Goal: Task Accomplishment & Management: Complete application form

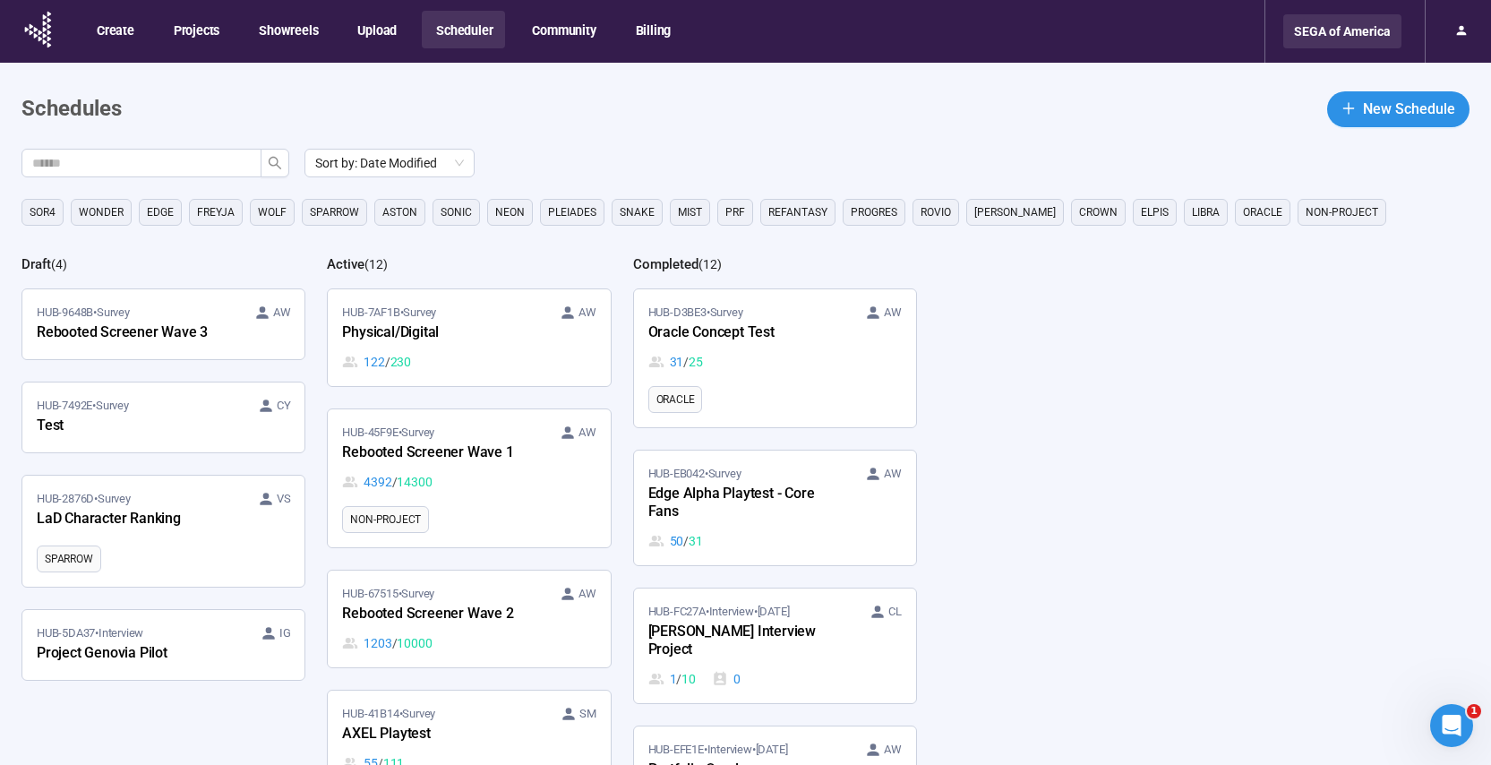
click at [1348, 27] on div "SEGA of America" at bounding box center [1342, 31] width 118 height 34
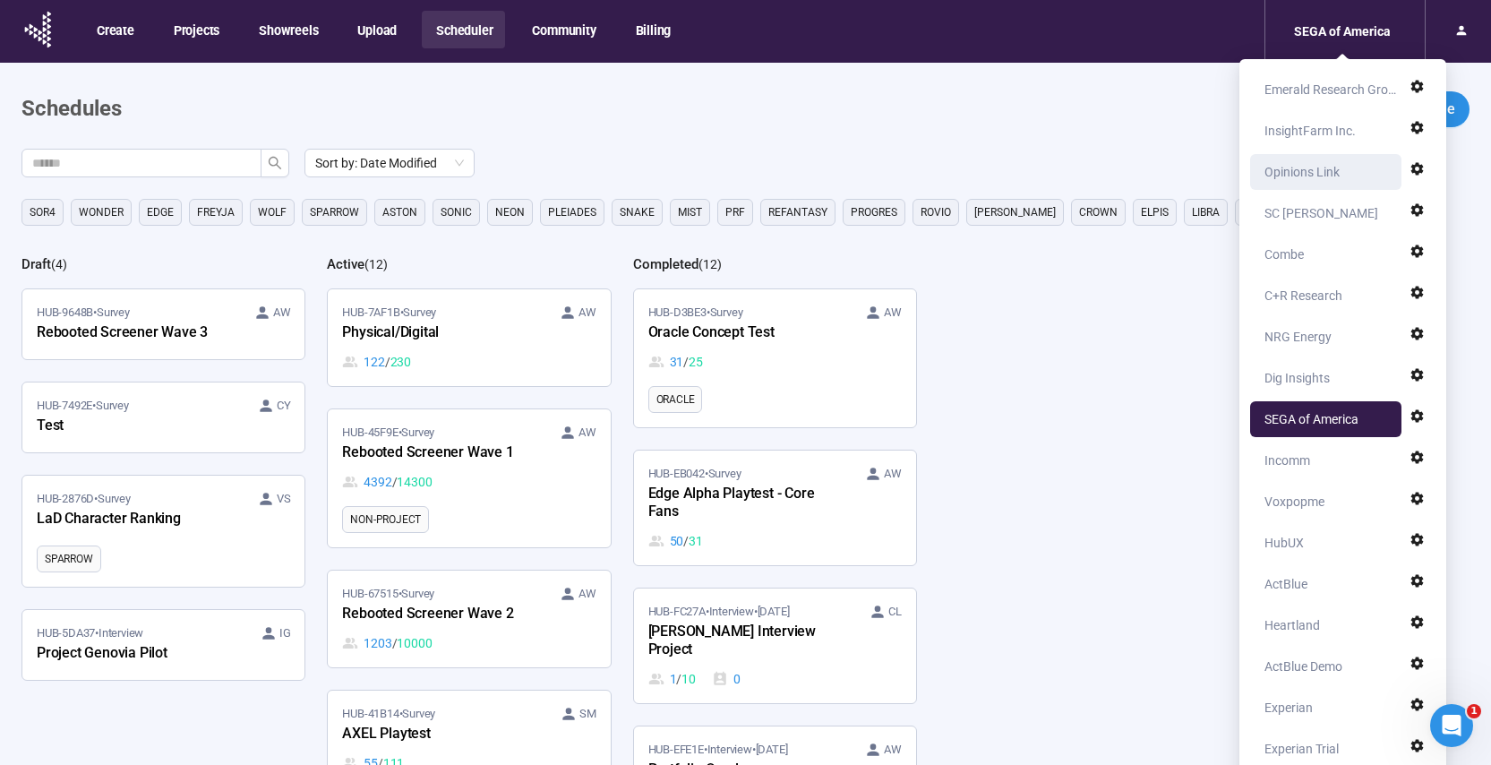
click at [1300, 171] on div "Opinions Link" at bounding box center [1302, 172] width 75 height 36
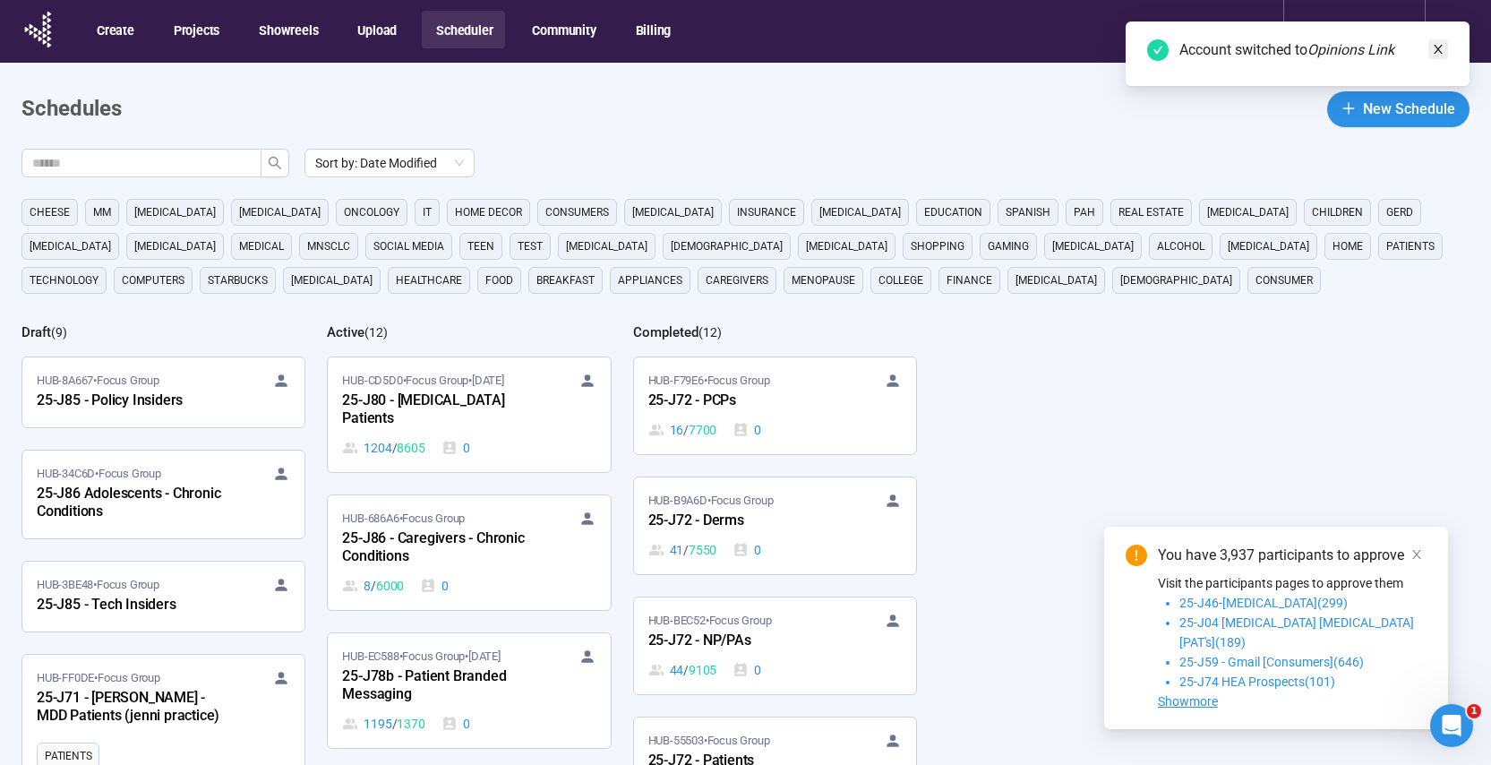
click at [1443, 48] on icon "close" at bounding box center [1438, 49] width 13 height 13
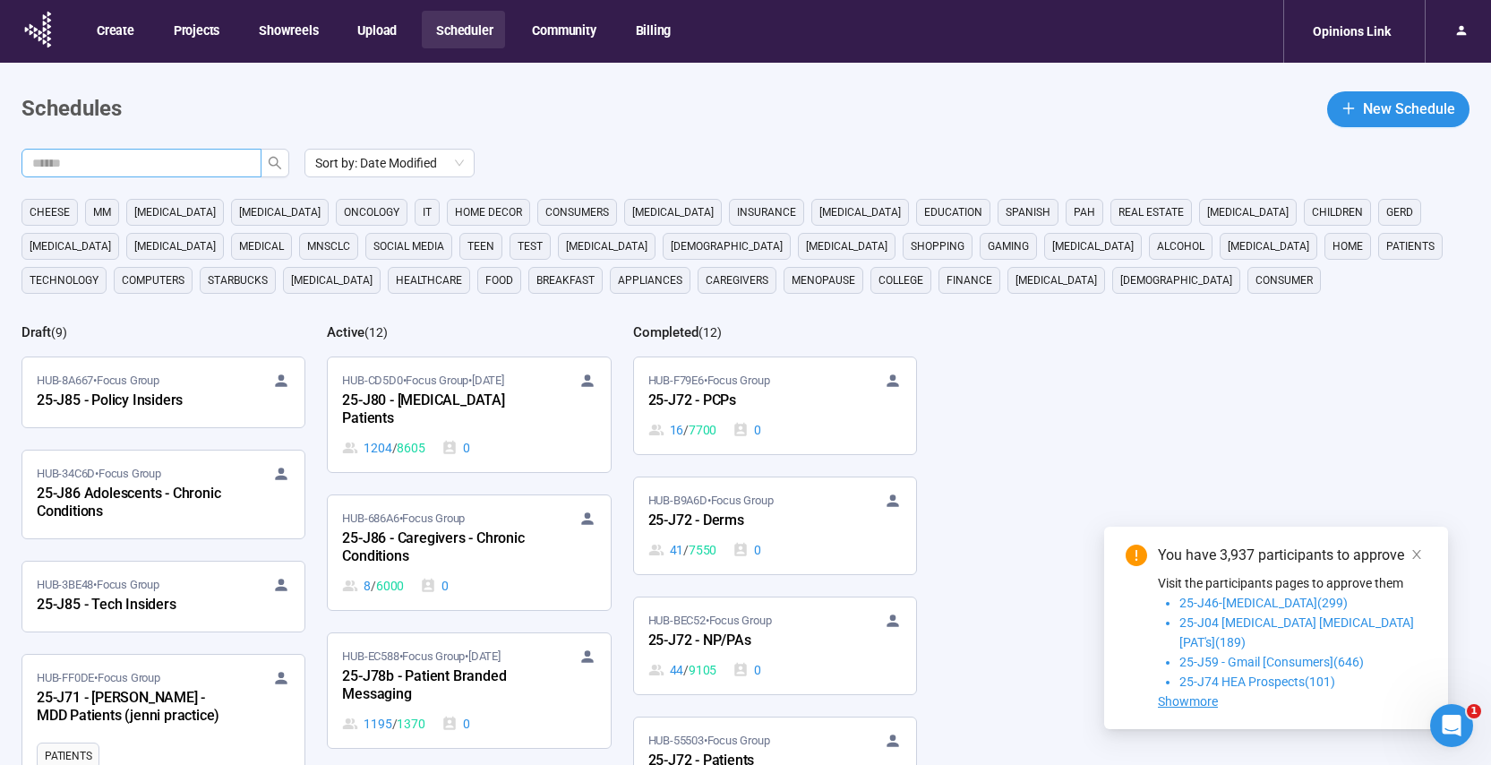
click at [131, 166] on input "text" at bounding box center [134, 163] width 204 height 20
type input "******"
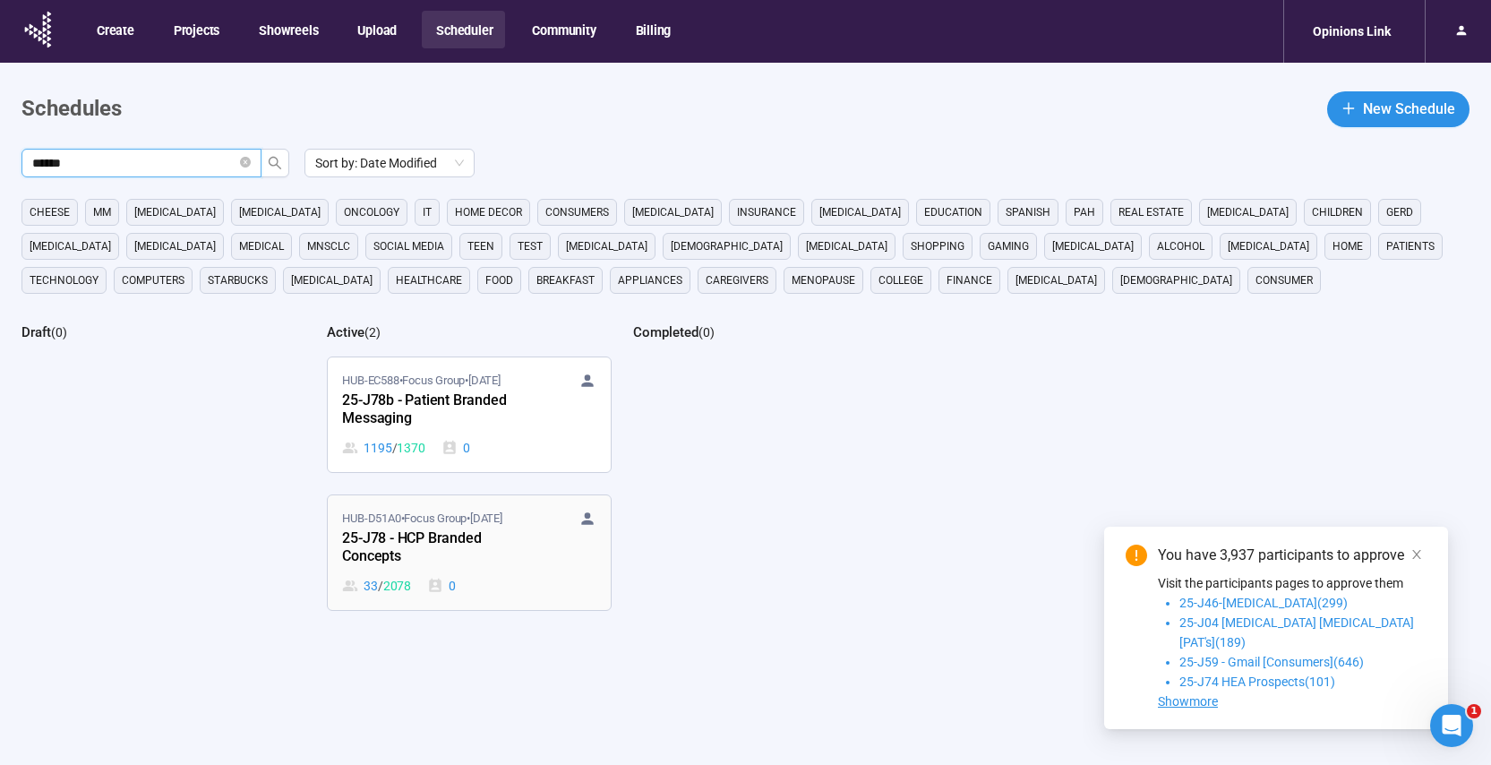
click at [535, 571] on div "HUB-D51A0 • Focus Group • [DATE]-J78 - HCP Branded Concepts 33 / 2078 0" at bounding box center [468, 553] width 253 height 86
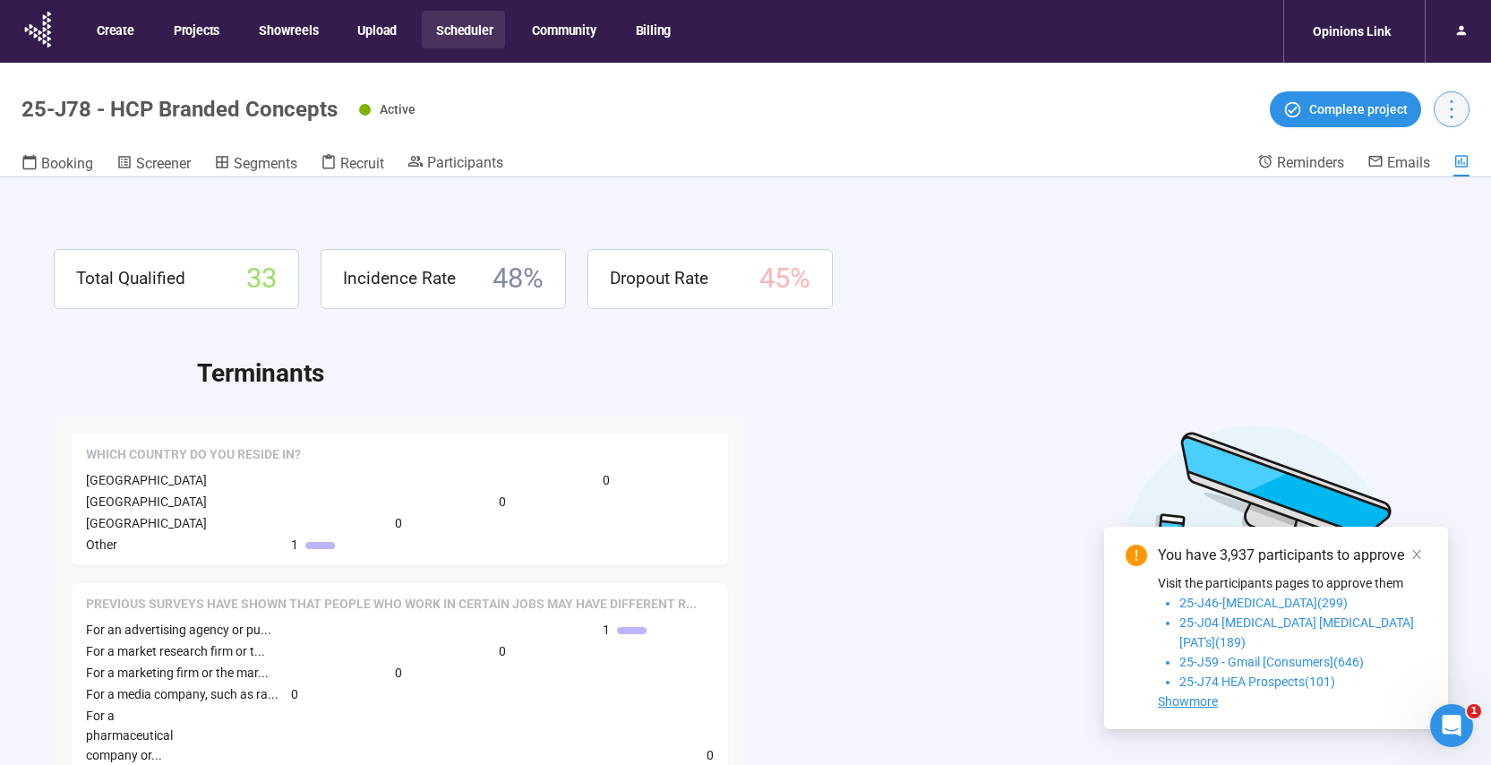
click at [1446, 115] on icon "more" at bounding box center [1451, 109] width 24 height 24
click at [998, 165] on div "Booking Screener Segments Recruit Participants" at bounding box center [639, 164] width 1236 height 23
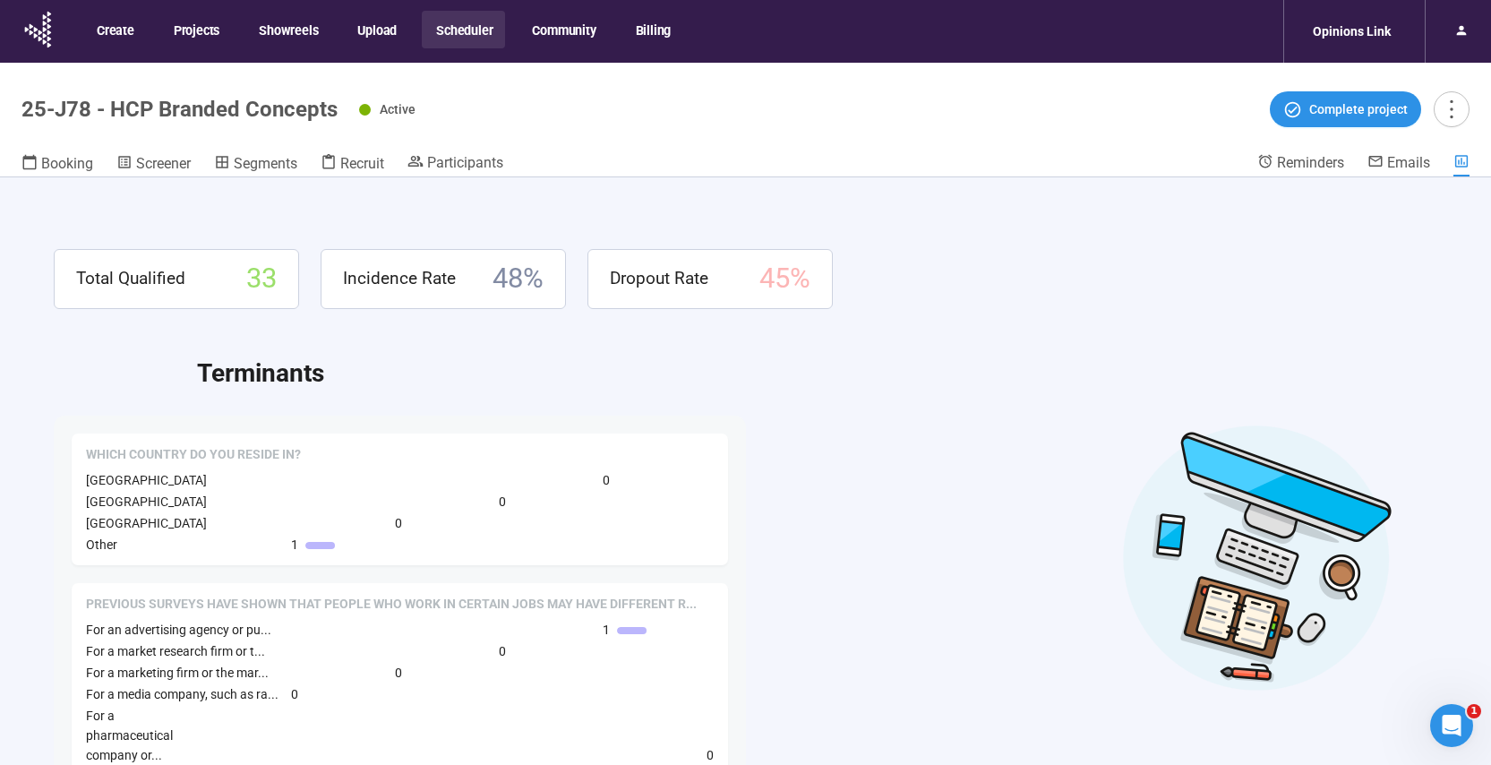
click at [941, 262] on div "Total Qualified 33 Incidence Rate 48 % Dropout Rate 45 %" at bounding box center [746, 279] width 1384 height 60
click at [150, 166] on span "Screener" at bounding box center [163, 163] width 55 height 17
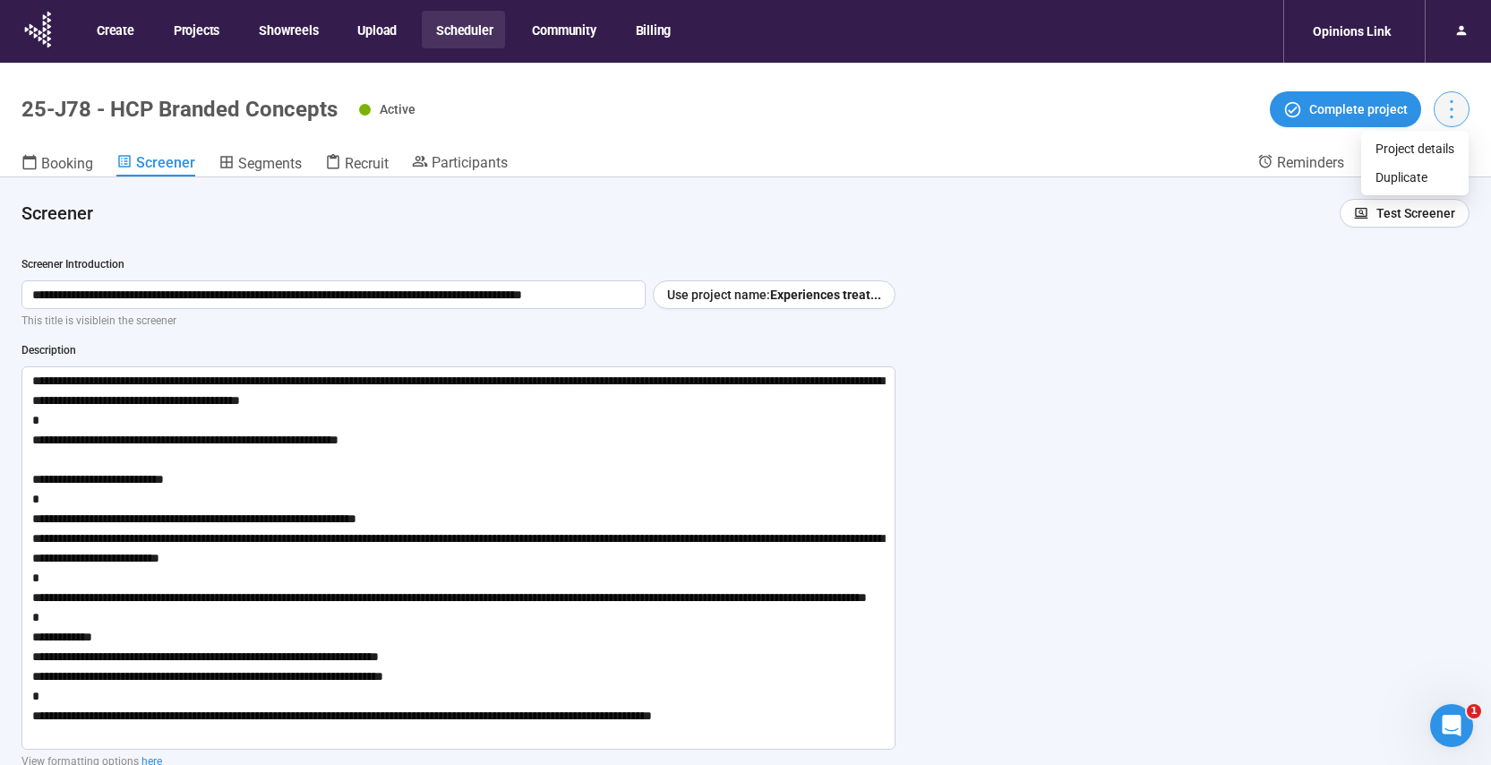
click at [1452, 106] on icon "more" at bounding box center [1451, 109] width 24 height 24
click at [1422, 155] on span "Project details" at bounding box center [1415, 149] width 79 height 20
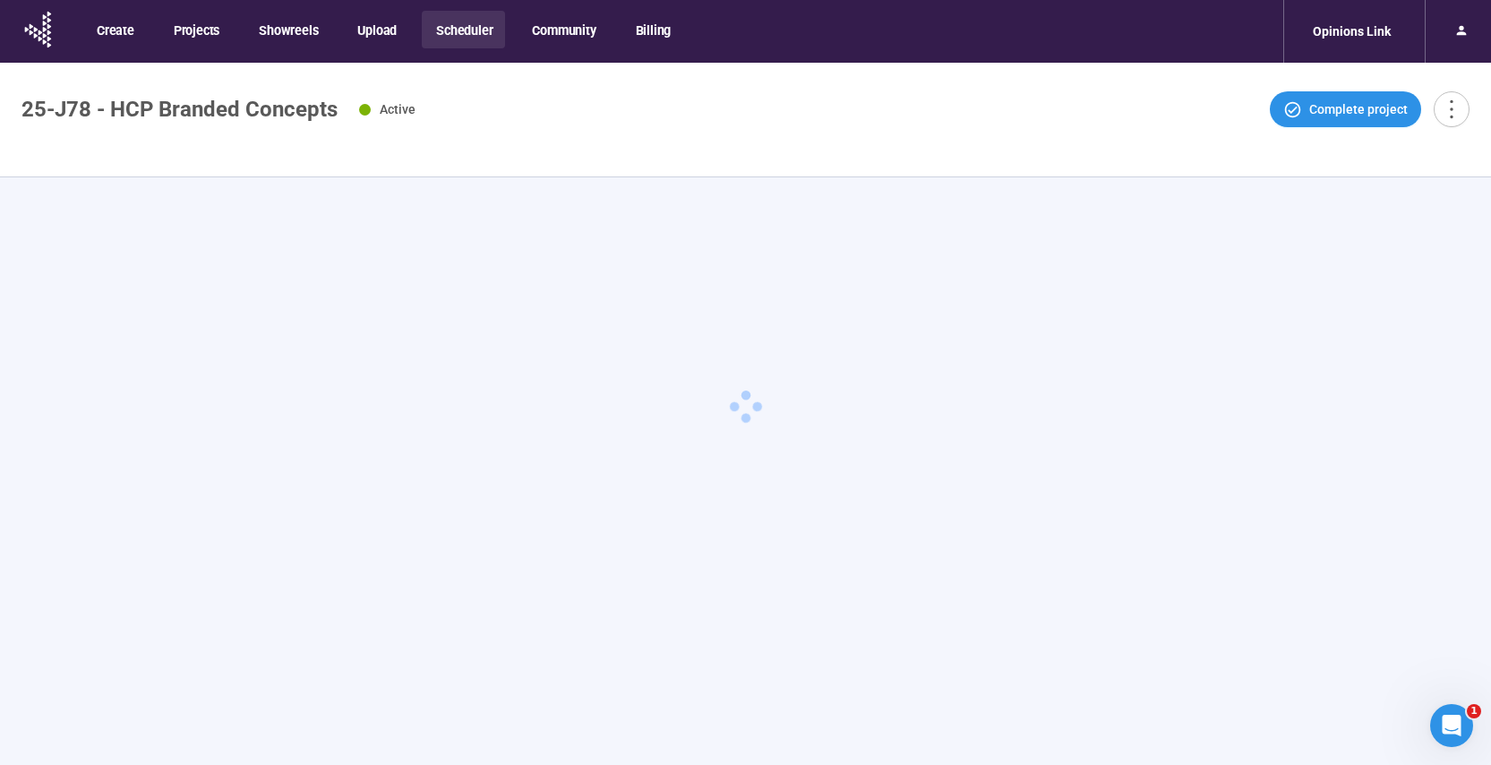
type textarea "**********"
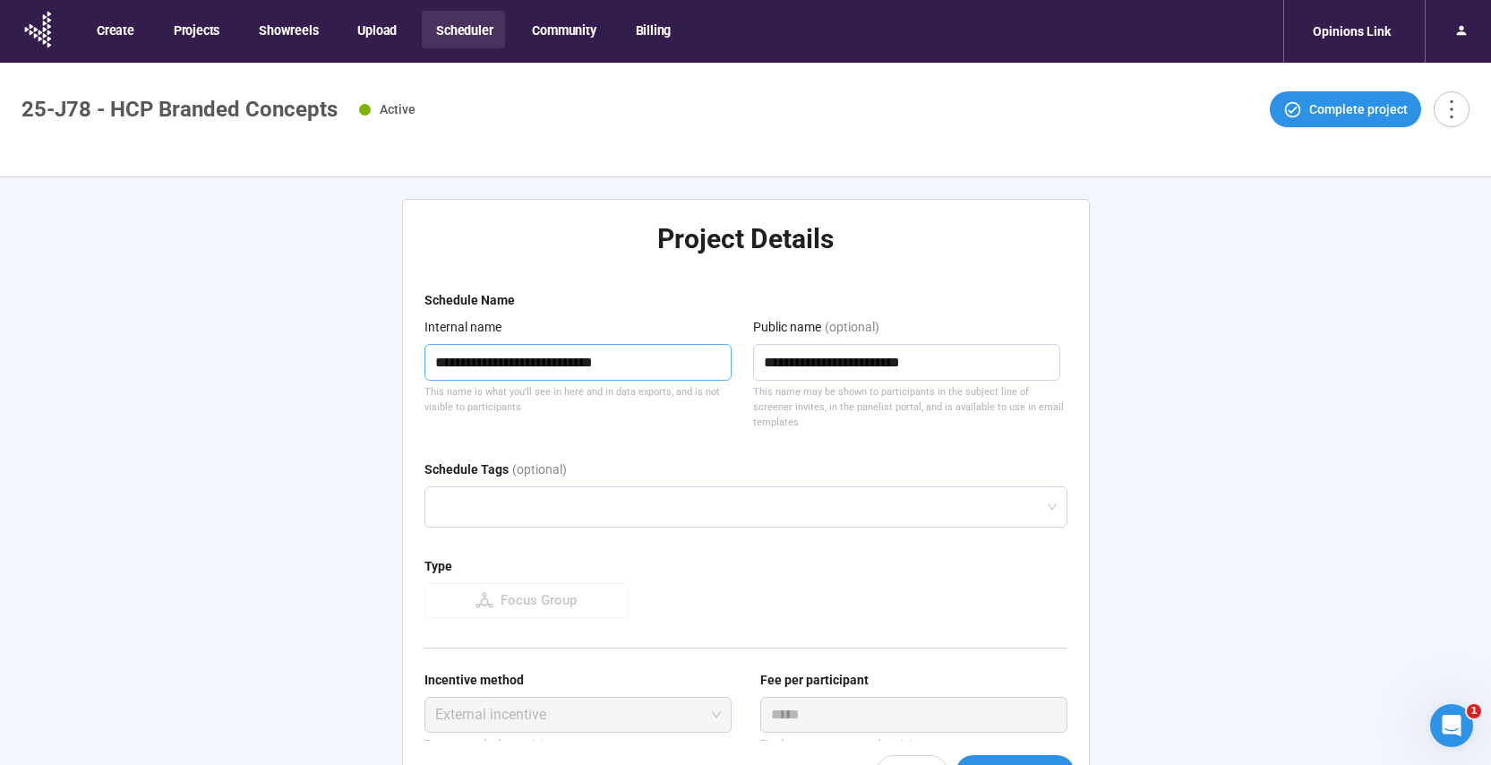
click at [578, 362] on textarea "**********" at bounding box center [579, 362] width 308 height 37
click at [803, 366] on textarea "**********" at bounding box center [907, 362] width 308 height 37
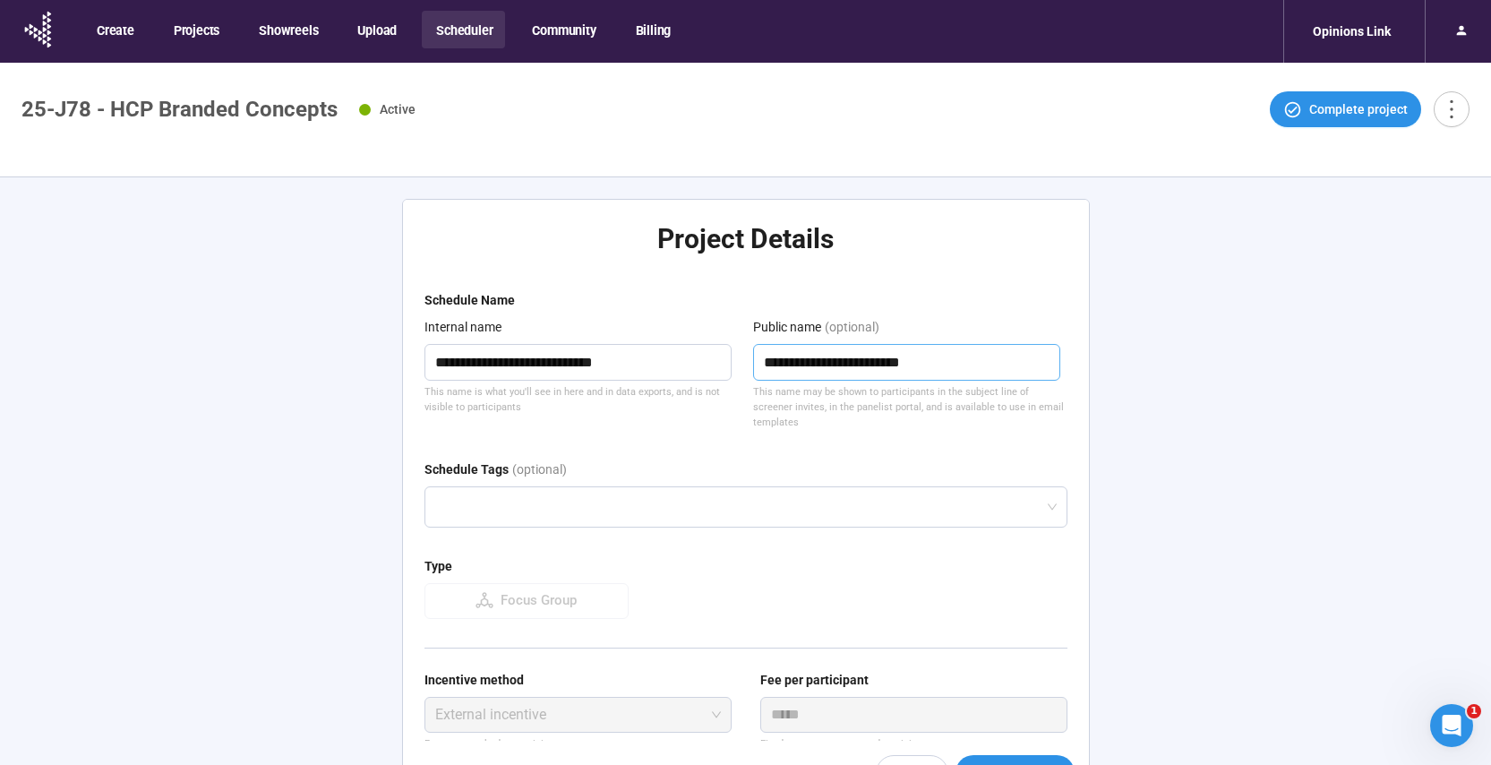
click at [803, 366] on textarea "**********" at bounding box center [907, 362] width 308 height 37
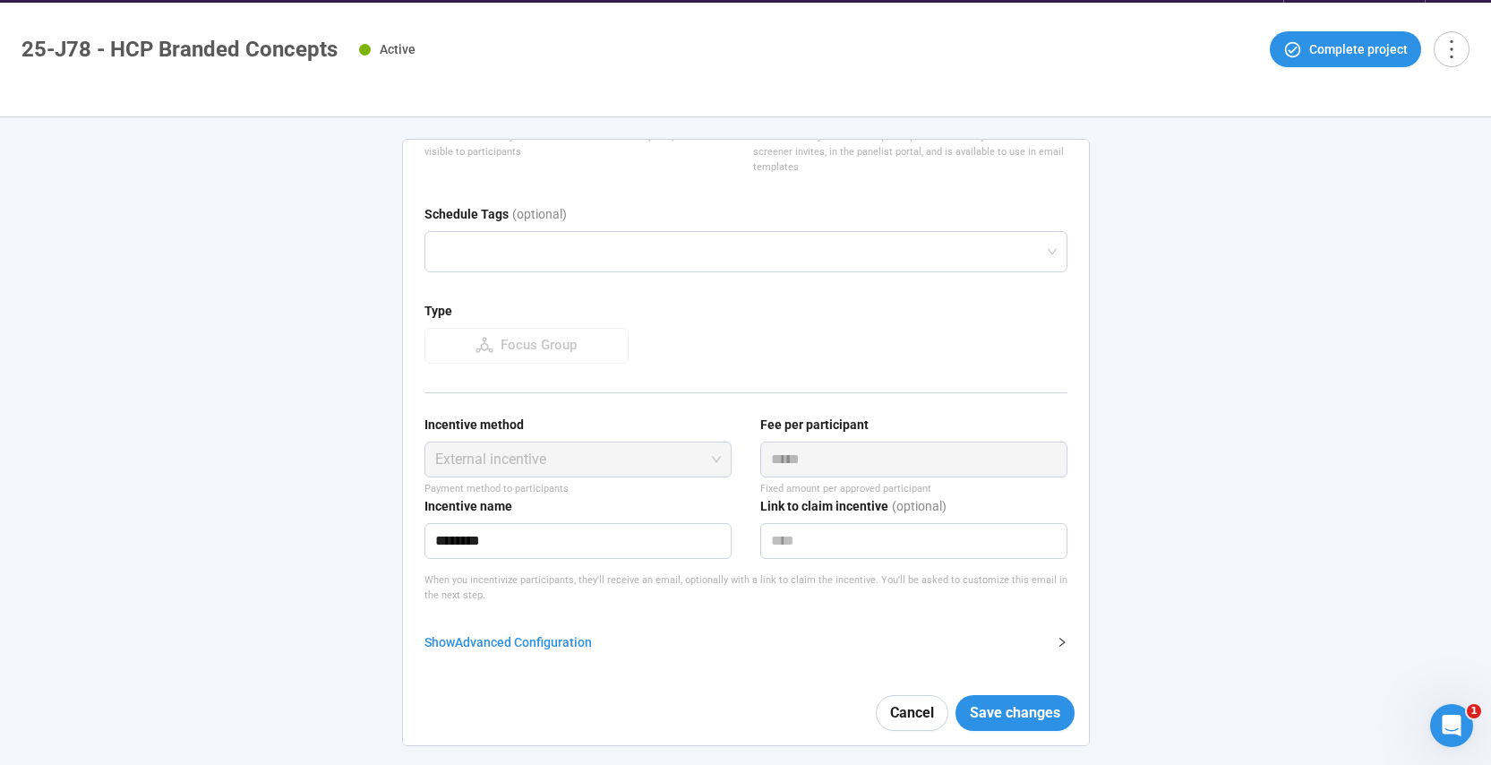
scroll to position [63, 0]
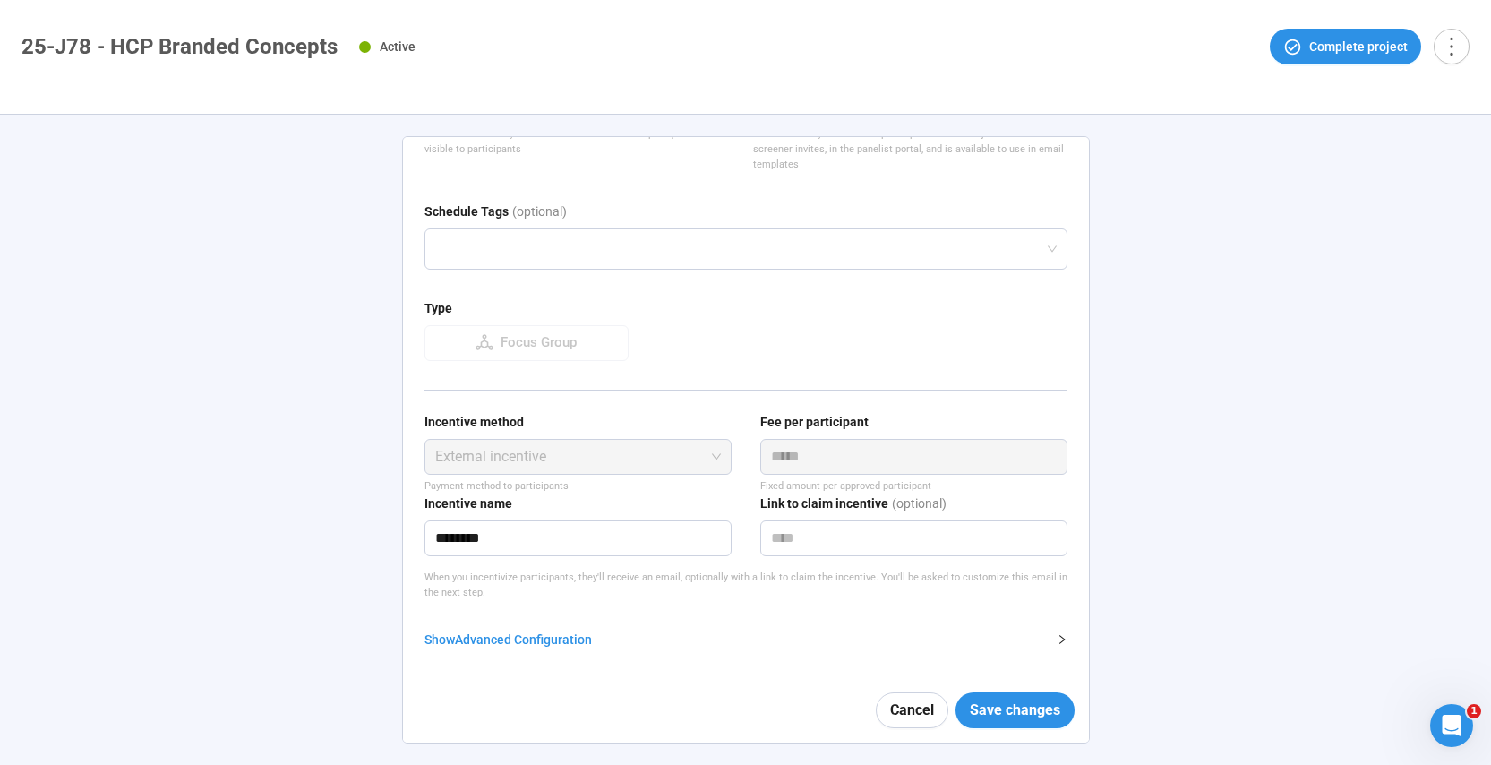
click at [534, 643] on div "Show Advanced Configuration" at bounding box center [736, 640] width 622 height 20
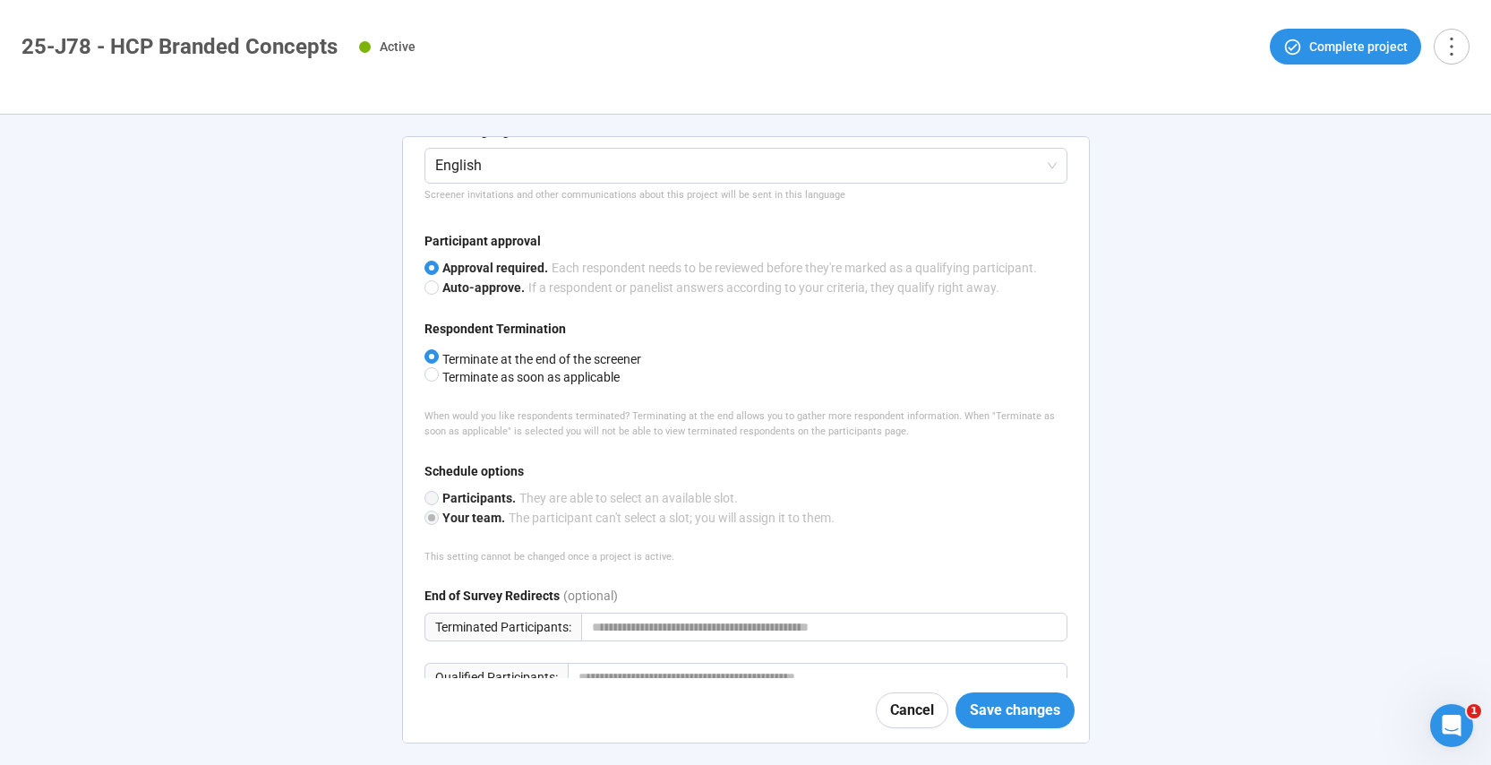
scroll to position [899, 0]
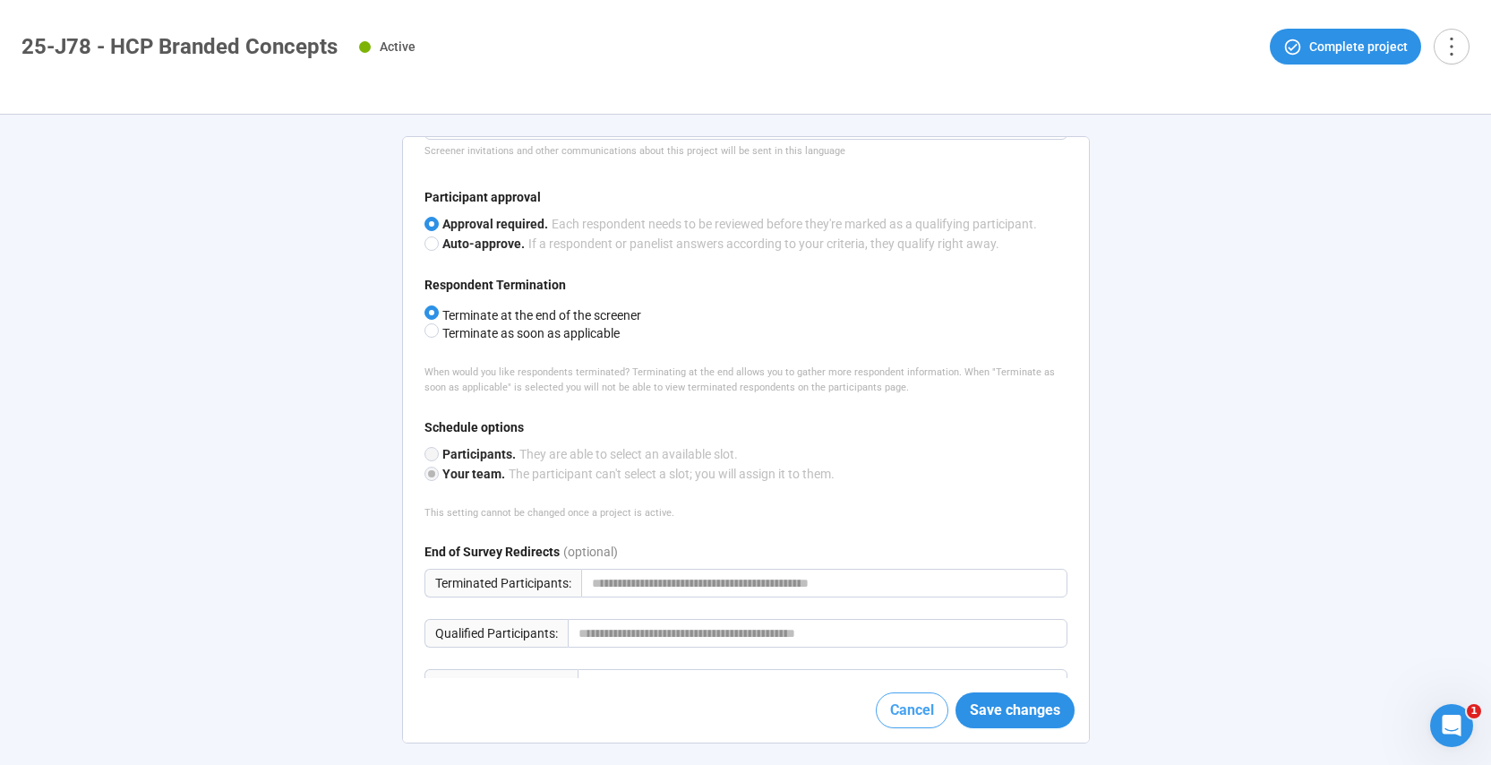
click at [909, 711] on span "Cancel" at bounding box center [912, 710] width 44 height 22
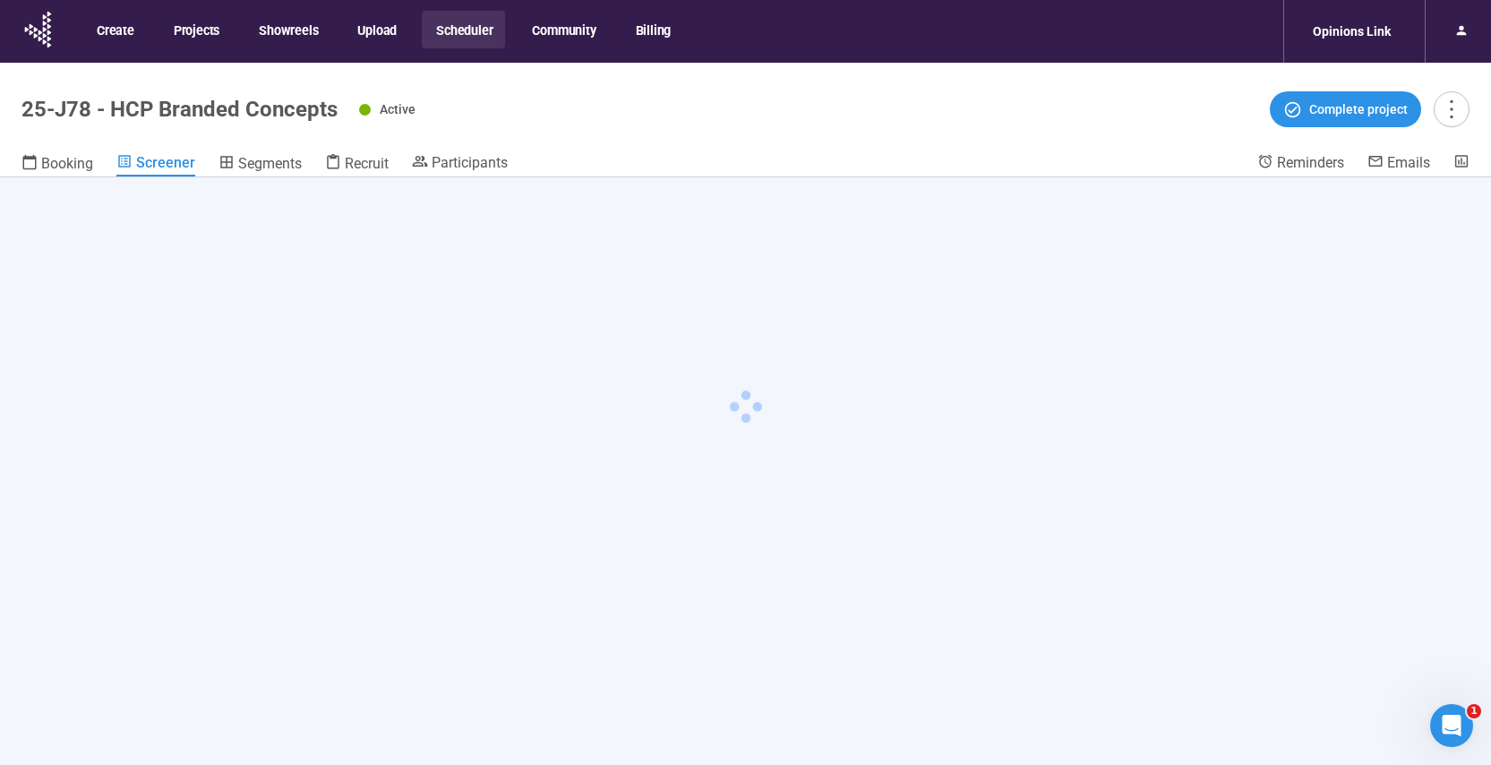
click at [142, 167] on span "Screener" at bounding box center [165, 162] width 59 height 17
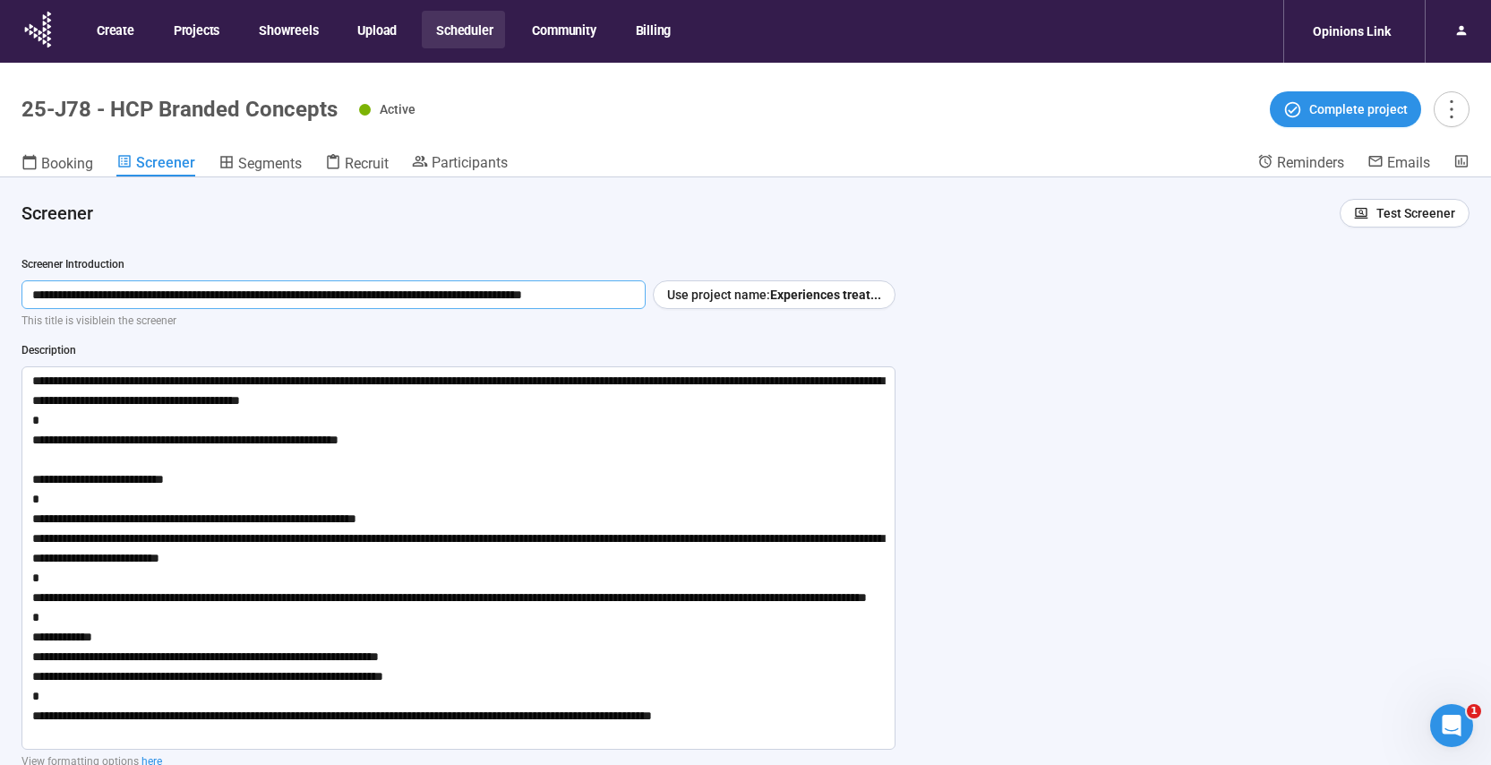
click at [488, 292] on input "**********" at bounding box center [333, 294] width 624 height 29
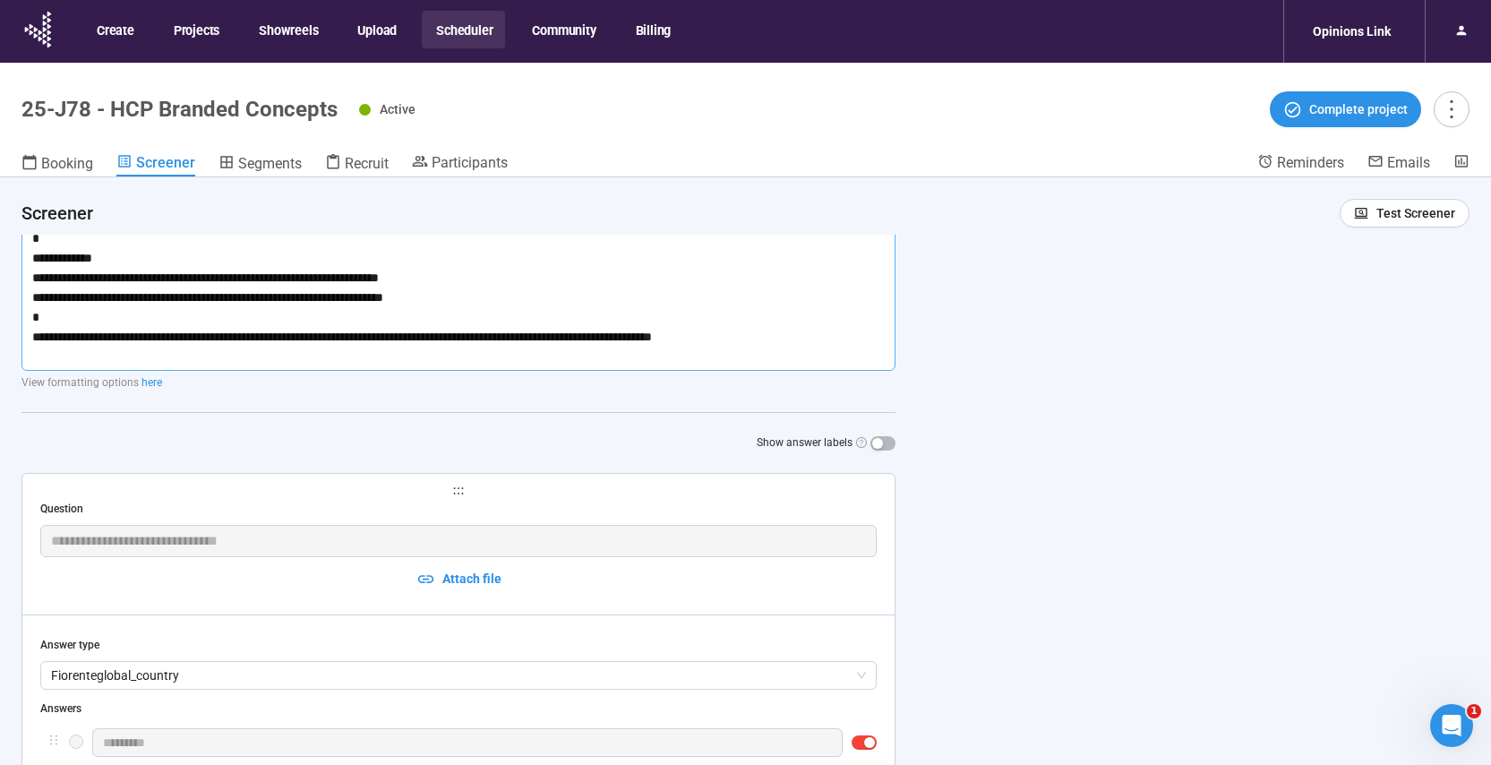
drag, startPoint x: 31, startPoint y: 380, endPoint x: 800, endPoint y: 425, distance: 769.8
click at [800, 425] on div "**********" at bounding box center [458, 164] width 874 height 574
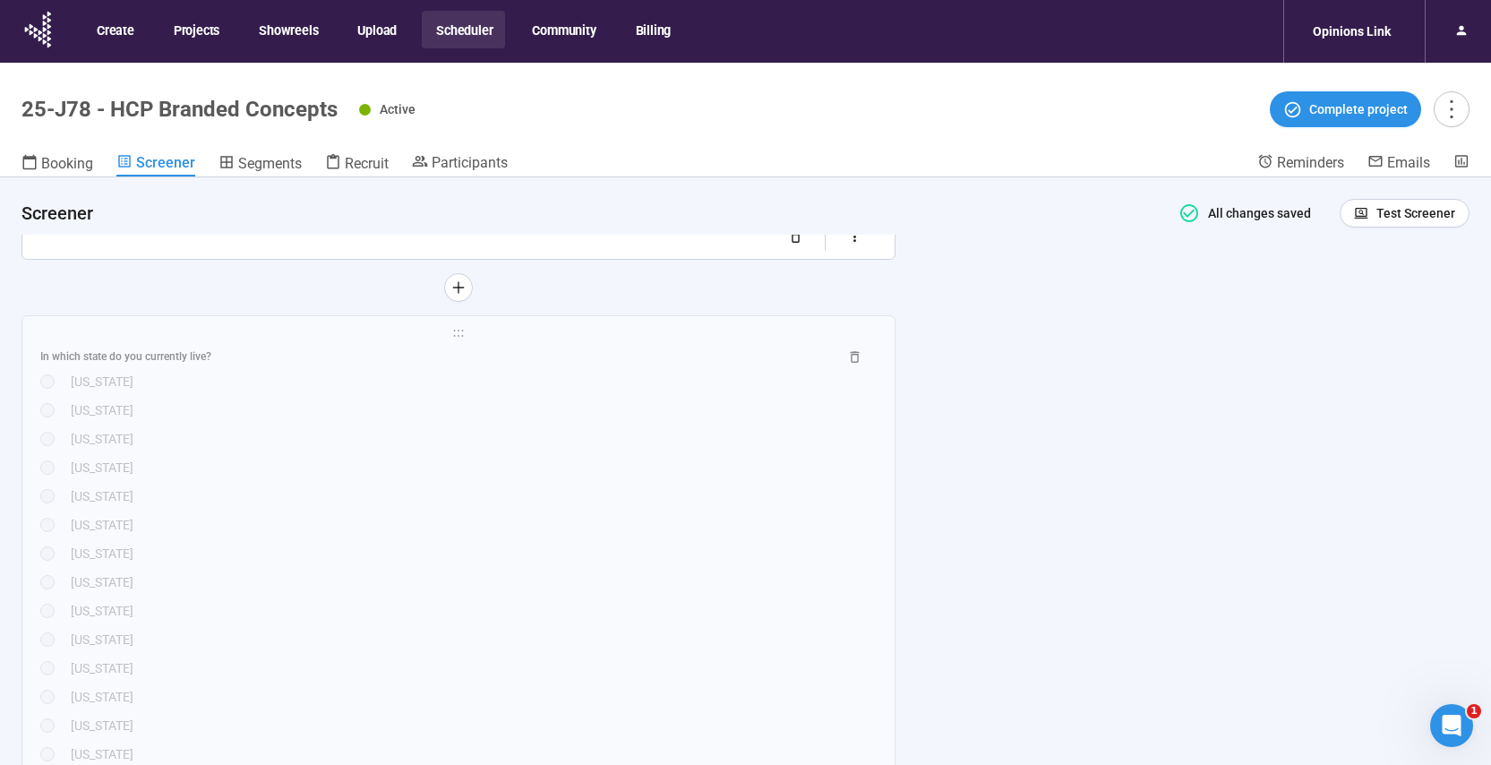
scroll to position [1123, 0]
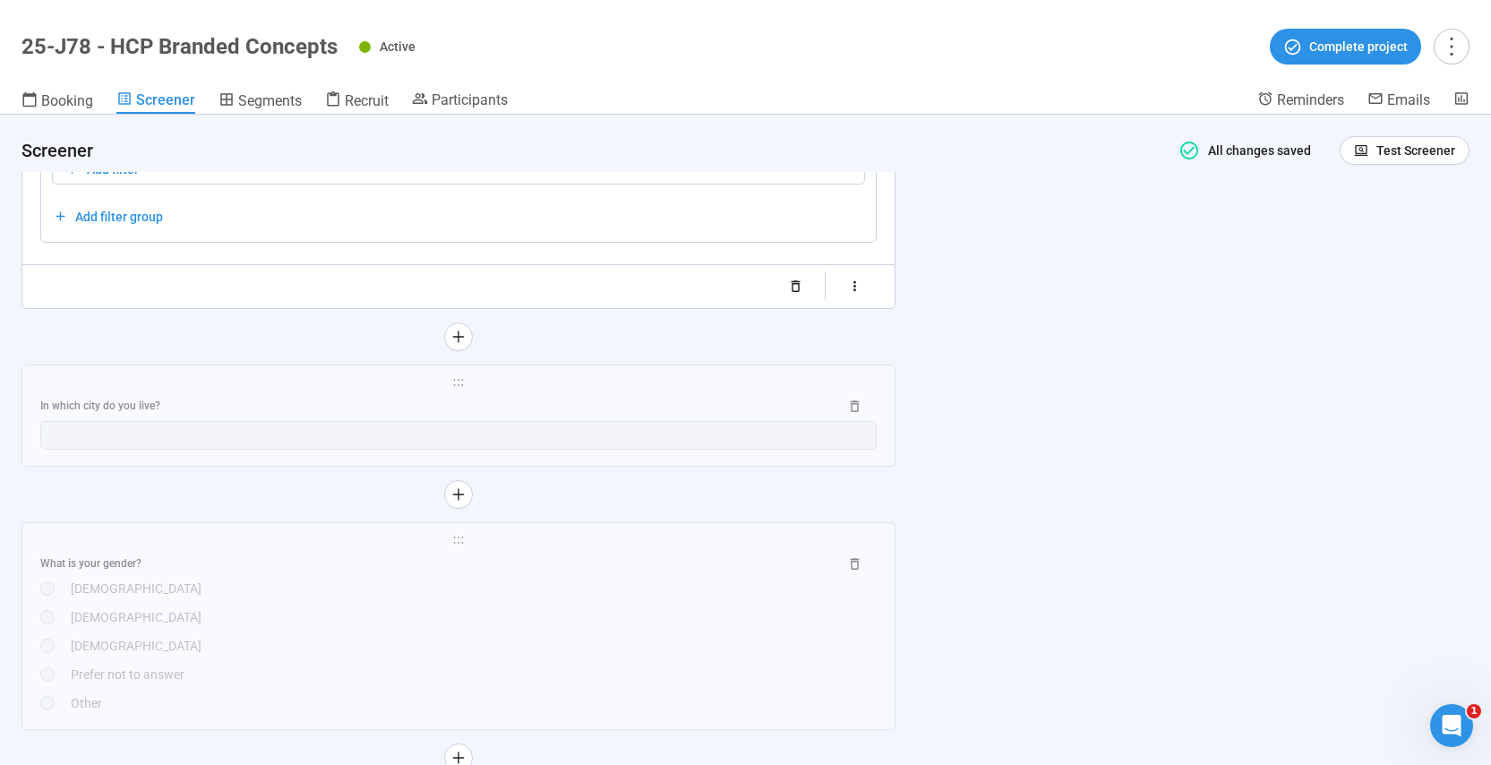
scroll to position [3787, 0]
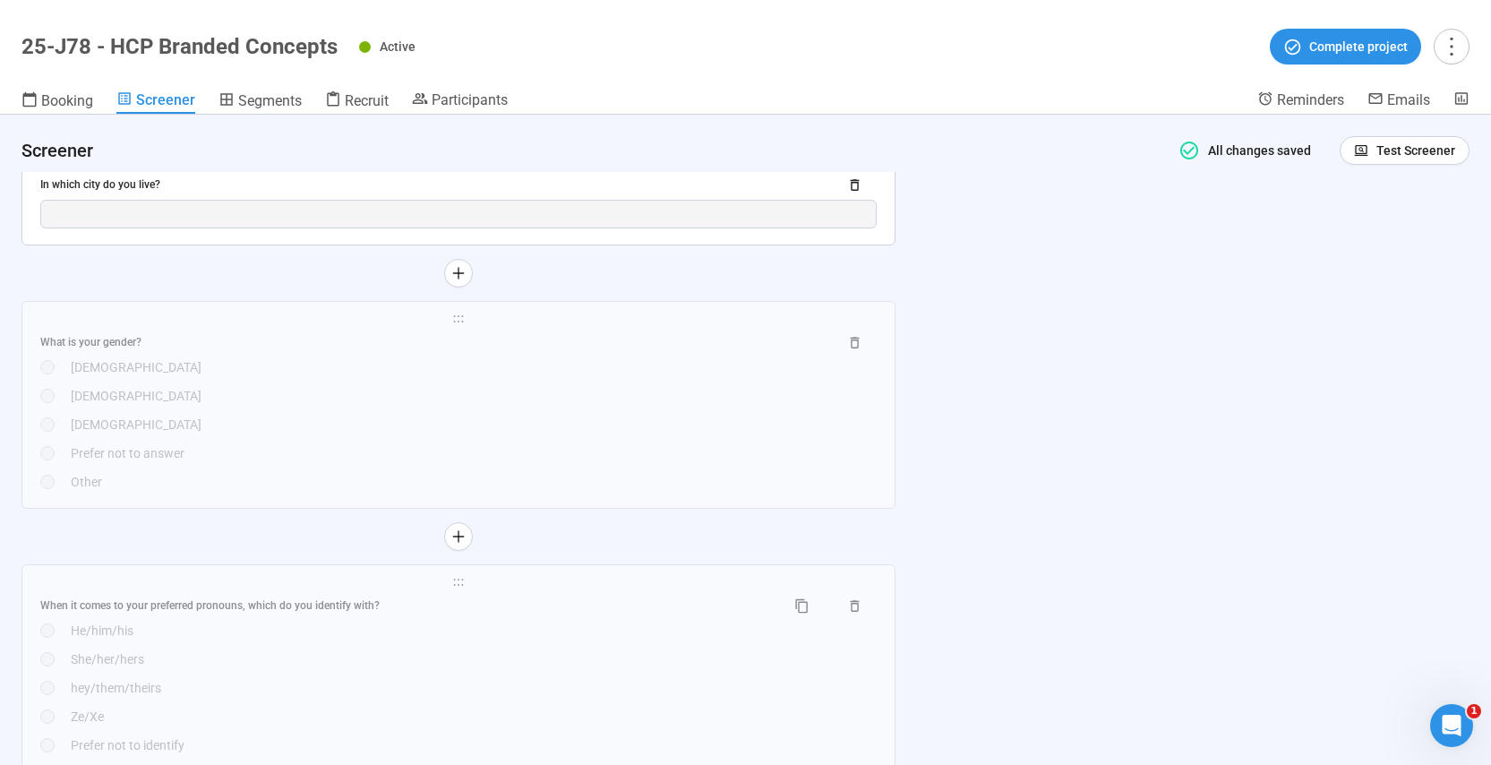
click at [576, 215] on div "**********" at bounding box center [458, 194] width 872 height 100
click at [512, 200] on div "In which city do you live?" at bounding box center [458, 185] width 837 height 29
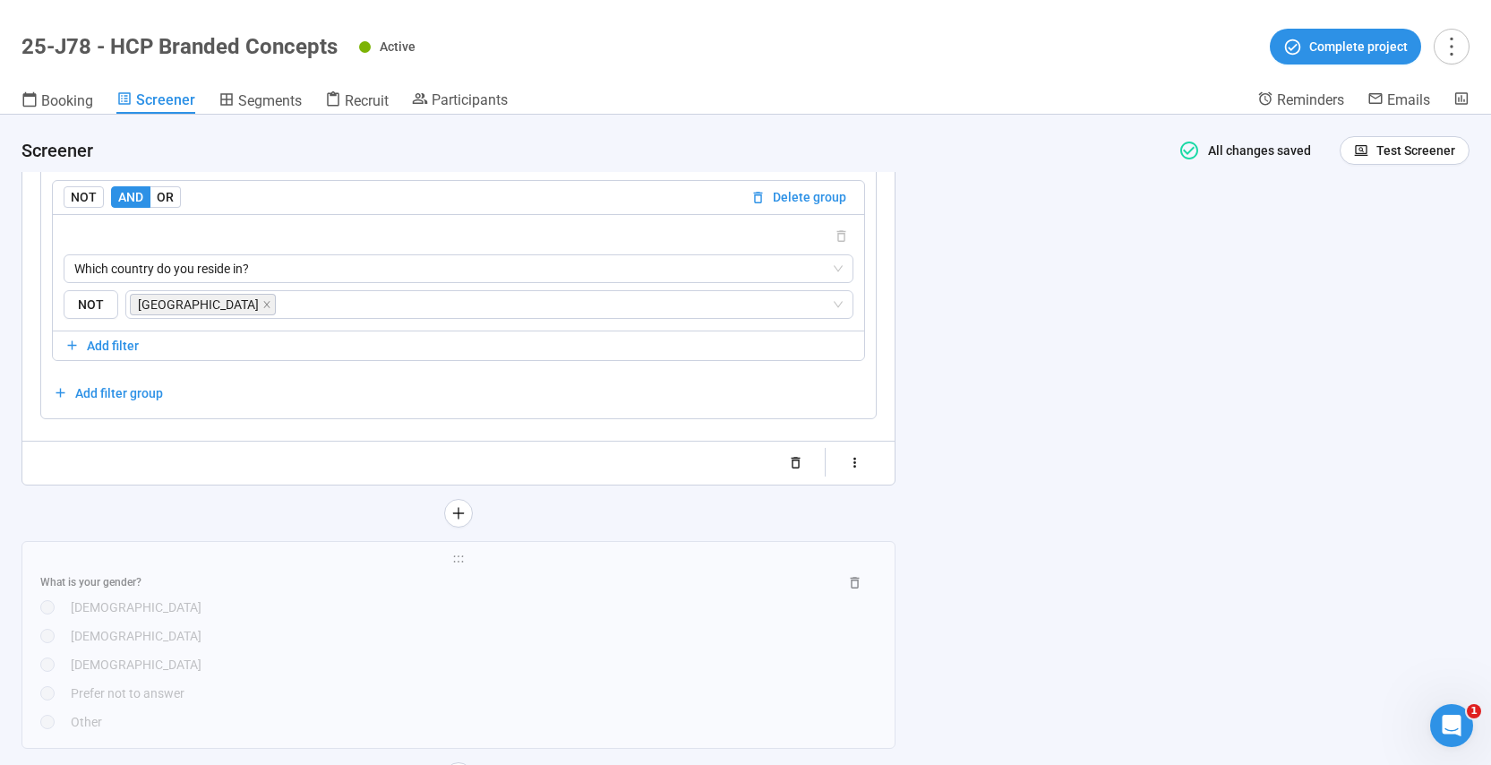
scroll to position [2974, 0]
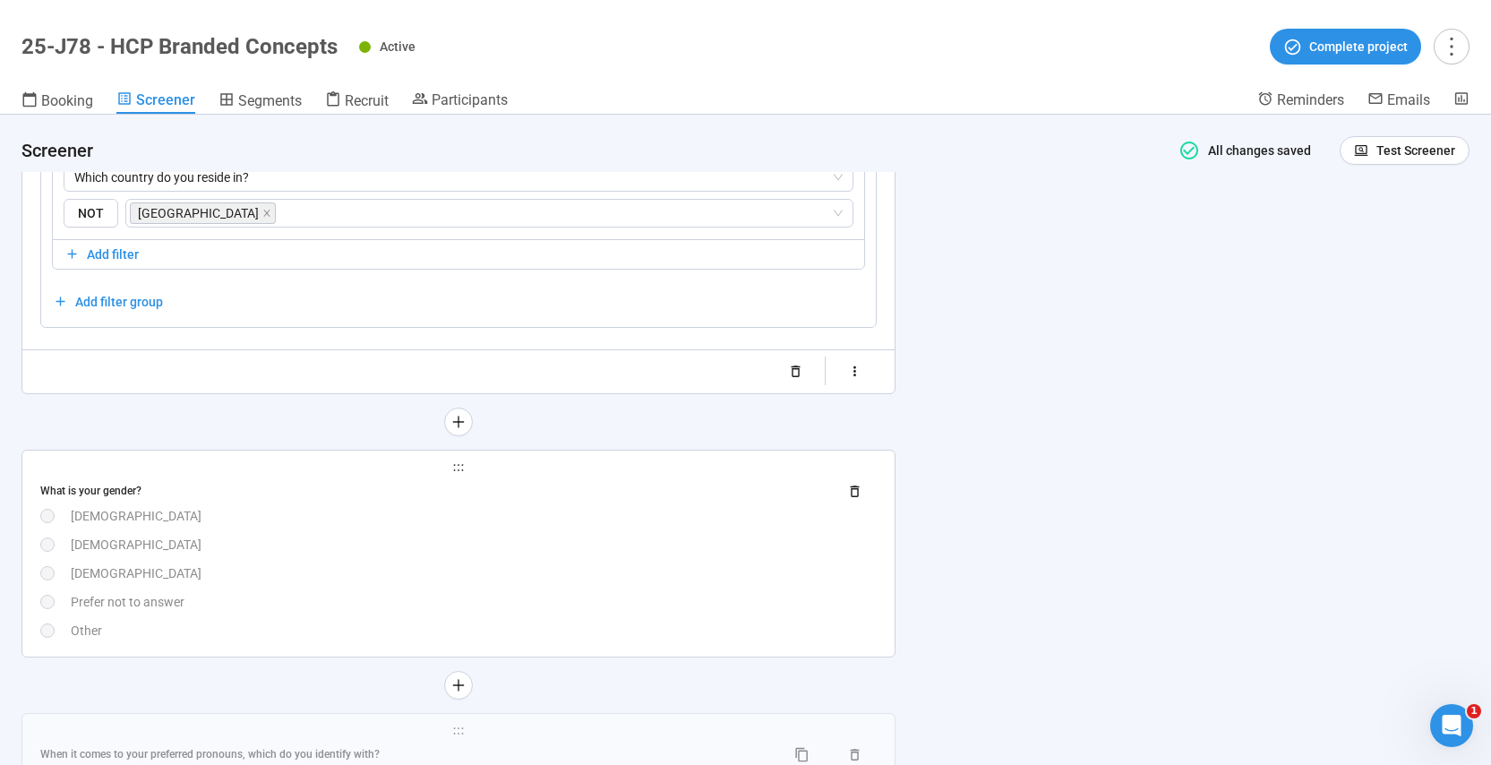
click at [346, 489] on div "What is your gender?" at bounding box center [432, 491] width 784 height 17
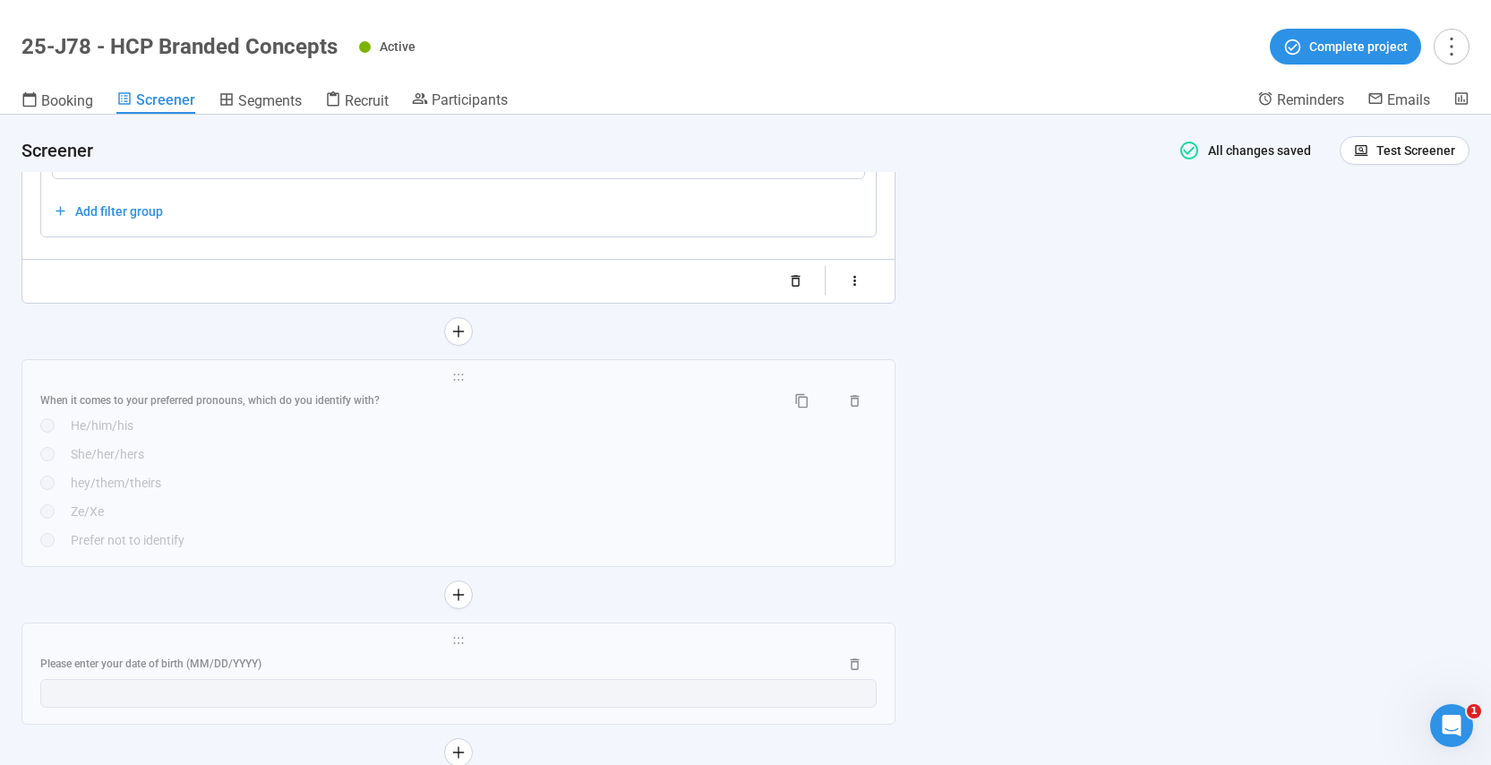
scroll to position [3404, 0]
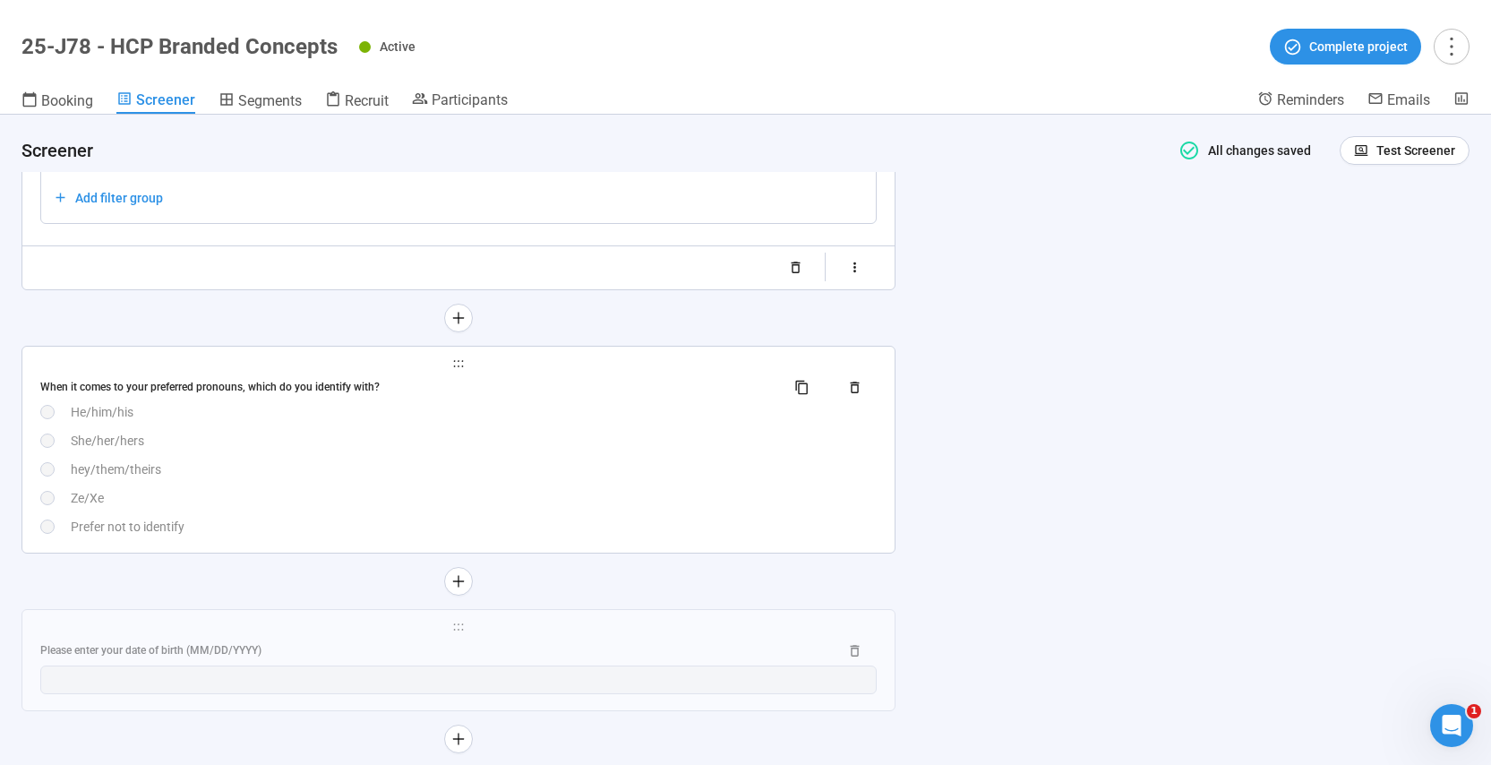
click at [435, 446] on div "She/her/hers" at bounding box center [474, 441] width 806 height 20
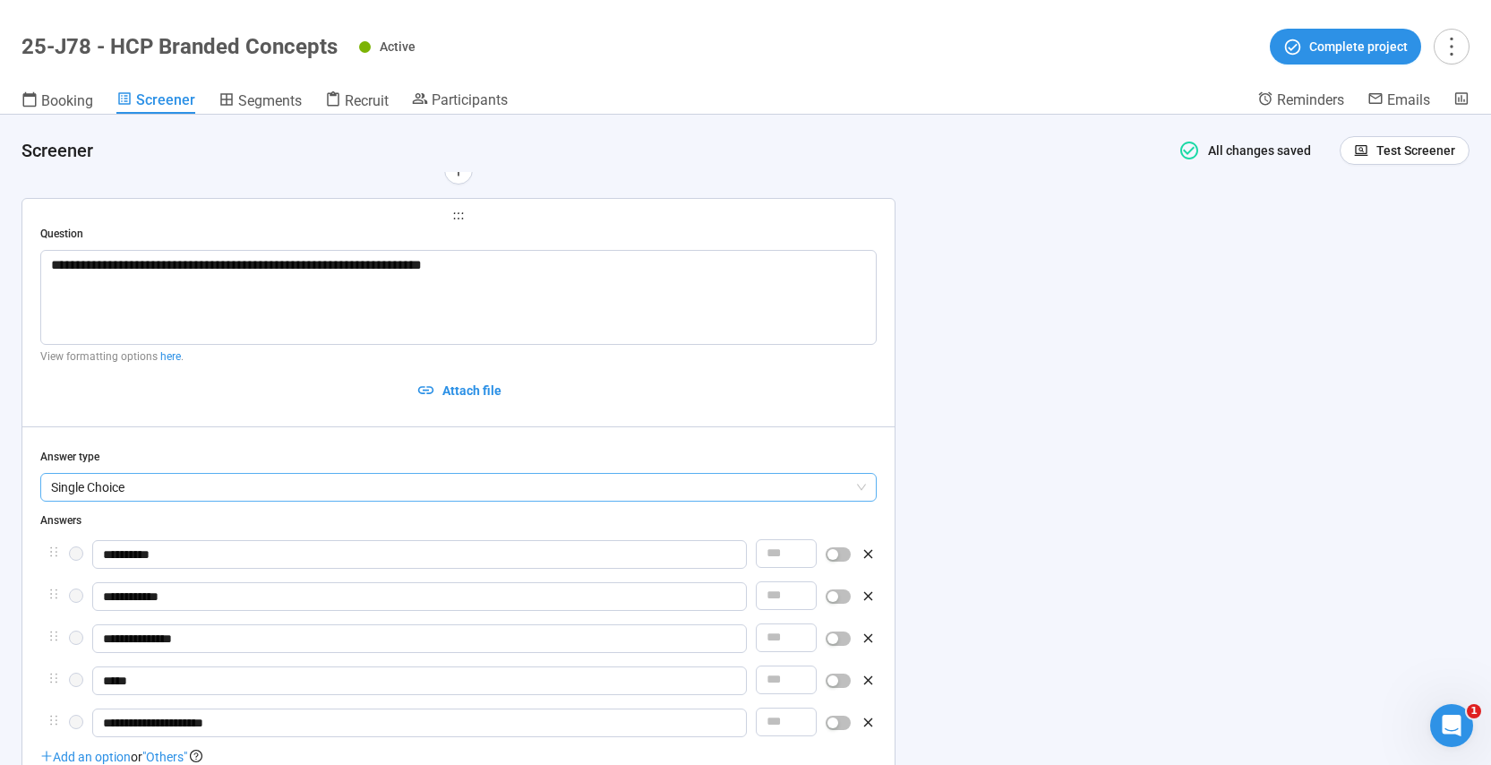
scroll to position [2833, 0]
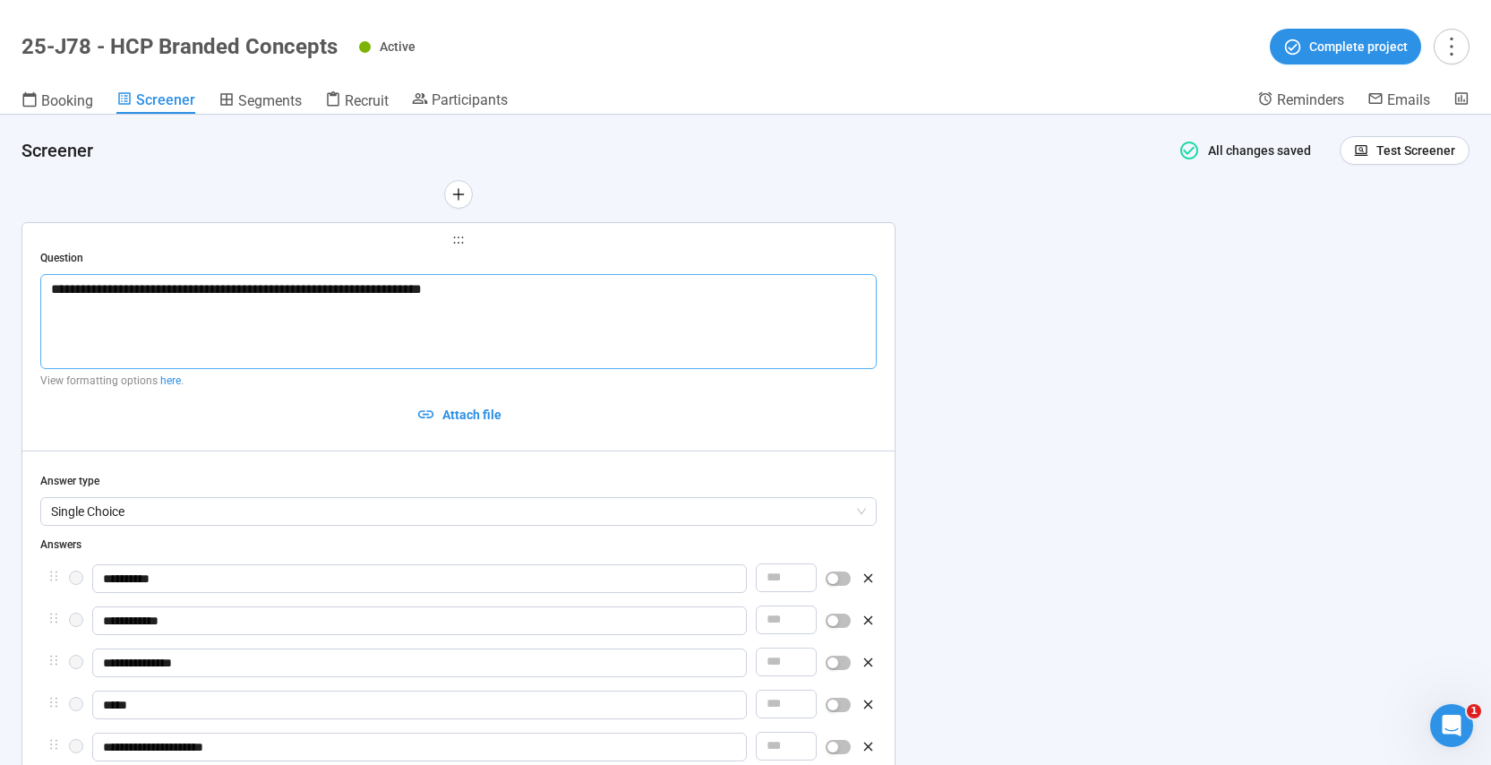
click at [277, 289] on textarea "**********" at bounding box center [458, 321] width 837 height 95
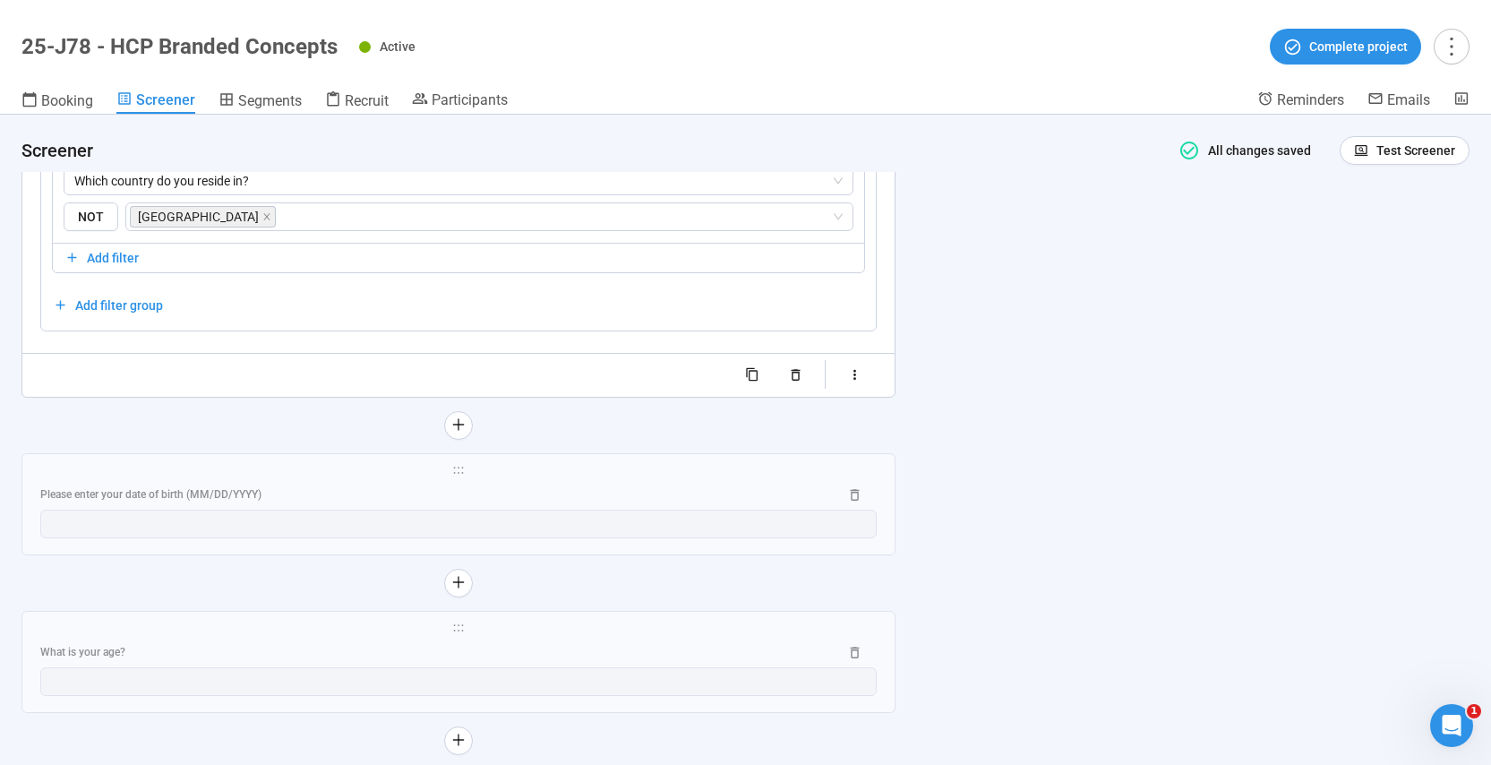
scroll to position [3661, 0]
click at [512, 481] on div "Please enter your date of birth (MM/DD/YYYY)" at bounding box center [458, 491] width 837 height 29
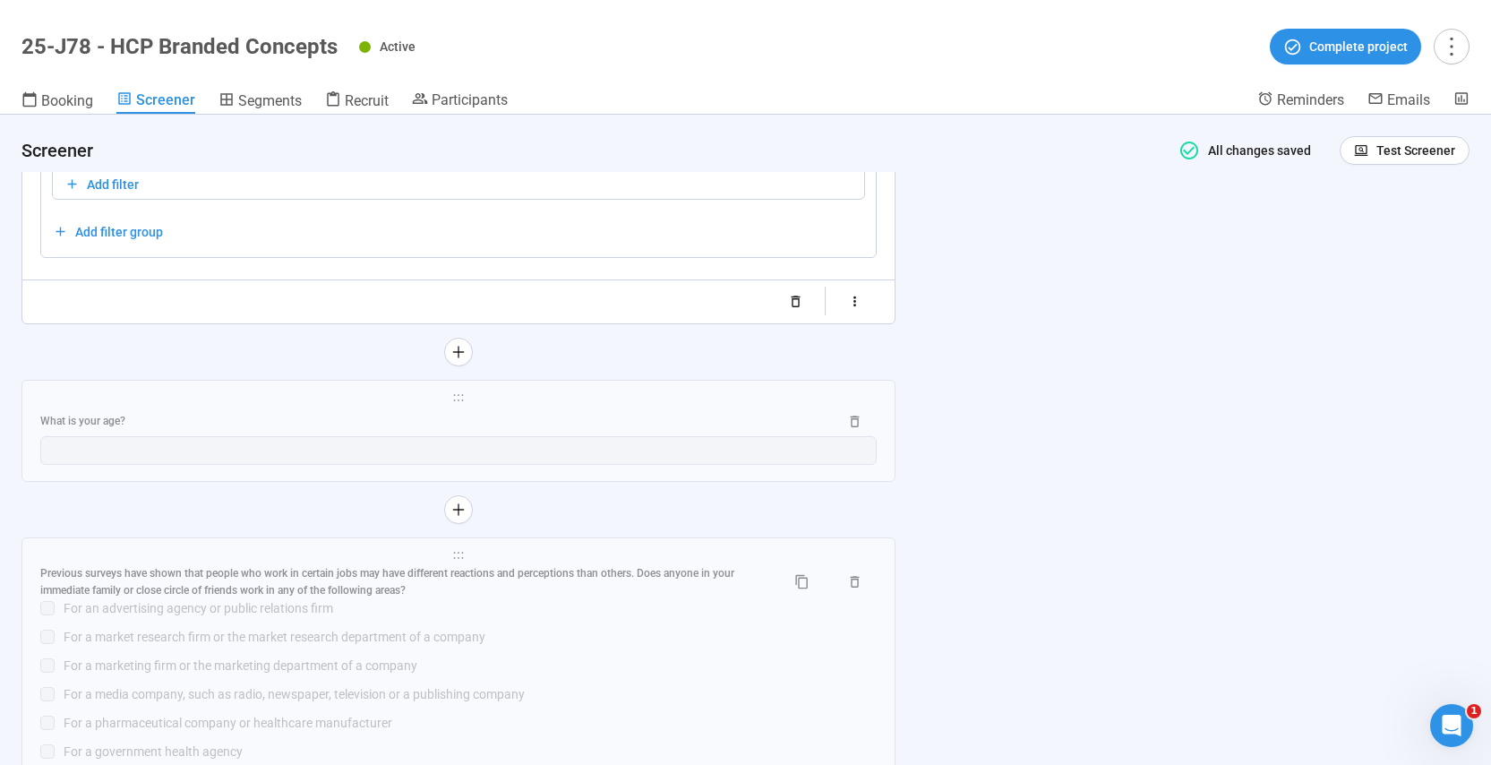
scroll to position [3745, 0]
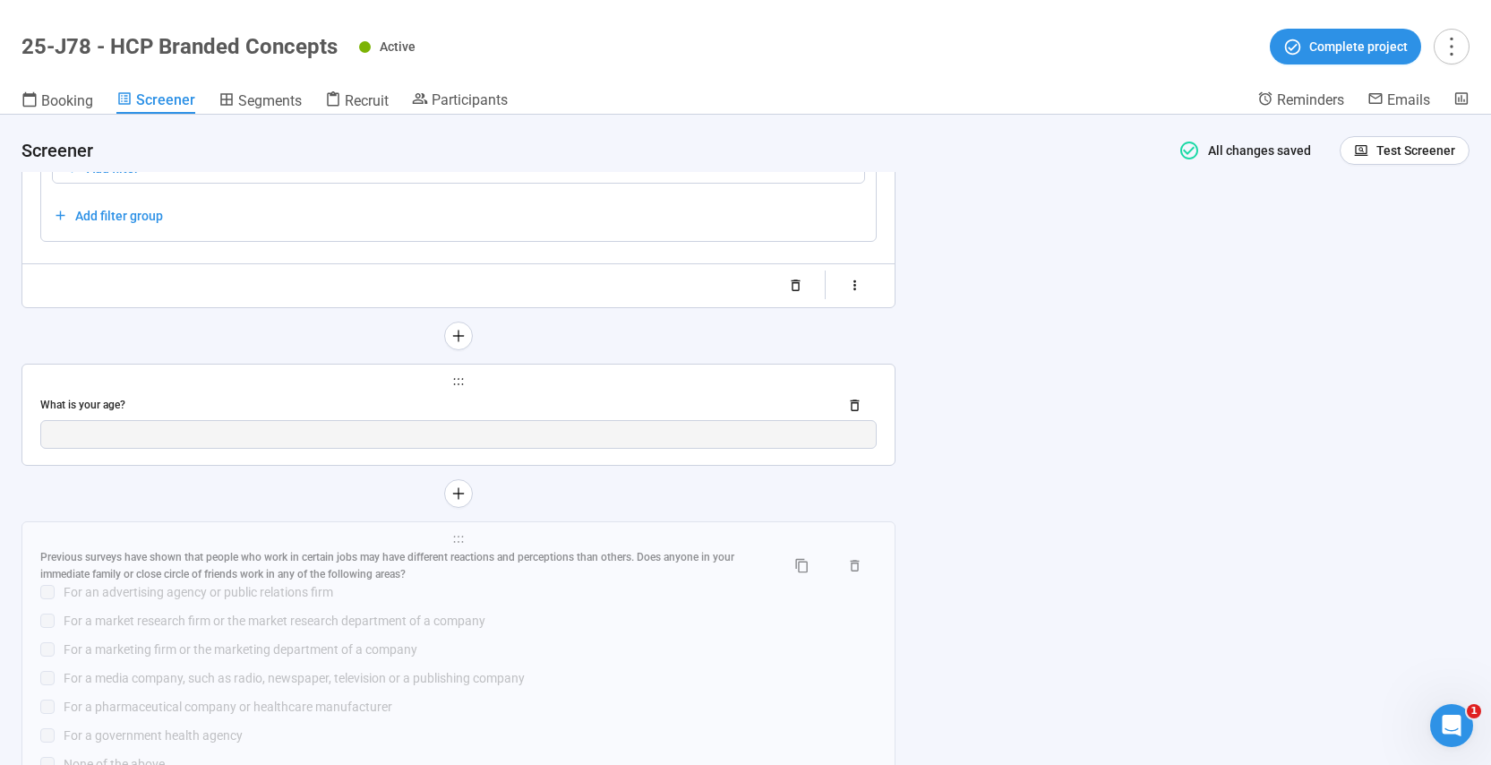
click at [310, 398] on div "What is your age?" at bounding box center [432, 405] width 784 height 17
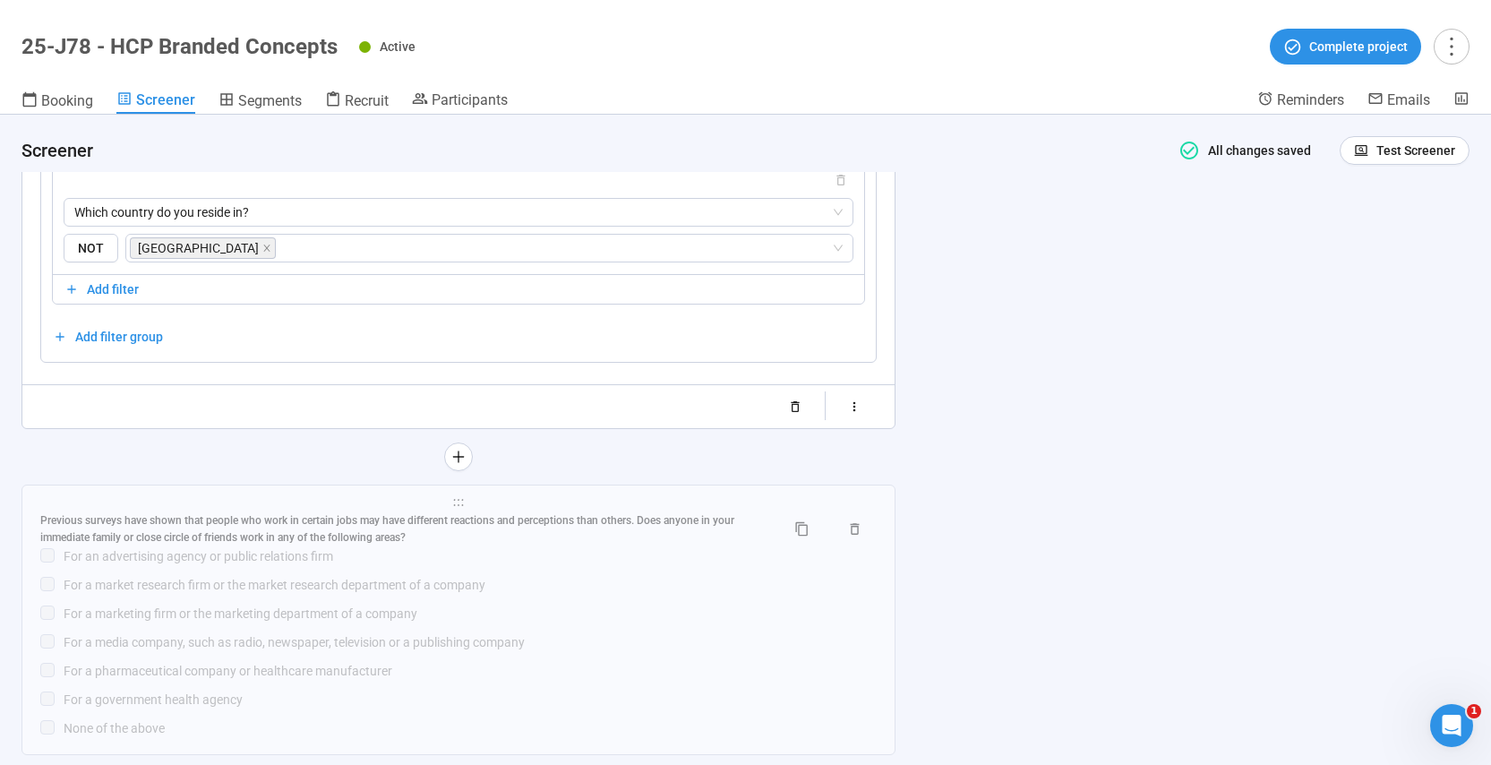
scroll to position [3706, 0]
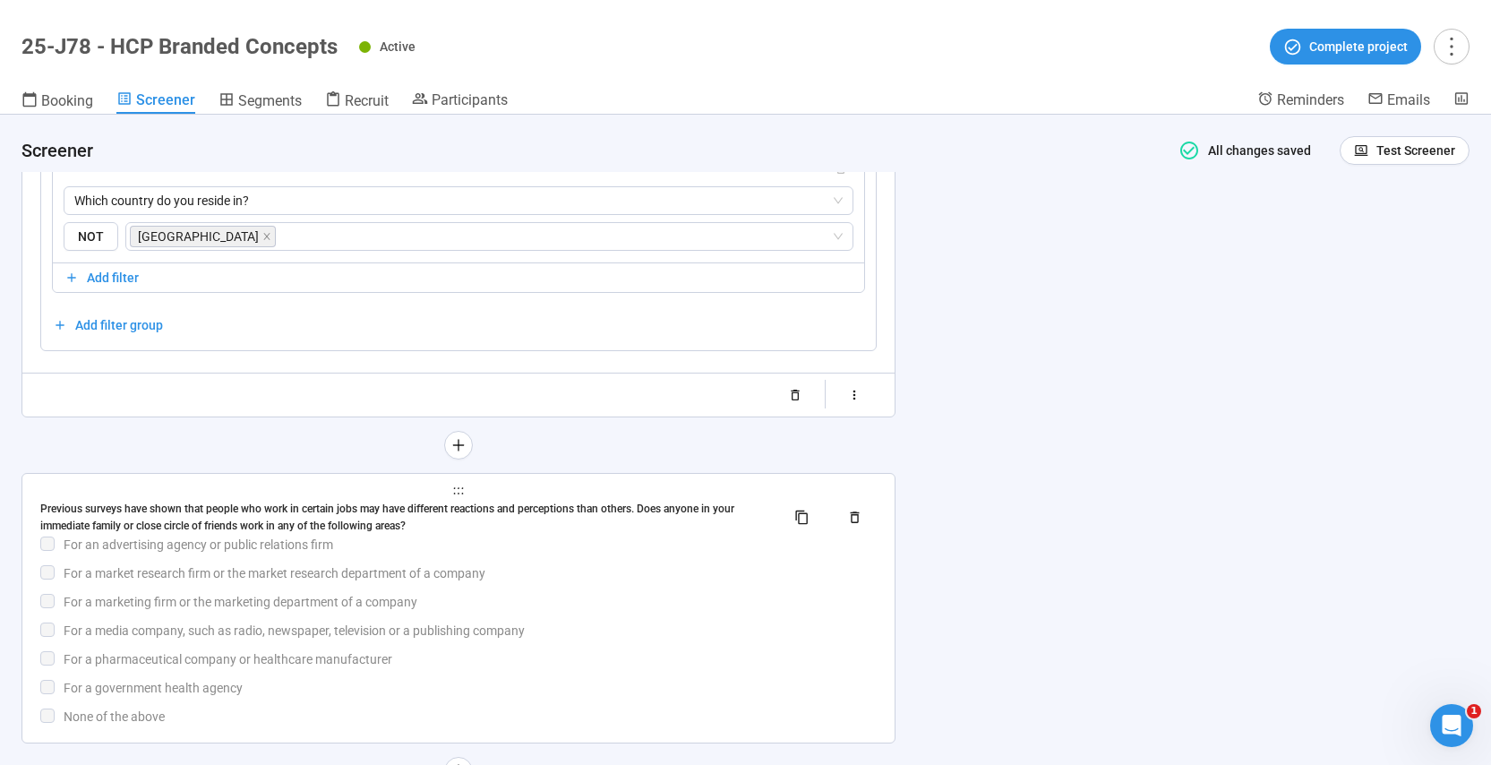
click at [614, 551] on div "For an advertising agency or public relations firm" at bounding box center [470, 545] width 813 height 20
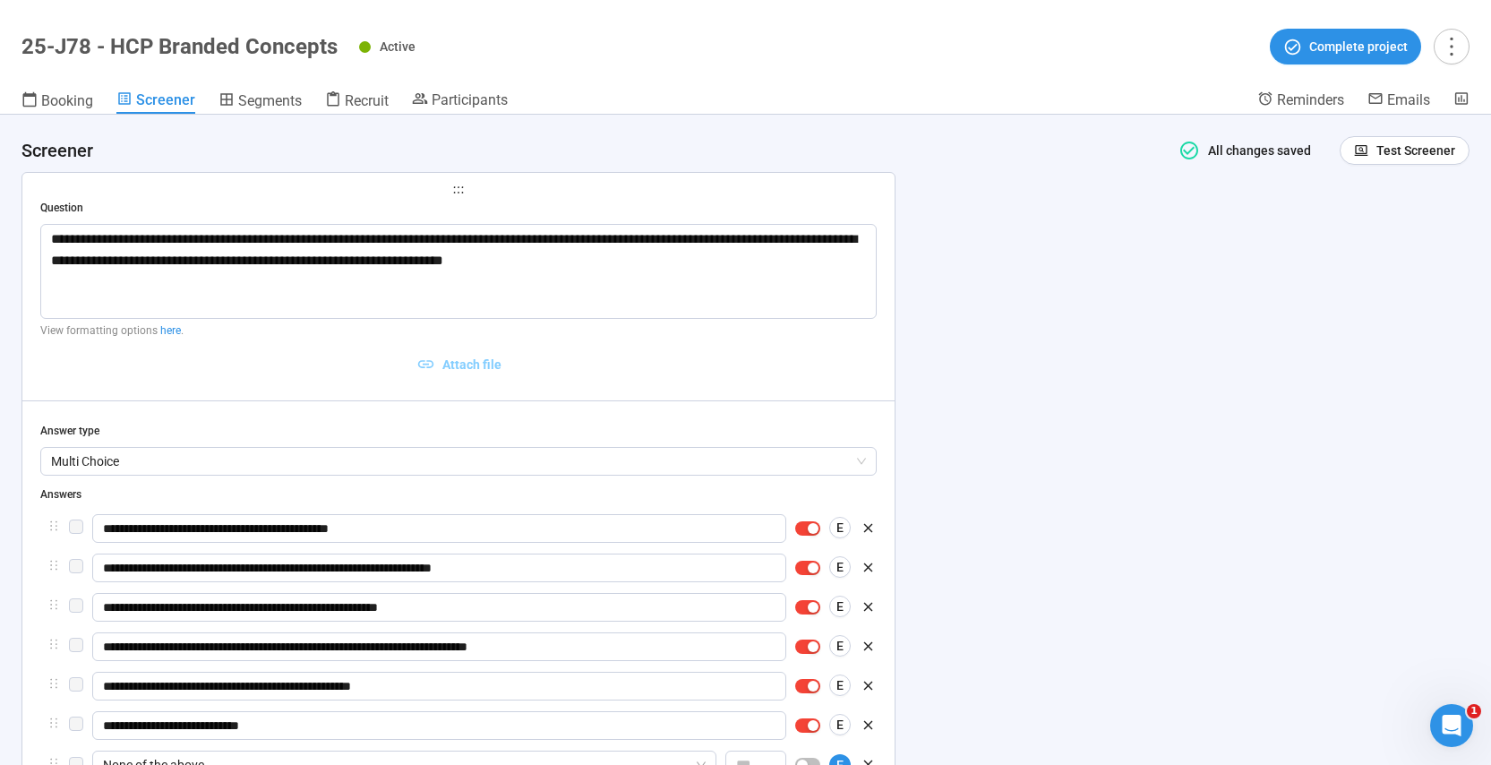
scroll to position [3446, 0]
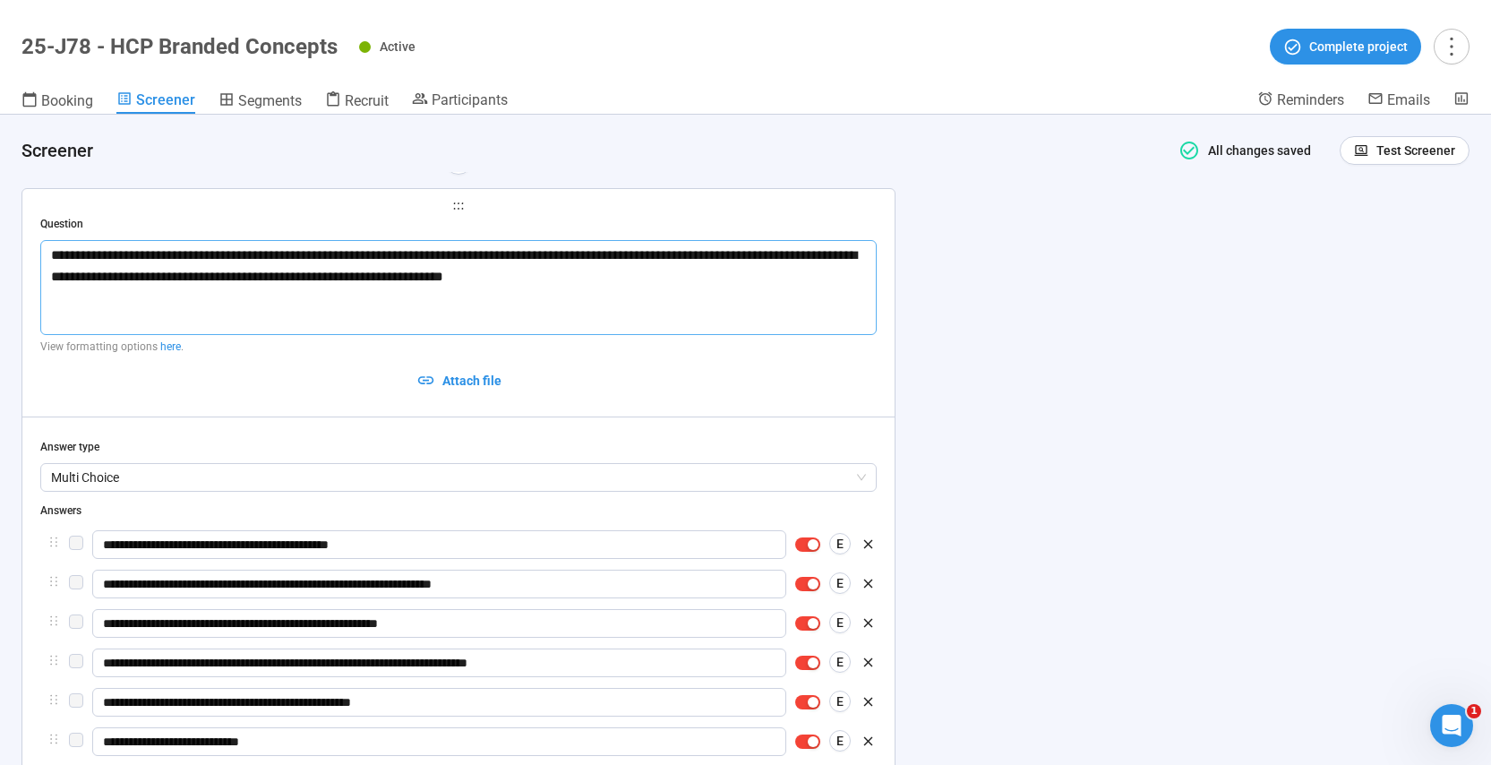
click at [295, 270] on textarea "**********" at bounding box center [458, 287] width 837 height 95
click at [294, 270] on textarea "**********" at bounding box center [458, 287] width 837 height 95
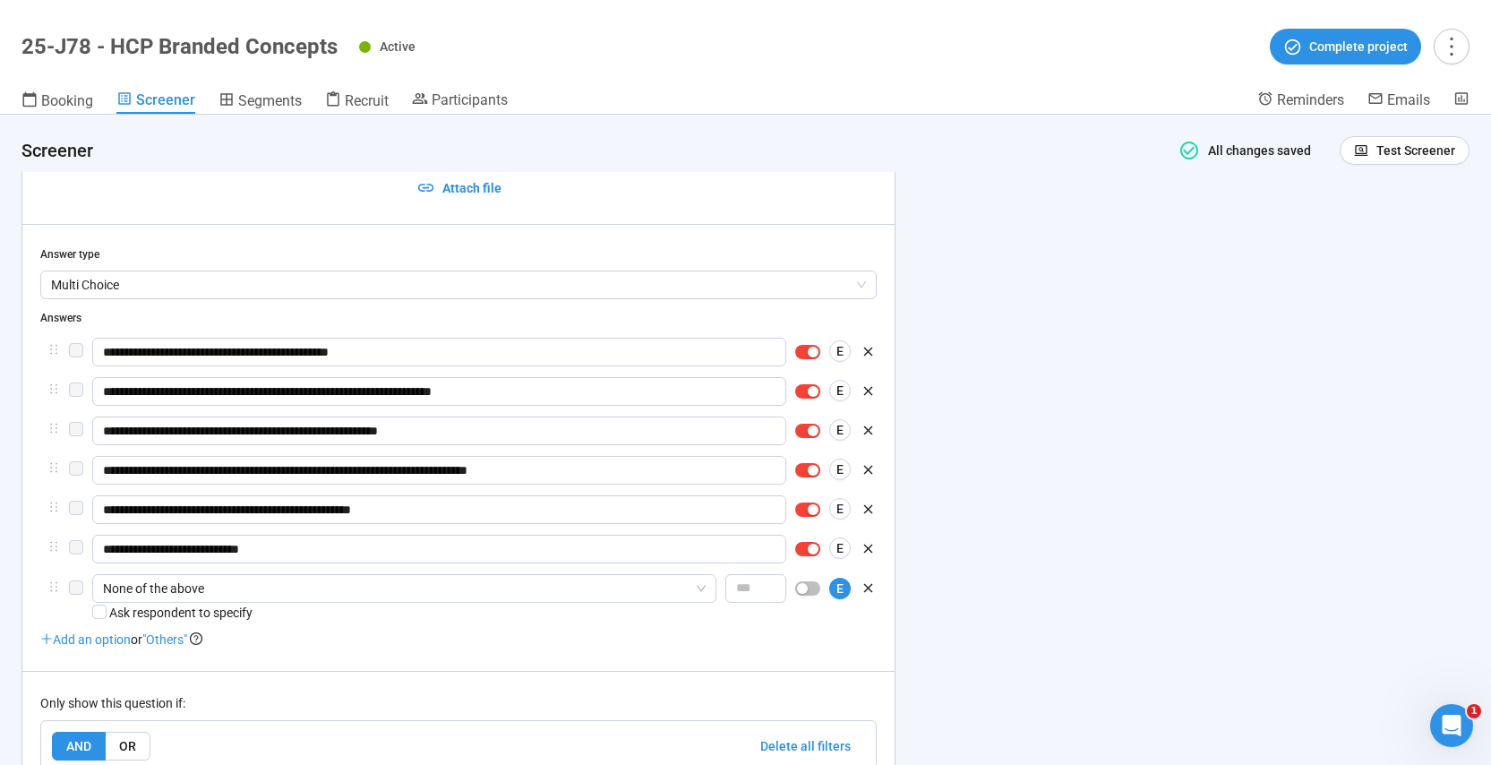
scroll to position [3641, 0]
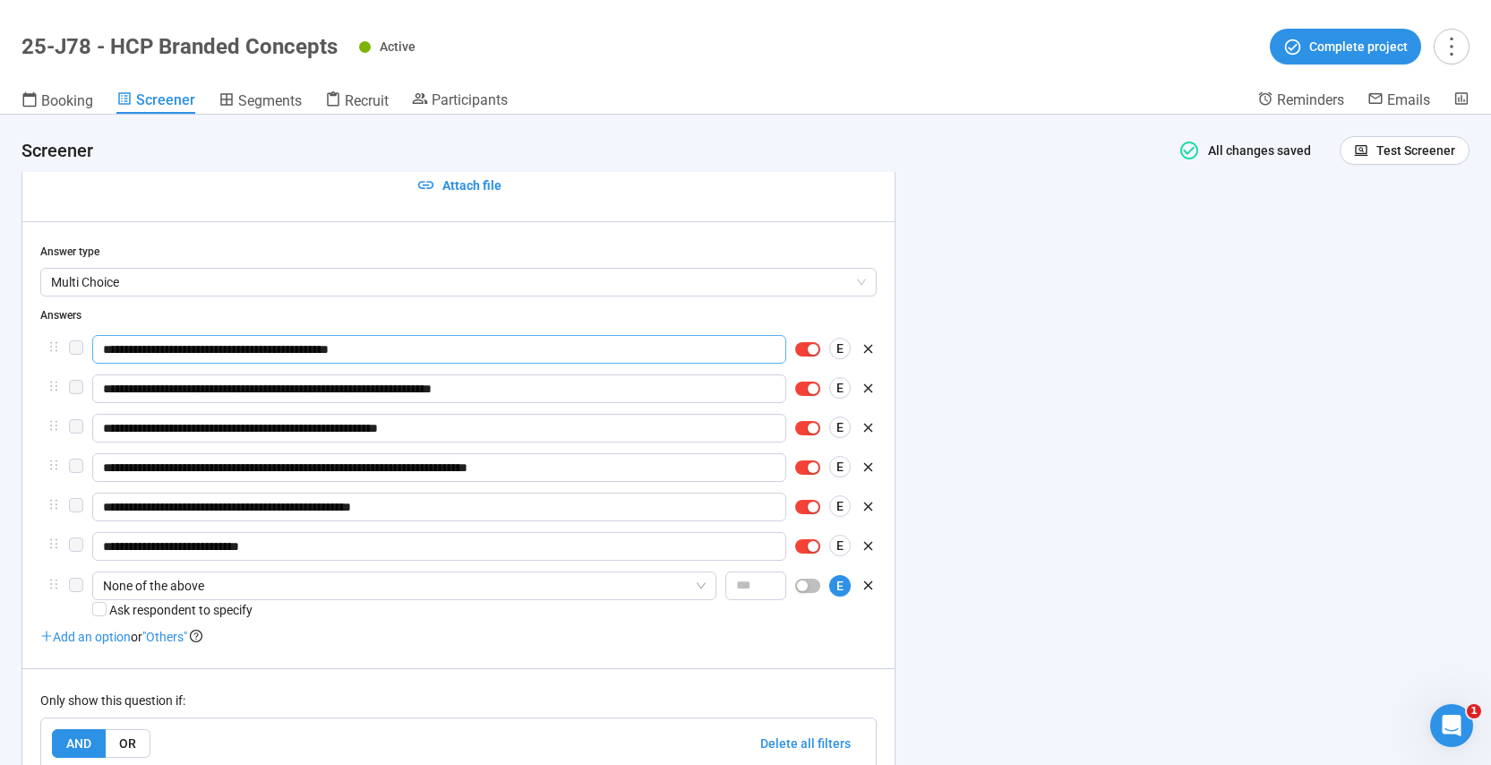
click at [351, 348] on input "**********" at bounding box center [439, 349] width 694 height 29
click at [383, 350] on input "**********" at bounding box center [439, 349] width 694 height 29
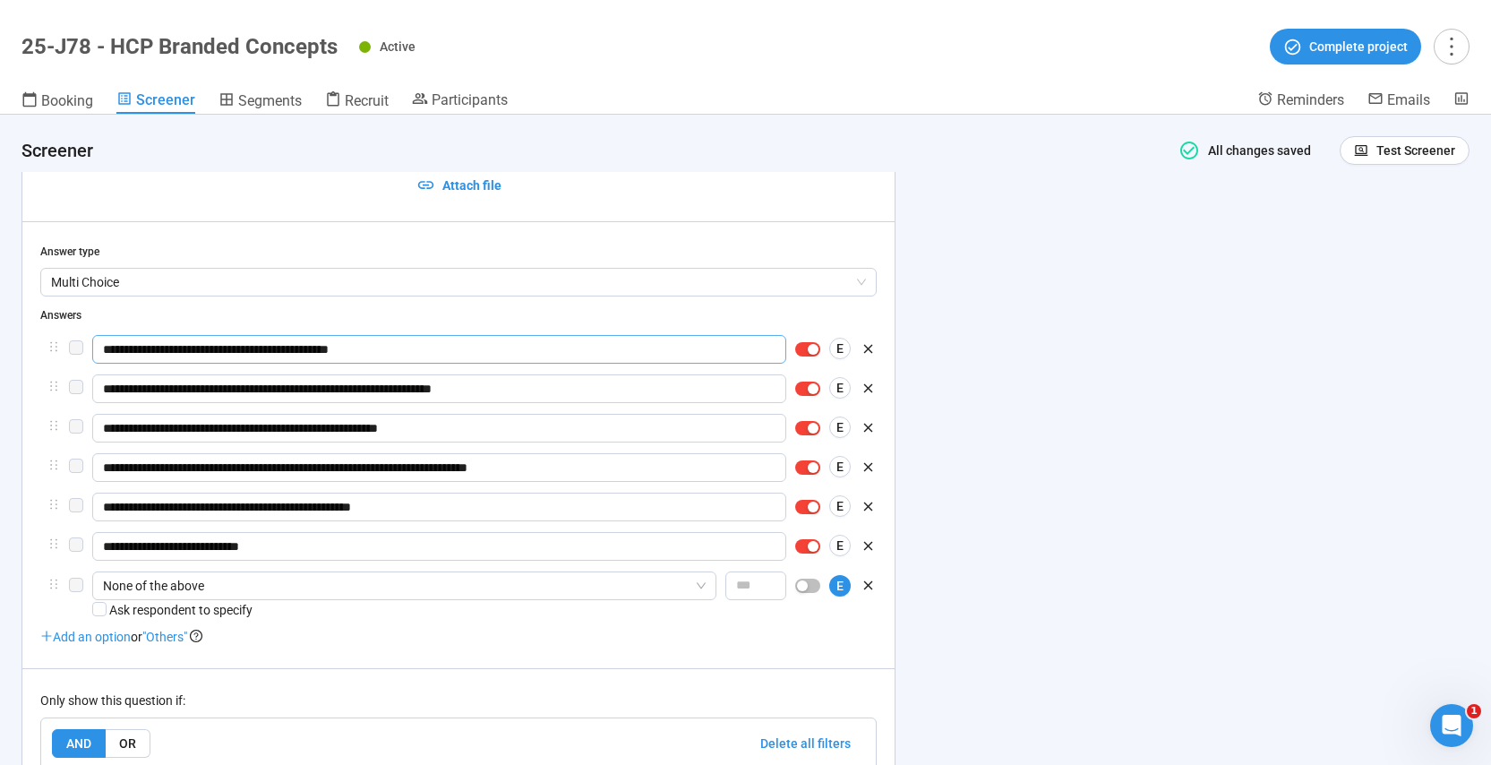
click at [383, 350] on input "**********" at bounding box center [439, 349] width 694 height 29
click at [417, 389] on input "**********" at bounding box center [439, 388] width 694 height 29
click at [416, 389] on input "**********" at bounding box center [439, 388] width 694 height 29
click at [386, 422] on input "**********" at bounding box center [439, 428] width 694 height 29
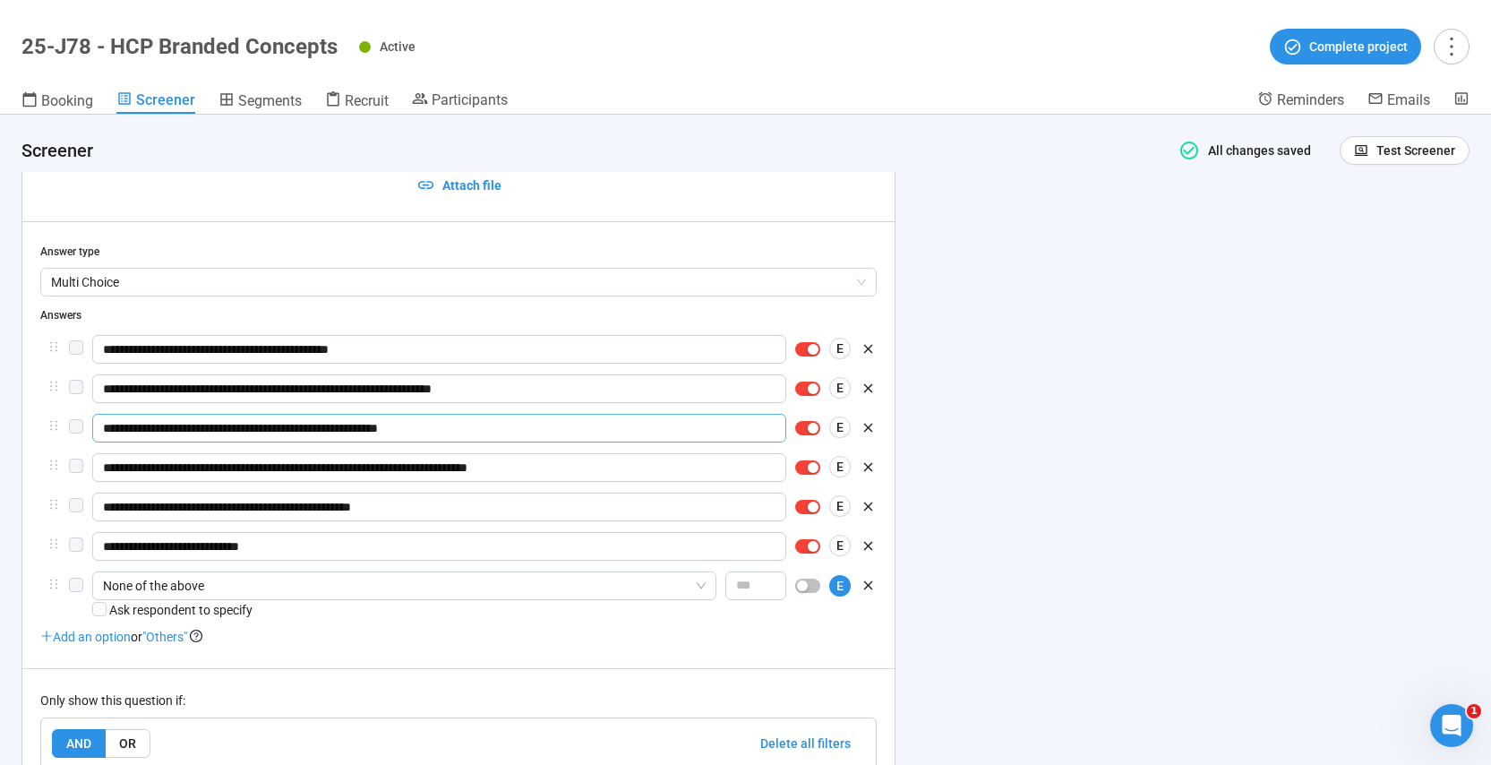
click at [386, 422] on input "**********" at bounding box center [439, 428] width 694 height 29
click at [374, 467] on input "**********" at bounding box center [439, 467] width 694 height 29
click at [373, 467] on input "**********" at bounding box center [439, 467] width 694 height 29
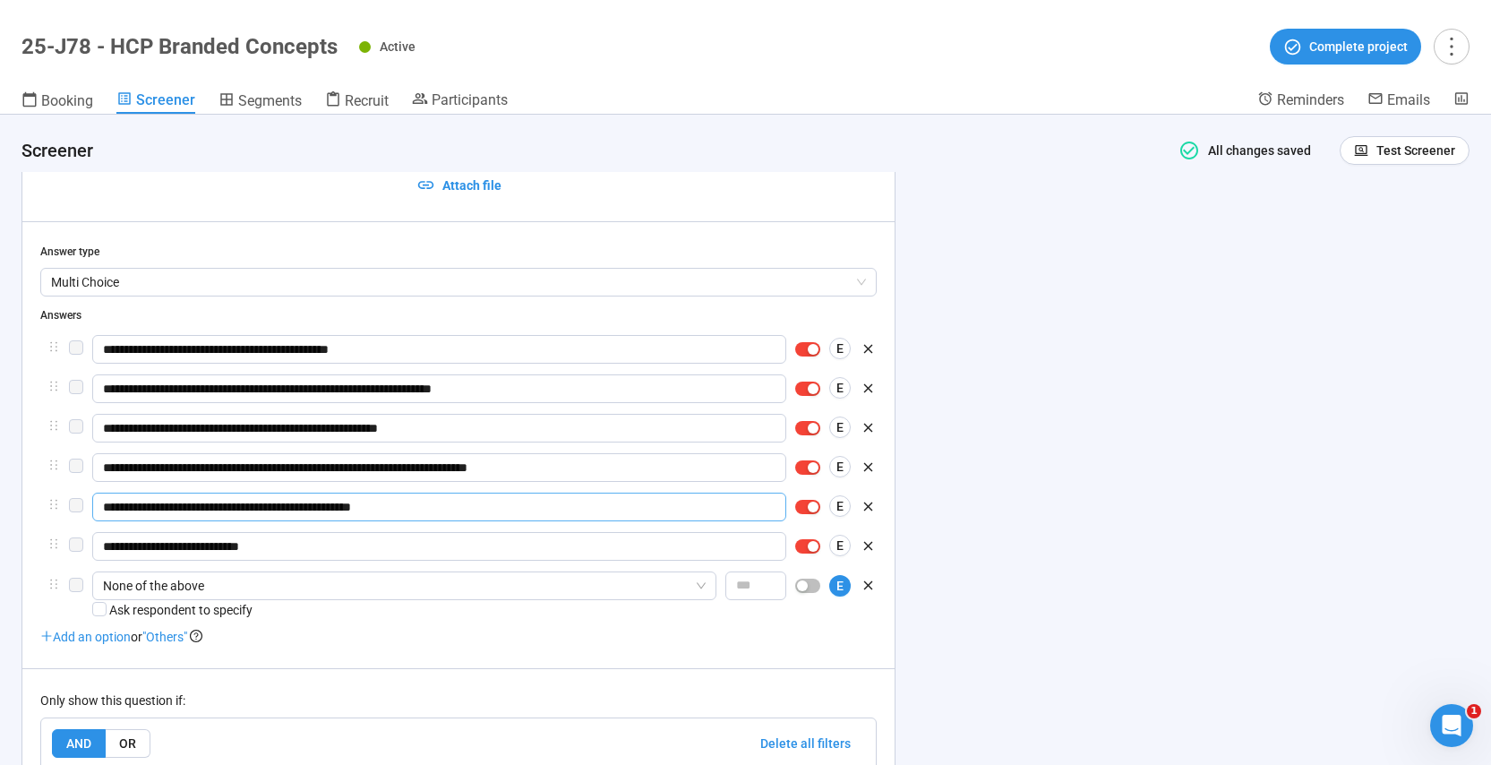
click at [388, 513] on input "**********" at bounding box center [439, 507] width 694 height 29
click at [177, 543] on input "**********" at bounding box center [439, 546] width 694 height 29
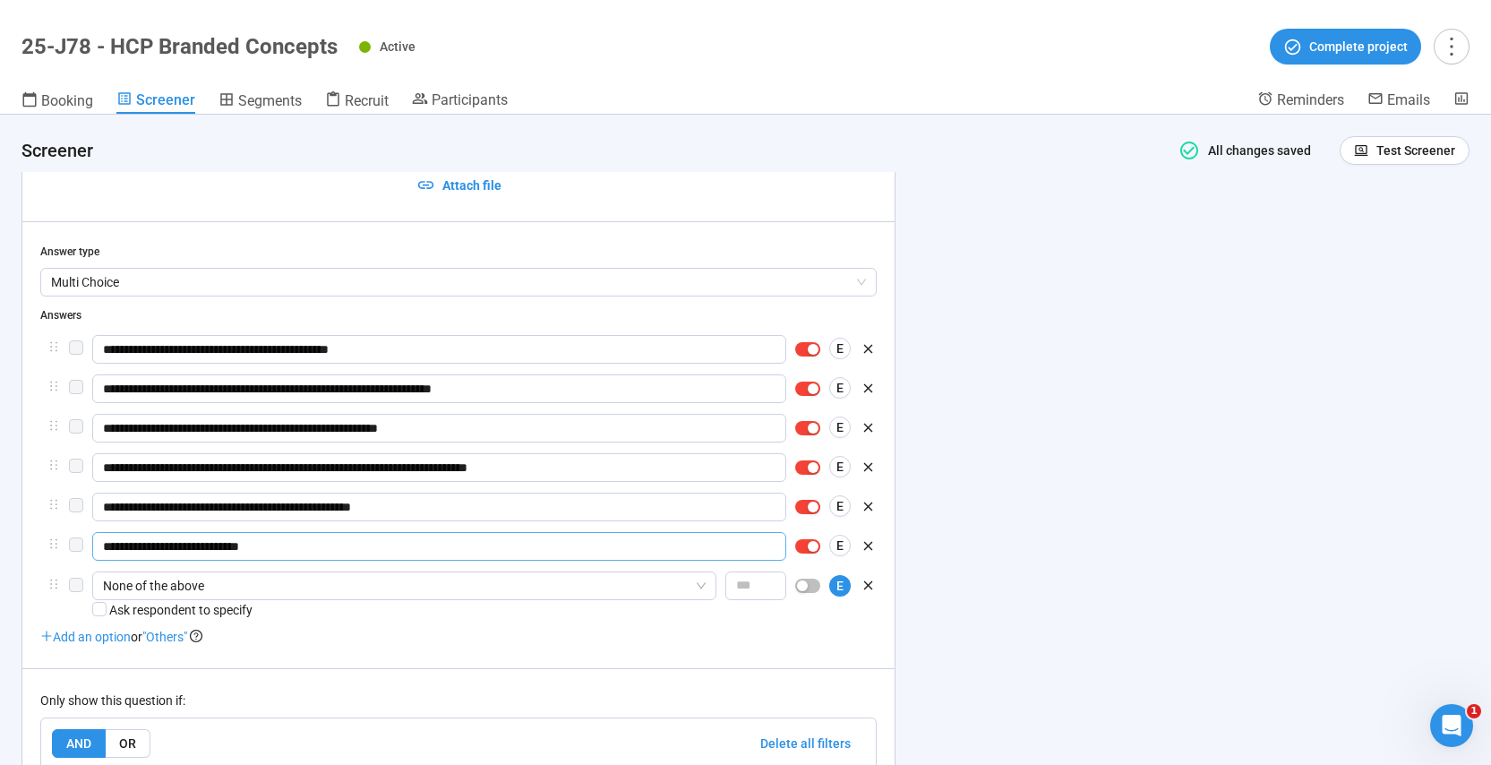
click at [177, 543] on input "**********" at bounding box center [439, 546] width 694 height 29
click at [170, 588] on span "None of the above" at bounding box center [404, 585] width 603 height 27
drag, startPoint x: 423, startPoint y: 557, endPoint x: 468, endPoint y: 563, distance: 46.1
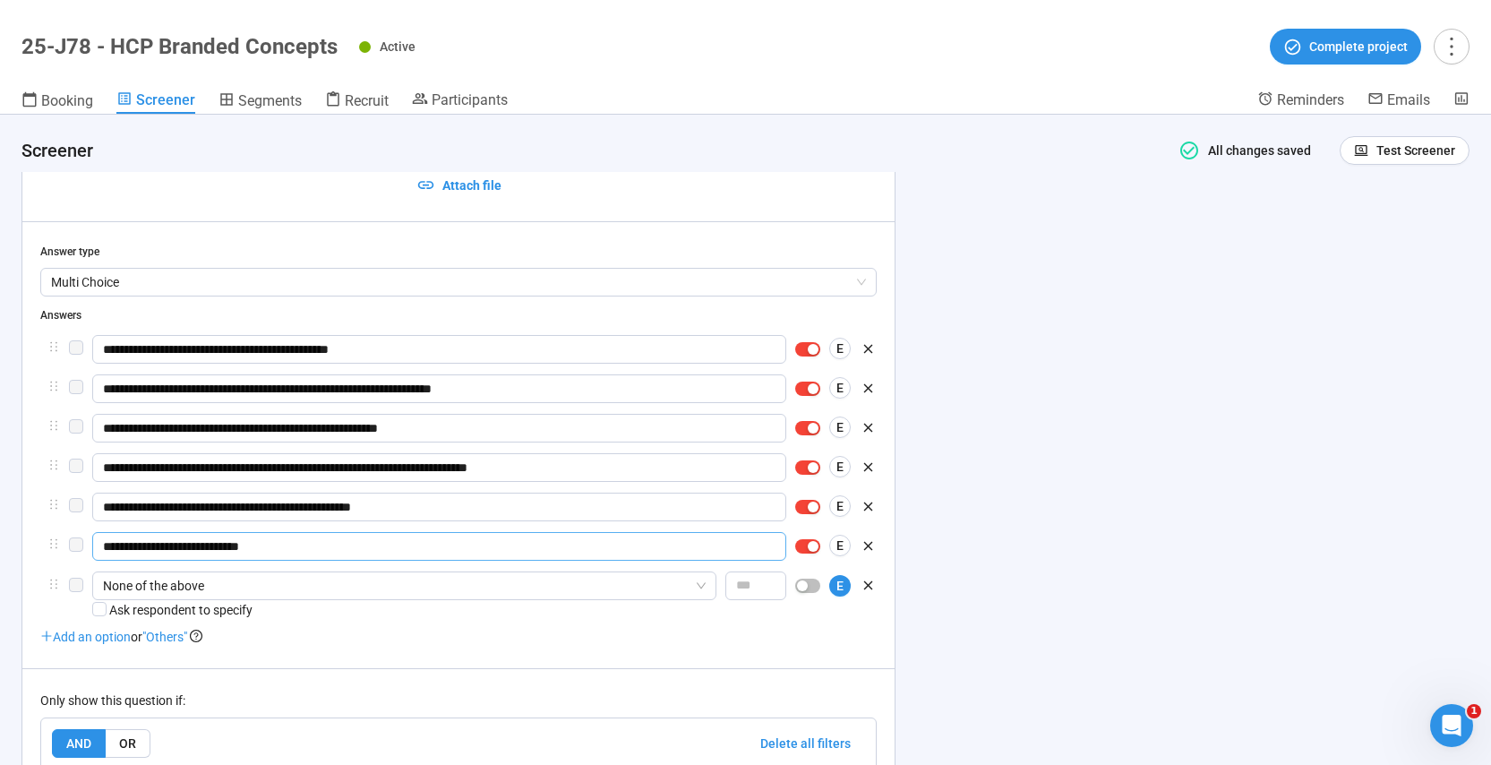
click at [424, 557] on input "**********" at bounding box center [439, 546] width 694 height 29
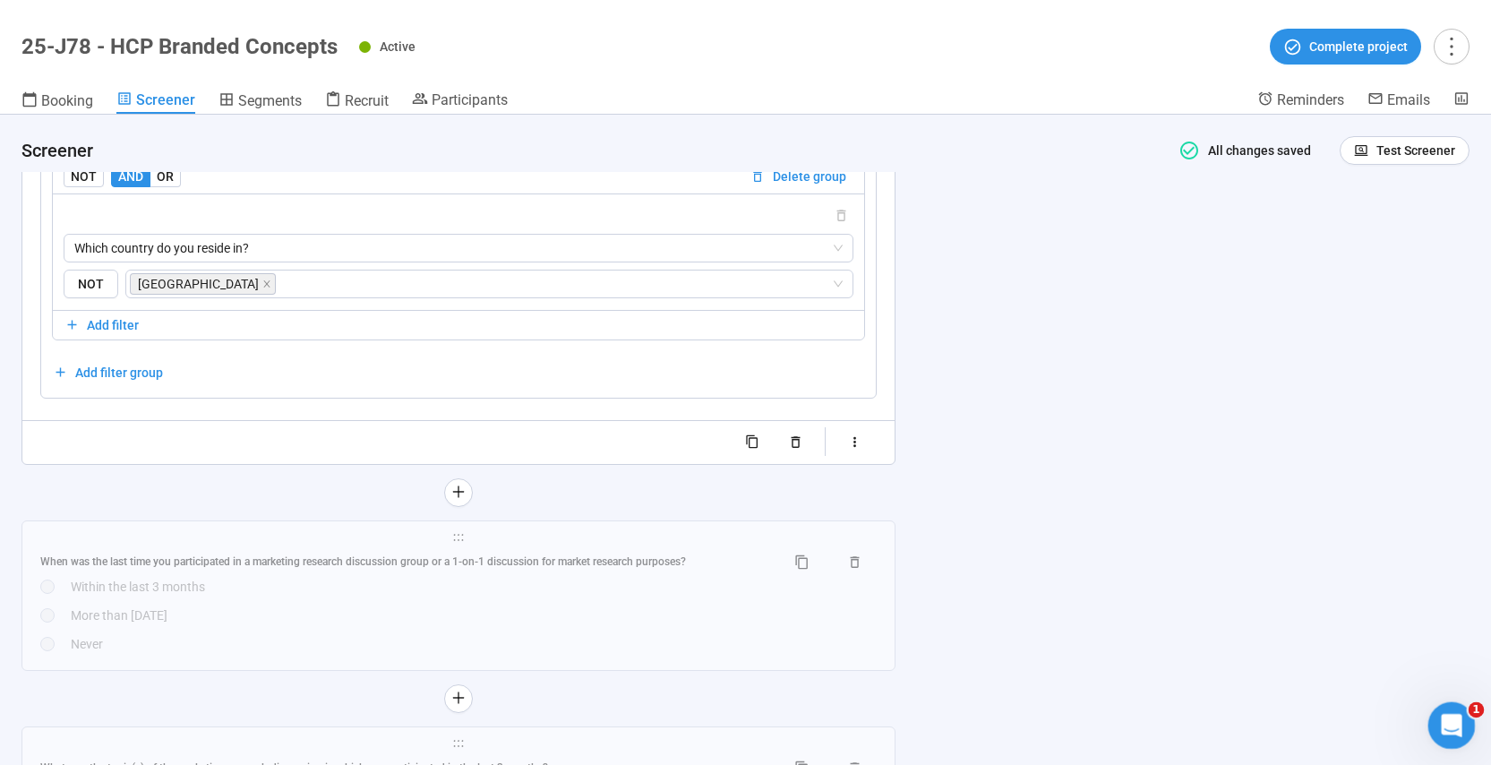
scroll to position [4458, 0]
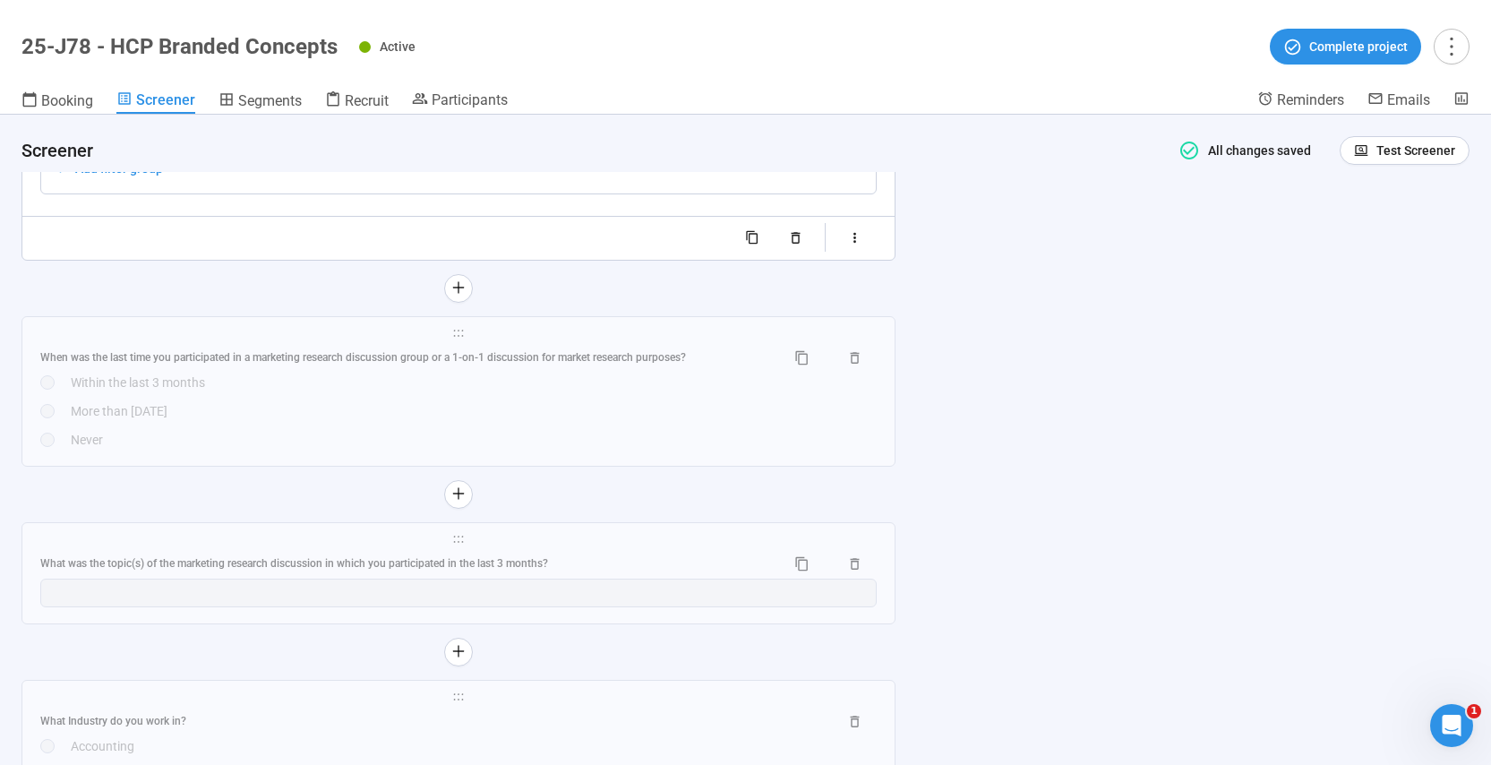
click at [605, 417] on div "More than [DATE]" at bounding box center [474, 411] width 806 height 20
click at [605, 417] on div "**********" at bounding box center [458, 391] width 872 height 149
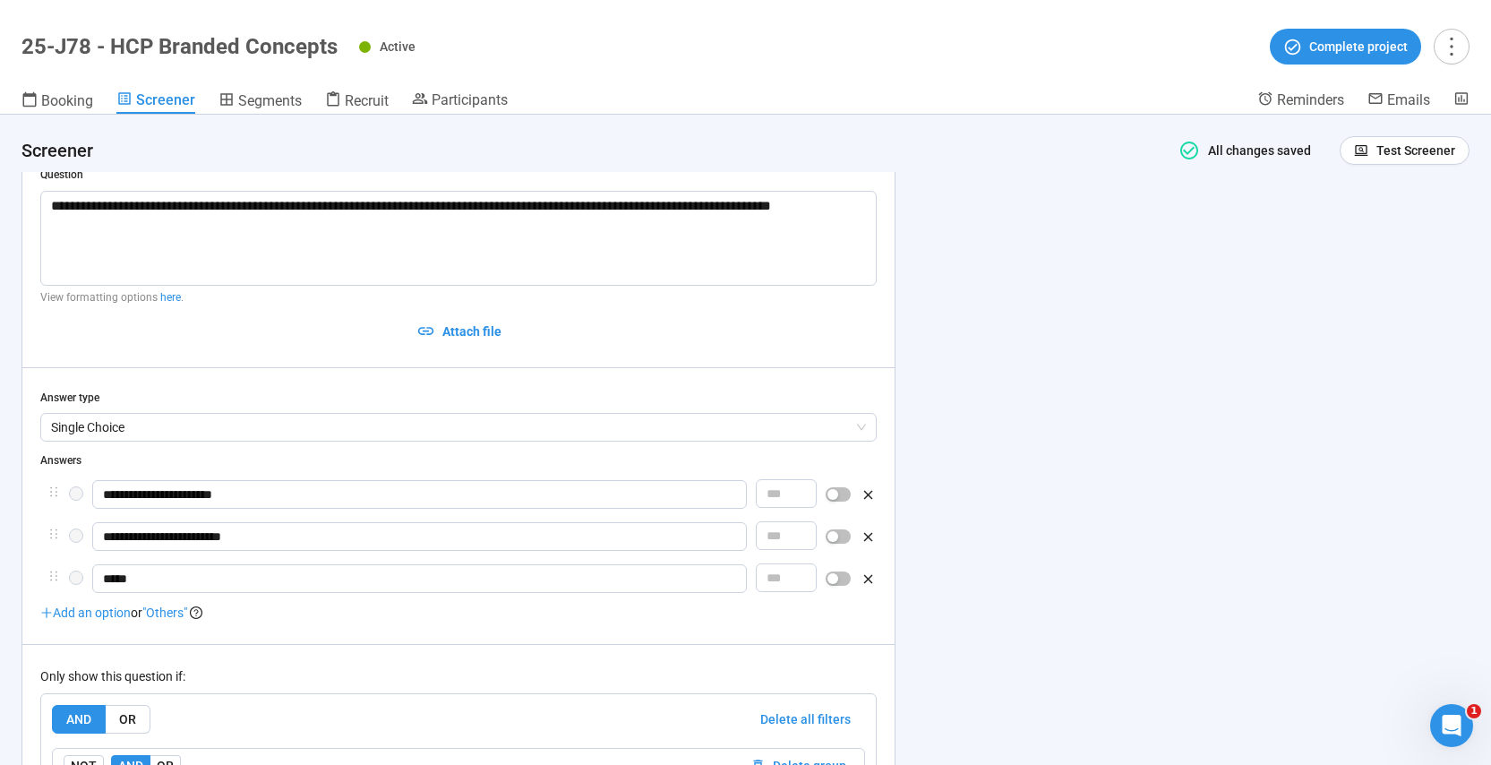
scroll to position [3727, 0]
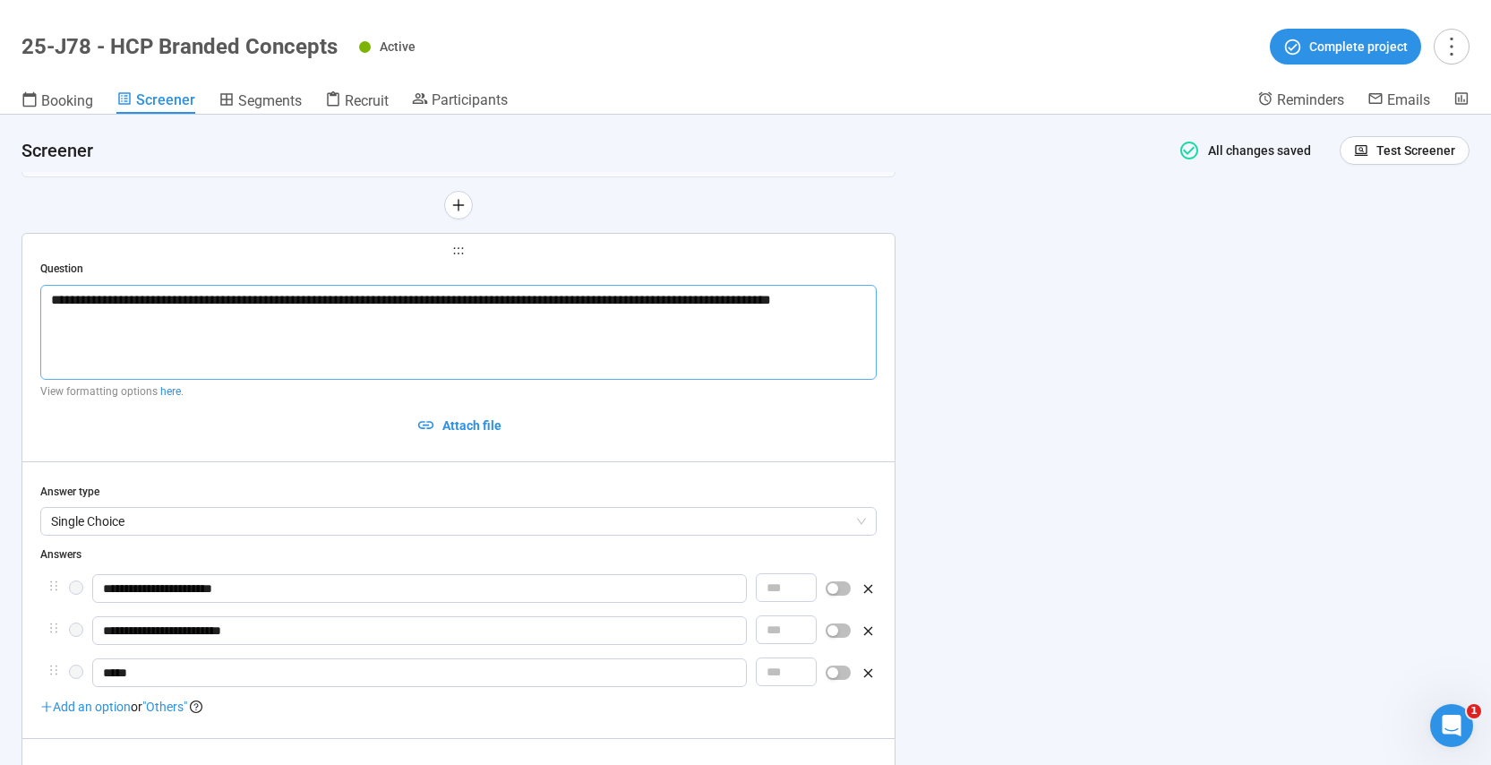
click at [401, 302] on textarea "**********" at bounding box center [458, 332] width 837 height 95
click at [233, 52] on h1 "25-J78 - HCP Branded Concepts" at bounding box center [179, 46] width 316 height 25
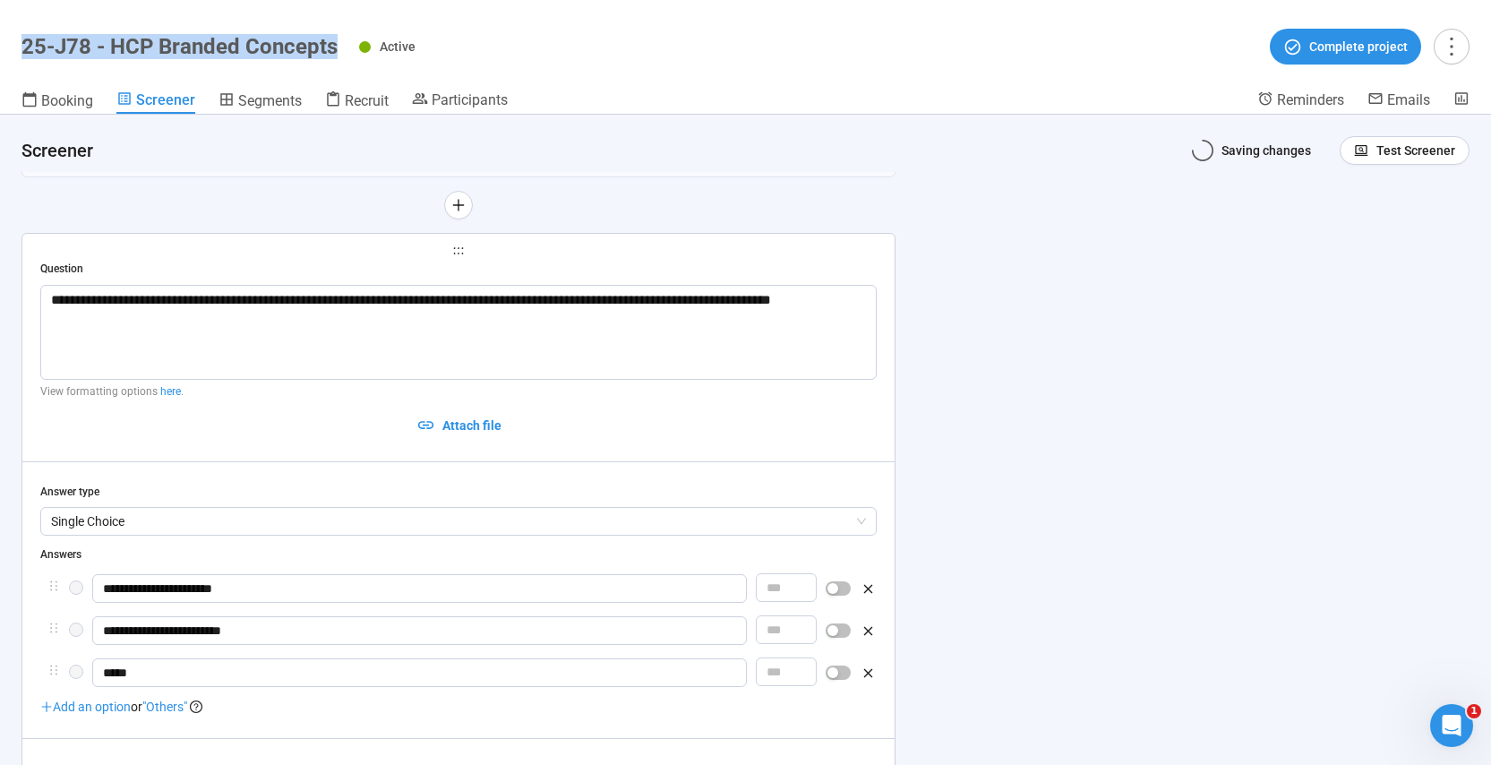
click at [233, 52] on h1 "25-J78 - HCP Branded Concepts" at bounding box center [179, 46] width 316 height 25
click at [1110, 276] on div "**********" at bounding box center [745, 440] width 1491 height 650
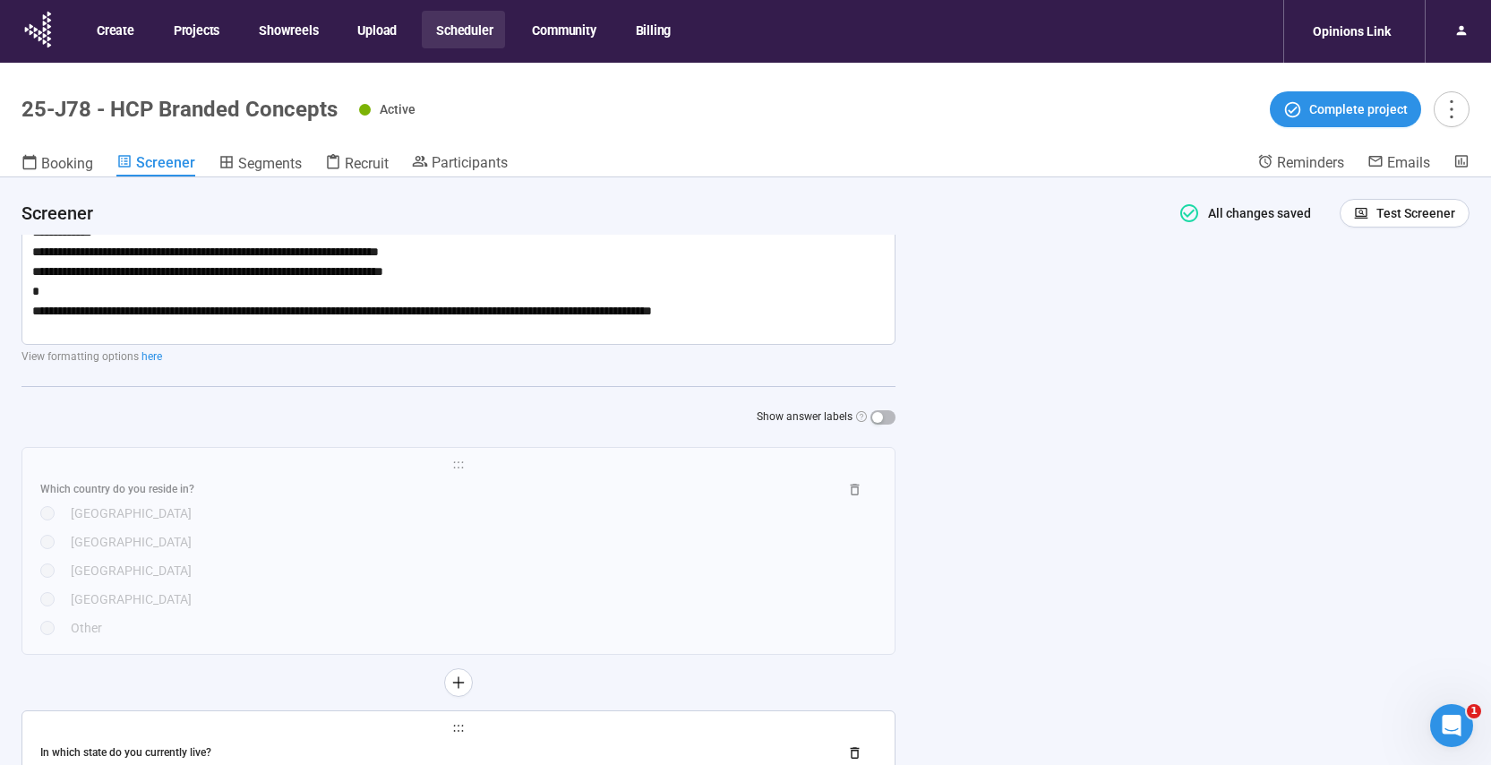
scroll to position [494, 0]
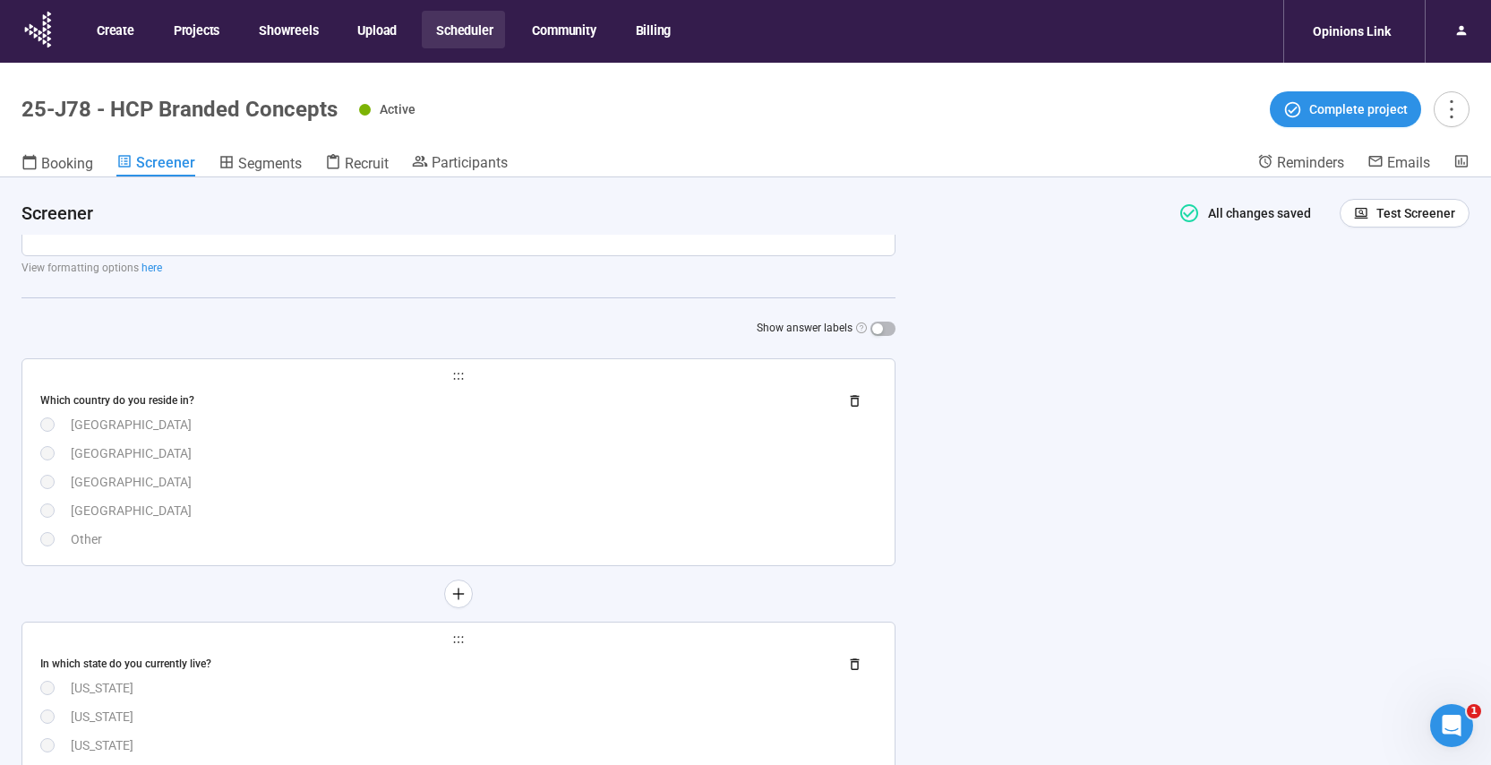
click at [518, 415] on div "[GEOGRAPHIC_DATA]" at bounding box center [474, 425] width 806 height 20
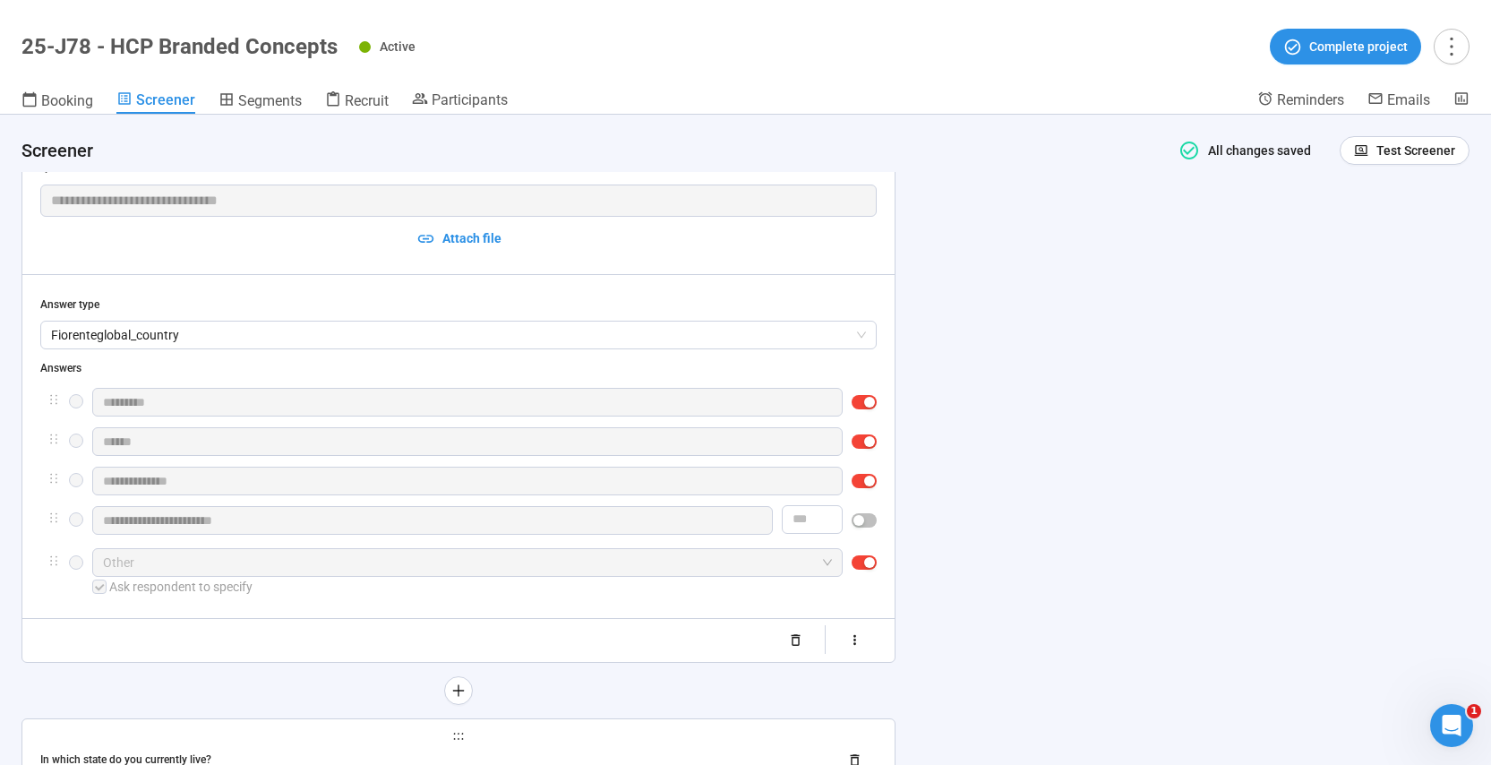
scroll to position [674, 0]
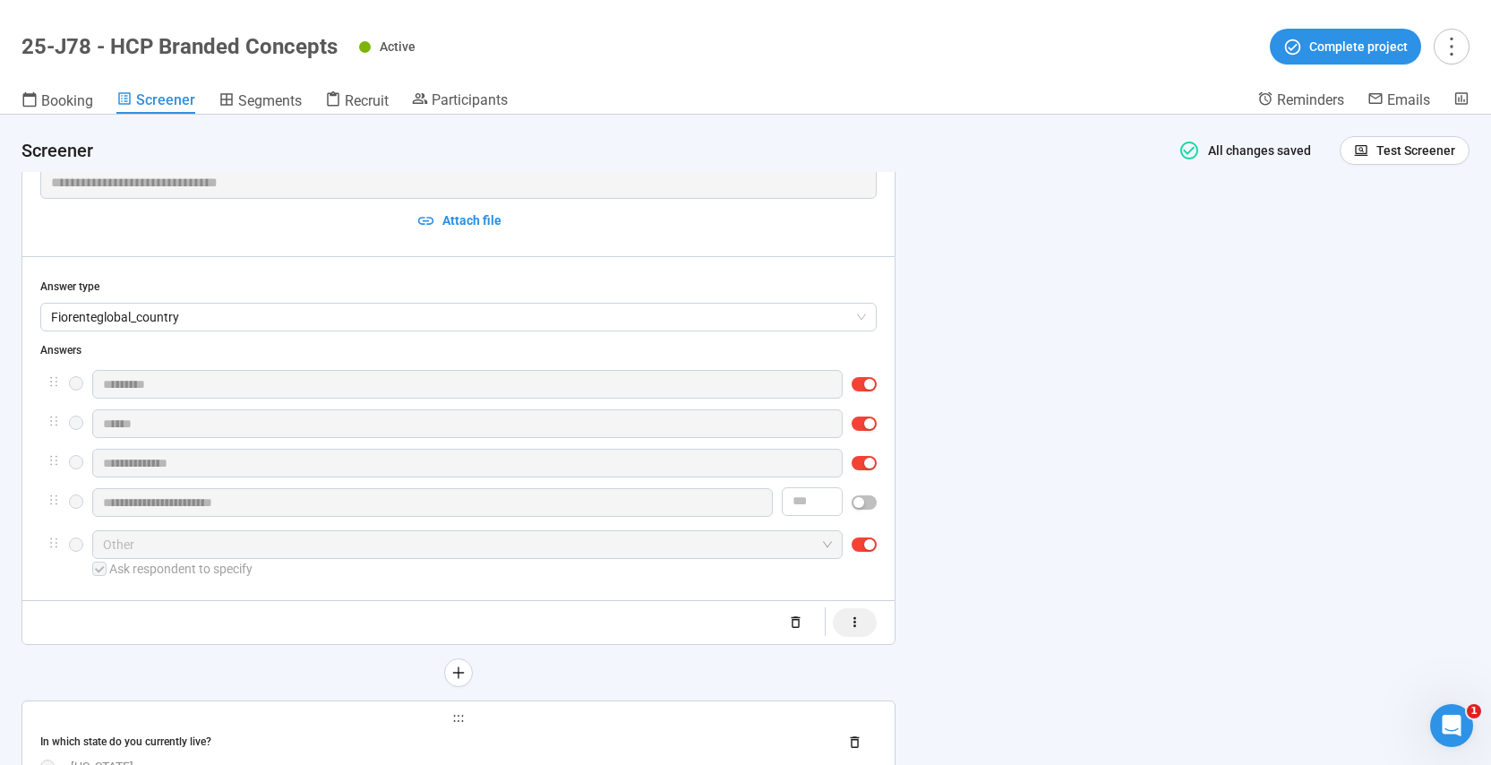
click at [854, 625] on icon "button" at bounding box center [854, 621] width 15 height 15
click at [804, 618] on span "button" at bounding box center [797, 623] width 25 height 14
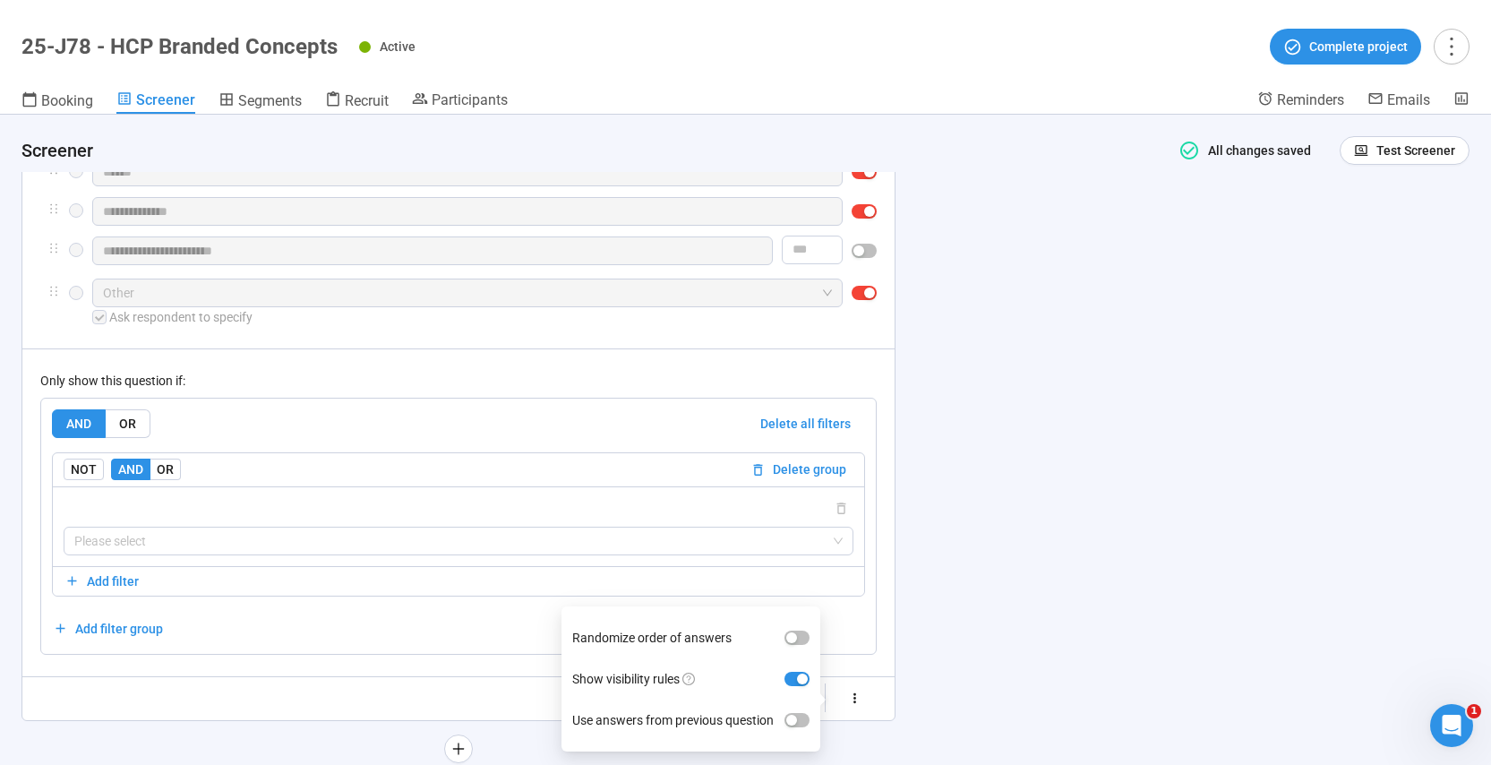
scroll to position [928, 0]
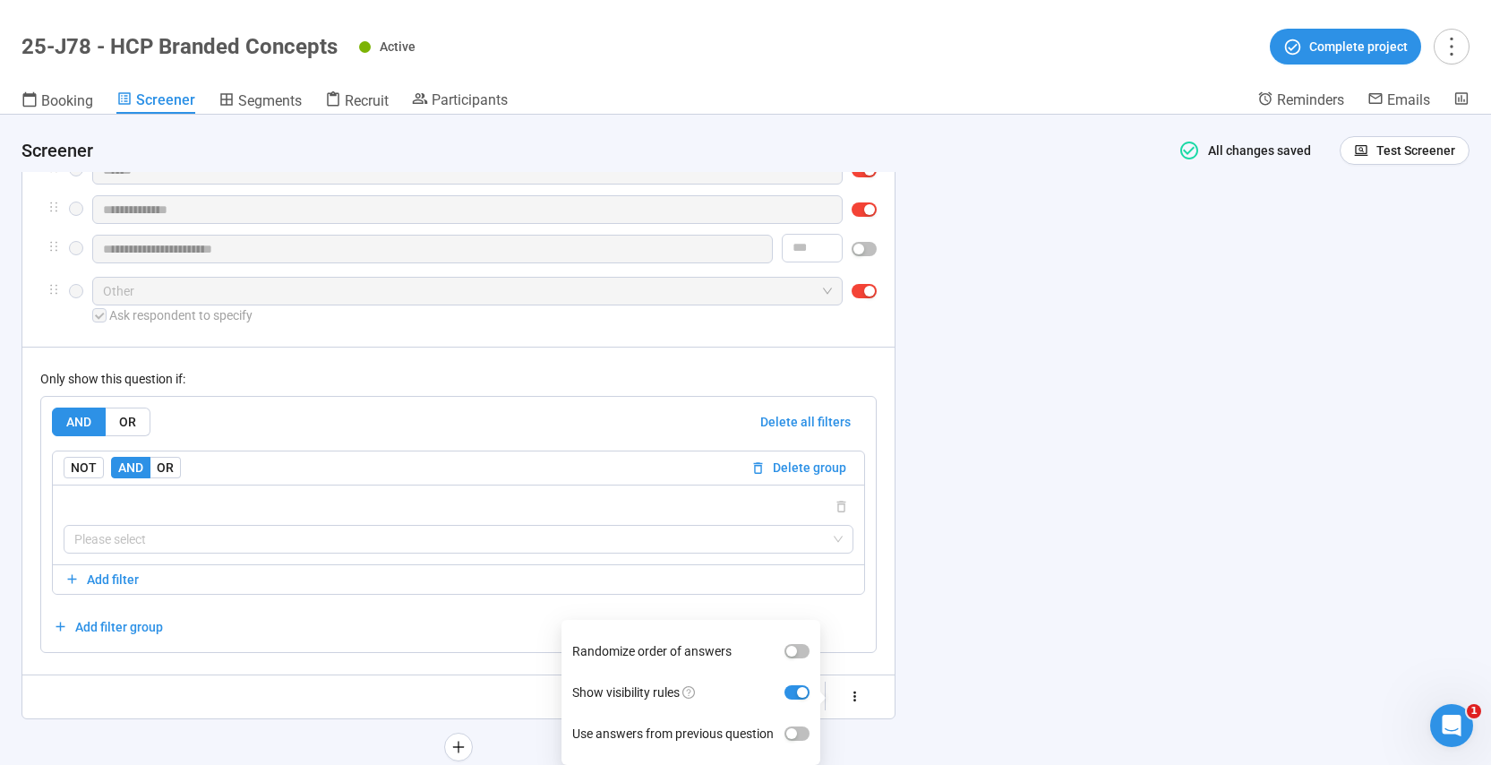
click at [1144, 555] on div "**********" at bounding box center [745, 440] width 1491 height 650
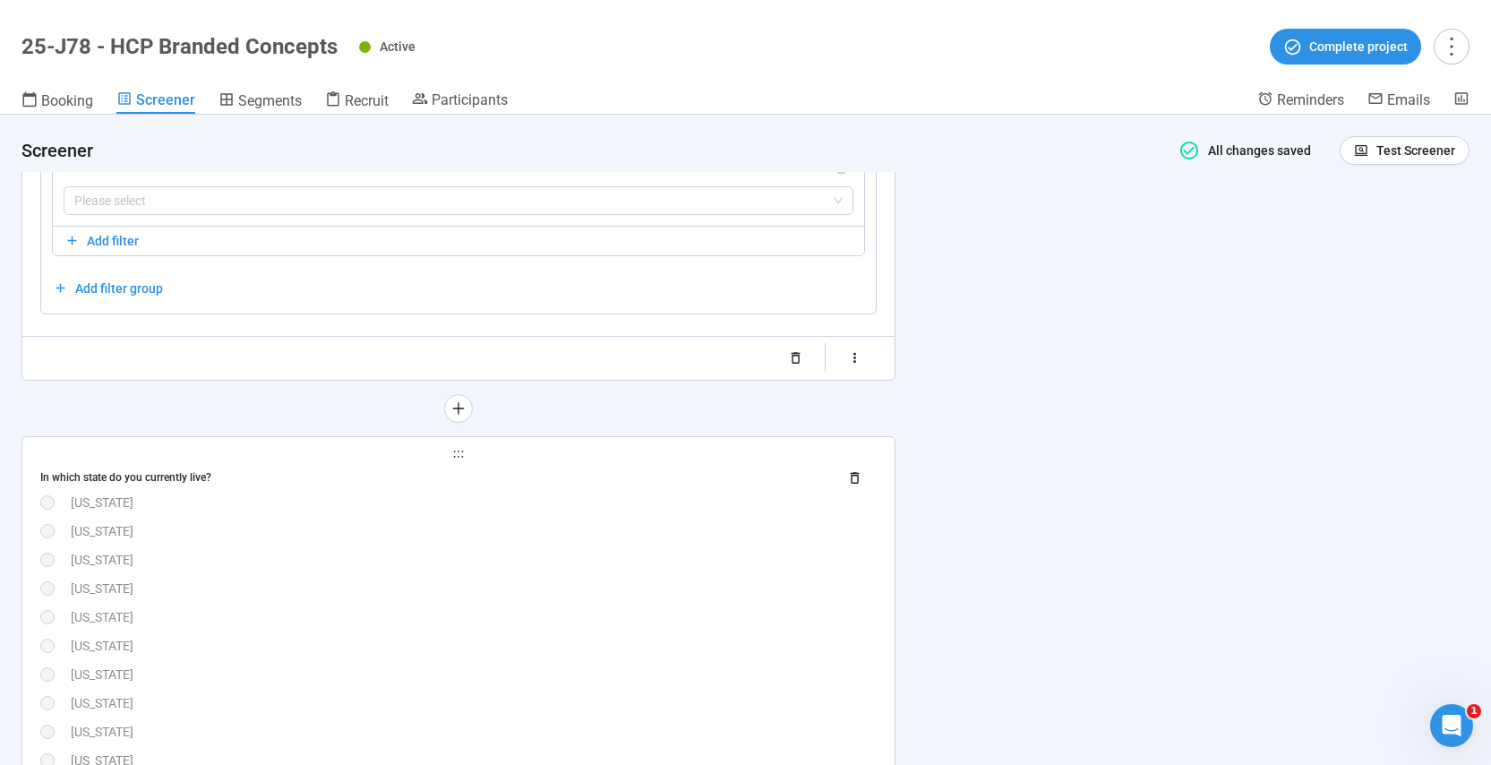
scroll to position [1269, 0]
click at [389, 499] on div "[US_STATE]" at bounding box center [474, 500] width 806 height 20
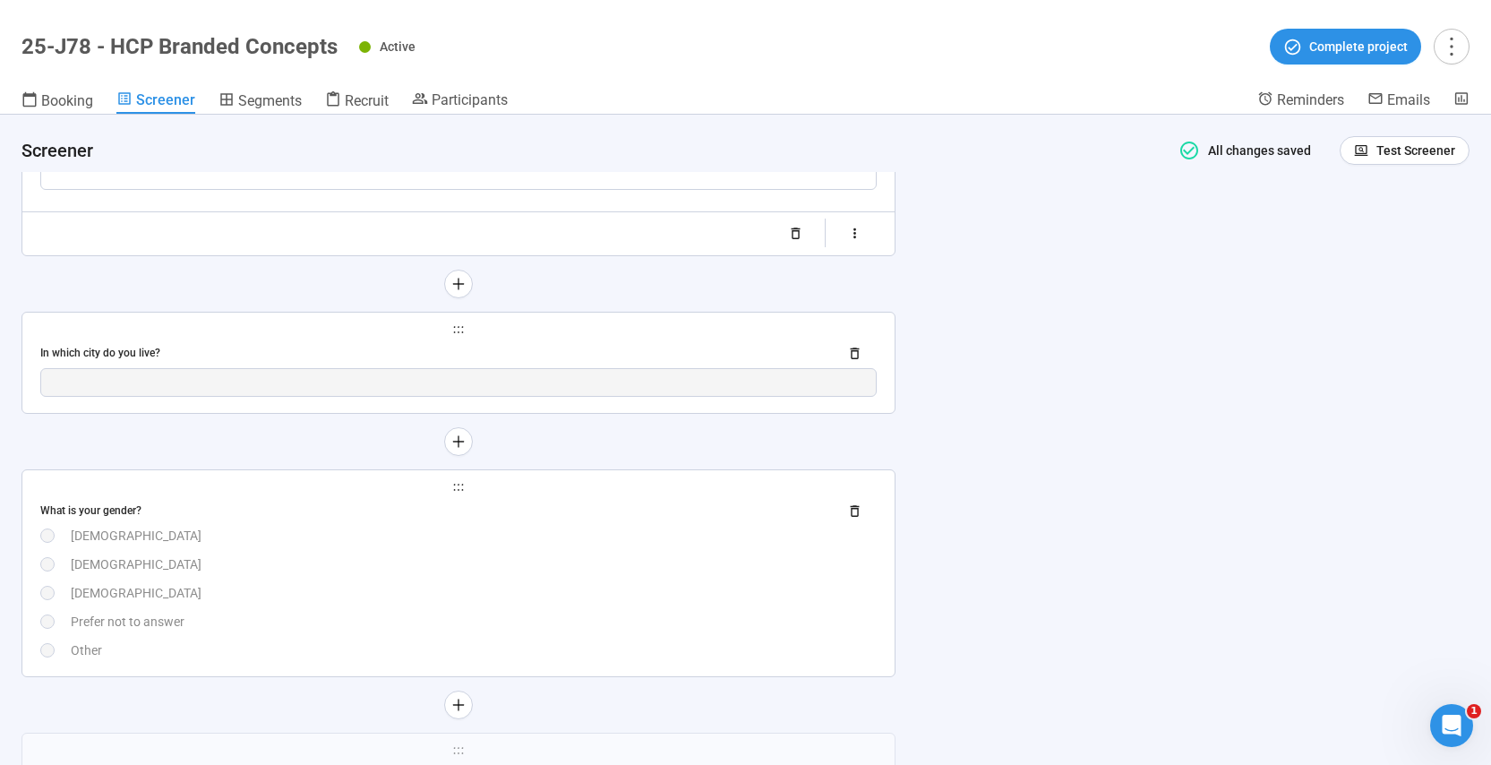
scroll to position [3678, 0]
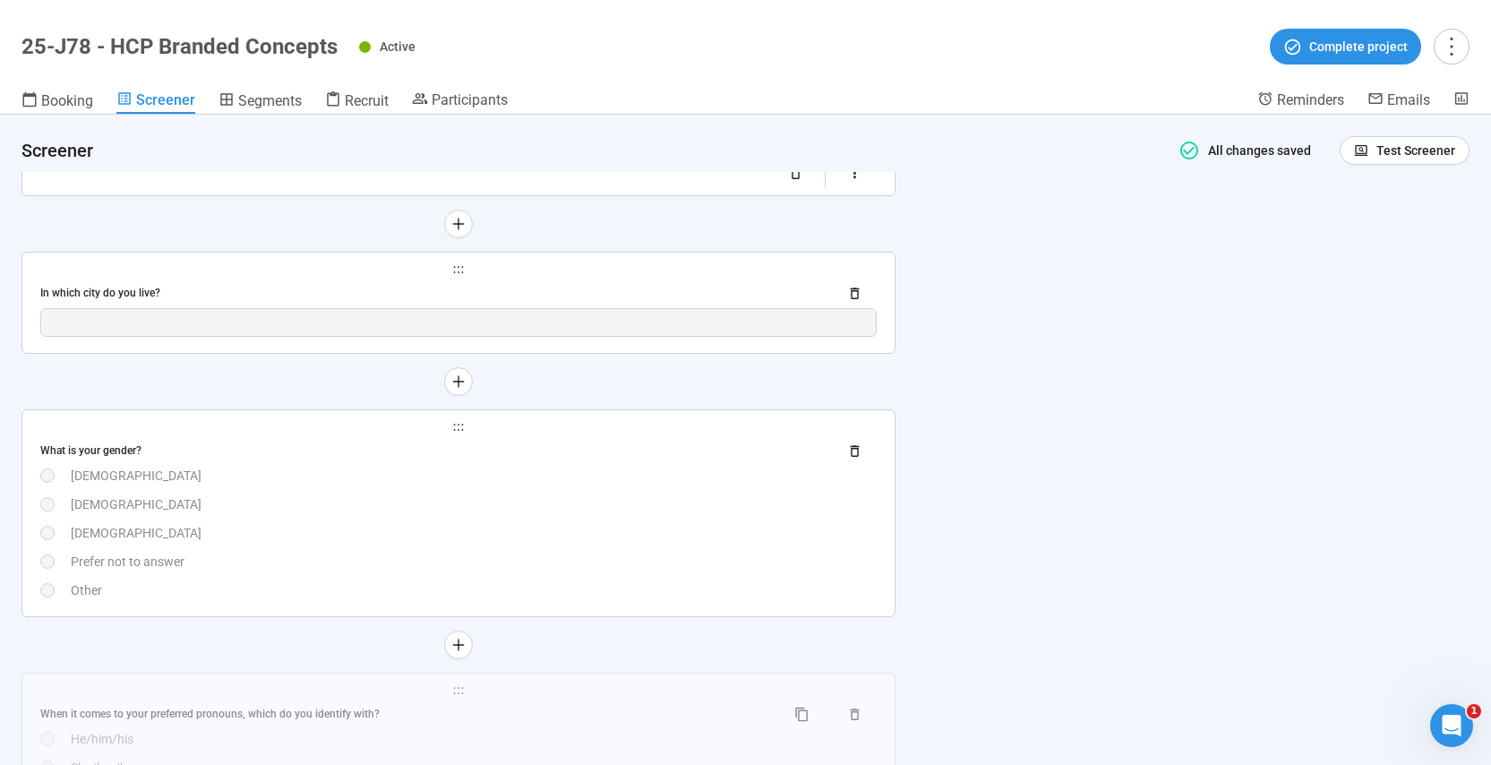
click at [532, 324] on div "**********" at bounding box center [458, 303] width 872 height 100
click at [623, 276] on span "holder" at bounding box center [458, 269] width 837 height 13
click at [648, 302] on div "In which city do you live?" at bounding box center [432, 293] width 784 height 17
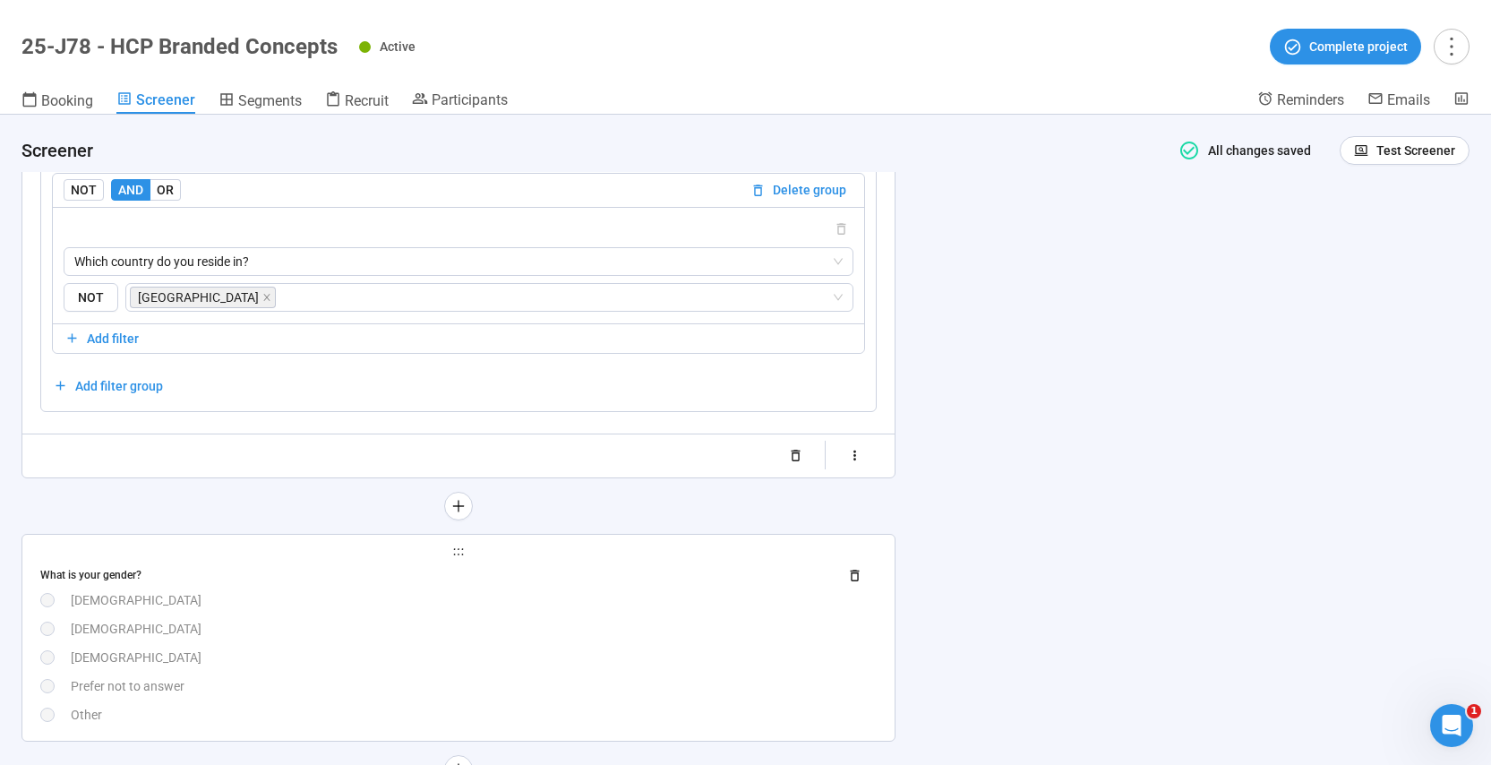
scroll to position [2894, 0]
click at [516, 554] on div "**********" at bounding box center [458, 634] width 872 height 206
click at [502, 566] on div "What is your gender?" at bounding box center [432, 571] width 784 height 17
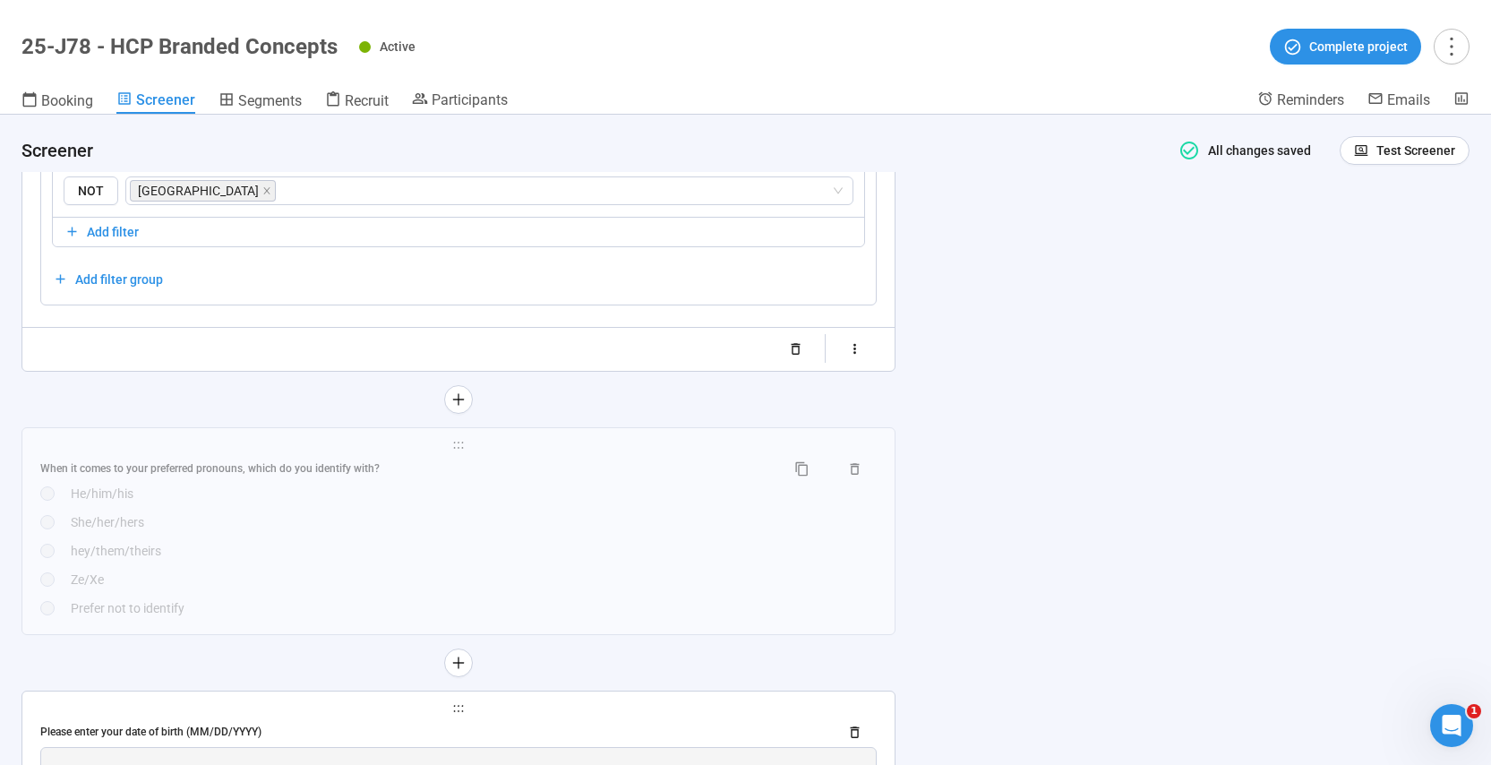
scroll to position [3354, 0]
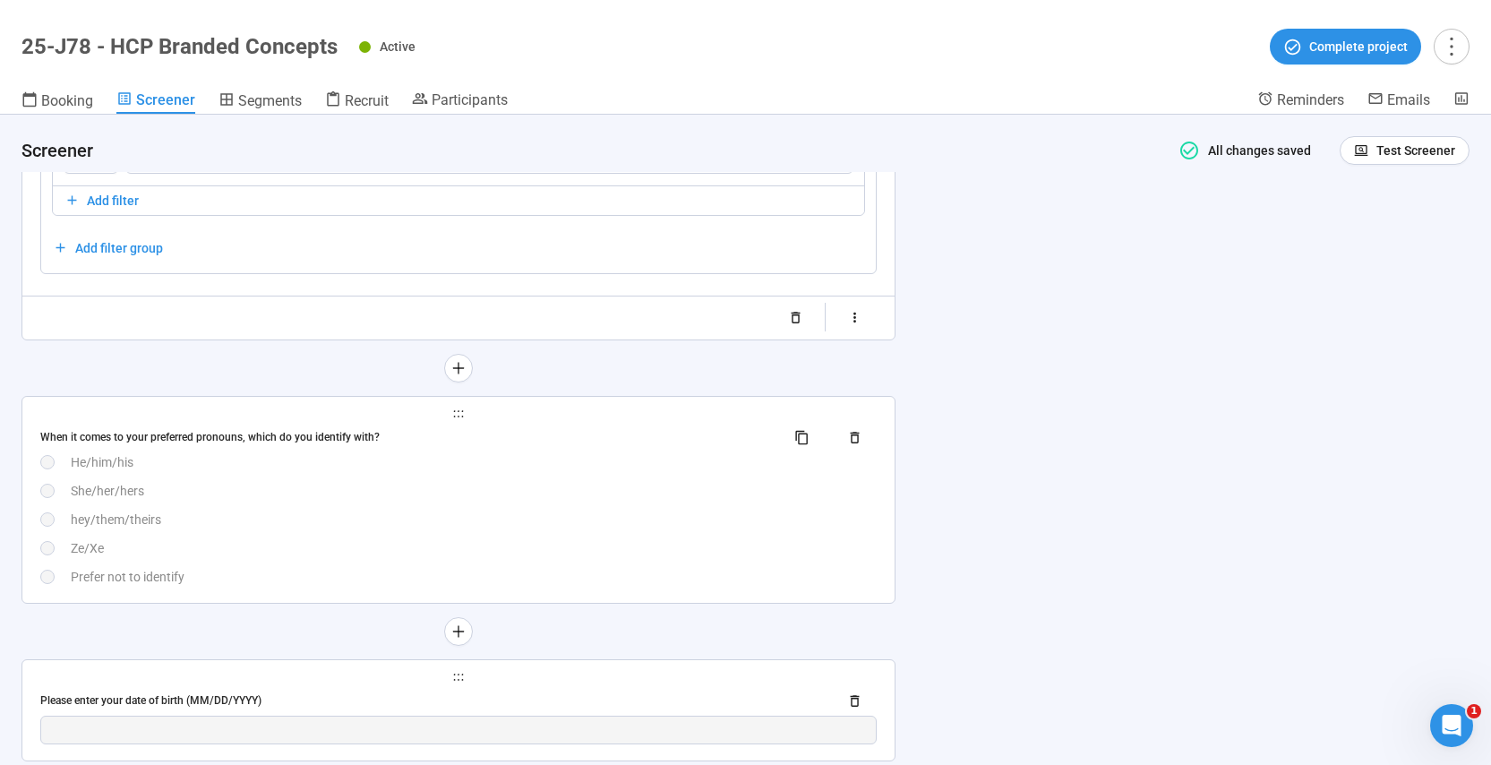
click at [623, 509] on div "When it comes to your preferred pronouns, which do you identify with? He/him/hi…" at bounding box center [458, 505] width 837 height 163
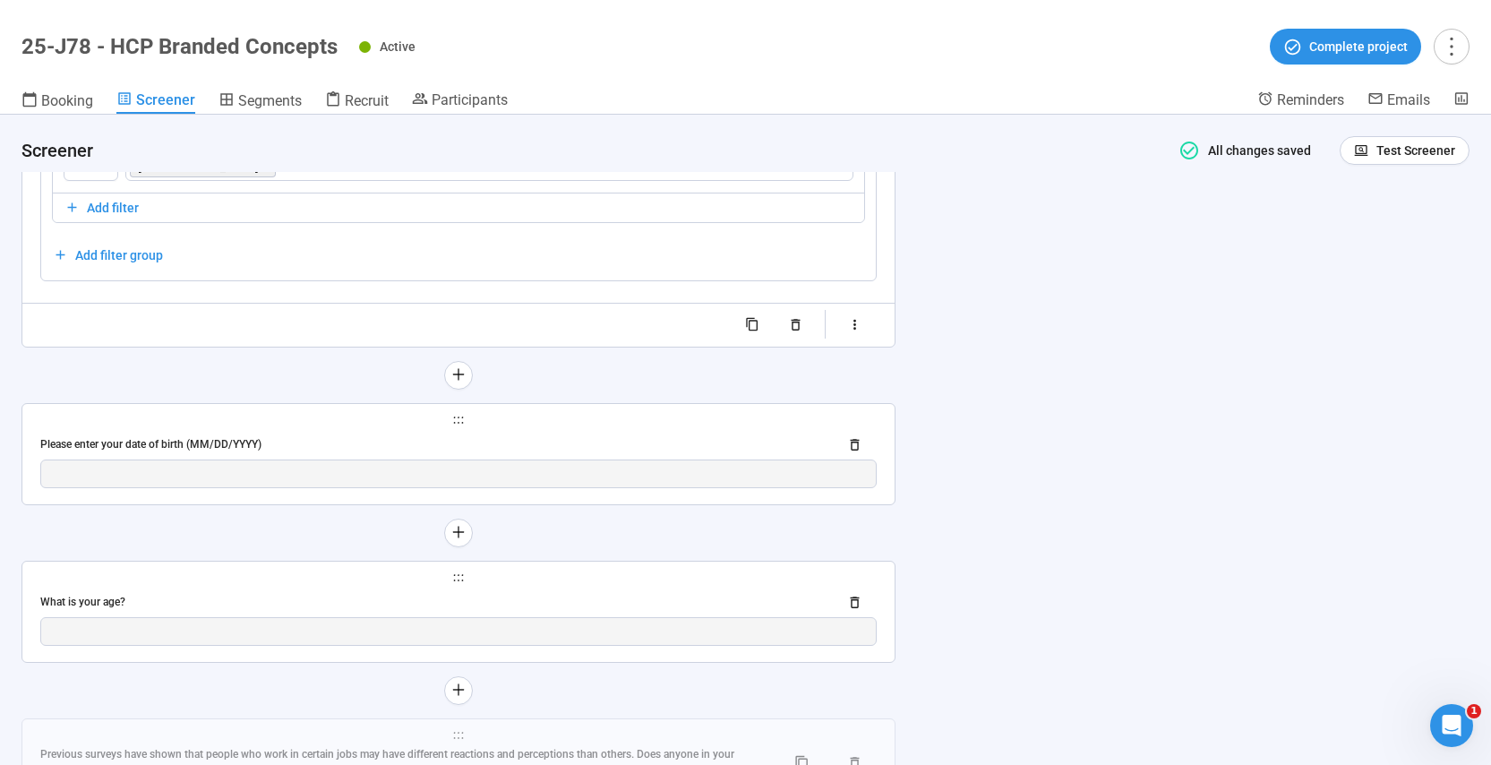
scroll to position [3738, 0]
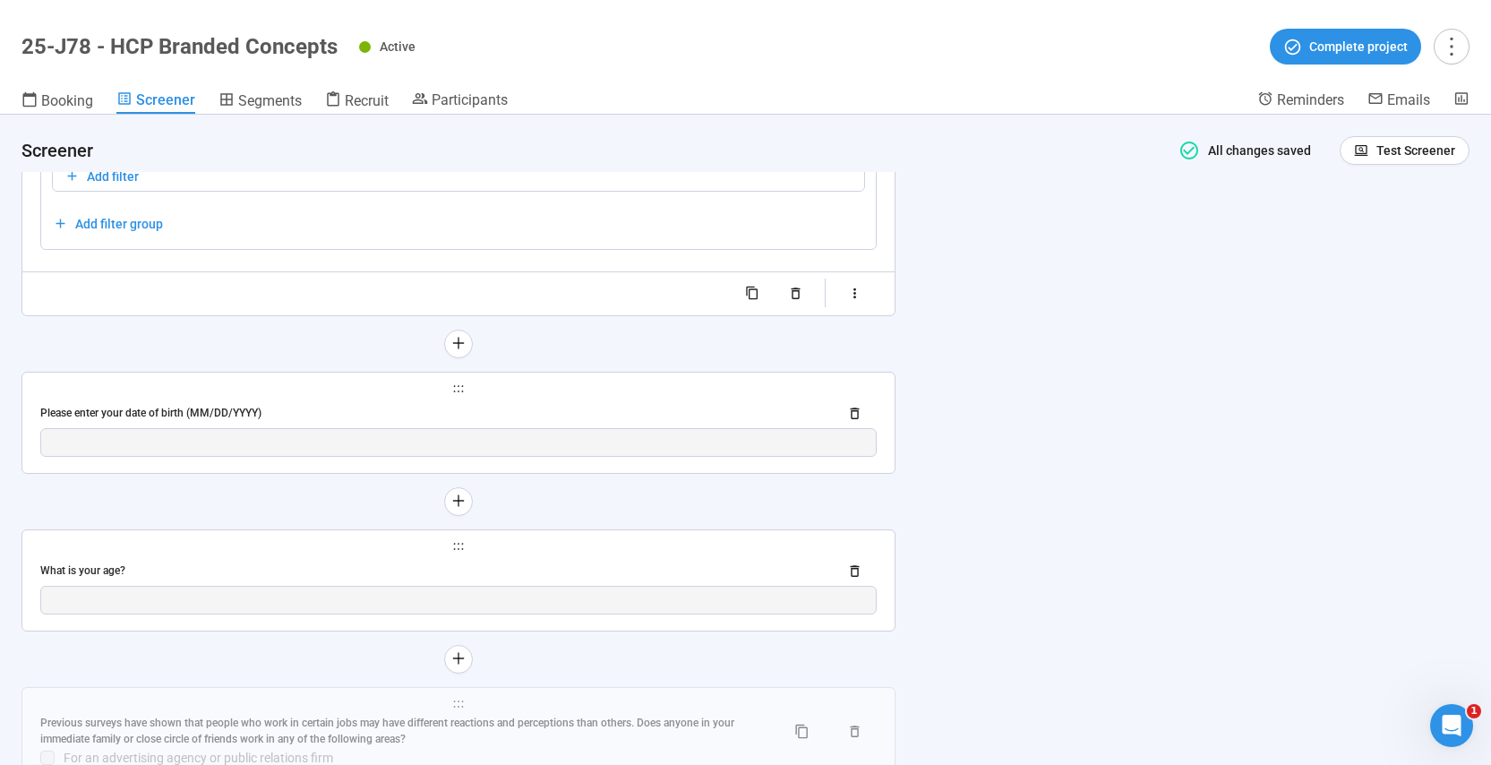
click at [555, 395] on span "holder" at bounding box center [458, 388] width 837 height 13
click at [553, 421] on div "Please enter your date of birth (MM/DD/YYYY)" at bounding box center [432, 413] width 784 height 17
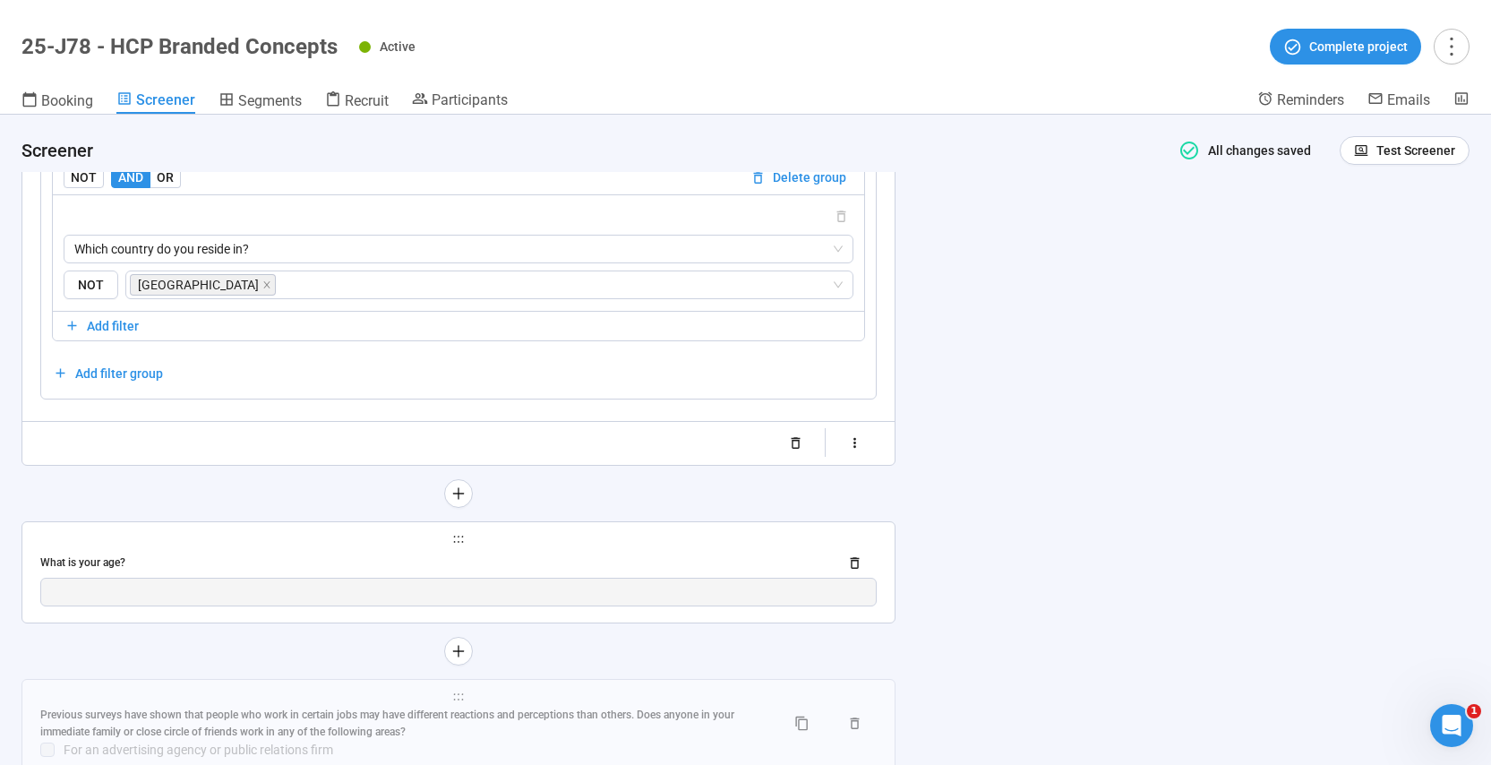
scroll to position [3744, 0]
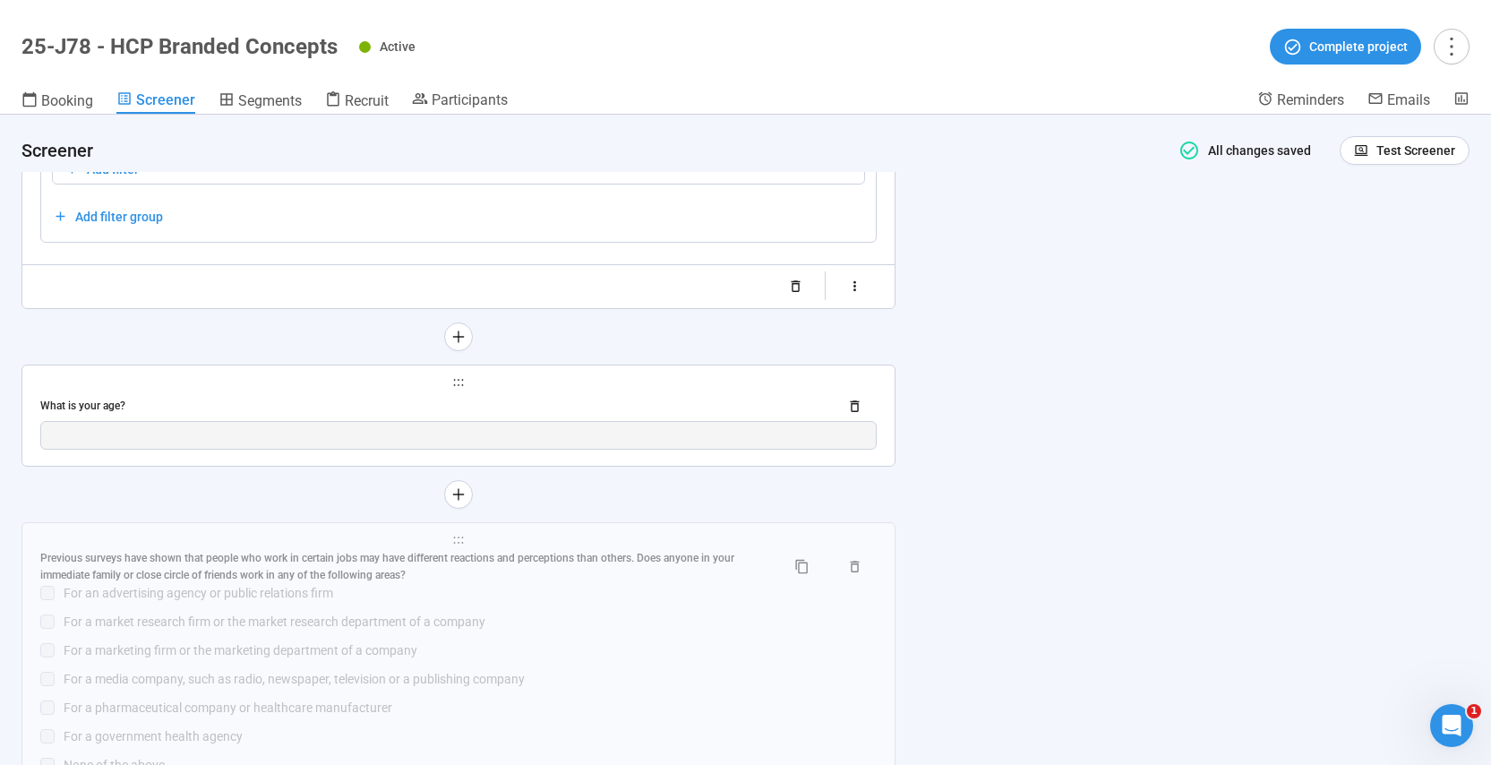
click at [285, 393] on div "What is your age?" at bounding box center [458, 406] width 837 height 29
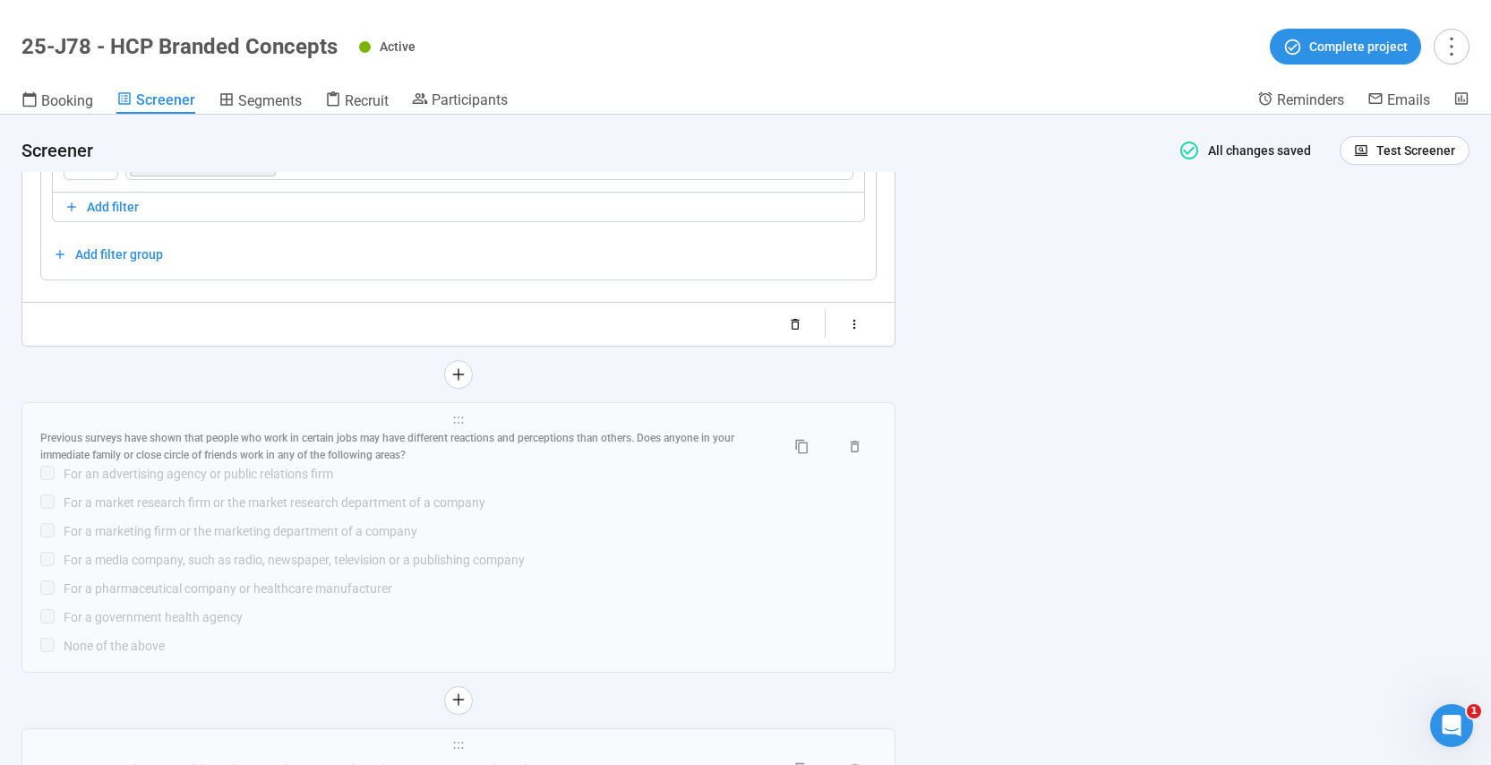
scroll to position [3778, 0]
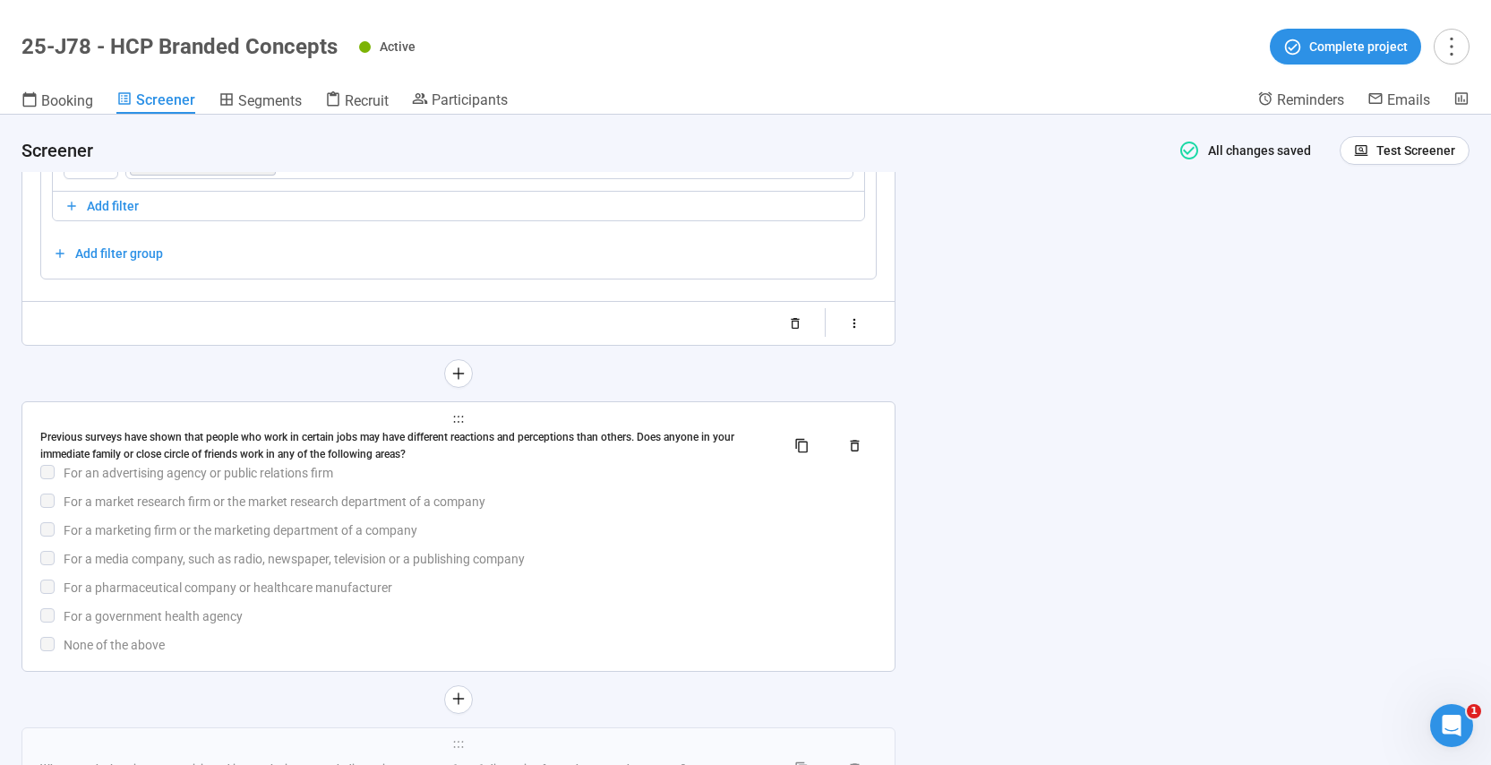
click at [651, 530] on div "For a marketing firm or the marketing department of a company" at bounding box center [470, 530] width 813 height 20
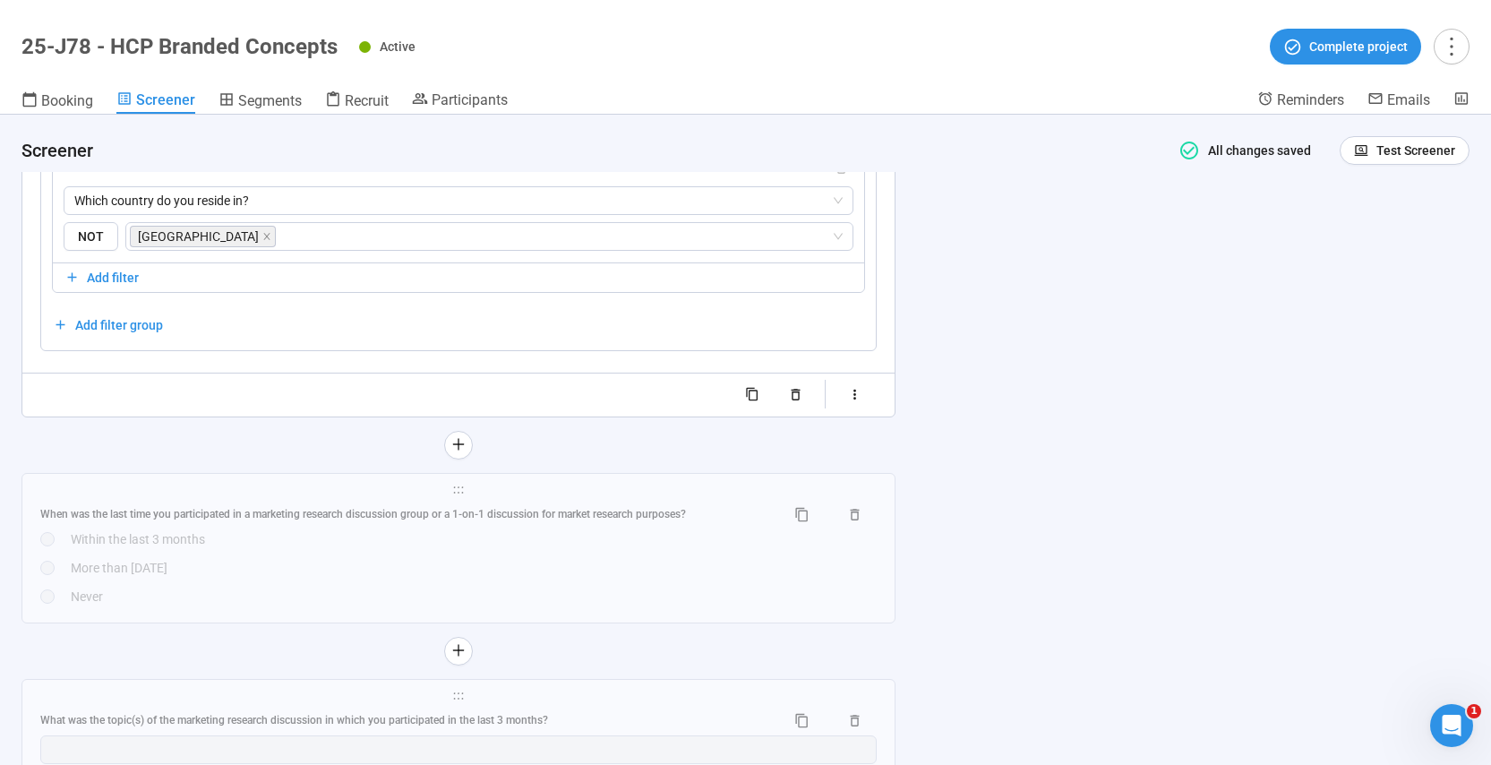
scroll to position [4317, 0]
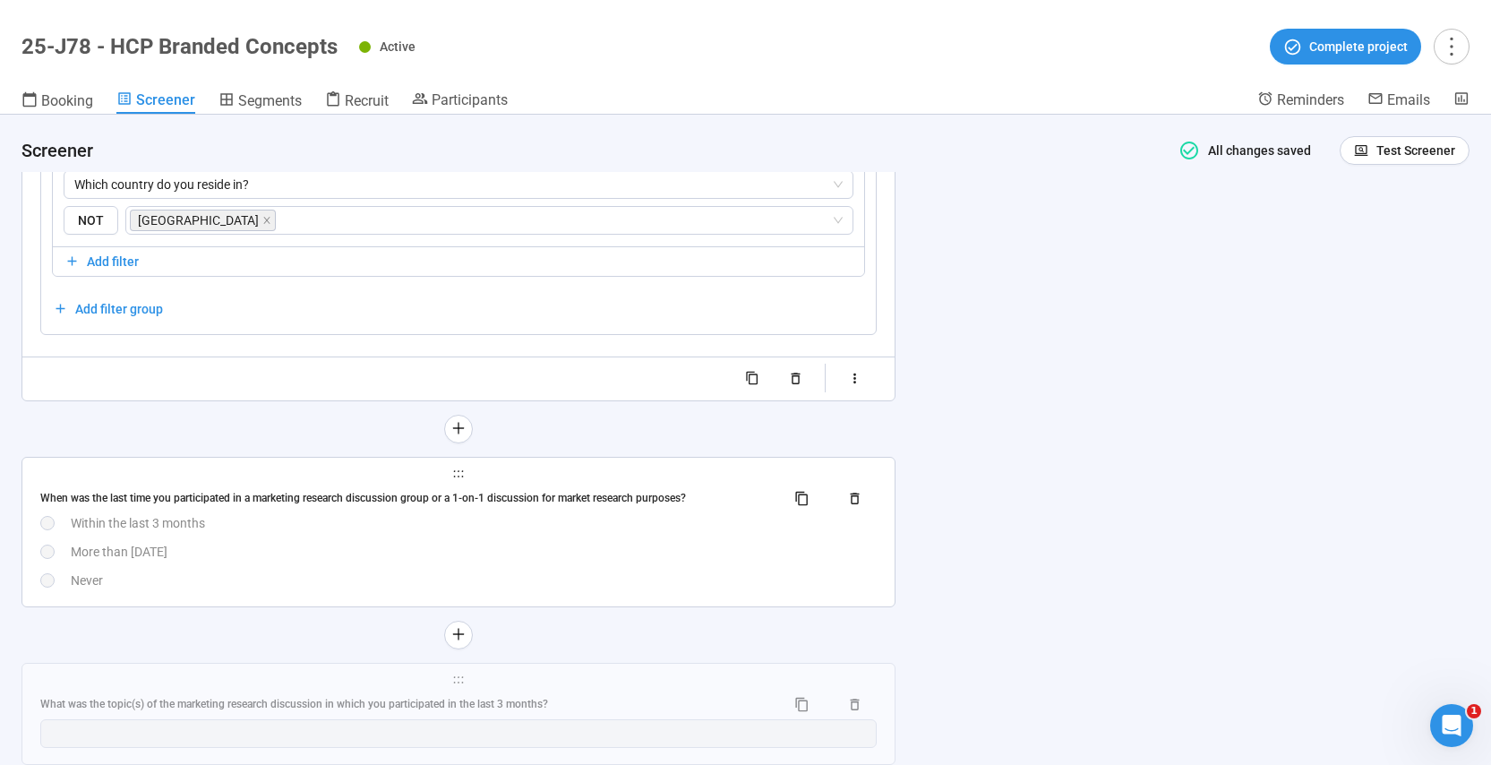
click at [667, 528] on div "Within the last 3 months" at bounding box center [474, 523] width 806 height 20
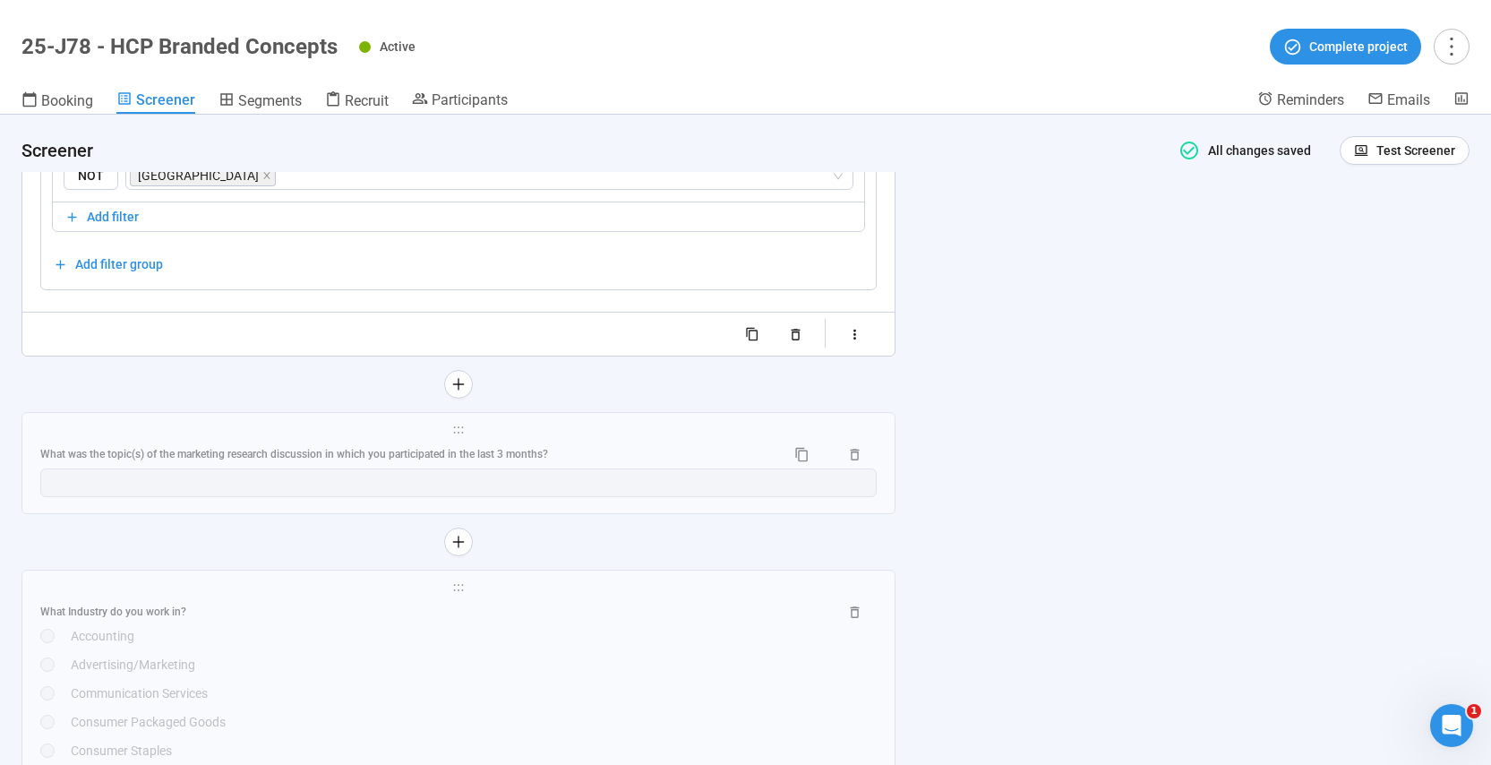
scroll to position [4507, 0]
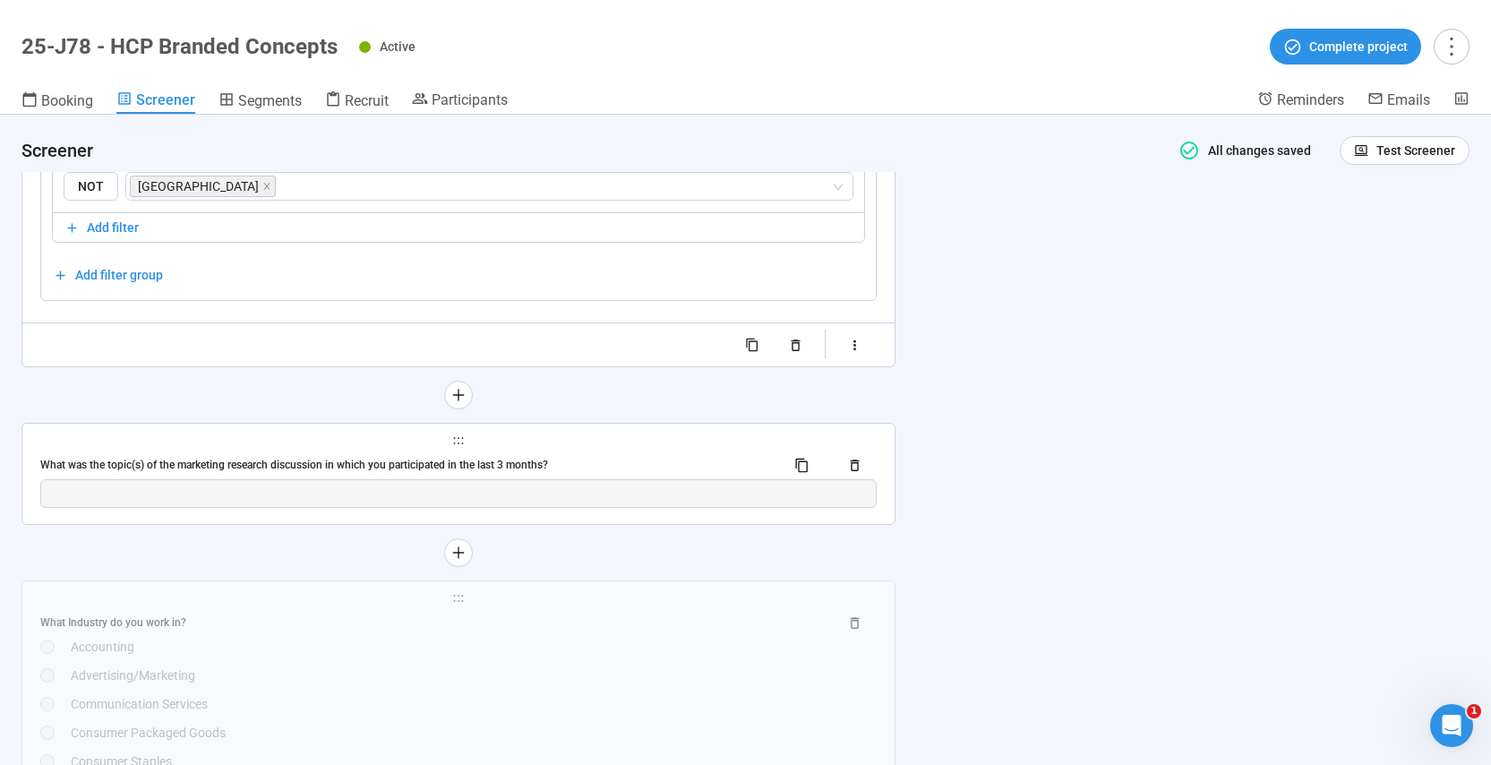
click at [636, 459] on div "What was the topic(s) of the marketing research discussion in which you partici…" at bounding box center [405, 465] width 731 height 17
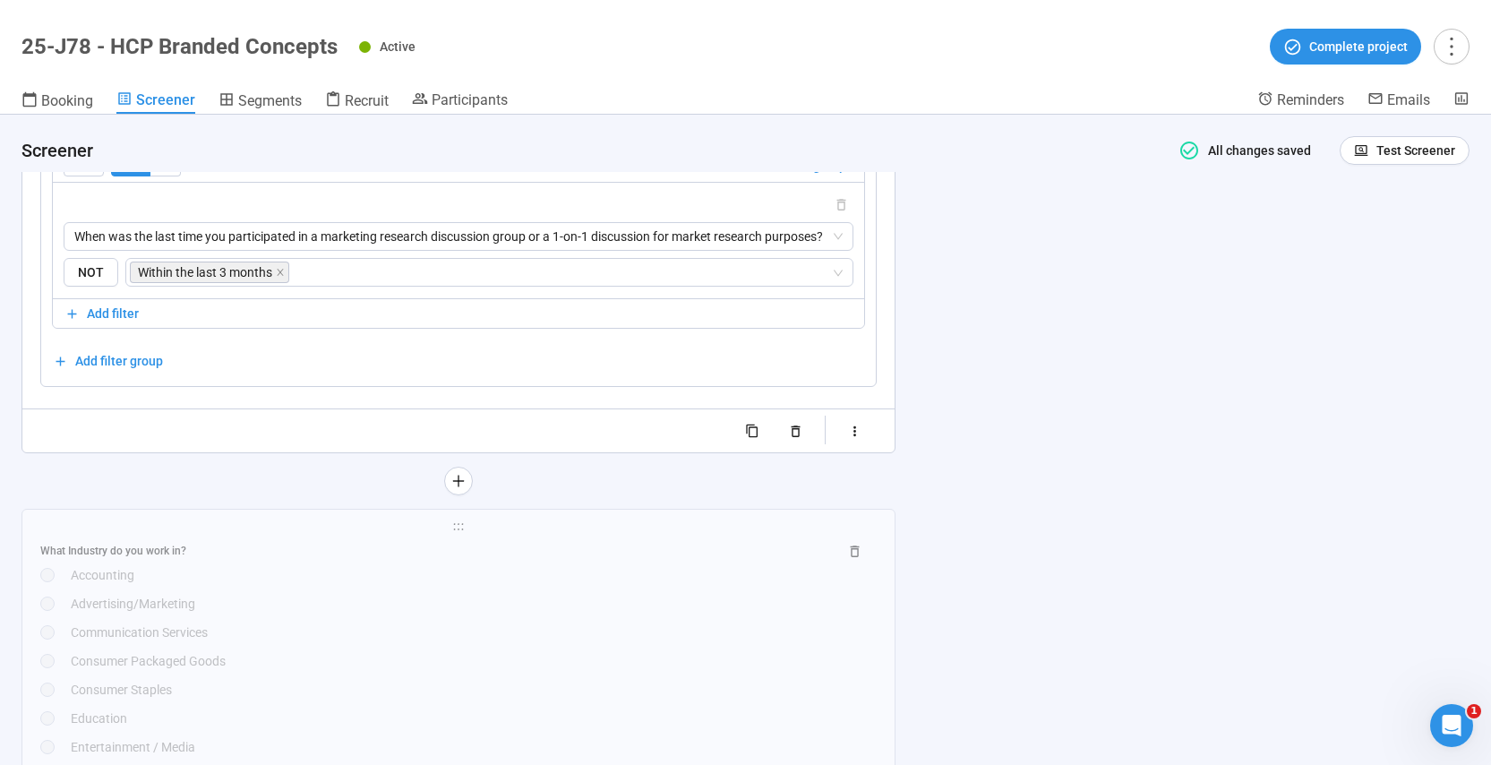
scroll to position [4641, 0]
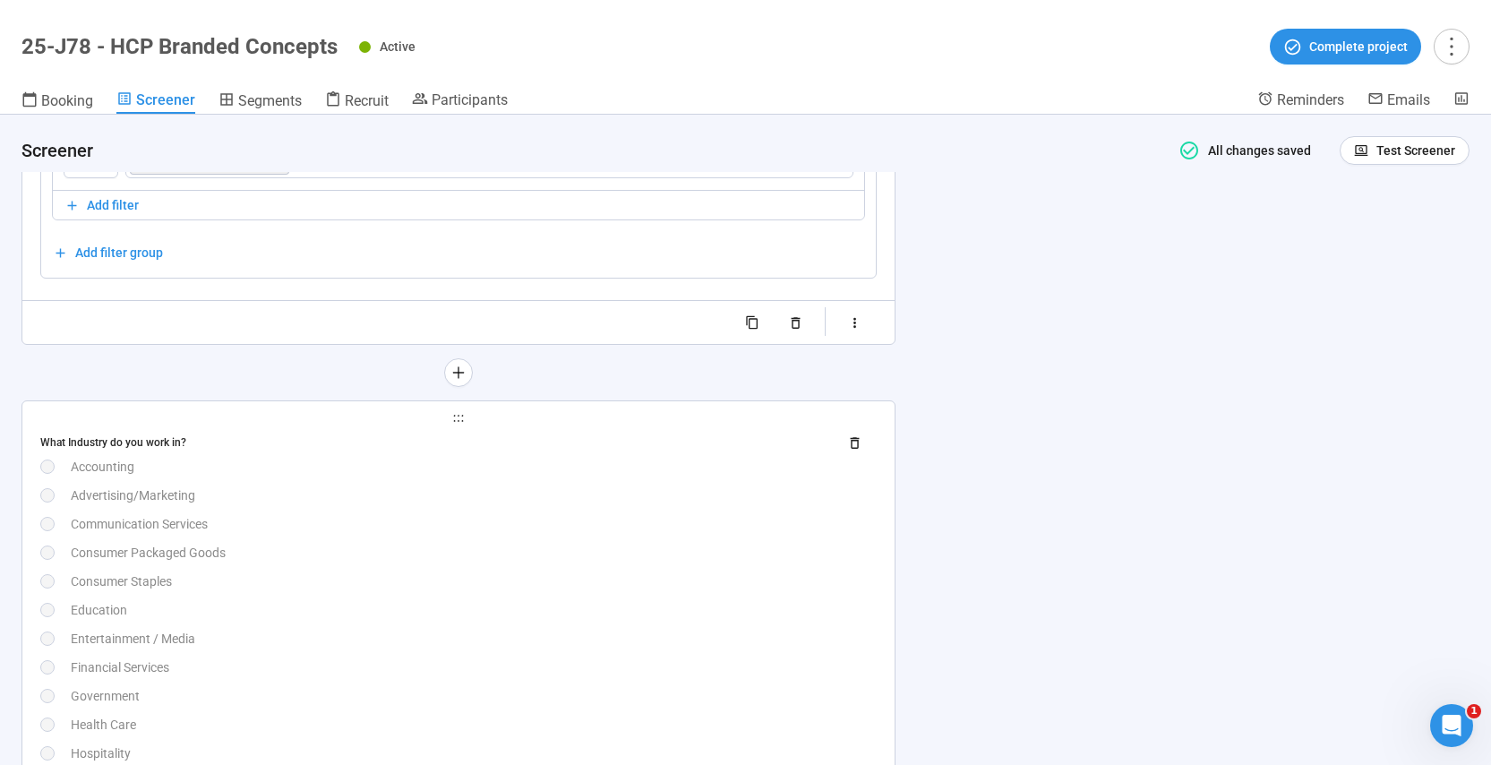
click at [475, 517] on div "Communication Services" at bounding box center [474, 524] width 806 height 20
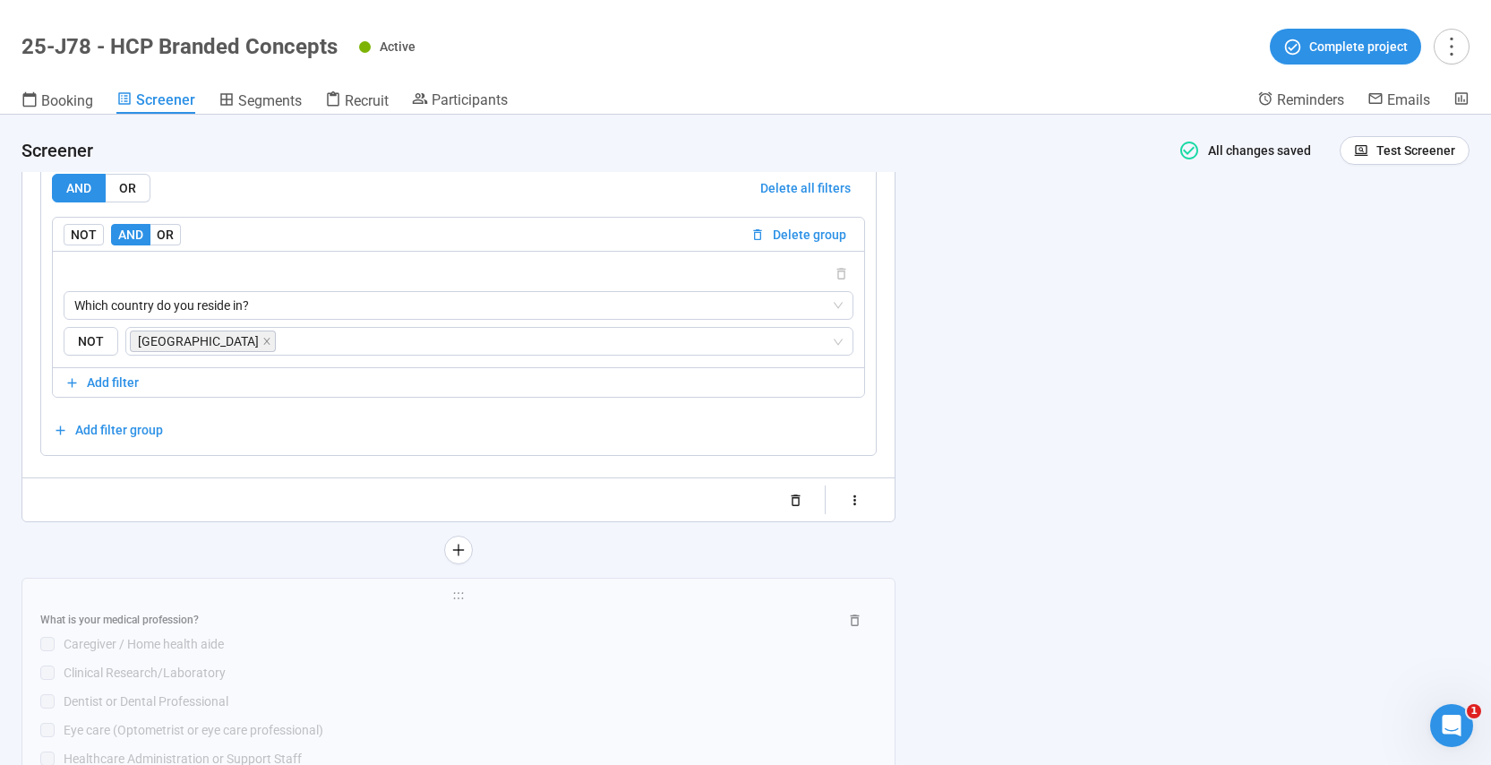
scroll to position [5524, 0]
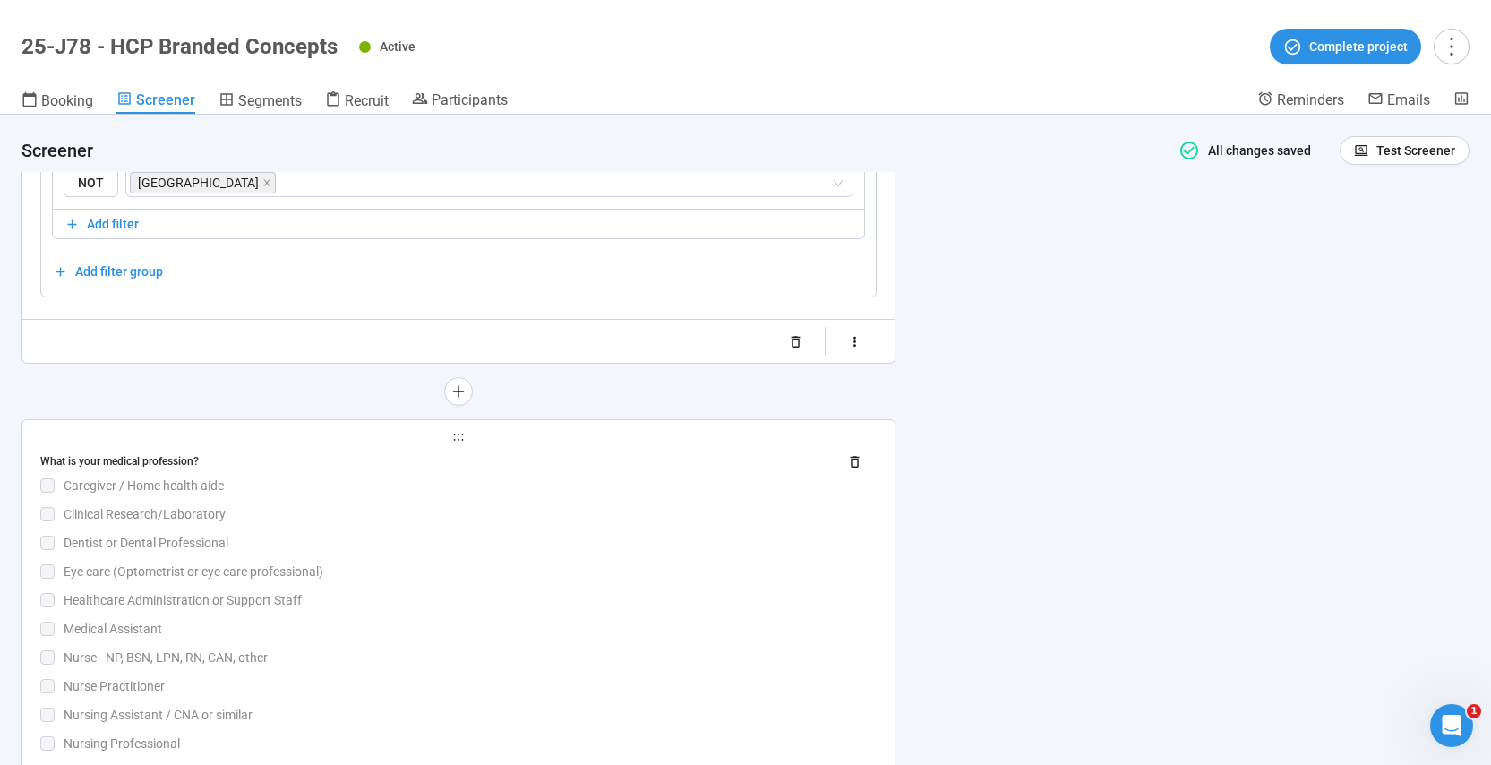
click at [497, 538] on div "Dentist or Dental Professional" at bounding box center [470, 543] width 813 height 20
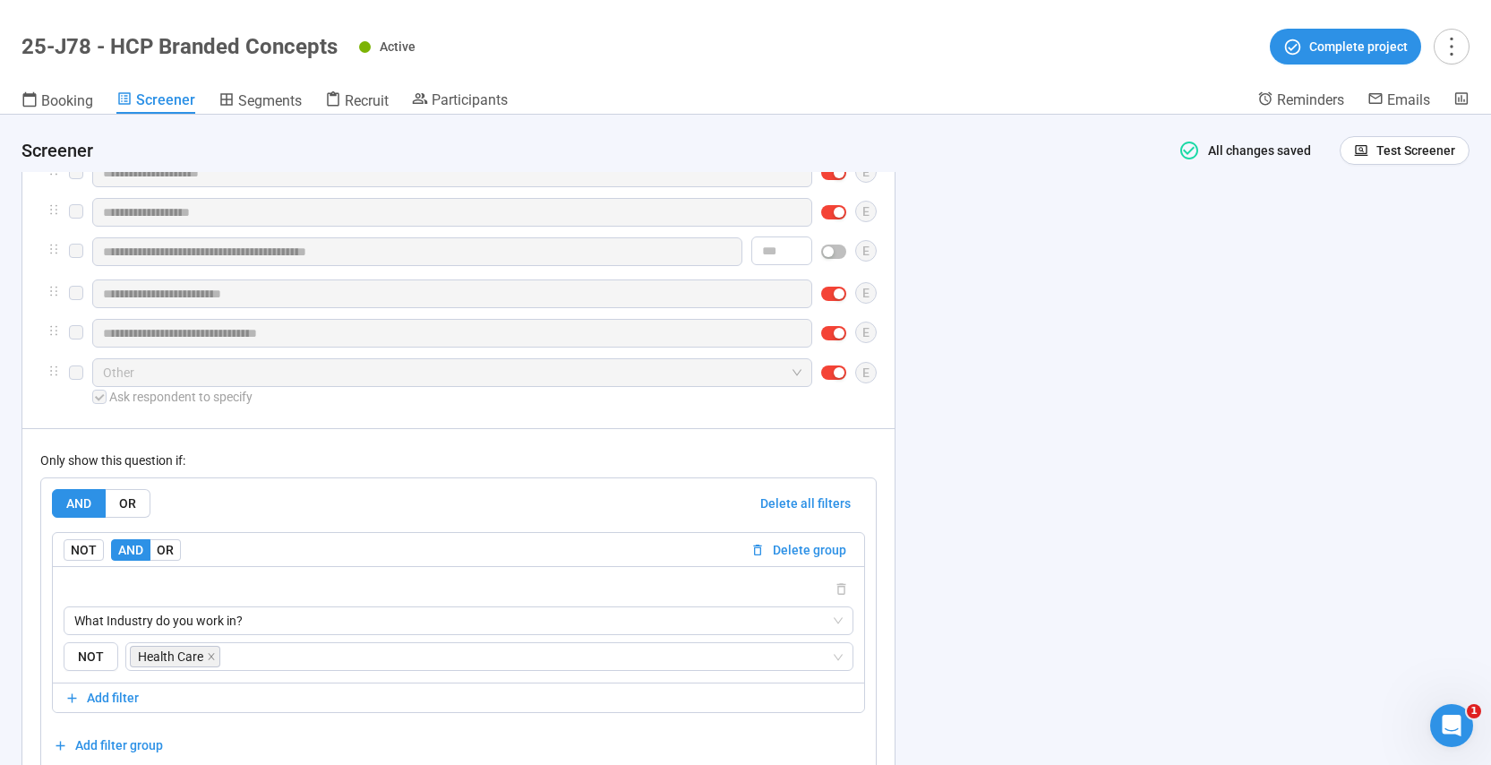
scroll to position [5730, 0]
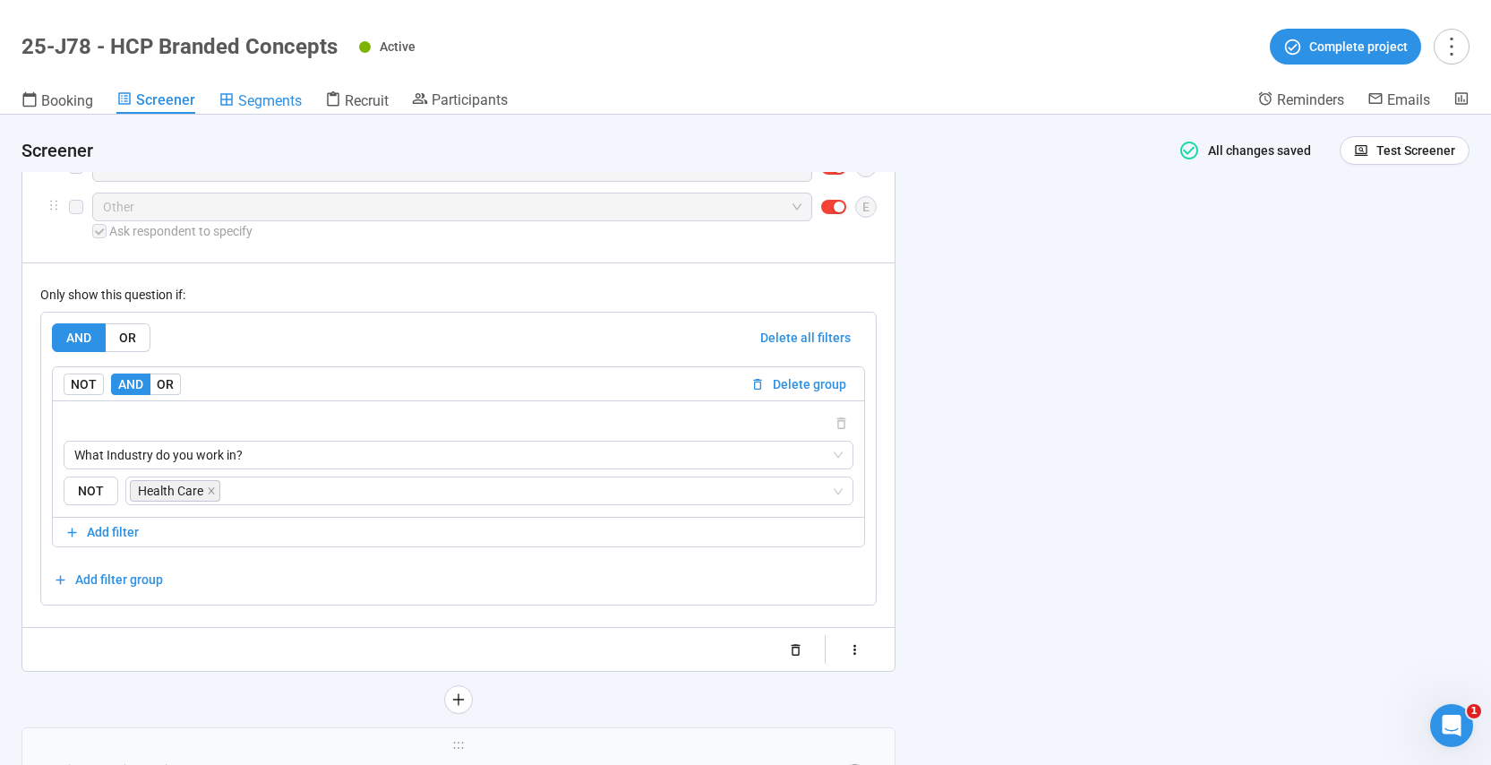
click at [253, 102] on span "Segments" at bounding box center [270, 100] width 64 height 17
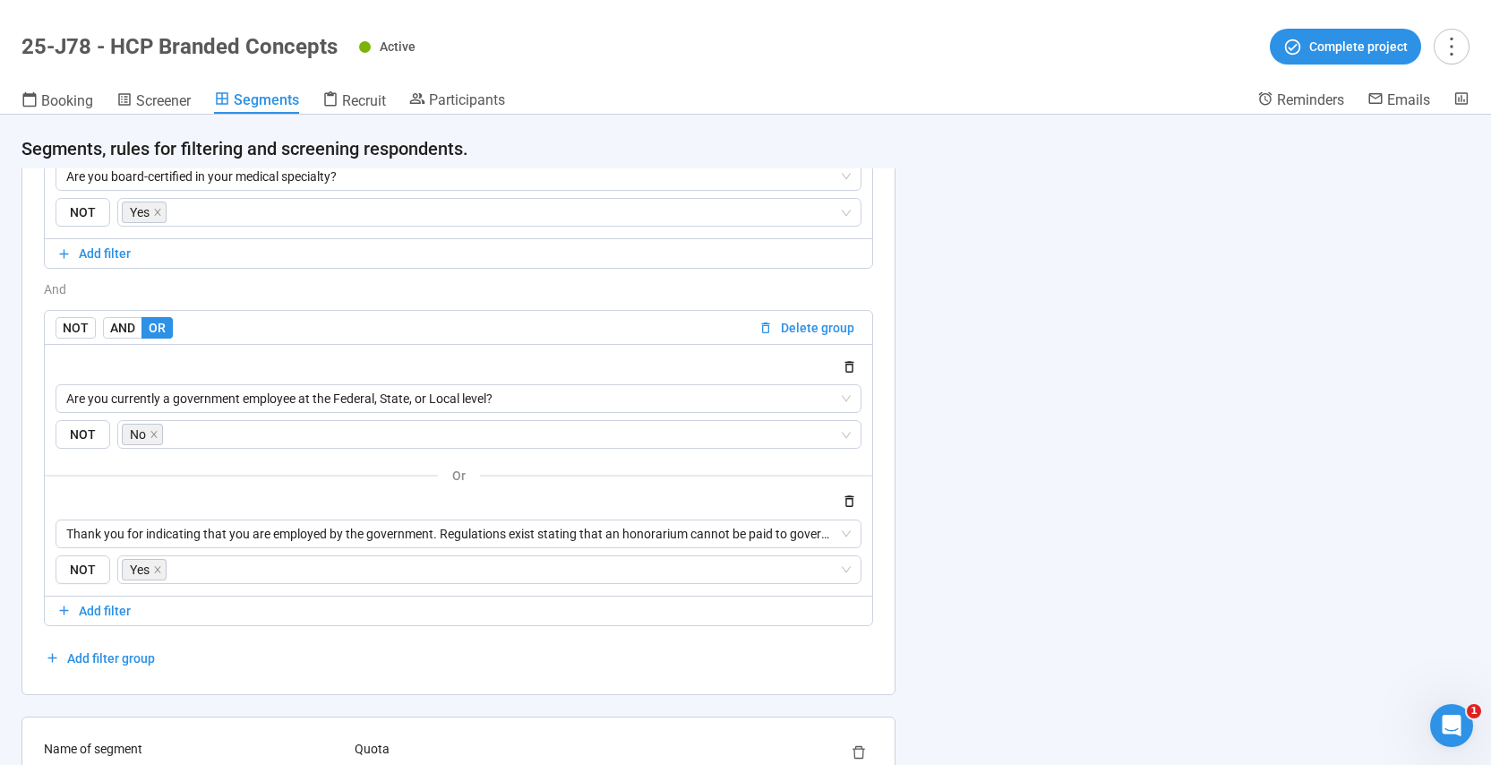
scroll to position [1136, 0]
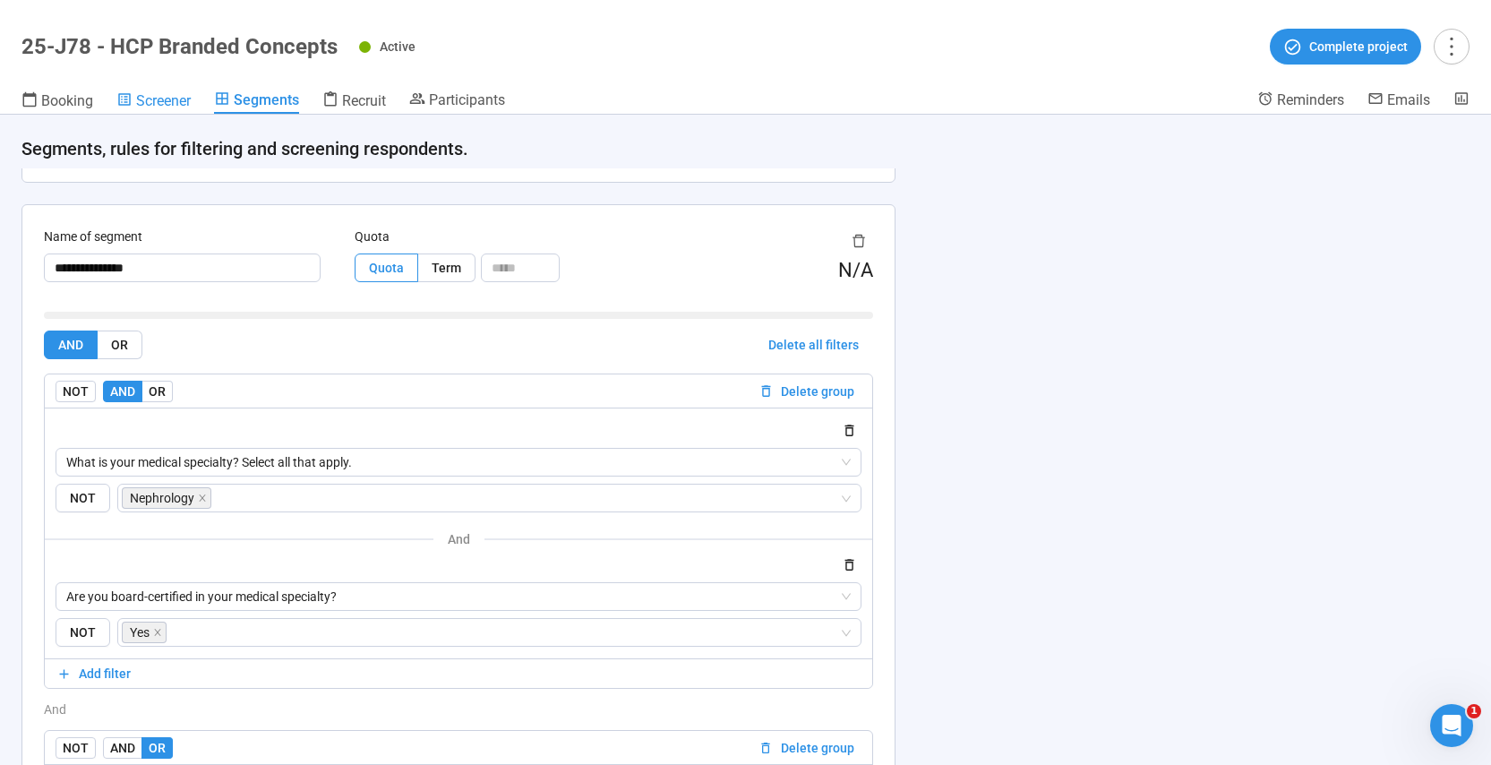
click at [151, 101] on span "Screener" at bounding box center [163, 100] width 55 height 17
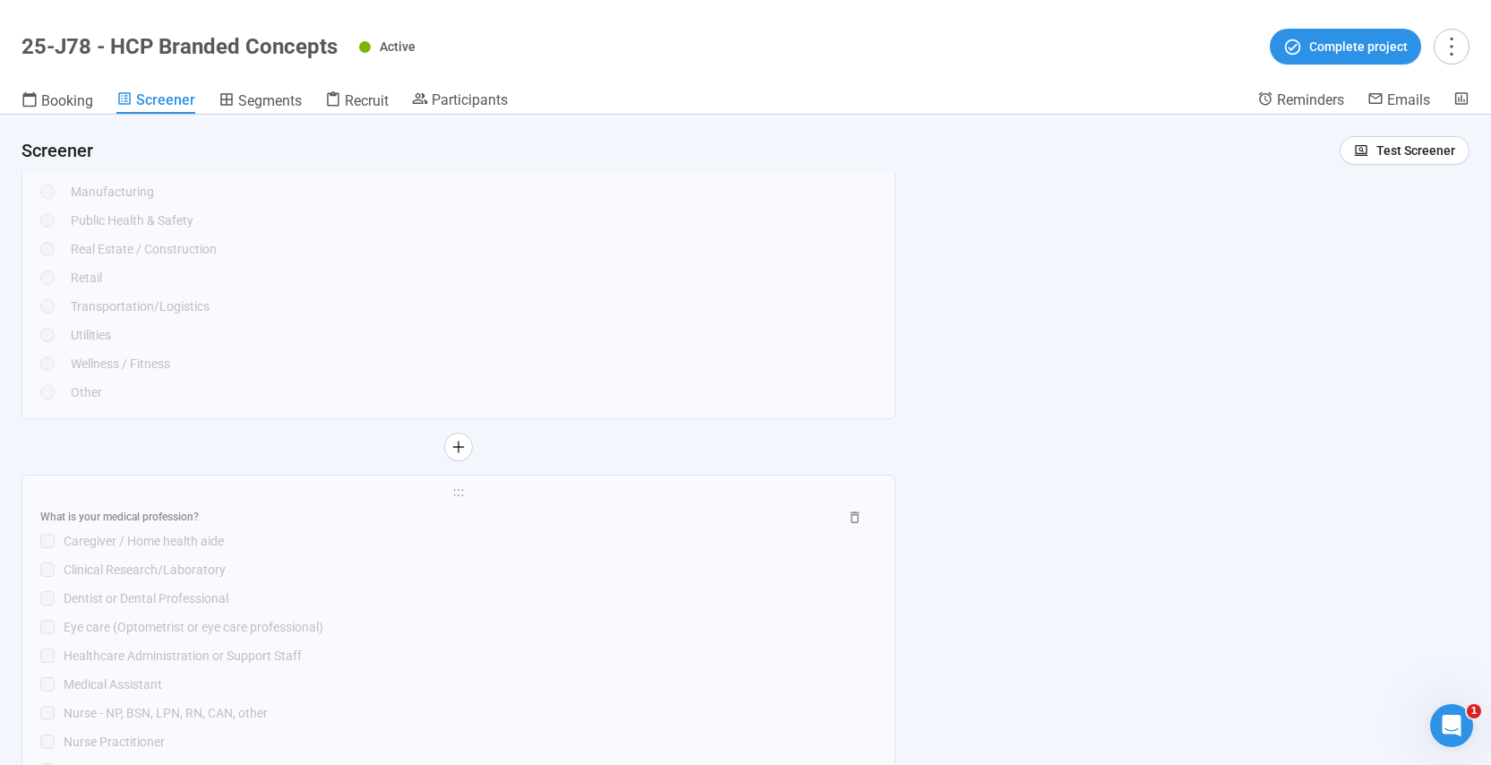
scroll to position [5036, 0]
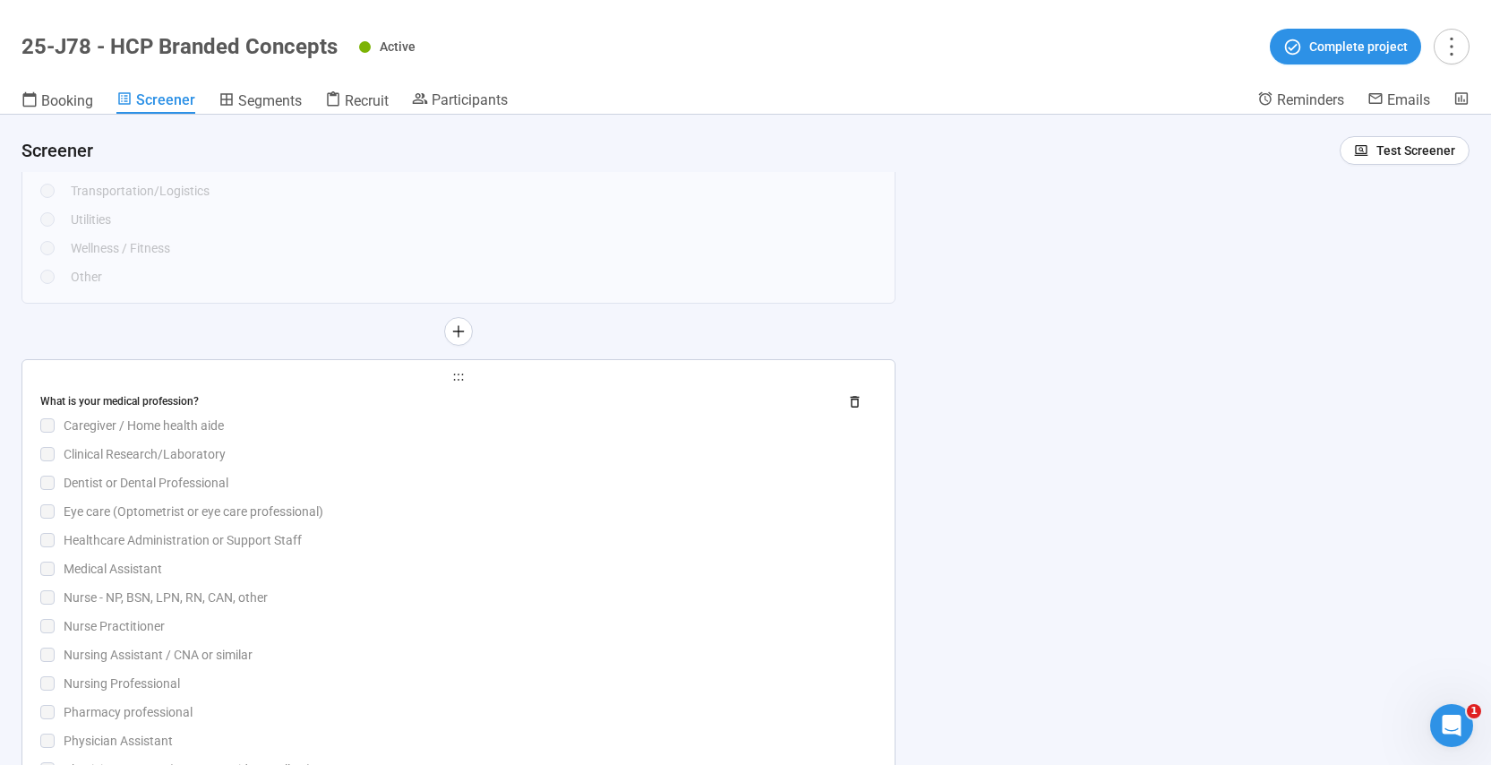
click at [456, 480] on div "Dentist or Dental Professional" at bounding box center [470, 483] width 813 height 20
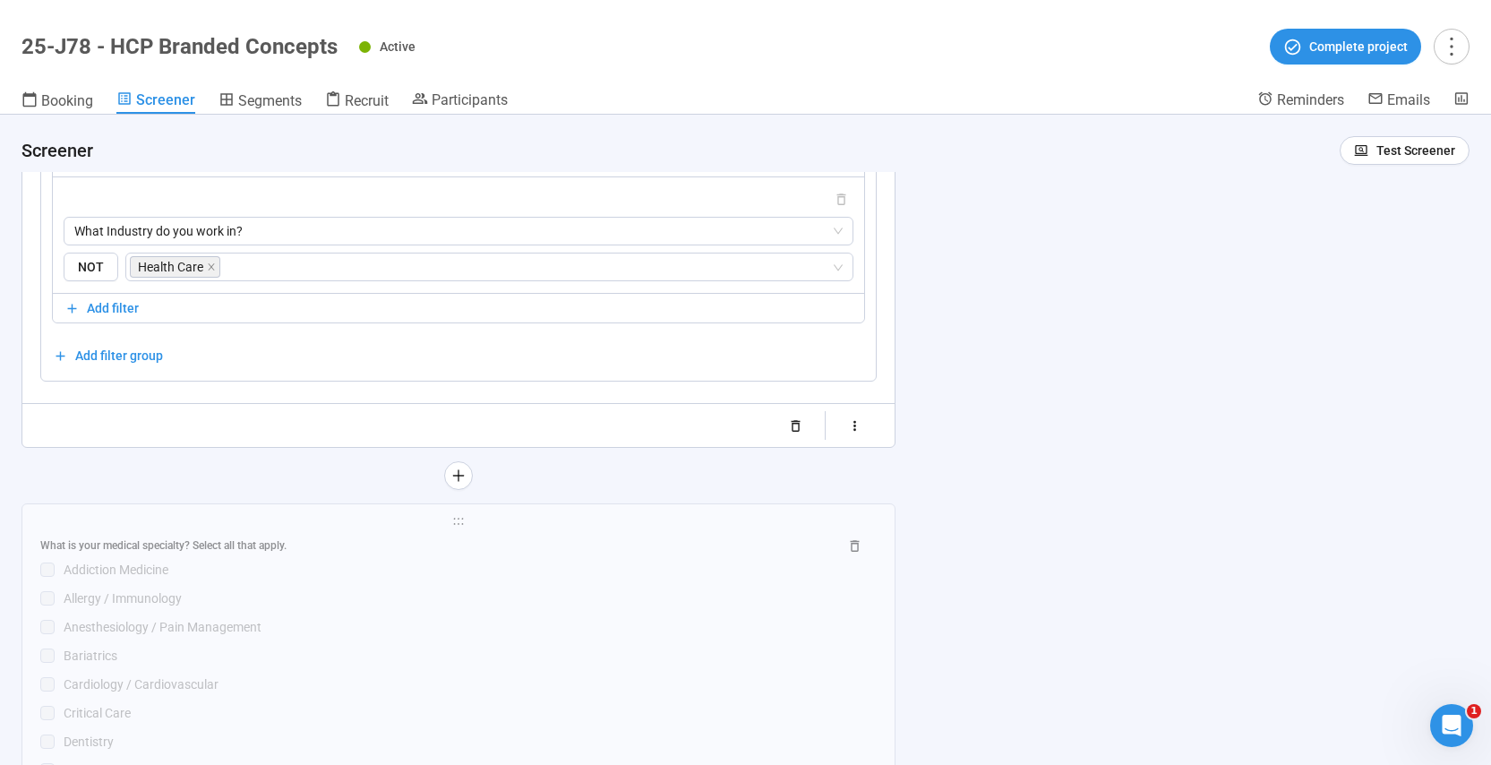
scroll to position [6058, 0]
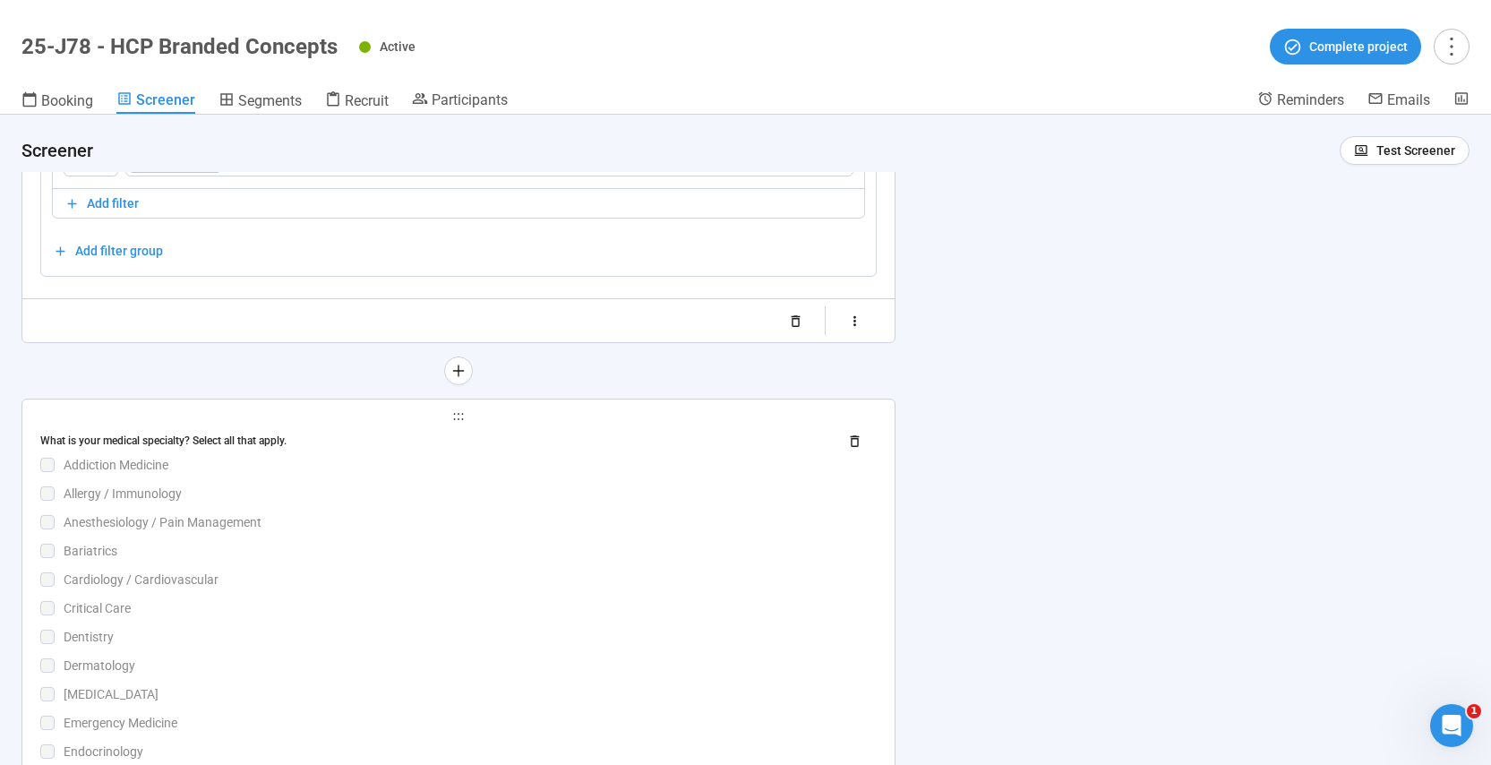
click at [554, 492] on div "Allergy / Immunology" at bounding box center [470, 494] width 813 height 20
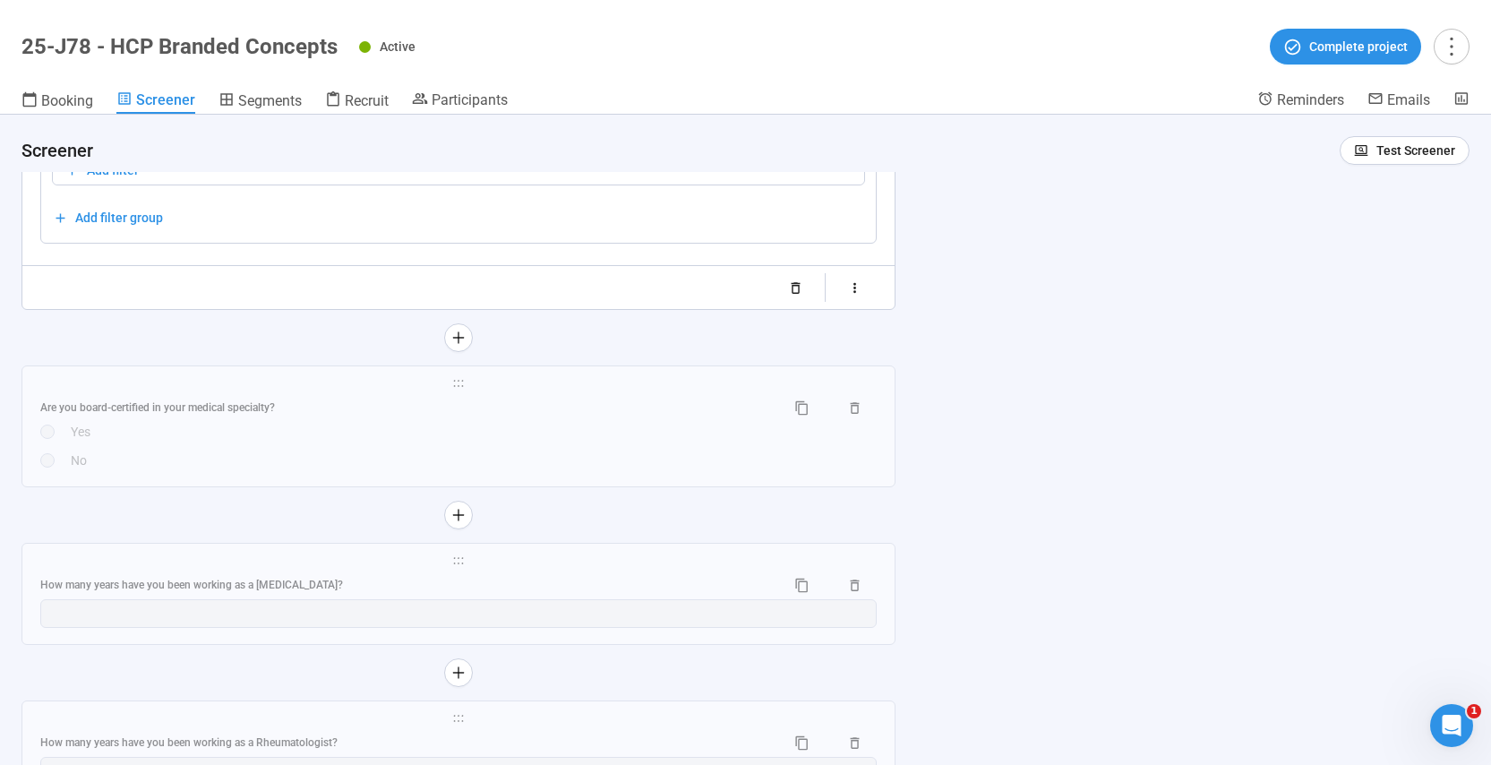
scroll to position [7745, 0]
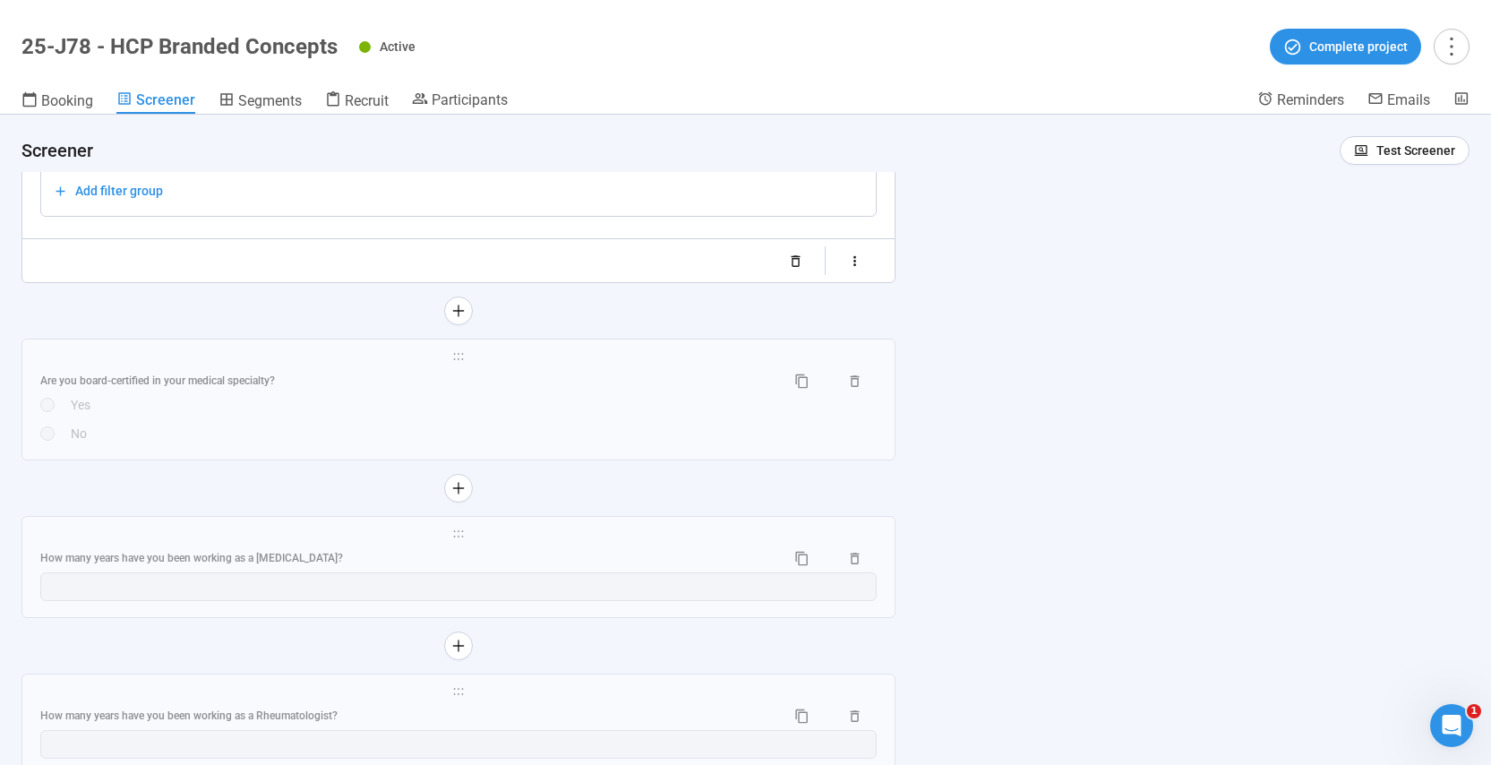
click at [352, 443] on div "Are you board-certified in your medical specialty? Yes No" at bounding box center [458, 404] width 837 height 77
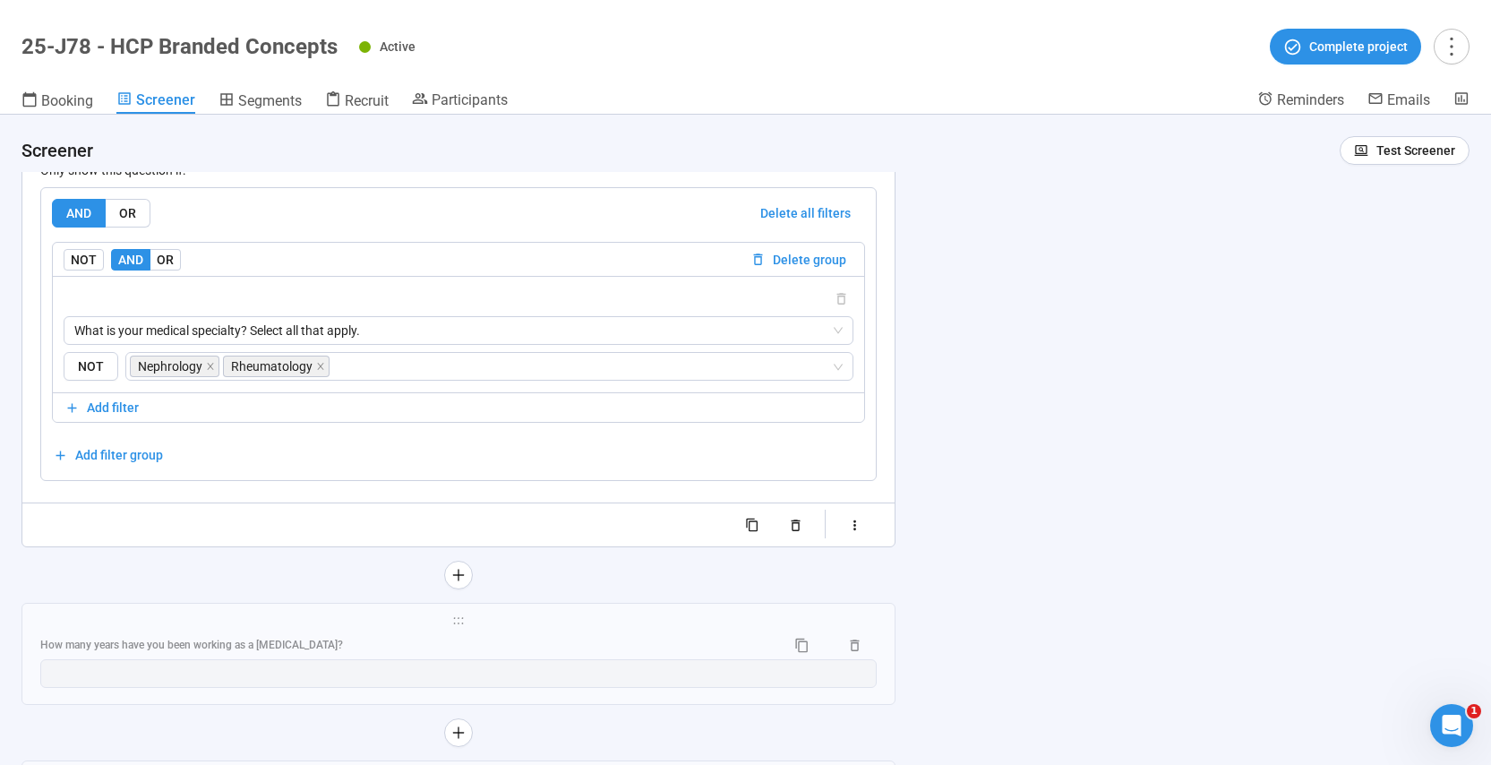
scroll to position [7365, 0]
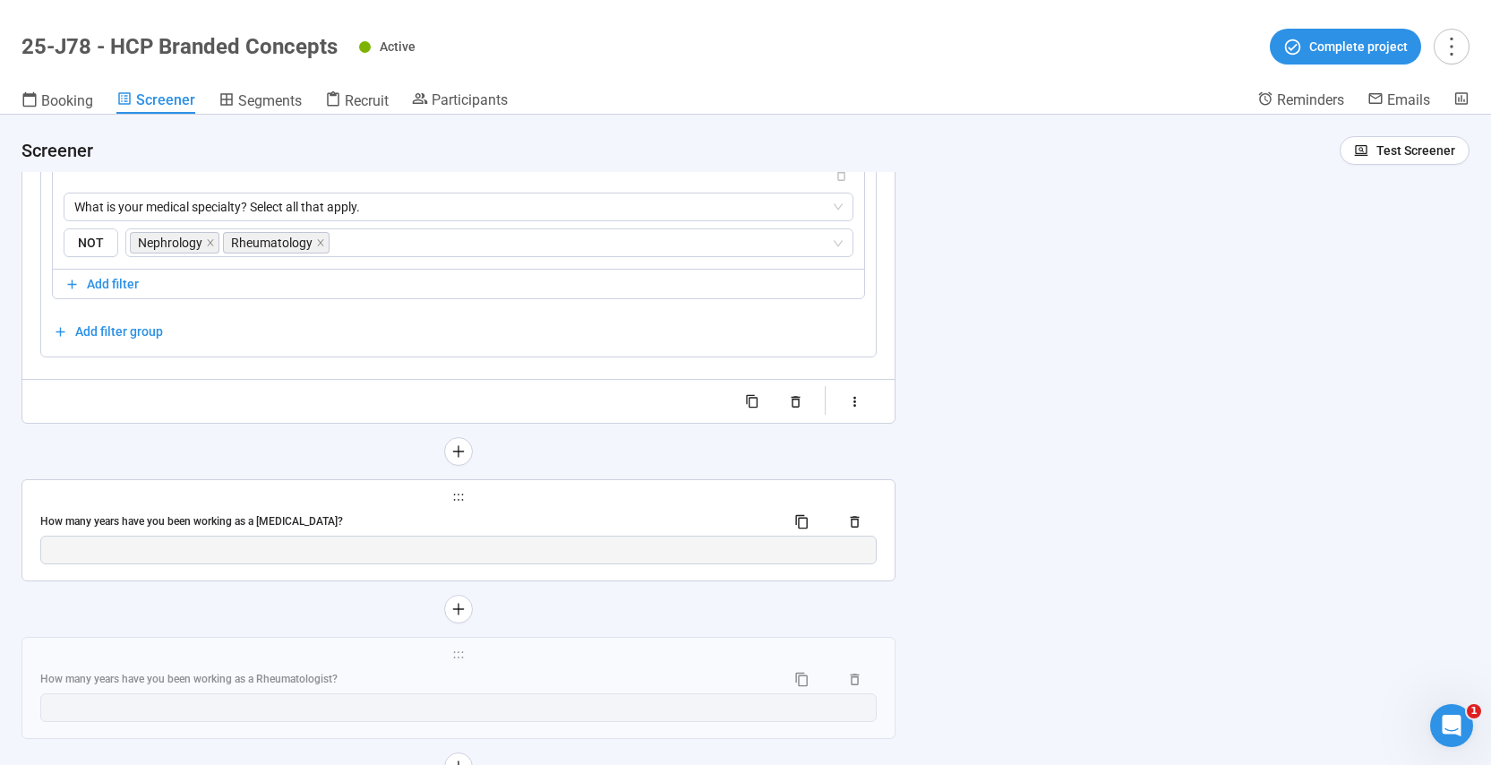
click at [403, 519] on div "How many years have you been working as a [MEDICAL_DATA]?" at bounding box center [405, 521] width 731 height 17
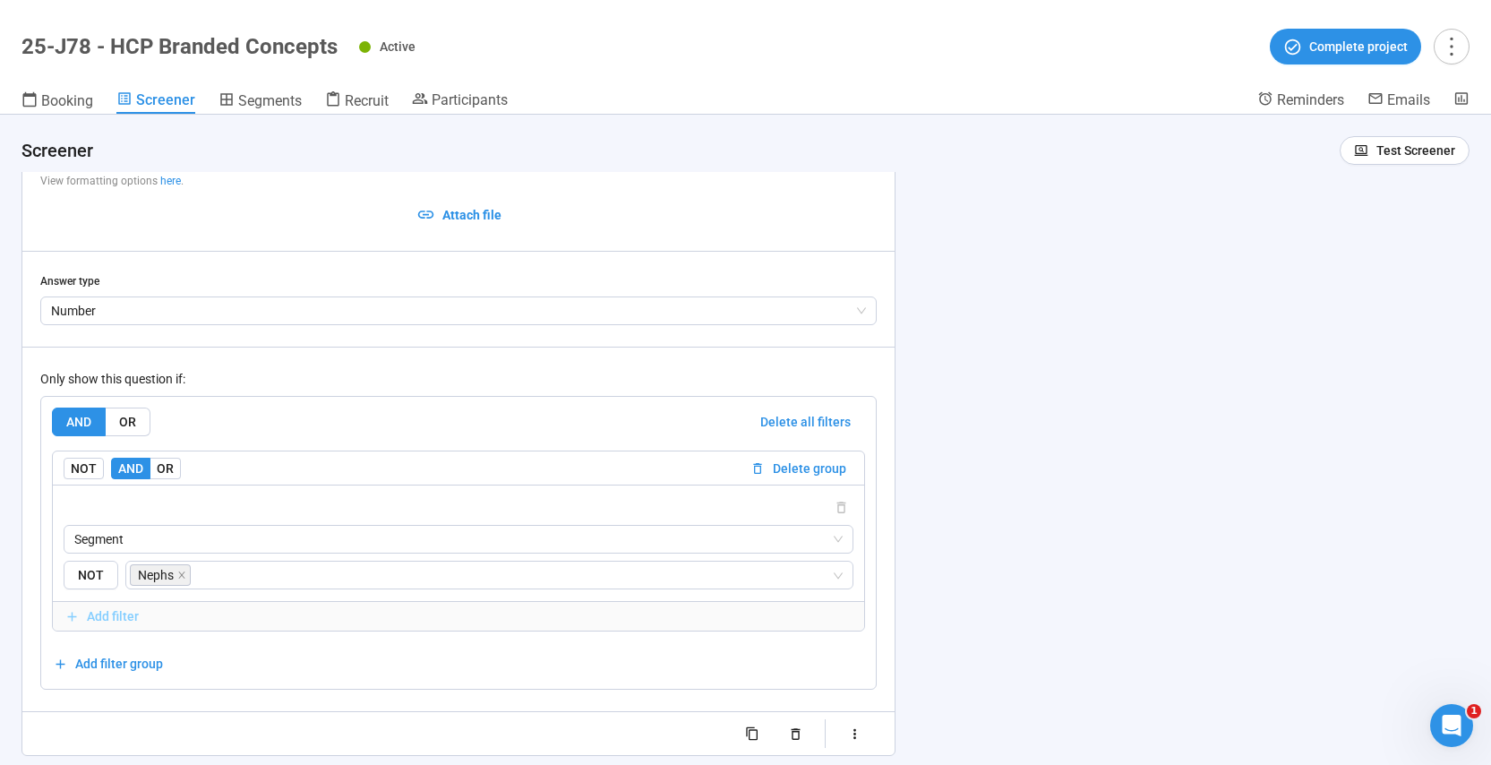
scroll to position [7085, 0]
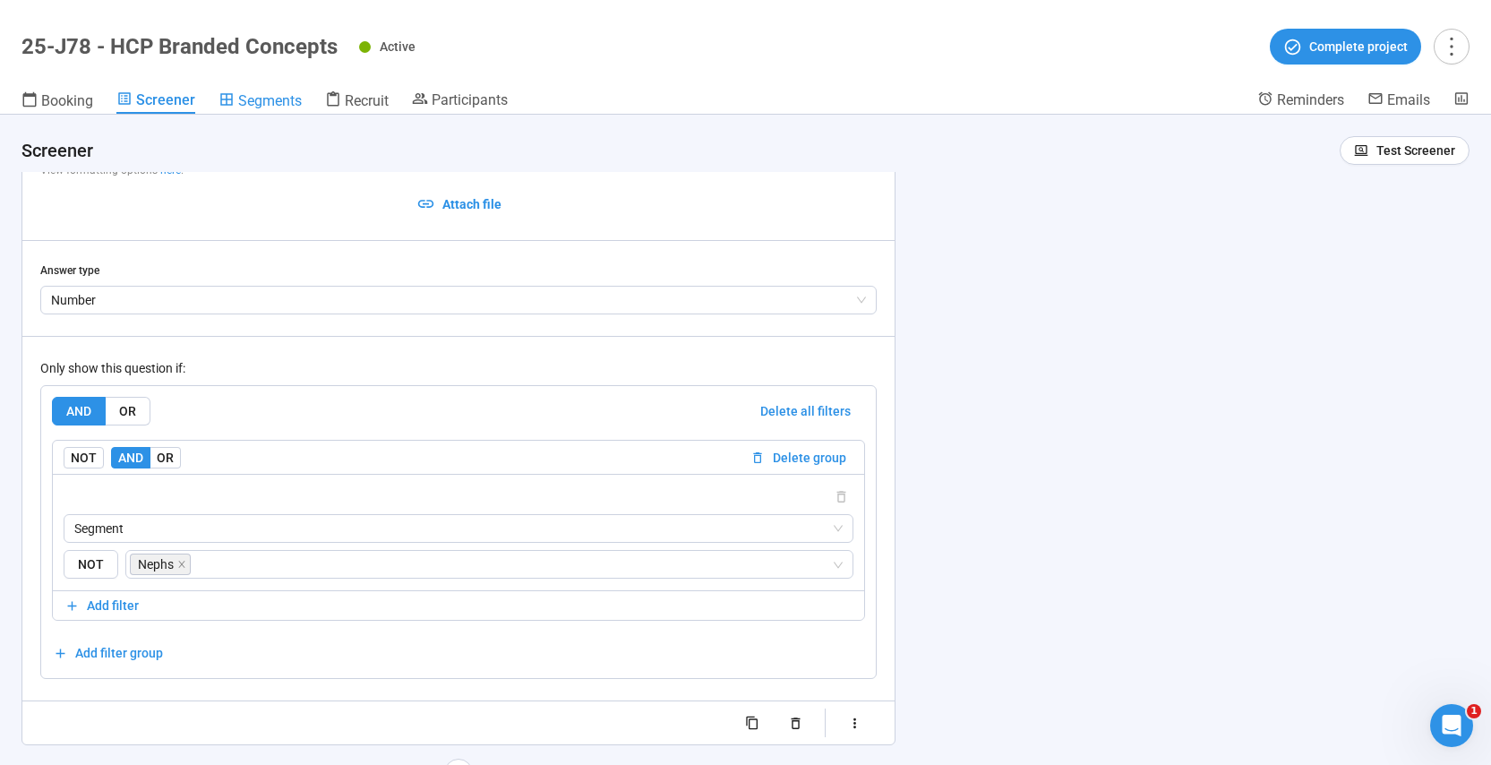
click at [266, 103] on span "Segments" at bounding box center [270, 100] width 64 height 17
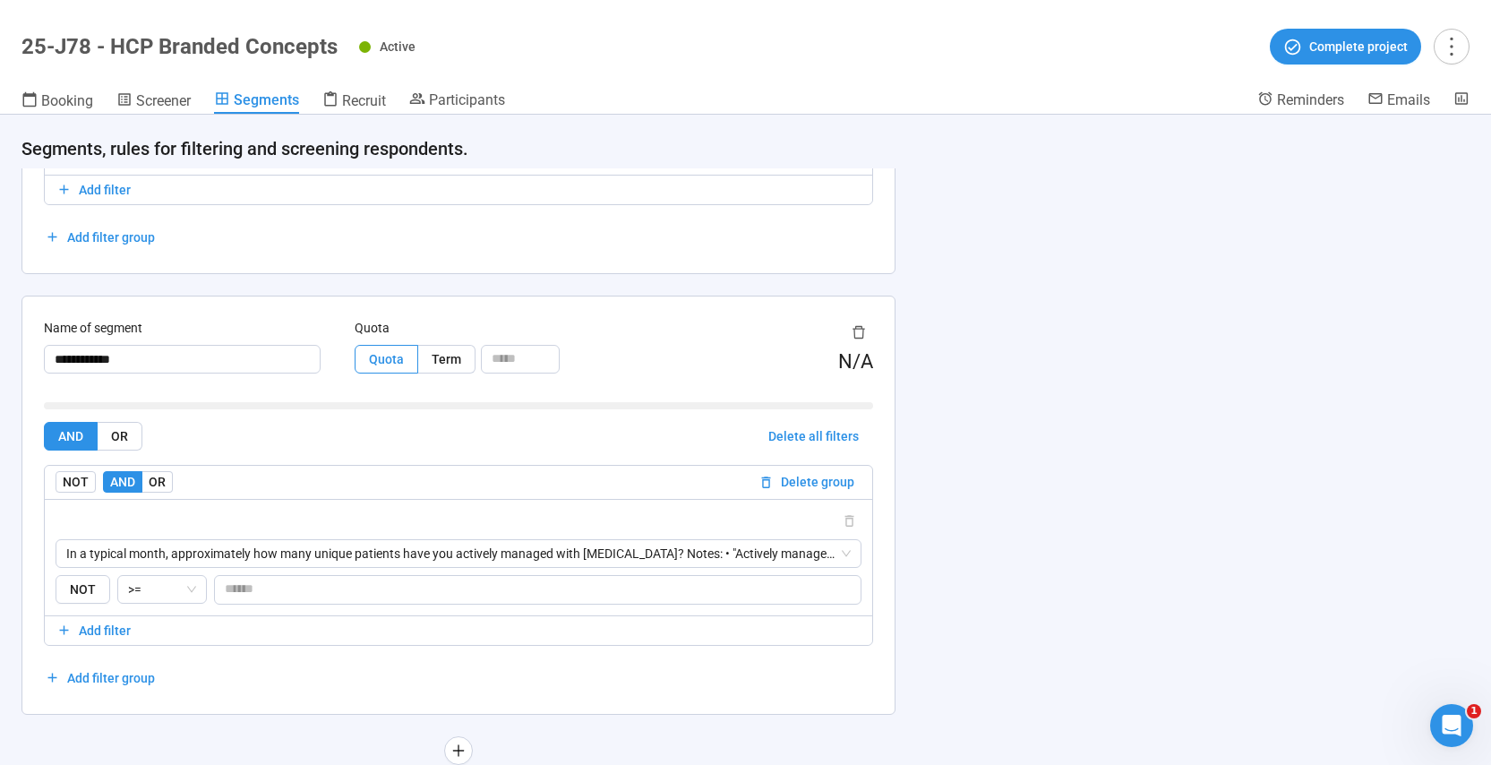
scroll to position [2951, 0]
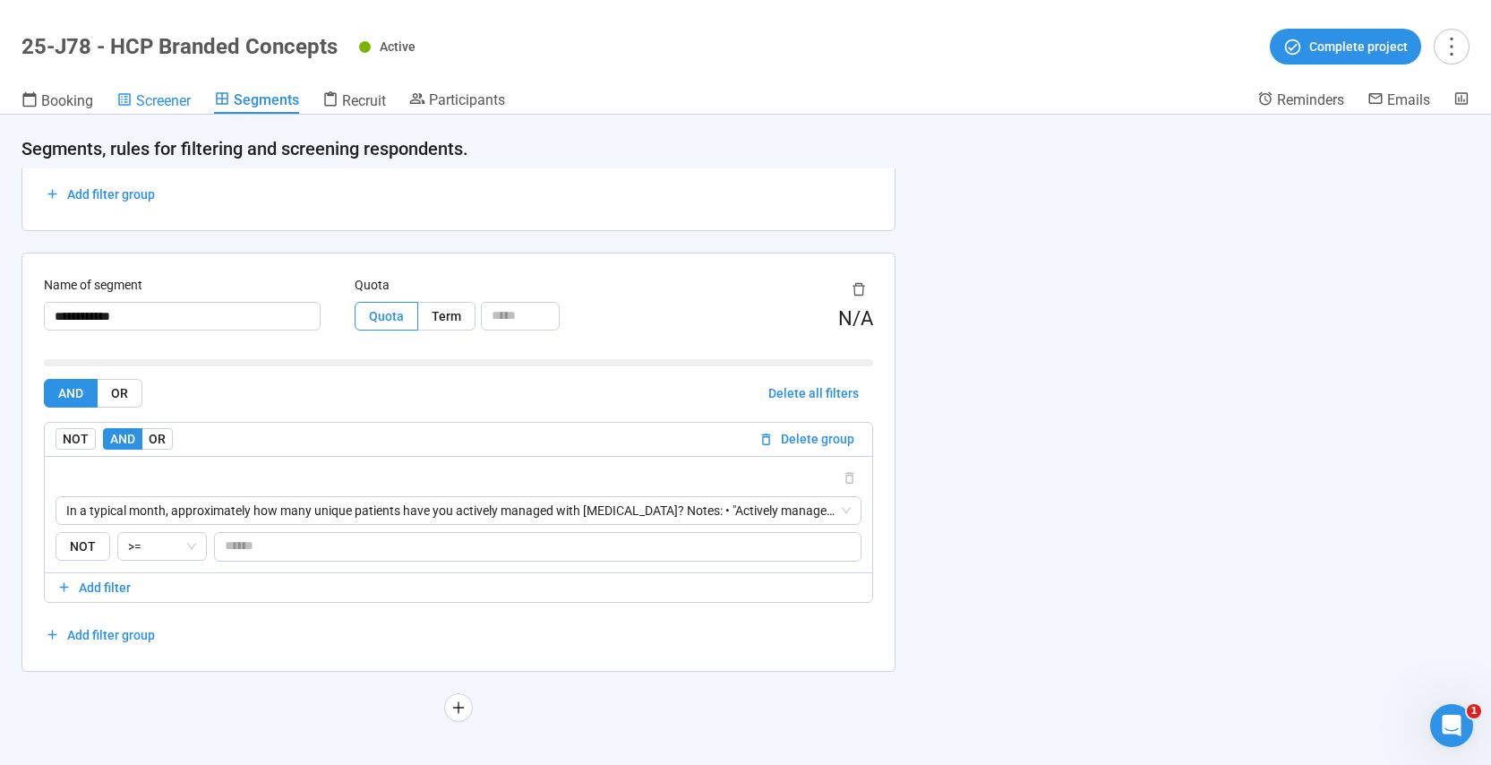
click at [152, 96] on span "Screener" at bounding box center [163, 100] width 55 height 17
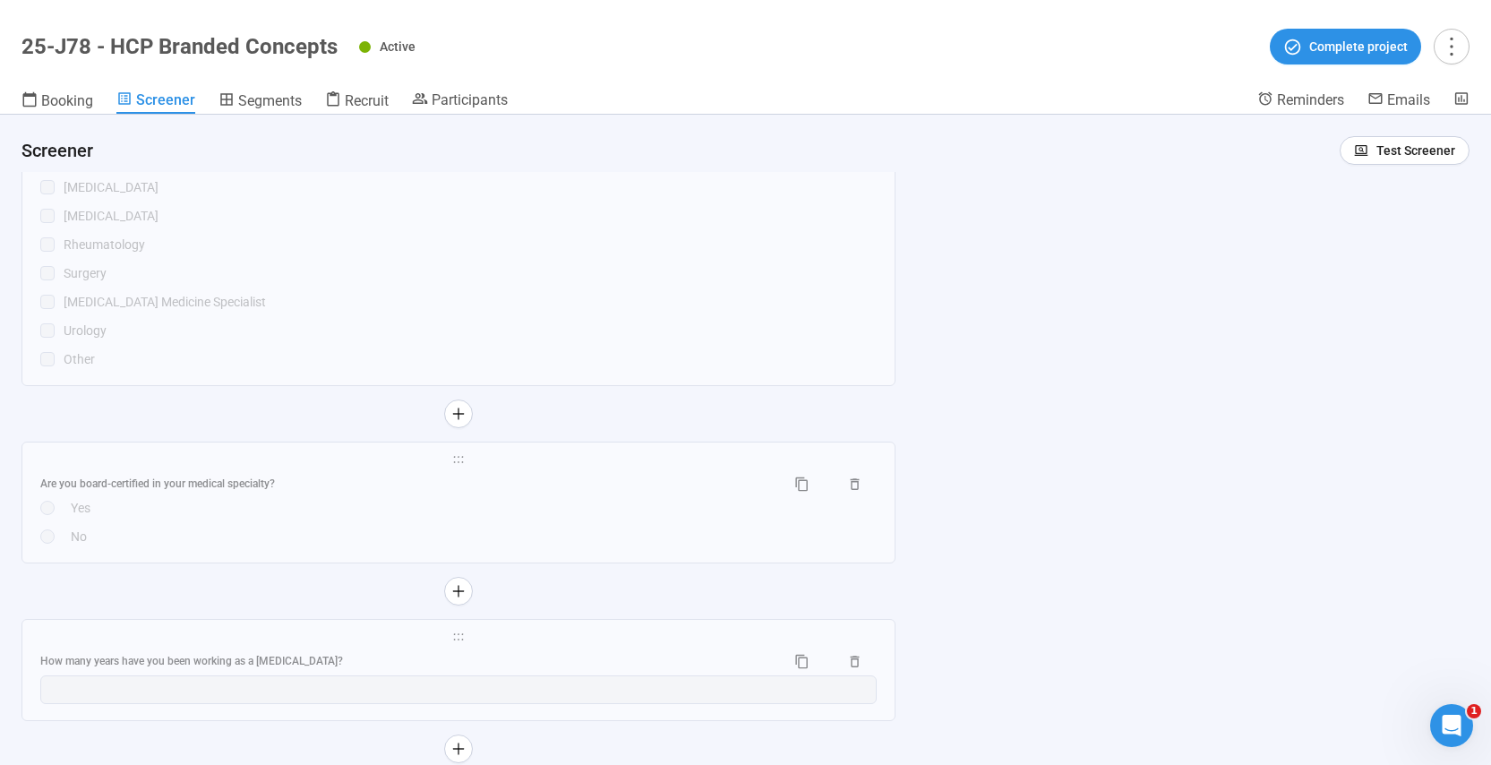
scroll to position [6974, 0]
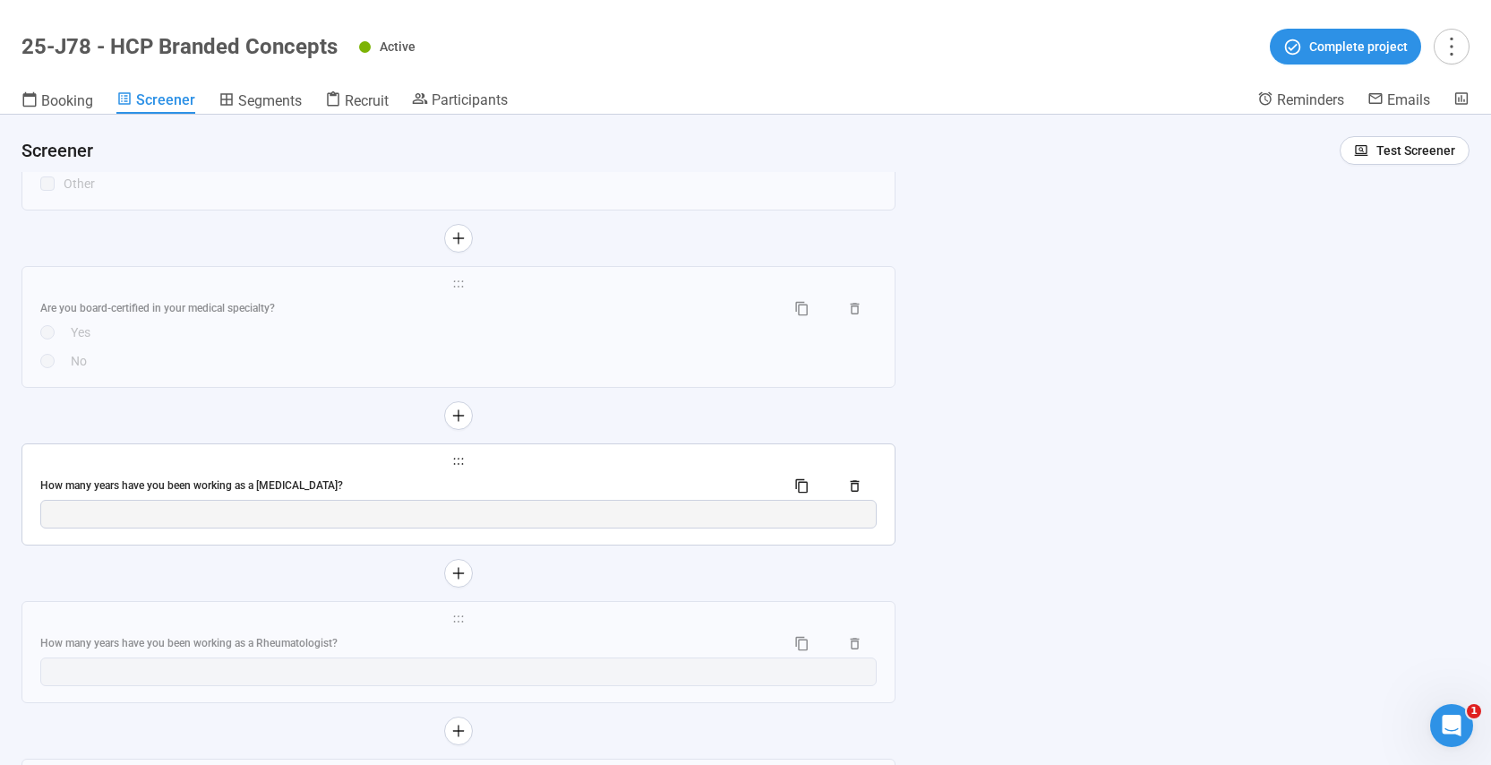
click at [530, 485] on div "How many years have you been working as a [MEDICAL_DATA]?" at bounding box center [405, 485] width 731 height 17
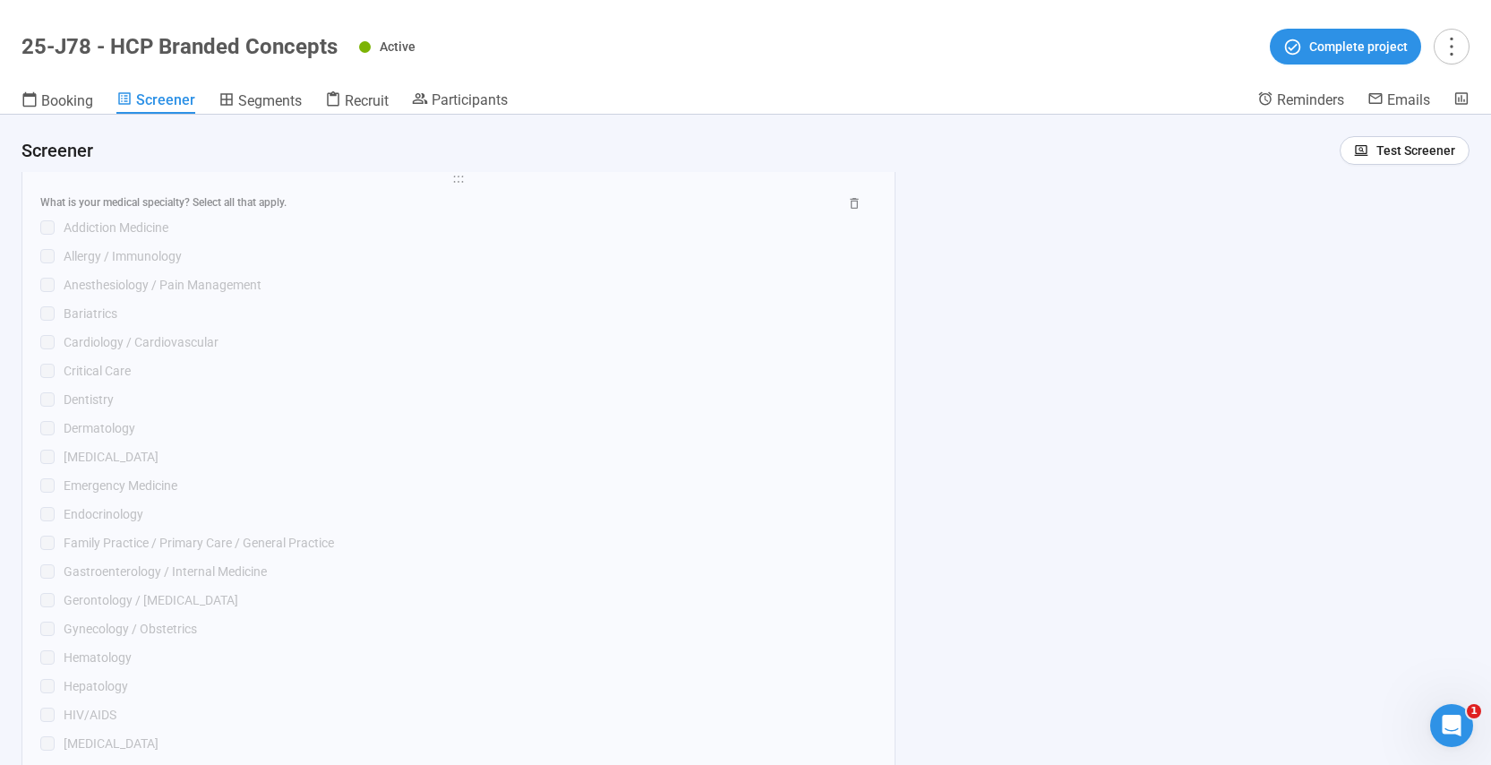
scroll to position [5484, 0]
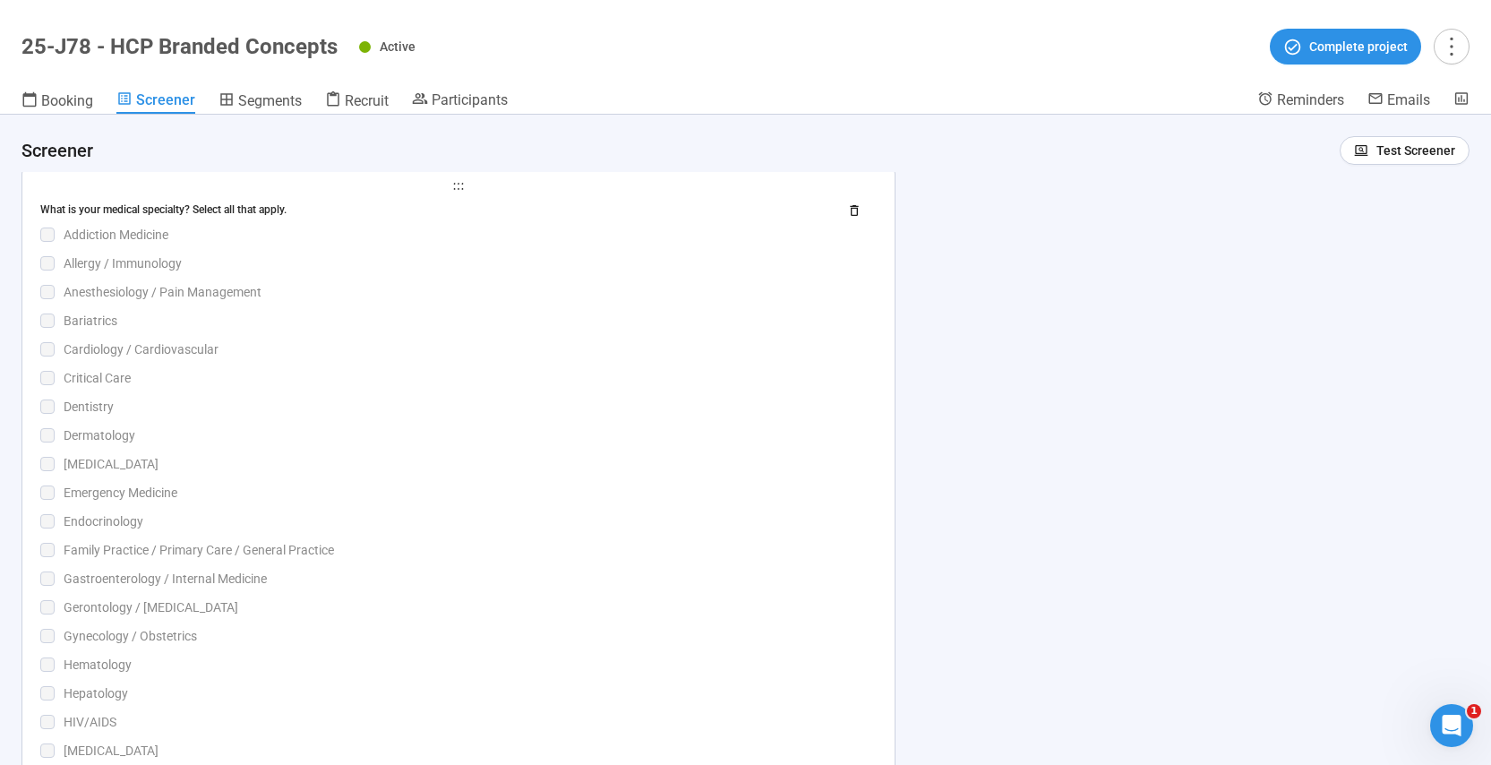
click at [394, 457] on div "[MEDICAL_DATA]" at bounding box center [470, 464] width 813 height 20
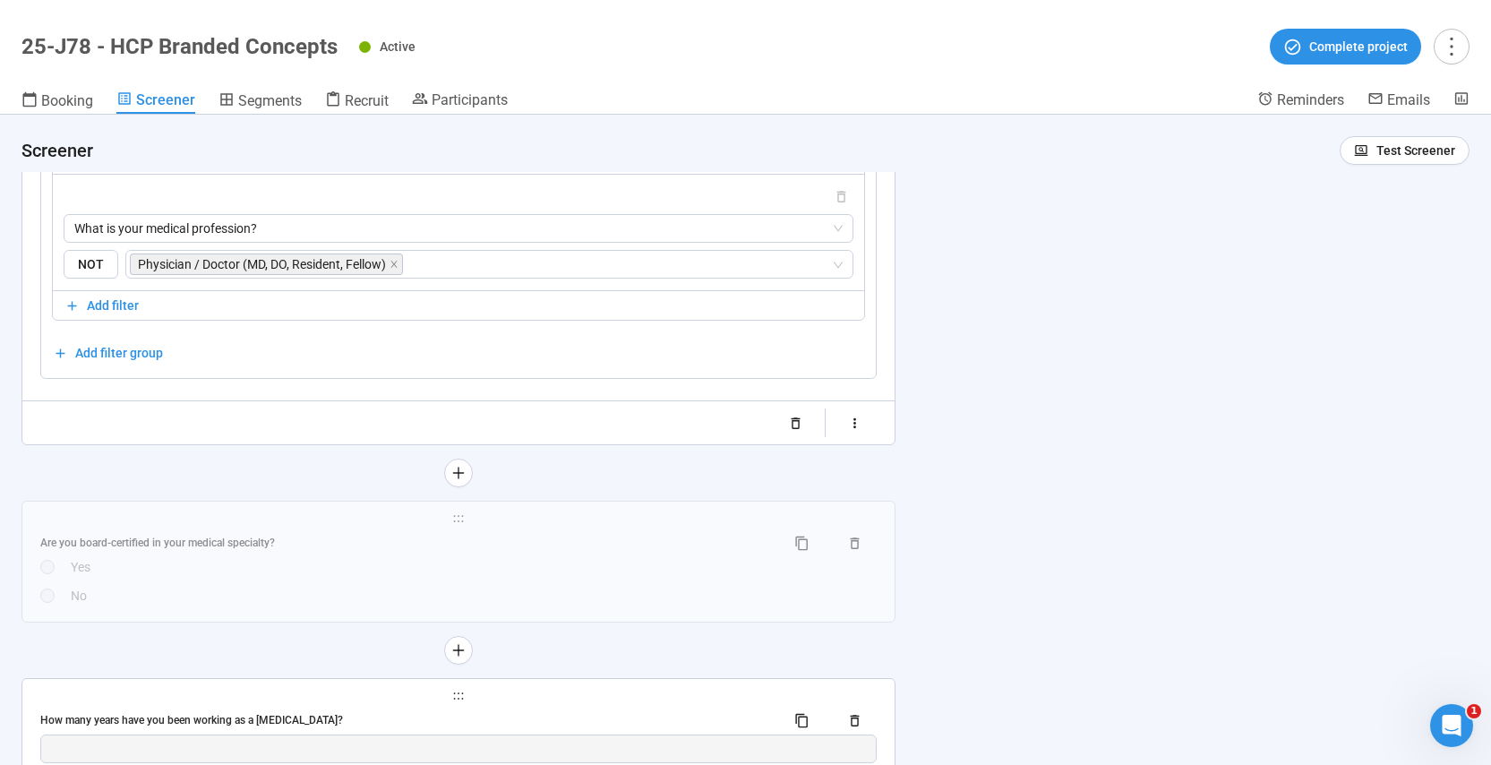
scroll to position [7720, 0]
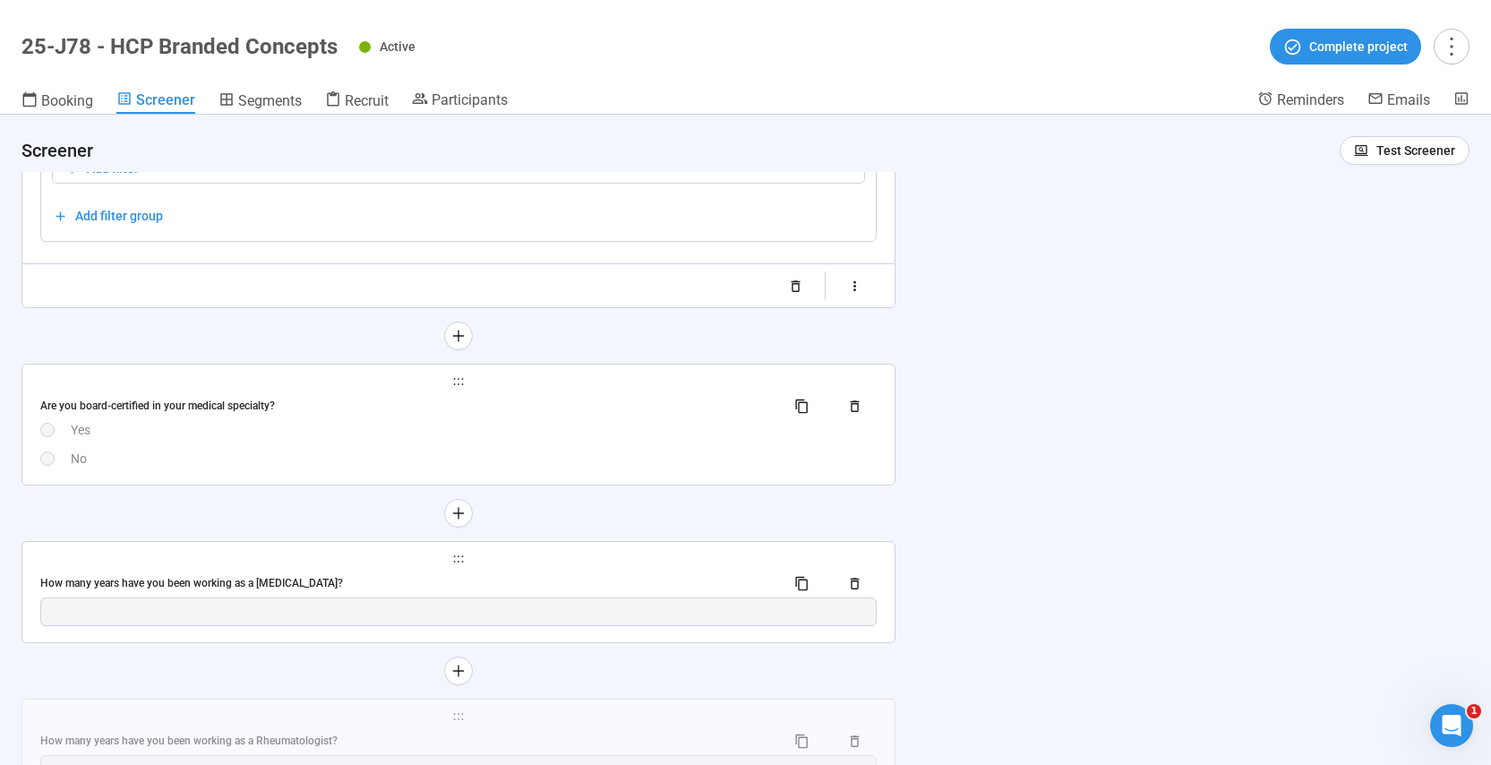
click at [267, 468] on div "No" at bounding box center [474, 459] width 806 height 20
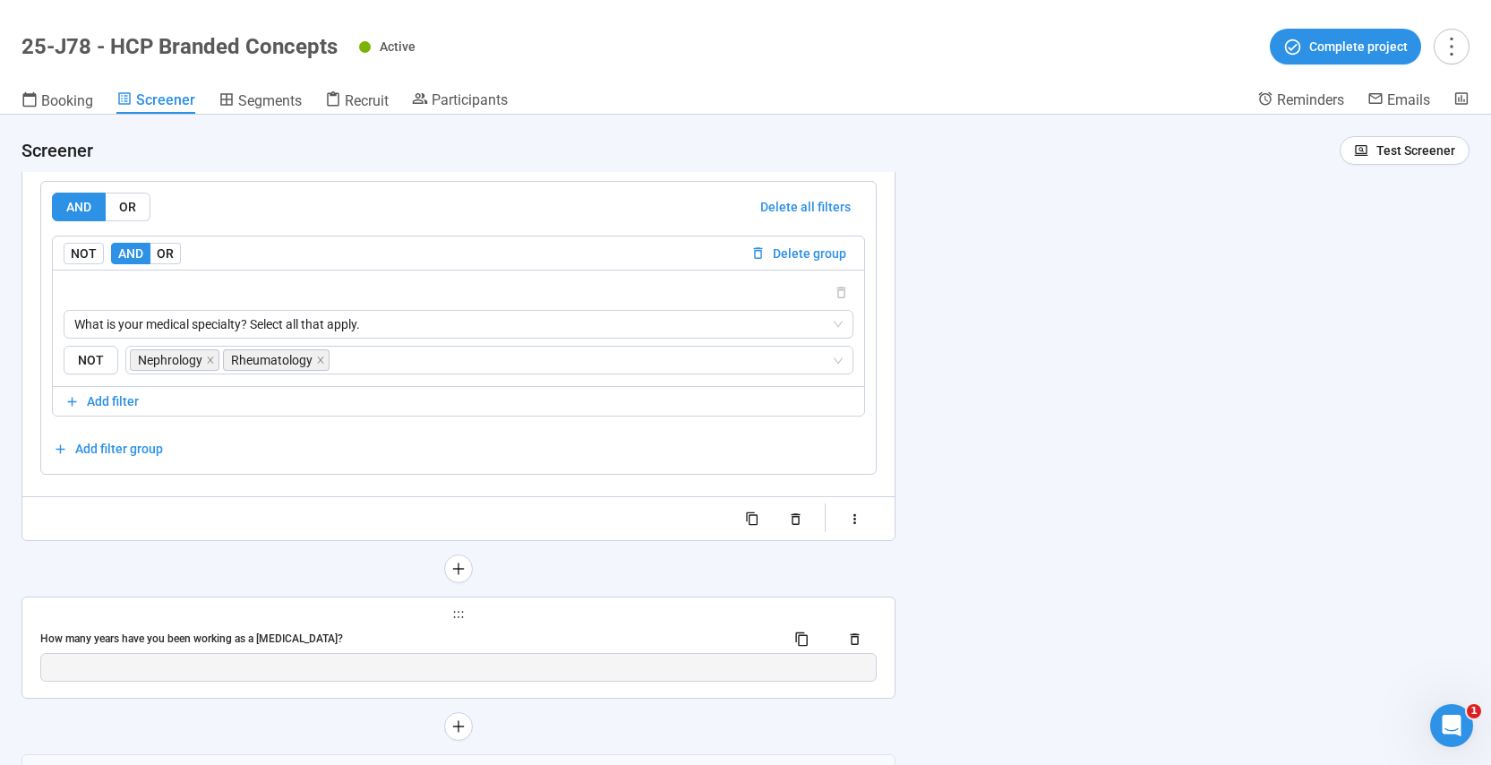
scroll to position [7263, 0]
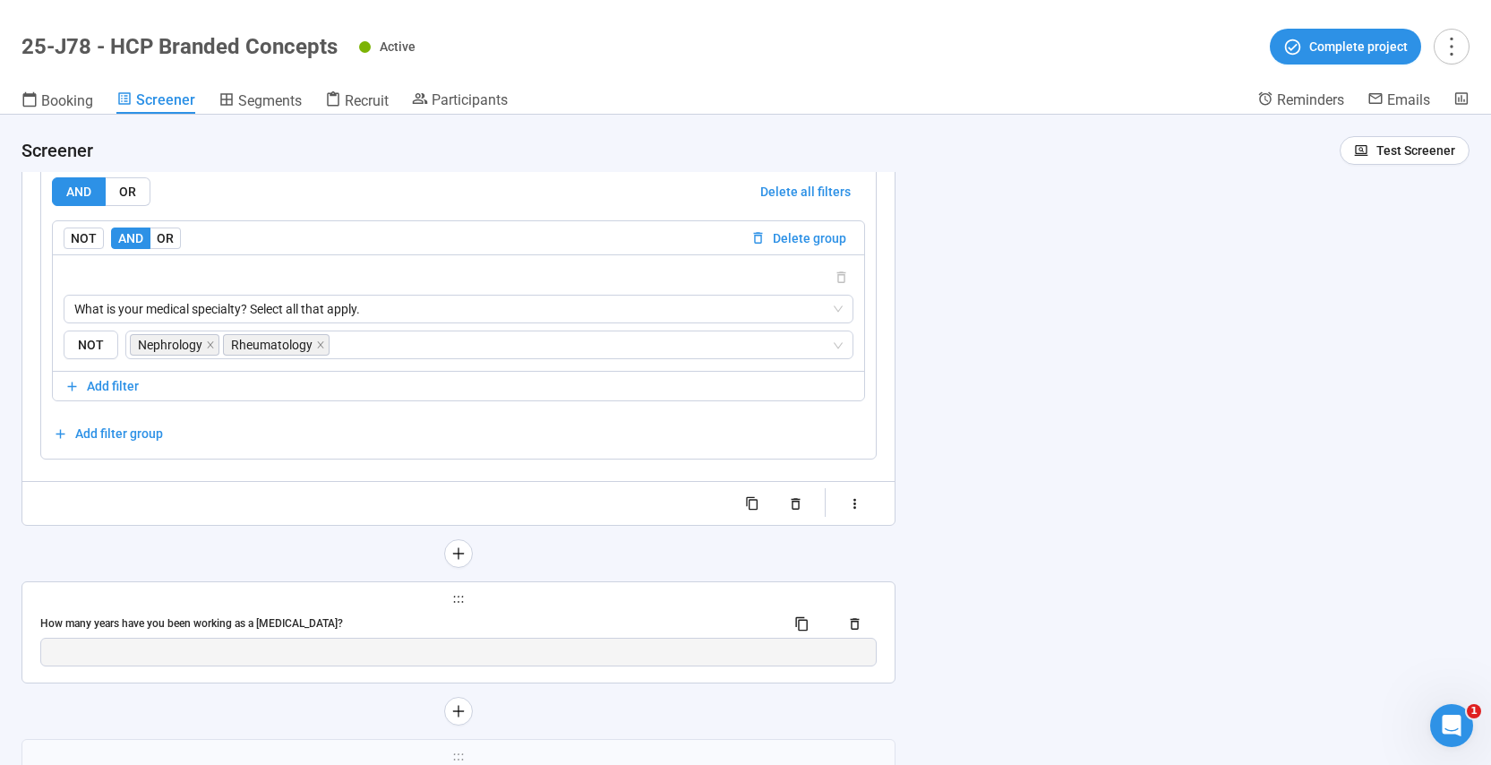
click at [519, 609] on div "**********" at bounding box center [458, 632] width 872 height 100
click at [571, 629] on div "How many years have you been working as a [MEDICAL_DATA]?" at bounding box center [405, 623] width 731 height 17
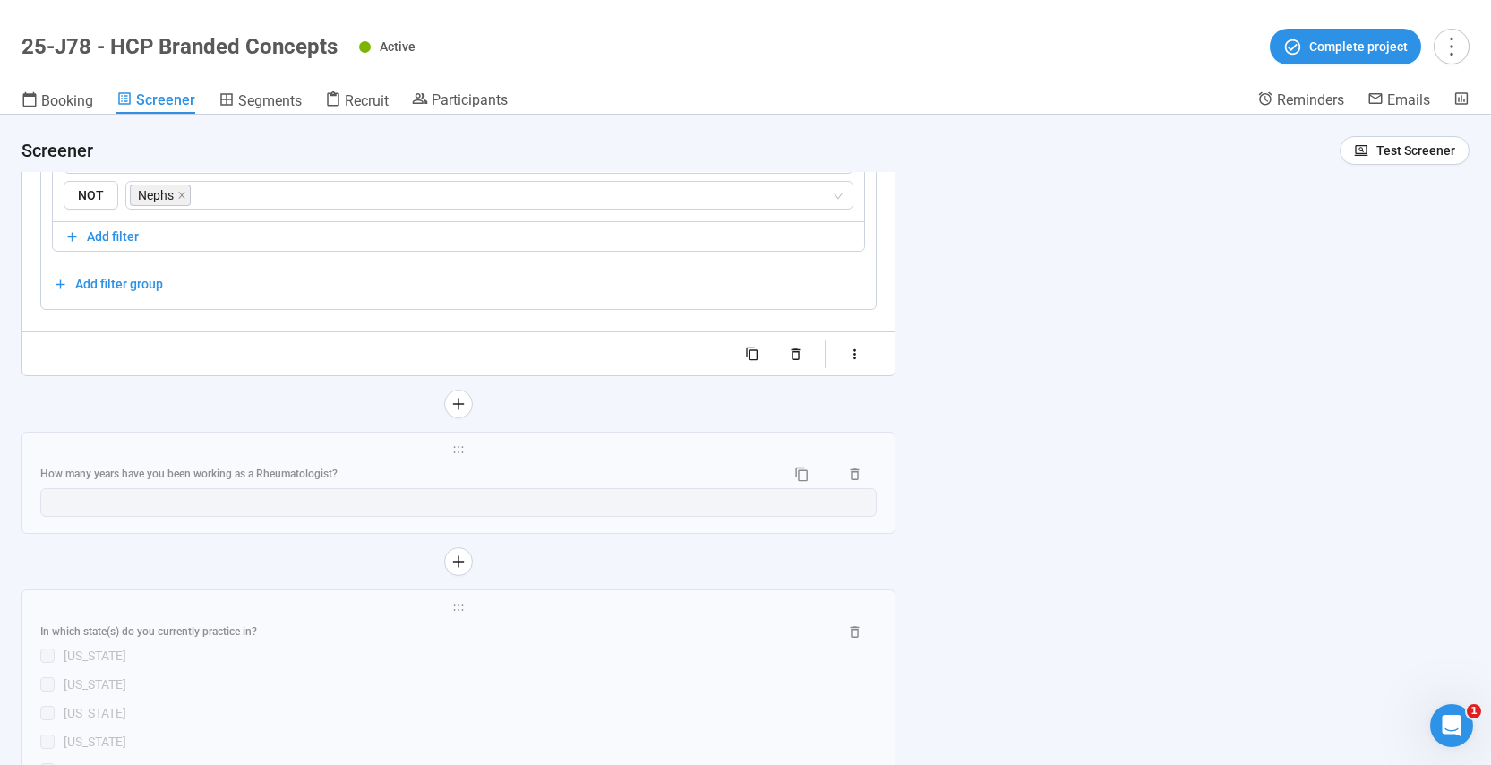
scroll to position [7480, 0]
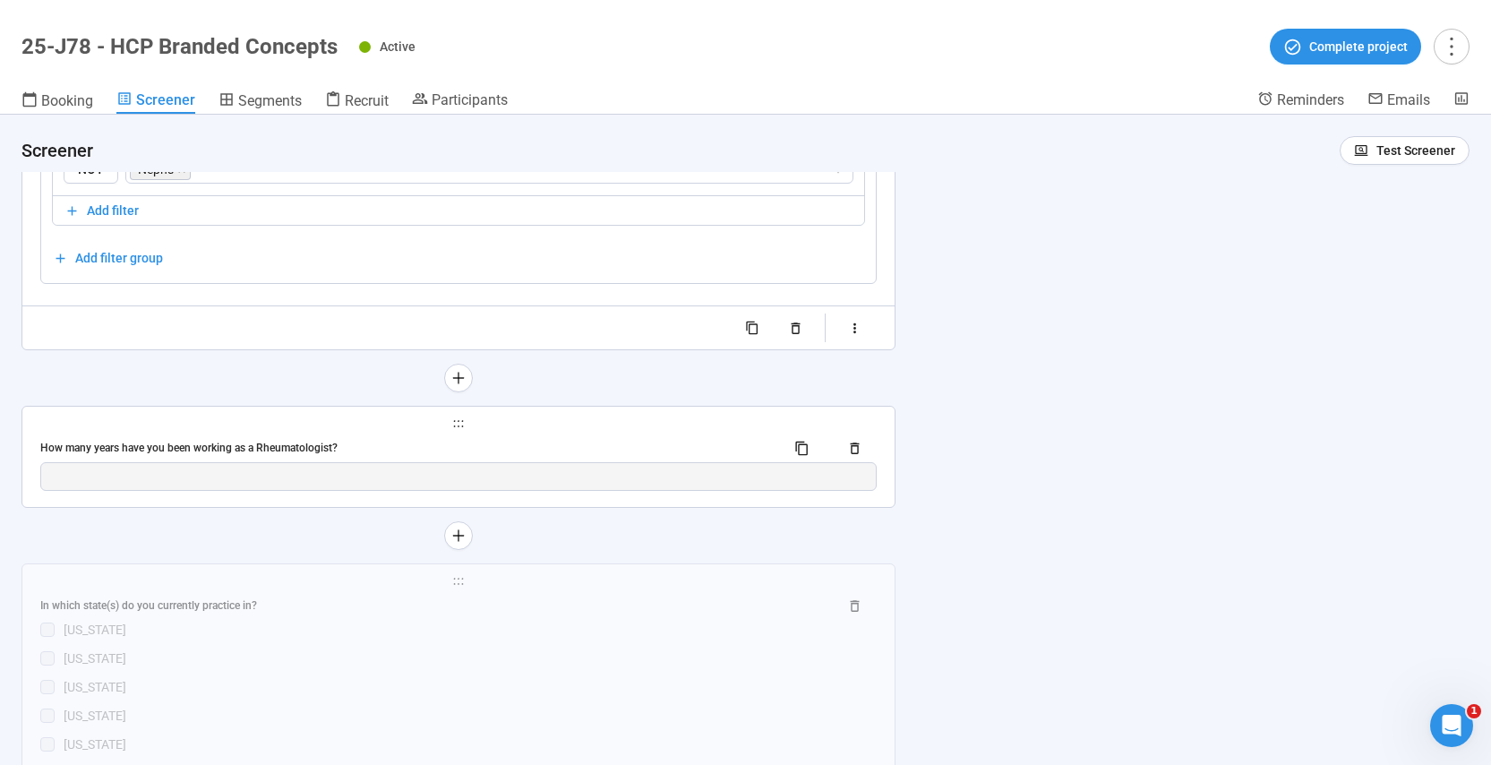
click at [390, 433] on div "**********" at bounding box center [458, 457] width 872 height 100
drag, startPoint x: 511, startPoint y: 444, endPoint x: 1483, endPoint y: 610, distance: 986.7
click at [511, 444] on div "How many years have you been working as a Rheumatologist?" at bounding box center [405, 448] width 731 height 17
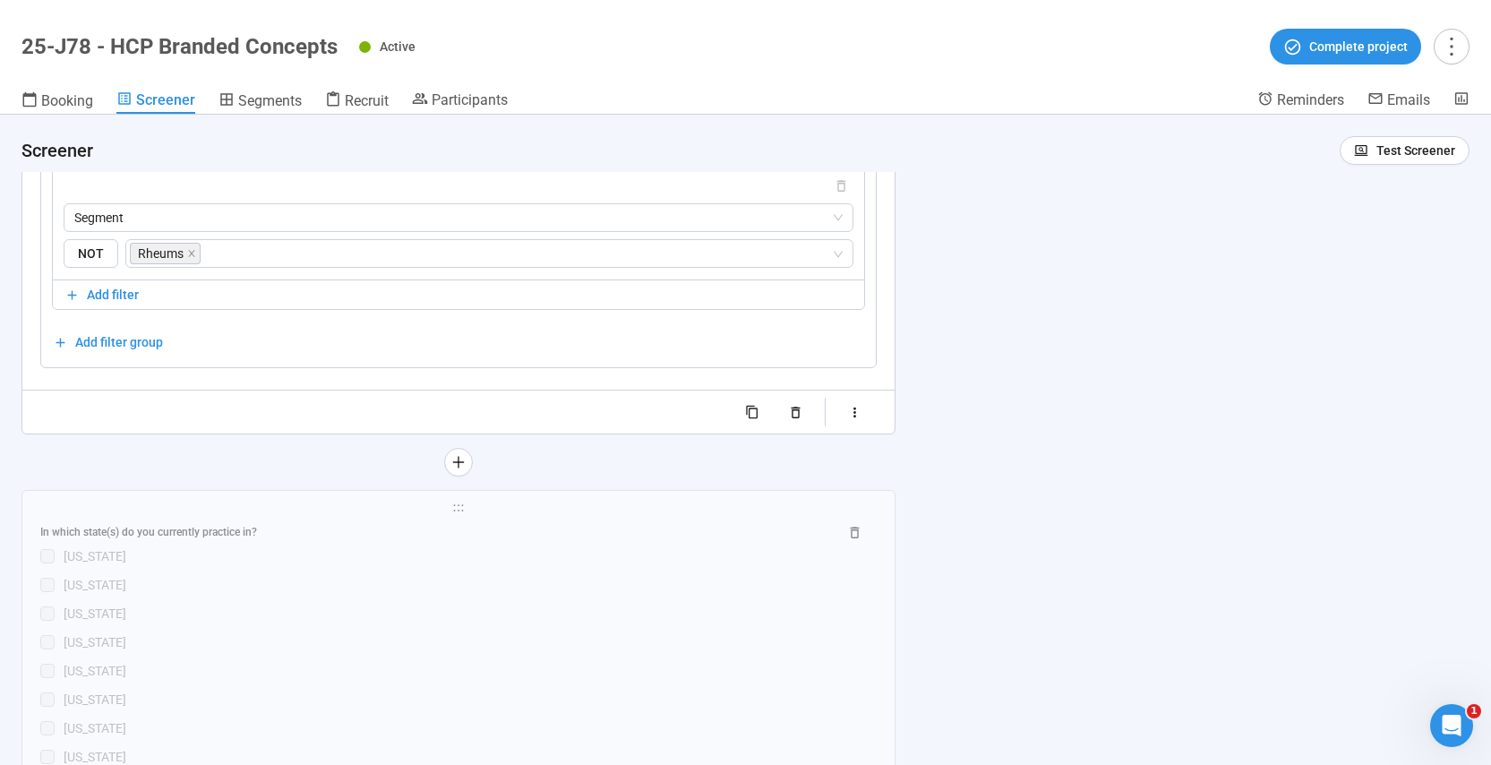
scroll to position [7583, 0]
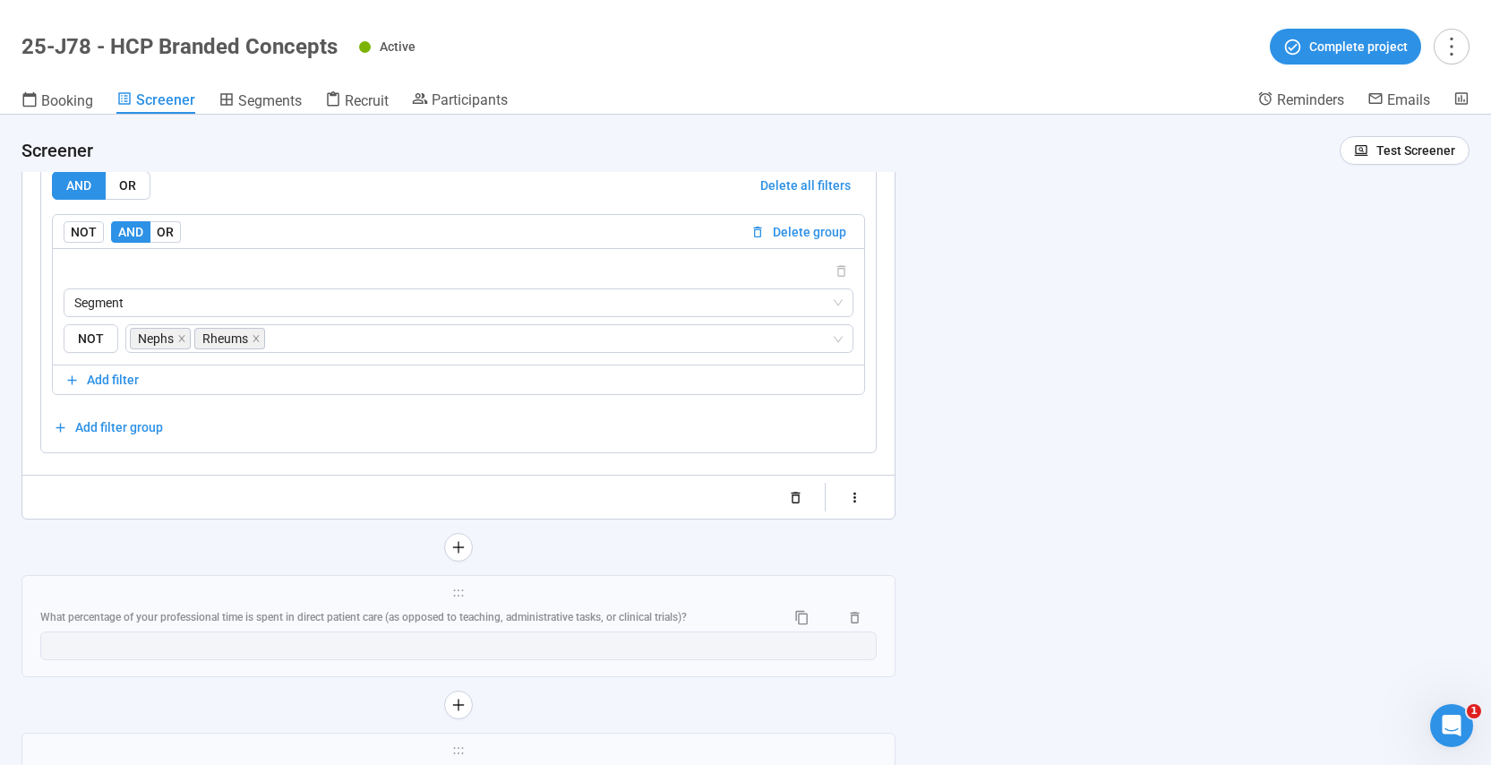
scroll to position [9783, 0]
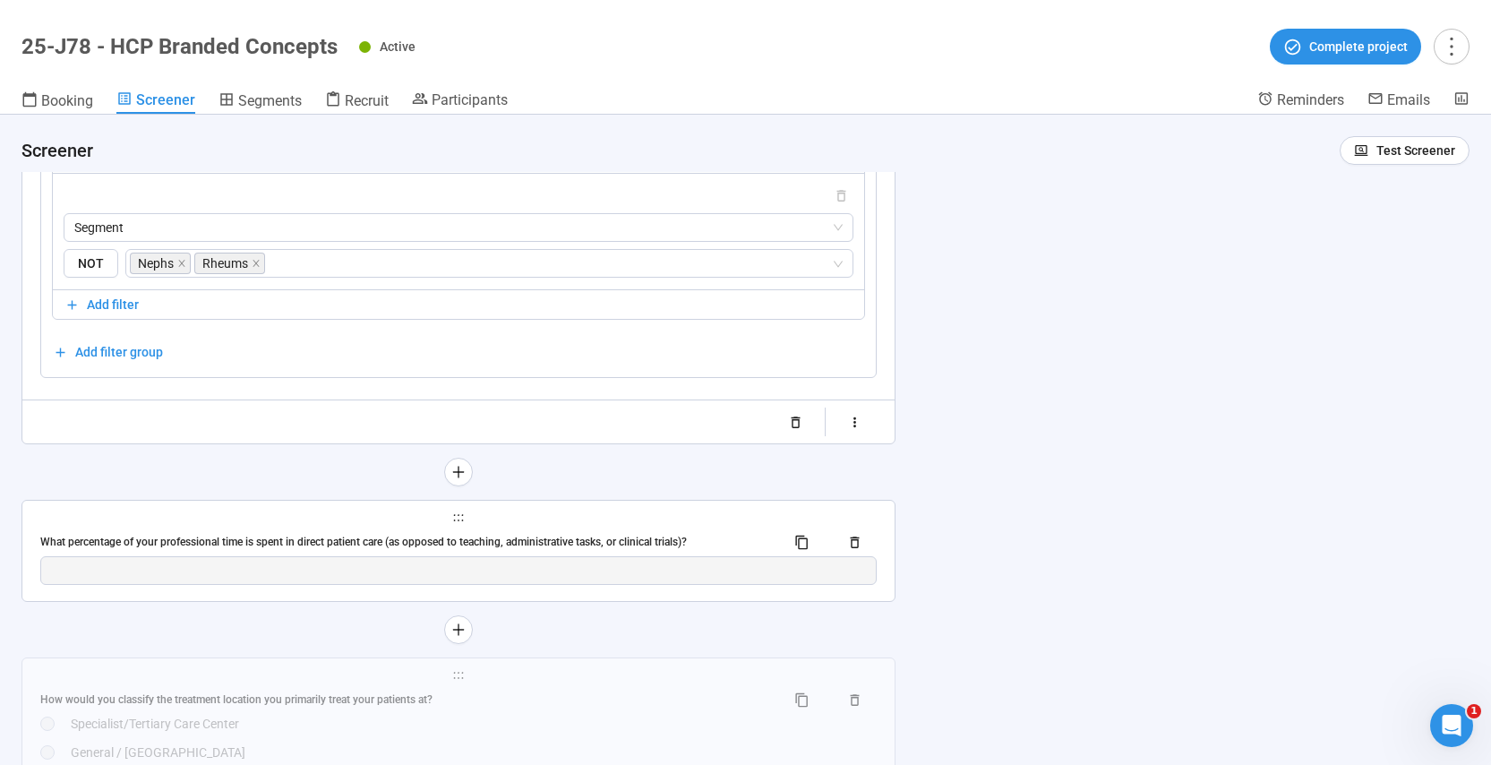
click at [515, 524] on span "holder" at bounding box center [458, 517] width 837 height 13
click at [584, 556] on div "What percentage of your professional time is spent in direct patient care (as o…" at bounding box center [458, 542] width 837 height 29
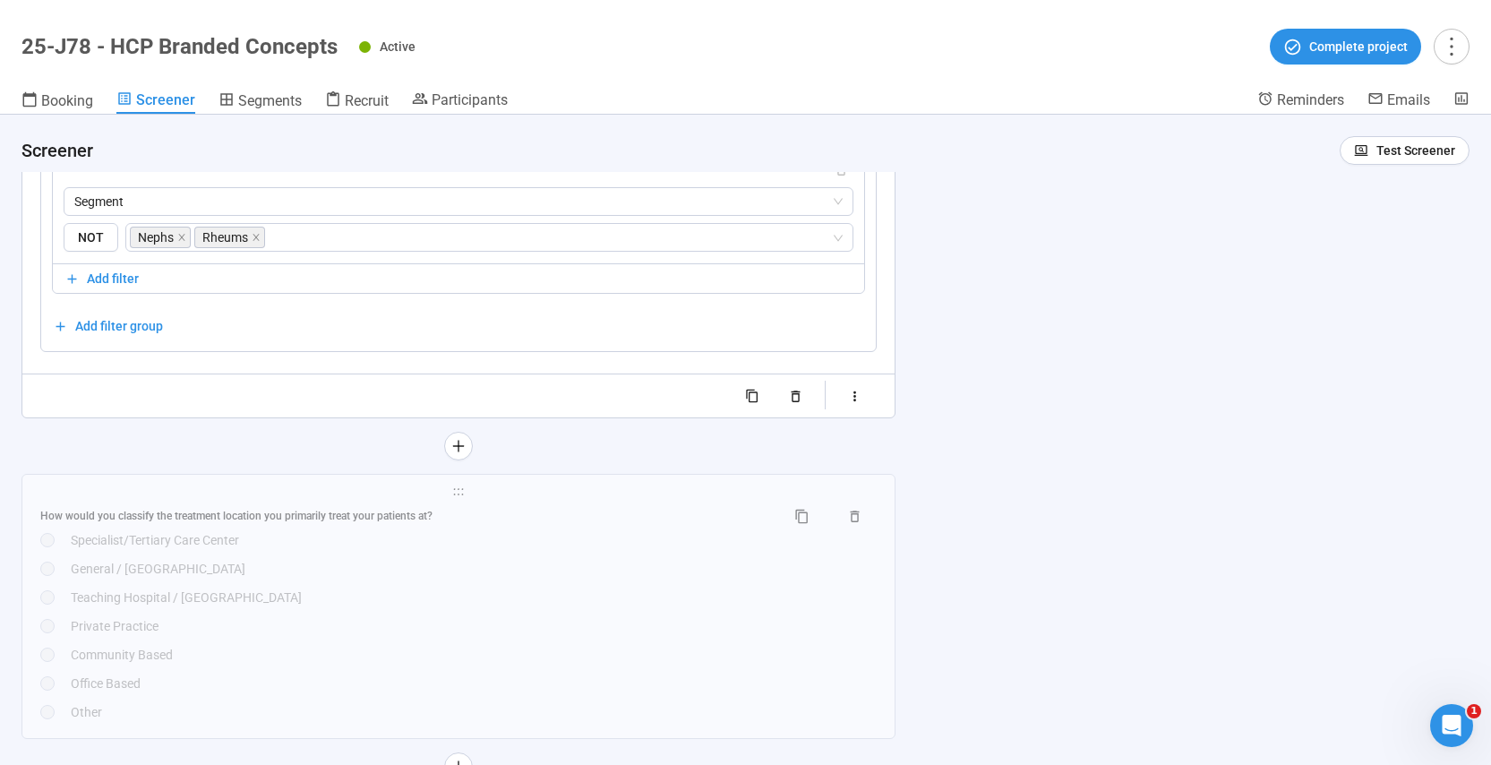
scroll to position [9397, 0]
click at [536, 562] on div "General / [GEOGRAPHIC_DATA]" at bounding box center [474, 567] width 806 height 20
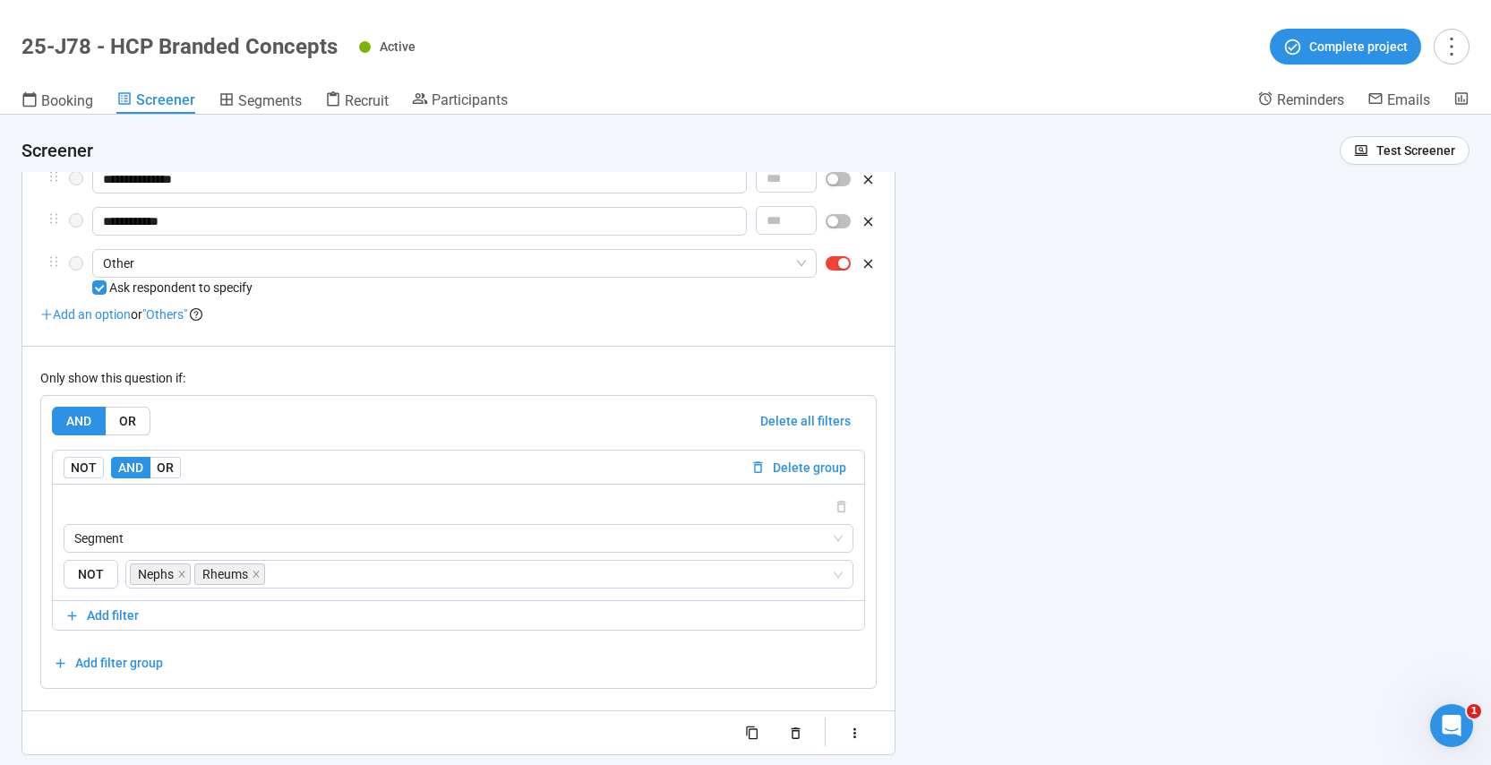
scroll to position [9744, 0]
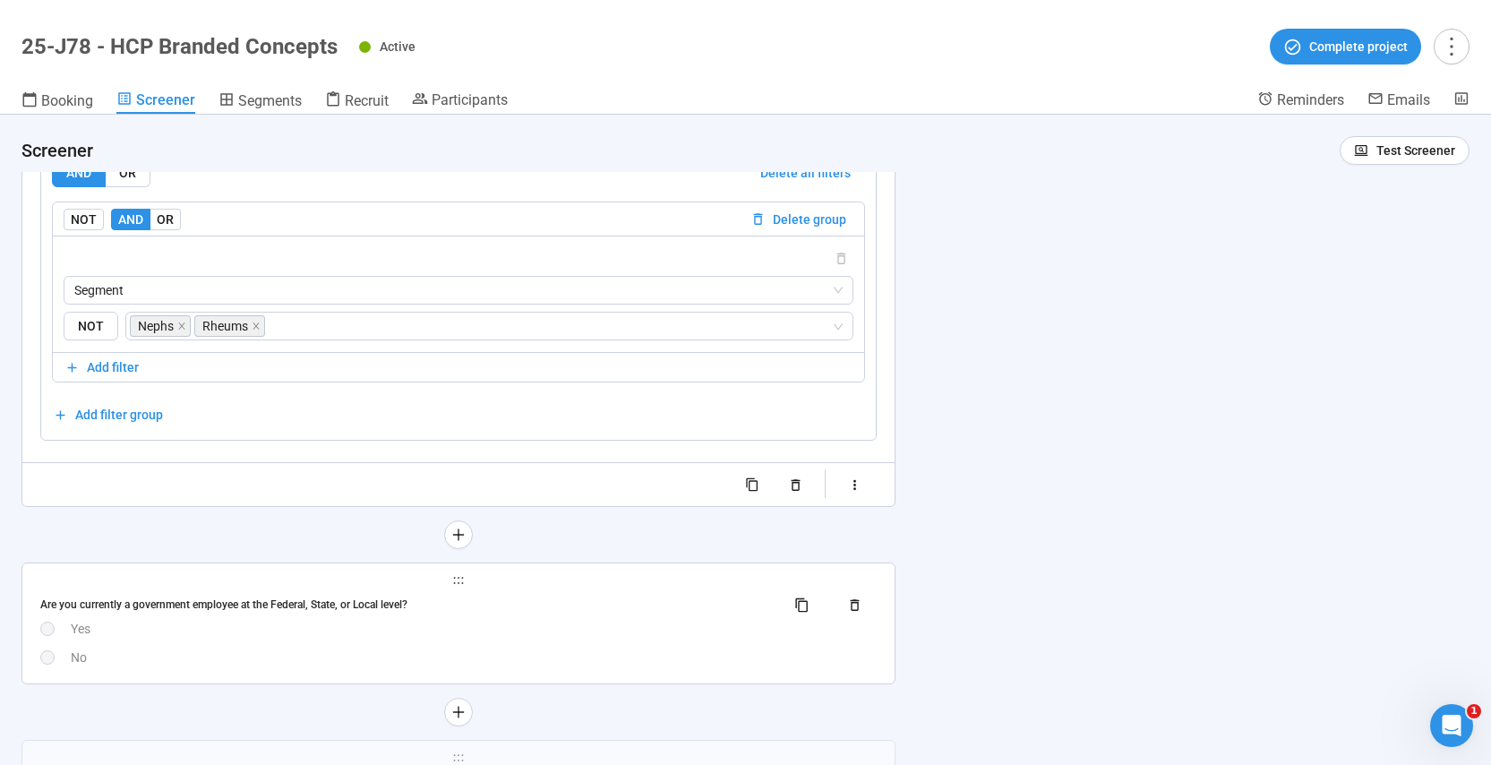
click at [545, 611] on div "Are you currently a government employee at the Federal, State, or Local level?" at bounding box center [405, 605] width 731 height 17
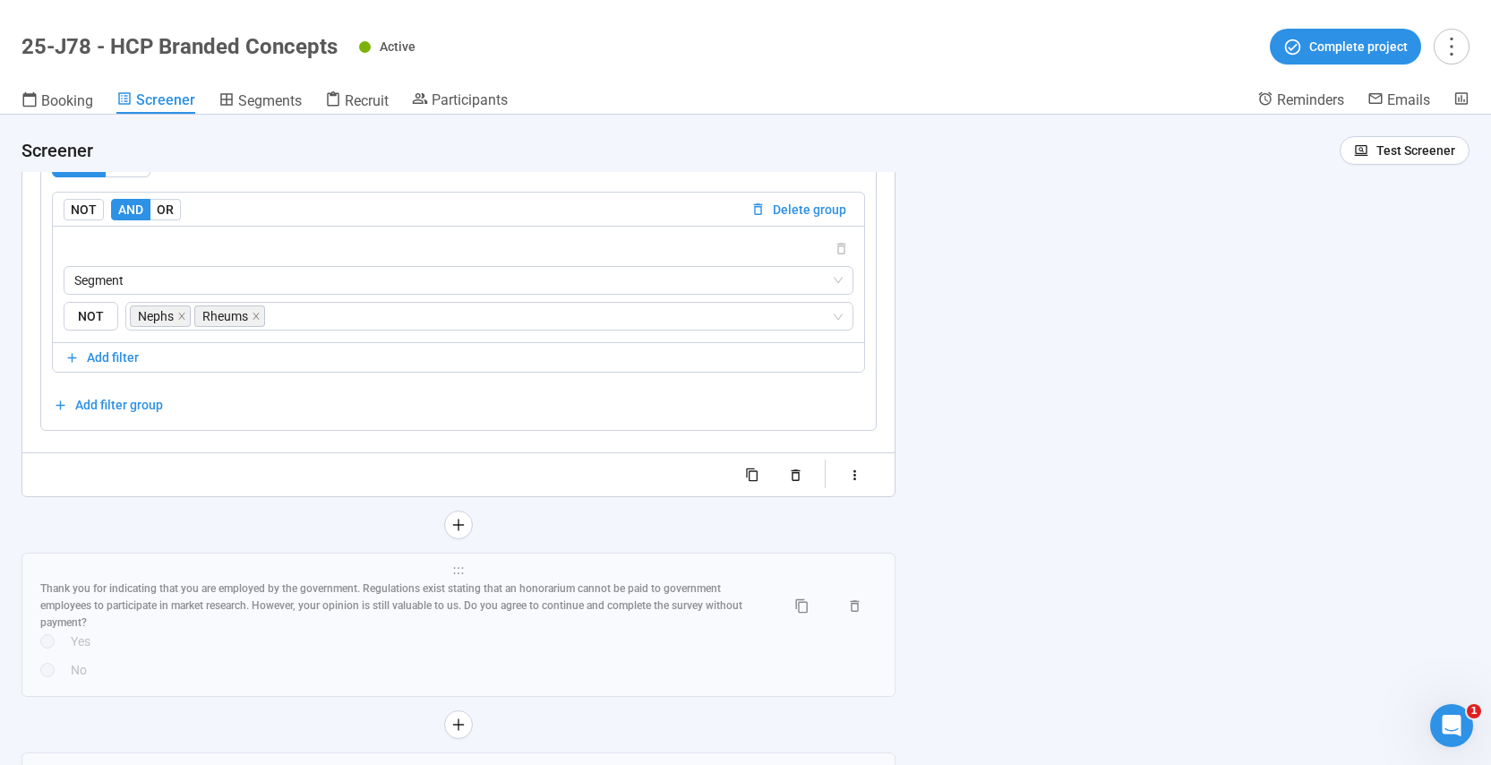
scroll to position [9850, 0]
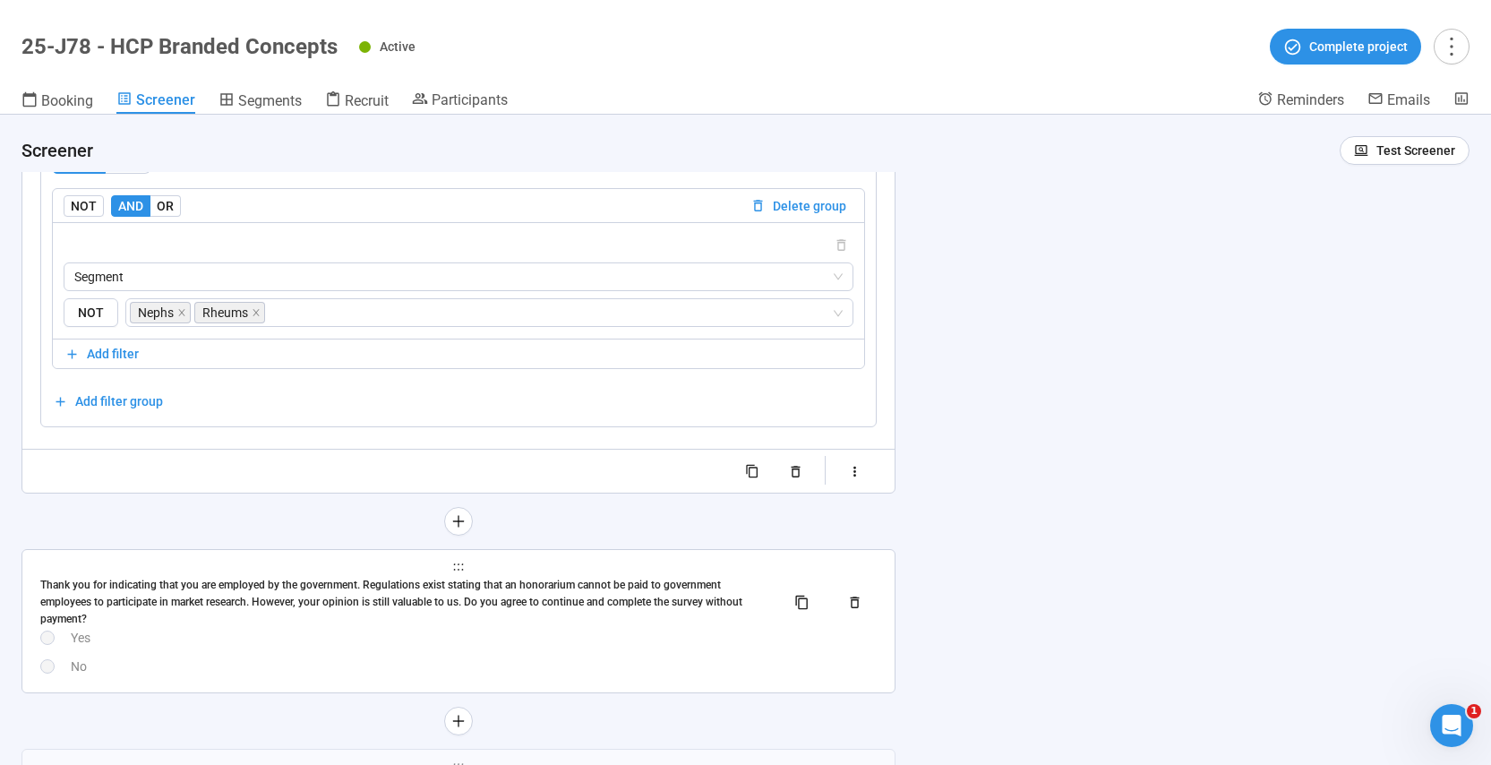
click at [506, 659] on div "No" at bounding box center [474, 667] width 806 height 20
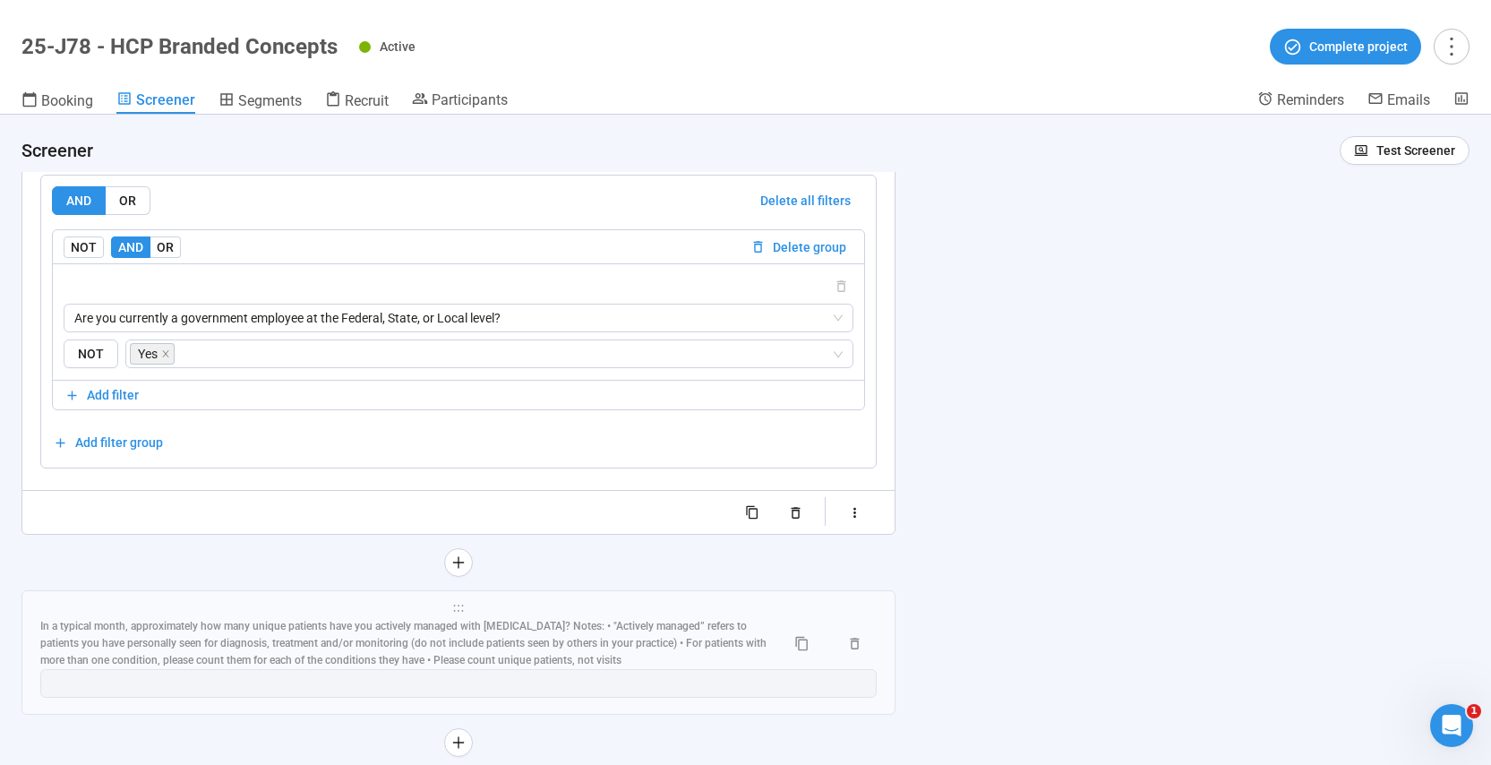
scroll to position [10064, 0]
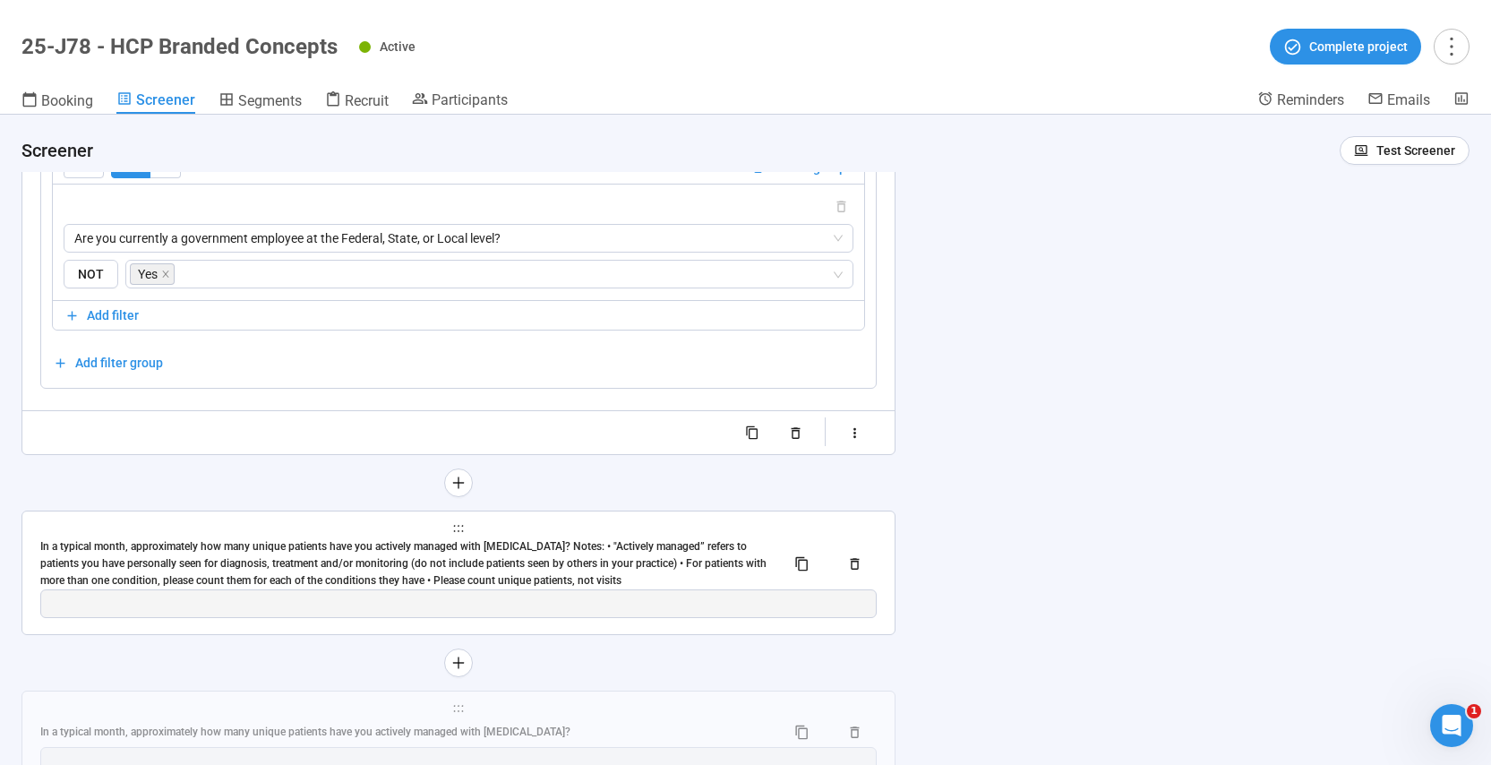
click at [458, 554] on div "In a typical month, approximately how many unique patients have you actively ma…" at bounding box center [405, 563] width 731 height 51
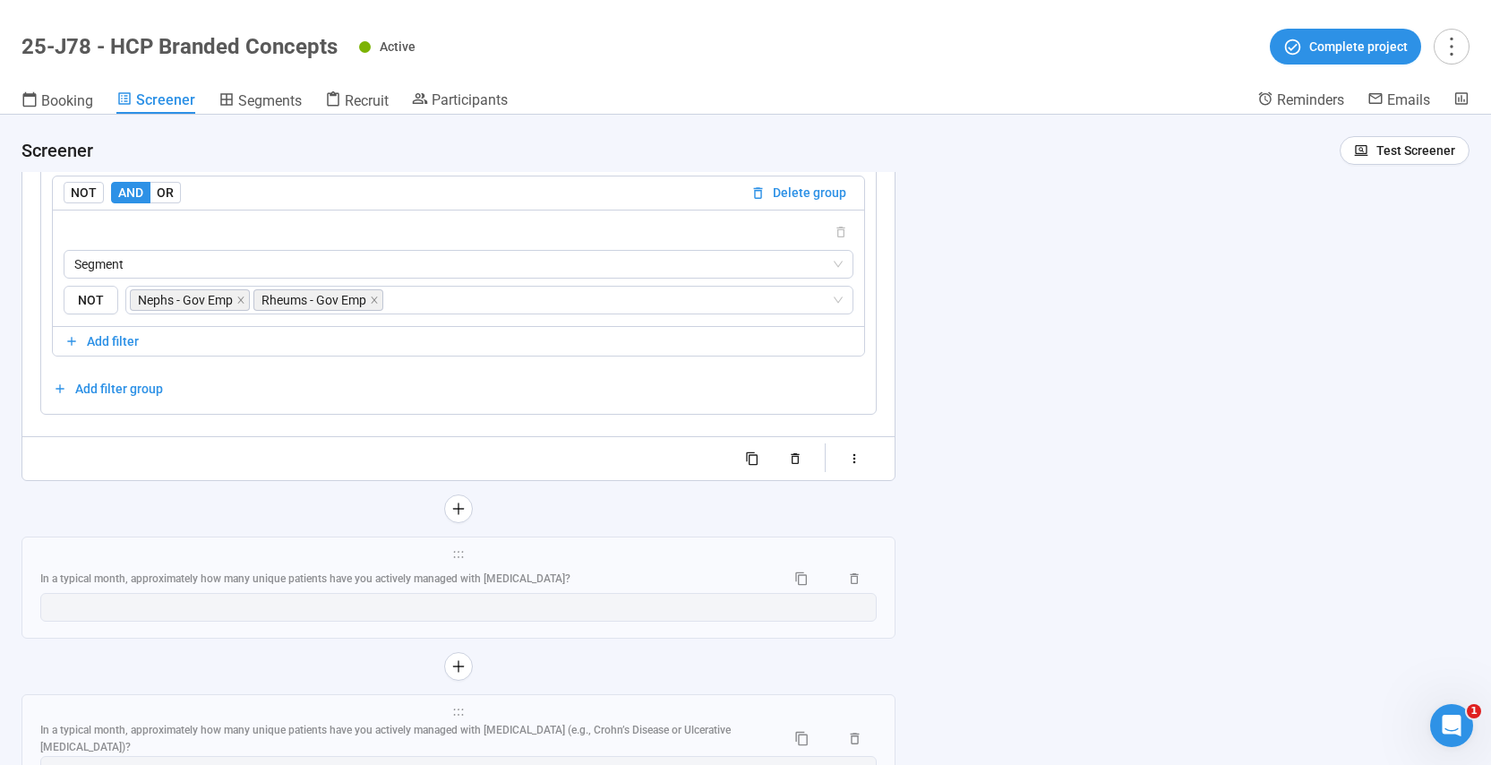
scroll to position [10164, 0]
click at [384, 563] on div "In a typical month, approximately how many unique patients have you actively ma…" at bounding box center [458, 577] width 837 height 29
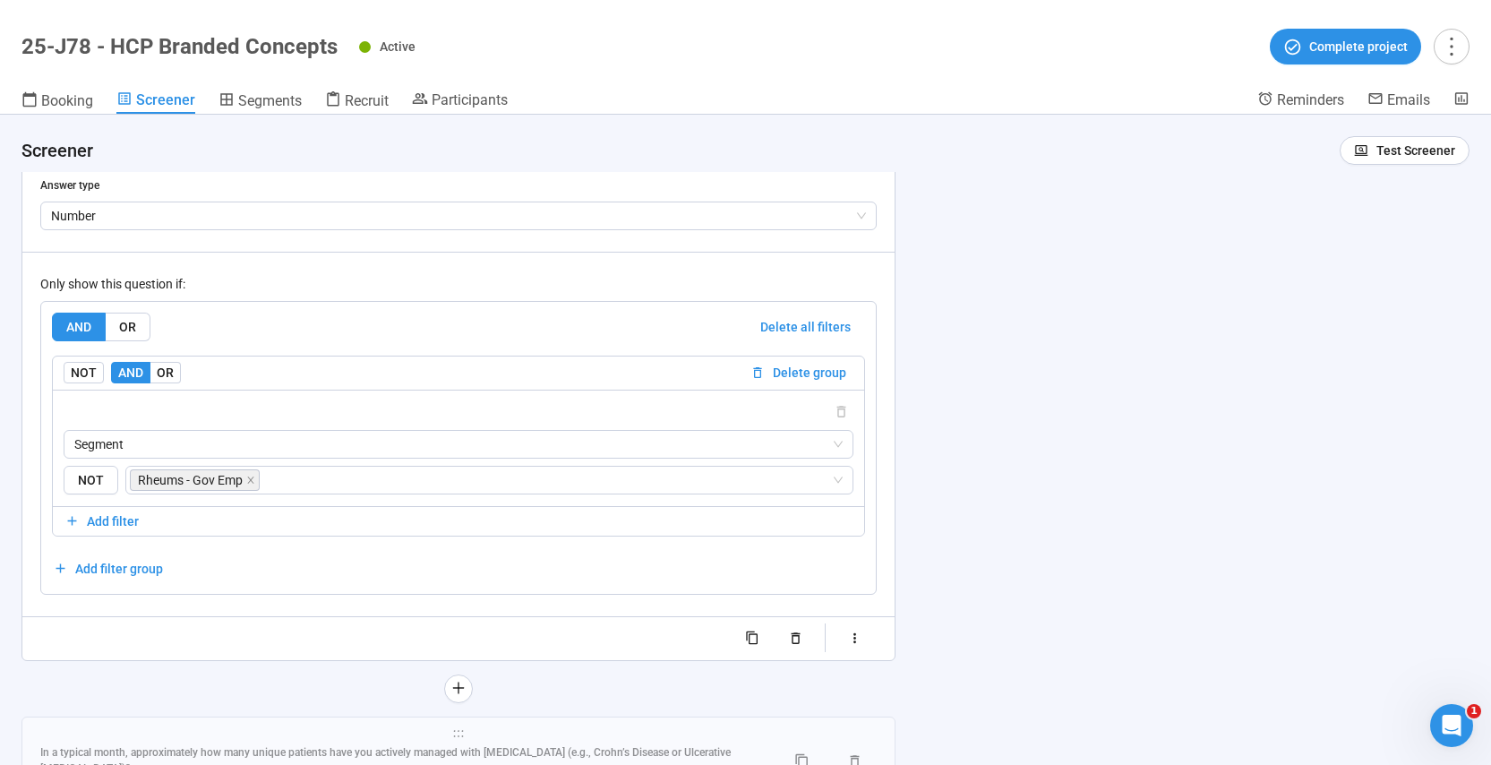
scroll to position [10240, 0]
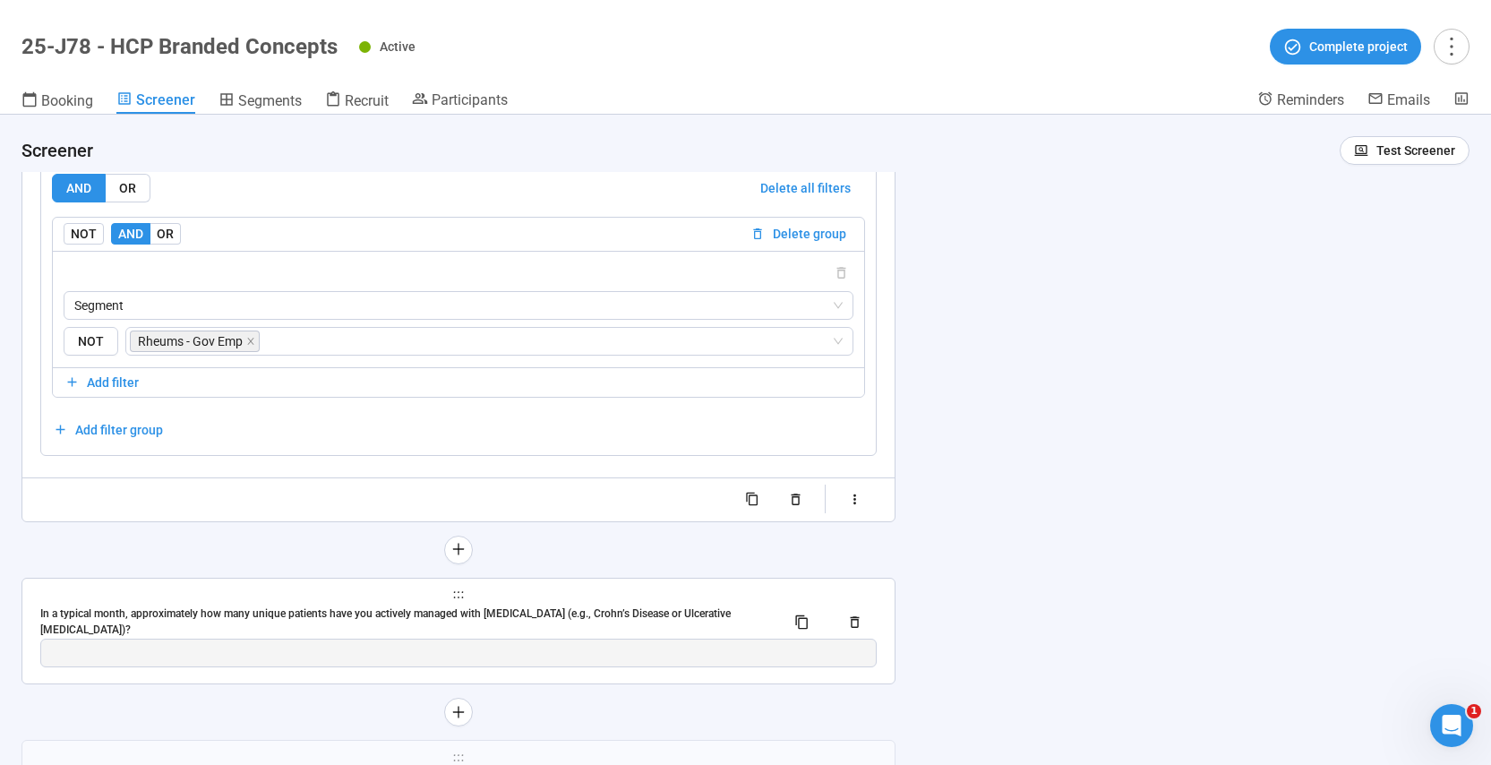
click at [528, 602] on div "**********" at bounding box center [458, 632] width 872 height 106
click at [572, 607] on div "In a typical month, approximately how many unique patients have you actively ma…" at bounding box center [405, 622] width 731 height 34
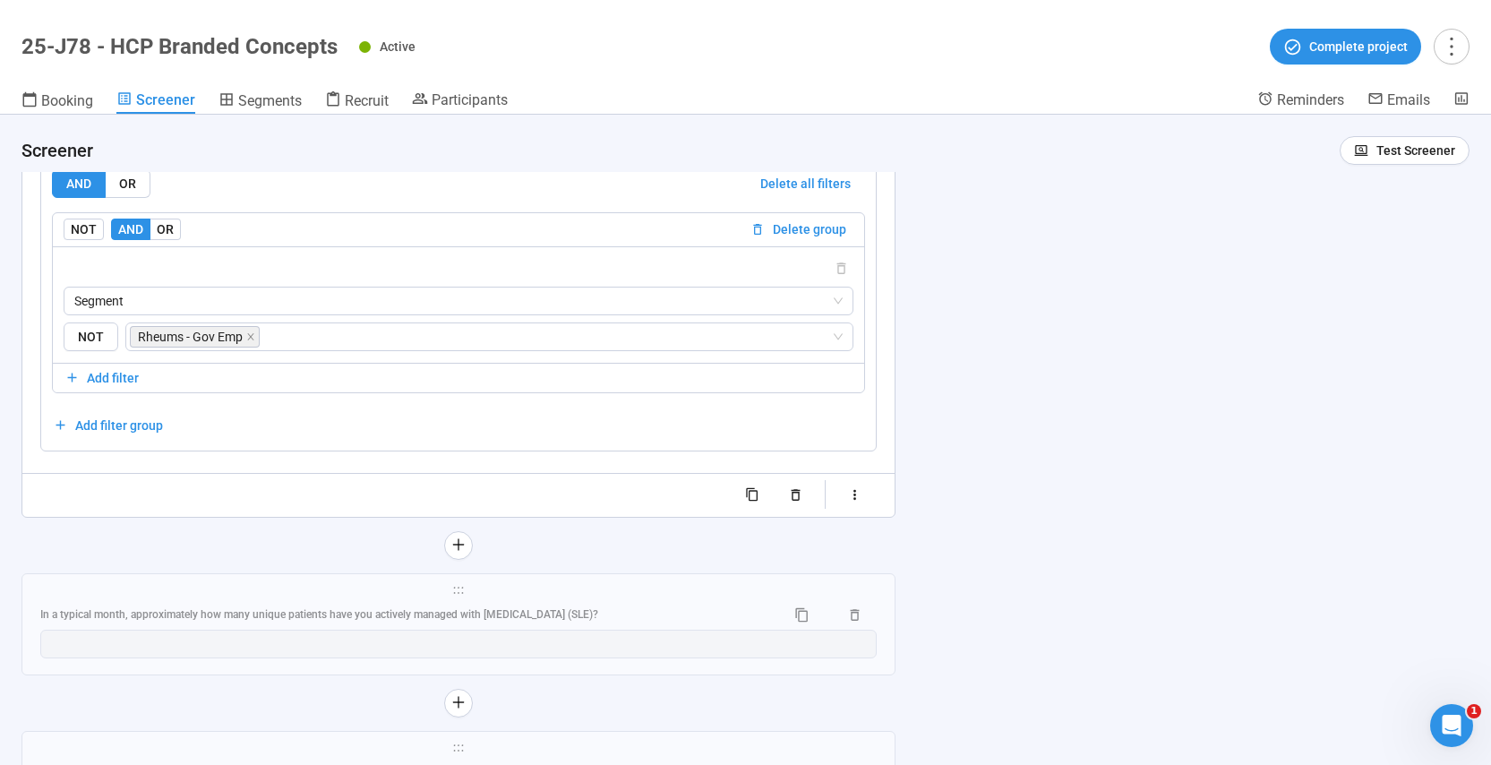
scroll to position [10552, 0]
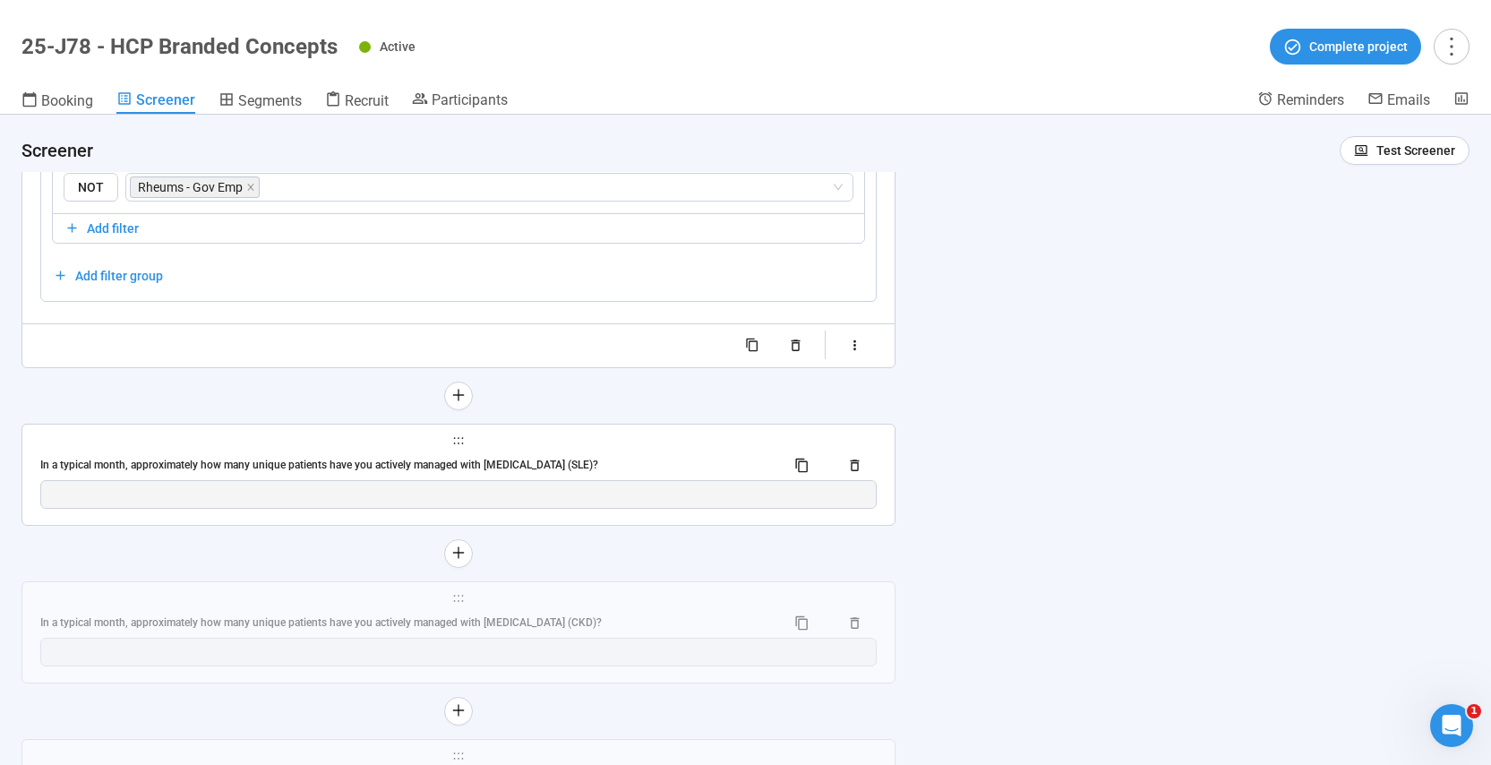
click at [692, 461] on div "In a typical month, approximately how many unique patients have you actively ma…" at bounding box center [405, 465] width 731 height 17
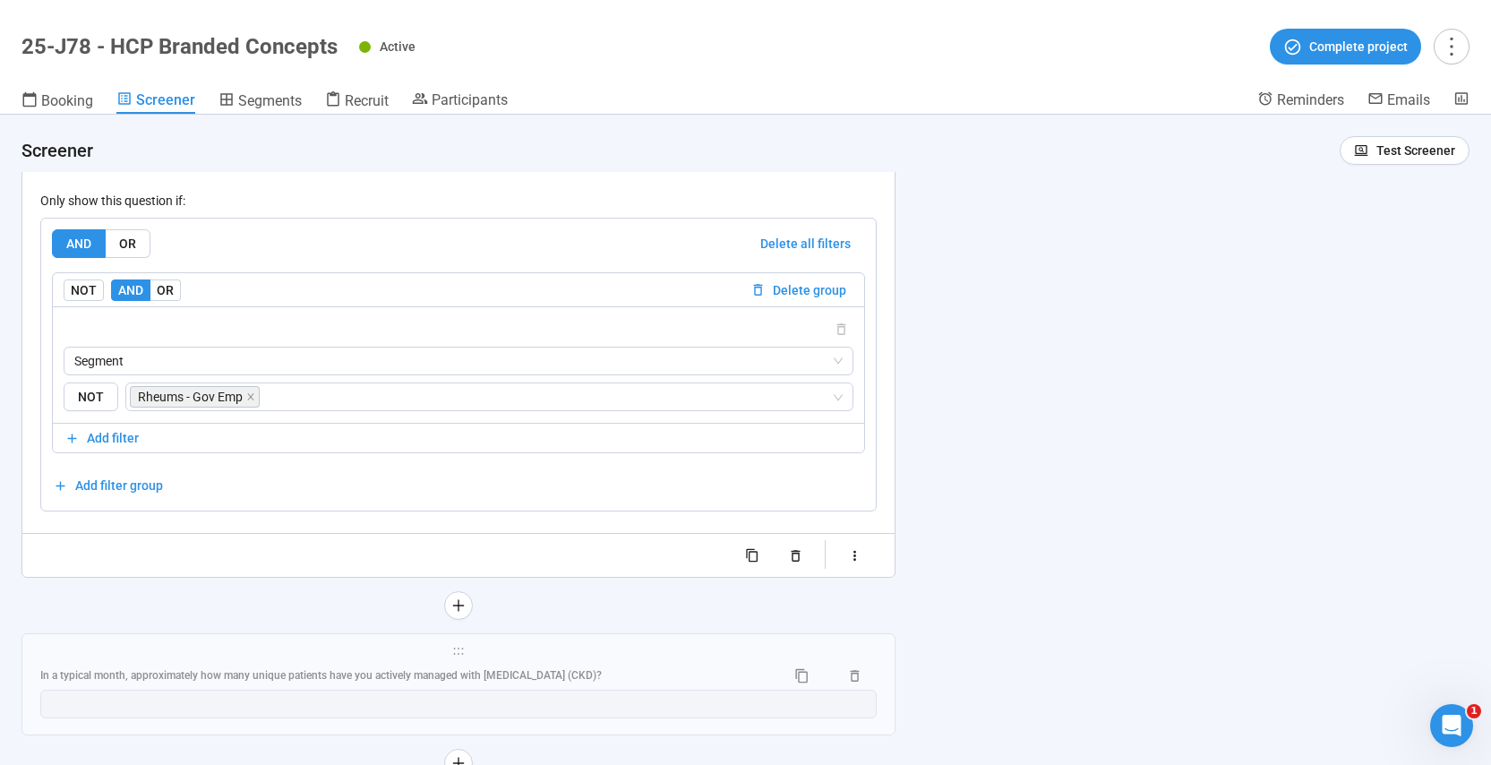
scroll to position [10745, 0]
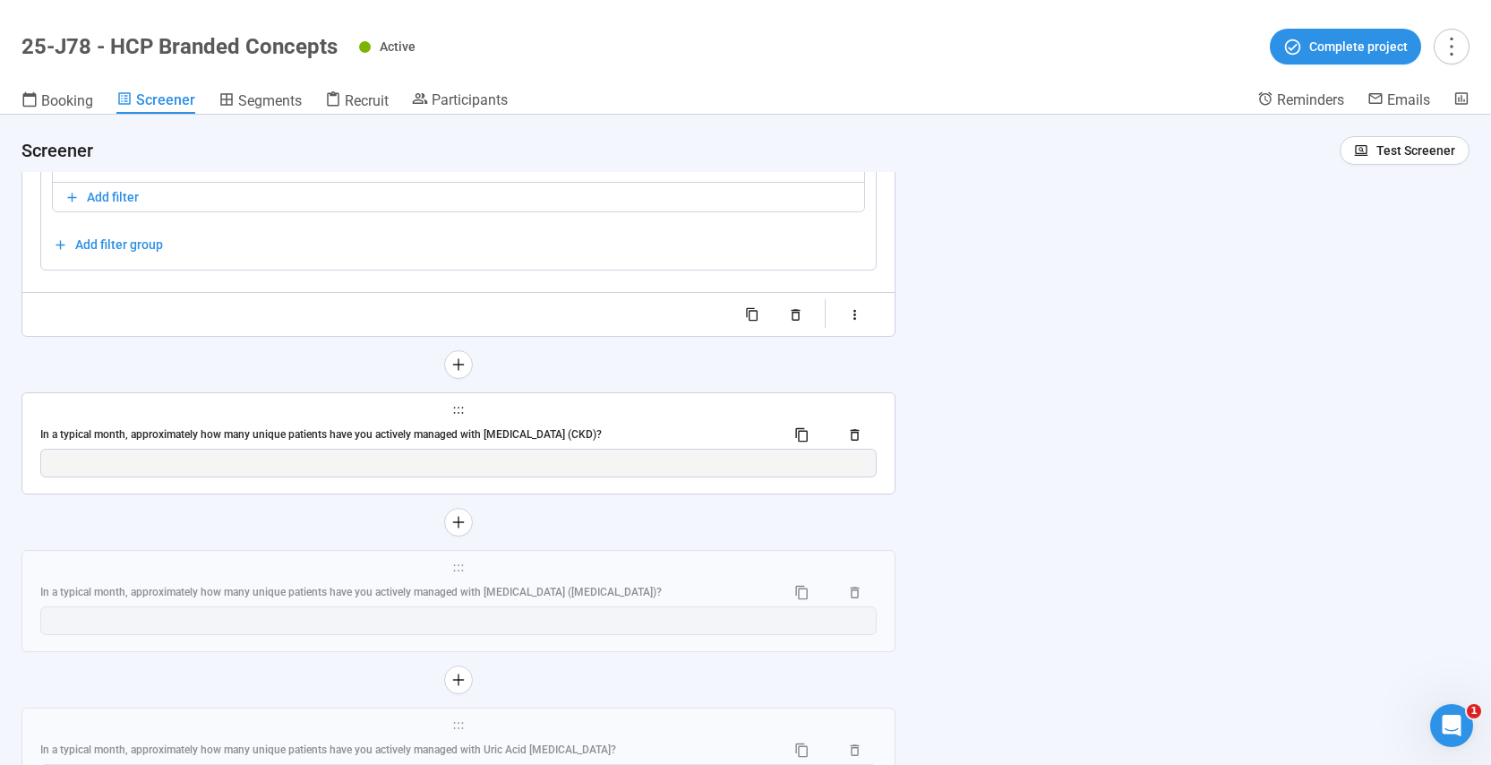
click at [546, 425] on div "In a typical month, approximately how many unique patients have you actively ma…" at bounding box center [458, 434] width 837 height 29
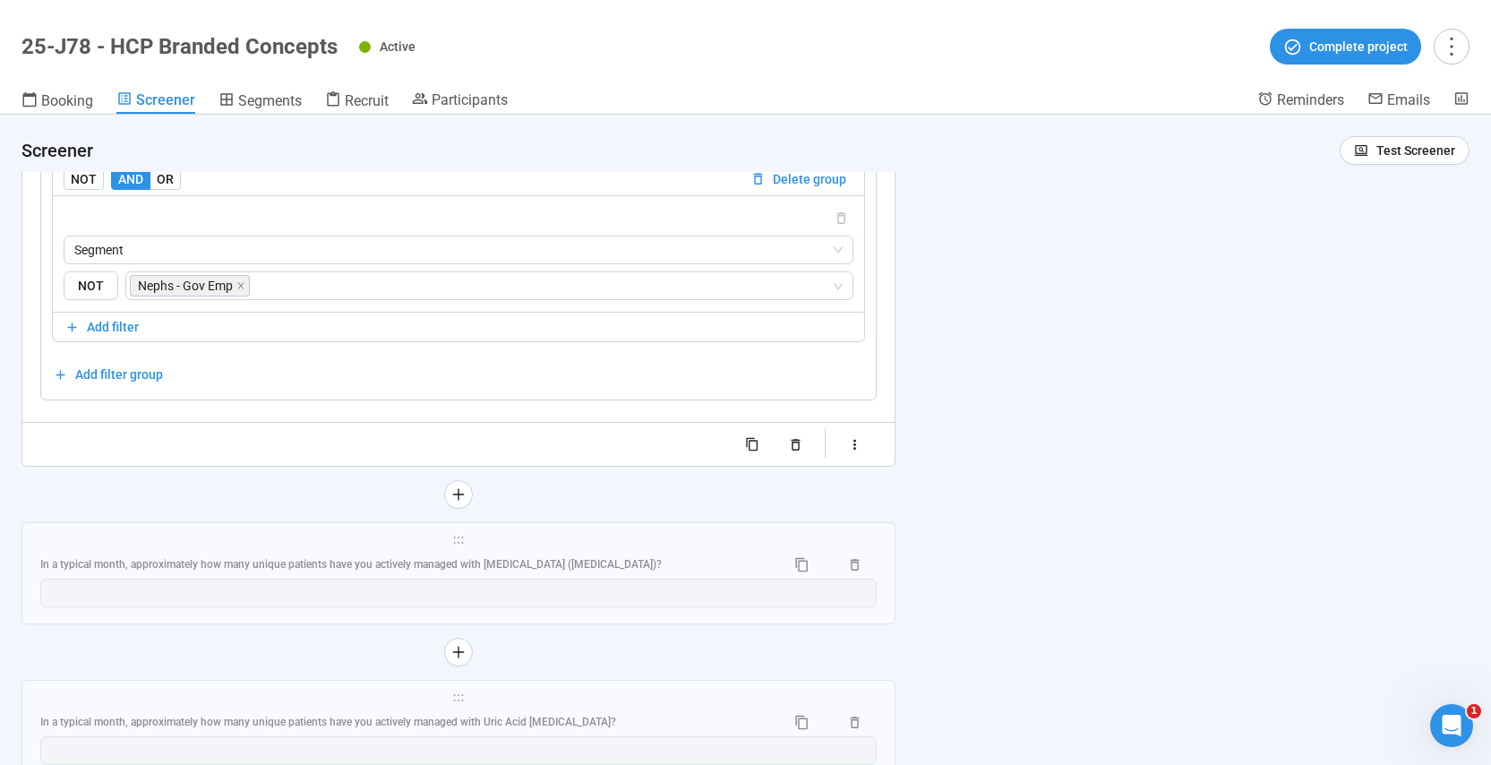
scroll to position [10807, 0]
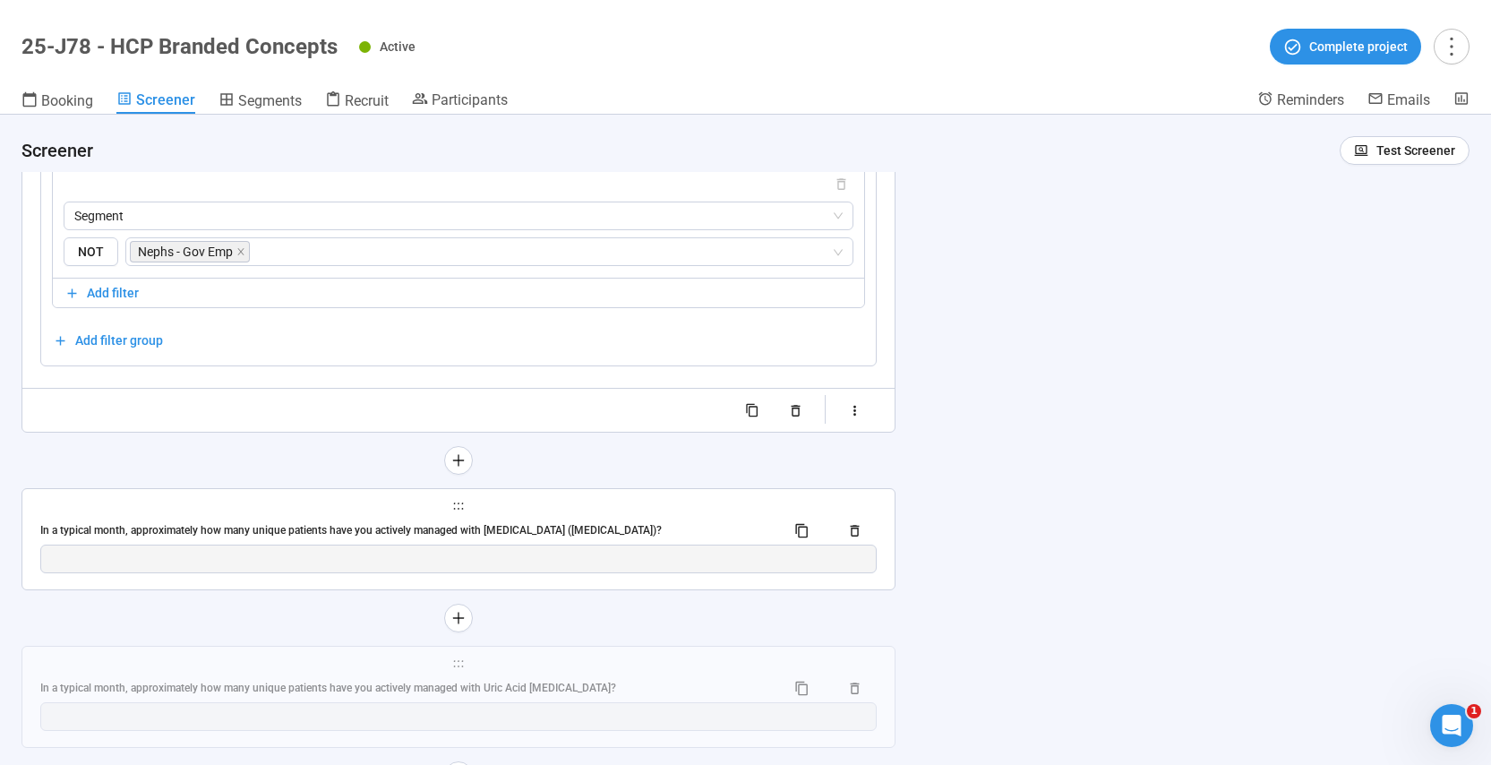
click at [352, 522] on div "In a typical month, approximately how many unique patients have you actively ma…" at bounding box center [405, 530] width 731 height 17
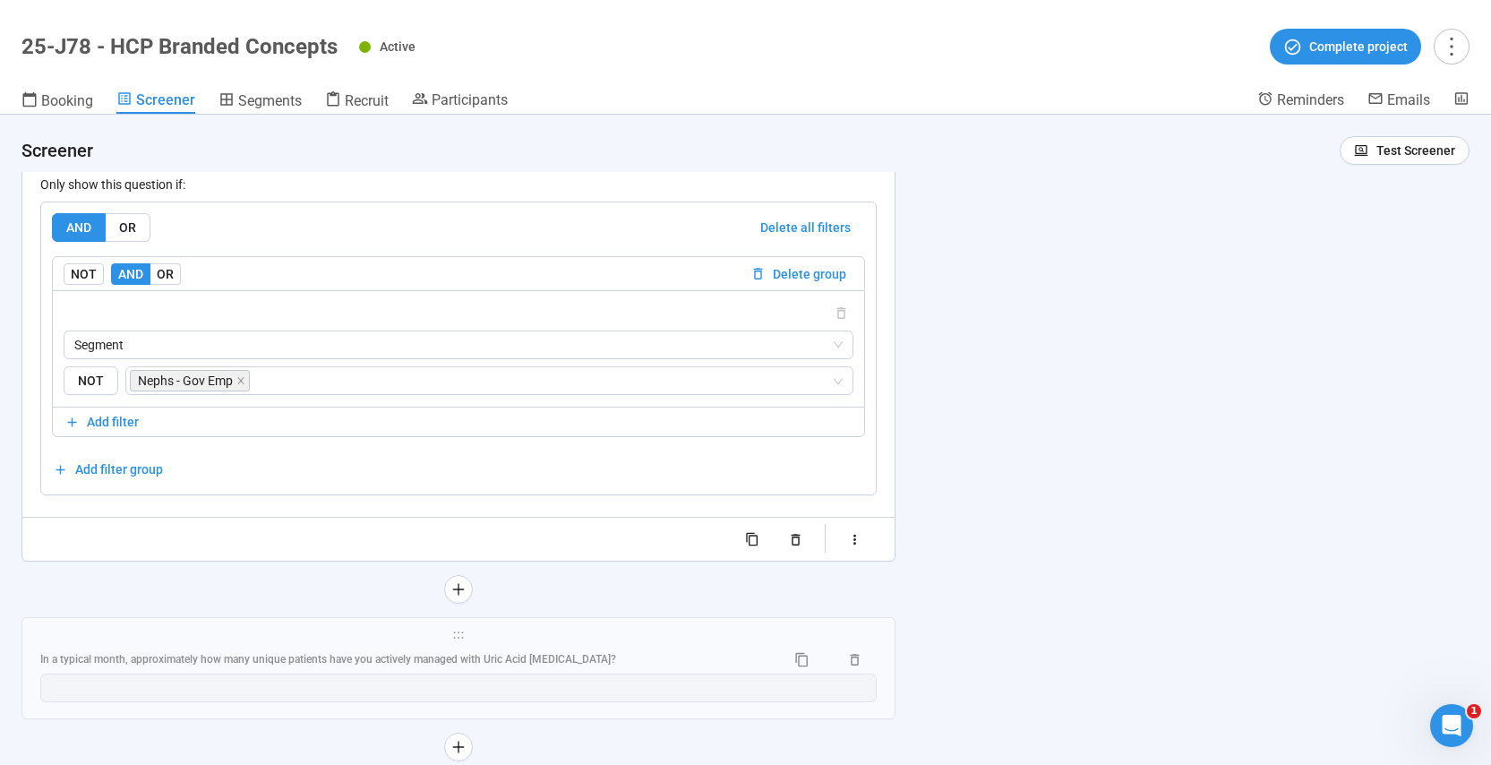
scroll to position [11006, 0]
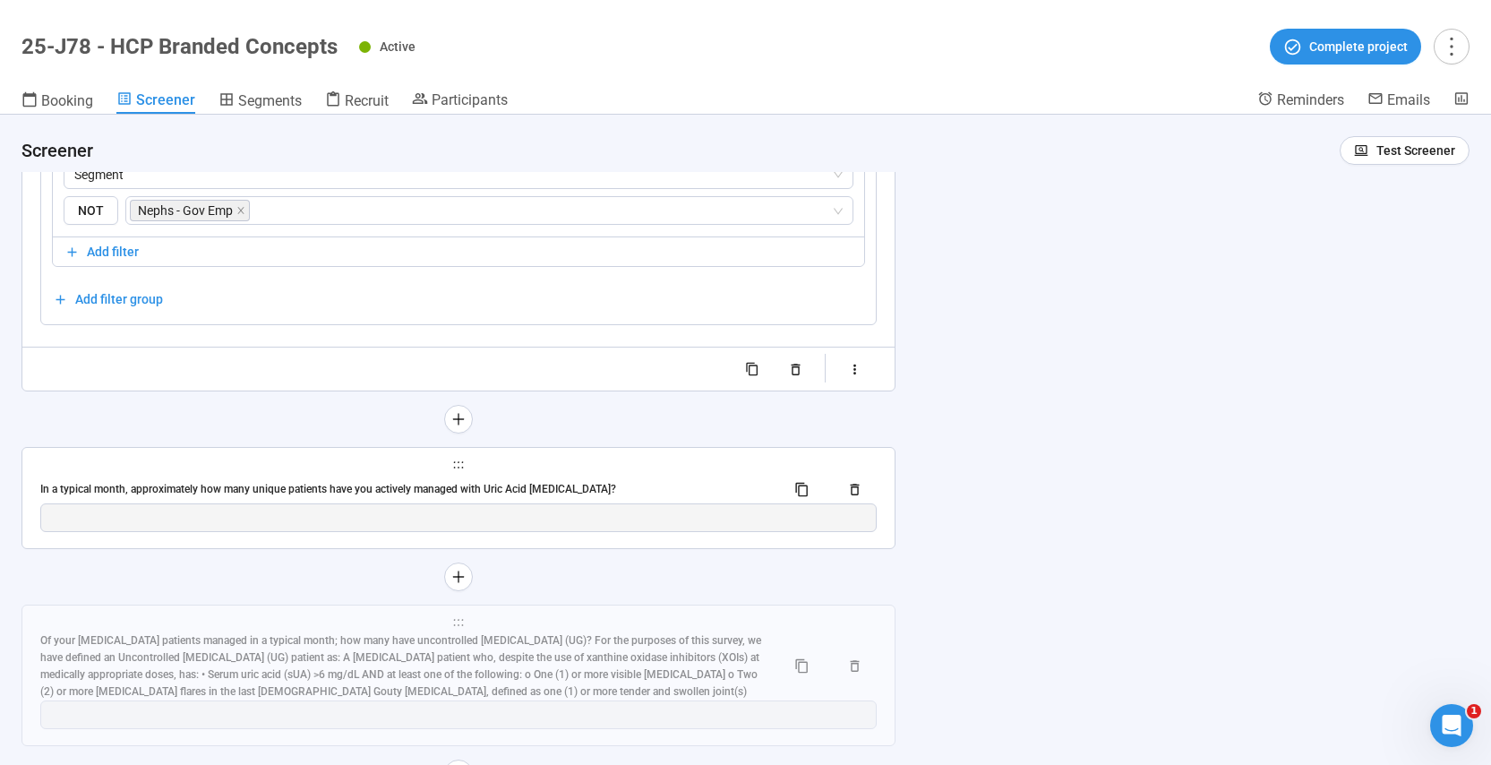
click at [623, 481] on div "In a typical month, approximately how many unique patients have you actively ma…" at bounding box center [405, 489] width 731 height 17
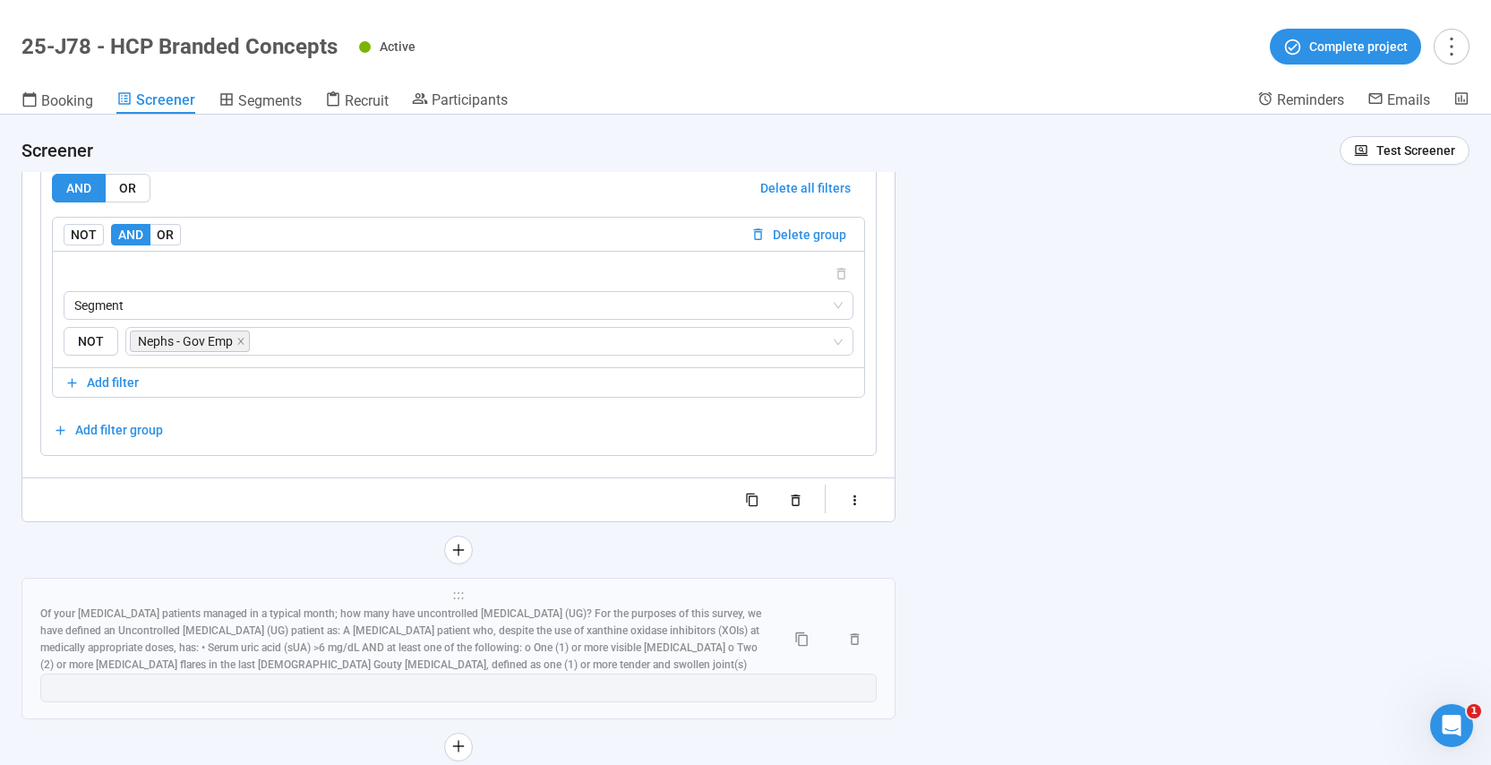
scroll to position [11169, 0]
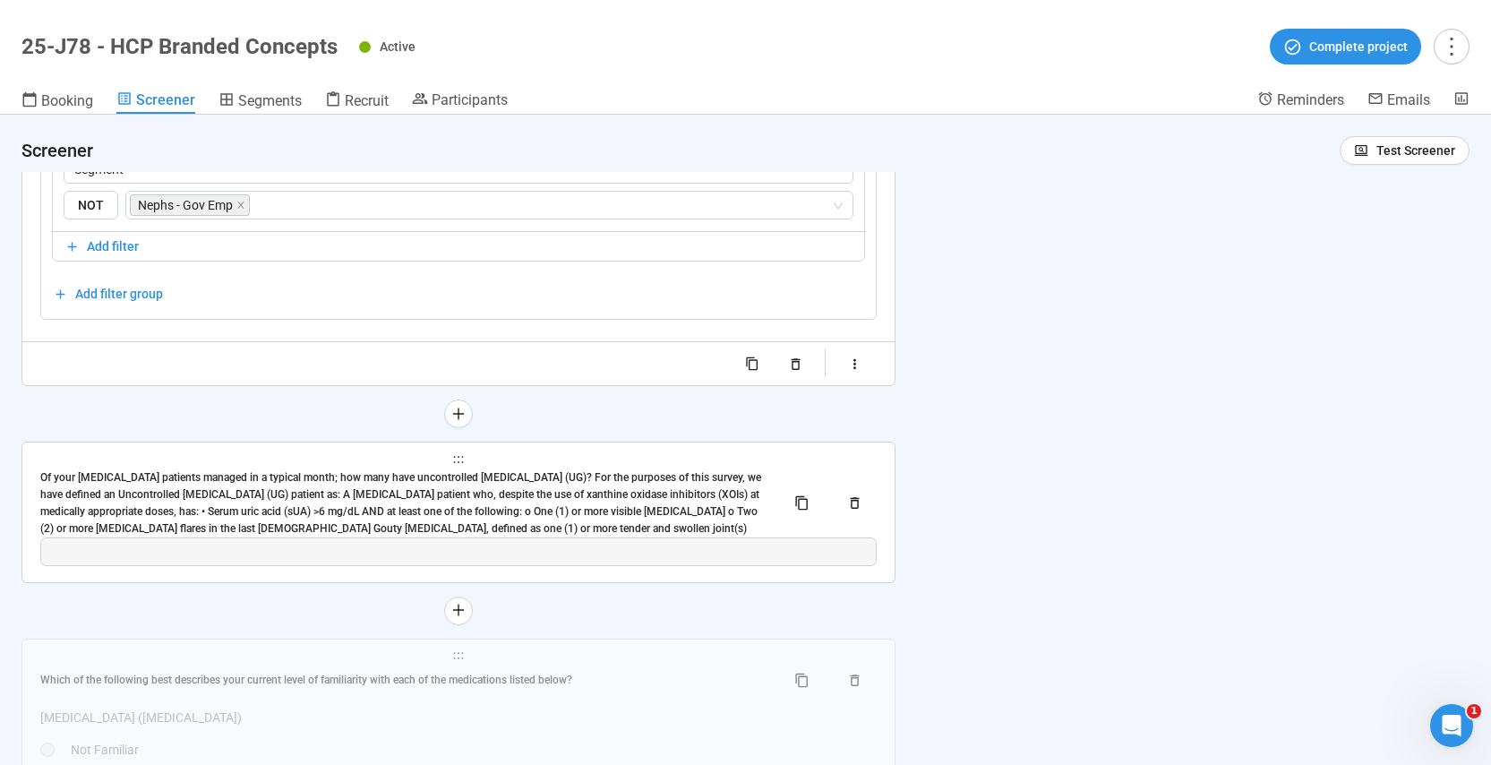
click at [573, 485] on div "Of your [MEDICAL_DATA] patients managed in a typical month; how many have uncon…" at bounding box center [405, 502] width 731 height 67
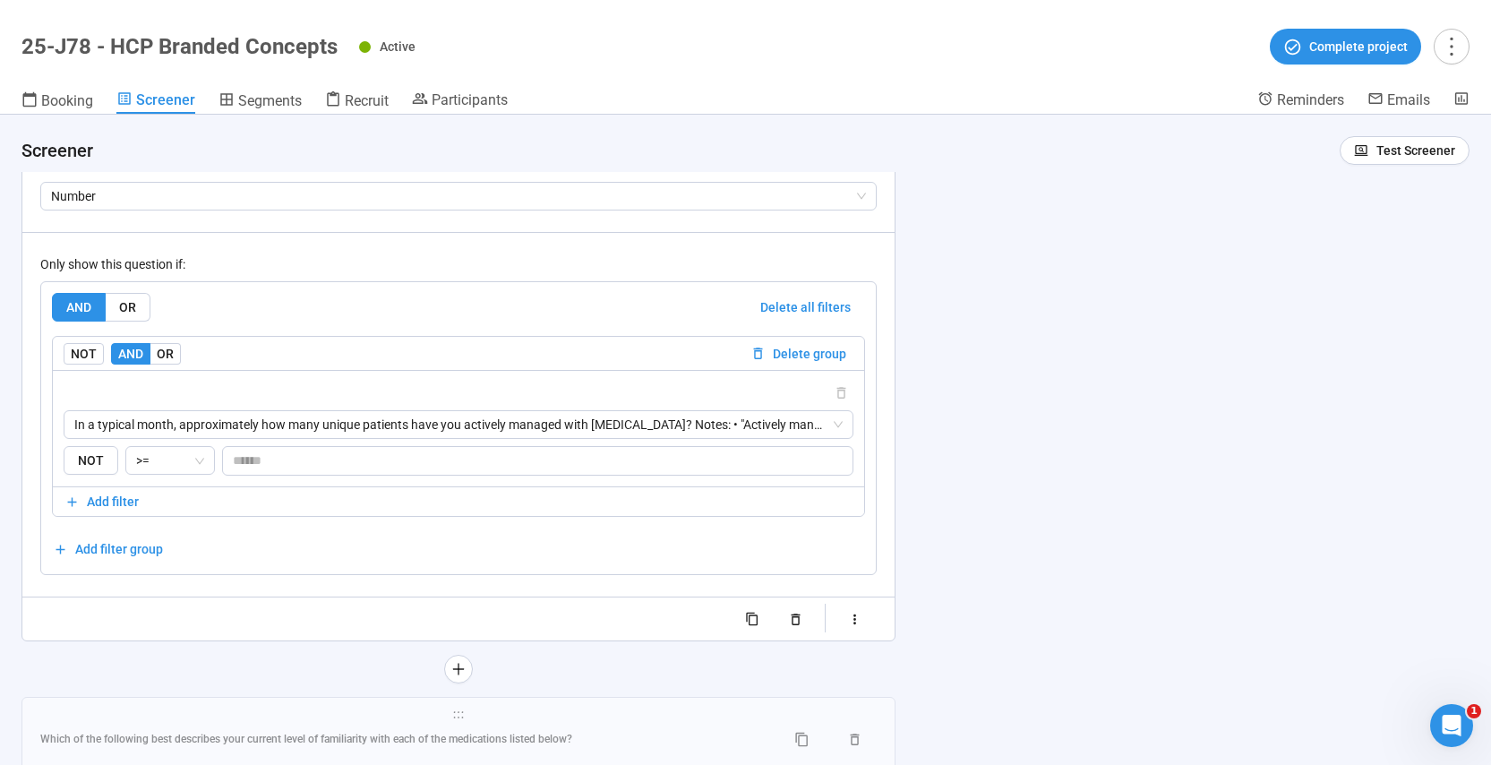
scroll to position [11442, 0]
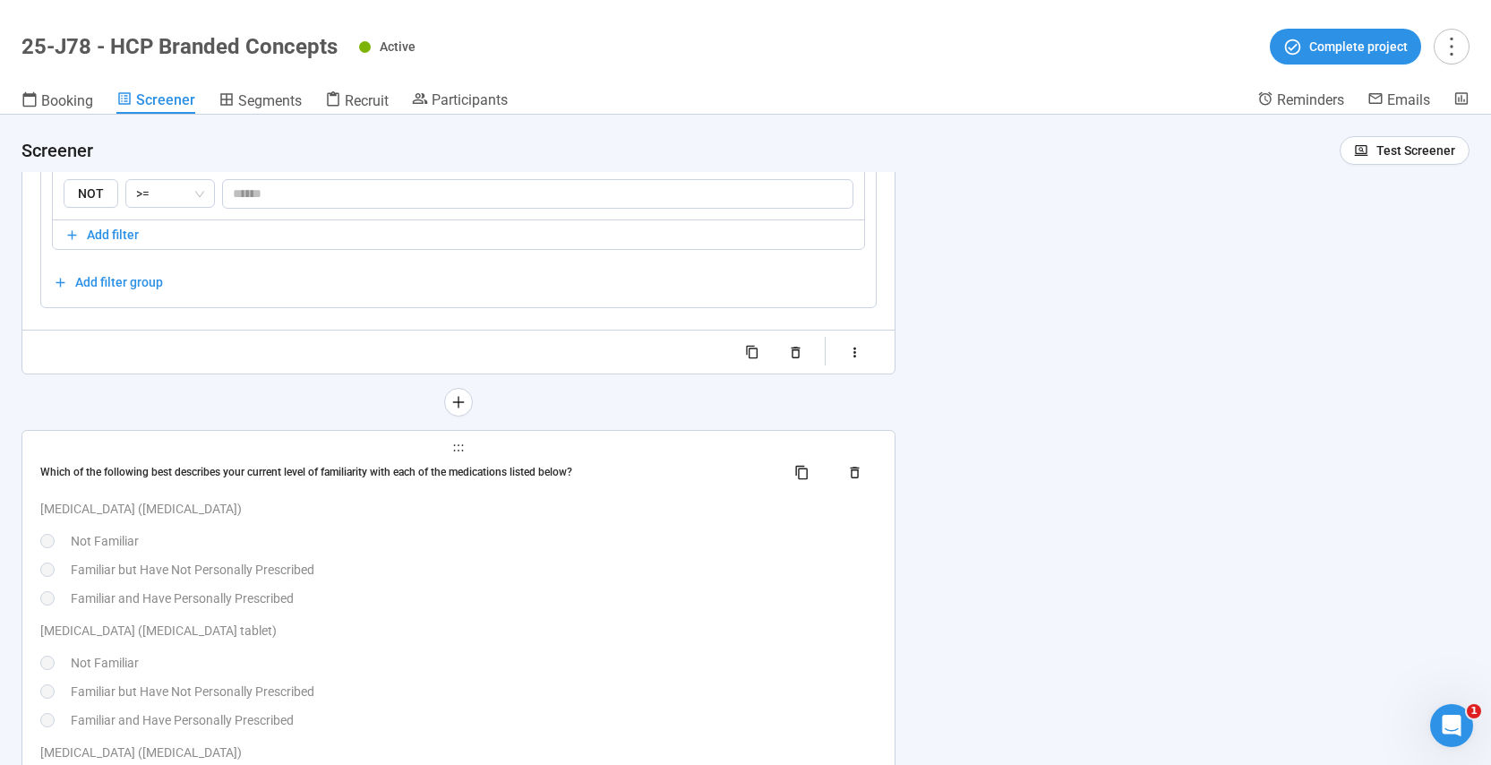
click at [574, 588] on div "Benemid (probenecid) Not Familiar Familiar but Have Not Personally Prescribed F…" at bounding box center [458, 553] width 837 height 109
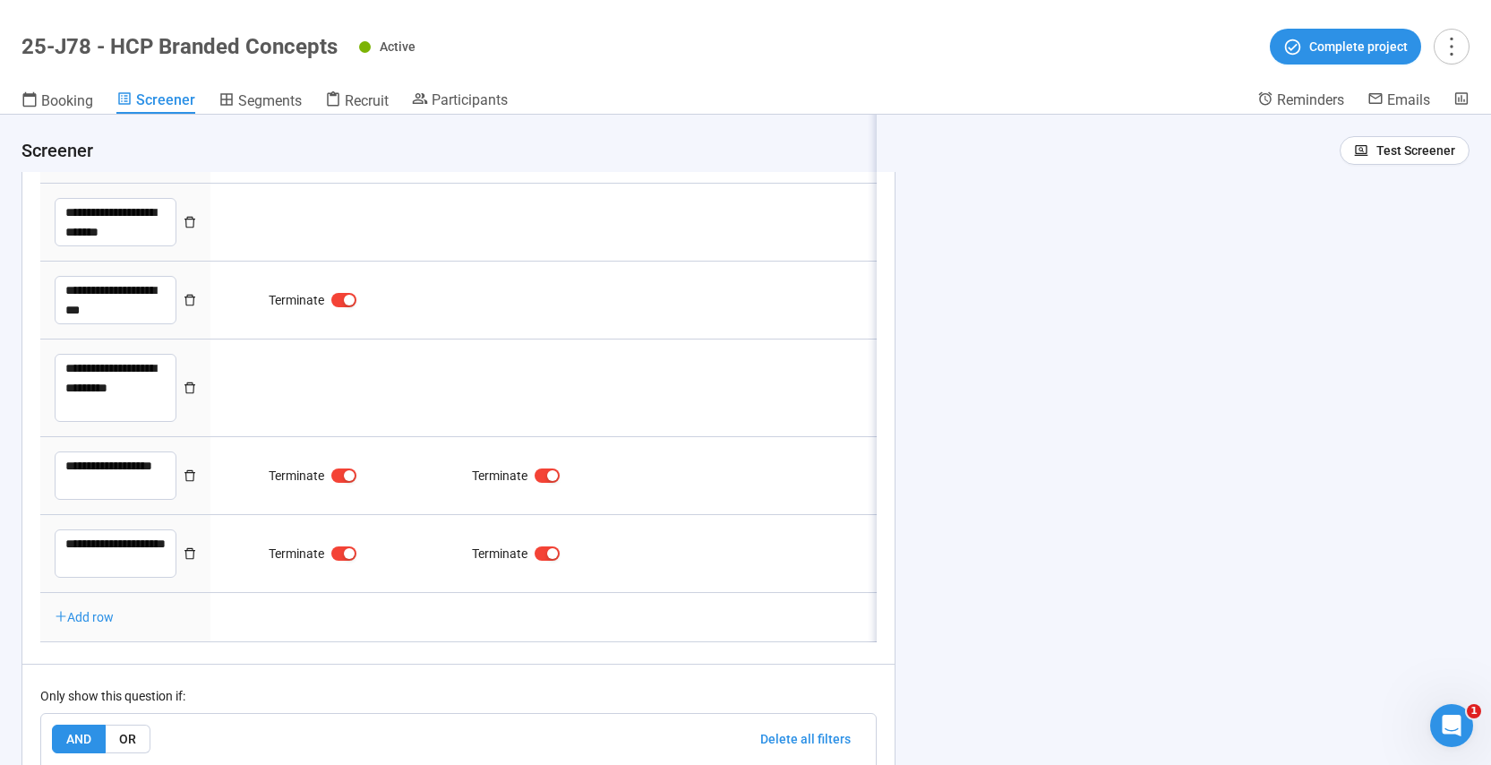
type textarea "**********"
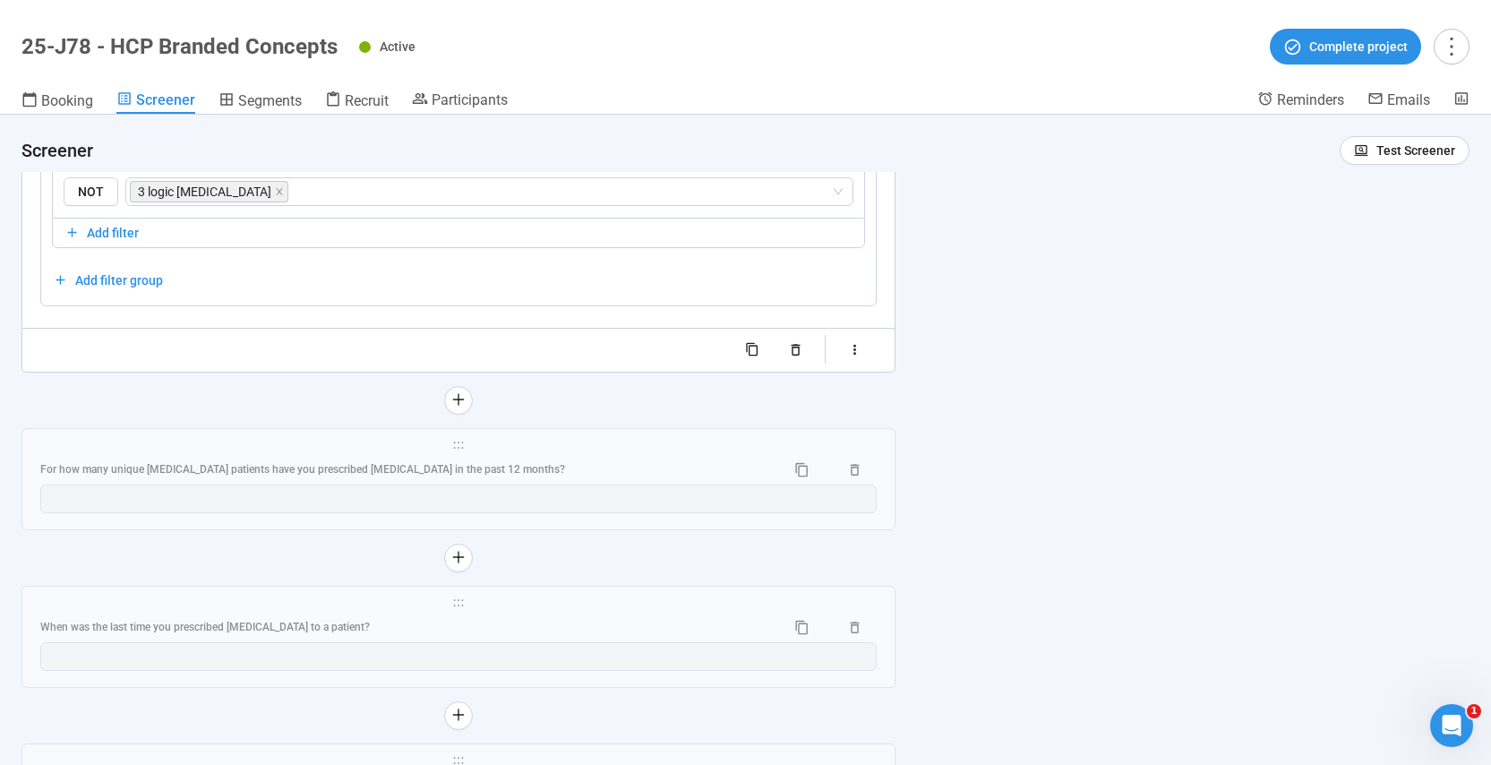
scroll to position [12190, 0]
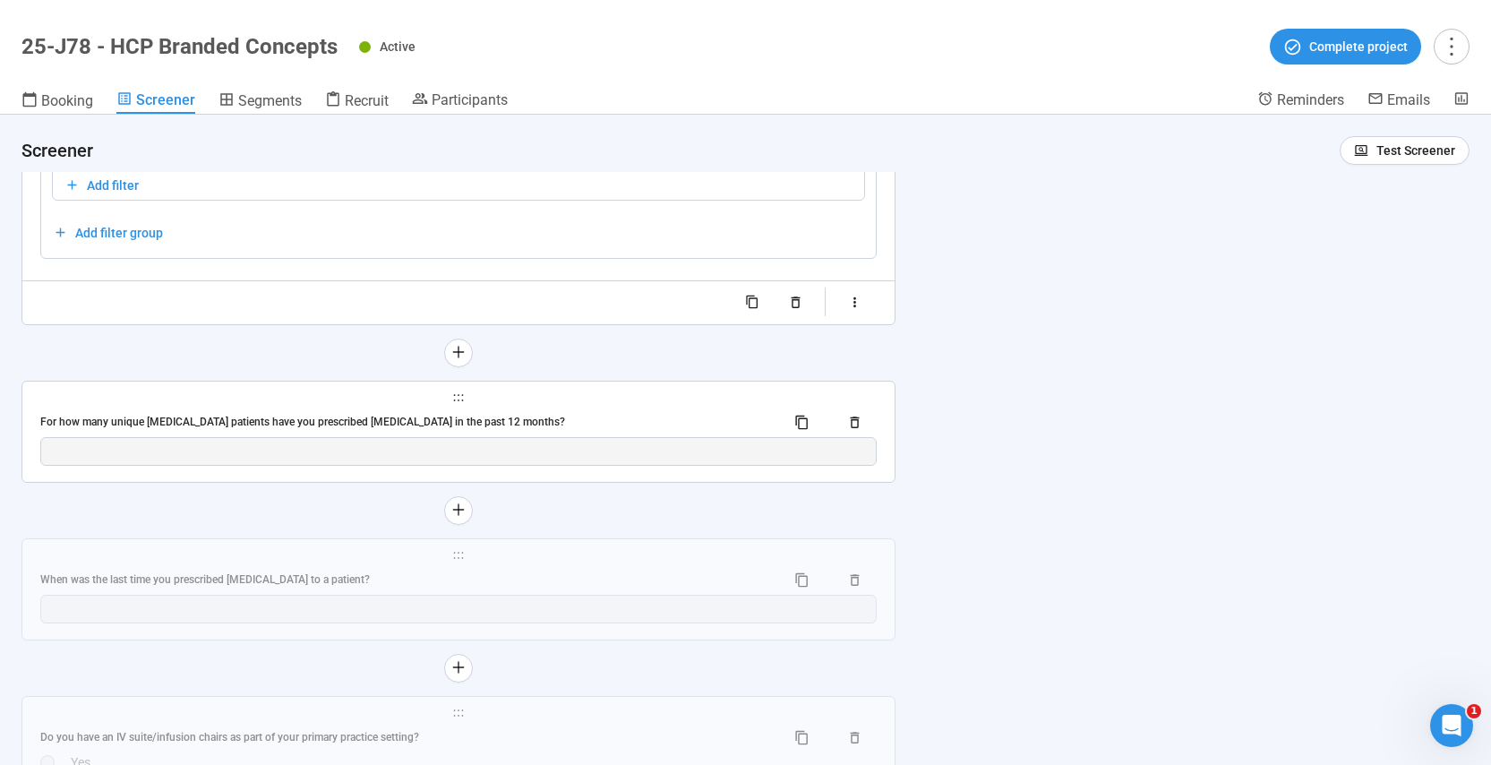
click at [524, 428] on div "For how many unique [MEDICAL_DATA] patients have you prescribed [MEDICAL_DATA] …" at bounding box center [405, 422] width 731 height 17
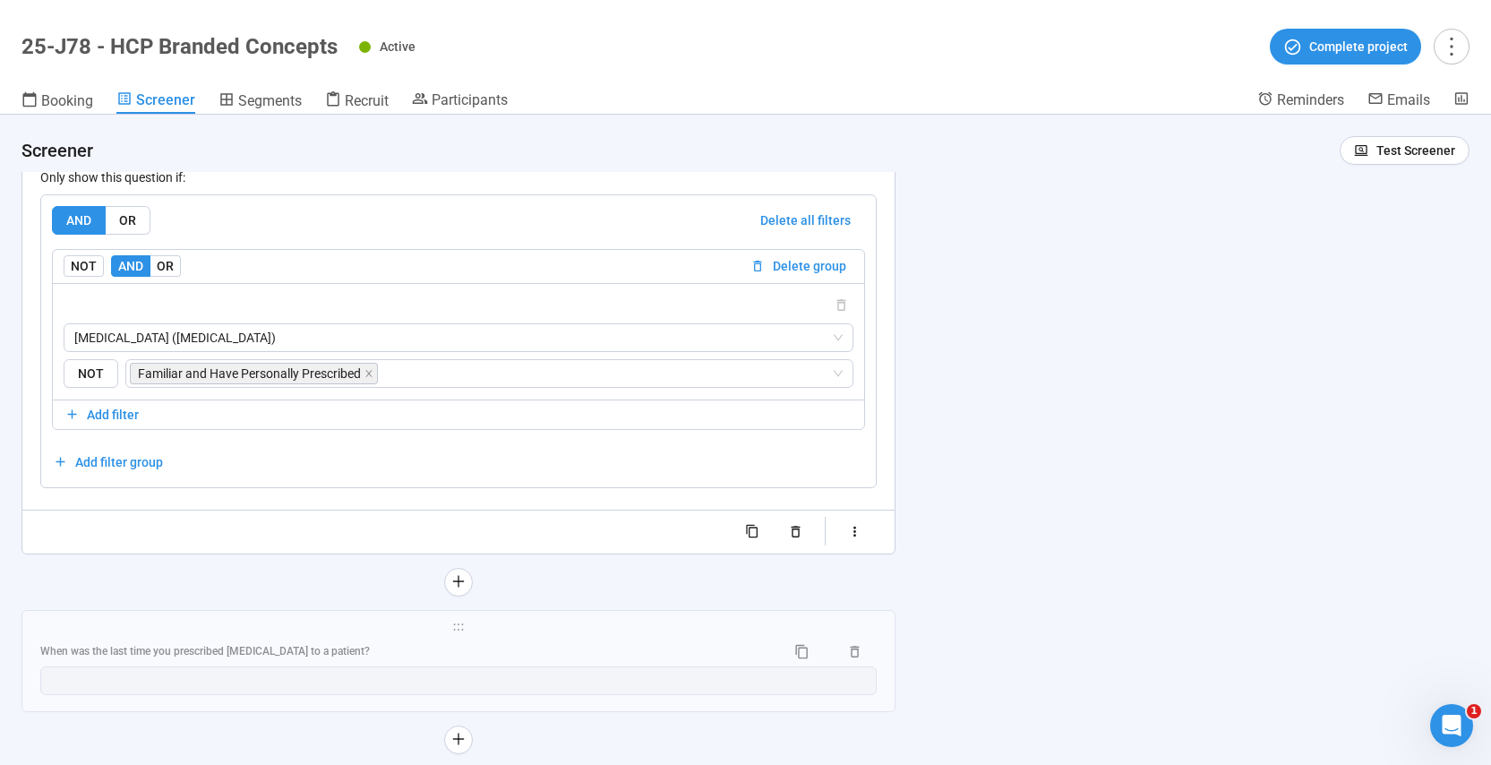
scroll to position [12229, 0]
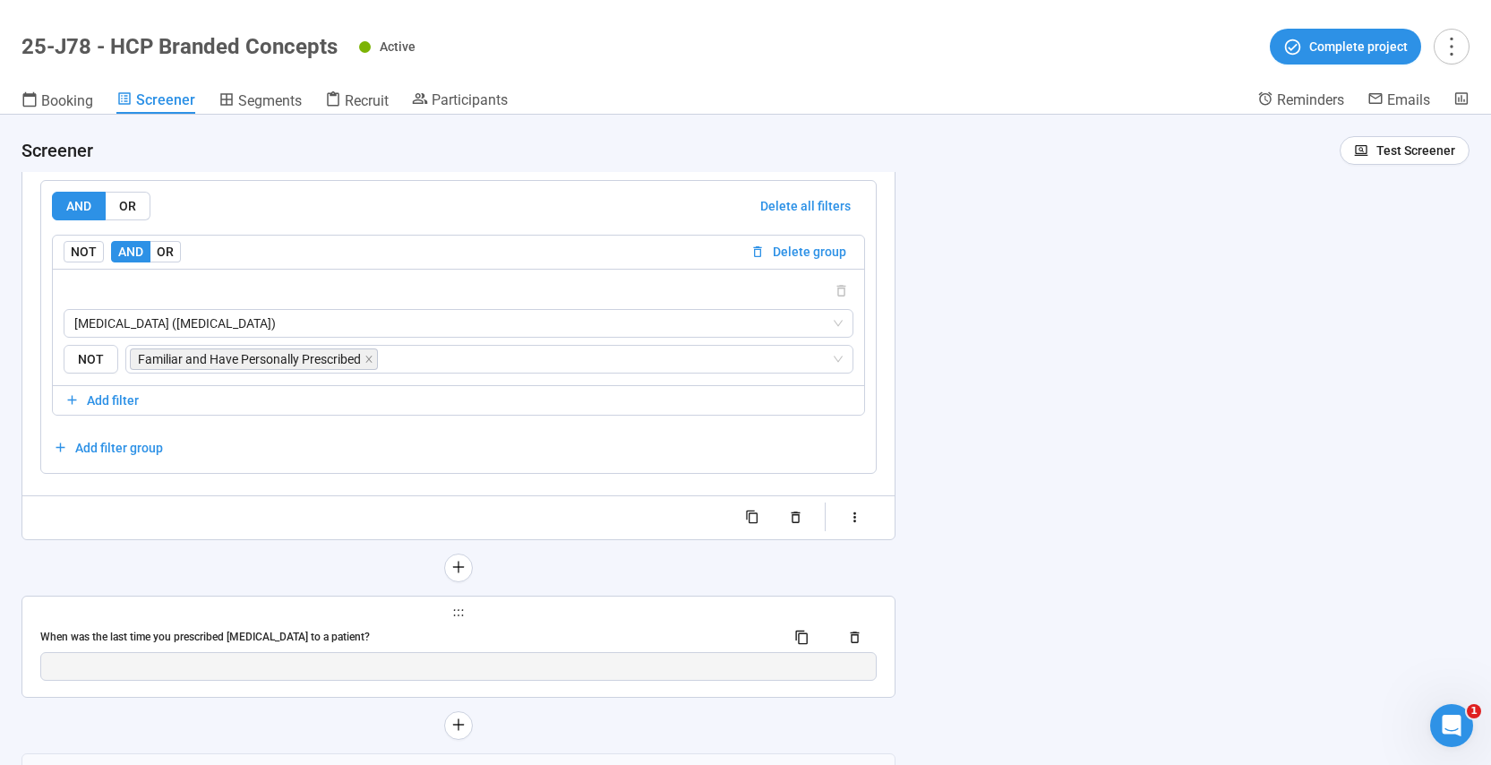
click at [392, 635] on div "When was the last time you prescribed [MEDICAL_DATA] to a patient?" at bounding box center [405, 637] width 731 height 17
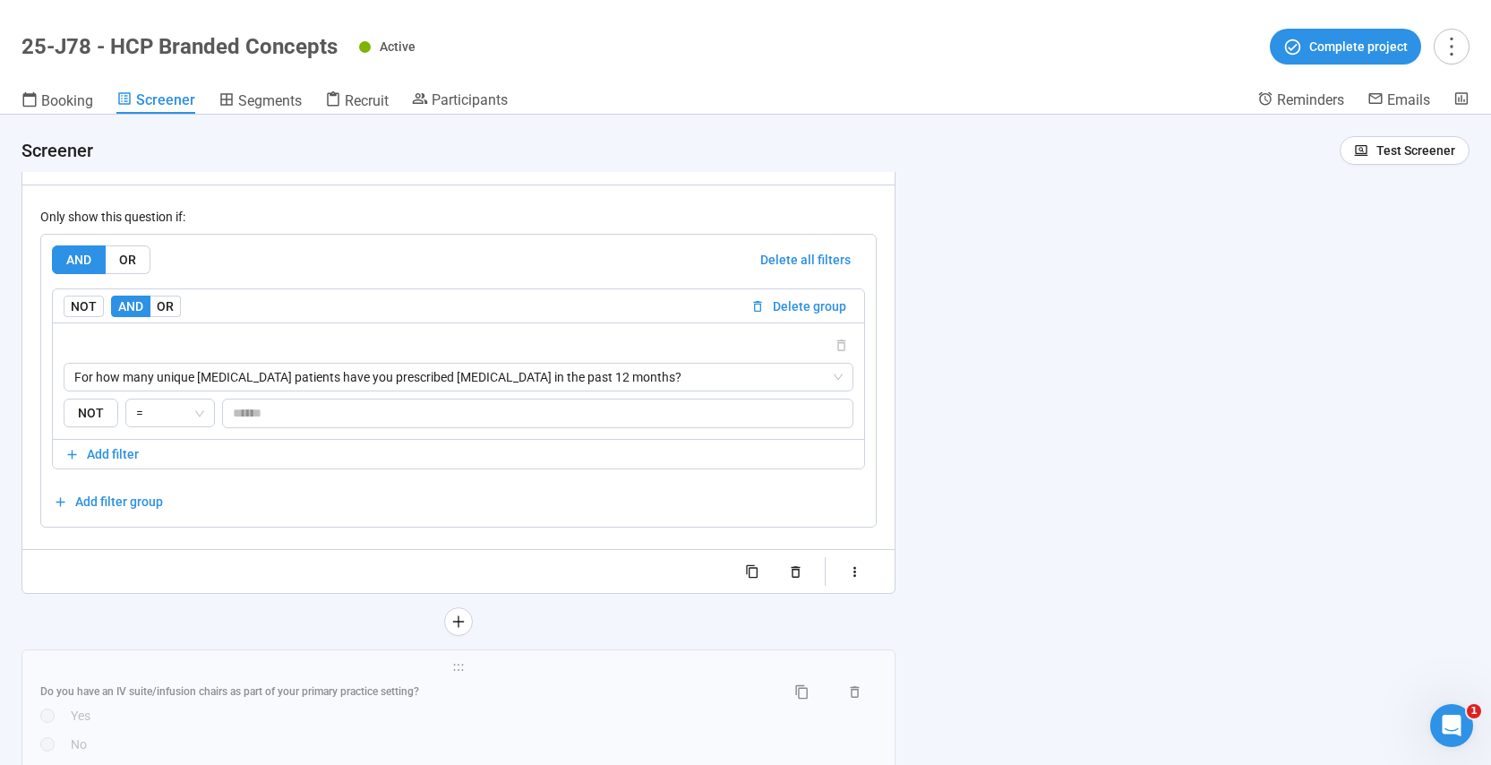
scroll to position [12423, 0]
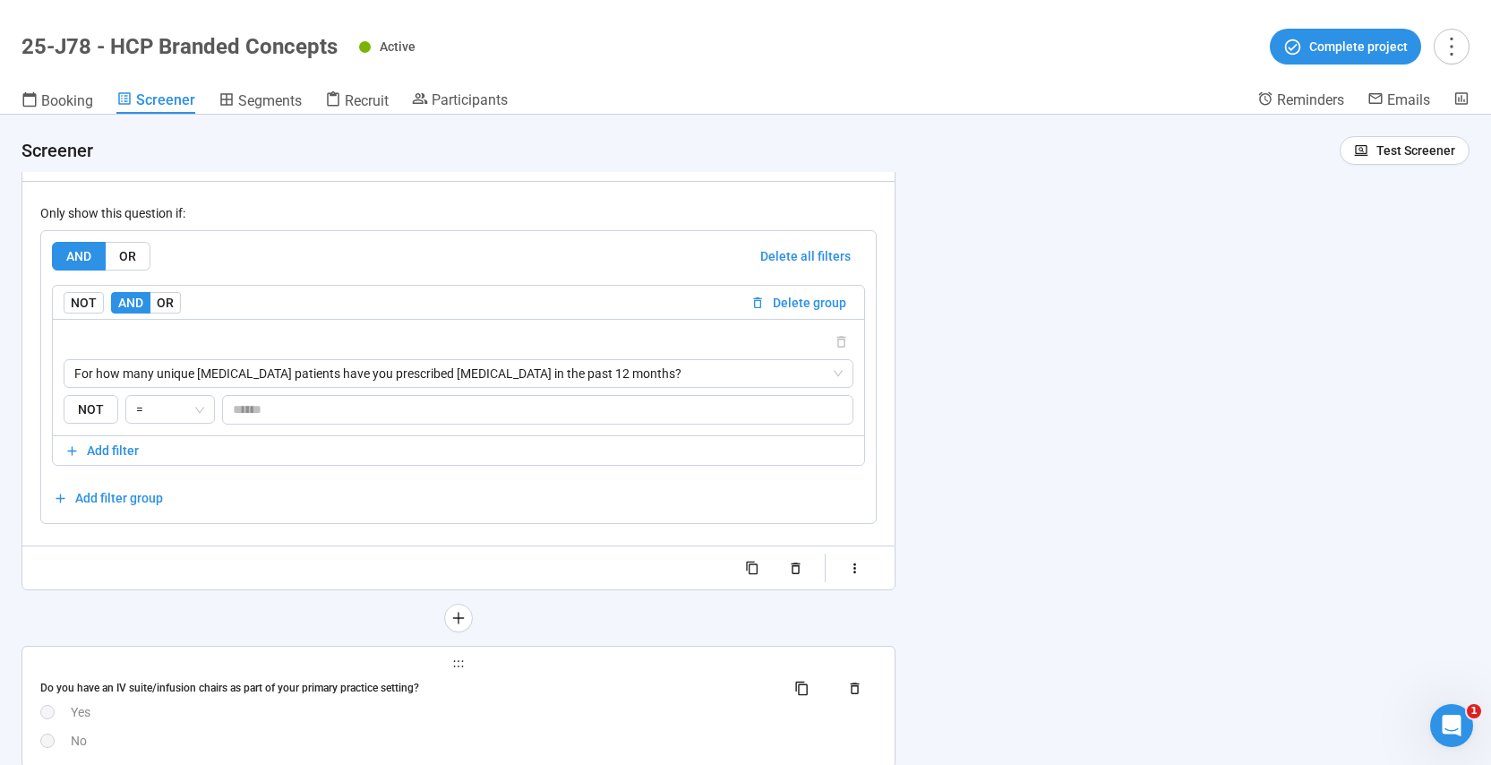
click at [527, 702] on div "Yes" at bounding box center [474, 712] width 806 height 20
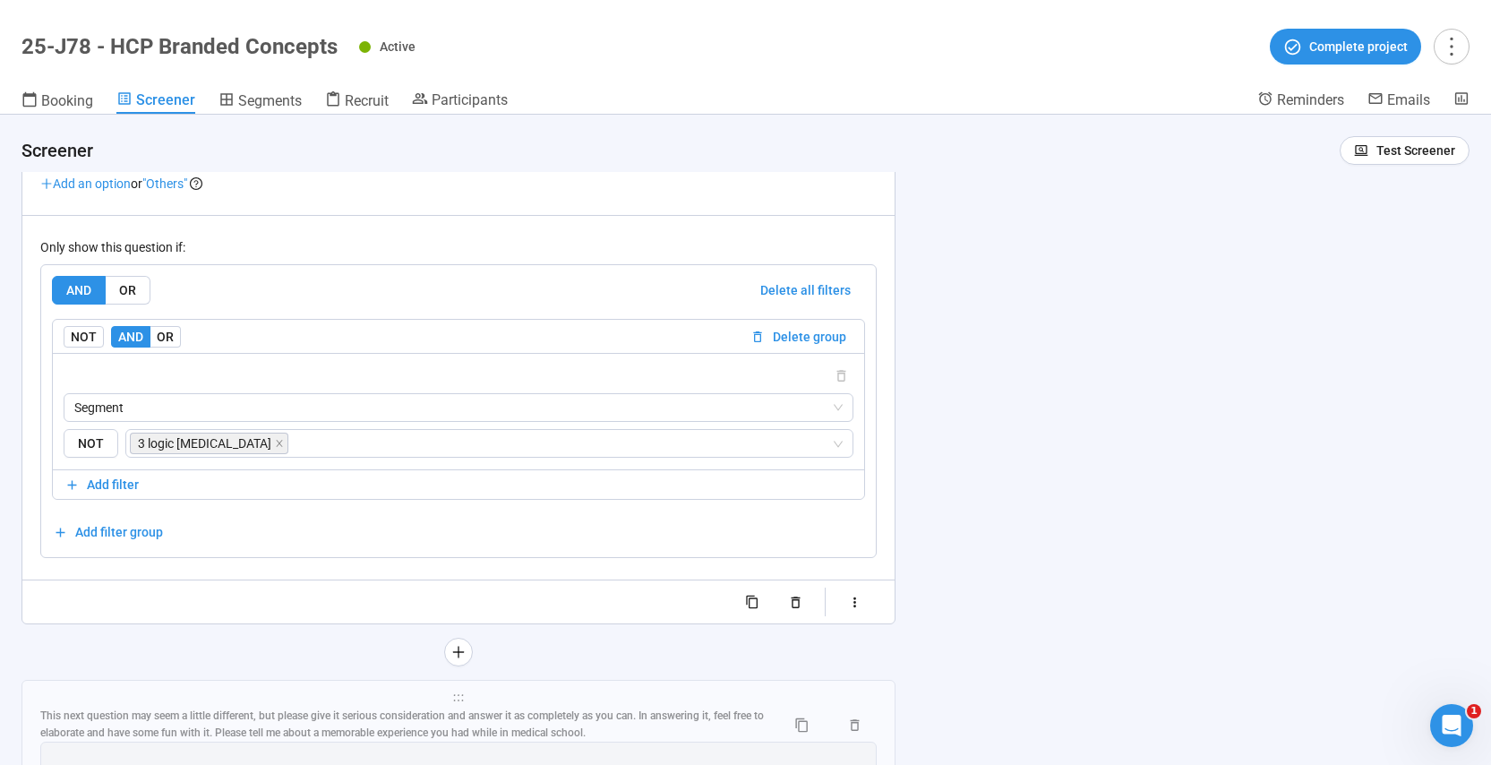
scroll to position [12785, 0]
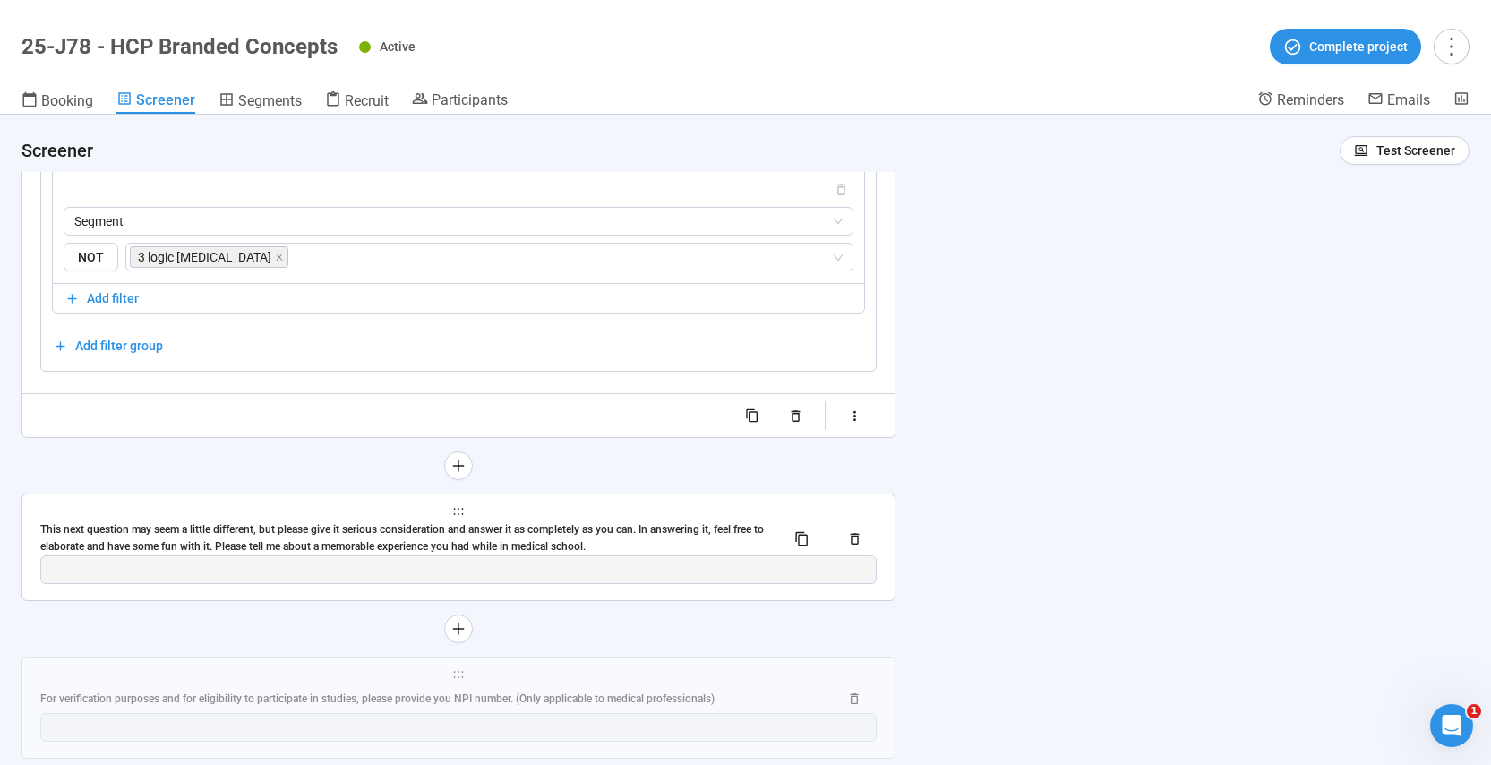
click at [225, 521] on div "**********" at bounding box center [458, 547] width 872 height 106
click at [679, 525] on div "This next question may seem a little different, but please give it serious cons…" at bounding box center [405, 538] width 731 height 34
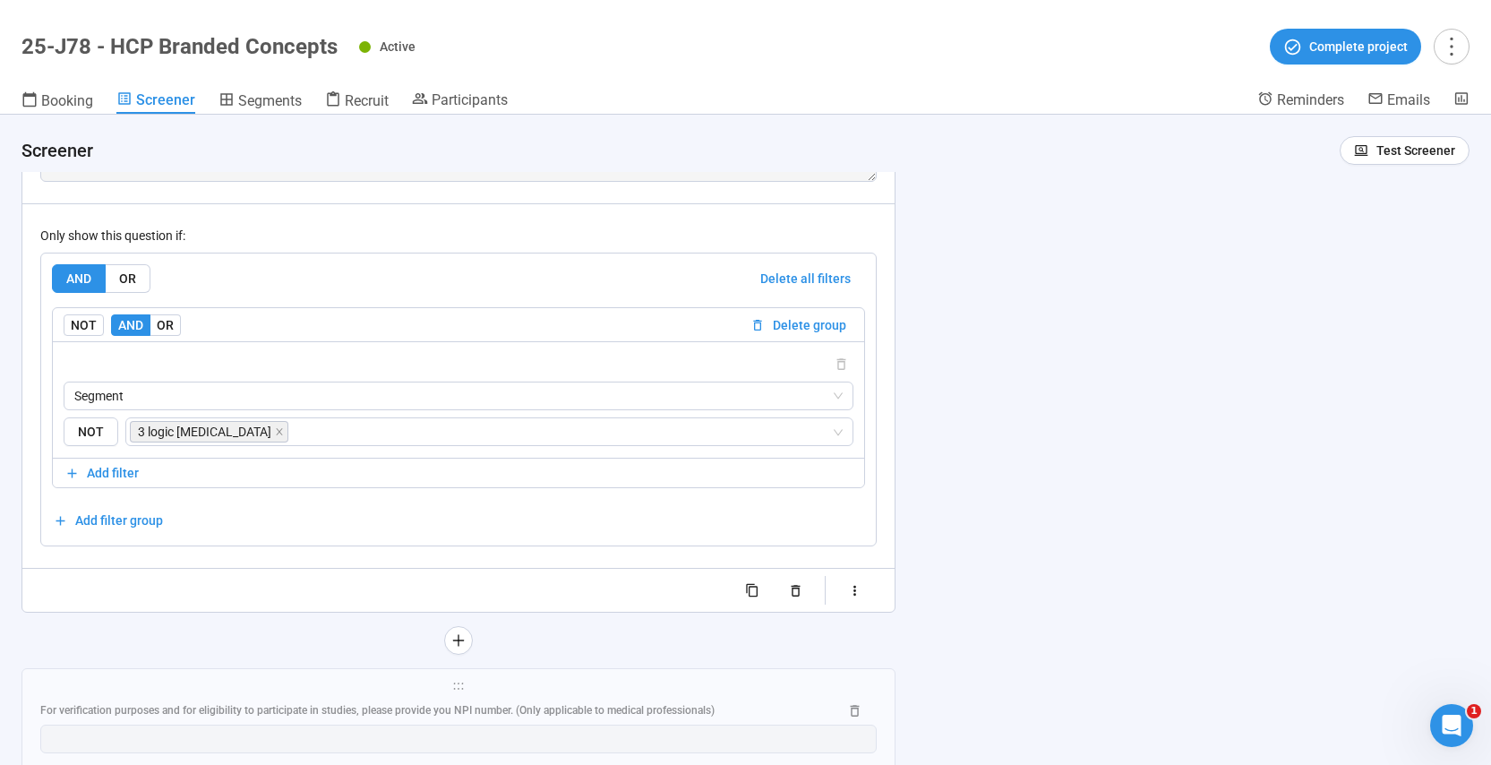
scroll to position [12954, 0]
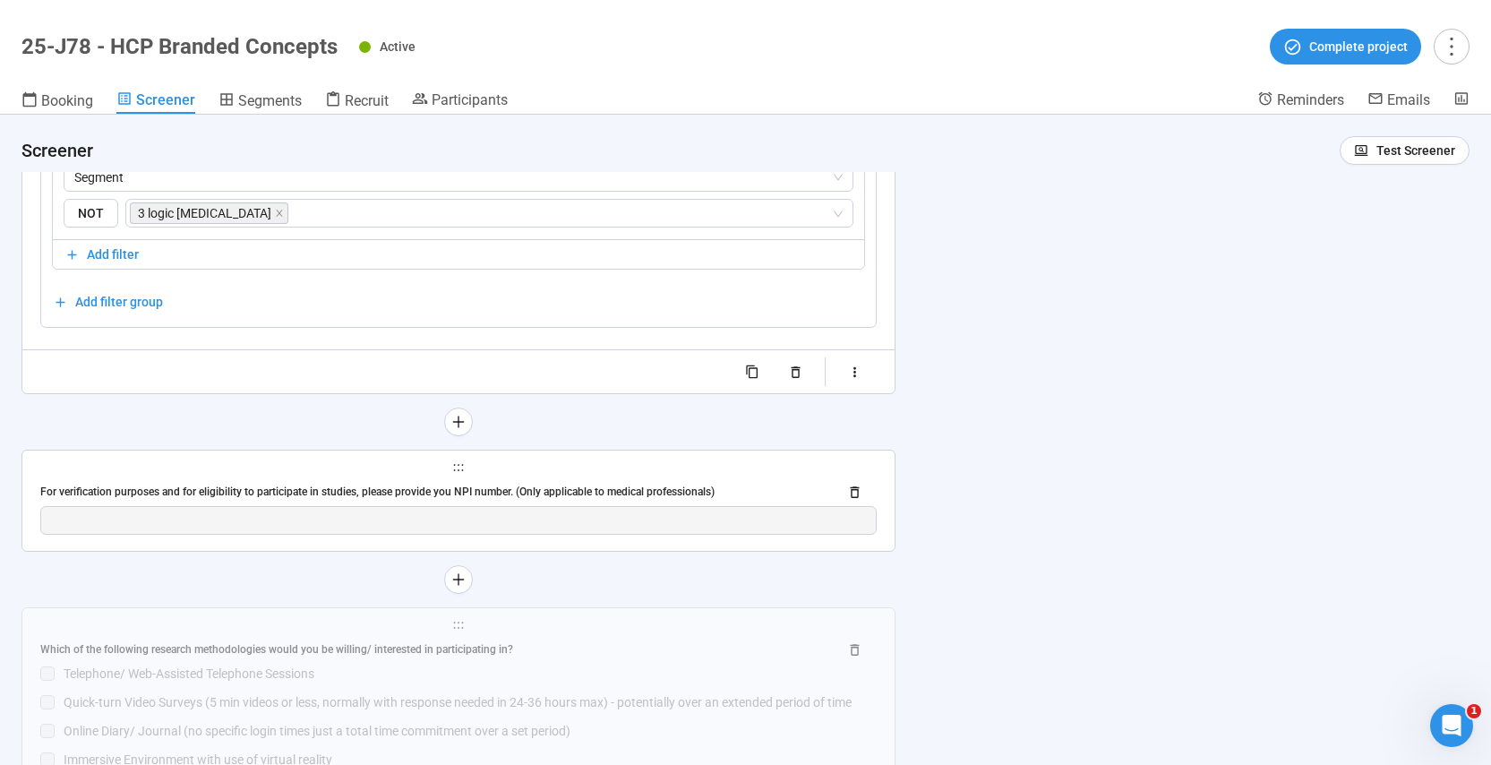
click at [530, 484] on div "For verification purposes and for eligibility to participate in studies, please…" at bounding box center [432, 492] width 784 height 17
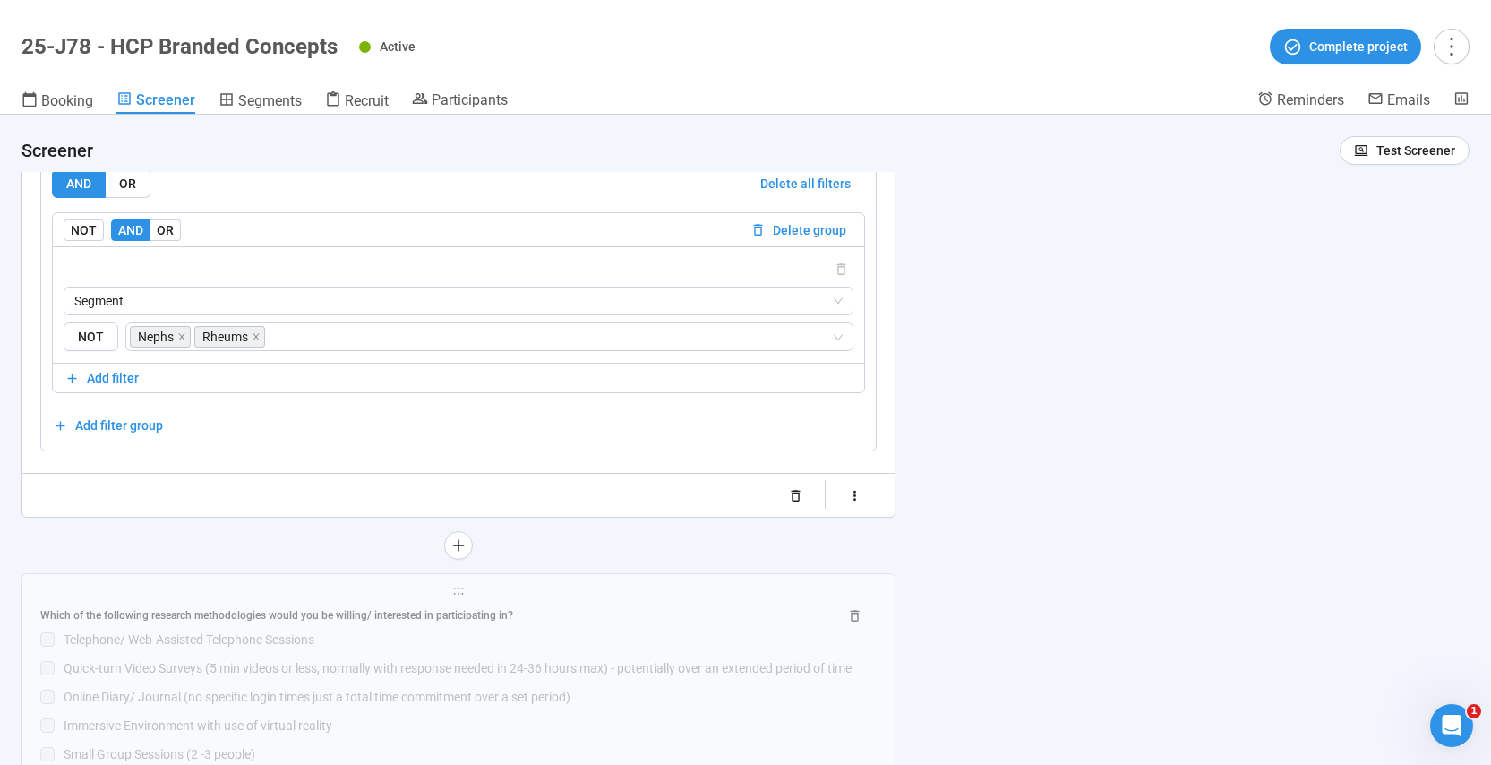
scroll to position [13050, 0]
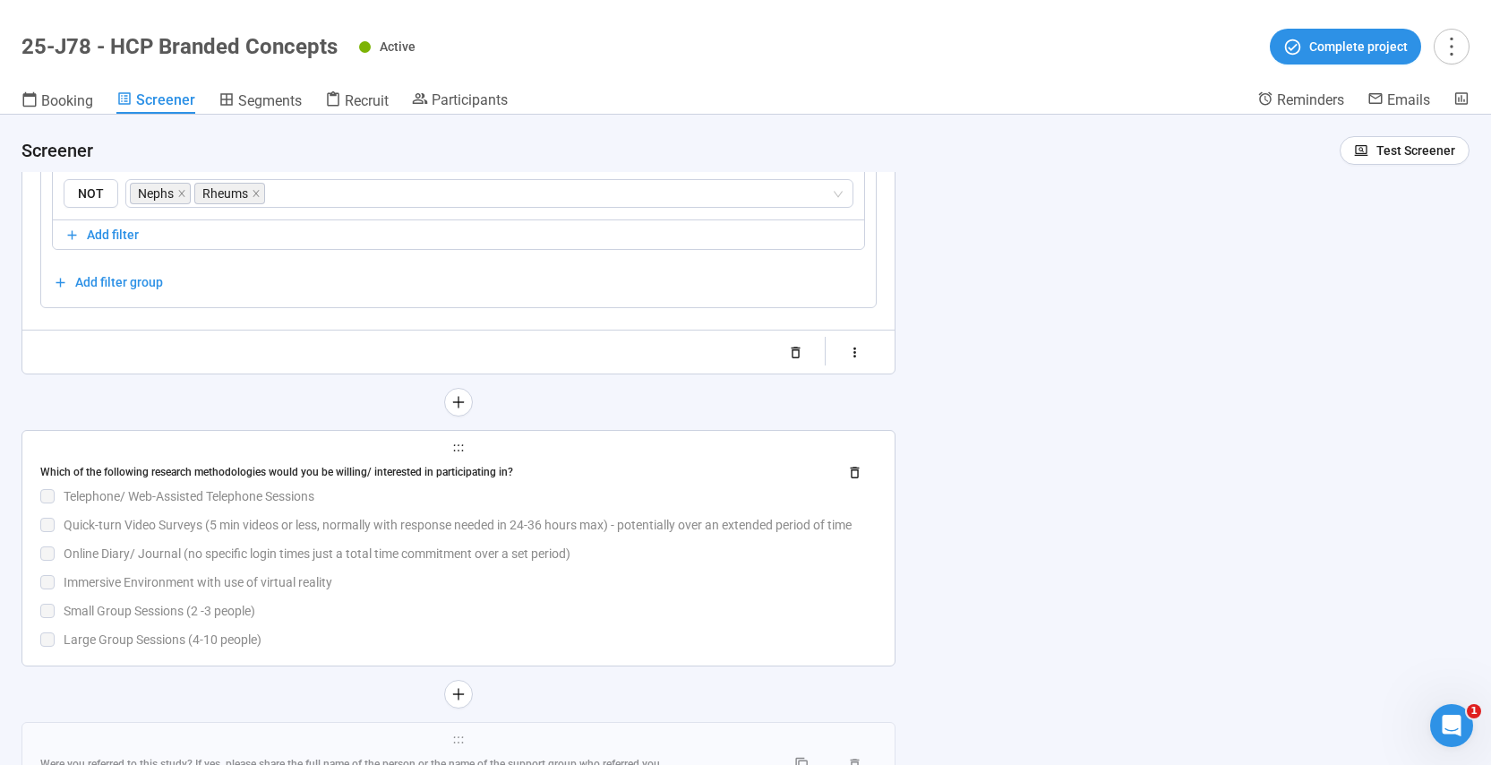
click at [589, 490] on div "Telephone/ Web-Assisted Telephone Sessions" at bounding box center [470, 496] width 813 height 20
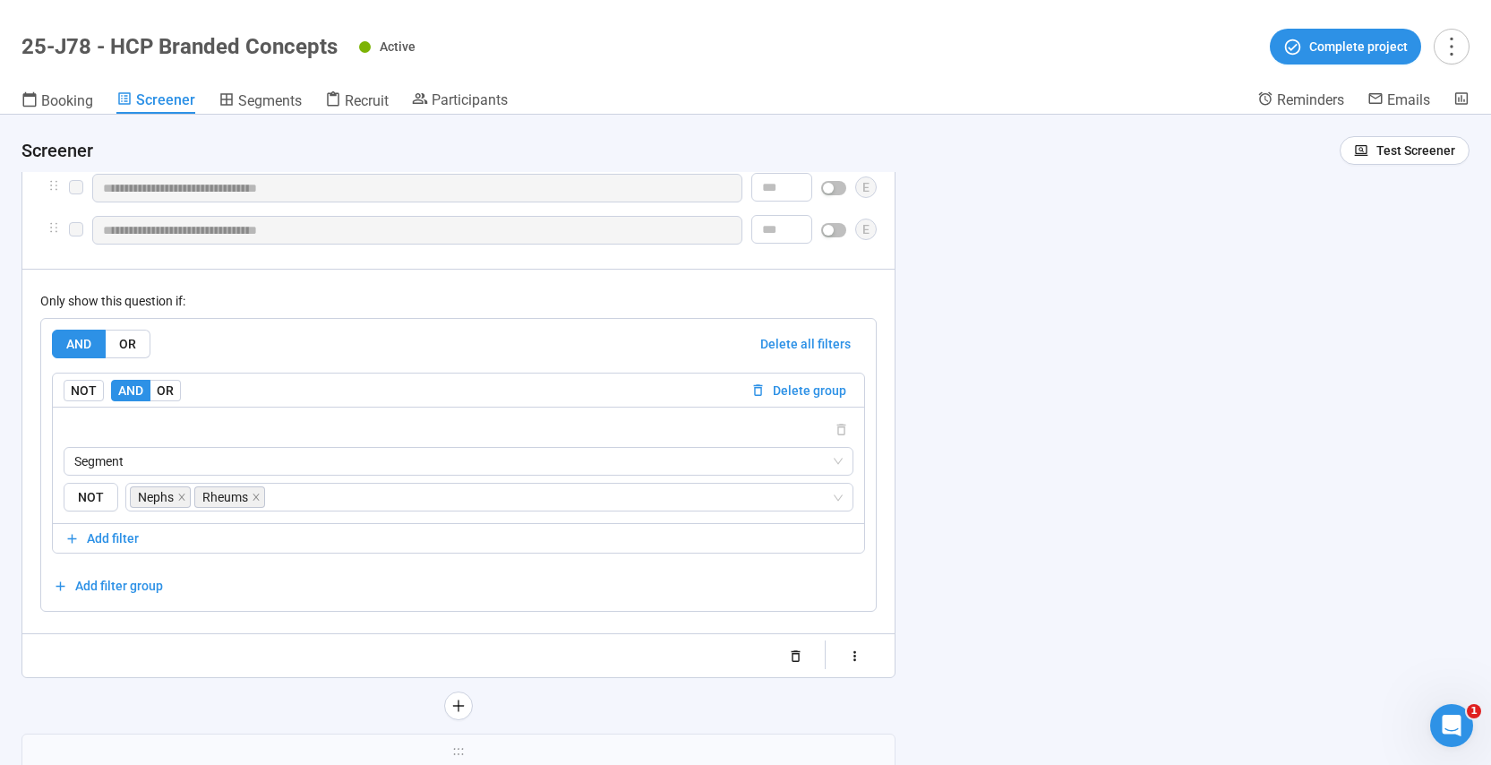
scroll to position [13272, 0]
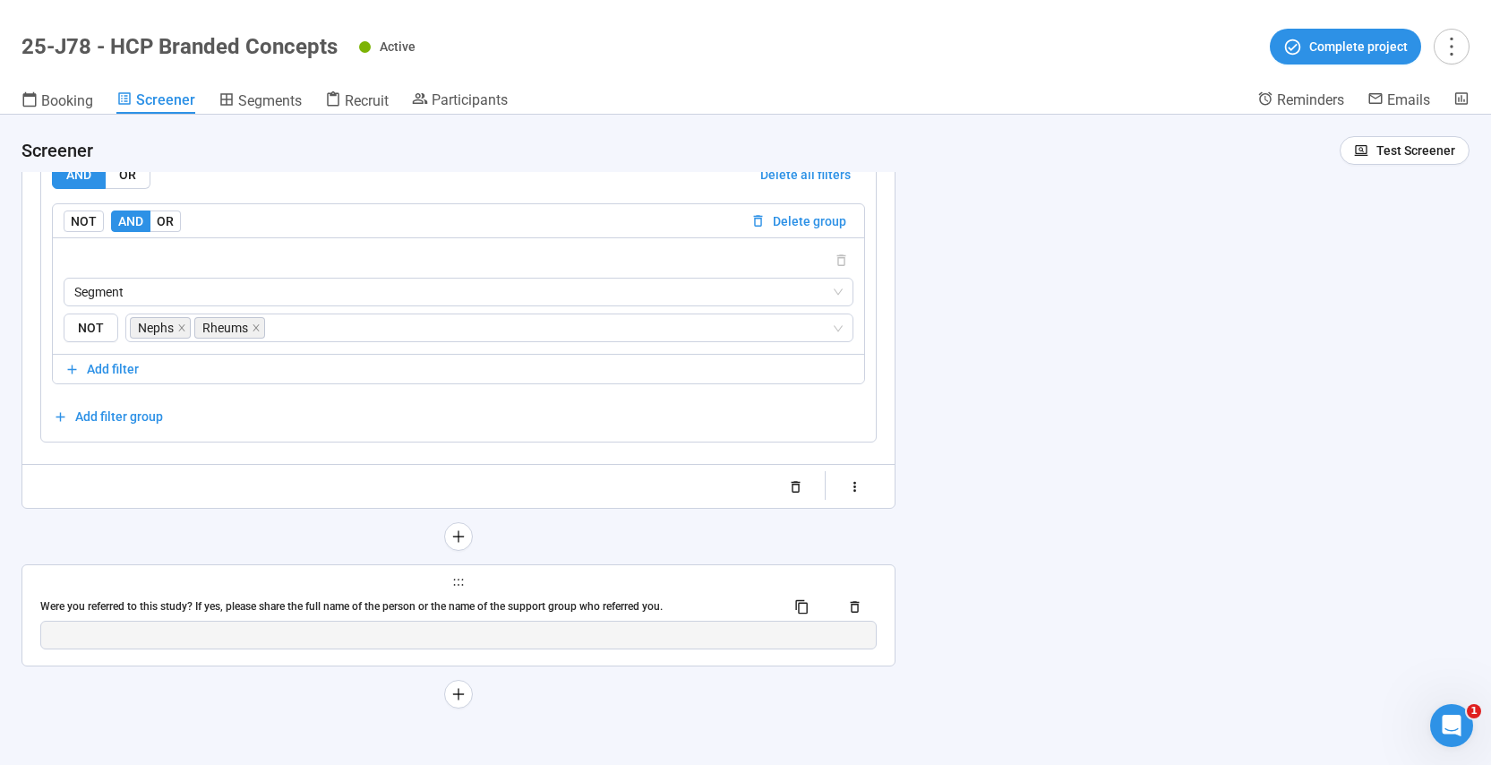
click at [631, 587] on span "holder" at bounding box center [458, 582] width 837 height 13
click at [677, 603] on div "Were you referred to this study? If yes, please share the full name of the pers…" at bounding box center [405, 606] width 731 height 17
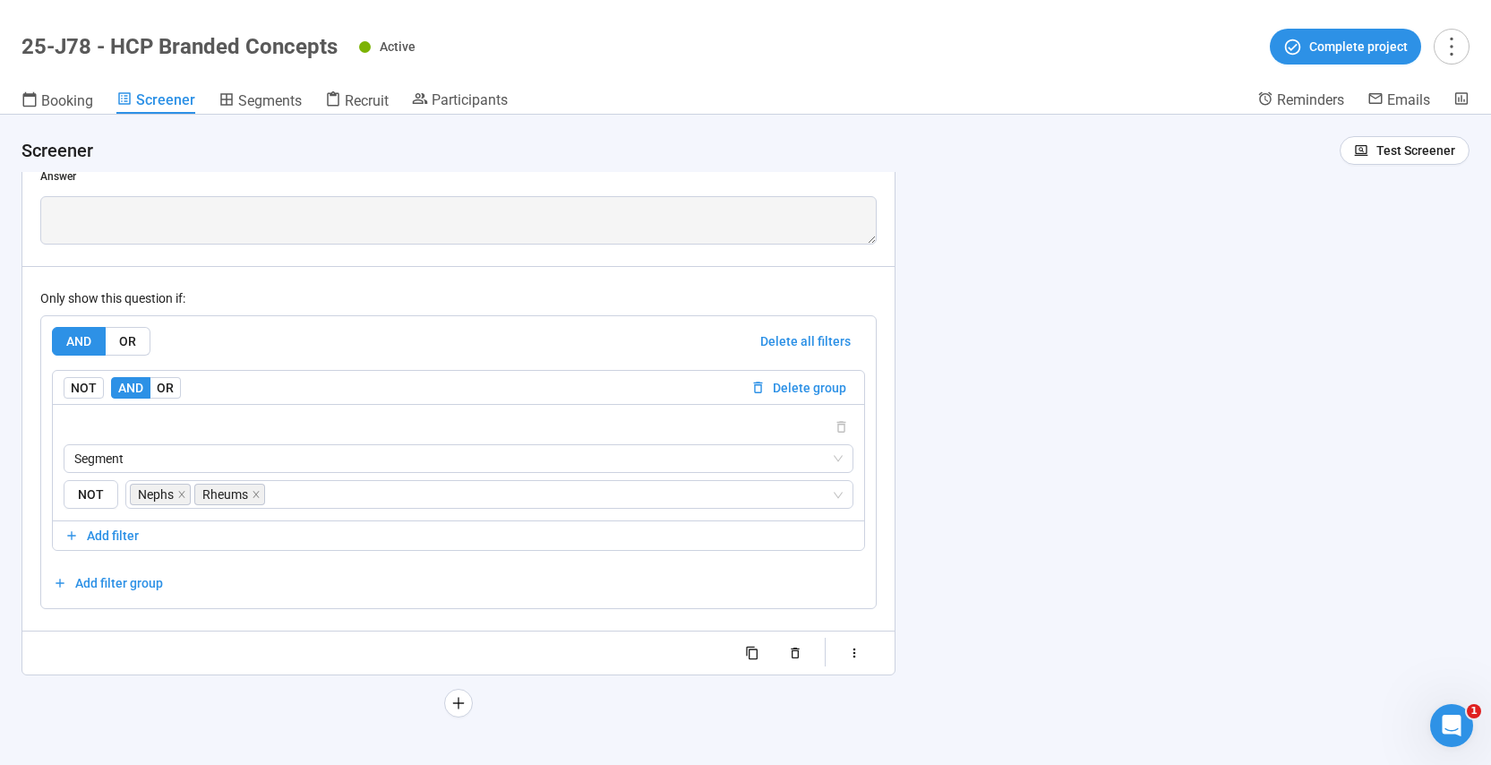
scroll to position [13294, 0]
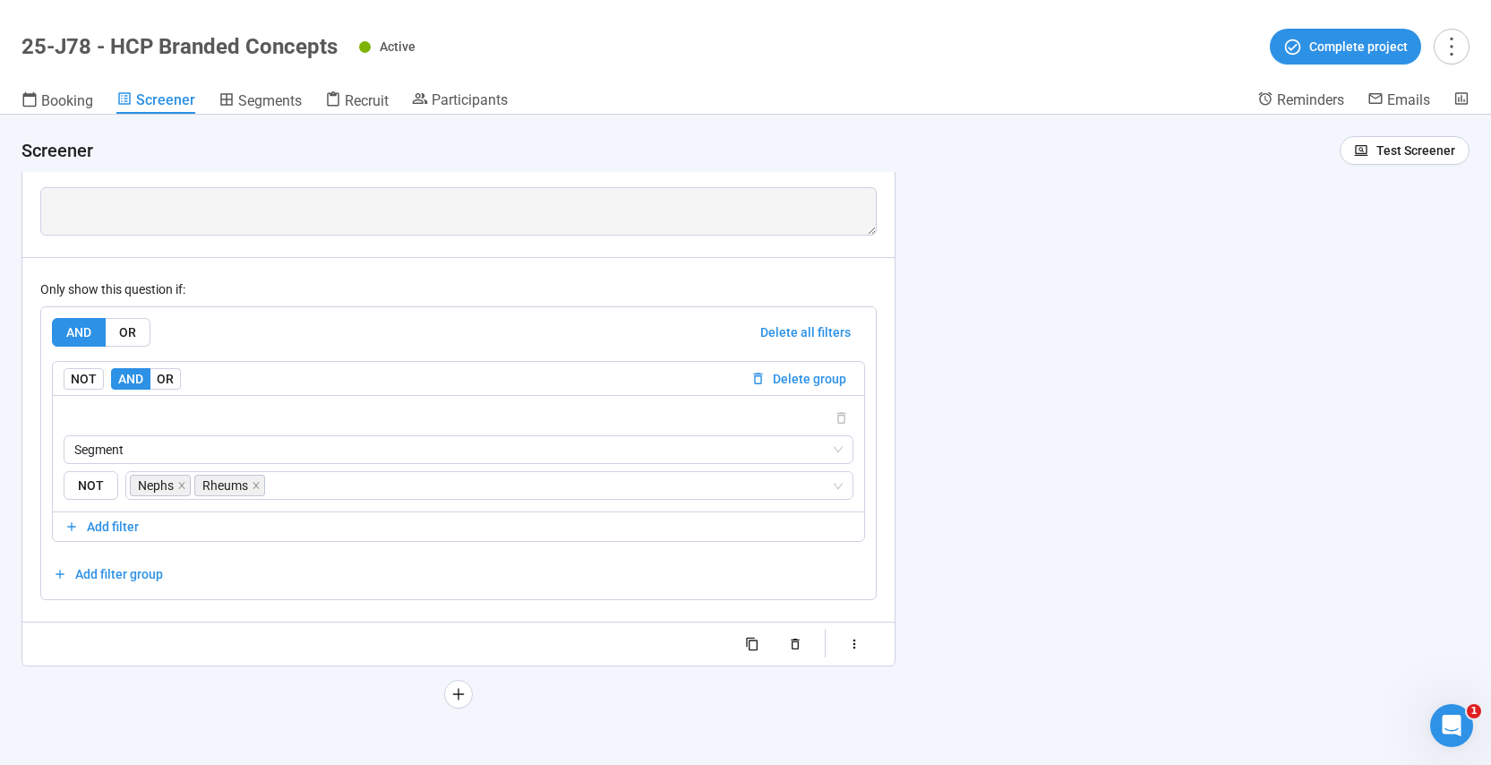
click at [983, 580] on div "**********" at bounding box center [745, 440] width 1491 height 650
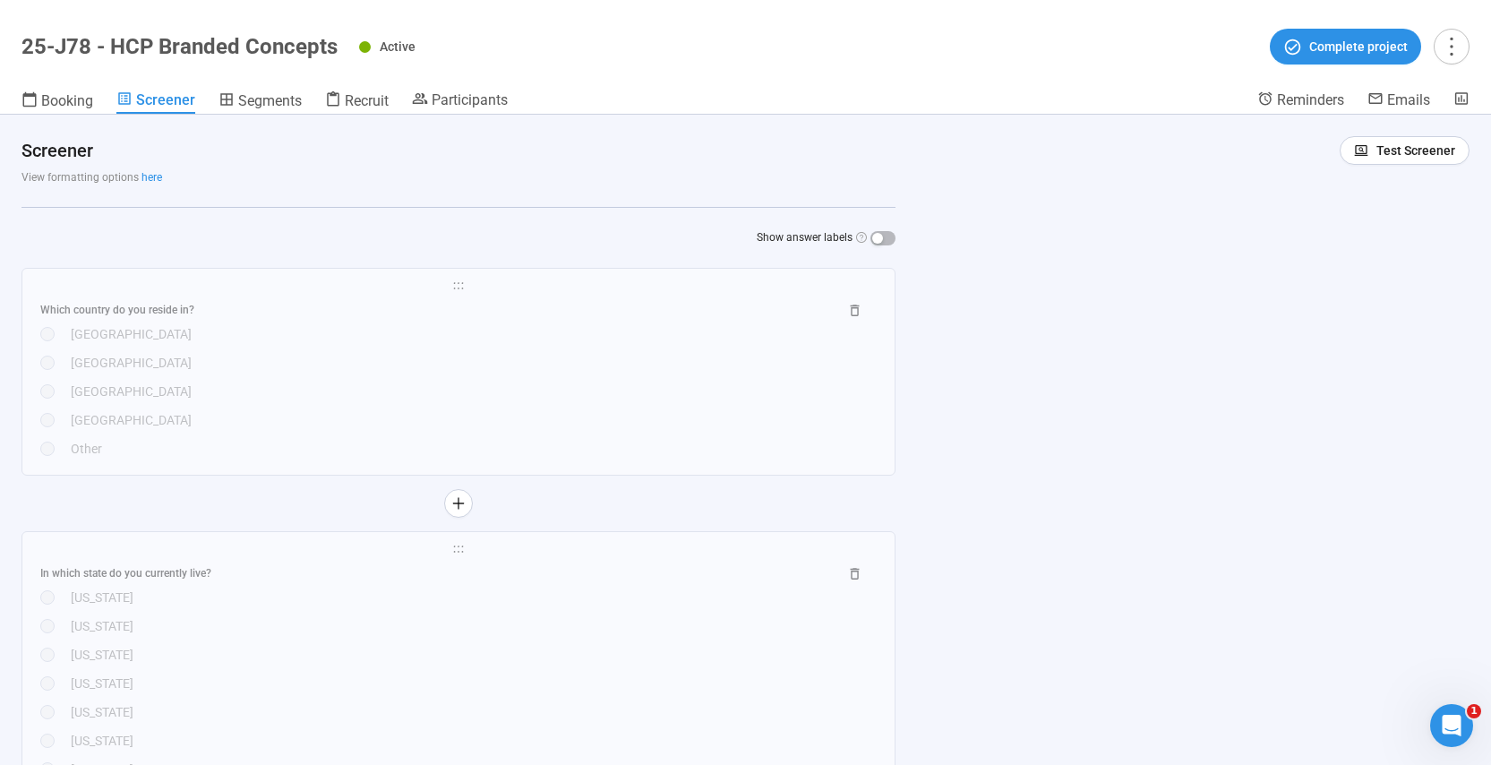
scroll to position [552, 0]
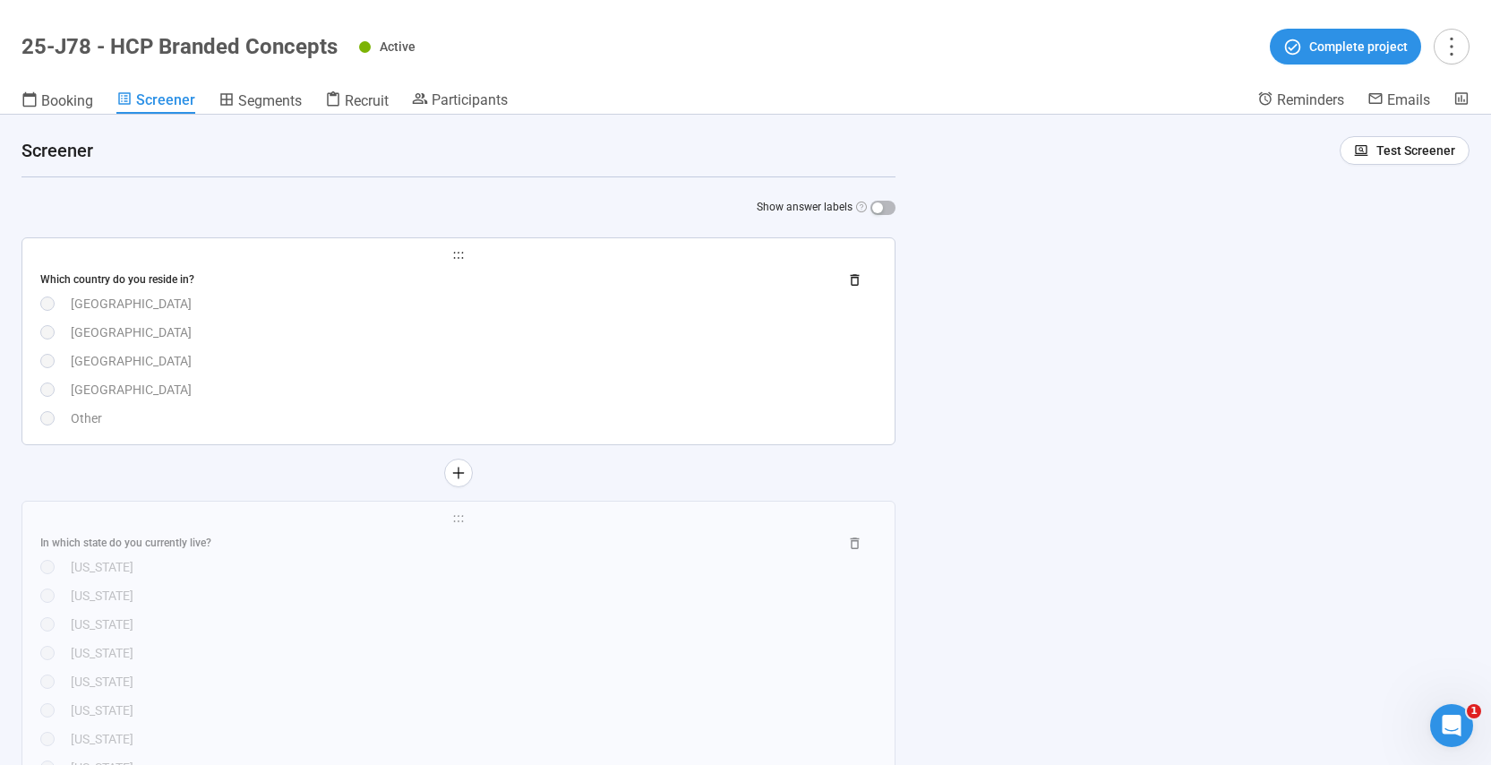
click at [567, 366] on div "[GEOGRAPHIC_DATA]" at bounding box center [474, 361] width 806 height 20
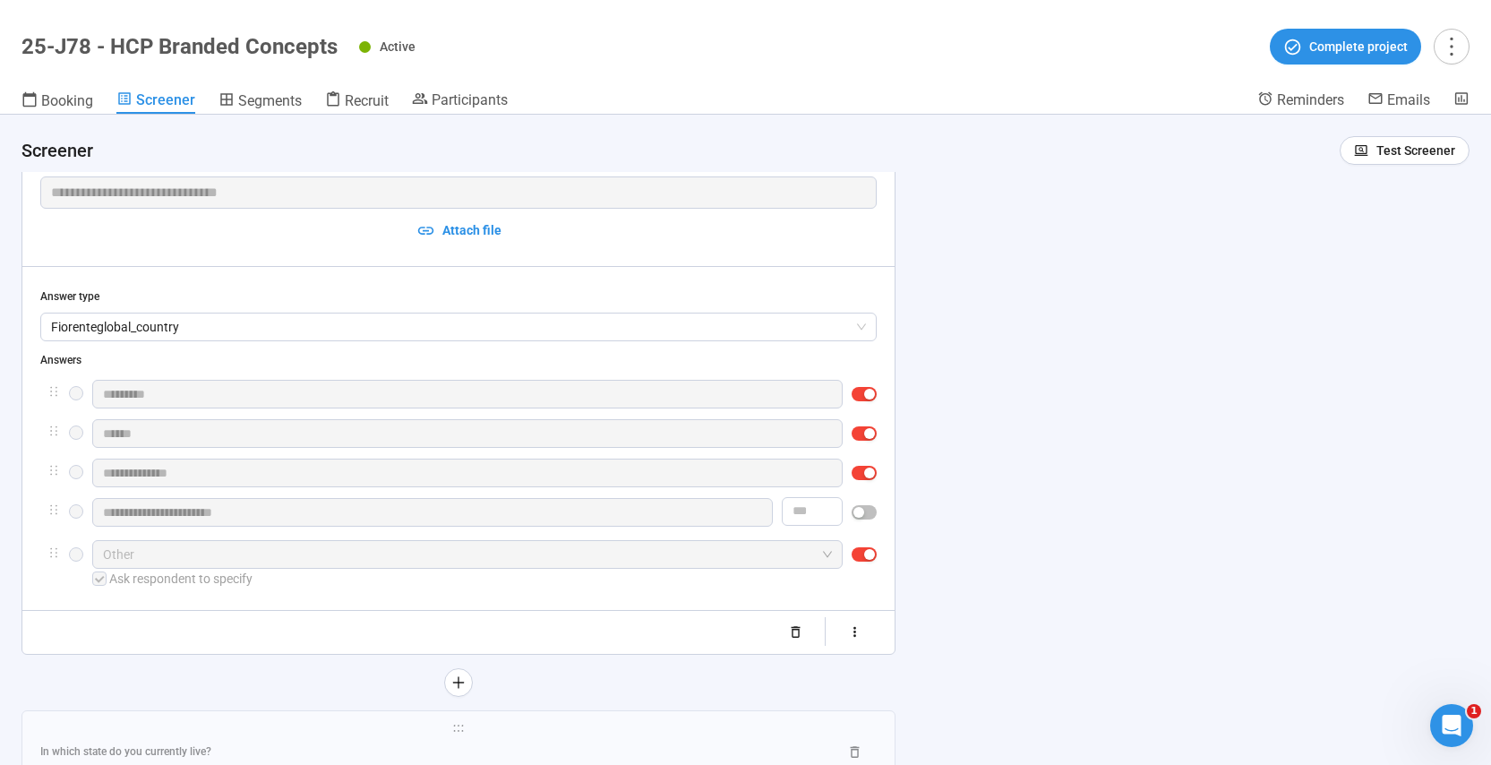
scroll to position [674, 0]
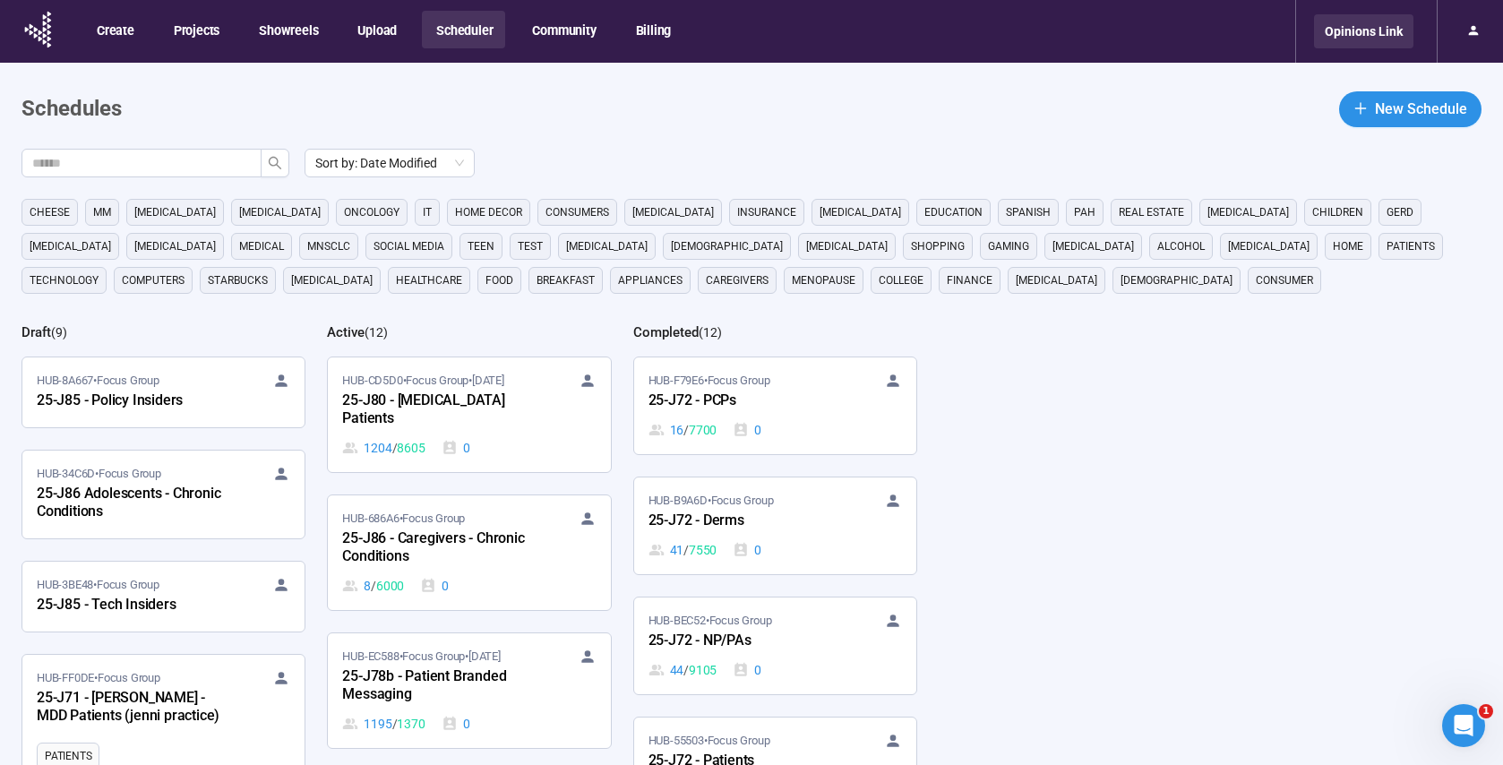
click at [1349, 36] on div "Opinions Link" at bounding box center [1363, 31] width 99 height 34
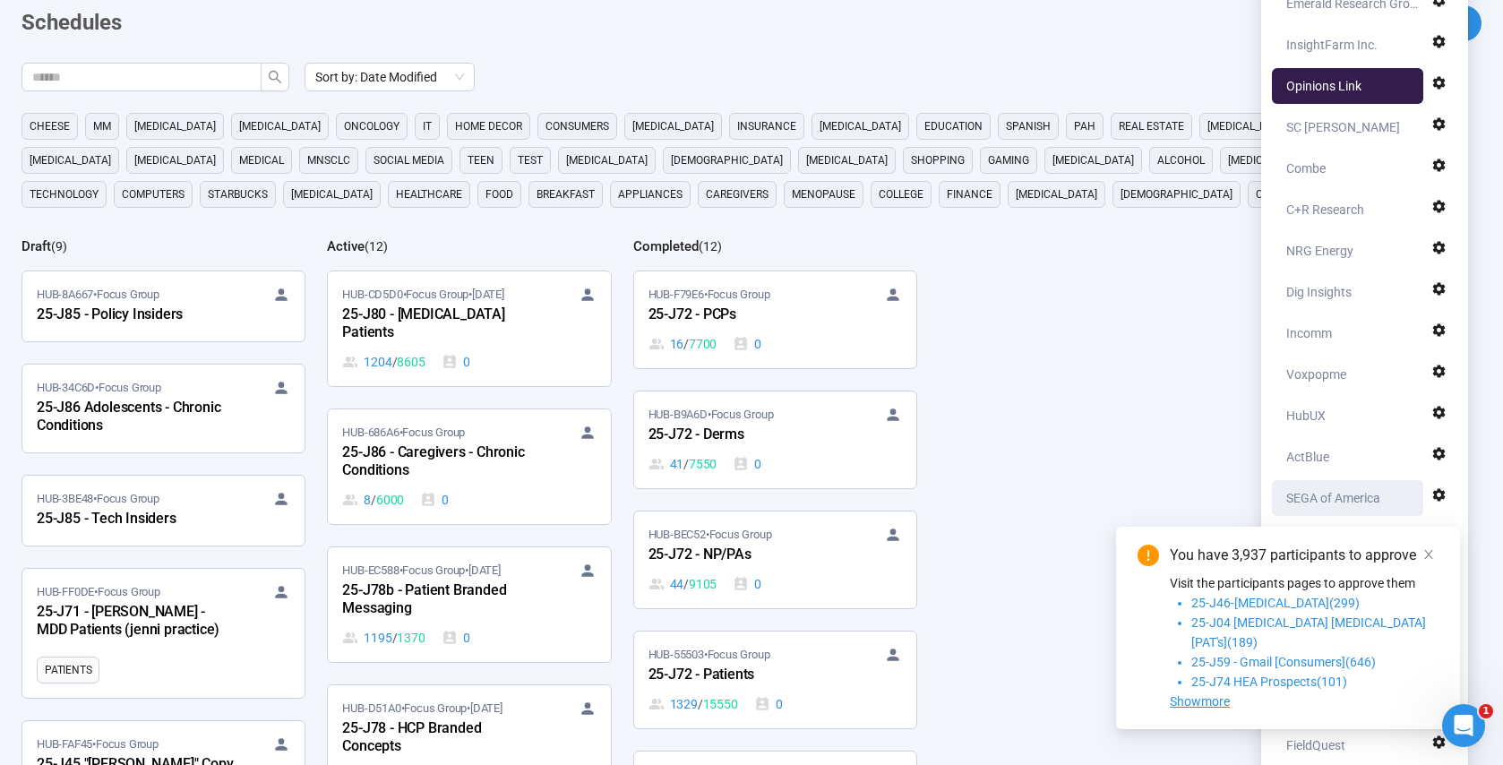
scroll to position [99, 0]
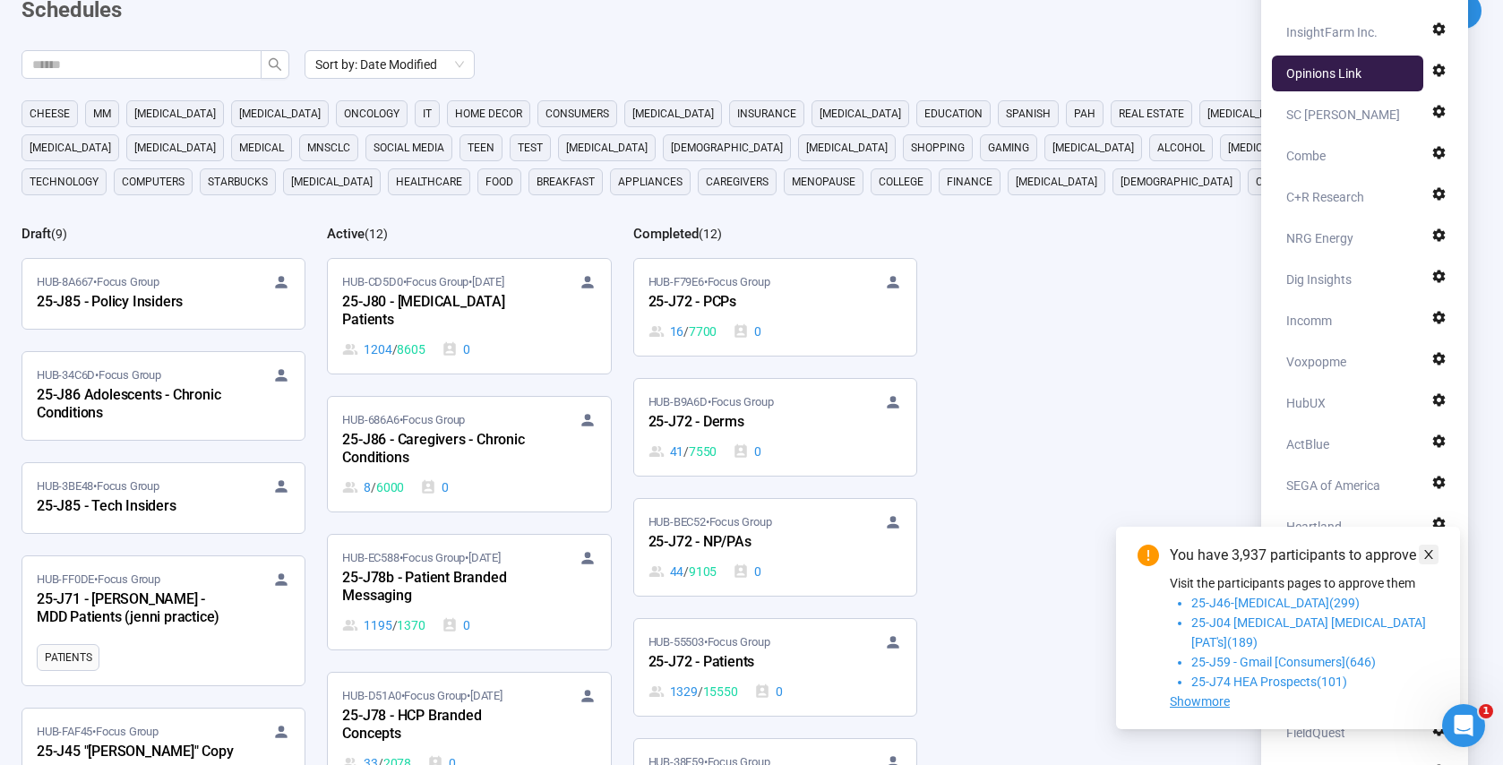
click at [1428, 559] on icon "close" at bounding box center [1428, 554] width 9 height 9
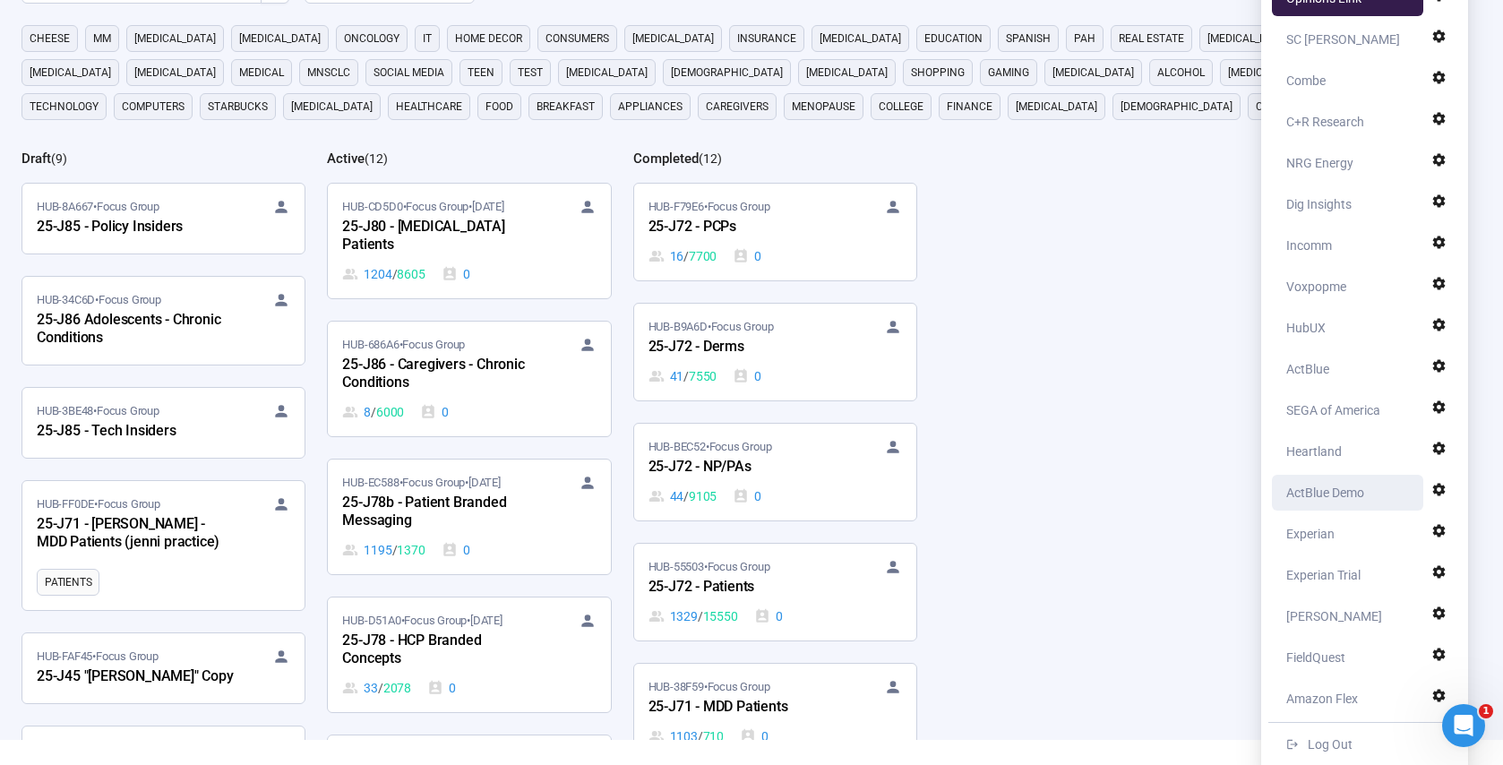
scroll to position [182, 0]
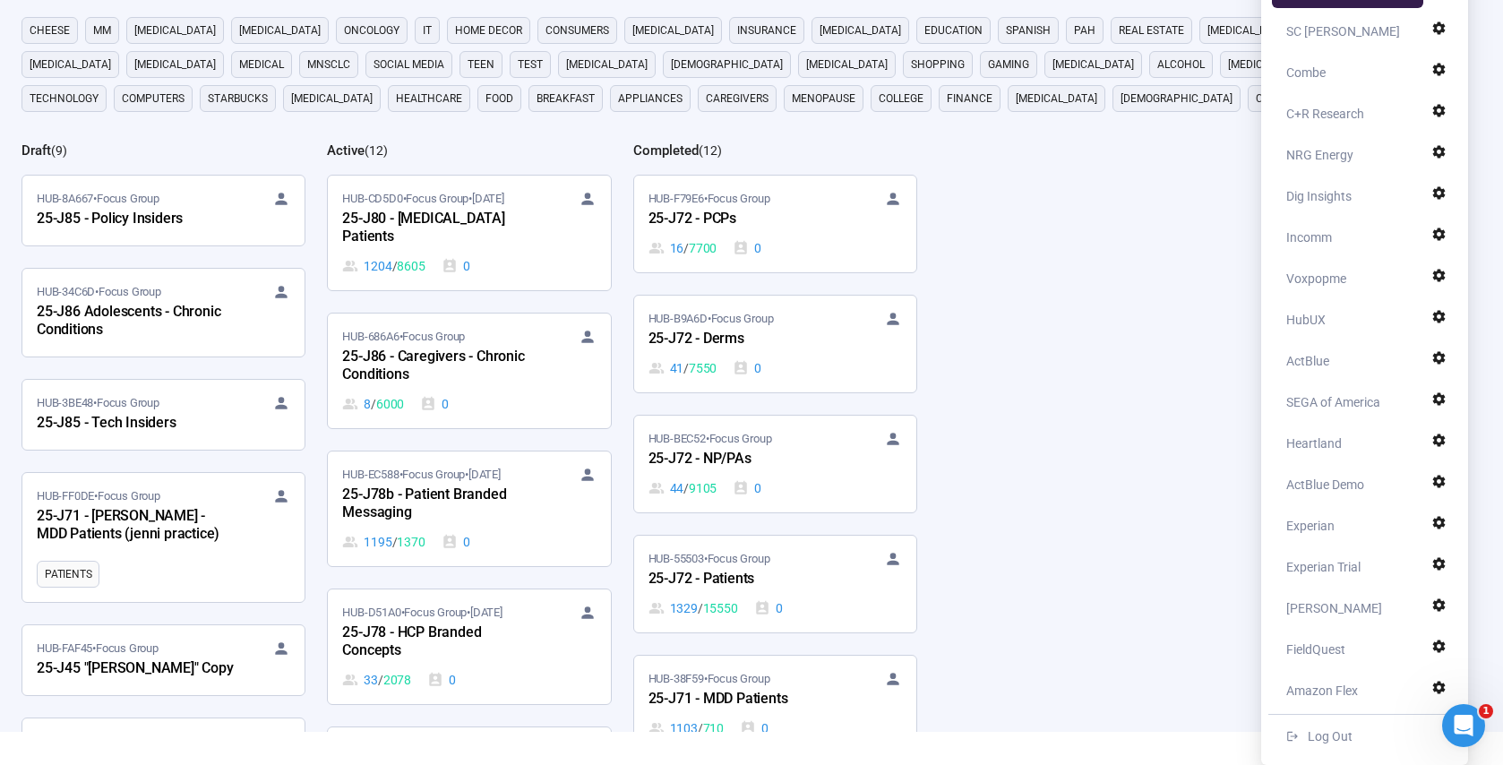
click at [1146, 257] on div "Sort by: Date Modified cheese MM cancer Parkinsons oncology it home decor consu…" at bounding box center [761, 349] width 1481 height 765
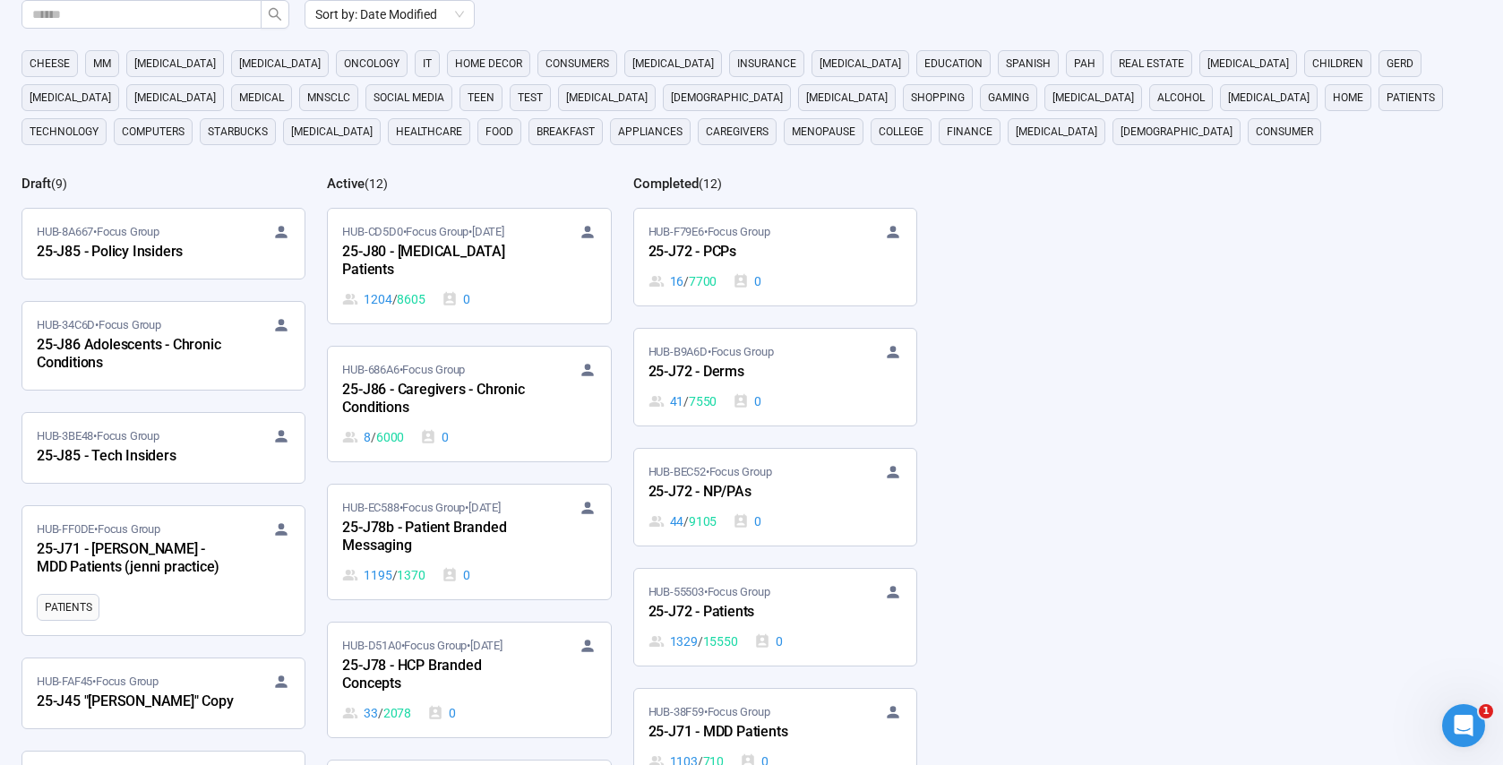
scroll to position [149, 0]
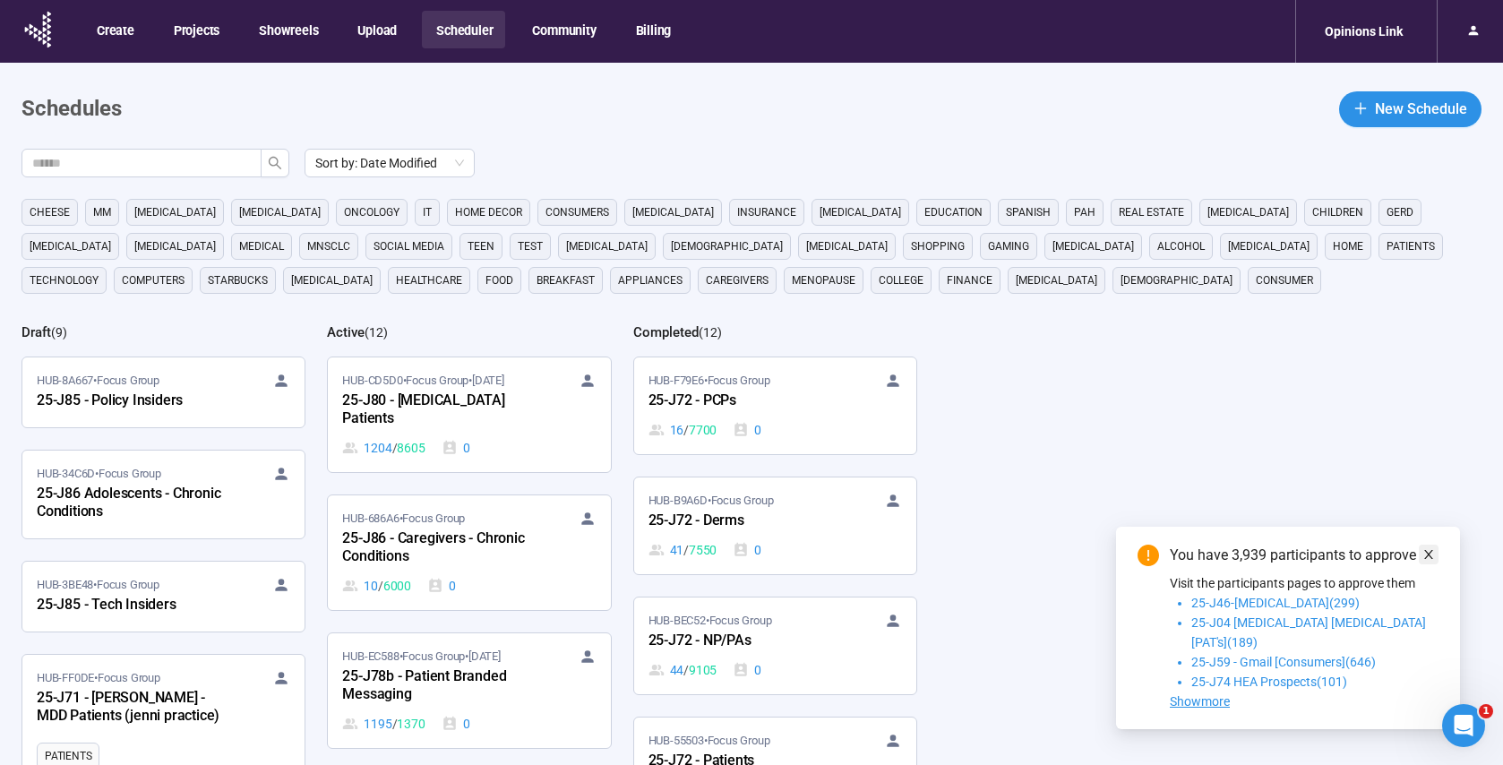
click at [1427, 559] on icon "close" at bounding box center [1428, 554] width 9 height 9
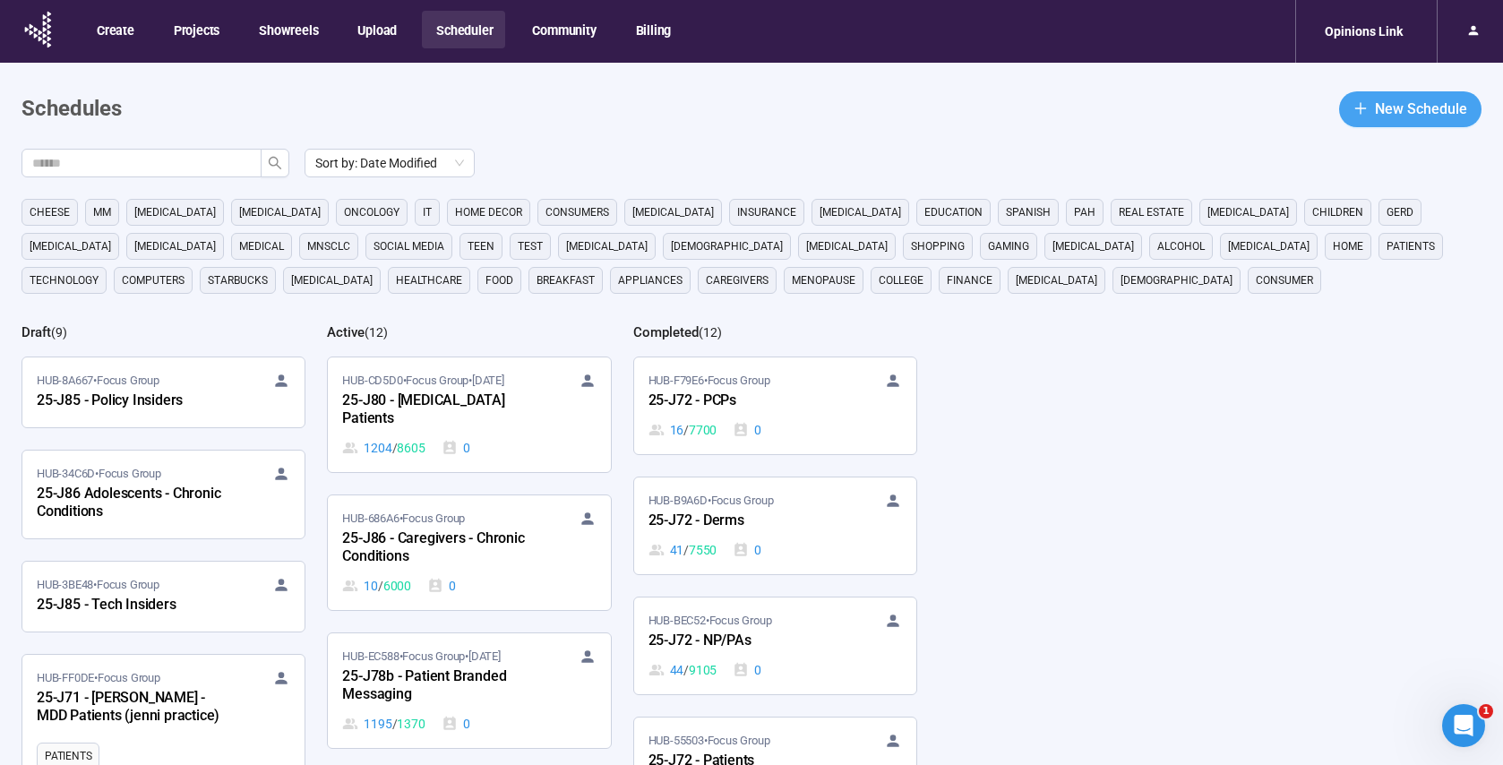
click at [1403, 109] on span "New Schedule" at bounding box center [1421, 109] width 92 height 22
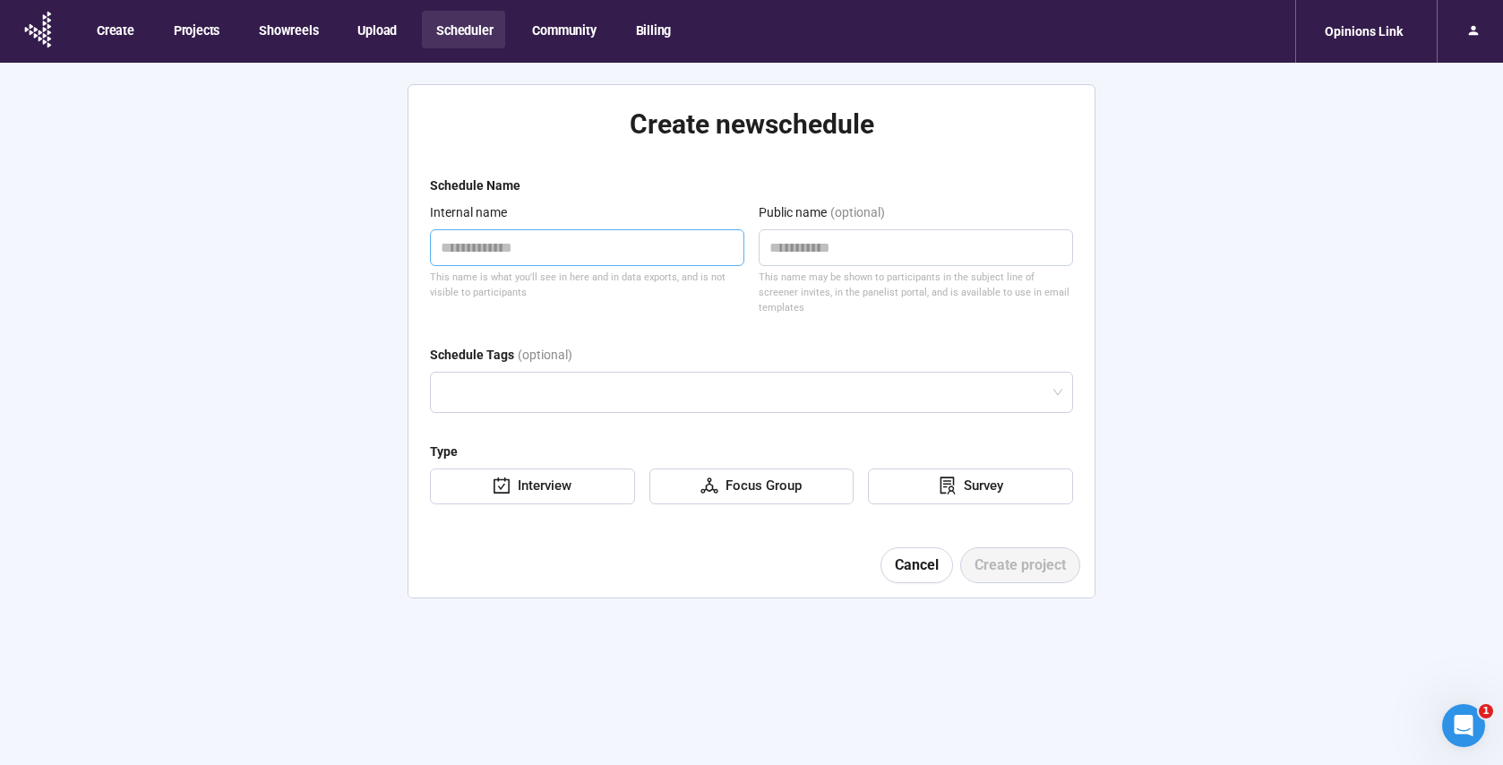
click at [516, 246] on textarea at bounding box center [587, 247] width 314 height 37
paste textarea "**********"
type textarea "**********"
click at [440, 251] on textarea "**********" at bounding box center [587, 247] width 314 height 37
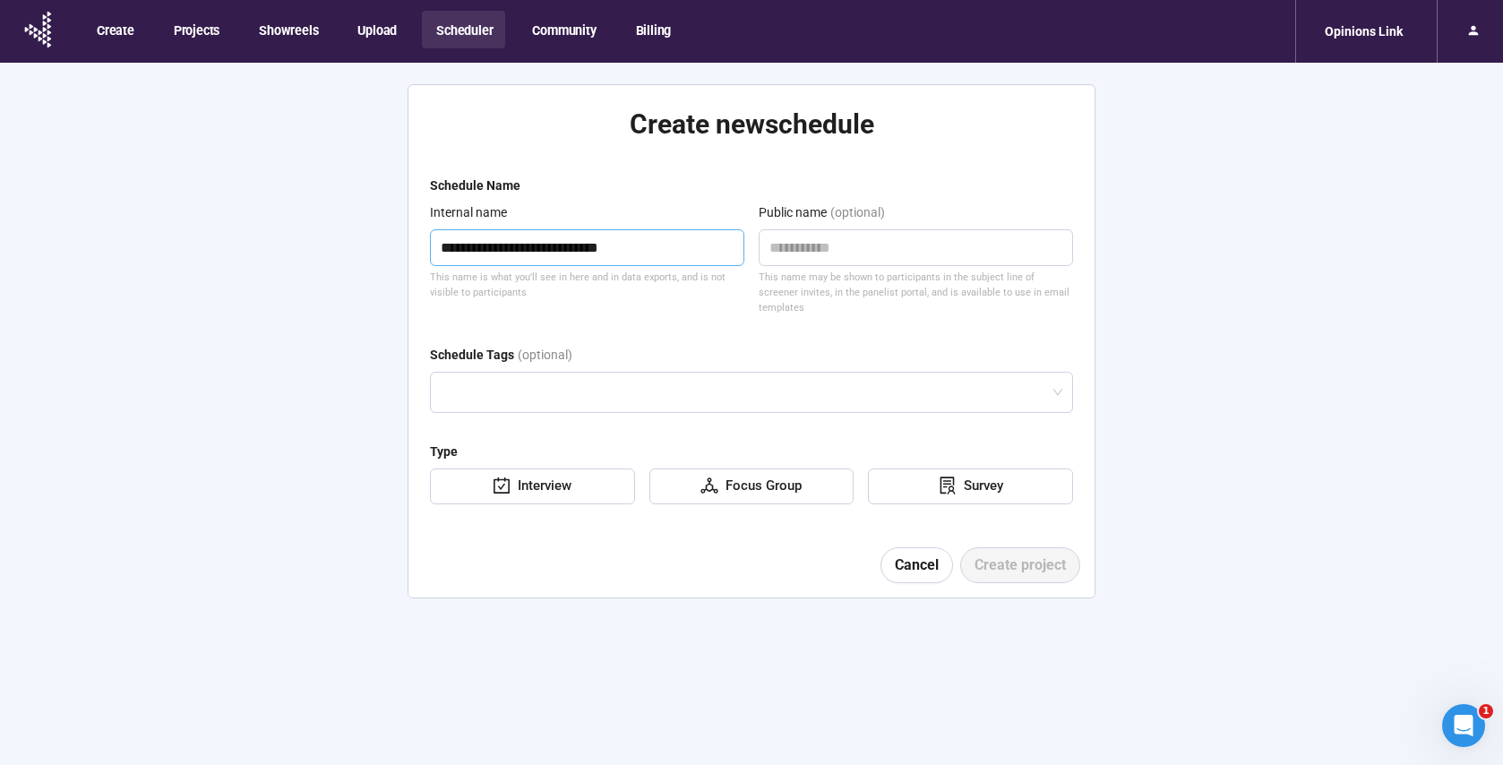
type textarea "**********"
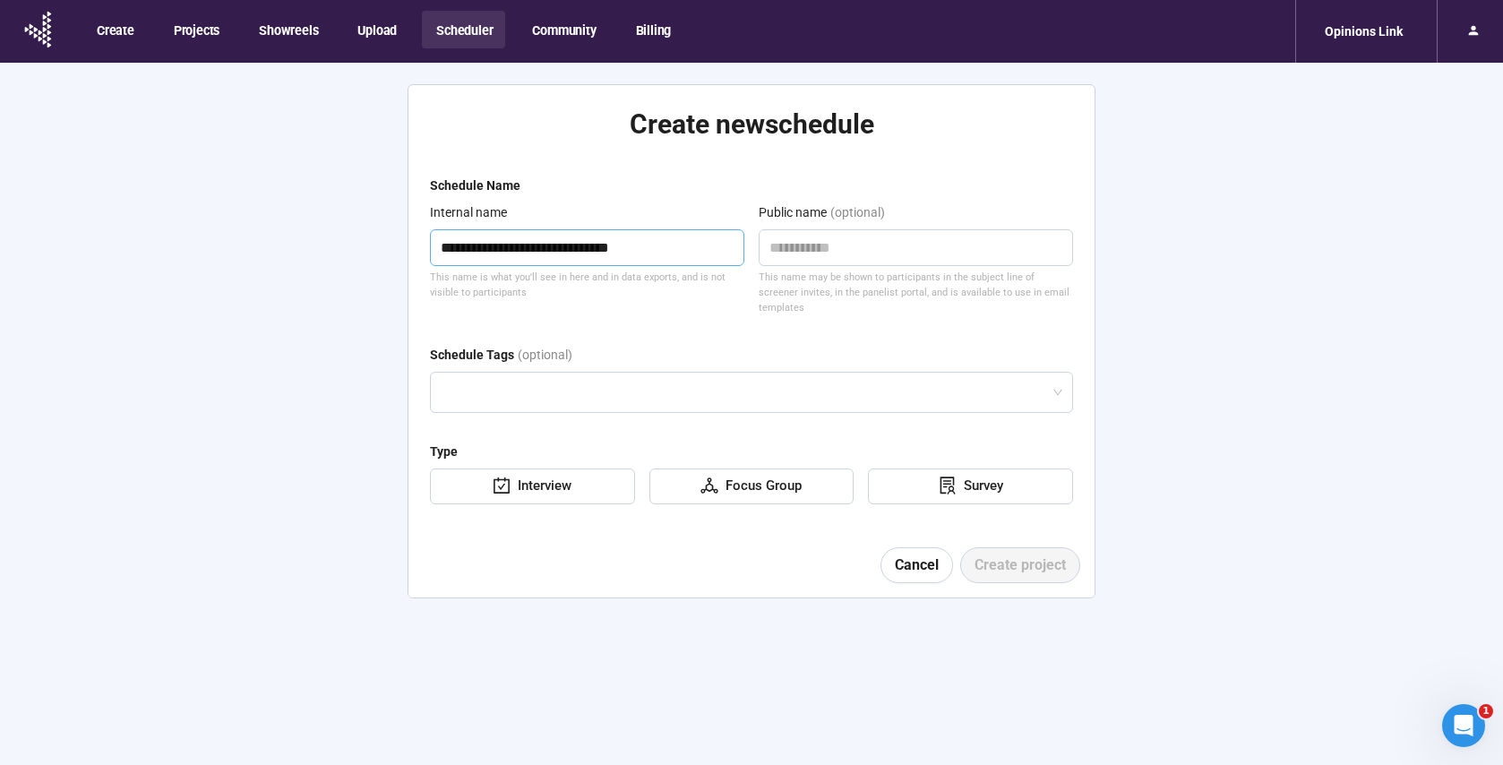
type textarea "**********"
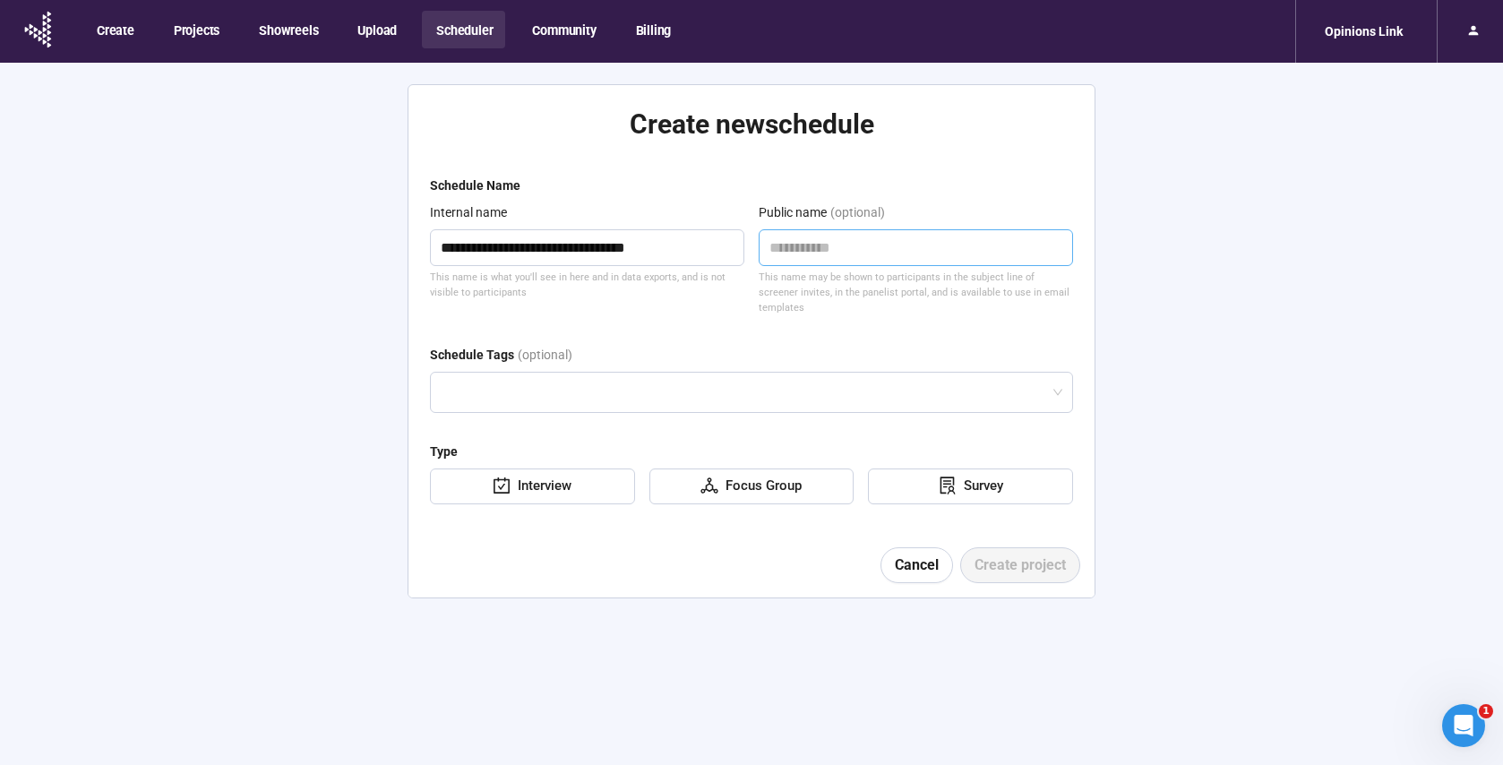
click at [844, 245] on textarea at bounding box center [916, 247] width 314 height 37
paste textarea "**********"
type textarea "**********"
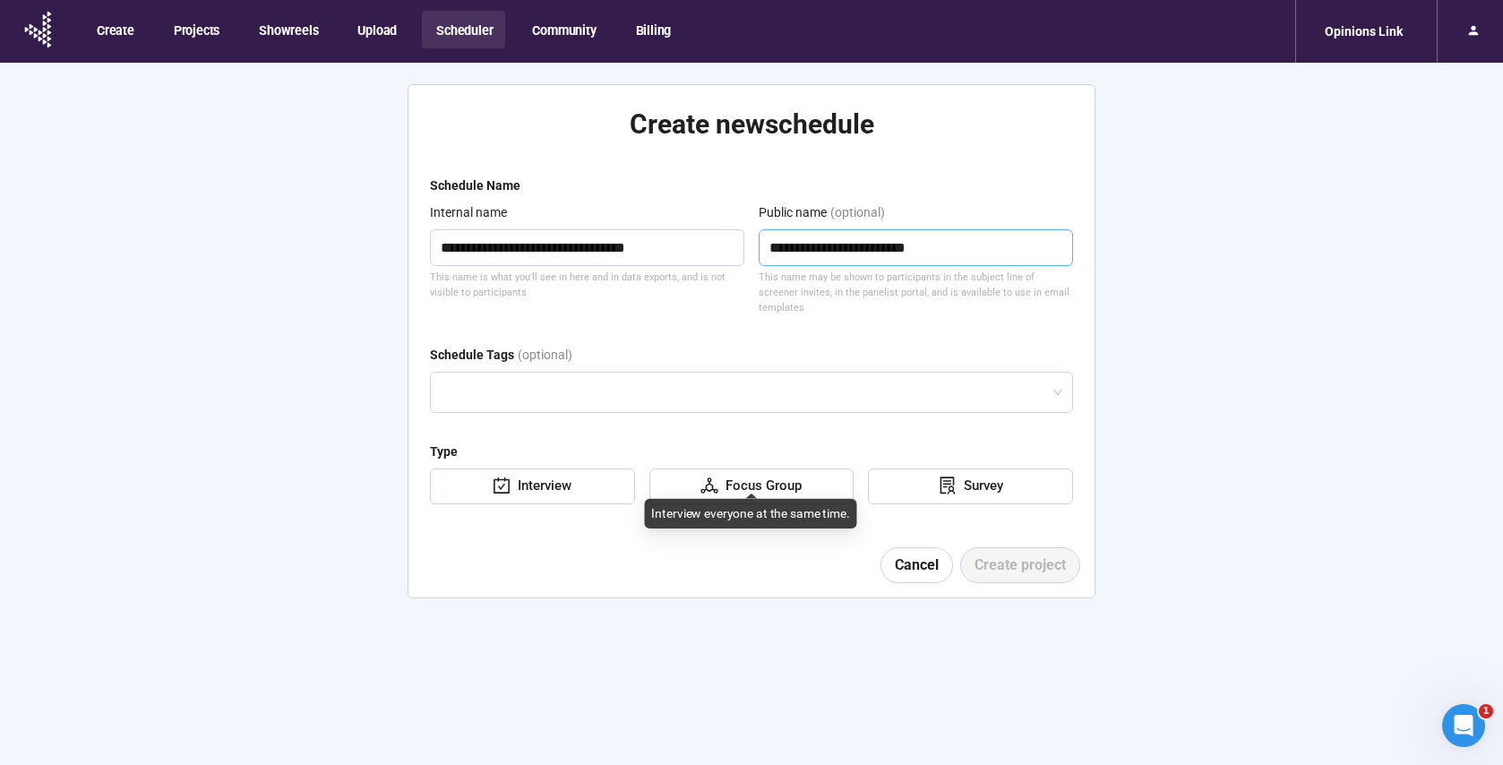
type textarea "**********"
click at [771, 476] on div "Focus Group" at bounding box center [759, 486] width 83 height 21
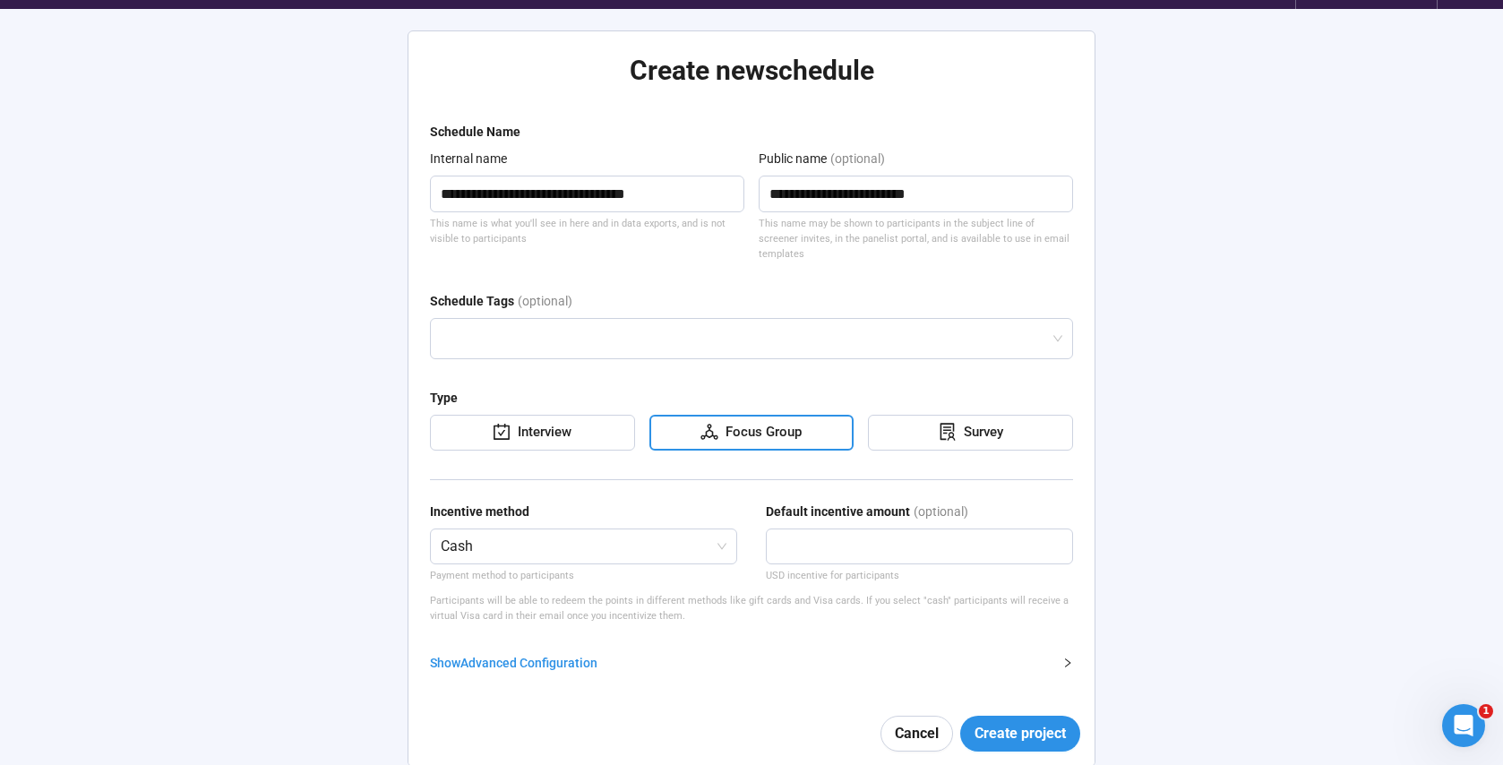
scroll to position [63, 0]
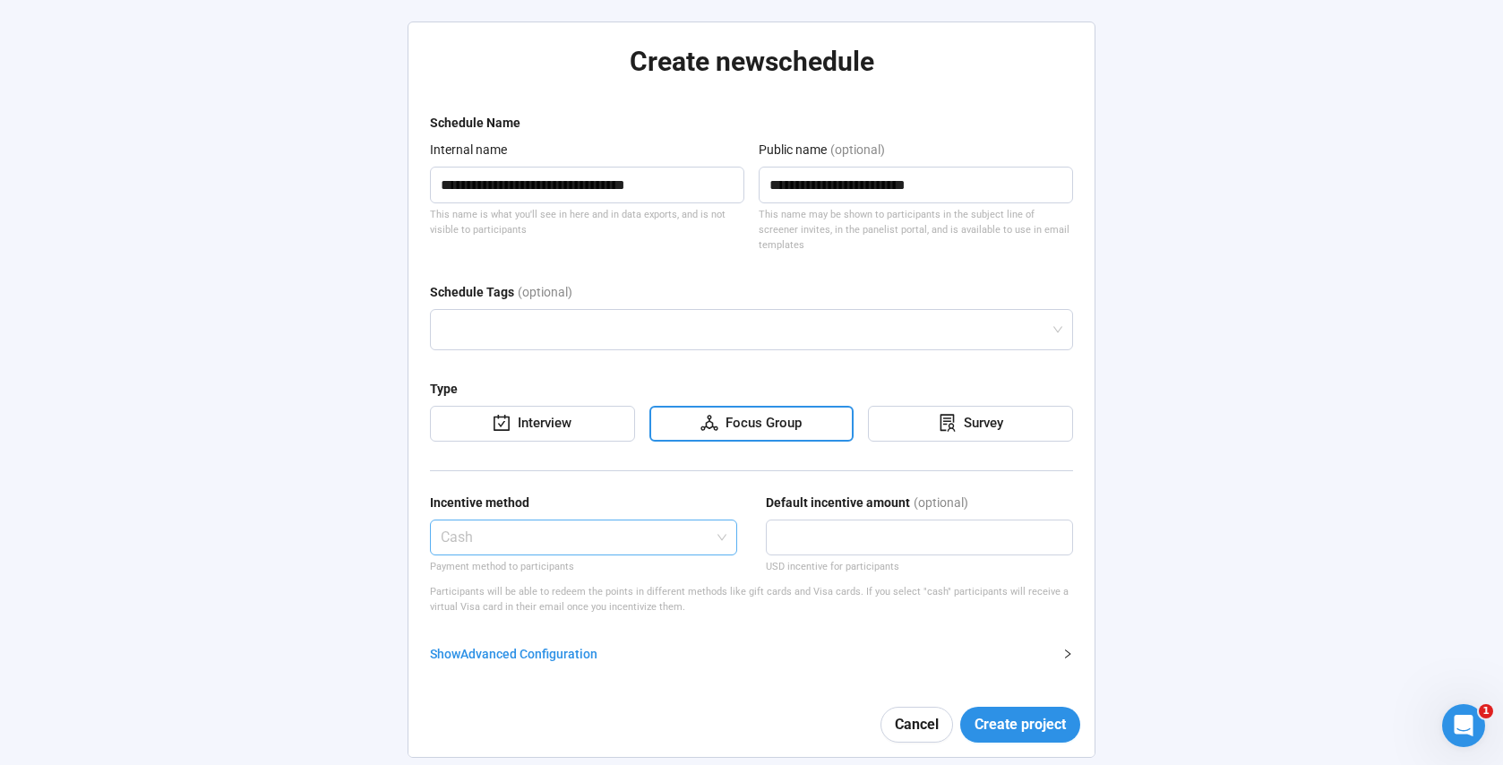
click at [480, 526] on span "Cash" at bounding box center [584, 537] width 286 height 34
click at [485, 611] on div "External incentive" at bounding box center [583, 618] width 279 height 20
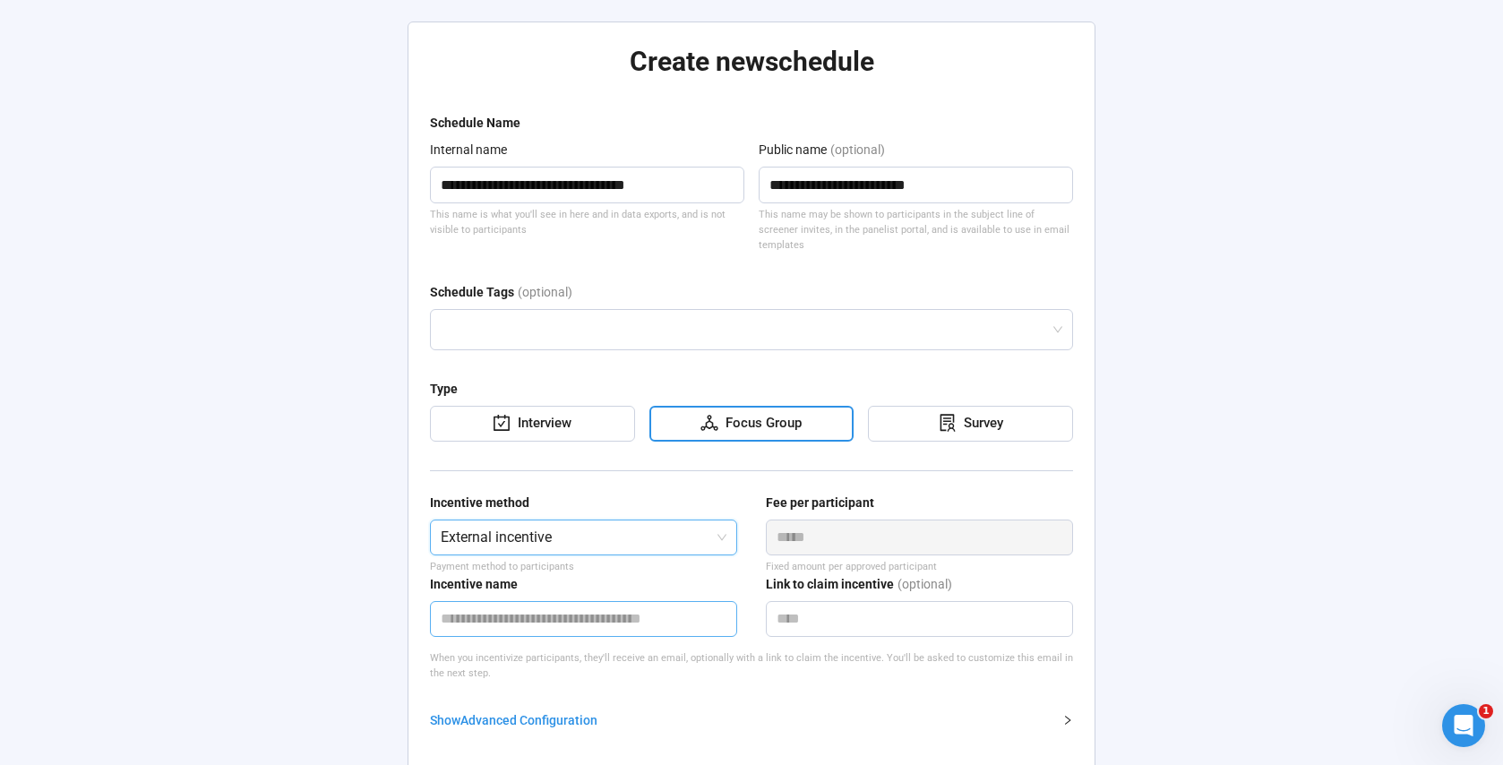
click at [551, 608] on input "text" at bounding box center [583, 619] width 307 height 36
type input "***"
click at [697, 691] on form "**********" at bounding box center [751, 468] width 643 height 710
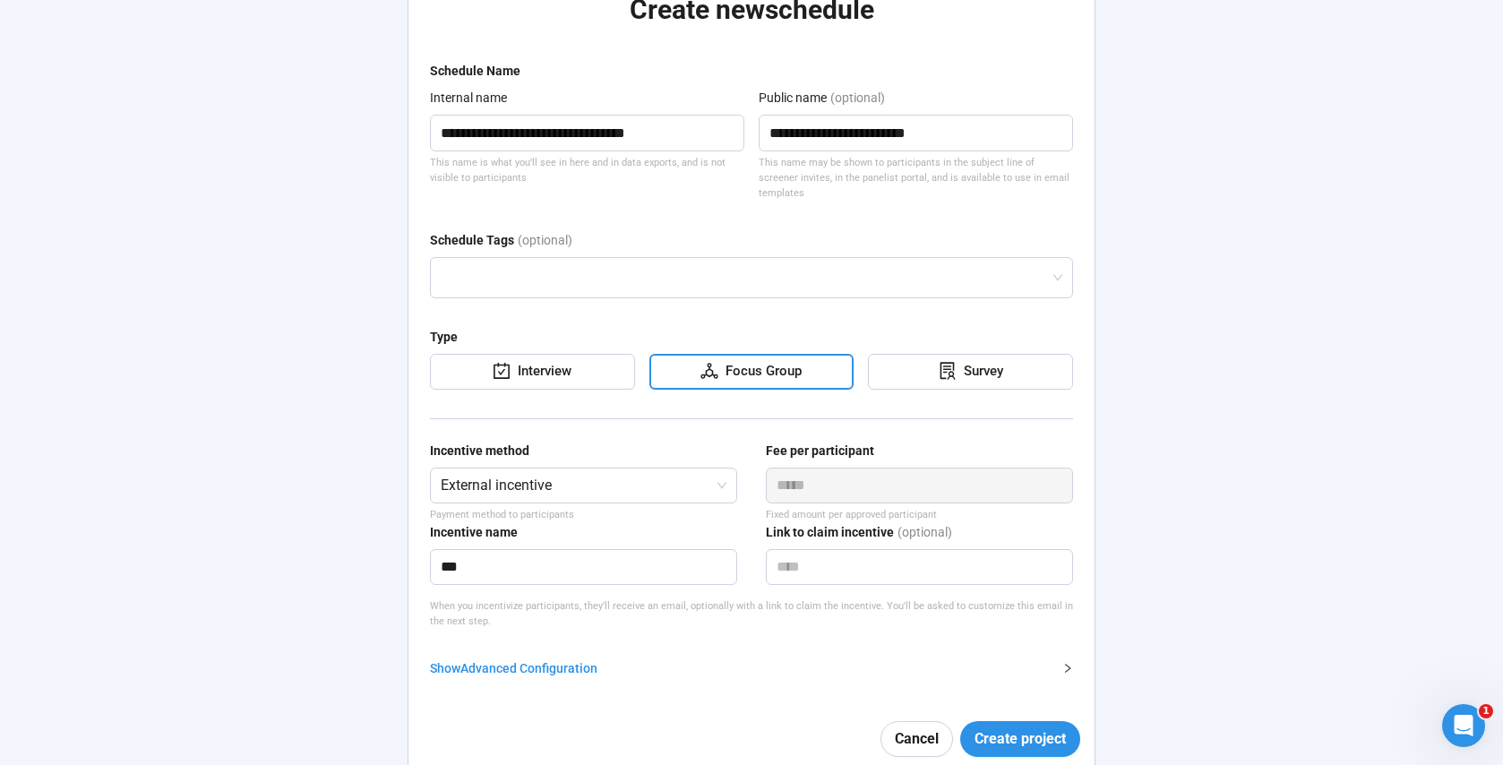
scroll to position [127, 0]
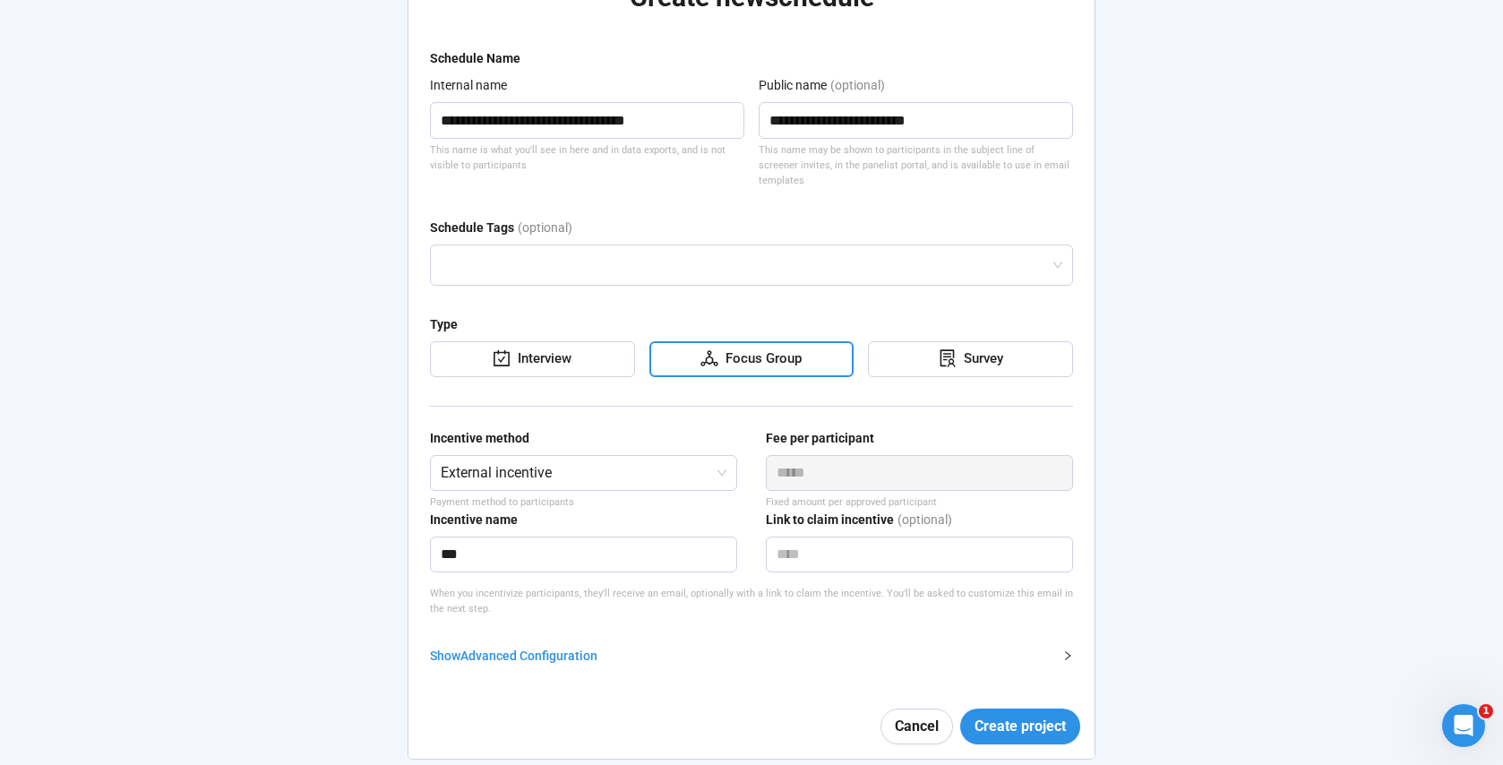
click at [568, 646] on div "Show Advanced Configuration" at bounding box center [741, 656] width 622 height 20
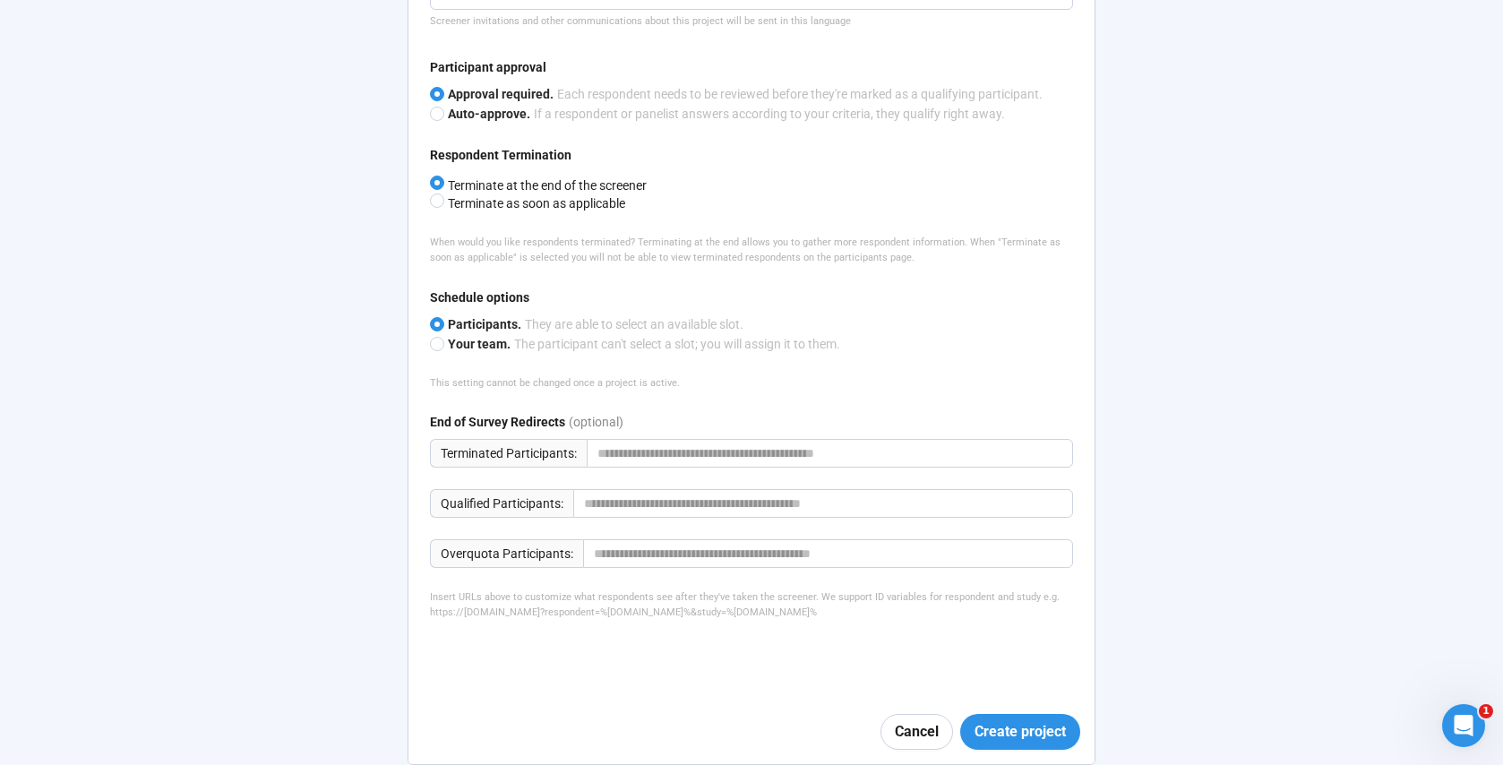
scroll to position [983, 0]
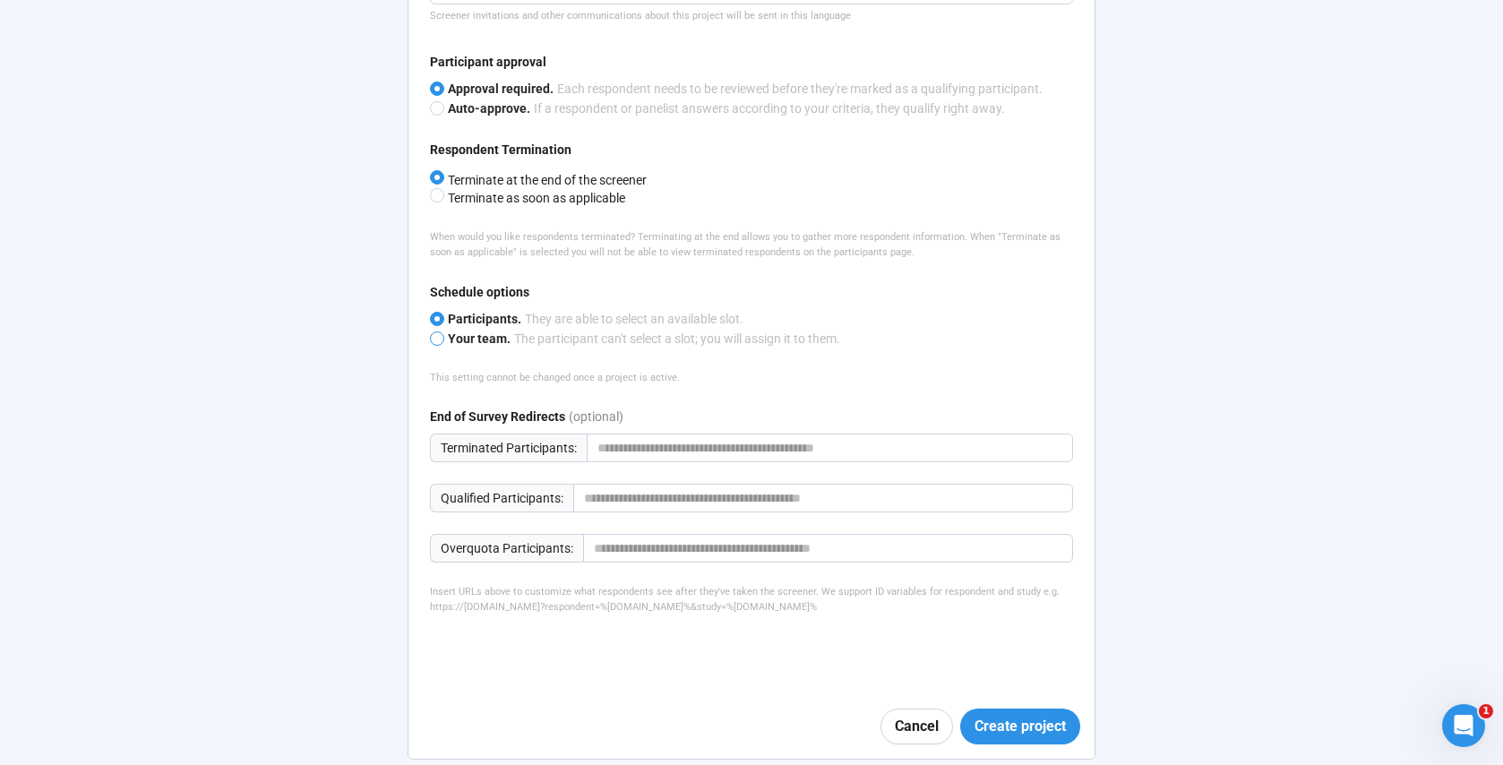
click at [488, 331] on span "Your team." at bounding box center [479, 338] width 63 height 14
click at [1028, 717] on span "Create project" at bounding box center [1019, 726] width 91 height 22
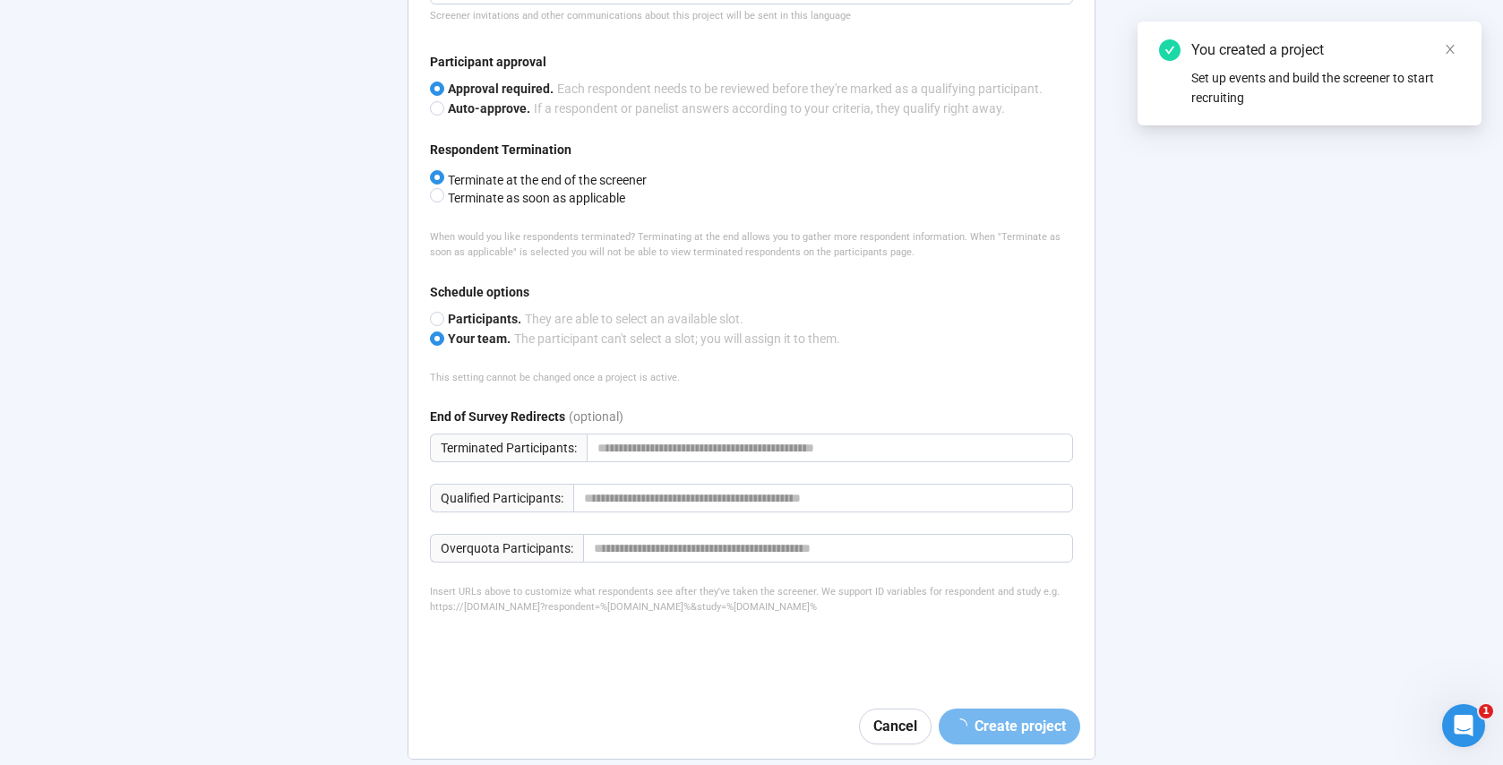
scroll to position [63, 0]
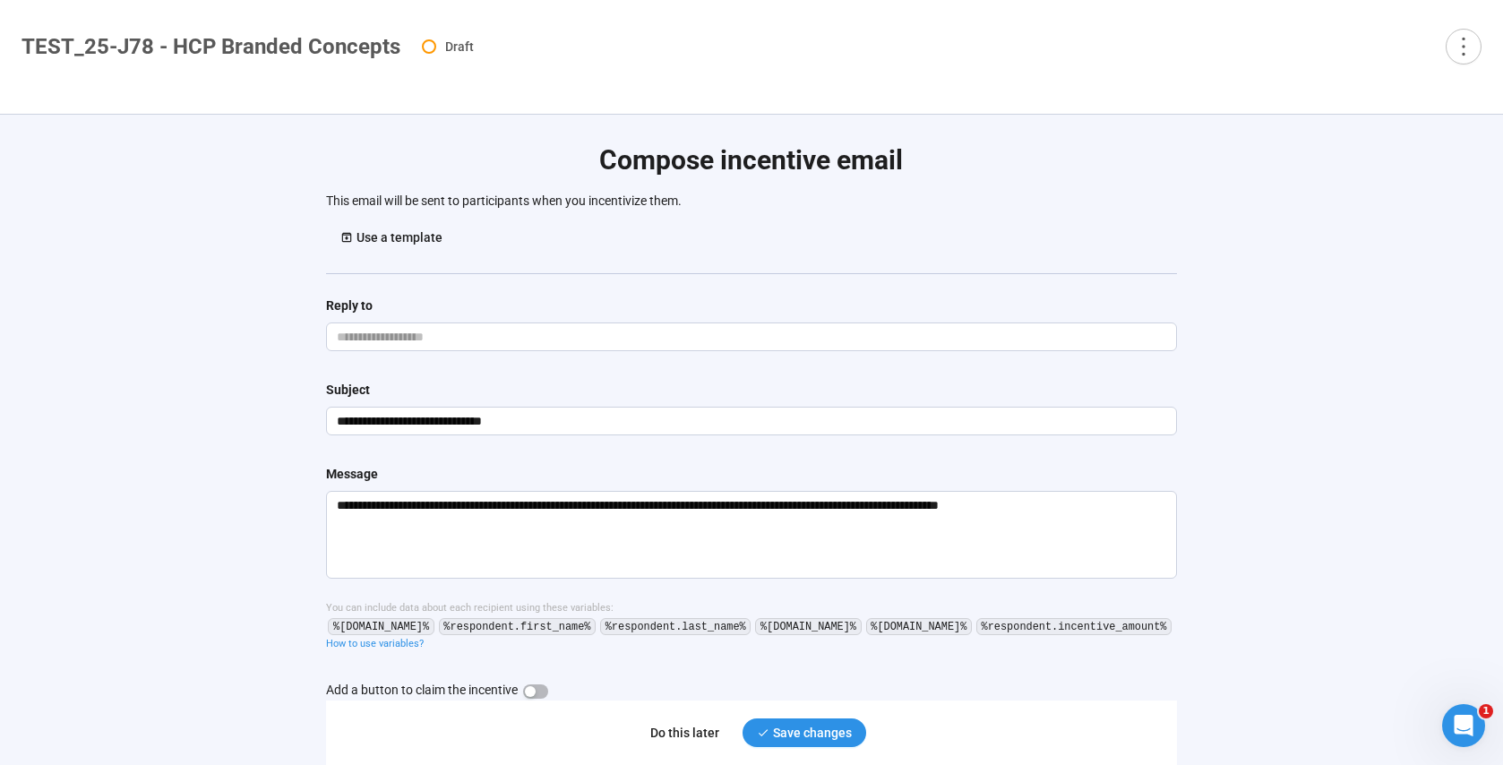
click at [666, 733] on div "Do this later" at bounding box center [684, 733] width 69 height 20
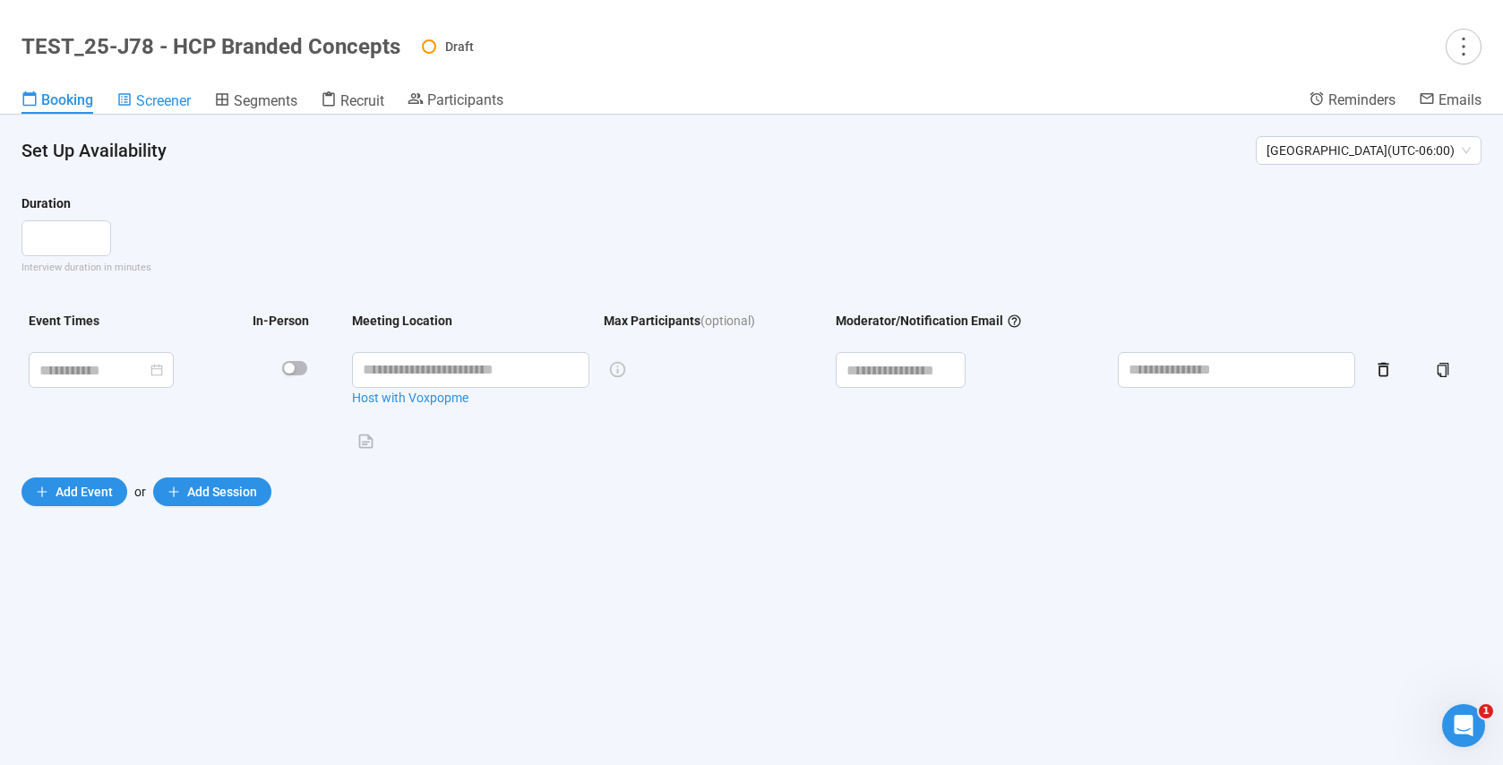
click at [162, 96] on span "Screener" at bounding box center [163, 100] width 55 height 17
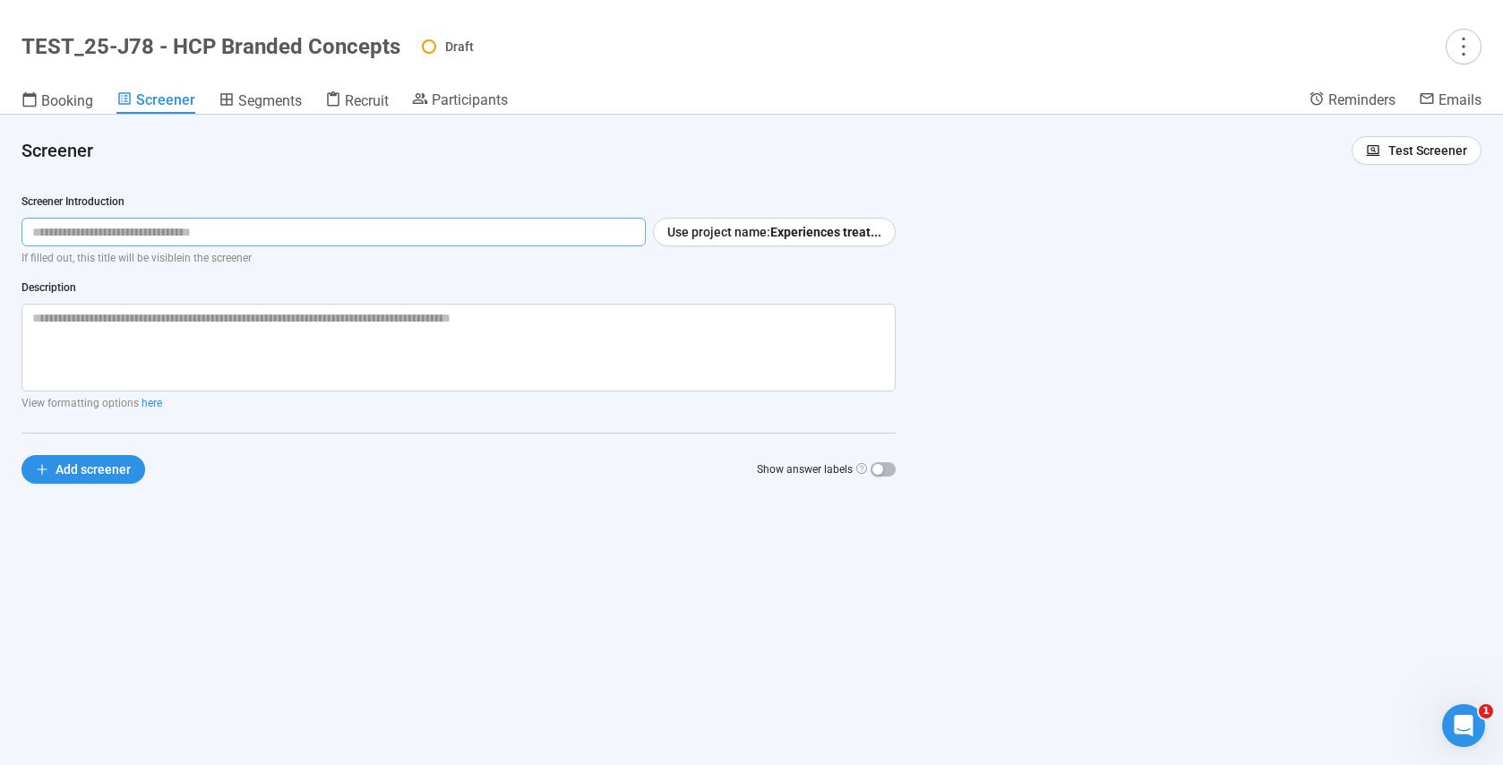
click at [96, 234] on input "text" at bounding box center [333, 232] width 624 height 29
paste input "**********"
type input "**********"
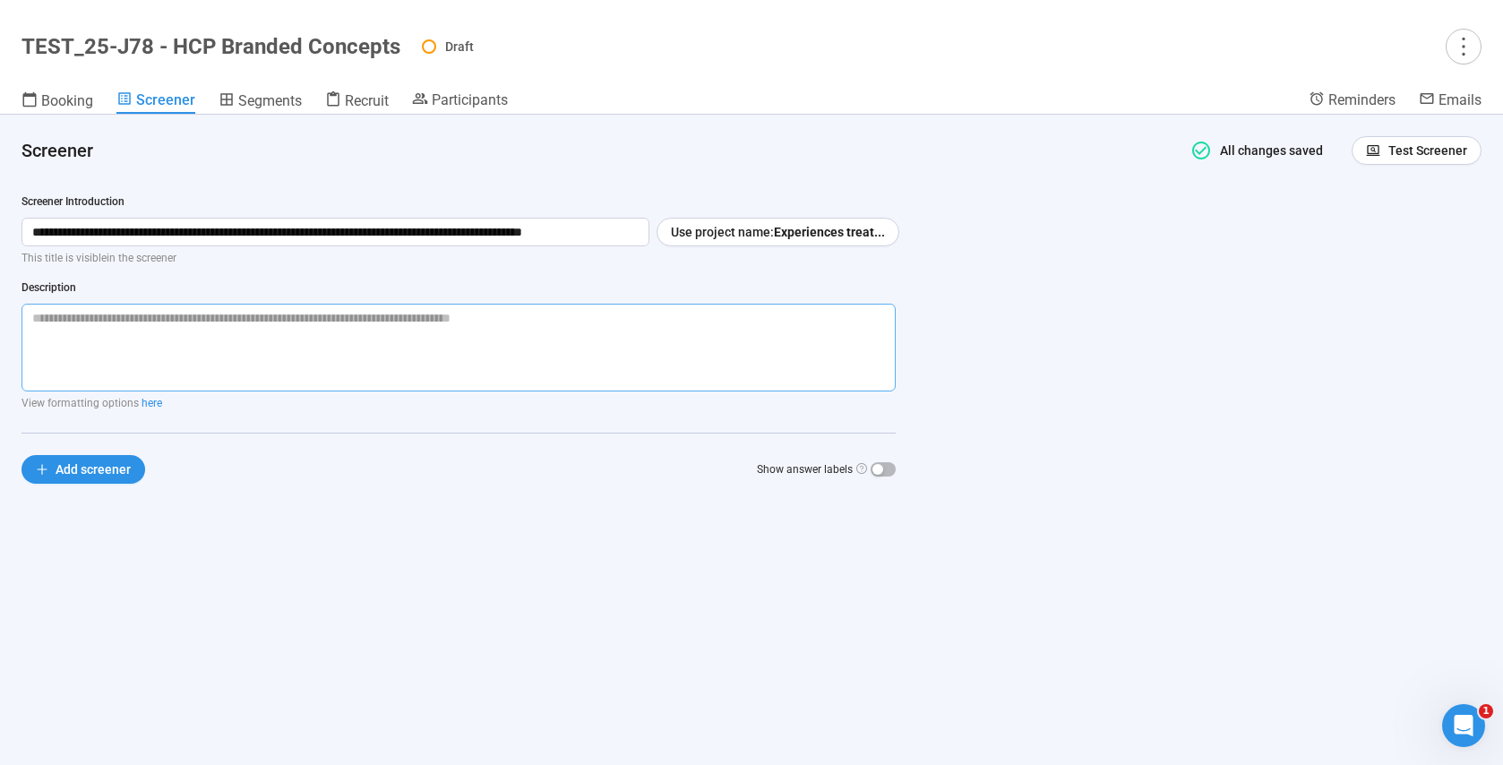
click at [190, 322] on textarea at bounding box center [458, 348] width 874 height 88
paste textarea "**********"
type textarea "**********"
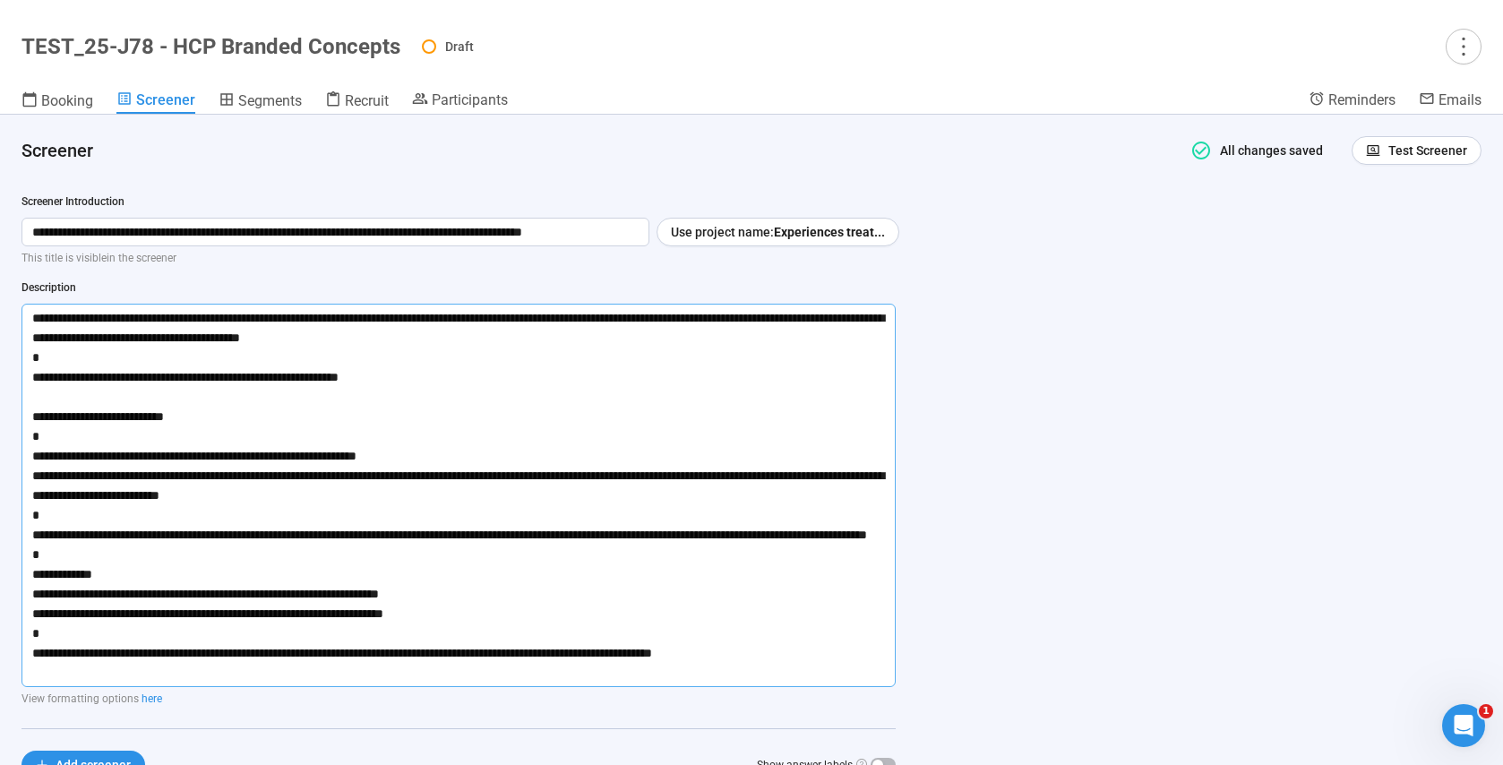
type textarea "**********"
click at [990, 436] on div "**********" at bounding box center [751, 440] width 1503 height 650
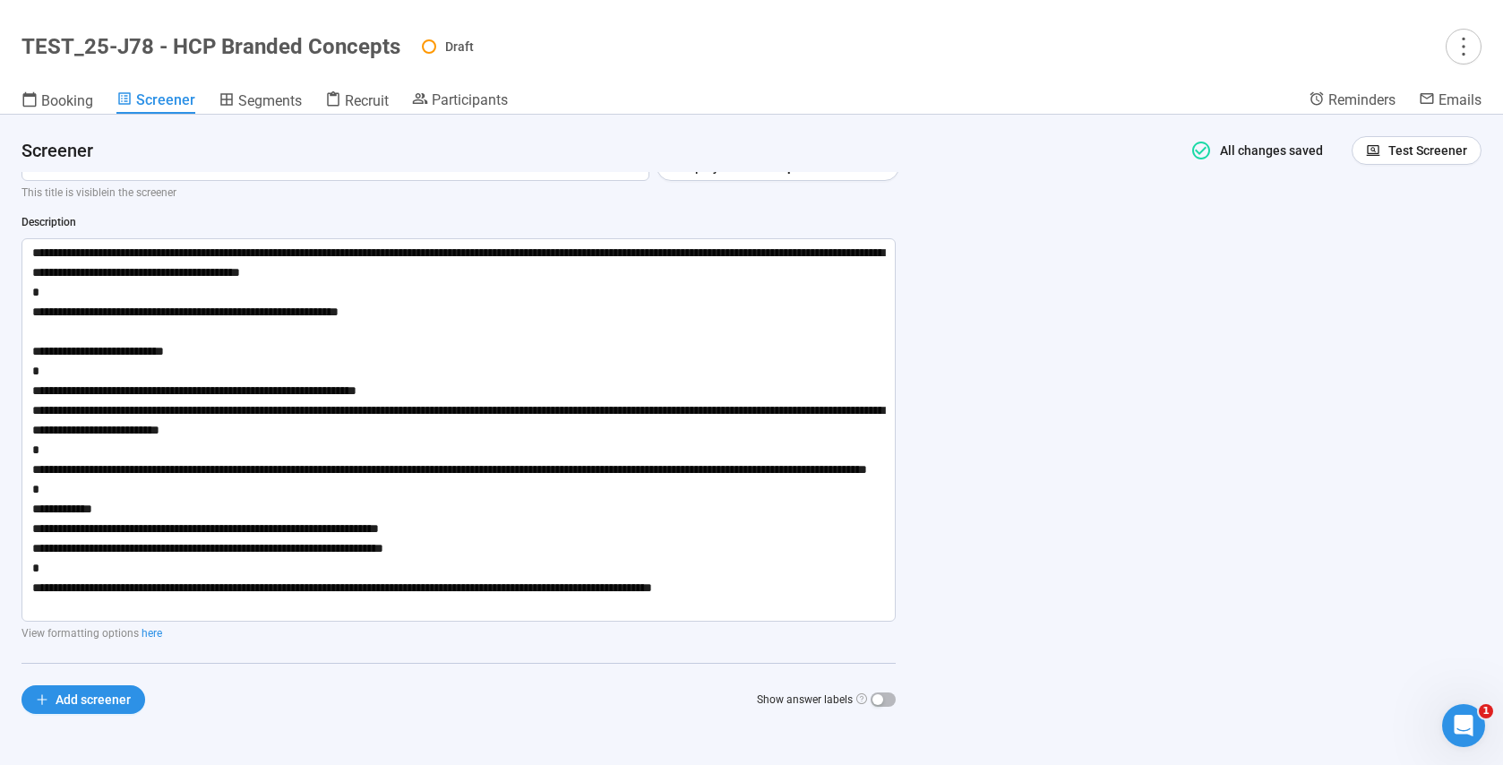
scroll to position [79, 0]
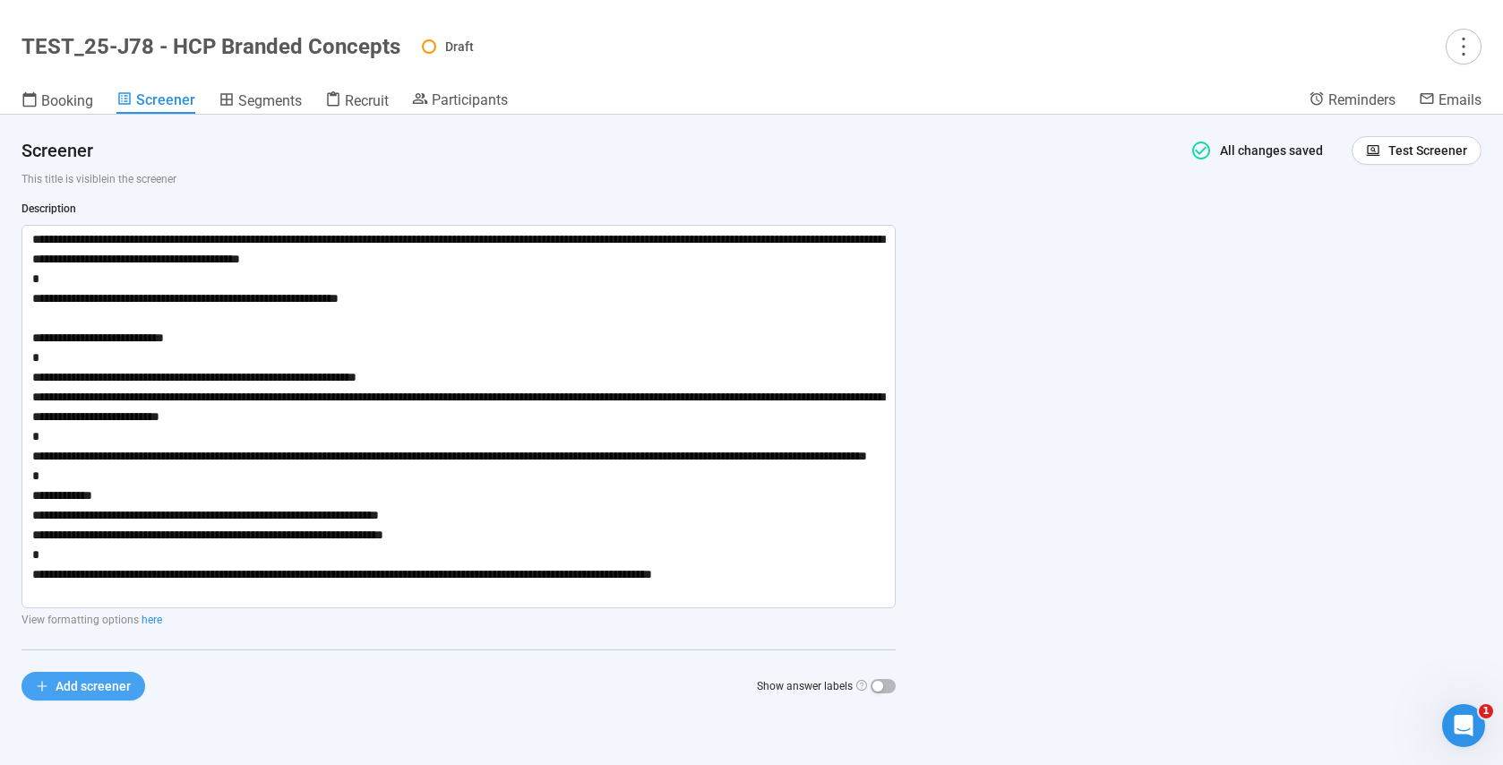
click at [64, 691] on span "Add screener" at bounding box center [93, 686] width 75 height 20
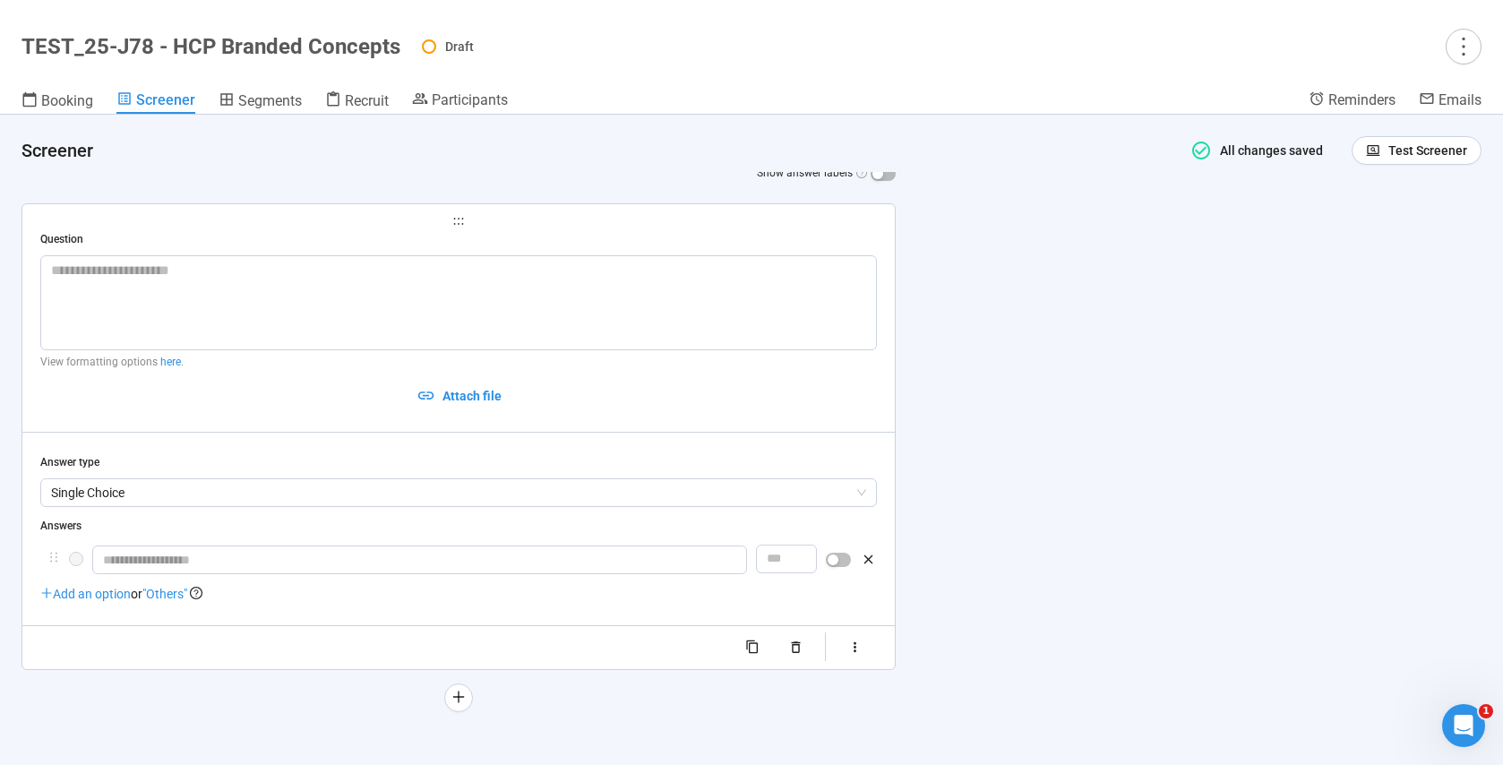
scroll to position [590, 0]
click at [71, 487] on span "Single Choice" at bounding box center [458, 489] width 815 height 27
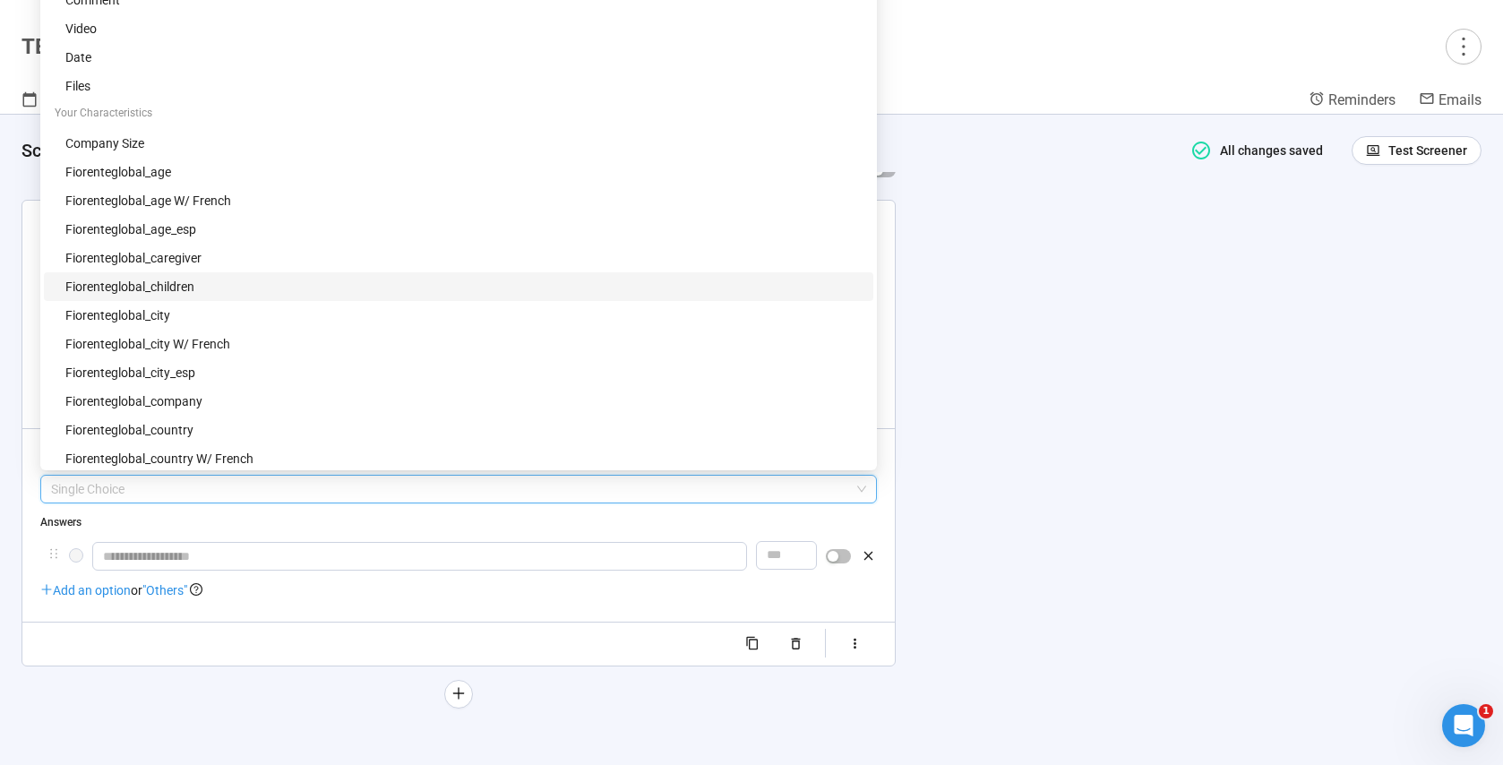
scroll to position [290, 0]
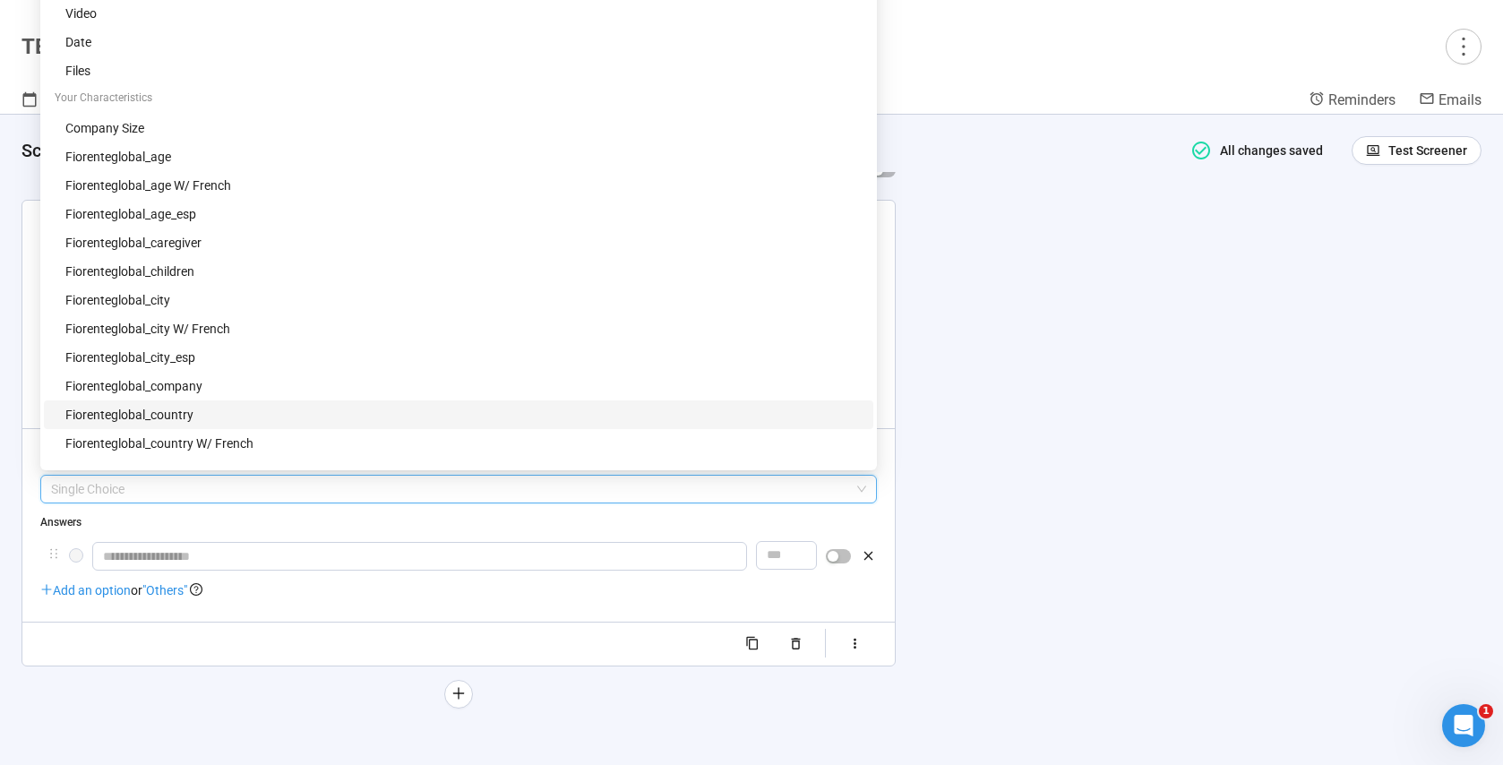
click at [176, 416] on div "fiorenteglobal_country" at bounding box center [463, 415] width 797 height 20
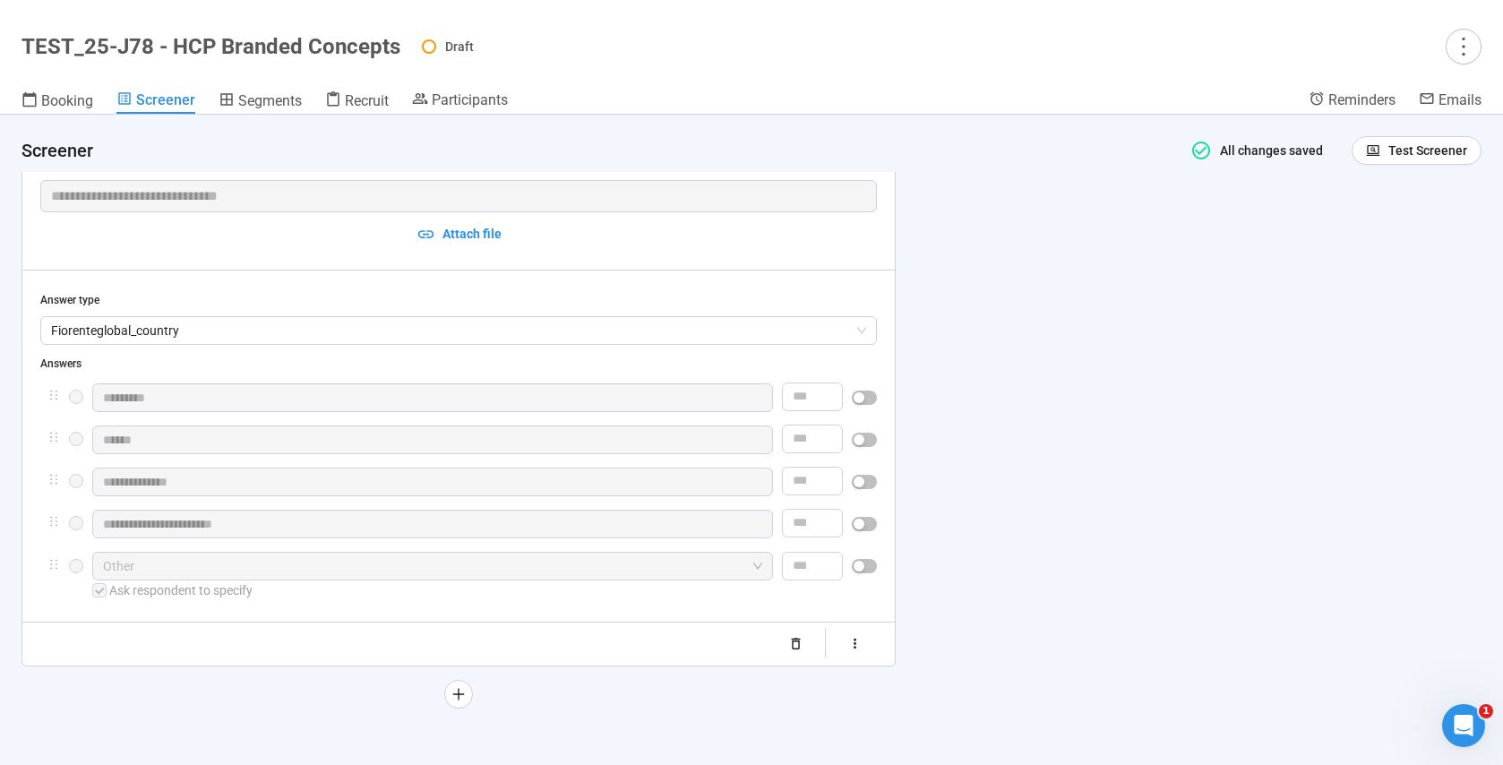
scroll to position [661, 0]
click at [459, 698] on icon "plus" at bounding box center [458, 693] width 14 height 14
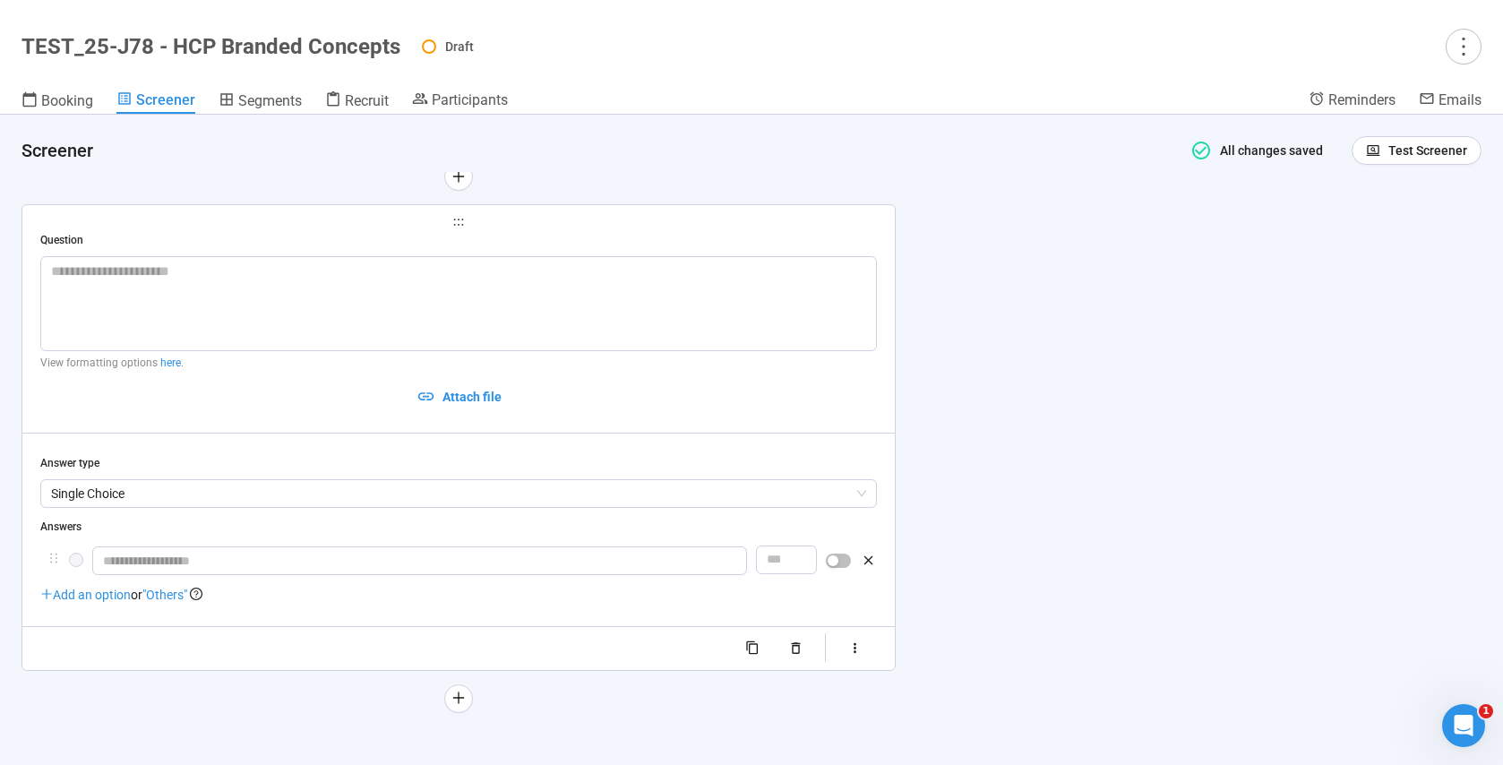
scroll to position [854, 0]
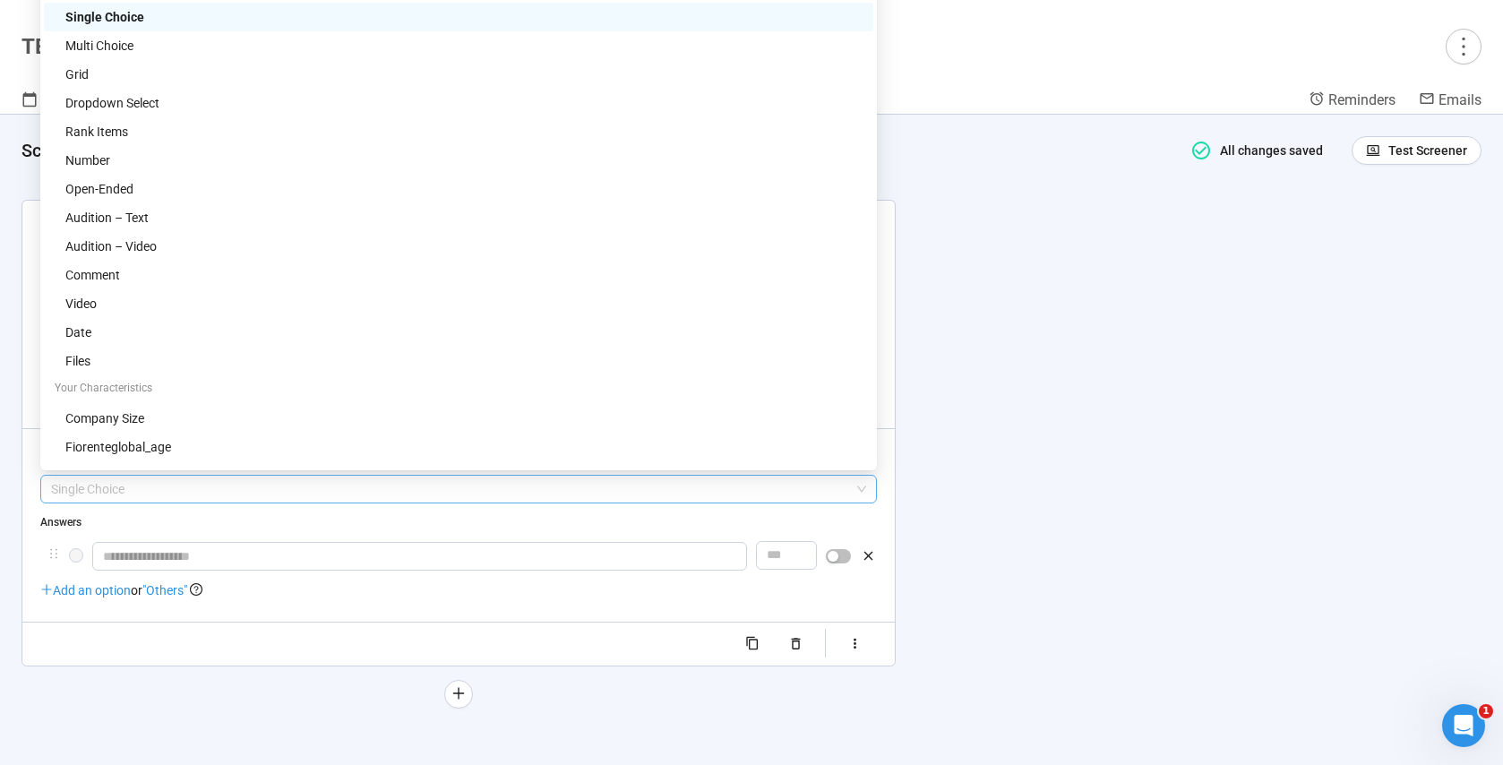
click at [167, 499] on span "Single Choice" at bounding box center [458, 489] width 815 height 27
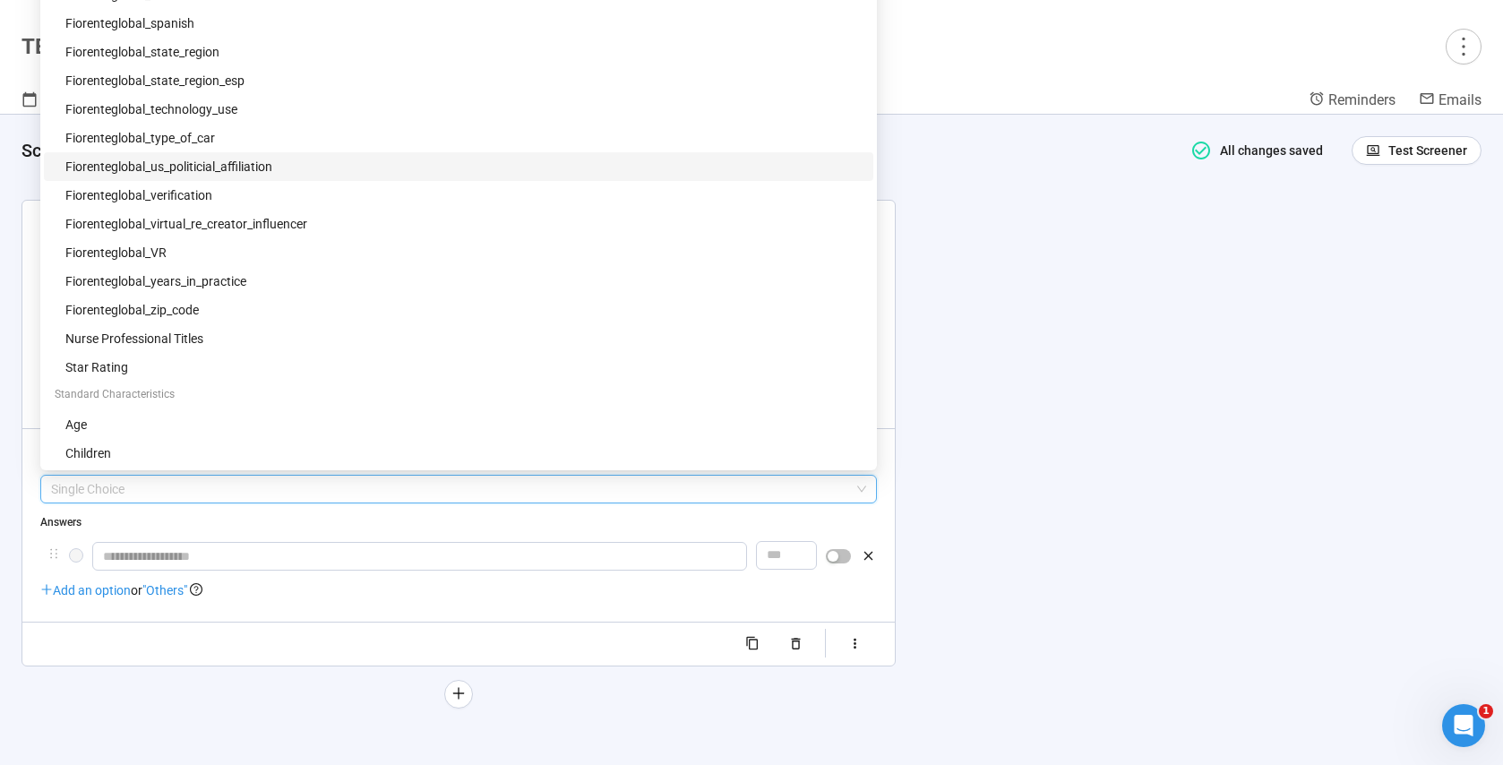
scroll to position [2311, 0]
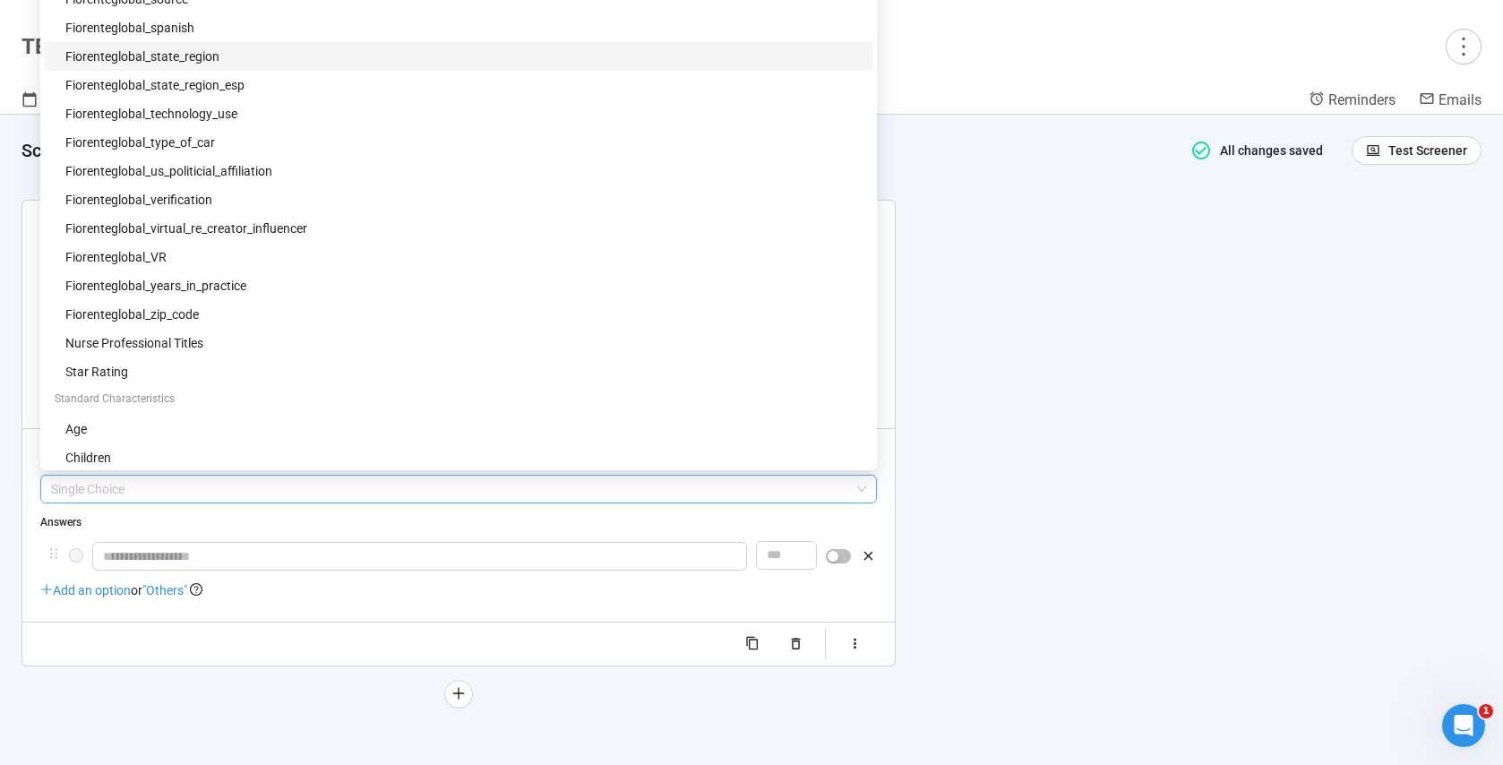
click at [210, 64] on div "fiorenteglobal_state_region" at bounding box center [463, 57] width 797 height 20
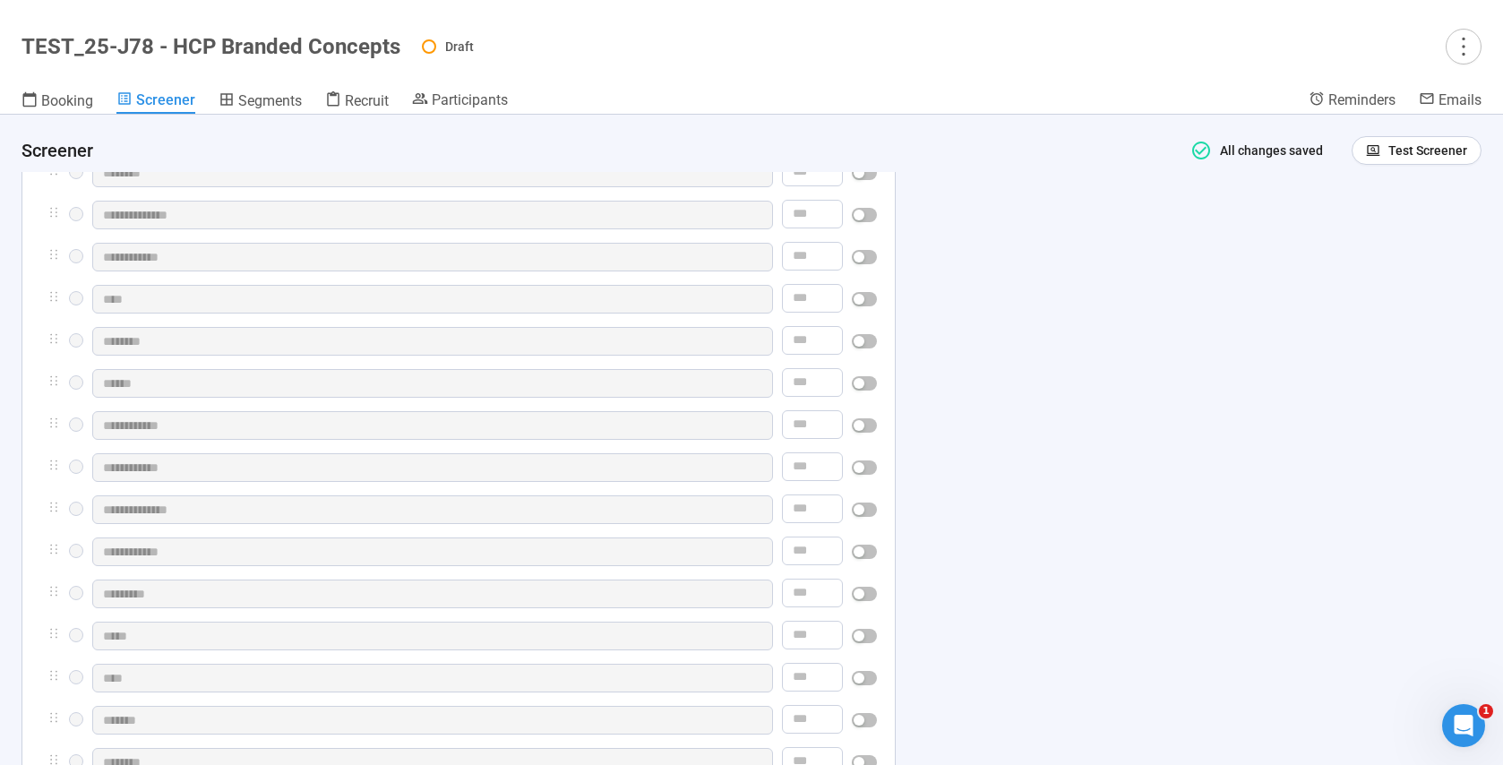
scroll to position [2889, 0]
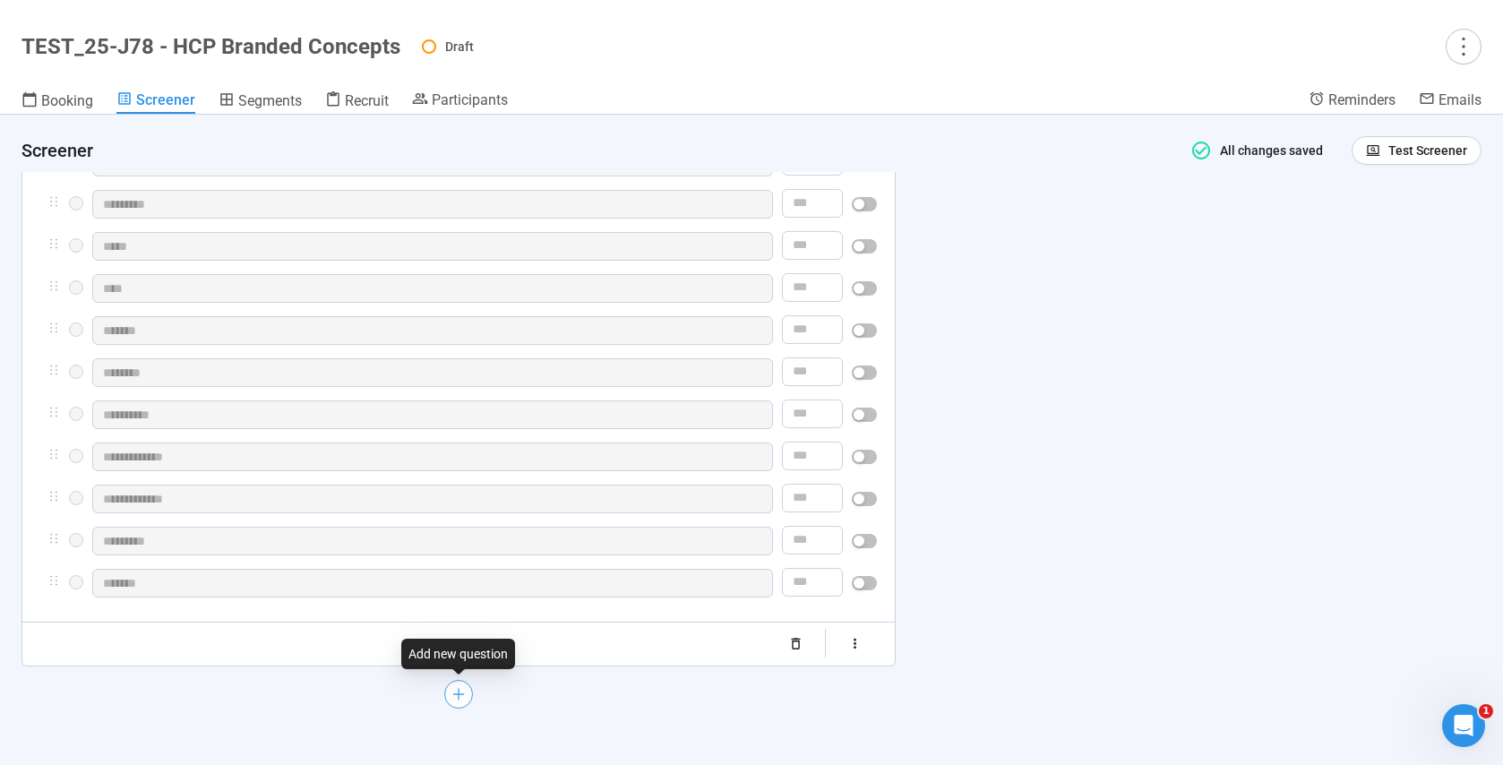
click at [457, 694] on icon "plus" at bounding box center [458, 693] width 11 height 1
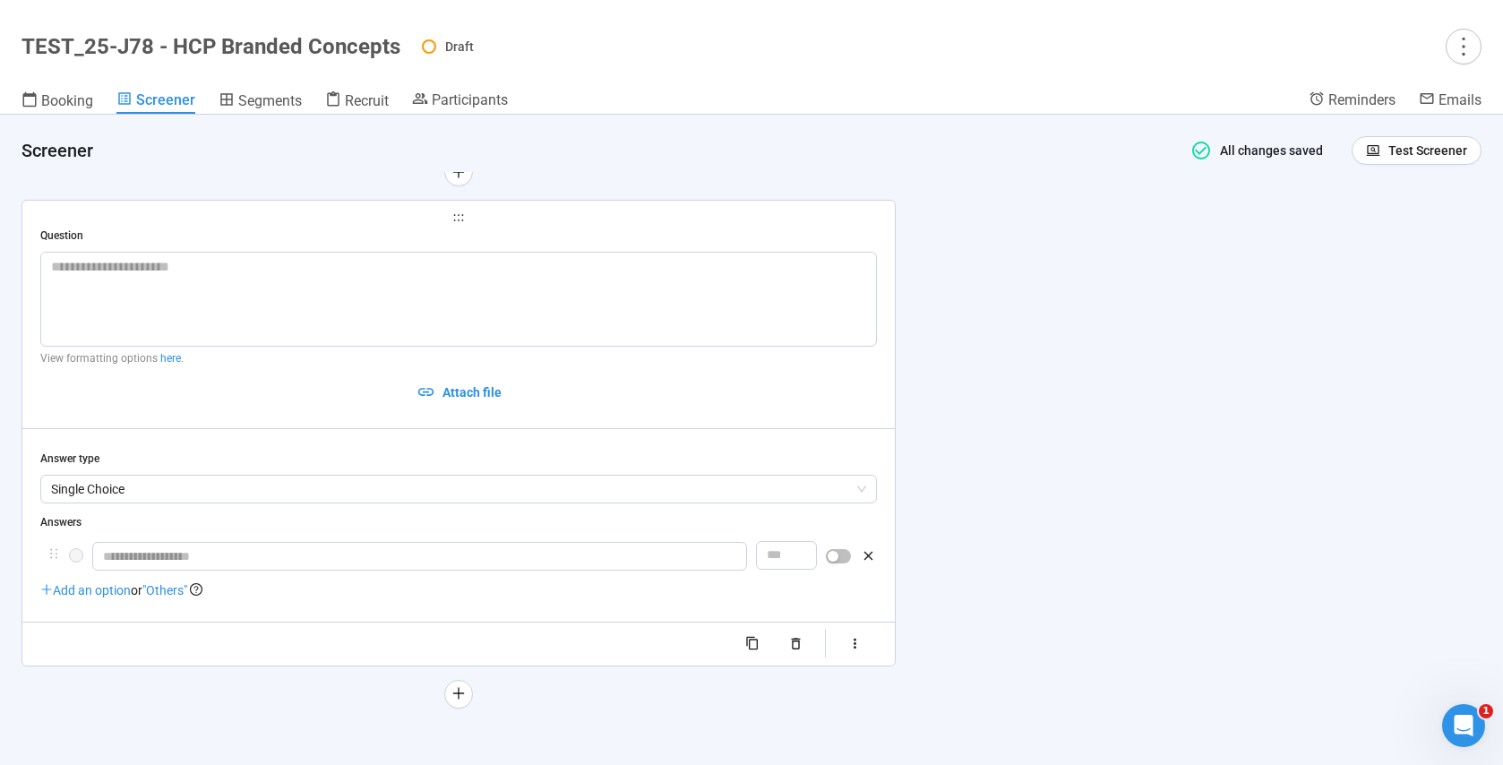
scroll to position [2435, 0]
click at [149, 486] on span "Single Choice" at bounding box center [458, 489] width 815 height 27
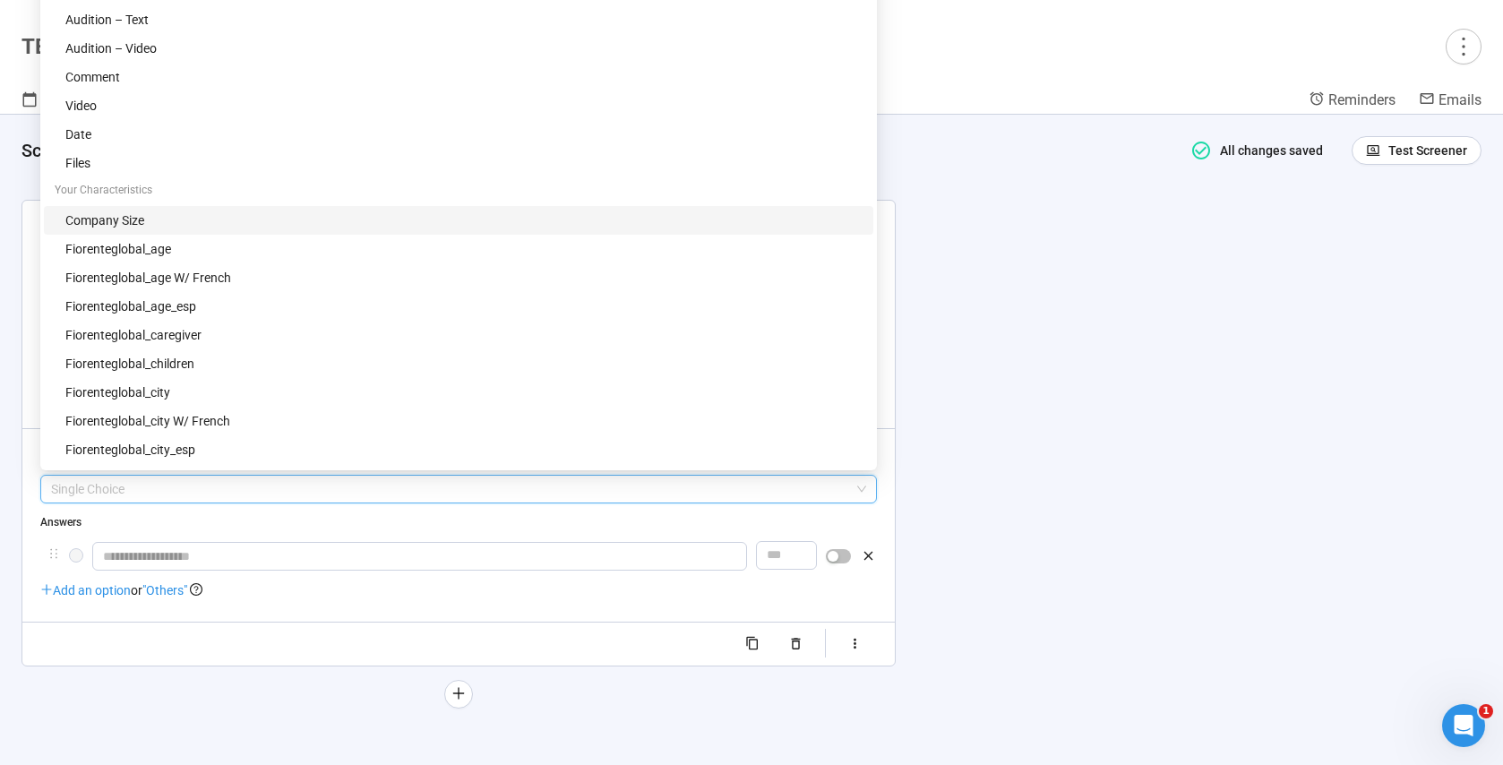
scroll to position [219, 0]
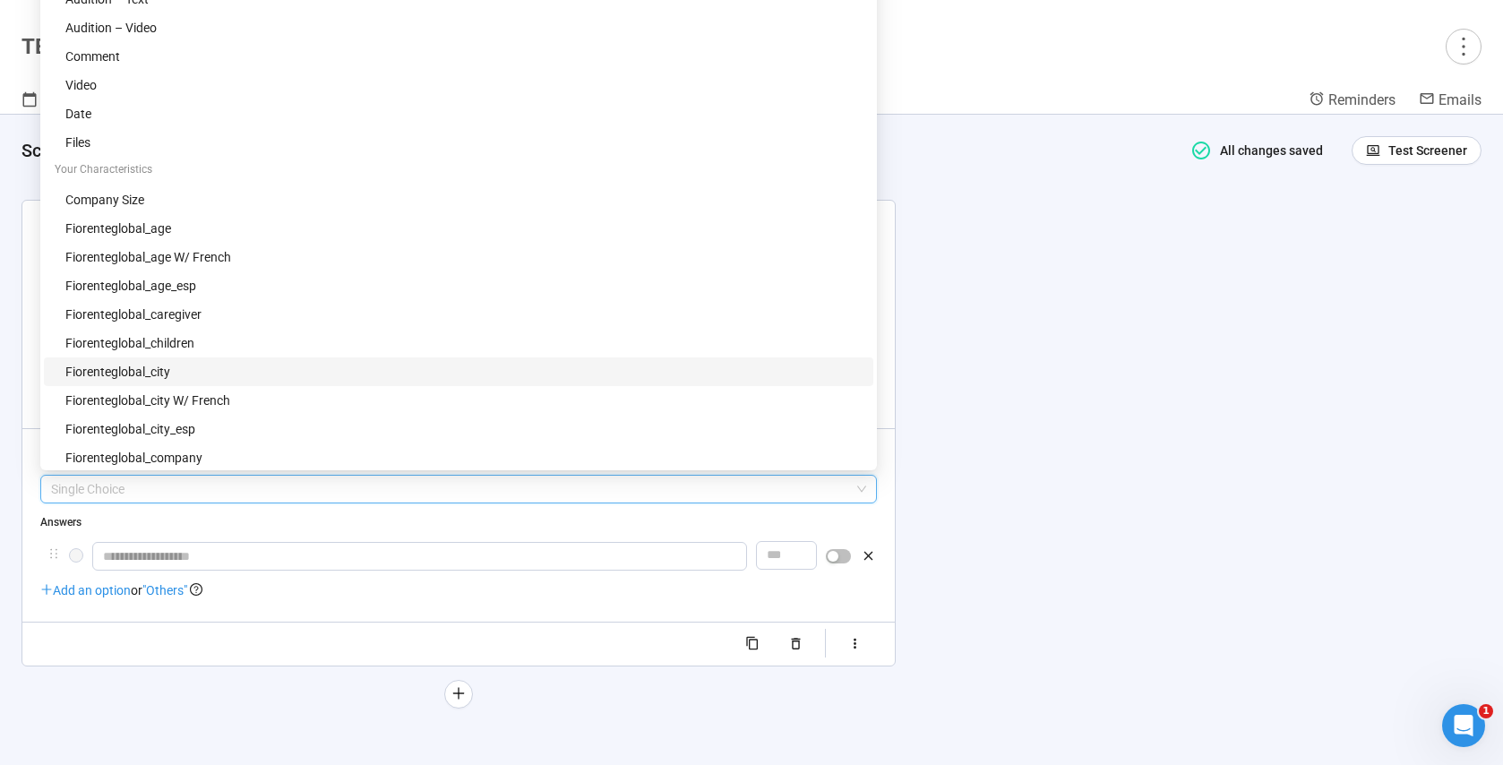
click at [154, 374] on div "fiorenteglobal_city" at bounding box center [463, 372] width 797 height 20
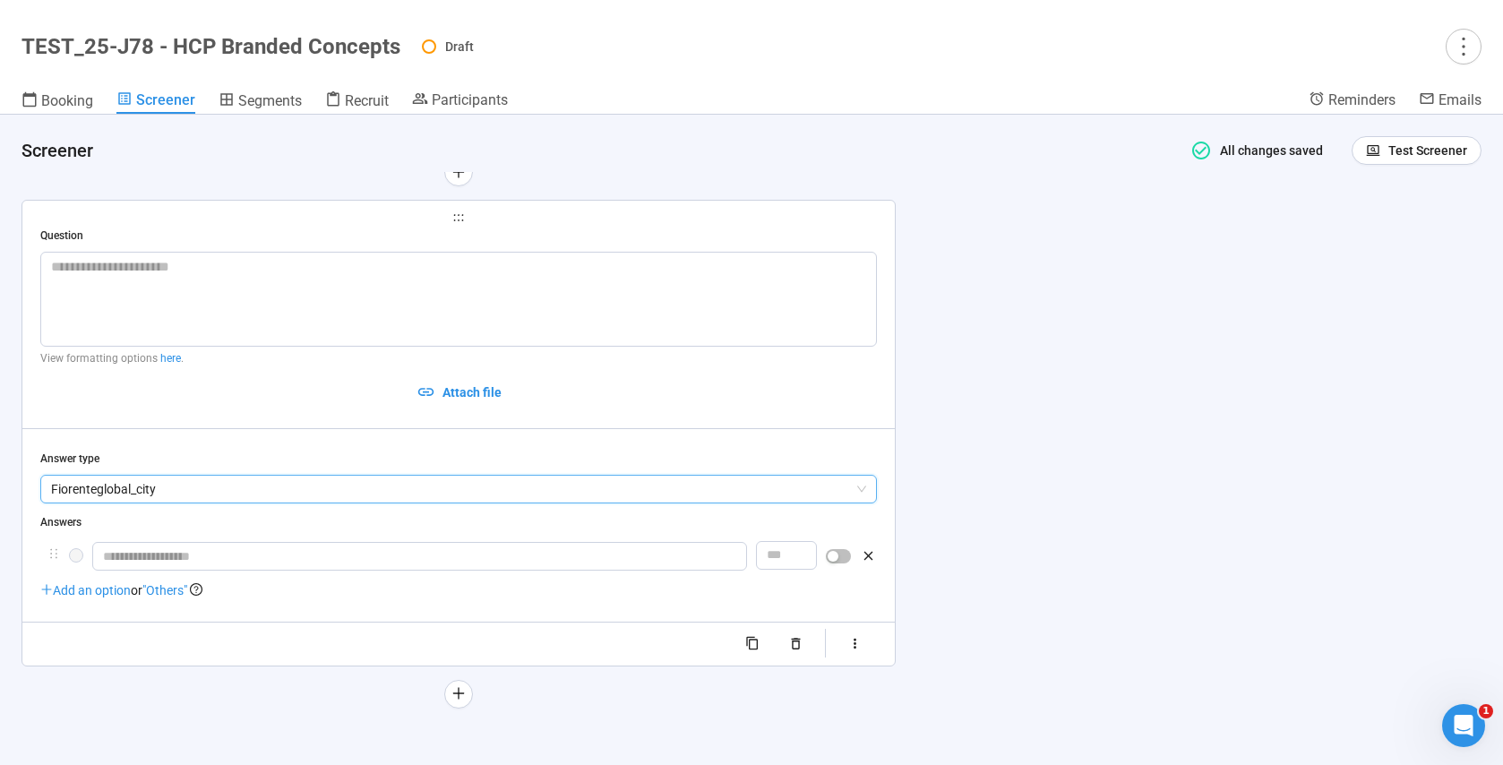
scroll to position [2338, 0]
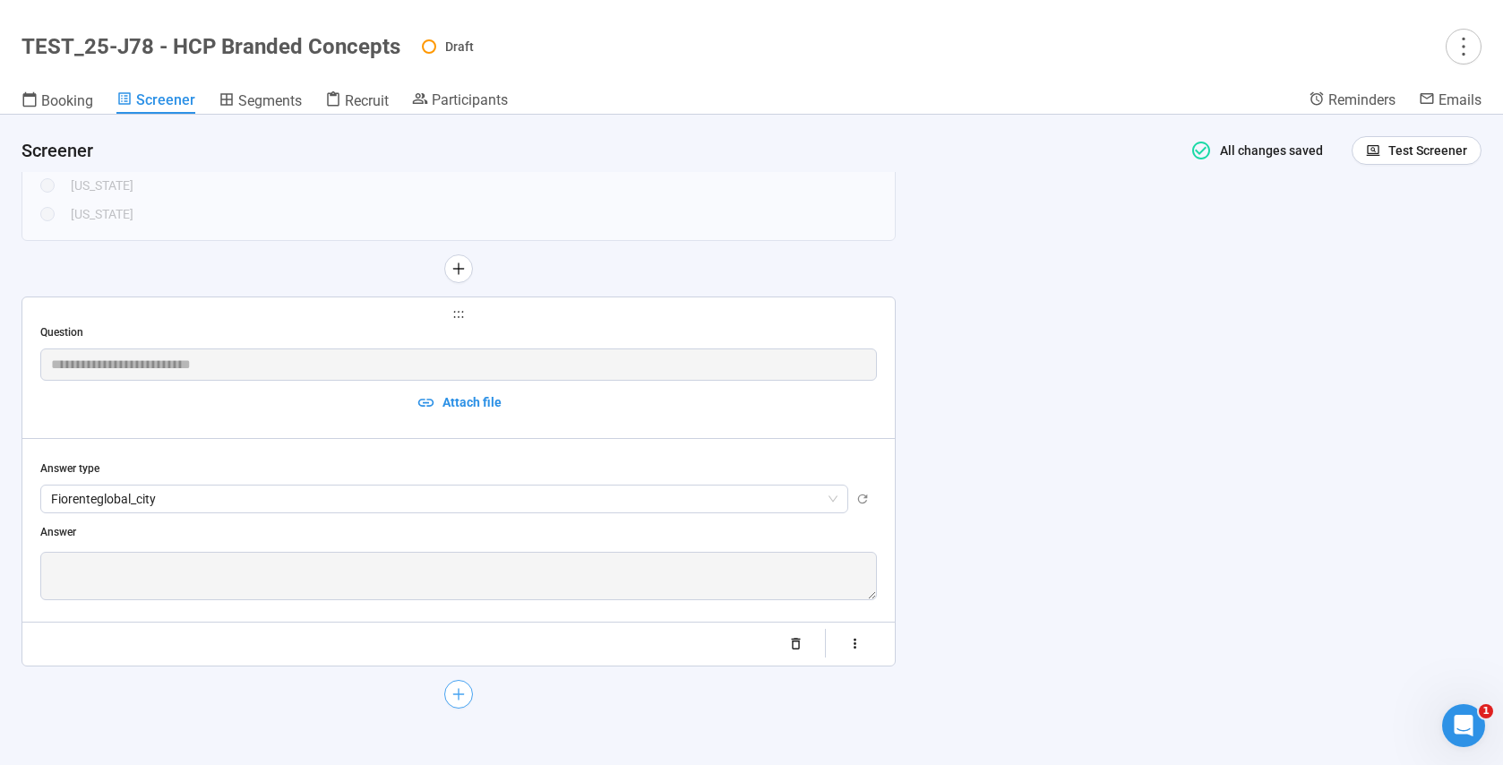
click at [461, 692] on icon "plus" at bounding box center [458, 693] width 14 height 14
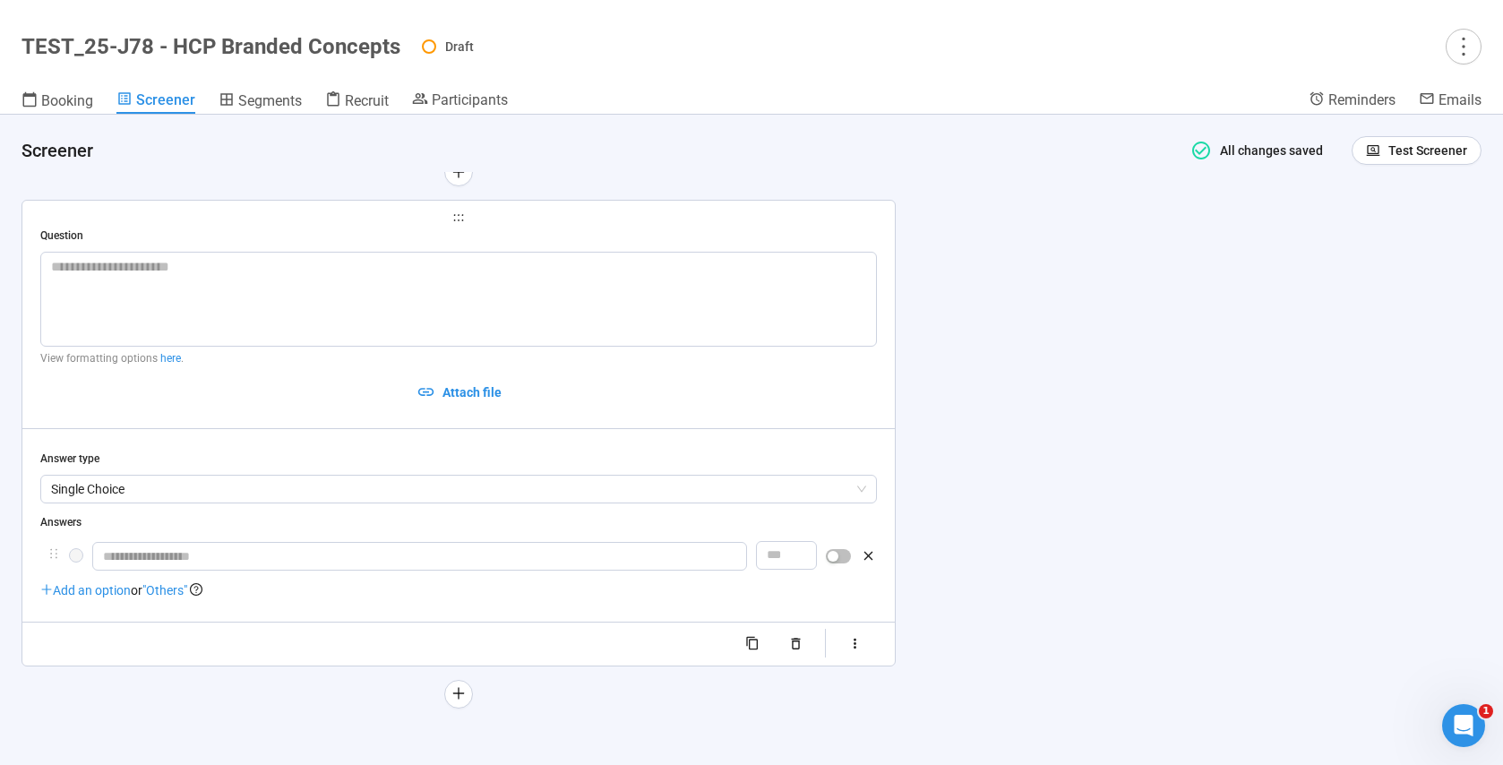
scroll to position [2593, 0]
click at [188, 491] on span "Single Choice" at bounding box center [458, 489] width 815 height 27
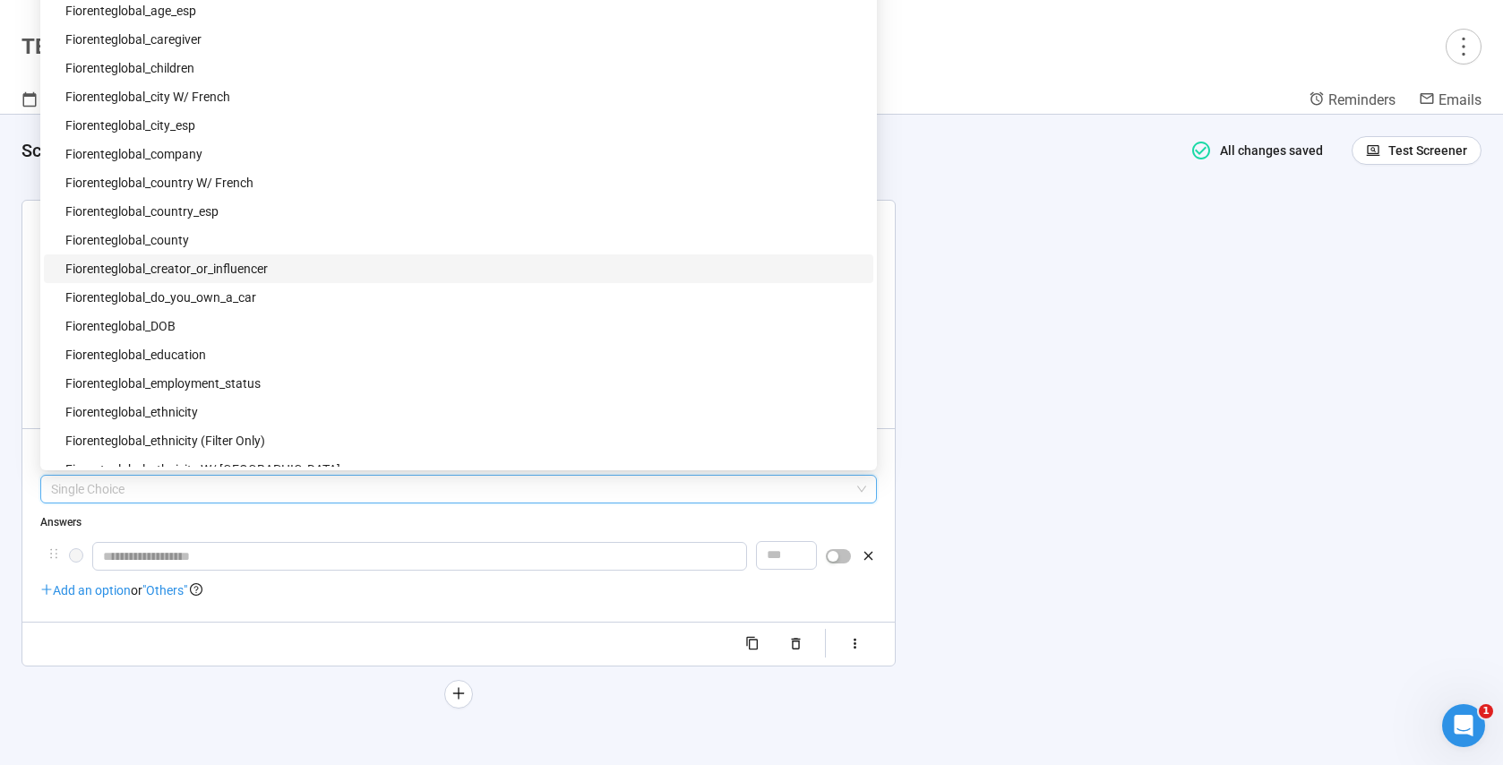
scroll to position [697, 0]
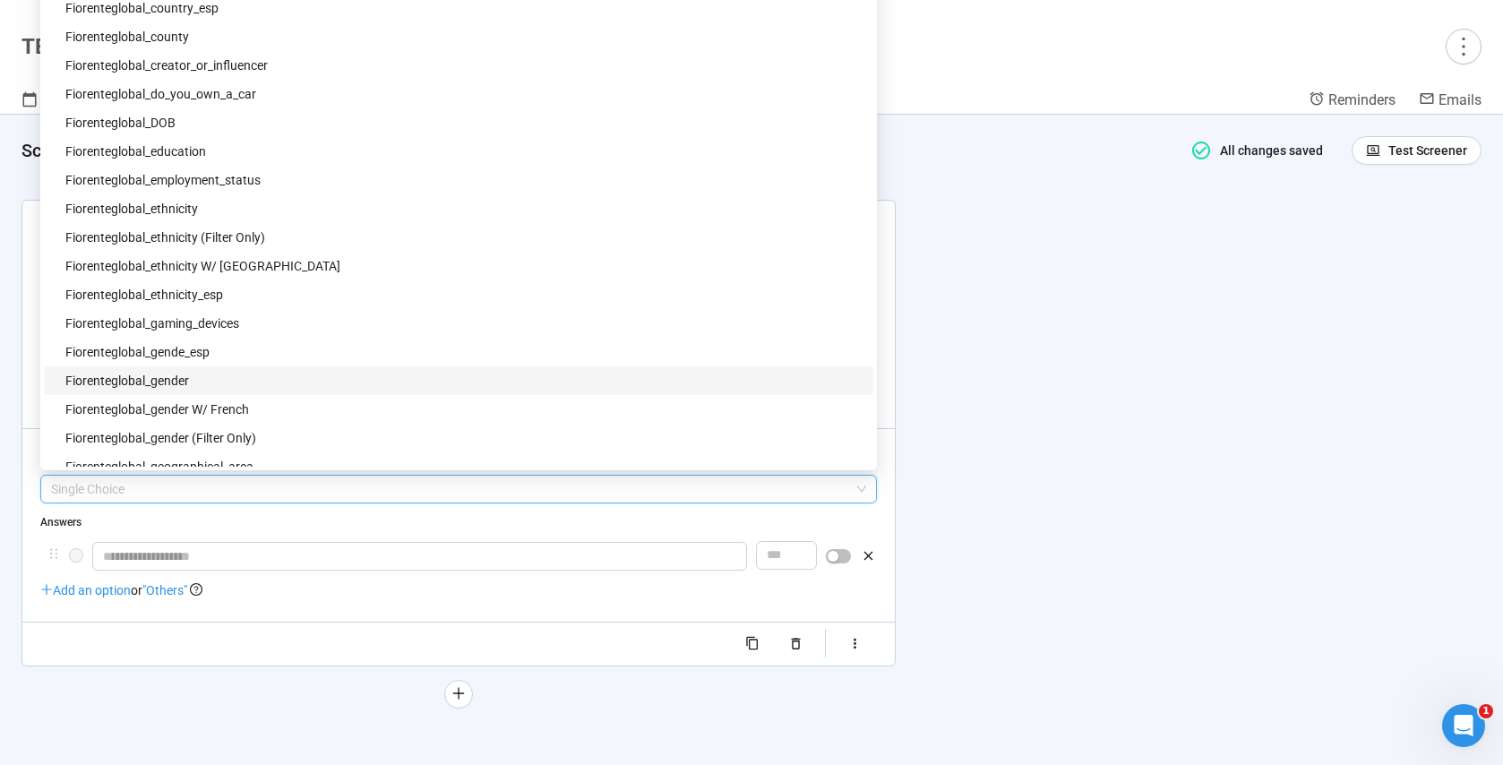
click at [183, 377] on div "fiorenteglobal_gender" at bounding box center [463, 381] width 797 height 20
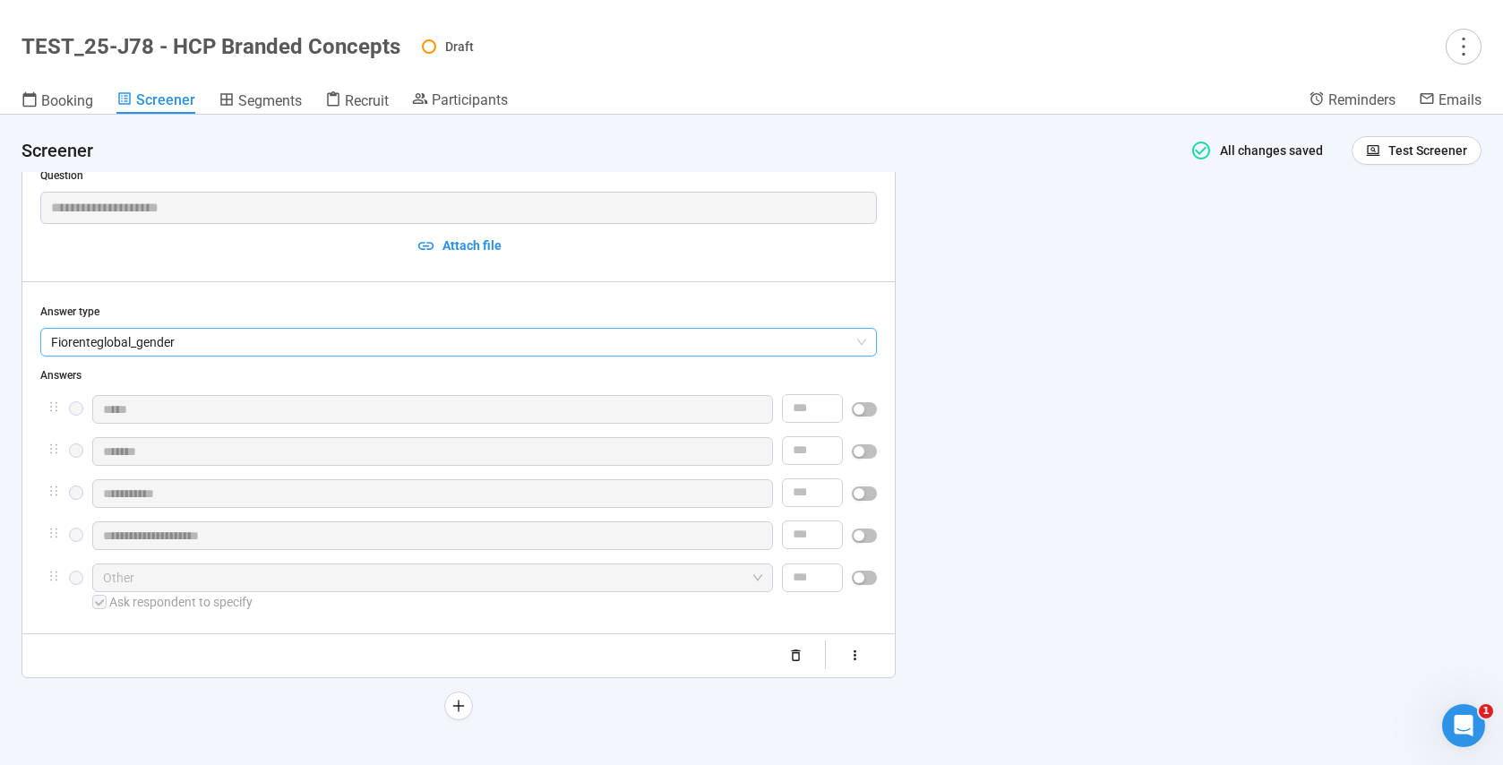
scroll to position [2667, 0]
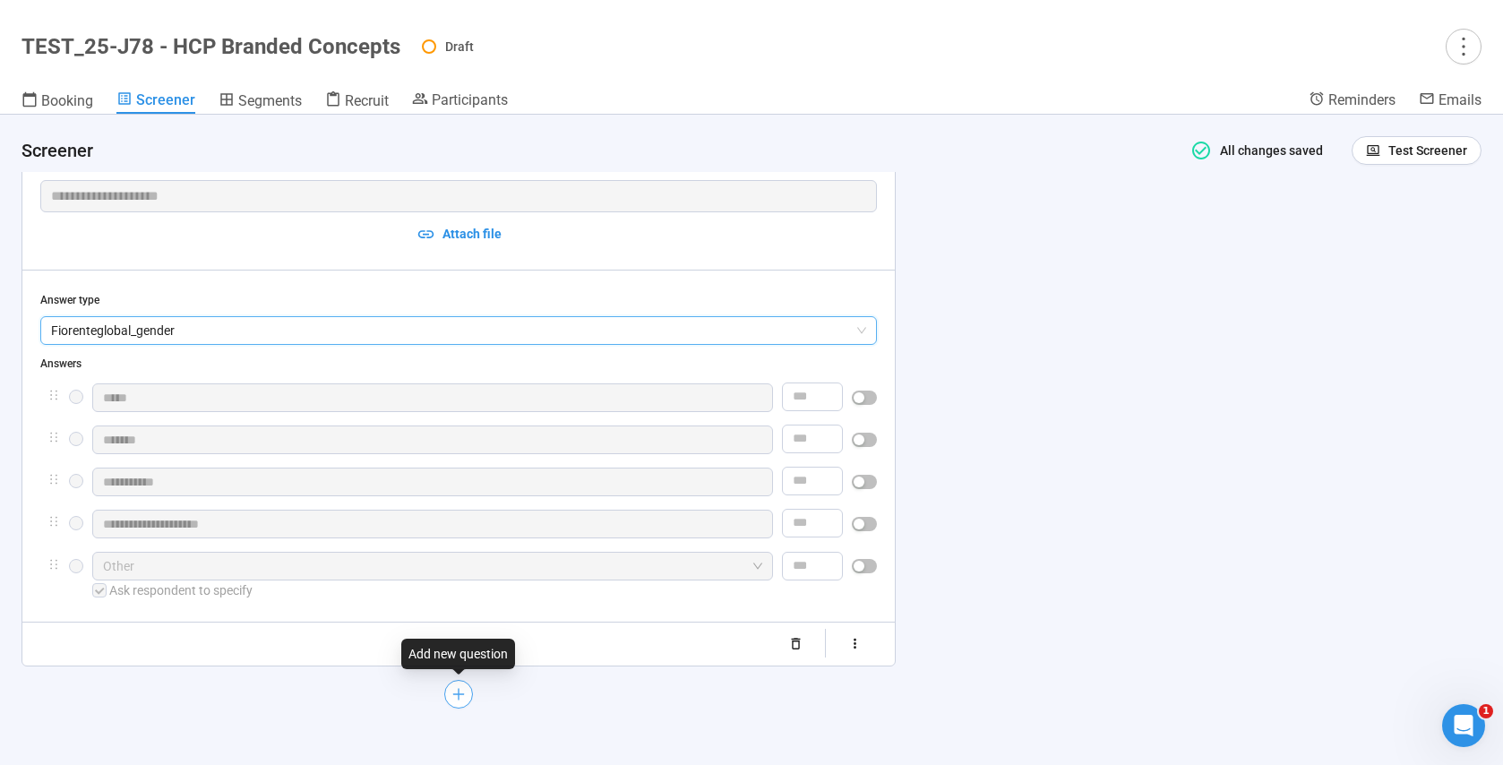
click at [468, 699] on button "button" at bounding box center [458, 694] width 29 height 29
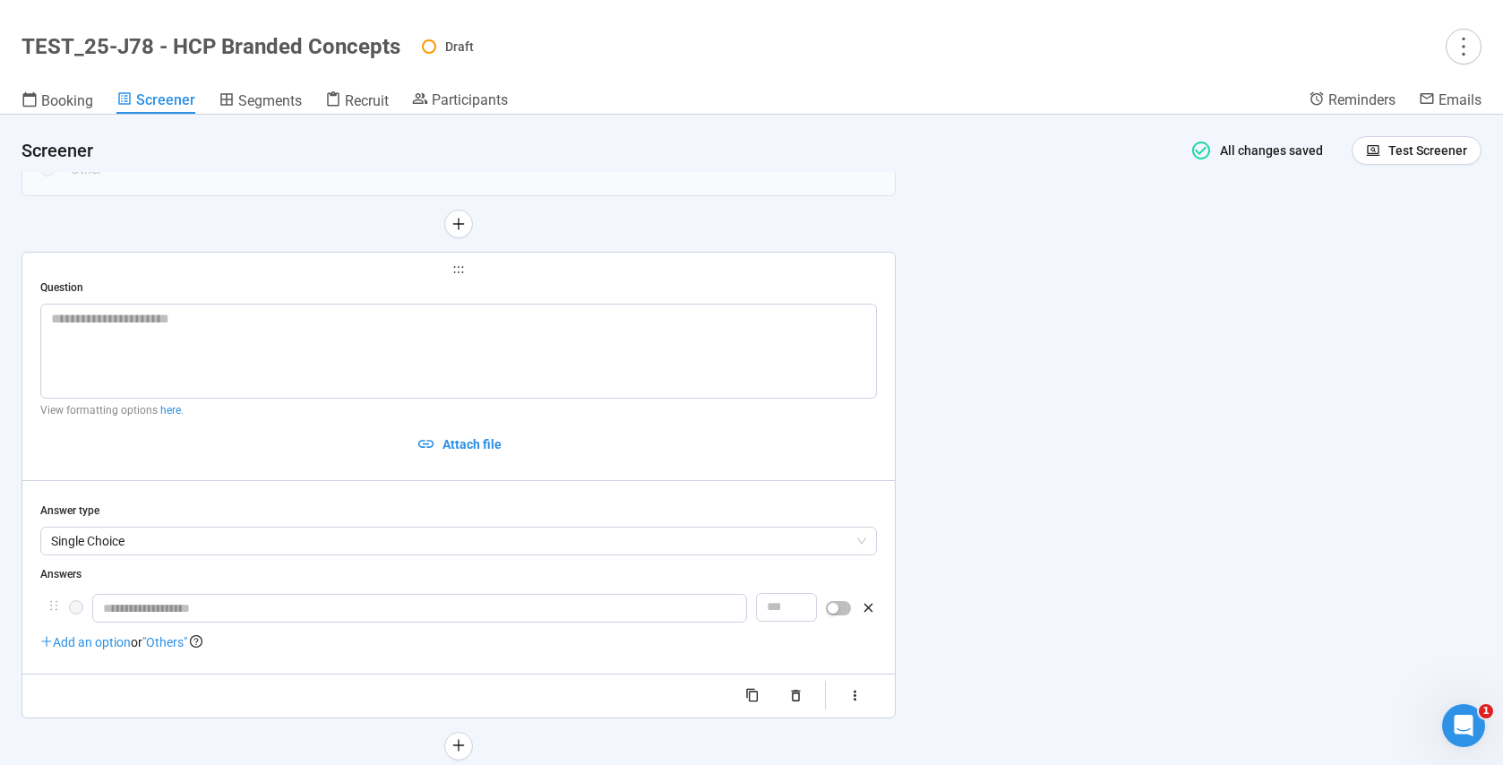
scroll to position [2856, 0]
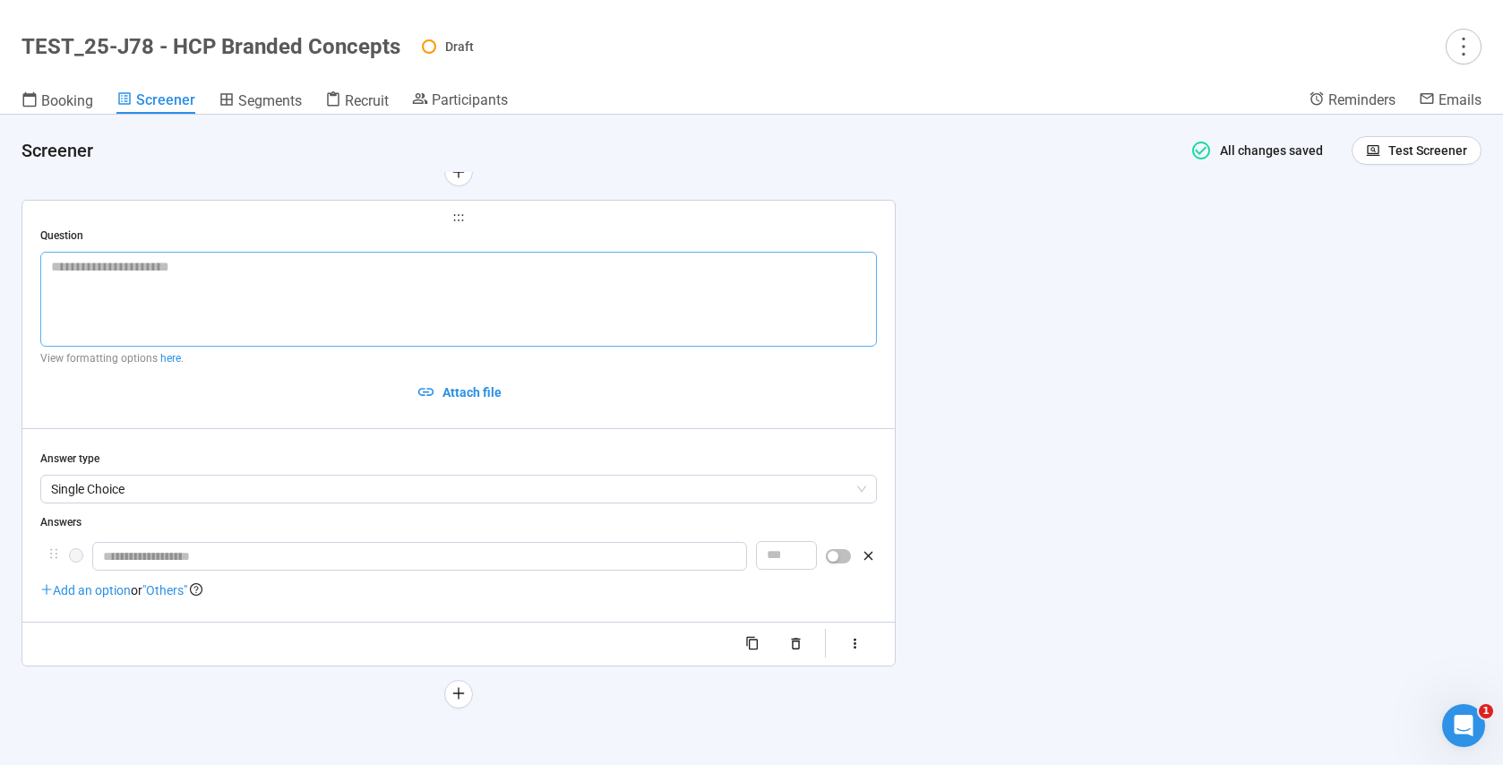
click at [322, 259] on textarea at bounding box center [458, 299] width 837 height 95
paste textarea "**********"
type textarea "**********"
click at [164, 555] on input "text" at bounding box center [419, 556] width 655 height 29
click at [90, 597] on div "Add an option or "Others"" at bounding box center [121, 590] width 162 height 20
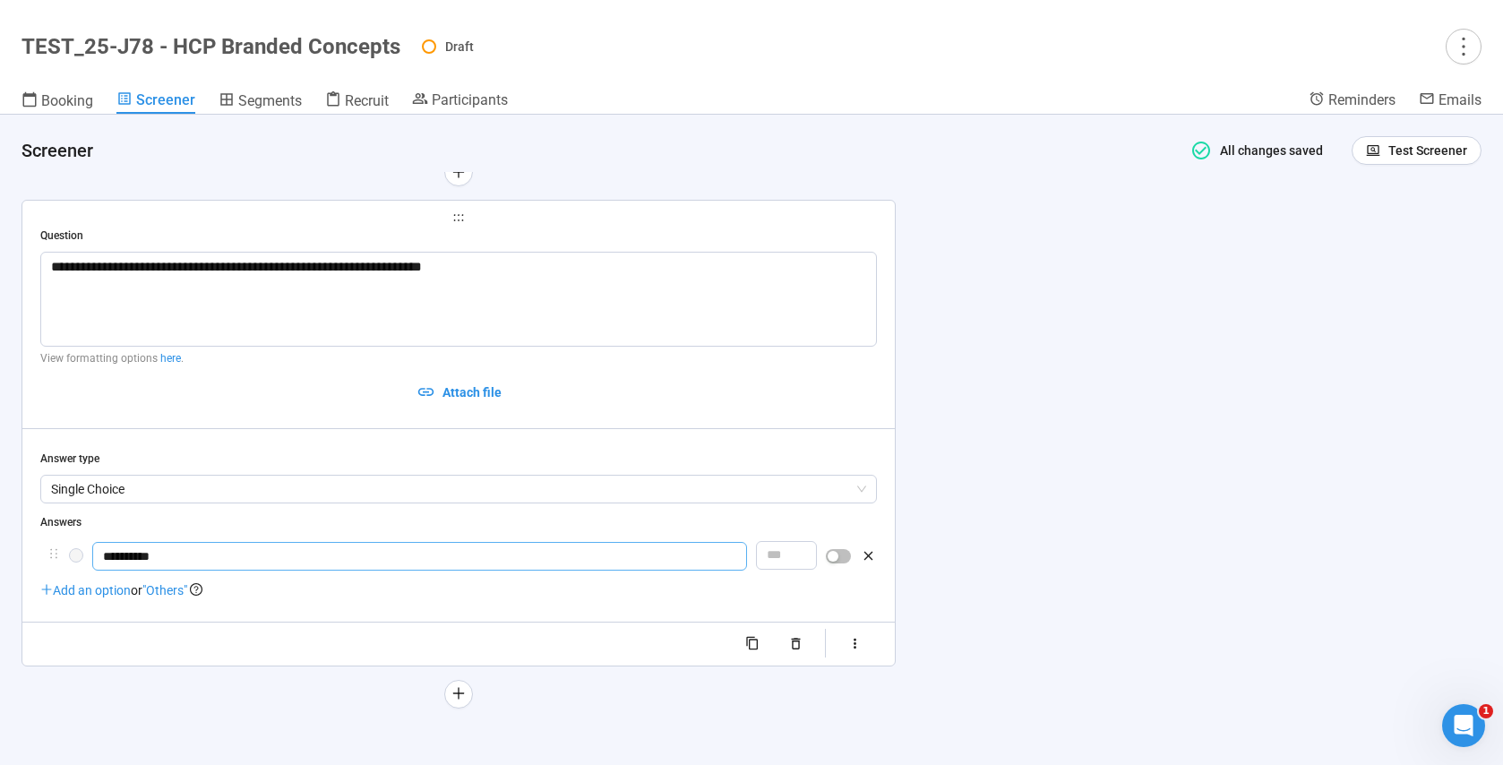
click at [52, 588] on span "Add an option" at bounding box center [85, 590] width 90 height 14
type input "**********"
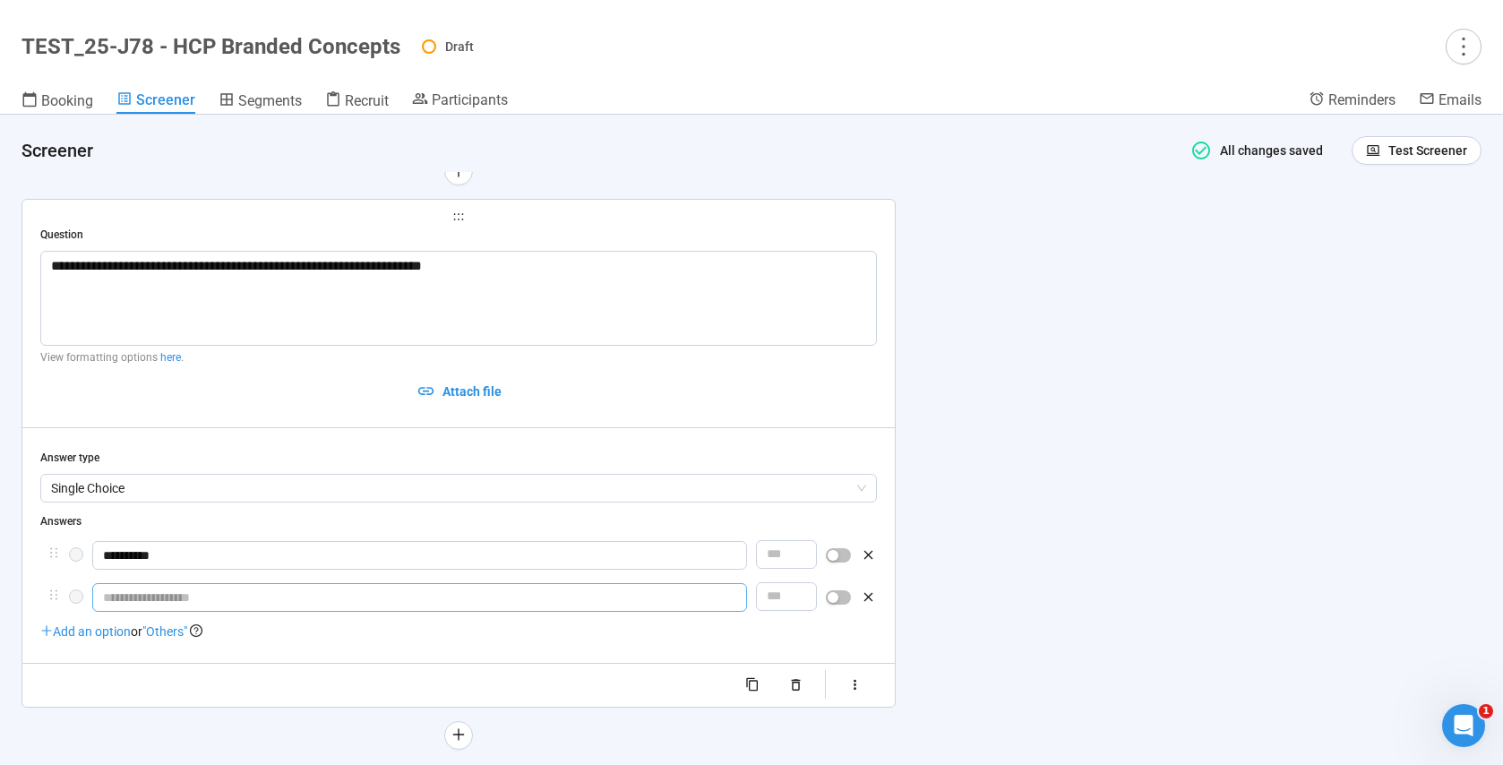
click at [179, 602] on input "text" at bounding box center [419, 597] width 655 height 29
click at [80, 639] on span "Add an option" at bounding box center [85, 631] width 90 height 14
type input "**********"
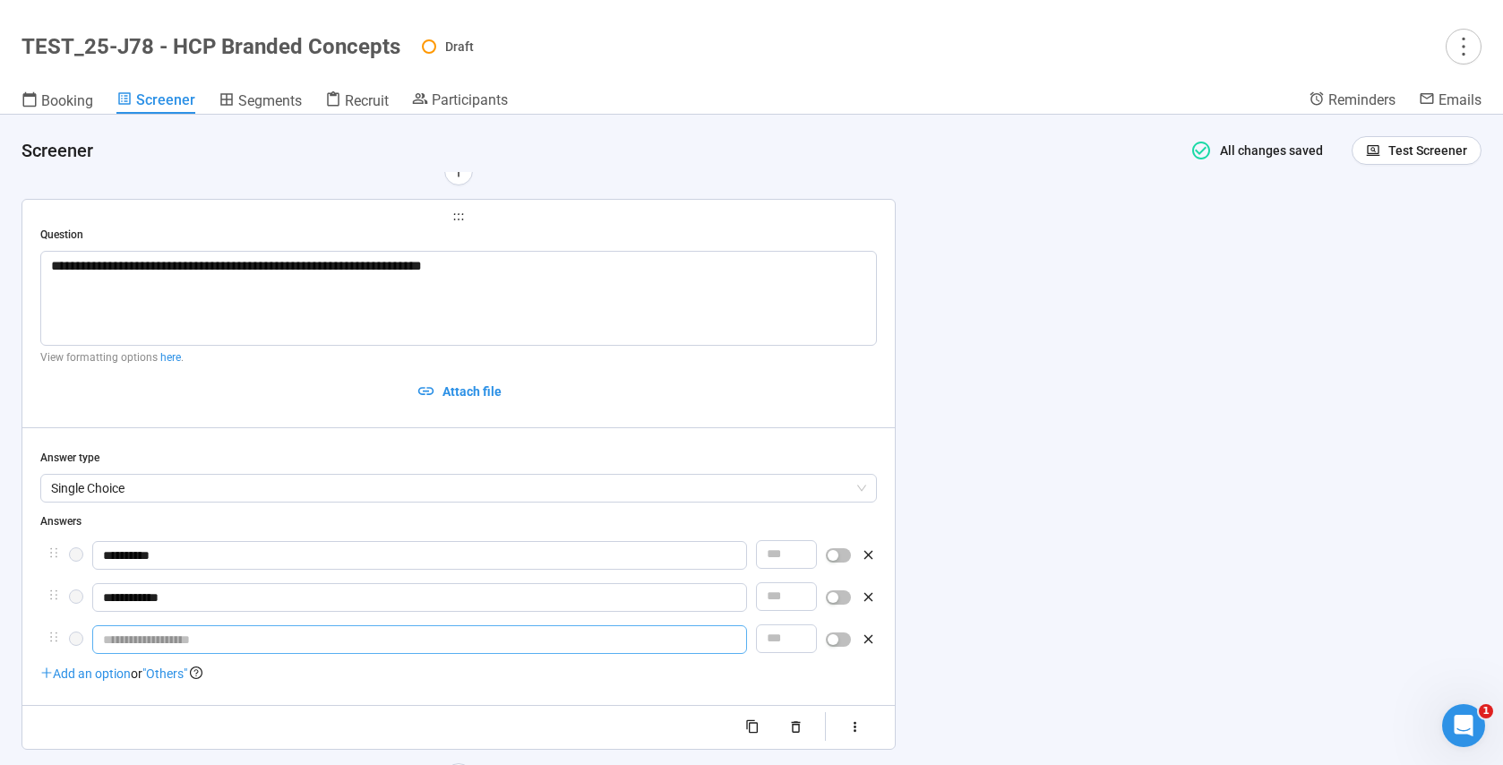
click at [140, 638] on input "text" at bounding box center [419, 639] width 655 height 29
click at [112, 681] on span "Add an option" at bounding box center [85, 673] width 90 height 14
type input "**********"
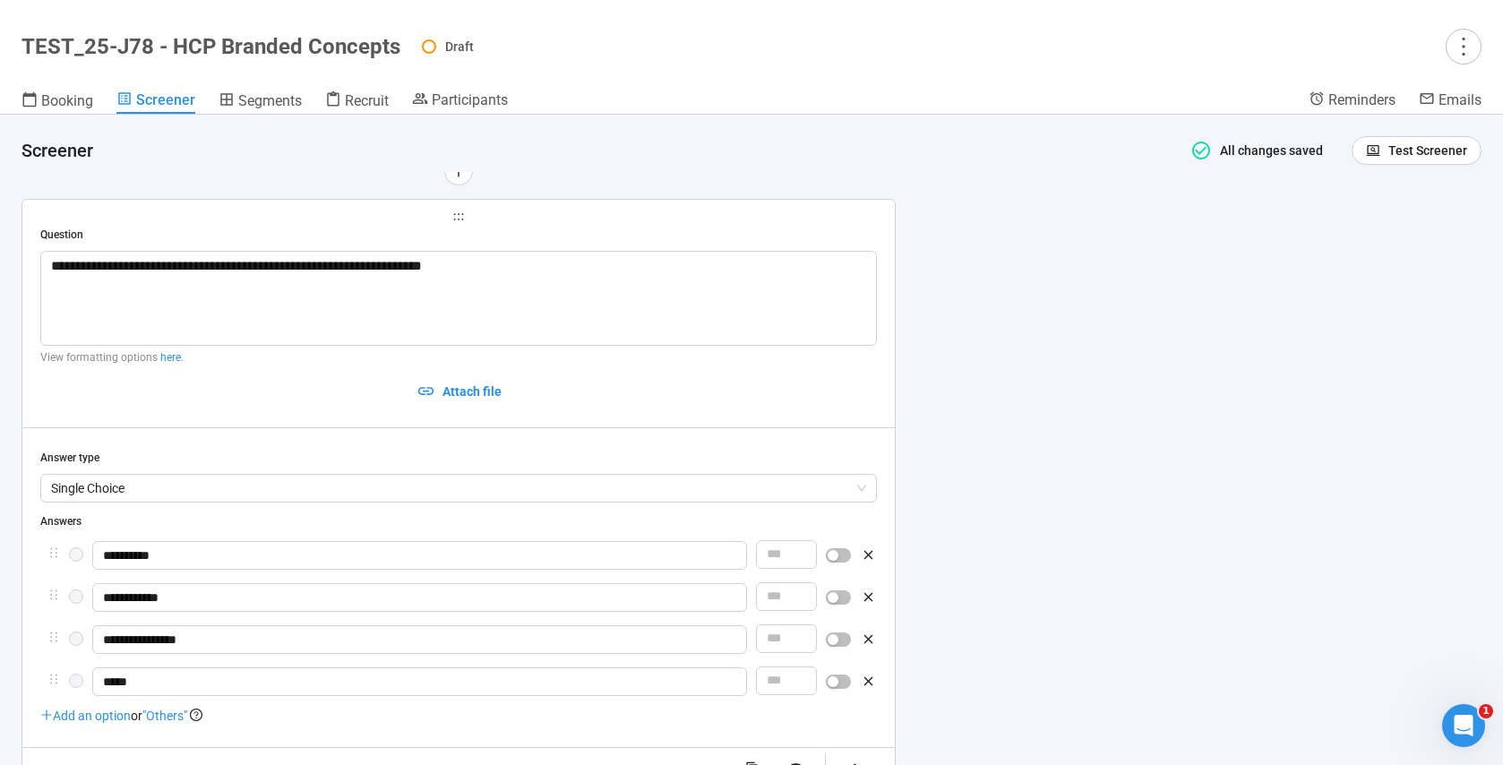
click at [87, 717] on span "Add an option" at bounding box center [85, 715] width 90 height 14
type input "*****"
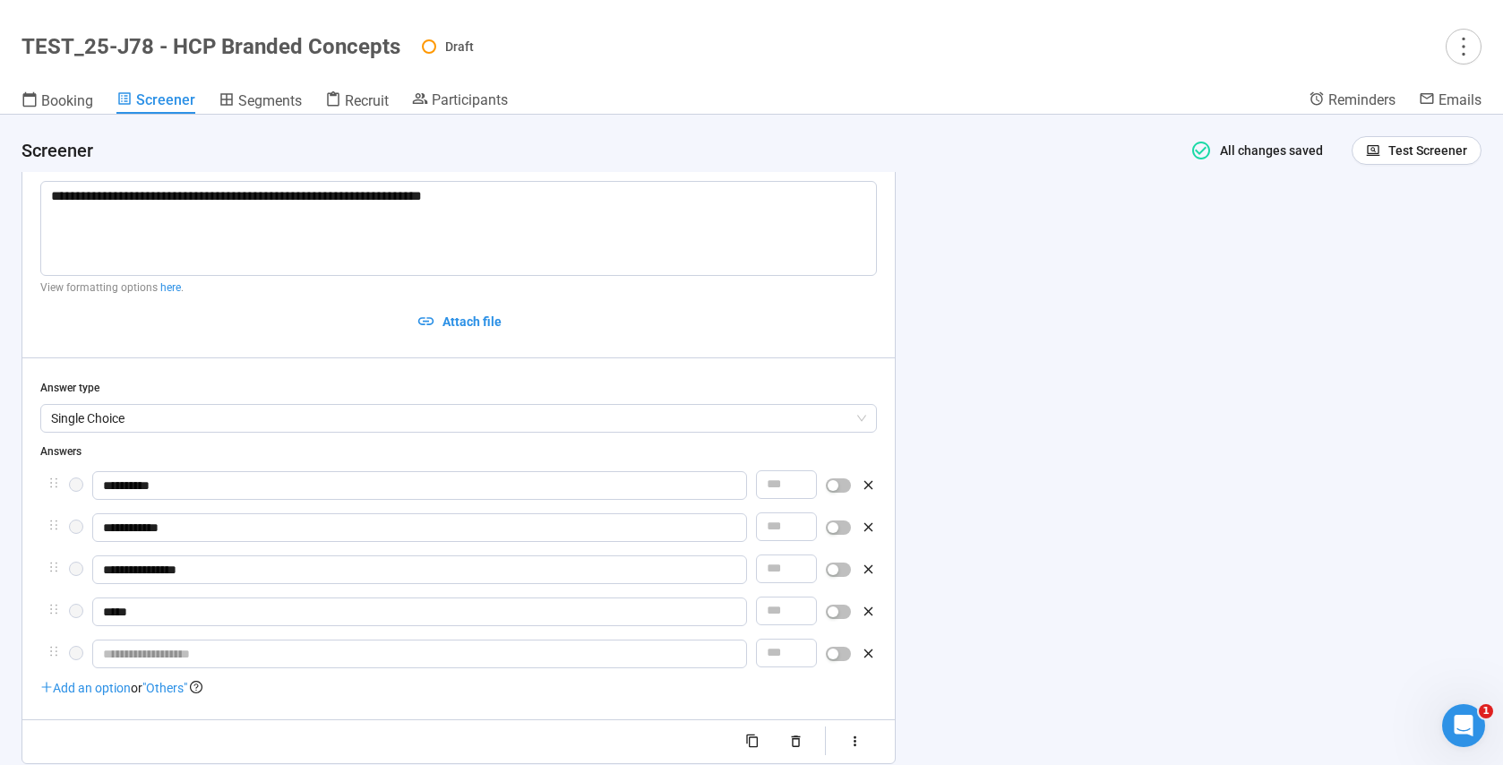
scroll to position [2963, 0]
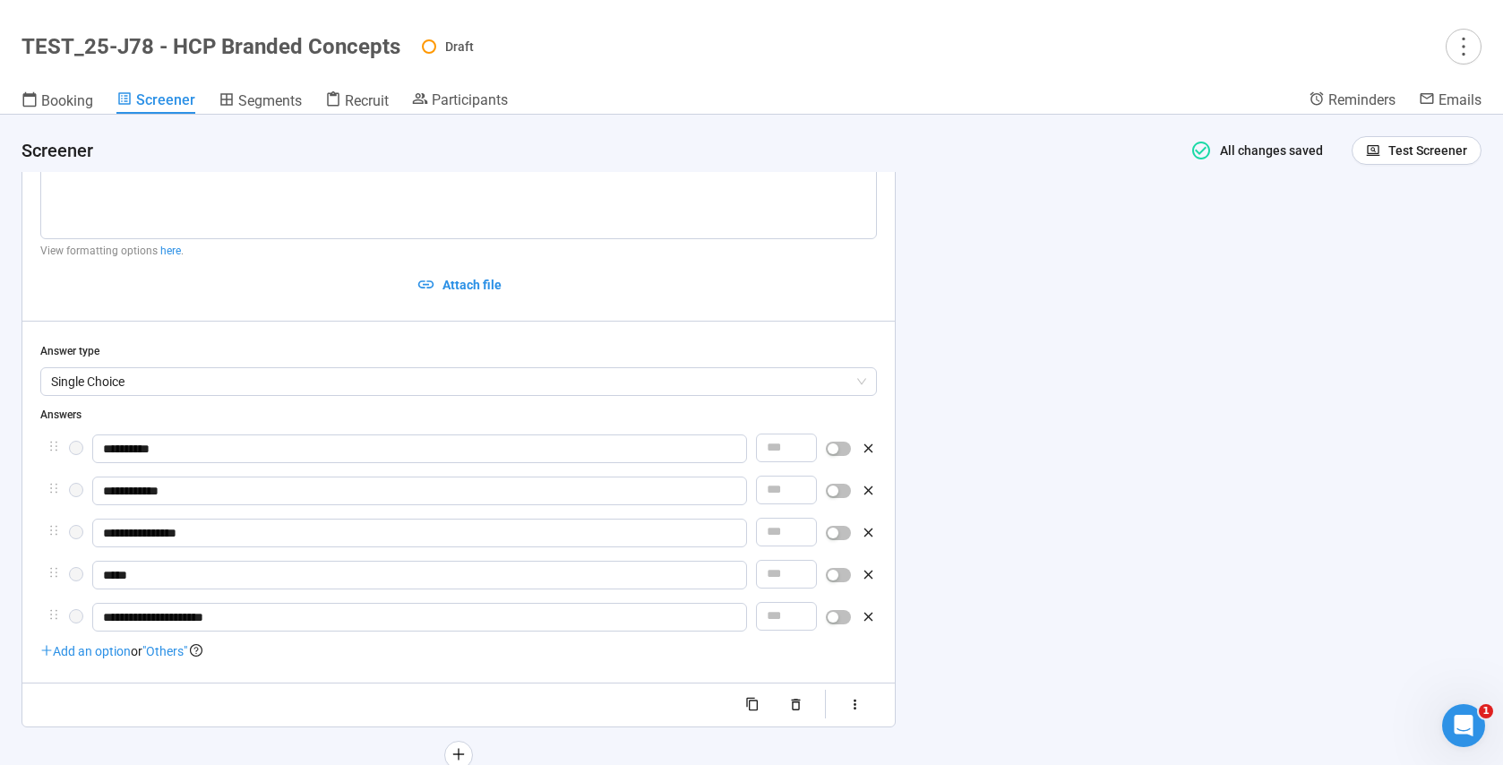
type input "**********"
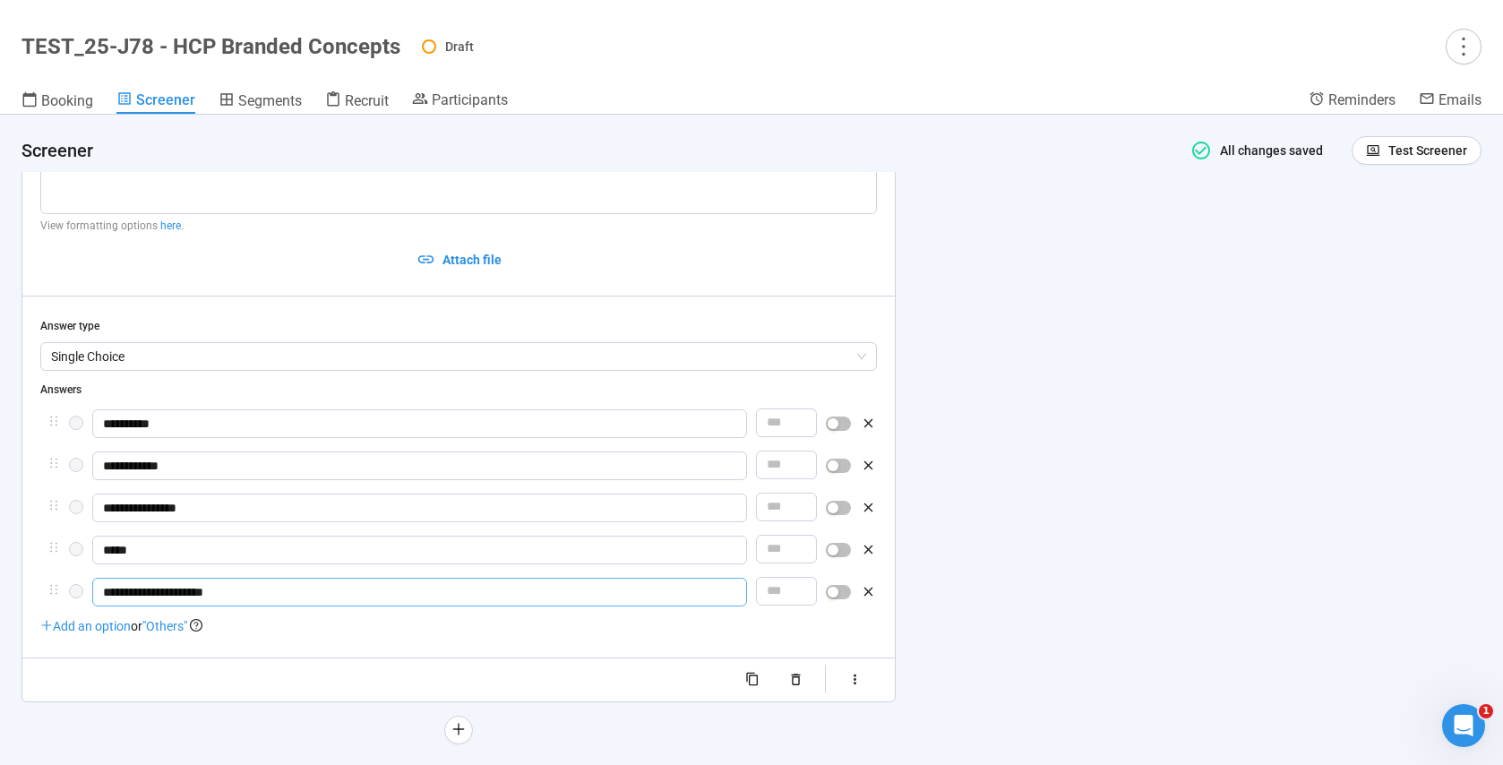
scroll to position [3028, 0]
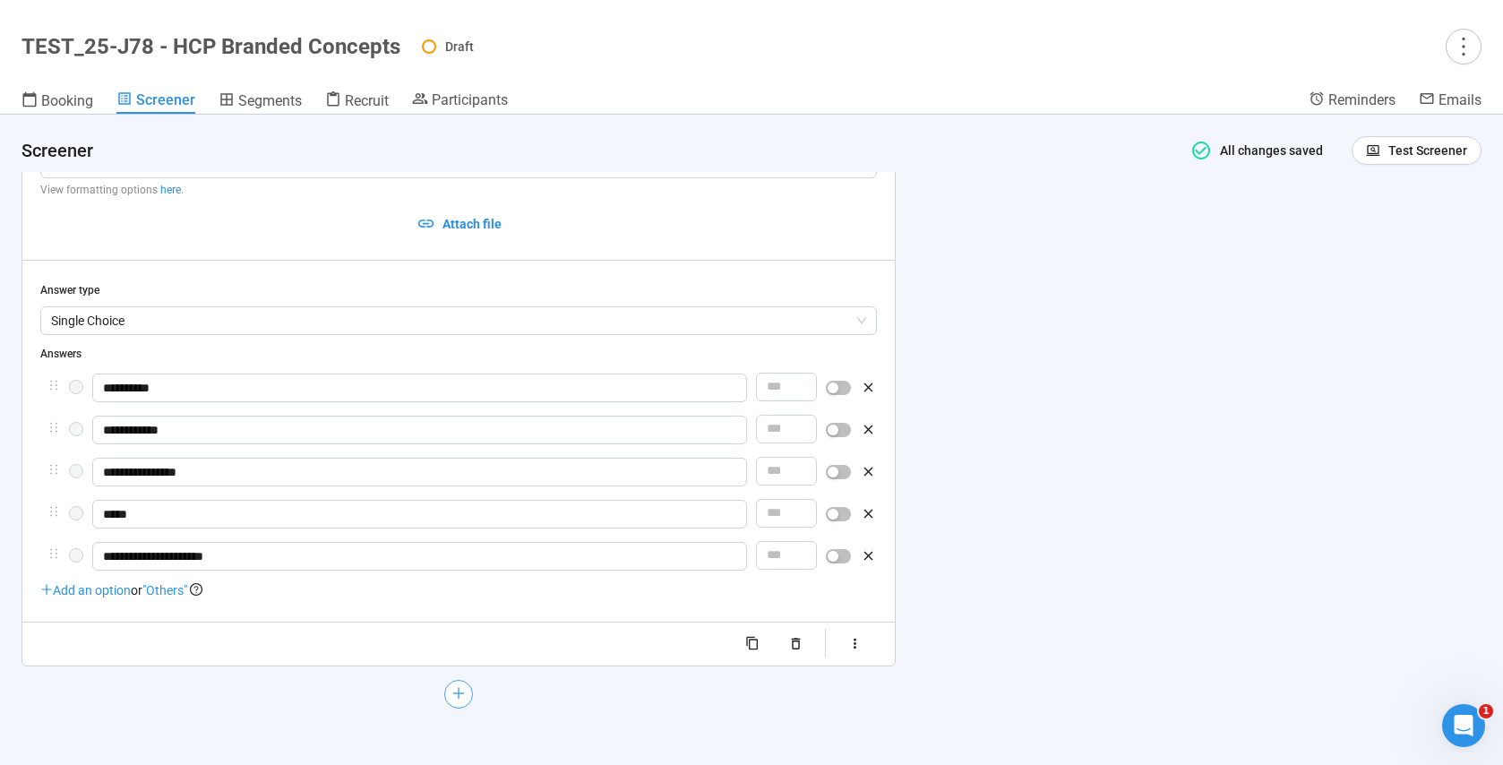
click at [451, 703] on button "button" at bounding box center [458, 694] width 29 height 29
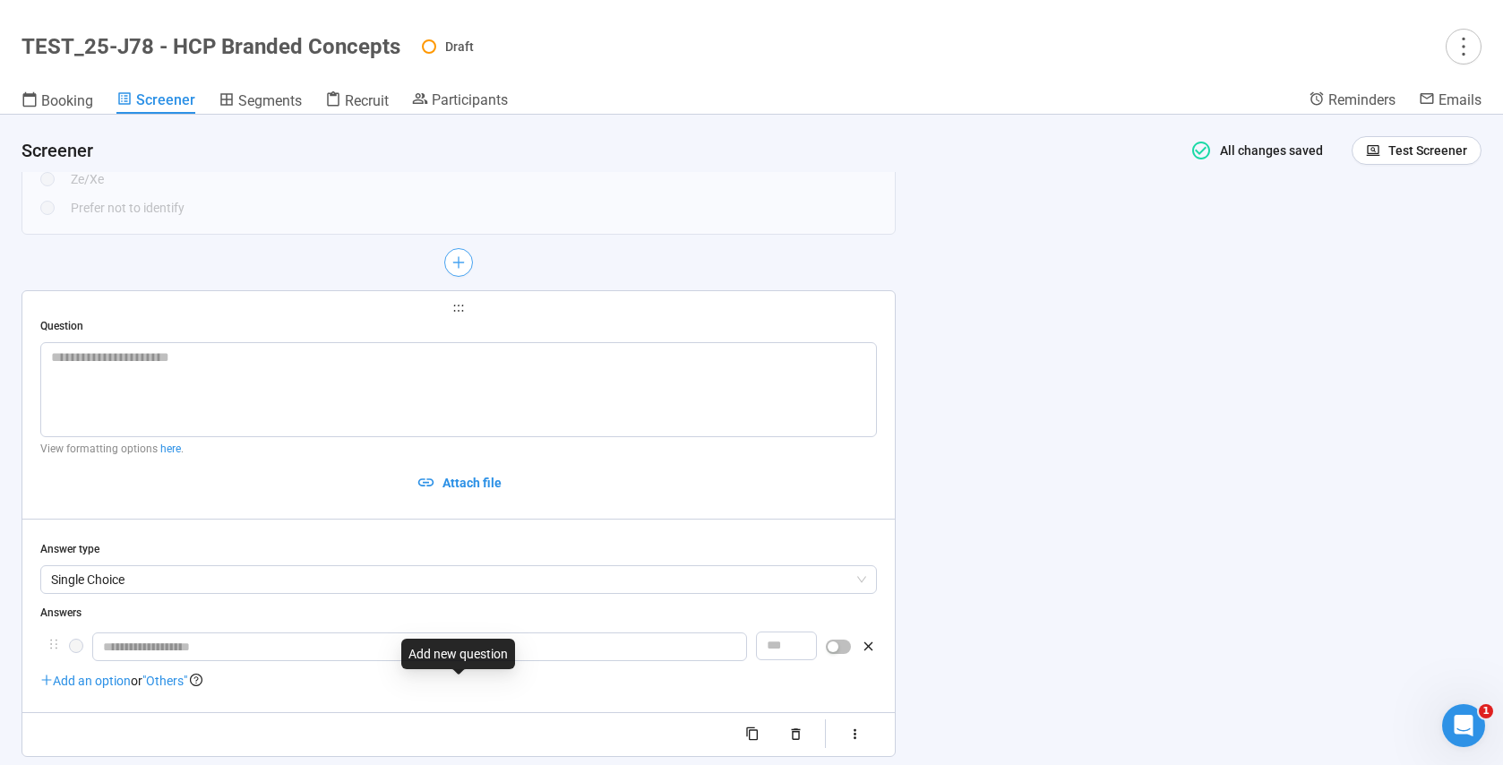
scroll to position [3120, 0]
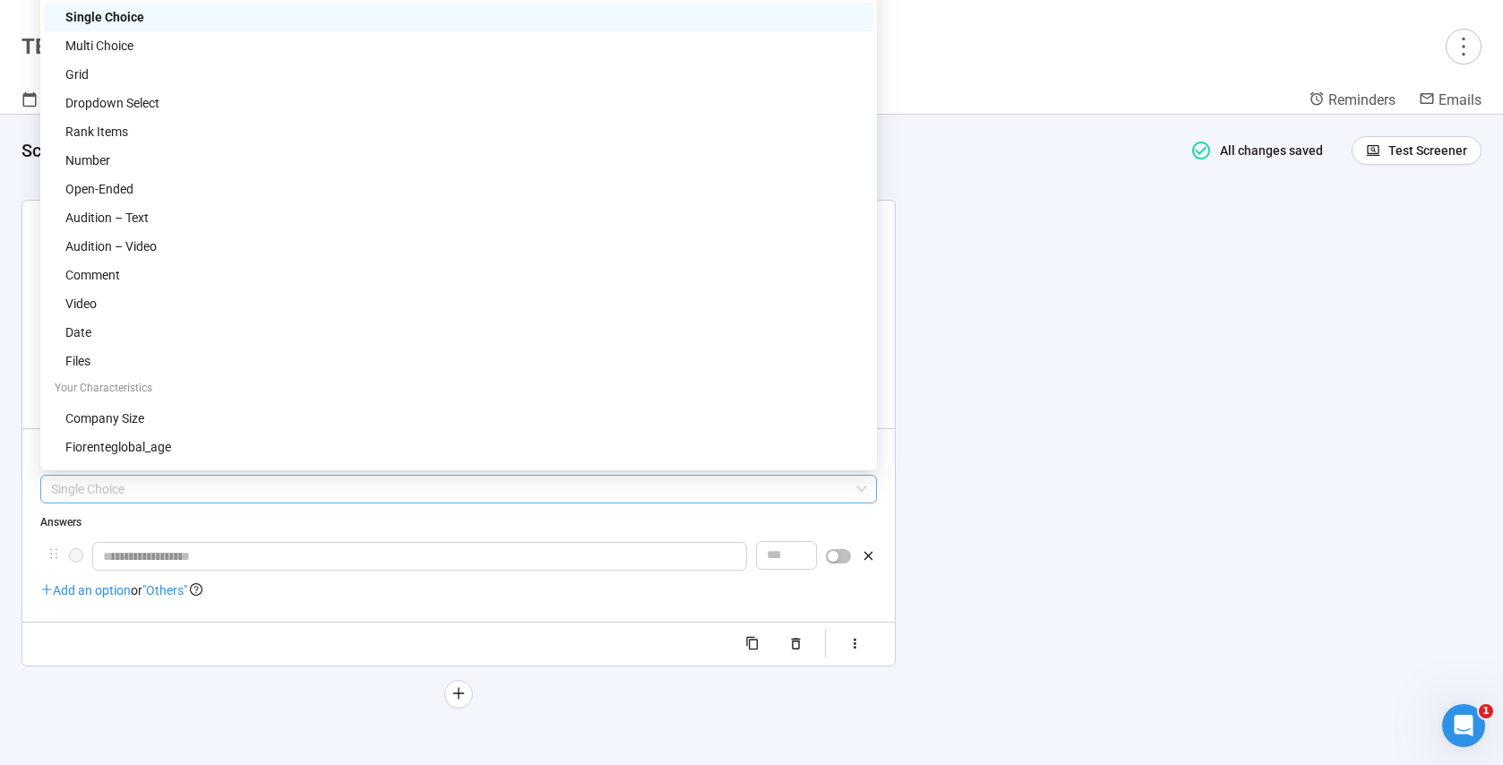
click at [99, 493] on span "Single Choice" at bounding box center [458, 489] width 815 height 27
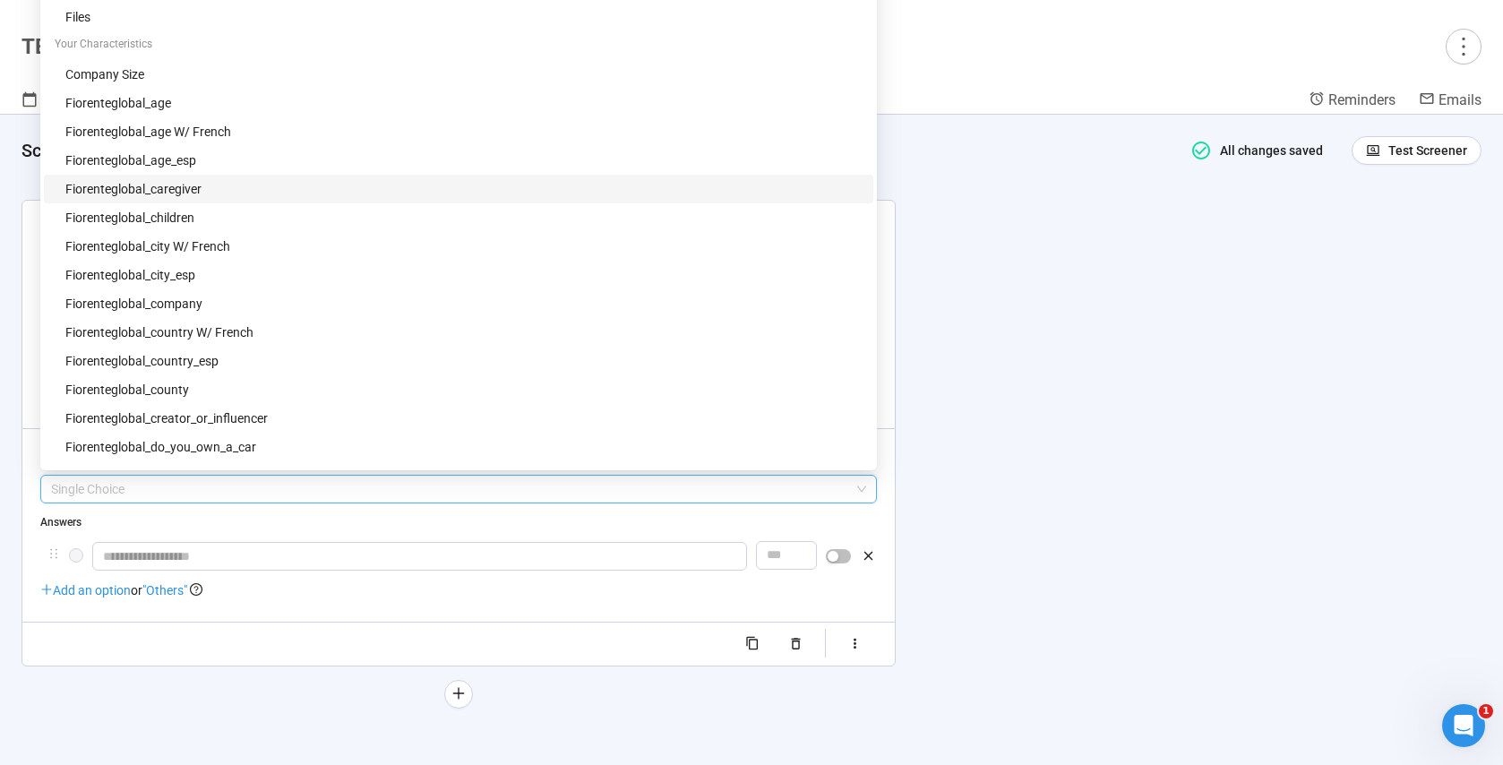
scroll to position [394, 0]
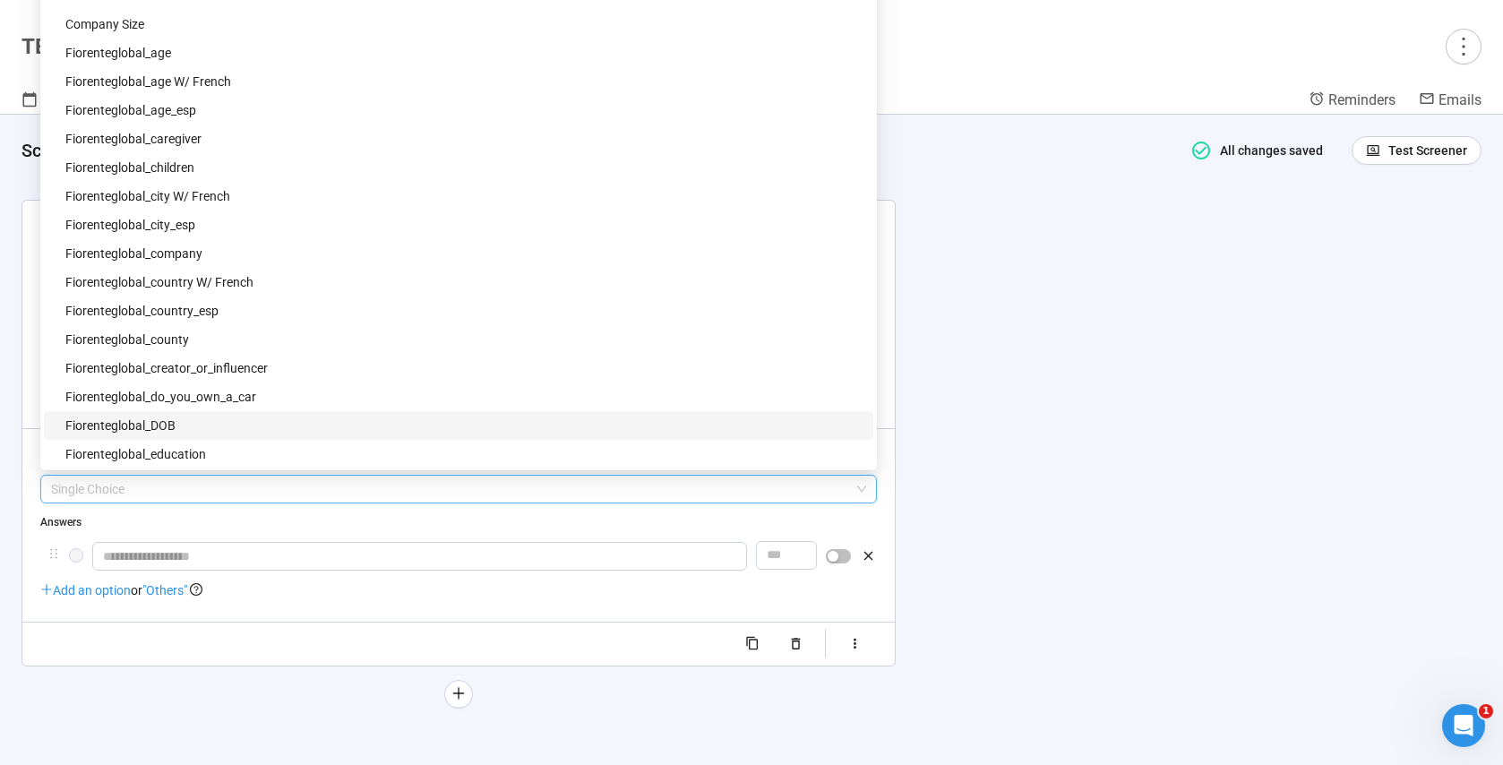
click at [213, 424] on div "fiorenteglobal_DOB" at bounding box center [463, 426] width 797 height 20
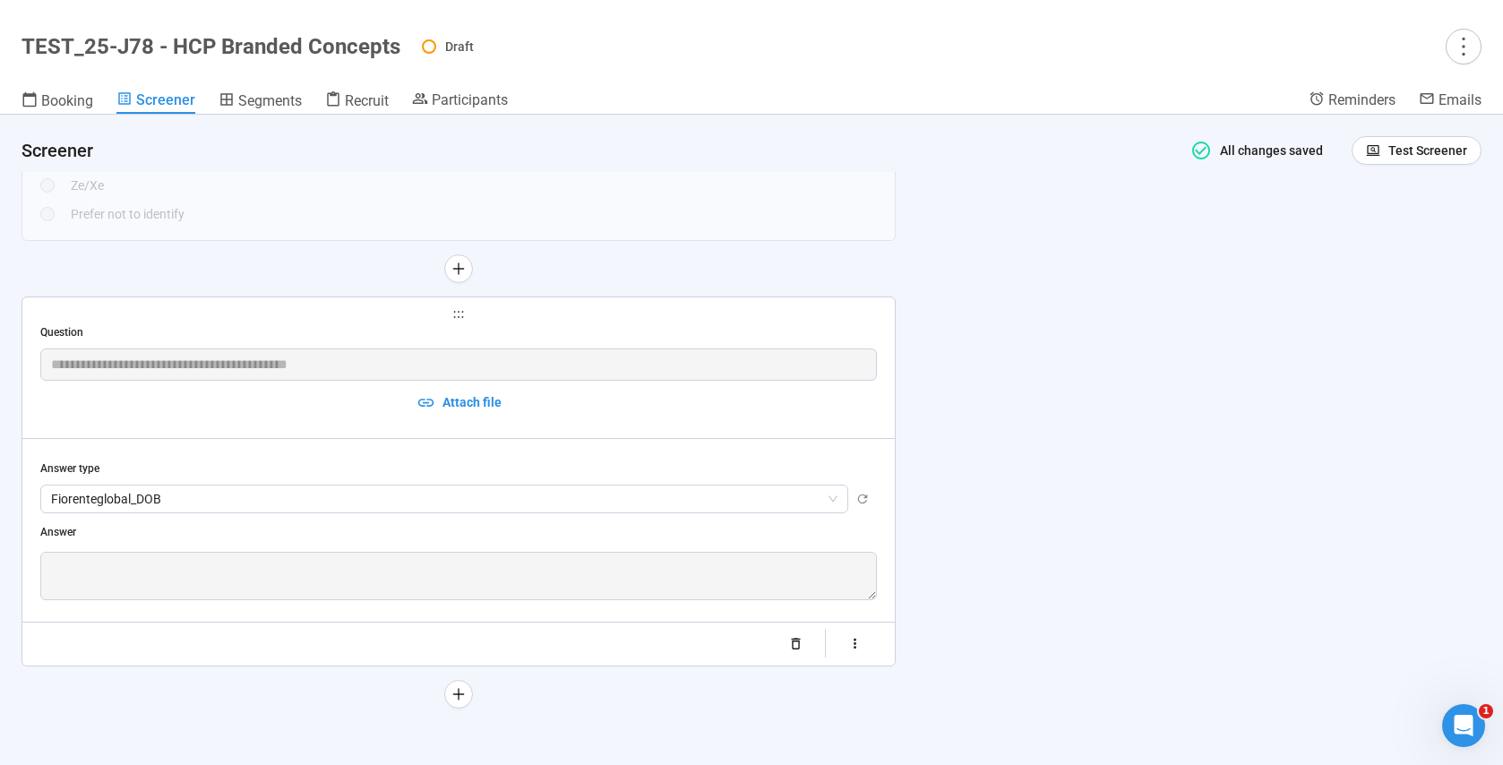
scroll to position [3022, 0]
click at [456, 694] on icon "plus" at bounding box center [458, 693] width 14 height 14
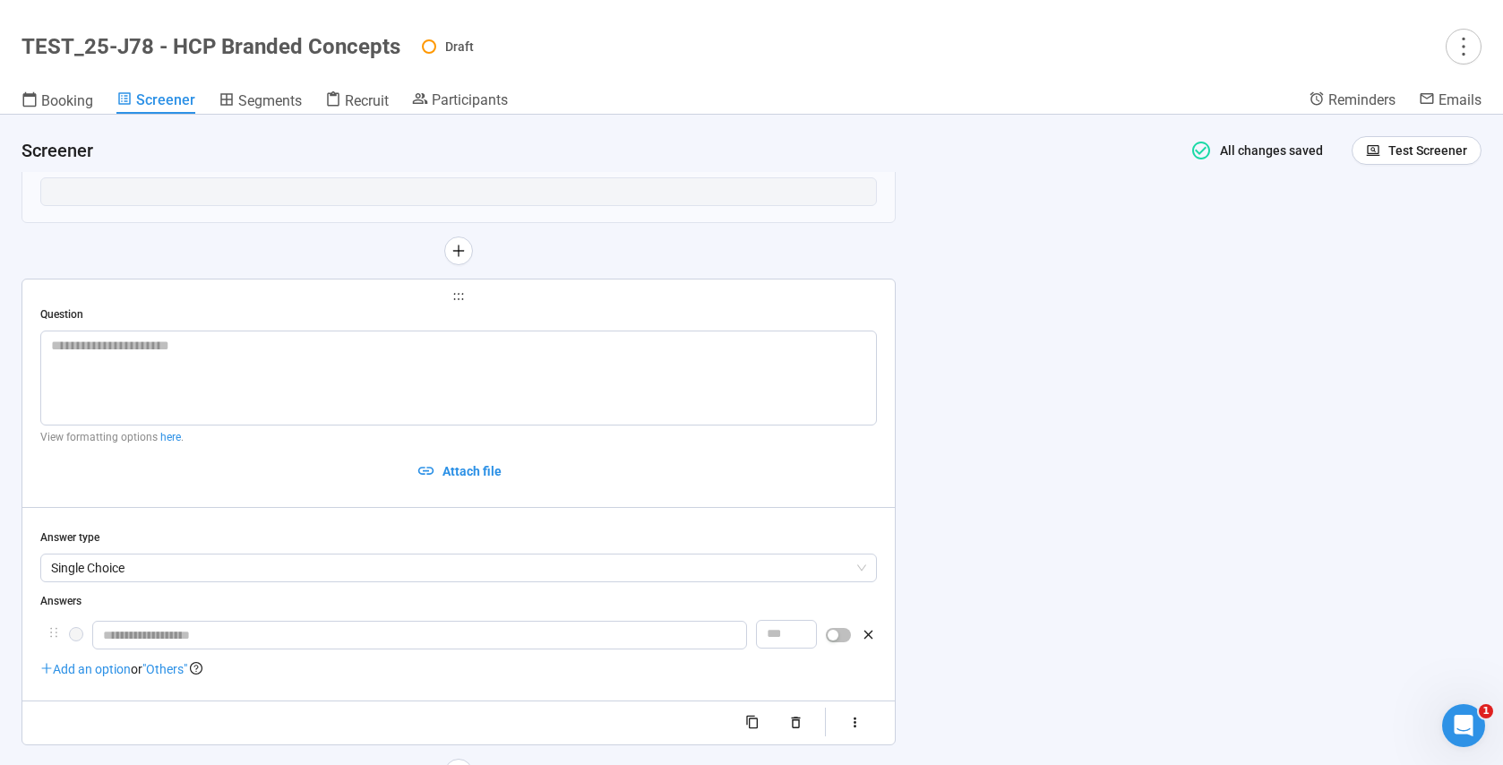
scroll to position [3277, 0]
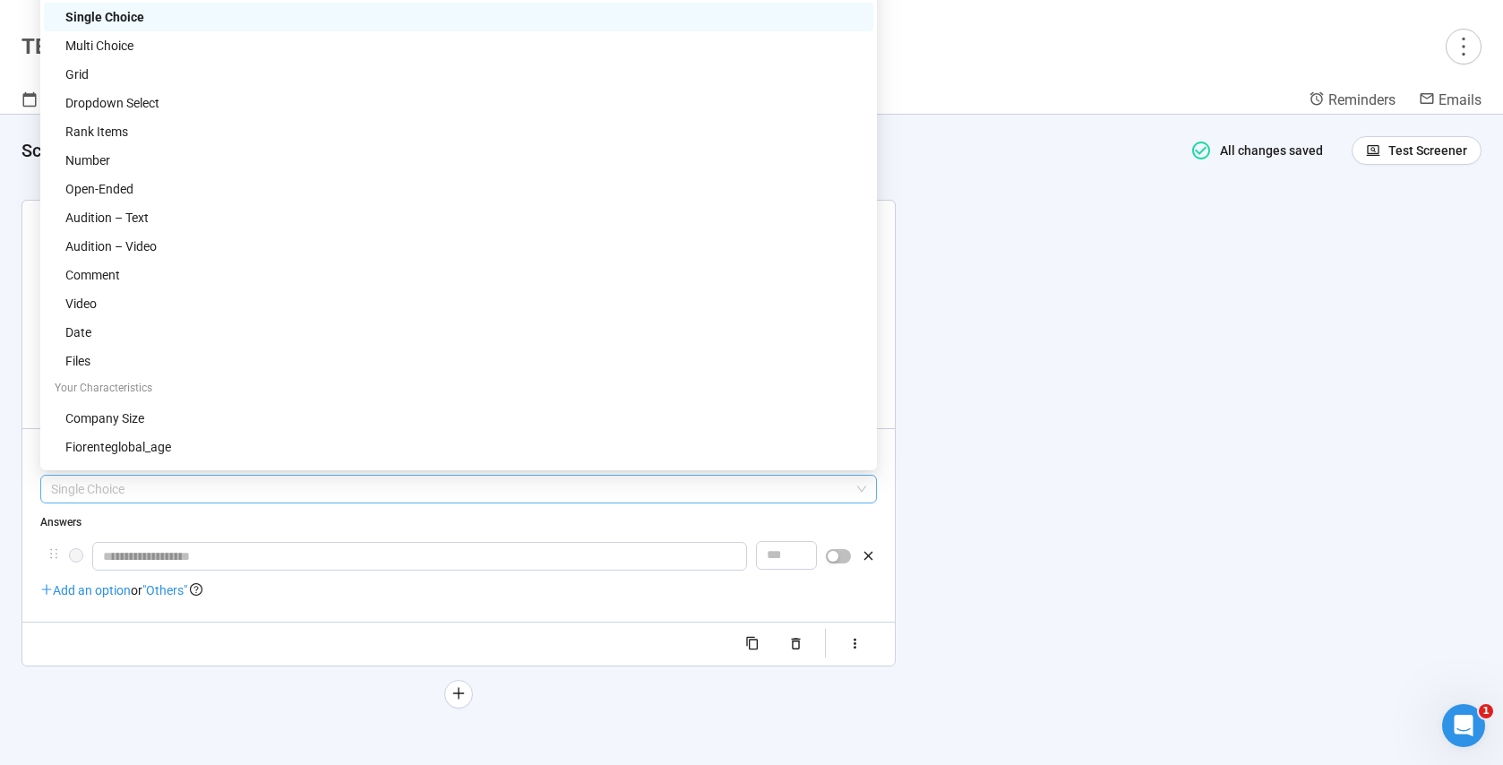
click at [117, 491] on span "Single Choice" at bounding box center [458, 489] width 815 height 27
click at [183, 438] on div "fiorenteglobal_age" at bounding box center [463, 447] width 797 height 20
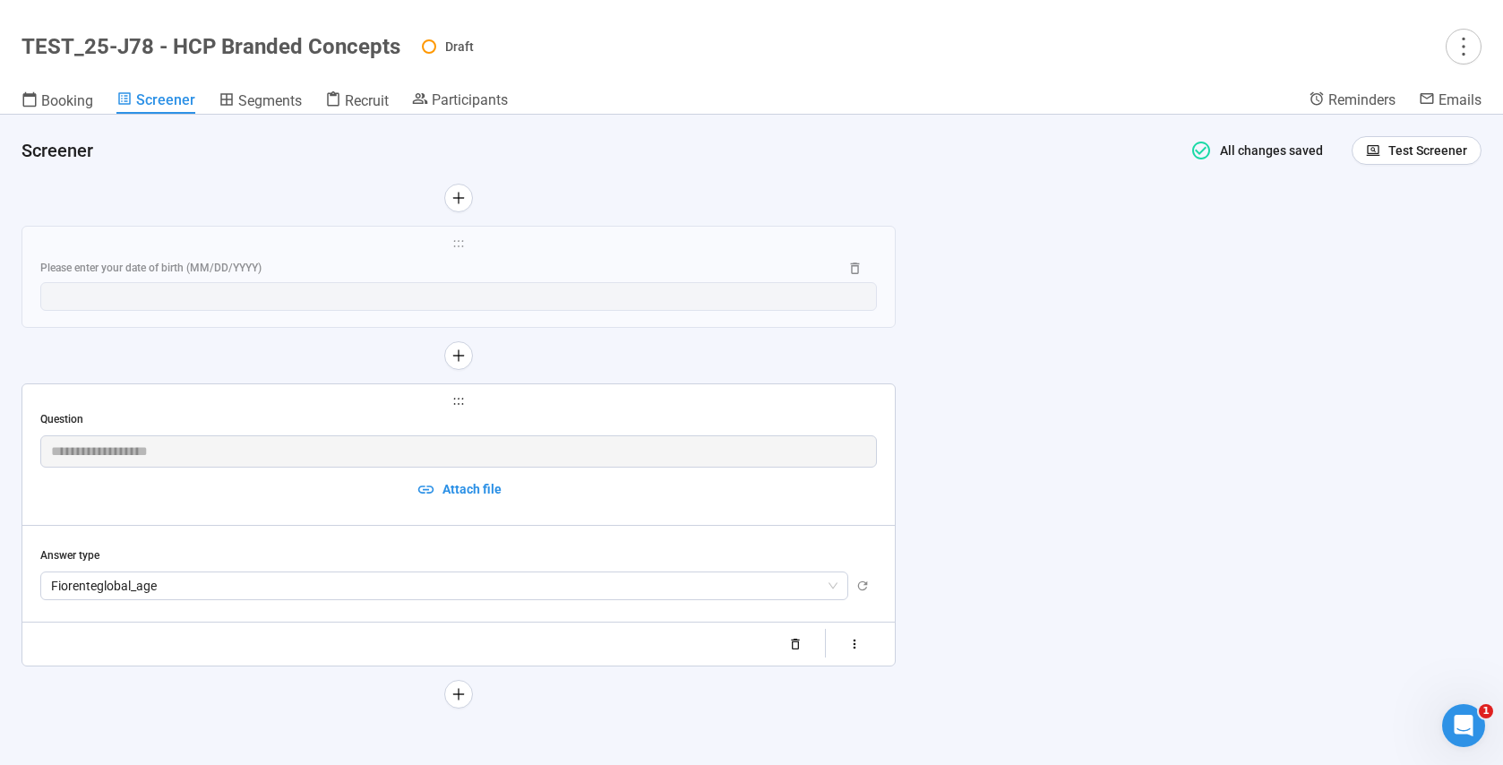
scroll to position [3093, 0]
click at [456, 694] on icon "plus" at bounding box center [458, 693] width 11 height 1
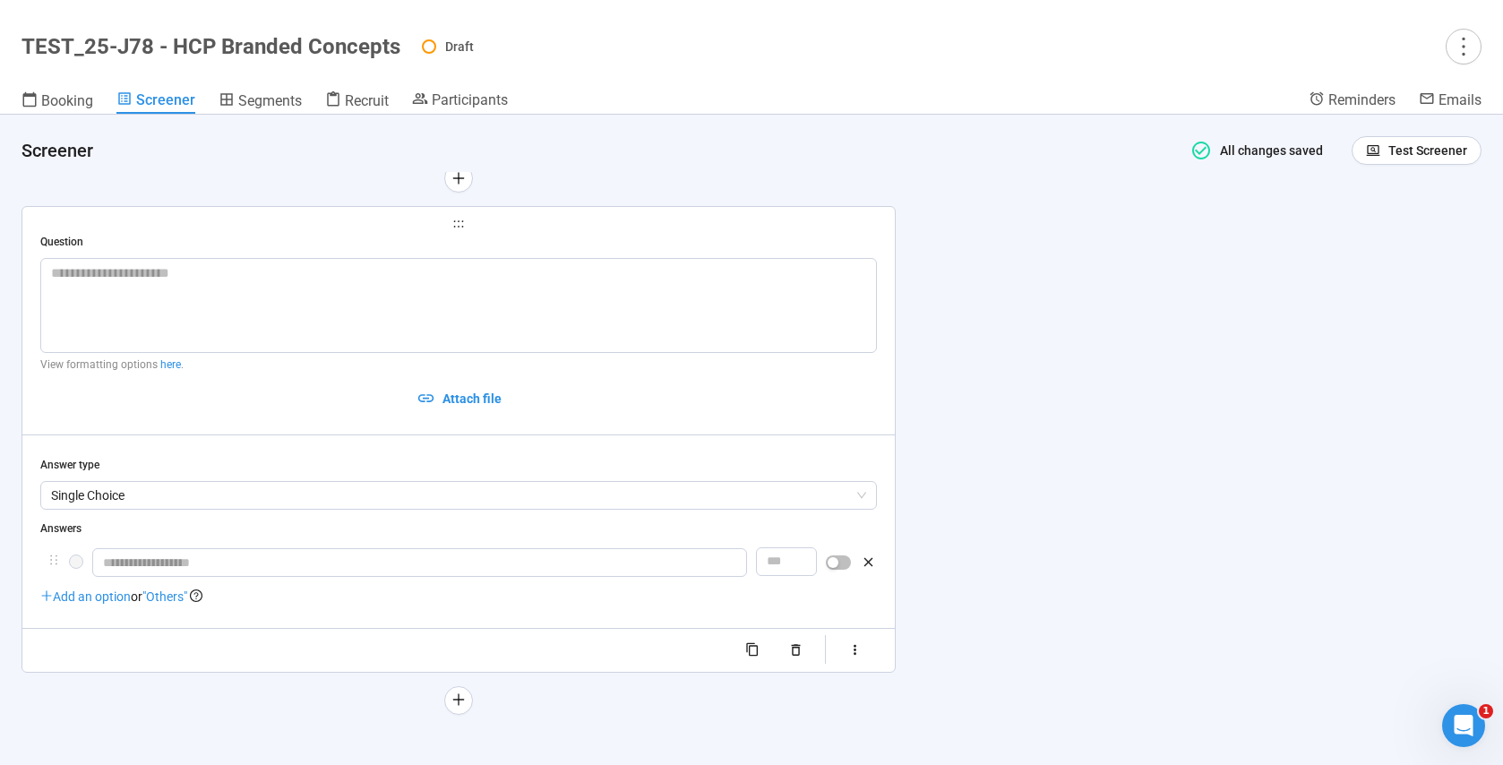
scroll to position [3435, 0]
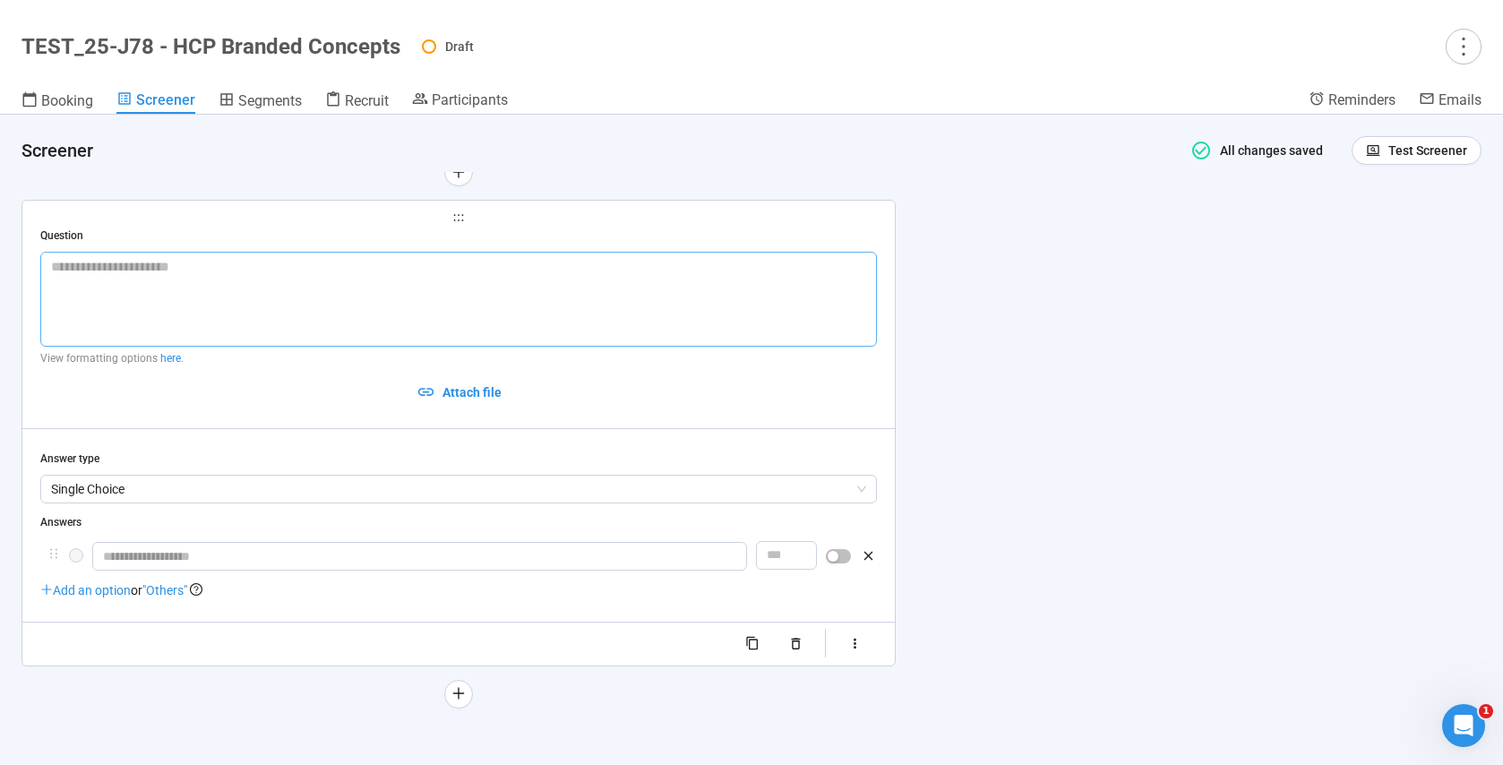
click at [145, 292] on textarea at bounding box center [458, 299] width 837 height 95
paste textarea "**********"
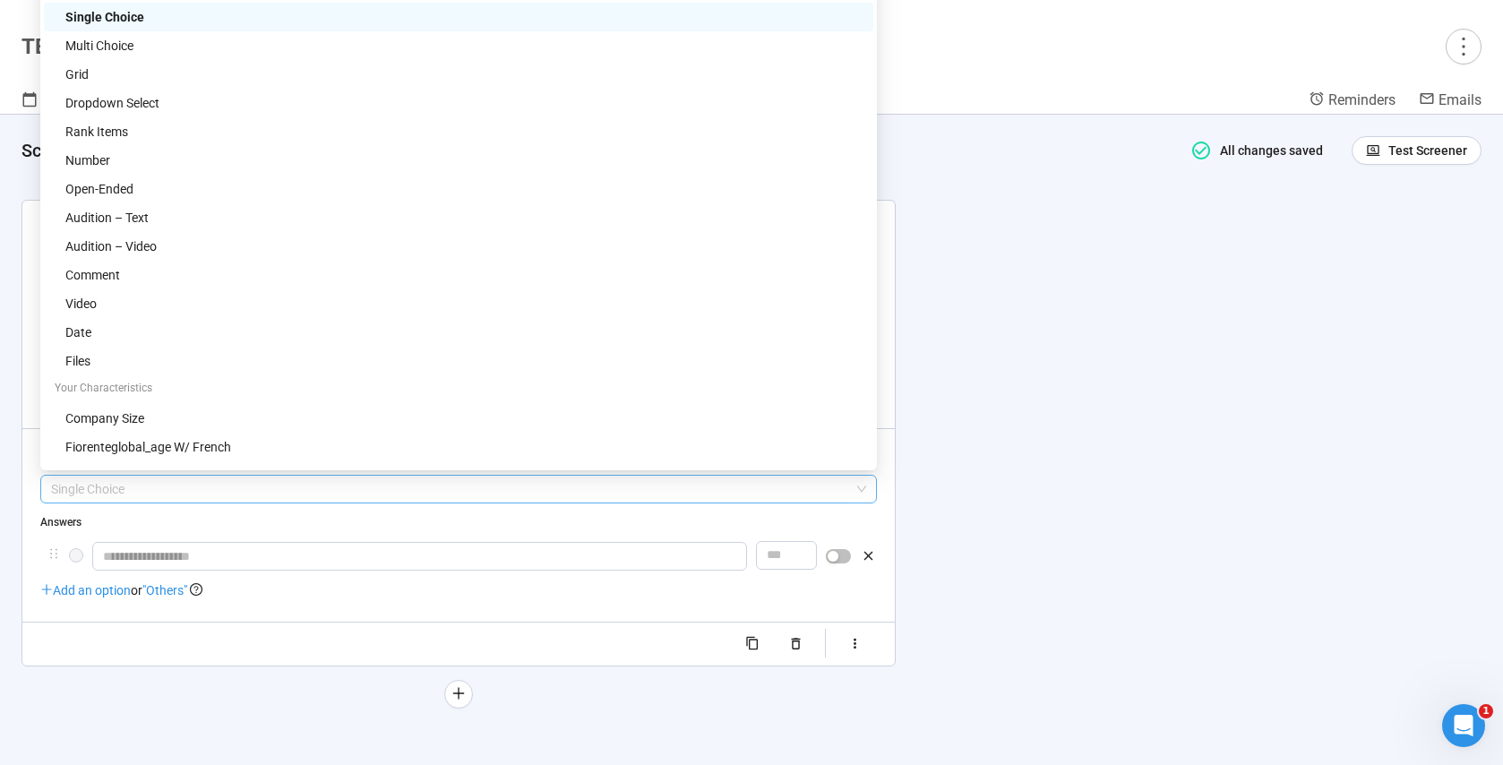
click at [152, 489] on span "Single Choice" at bounding box center [458, 489] width 815 height 27
type textarea "**********"
click at [123, 46] on div "Multi Choice" at bounding box center [463, 46] width 797 height 20
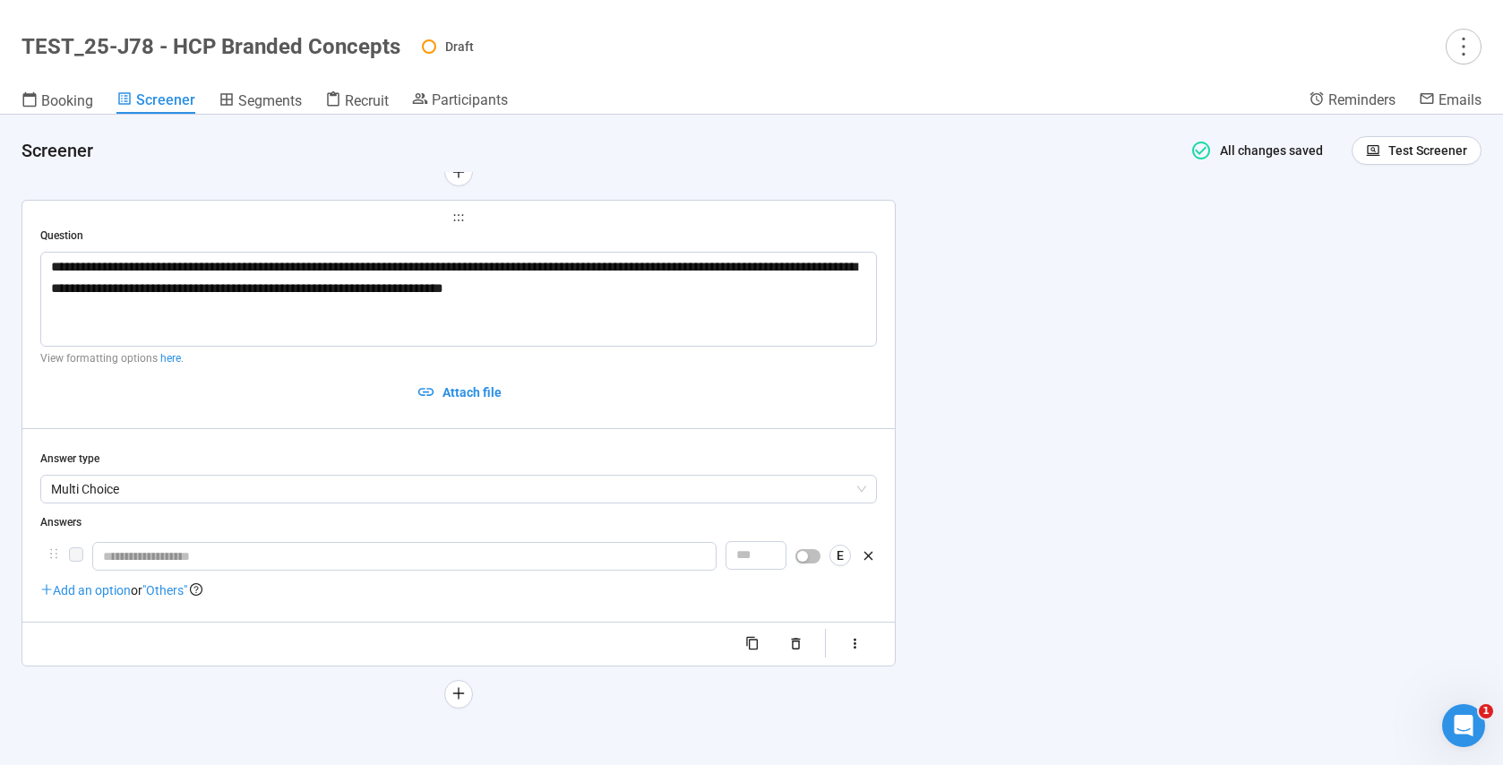
click at [90, 588] on span "Add an option" at bounding box center [85, 590] width 90 height 14
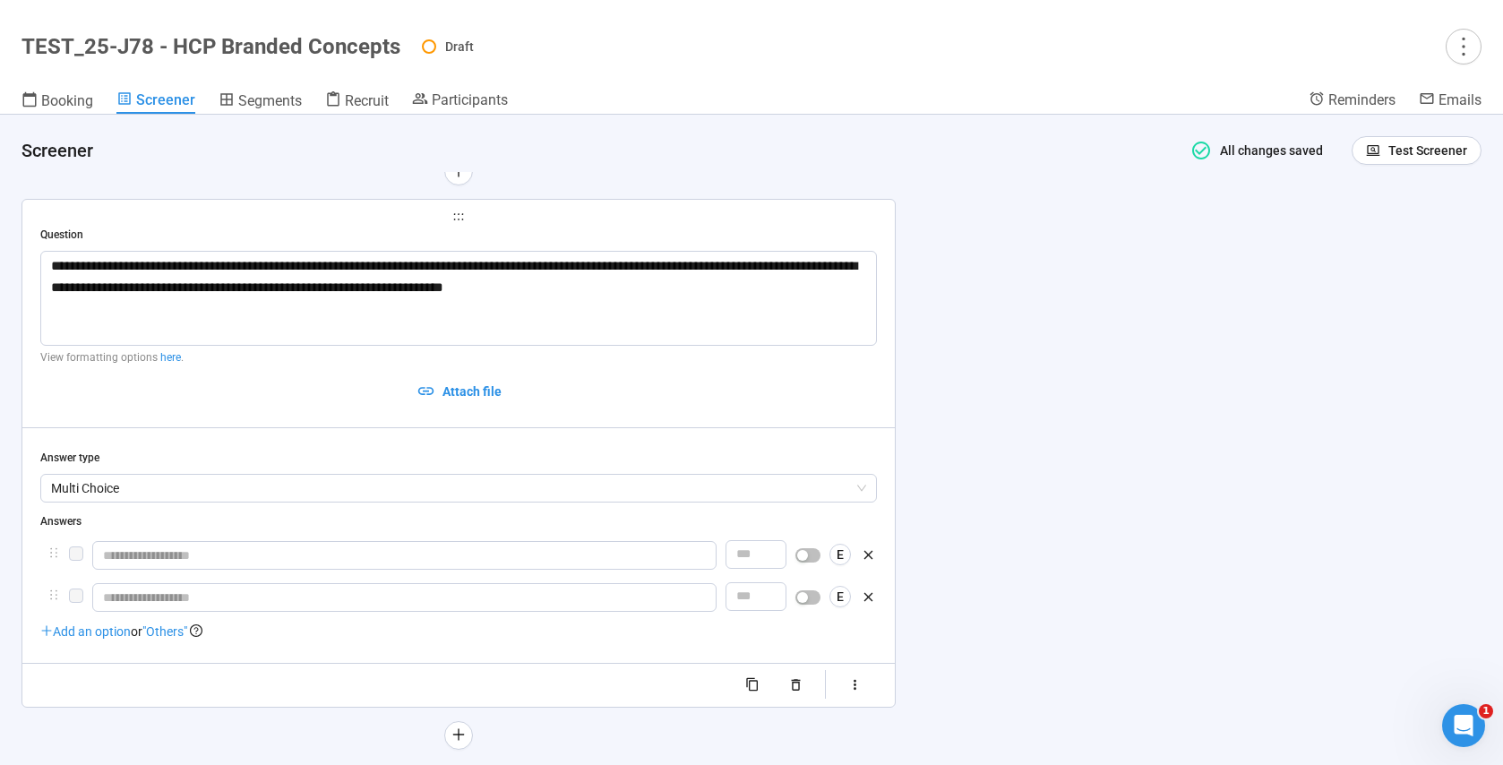
click at [60, 634] on span "Add an option" at bounding box center [85, 631] width 90 height 14
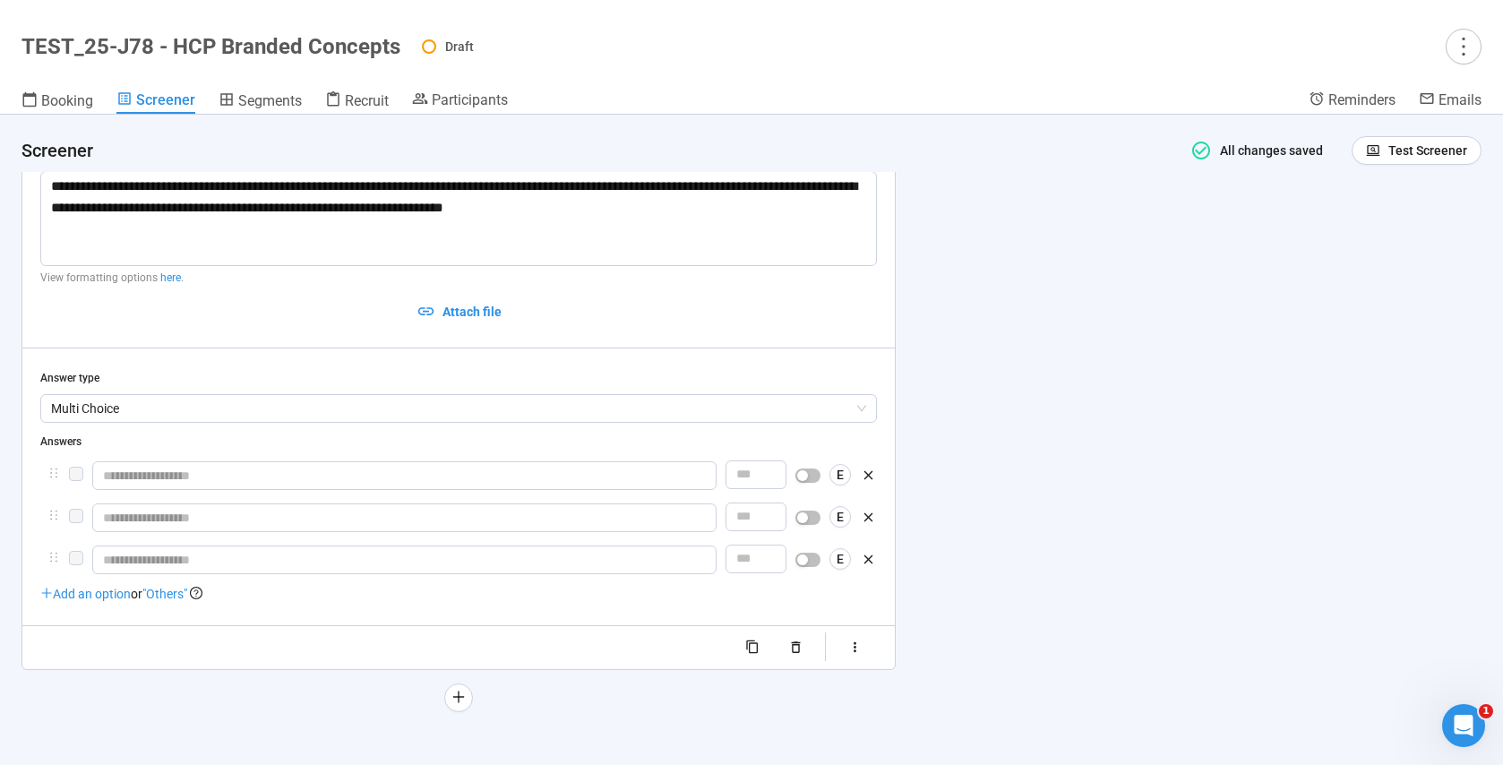
scroll to position [3521, 0]
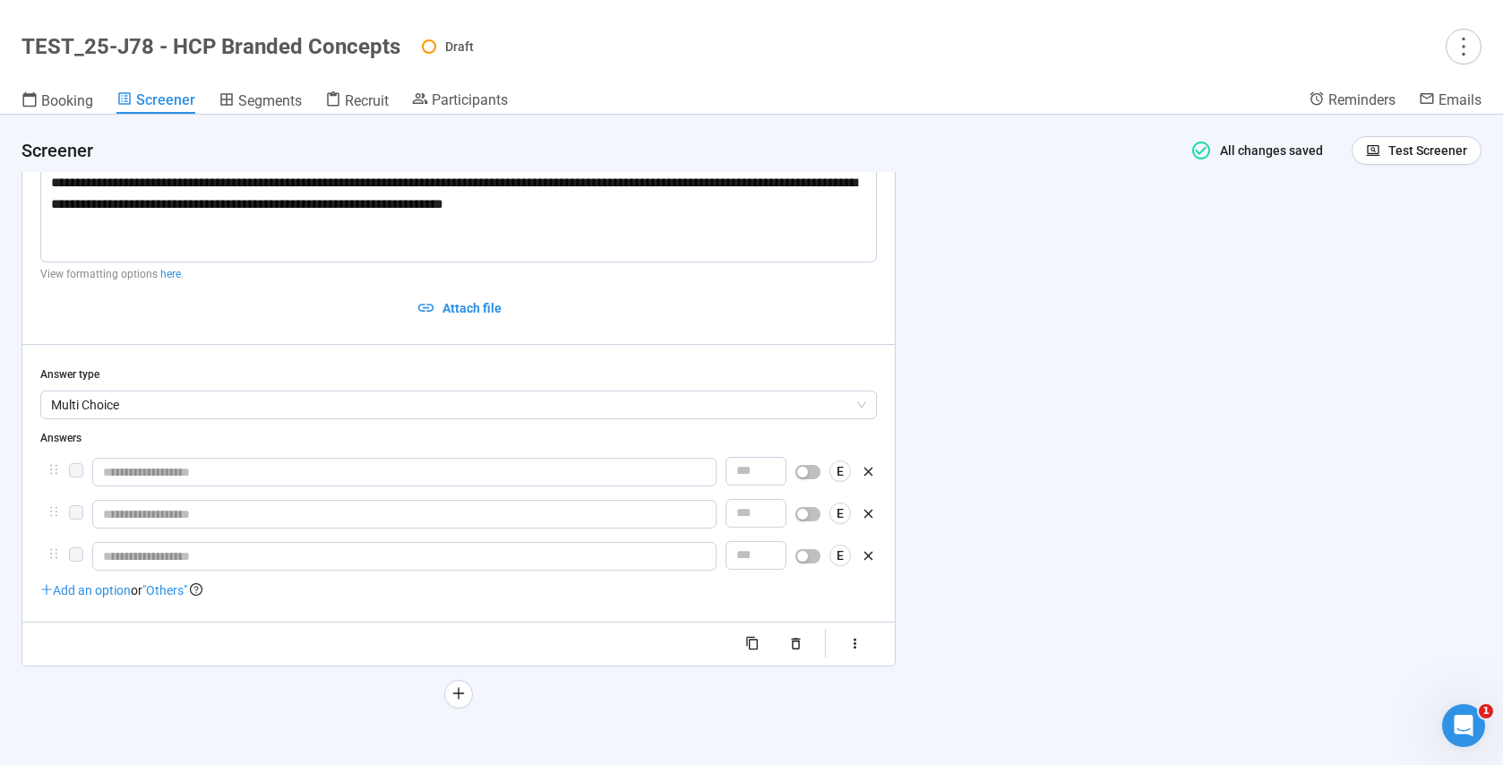
click at [112, 598] on div "Add an option or "Others"" at bounding box center [121, 590] width 162 height 20
click at [76, 593] on span "Add an option" at bounding box center [85, 590] width 90 height 14
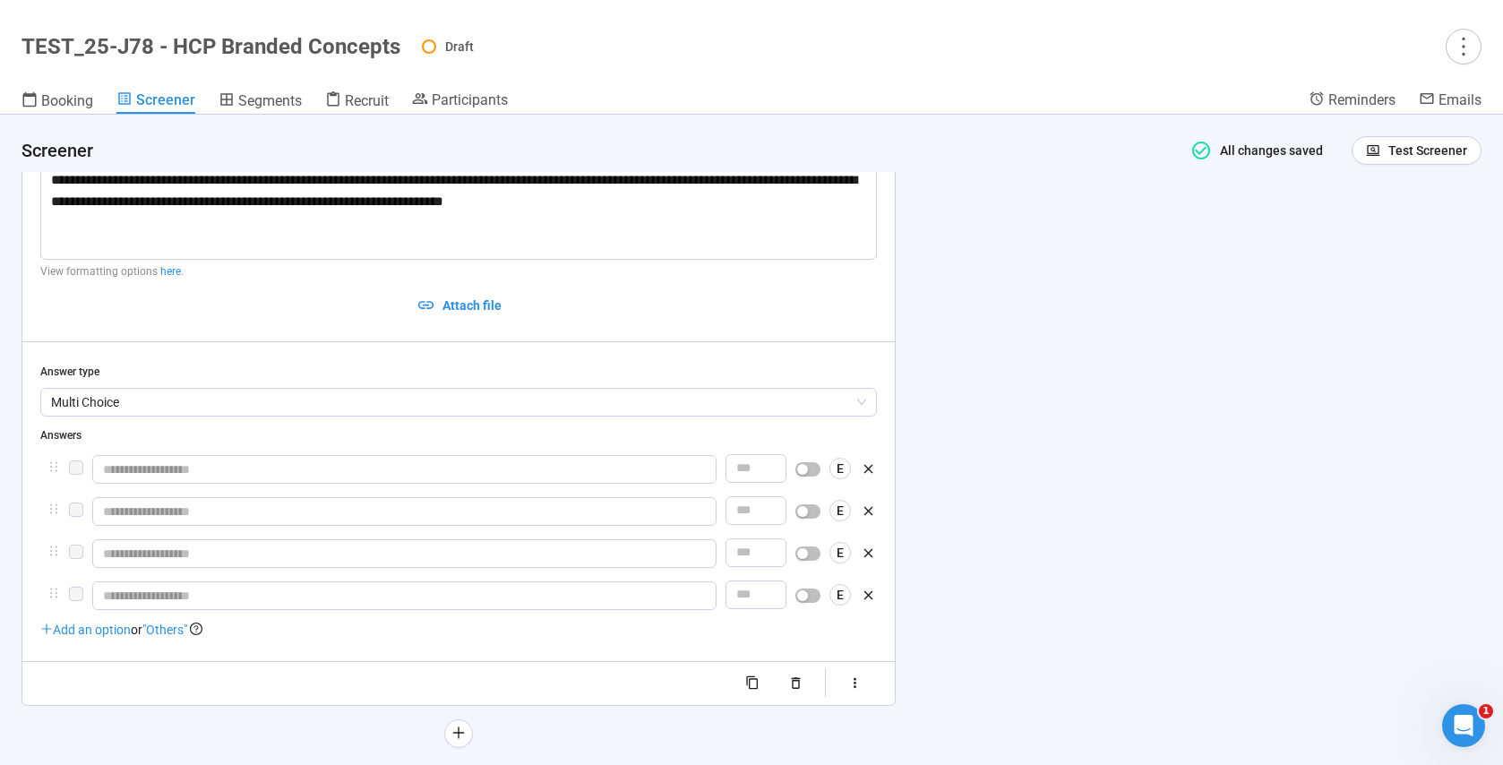
click at [77, 631] on span "Add an option" at bounding box center [85, 629] width 90 height 14
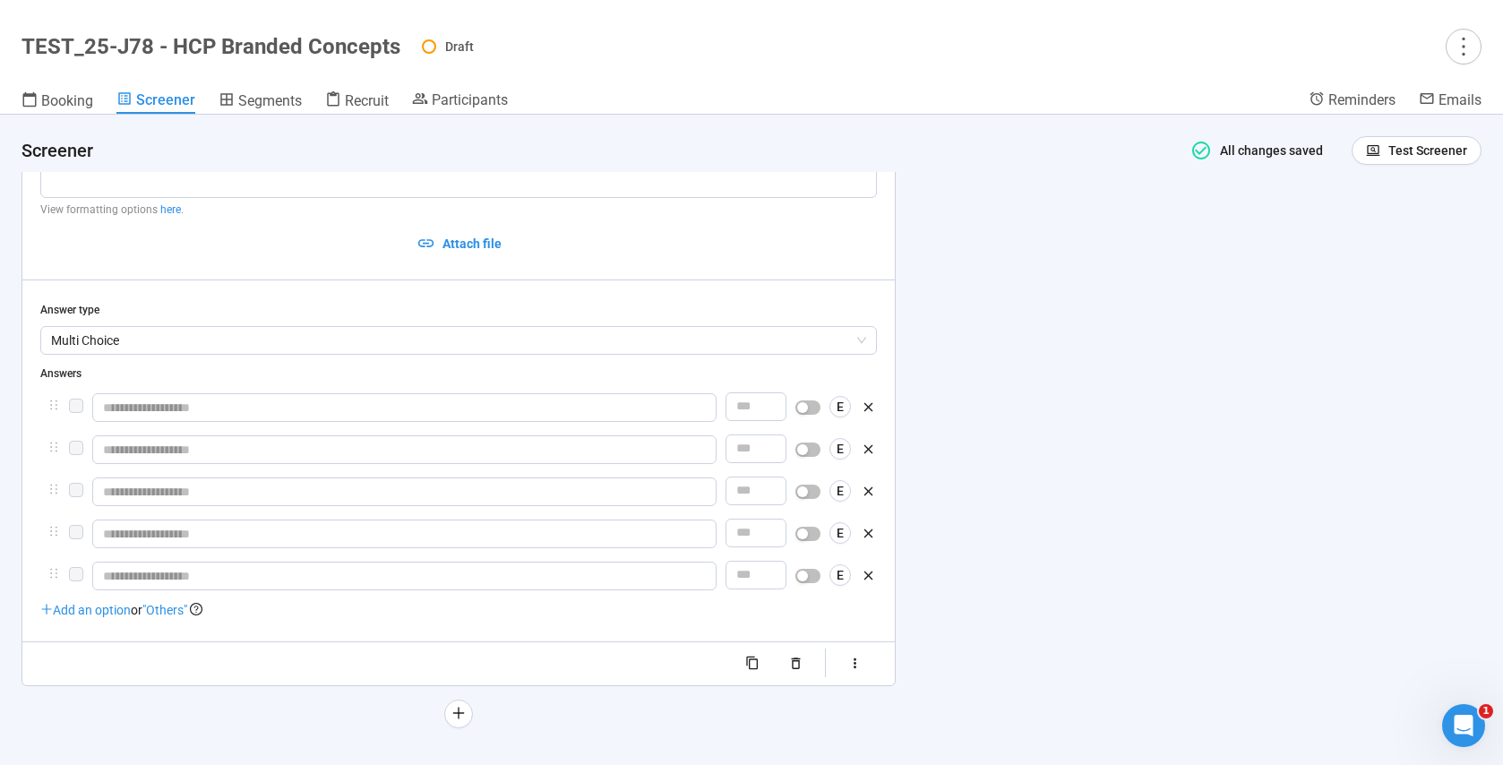
scroll to position [3588, 0]
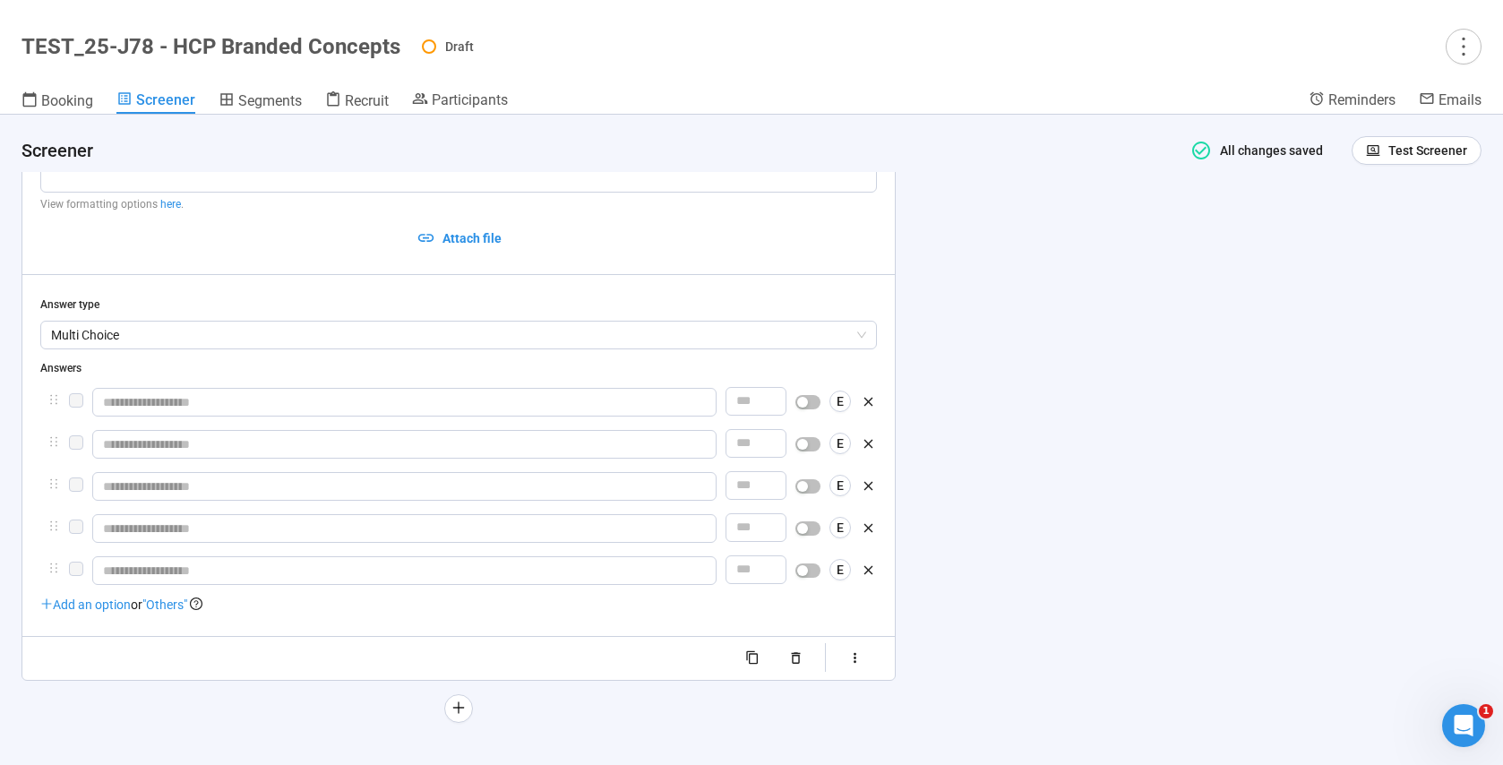
click at [73, 612] on span "Add an option" at bounding box center [85, 604] width 90 height 14
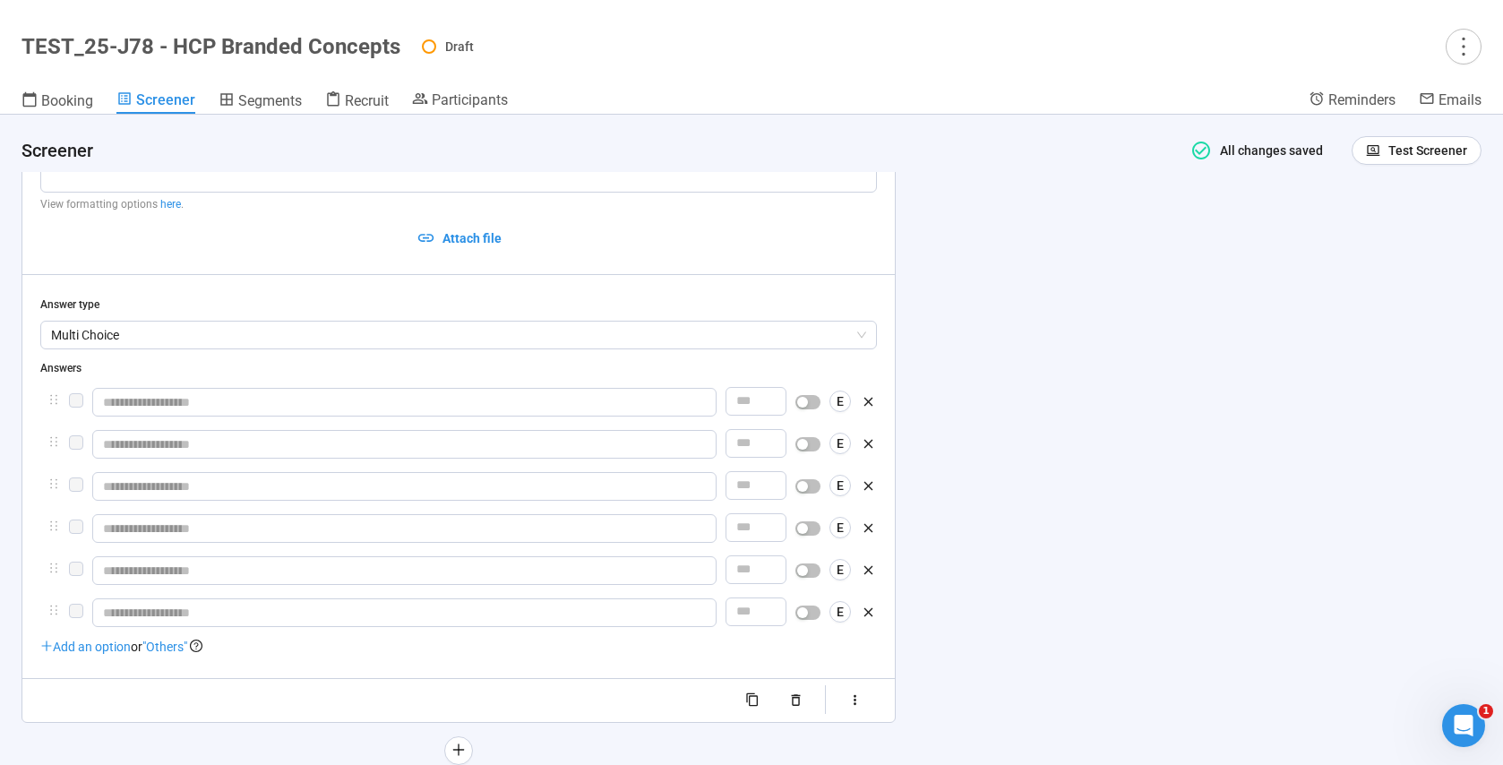
click at [84, 650] on span "Add an option" at bounding box center [85, 646] width 90 height 14
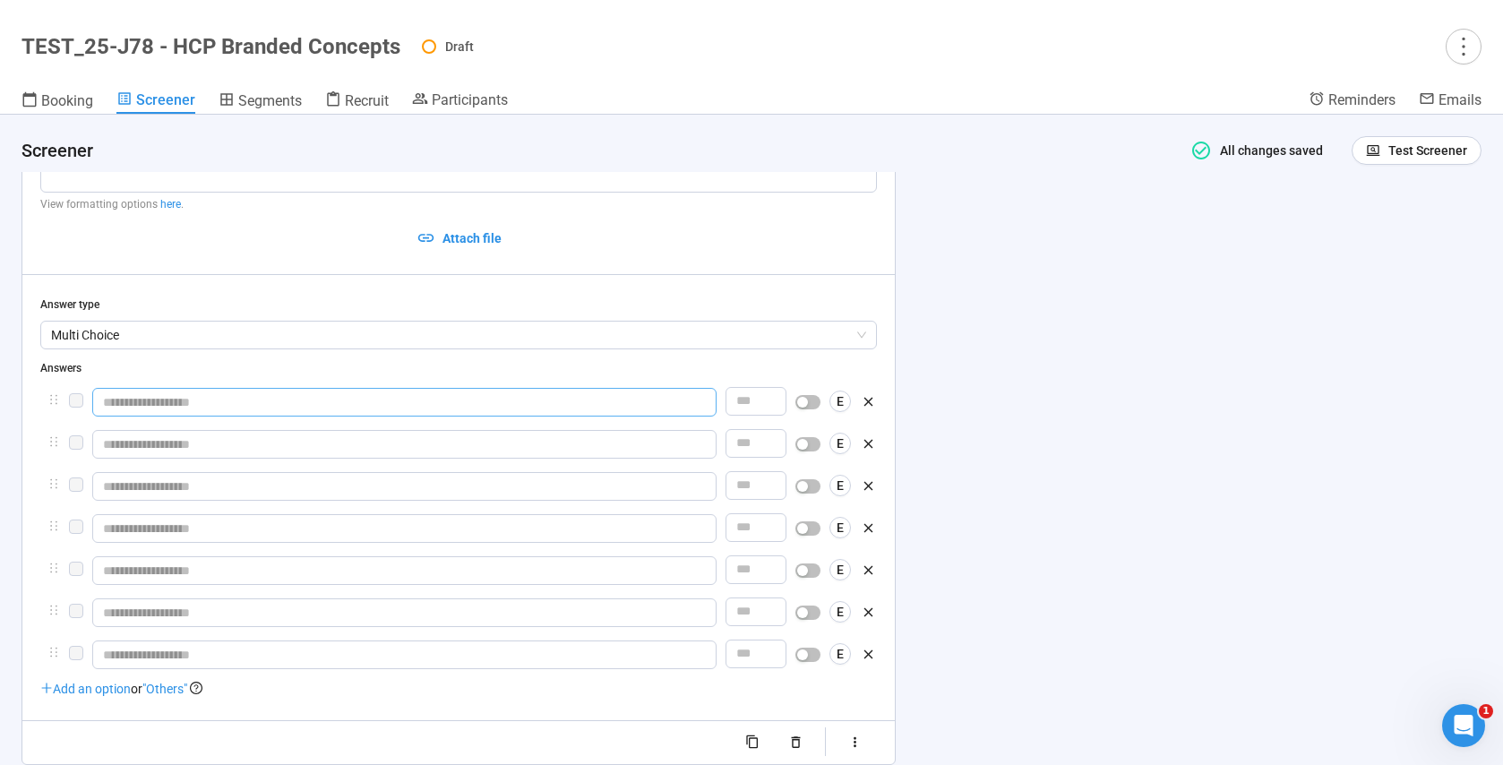
click at [183, 401] on input "text" at bounding box center [404, 402] width 624 height 29
paste input "**********"
type input "**********"
click at [153, 444] on input "text" at bounding box center [404, 444] width 624 height 29
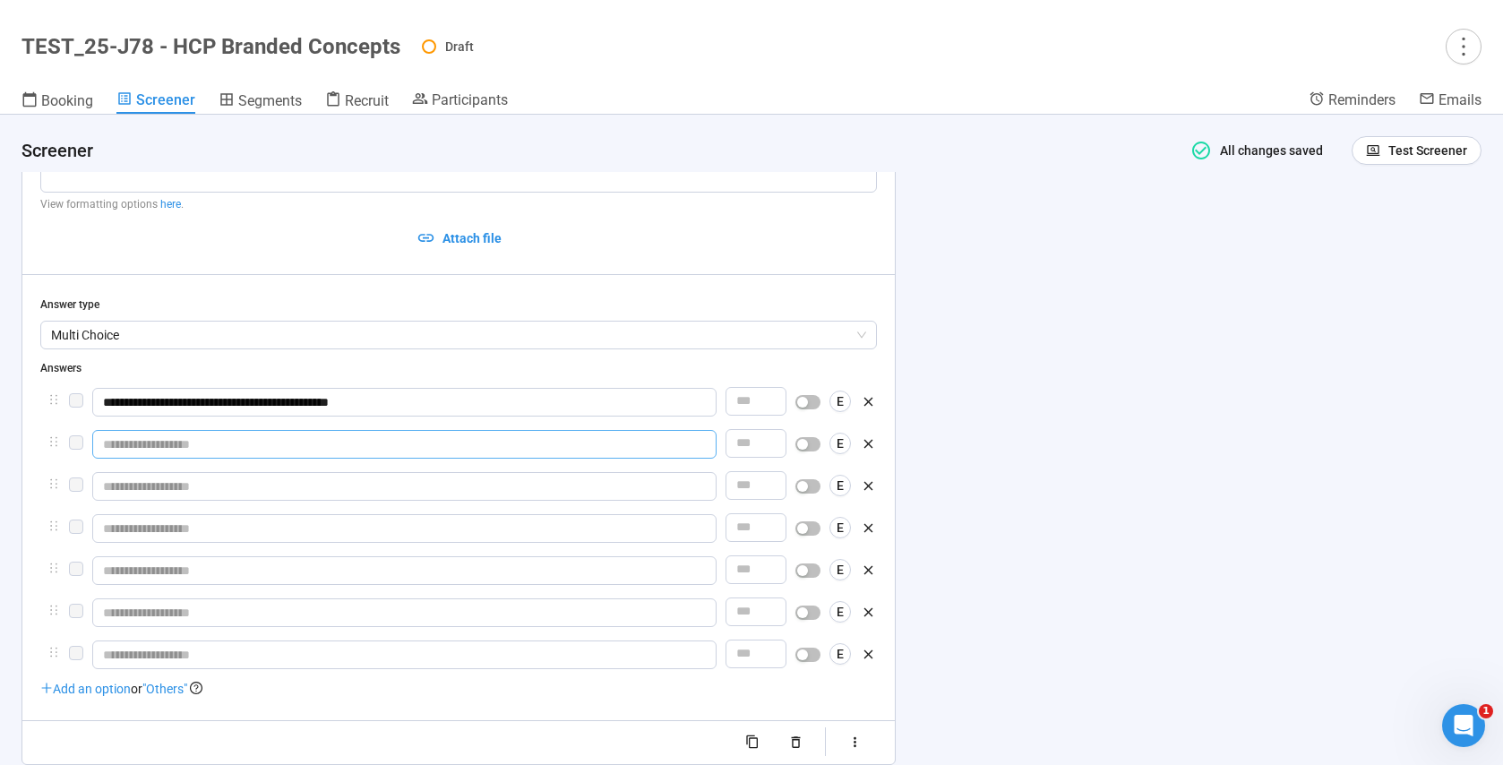
paste input "**********"
type input "**********"
click at [145, 494] on input "text" at bounding box center [404, 486] width 624 height 29
paste input "**********"
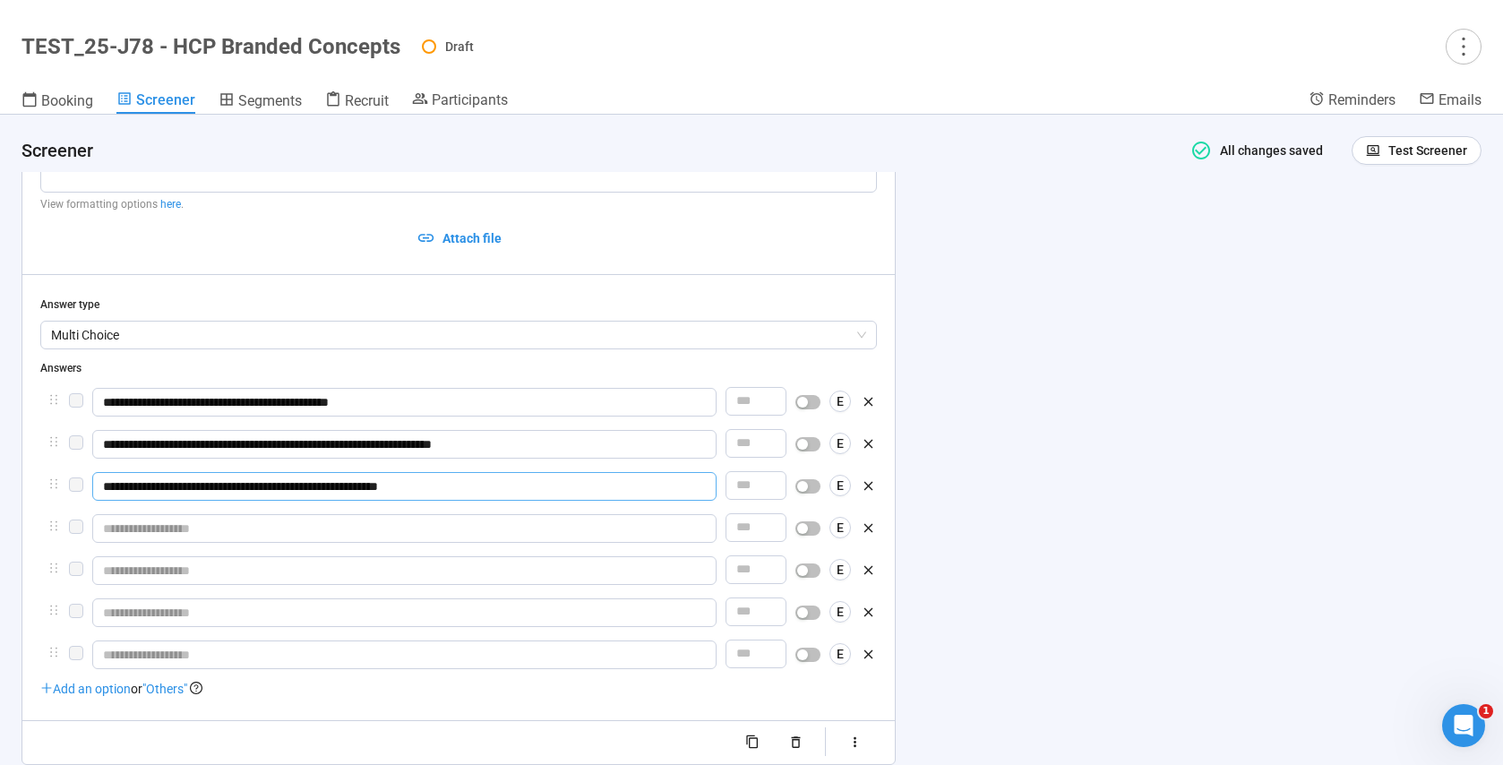
type input "**********"
click at [227, 531] on input "text" at bounding box center [404, 528] width 624 height 29
paste input "**********"
type input "**********"
click at [135, 573] on input "text" at bounding box center [404, 570] width 624 height 29
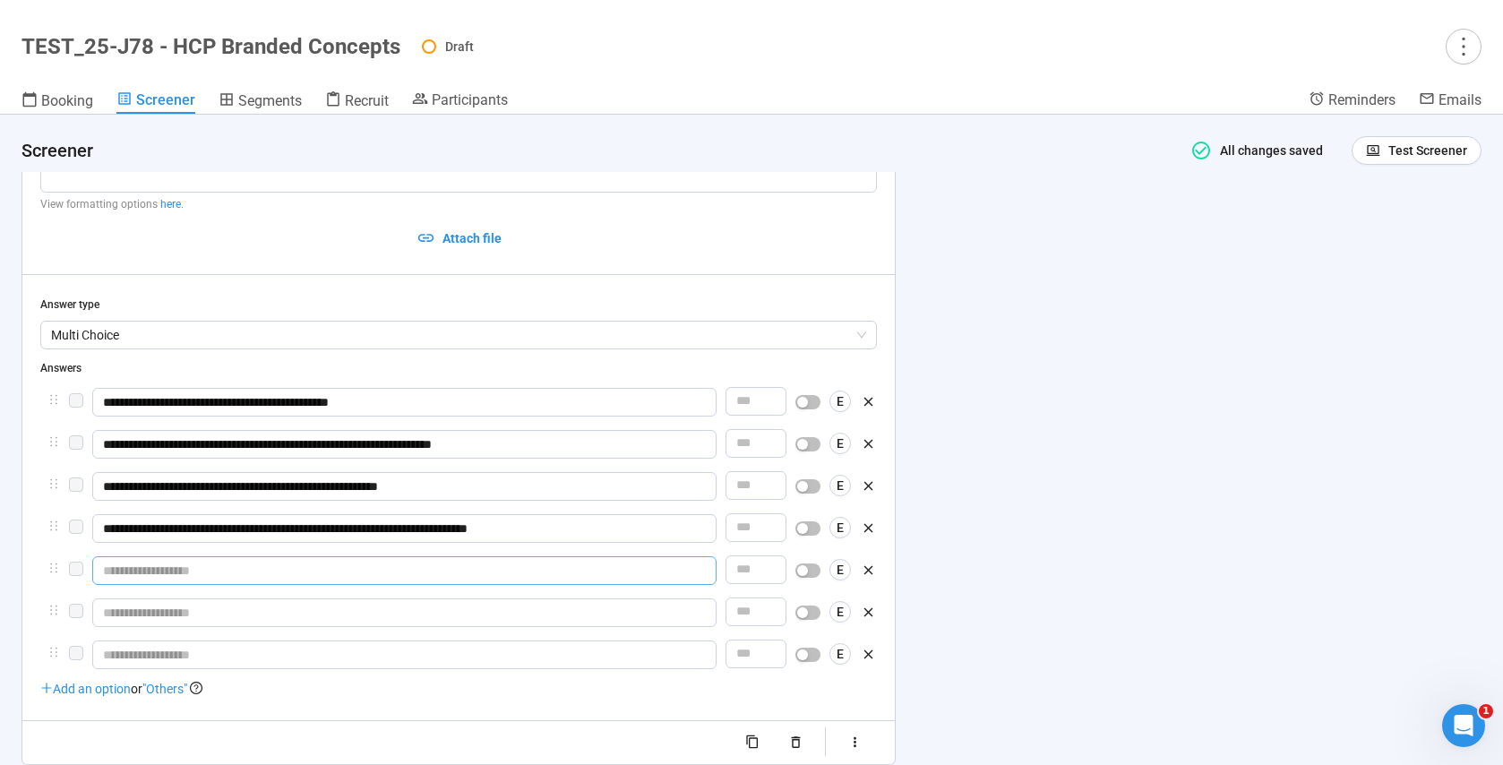
paste input "**********"
type input "**********"
click at [182, 617] on input "text" at bounding box center [404, 612] width 624 height 29
paste input "**********"
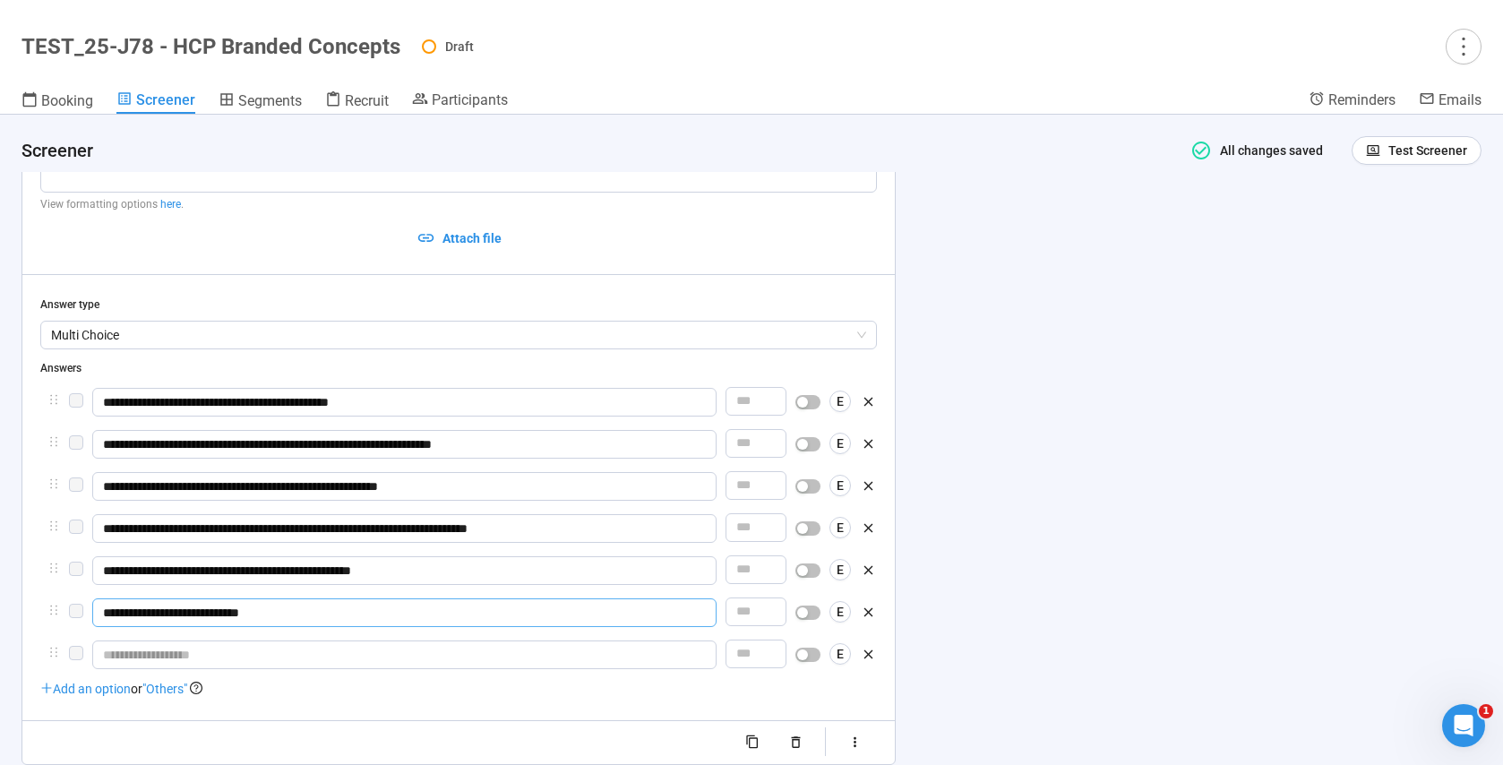
type input "**********"
click at [160, 657] on input "text" at bounding box center [404, 654] width 624 height 29
type input "*"
click at [174, 696] on span ""Others"" at bounding box center [164, 689] width 45 height 14
click at [873, 704] on icon "button" at bounding box center [868, 696] width 15 height 15
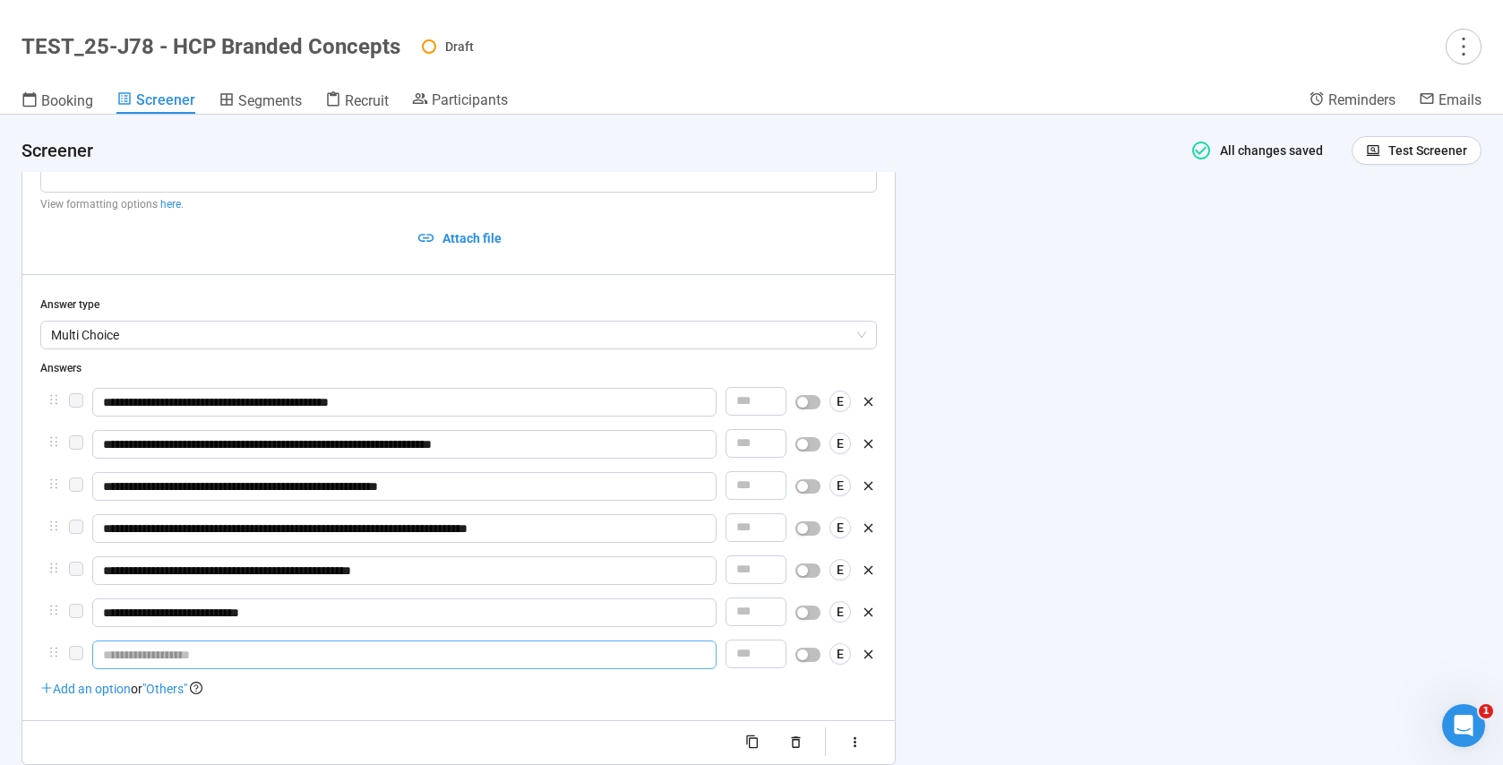
click at [148, 657] on input "text" at bounding box center [404, 654] width 624 height 29
type input "**********"
drag, startPoint x: 145, startPoint y: 659, endPoint x: 73, endPoint y: 654, distance: 71.9
click at [73, 654] on div "**********" at bounding box center [458, 655] width 837 height 31
click at [183, 695] on span ""Others"" at bounding box center [164, 689] width 45 height 14
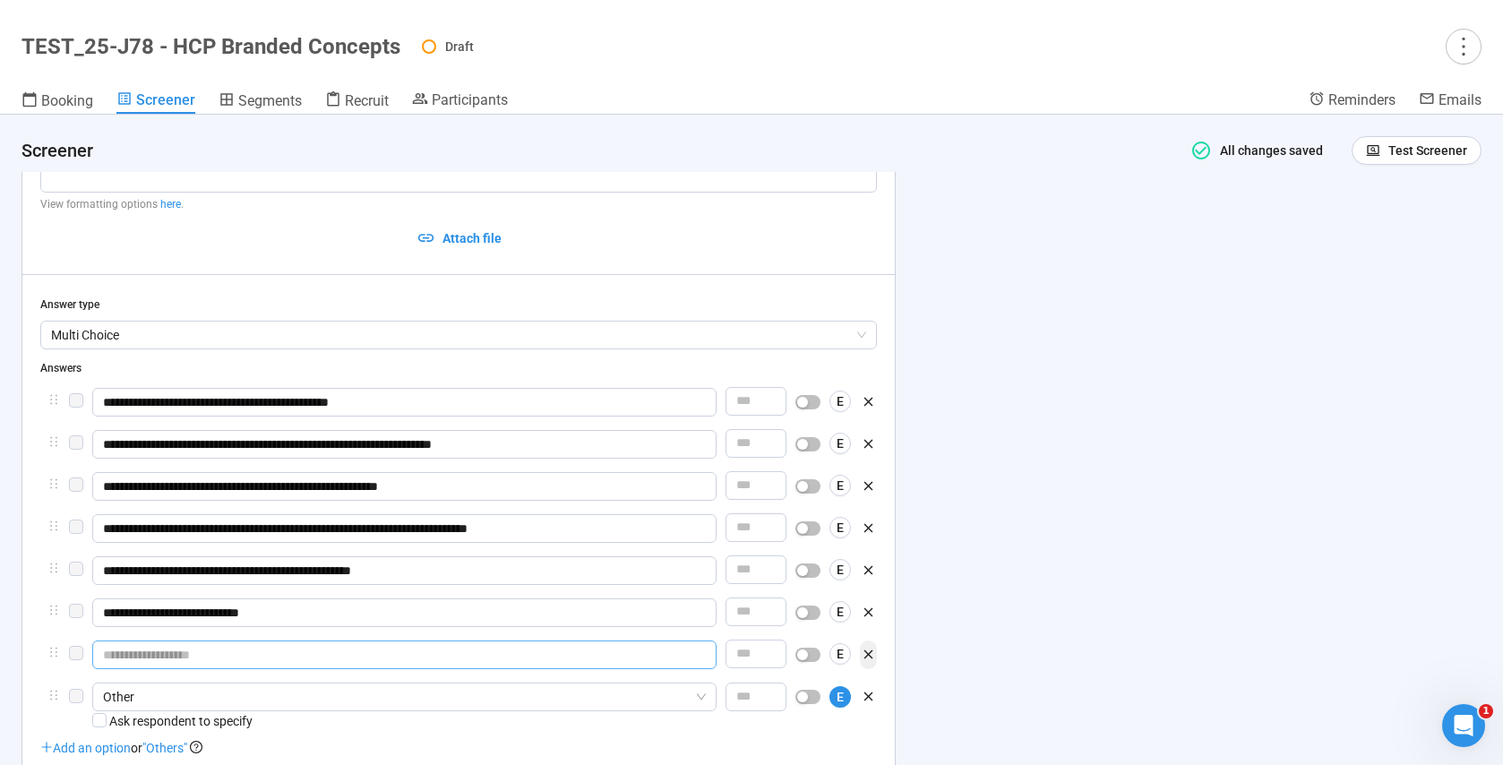
click at [870, 662] on icon "button" at bounding box center [868, 654] width 15 height 15
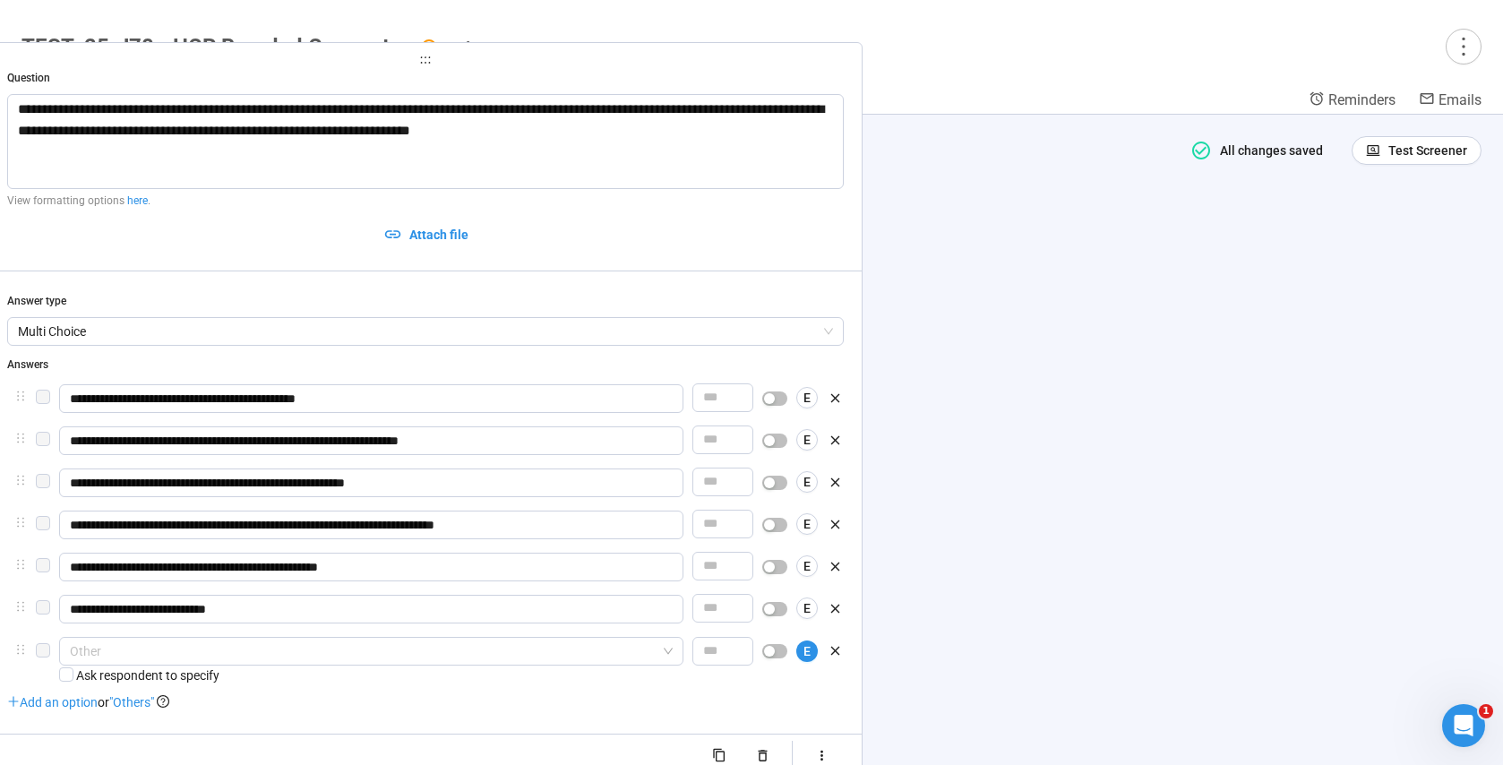
drag, startPoint x: 137, startPoint y: 660, endPoint x: 99, endPoint y: 656, distance: 37.9
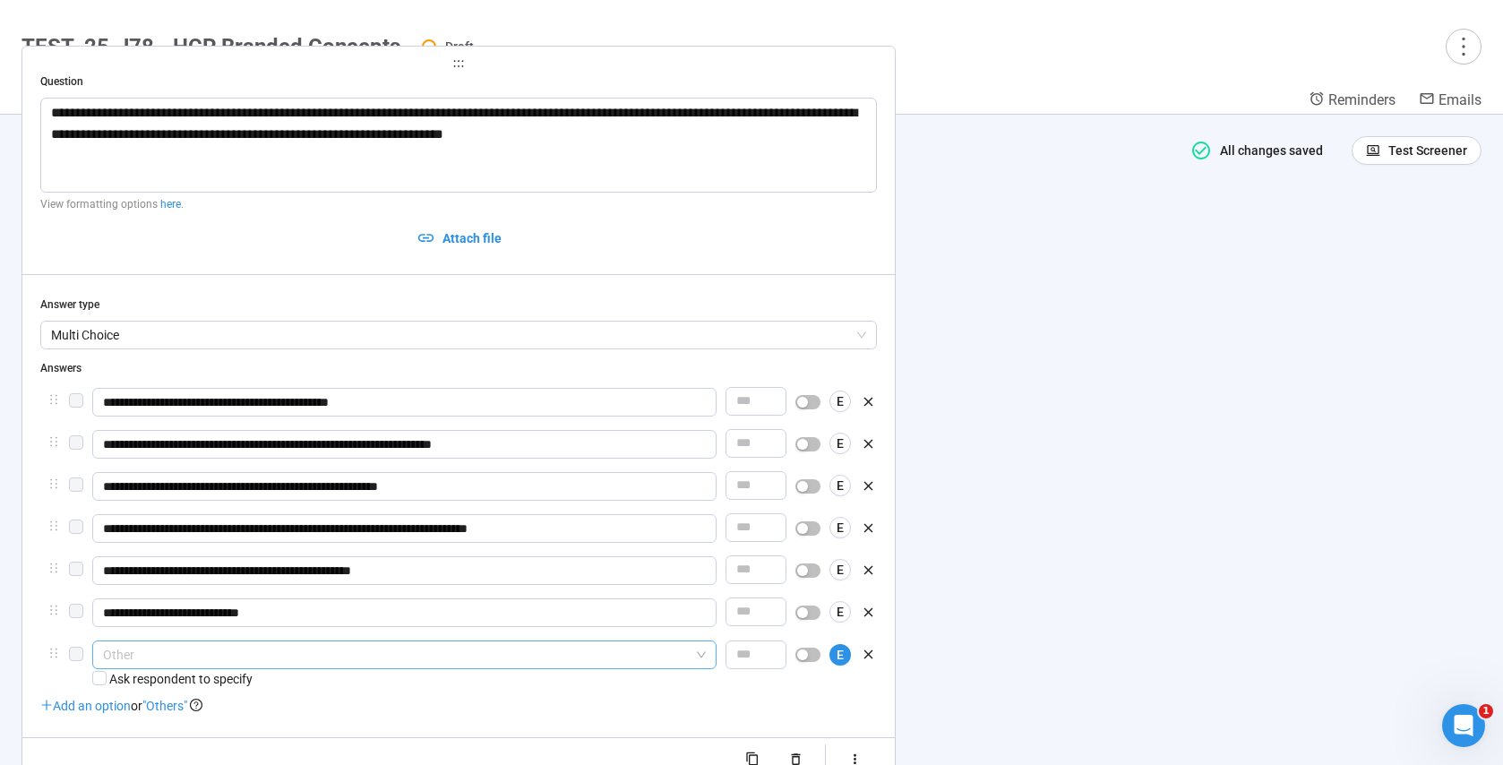
click at [159, 661] on span "Other" at bounding box center [404, 654] width 603 height 27
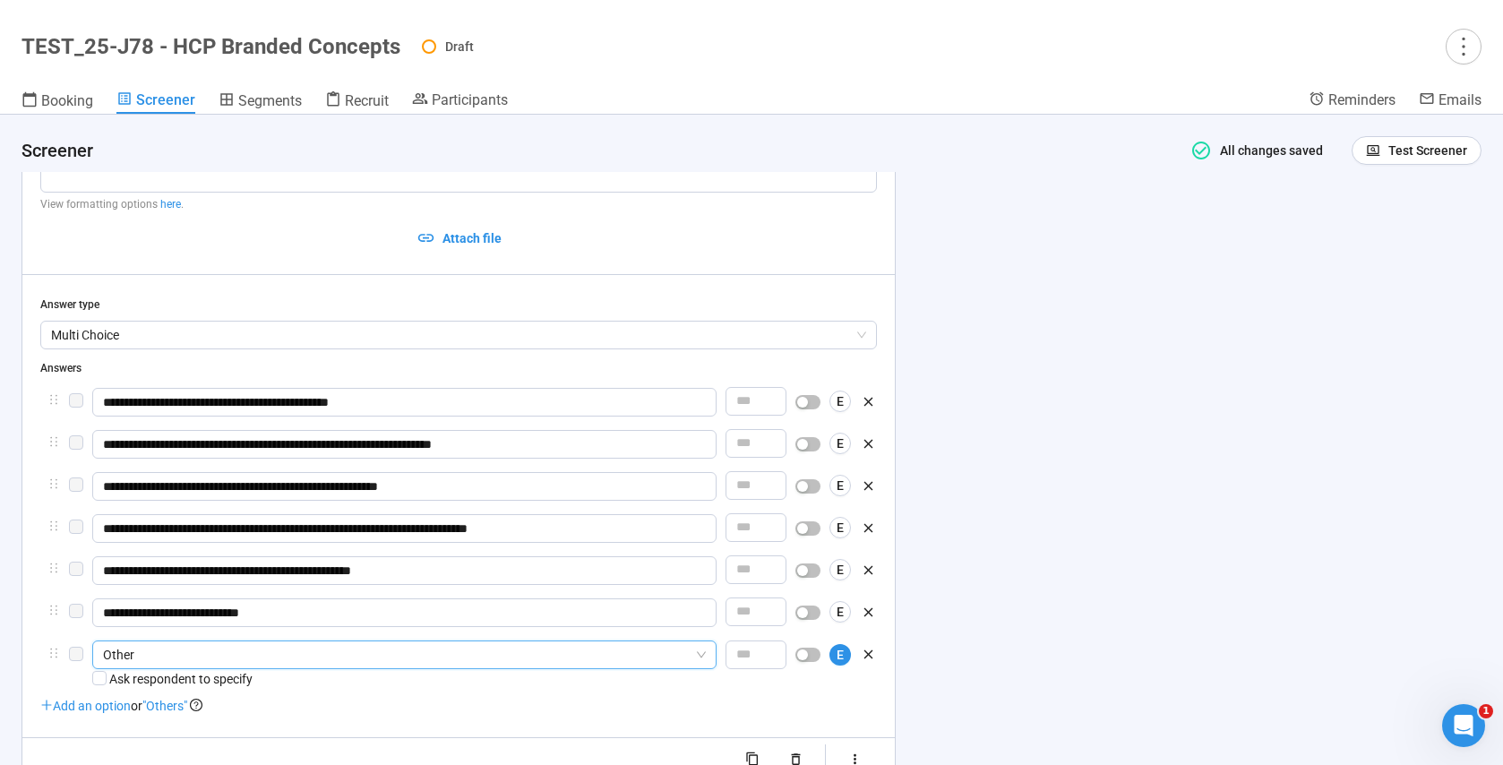
click at [164, 662] on span "Other" at bounding box center [404, 654] width 603 height 27
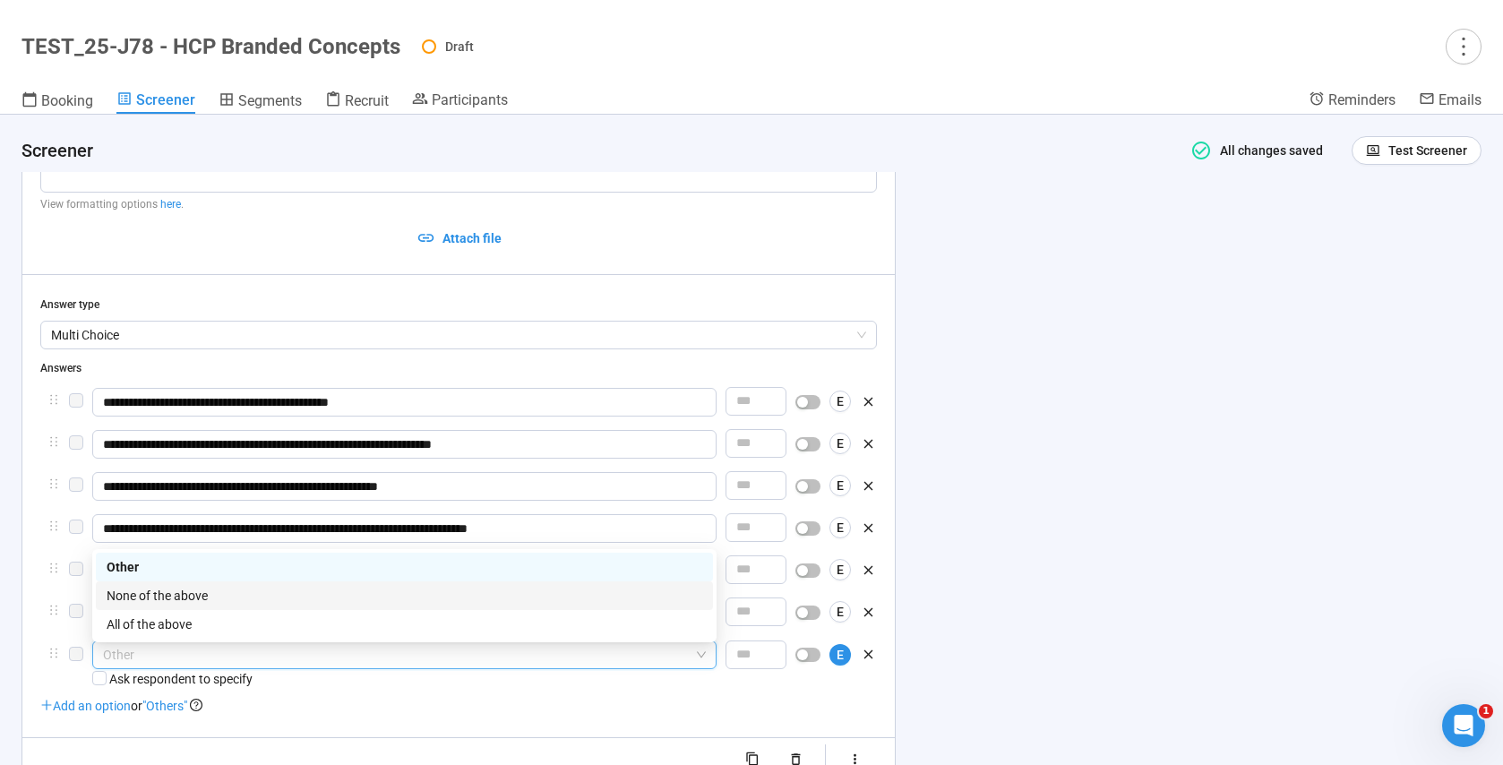
click at [179, 602] on div "None of the above" at bounding box center [405, 596] width 596 height 20
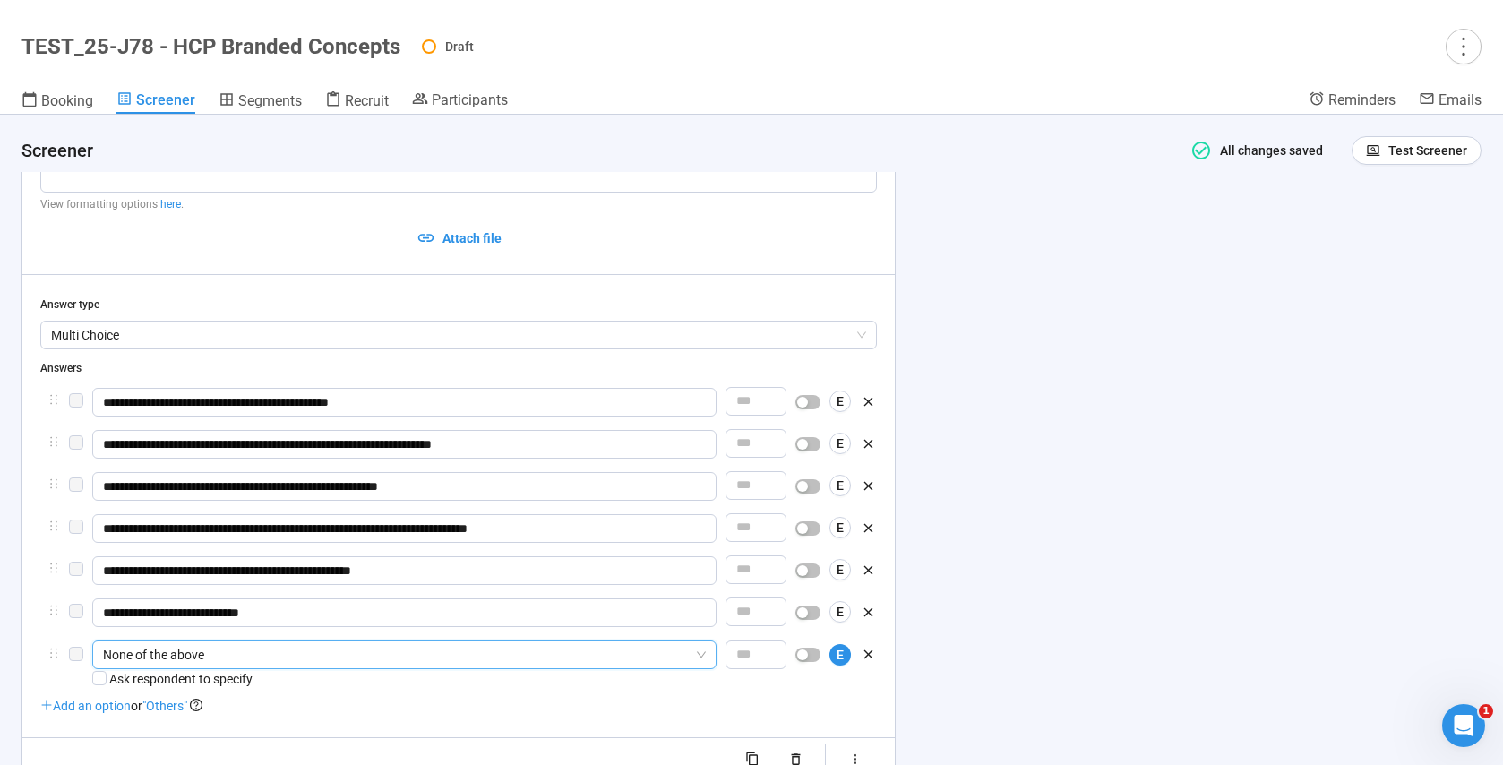
click at [345, 716] on div "Add an option or "Others"" at bounding box center [458, 706] width 837 height 20
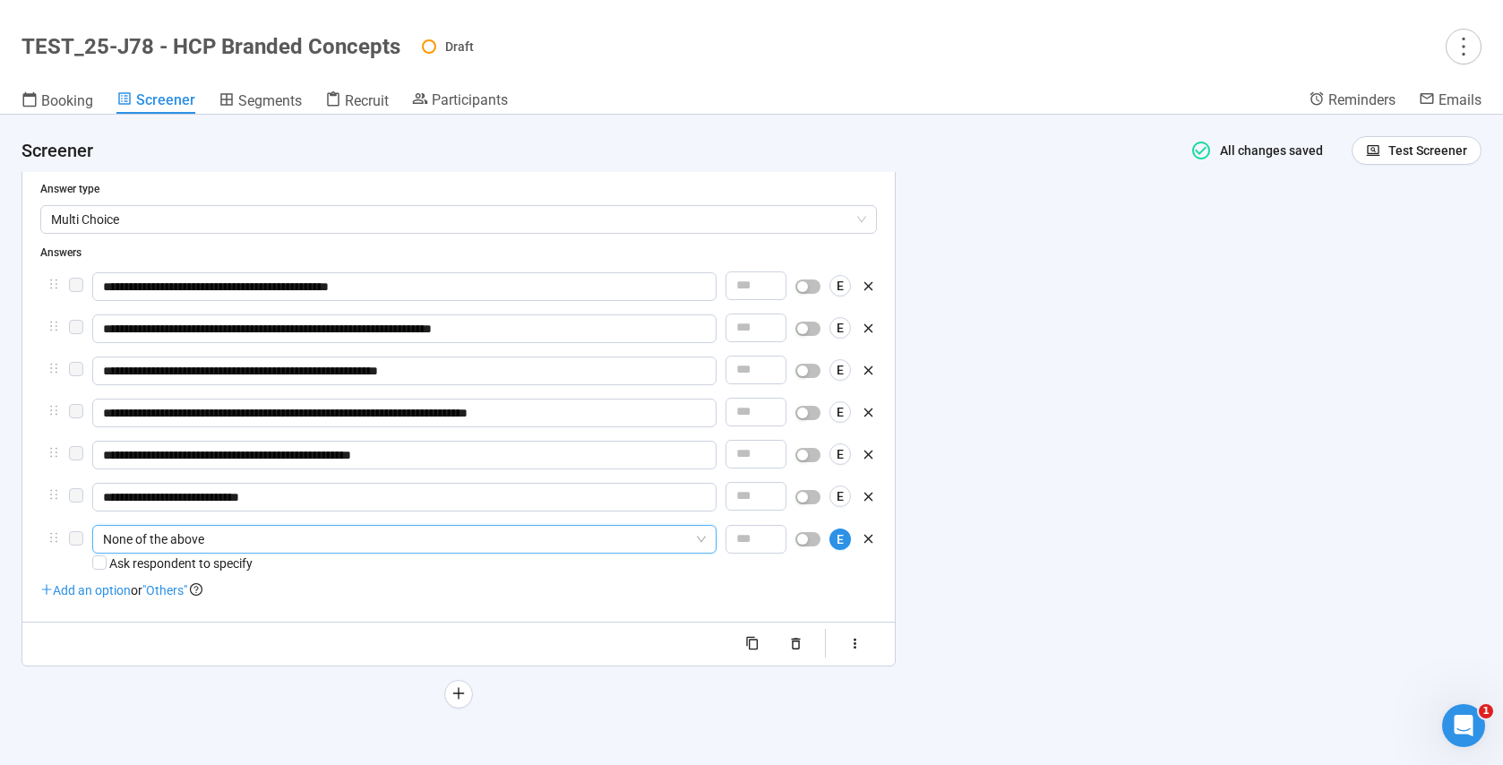
scroll to position [3709, 0]
click at [461, 697] on icon "plus" at bounding box center [458, 693] width 14 height 14
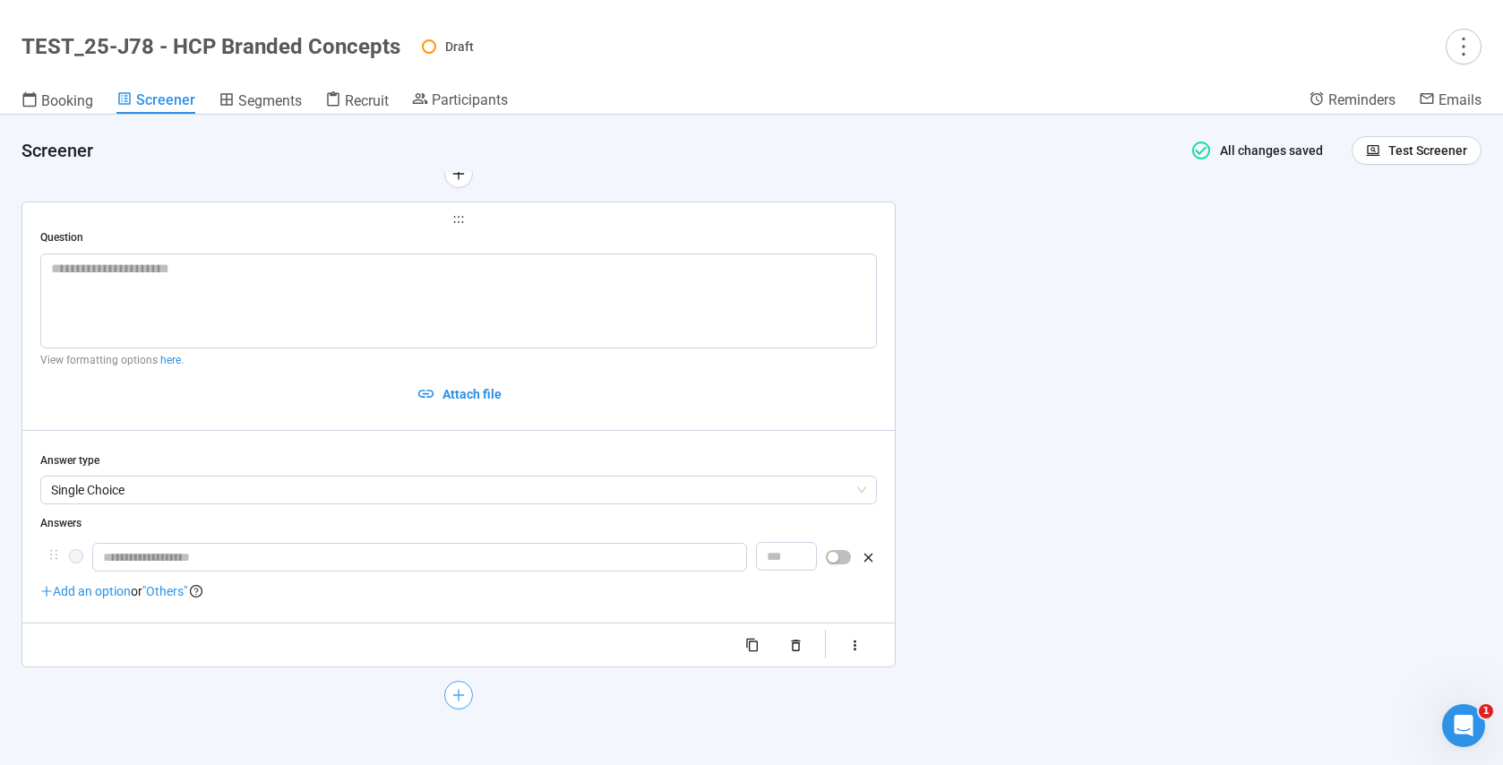
scroll to position [3760, 0]
click at [124, 287] on textarea at bounding box center [458, 300] width 837 height 95
paste textarea "**********"
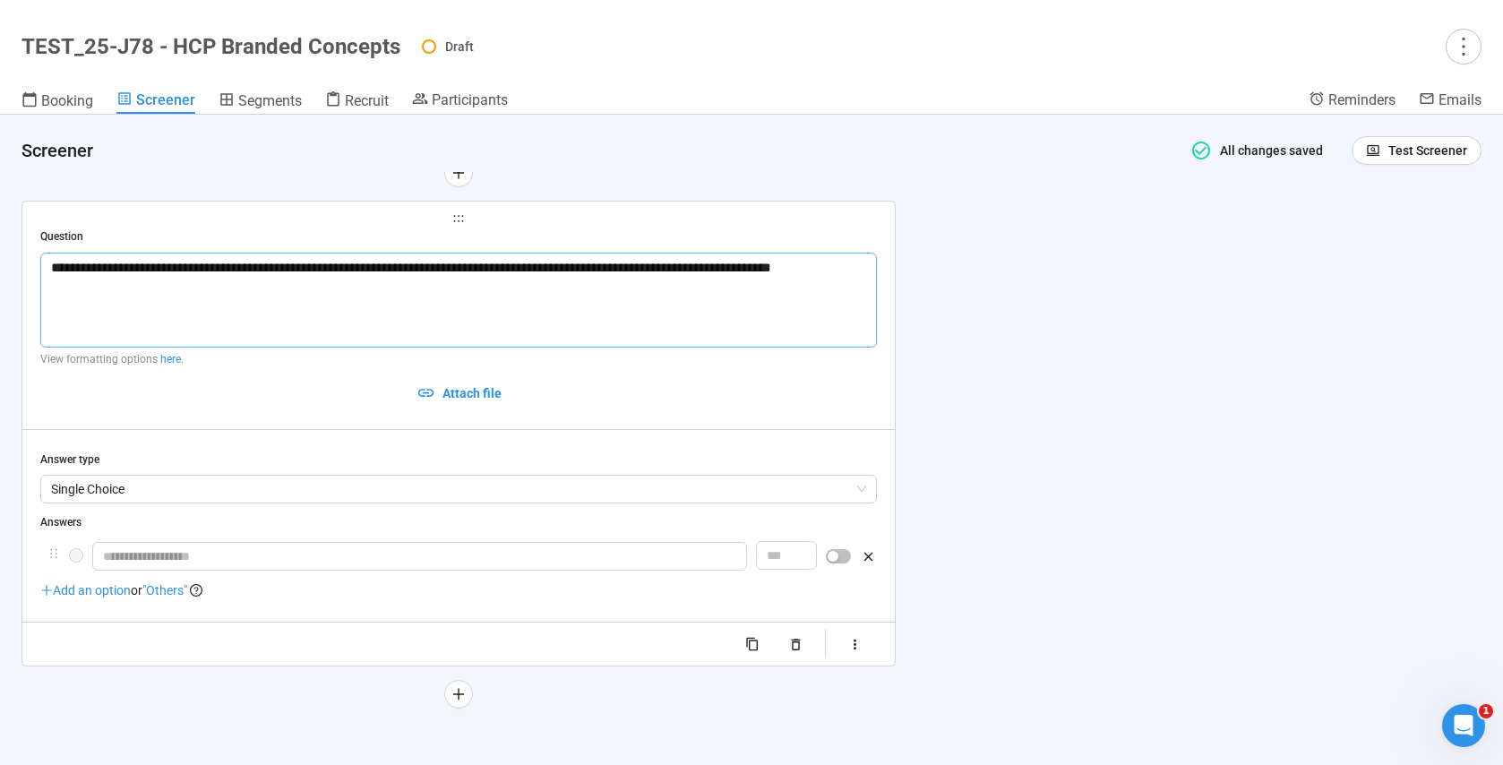
click at [88, 591] on span "Add an option" at bounding box center [85, 590] width 90 height 14
type textarea "**********"
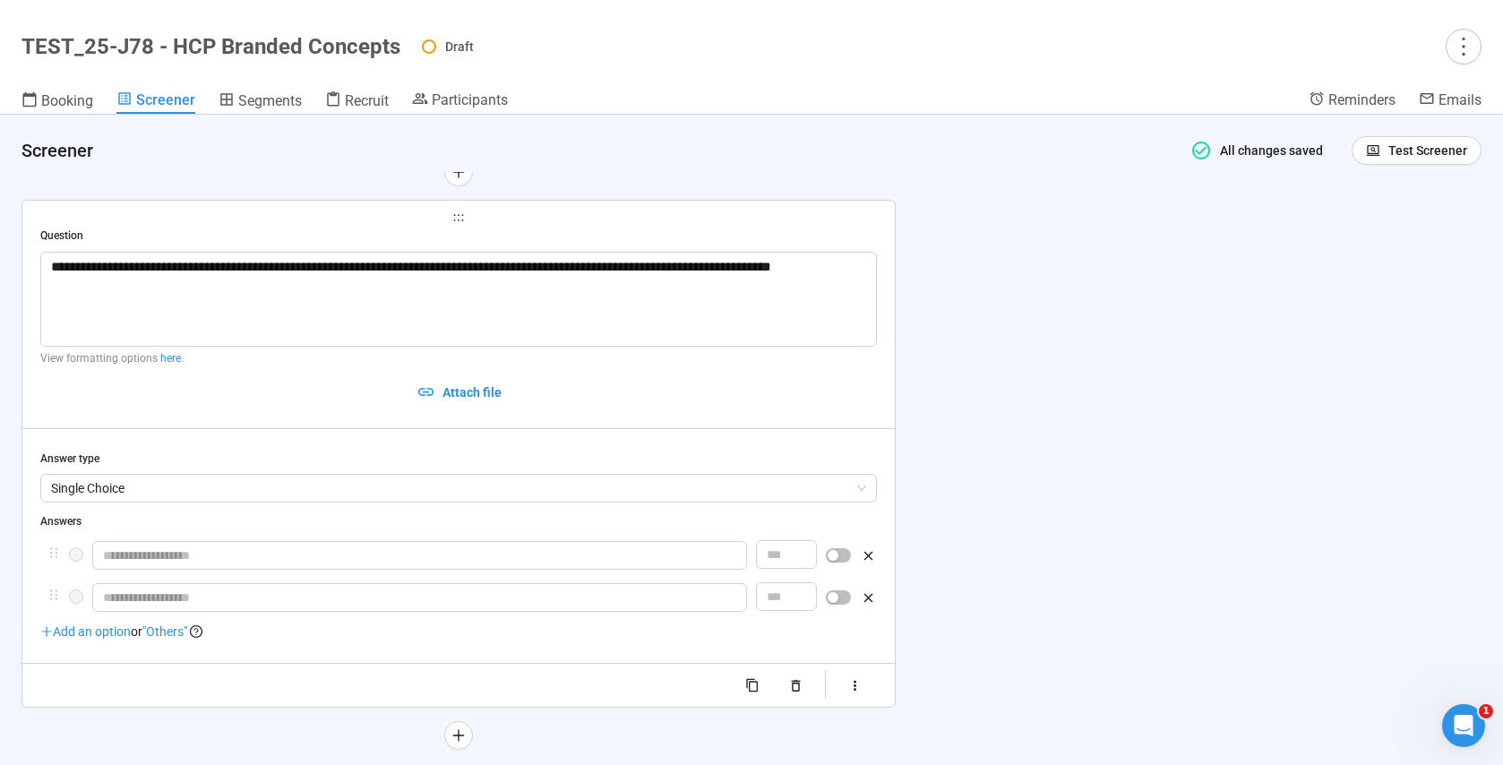
click at [101, 639] on span "Add an option" at bounding box center [85, 631] width 90 height 14
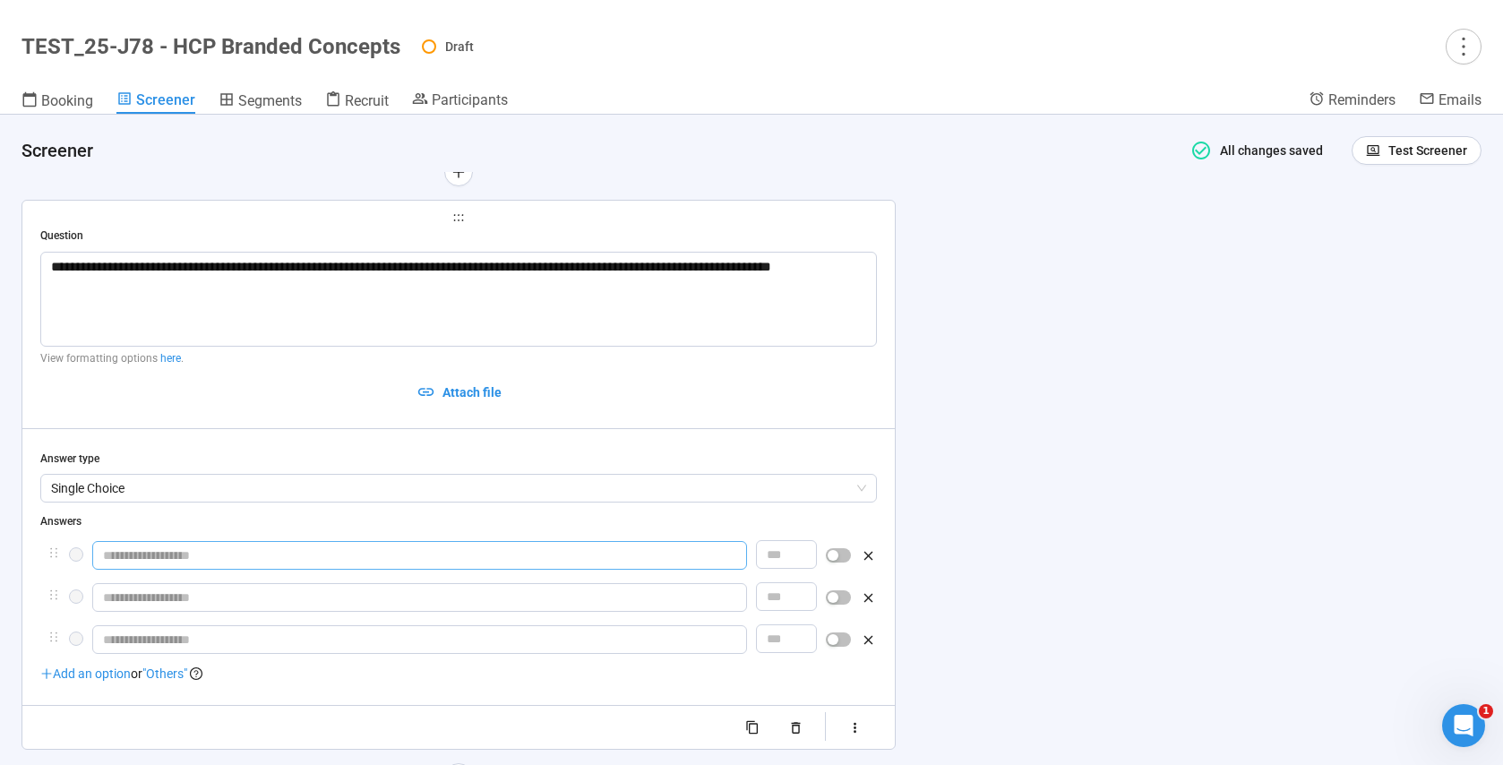
click at [181, 562] on input "text" at bounding box center [419, 555] width 655 height 29
type input "**********"
click at [1453, 47] on icon "more" at bounding box center [1463, 46] width 24 height 24
click at [1420, 139] on span "Delete draft" at bounding box center [1421, 143] width 68 height 14
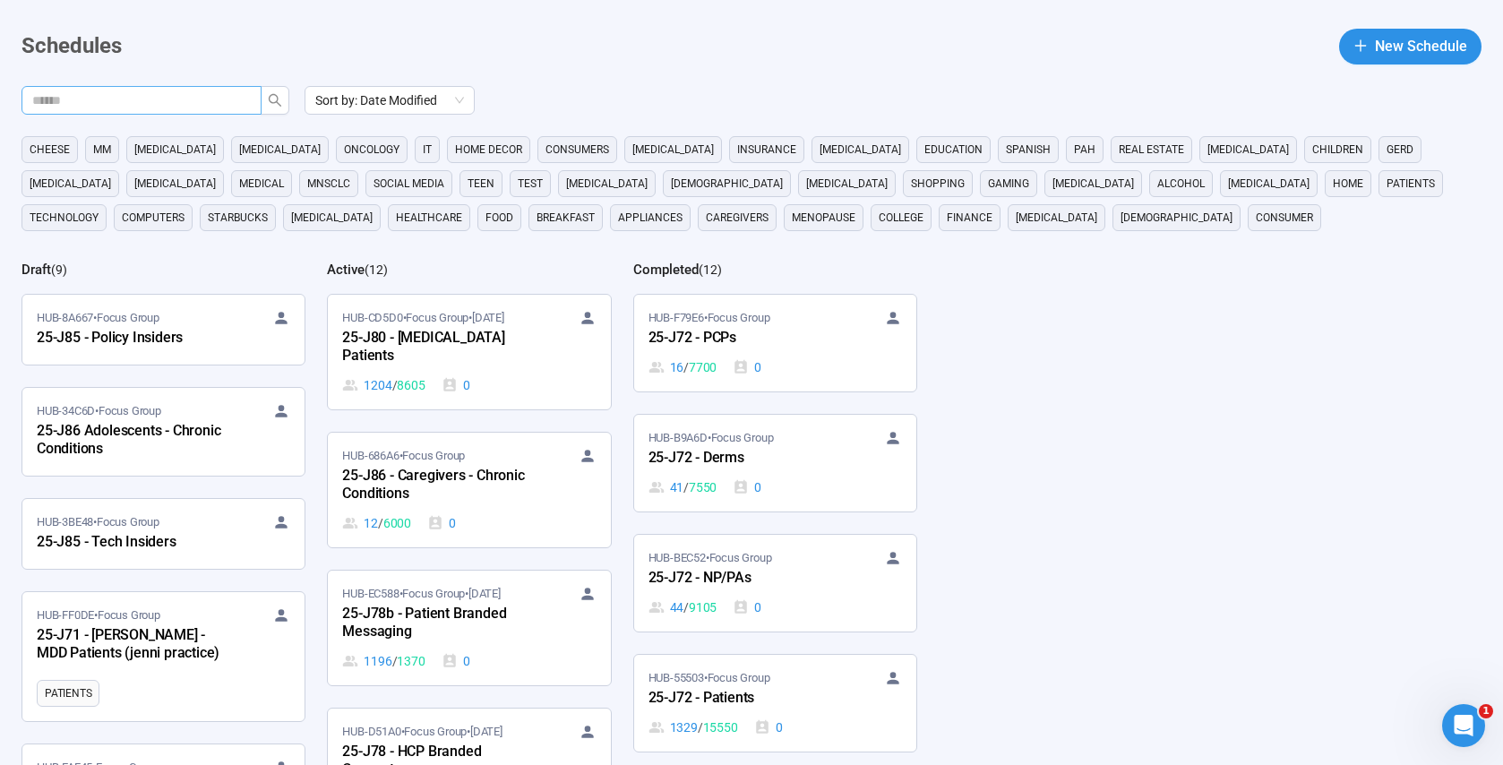
click at [181, 98] on input "text" at bounding box center [134, 100] width 204 height 20
paste input "**********"
type input "**********"
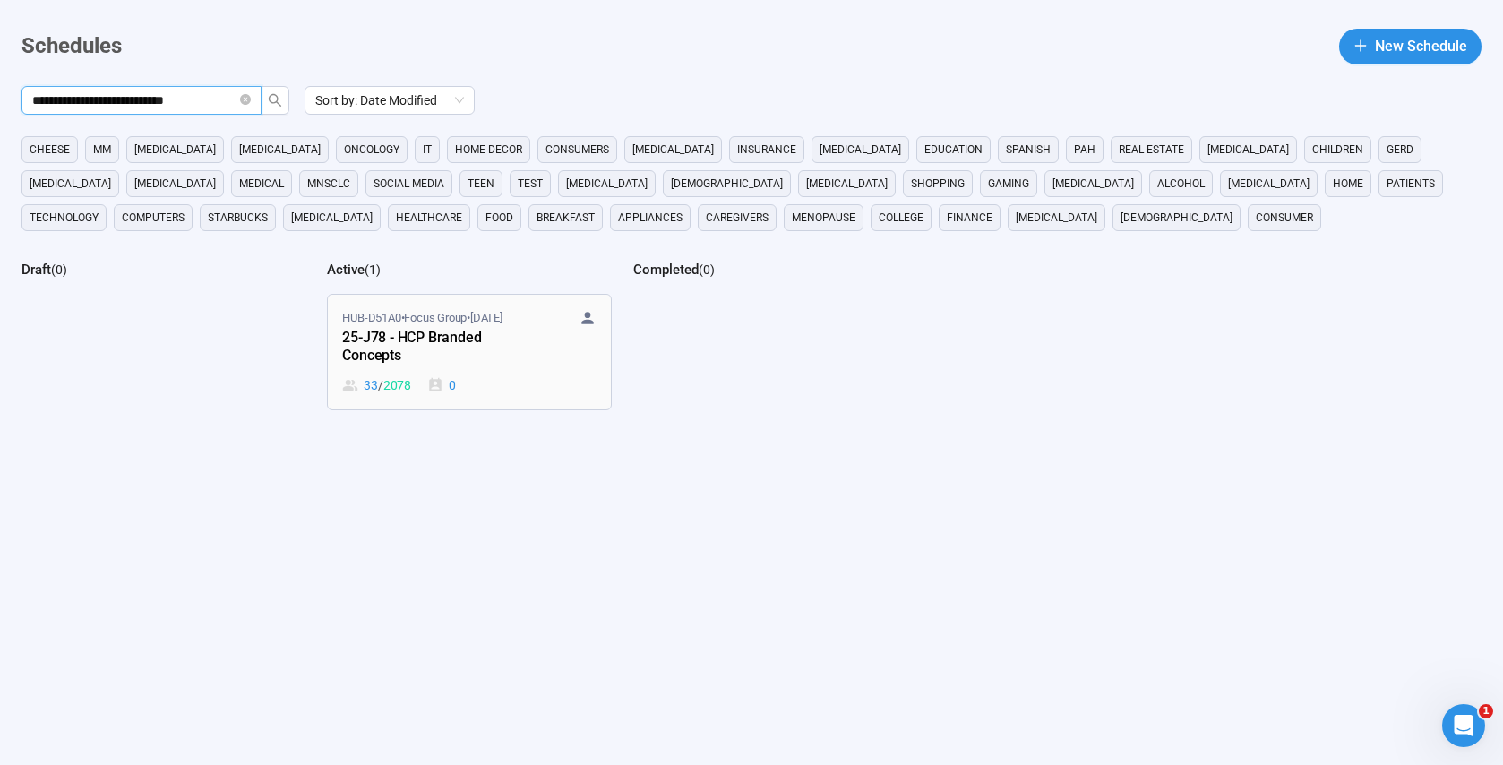
click at [526, 356] on div "25-J78 - HCP Branded Concepts" at bounding box center [440, 347] width 197 height 41
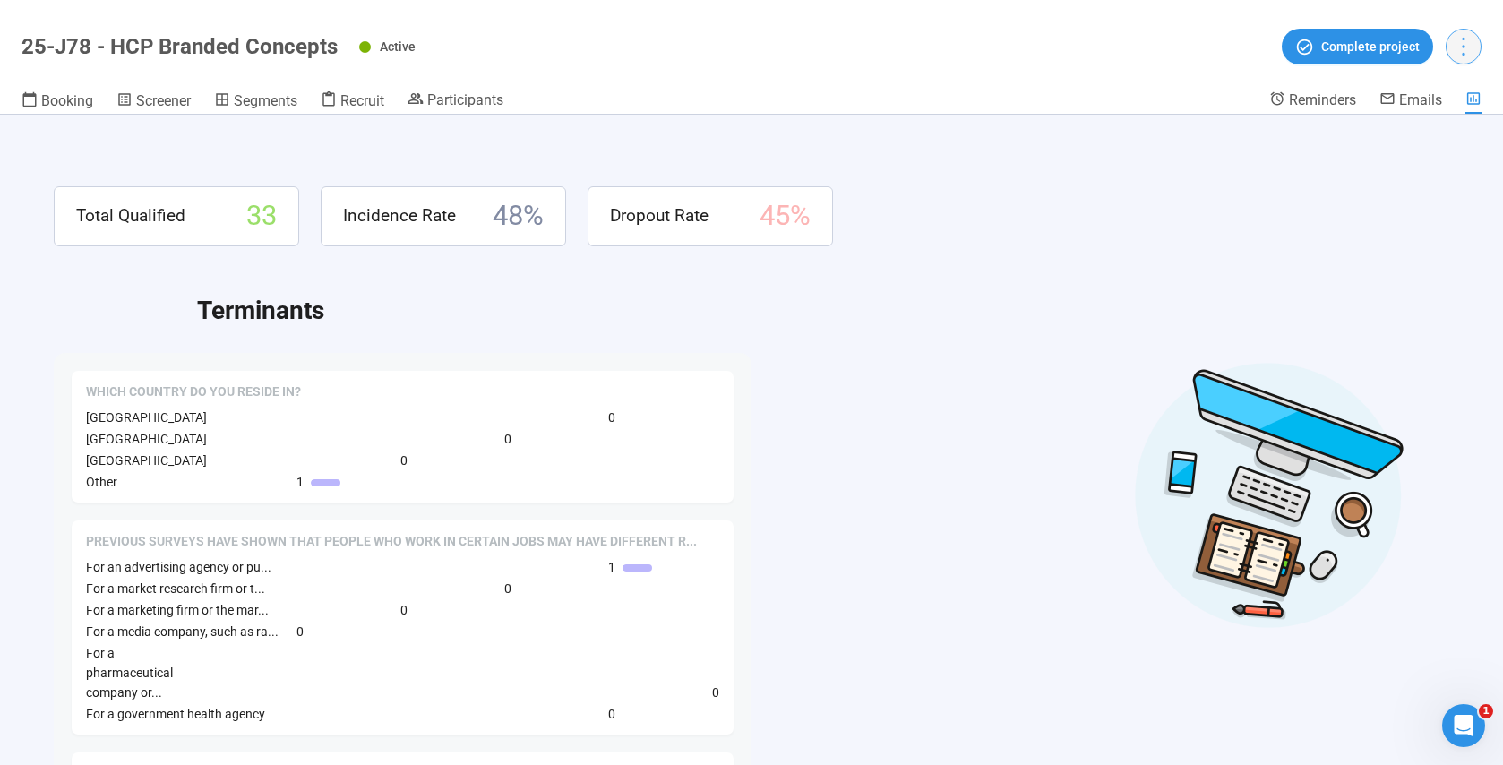
click at [1456, 55] on icon "more" at bounding box center [1463, 46] width 24 height 24
click at [1414, 119] on span "Duplicate" at bounding box center [1426, 115] width 79 height 20
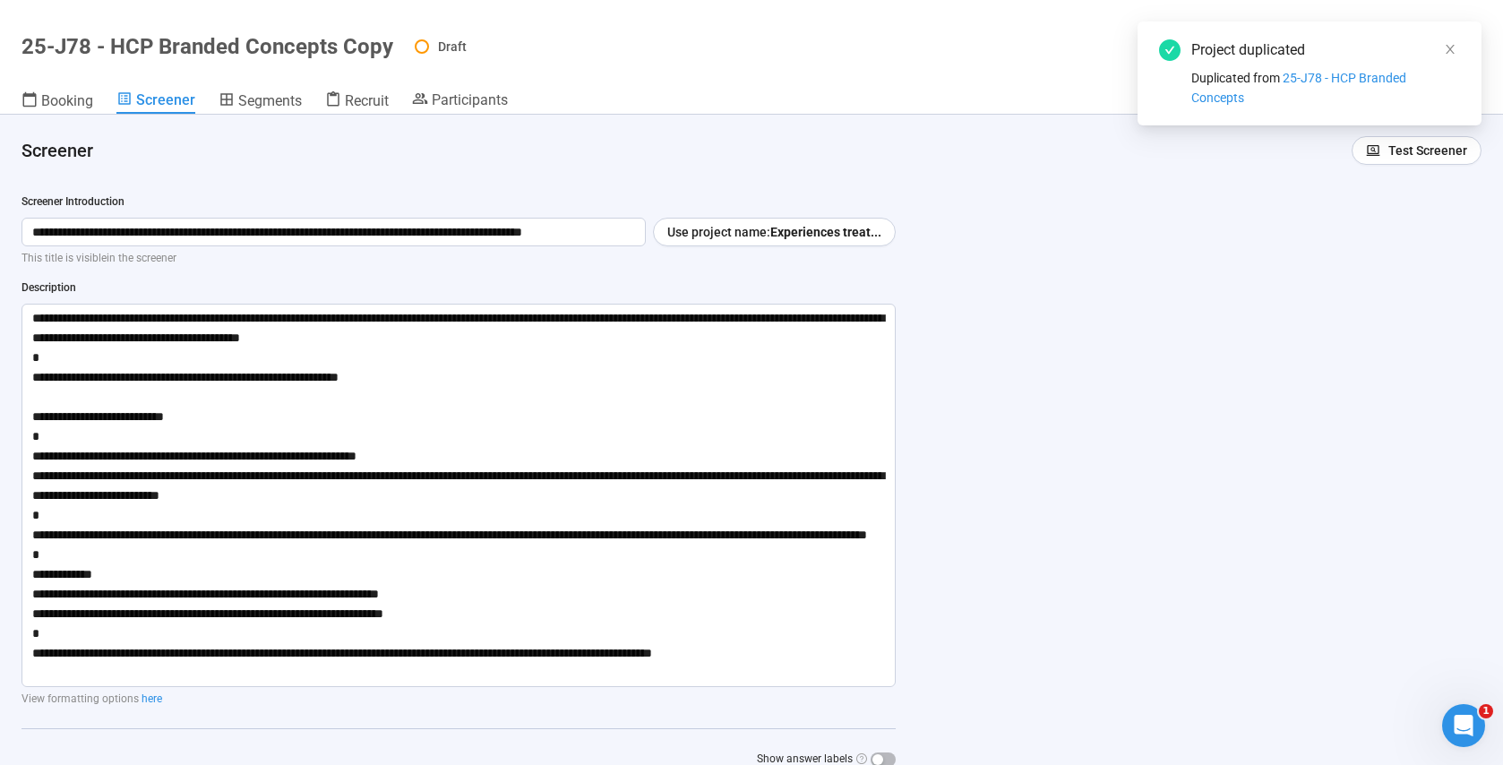
click at [330, 45] on h1 "25-J78 - HCP Branded Concepts Copy" at bounding box center [207, 46] width 372 height 25
drag, startPoint x: 161, startPoint y: 53, endPoint x: 127, endPoint y: 53, distance: 34.0
click at [161, 53] on h1 "25-J78 - HCP Branded Concepts Copy" at bounding box center [207, 46] width 372 height 25
click at [127, 53] on h1 "25-J78 - HCP Branded Concepts Copy" at bounding box center [207, 46] width 372 height 25
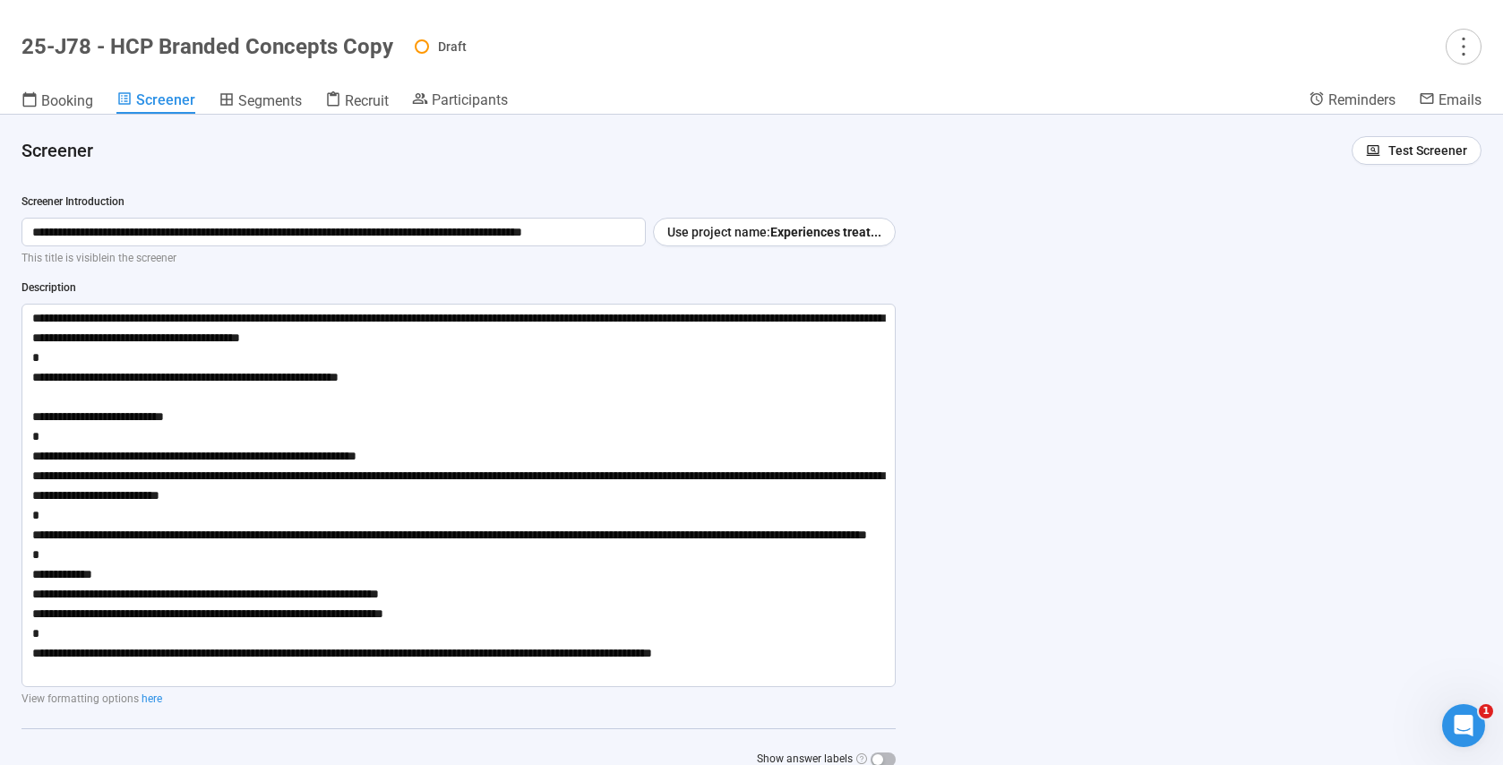
drag, startPoint x: 167, startPoint y: 47, endPoint x: 177, endPoint y: 47, distance: 9.9
click at [168, 47] on h1 "25-J78 - HCP Branded Concepts Copy" at bounding box center [207, 46] width 372 height 25
click at [1460, 42] on icon "more" at bounding box center [1463, 46] width 24 height 24
click at [1449, 82] on span "Project details" at bounding box center [1426, 86] width 79 height 20
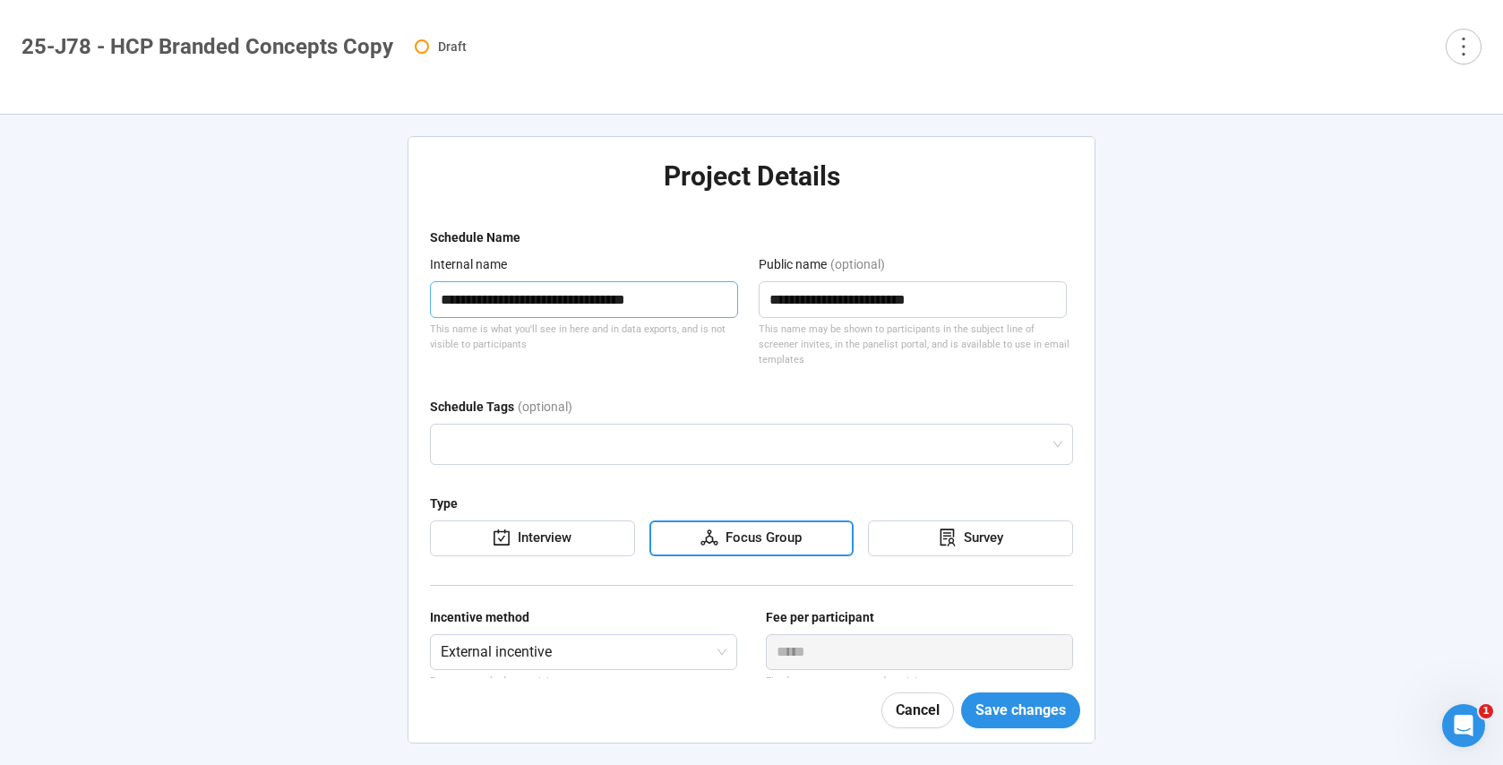
click at [433, 299] on textarea "**********" at bounding box center [584, 299] width 308 height 37
type textarea "**********"
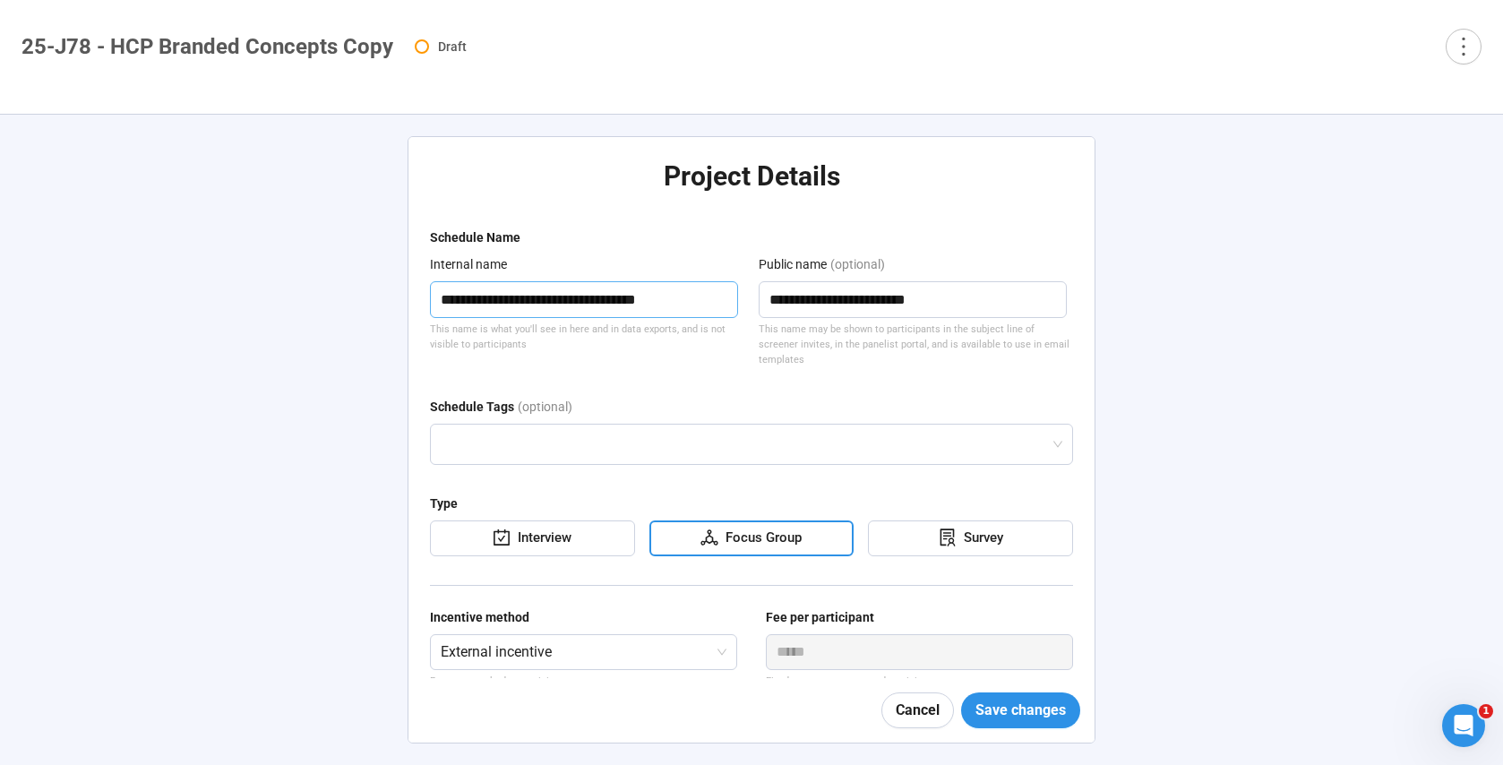
type textarea "**********"
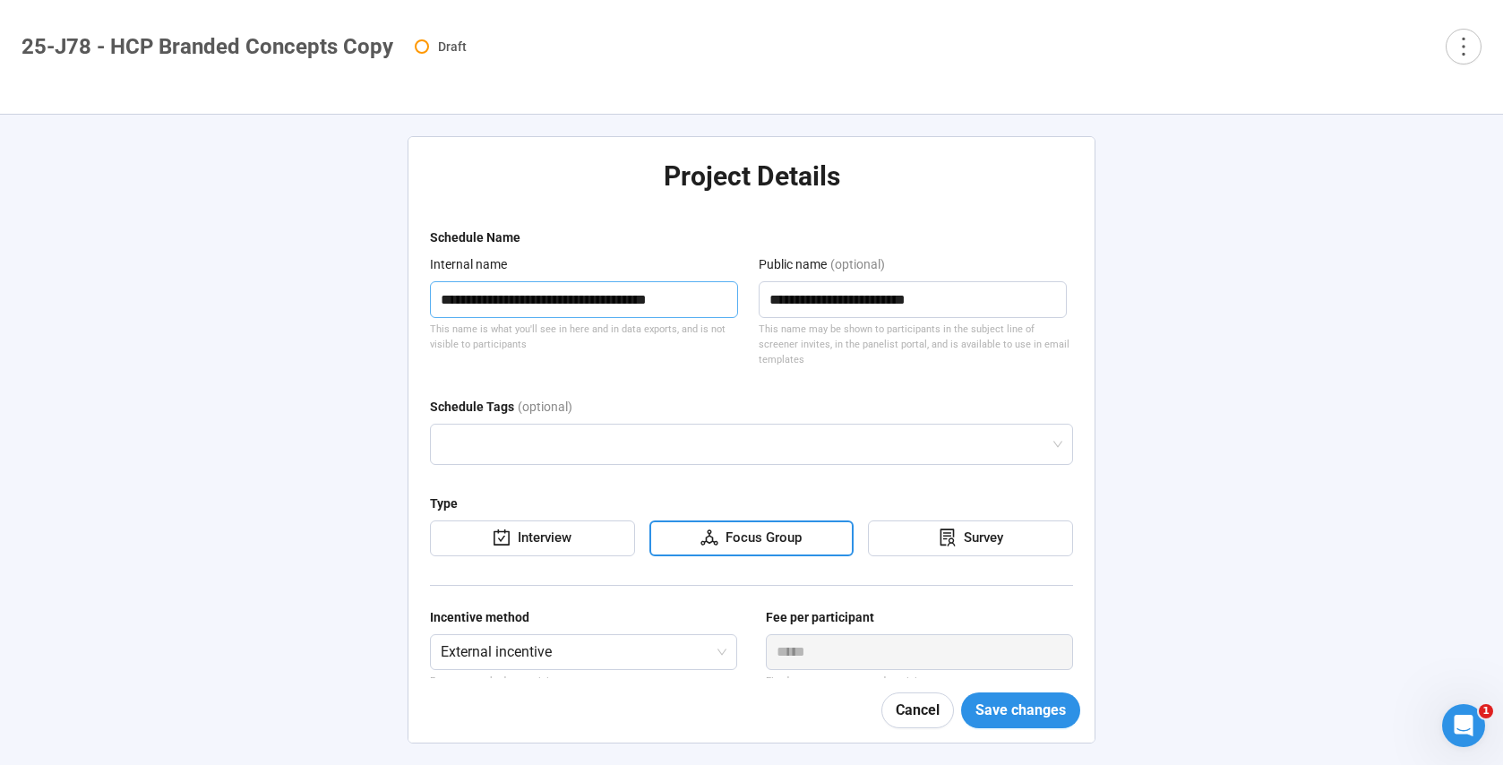
type textarea "**********"
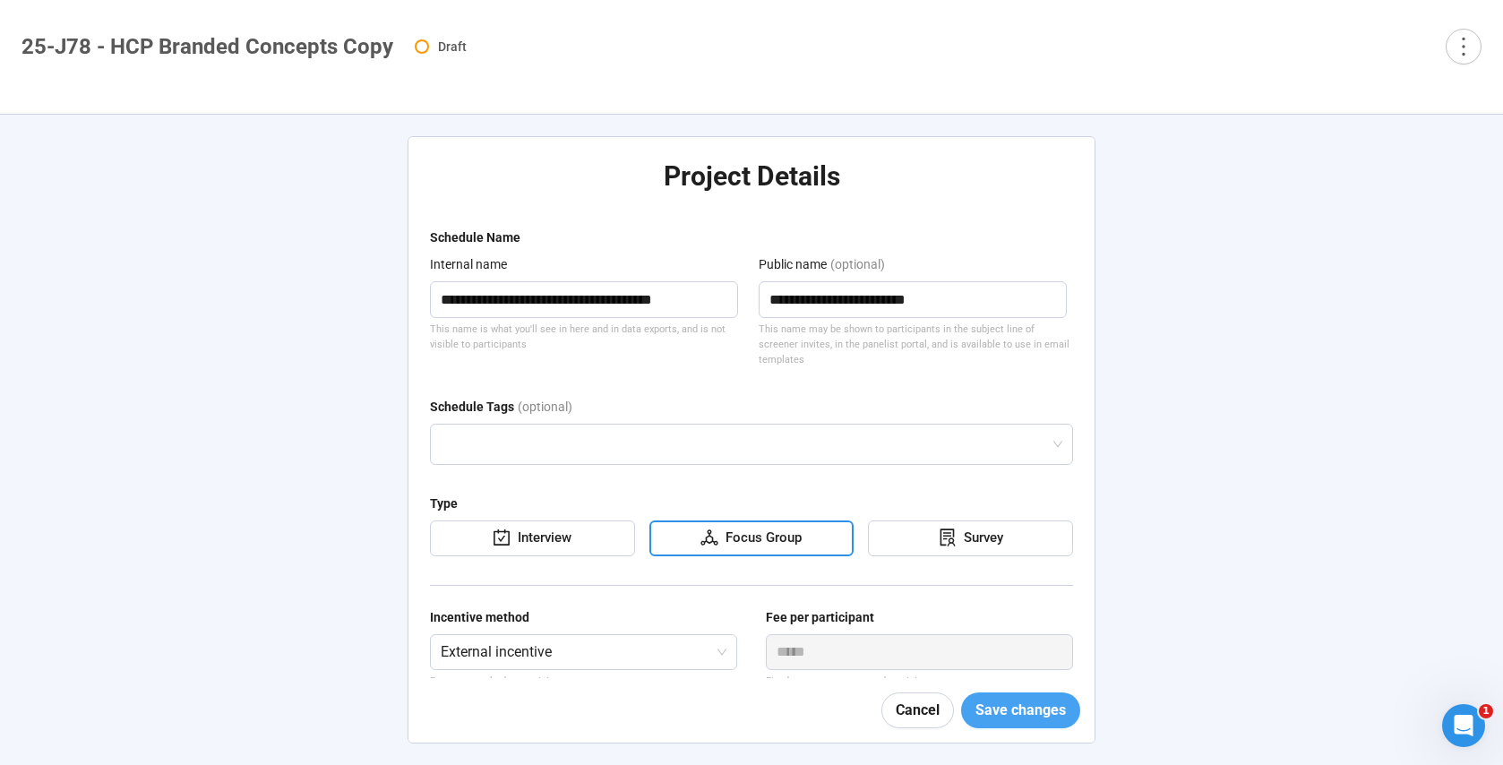
click at [1020, 701] on span "Save changes" at bounding box center [1020, 710] width 90 height 22
click at [504, 302] on textarea "**********" at bounding box center [584, 299] width 308 height 37
click at [503, 302] on textarea "**********" at bounding box center [584, 299] width 308 height 37
click at [987, 707] on span "Save changes" at bounding box center [1020, 710] width 90 height 22
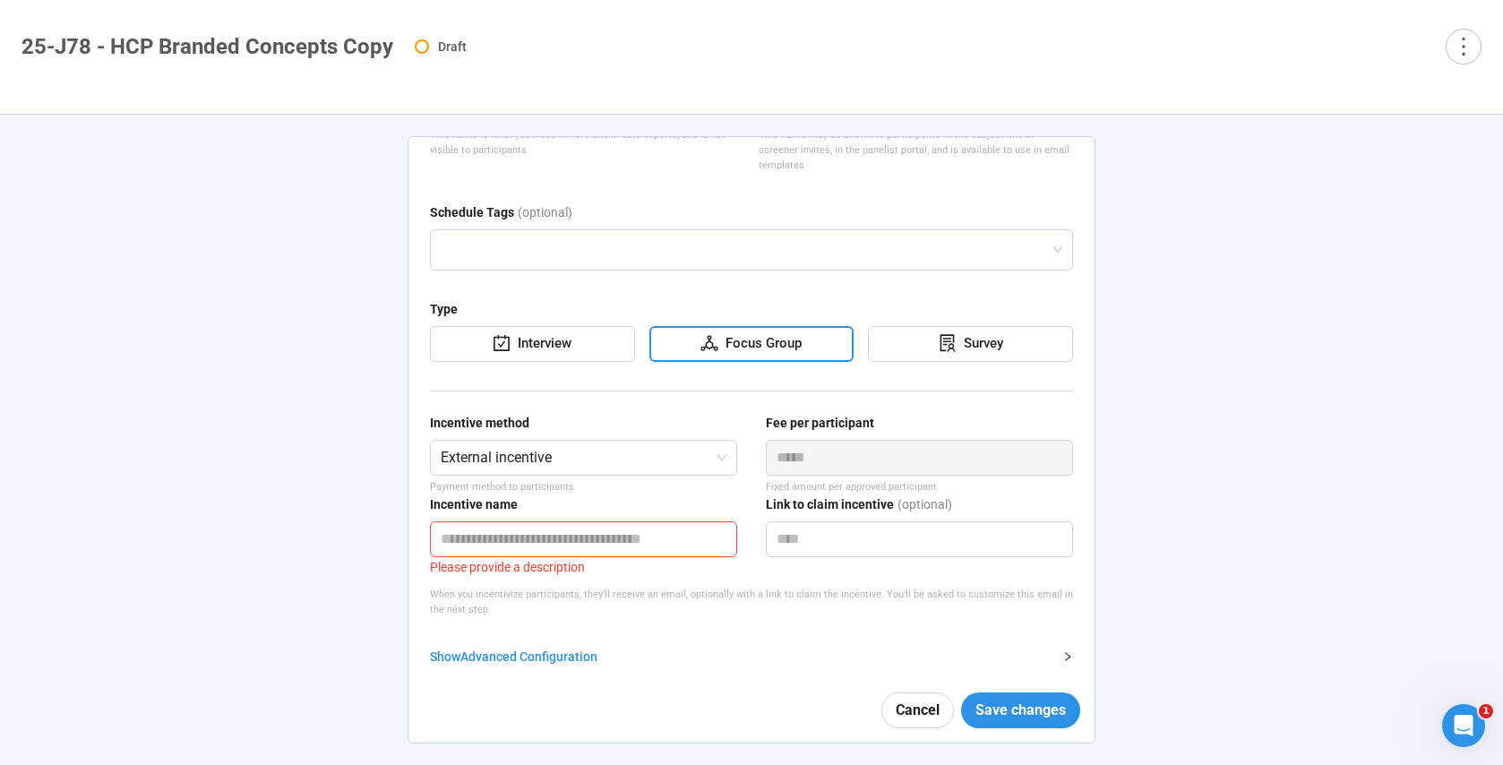
scroll to position [211, 0]
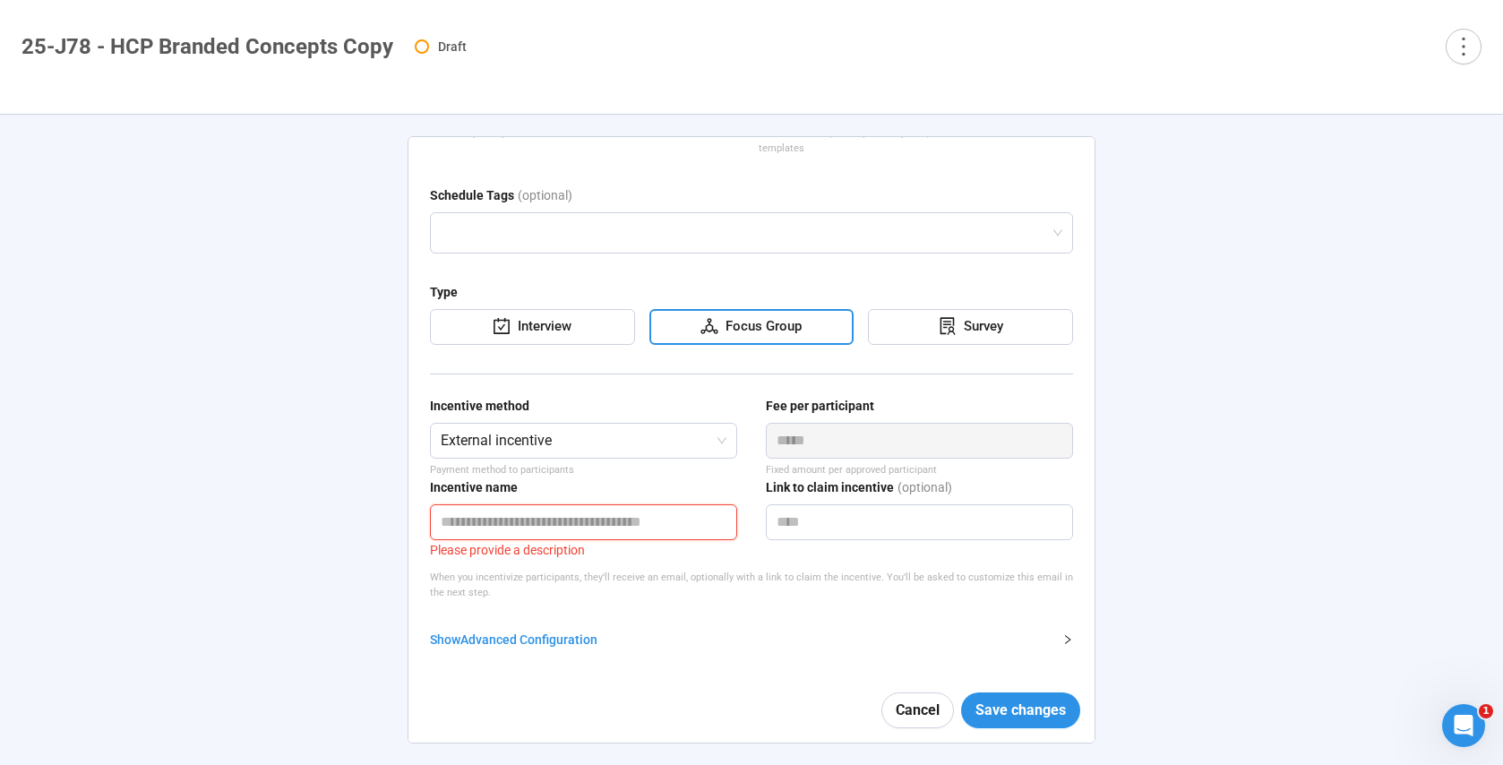
click at [528, 519] on input "text" at bounding box center [583, 522] width 307 height 36
type input "****"
click at [994, 715] on span "Save changes" at bounding box center [1020, 710] width 90 height 22
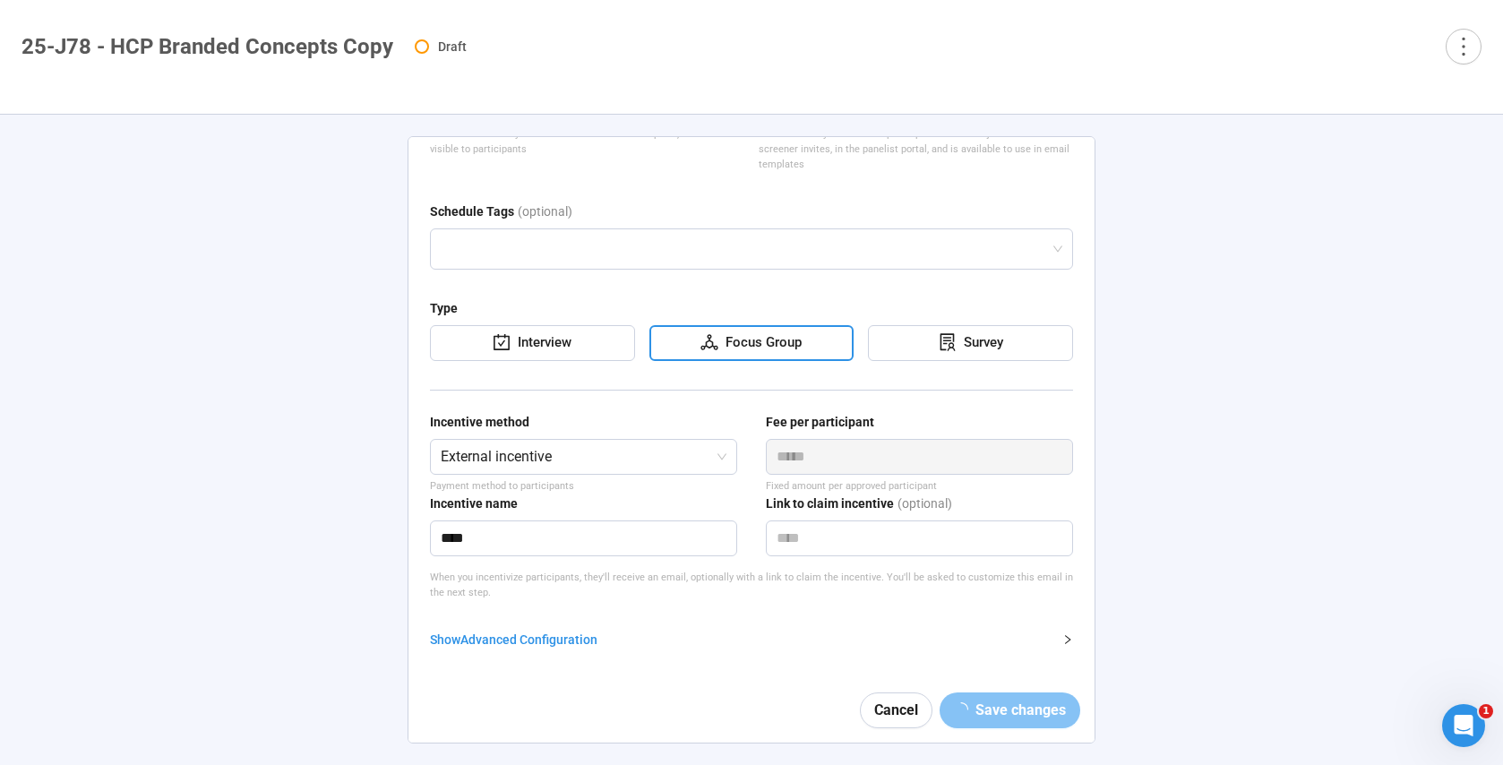
scroll to position [195, 0]
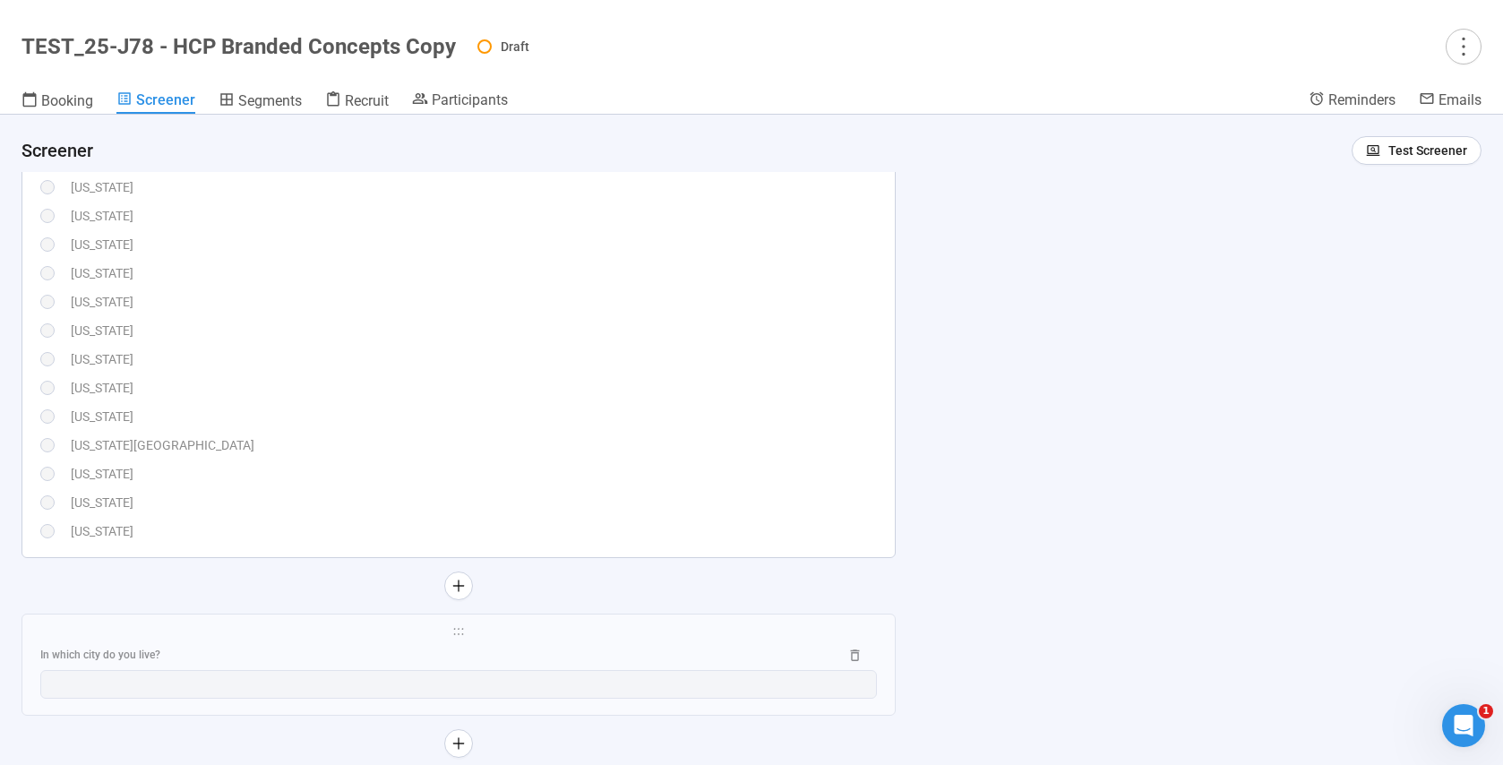
scroll to position [2344, 0]
click at [590, 502] on div "[US_STATE]" at bounding box center [474, 502] width 806 height 20
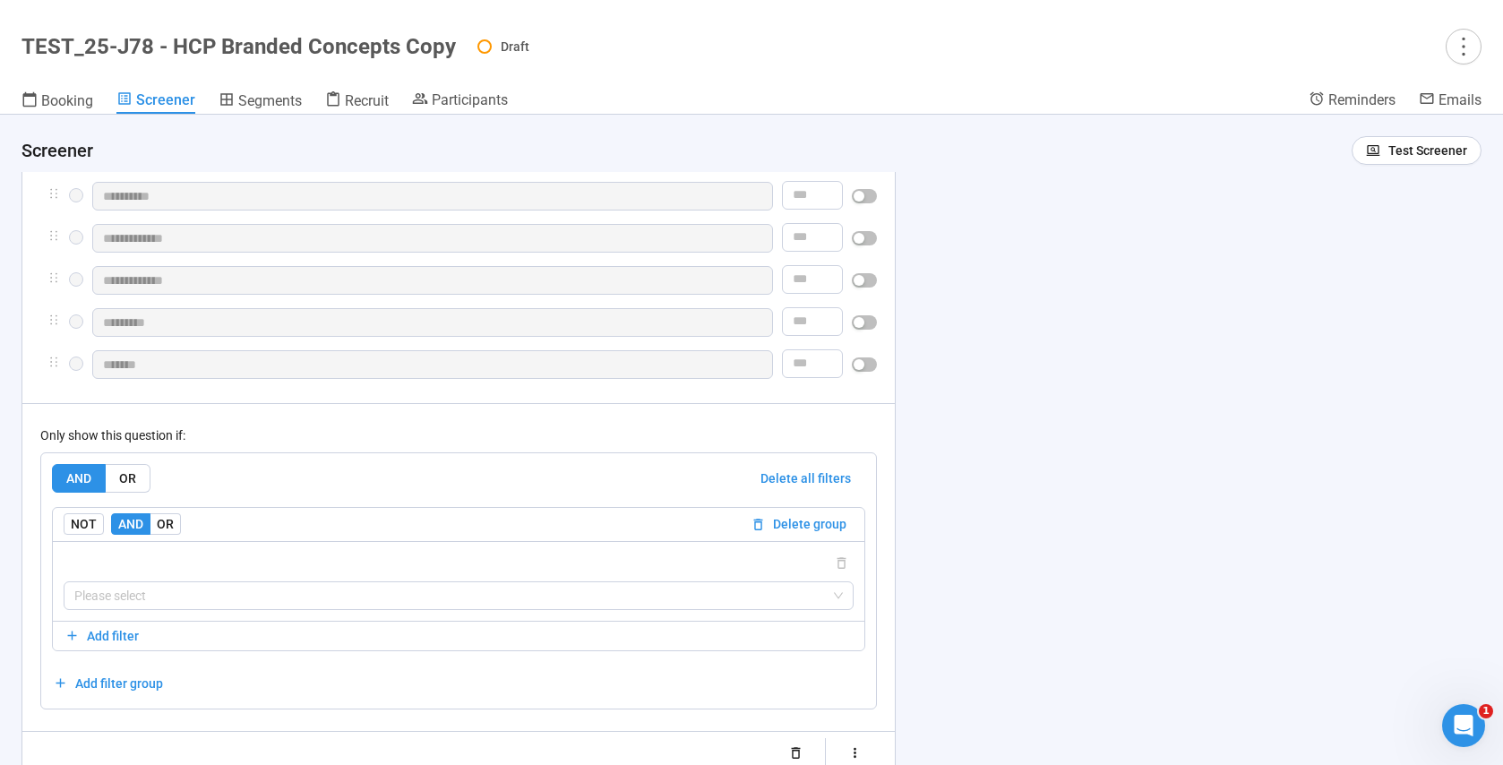
scroll to position [3190, 0]
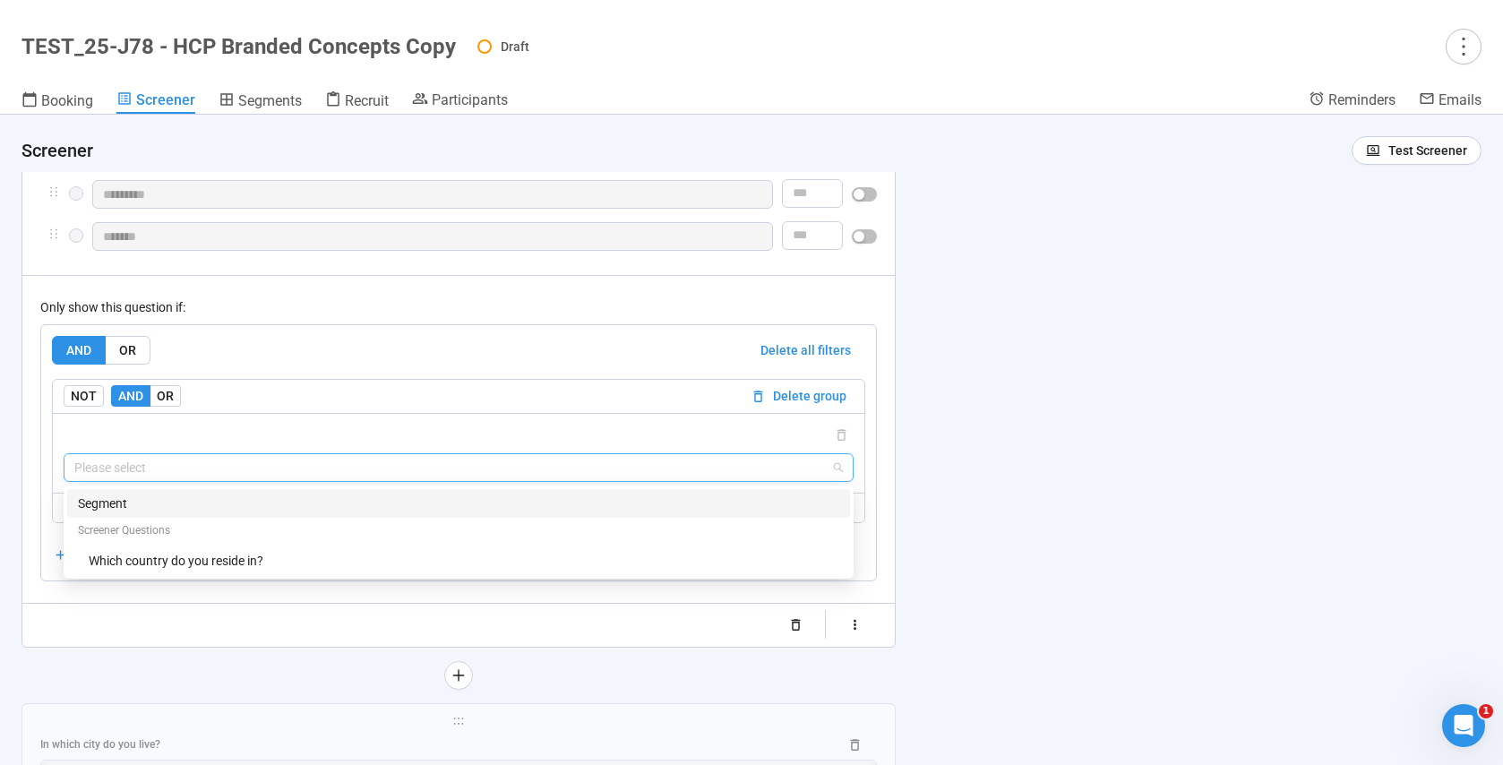
click at [142, 481] on input "search" at bounding box center [458, 467] width 768 height 27
click at [126, 571] on div "Which country do you reside in?" at bounding box center [464, 561] width 751 height 20
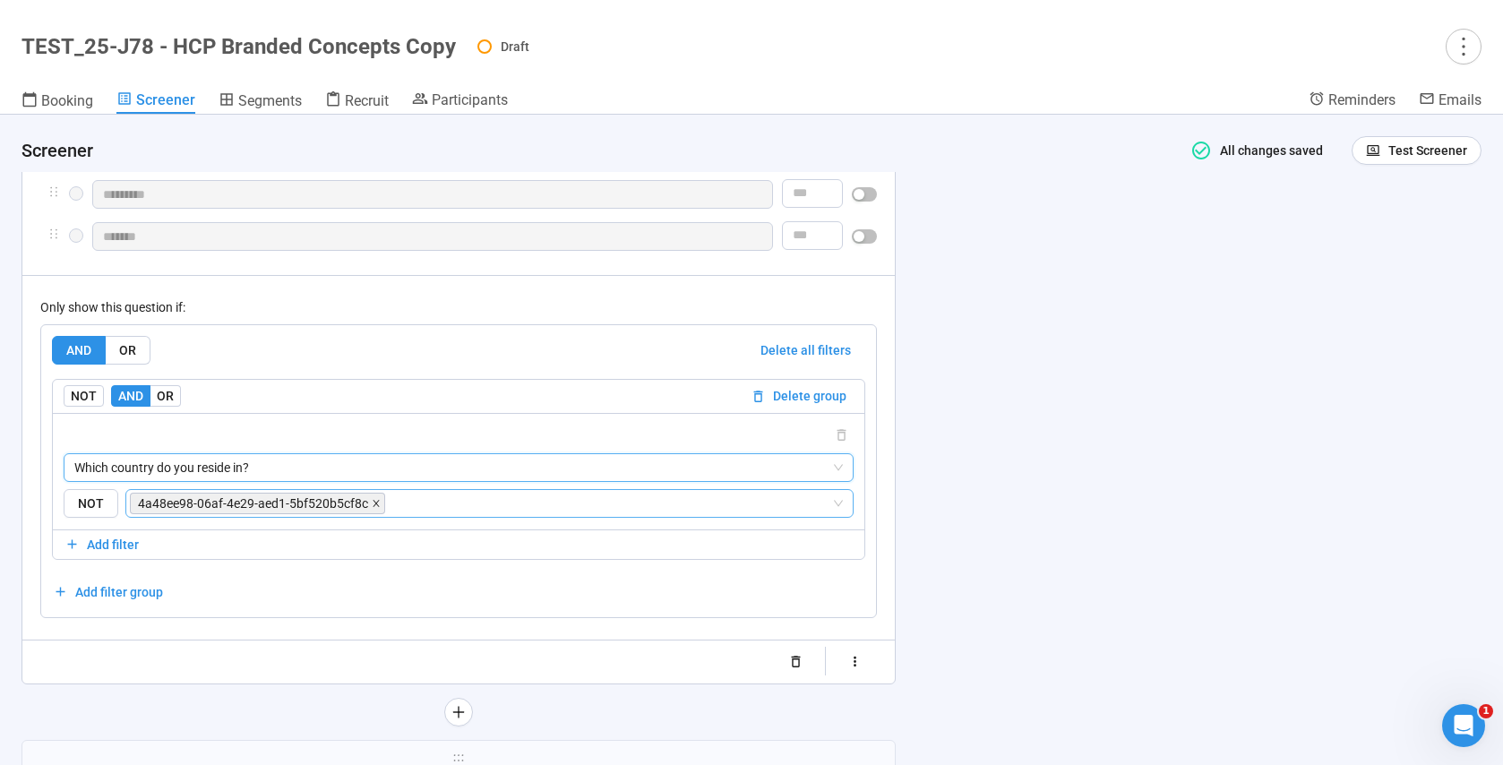
click at [376, 508] on icon "close" at bounding box center [376, 503] width 9 height 9
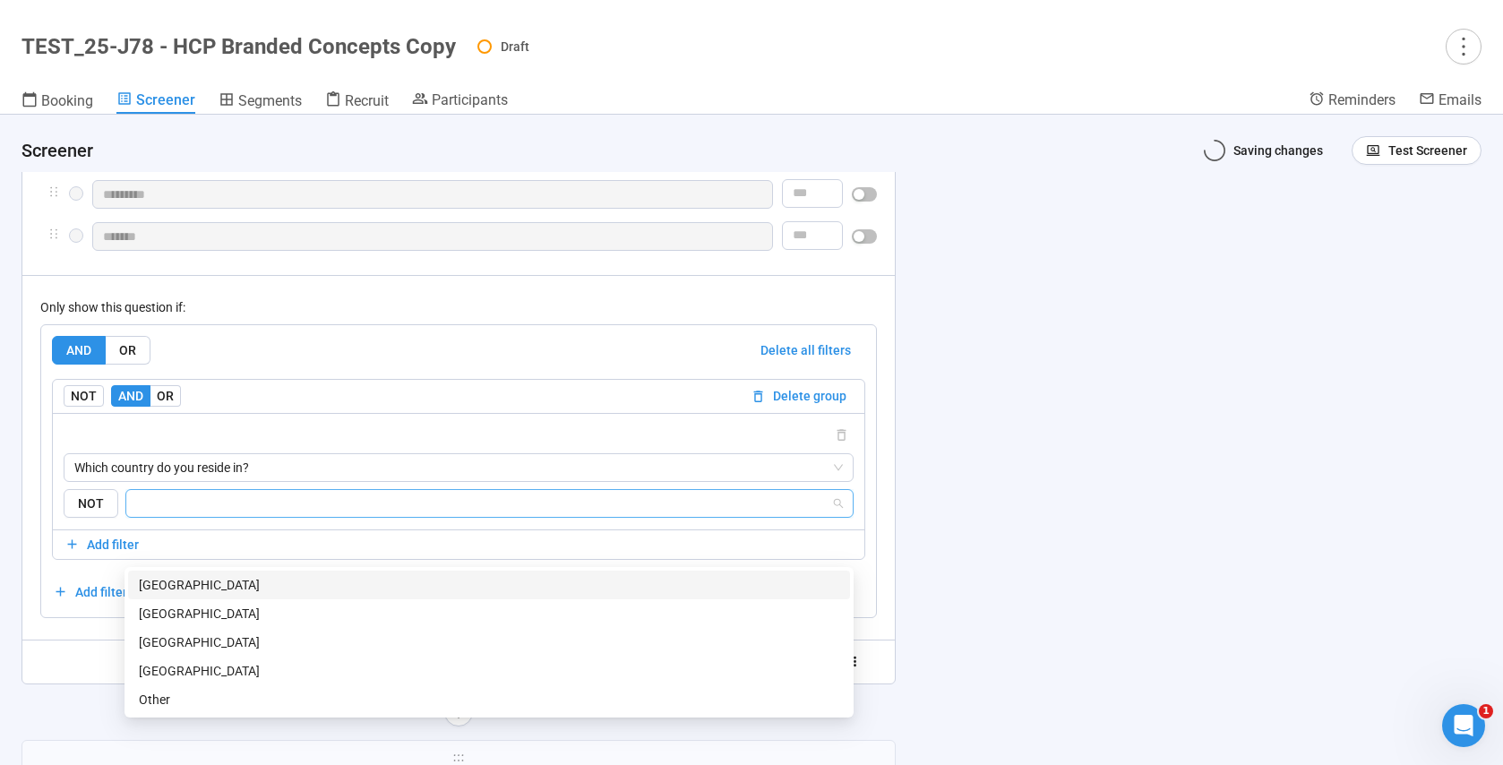
click at [312, 514] on input "search" at bounding box center [484, 503] width 694 height 21
click at [186, 665] on div "[GEOGRAPHIC_DATA]" at bounding box center [489, 671] width 700 height 20
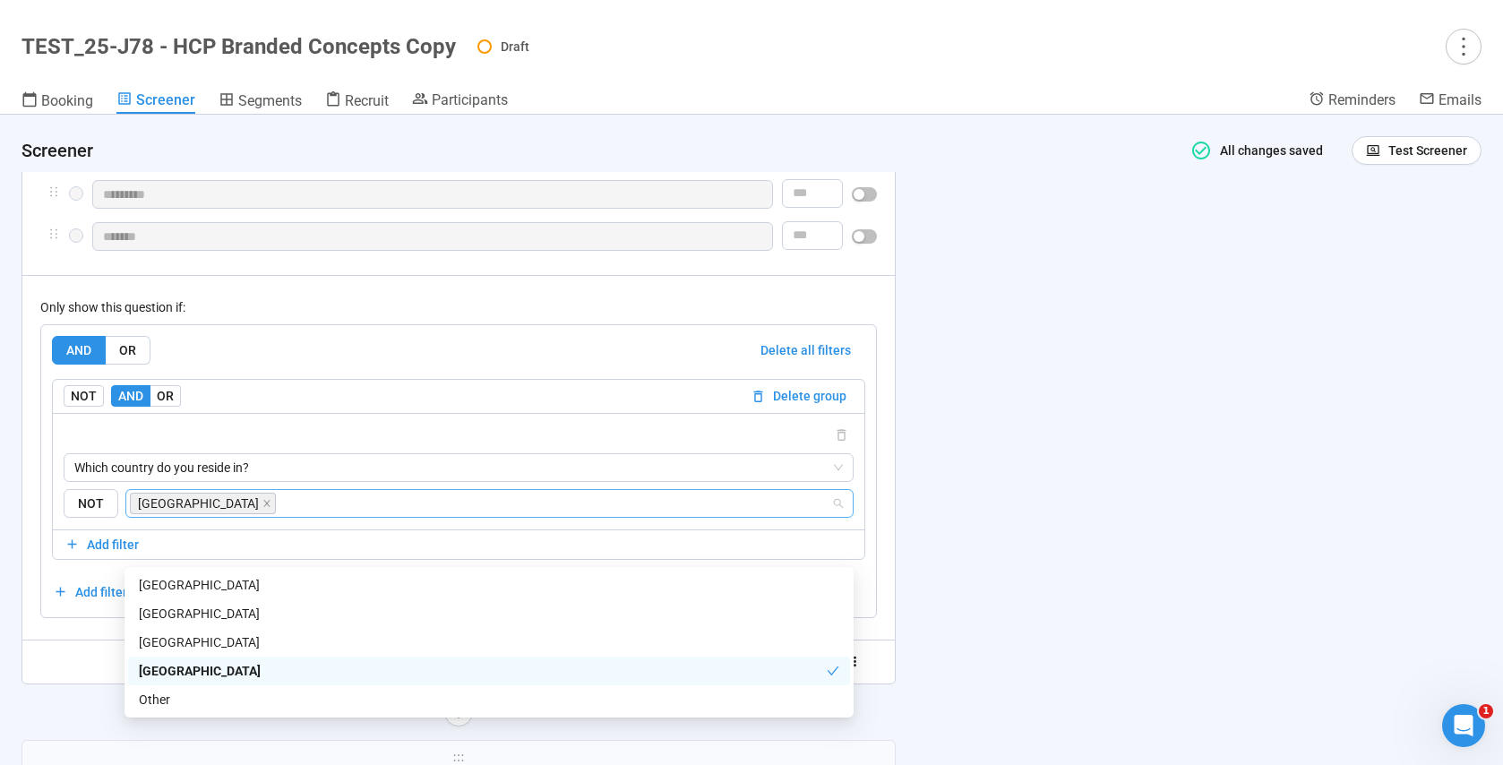
click at [1139, 528] on div "**********" at bounding box center [751, 440] width 1503 height 650
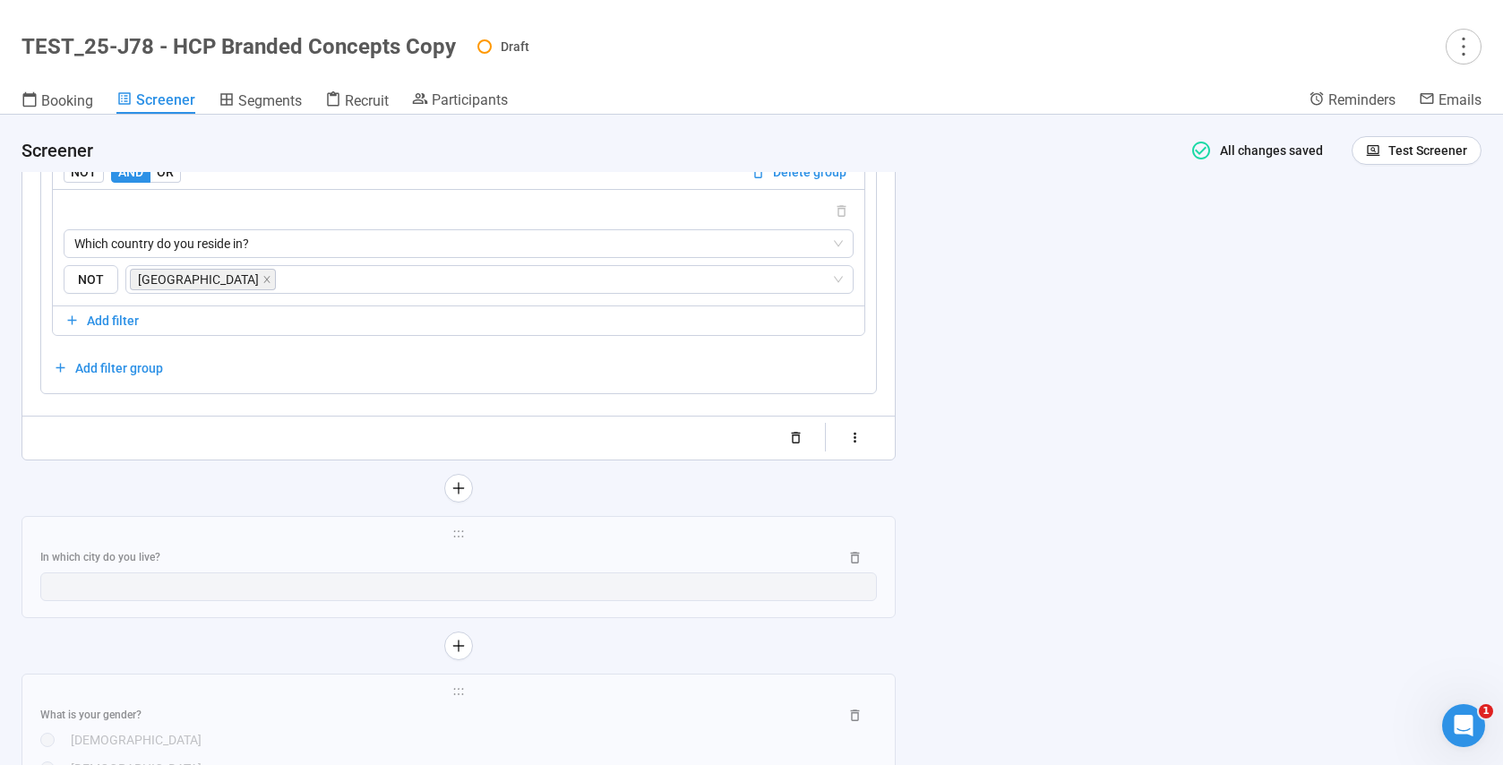
scroll to position [3467, 0]
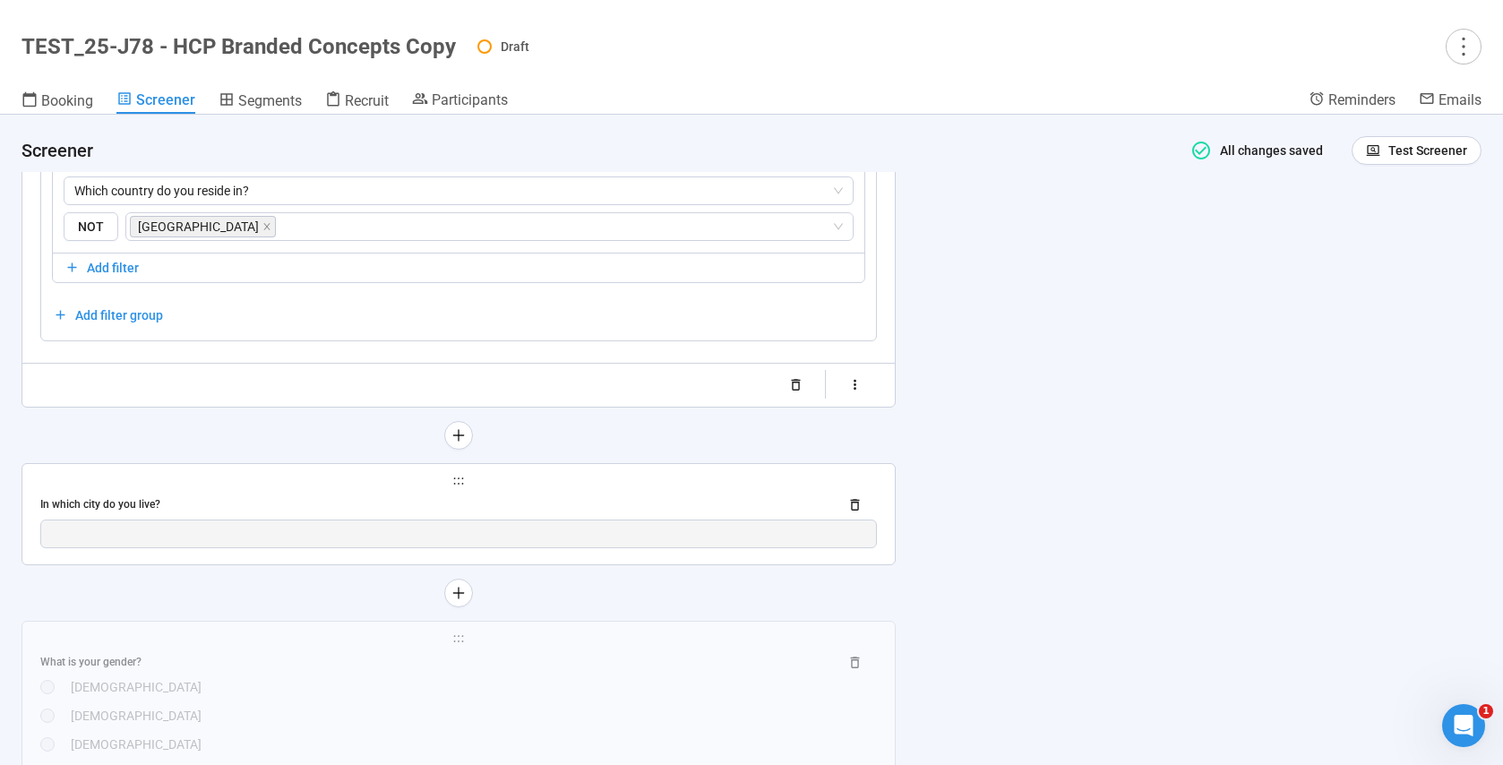
click at [751, 513] on div "In which city do you live?" at bounding box center [432, 504] width 784 height 17
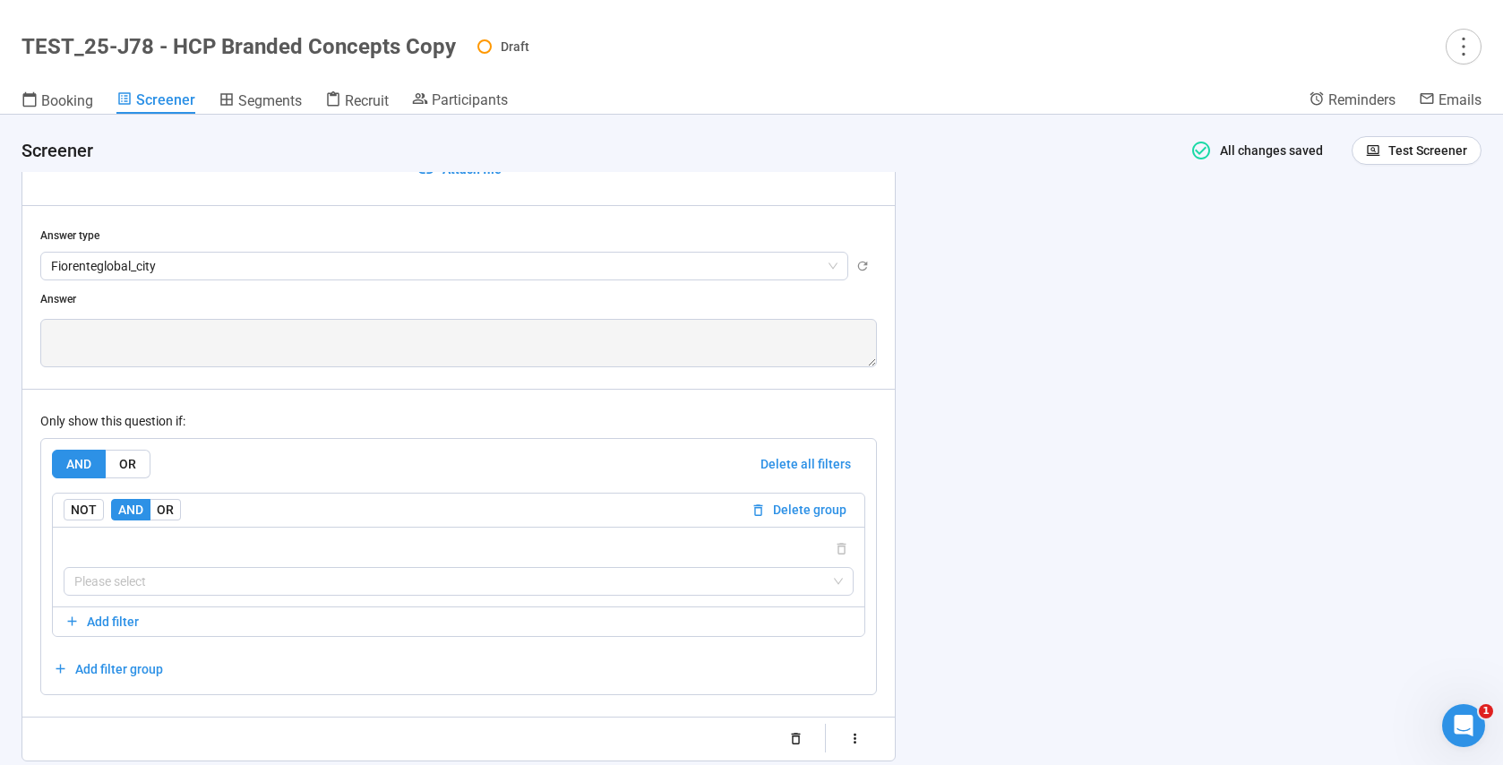
scroll to position [2577, 0]
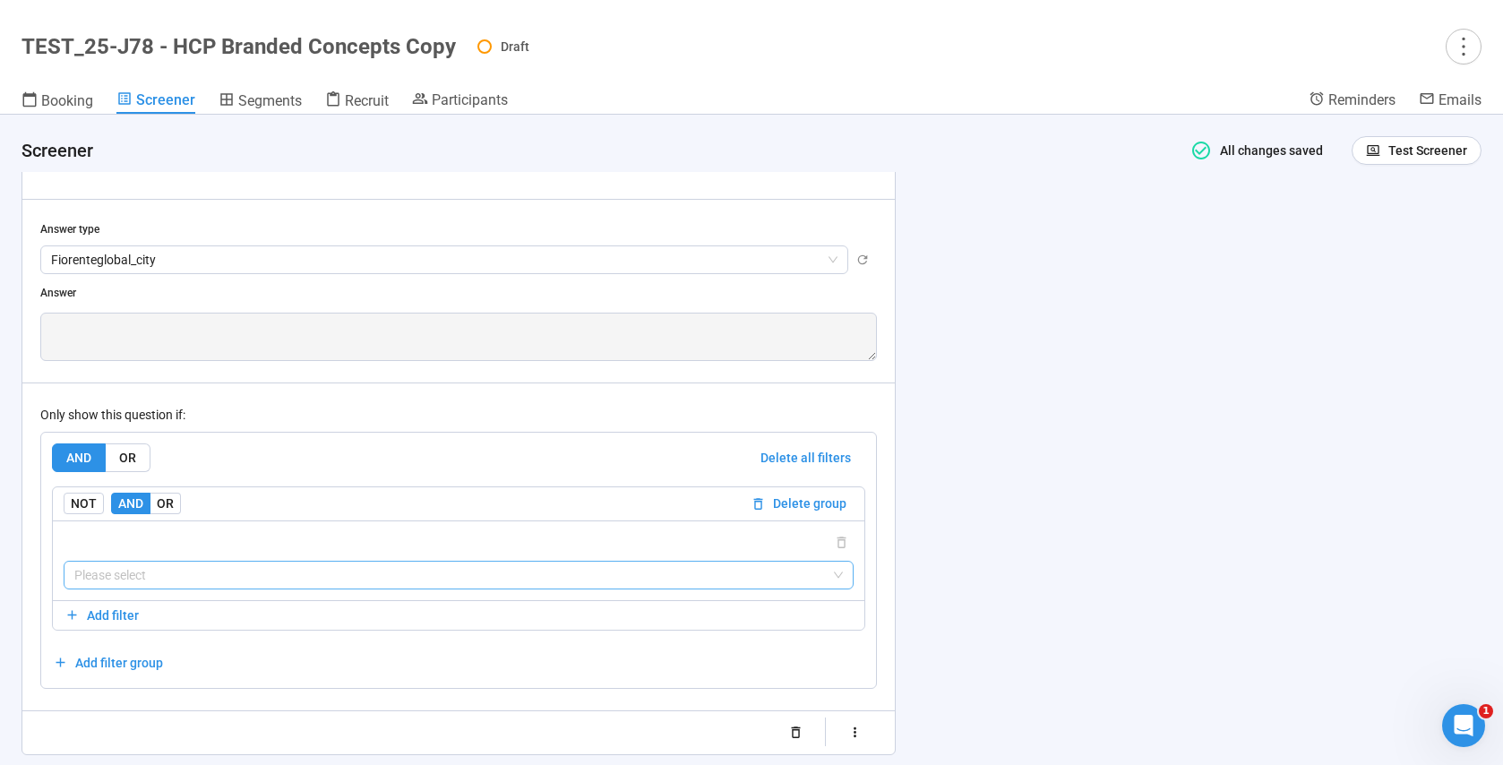
click at [168, 574] on input "search" at bounding box center [458, 575] width 768 height 27
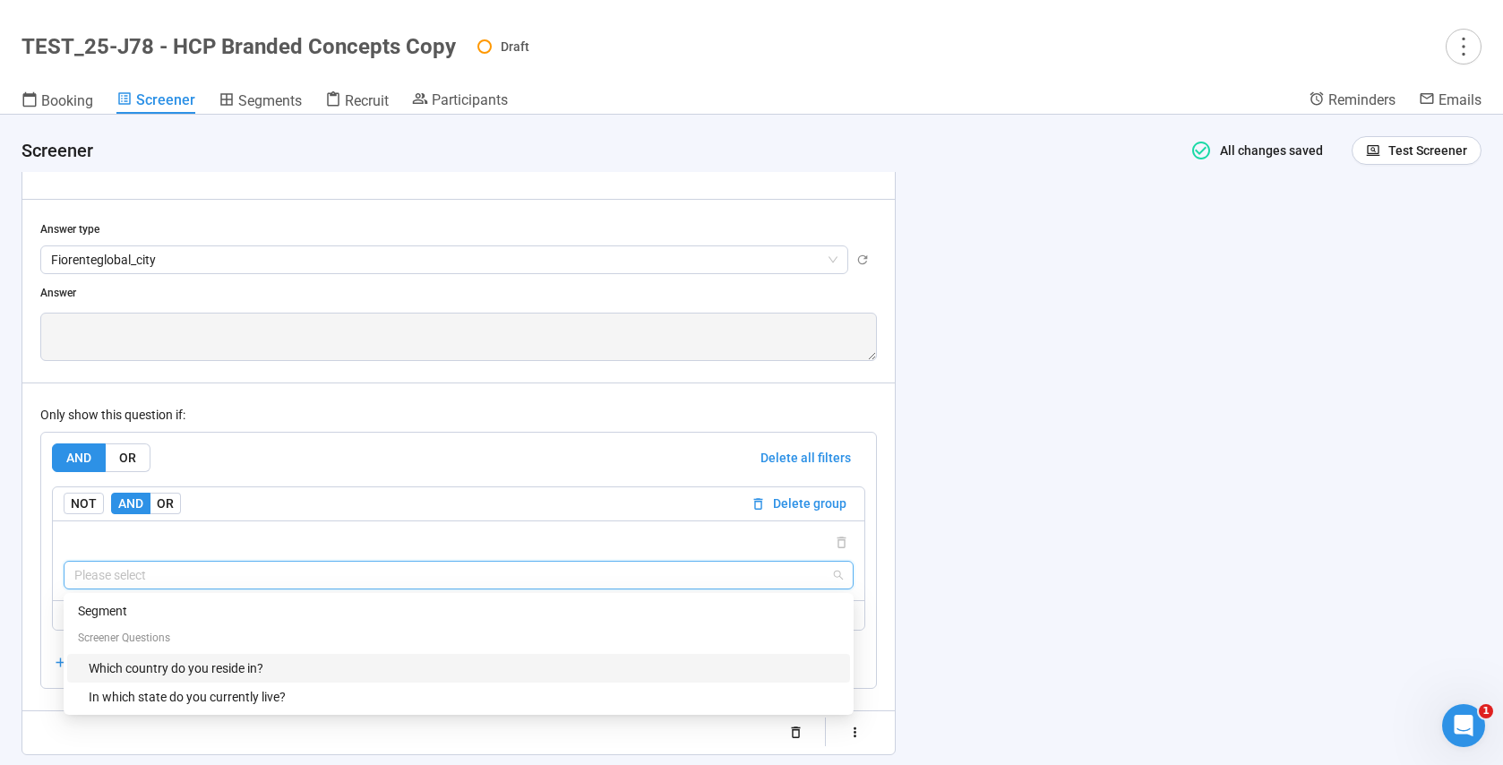
click at [177, 664] on div "Which country do you reside in?" at bounding box center [464, 668] width 751 height 20
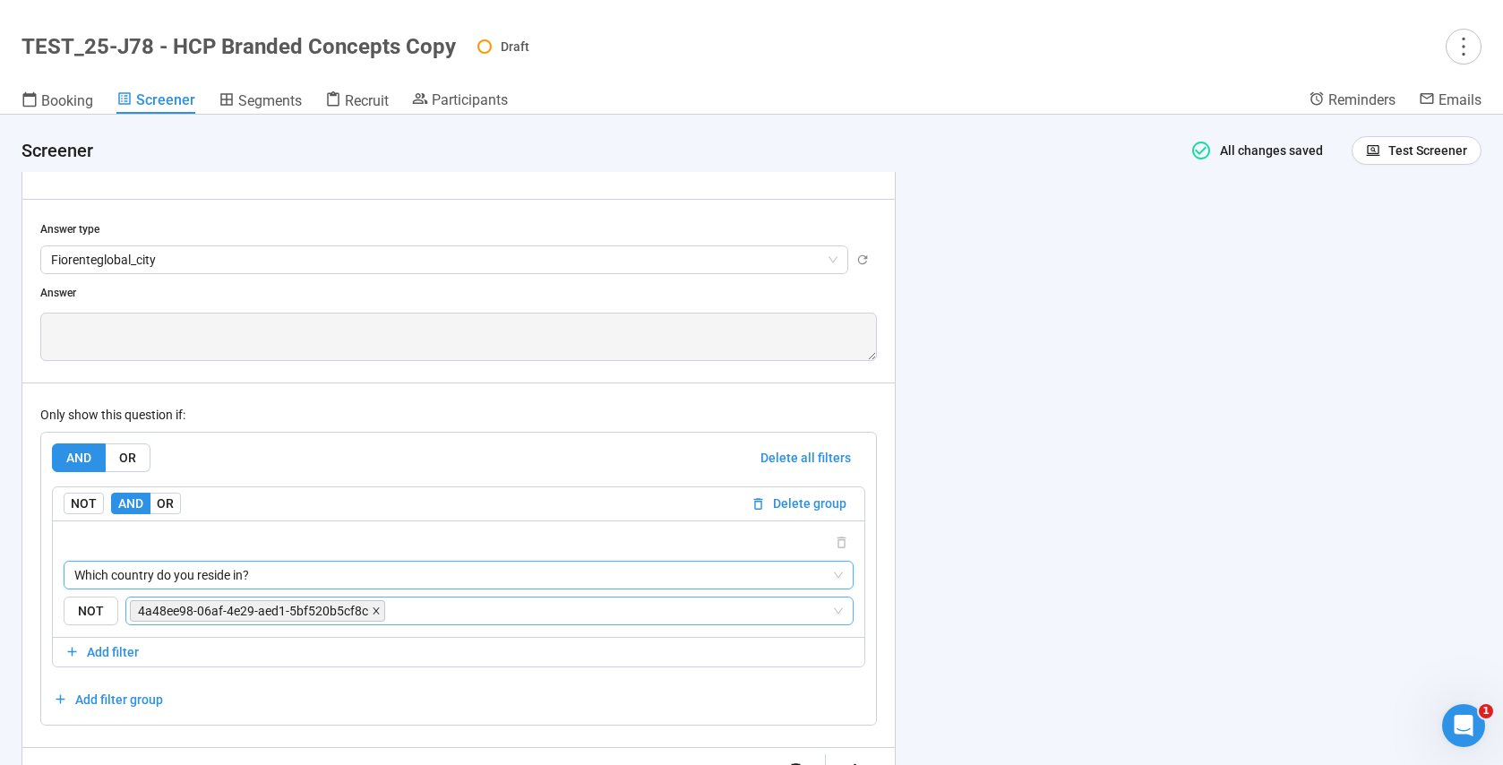
click at [373, 612] on icon "close" at bounding box center [376, 610] width 9 height 9
click at [373, 612] on input "search" at bounding box center [484, 610] width 694 height 21
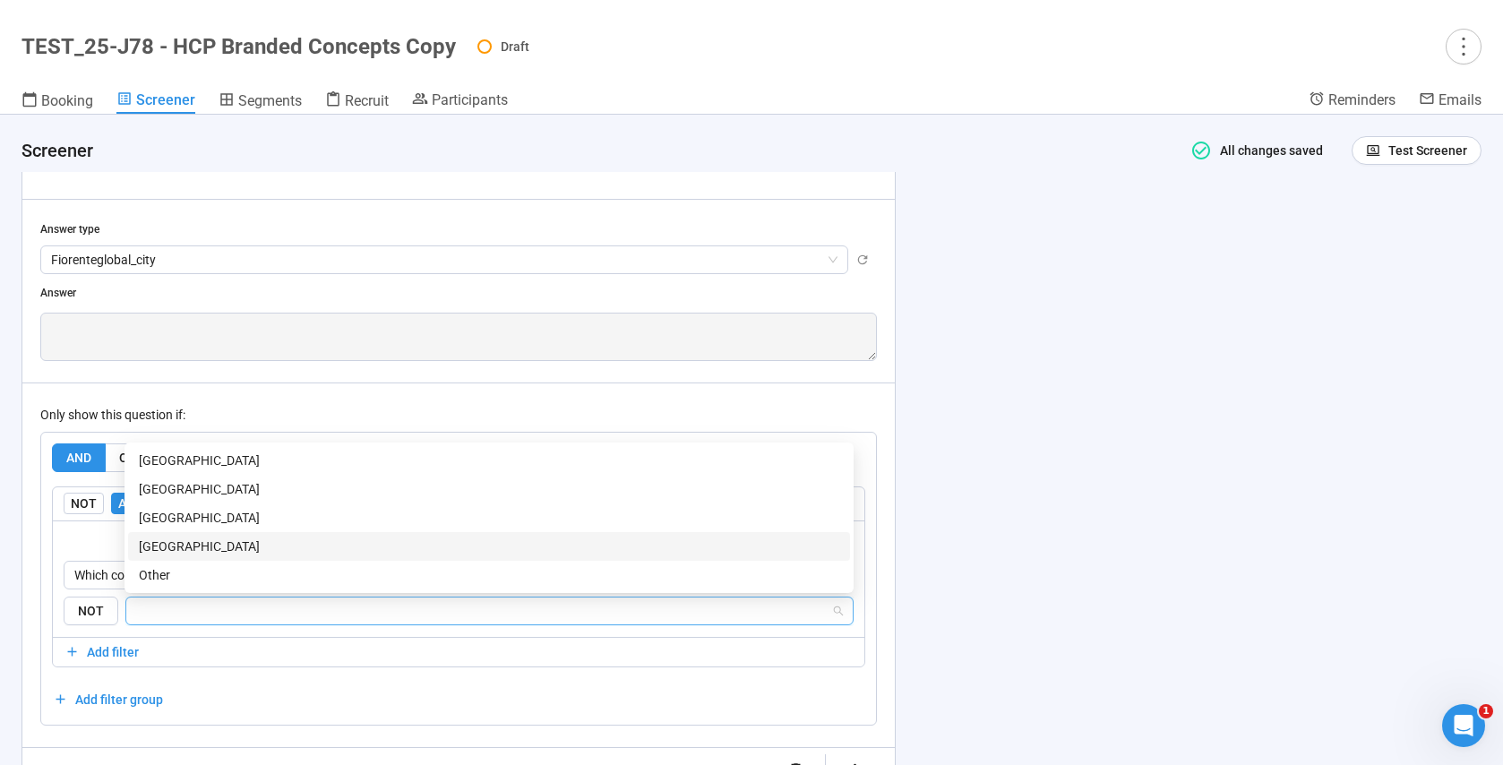
click at [235, 550] on div "[GEOGRAPHIC_DATA]" at bounding box center [489, 546] width 700 height 20
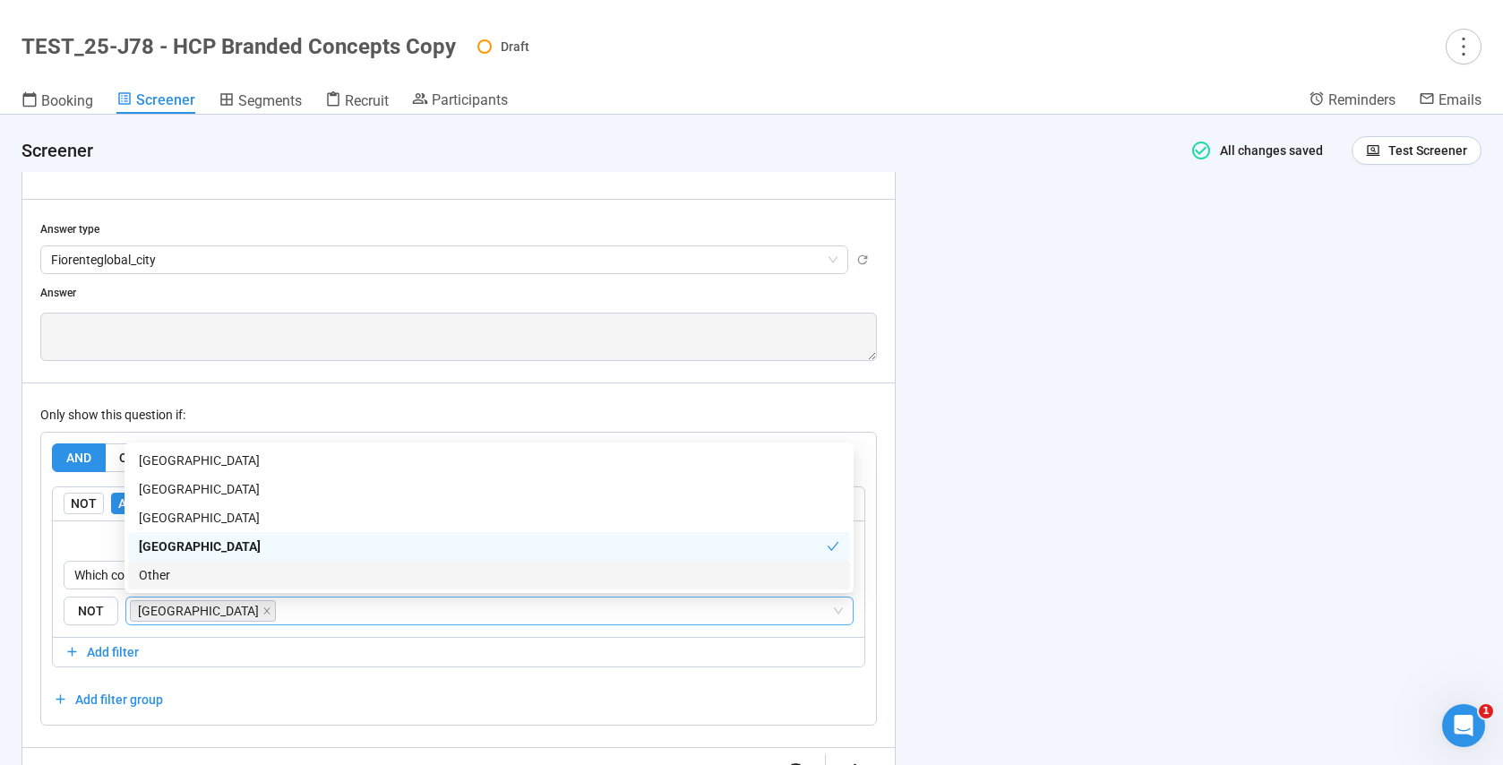
click at [960, 597] on div "**********" at bounding box center [751, 440] width 1503 height 650
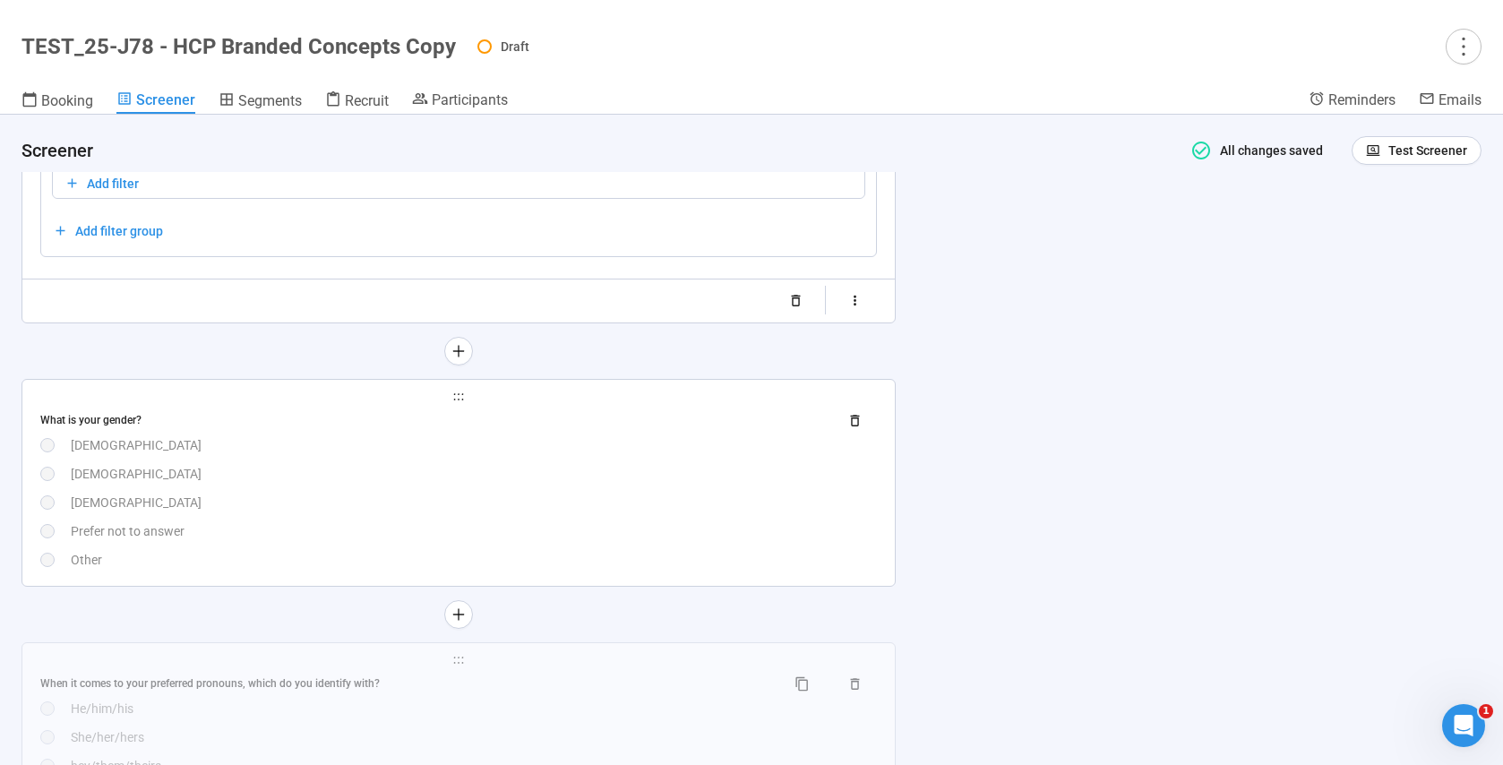
click at [397, 459] on div "What is your gender? [DEMOGRAPHIC_DATA] [DEMOGRAPHIC_DATA] [DEMOGRAPHIC_DATA] P…" at bounding box center [458, 488] width 837 height 163
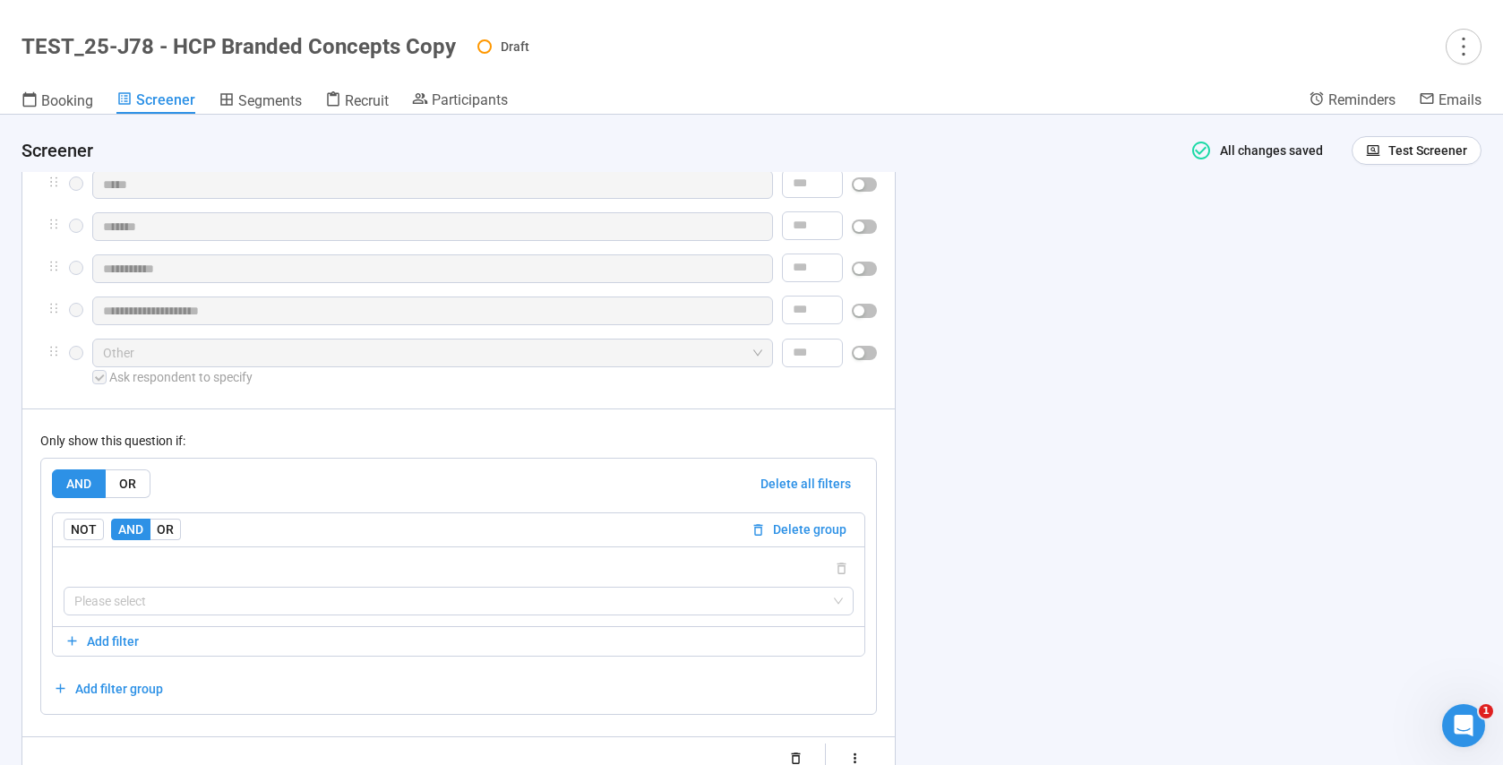
scroll to position [2987, 0]
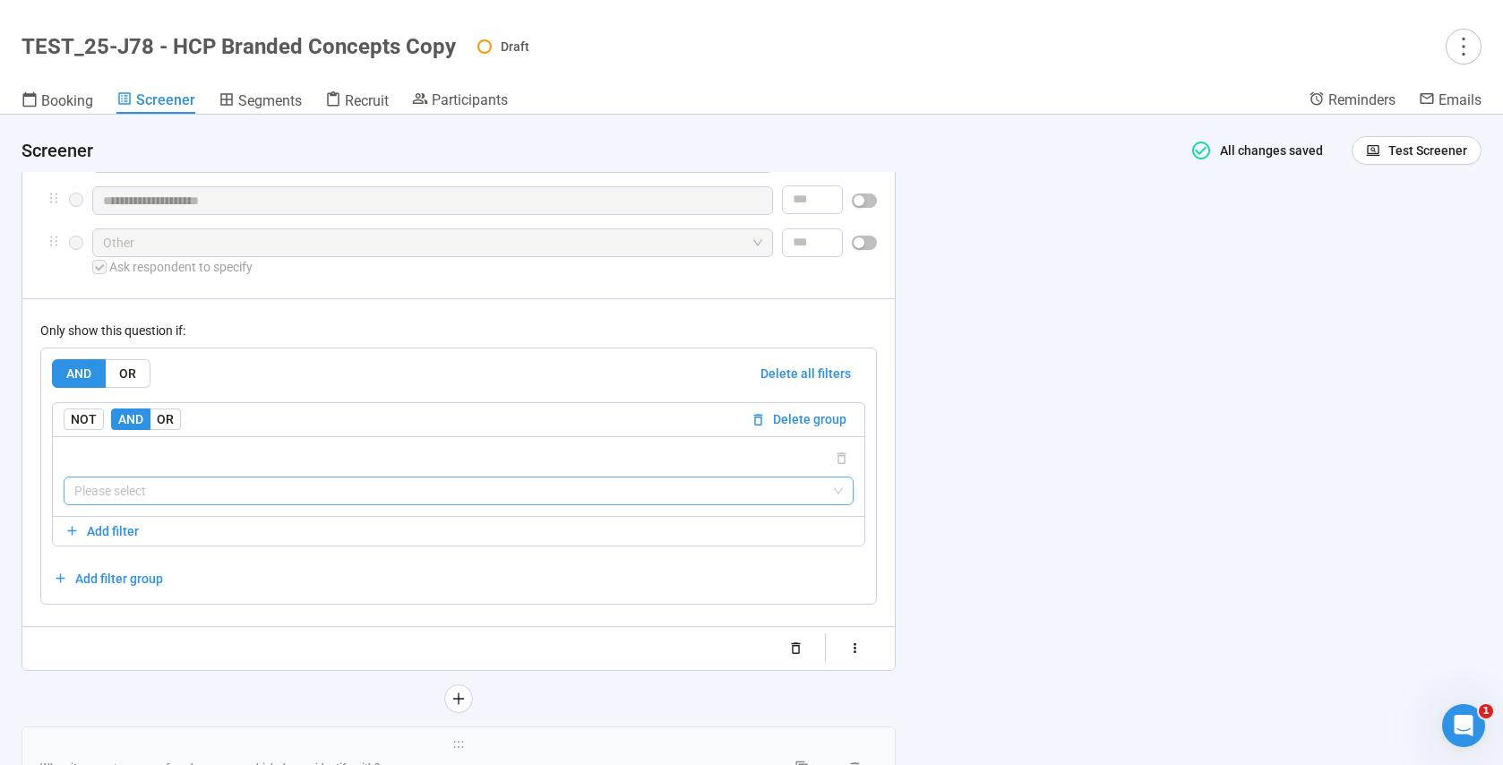
click at [141, 498] on input "search" at bounding box center [458, 490] width 768 height 27
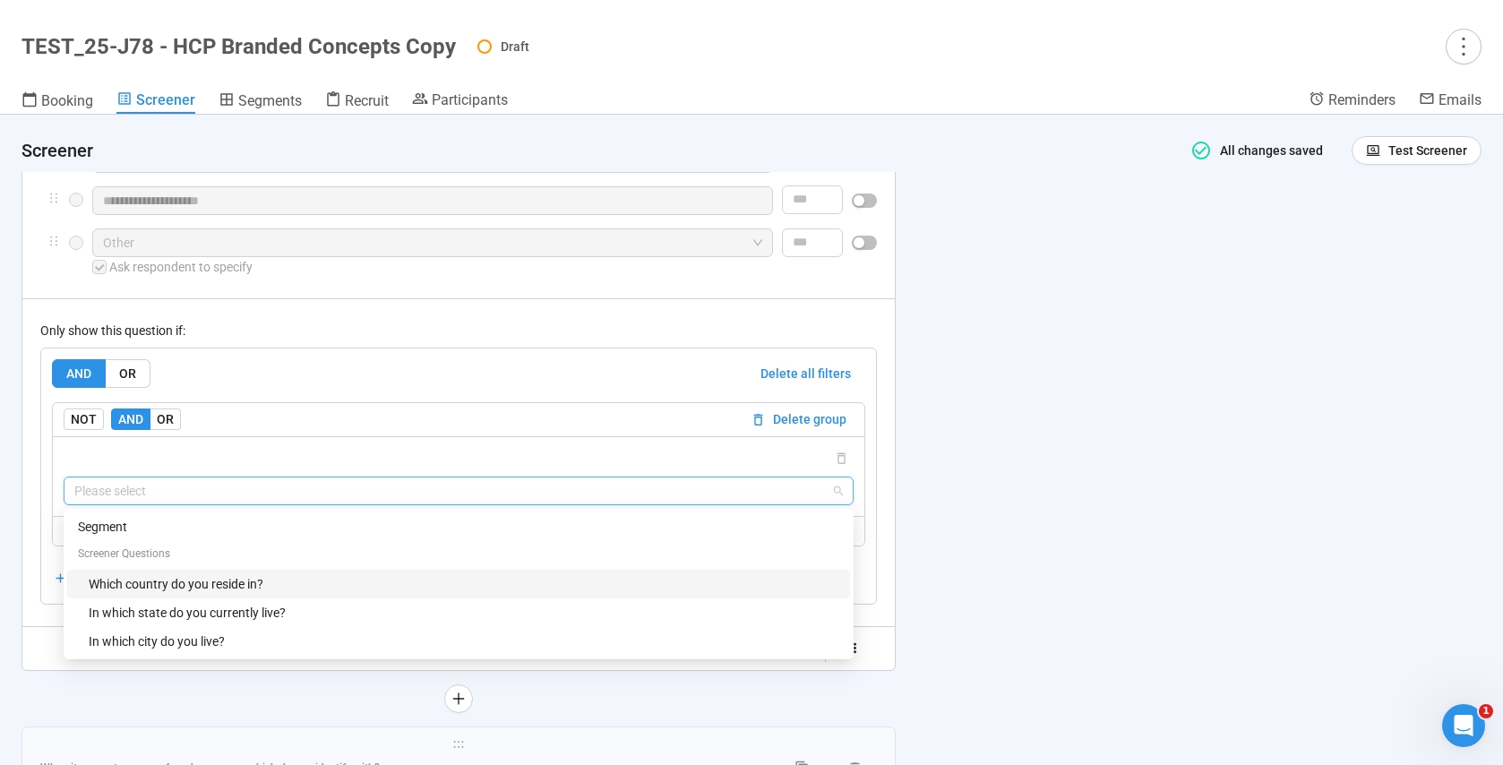
click at [164, 593] on div "Which country do you reside in?" at bounding box center [464, 584] width 751 height 20
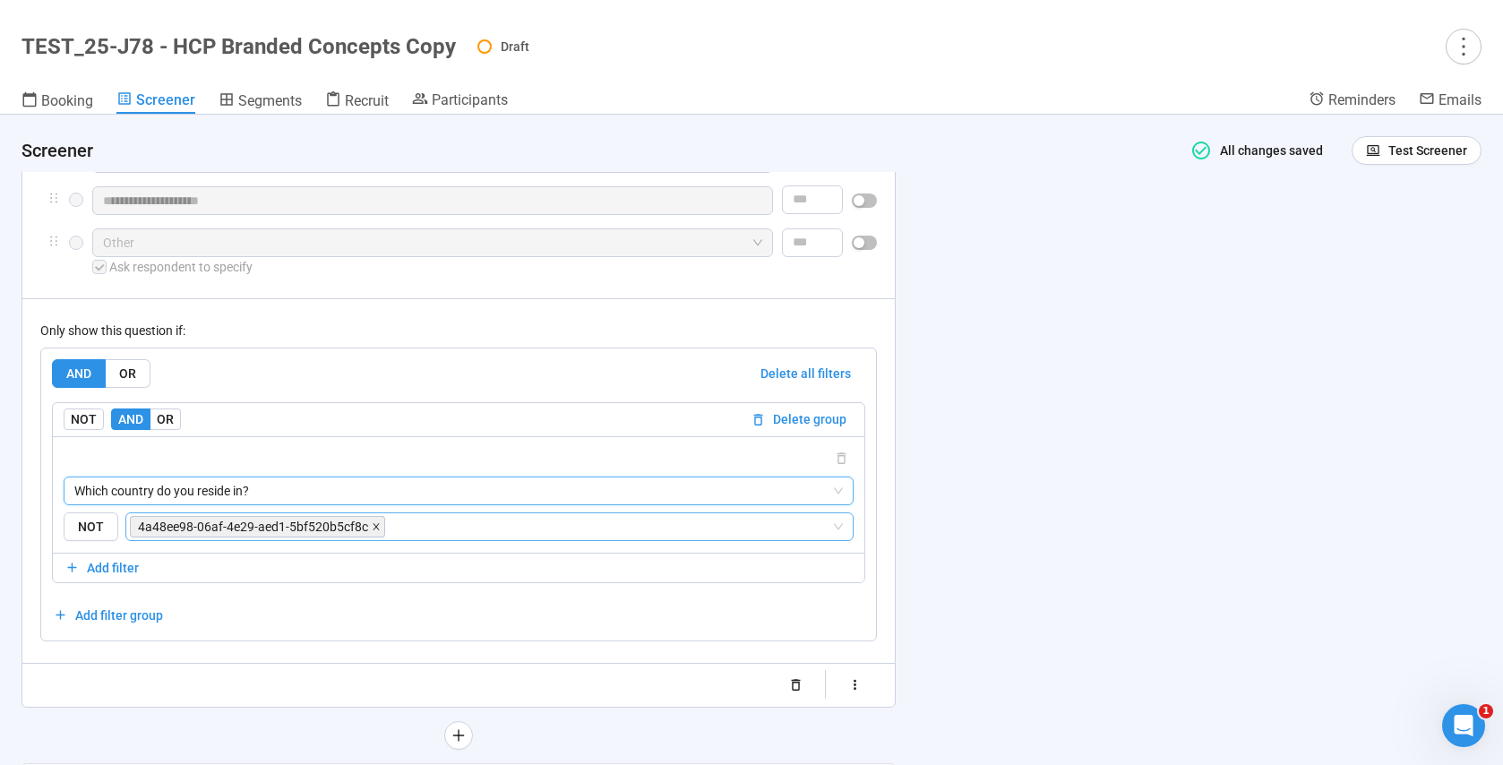
click at [374, 530] on icon "close" at bounding box center [376, 526] width 9 height 9
click at [365, 532] on input "search" at bounding box center [484, 526] width 694 height 21
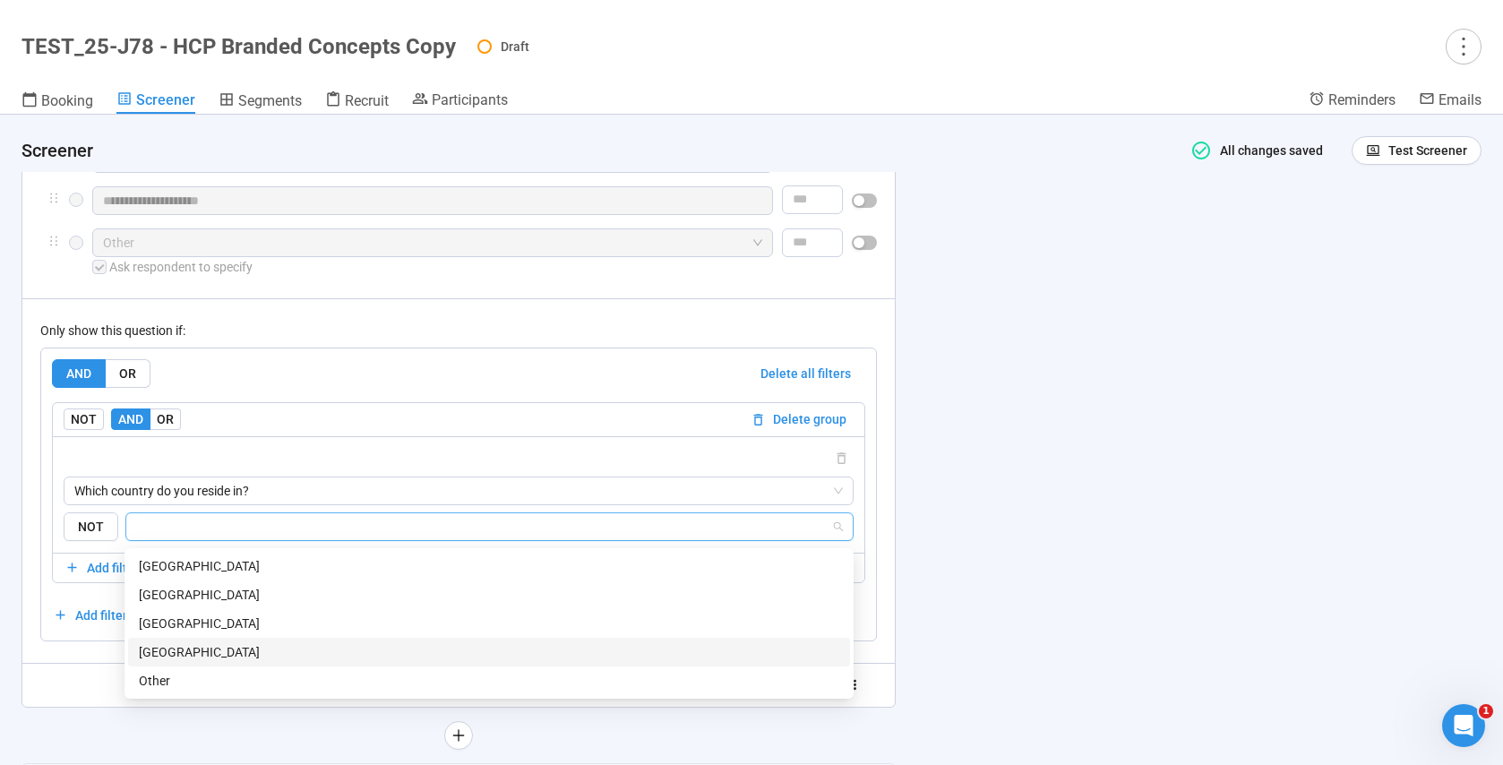
click at [174, 645] on div "[GEOGRAPHIC_DATA]" at bounding box center [489, 652] width 700 height 20
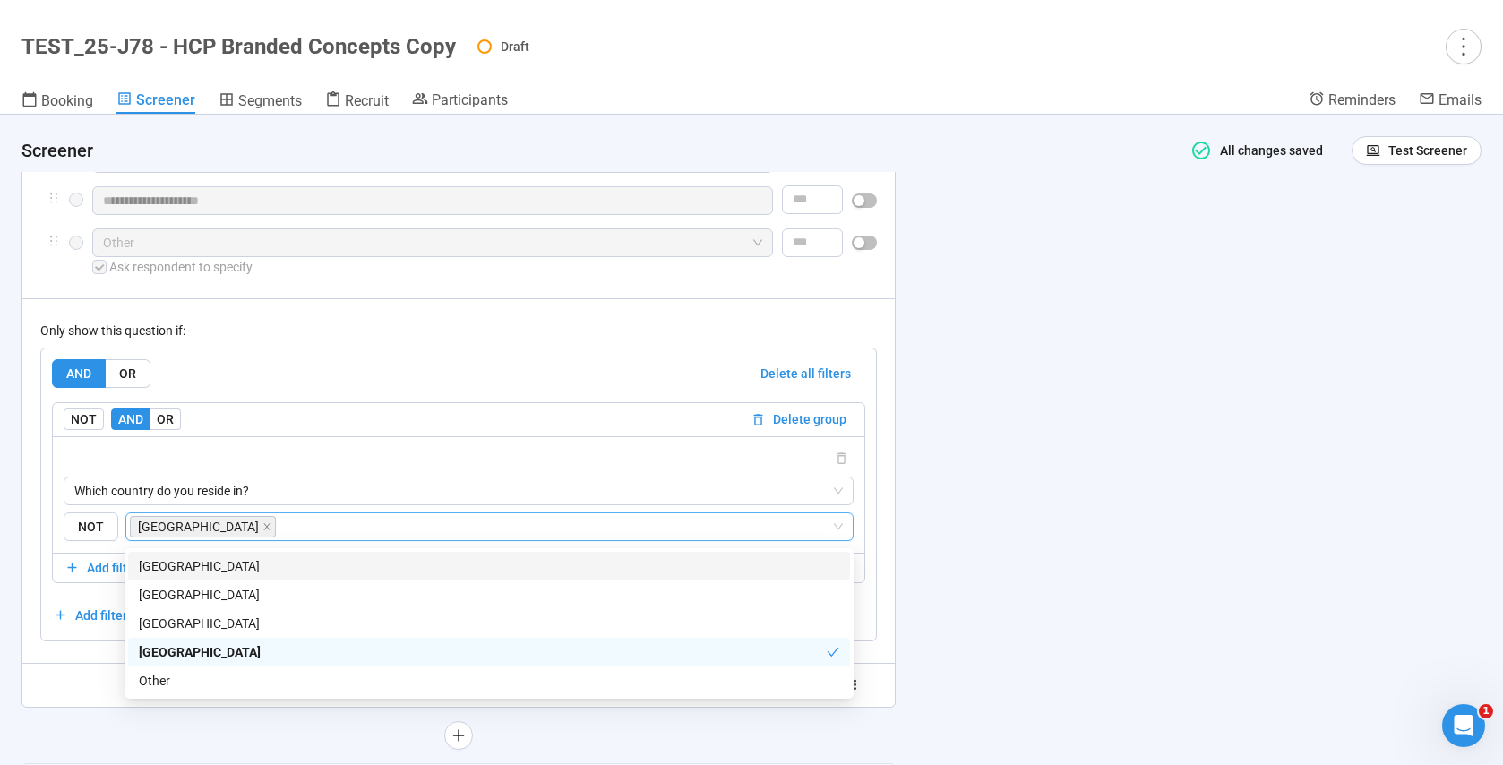
click at [942, 571] on div "**********" at bounding box center [751, 440] width 1503 height 650
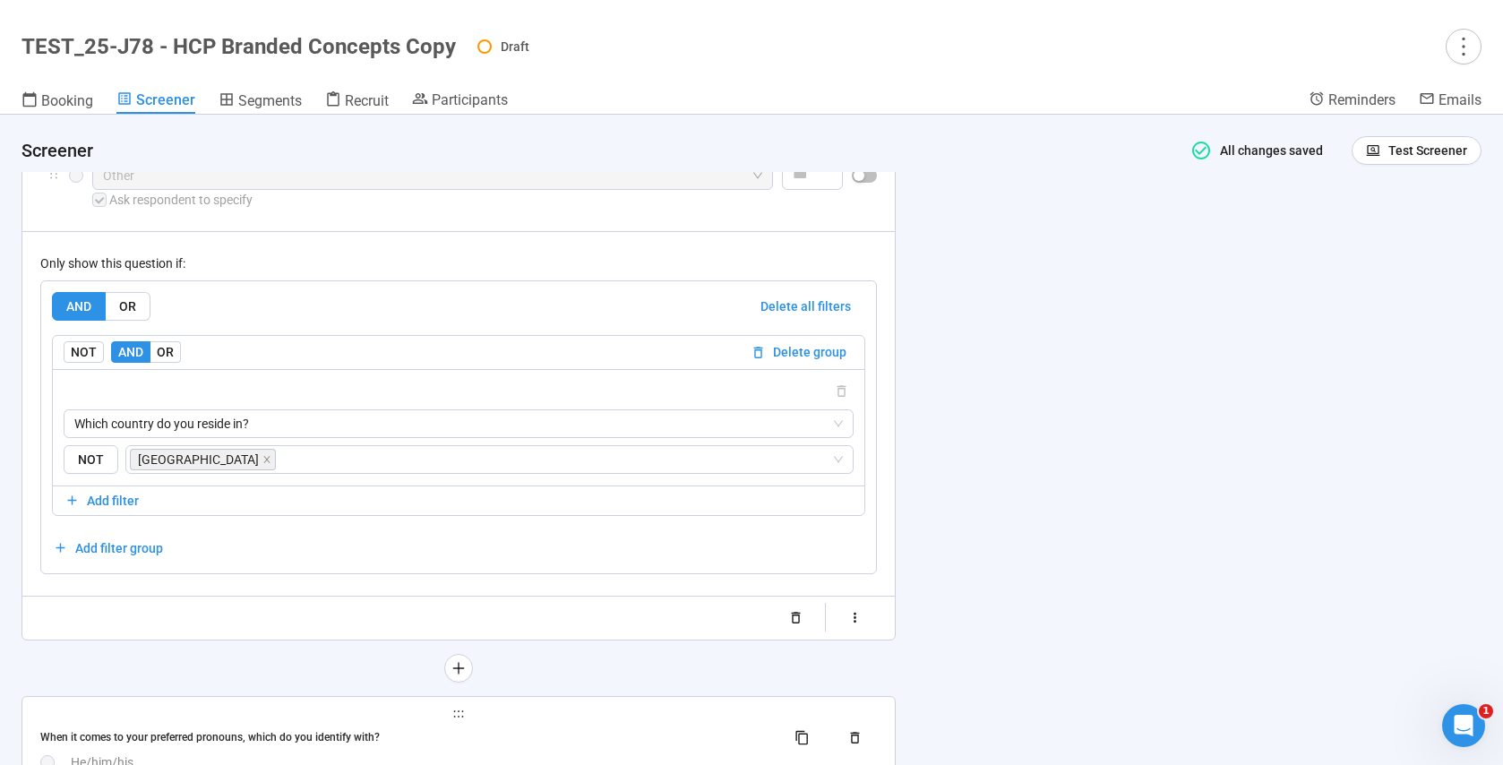
scroll to position [3153, 0]
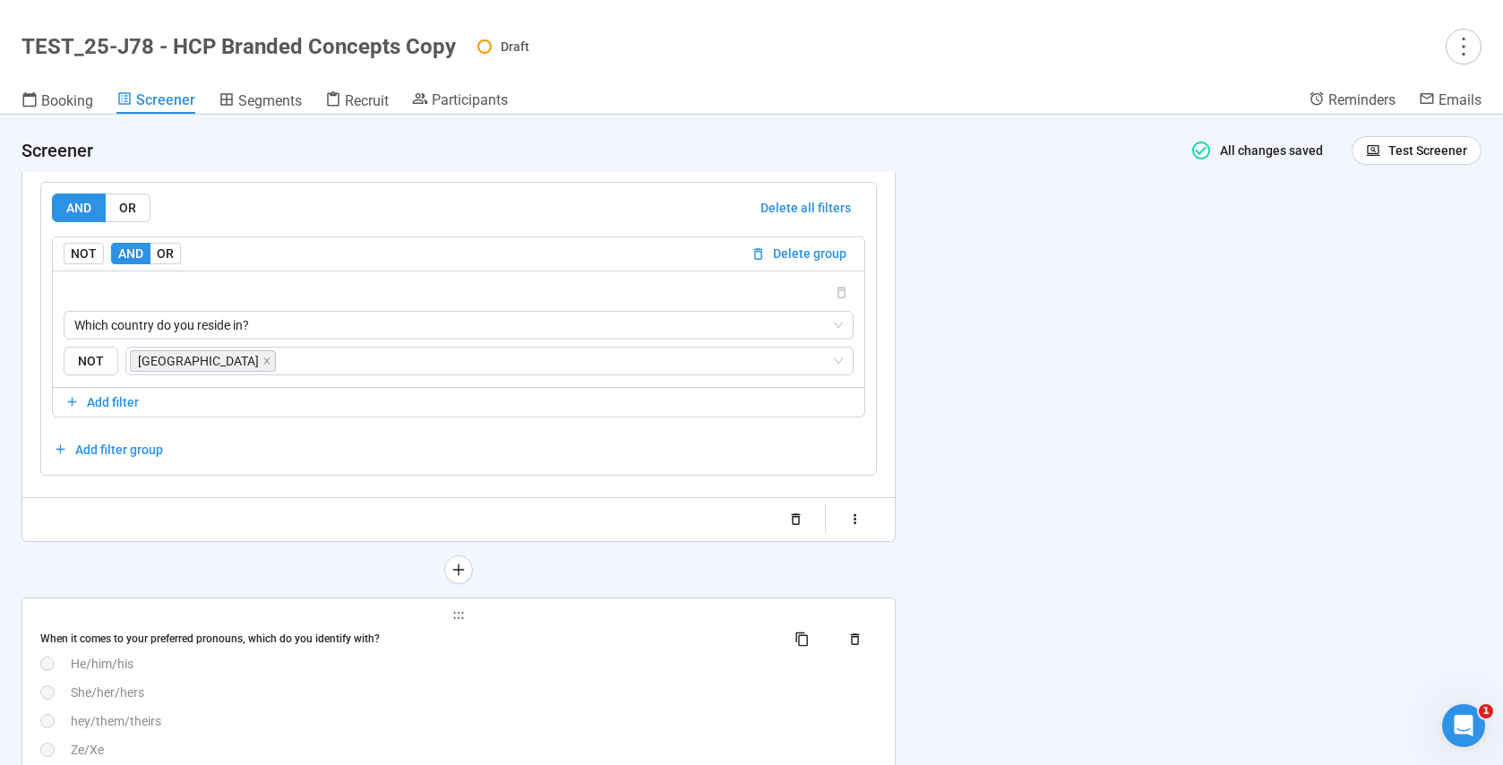
click at [527, 678] on div "When it comes to your preferred pronouns, which do you identify with? He/him/hi…" at bounding box center [458, 706] width 837 height 163
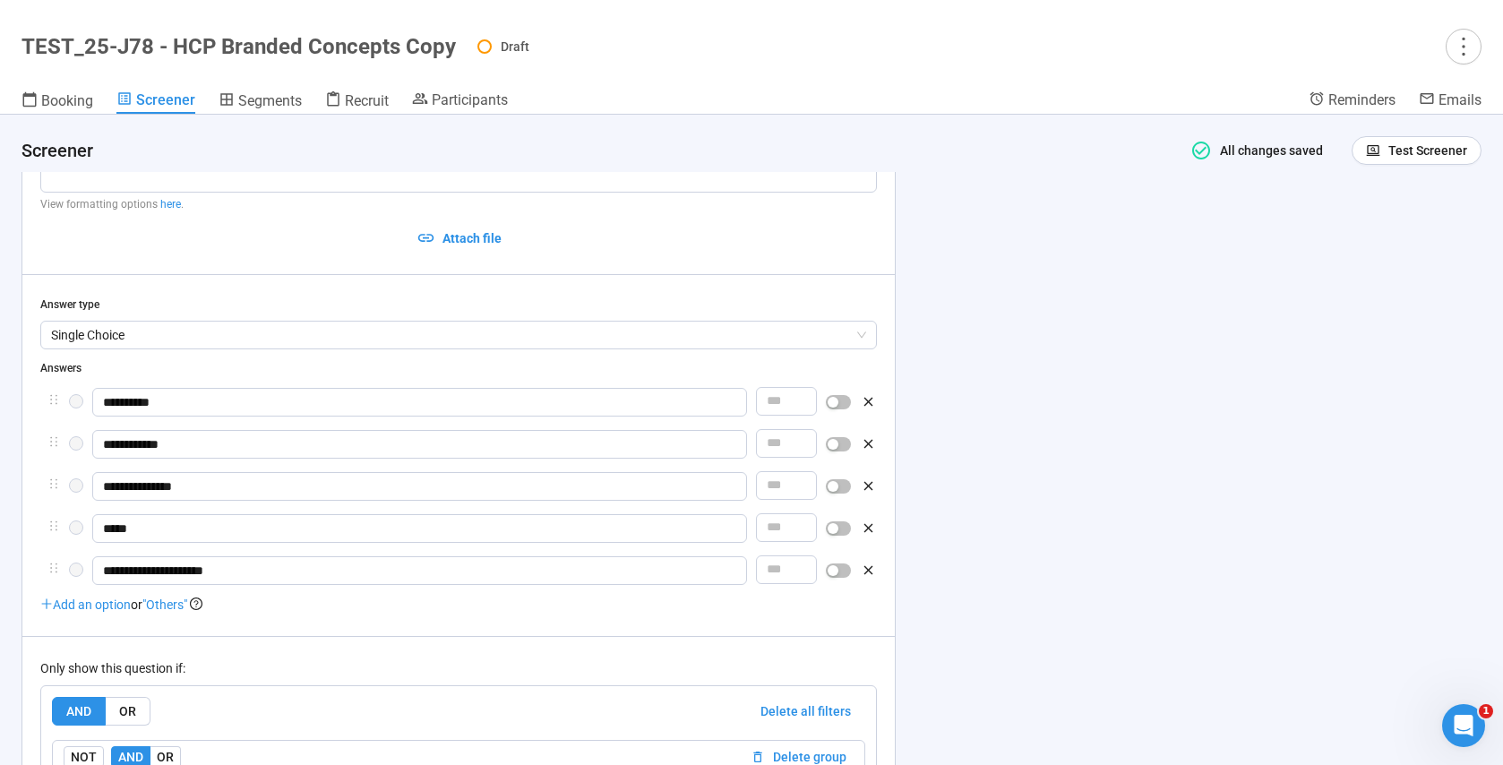
scroll to position [3147, 0]
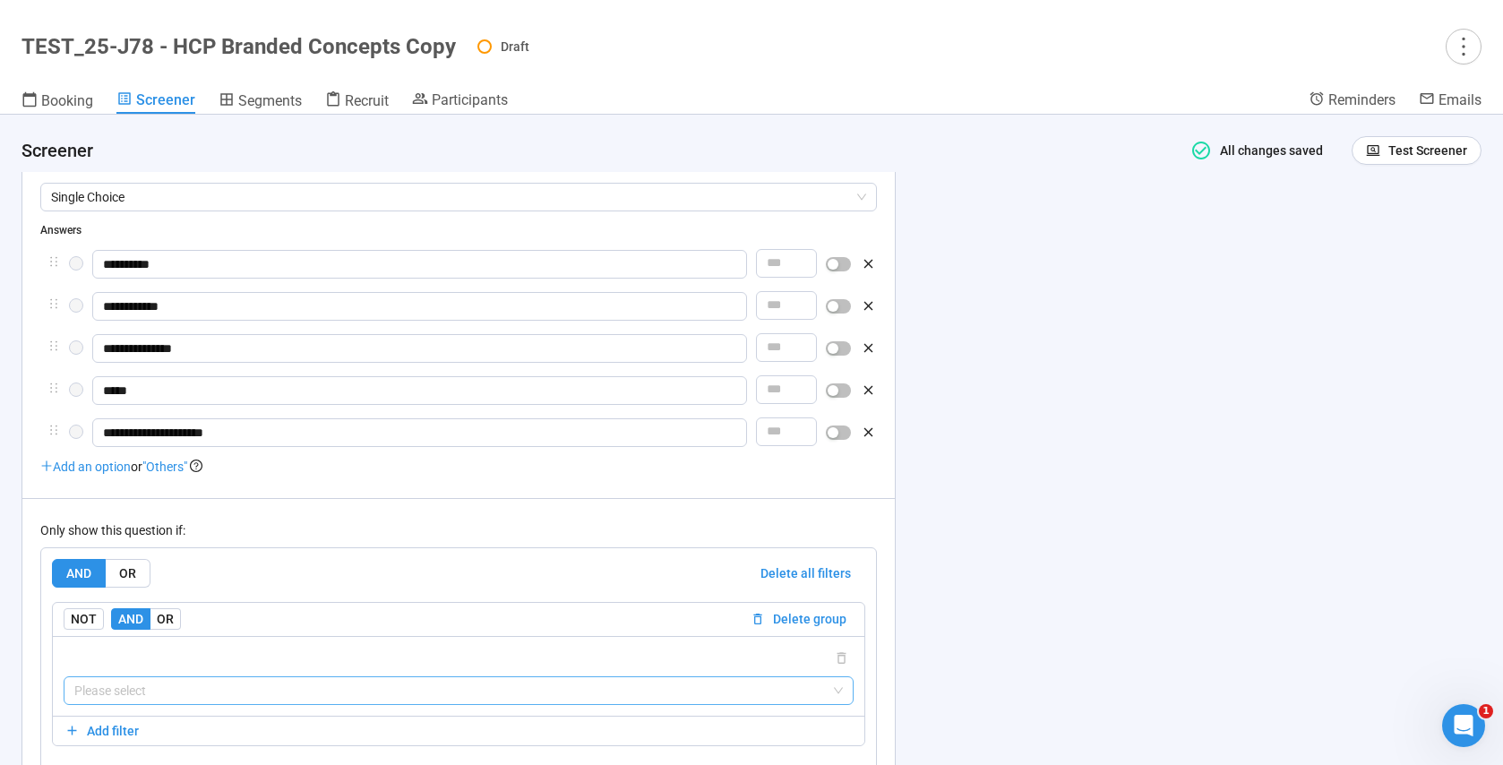
click at [126, 698] on input "search" at bounding box center [458, 690] width 768 height 27
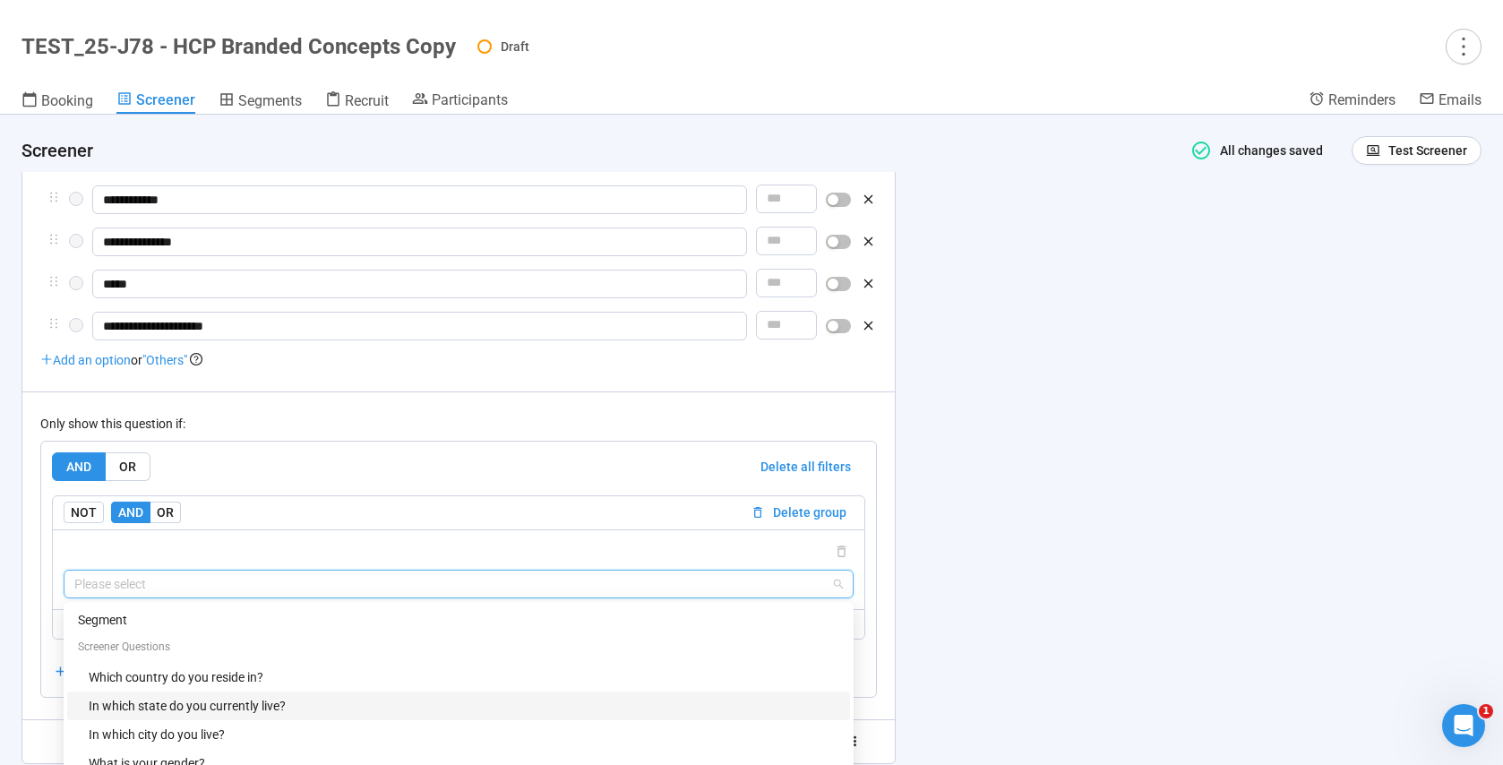
scroll to position [3278, 0]
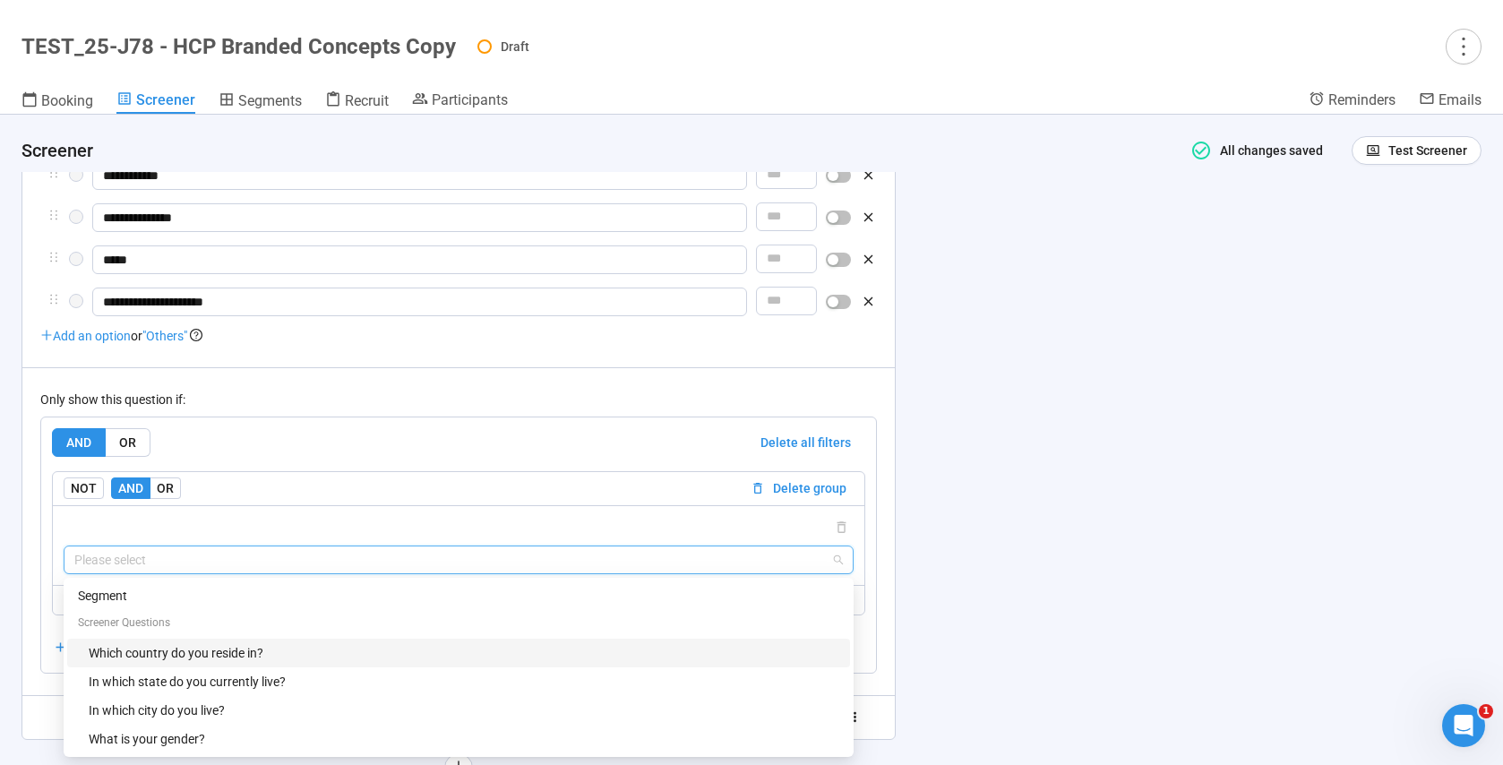
click at [176, 658] on div "Which country do you reside in?" at bounding box center [464, 653] width 751 height 20
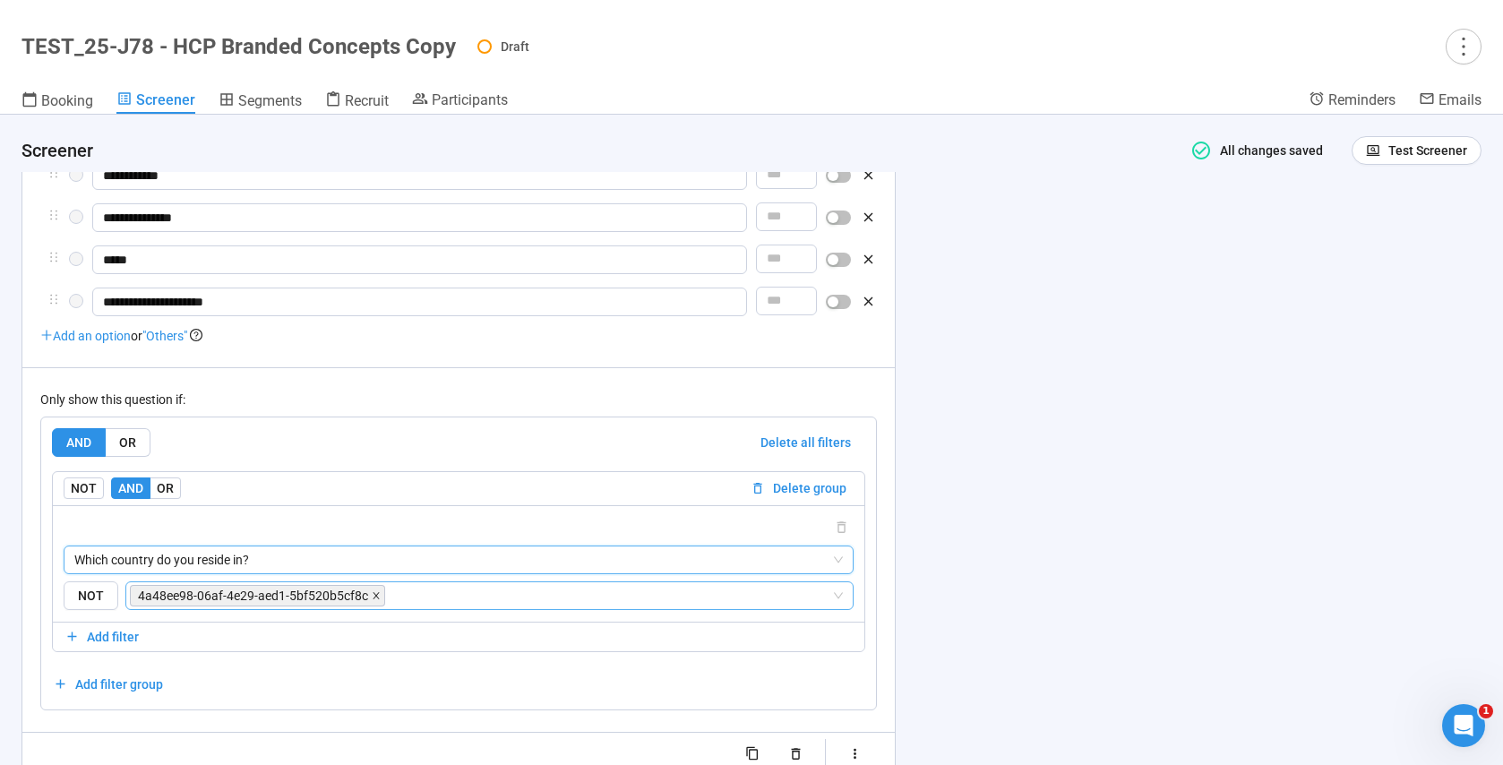
click at [374, 600] on icon "close" at bounding box center [376, 595] width 9 height 9
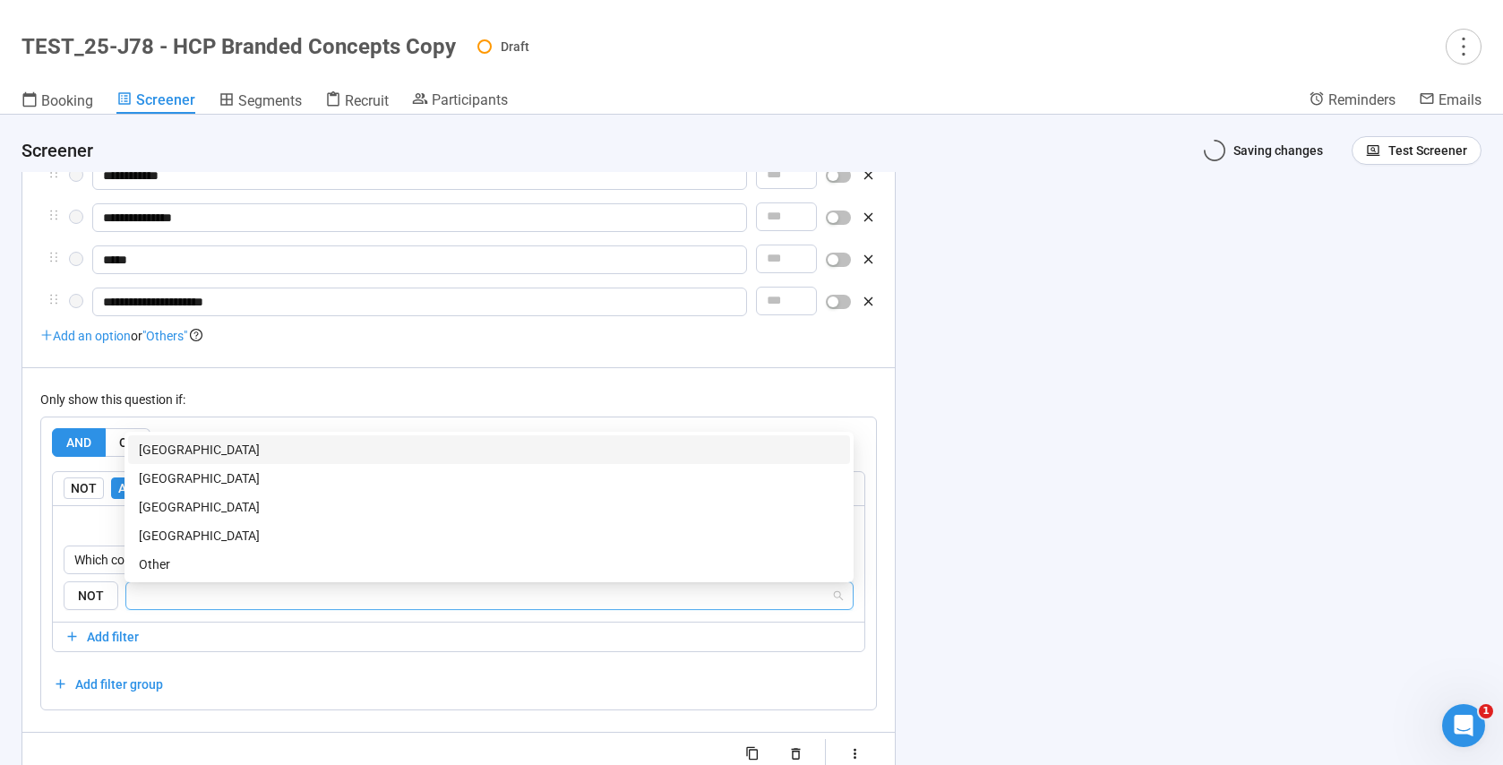
click at [288, 606] on input "search" at bounding box center [484, 595] width 694 height 21
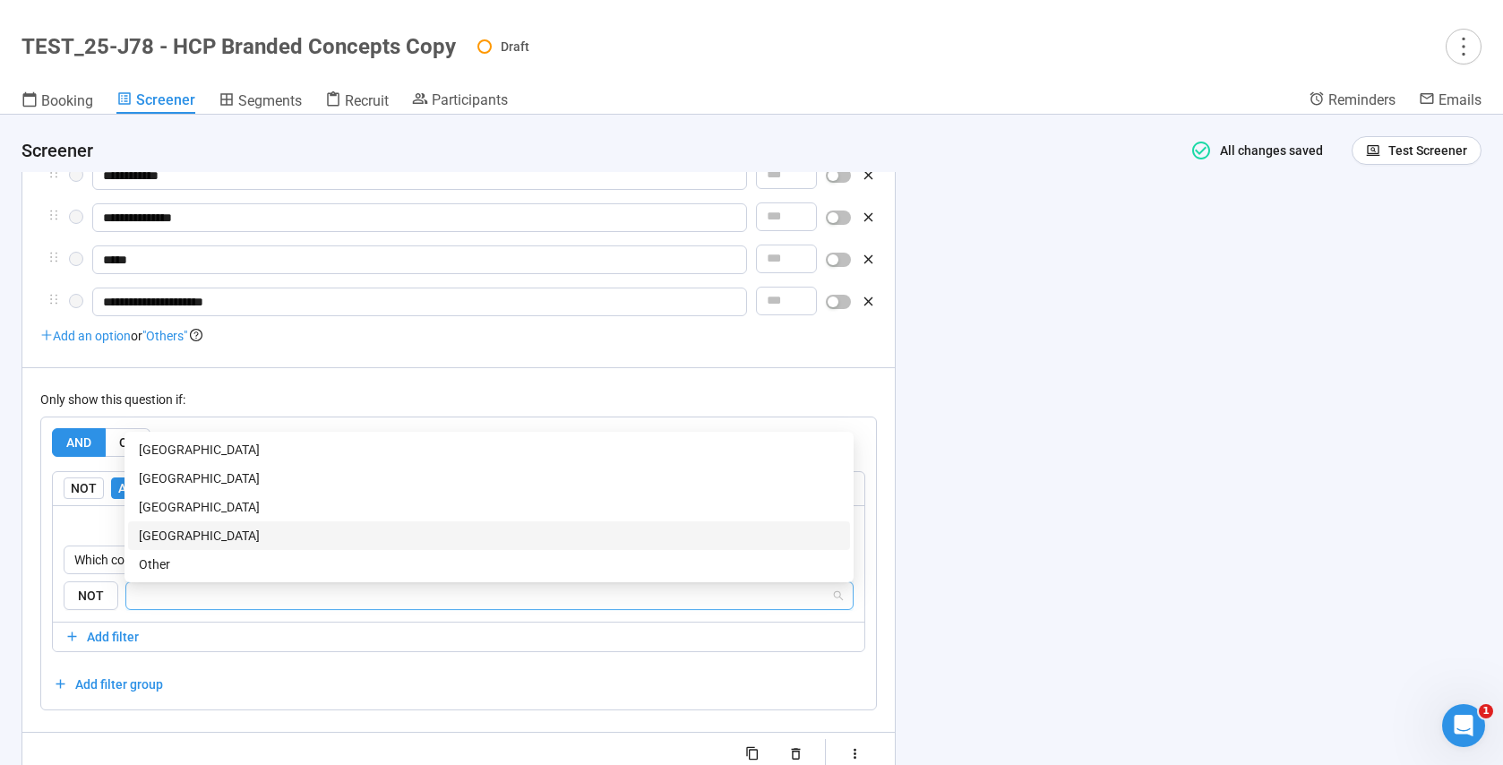
drag, startPoint x: 186, startPoint y: 540, endPoint x: 927, endPoint y: 563, distance: 741.1
click at [186, 540] on div "[GEOGRAPHIC_DATA]" at bounding box center [489, 536] width 700 height 20
click at [1026, 563] on div "**********" at bounding box center [751, 440] width 1503 height 650
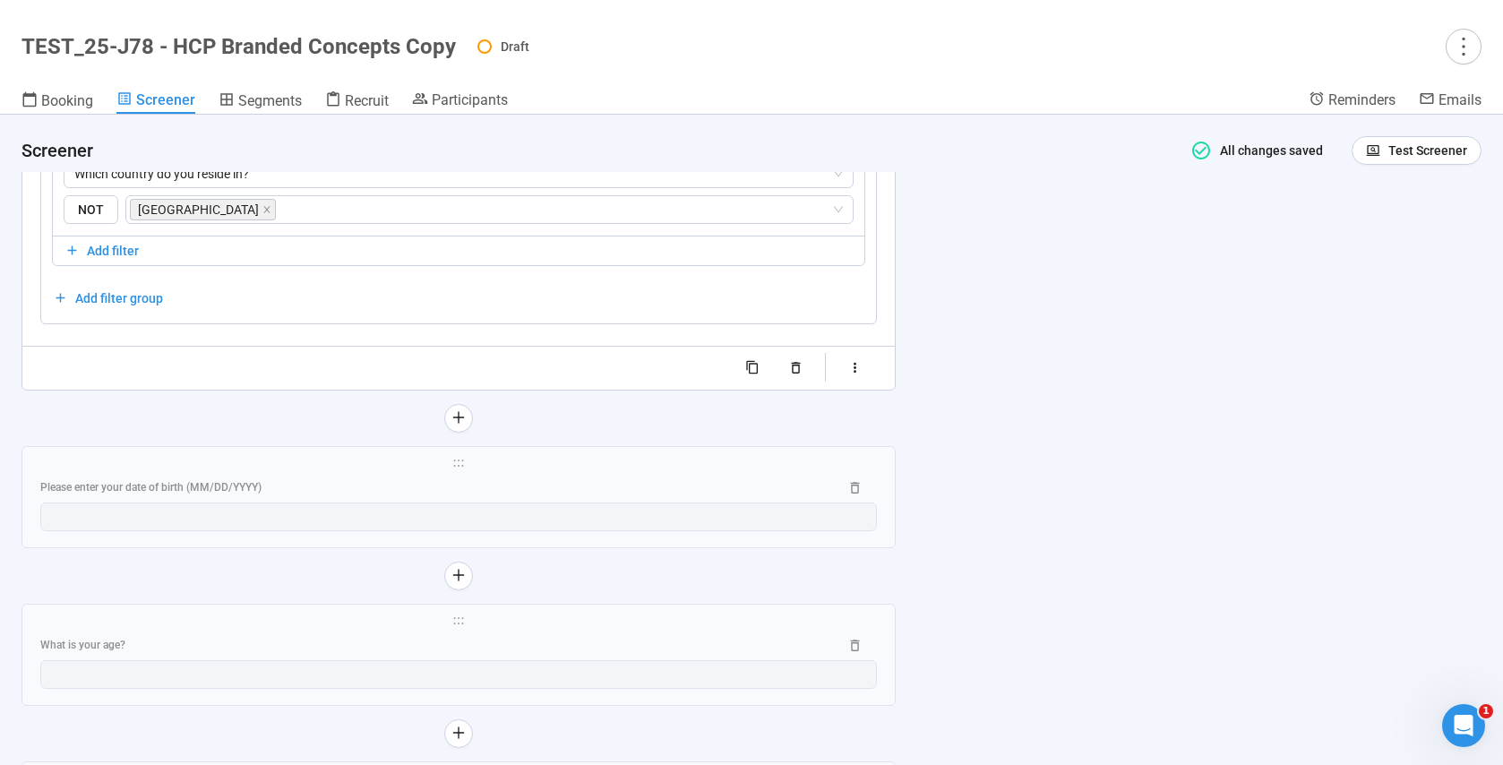
scroll to position [3668, 0]
click at [619, 476] on div "Please enter your date of birth (MM/DD/YYYY)" at bounding box center [458, 484] width 837 height 29
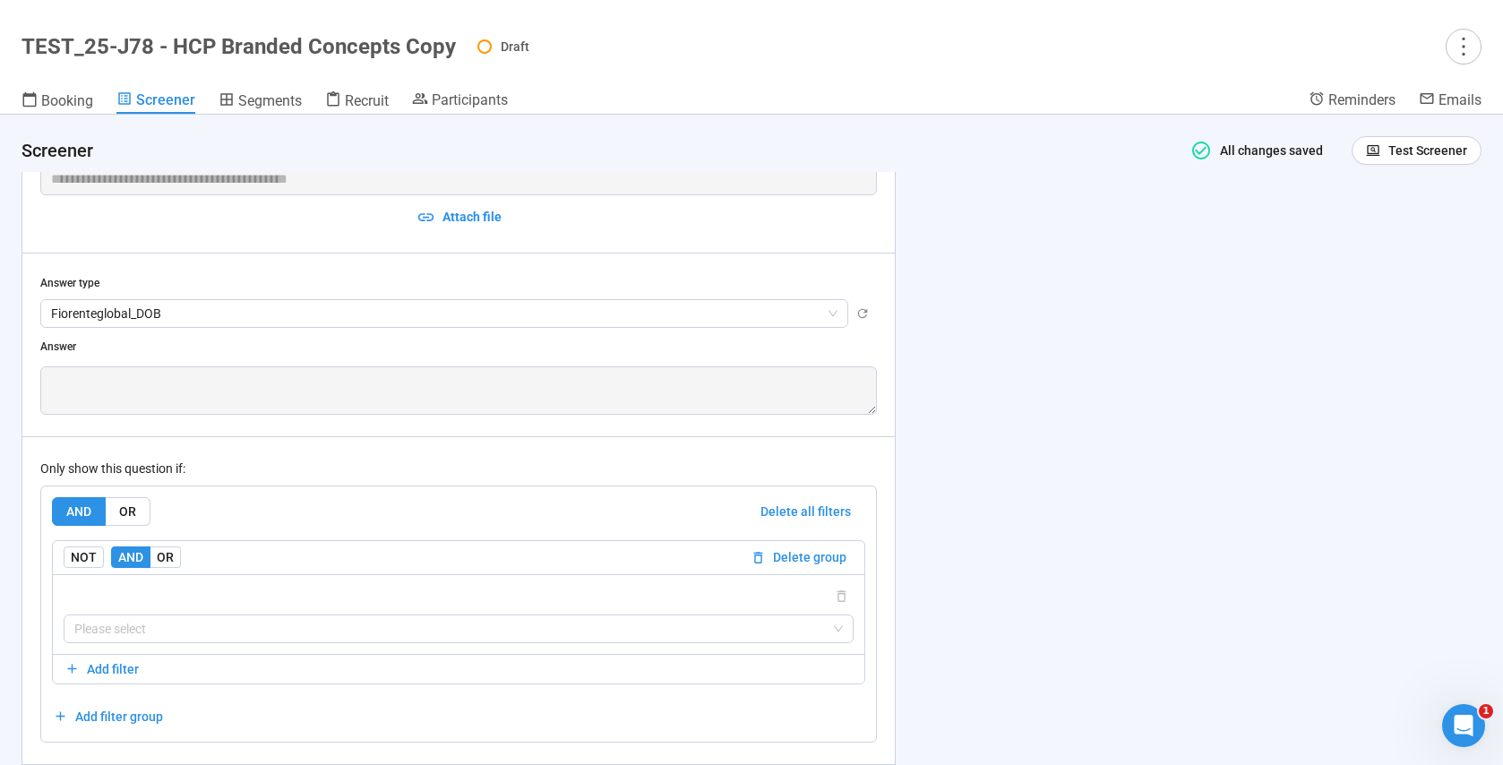
scroll to position [3273, 0]
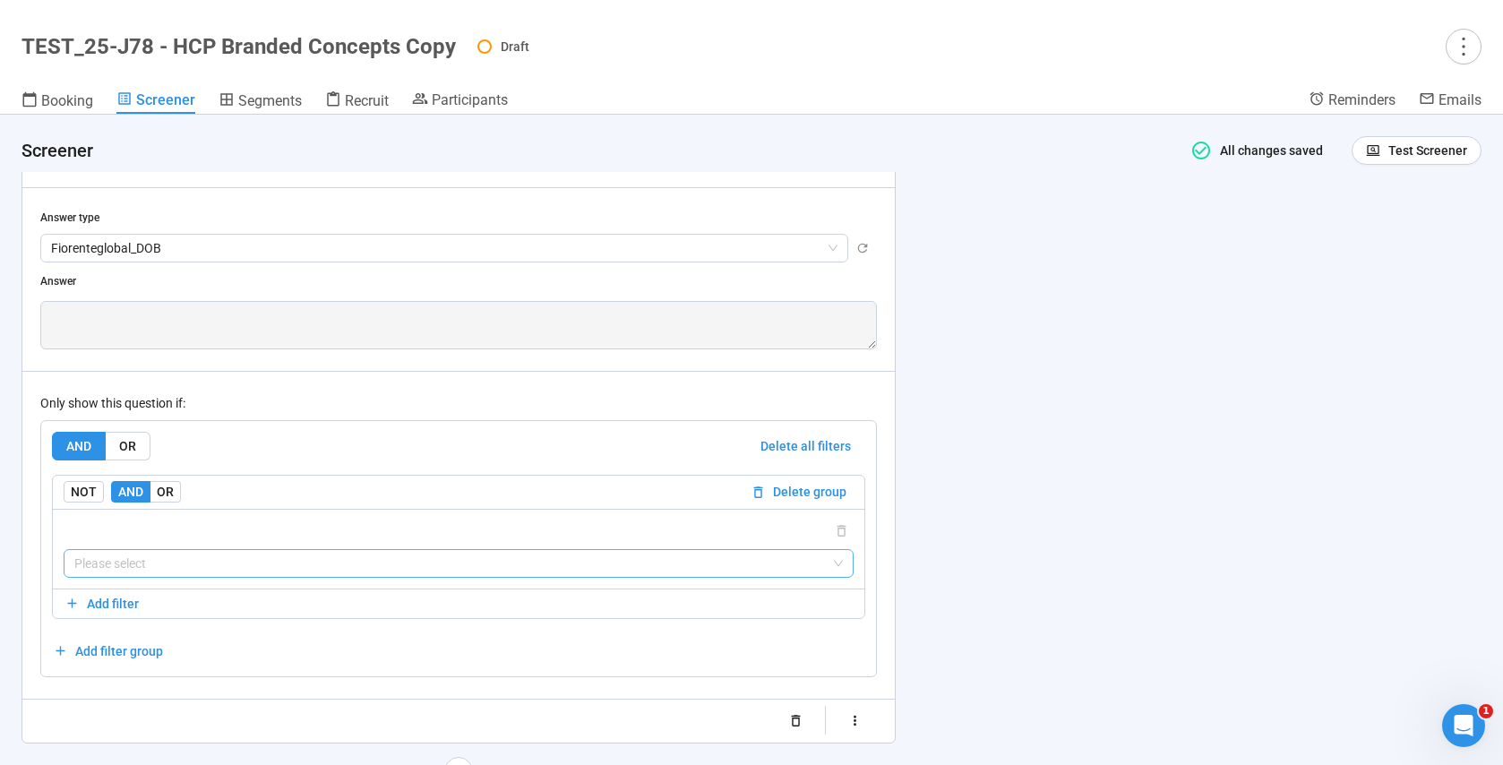
click at [141, 563] on input "search" at bounding box center [458, 563] width 768 height 27
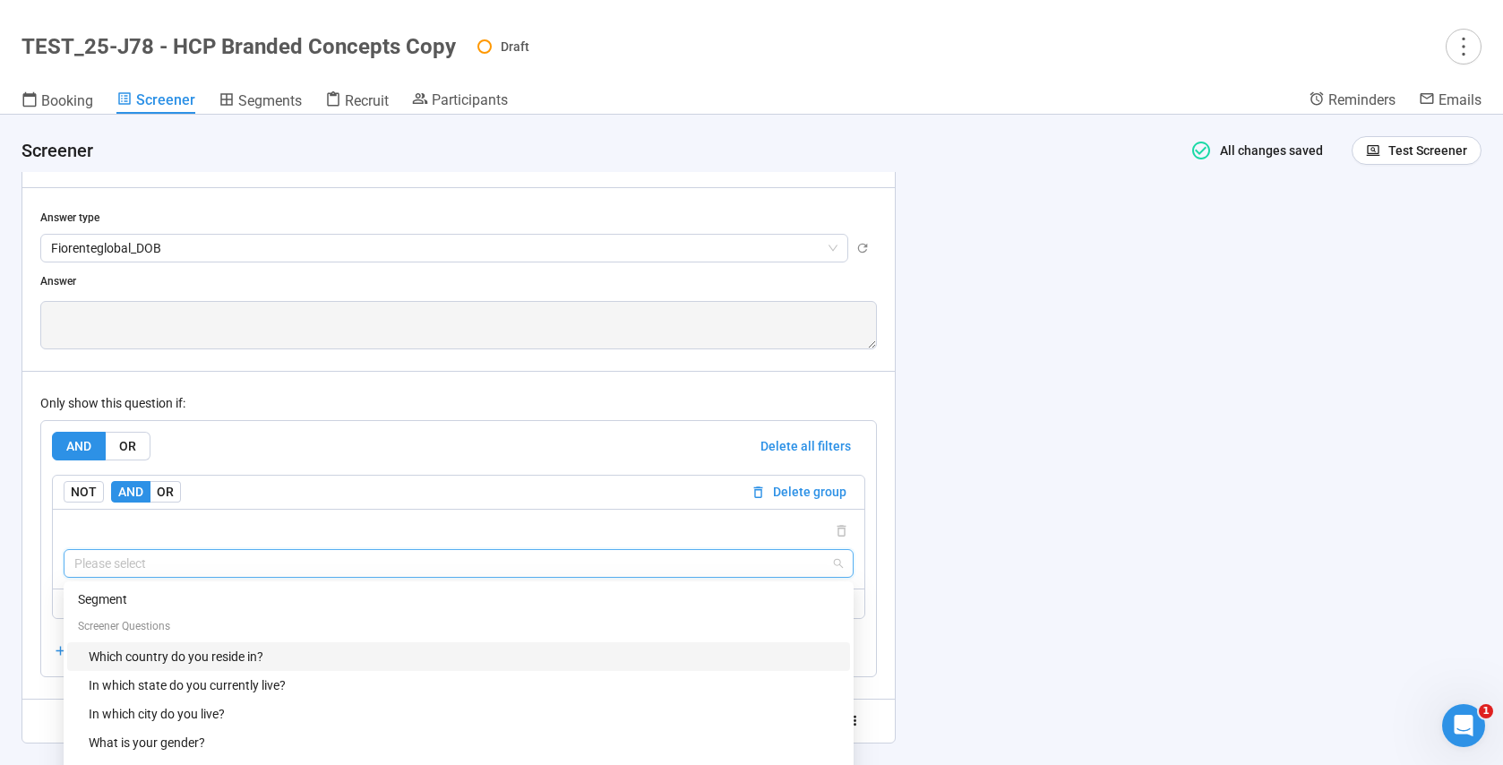
click at [167, 653] on div "Which country do you reside in?" at bounding box center [464, 657] width 751 height 20
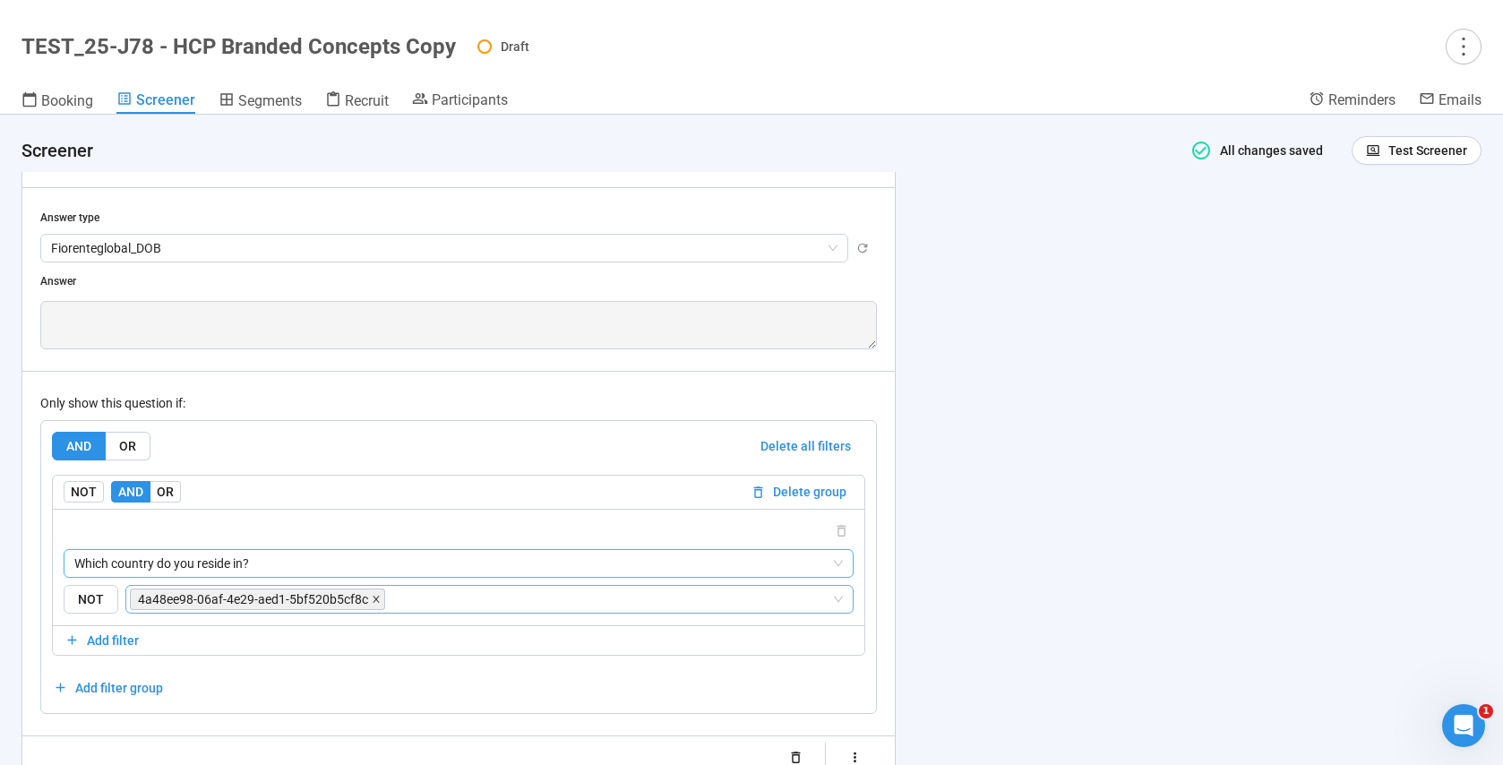
click at [374, 599] on icon "close" at bounding box center [376, 599] width 9 height 9
click at [225, 598] on input "search" at bounding box center [484, 598] width 694 height 21
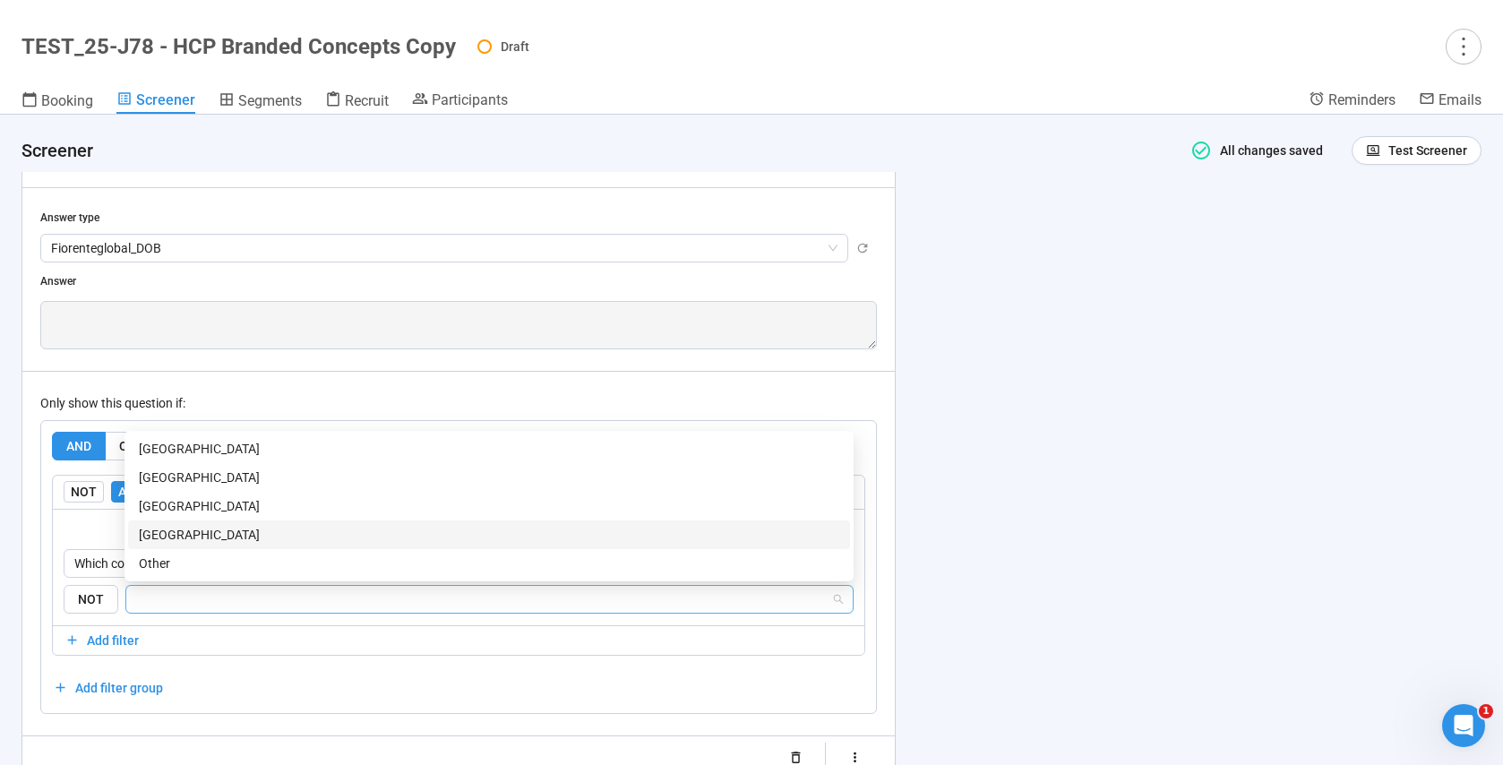
click at [222, 545] on div "[GEOGRAPHIC_DATA]" at bounding box center [489, 534] width 722 height 29
click at [1043, 576] on div "**********" at bounding box center [751, 440] width 1503 height 650
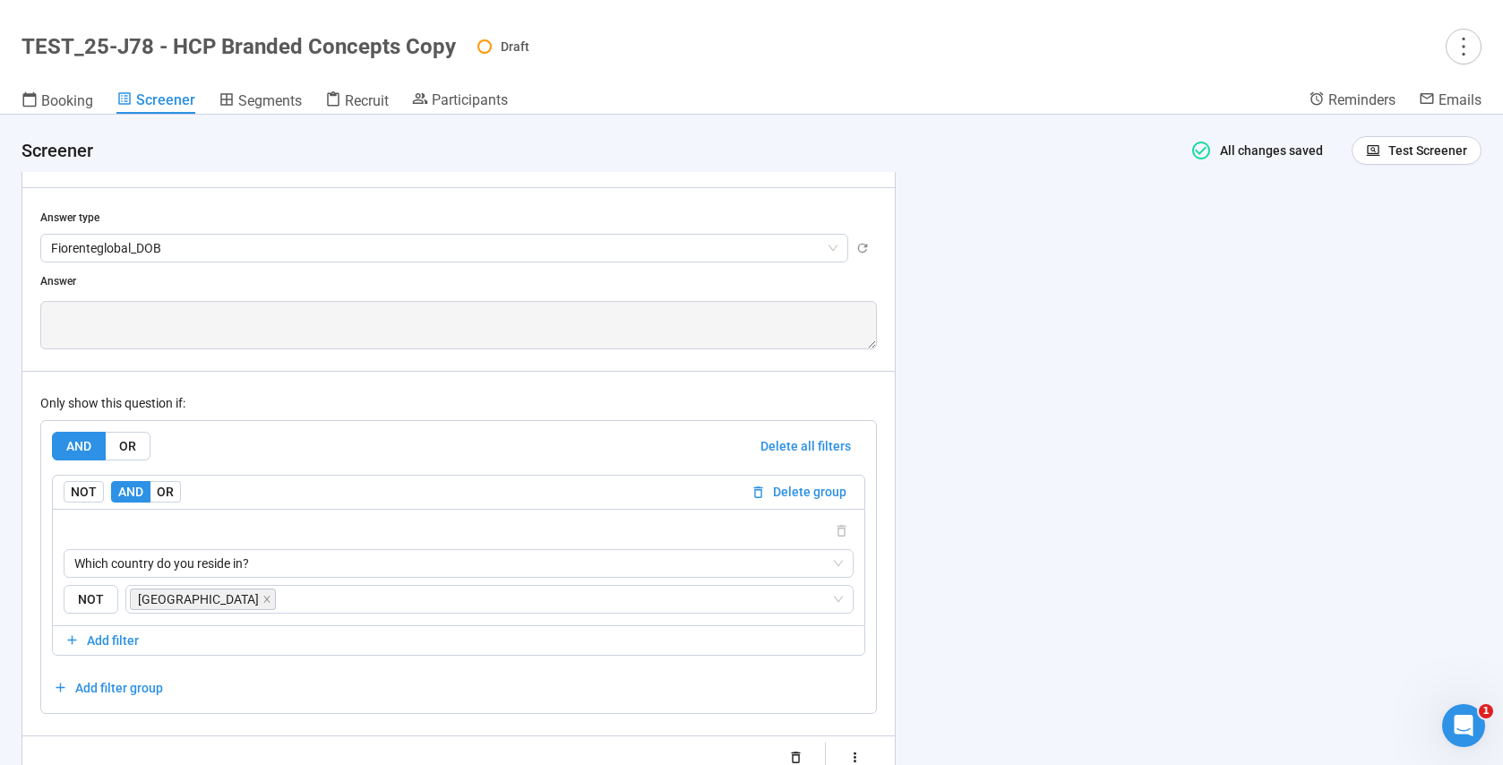
click at [1021, 650] on div "**********" at bounding box center [751, 440] width 1503 height 650
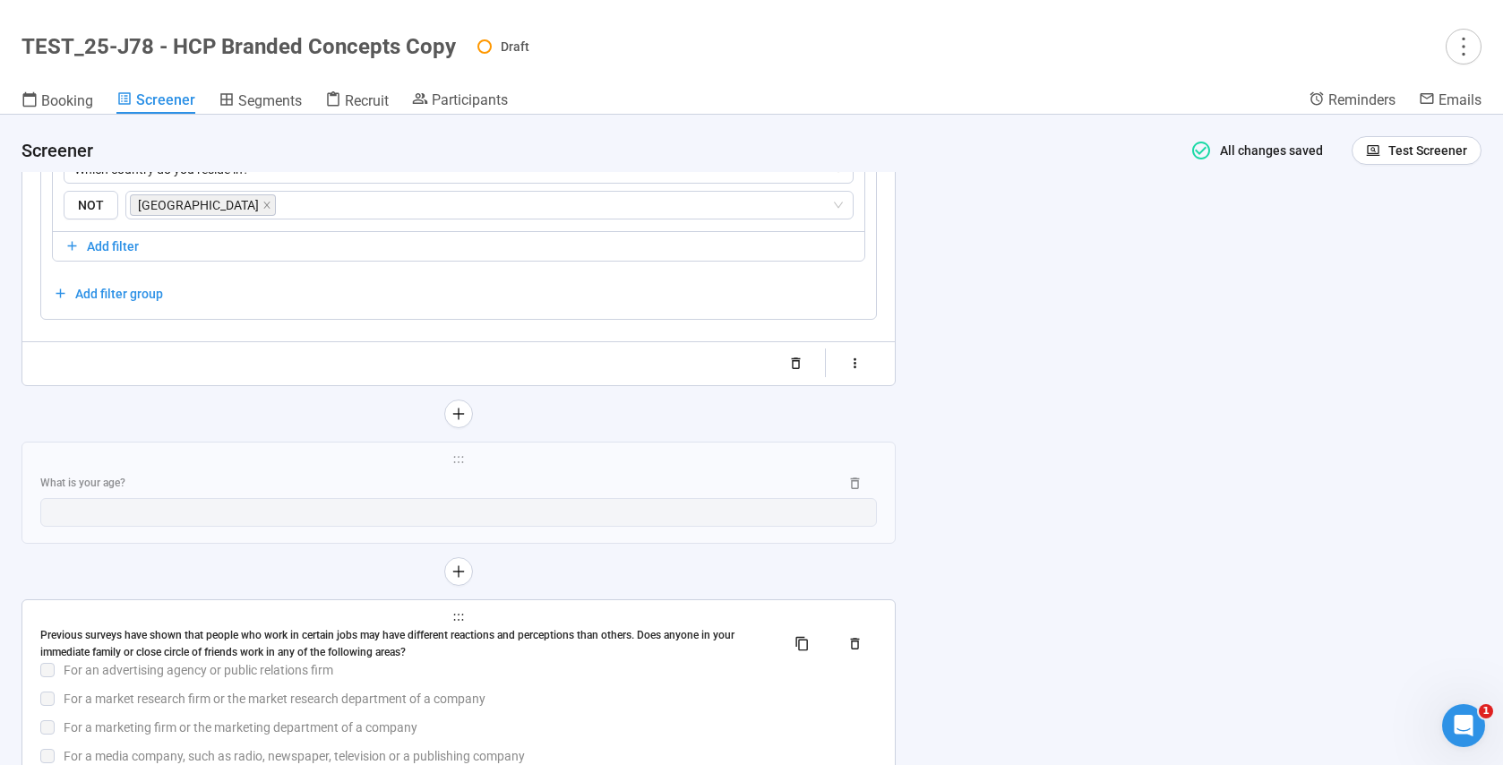
click at [597, 486] on div "What is your age?" at bounding box center [432, 483] width 784 height 17
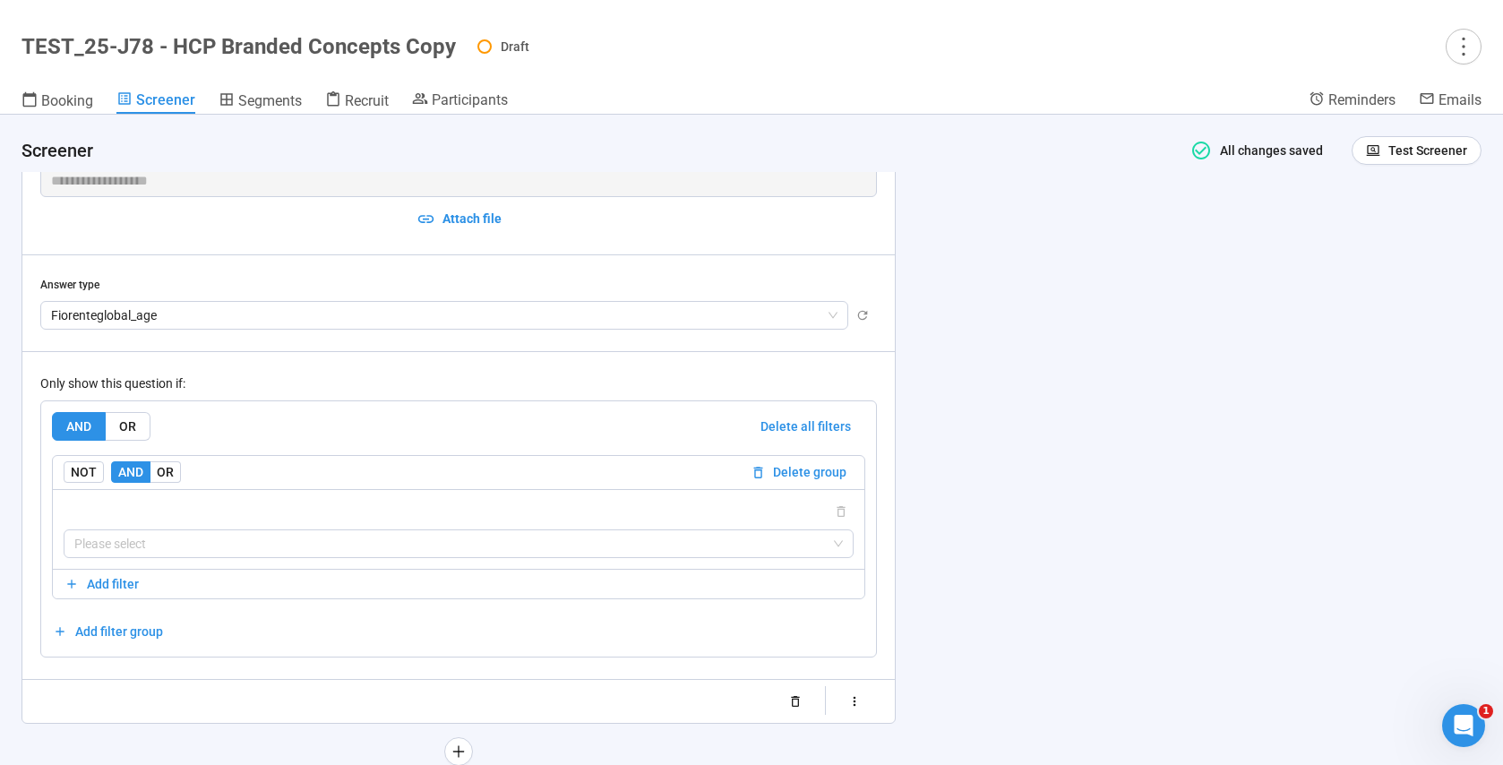
scroll to position [3361, 0]
click at [119, 548] on input "search" at bounding box center [458, 545] width 768 height 27
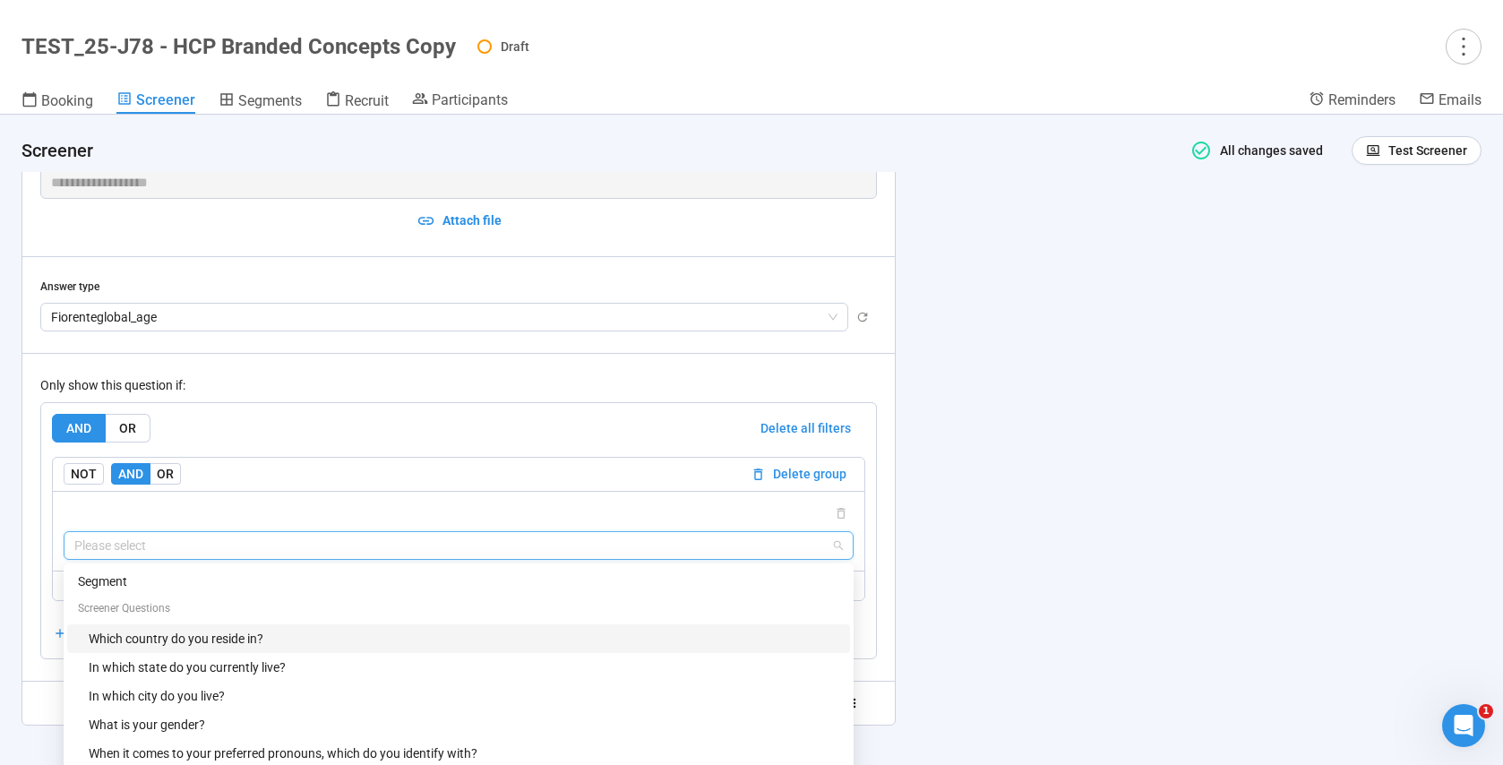
click at [153, 631] on div "Which country do you reside in?" at bounding box center [464, 639] width 751 height 20
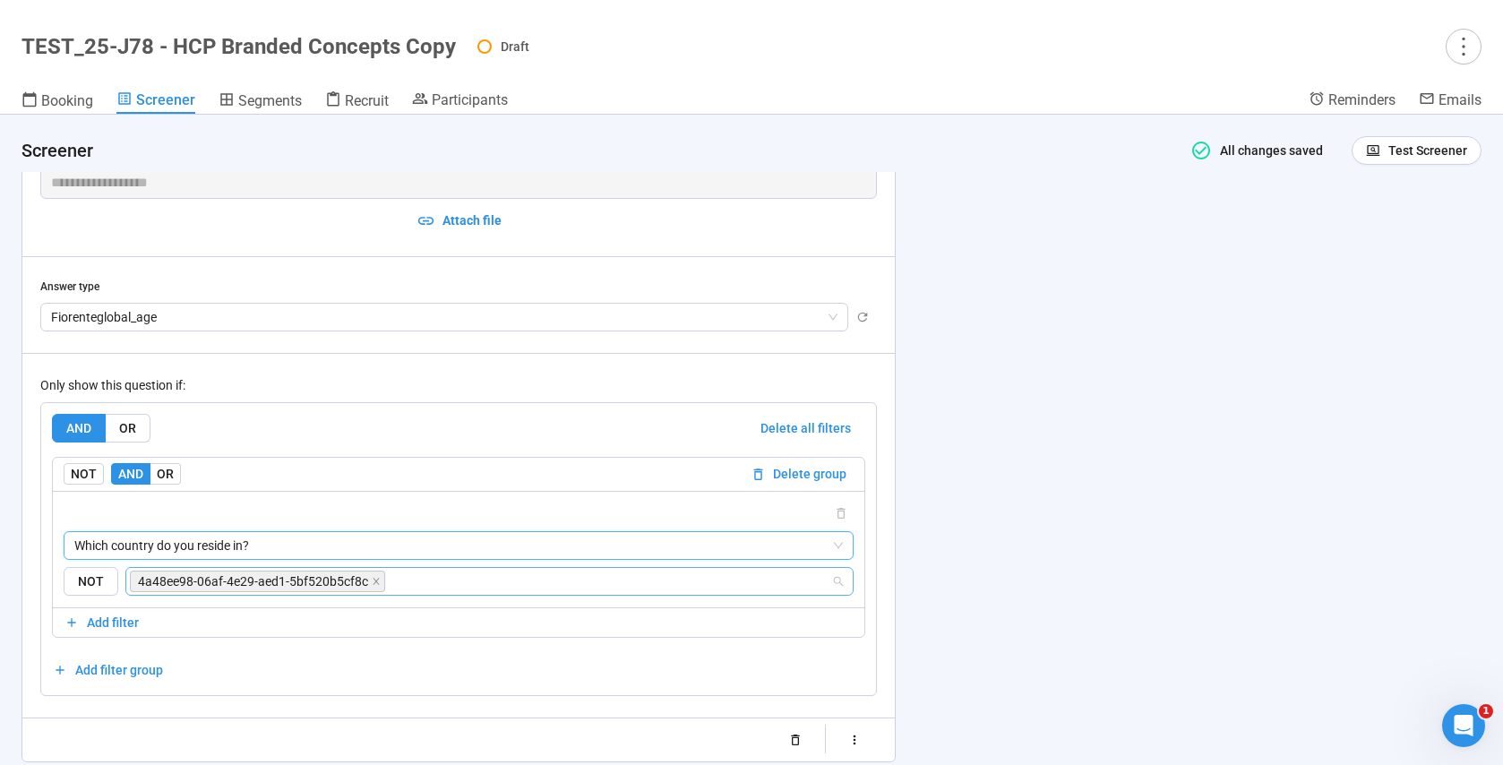
click at [372, 592] on div "4a48ee98-06af-4e29-aed1-5bf520b5cf8c" at bounding box center [259, 581] width 259 height 25
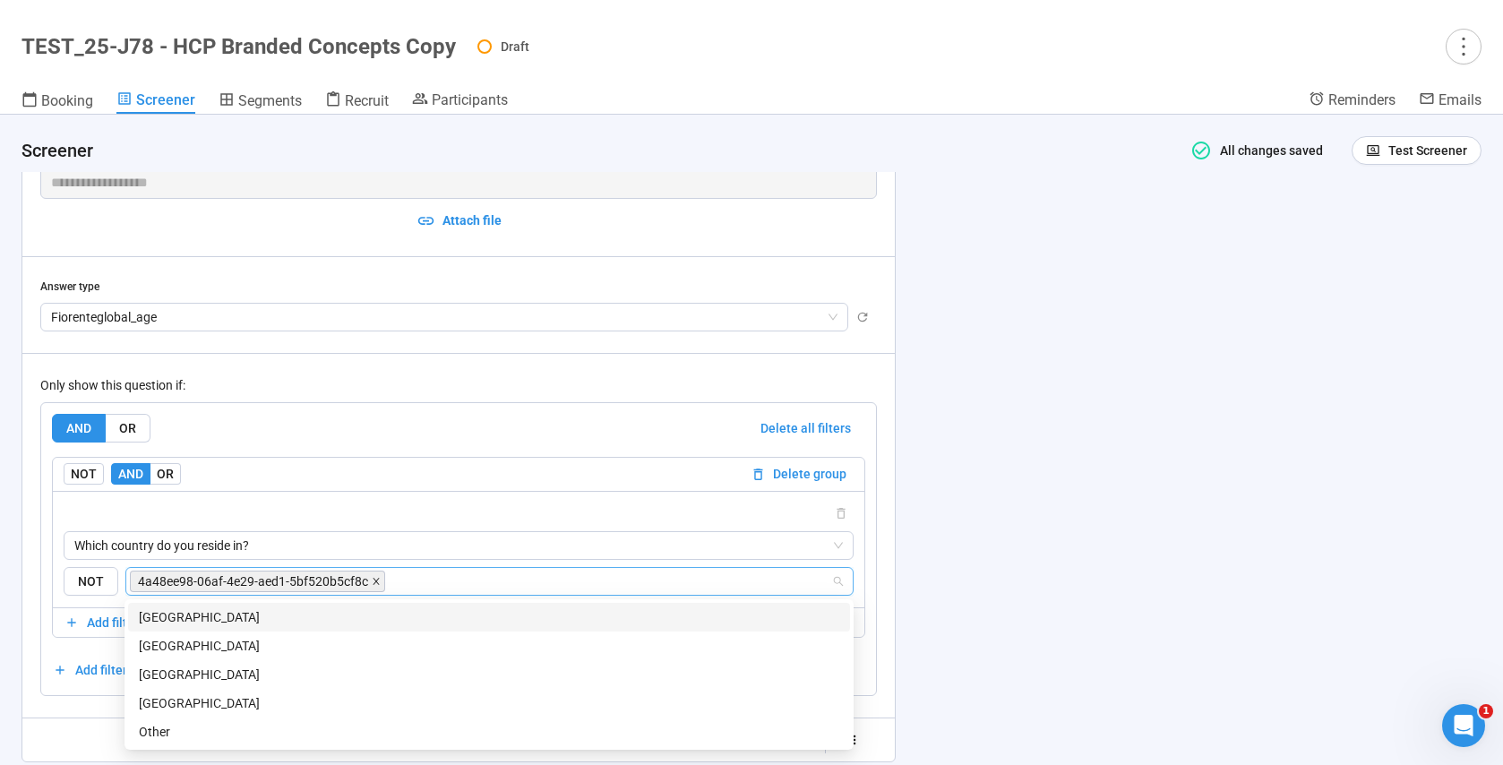
click at [373, 582] on icon "close" at bounding box center [376, 581] width 6 height 6
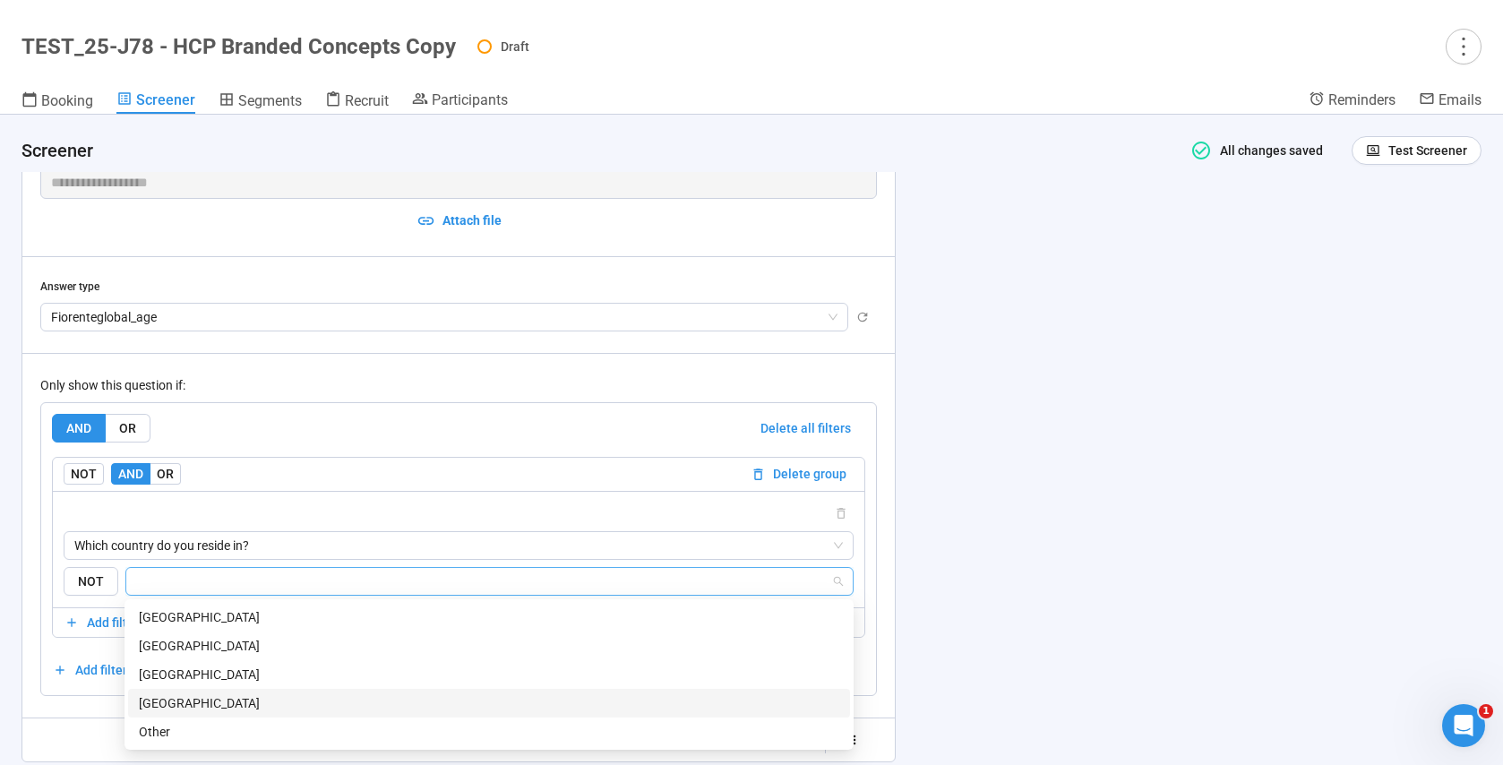
click at [207, 700] on div "[GEOGRAPHIC_DATA]" at bounding box center [489, 703] width 700 height 20
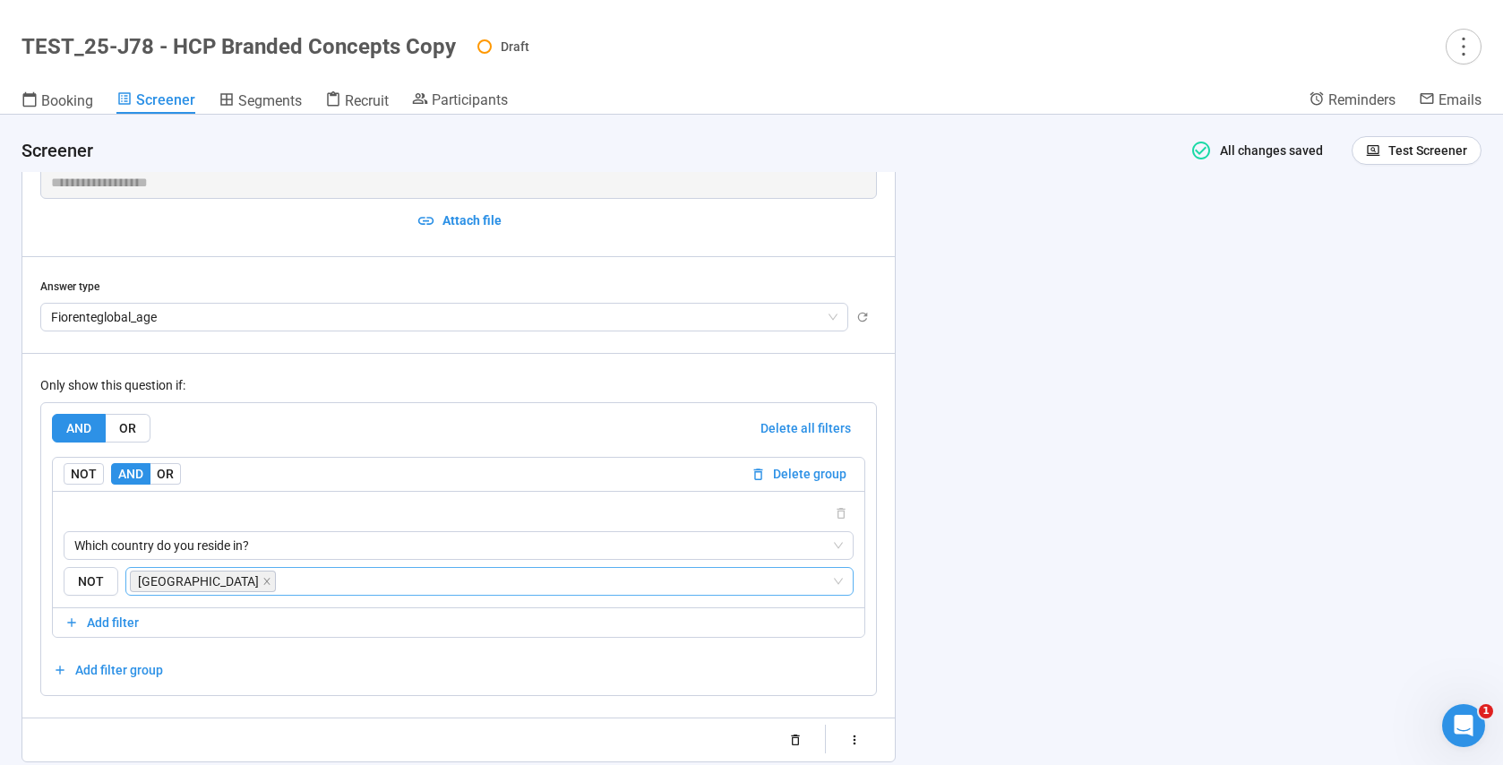
click at [959, 586] on div "**********" at bounding box center [751, 440] width 1503 height 650
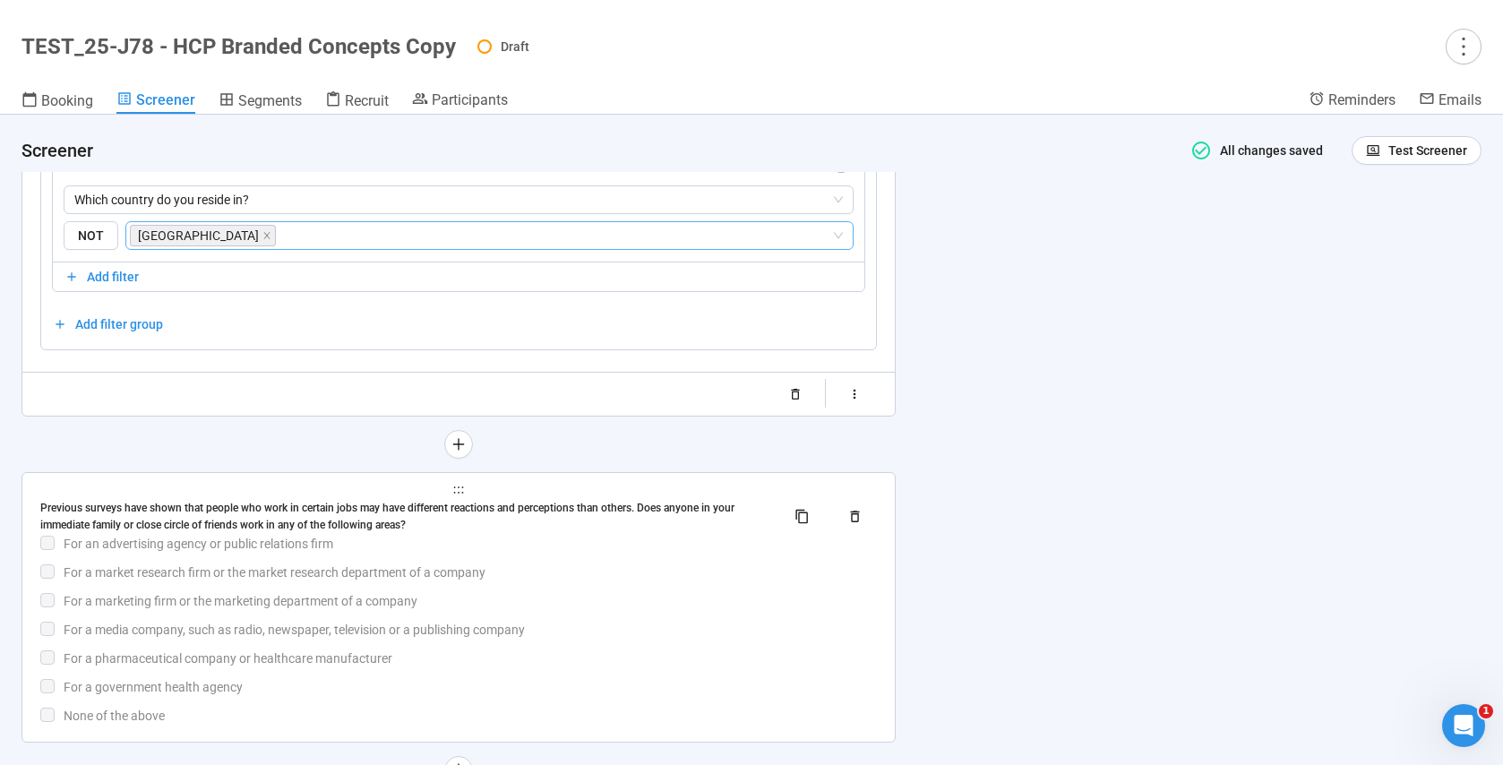
click at [723, 562] on div "For a market research firm or the market research department of a company" at bounding box center [470, 572] width 813 height 20
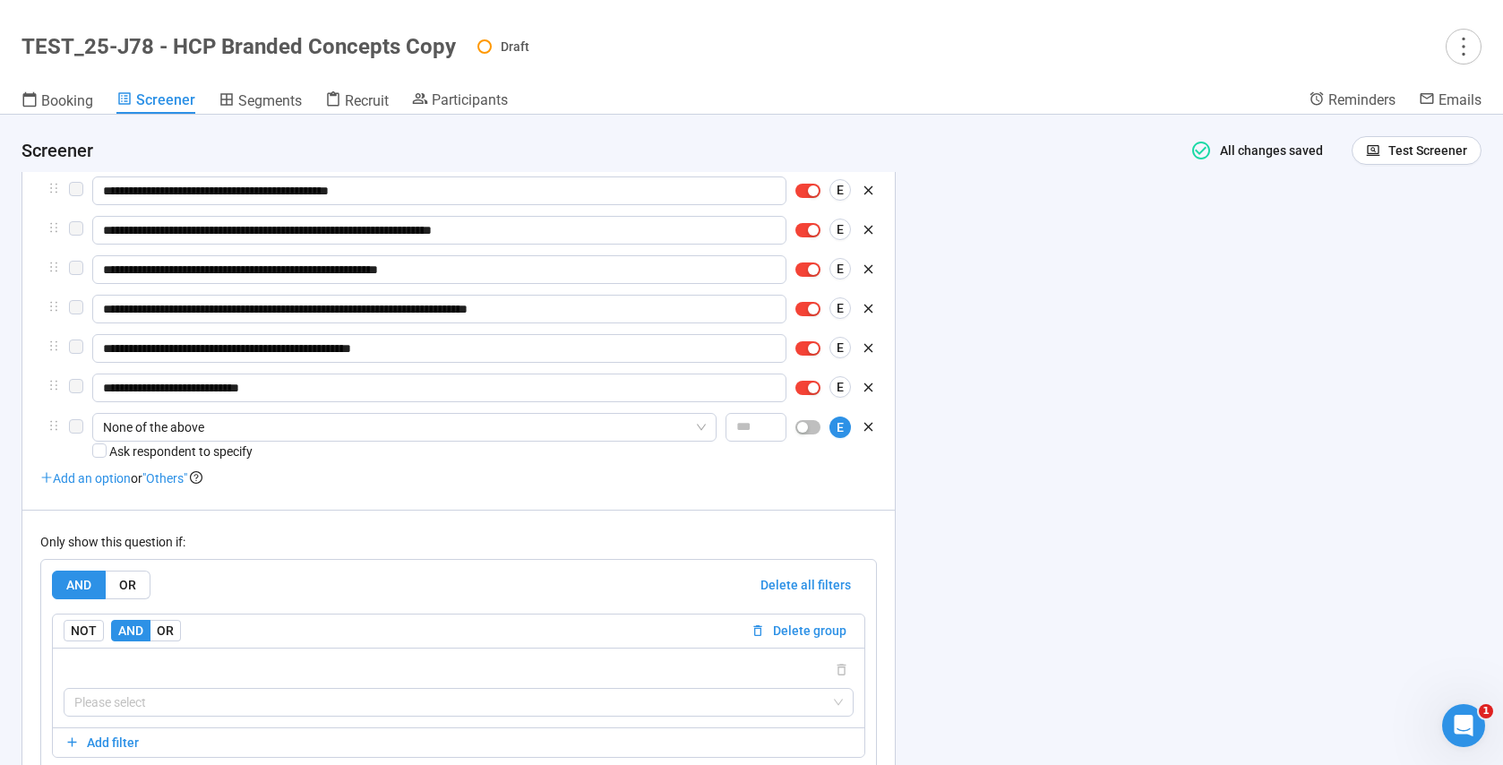
scroll to position [3957, 0]
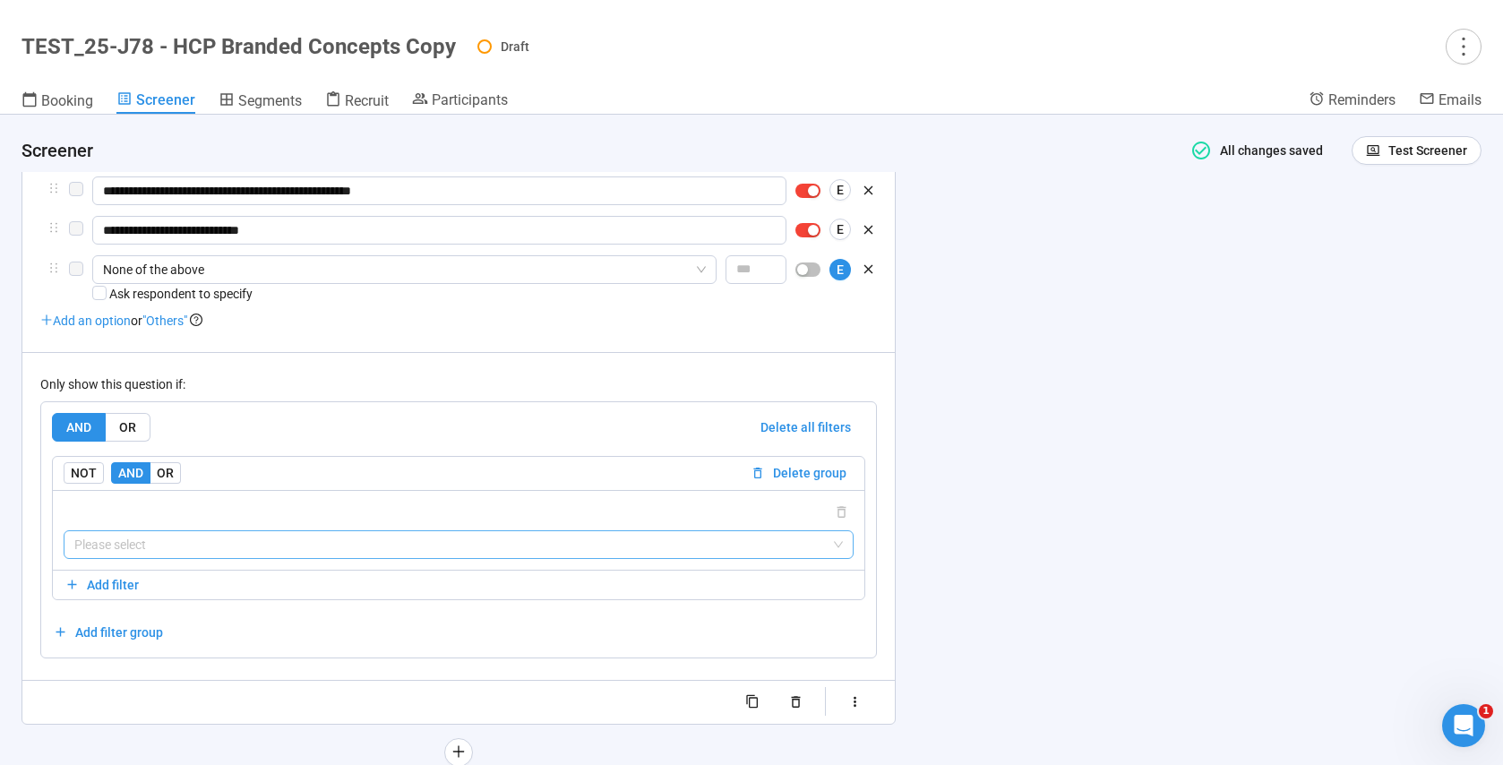
click at [160, 546] on input "search" at bounding box center [458, 544] width 768 height 27
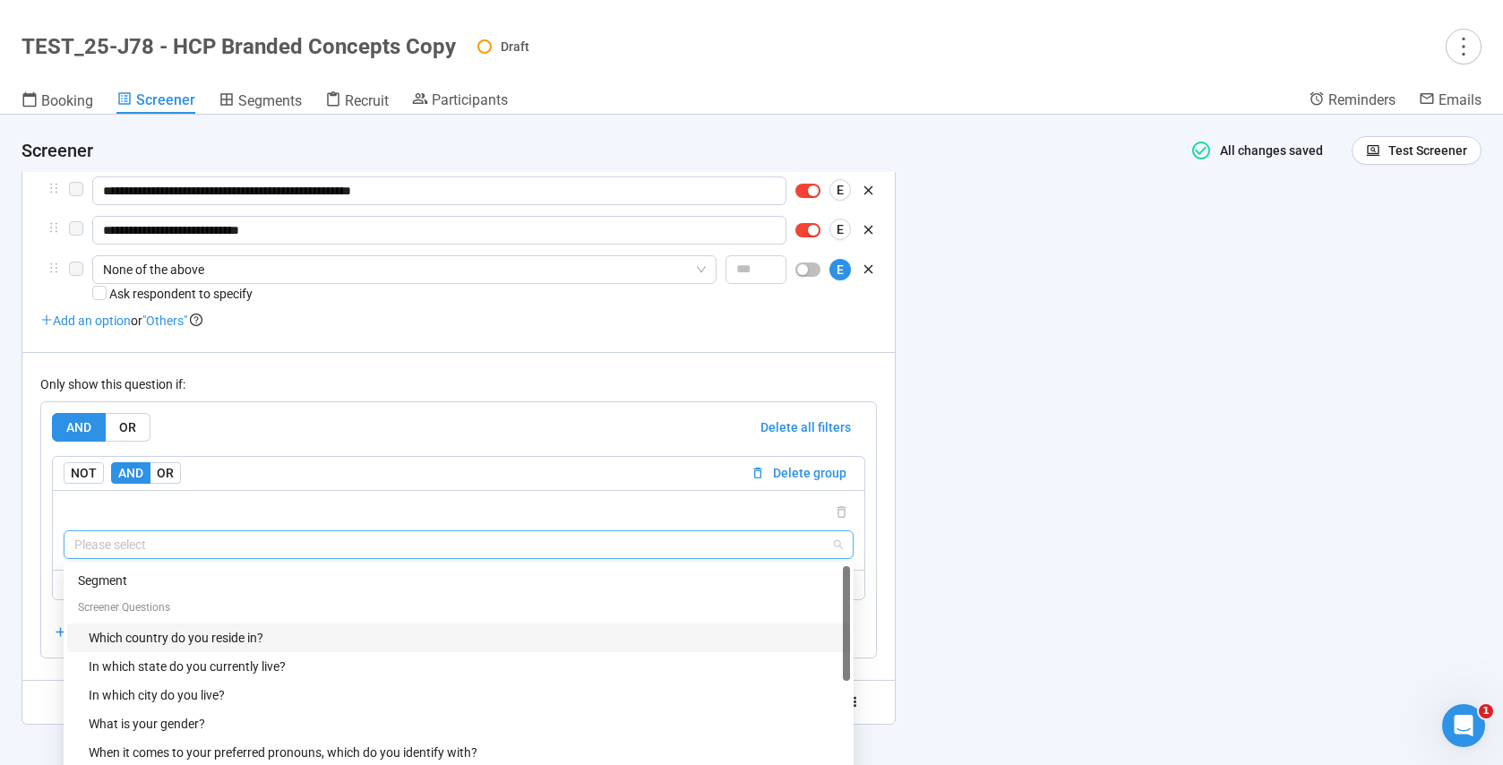
click at [205, 634] on div "Which country do you reside in?" at bounding box center [464, 638] width 751 height 20
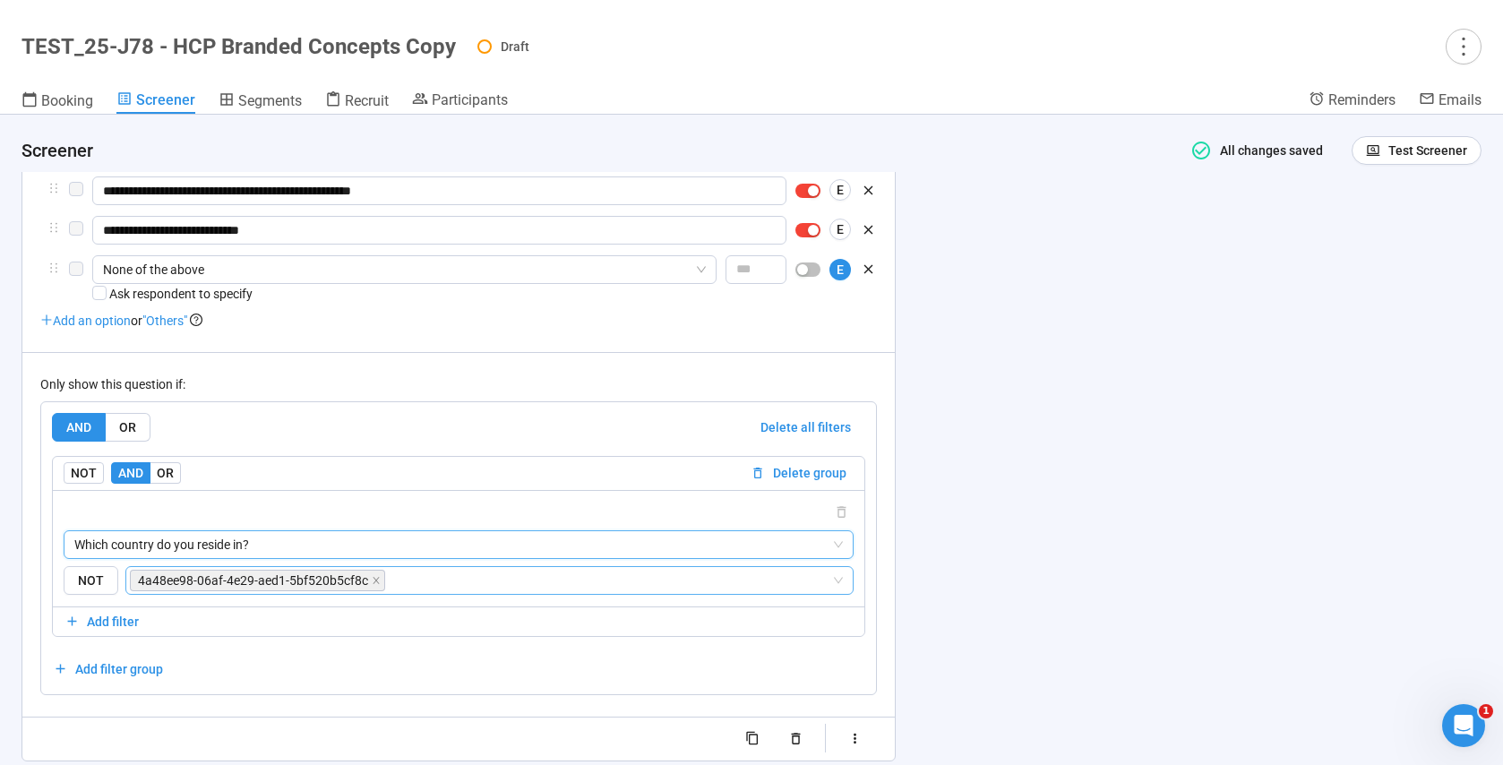
click at [372, 576] on icon "close" at bounding box center [376, 580] width 9 height 9
click at [367, 577] on input "search" at bounding box center [484, 580] width 694 height 21
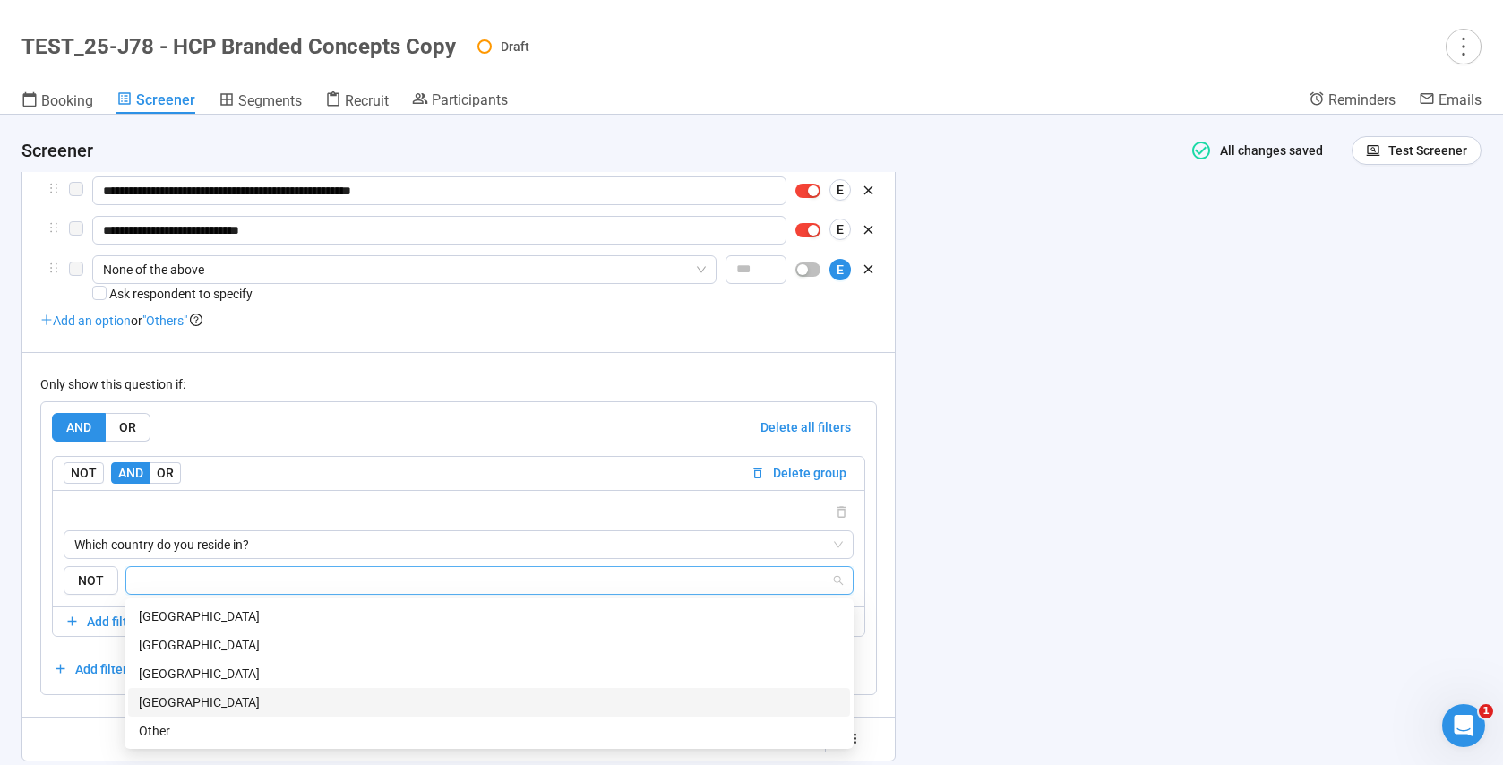
click at [216, 692] on div "[GEOGRAPHIC_DATA]" at bounding box center [489, 702] width 700 height 20
click at [993, 583] on div "**********" at bounding box center [751, 440] width 1503 height 650
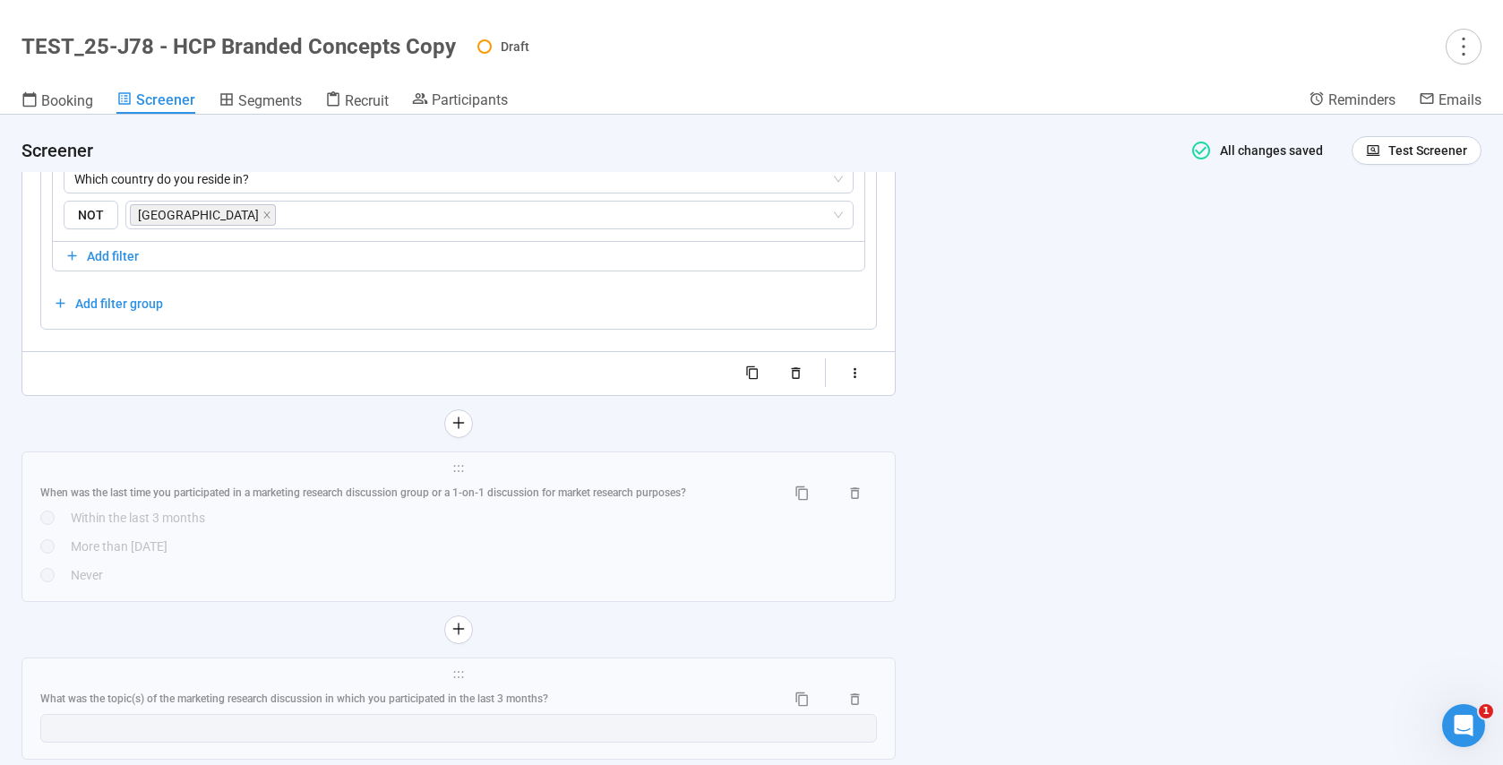
scroll to position [4448, 0]
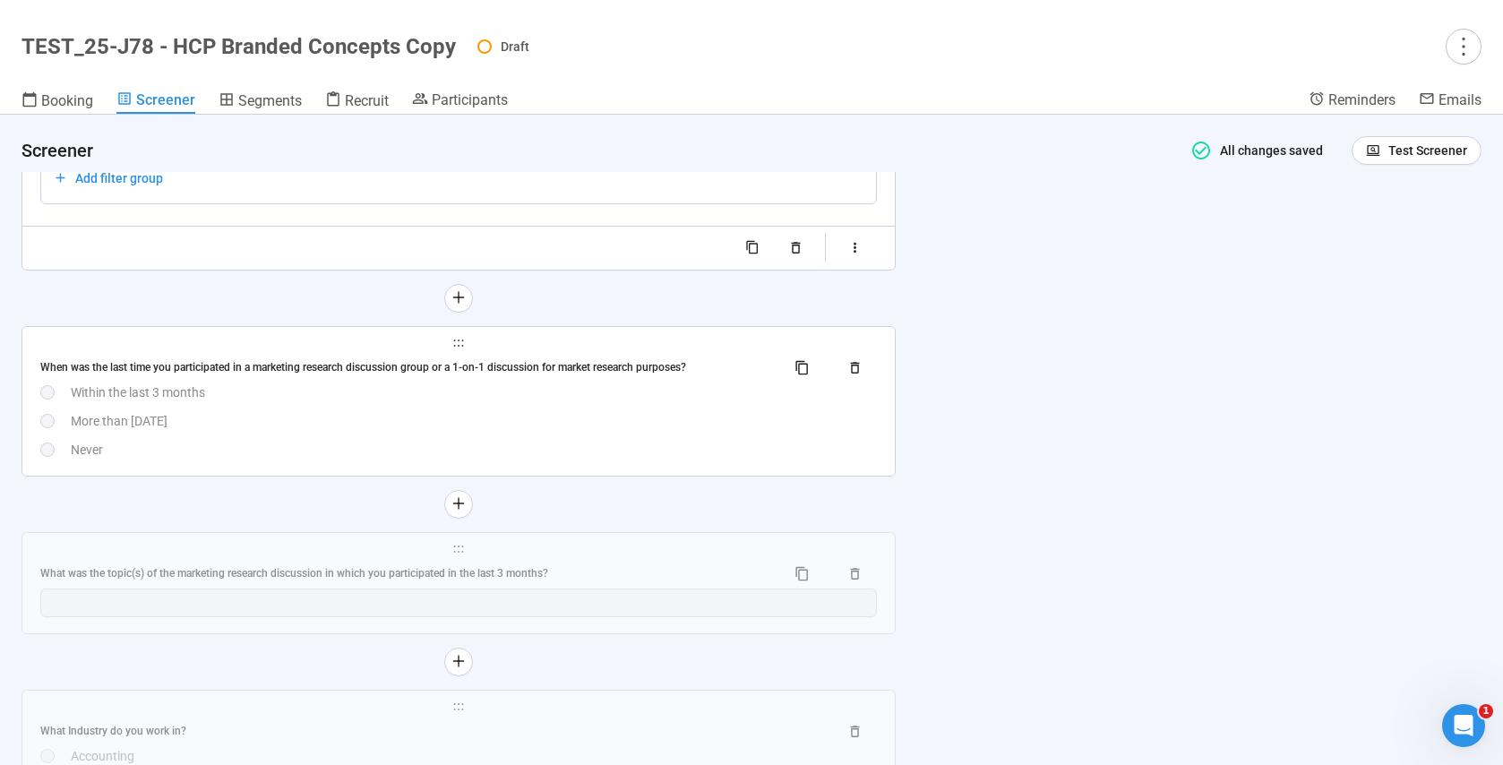
click at [561, 450] on div "Never" at bounding box center [474, 450] width 806 height 20
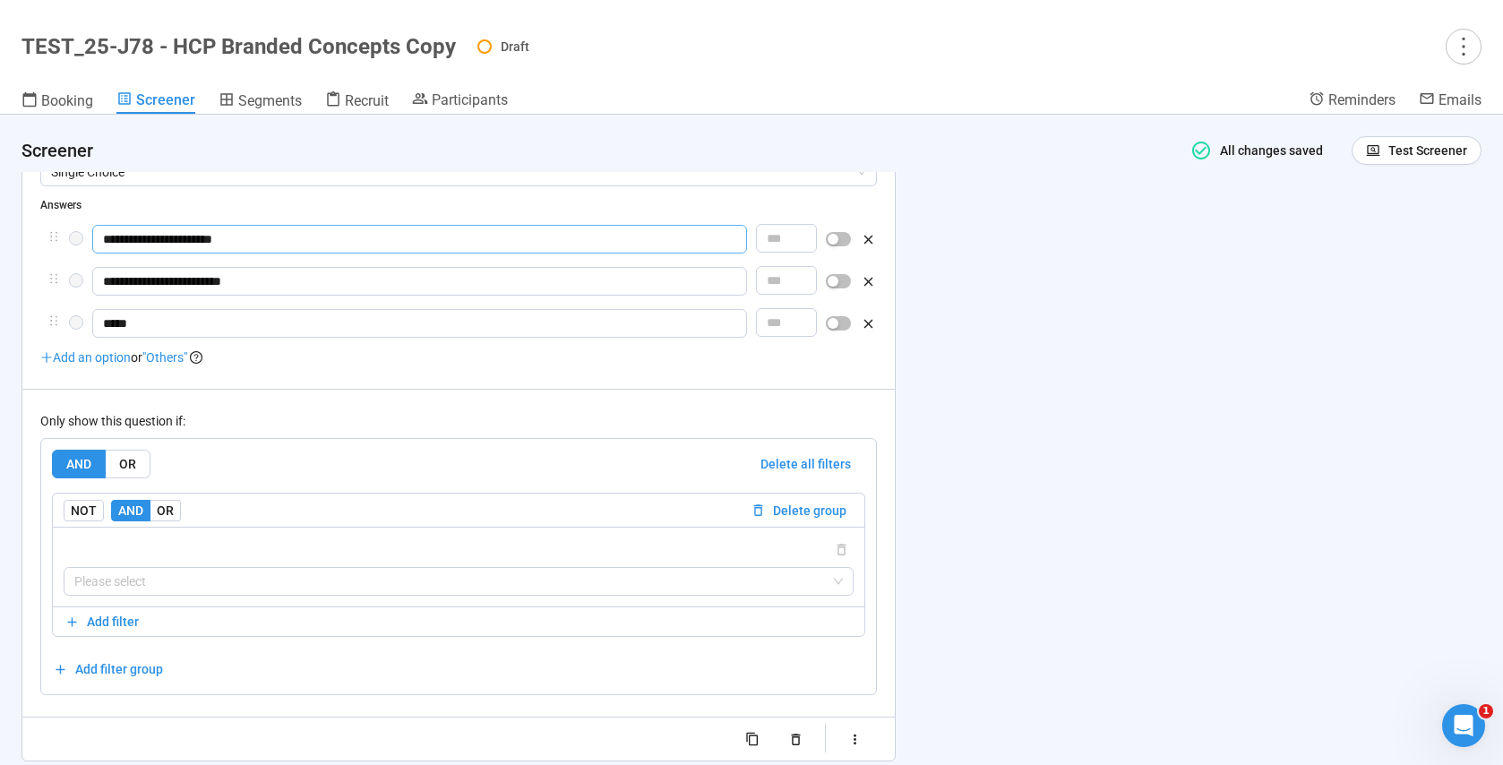
scroll to position [4086, 0]
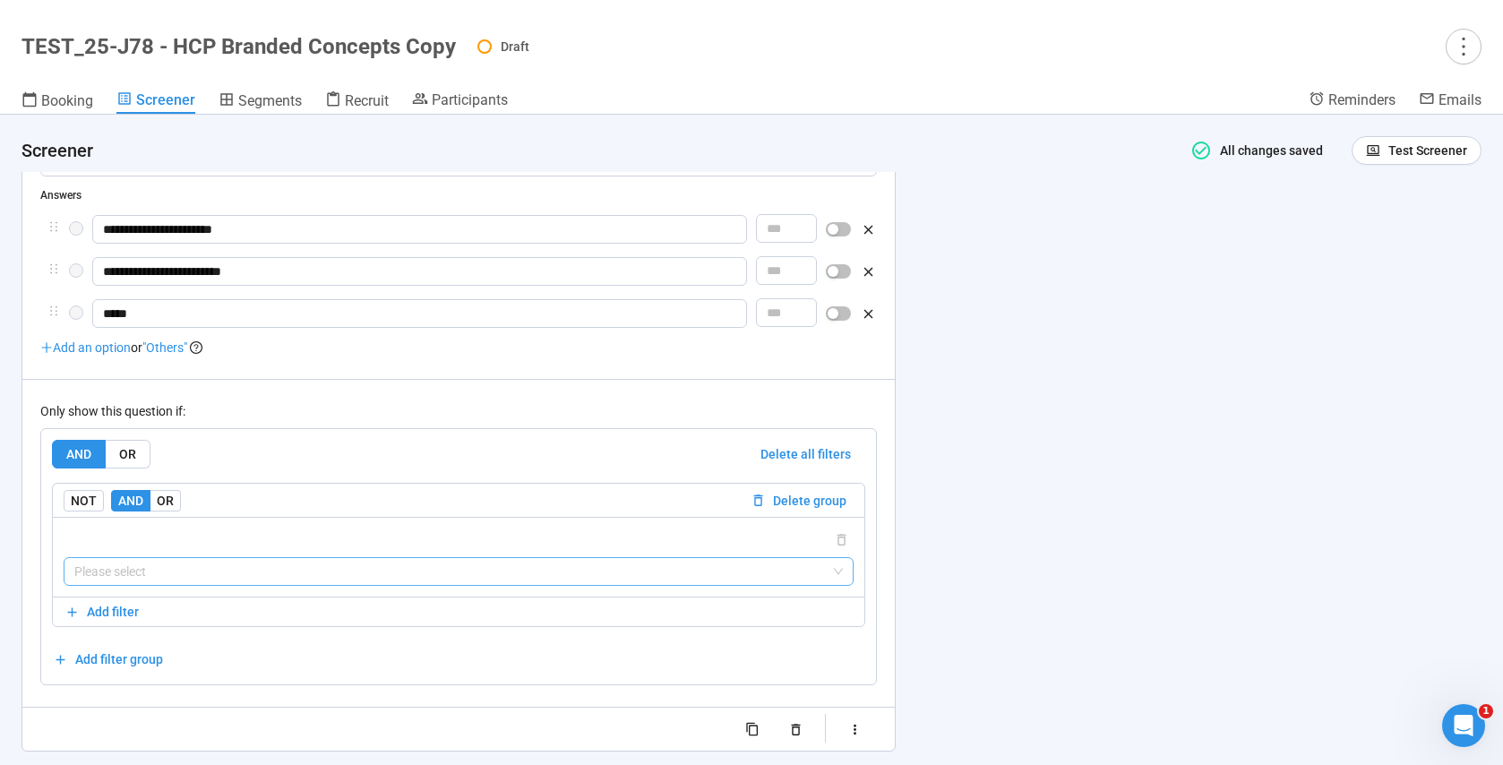
click at [142, 575] on input "search" at bounding box center [458, 571] width 768 height 27
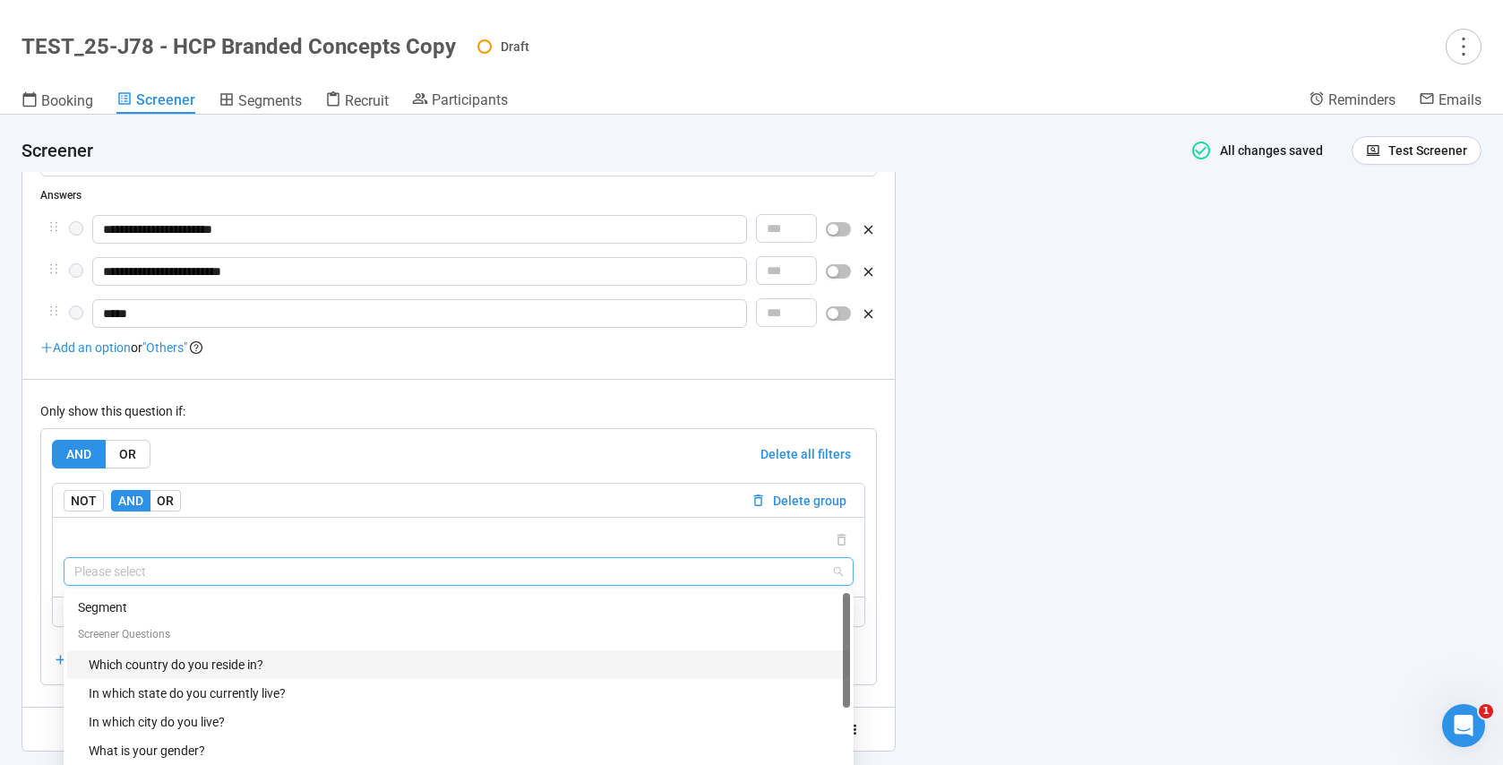
click at [150, 655] on div "Which country do you reside in?" at bounding box center [458, 664] width 783 height 29
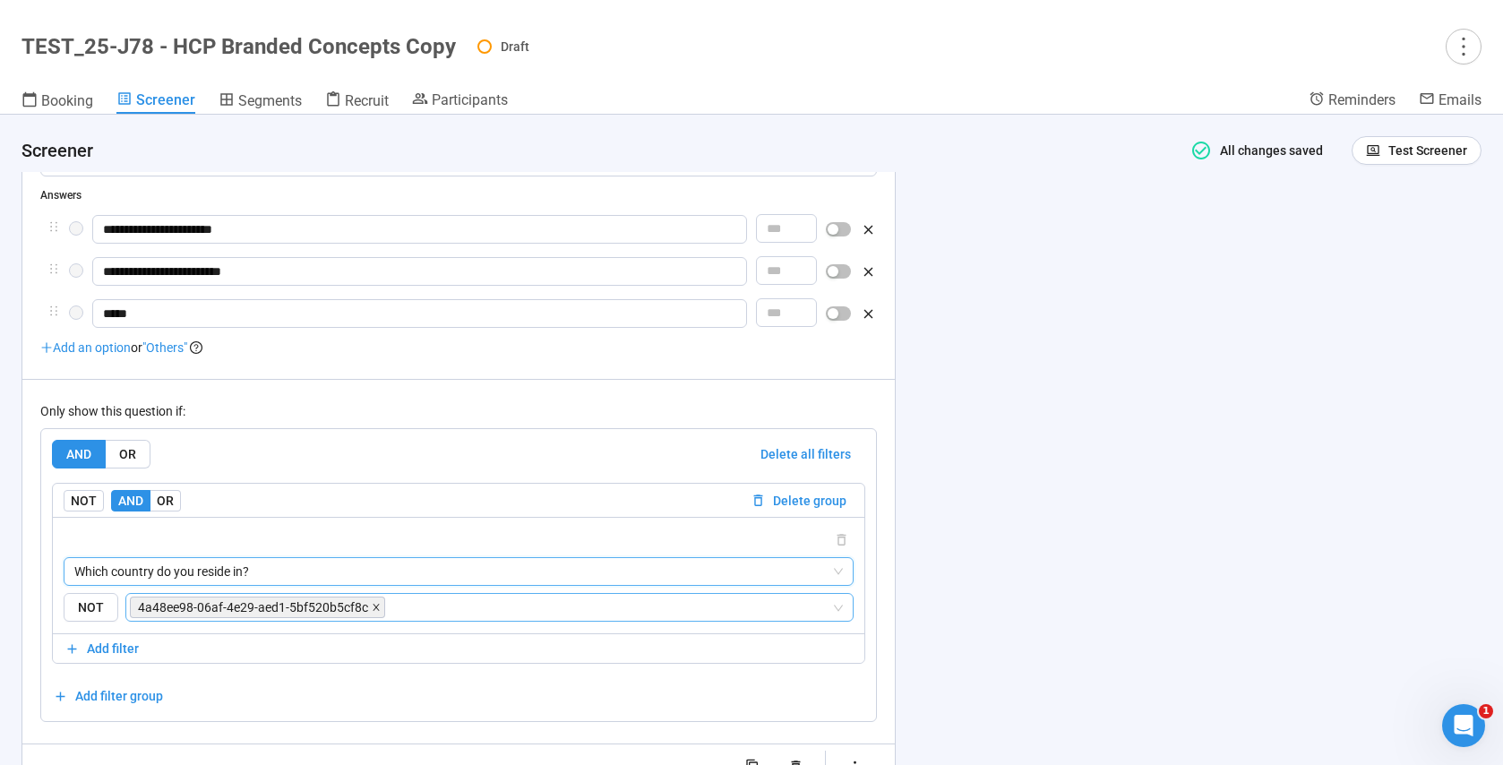
click at [375, 608] on icon "close" at bounding box center [376, 607] width 9 height 9
click at [373, 608] on input "search" at bounding box center [484, 607] width 694 height 21
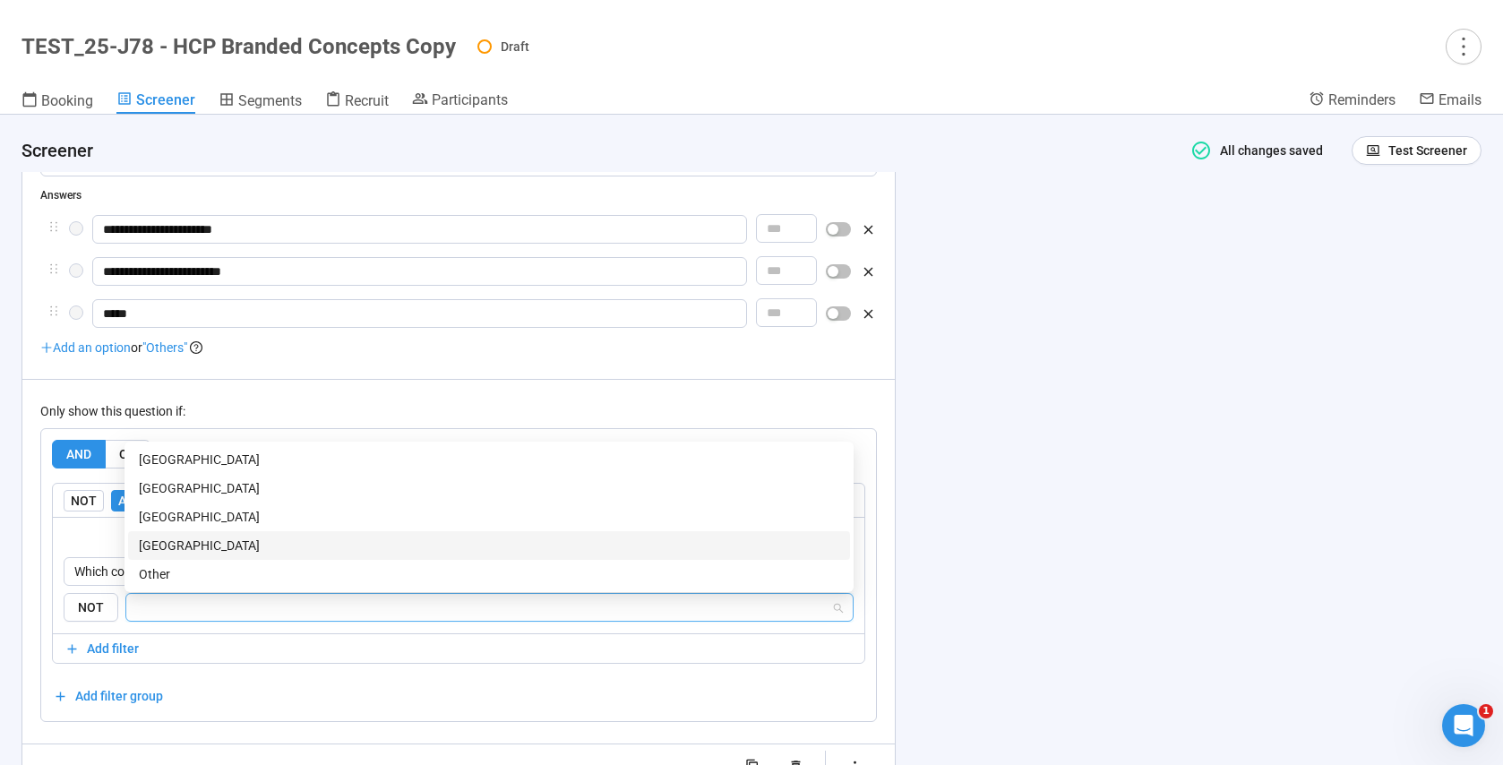
click at [214, 546] on div "[GEOGRAPHIC_DATA]" at bounding box center [489, 546] width 700 height 20
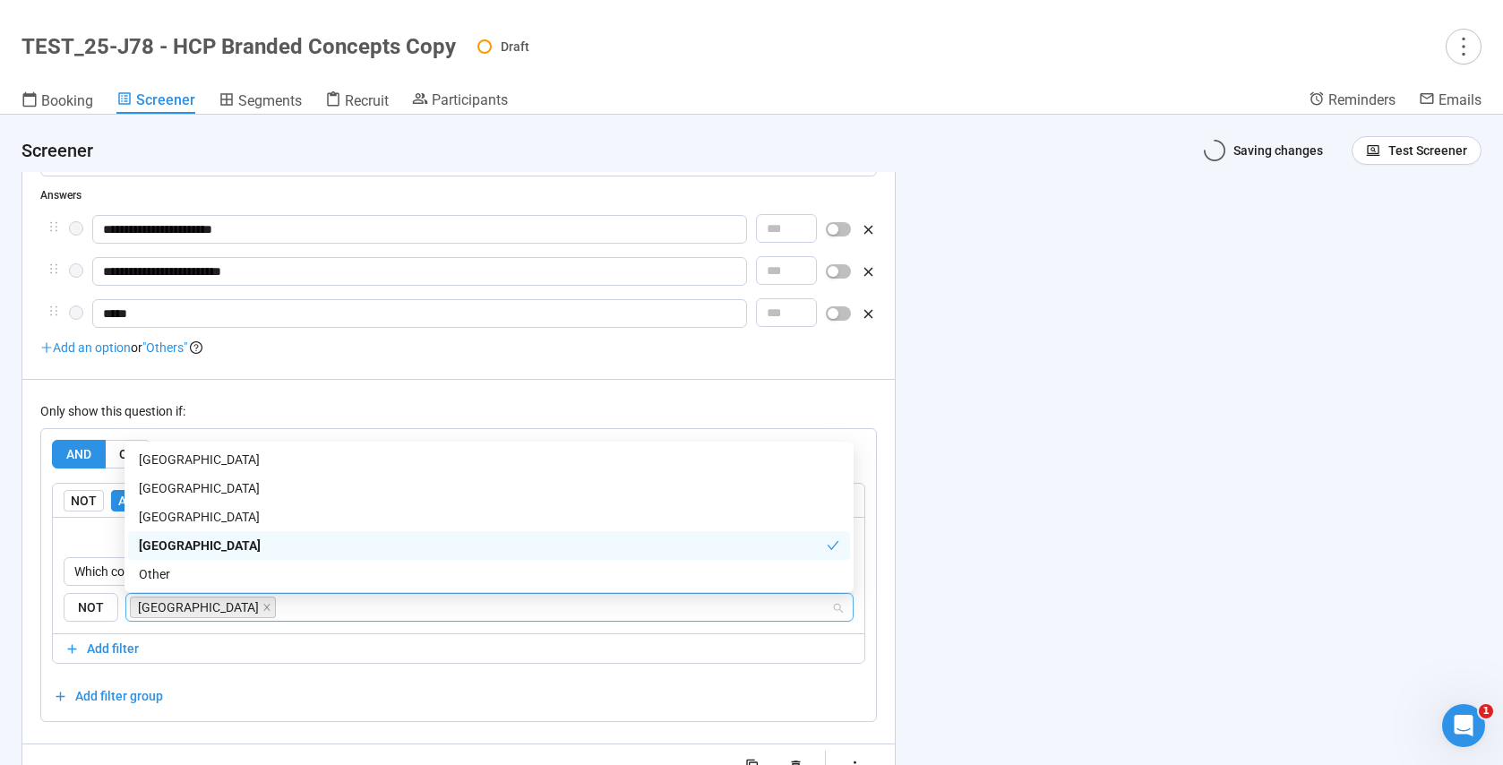
click at [939, 562] on div "**********" at bounding box center [751, 440] width 1503 height 650
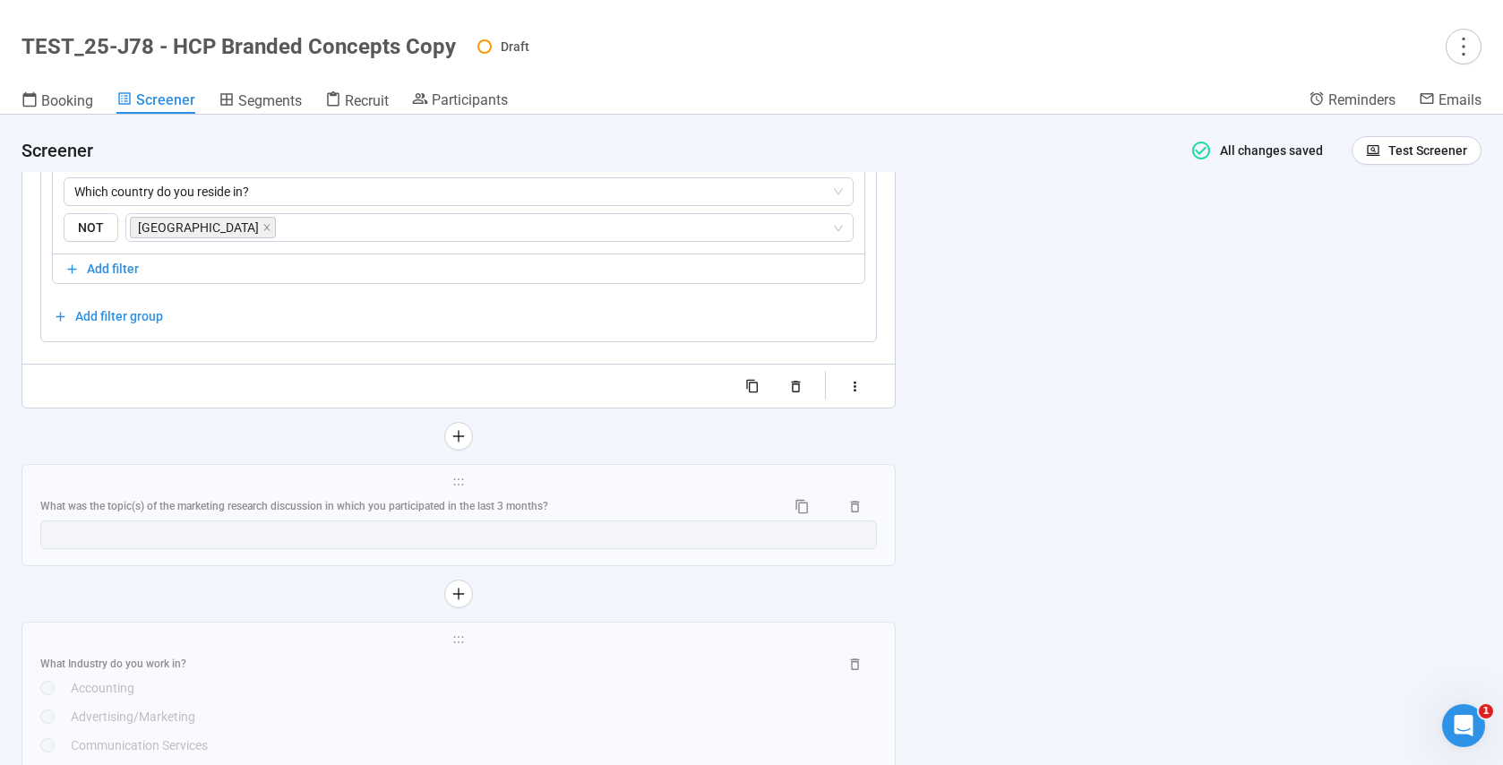
click at [650, 511] on div "What was the topic(s) of the marketing research discussion in which you partici…" at bounding box center [405, 506] width 731 height 17
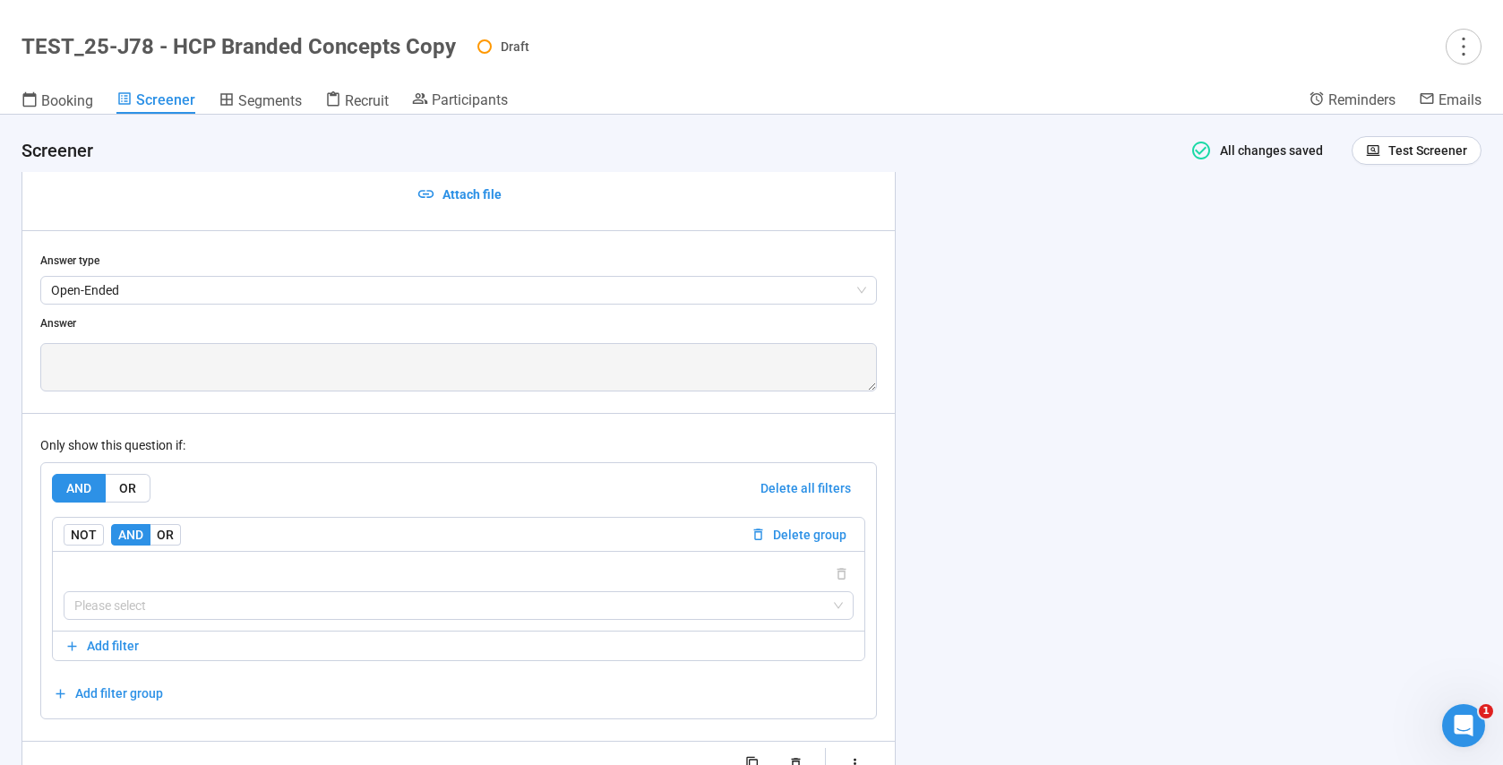
scroll to position [4172, 0]
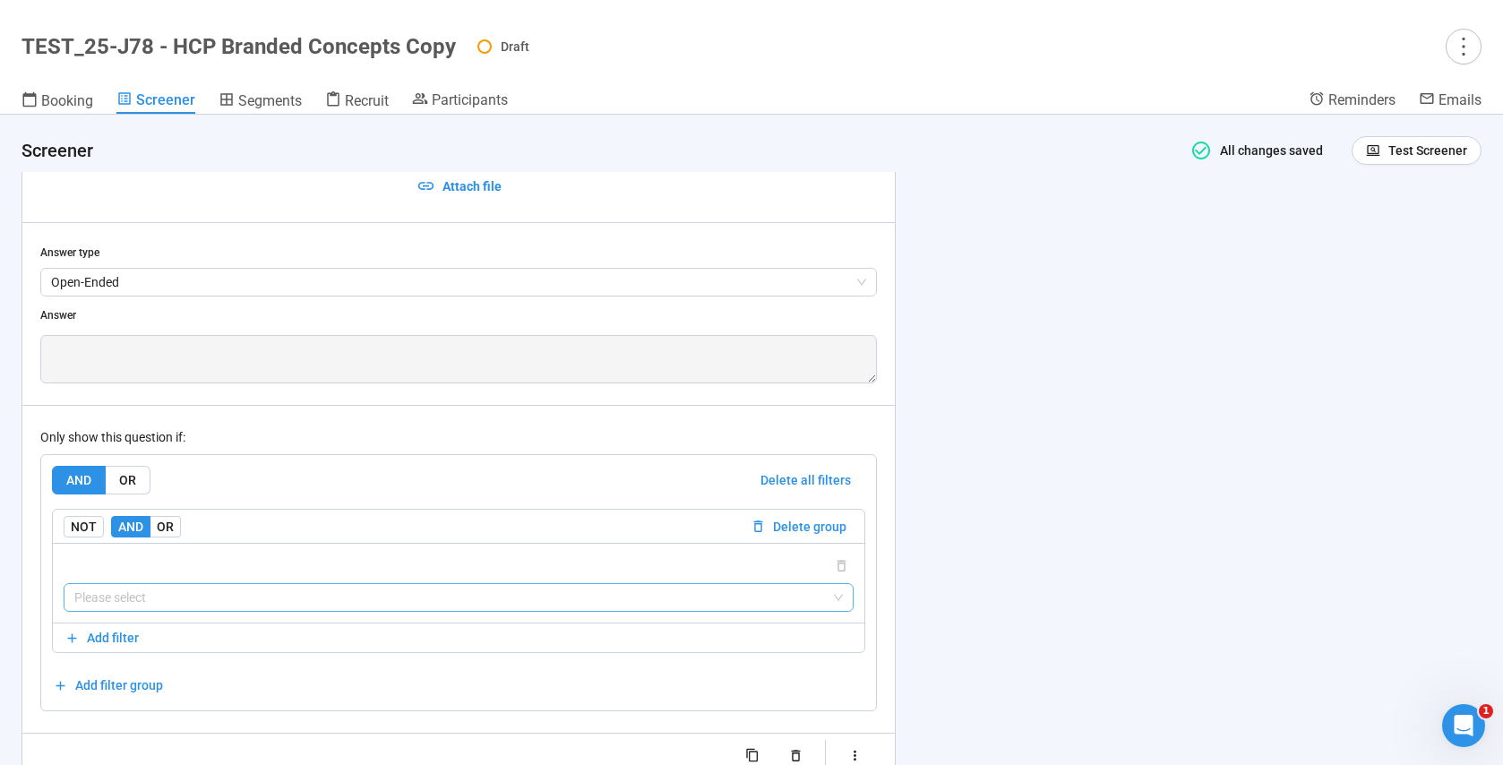
click at [142, 599] on input "search" at bounding box center [458, 597] width 768 height 27
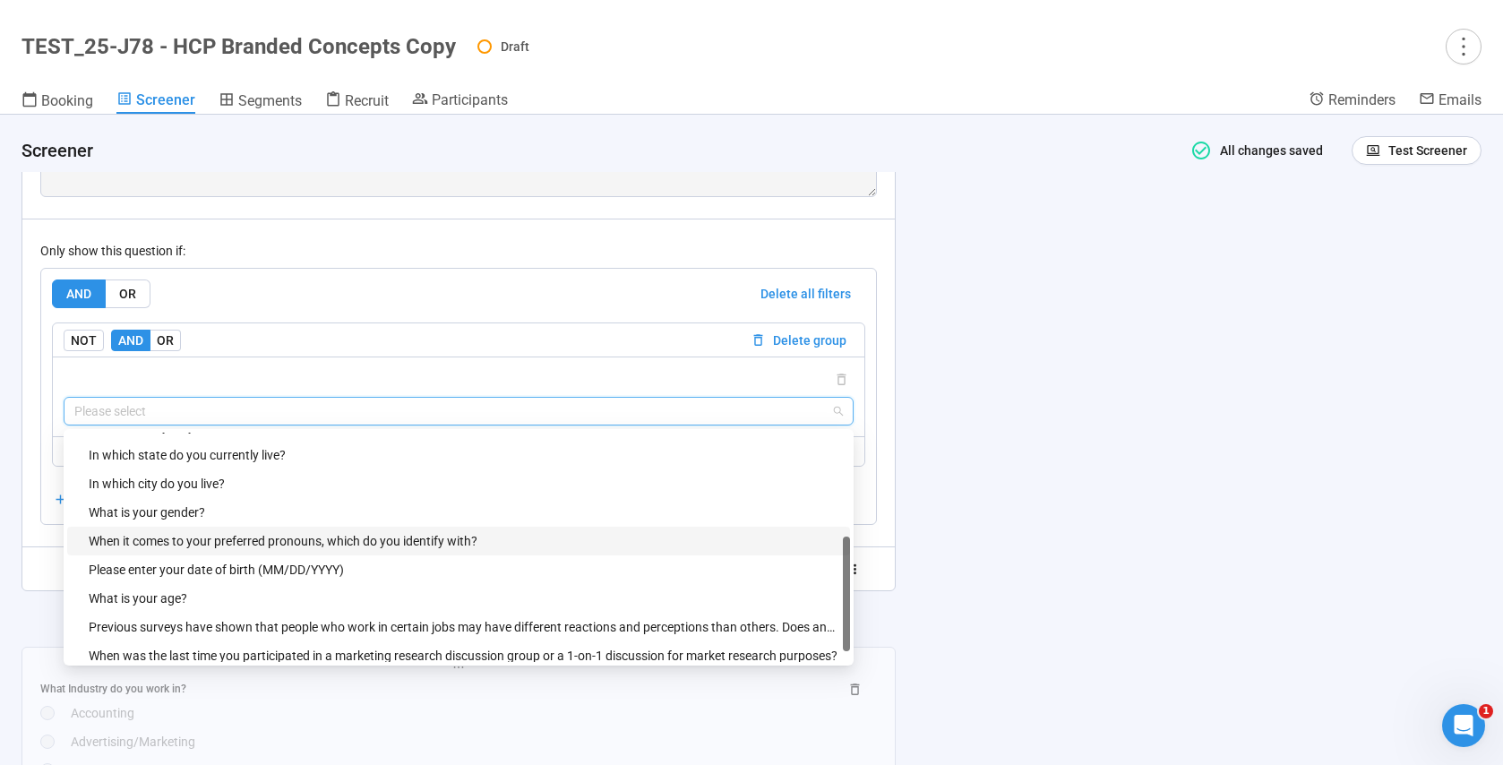
scroll to position [86, 0]
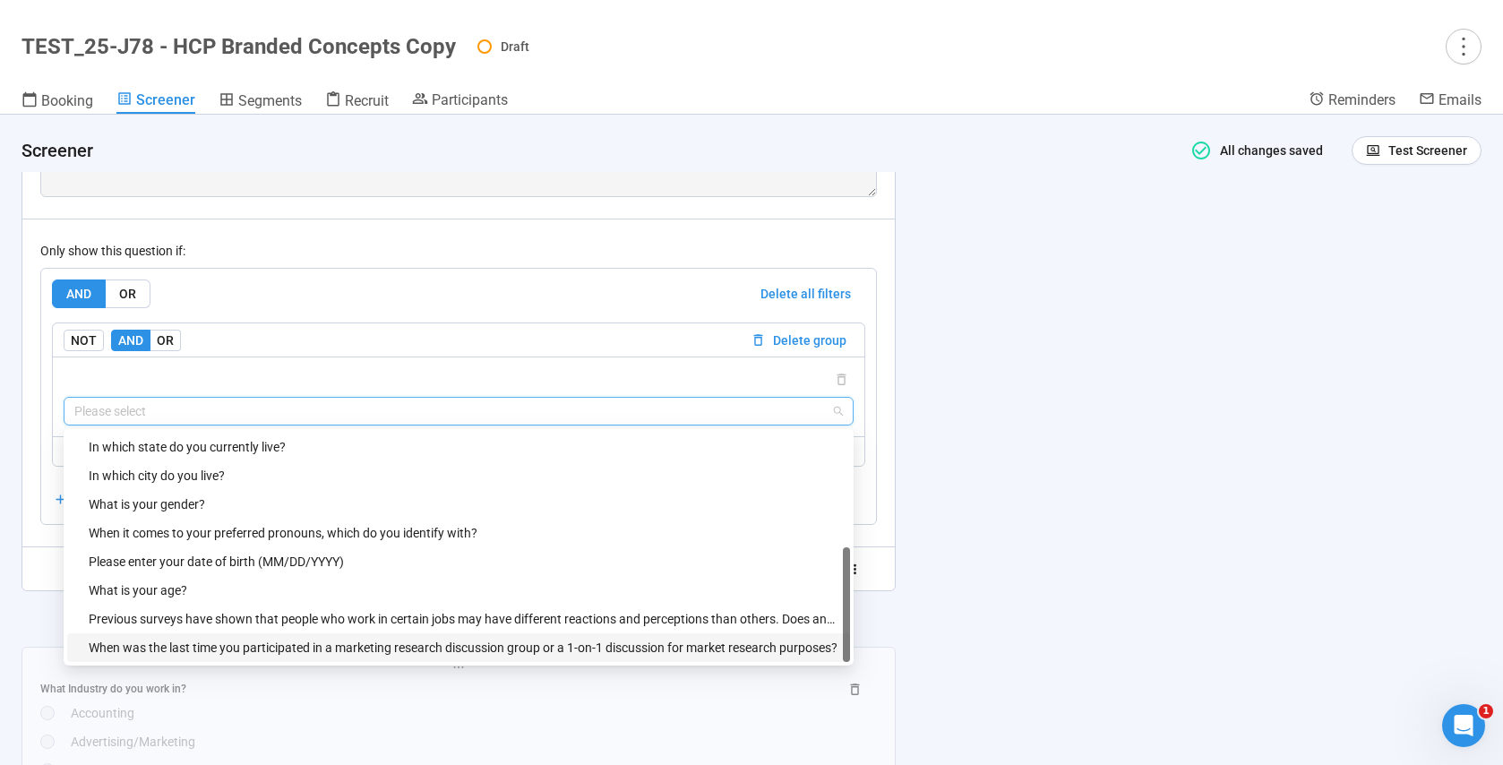
click at [290, 644] on div "When was the last time you participated in a marketing research discussion grou…" at bounding box center [464, 648] width 751 height 20
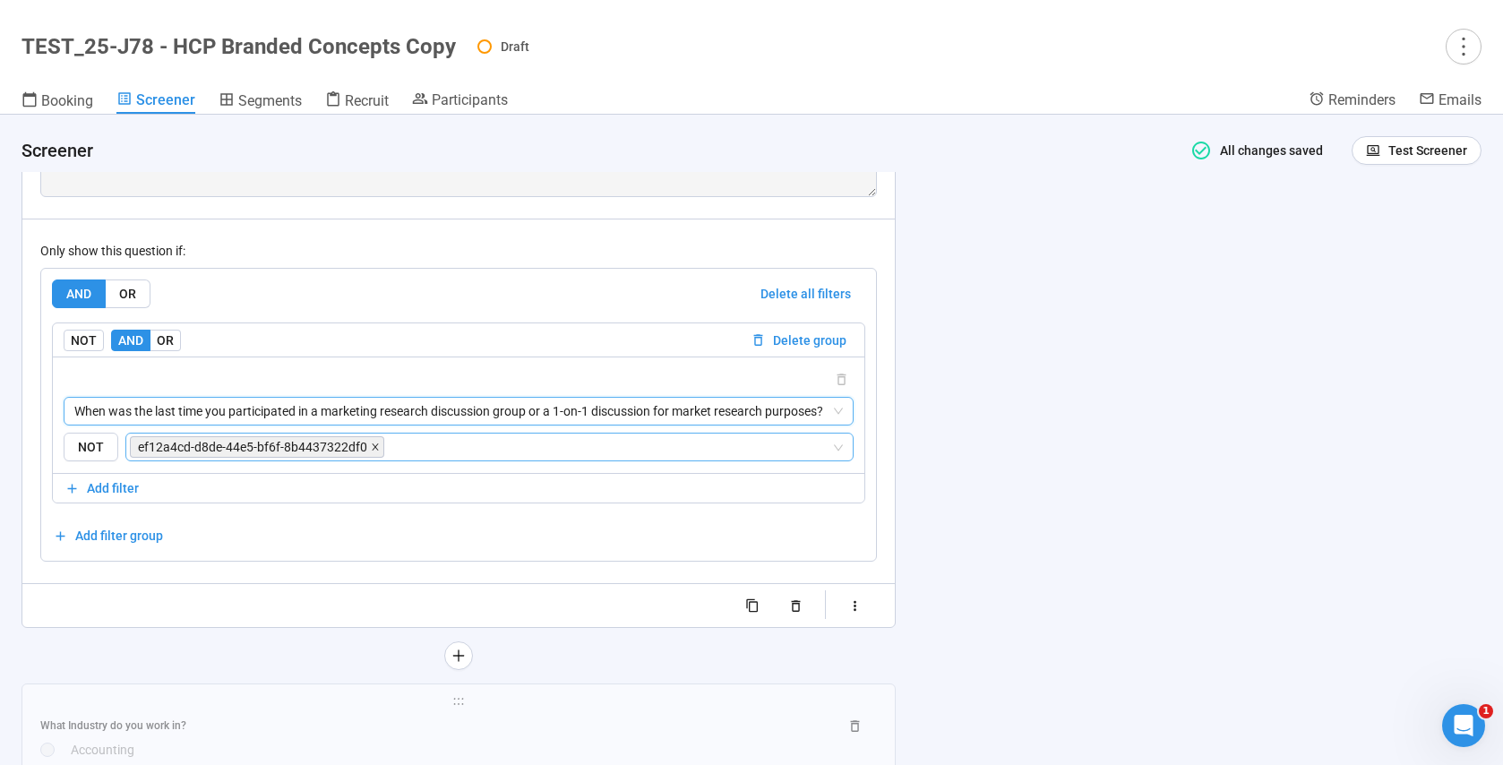
click at [373, 446] on icon "close" at bounding box center [375, 446] width 9 height 9
click at [310, 445] on input "search" at bounding box center [484, 446] width 694 height 21
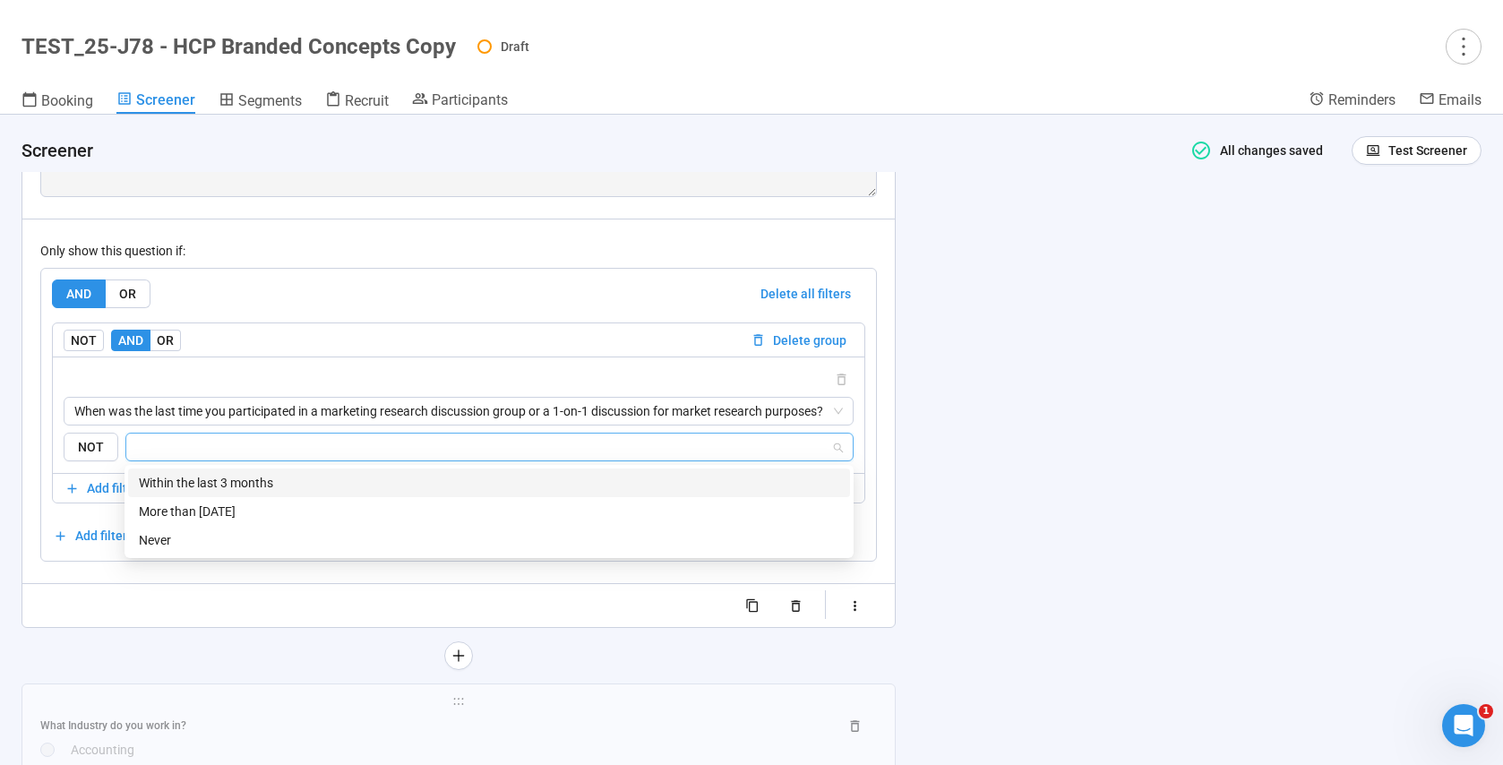
click at [229, 486] on div "Within the last 3 months" at bounding box center [489, 483] width 700 height 20
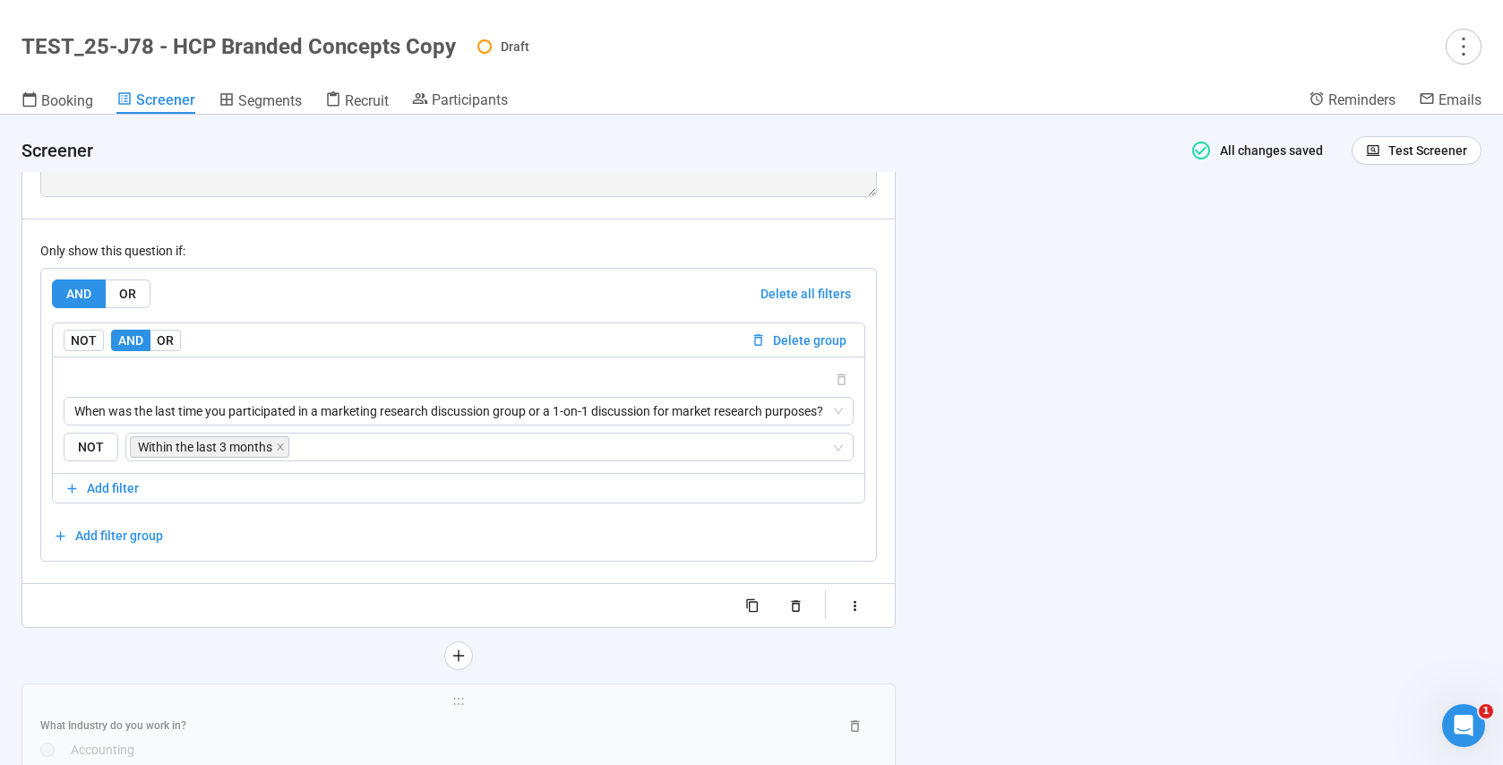
click at [951, 509] on div "**********" at bounding box center [751, 440] width 1503 height 650
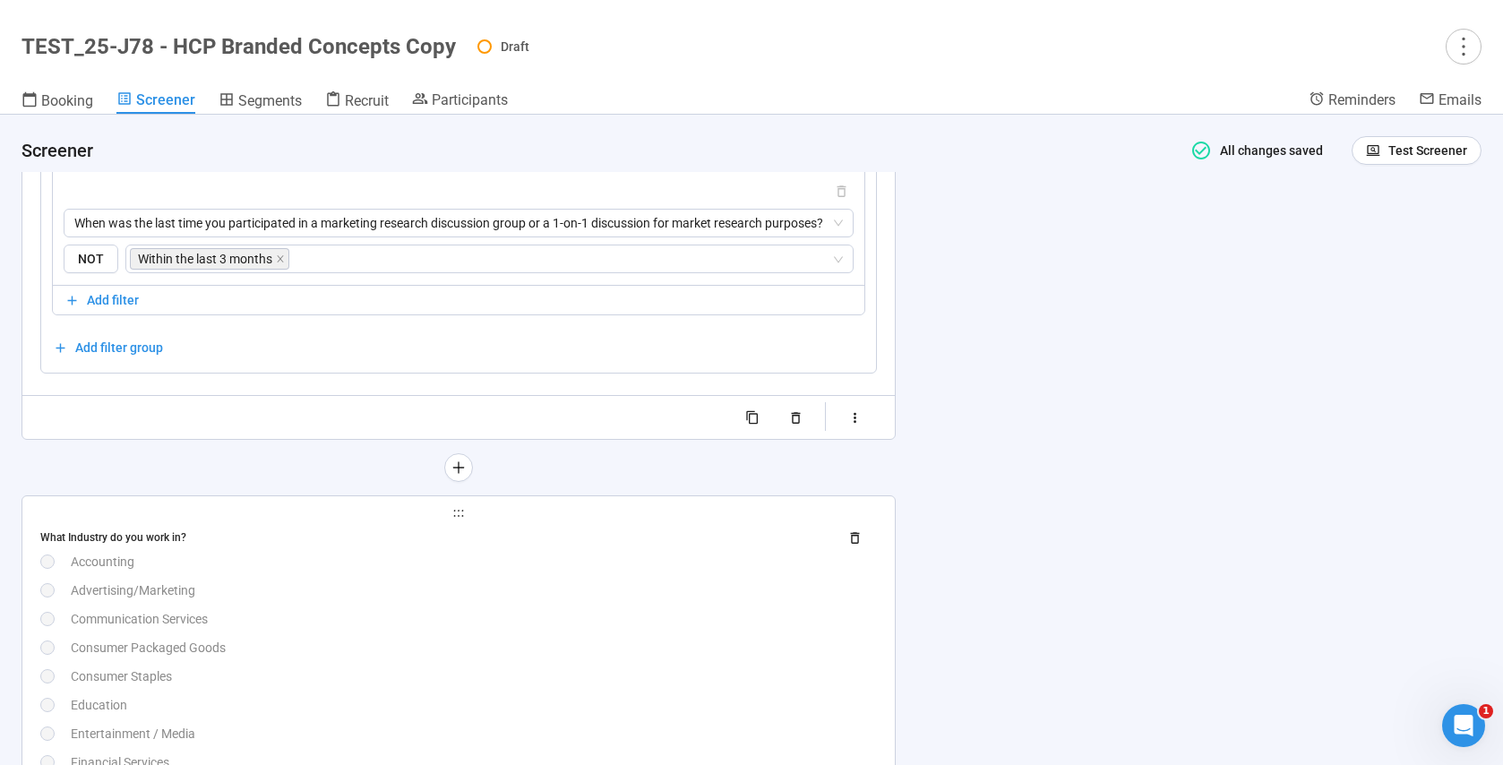
click at [482, 543] on div "What Industry do you work in?" at bounding box center [432, 537] width 784 height 17
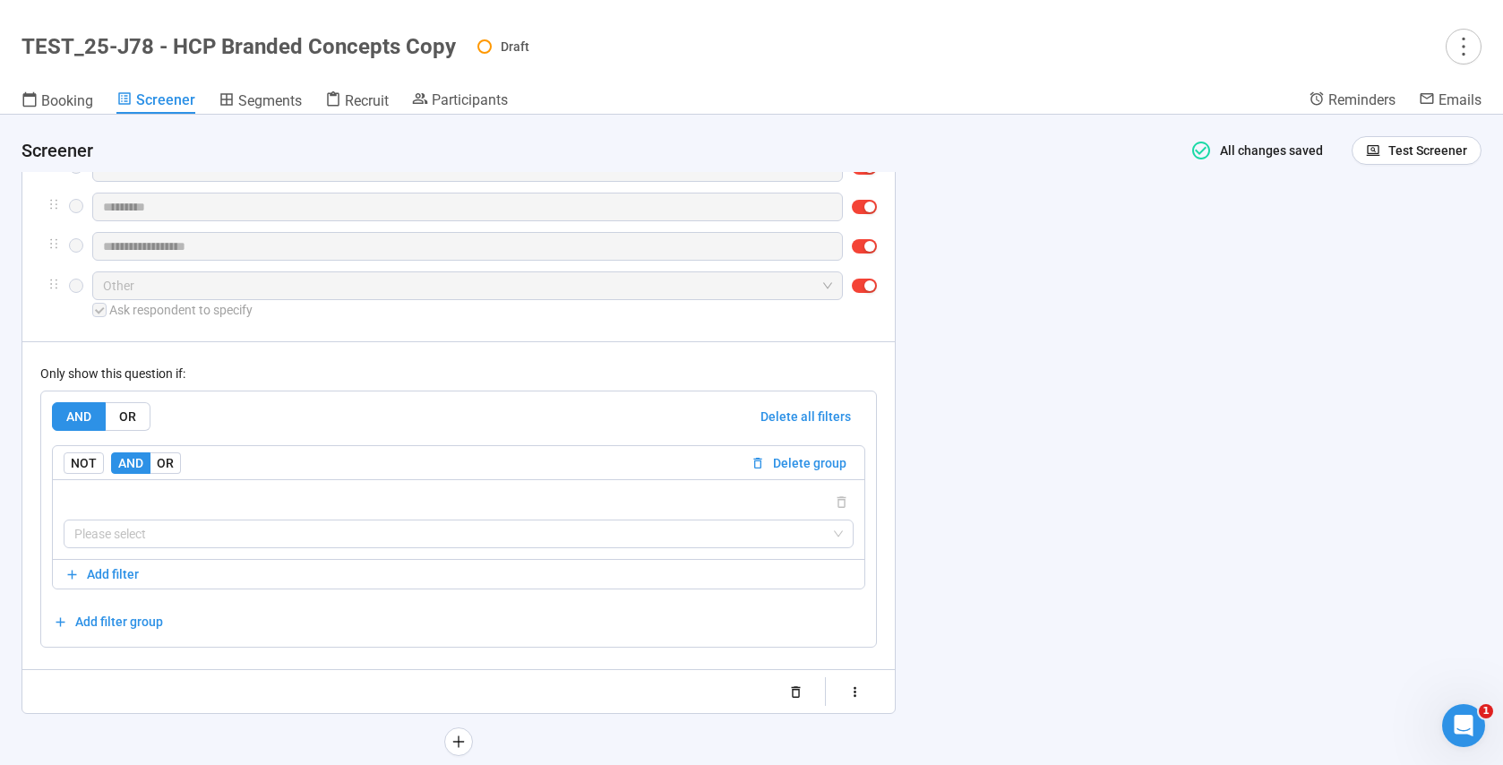
scroll to position [5208, 0]
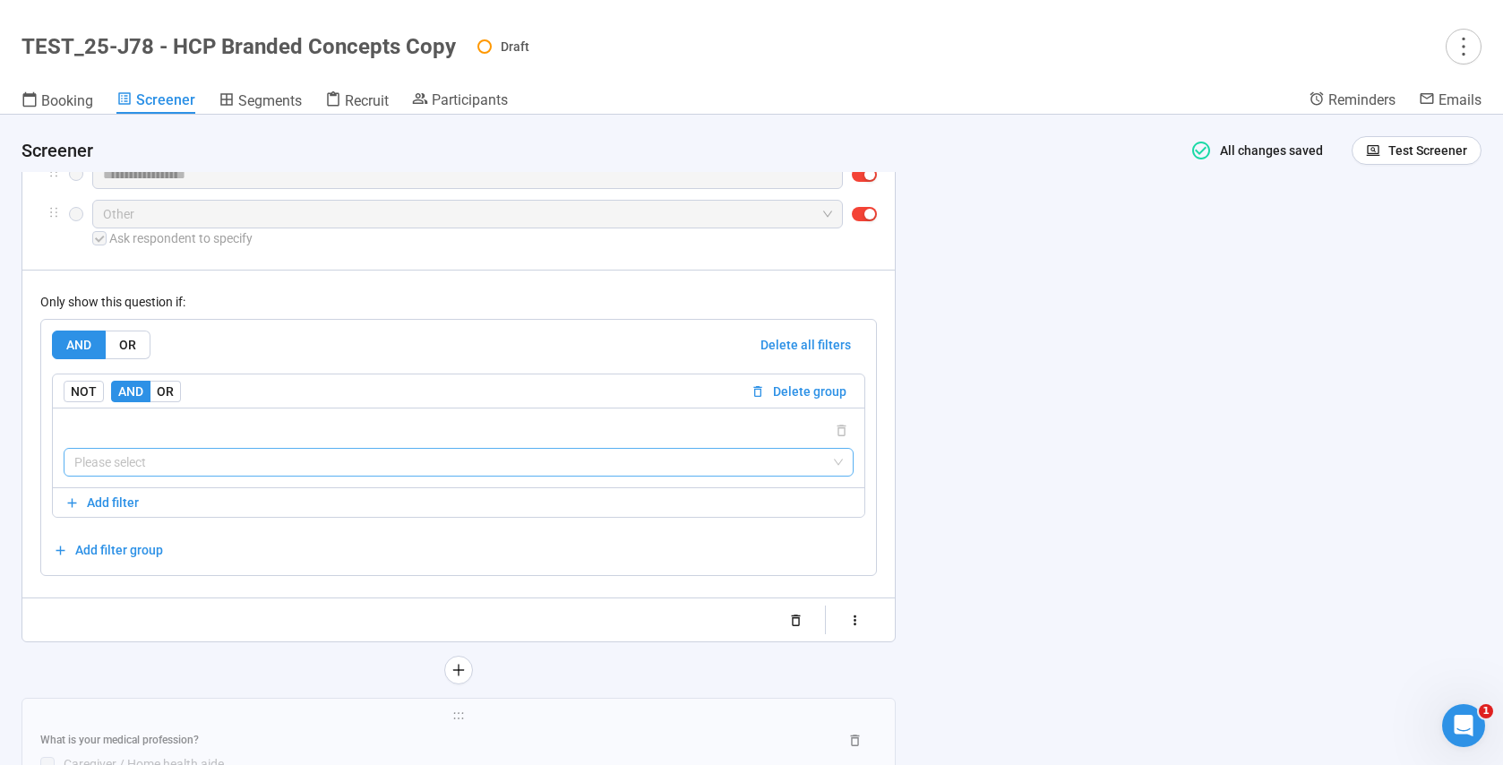
click at [135, 470] on input "search" at bounding box center [458, 462] width 768 height 27
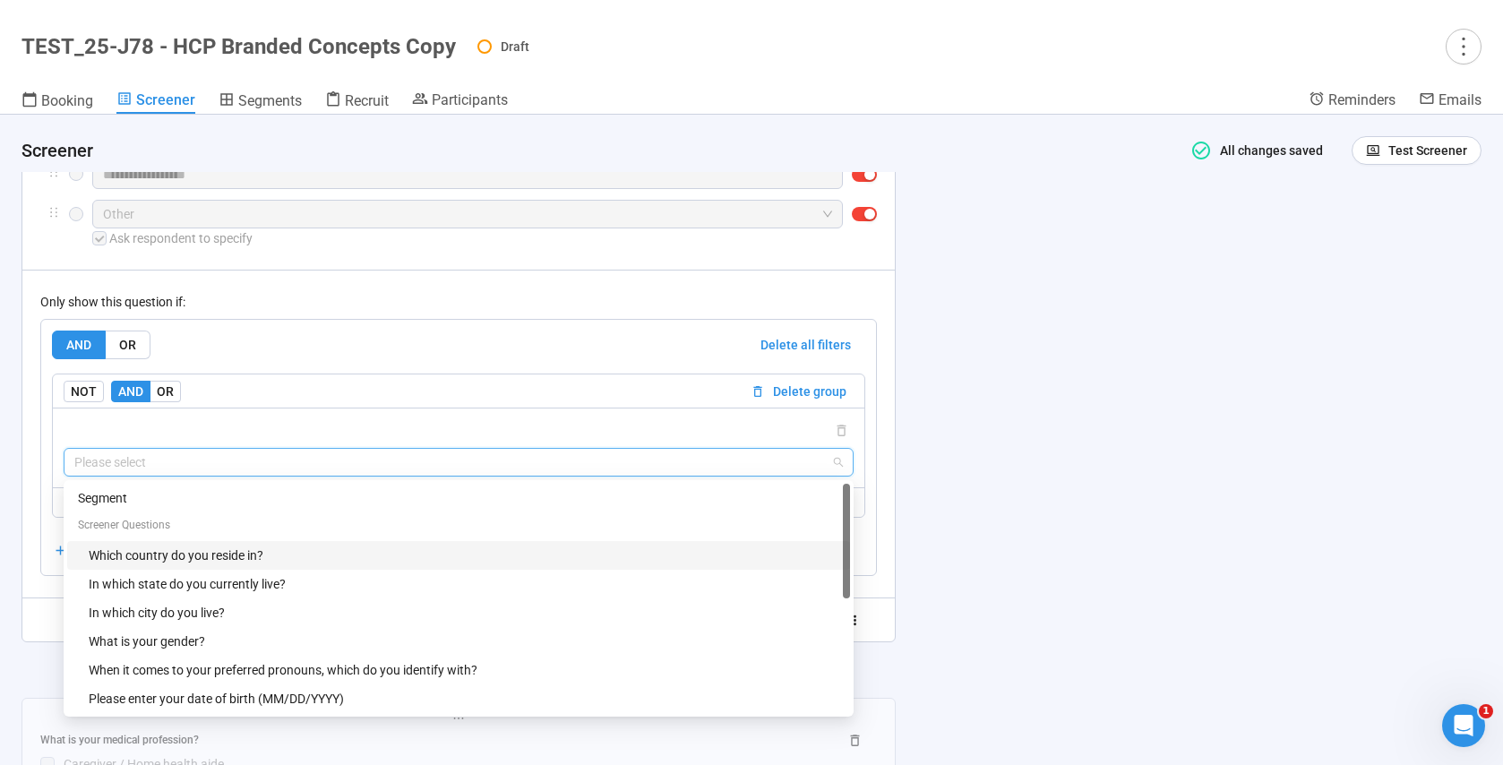
click at [149, 547] on div "Which country do you reside in?" at bounding box center [464, 555] width 751 height 20
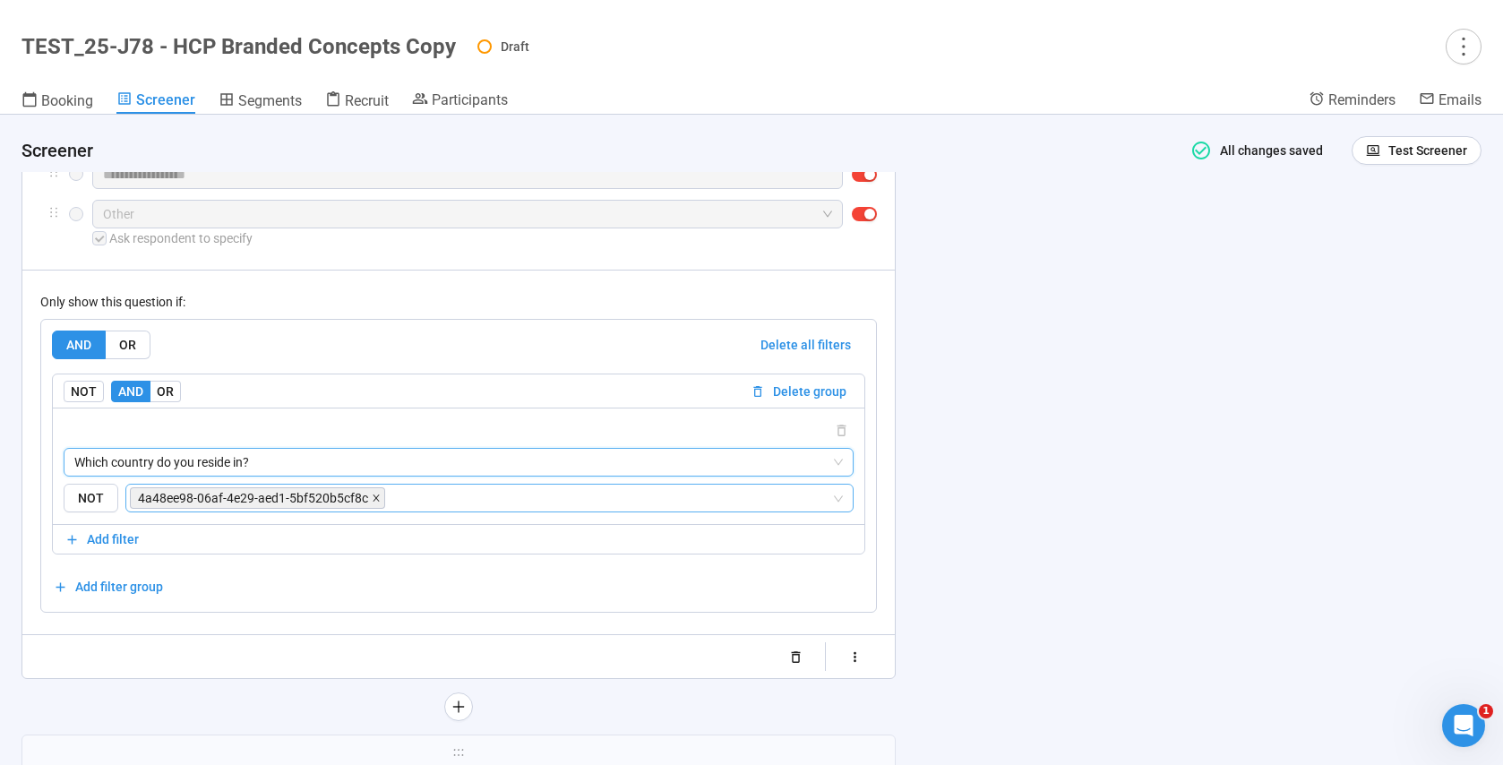
click at [376, 506] on span at bounding box center [376, 498] width 9 height 20
click at [340, 501] on input "search" at bounding box center [484, 497] width 694 height 21
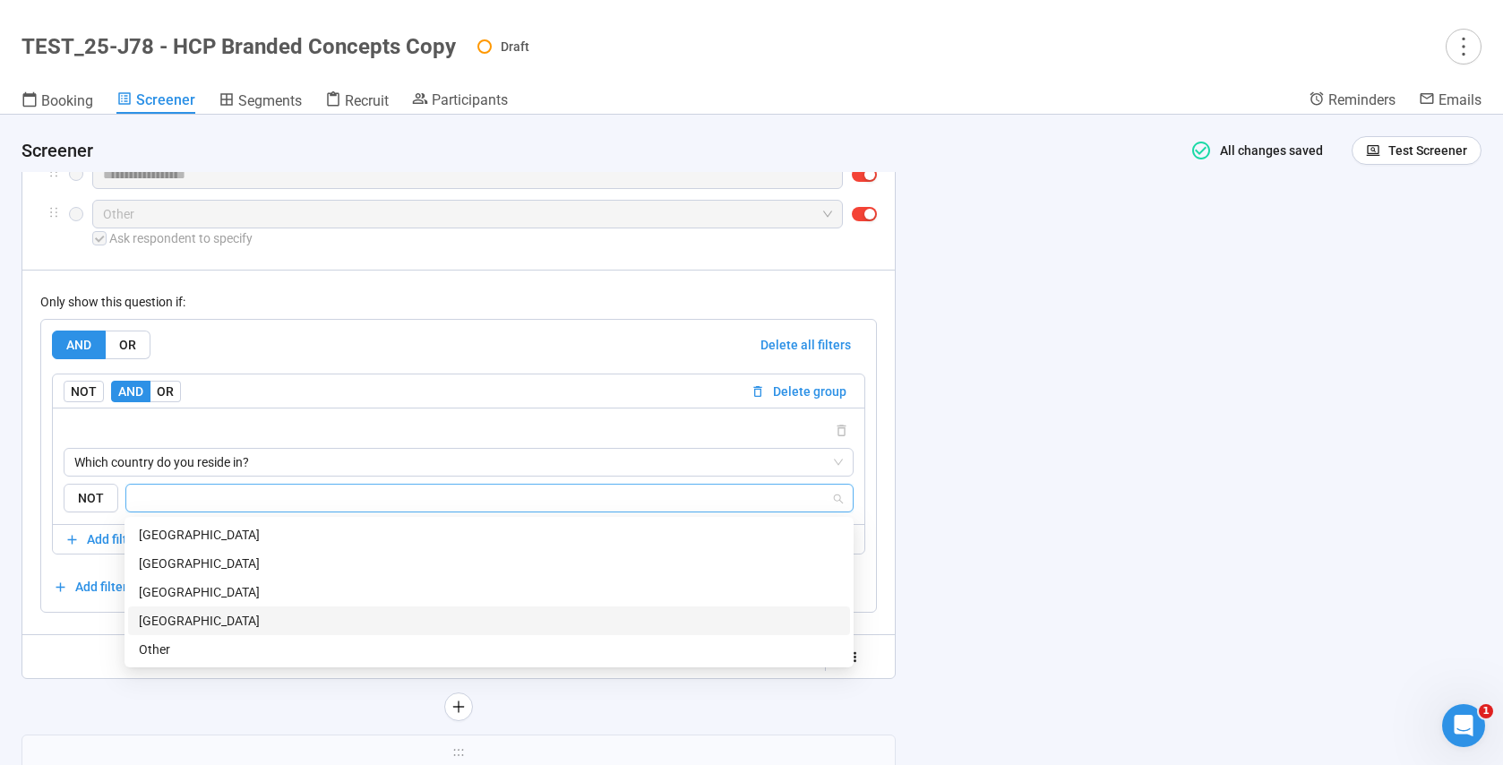
click at [232, 627] on div "[GEOGRAPHIC_DATA]" at bounding box center [489, 621] width 700 height 20
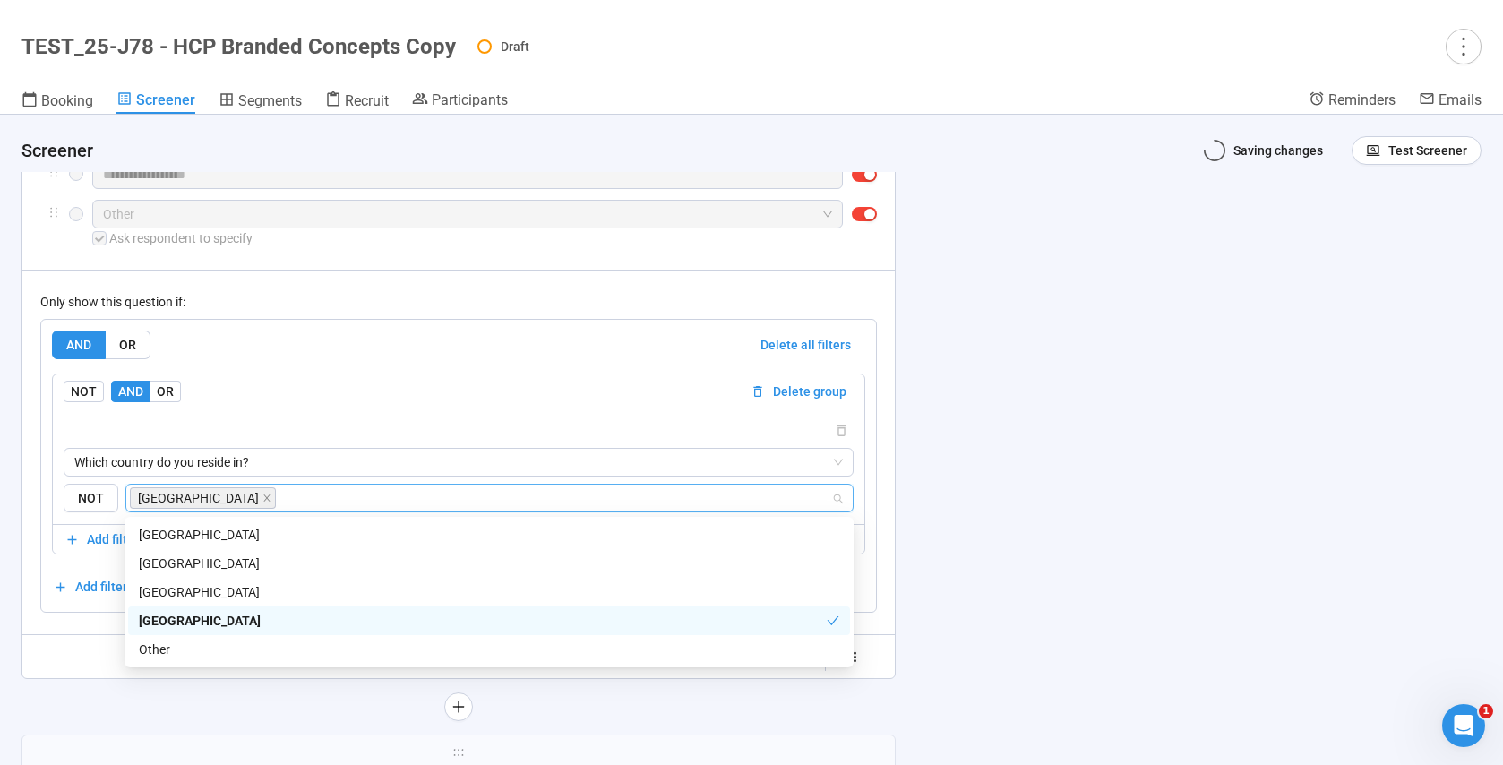
click at [1016, 588] on div "**********" at bounding box center [751, 440] width 1503 height 650
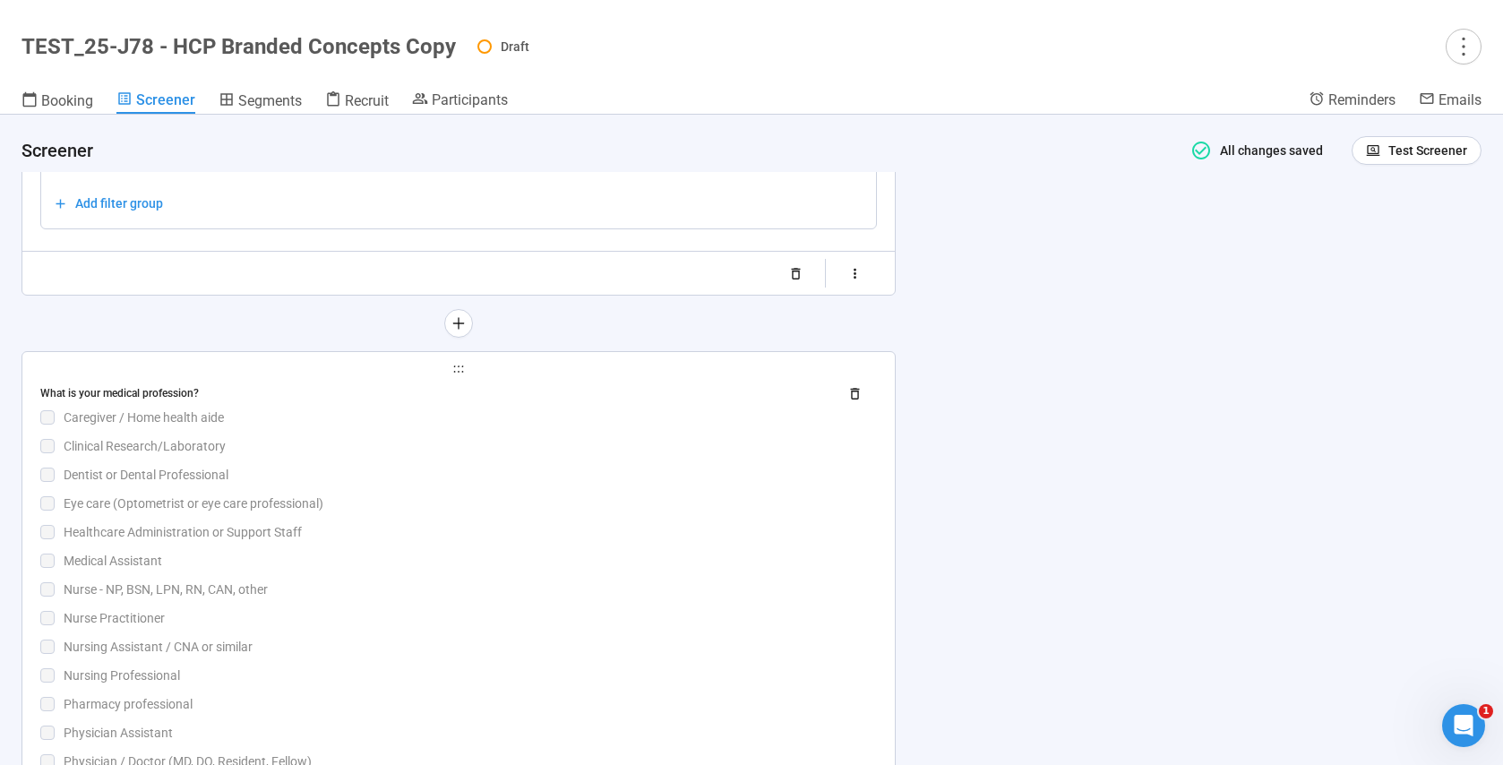
click at [557, 475] on div "Dentist or Dental Professional" at bounding box center [470, 475] width 813 height 20
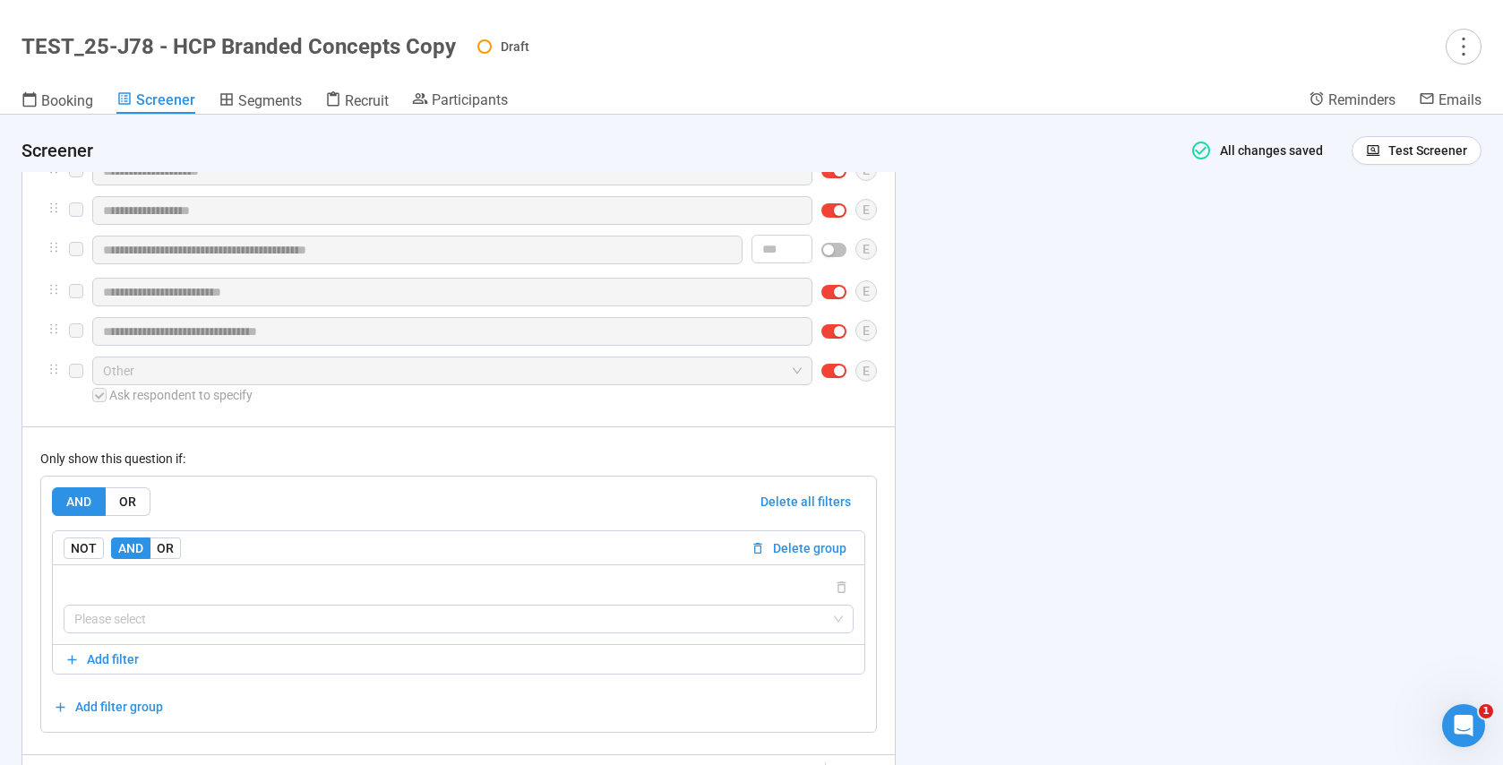
scroll to position [5605, 0]
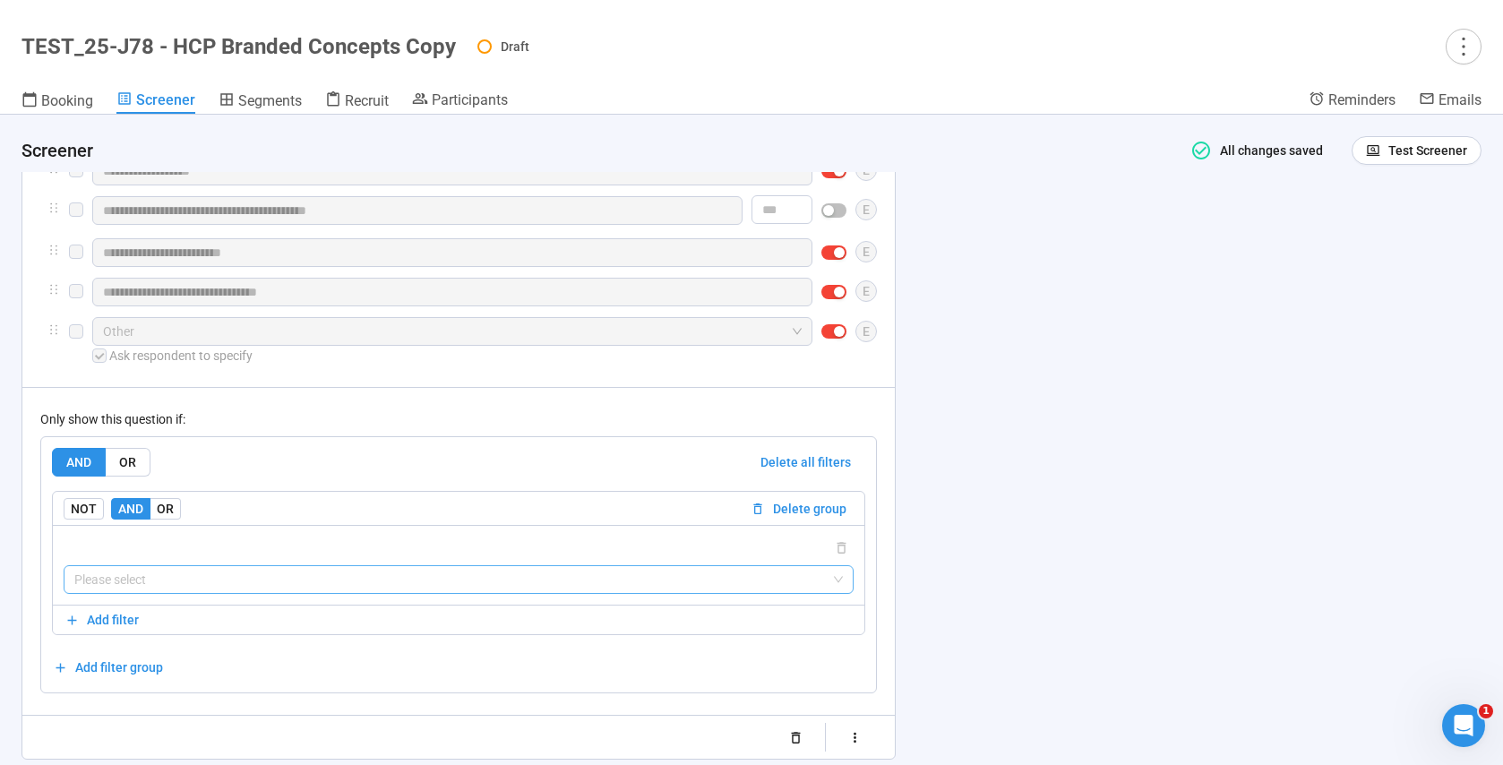
click at [114, 580] on input "search" at bounding box center [458, 579] width 768 height 27
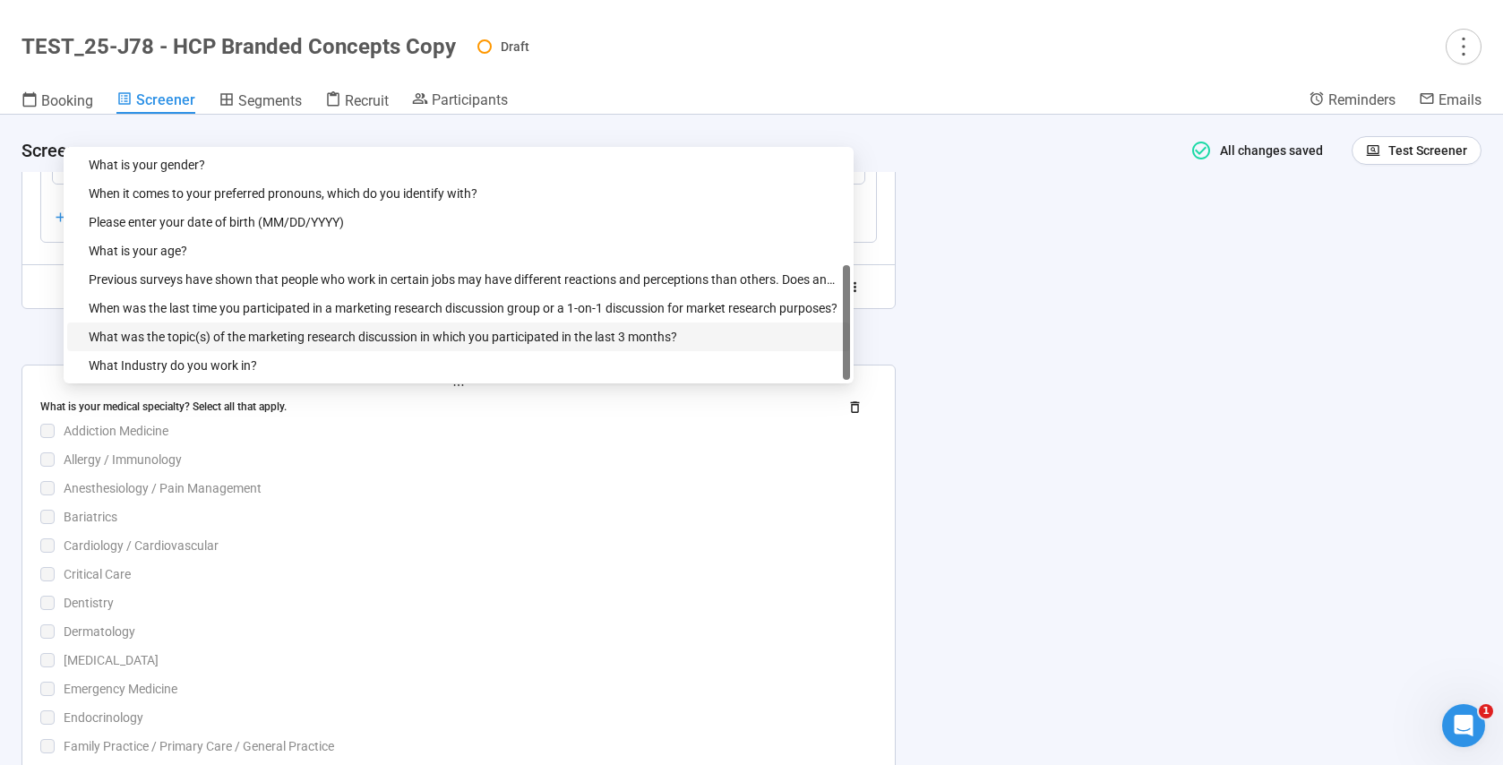
scroll to position [6116, 0]
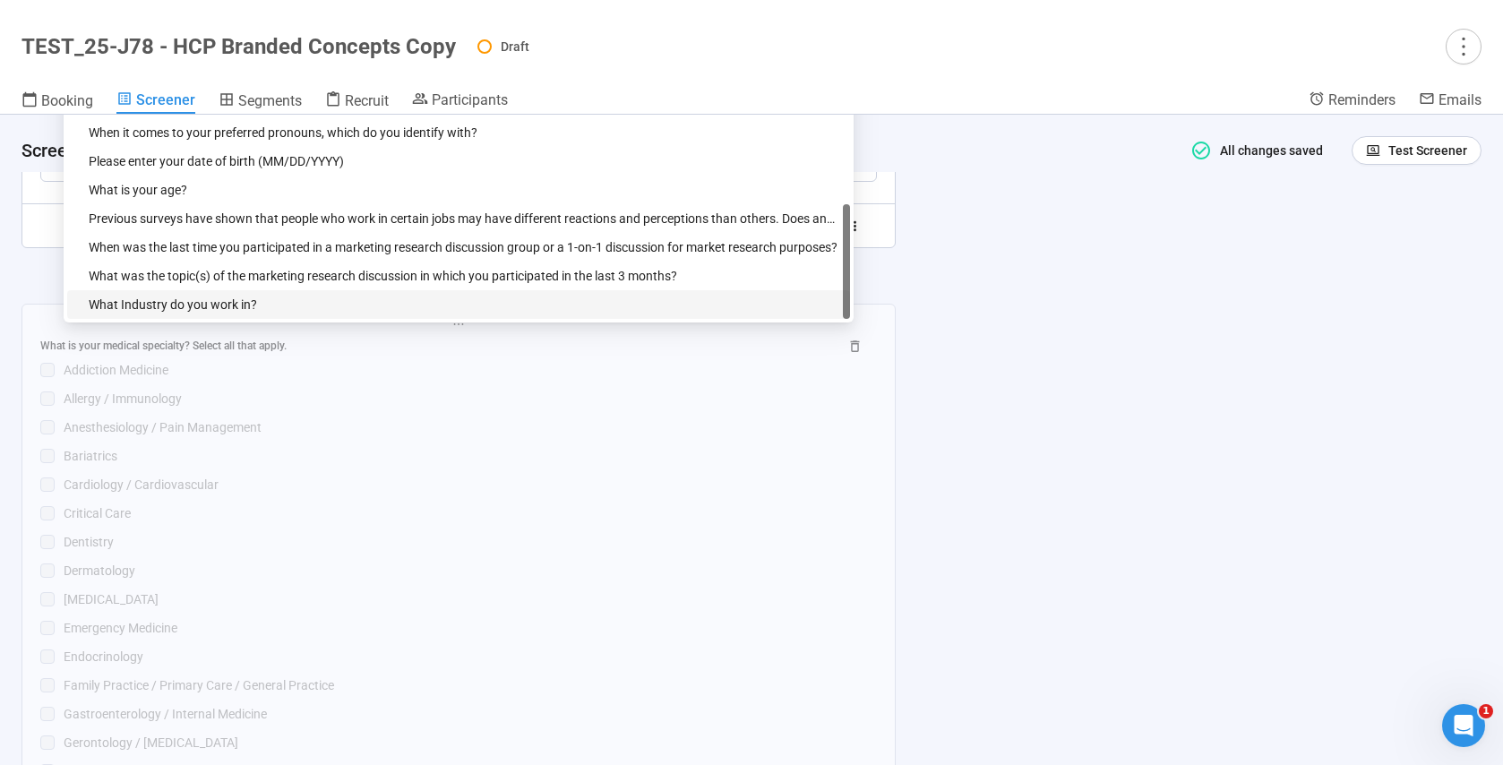
click at [230, 311] on div "What Industry do you work in?" at bounding box center [464, 305] width 751 height 20
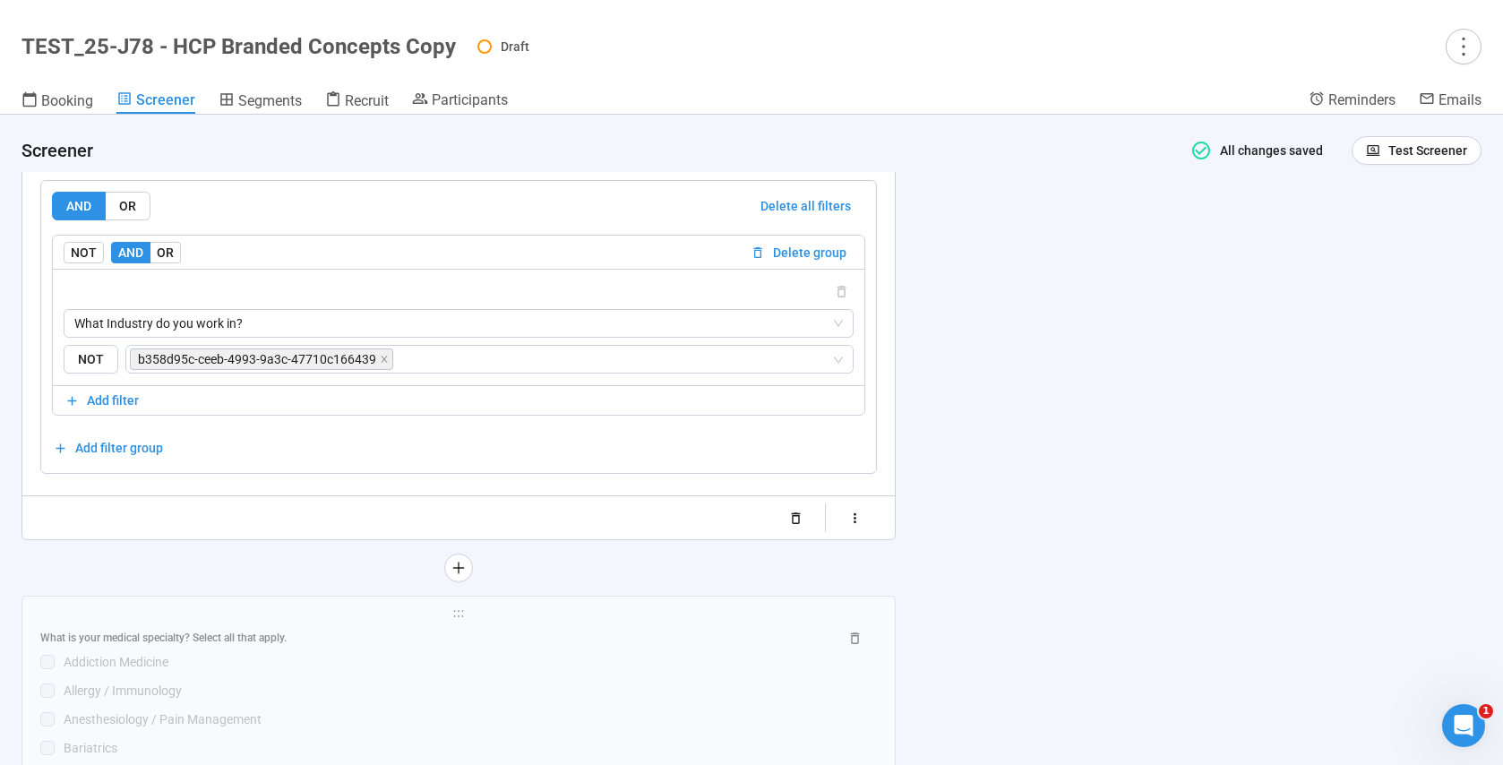
scroll to position [5850, 0]
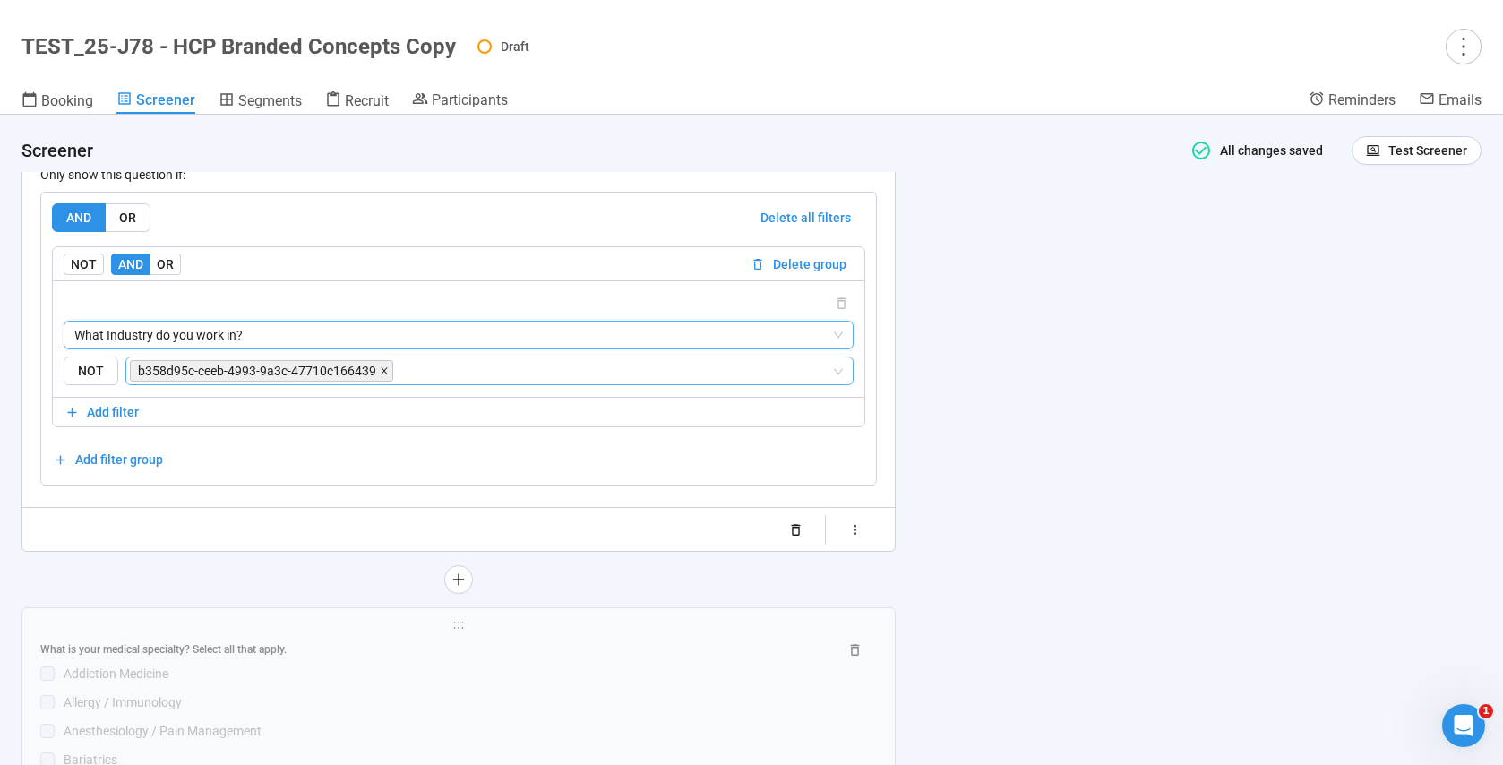
click at [380, 372] on icon "close" at bounding box center [384, 370] width 9 height 9
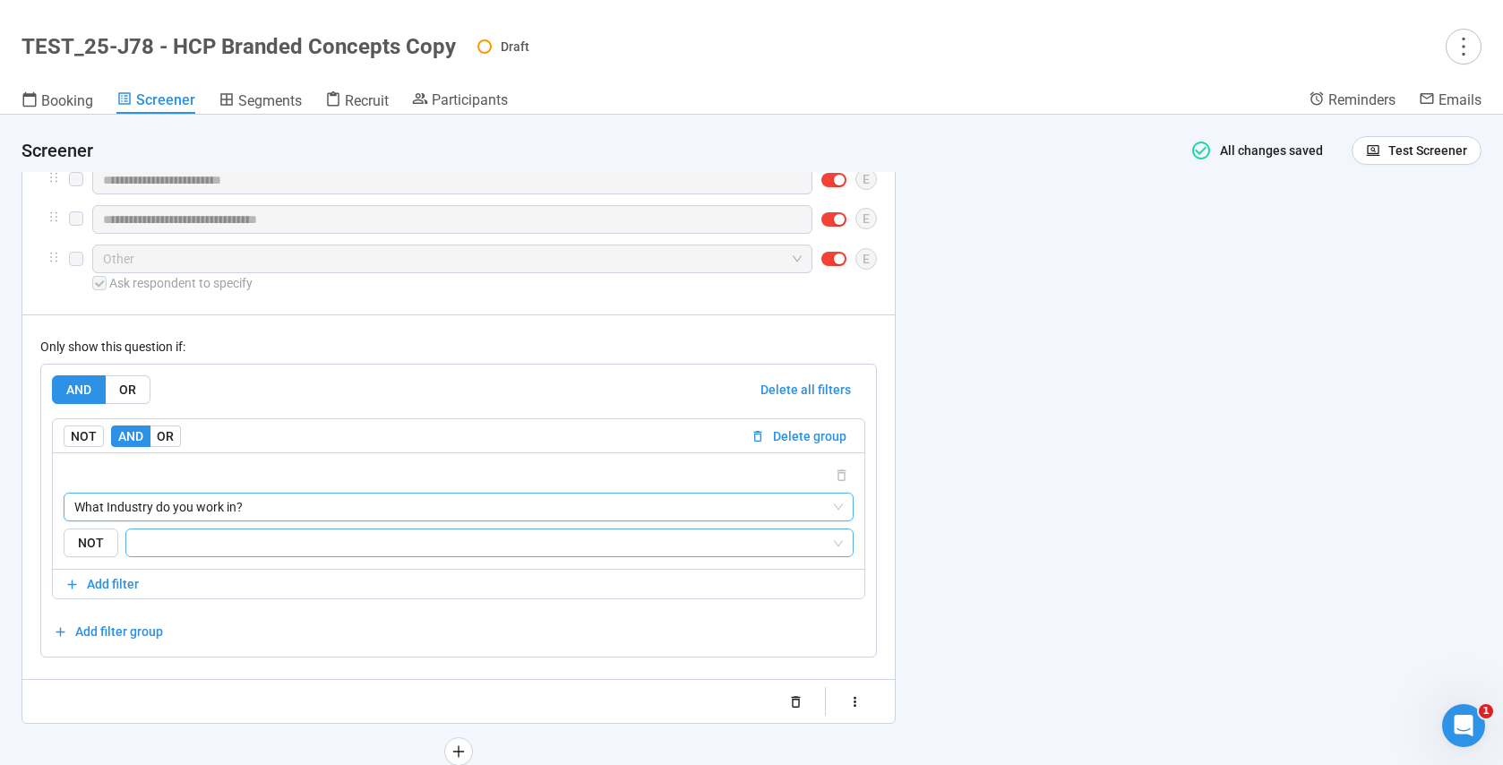
scroll to position [5740, 0]
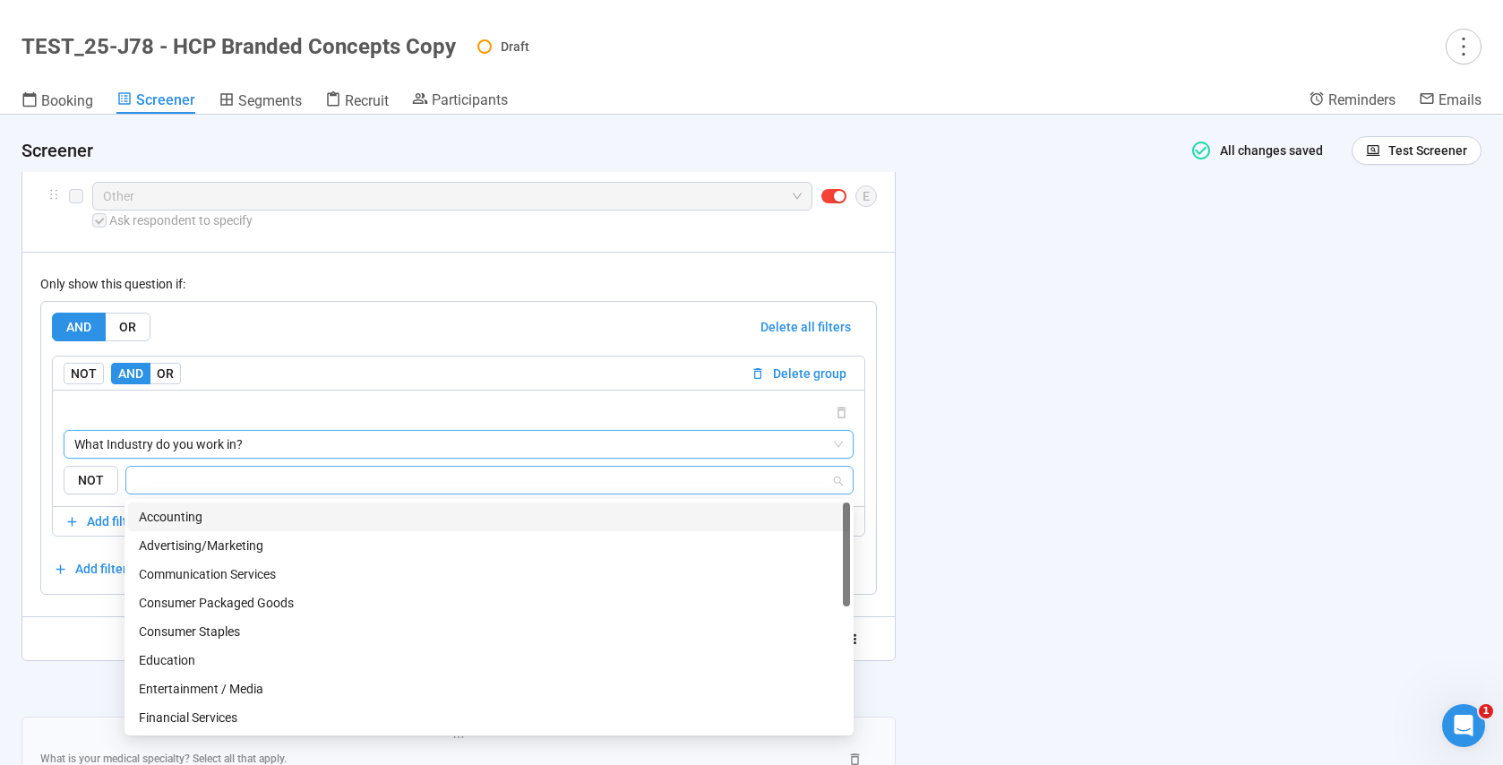
click at [165, 482] on input "search" at bounding box center [484, 479] width 694 height 21
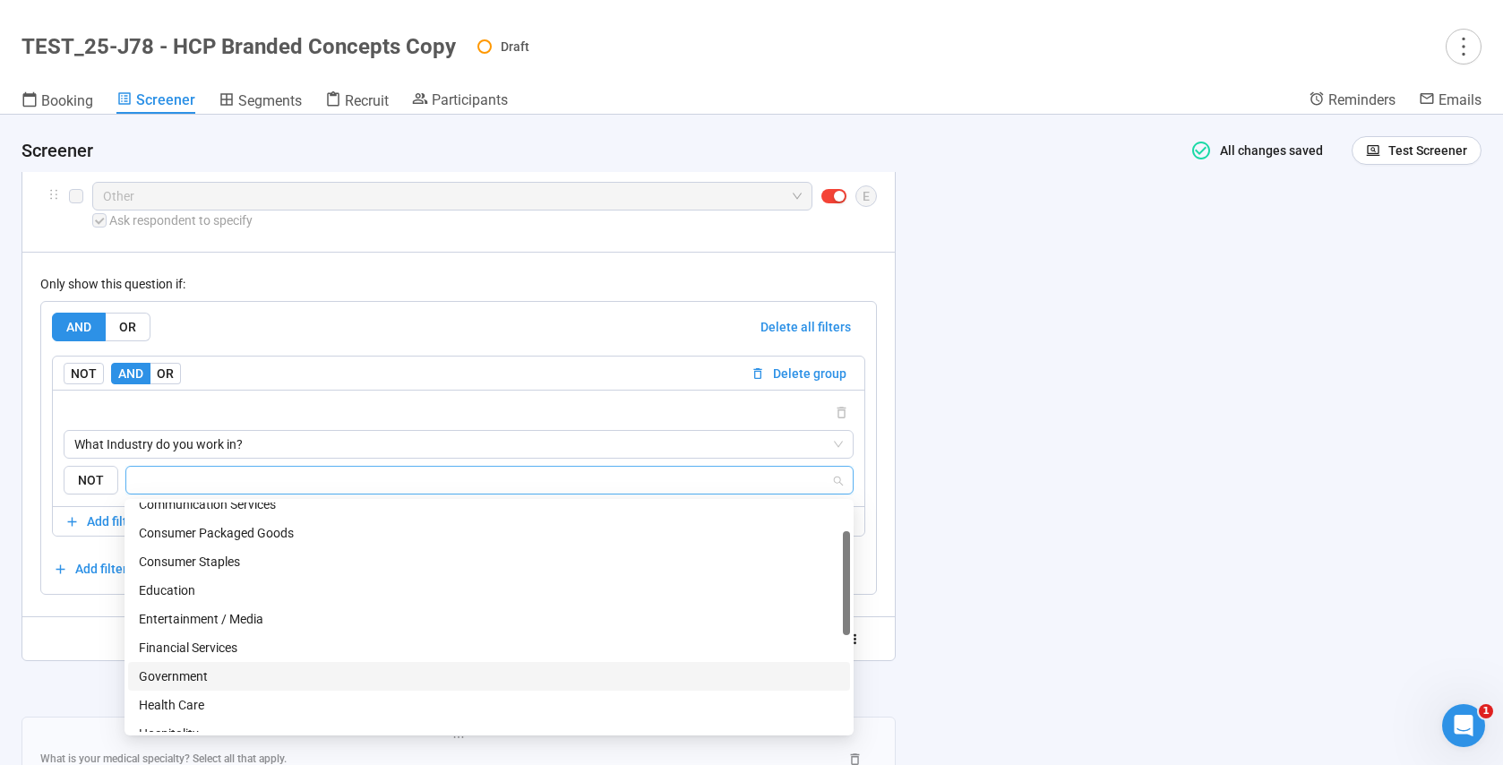
scroll to position [73, 0]
click at [176, 691] on div "Health Care" at bounding box center [489, 701] width 700 height 20
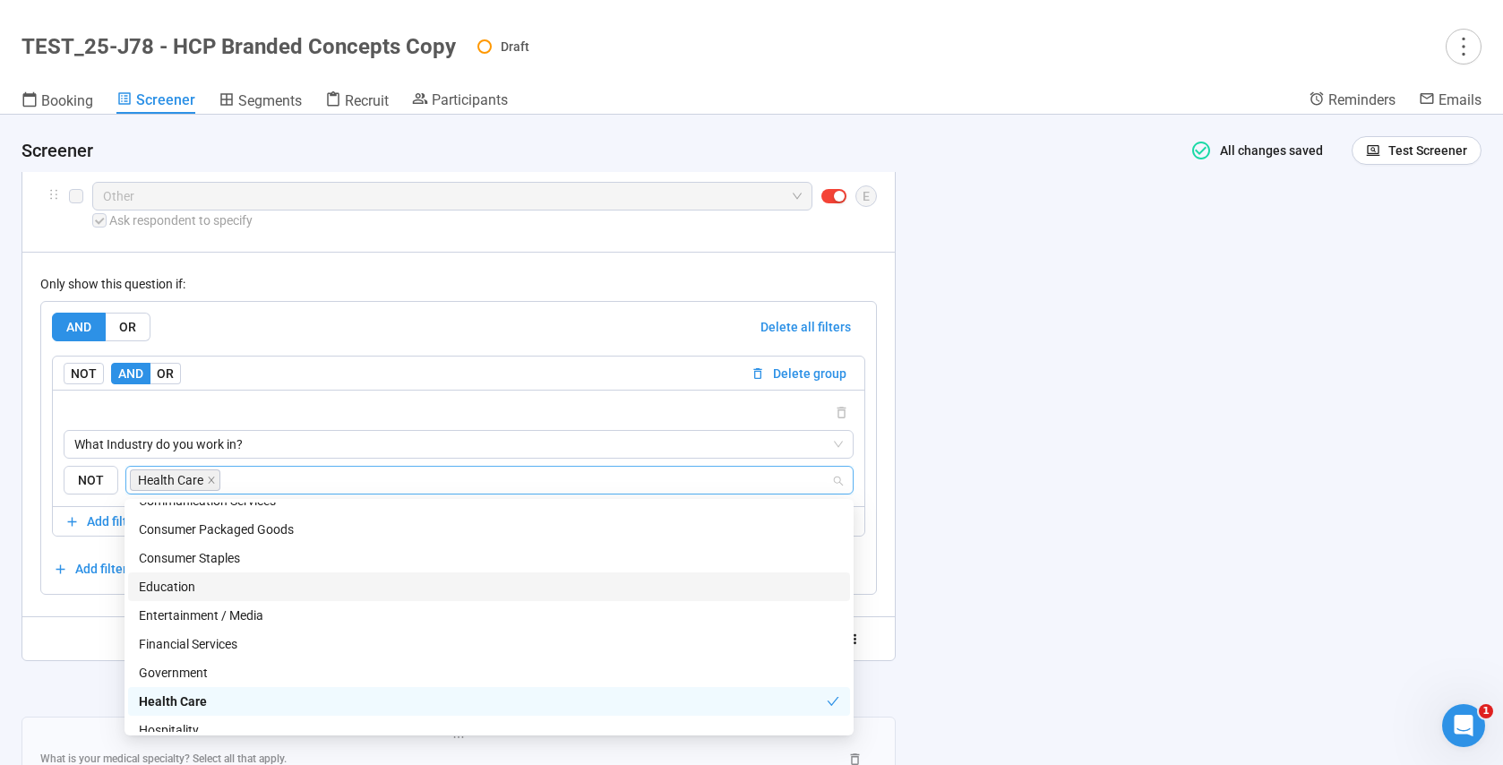
click at [82, 627] on div at bounding box center [458, 638] width 837 height 29
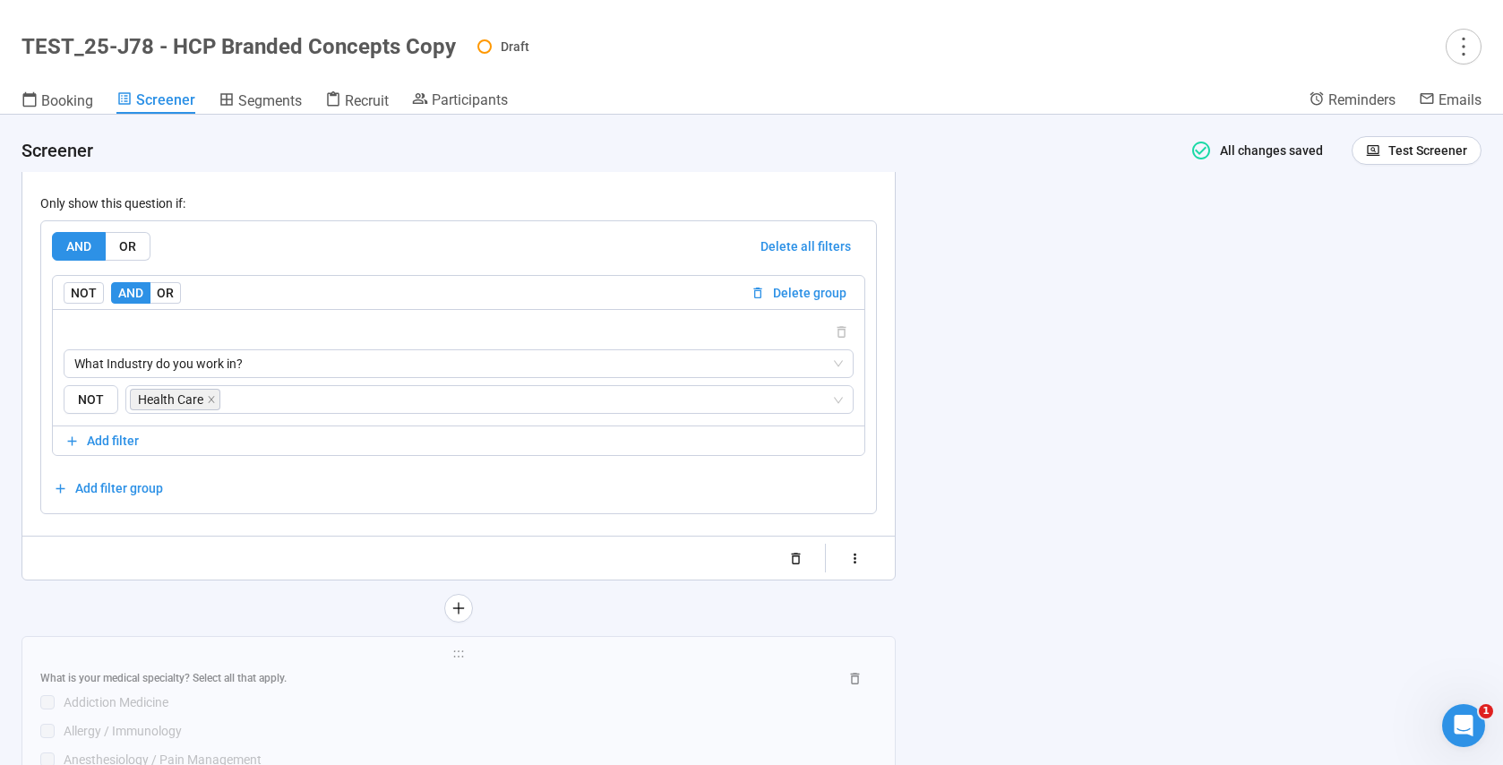
scroll to position [5951, 0]
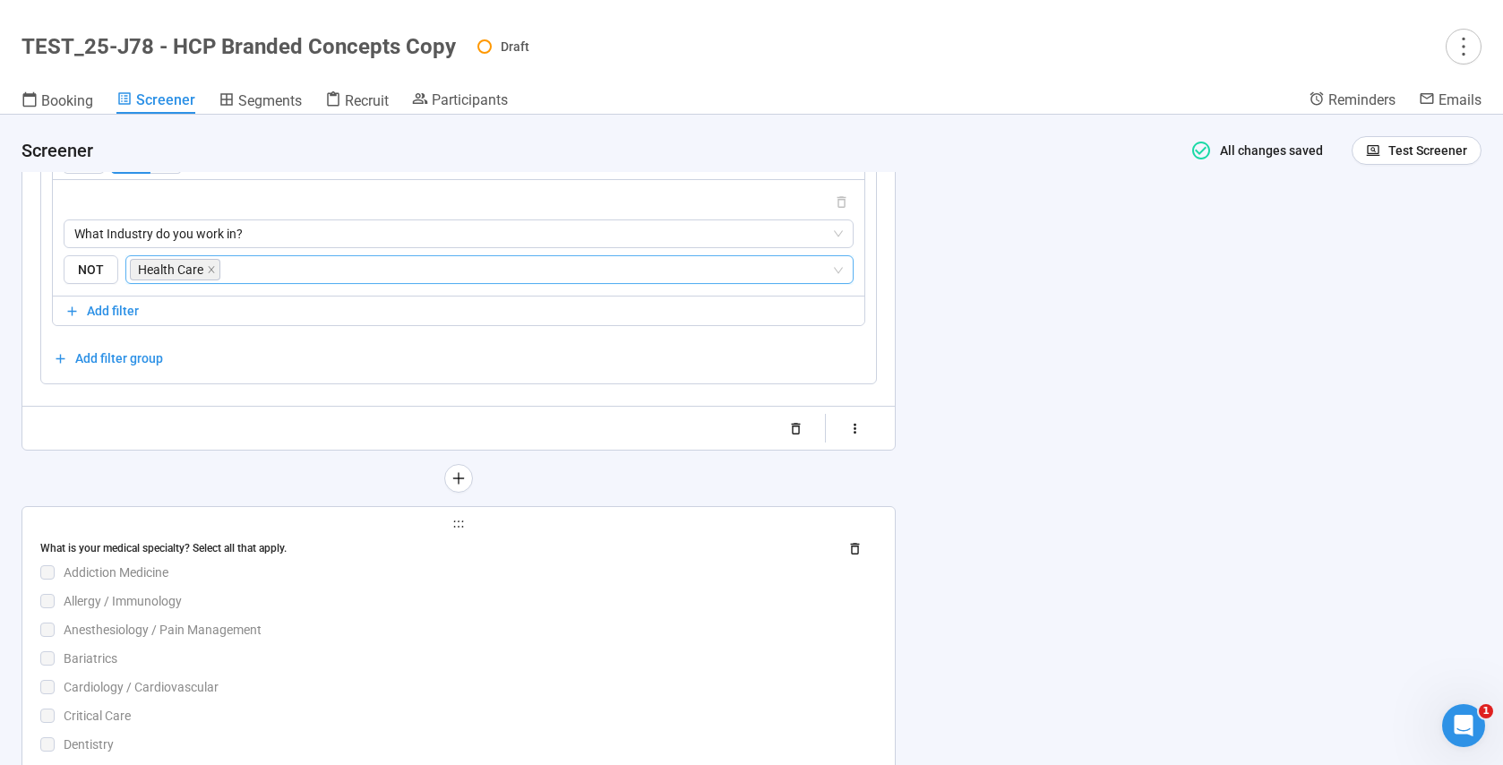
drag, startPoint x: 469, startPoint y: 582, endPoint x: 22, endPoint y: 521, distance: 451.1
click at [469, 582] on div "Addiction Medicine" at bounding box center [470, 572] width 813 height 20
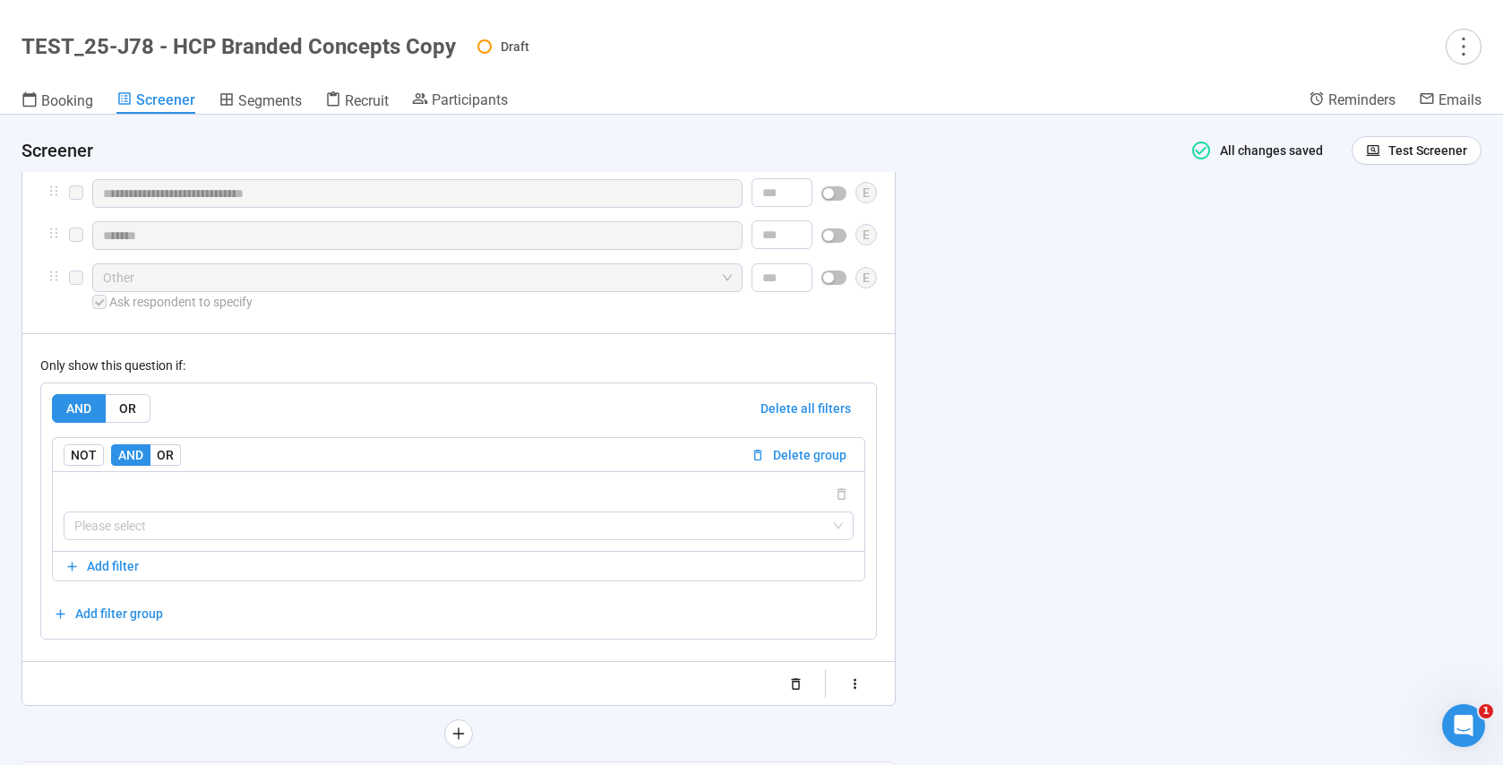
scroll to position [7388, 0]
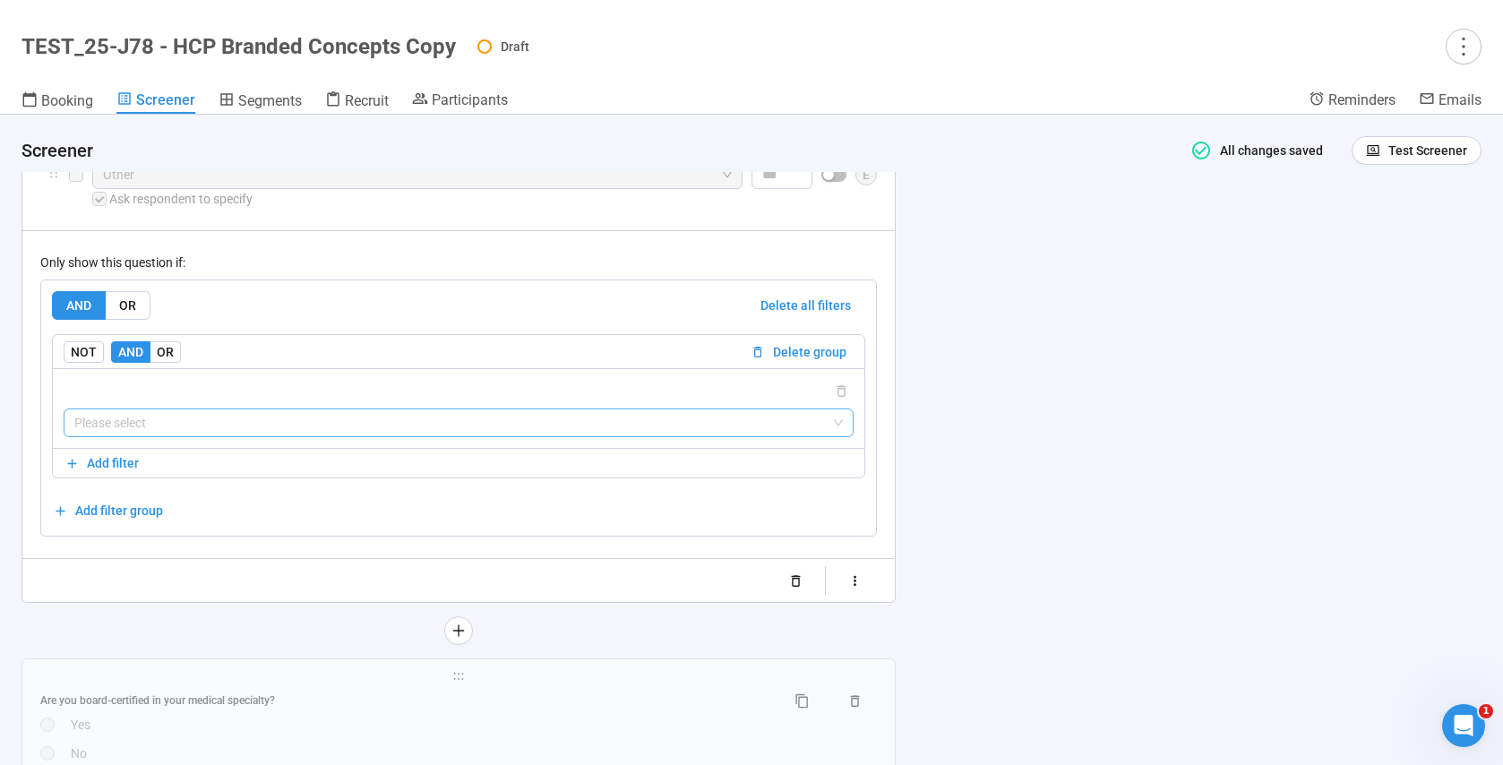
click at [129, 436] on input "search" at bounding box center [458, 422] width 768 height 27
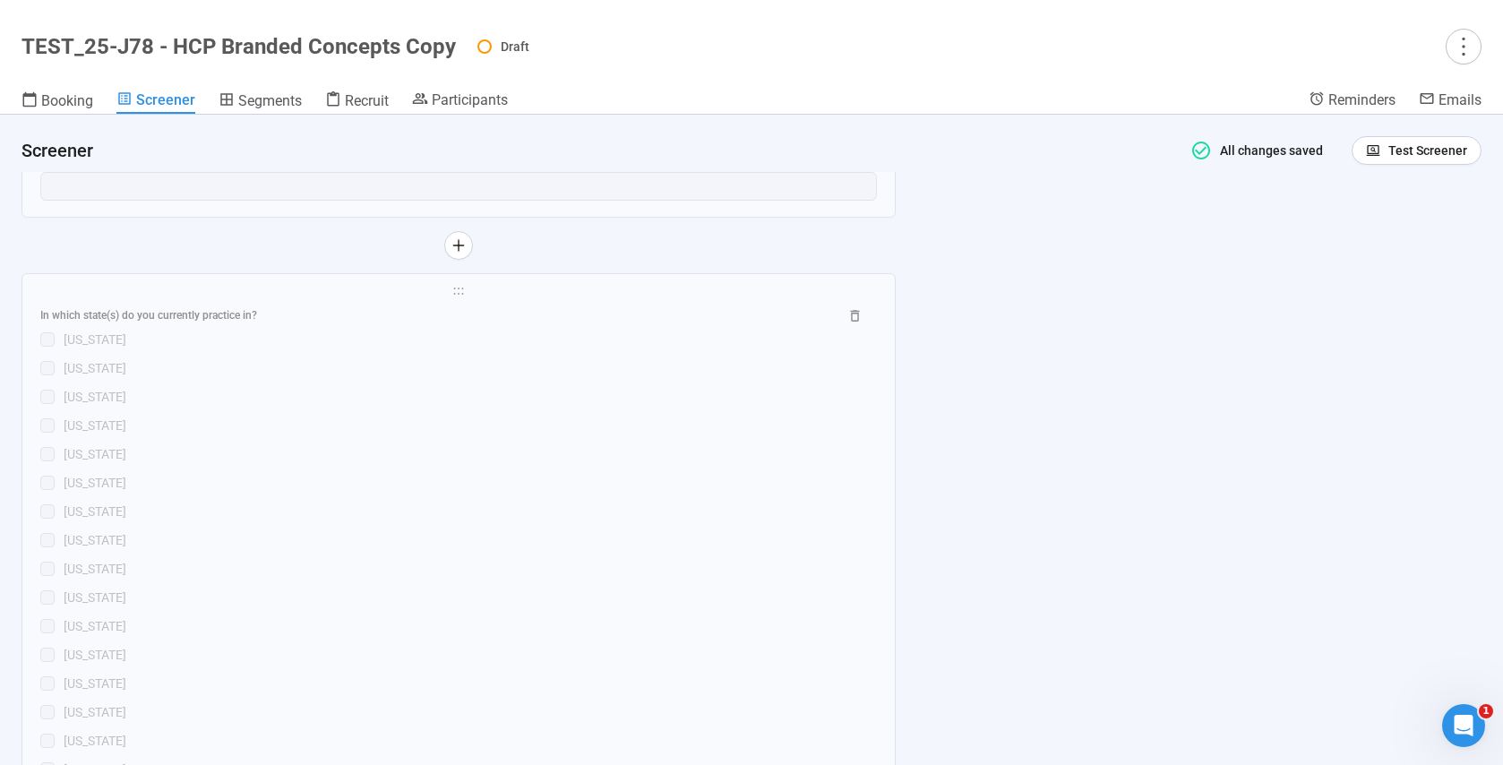
scroll to position [7717, 0]
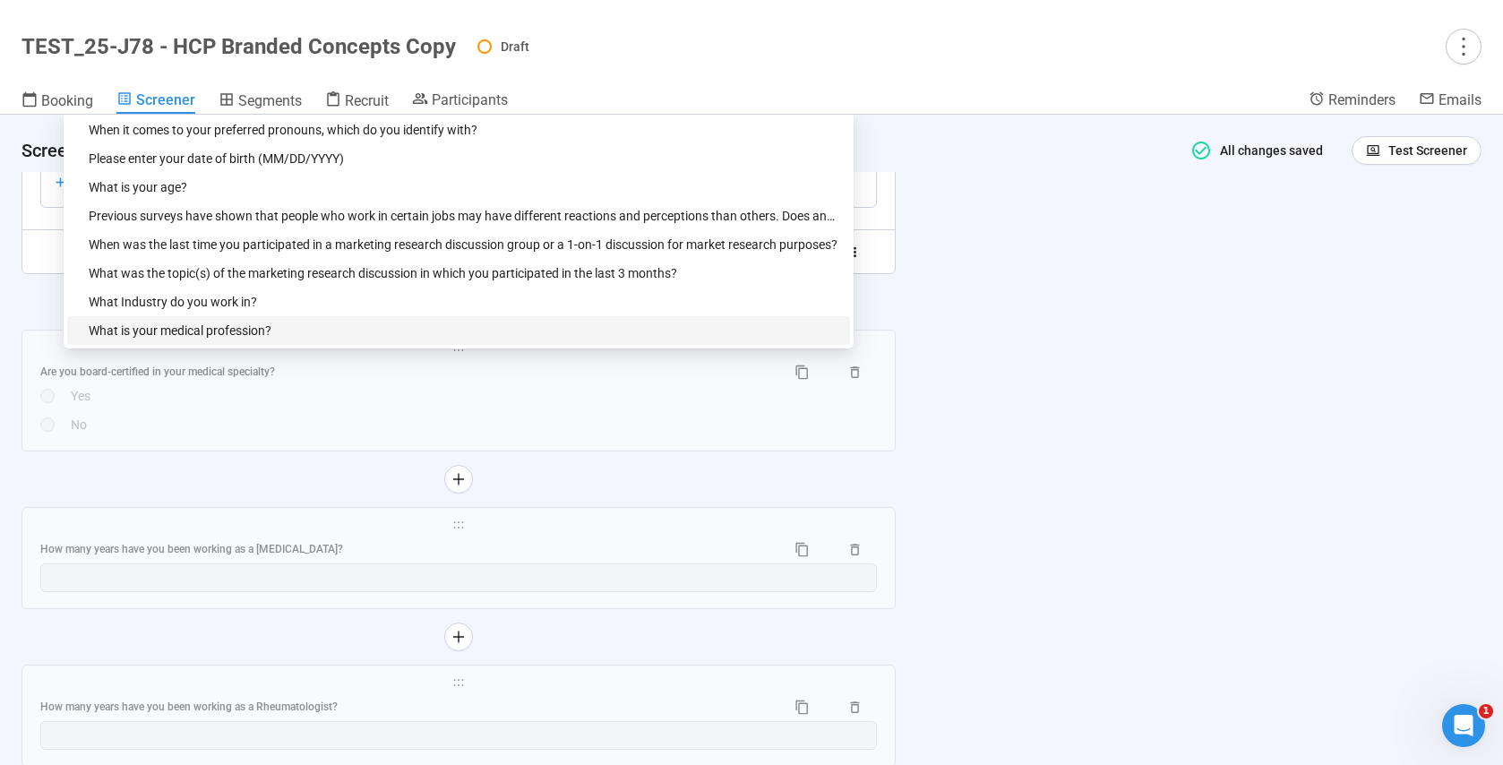
click at [207, 340] on div "What is your medical profession?" at bounding box center [464, 331] width 751 height 20
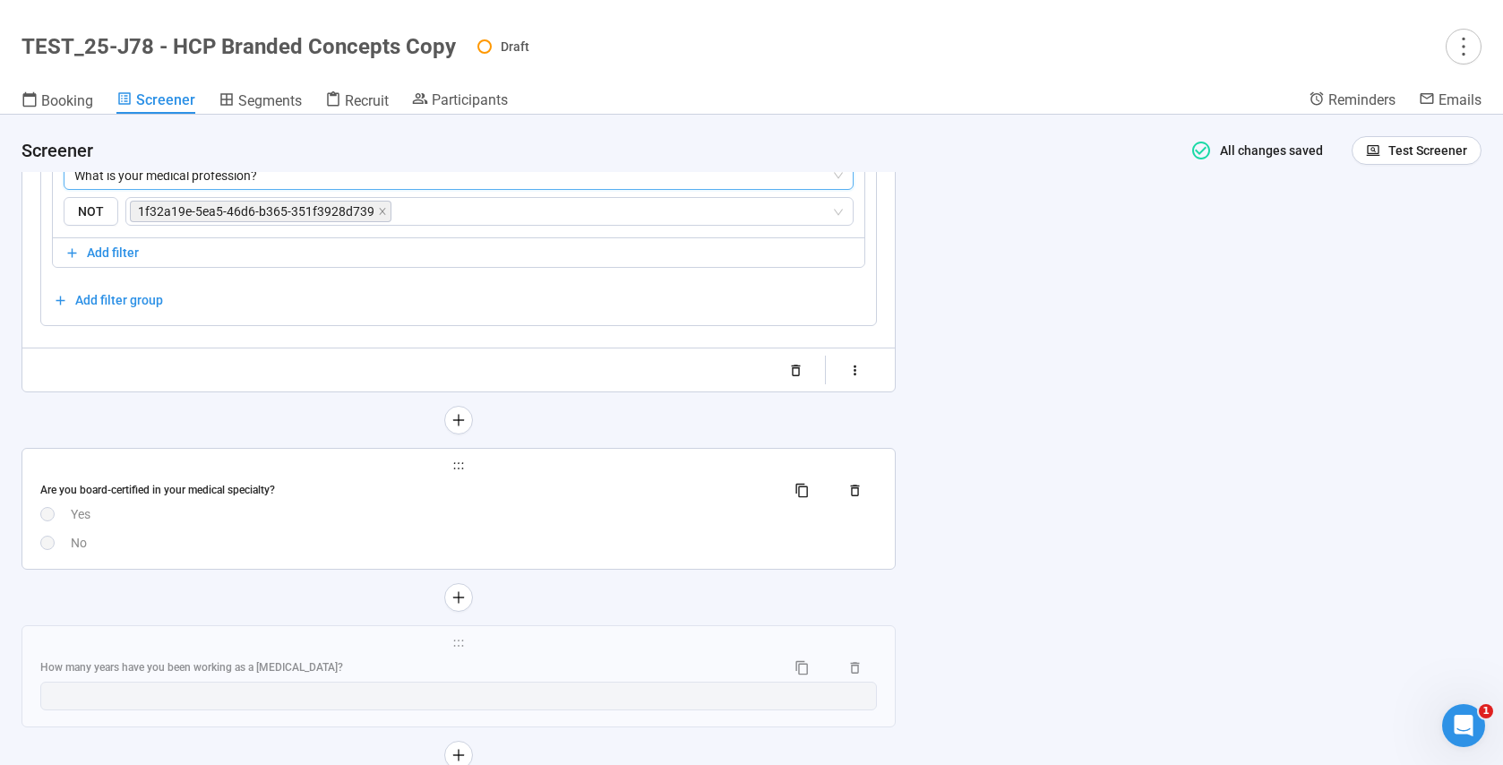
scroll to position [7344, 0]
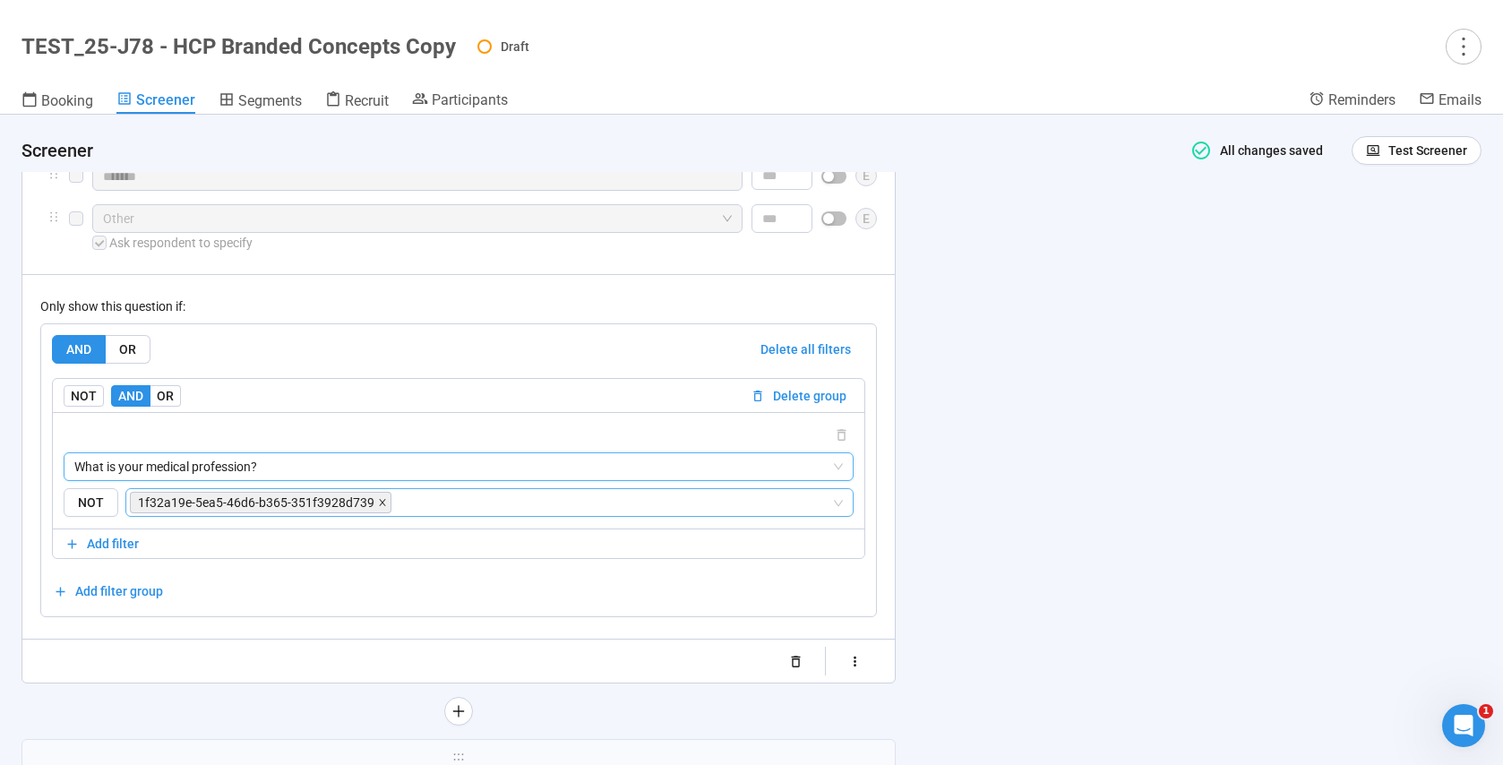
click at [378, 507] on icon "close" at bounding box center [382, 502] width 9 height 9
click at [254, 513] on input "search" at bounding box center [484, 502] width 694 height 21
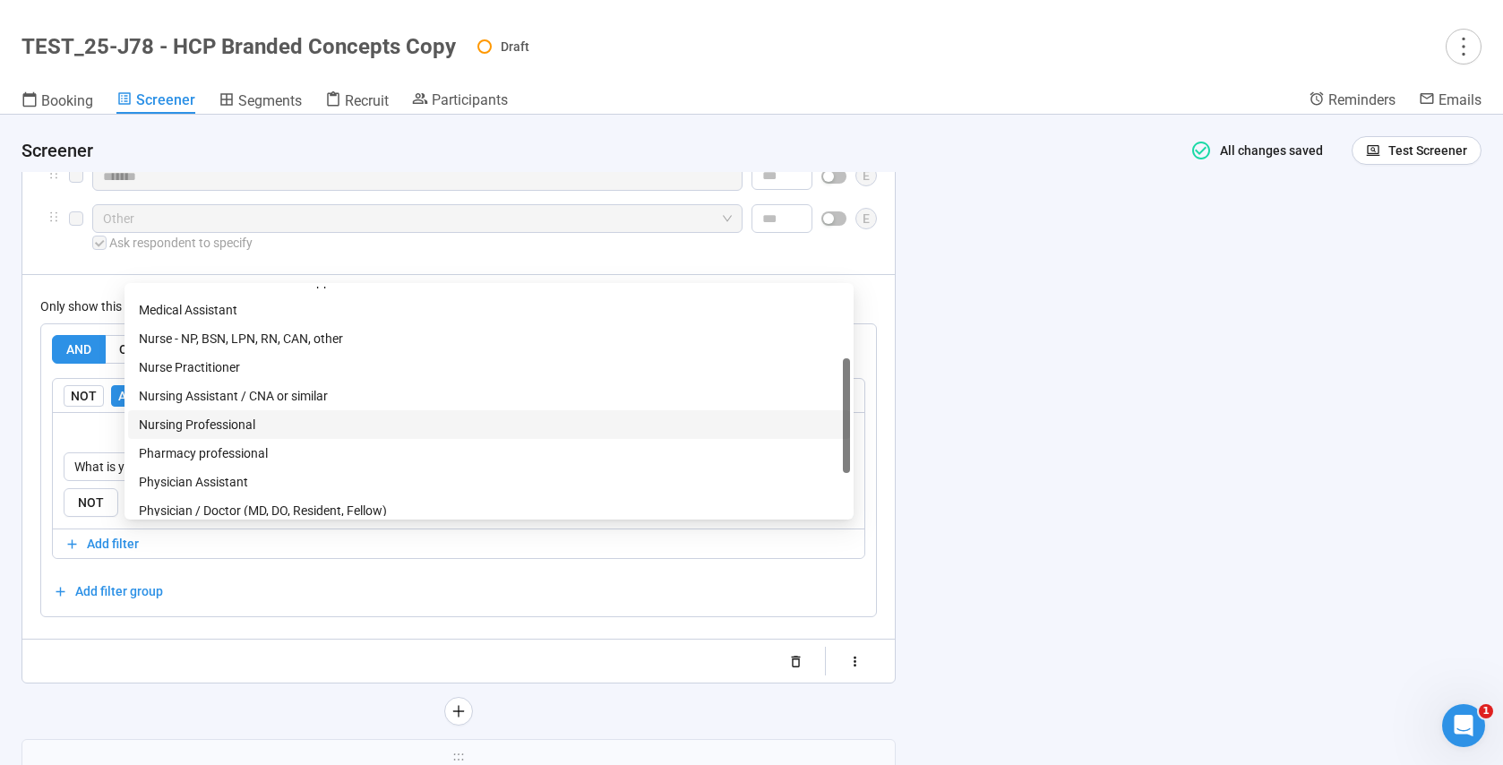
scroll to position [152, 0]
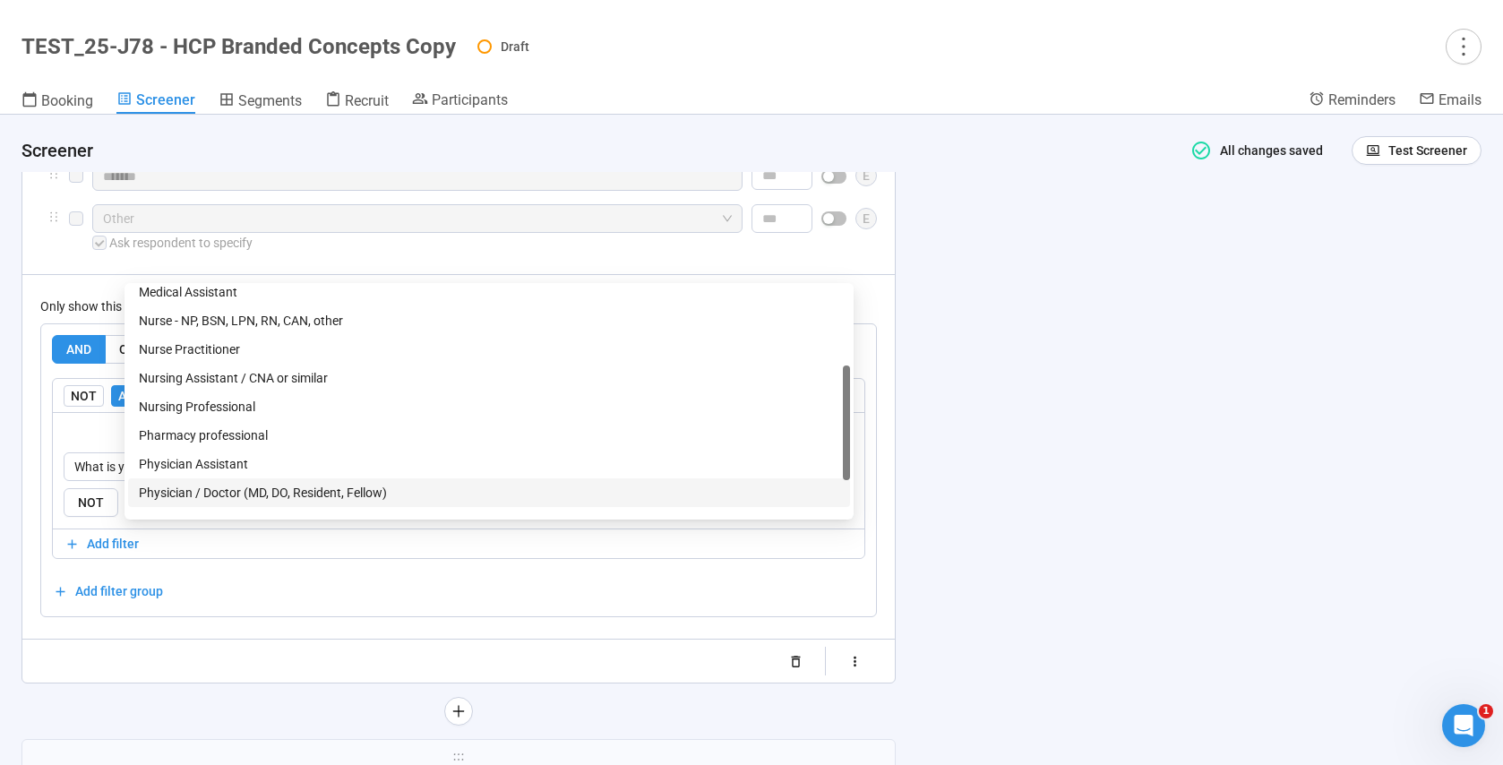
click at [250, 489] on div "Physician / Doctor (MD, DO, Resident, Fellow)" at bounding box center [489, 493] width 700 height 20
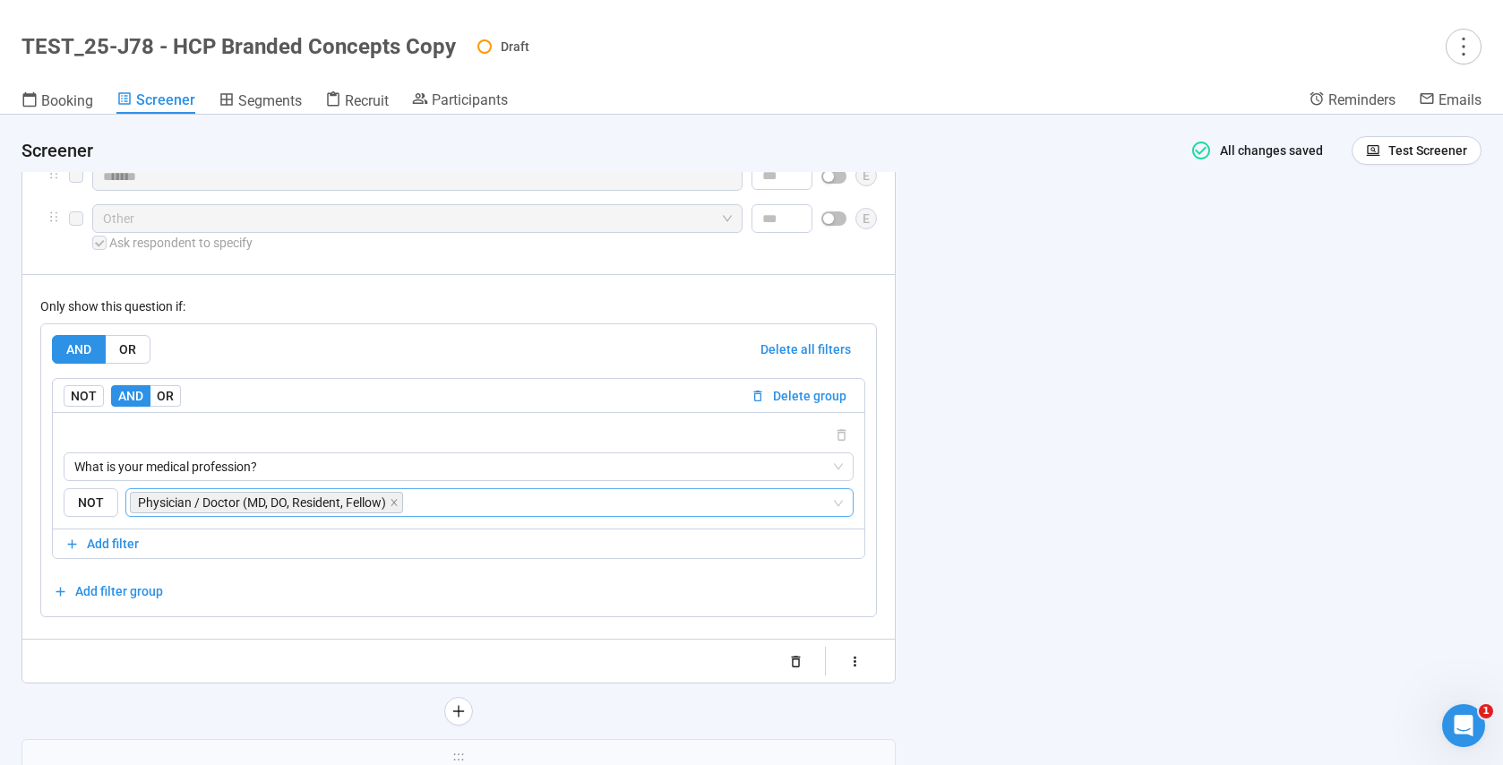
click at [312, 605] on div "AND OR Delete all filters NOT AND OR Delete group What is your medical professi…" at bounding box center [458, 470] width 813 height 270
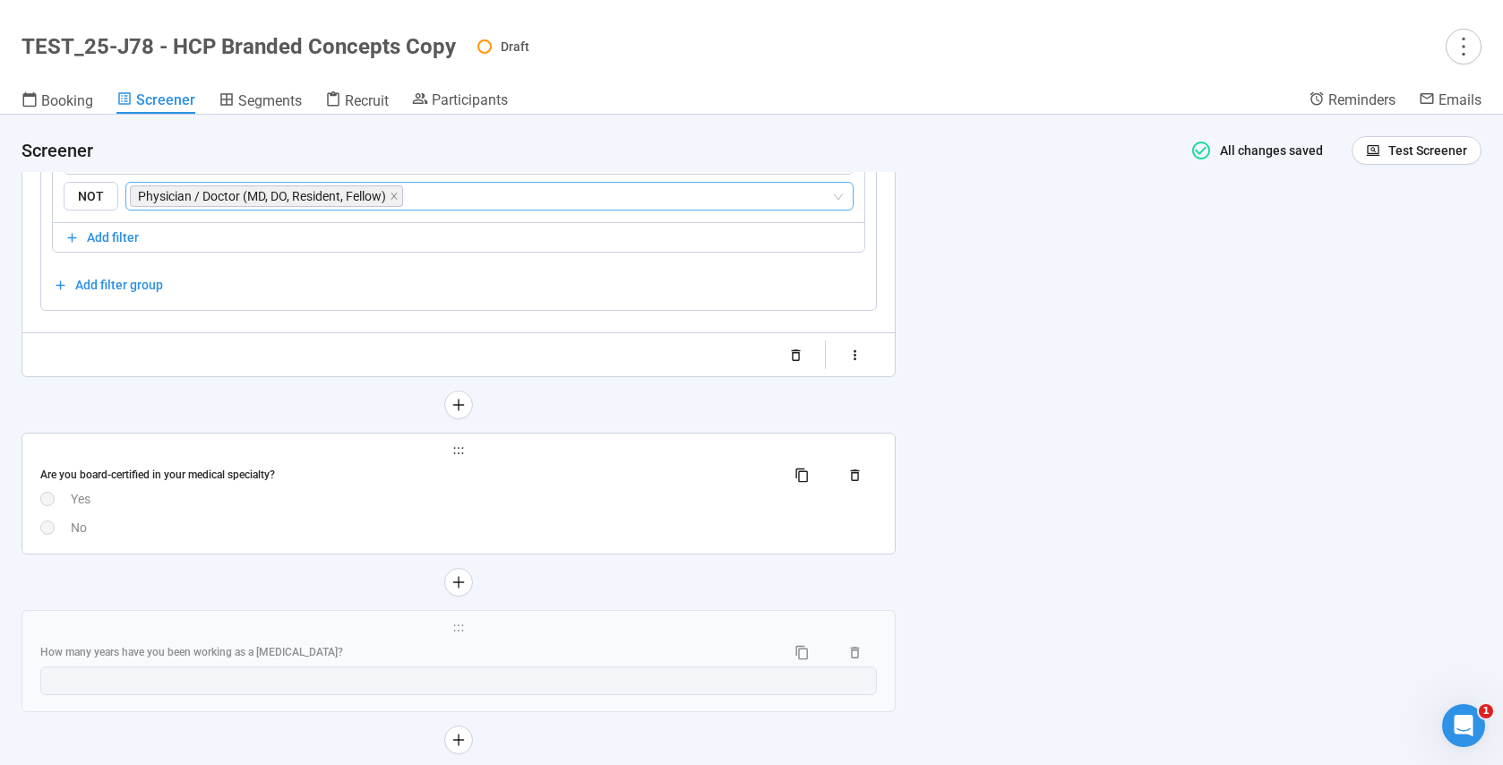
click at [317, 509] on div "Yes" at bounding box center [474, 499] width 806 height 20
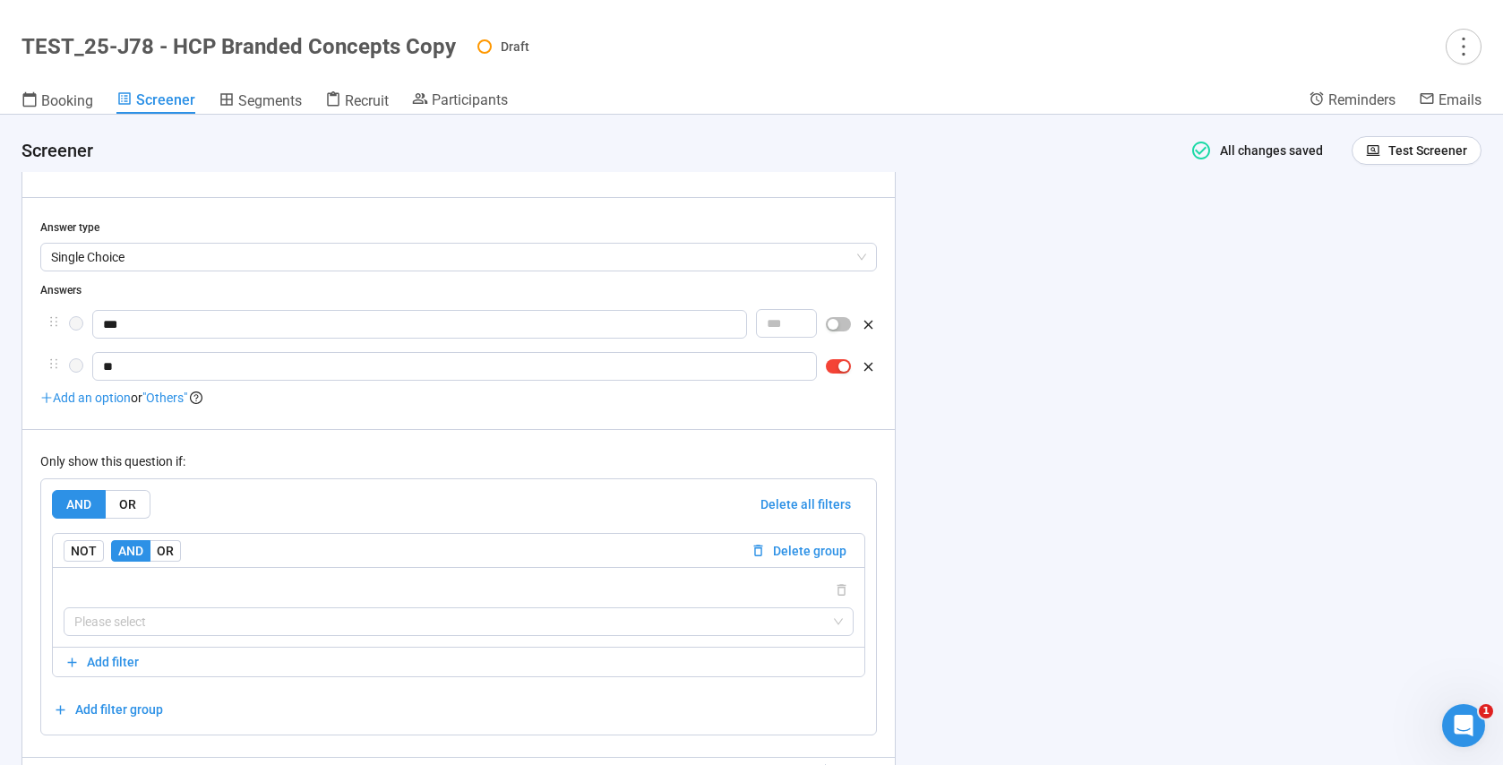
scroll to position [6974, 0]
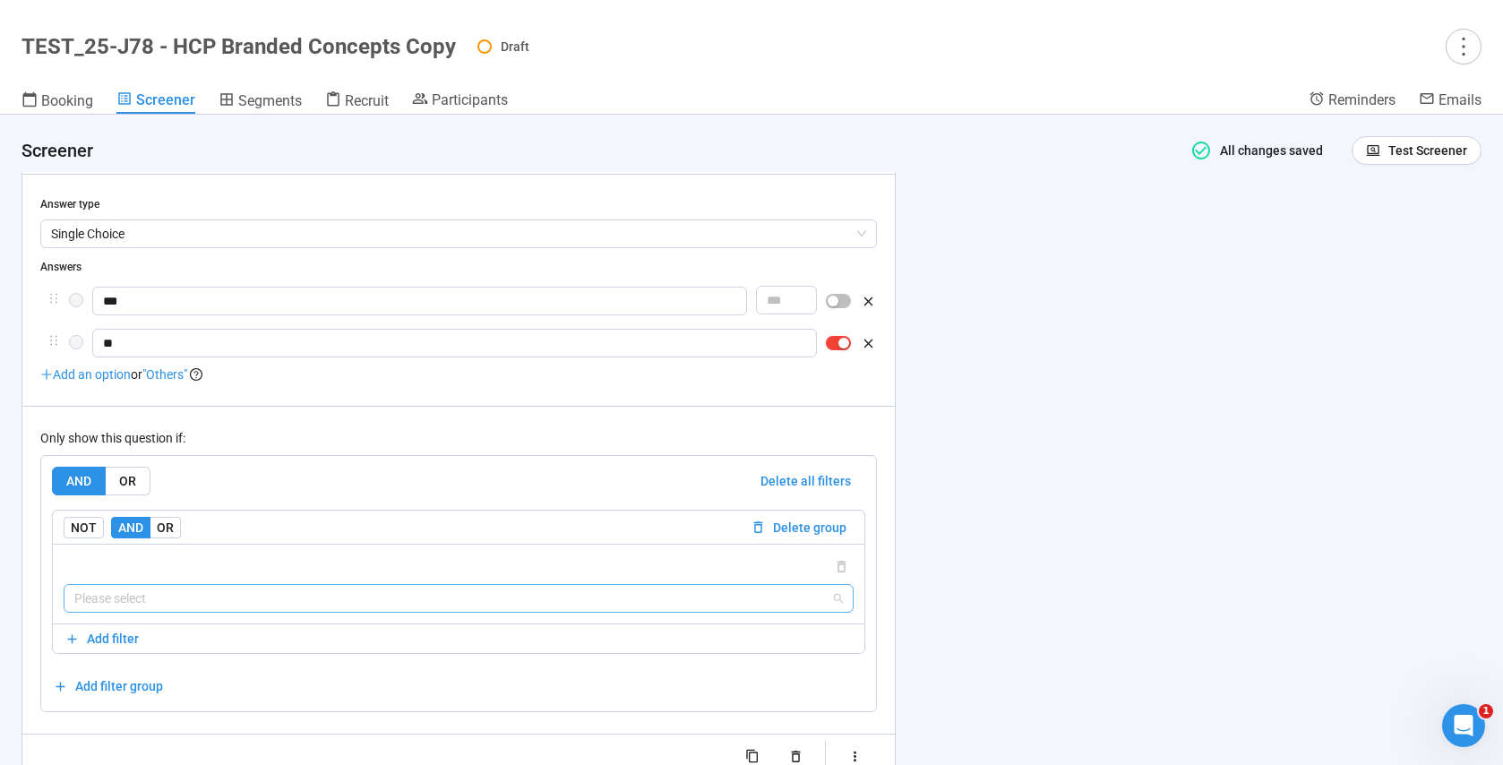
click at [130, 597] on input "search" at bounding box center [458, 598] width 768 height 27
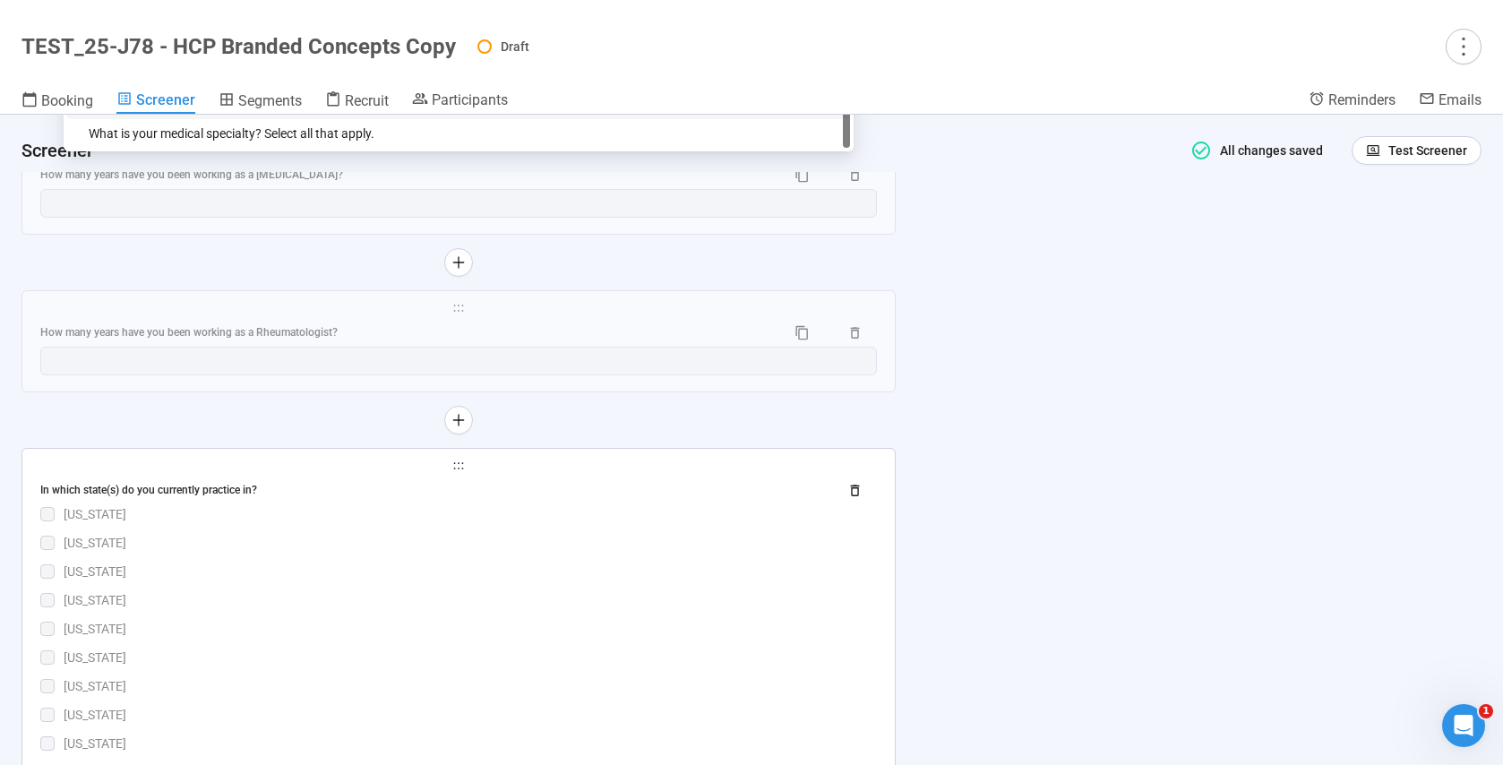
scroll to position [7227, 0]
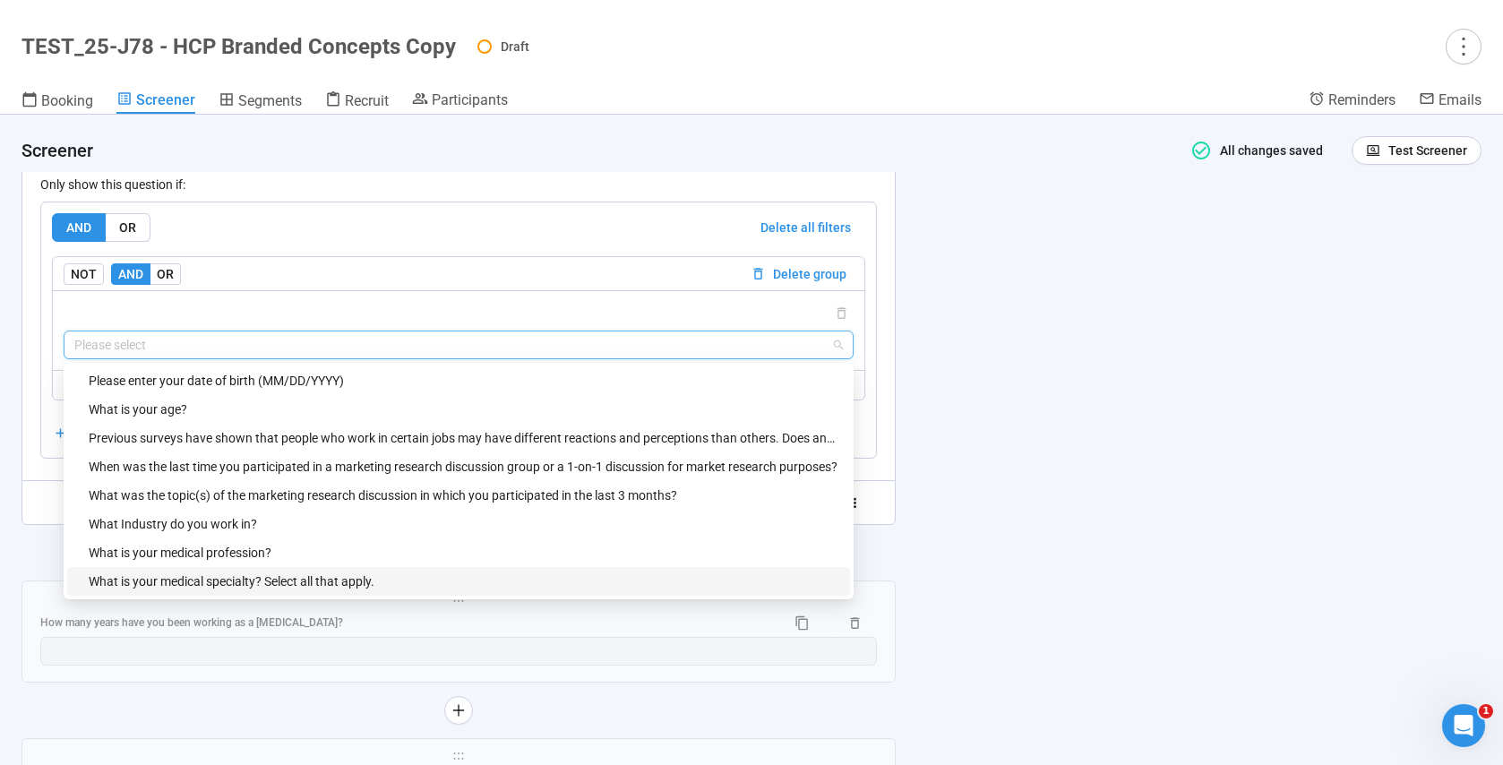
click at [274, 578] on div "What is your medical specialty? Select all that apply." at bounding box center [464, 581] width 751 height 20
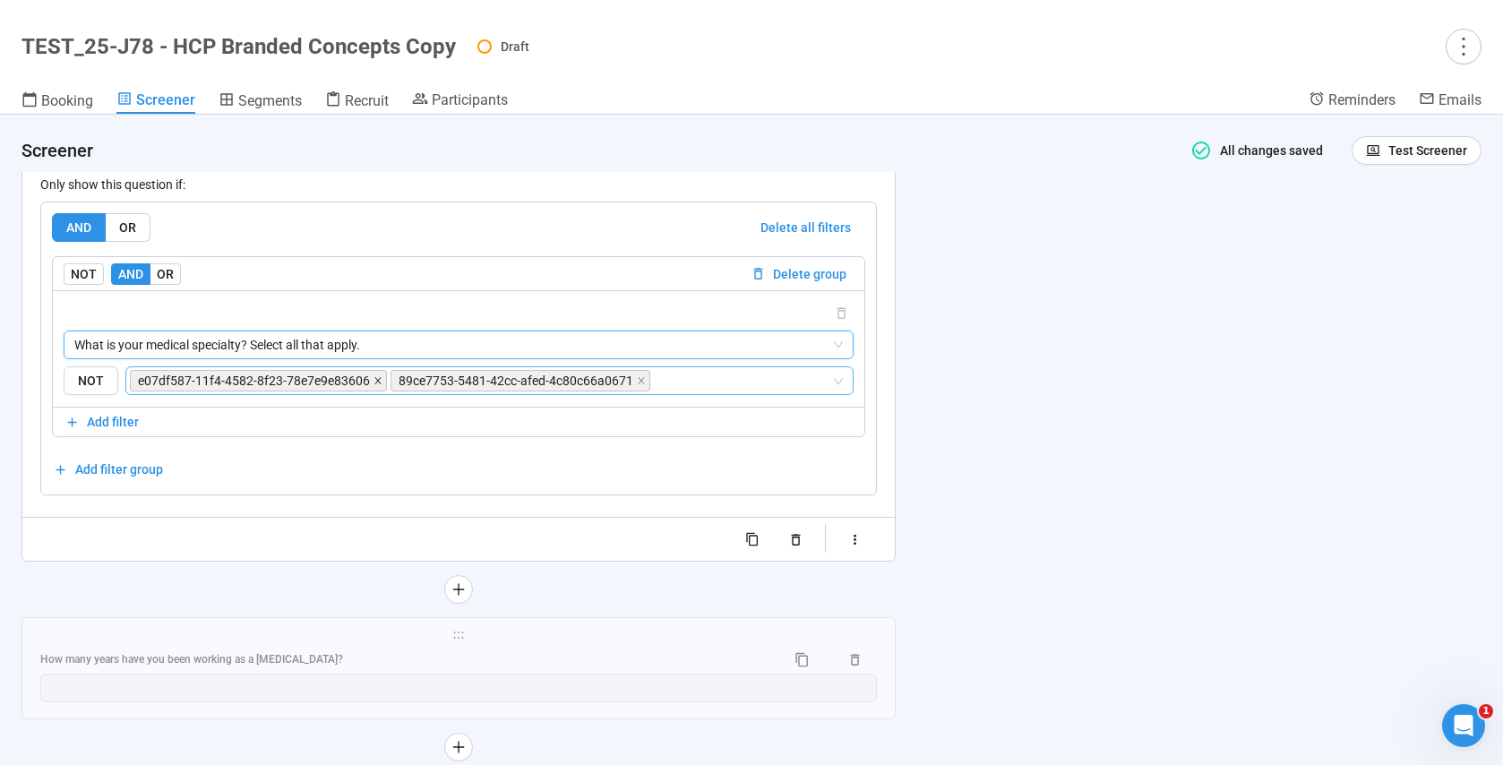
click at [373, 383] on icon "close" at bounding box center [377, 380] width 9 height 9
click at [376, 382] on icon "close" at bounding box center [380, 380] width 9 height 9
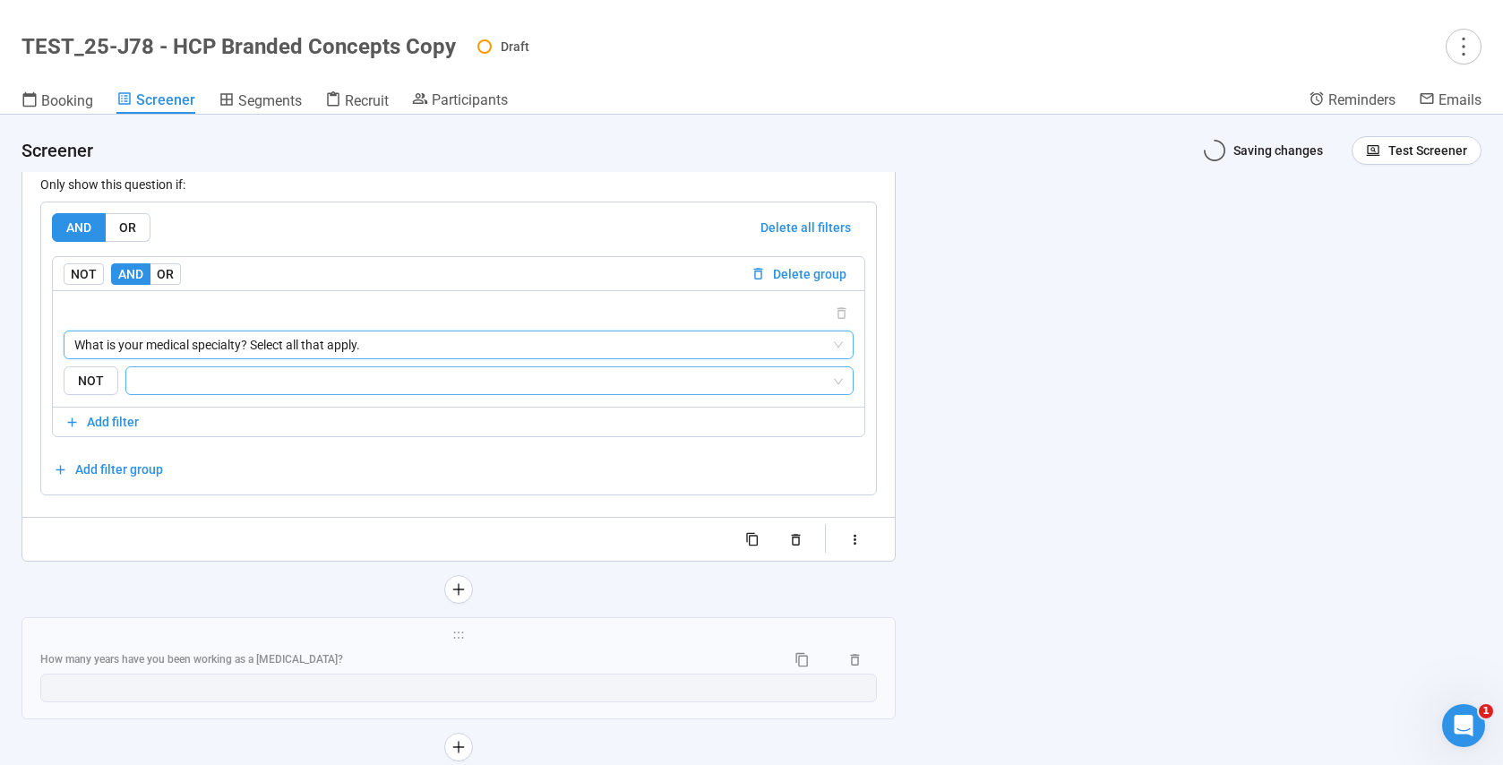
click at [239, 388] on input "search" at bounding box center [484, 380] width 694 height 21
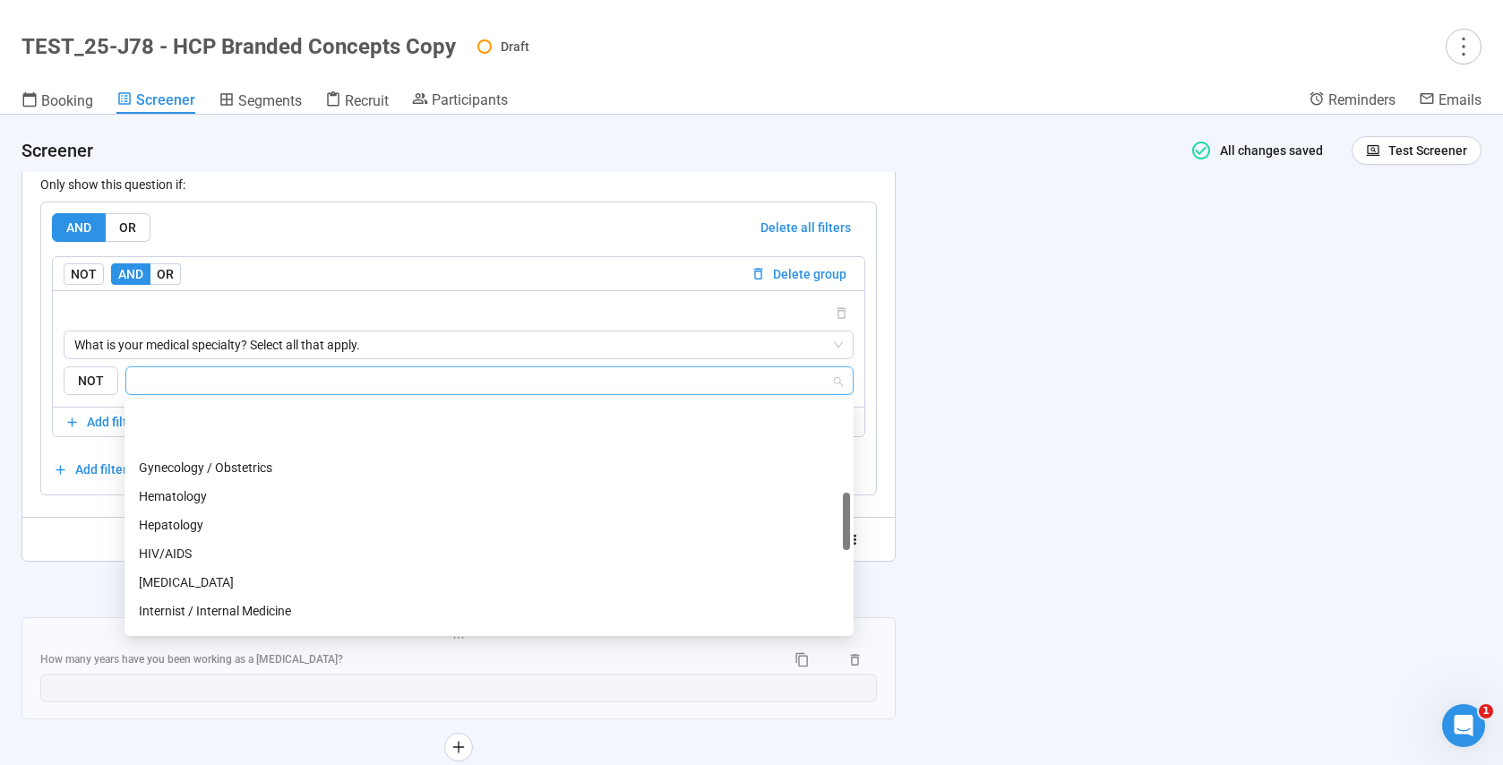
scroll to position [416, 0]
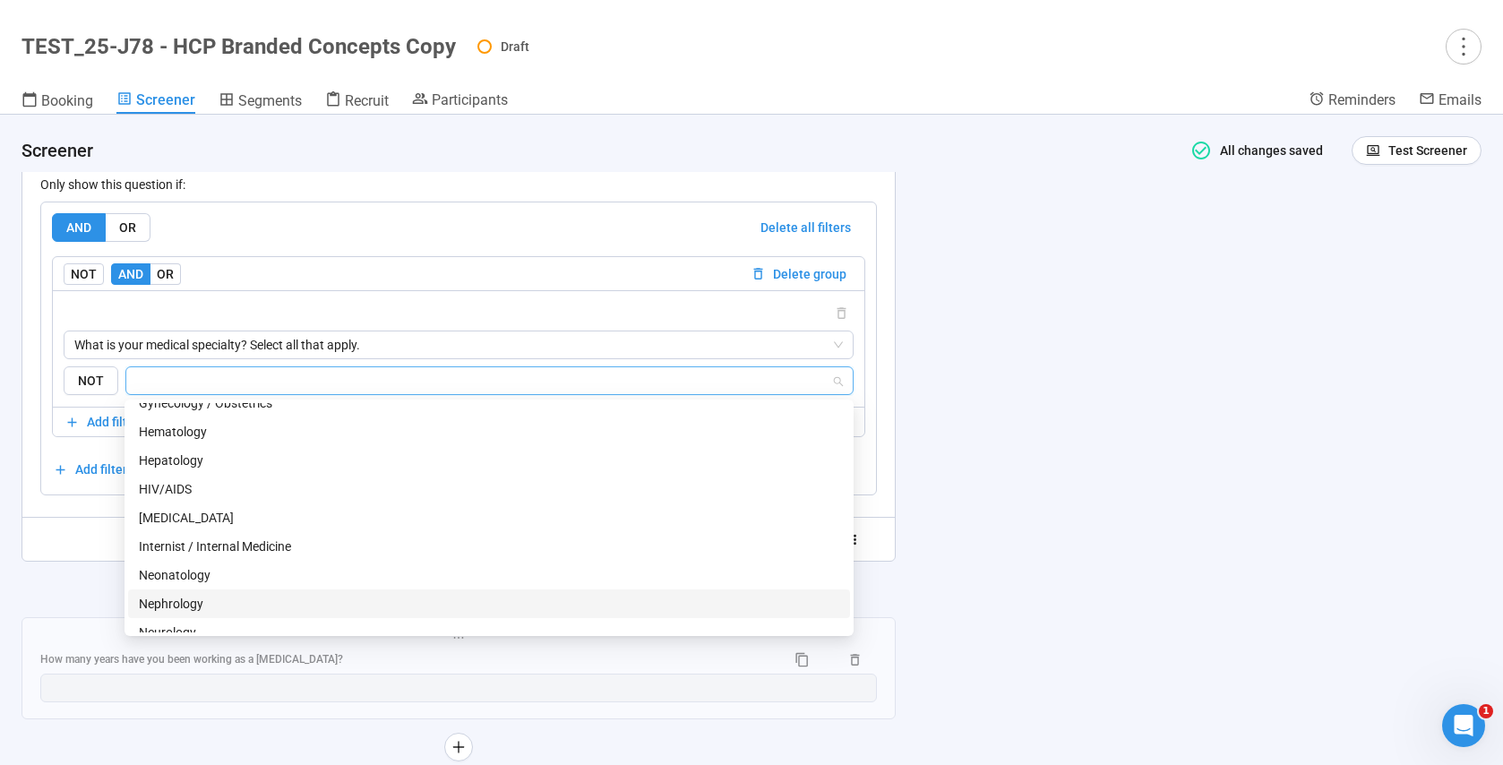
click at [181, 606] on div "Nephrology" at bounding box center [489, 604] width 700 height 20
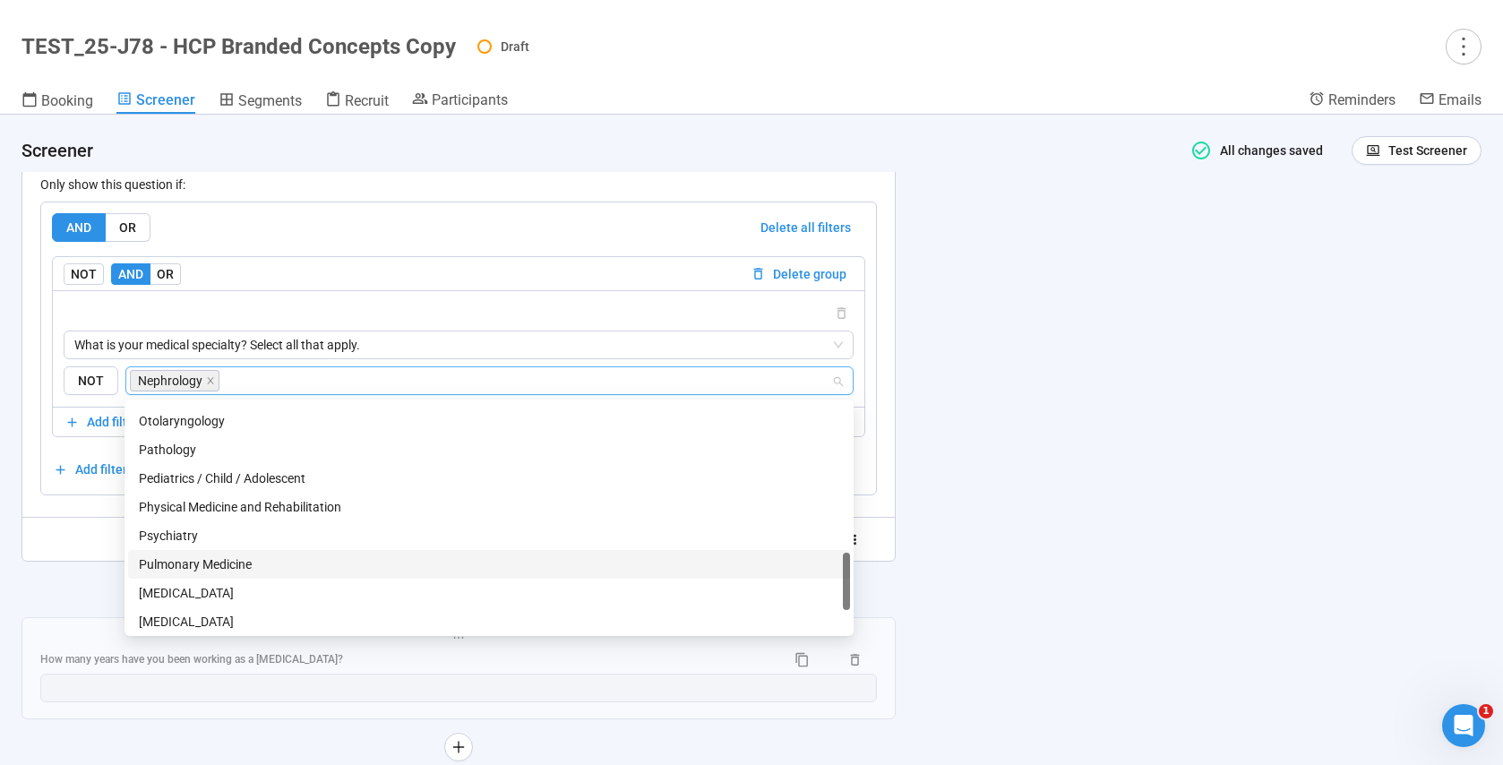
scroll to position [803, 0]
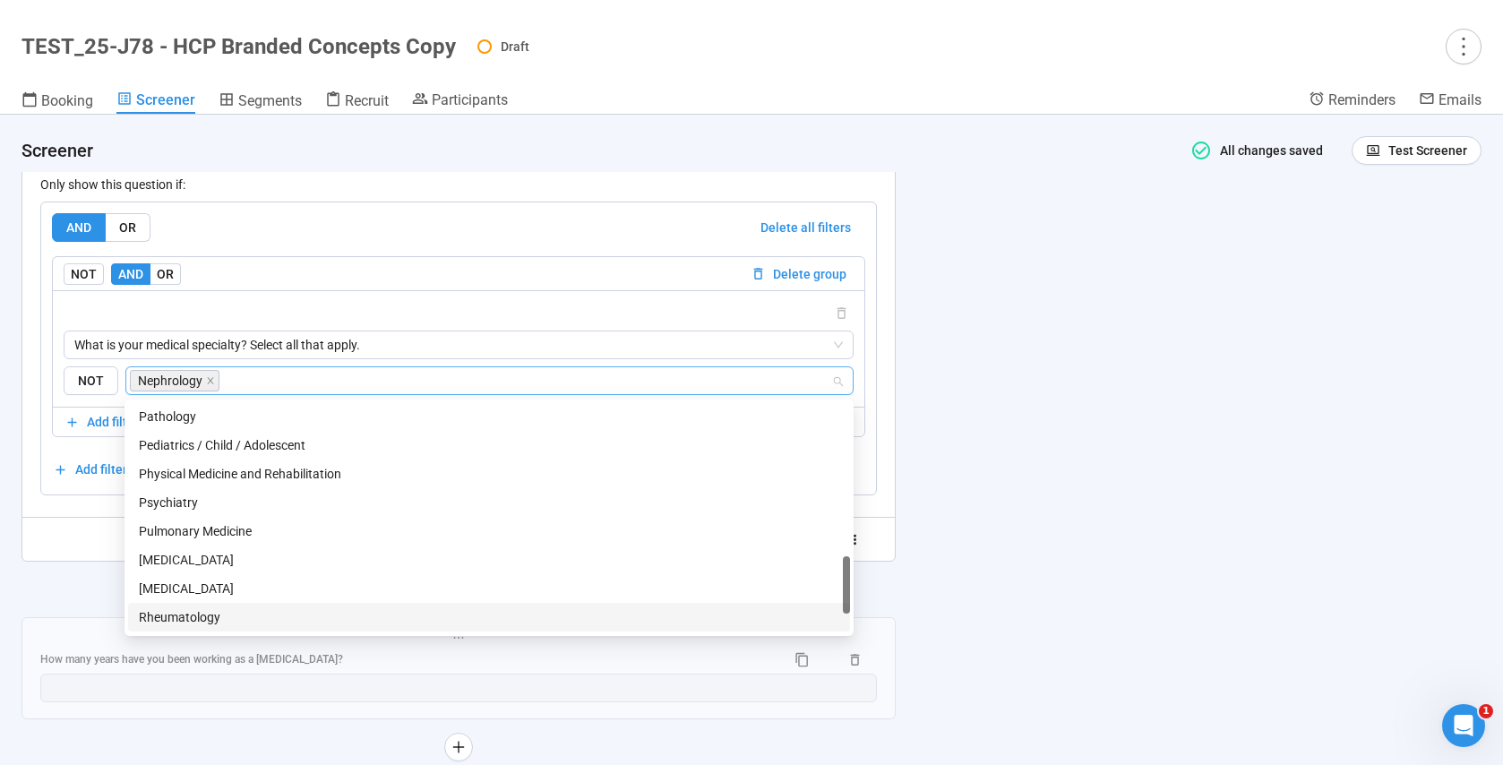
click at [215, 614] on div "Rheumatology" at bounding box center [489, 617] width 700 height 20
click at [75, 546] on div at bounding box center [458, 539] width 837 height 29
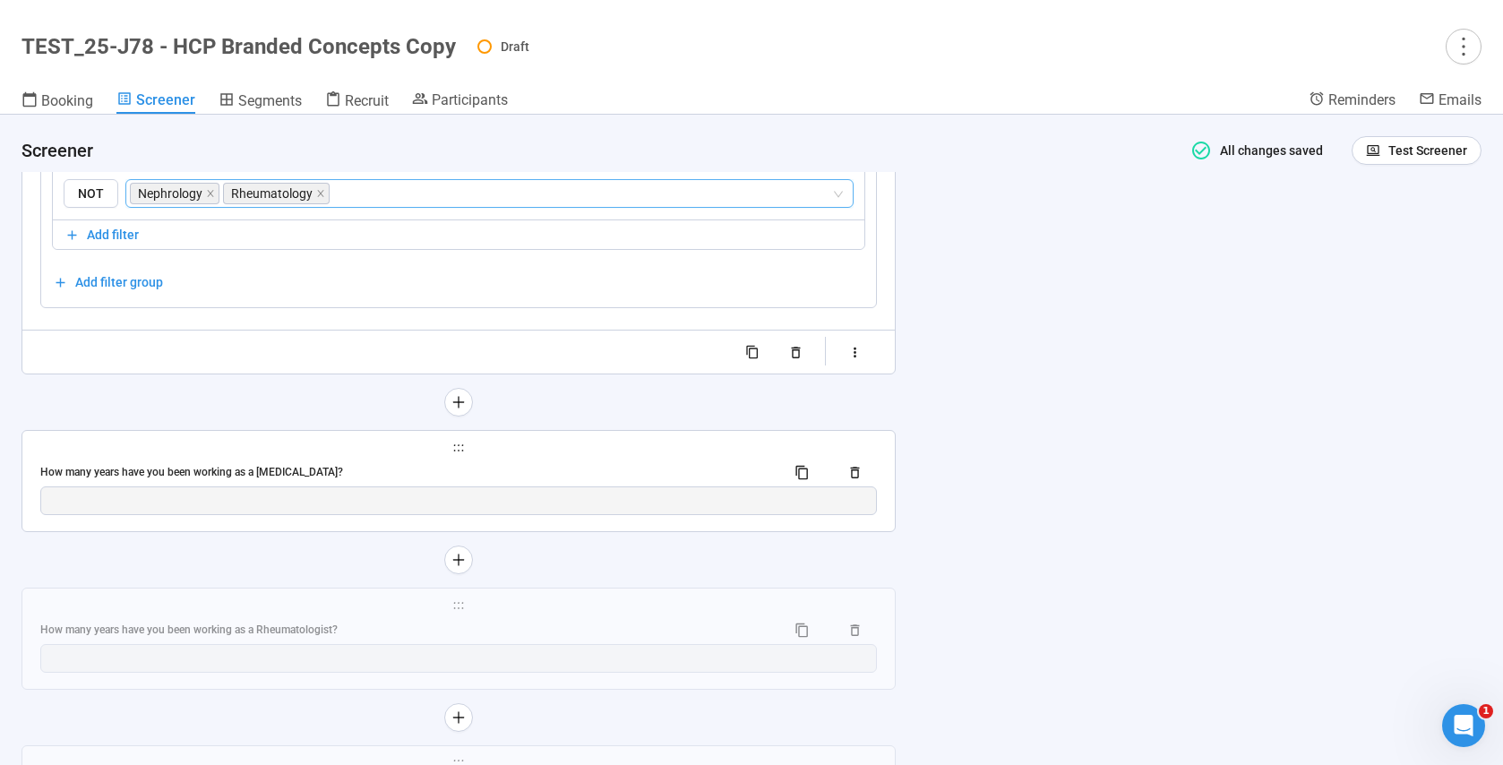
click at [358, 467] on div "How many years have you been working as a [MEDICAL_DATA]?" at bounding box center [405, 472] width 731 height 17
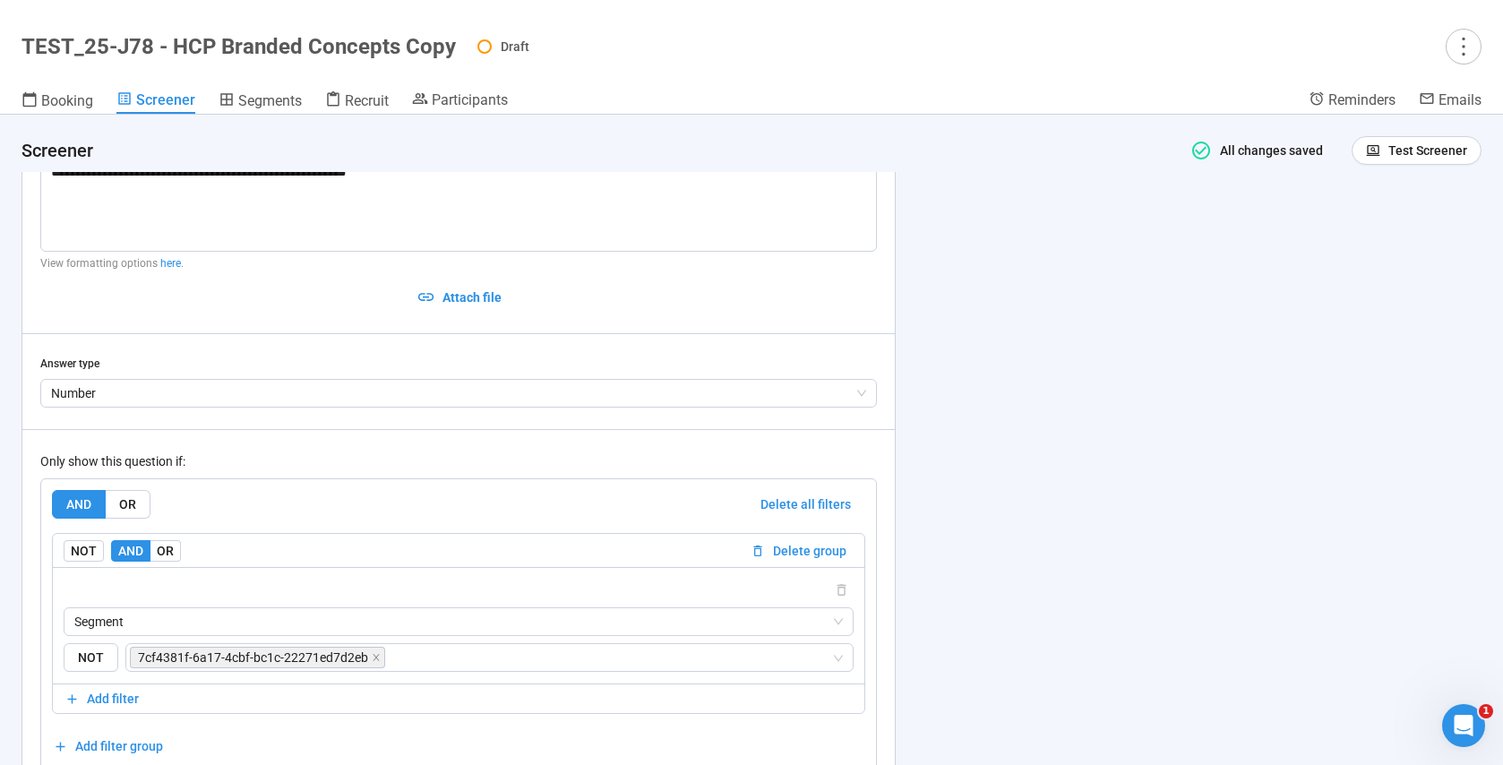
scroll to position [6982, 0]
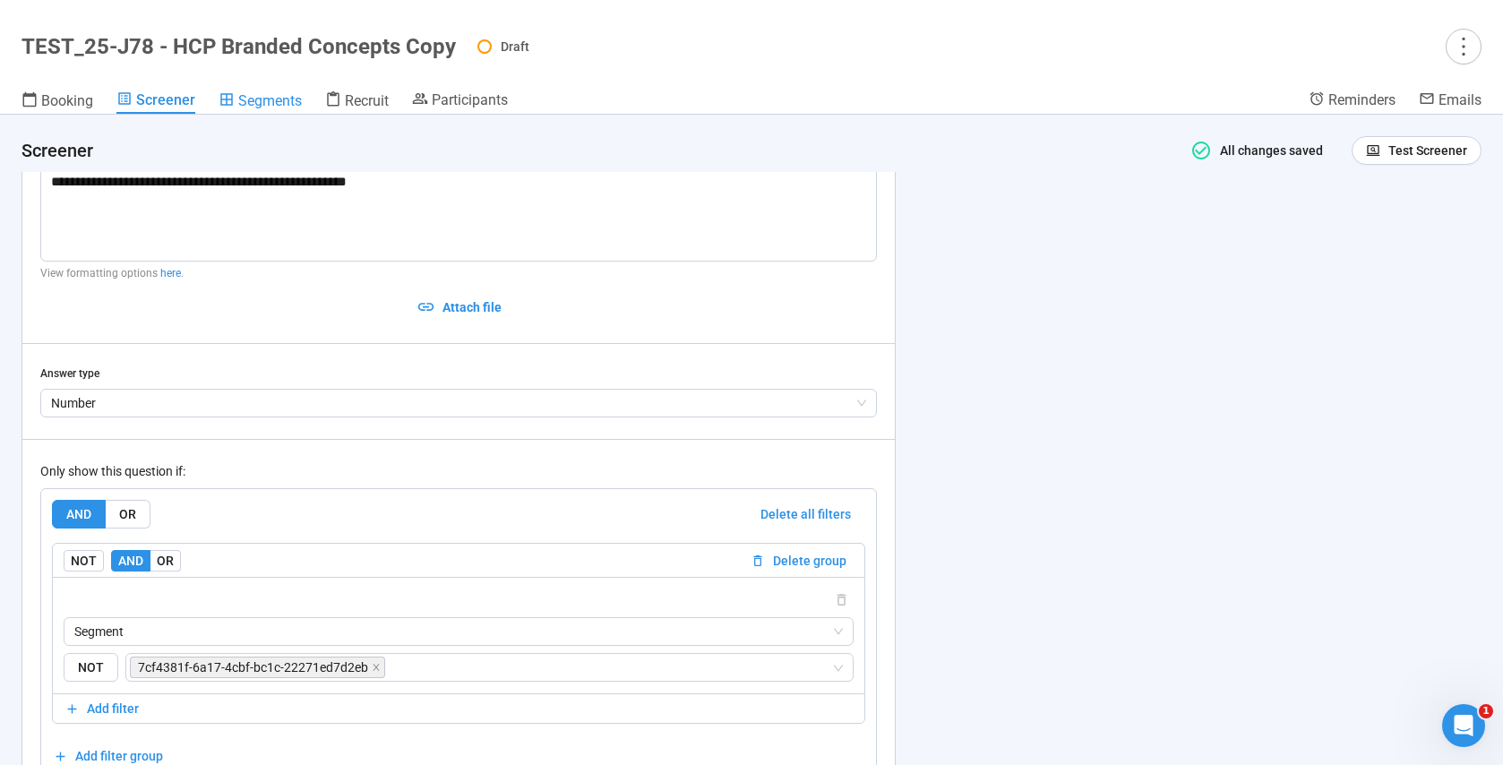
click at [269, 100] on span "Segments" at bounding box center [270, 100] width 64 height 17
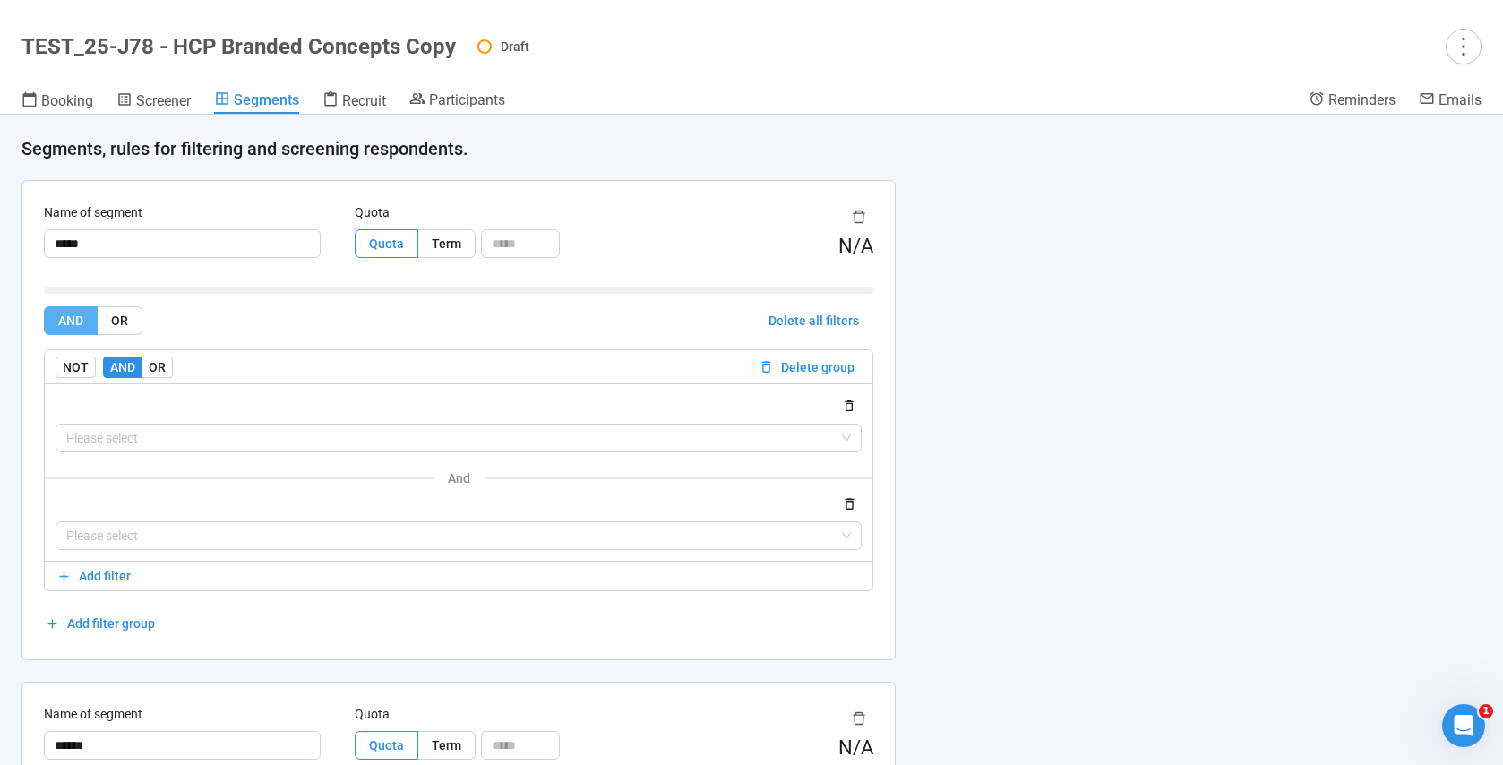
scroll to position [11, 0]
click at [108, 439] on input "search" at bounding box center [458, 437] width 785 height 27
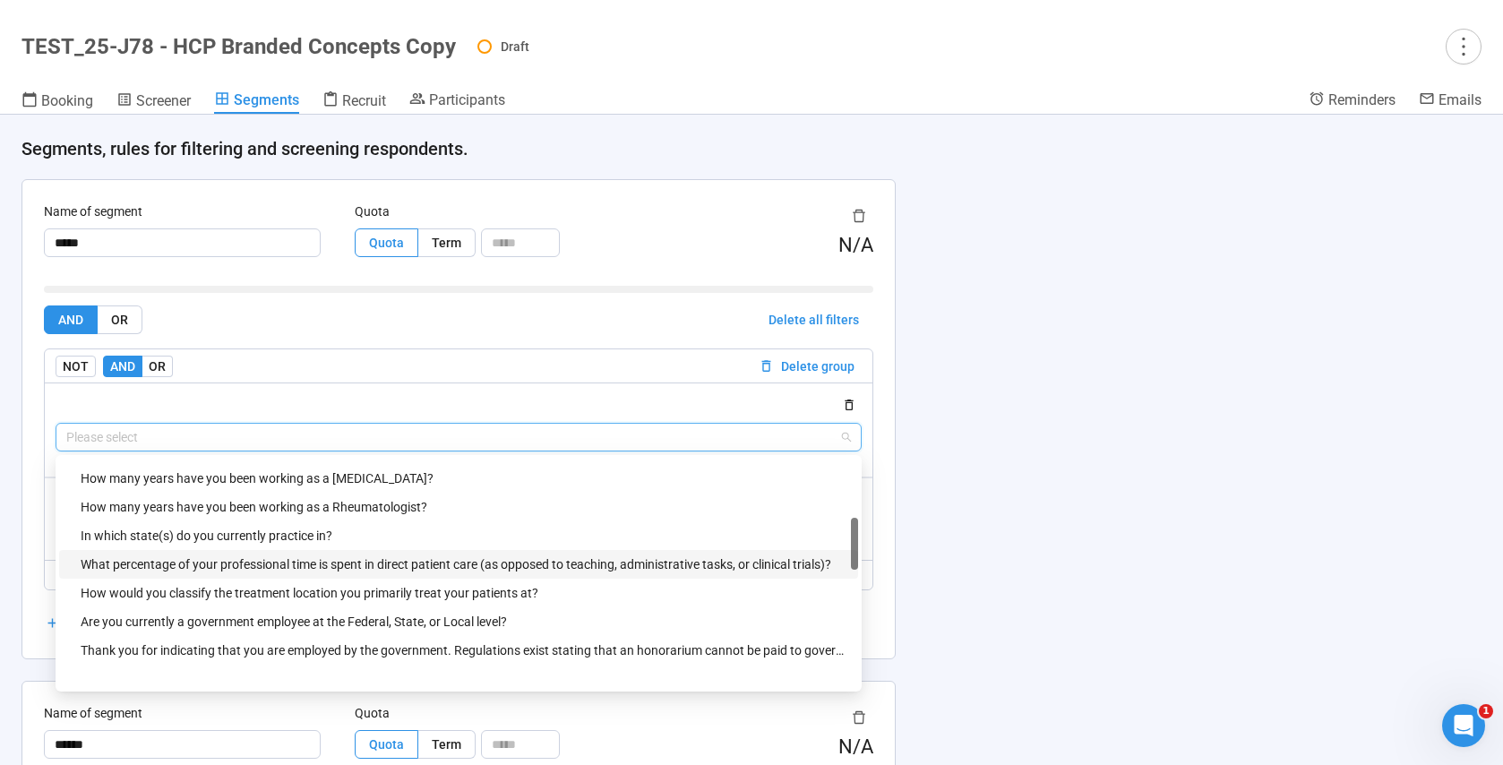
scroll to position [345, 0]
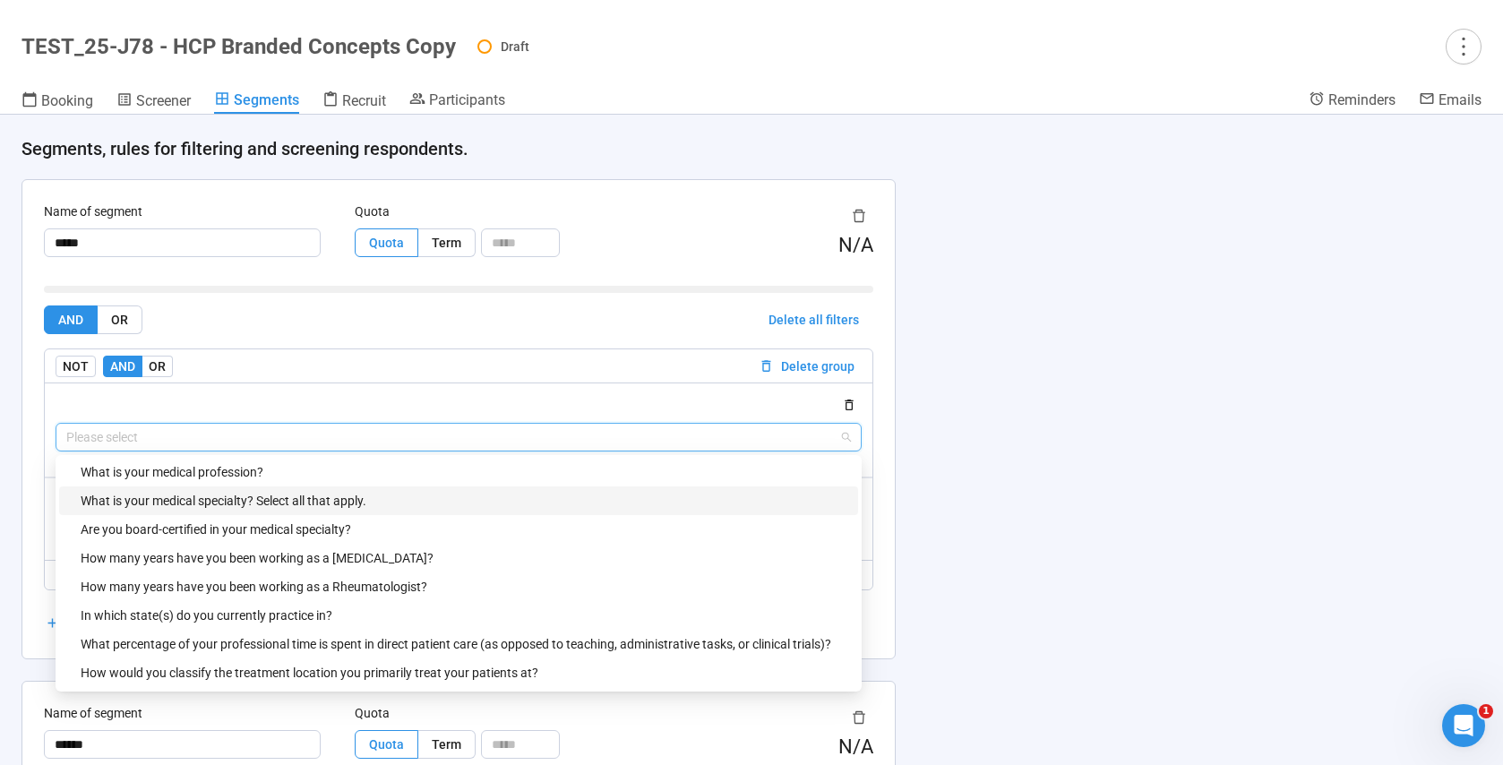
click at [238, 498] on div "What is your medical specialty? Select all that apply." at bounding box center [464, 501] width 767 height 20
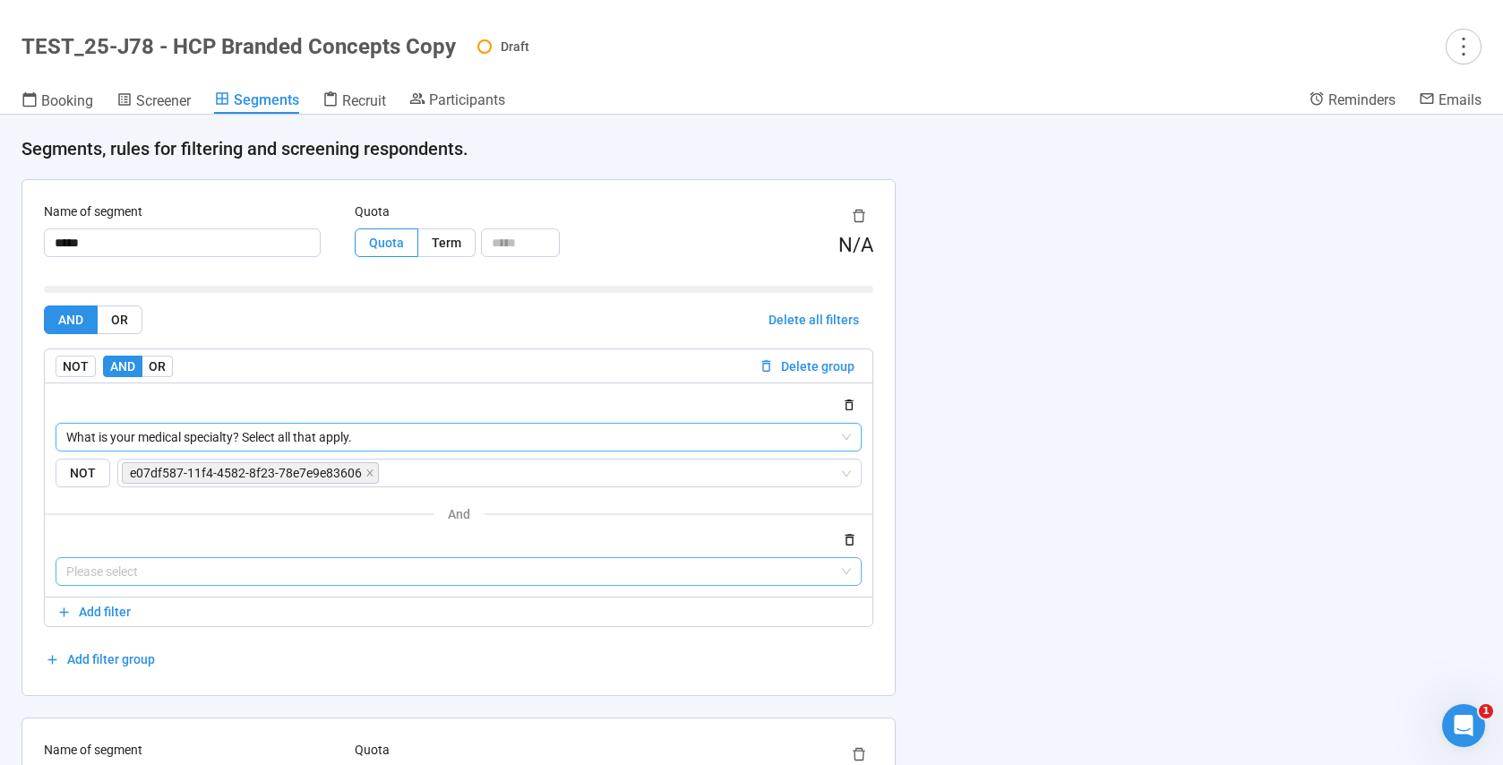
scroll to position [13, 0]
click at [367, 474] on icon "close" at bounding box center [369, 472] width 6 height 6
click at [273, 475] on input "search" at bounding box center [484, 472] width 710 height 21
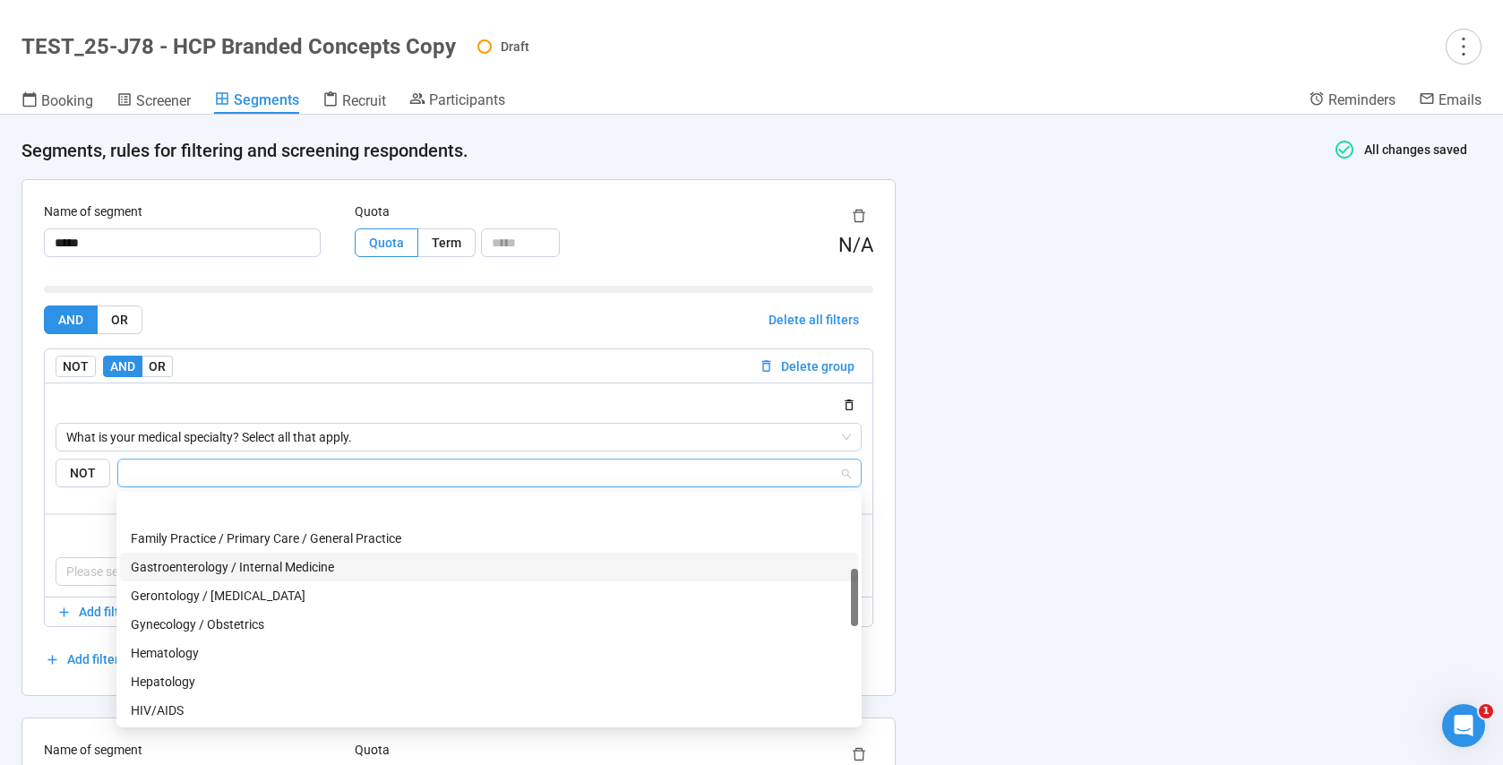
scroll to position [421, 0]
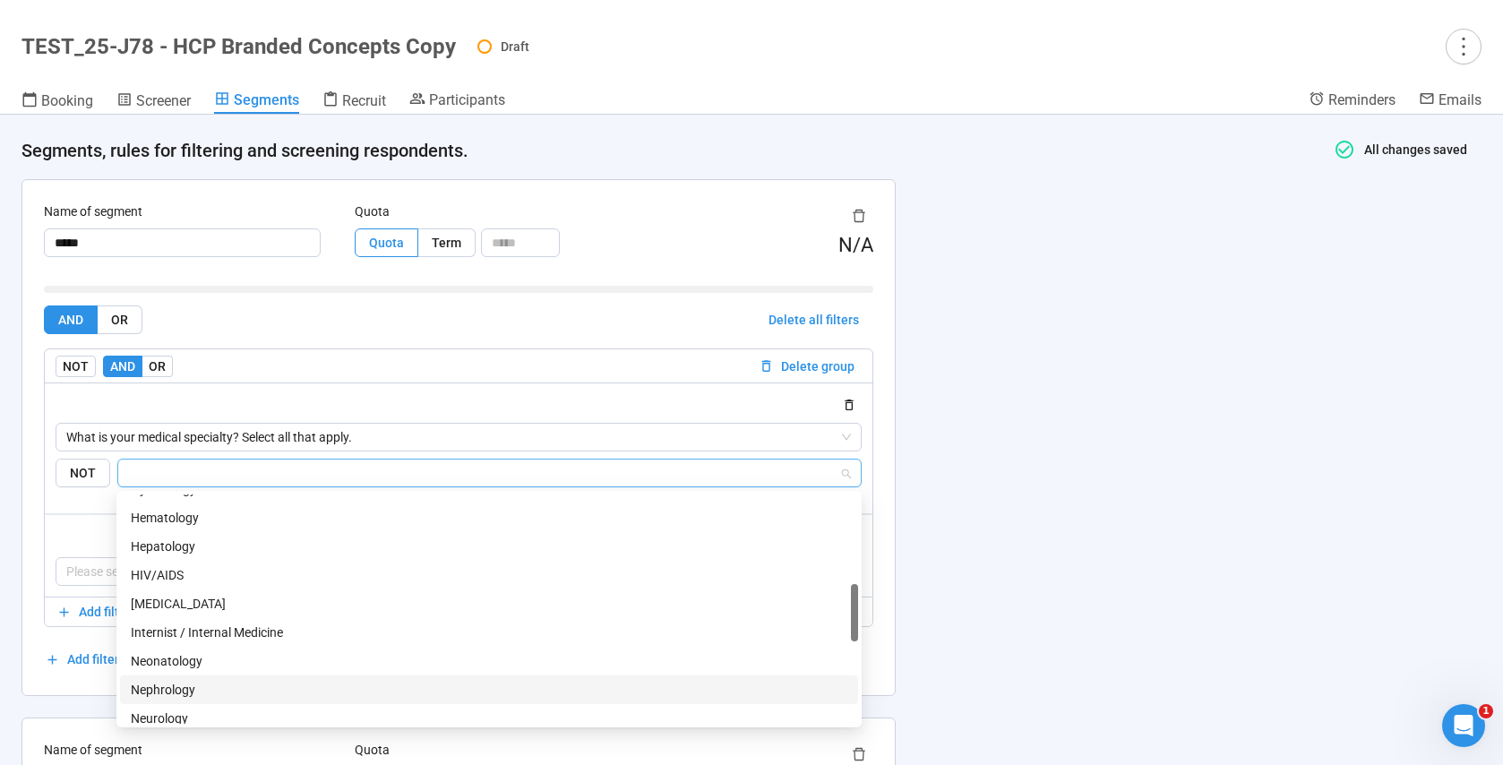
click at [174, 686] on div "Nephrology" at bounding box center [489, 690] width 717 height 20
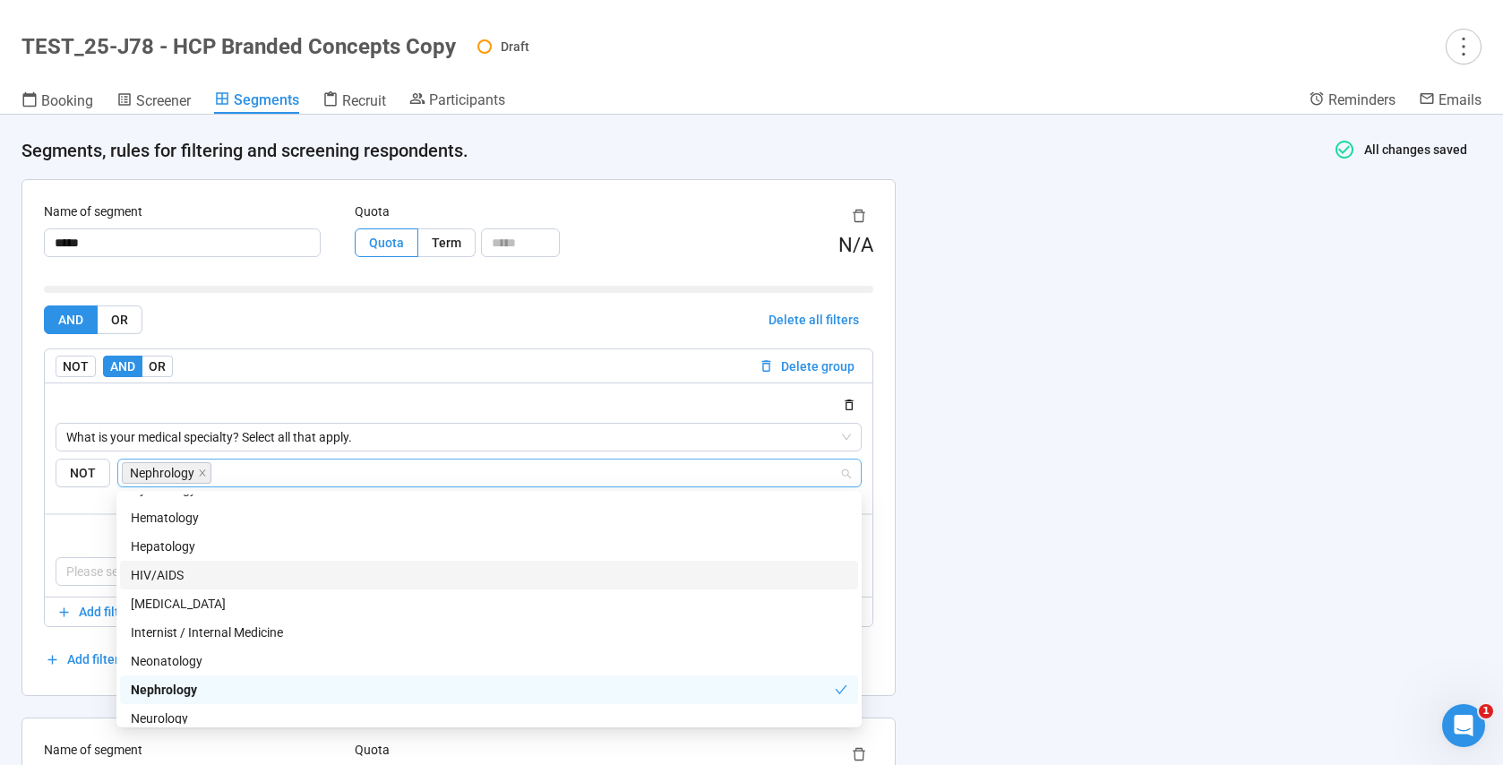
click at [96, 535] on div at bounding box center [459, 538] width 806 height 21
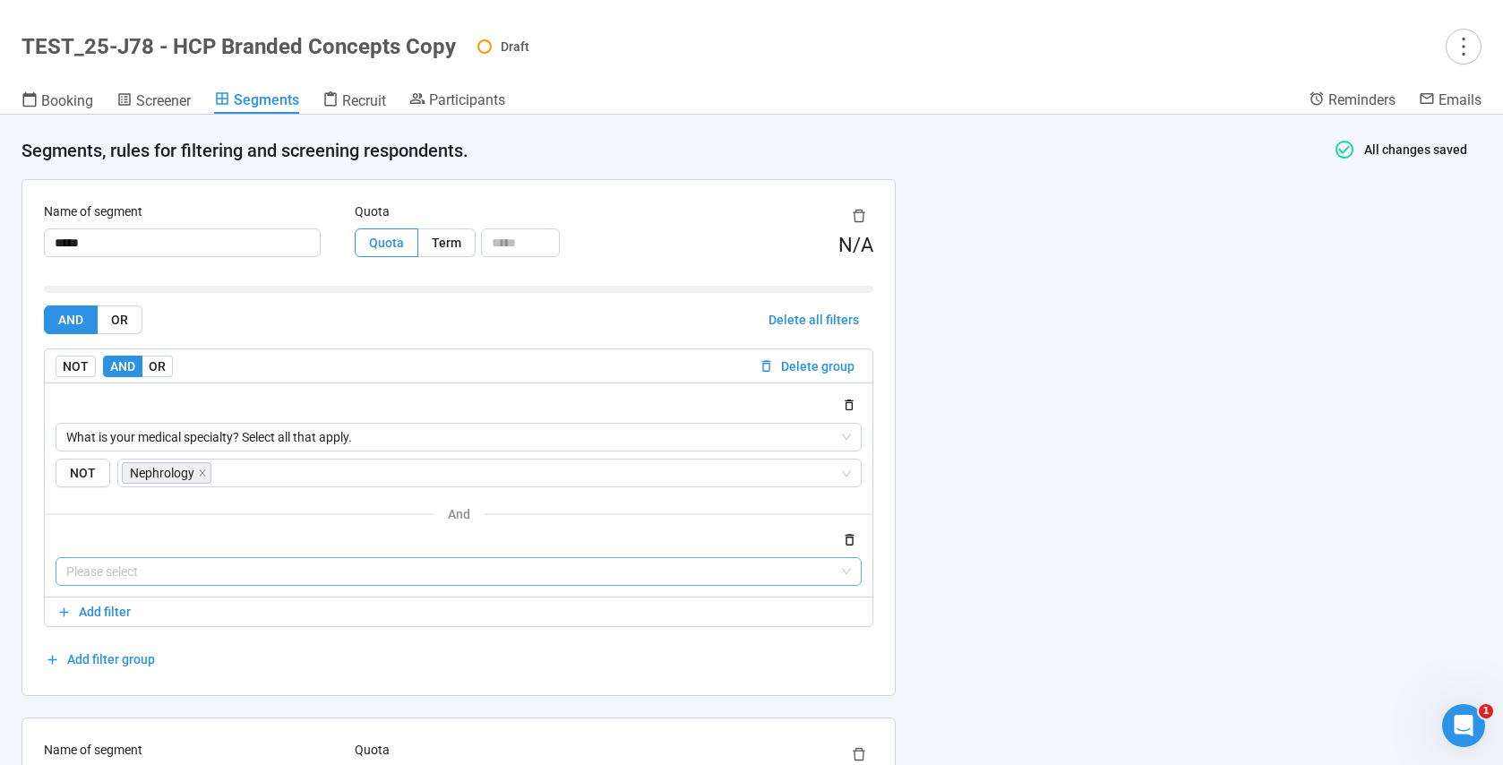
click at [142, 579] on input "search" at bounding box center [458, 571] width 785 height 27
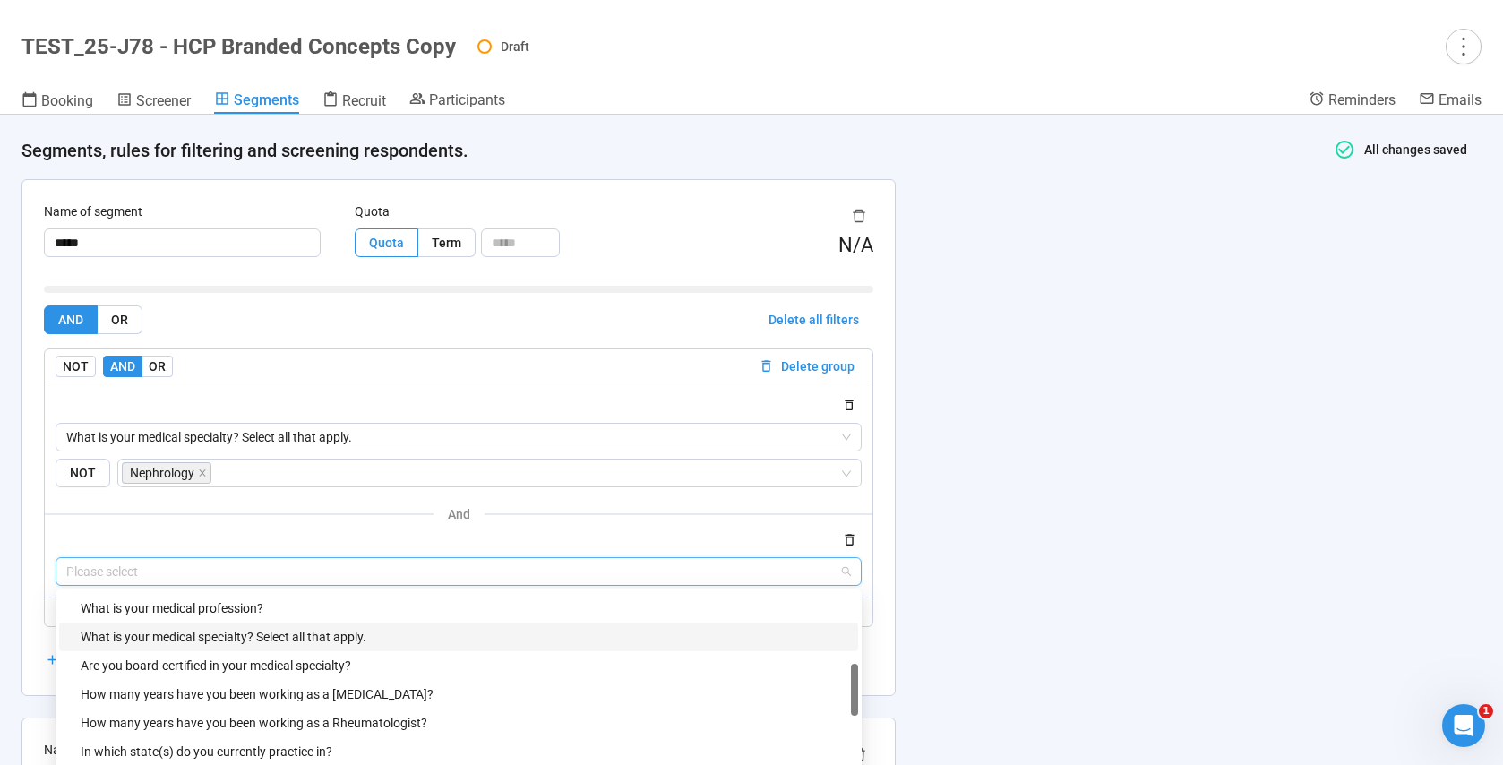
scroll to position [356, 0]
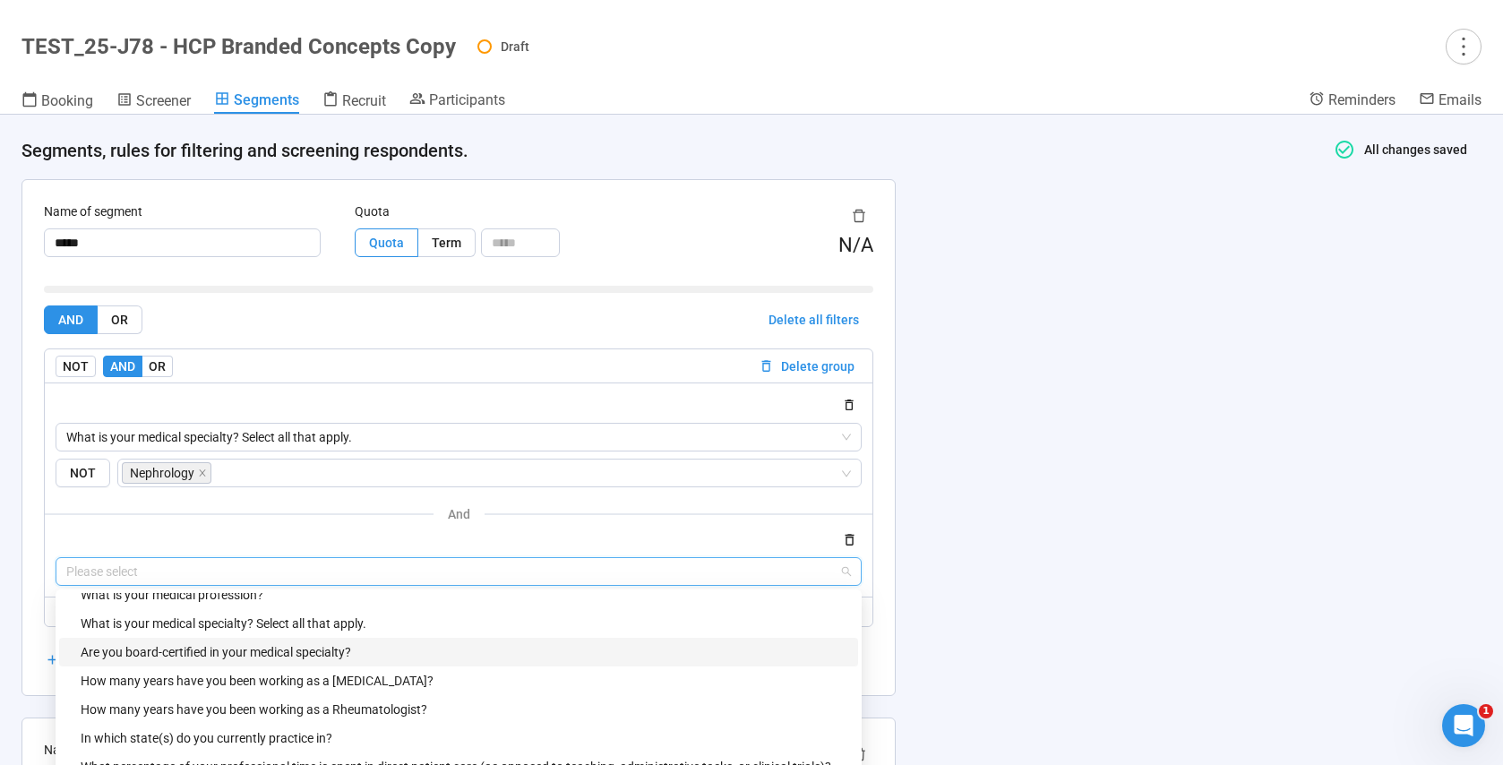
click at [268, 651] on div "Are you board-certified in your medical specialty?" at bounding box center [464, 652] width 767 height 20
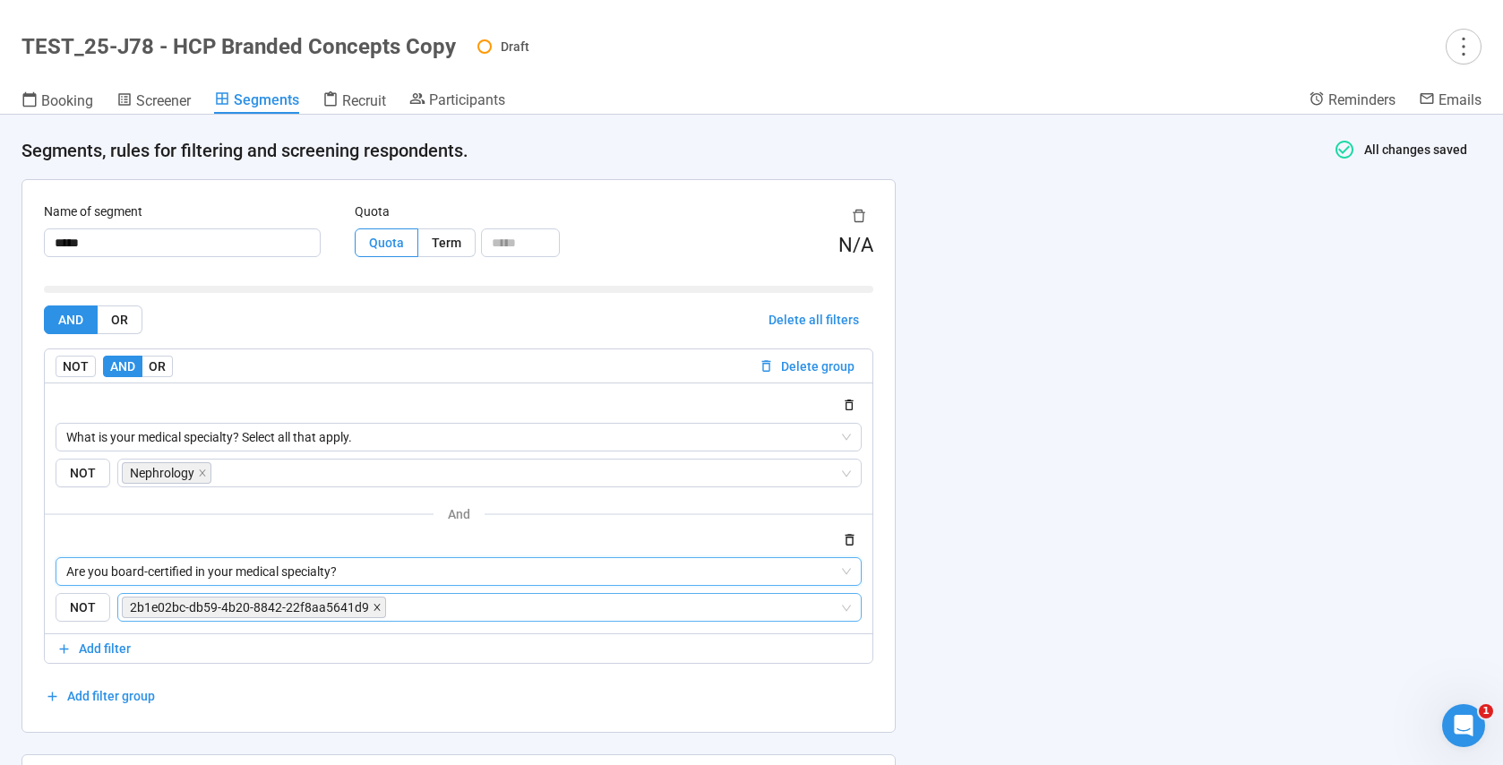
click at [373, 606] on icon "close" at bounding box center [376, 608] width 6 height 6
click at [240, 608] on input "search" at bounding box center [484, 607] width 710 height 21
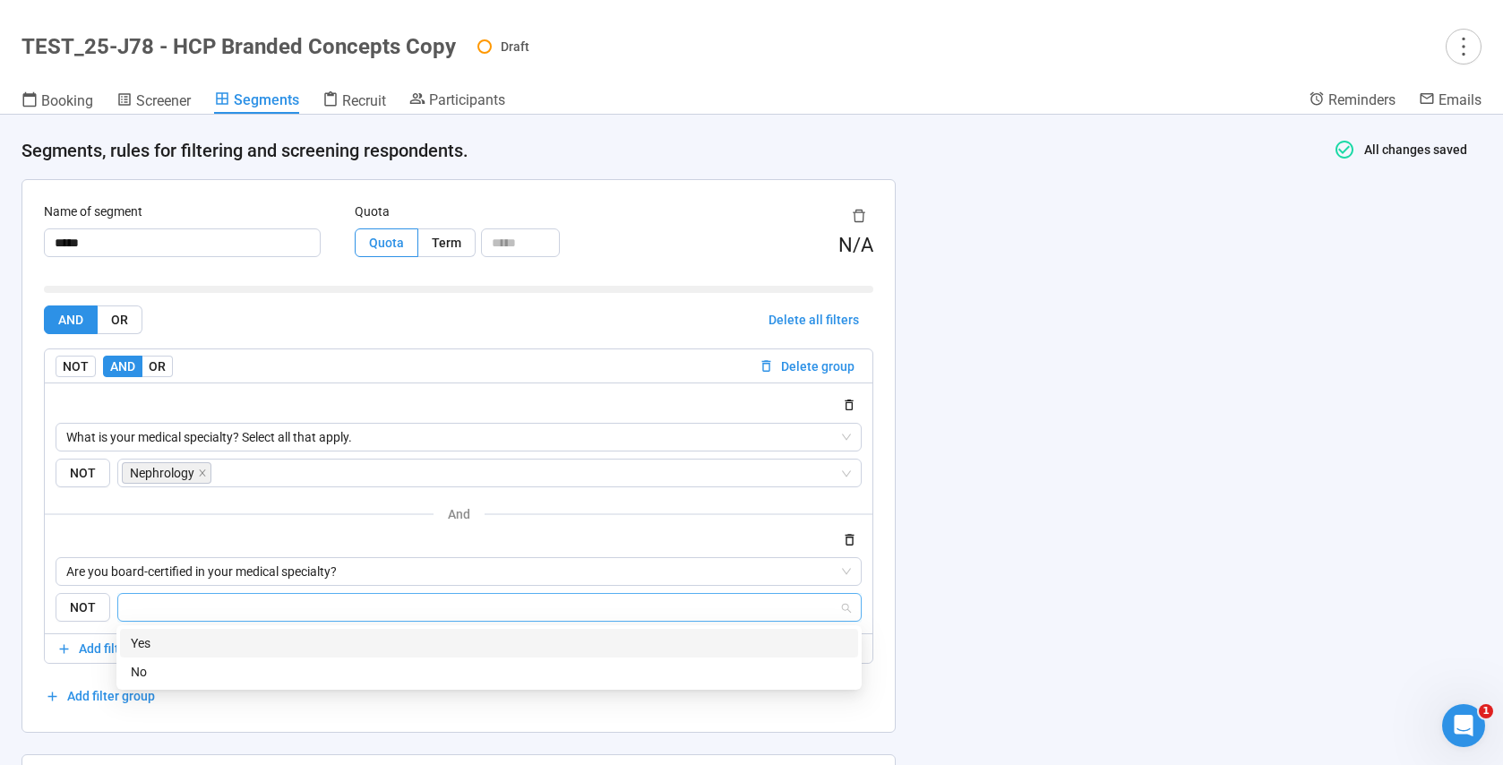
click at [148, 644] on div "Yes" at bounding box center [489, 643] width 717 height 20
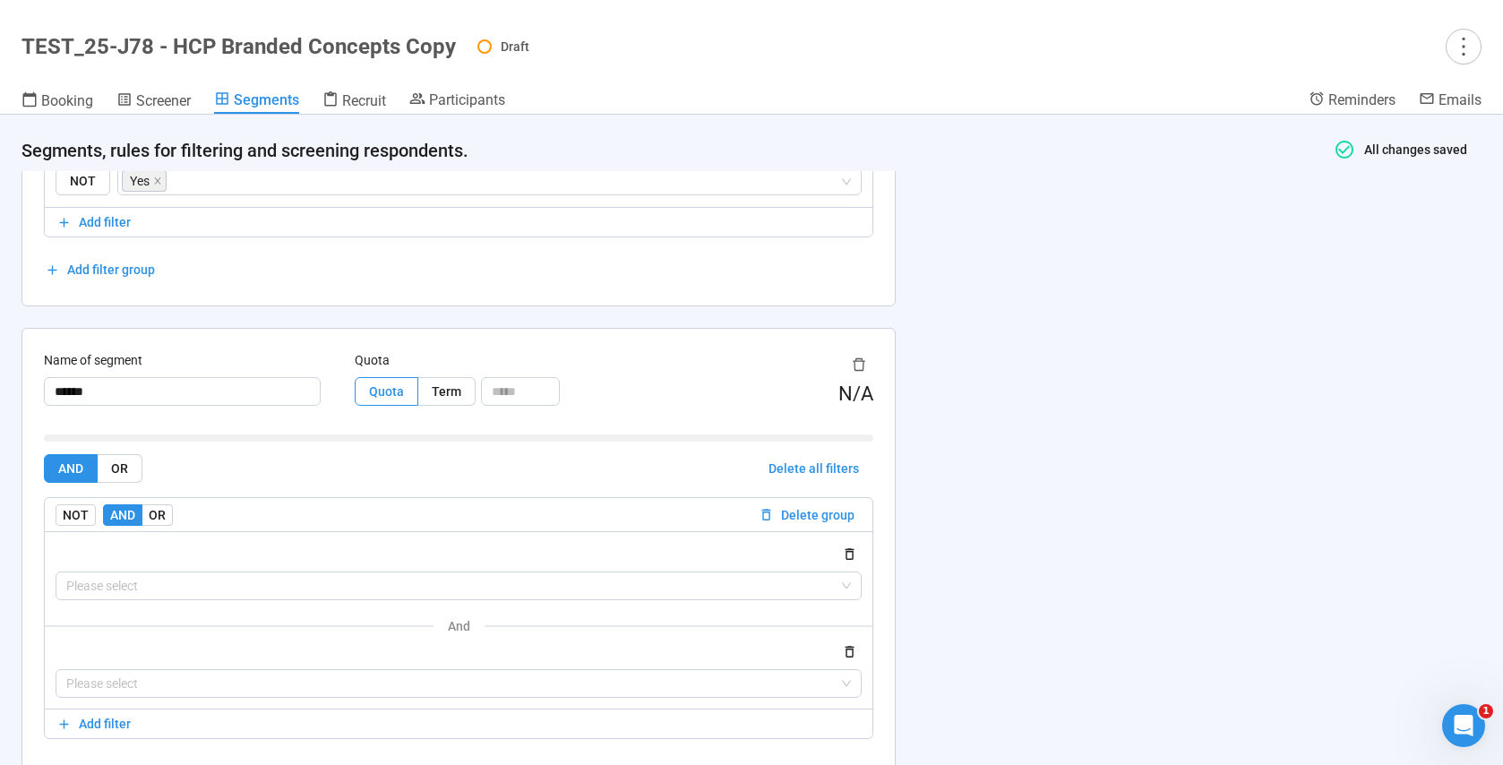
scroll to position [441, 0]
click at [210, 583] on input "search" at bounding box center [458, 584] width 785 height 27
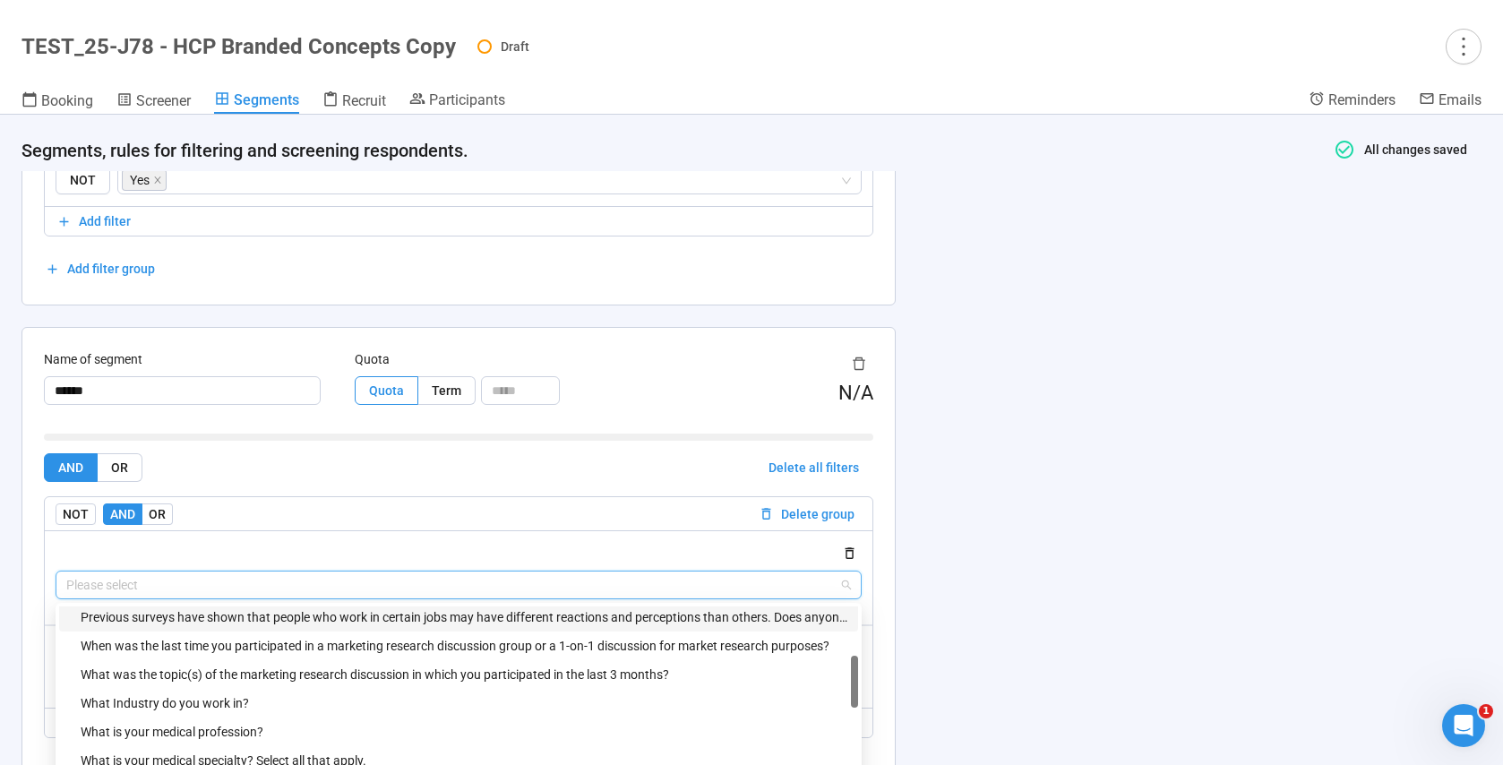
scroll to position [260, 0]
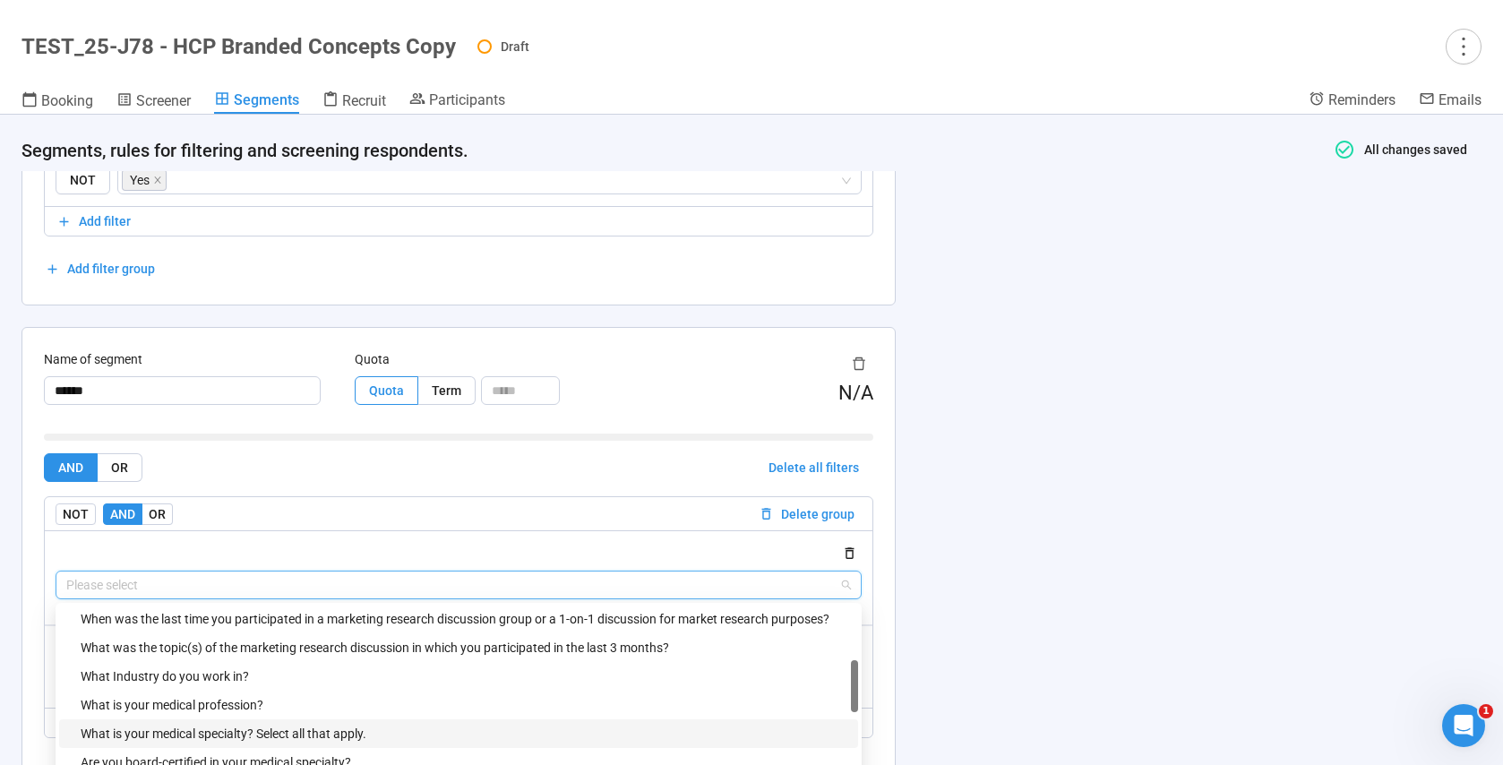
click at [278, 728] on div "What is your medical specialty? Select all that apply." at bounding box center [464, 734] width 767 height 20
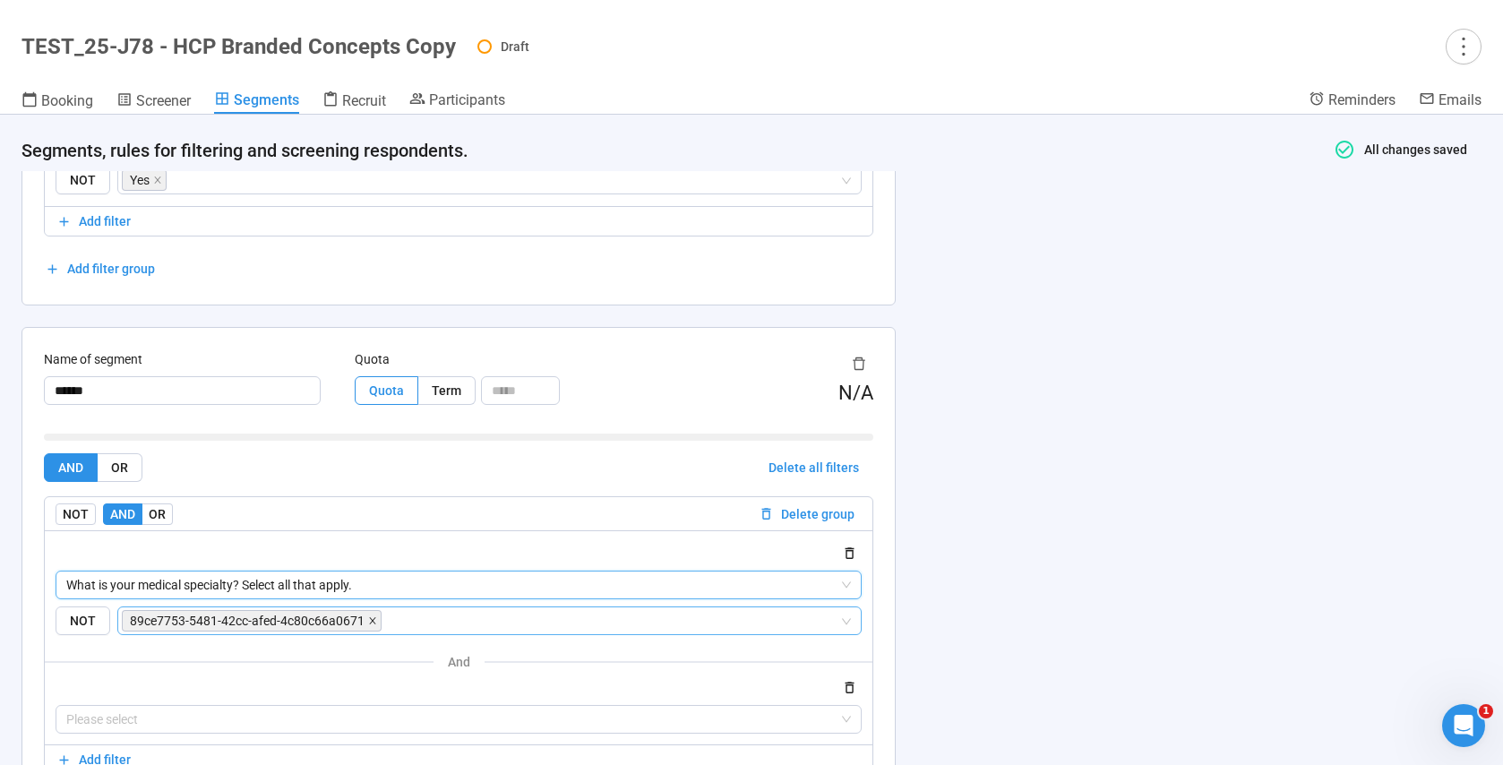
click at [370, 621] on icon "close" at bounding box center [372, 621] width 6 height 6
click at [344, 622] on input "search" at bounding box center [484, 620] width 710 height 21
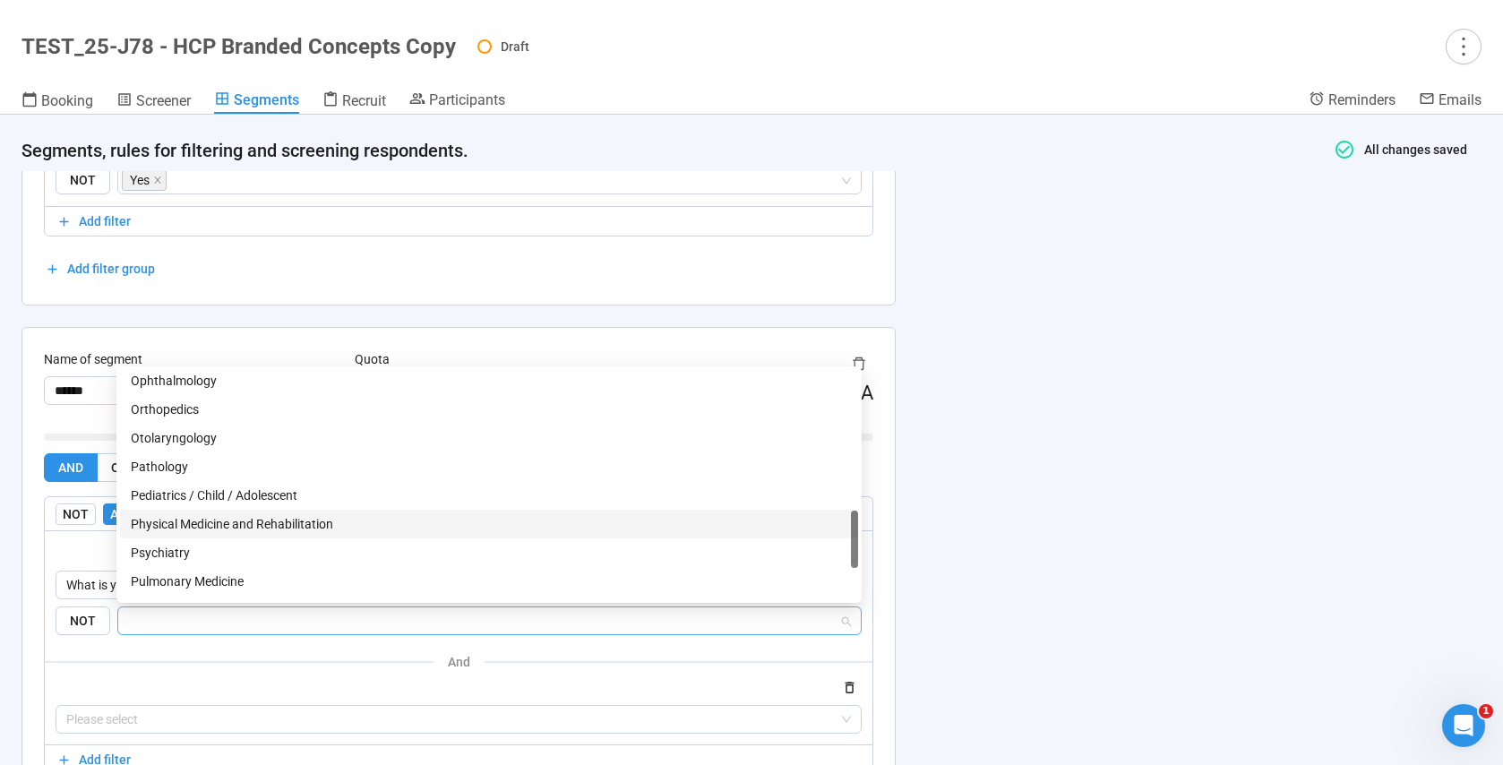
scroll to position [794, 0]
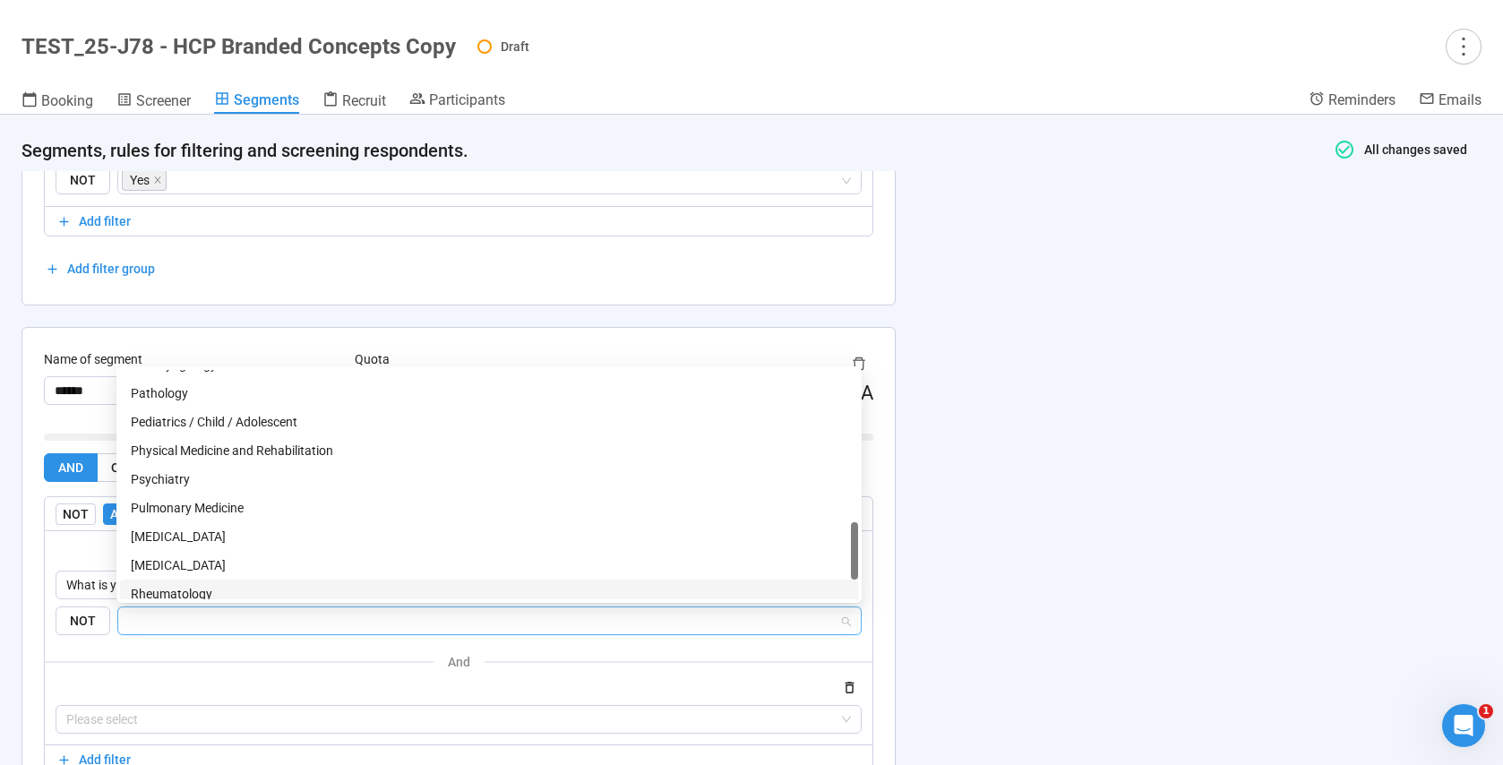
click at [198, 588] on div "Rheumatology" at bounding box center [489, 594] width 717 height 20
click at [132, 679] on div at bounding box center [459, 686] width 806 height 21
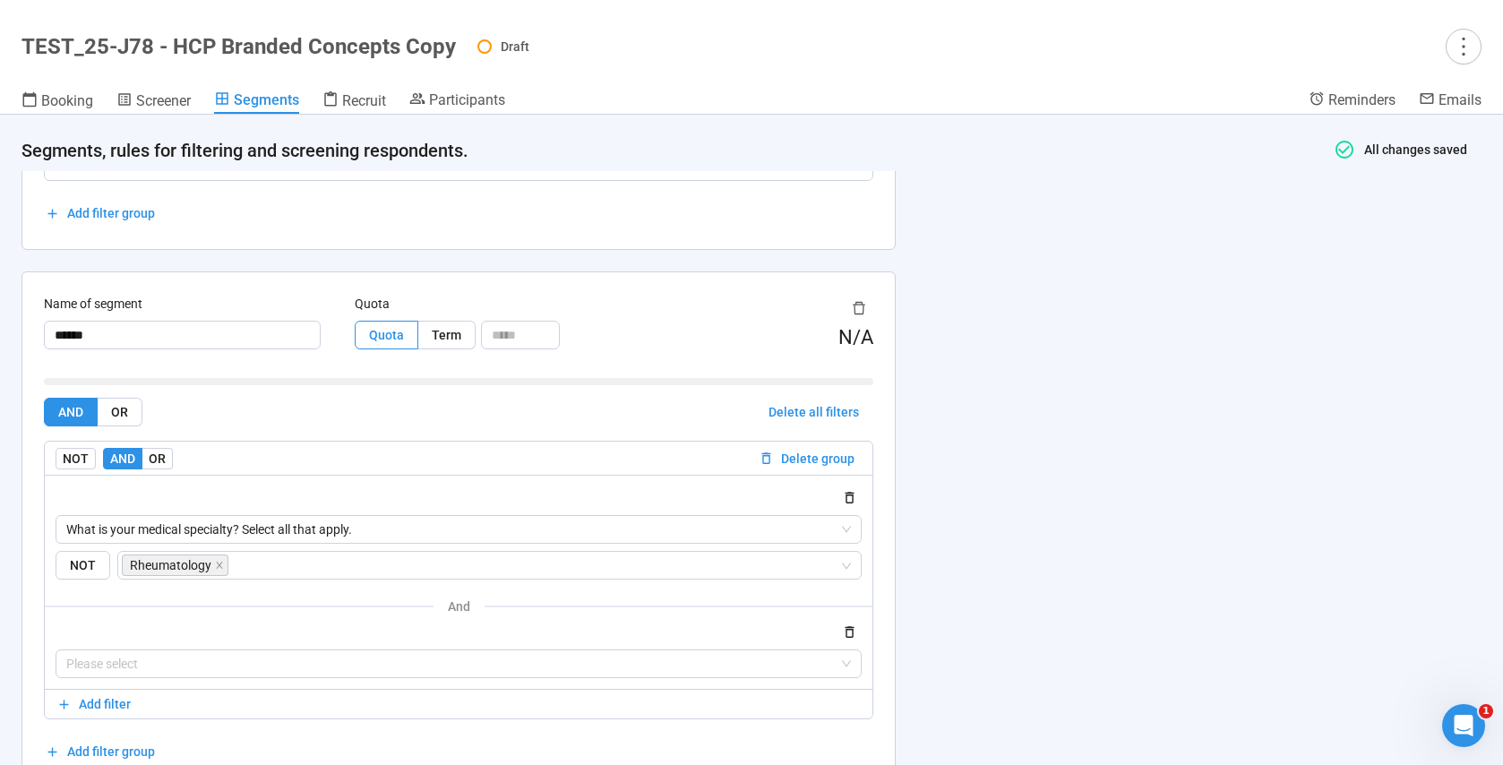
scroll to position [590, 0]
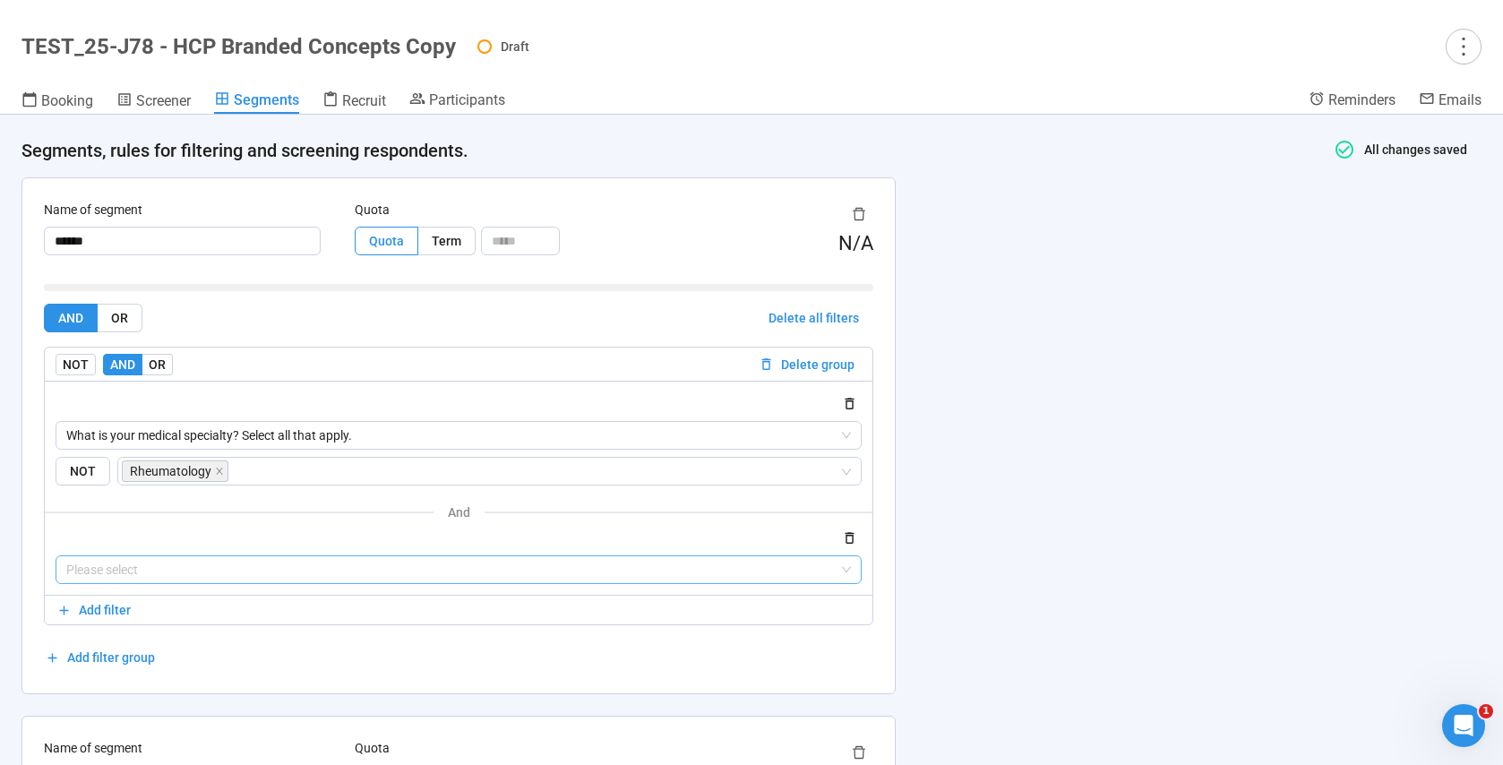
click at [127, 572] on input "search" at bounding box center [458, 569] width 785 height 27
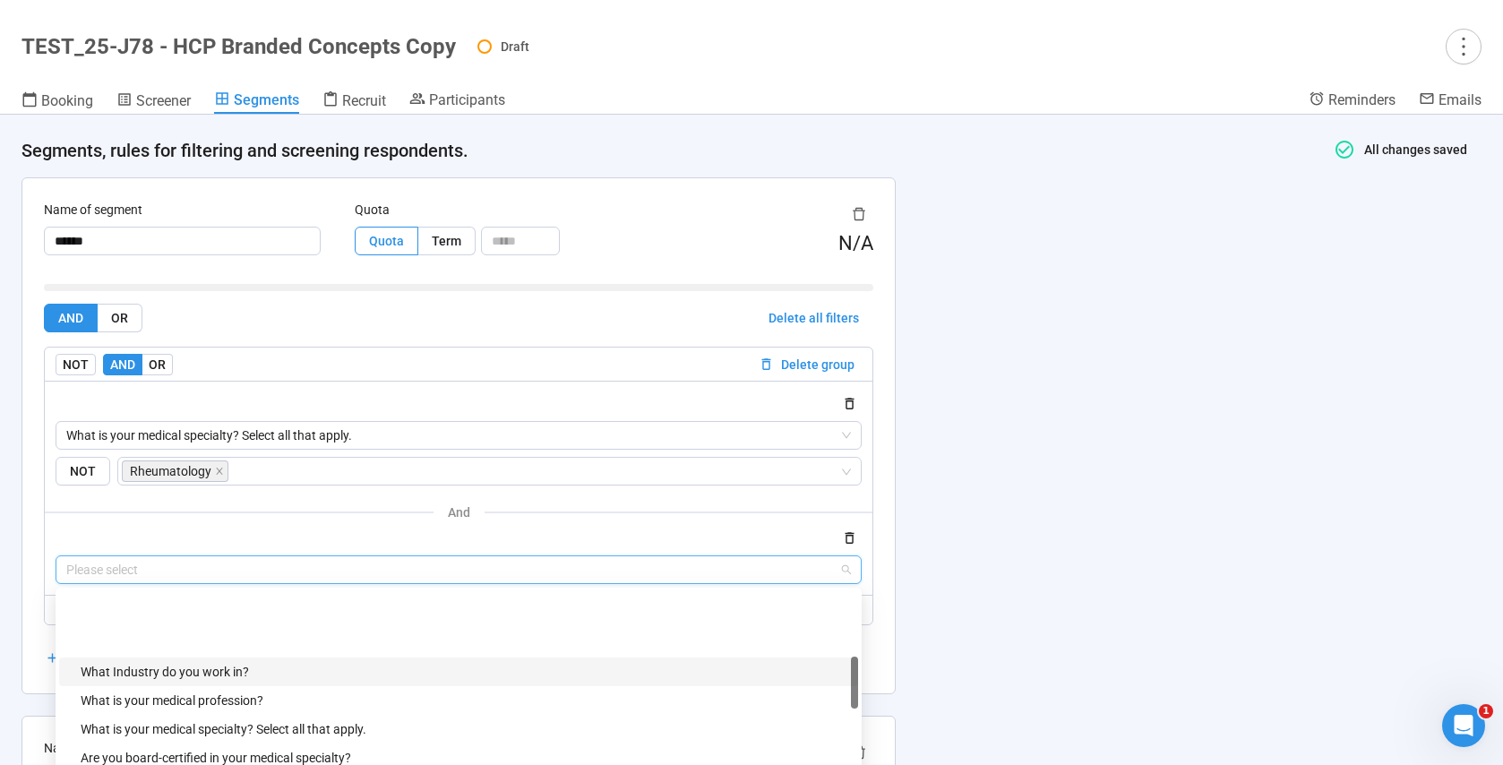
scroll to position [318, 0]
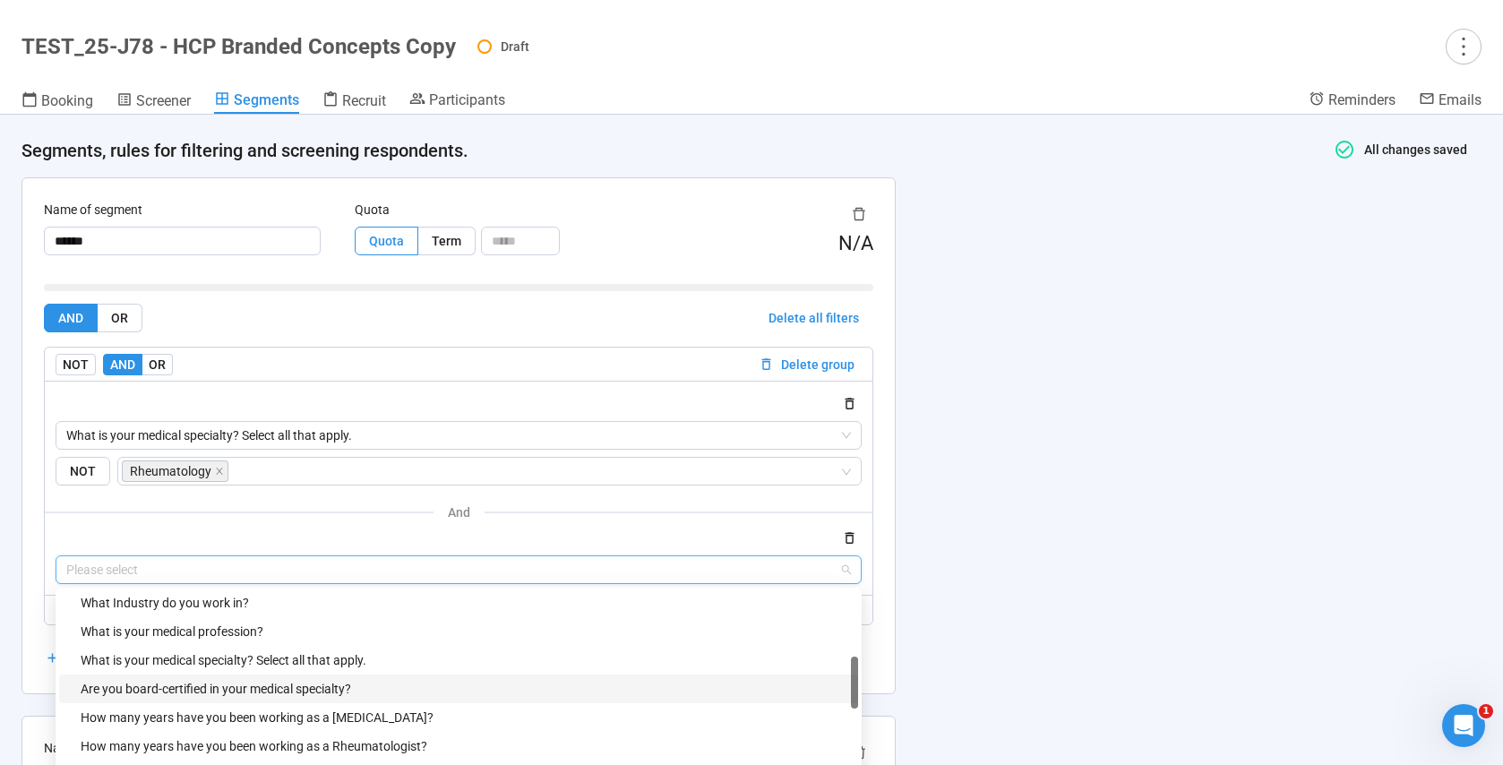
click at [287, 681] on div "Are you board-certified in your medical specialty?" at bounding box center [464, 689] width 767 height 20
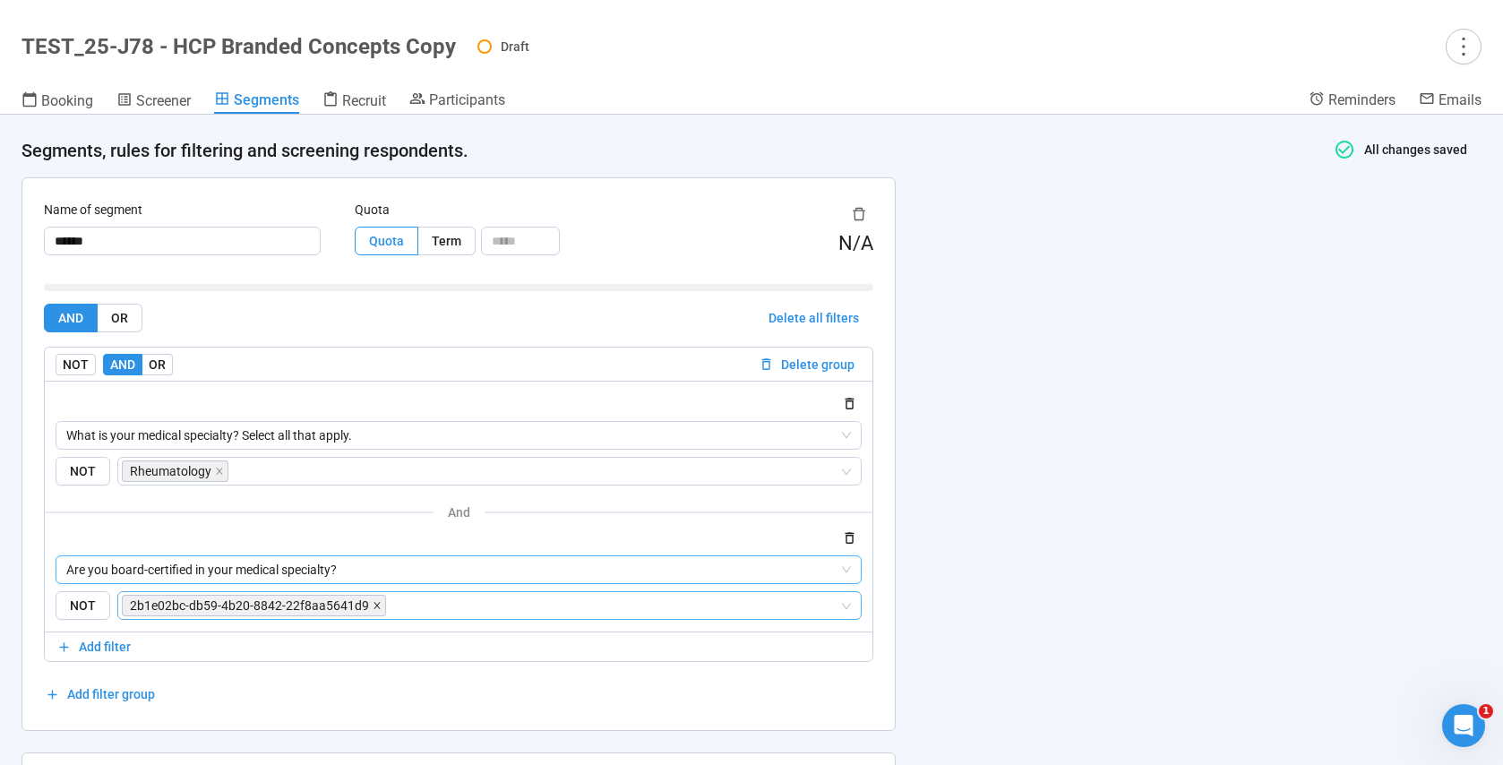
click at [374, 605] on icon "close" at bounding box center [377, 605] width 9 height 9
click at [281, 608] on input "search" at bounding box center [484, 605] width 710 height 21
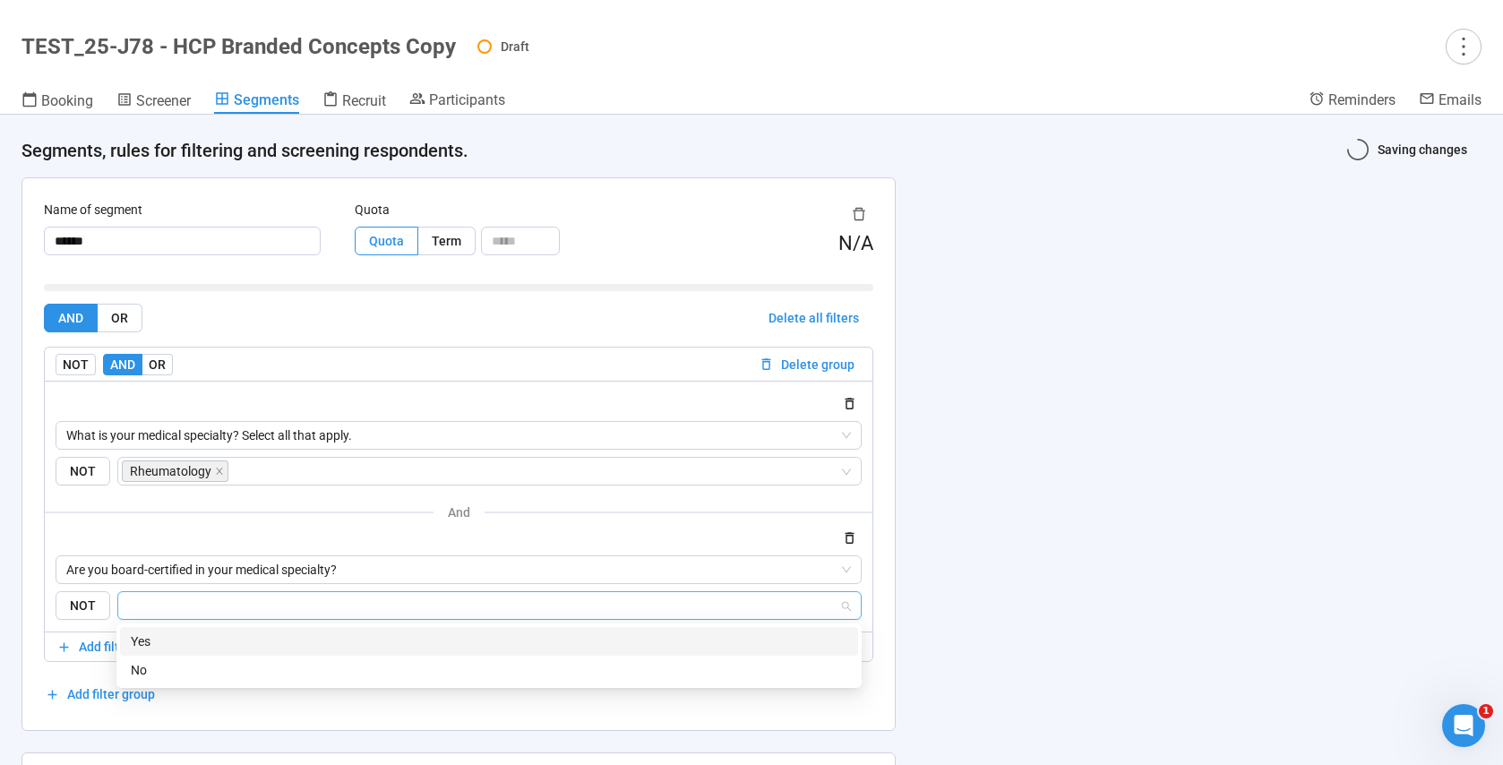
click at [150, 639] on div "Yes" at bounding box center [489, 641] width 717 height 20
click at [251, 710] on div "Name of segment ****** Quota Quota Term N/A AND OR Delete all filters NOT AND O…" at bounding box center [458, 454] width 872 height 552
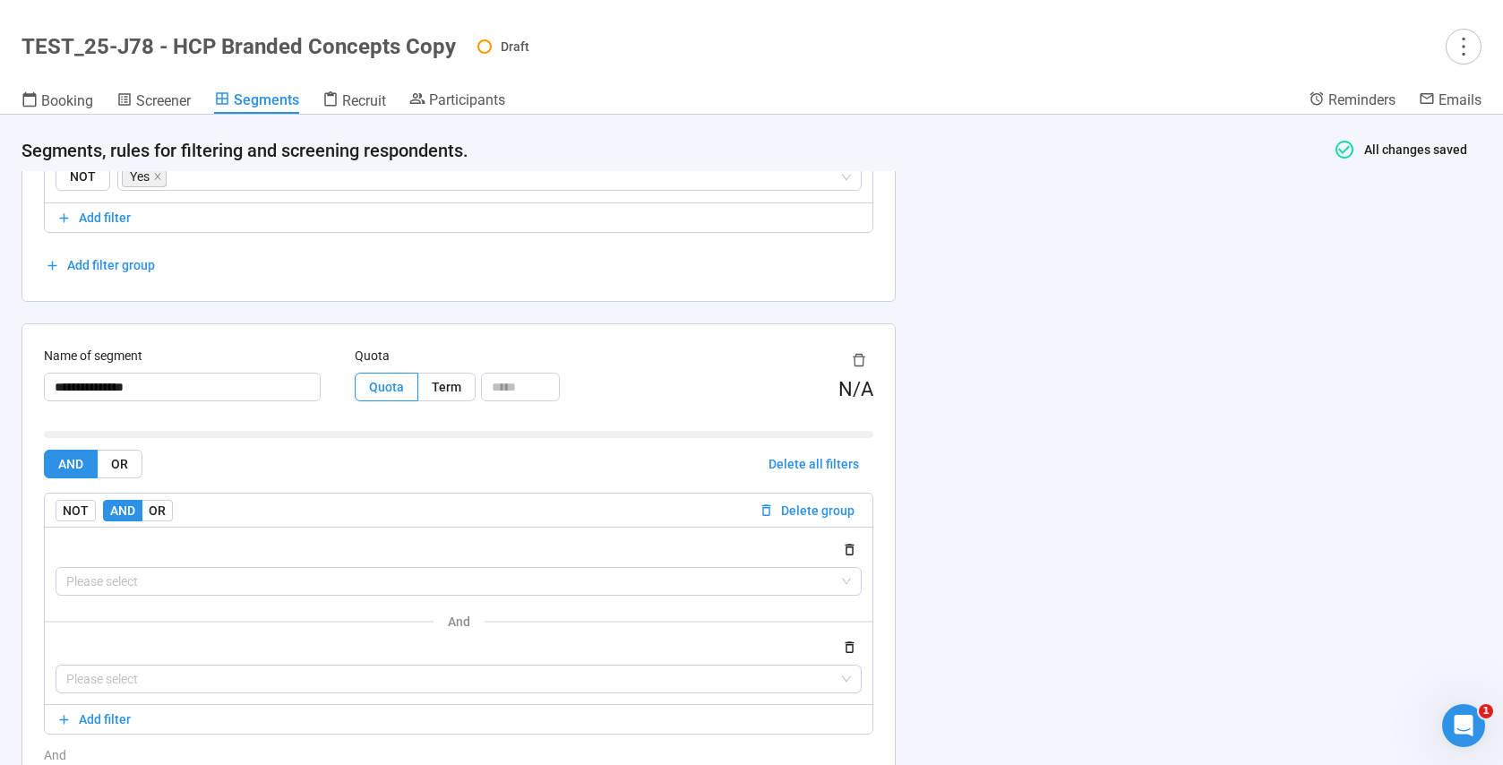
scroll to position [1074, 0]
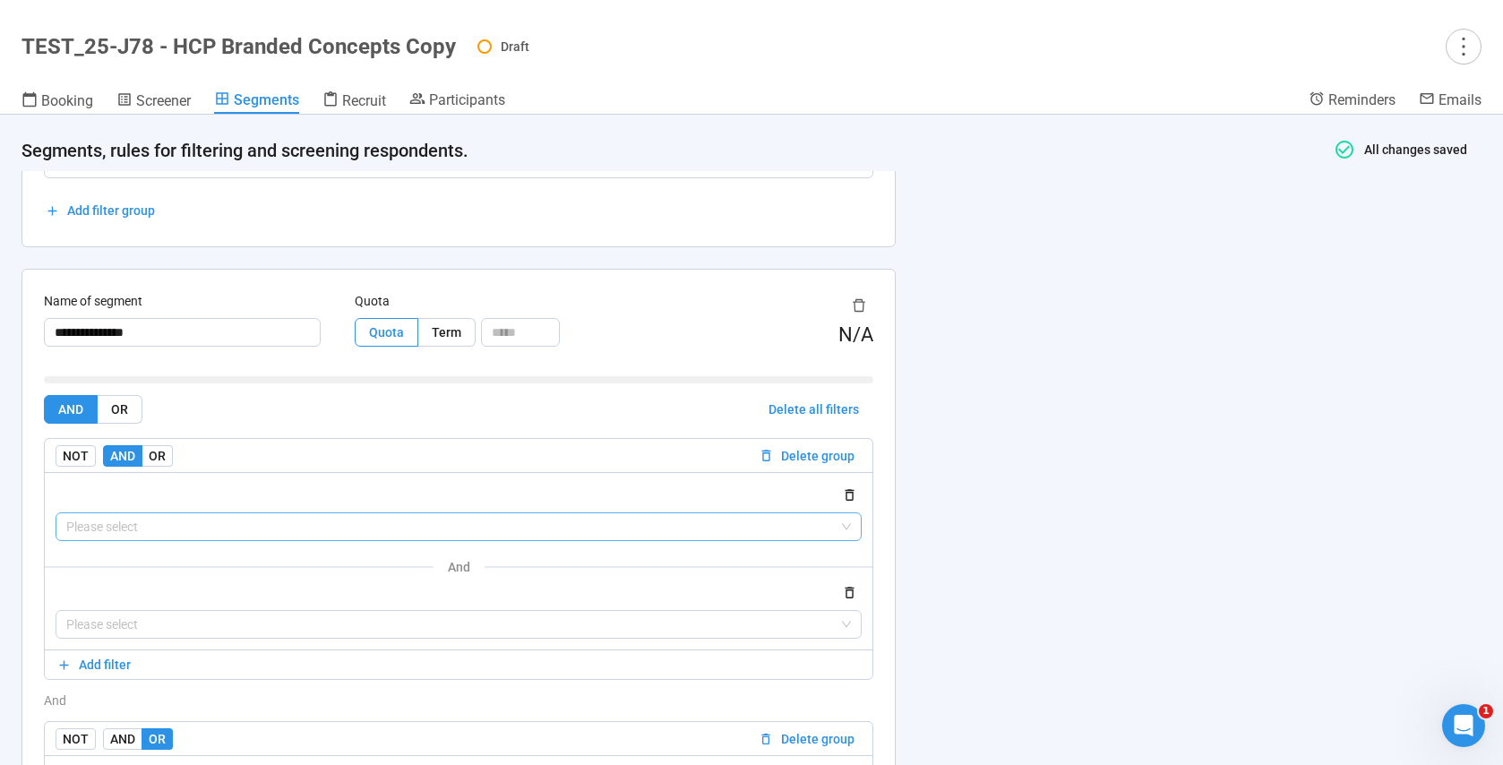
click at [135, 535] on input "search" at bounding box center [458, 526] width 785 height 27
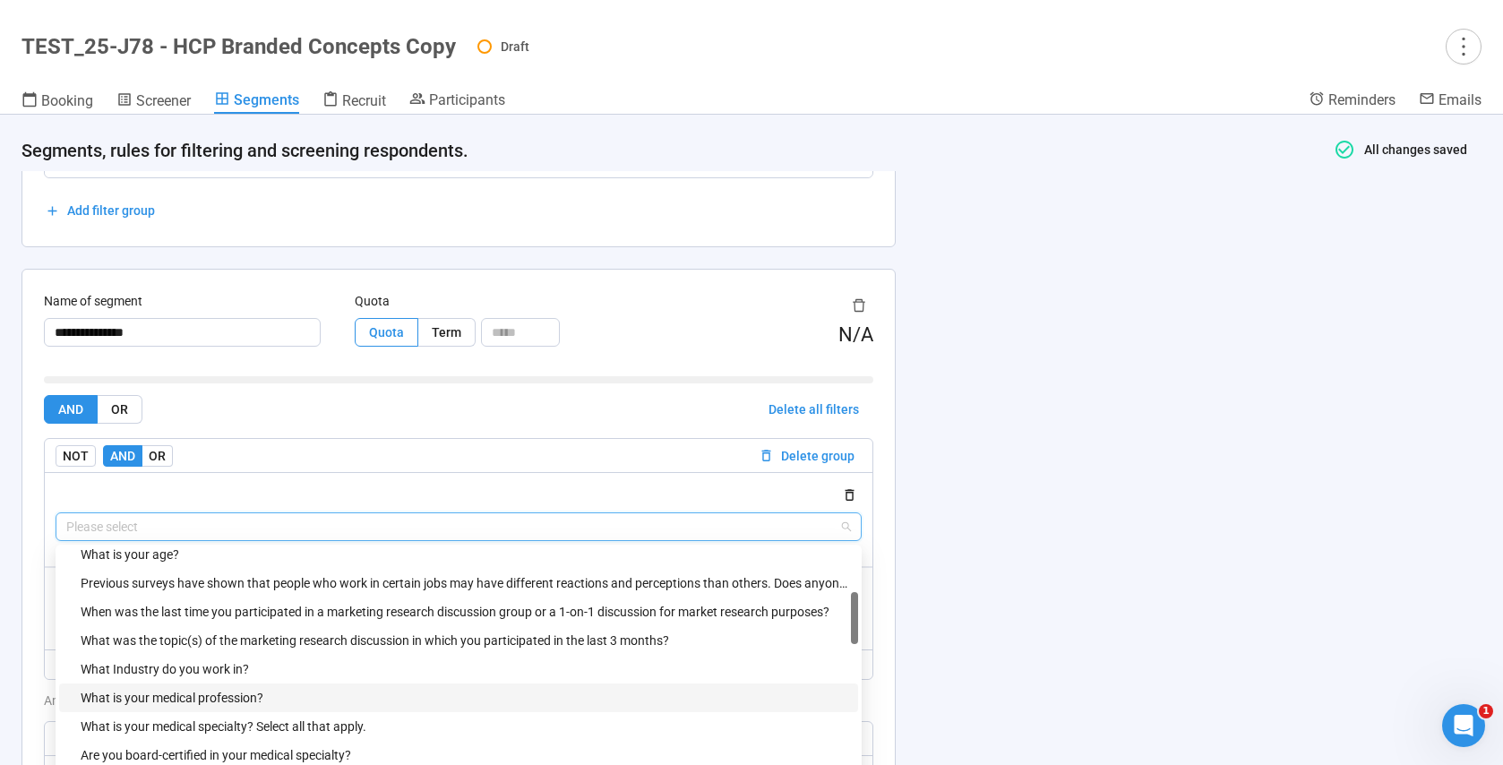
scroll to position [212, 0]
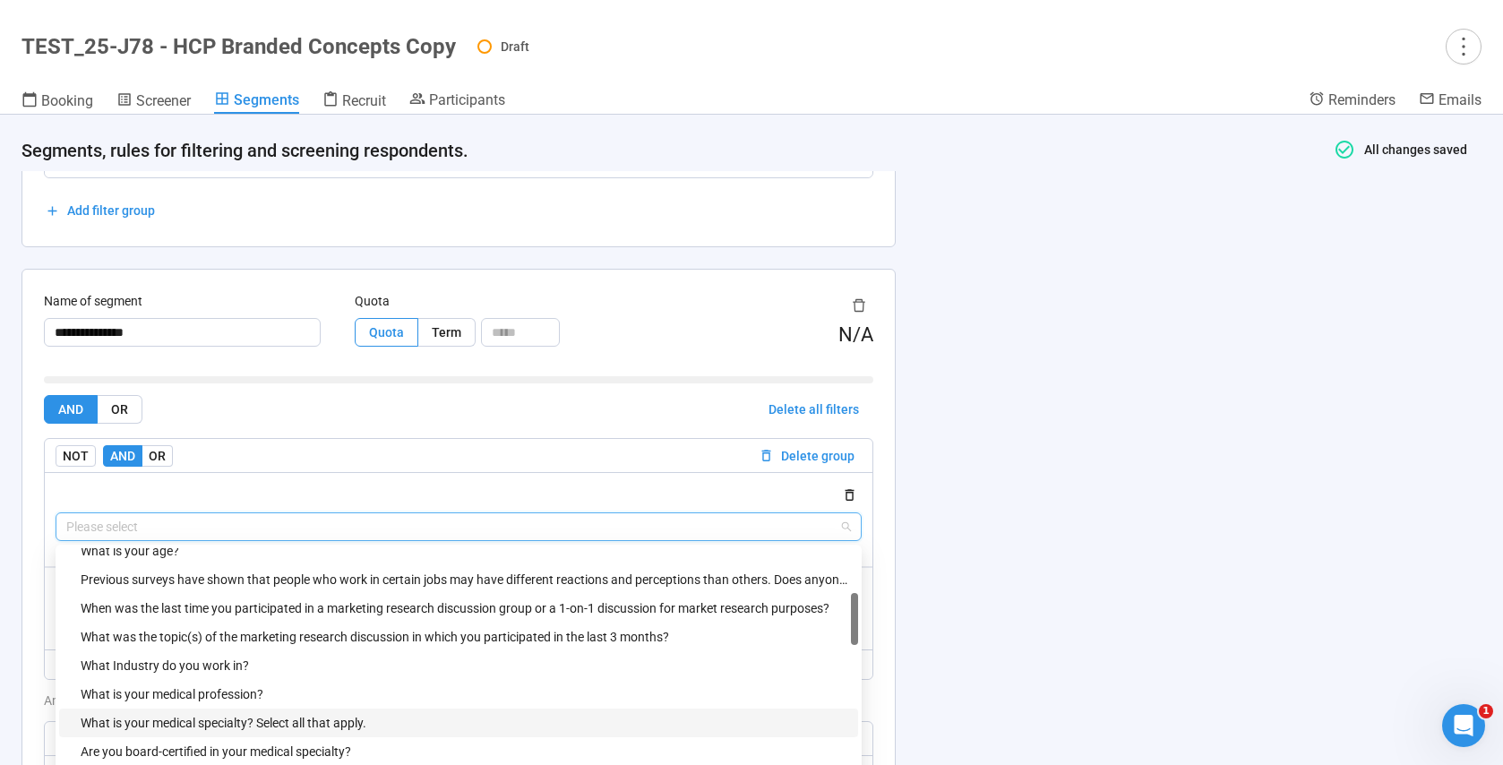
click at [225, 721] on div "What is your medical specialty? Select all that apply." at bounding box center [464, 723] width 767 height 20
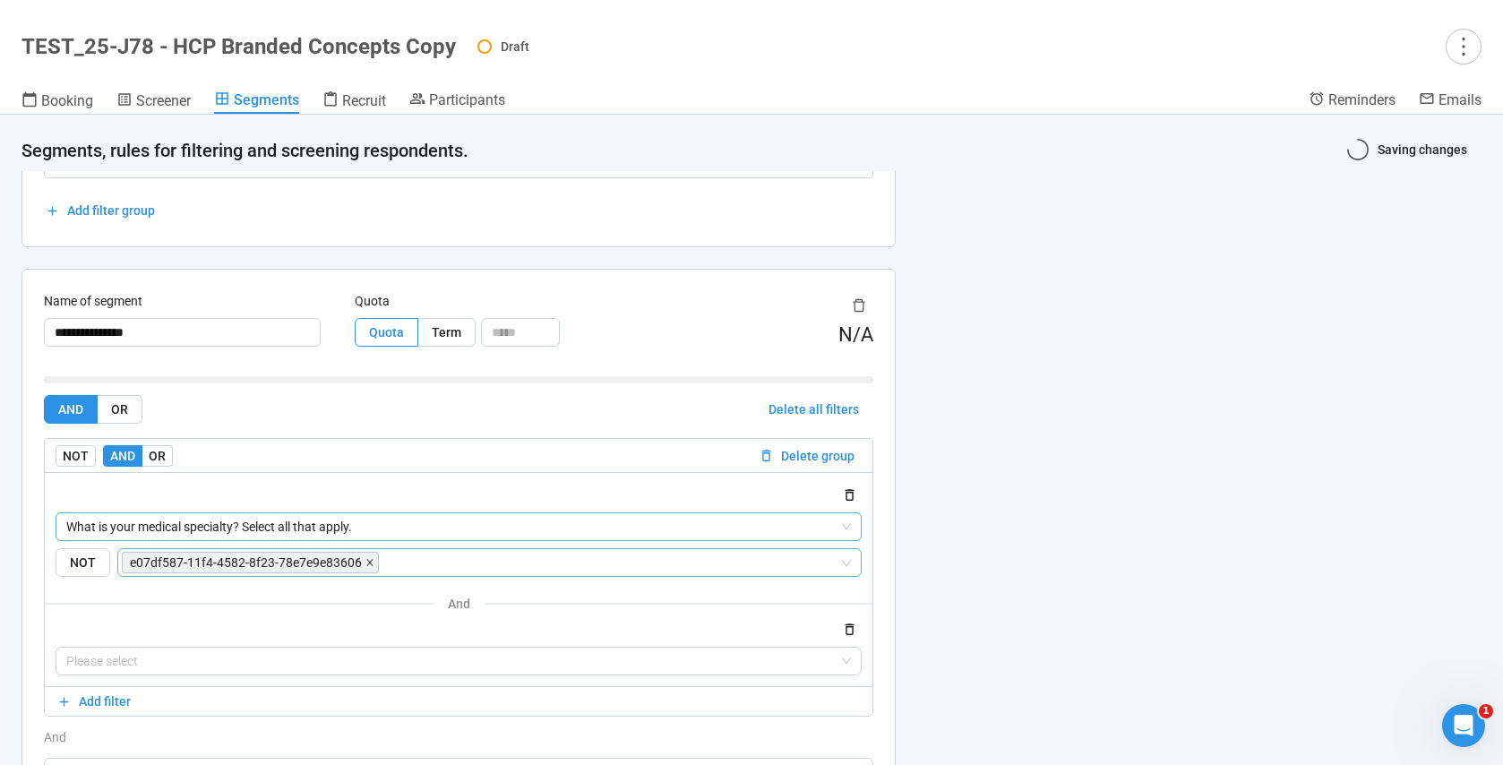
click at [367, 563] on icon "close" at bounding box center [369, 563] width 6 height 6
click at [324, 561] on input "search" at bounding box center [484, 562] width 710 height 21
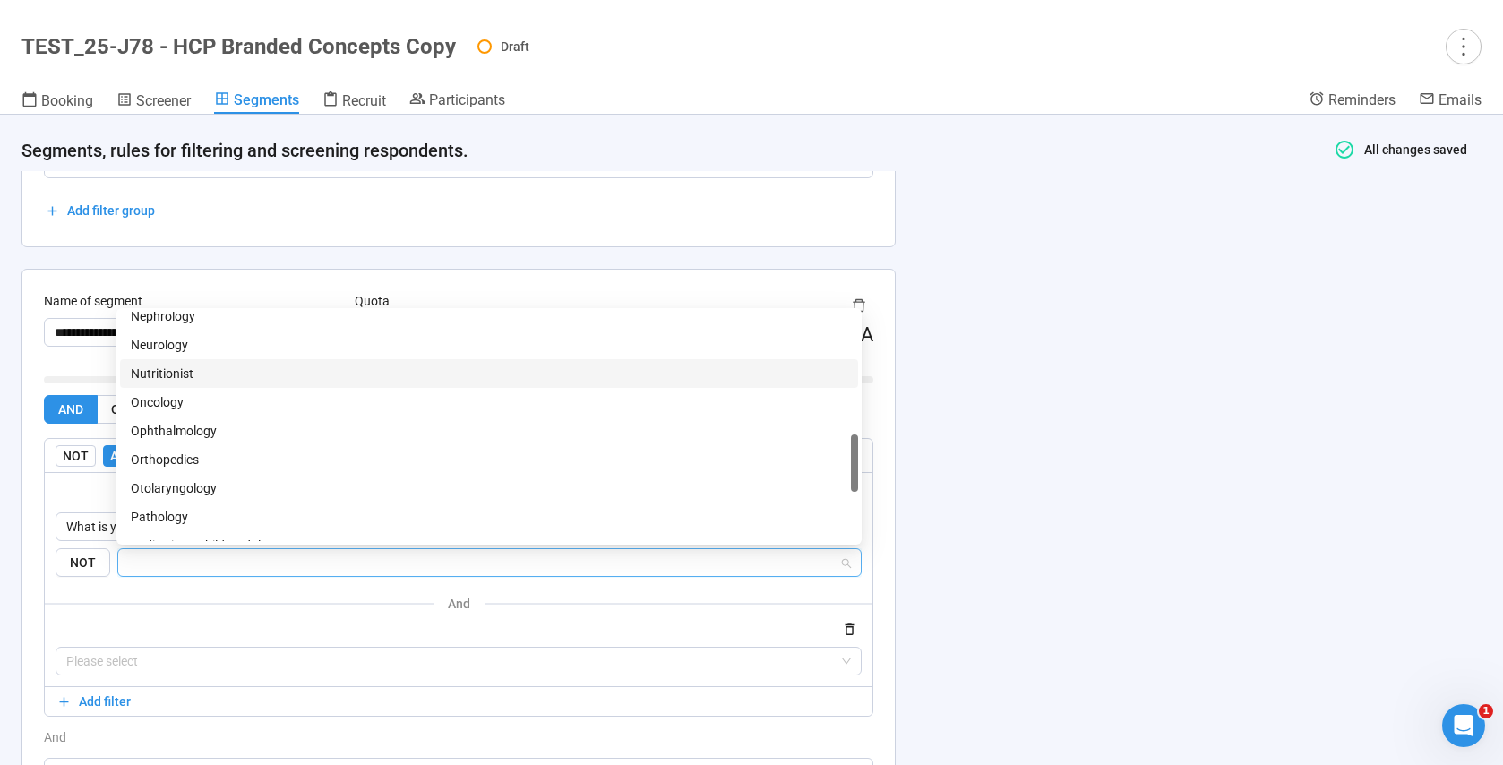
scroll to position [608, 0]
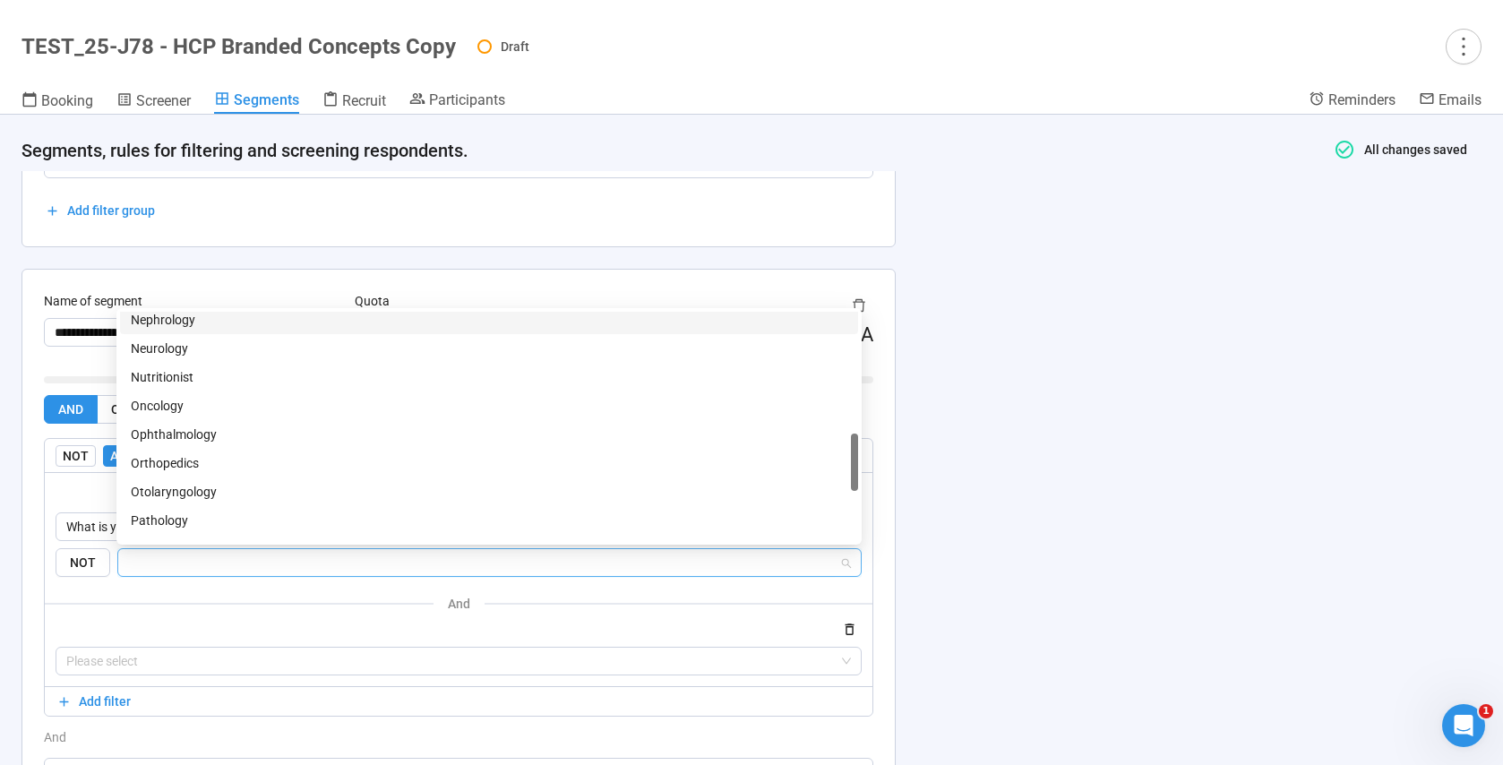
click at [185, 327] on div "Nephrology" at bounding box center [489, 320] width 717 height 20
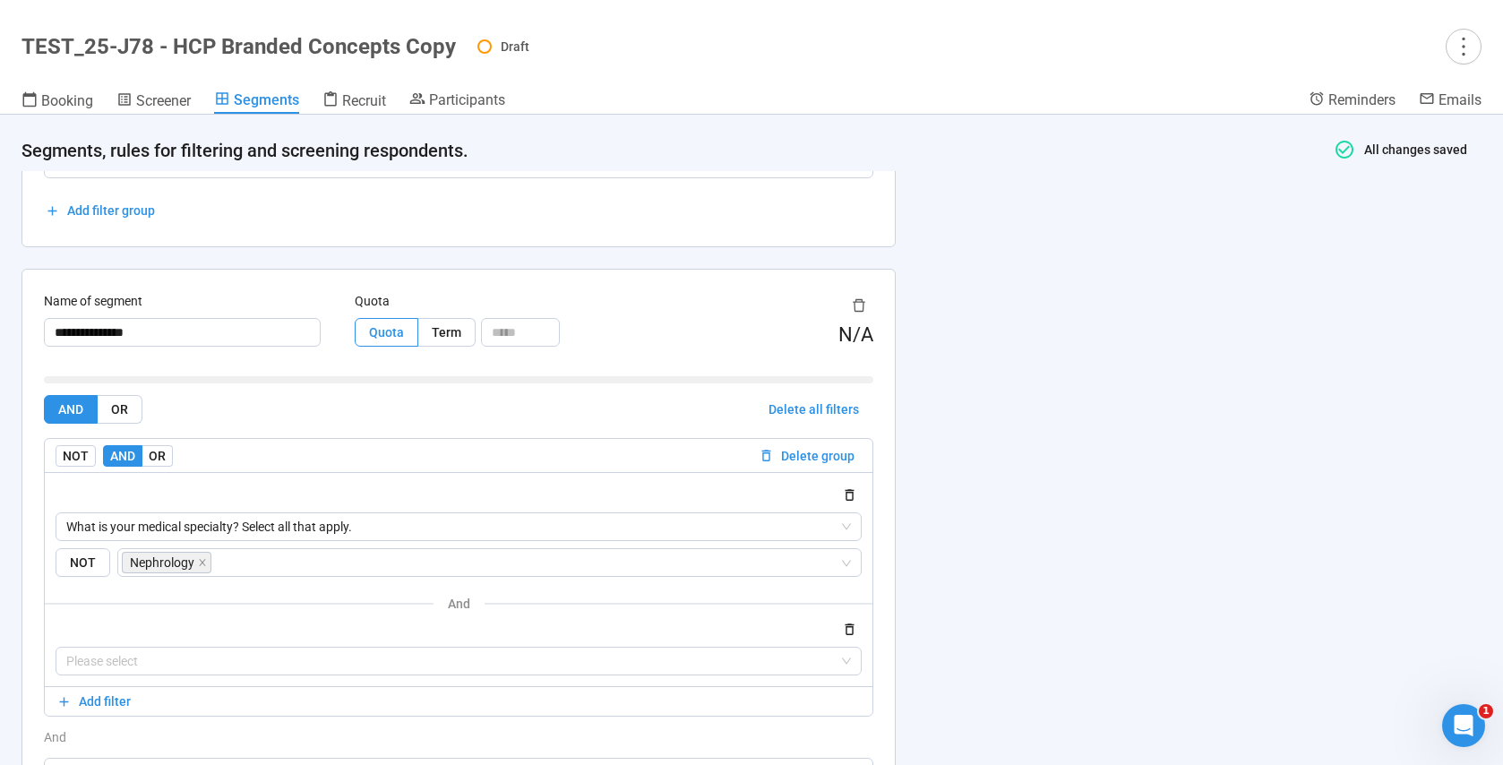
click at [221, 607] on div "and" at bounding box center [459, 603] width 828 height 22
click at [117, 664] on input "search" at bounding box center [458, 661] width 785 height 27
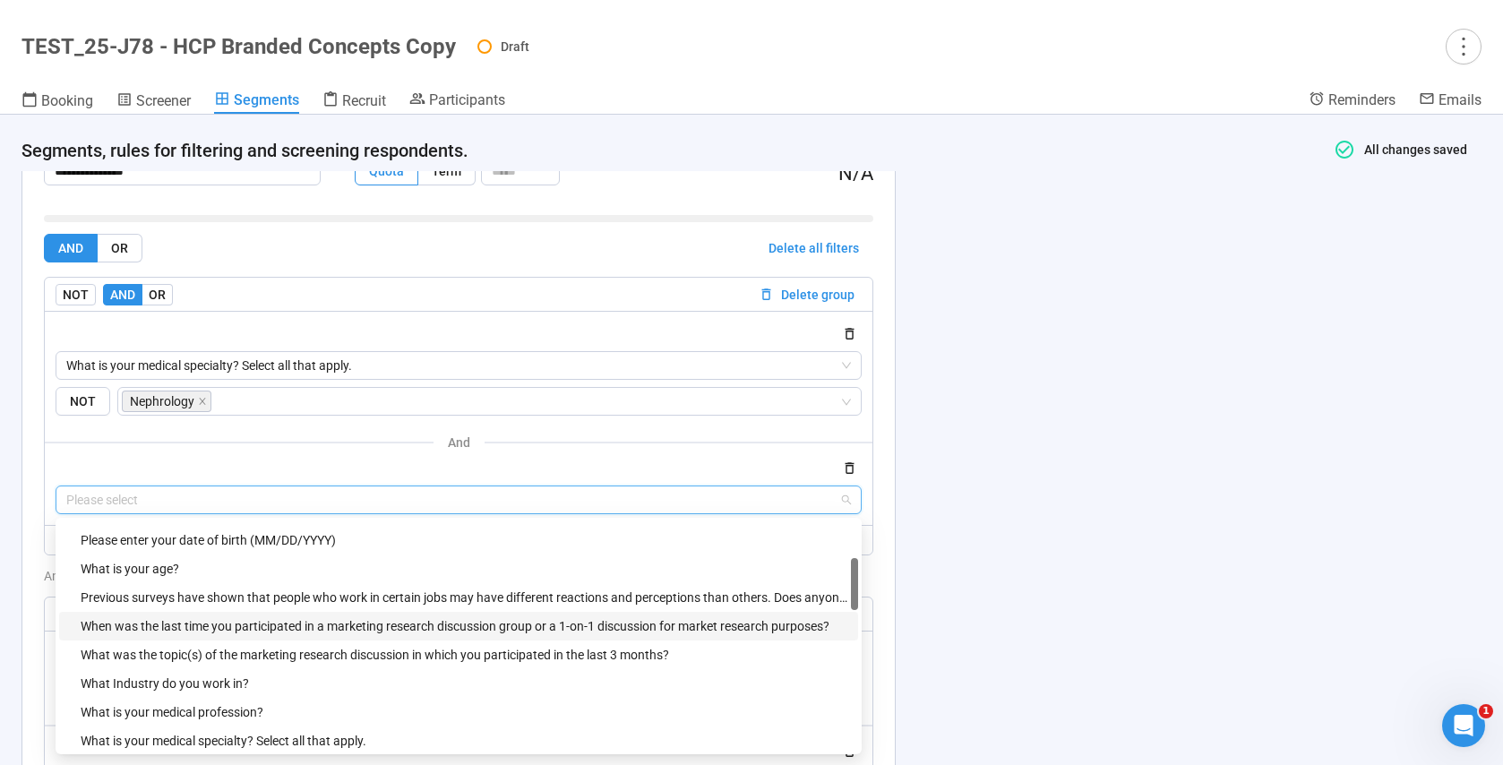
scroll to position [219, 0]
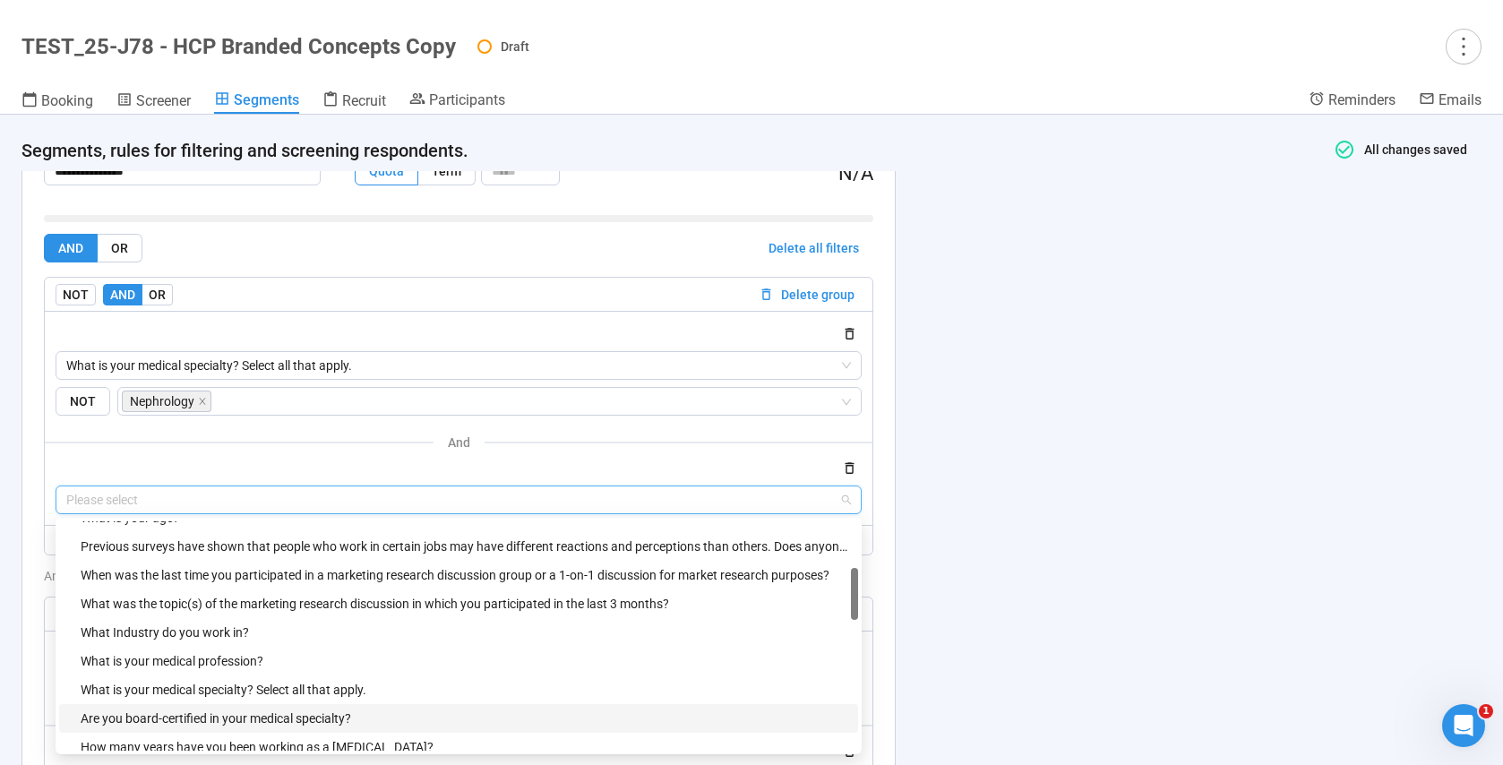
click at [290, 727] on div "Are you board-certified in your medical specialty?" at bounding box center [464, 718] width 767 height 20
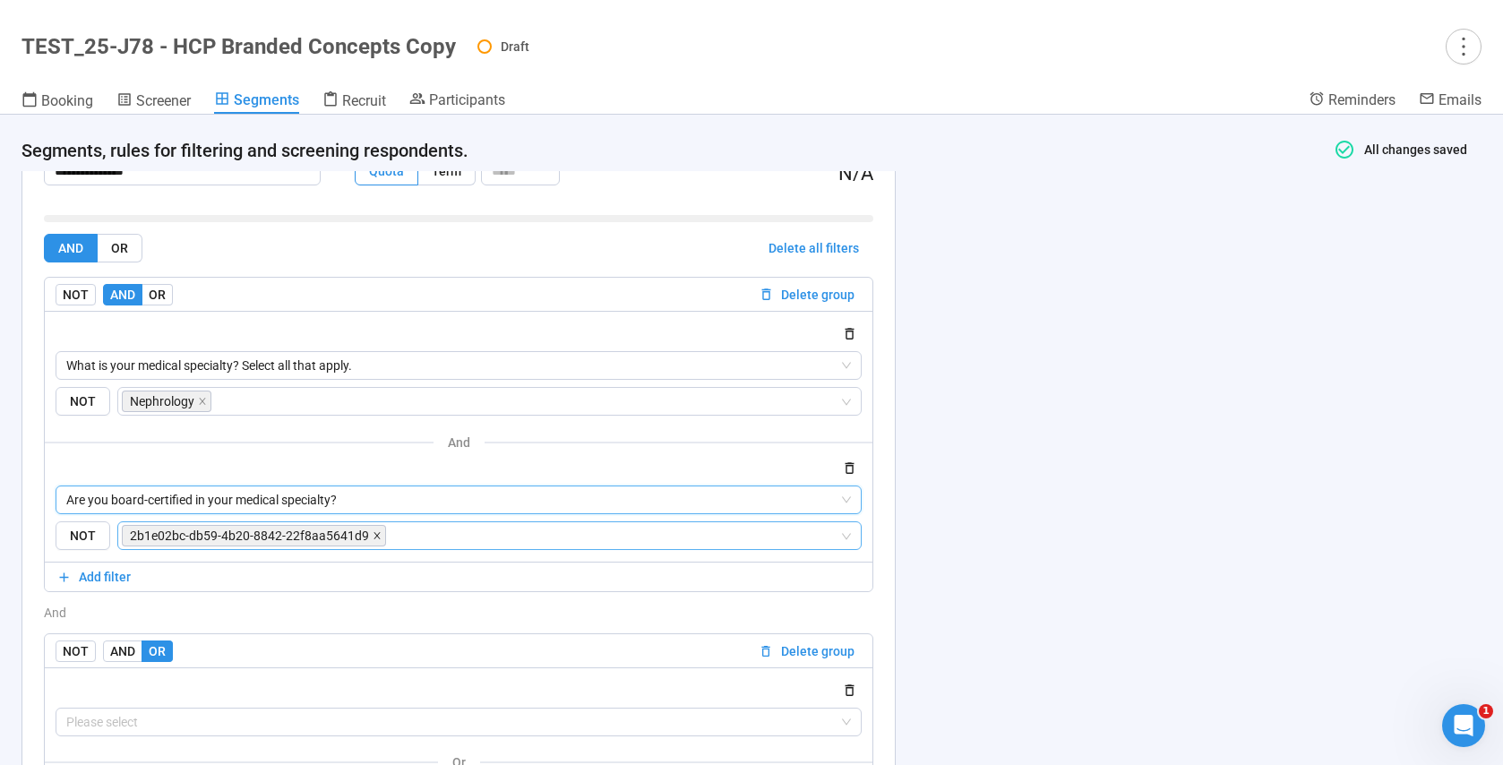
click at [373, 537] on icon "close" at bounding box center [376, 536] width 6 height 6
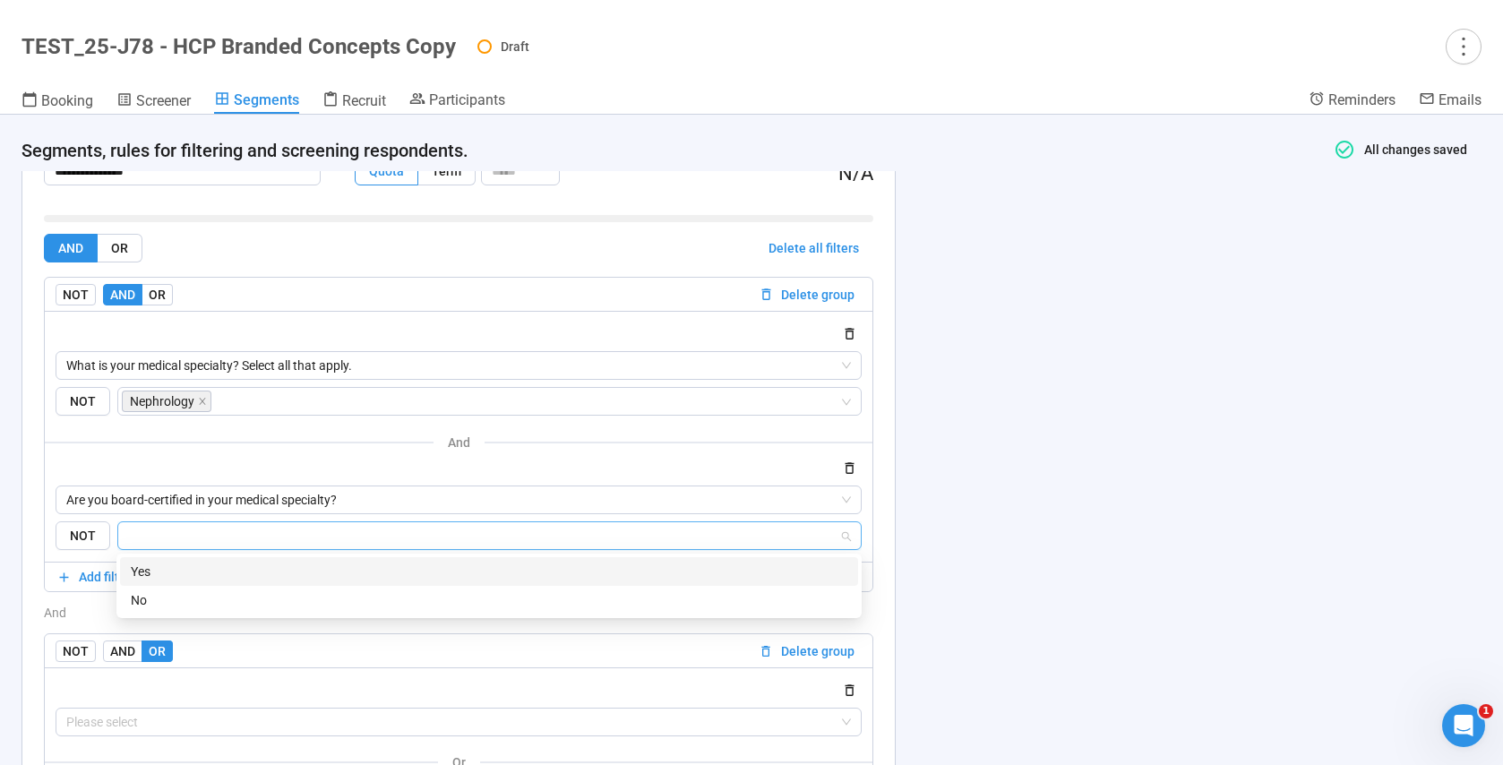
click at [194, 532] on input "search" at bounding box center [484, 535] width 710 height 21
click at [181, 578] on div "Yes" at bounding box center [489, 572] width 717 height 20
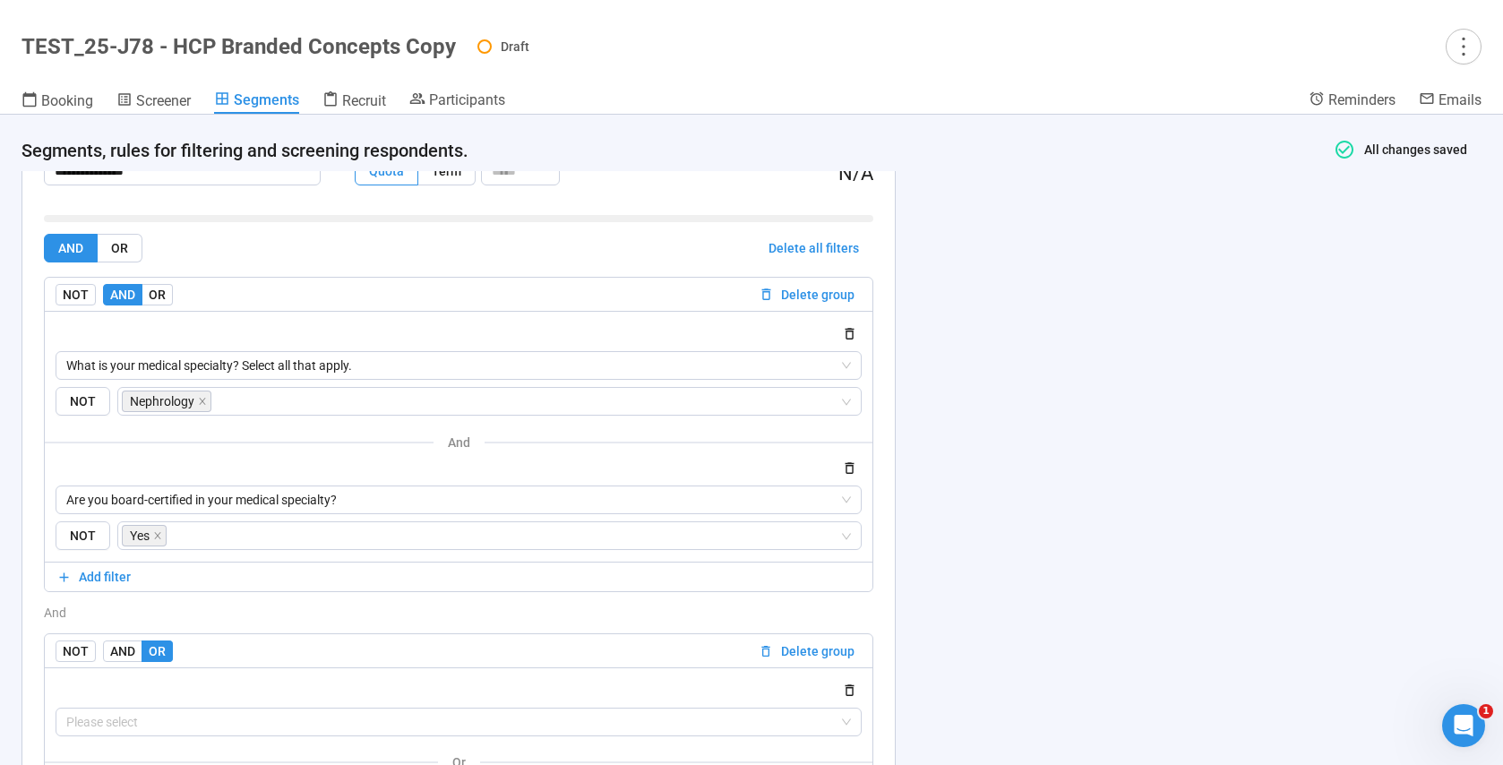
click at [89, 609] on div "and" at bounding box center [458, 613] width 829 height 20
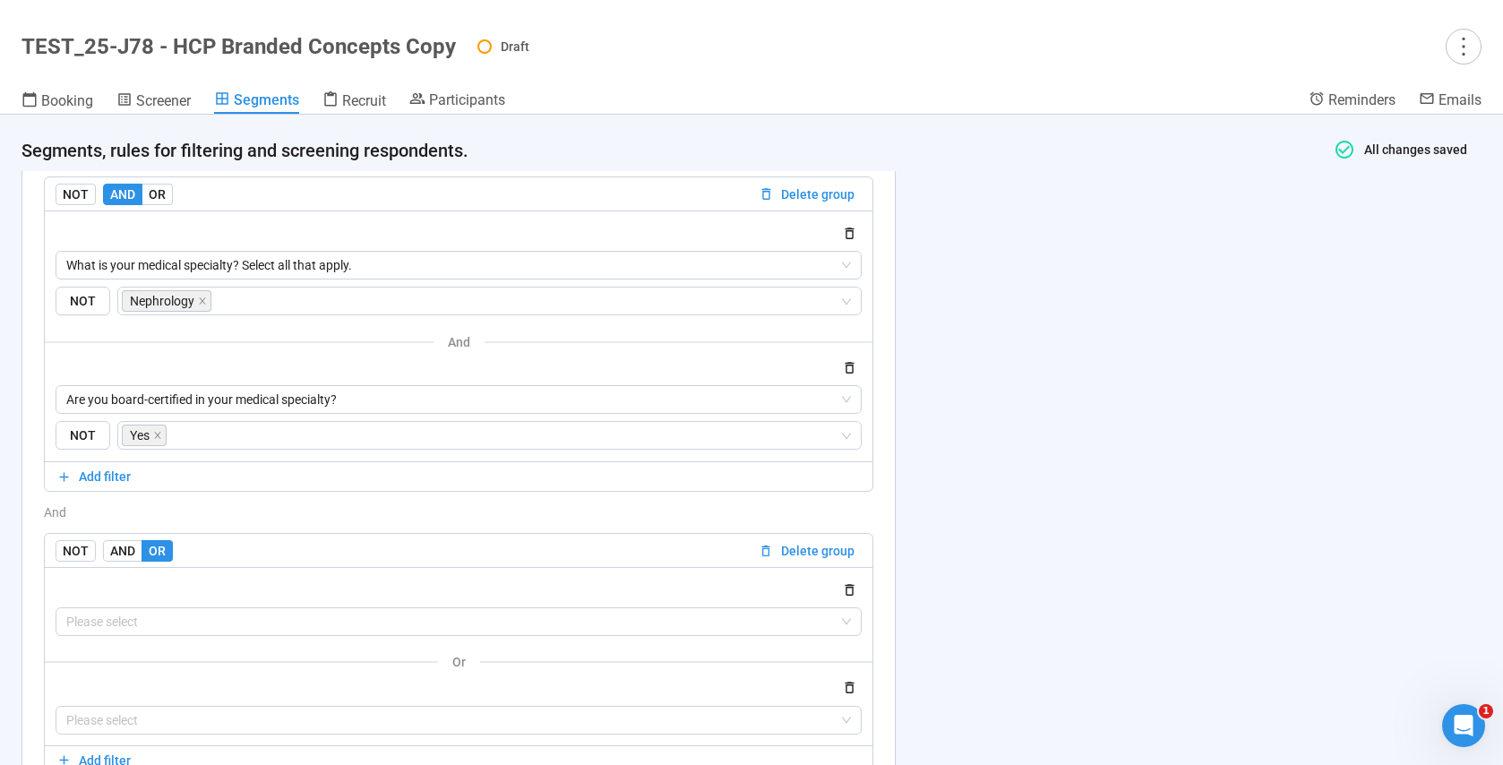
scroll to position [1391, 0]
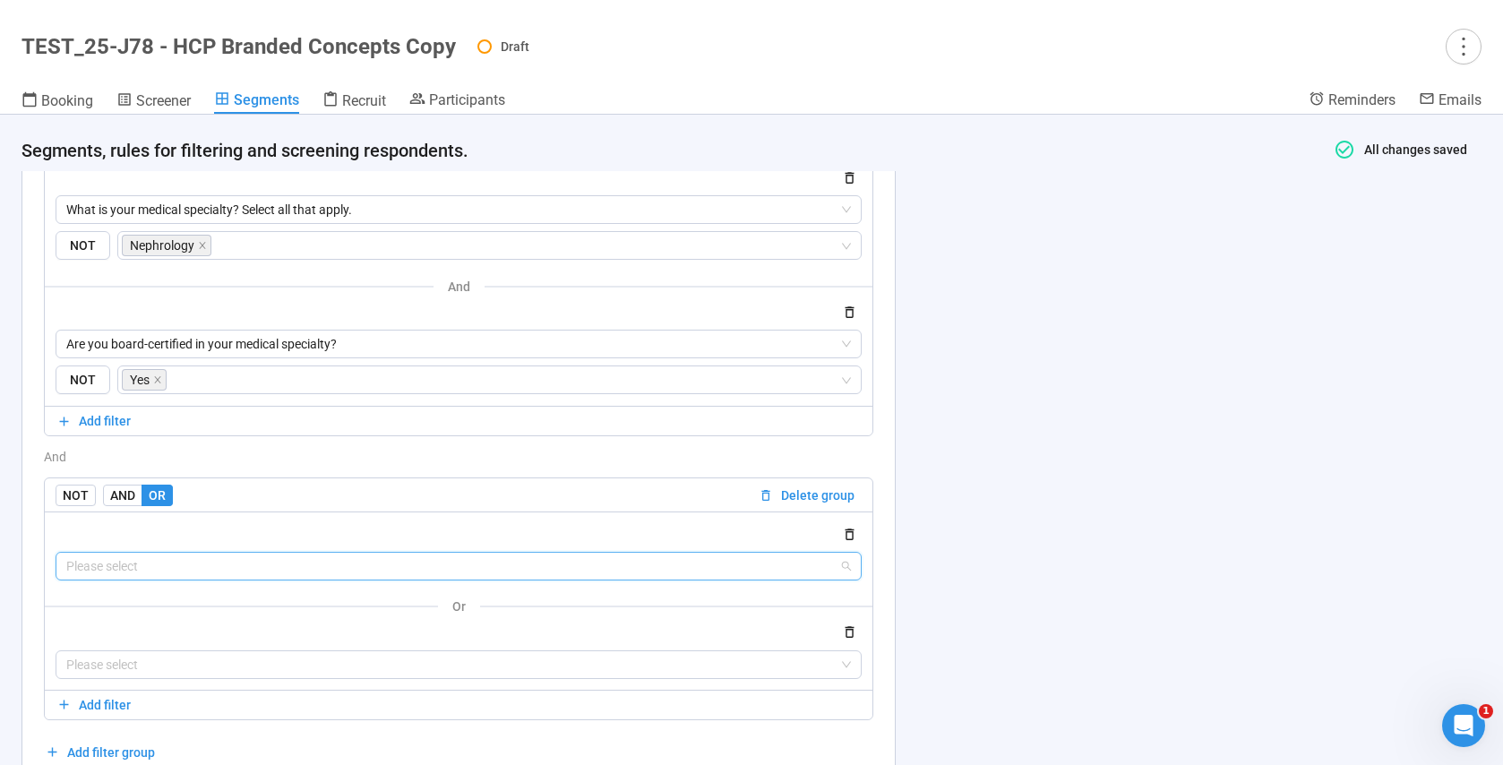
click at [110, 572] on input "search" at bounding box center [458, 566] width 785 height 27
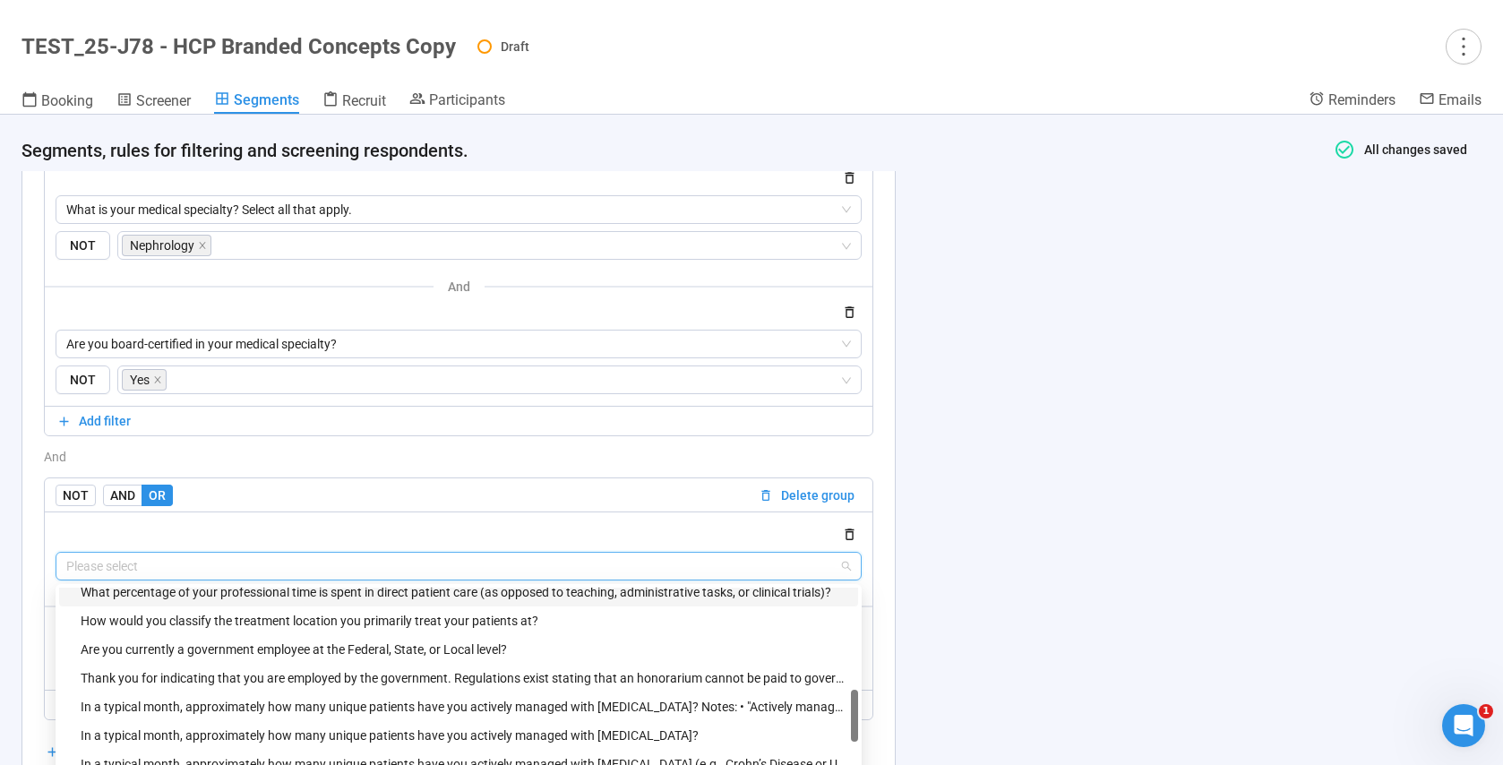
scroll to position [561, 0]
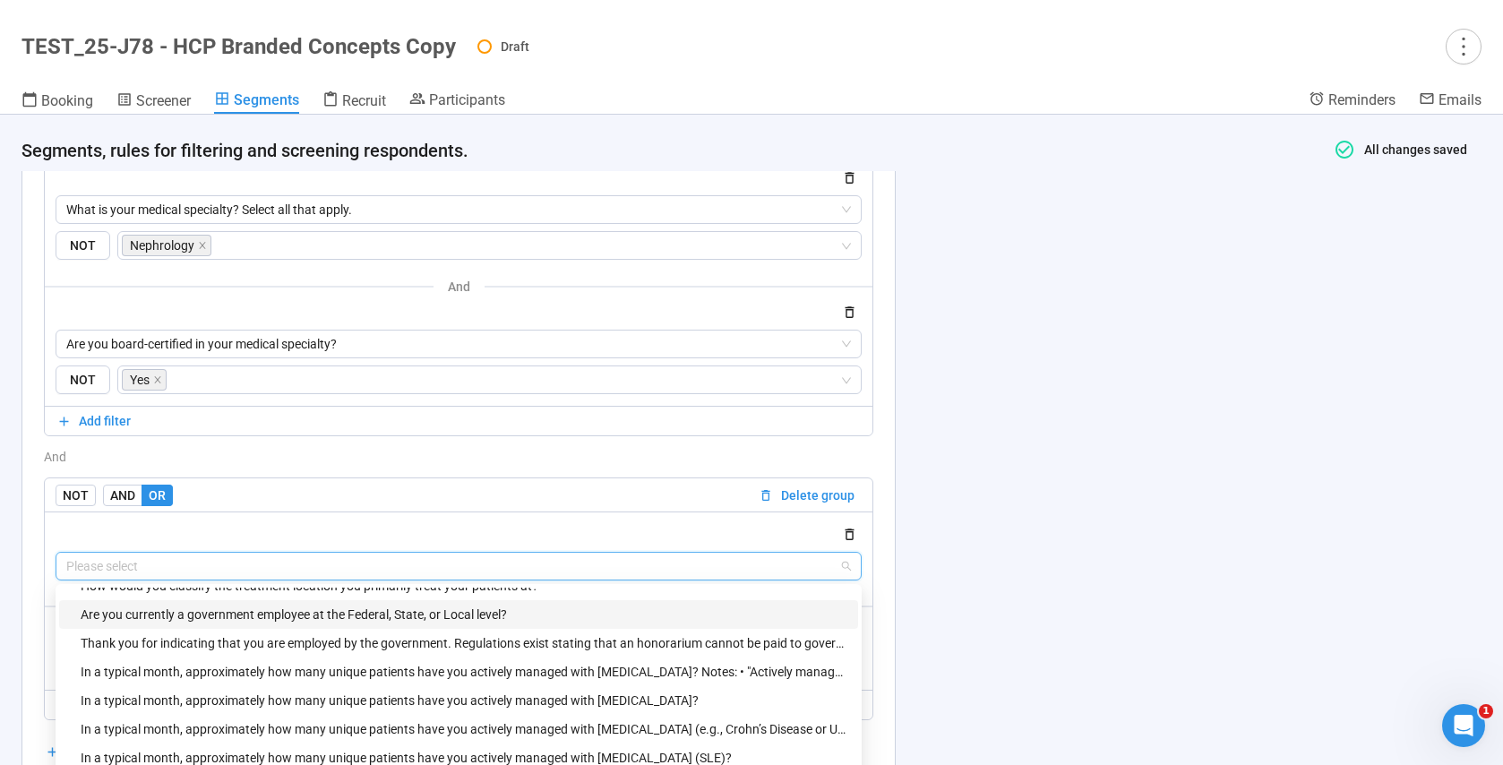
click at [316, 616] on div "Are you currently a government employee at the Federal, State, or Local level?" at bounding box center [464, 615] width 767 height 20
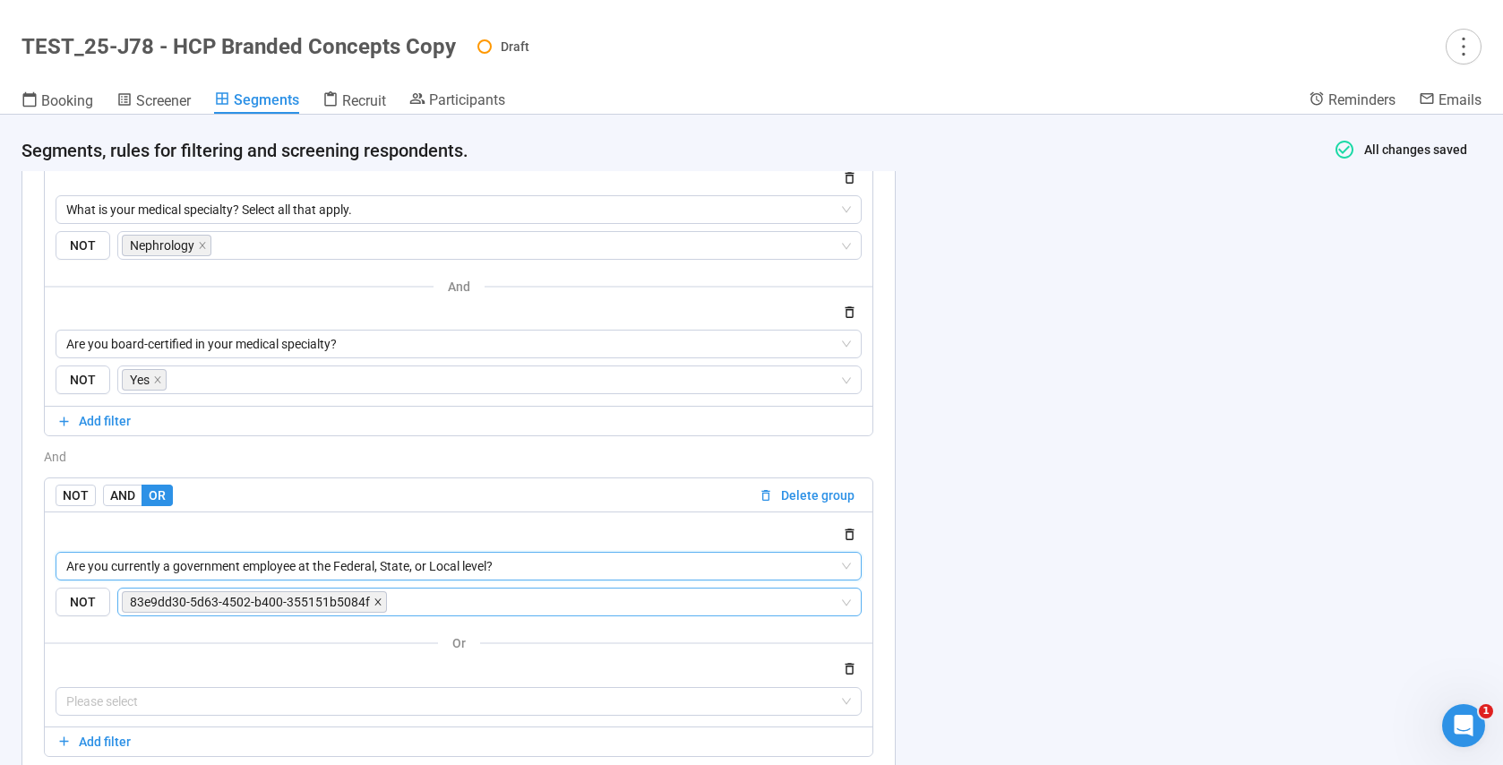
click at [374, 602] on icon "close" at bounding box center [377, 601] width 9 height 9
click at [351, 603] on input "search" at bounding box center [484, 601] width 710 height 21
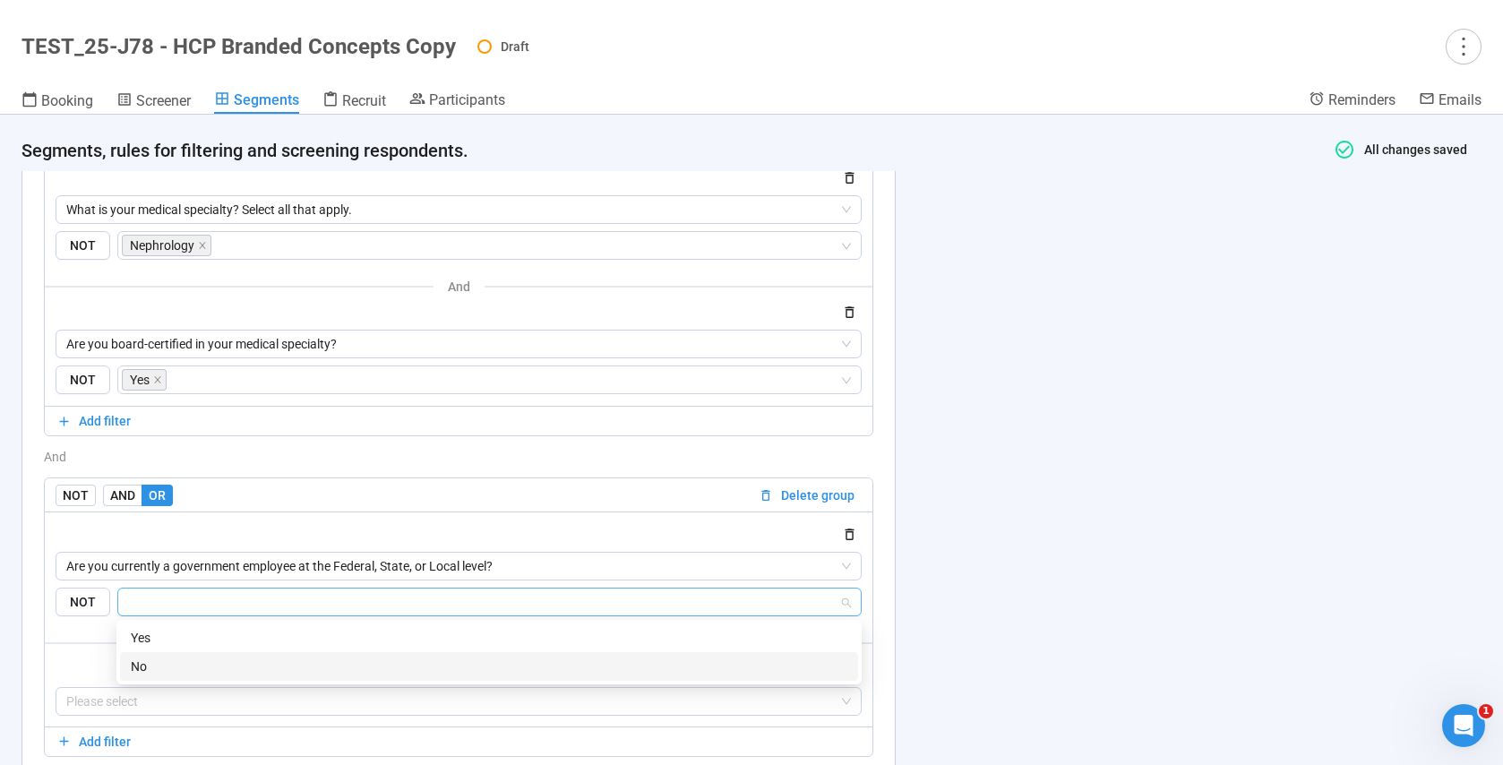
click at [155, 663] on div "No" at bounding box center [489, 667] width 717 height 20
click at [42, 653] on div "**********" at bounding box center [458, 388] width 872 height 871
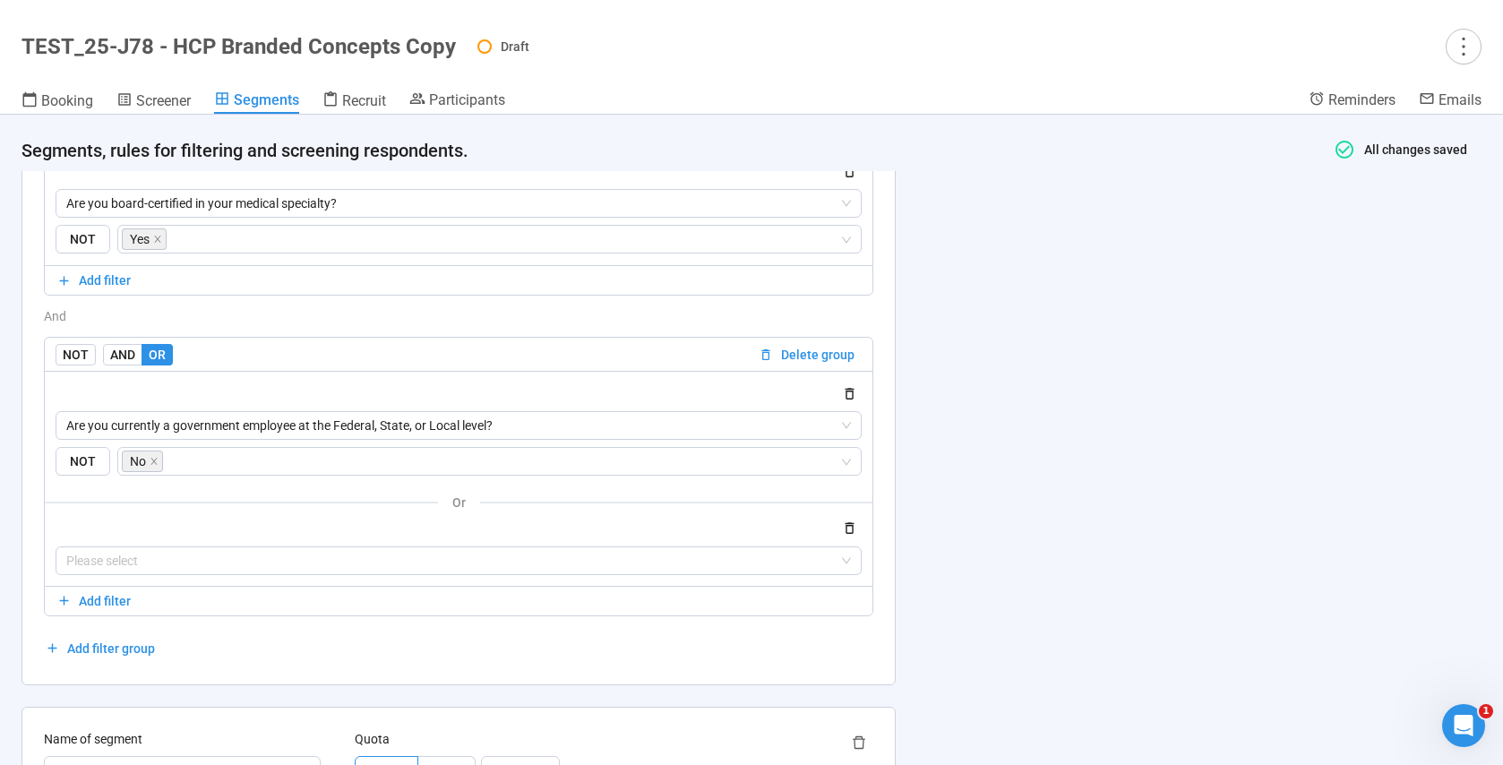
scroll to position [1548, 0]
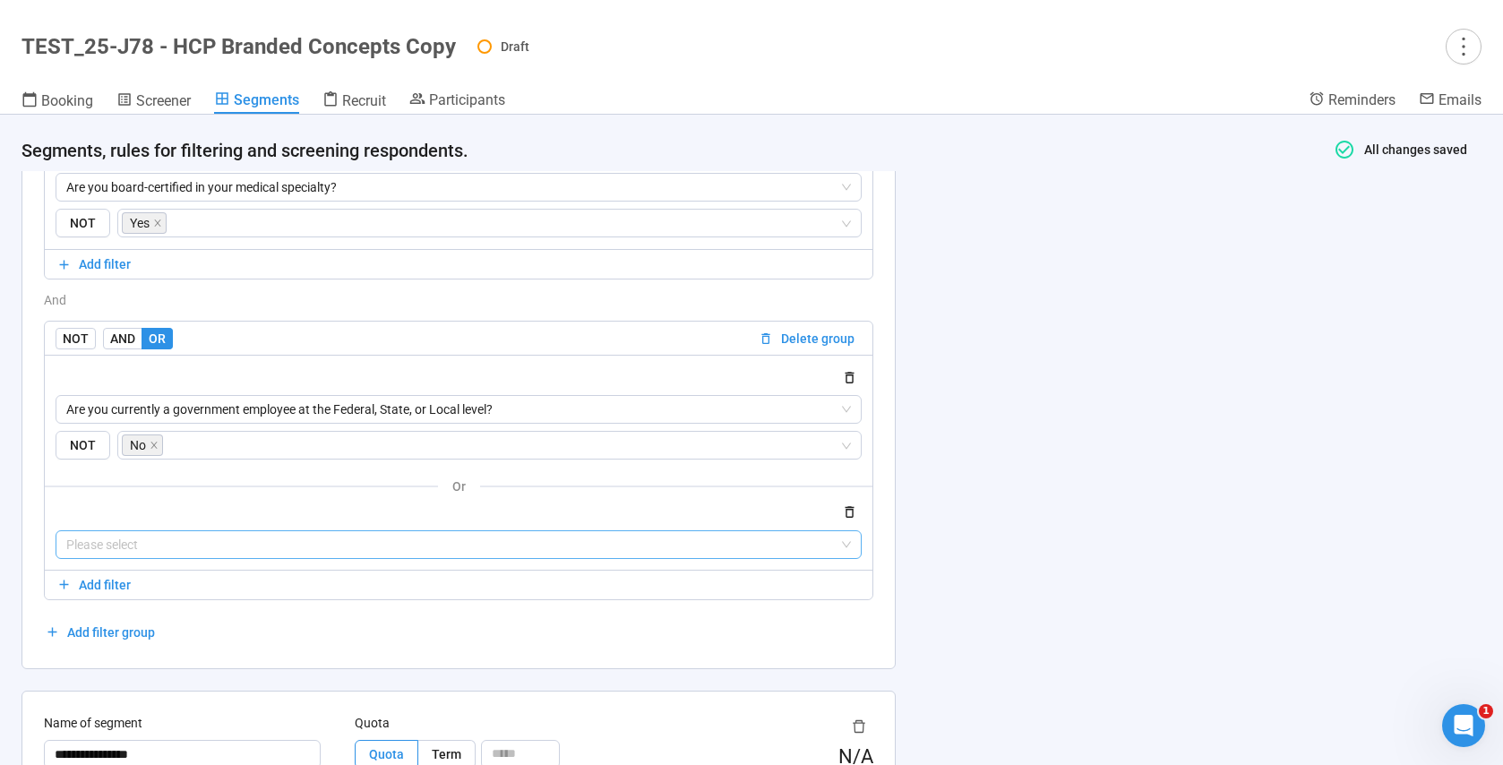
click at [143, 547] on input "search" at bounding box center [458, 544] width 785 height 27
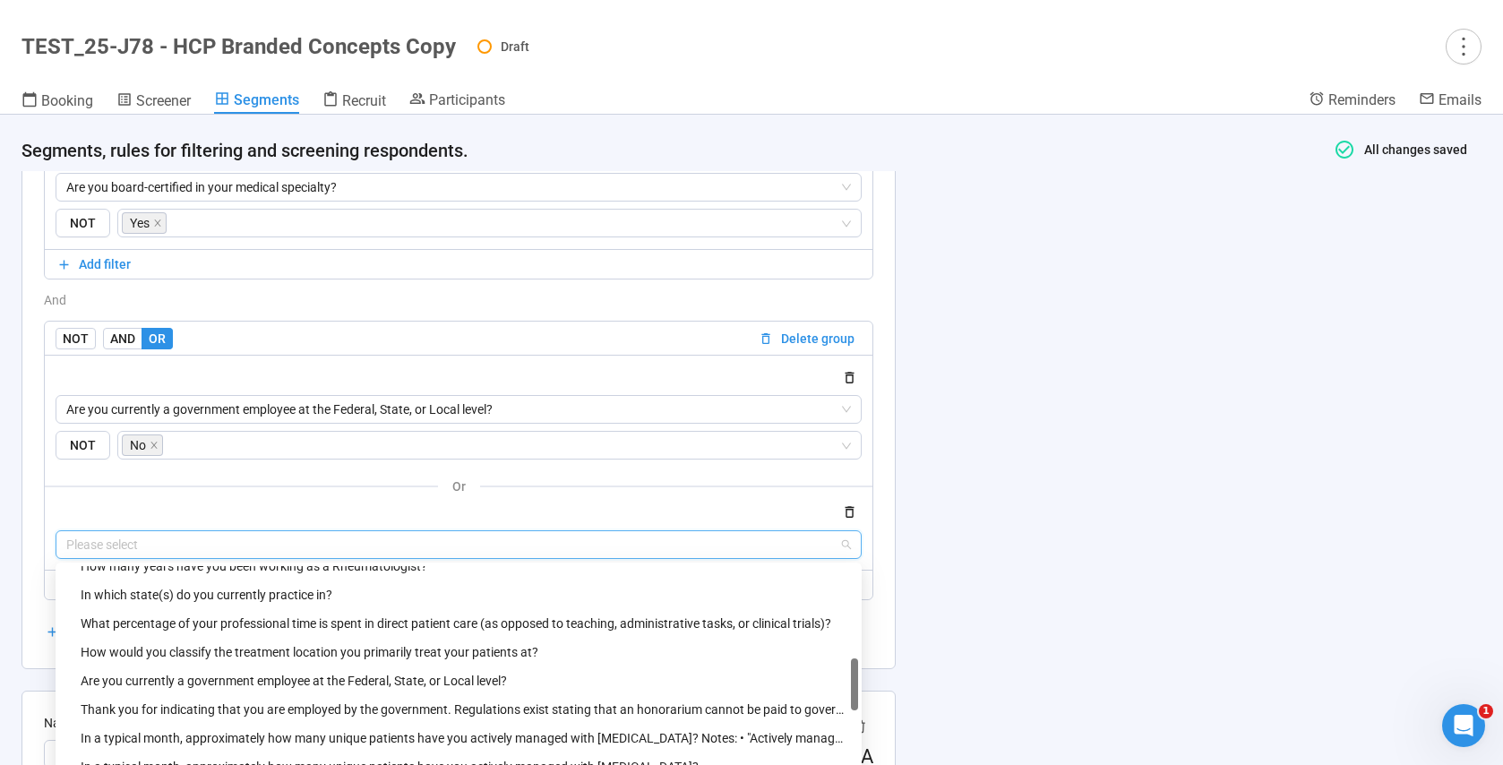
scroll to position [476, 0]
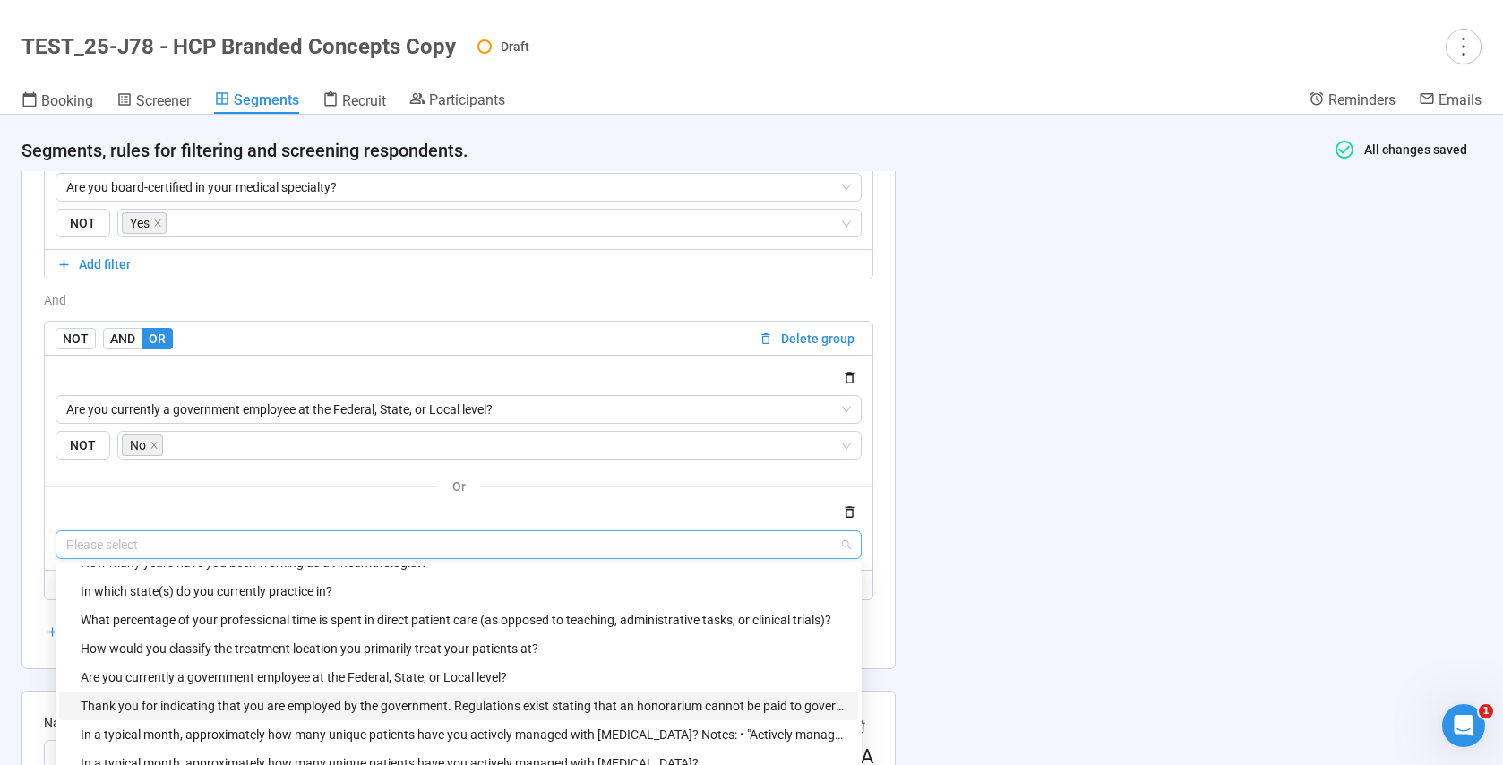
click at [240, 708] on div "Thank you for indicating that you are employed by the government. Regulations e…" at bounding box center [464, 706] width 767 height 20
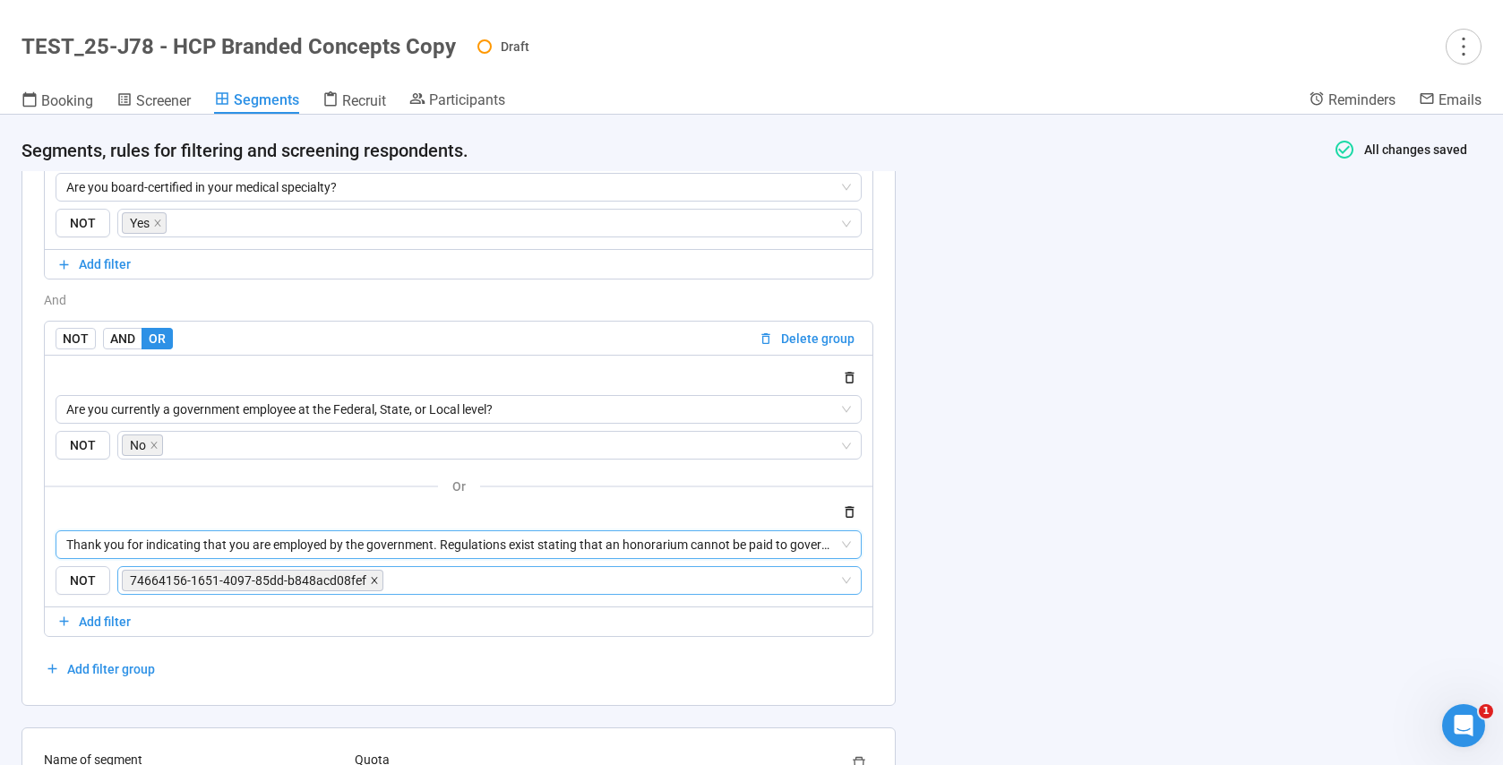
click at [371, 580] on icon "close" at bounding box center [374, 580] width 9 height 9
click at [289, 578] on input "search" at bounding box center [484, 580] width 710 height 21
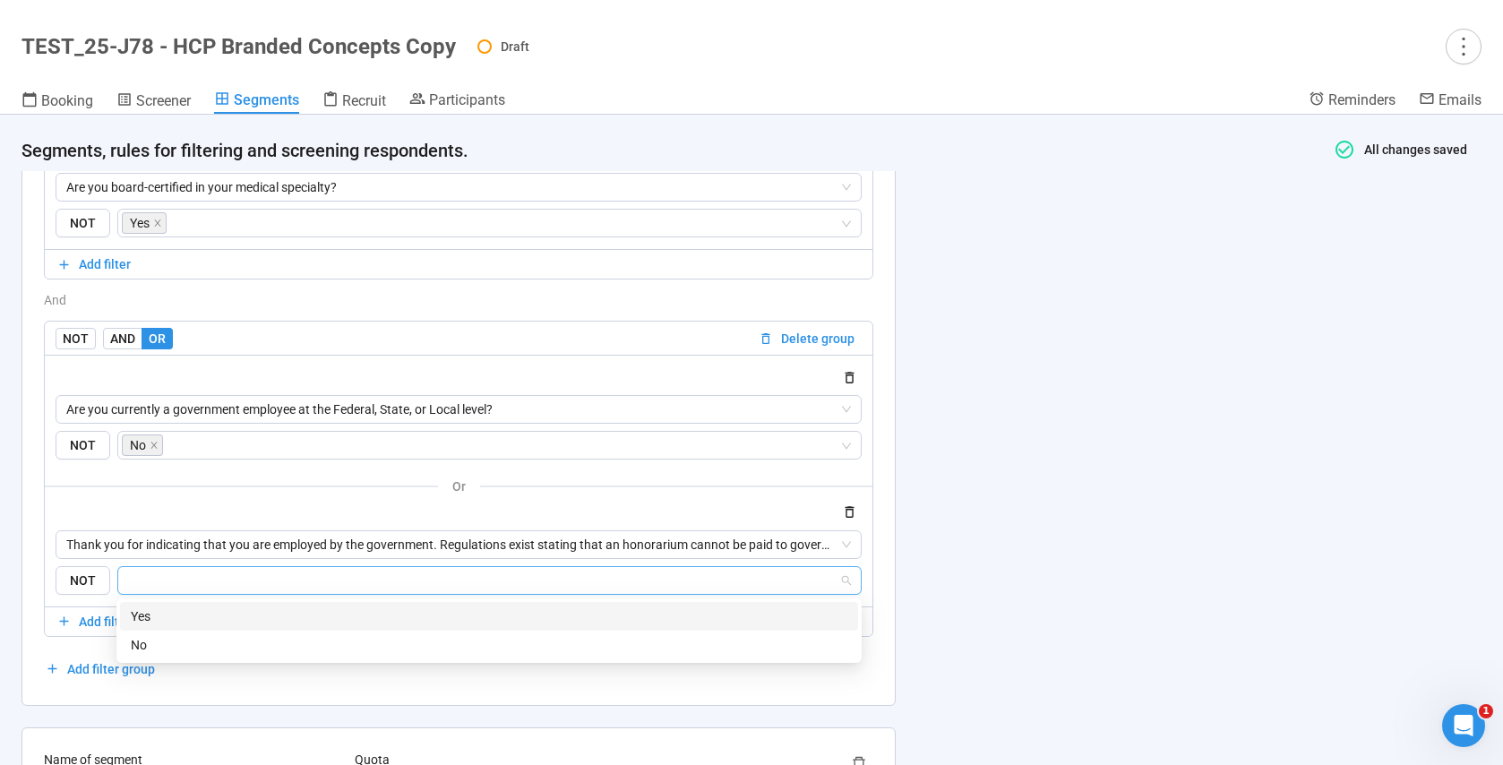
click at [191, 613] on div "Yes" at bounding box center [489, 616] width 717 height 20
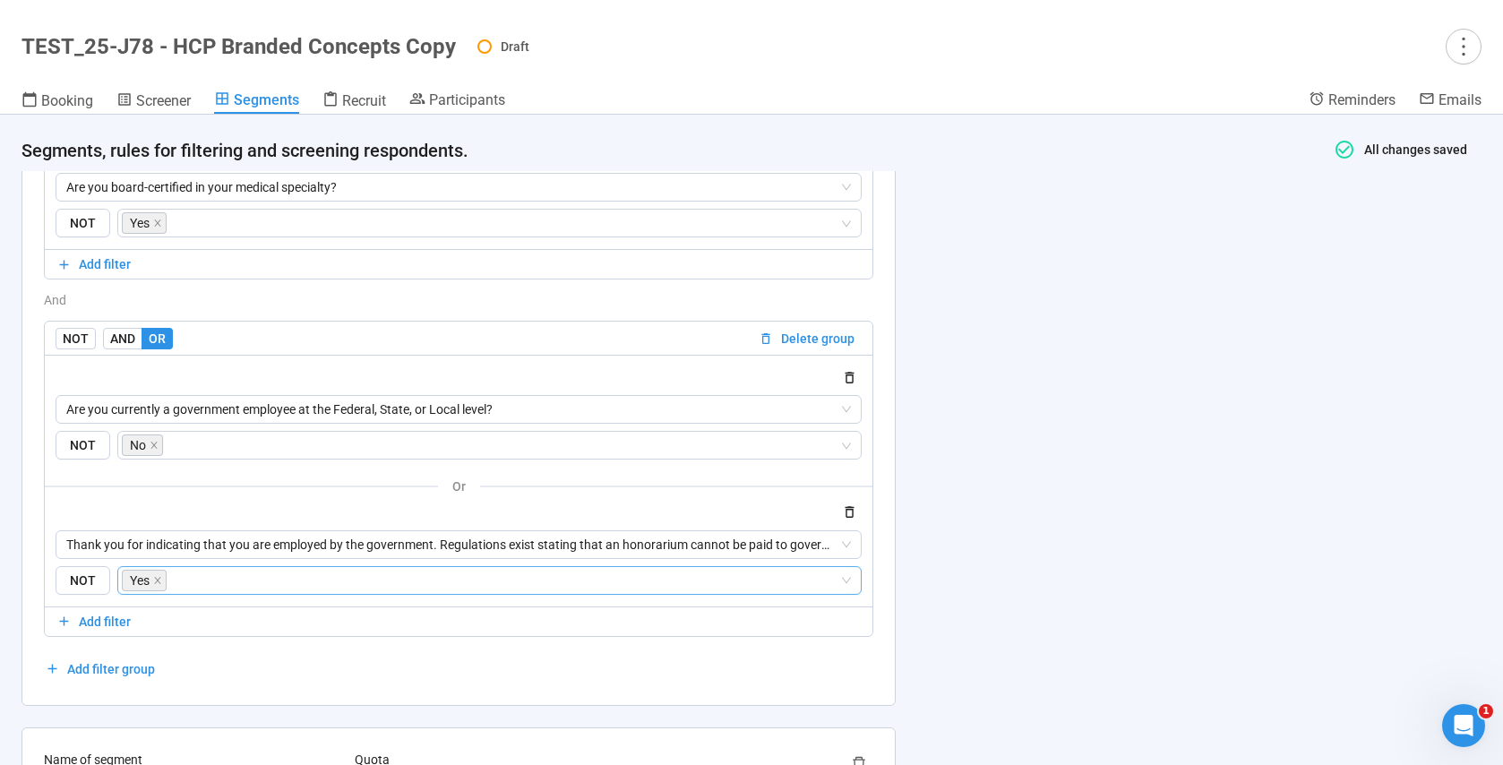
click at [225, 707] on div "Name of segment ***** Quota Quota Term N/A AND OR Delete all filters NOT AND OR…" at bounding box center [458, 305] width 917 height 3364
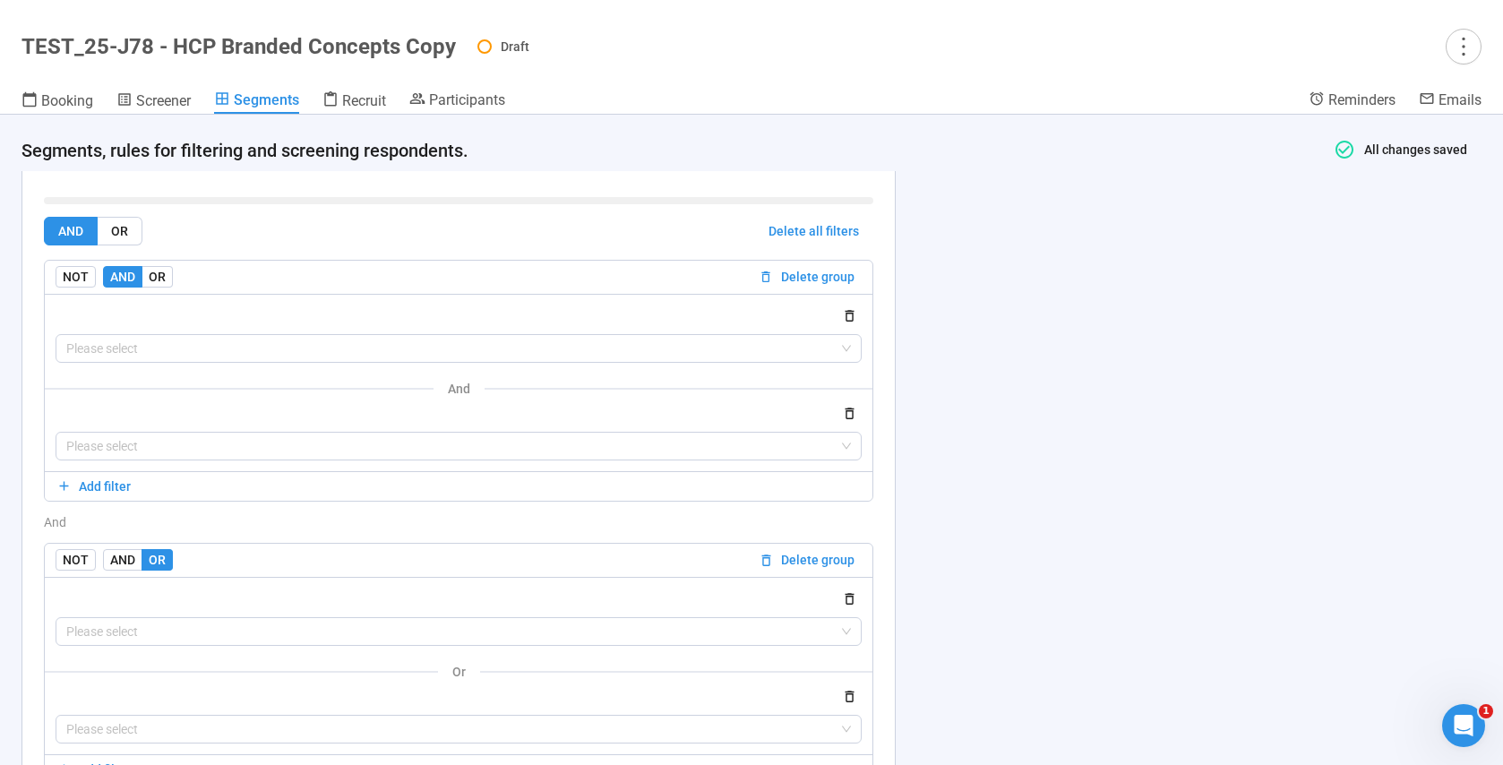
scroll to position [2233, 0]
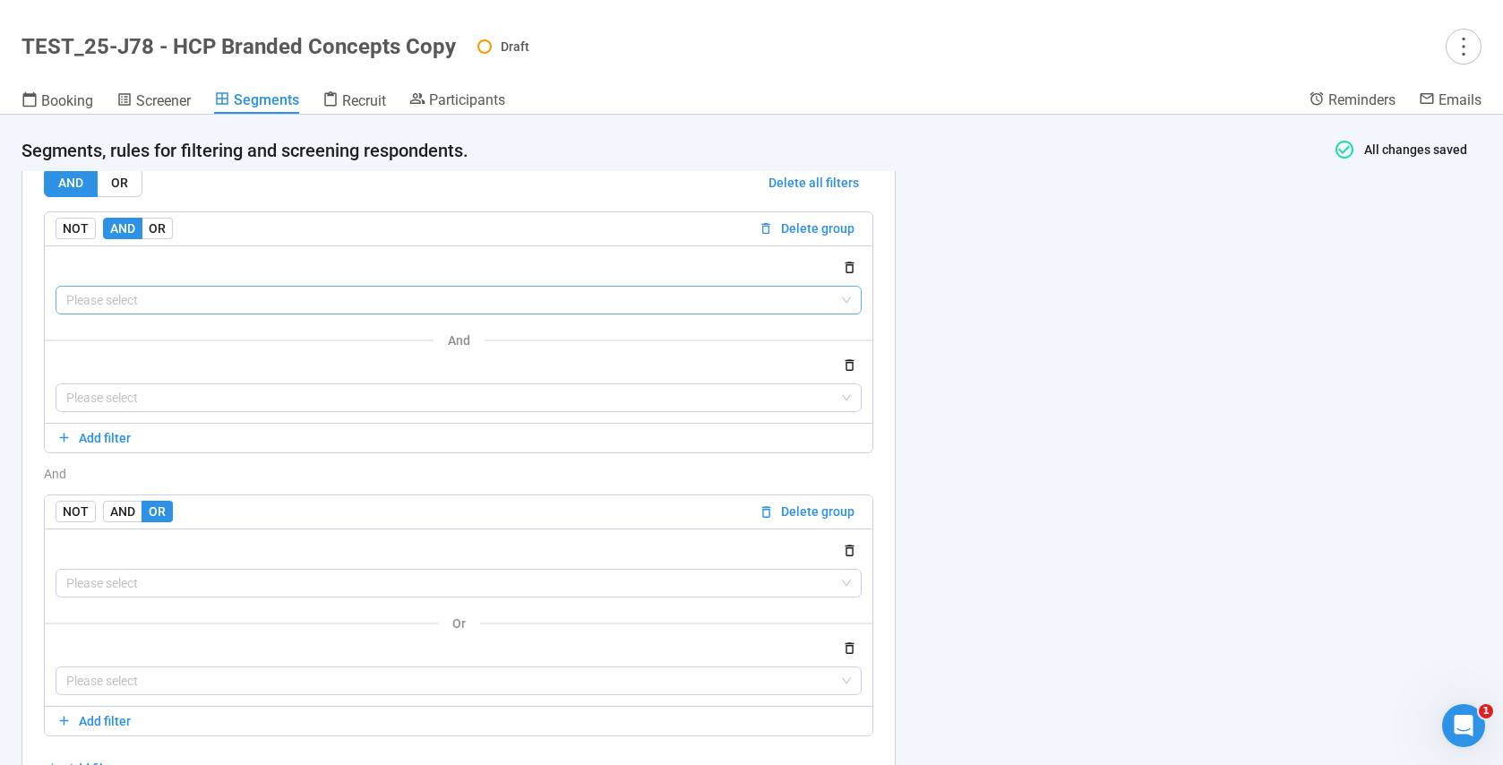
click at [158, 305] on input "search" at bounding box center [458, 300] width 785 height 27
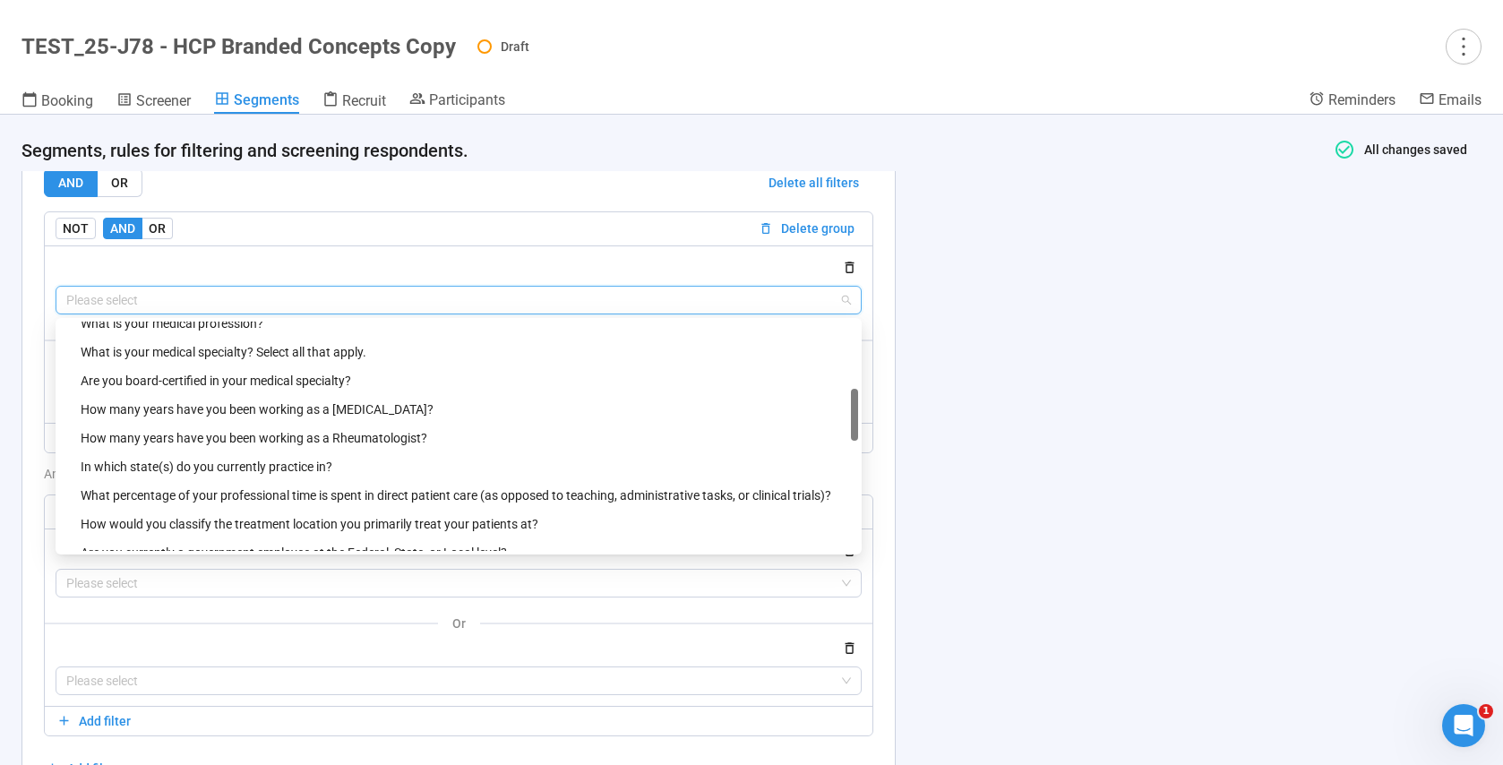
scroll to position [353, 0]
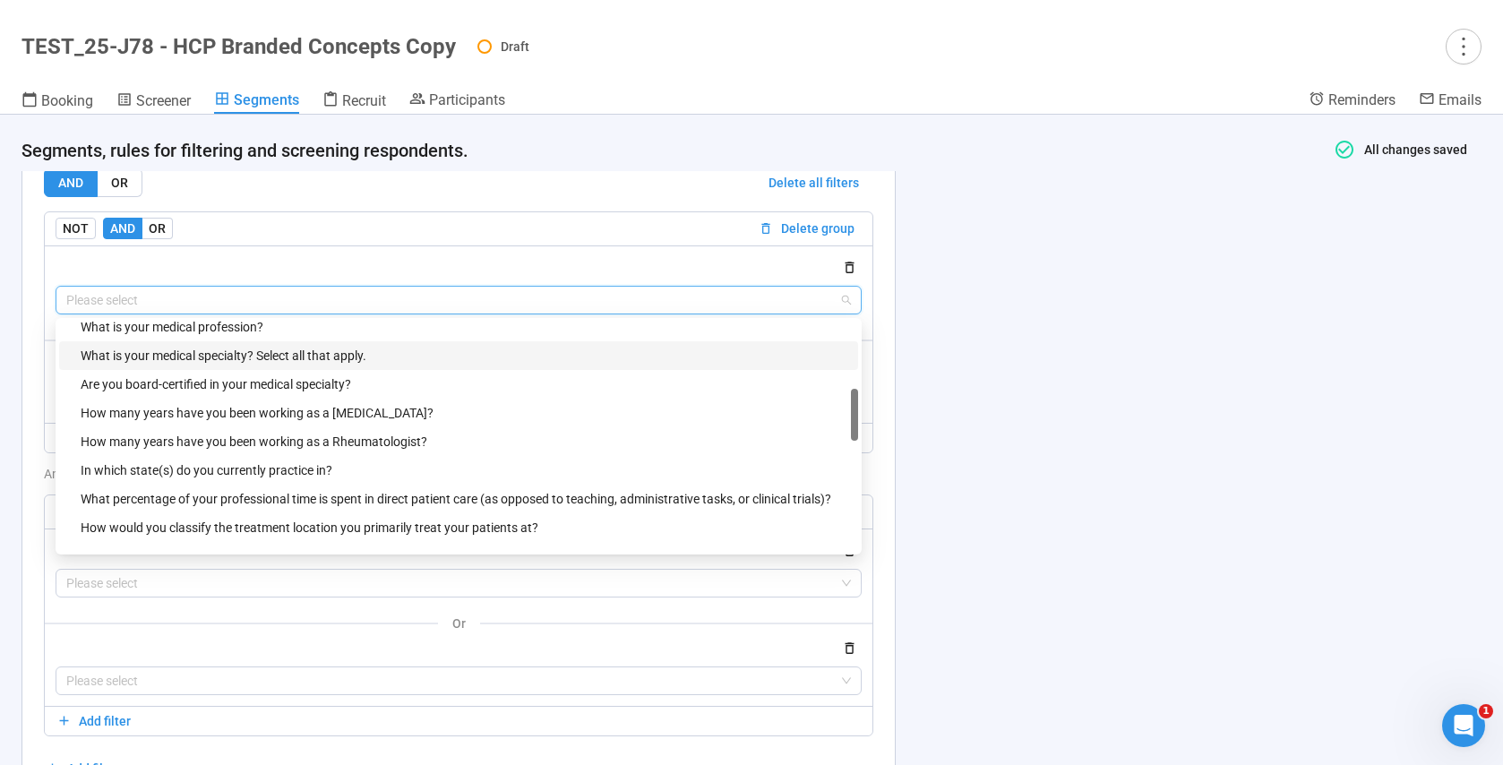
click at [250, 349] on div "What is your medical specialty? Select all that apply." at bounding box center [464, 356] width 767 height 20
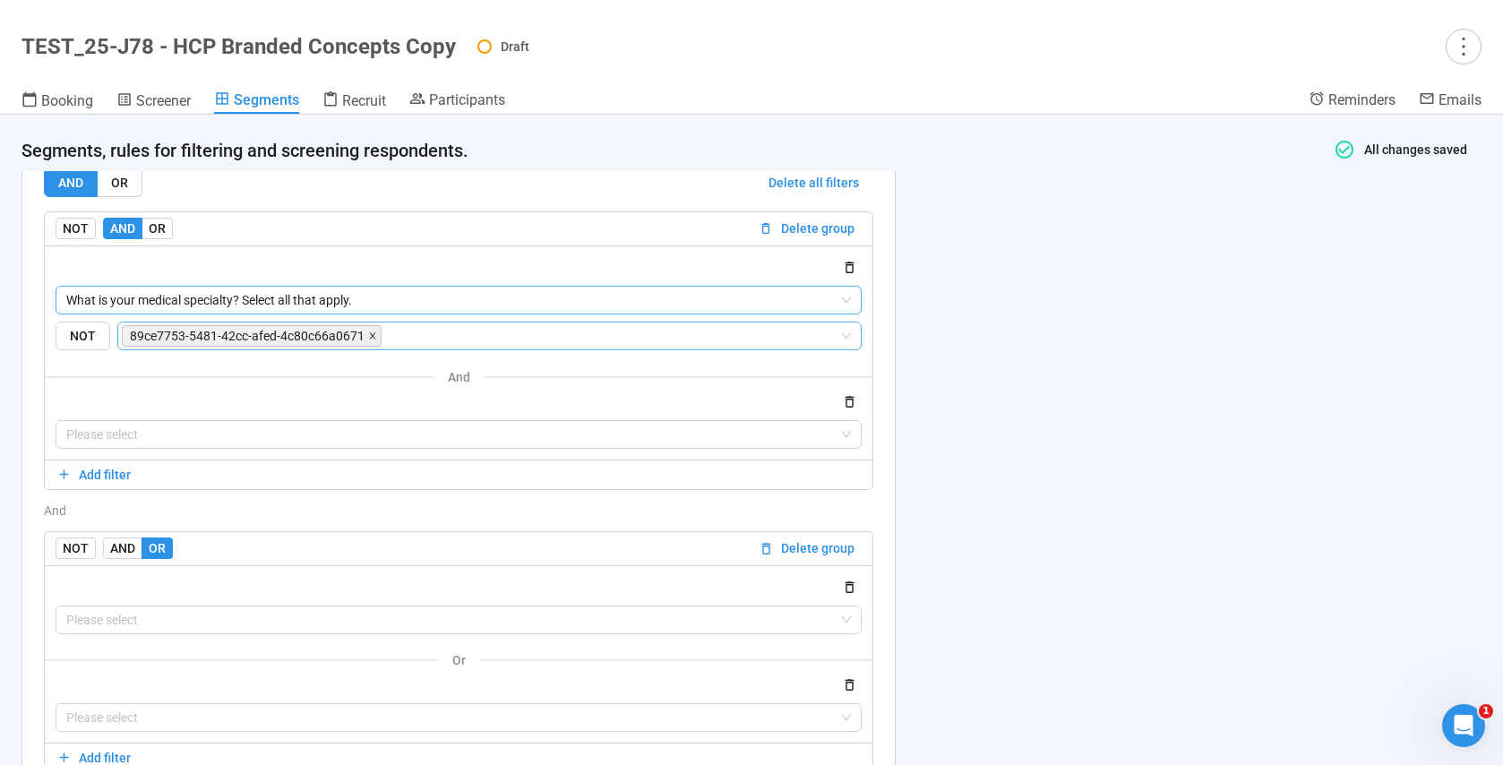
click at [372, 335] on icon "close" at bounding box center [372, 335] width 9 height 9
click at [283, 336] on input "search" at bounding box center [484, 335] width 710 height 21
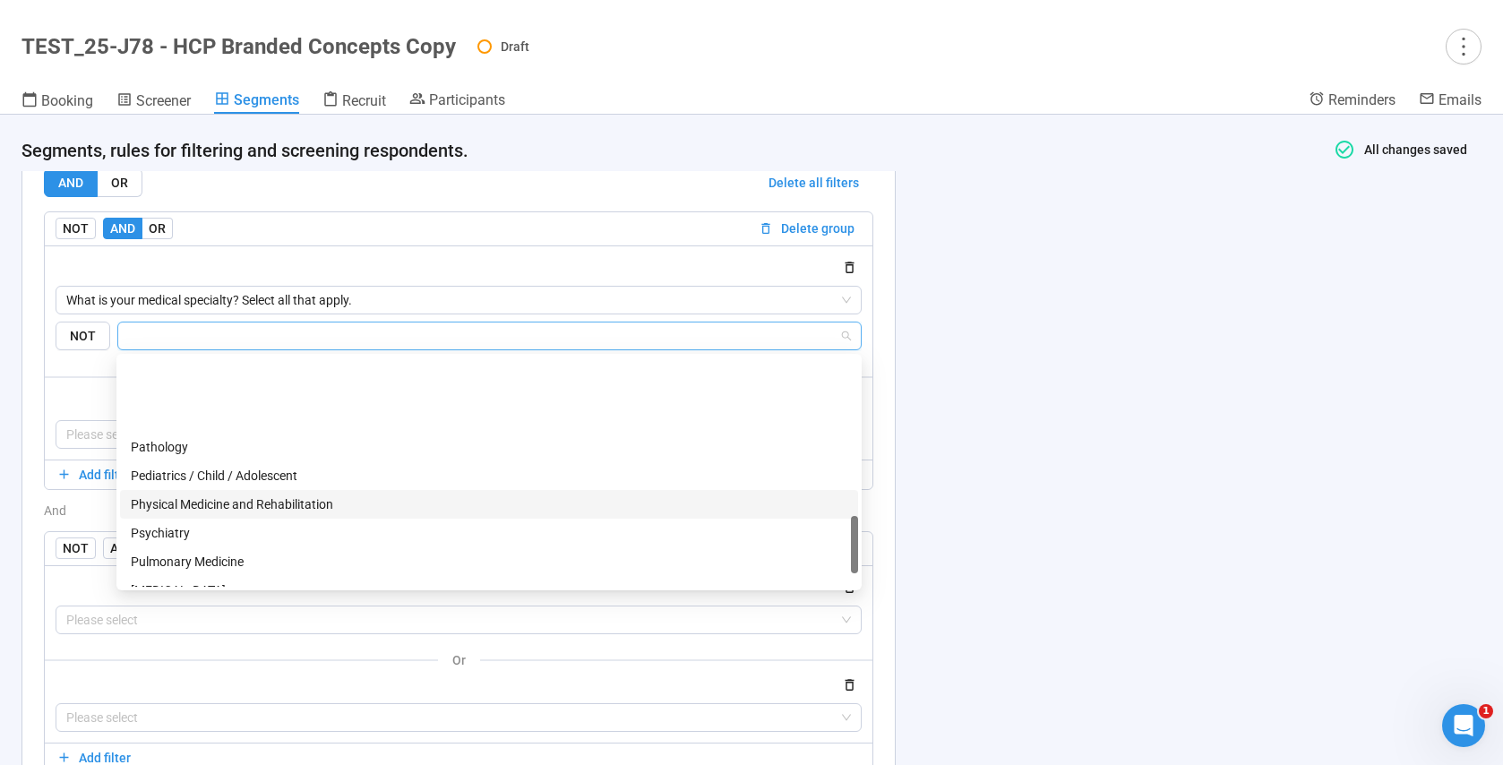
scroll to position [823, 0]
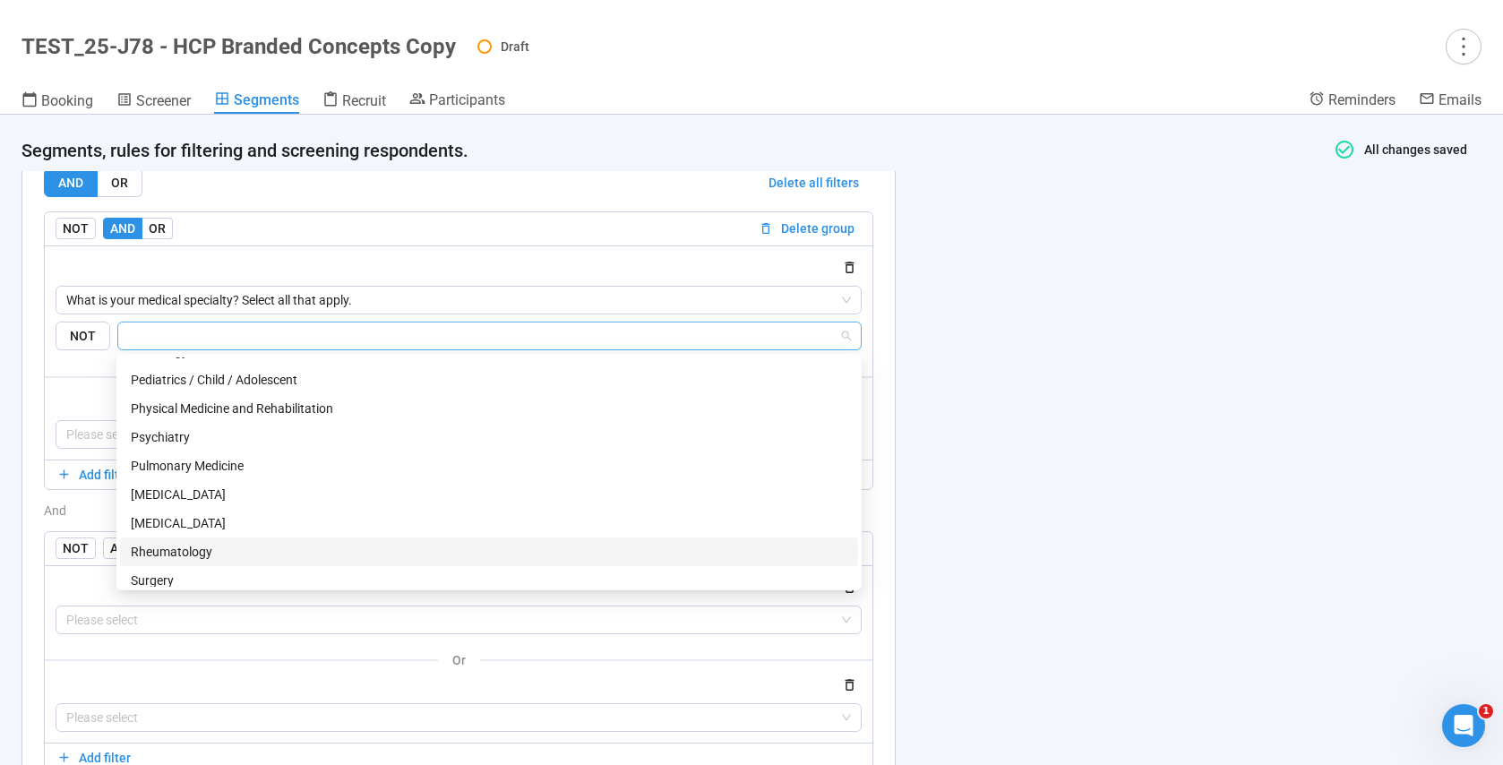
click at [190, 549] on div "Rheumatology" at bounding box center [489, 552] width 717 height 20
click at [72, 585] on div at bounding box center [459, 587] width 806 height 21
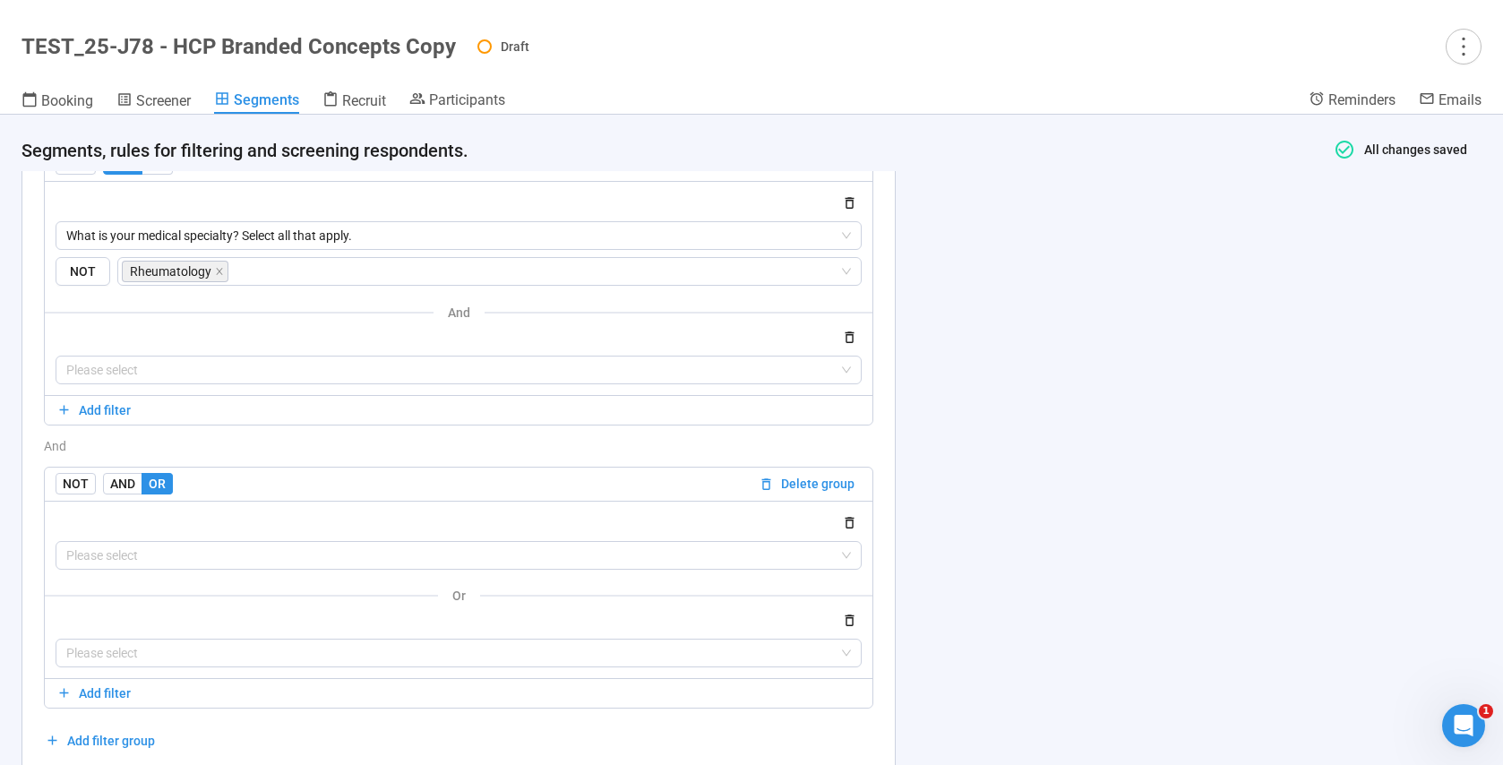
scroll to position [2351, 0]
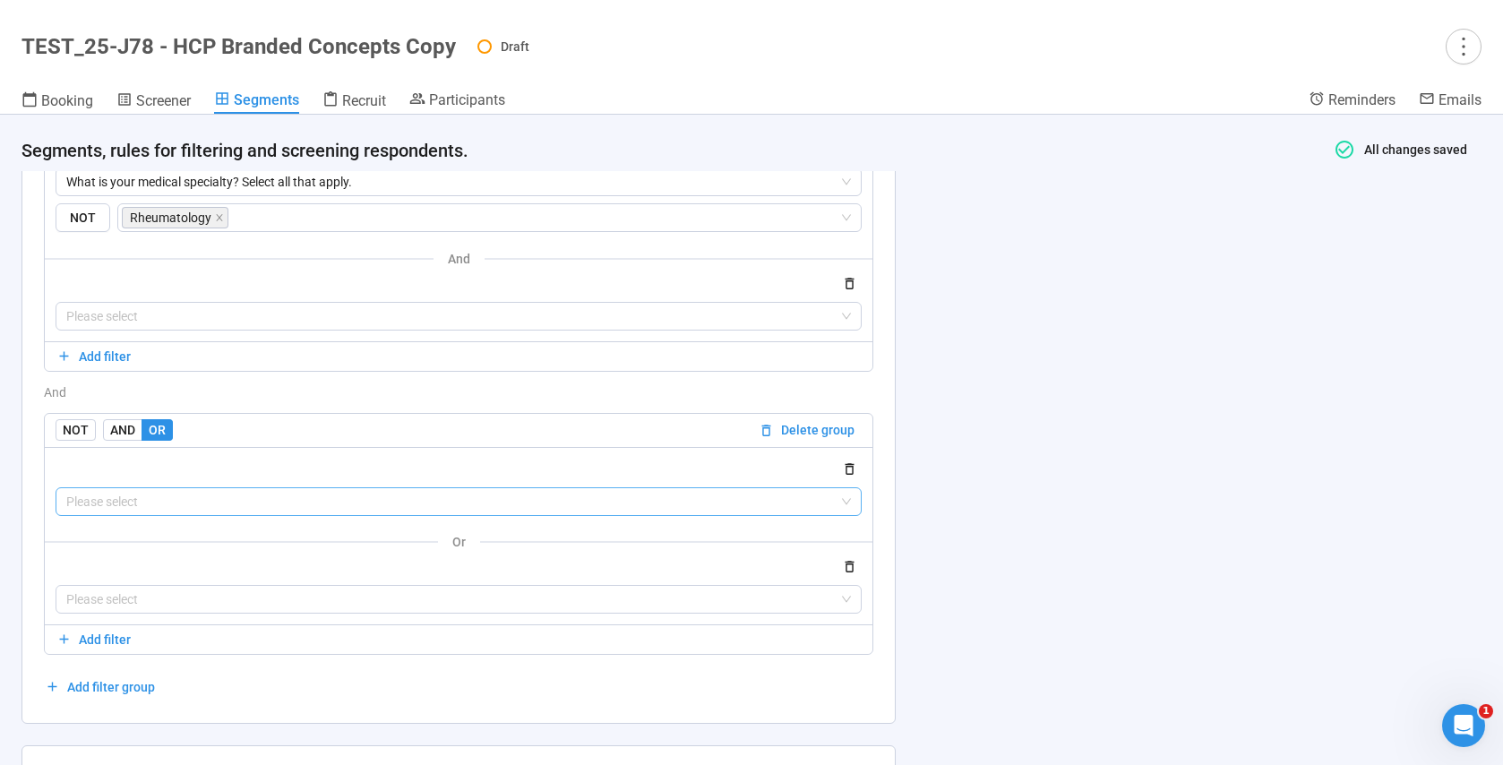
click at [112, 499] on input "search" at bounding box center [458, 501] width 785 height 27
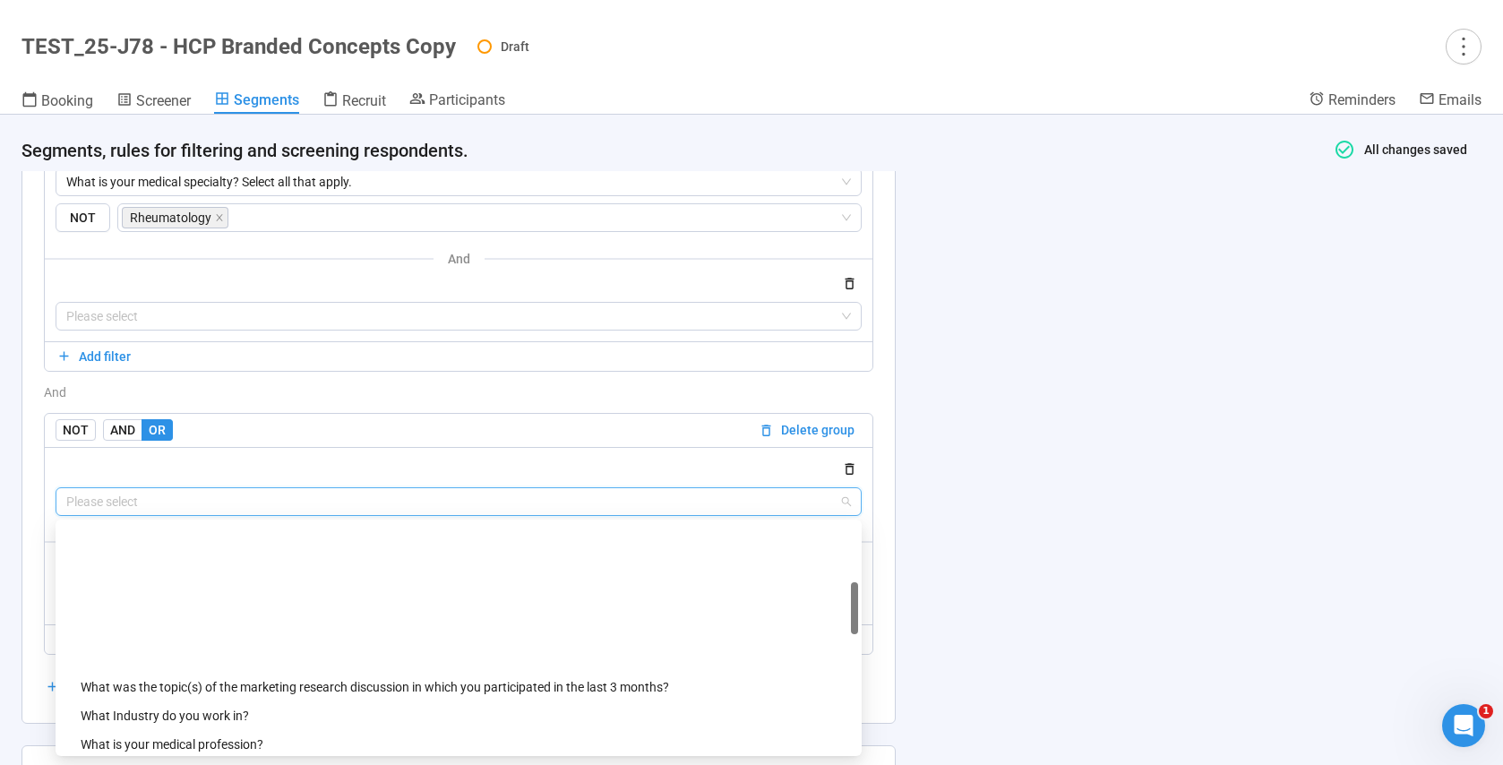
scroll to position [288, 0]
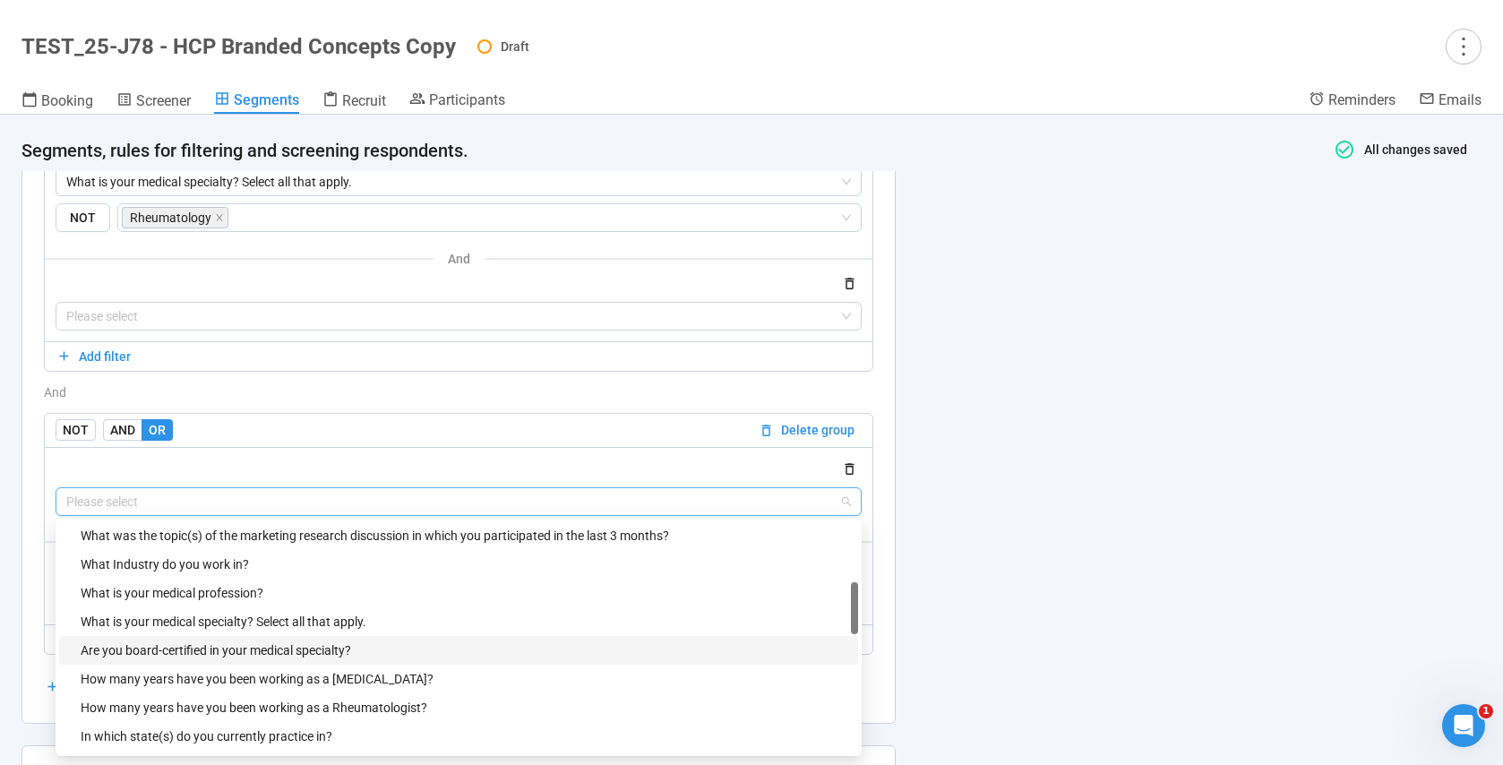
click at [236, 641] on div "Are you board-certified in your medical specialty?" at bounding box center [464, 650] width 767 height 20
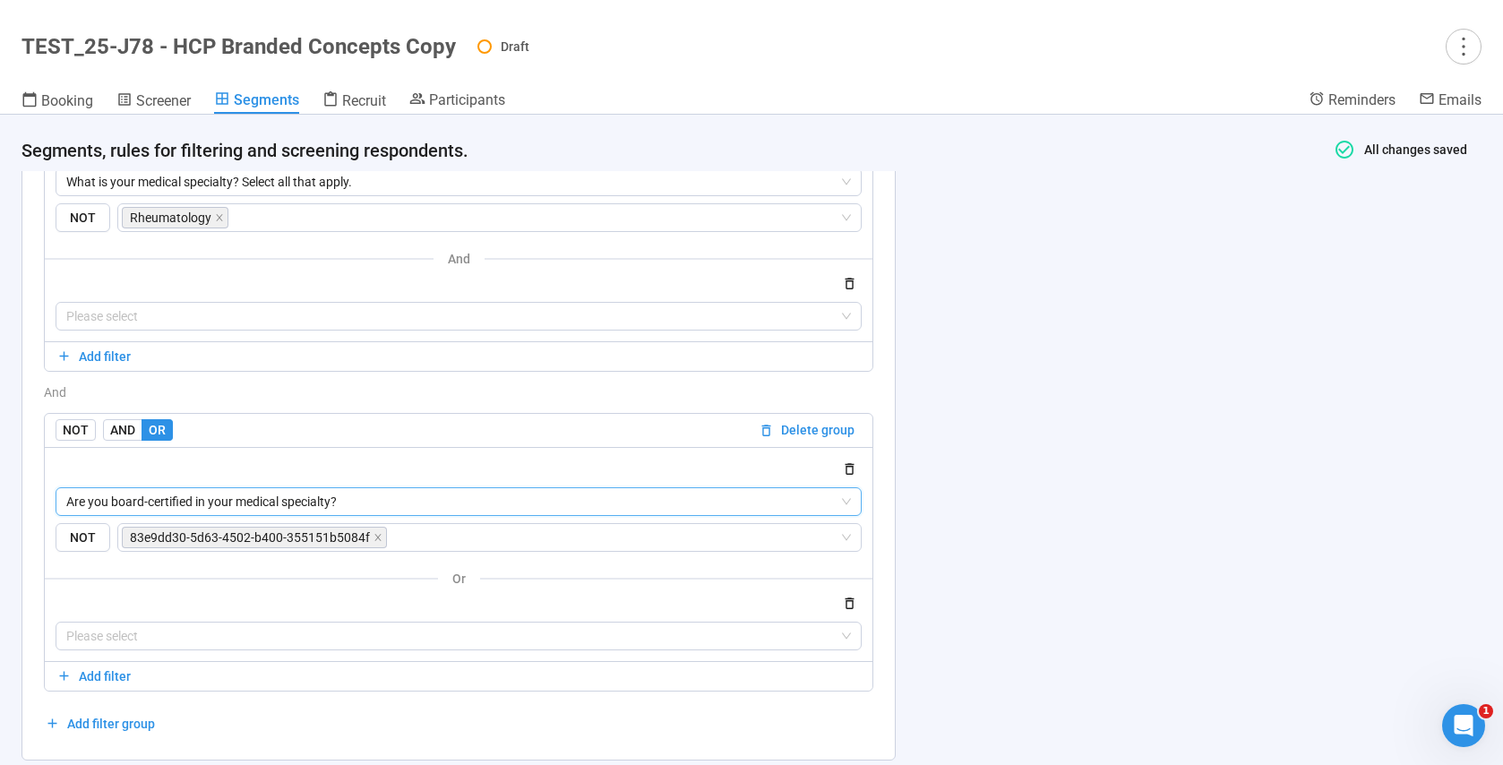
click at [26, 609] on div "**********" at bounding box center [458, 342] width 872 height 835
click at [376, 536] on icon "close" at bounding box center [377, 537] width 9 height 9
click at [375, 536] on input "search" at bounding box center [484, 537] width 710 height 21
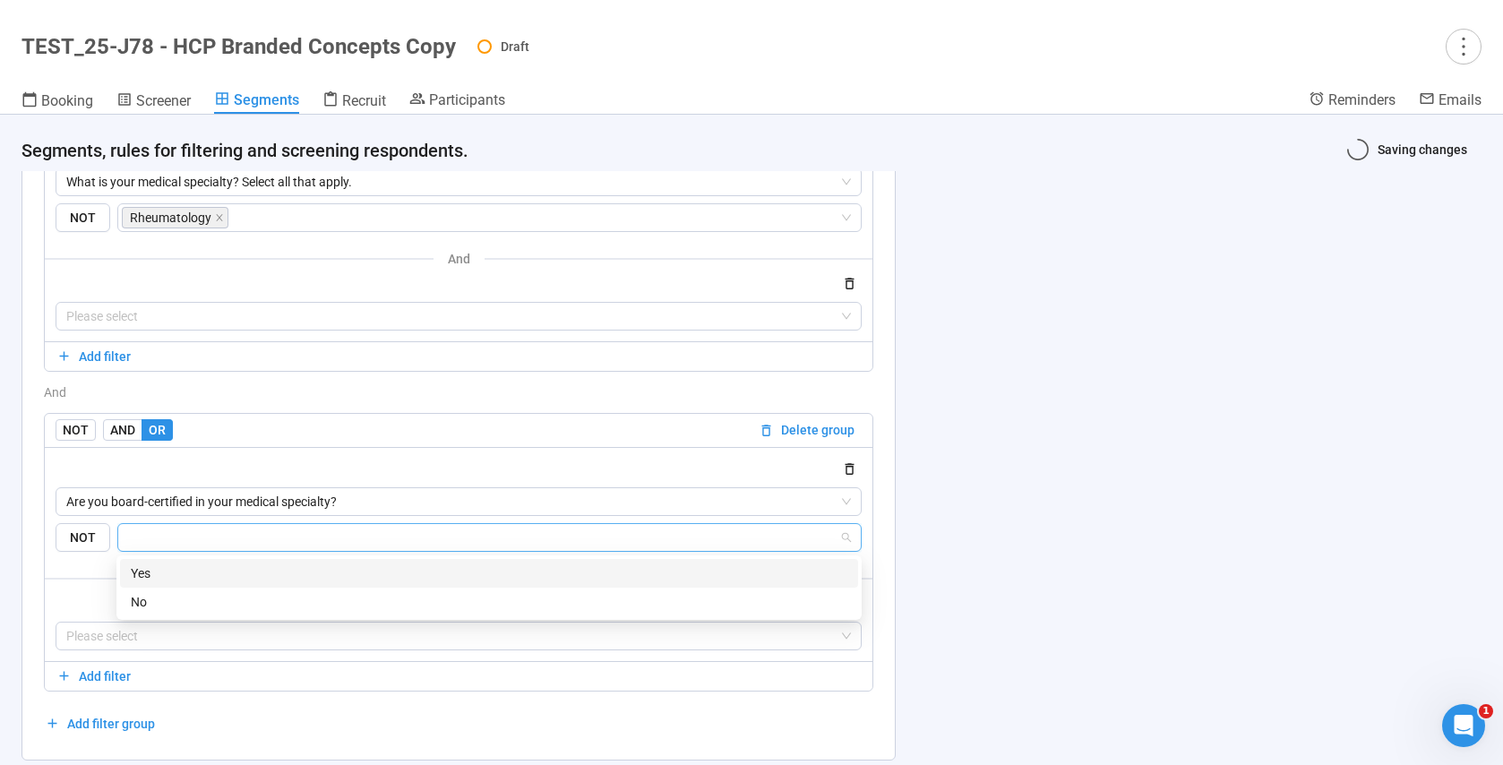
click at [197, 567] on div "Yes" at bounding box center [489, 573] width 717 height 20
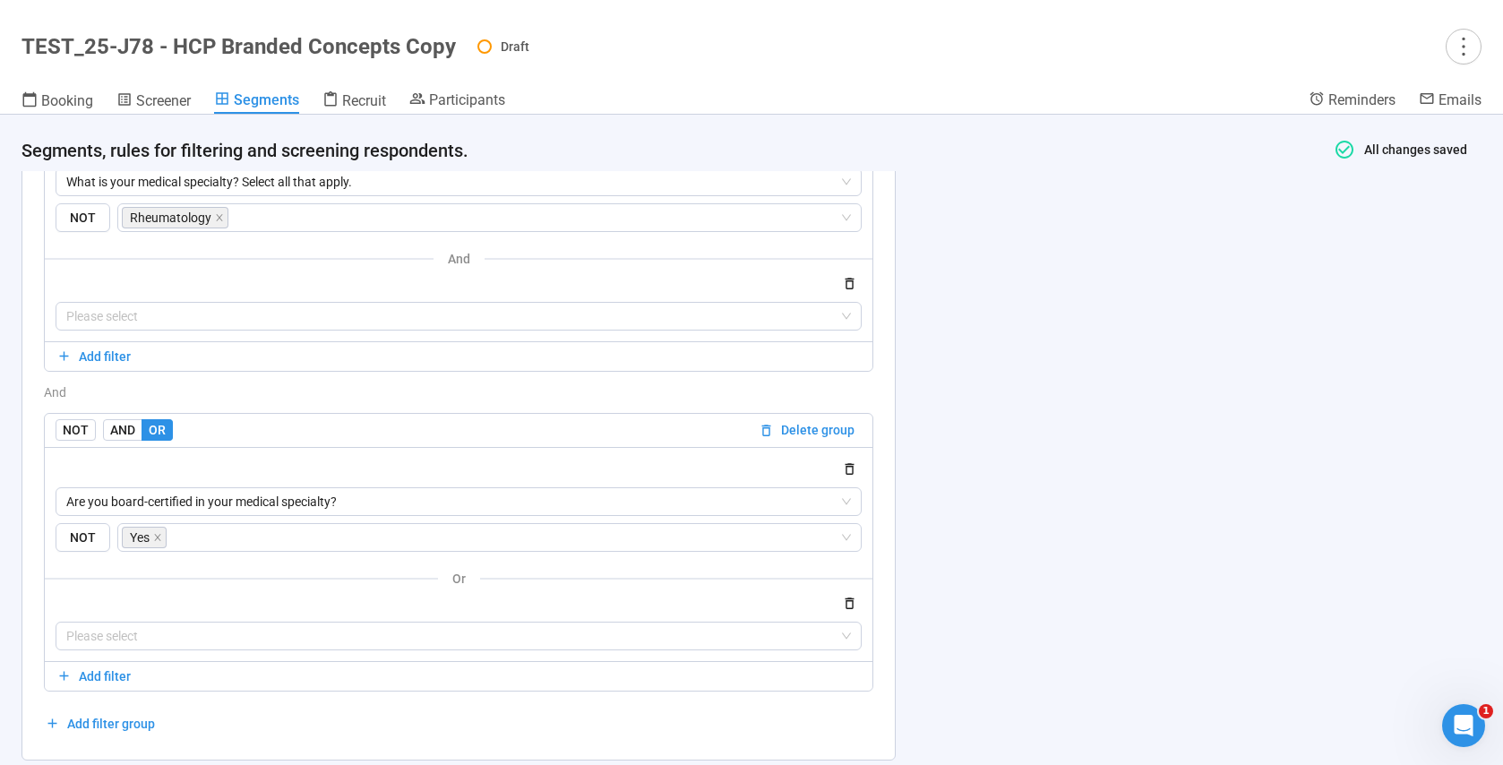
click at [57, 589] on div "or Please select" at bounding box center [459, 608] width 806 height 83
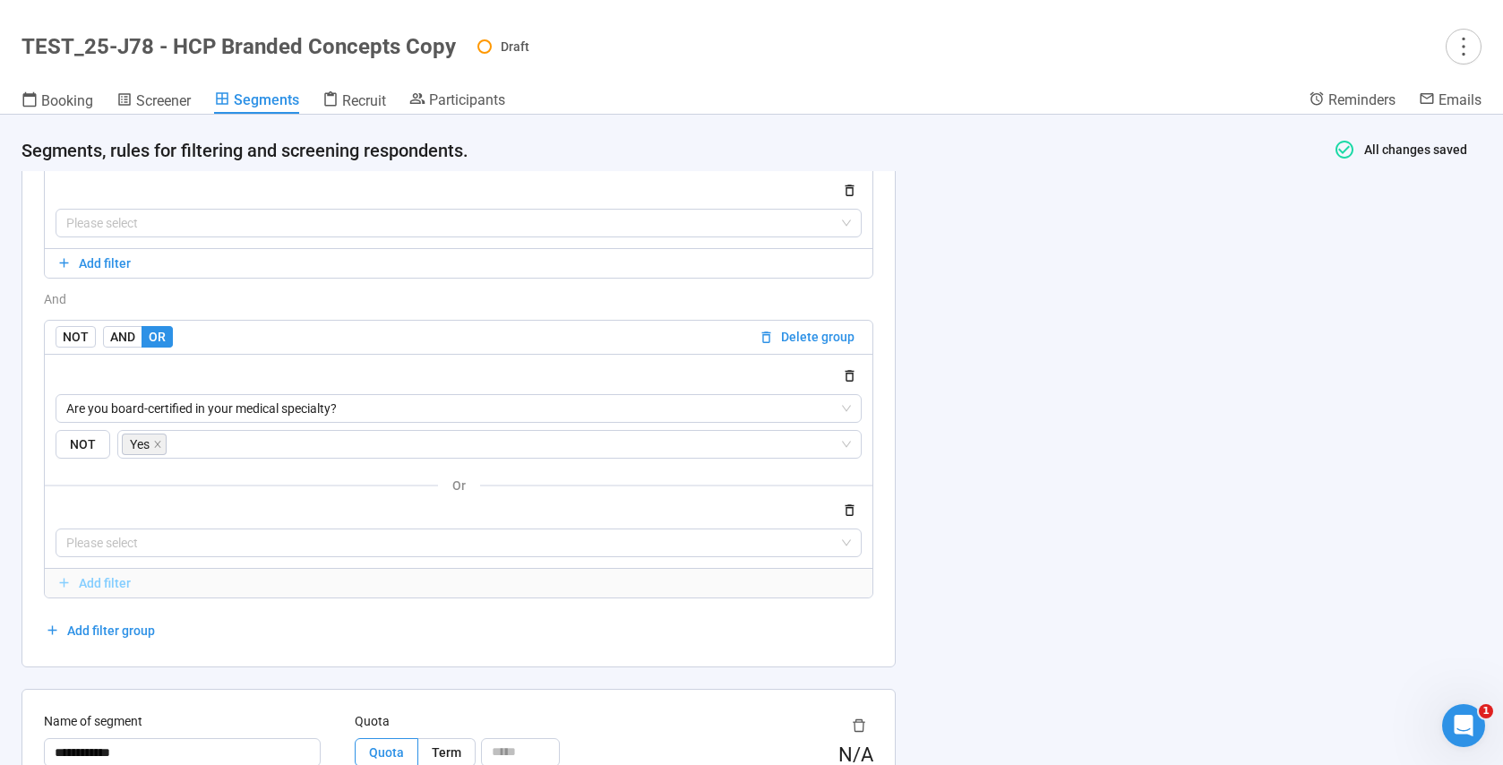
scroll to position [2537, 0]
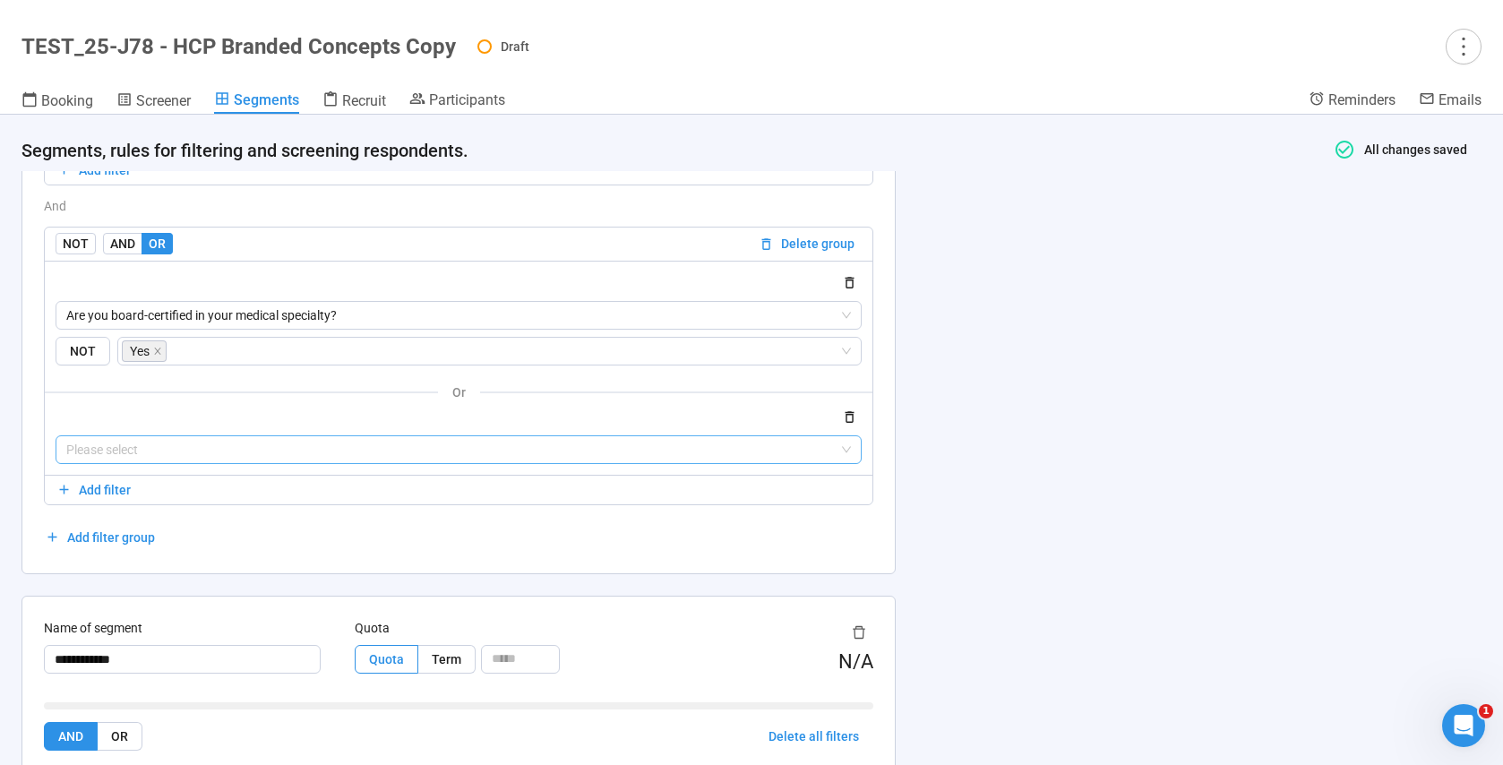
click at [223, 457] on input "search" at bounding box center [458, 449] width 785 height 27
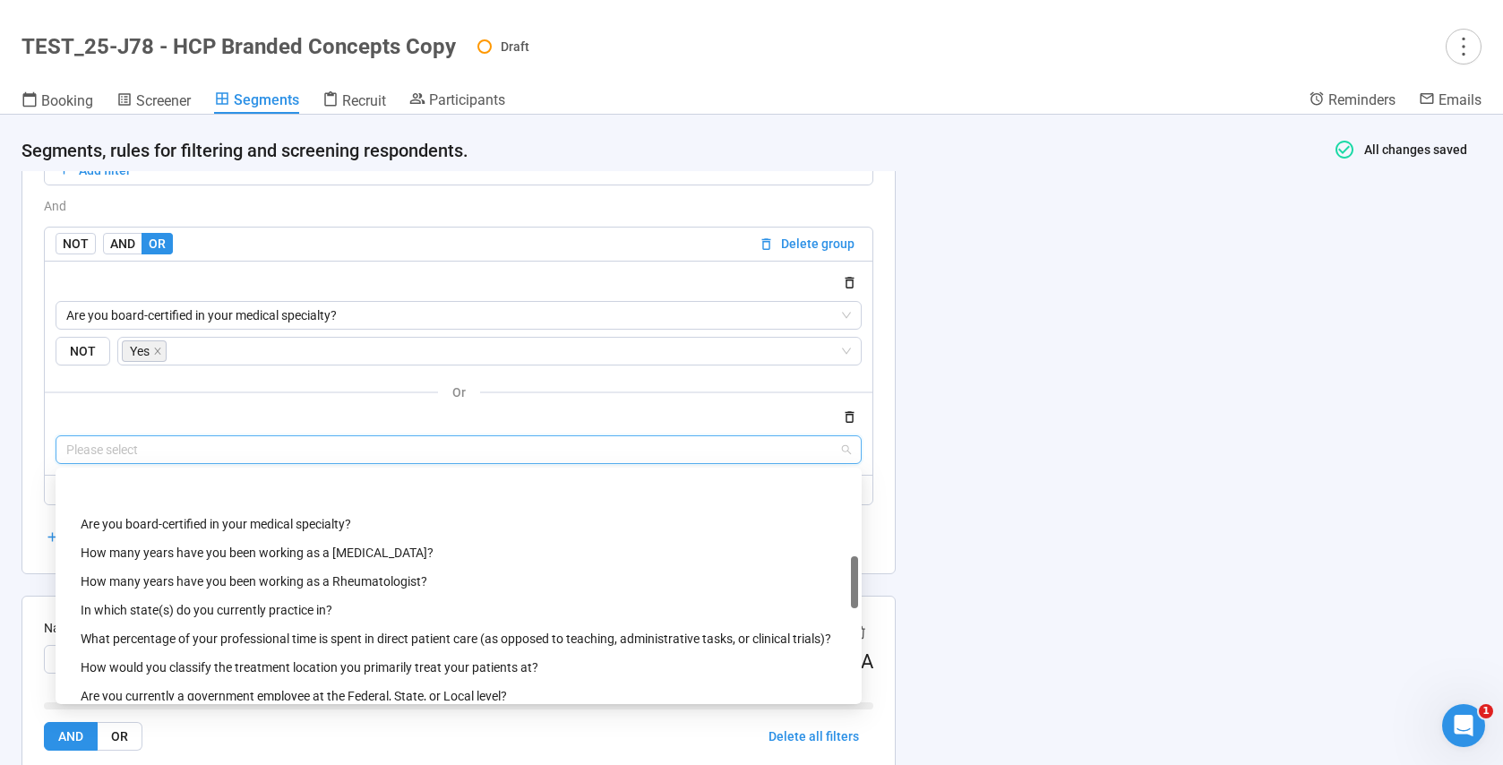
scroll to position [428, 0]
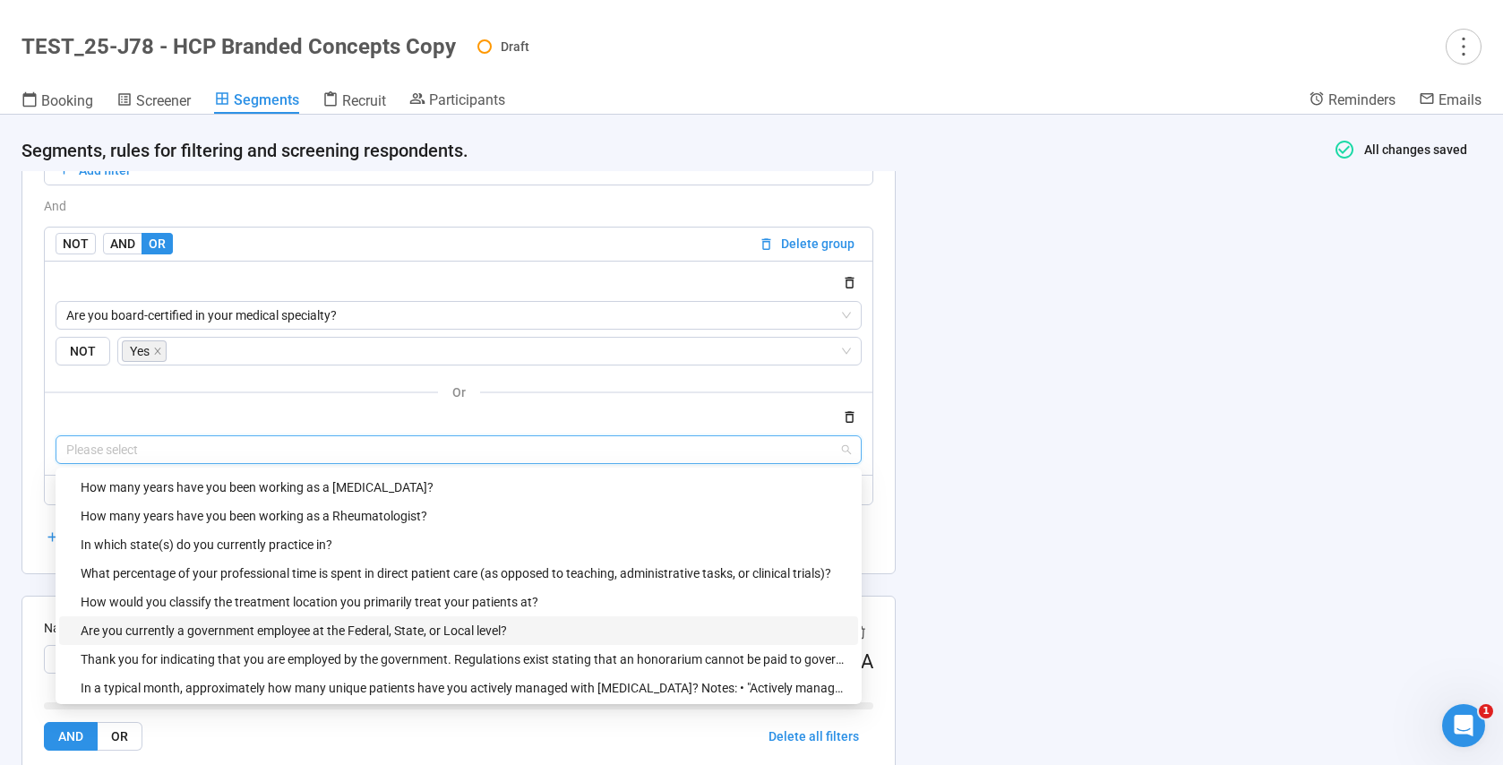
click at [243, 626] on div "Are you currently a government employee at the Federal, State, or Local level?" at bounding box center [464, 631] width 767 height 20
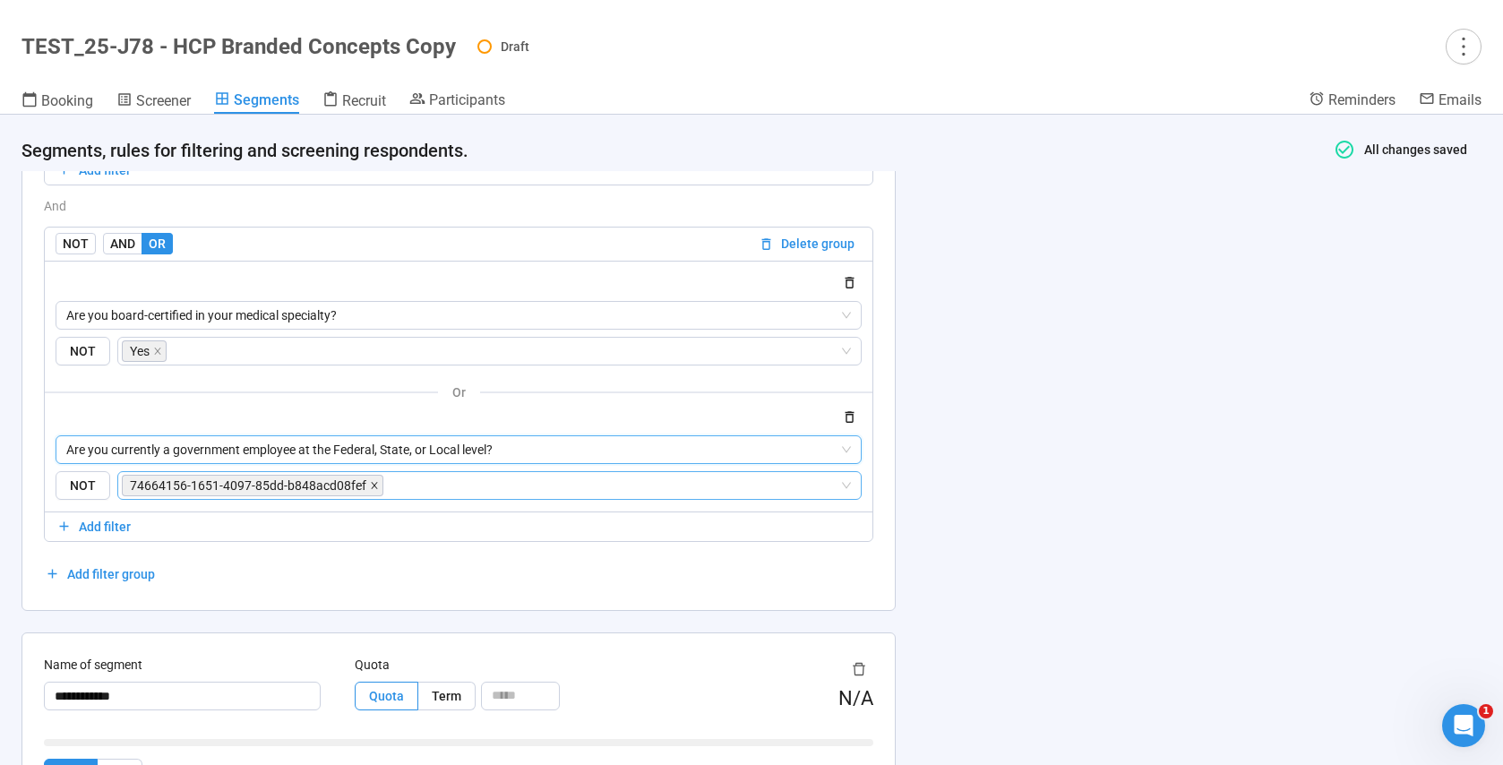
click at [370, 485] on icon "close" at bounding box center [374, 485] width 9 height 9
click at [210, 485] on input "search" at bounding box center [484, 485] width 710 height 21
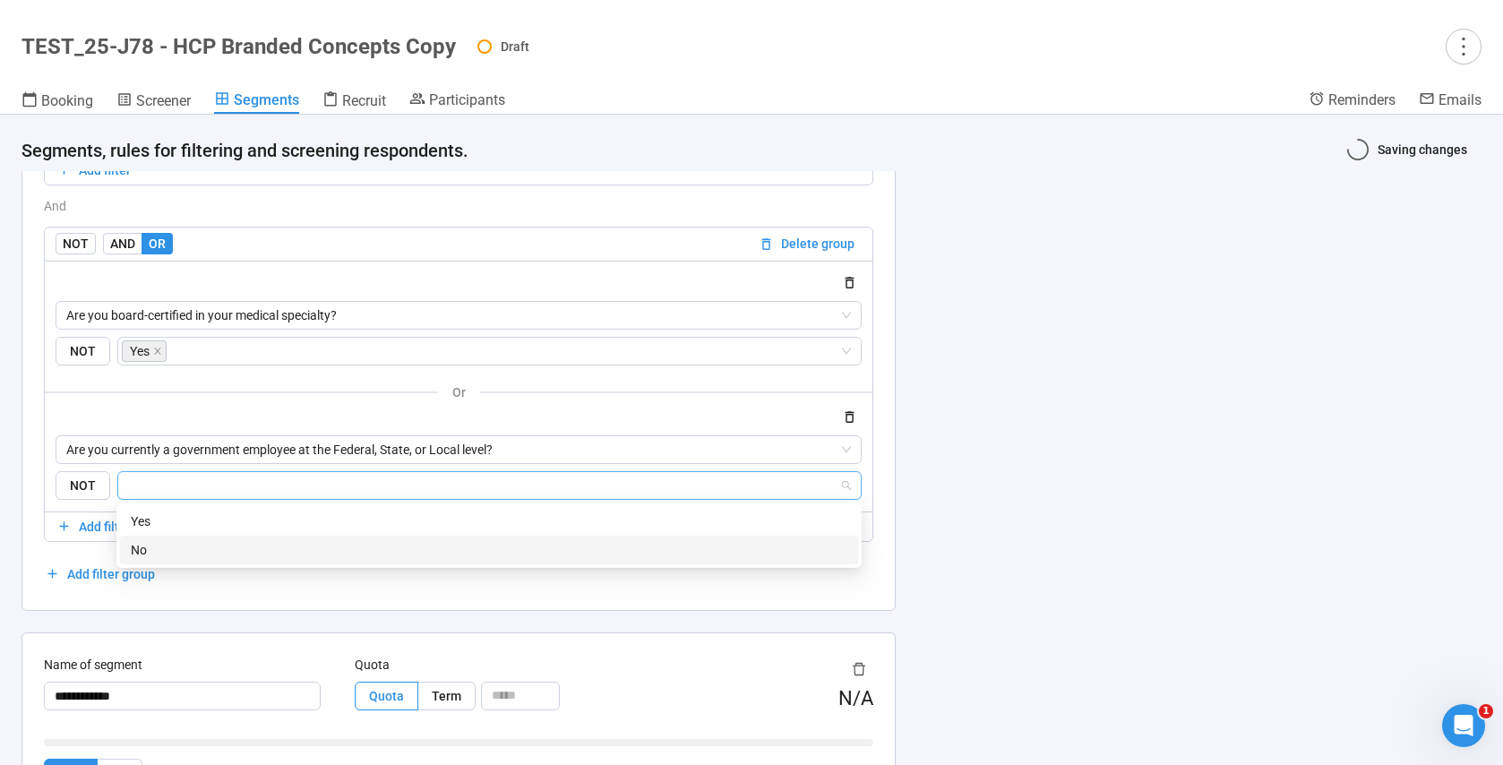
click at [172, 544] on div "No" at bounding box center [489, 550] width 717 height 20
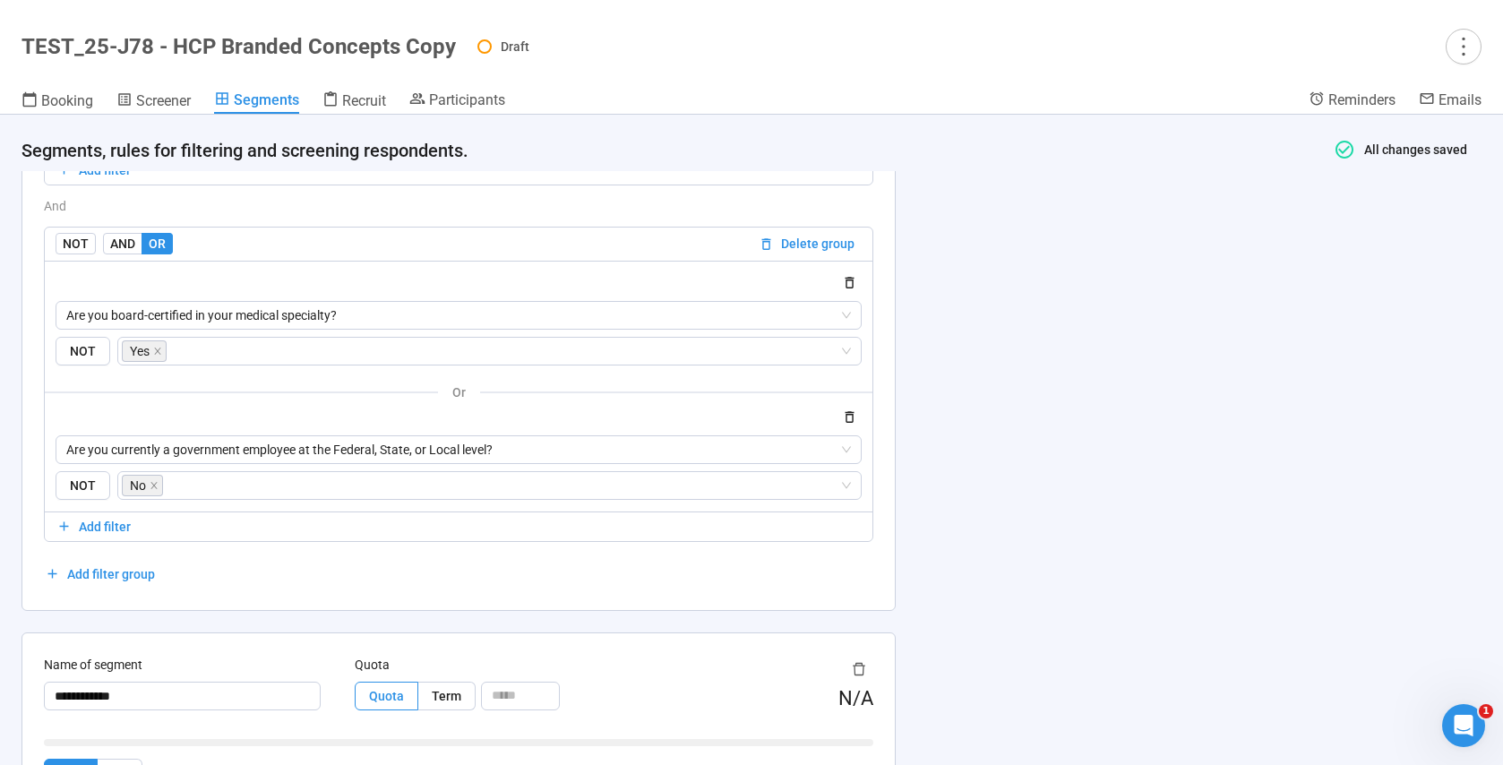
click at [47, 557] on div "AND OR Delete all filters NOT AND OR Delete group What is your medical specialt…" at bounding box center [458, 226] width 829 height 725
click at [116, 533] on span "Add filter" at bounding box center [105, 527] width 52 height 20
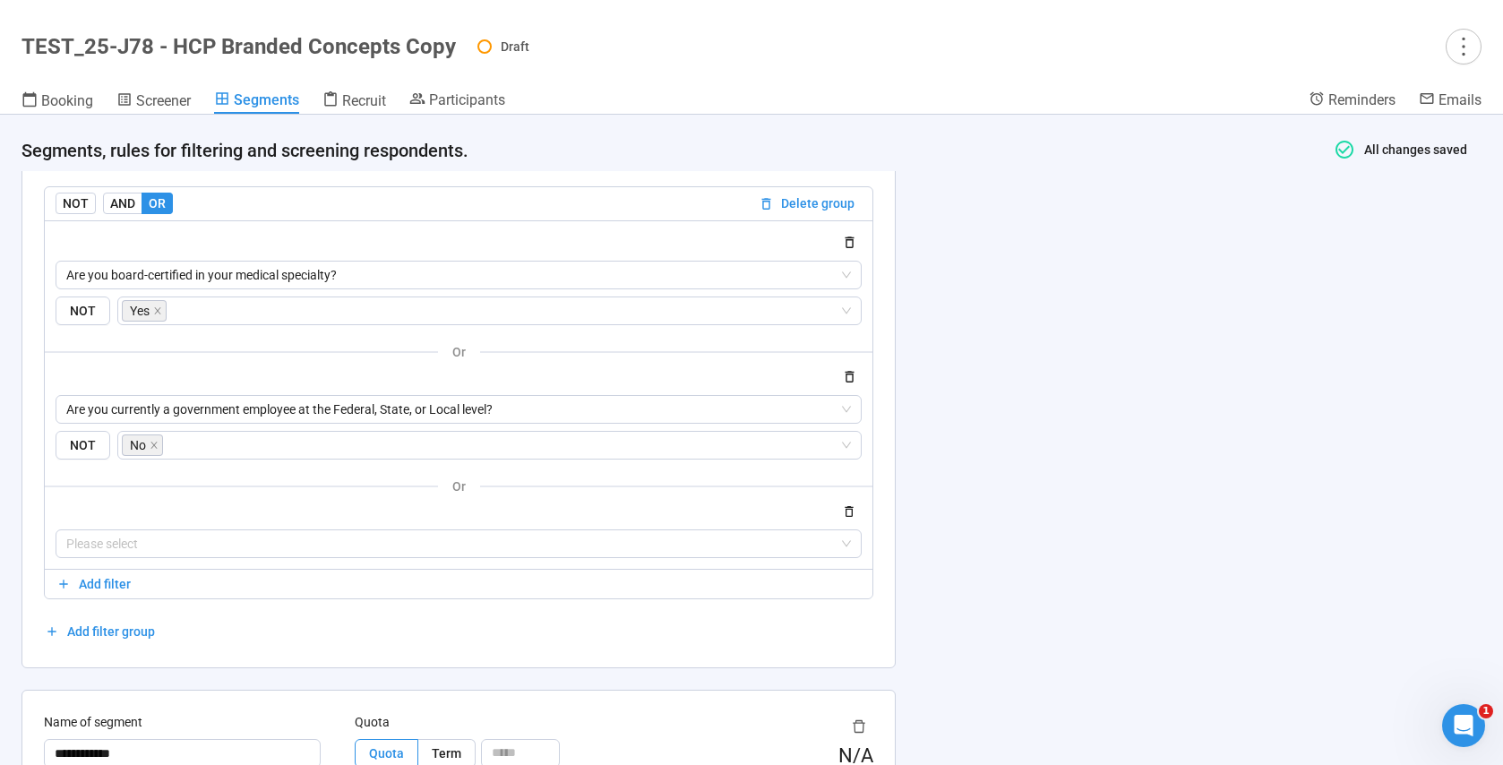
scroll to position [2581, 0]
drag, startPoint x: 443, startPoint y: 552, endPoint x: 807, endPoint y: 539, distance: 363.9
click at [769, 543] on input "search" at bounding box center [458, 540] width 785 height 27
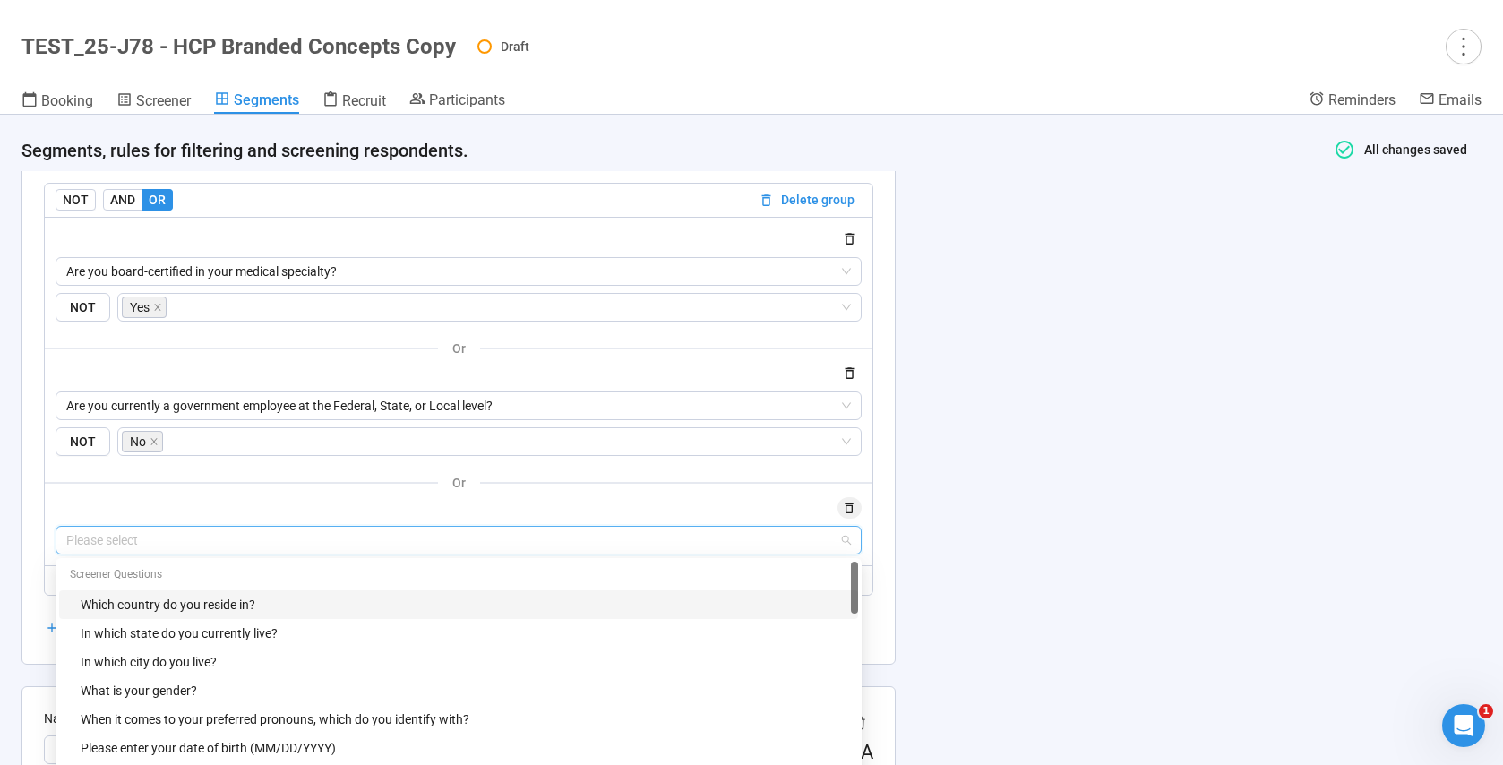
click at [849, 514] on icon "button" at bounding box center [849, 508] width 15 height 15
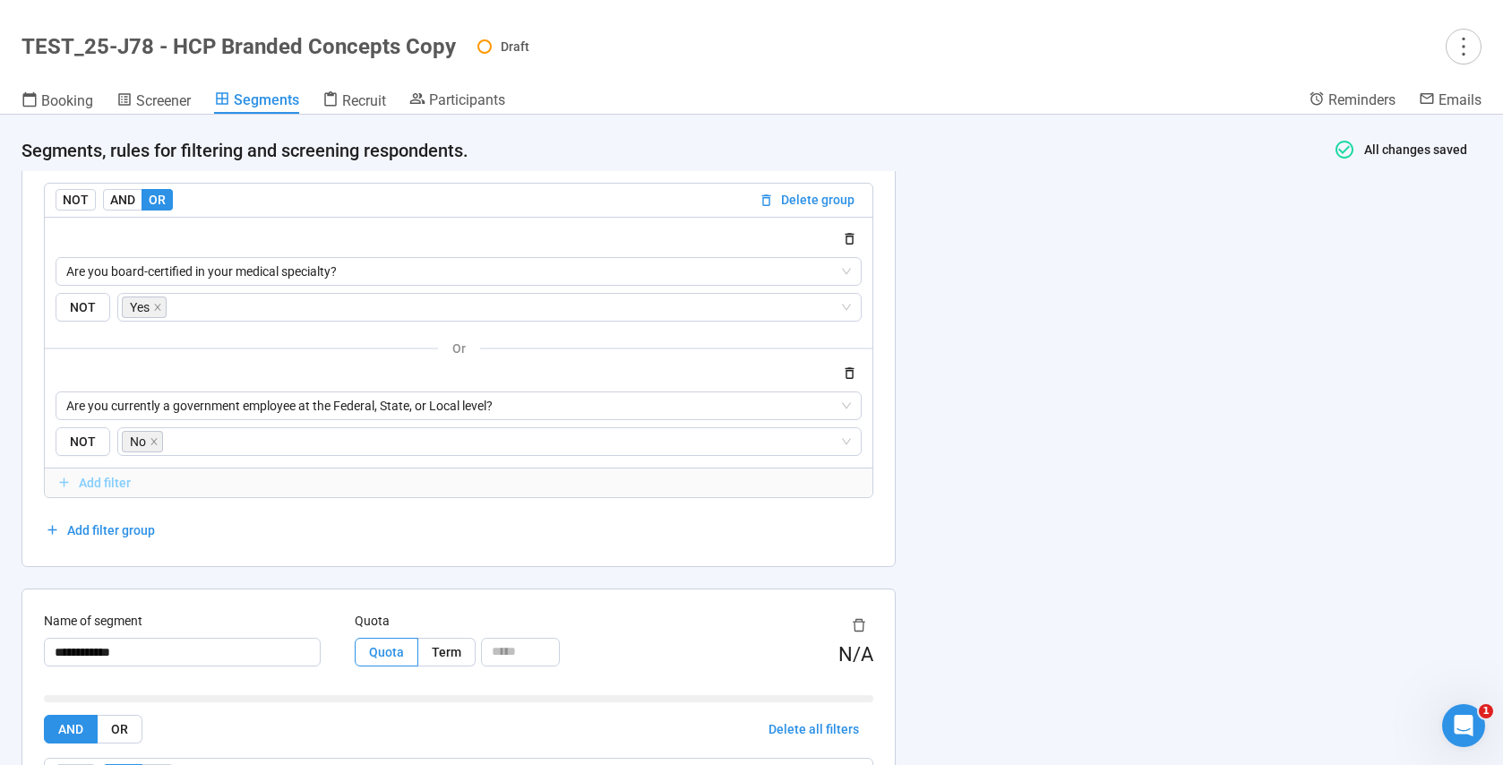
click at [118, 488] on span "Add filter" at bounding box center [105, 483] width 52 height 20
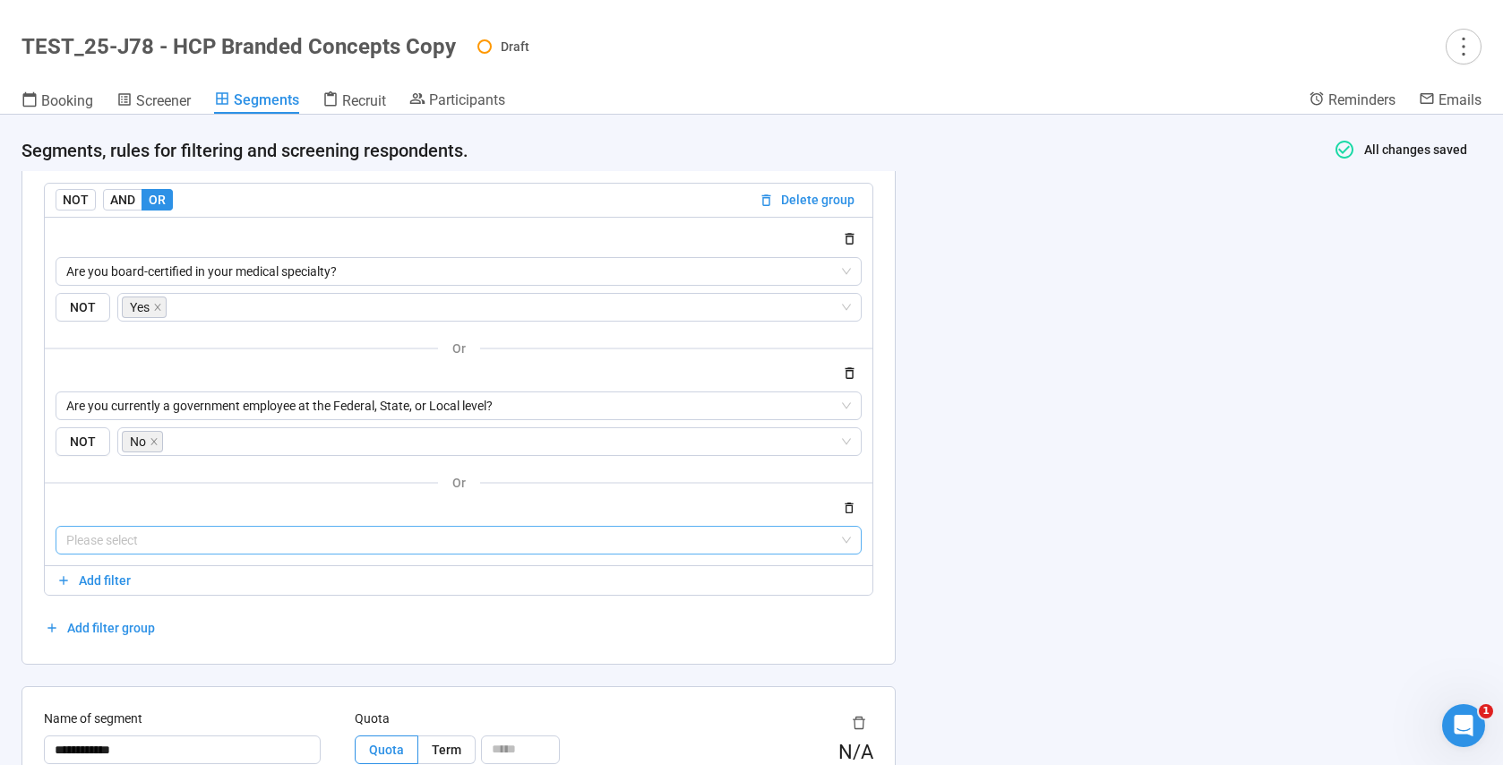
click at [214, 537] on input "search" at bounding box center [458, 540] width 785 height 27
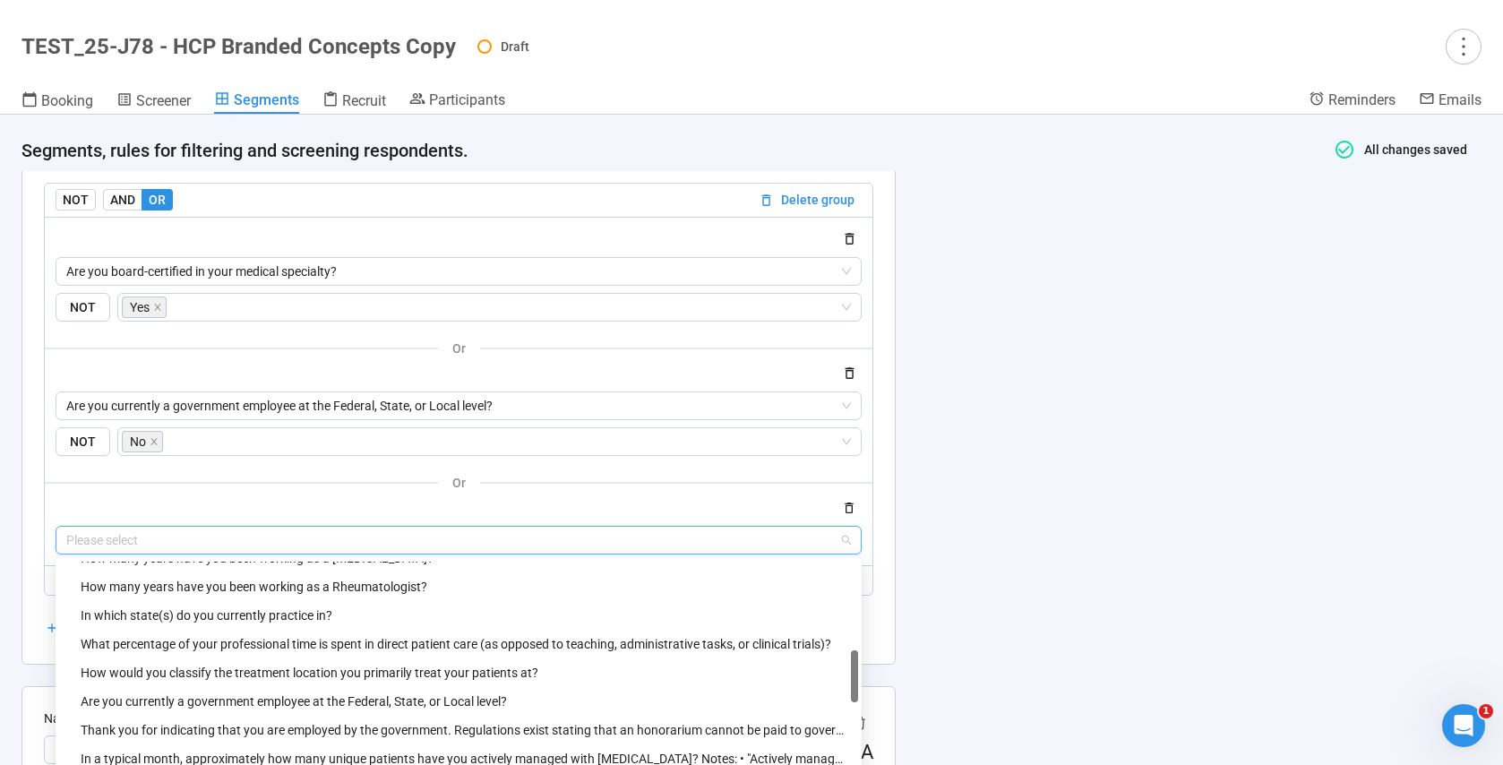
scroll to position [478, 0]
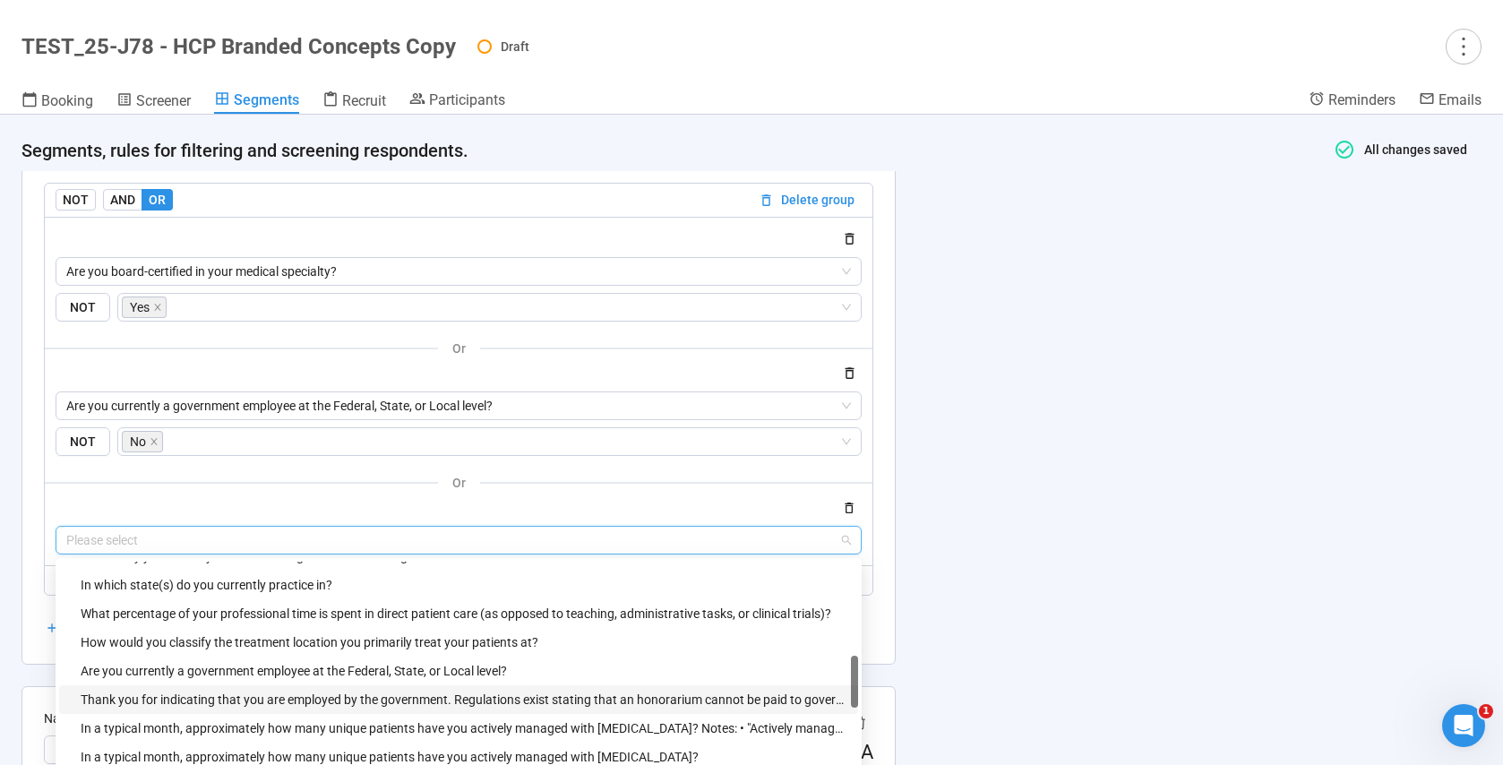
click at [164, 700] on div "Thank you for indicating that you are employed by the government. Regulations e…" at bounding box center [464, 700] width 767 height 20
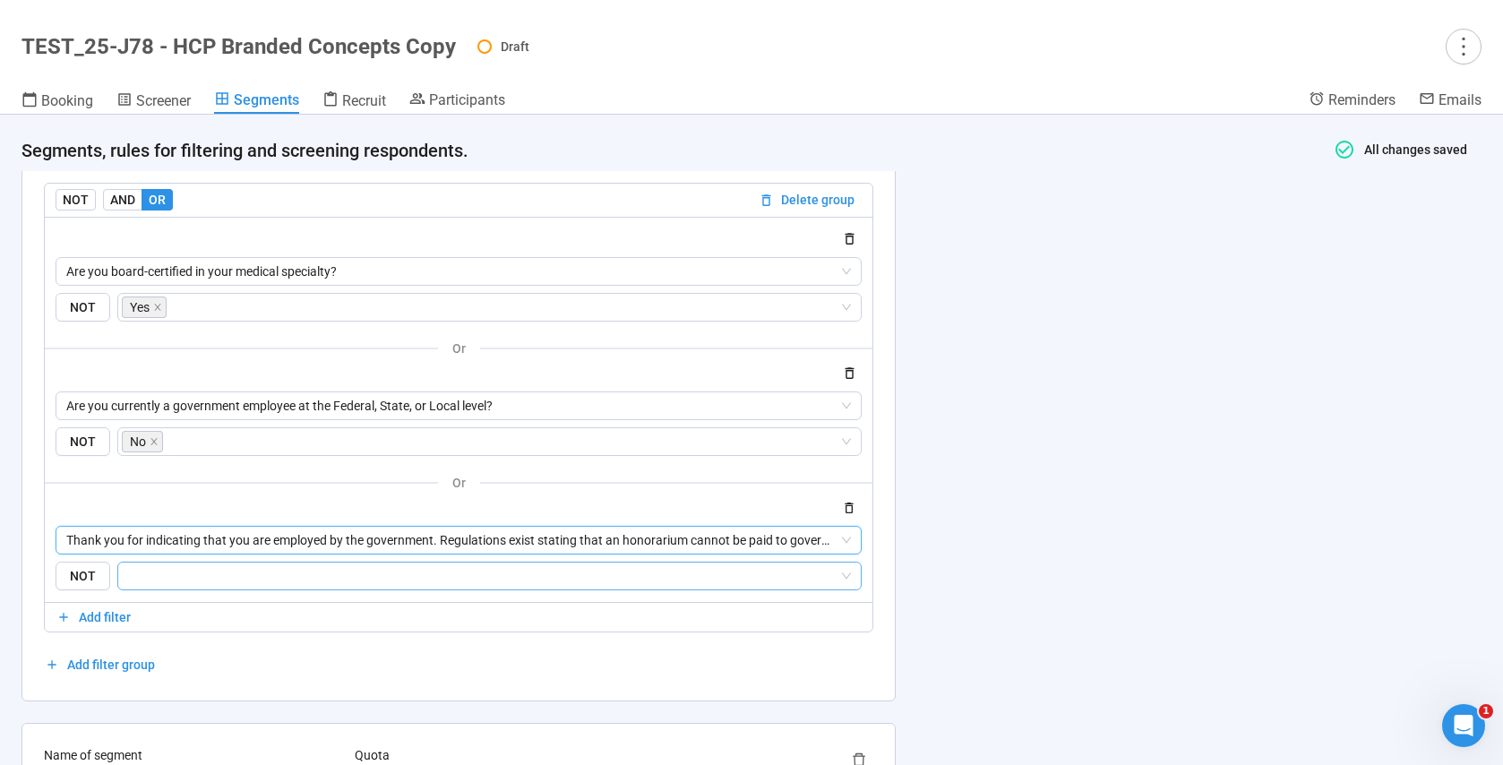
click at [150, 579] on input "search" at bounding box center [484, 575] width 710 height 21
click at [158, 612] on div "Yes" at bounding box center [489, 612] width 717 height 20
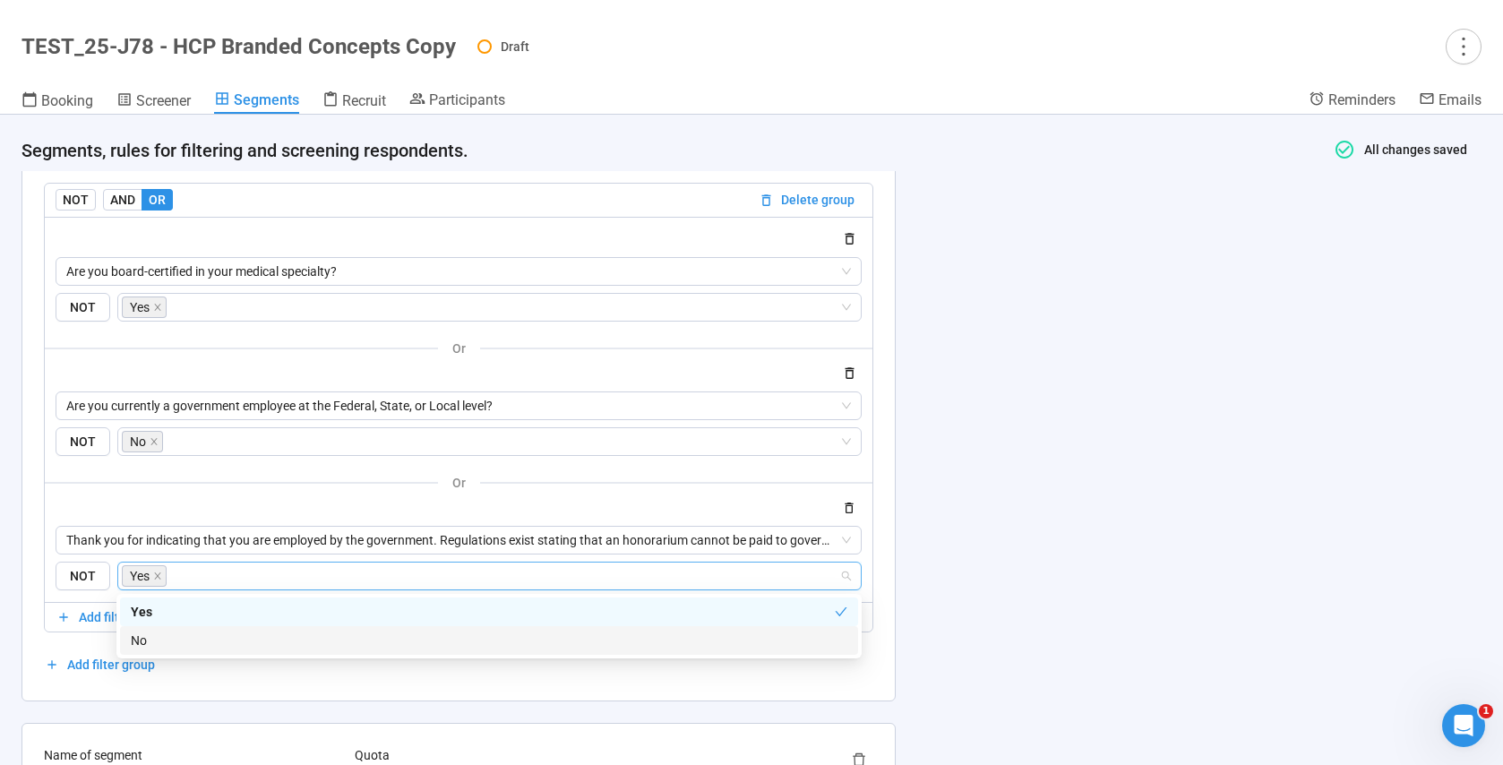
click at [279, 678] on div "AND OR Delete all filters NOT AND OR Delete group What is your medical specialt…" at bounding box center [458, 249] width 829 height 859
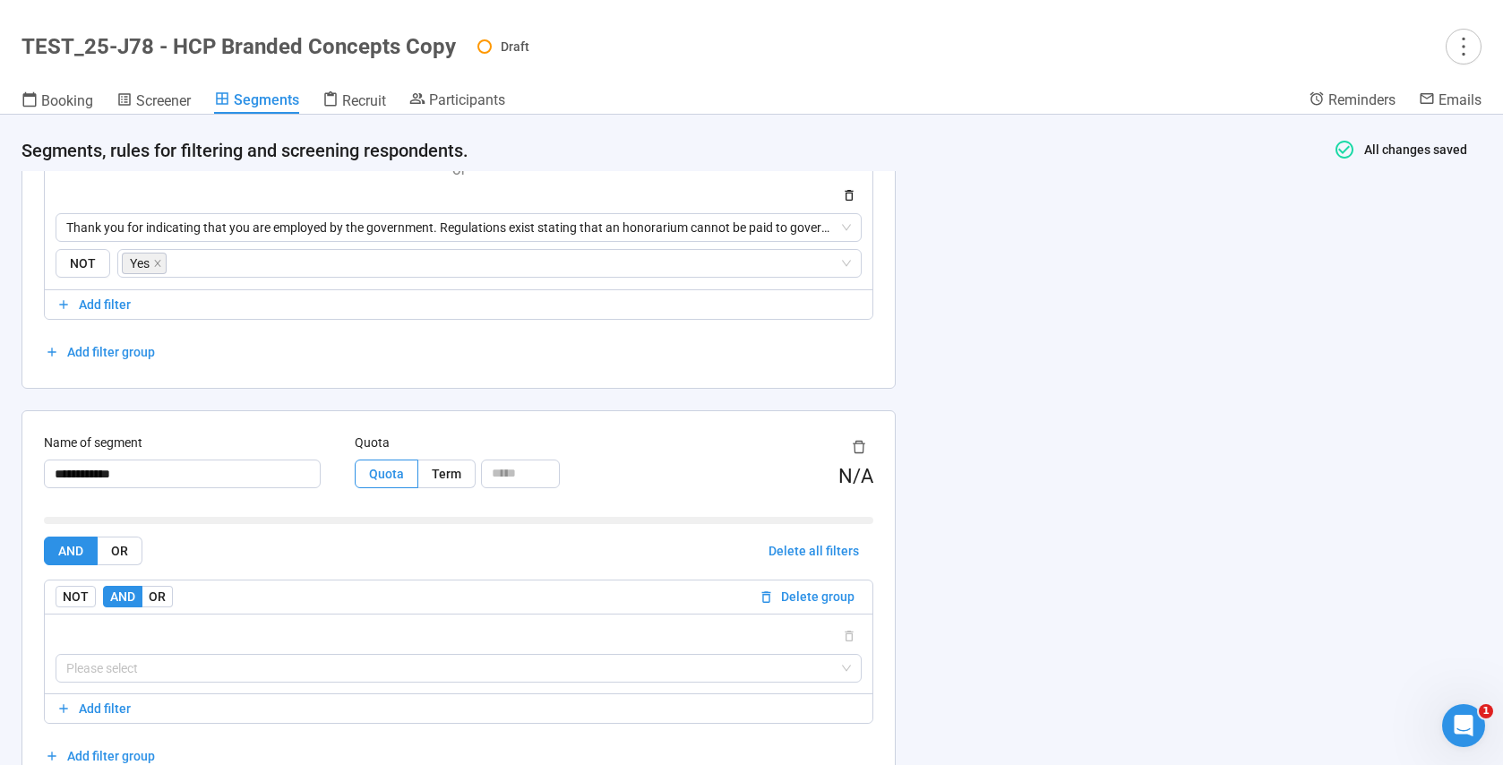
scroll to position [3015, 0]
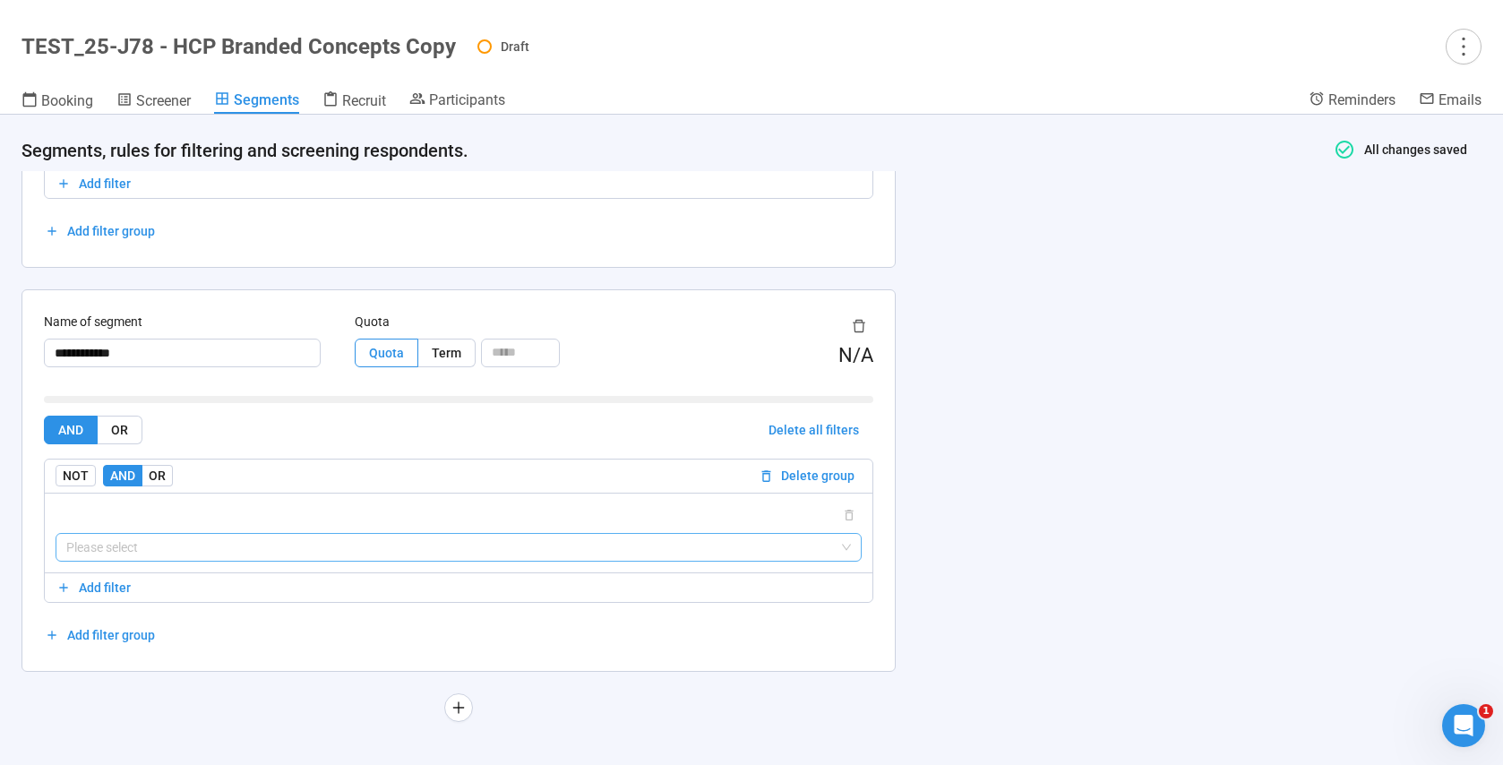
click at [88, 544] on input "search" at bounding box center [458, 547] width 785 height 27
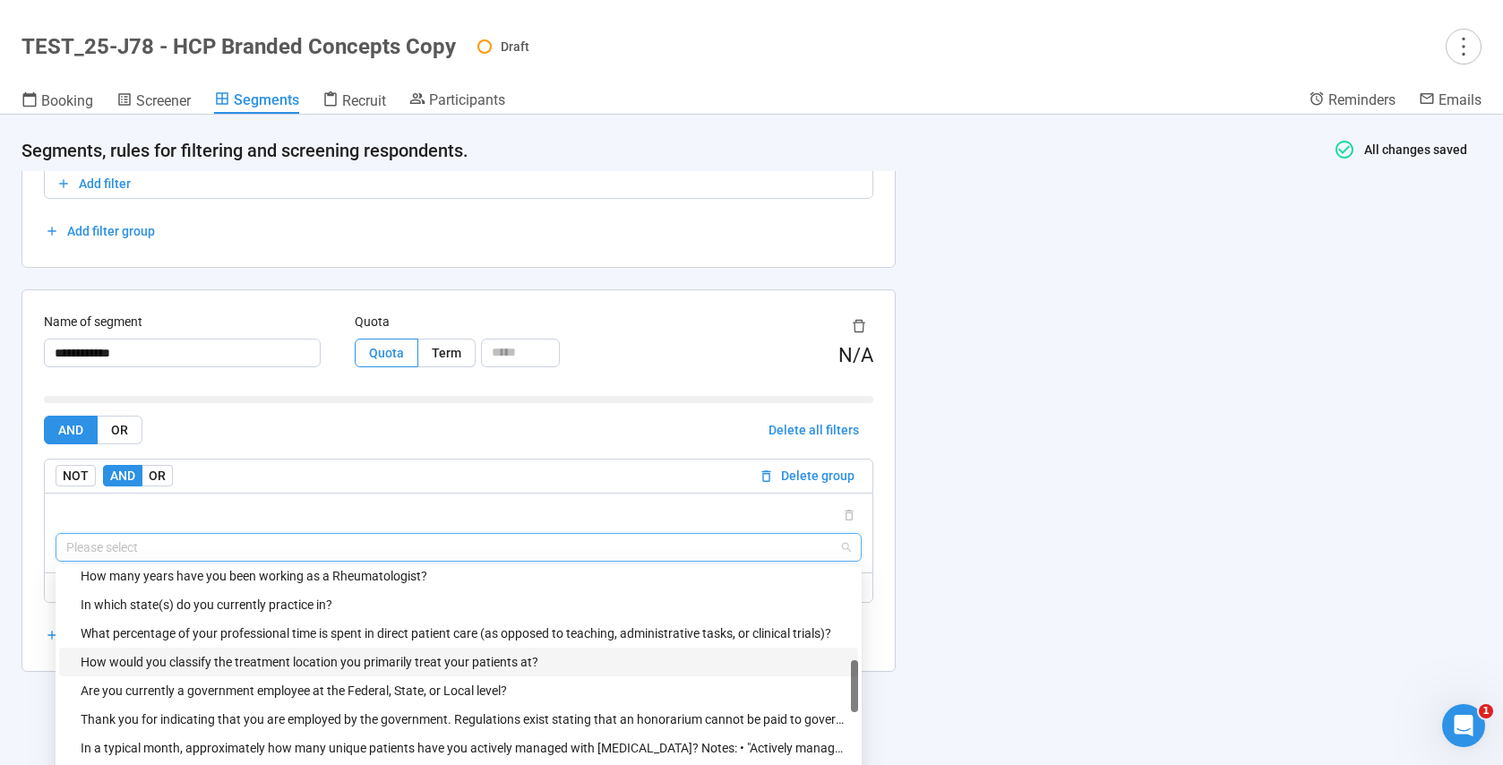
scroll to position [469, 0]
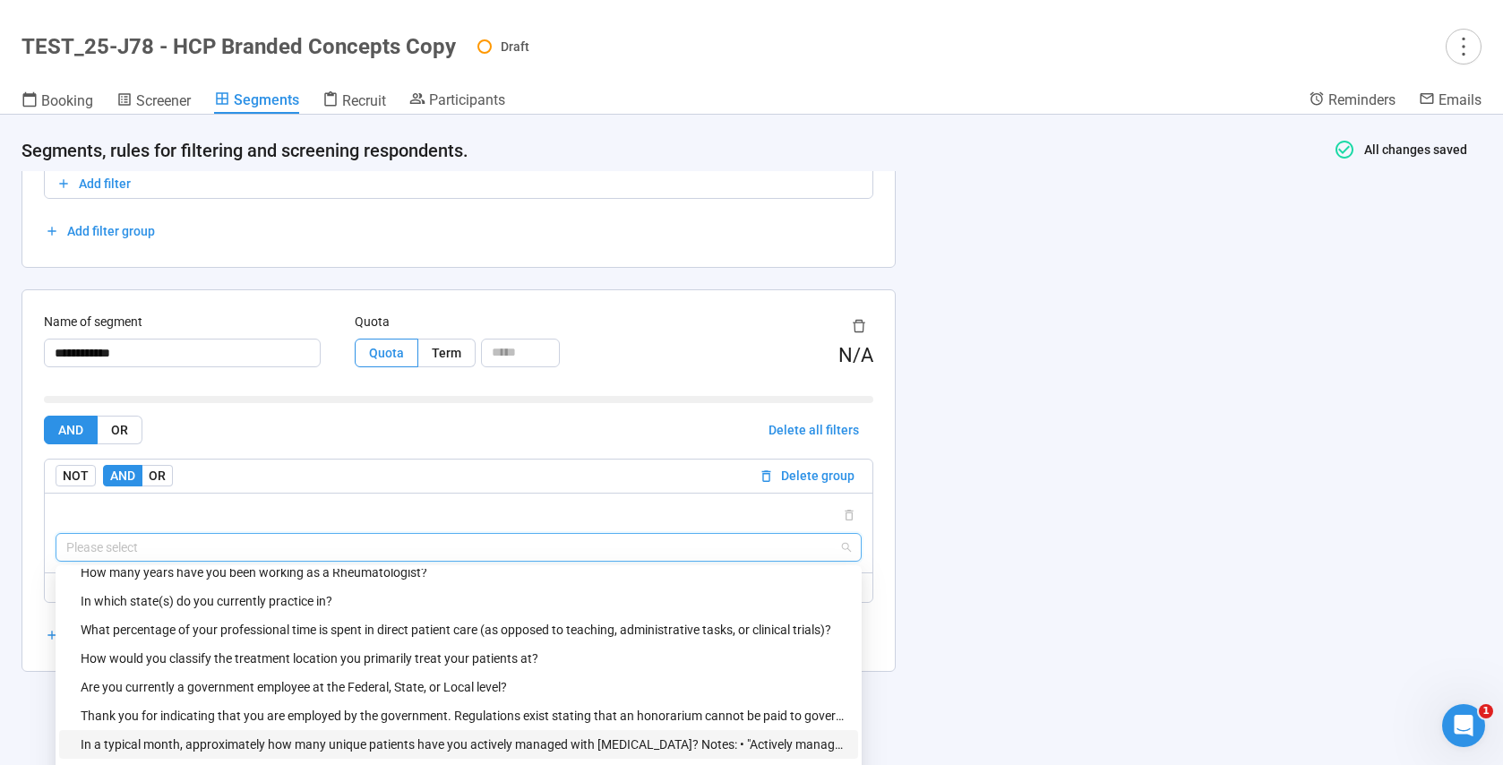
click at [245, 742] on div "In a typical month, approximately how many unique patients have you actively ma…" at bounding box center [464, 744] width 767 height 20
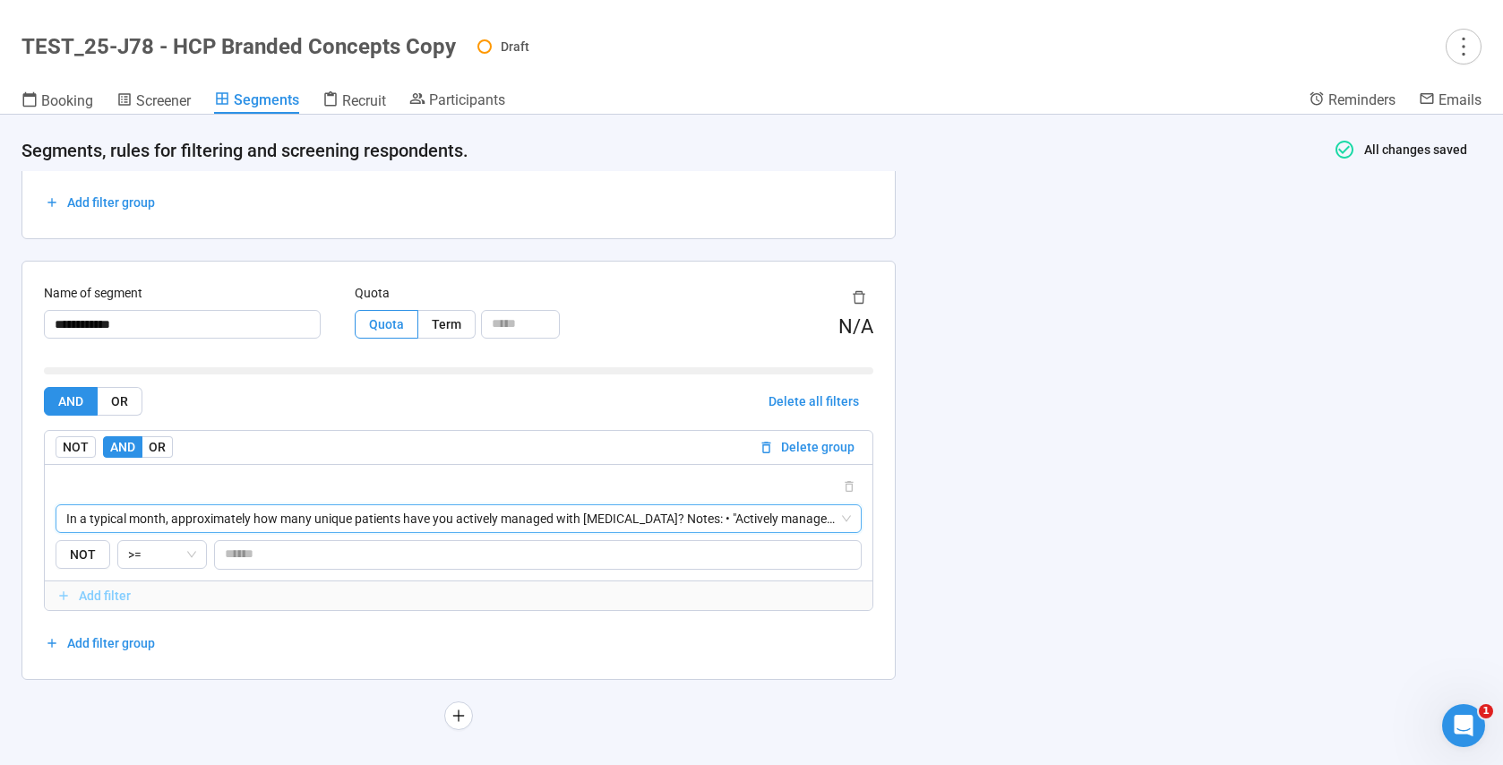
scroll to position [3047, 0]
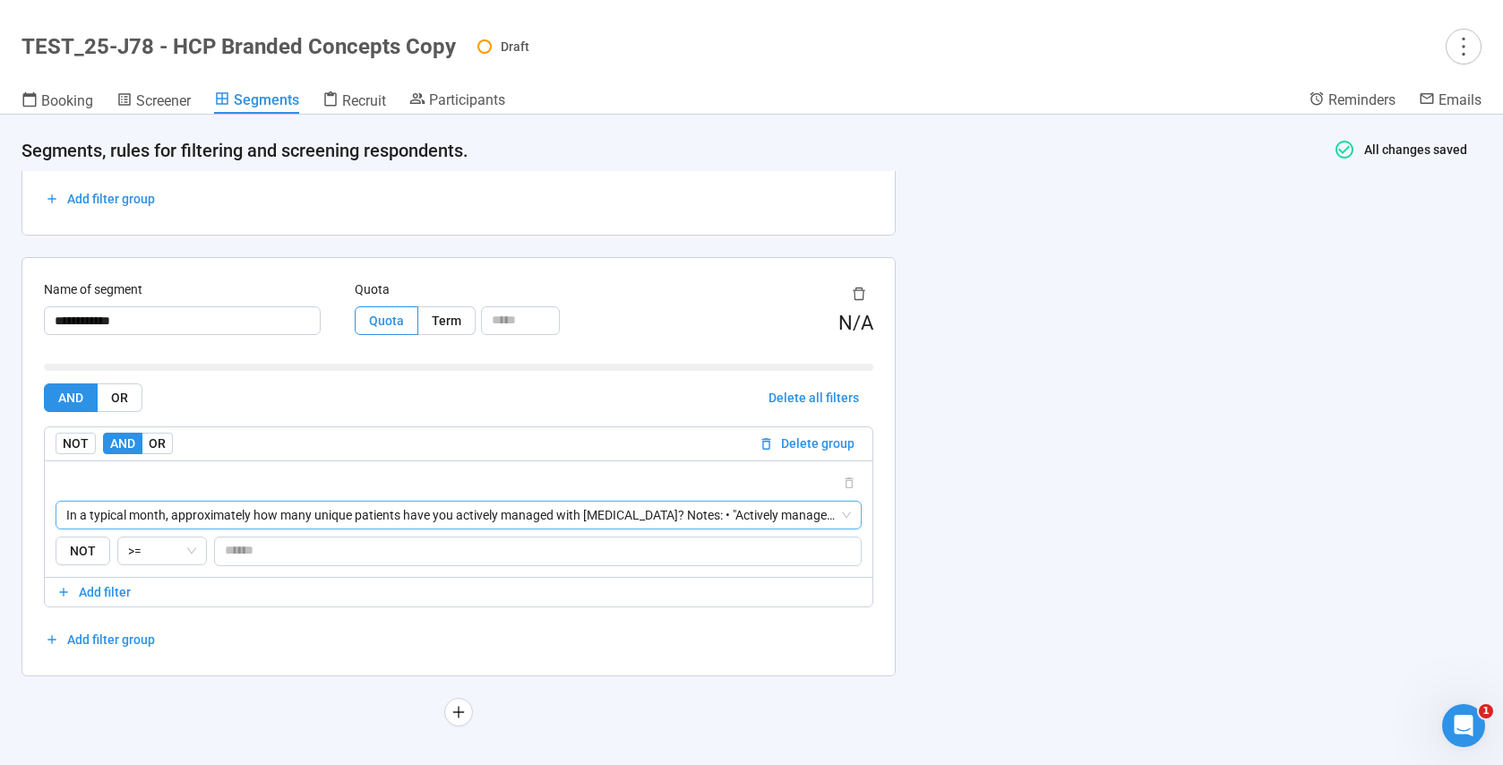
click at [226, 651] on div "AND OR Delete all filters NOT AND OR Delete group {"type":"RESPONSE","elementId…" at bounding box center [458, 518] width 829 height 270
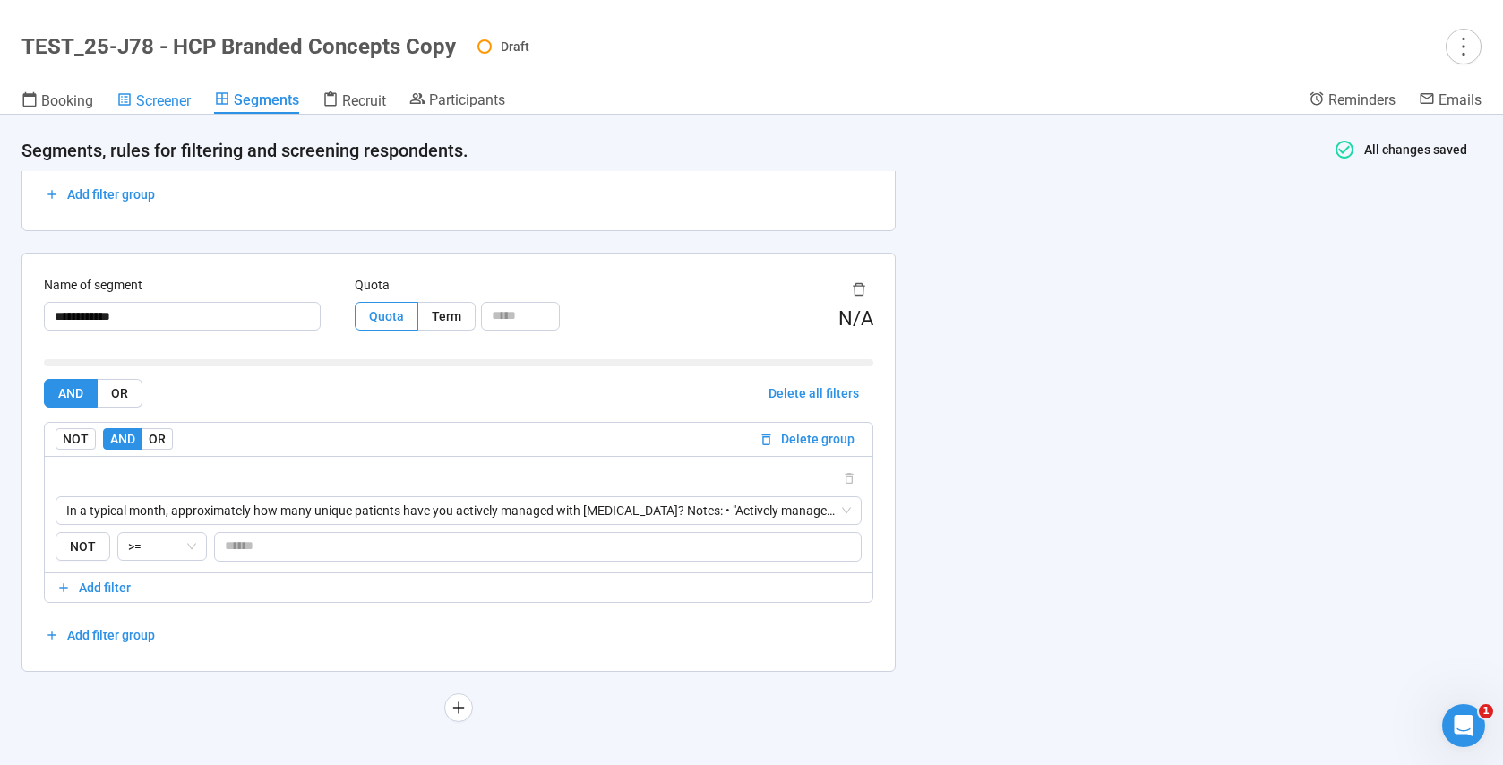
click at [176, 108] on span "Screener" at bounding box center [163, 100] width 55 height 17
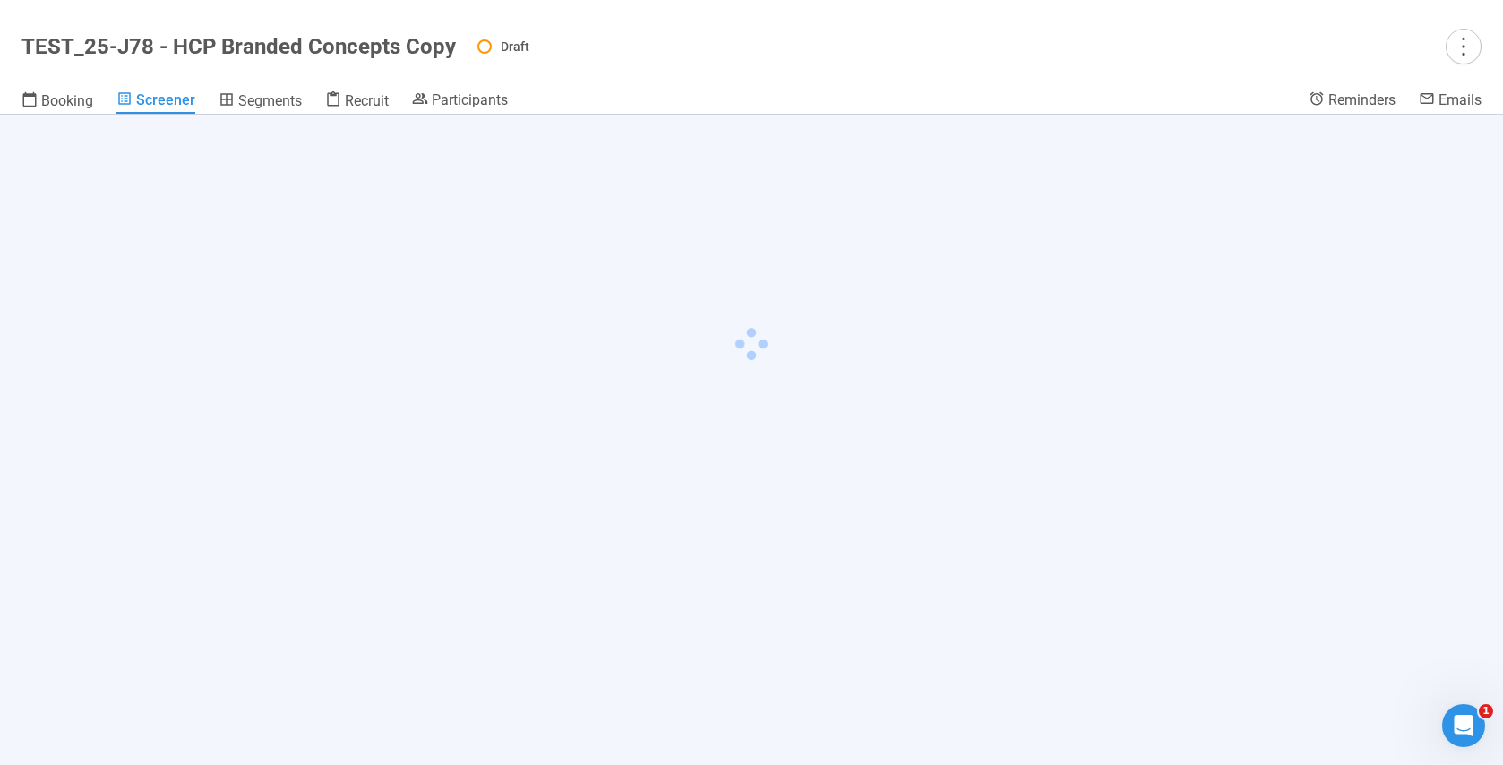
click at [174, 105] on span "Screener" at bounding box center [165, 99] width 59 height 17
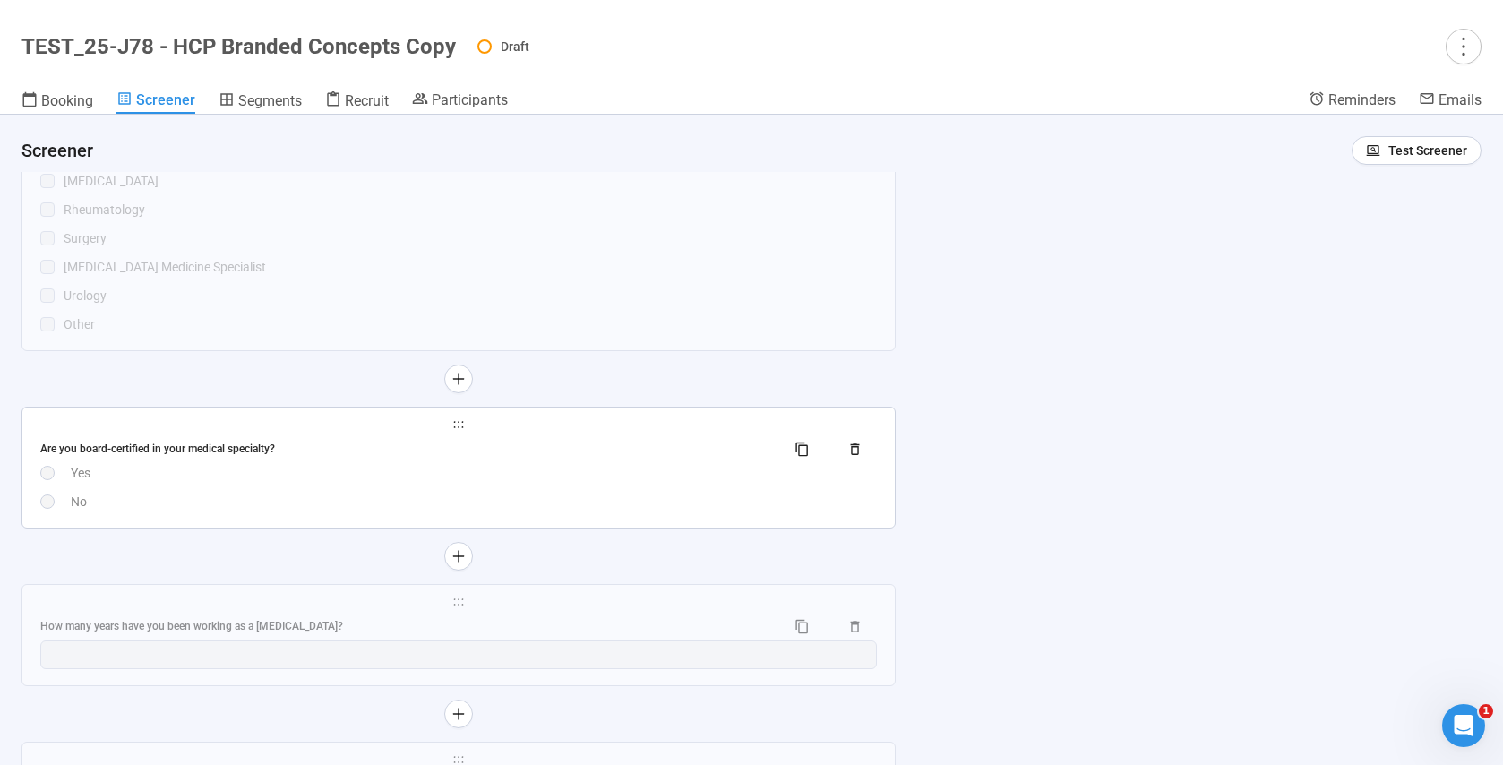
click at [582, 468] on div "Yes" at bounding box center [474, 473] width 806 height 20
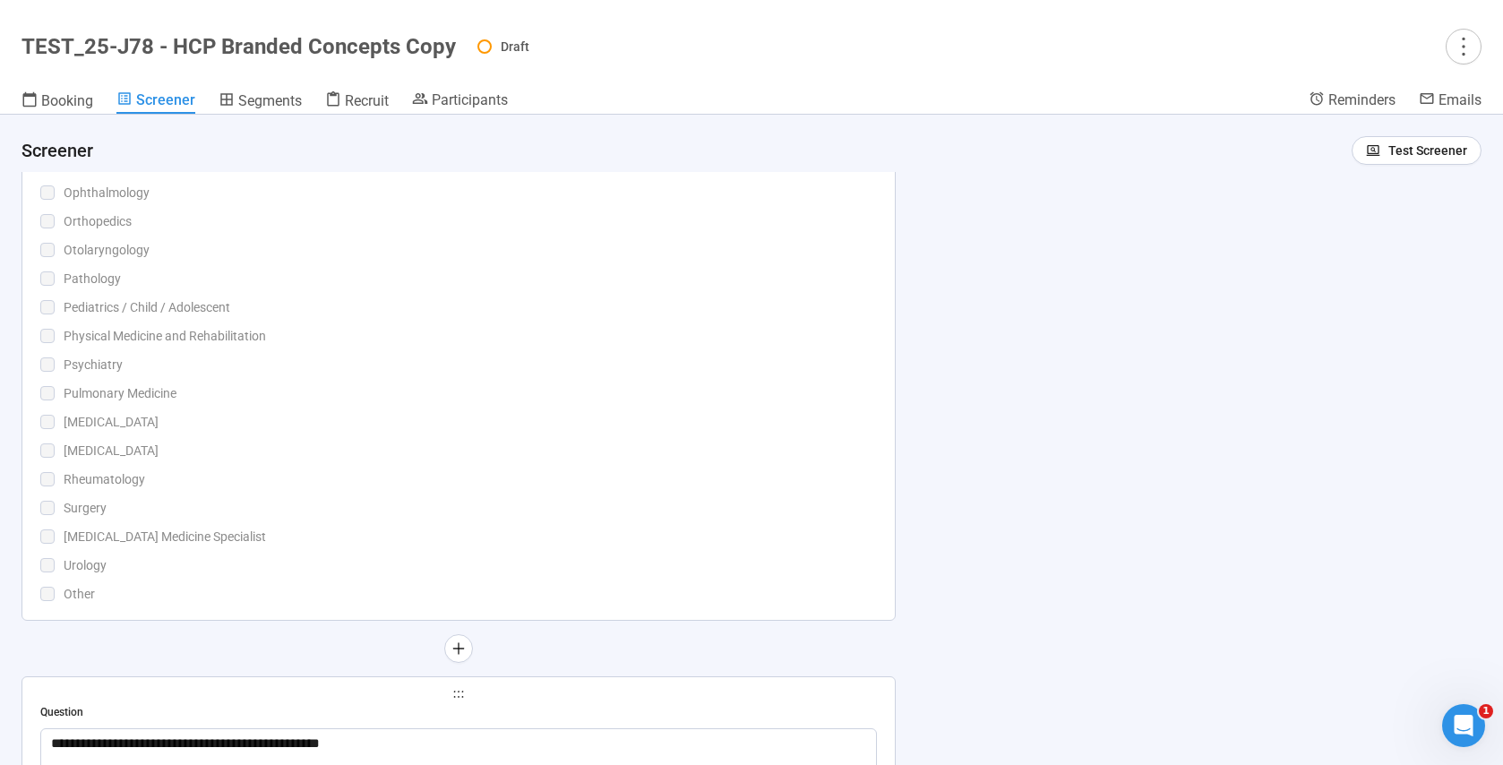
scroll to position [5953, 0]
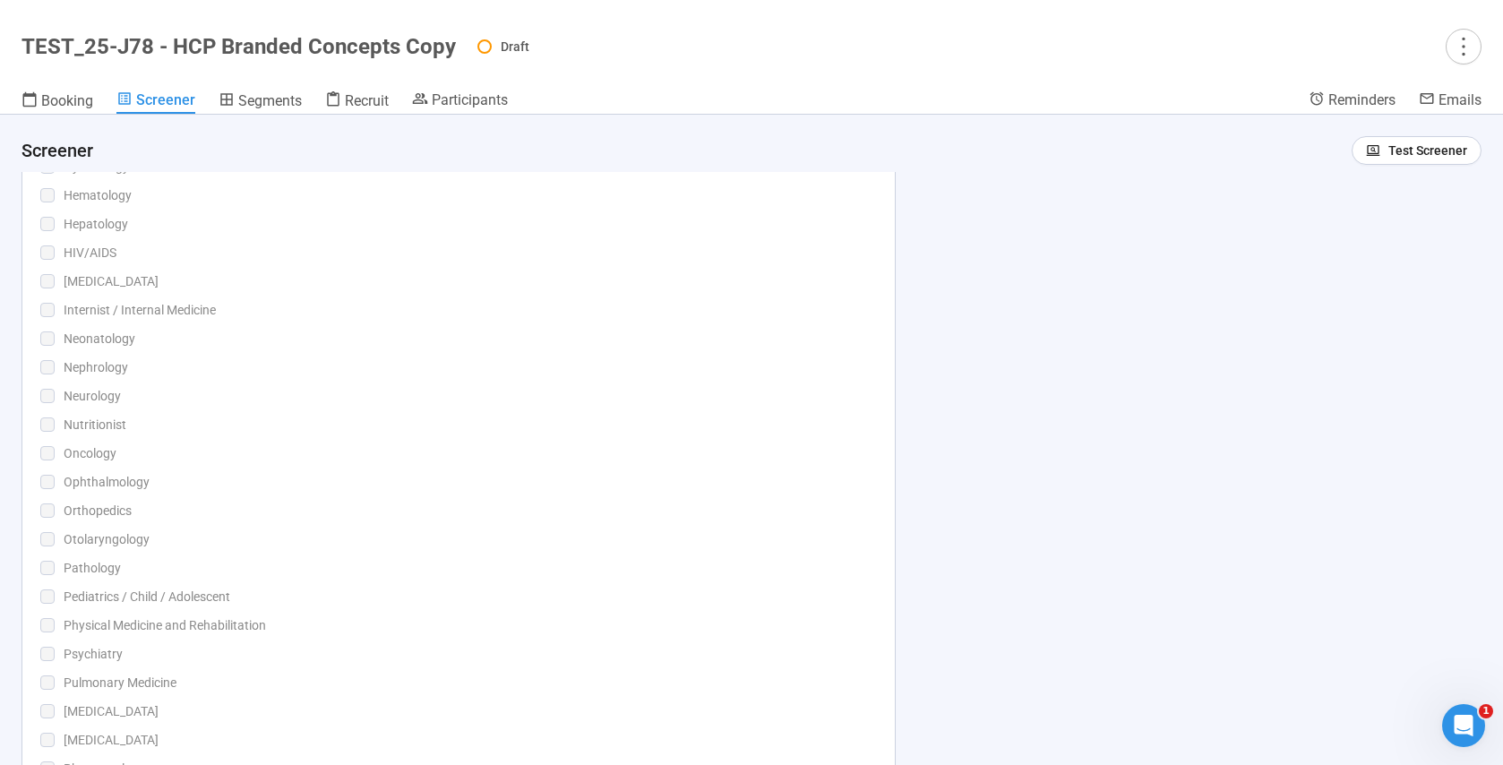
click at [393, 539] on div "Otolaryngology" at bounding box center [470, 539] width 813 height 20
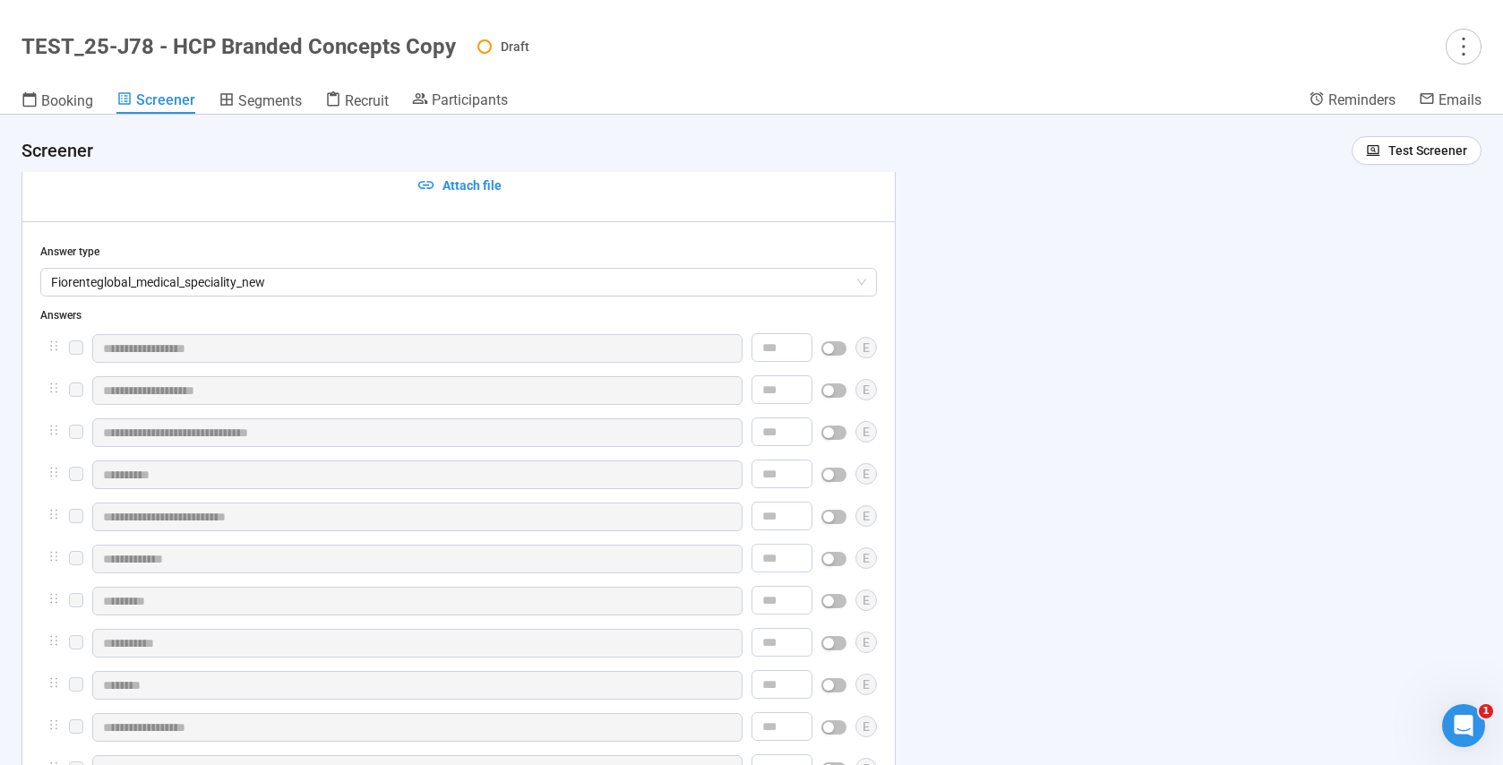
scroll to position [5538, 0]
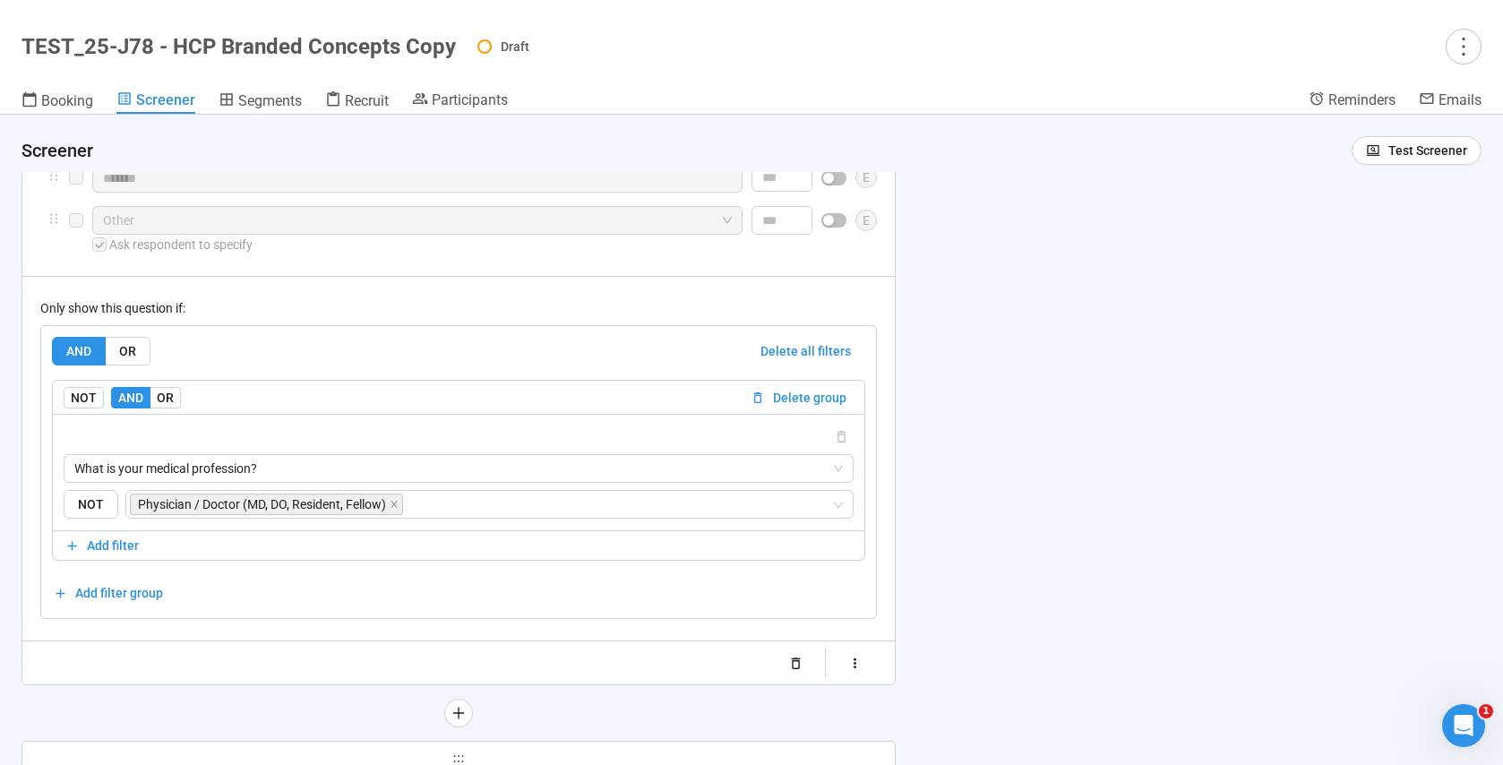
scroll to position [7347, 0]
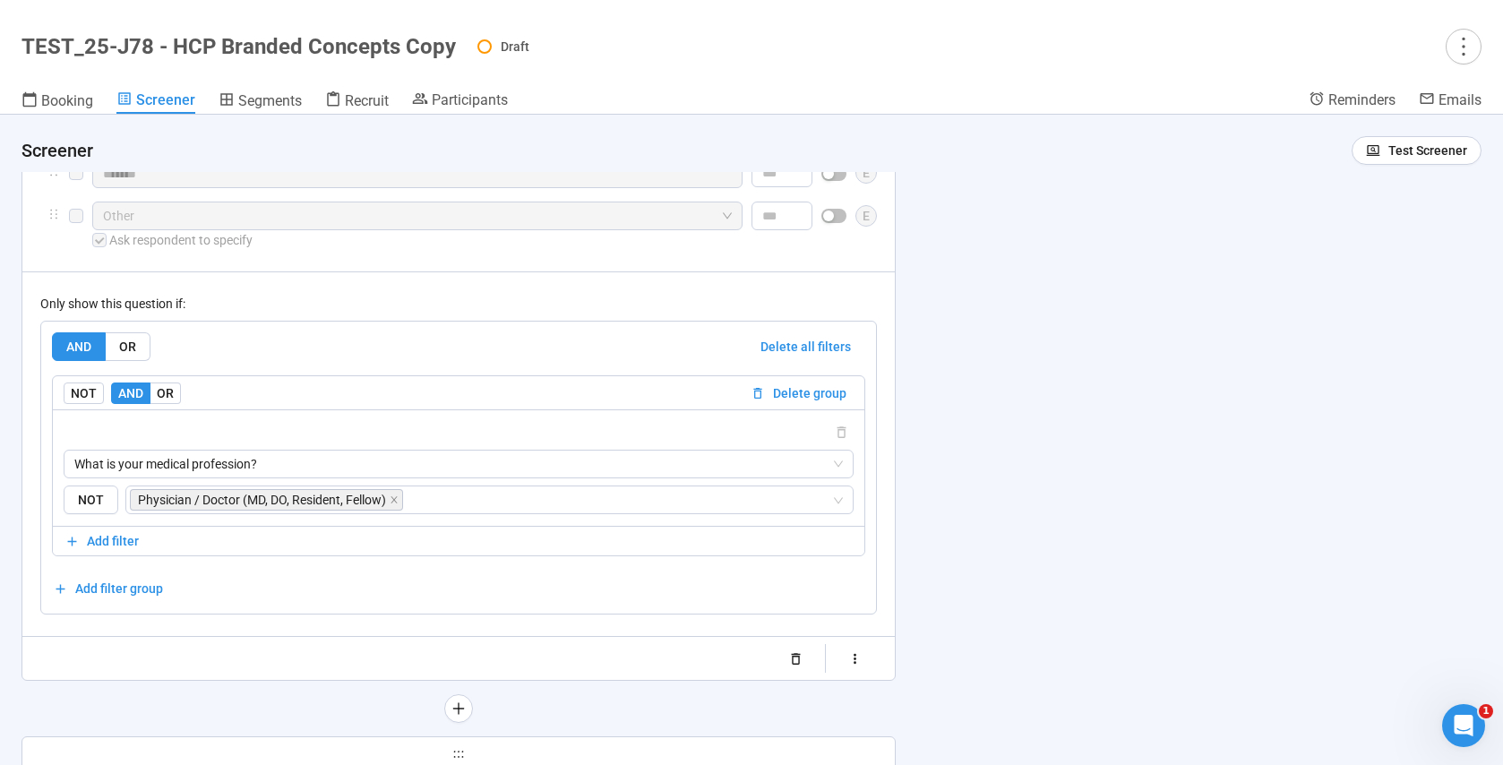
click at [860, 666] on icon "button" at bounding box center [854, 658] width 15 height 15
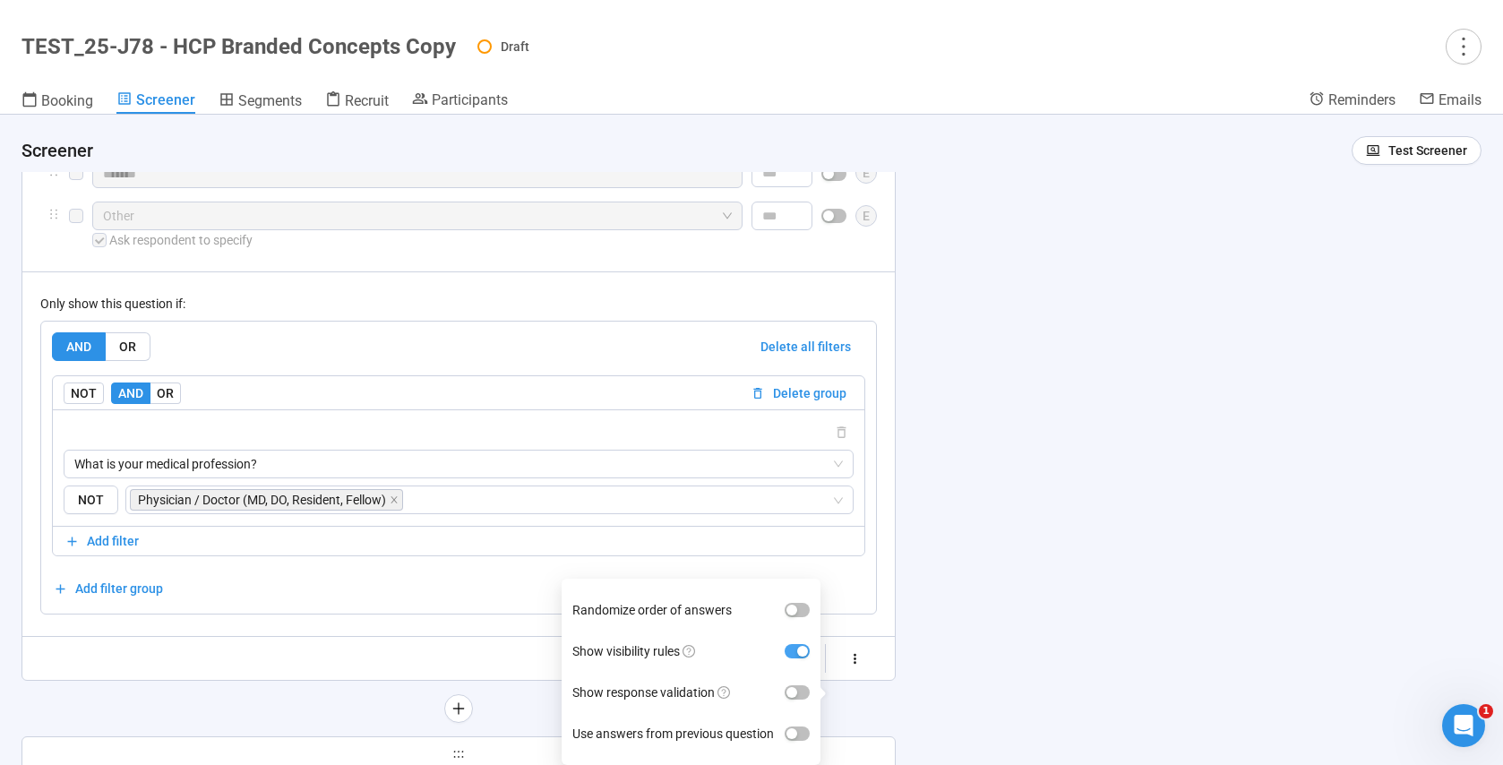
click at [796, 652] on span "button" at bounding box center [797, 651] width 25 height 14
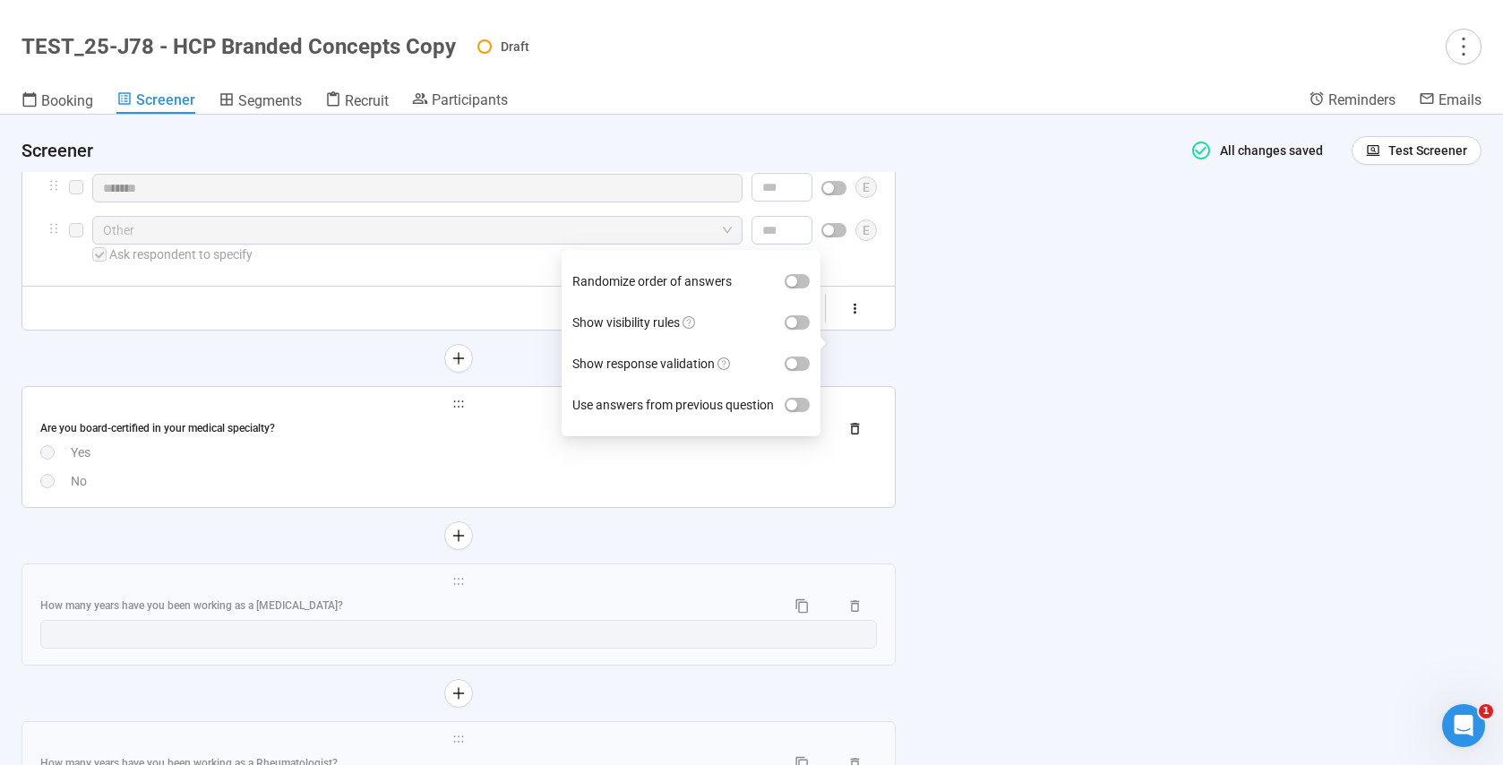
scroll to position [7287, 0]
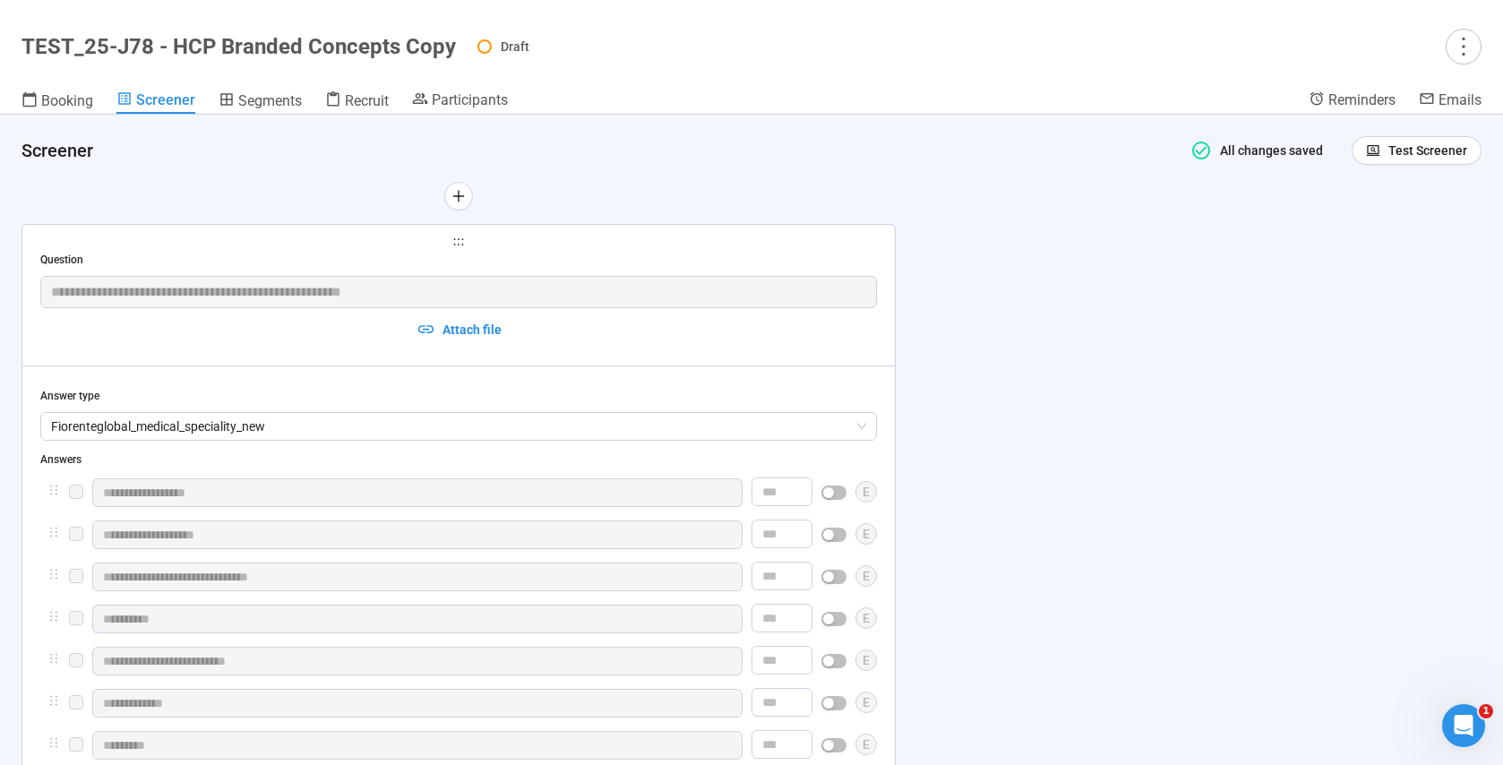
scroll to position [5427, 0]
click at [564, 262] on div "Question" at bounding box center [458, 261] width 837 height 17
click at [542, 259] on div "Question" at bounding box center [458, 261] width 837 height 17
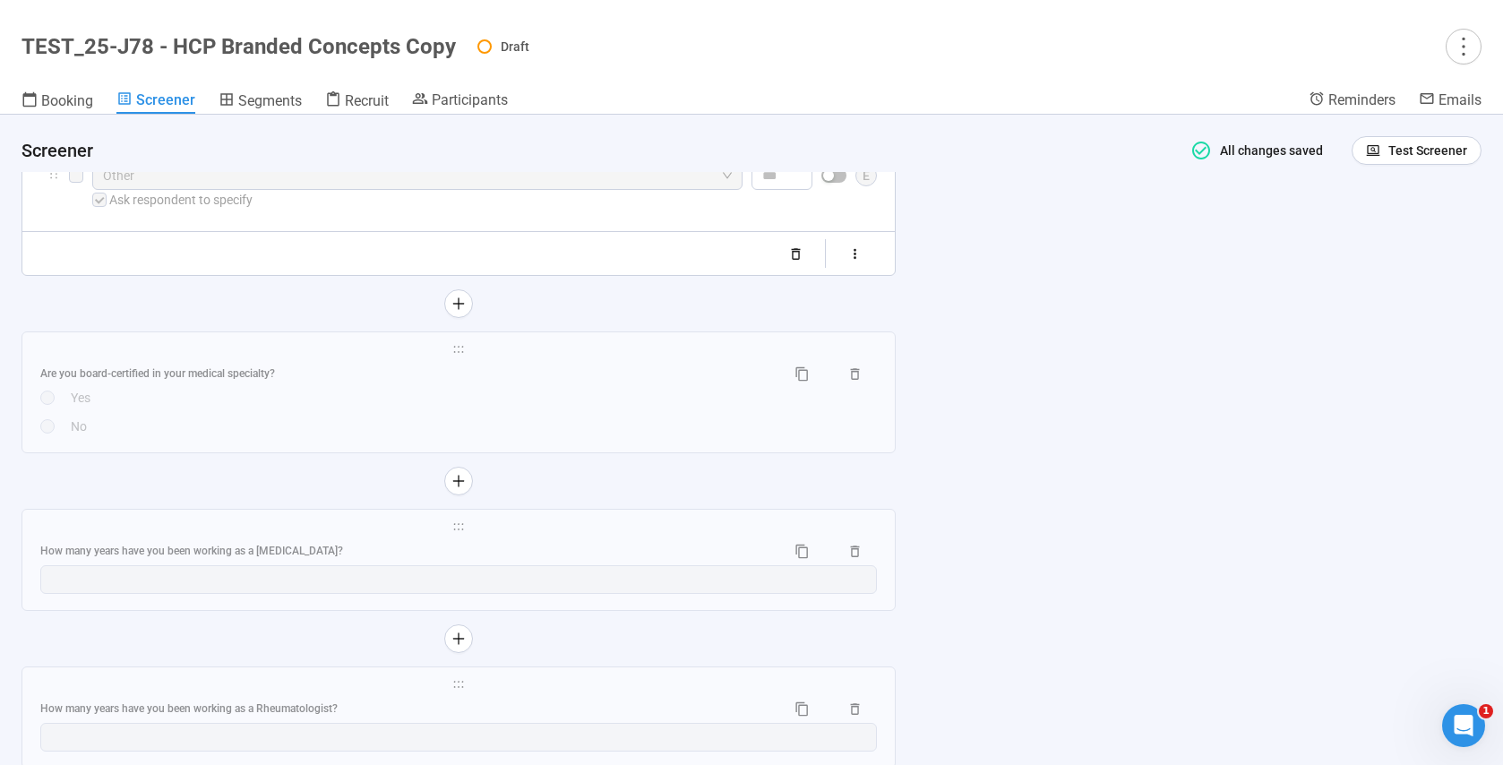
scroll to position [7391, 0]
click at [302, 433] on div "No" at bounding box center [474, 423] width 806 height 20
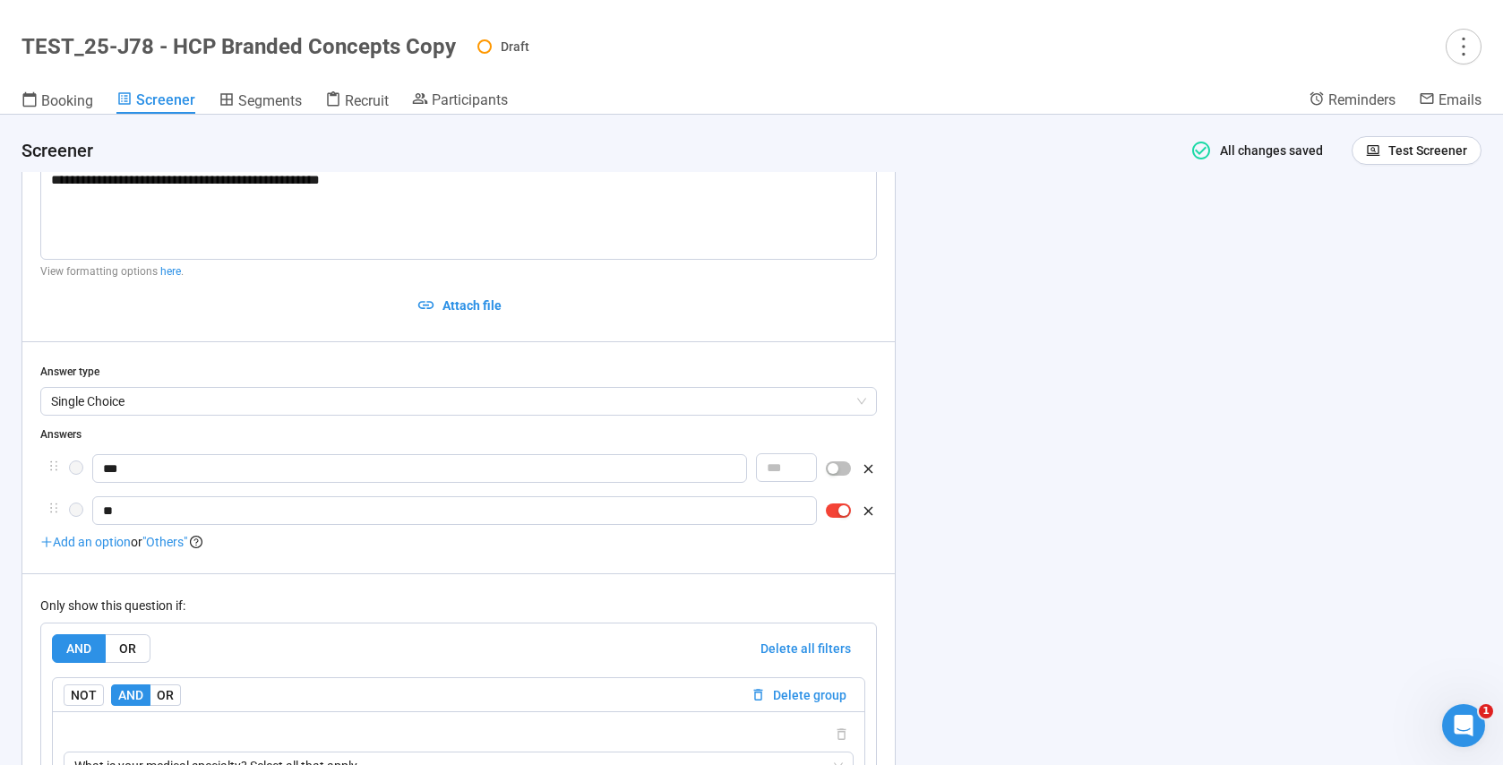
scroll to position [6804, 0]
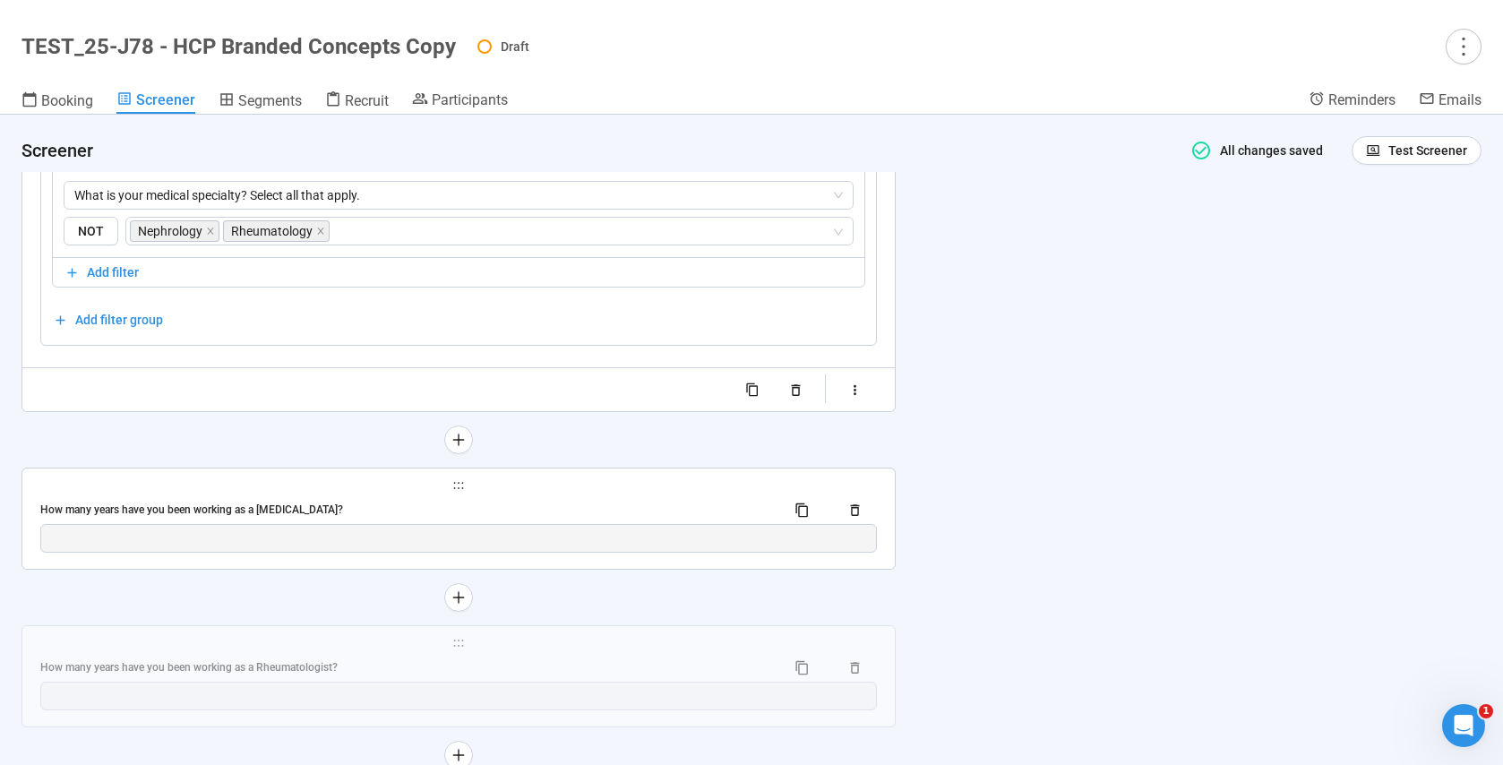
click at [355, 517] on div "How many years have you been working as a [MEDICAL_DATA]?" at bounding box center [405, 510] width 731 height 17
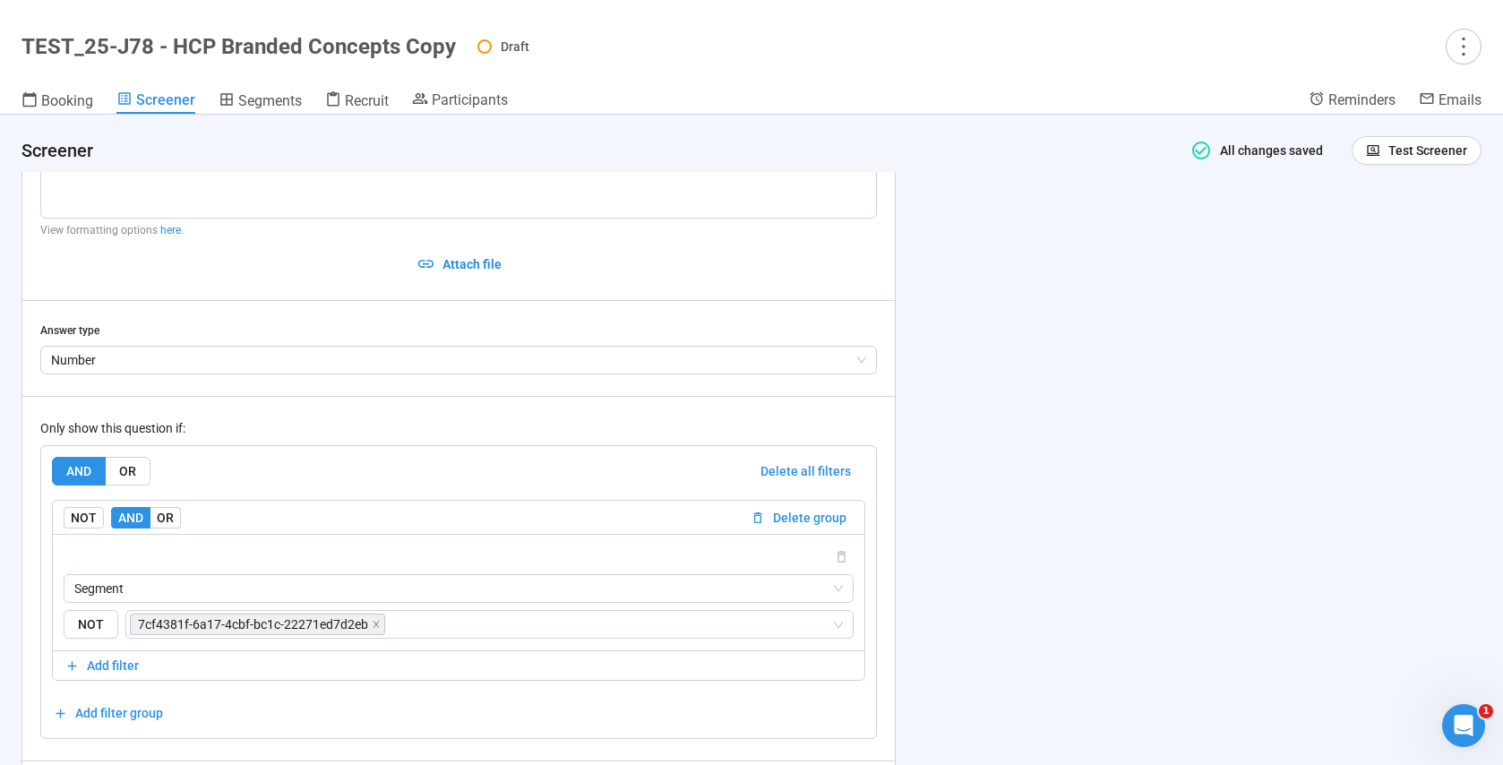
scroll to position [6982, 0]
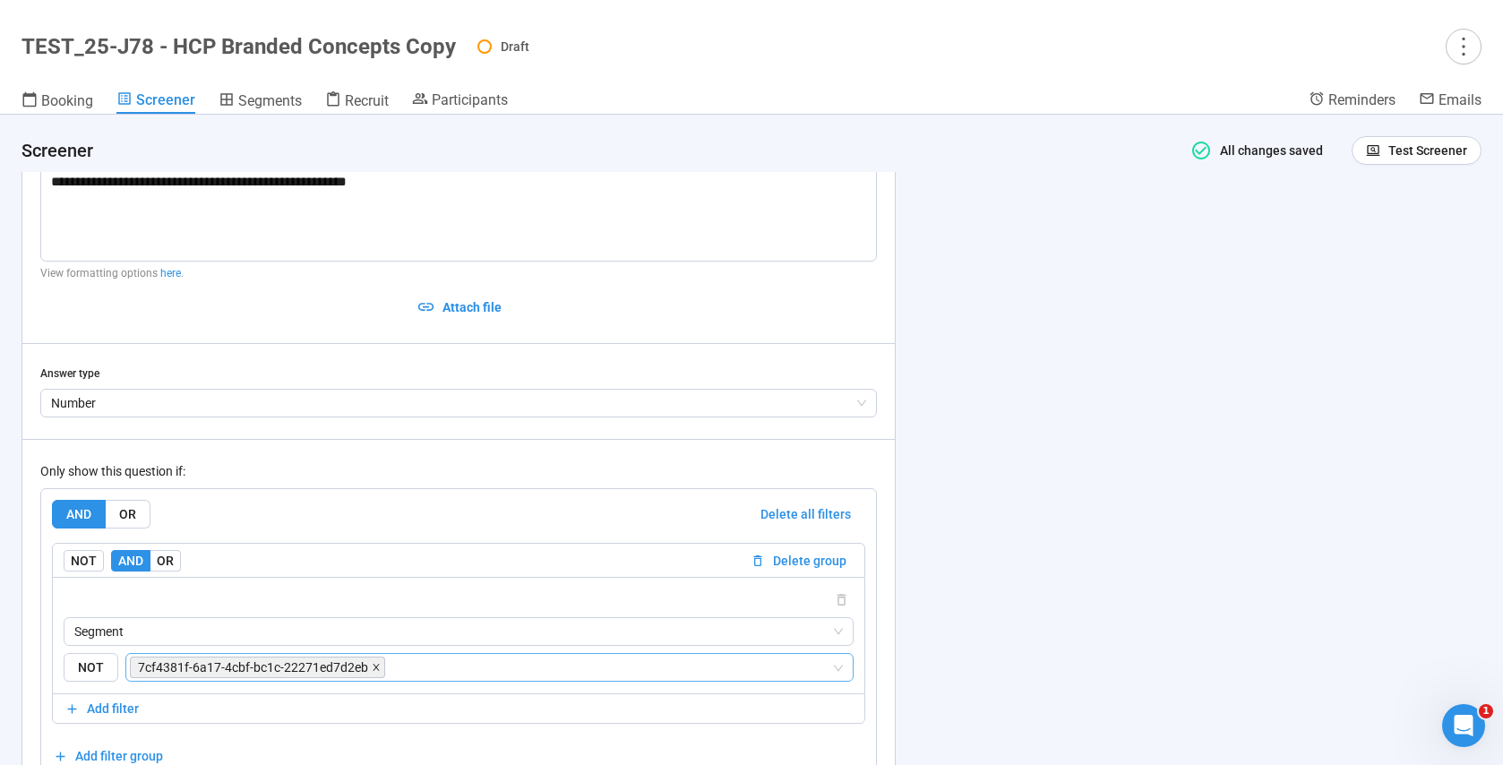
click at [375, 665] on icon "close" at bounding box center [376, 667] width 9 height 9
click at [278, 674] on input "search" at bounding box center [484, 667] width 694 height 21
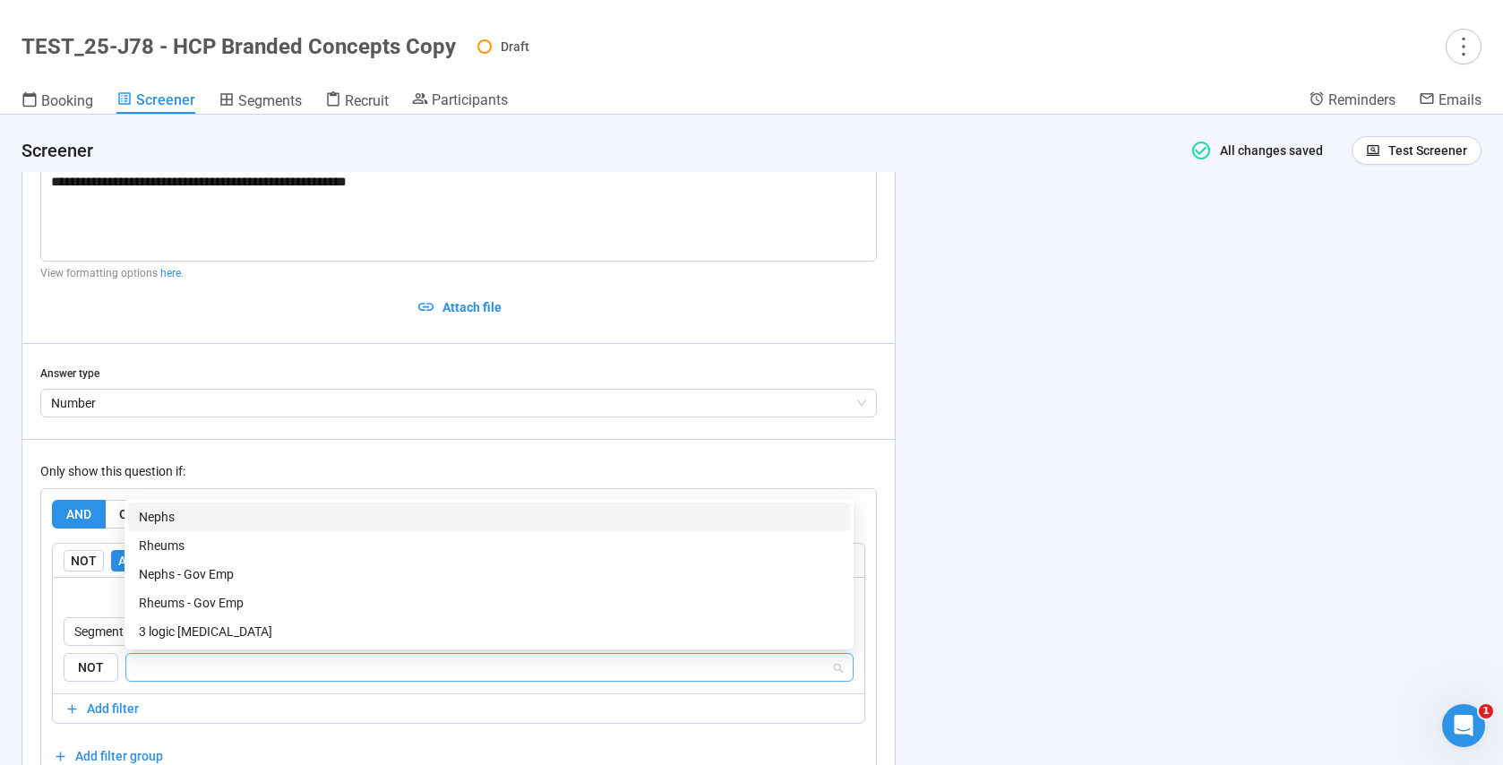
click at [179, 519] on div "Nephs" at bounding box center [489, 517] width 700 height 20
click at [231, 742] on div "AND OR Delete all filters NOT AND OR Delete group Segment NOT Nephs Add filter …" at bounding box center [458, 635] width 813 height 270
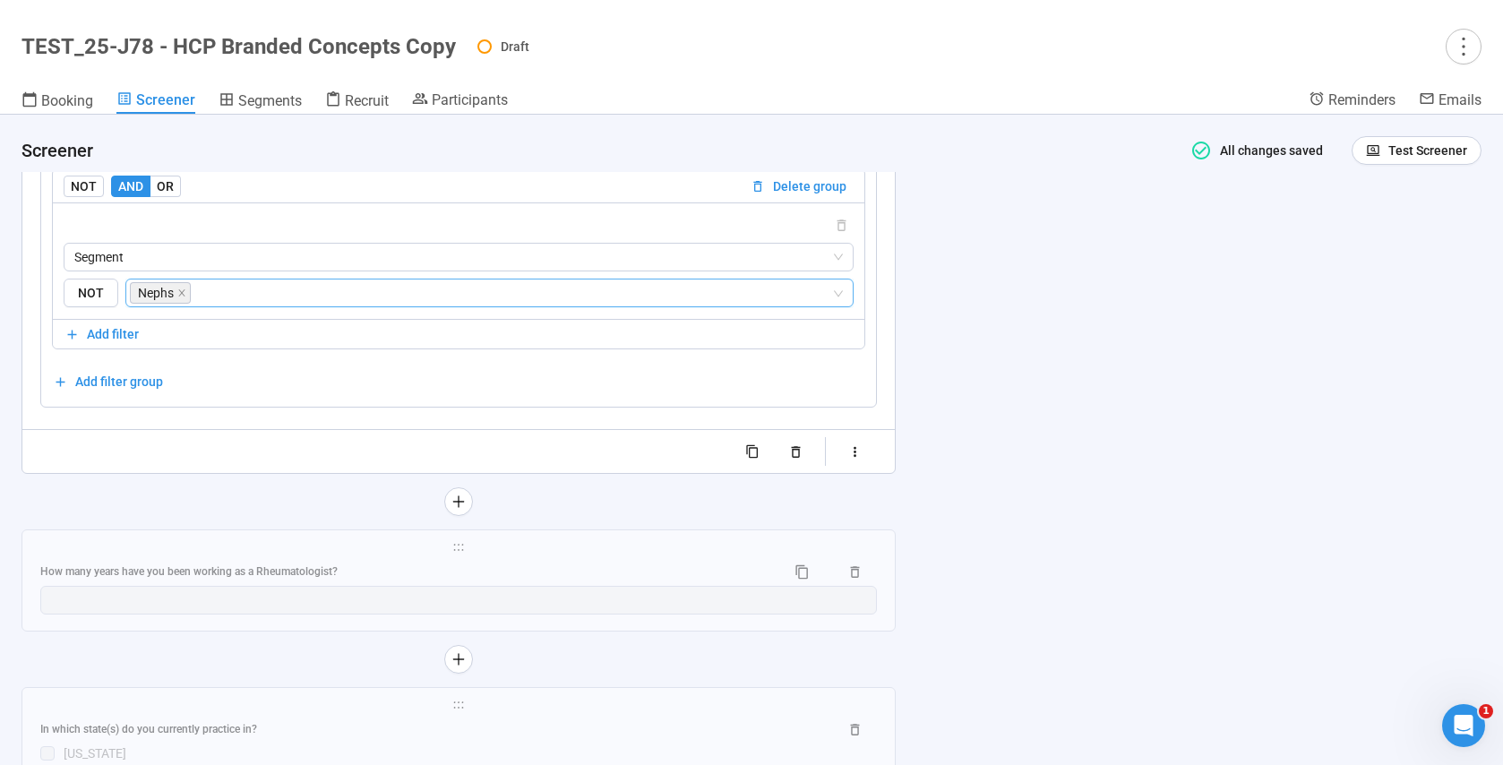
scroll to position [7369, 0]
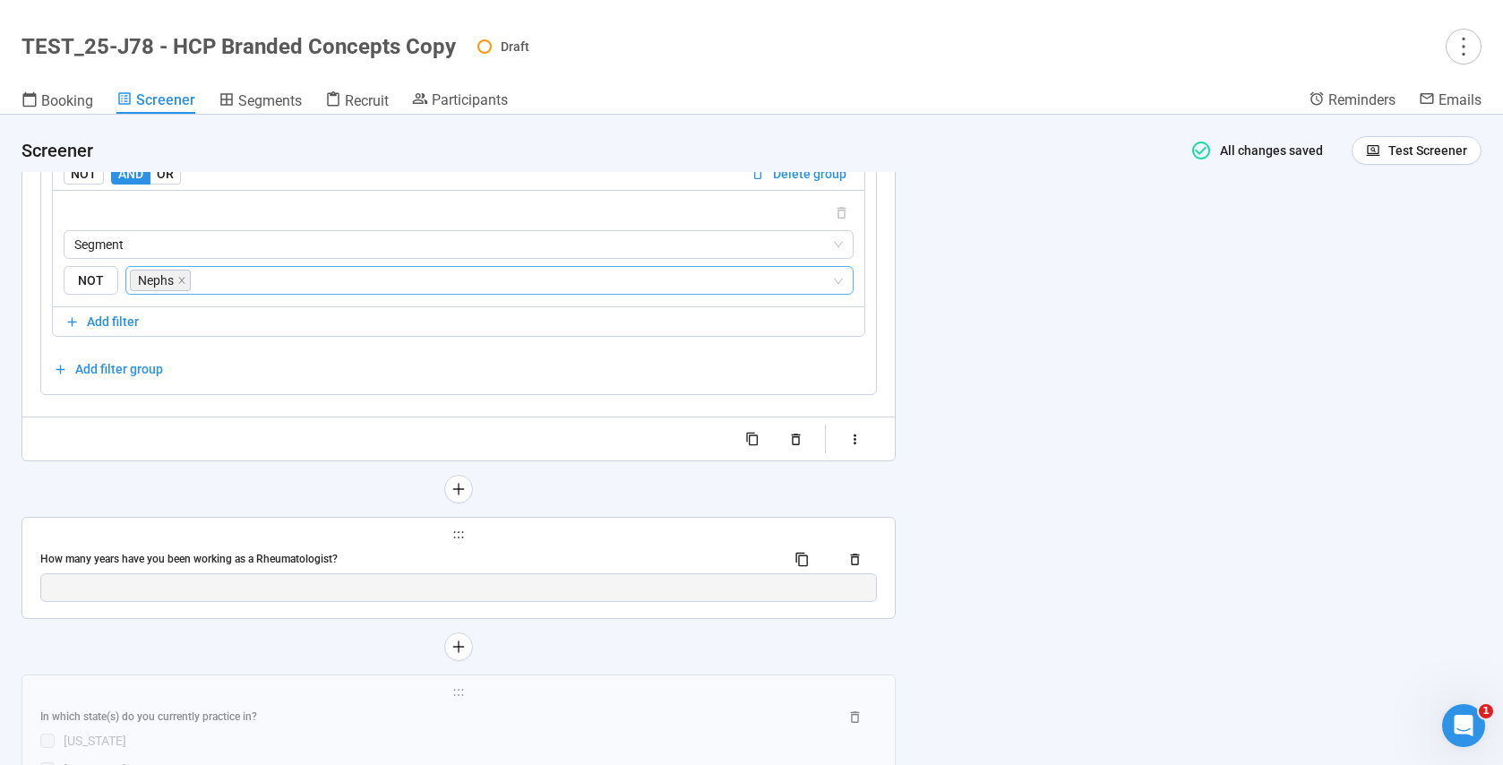
click at [337, 531] on span "holder" at bounding box center [458, 534] width 837 height 13
click at [334, 545] on div "How many years have you been working as a Rheumatologist?" at bounding box center [458, 559] width 837 height 29
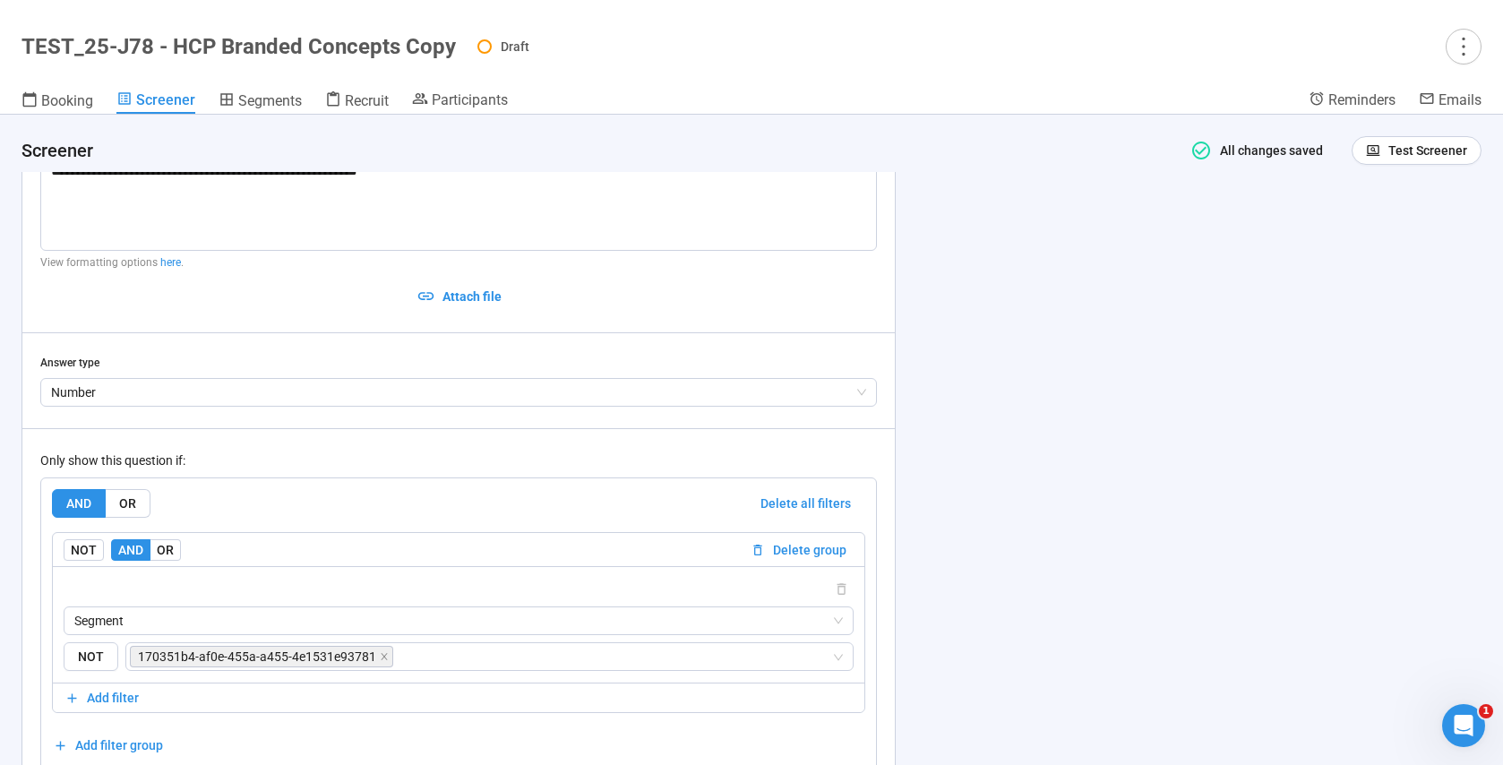
scroll to position [7139, 0]
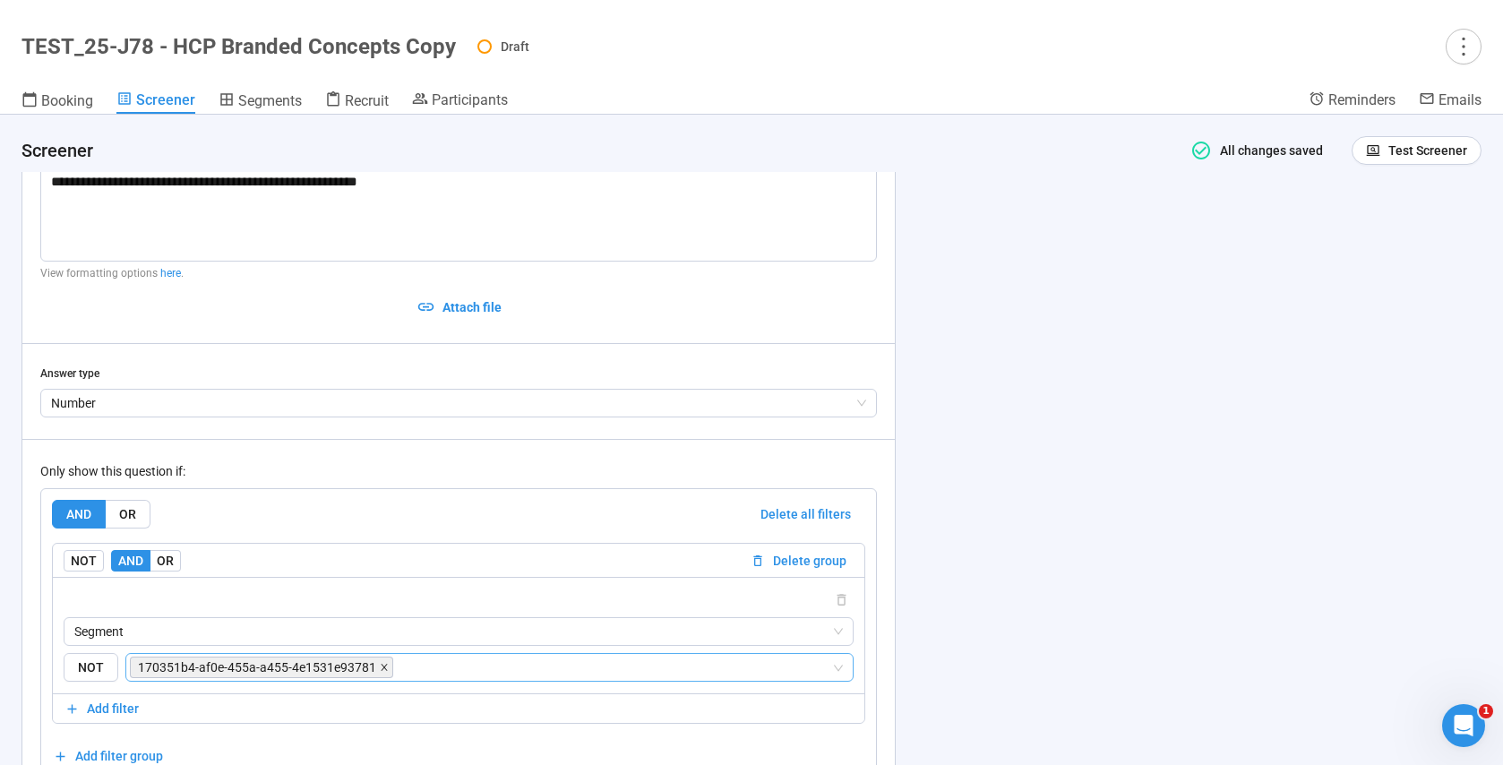
click at [382, 669] on icon "close" at bounding box center [384, 667] width 9 height 9
click at [378, 670] on input "search" at bounding box center [484, 667] width 694 height 21
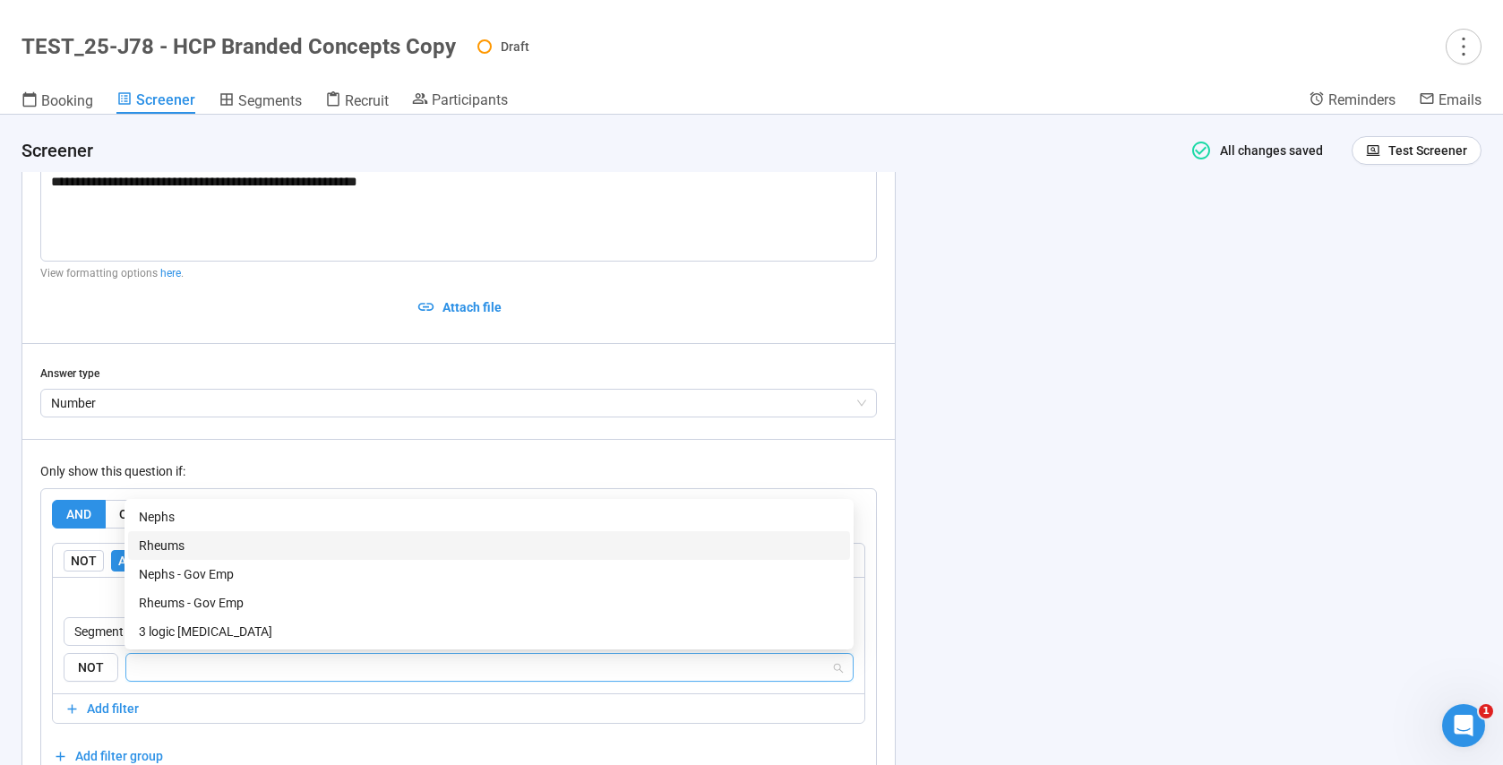
click at [226, 547] on div "Rheums" at bounding box center [489, 546] width 700 height 20
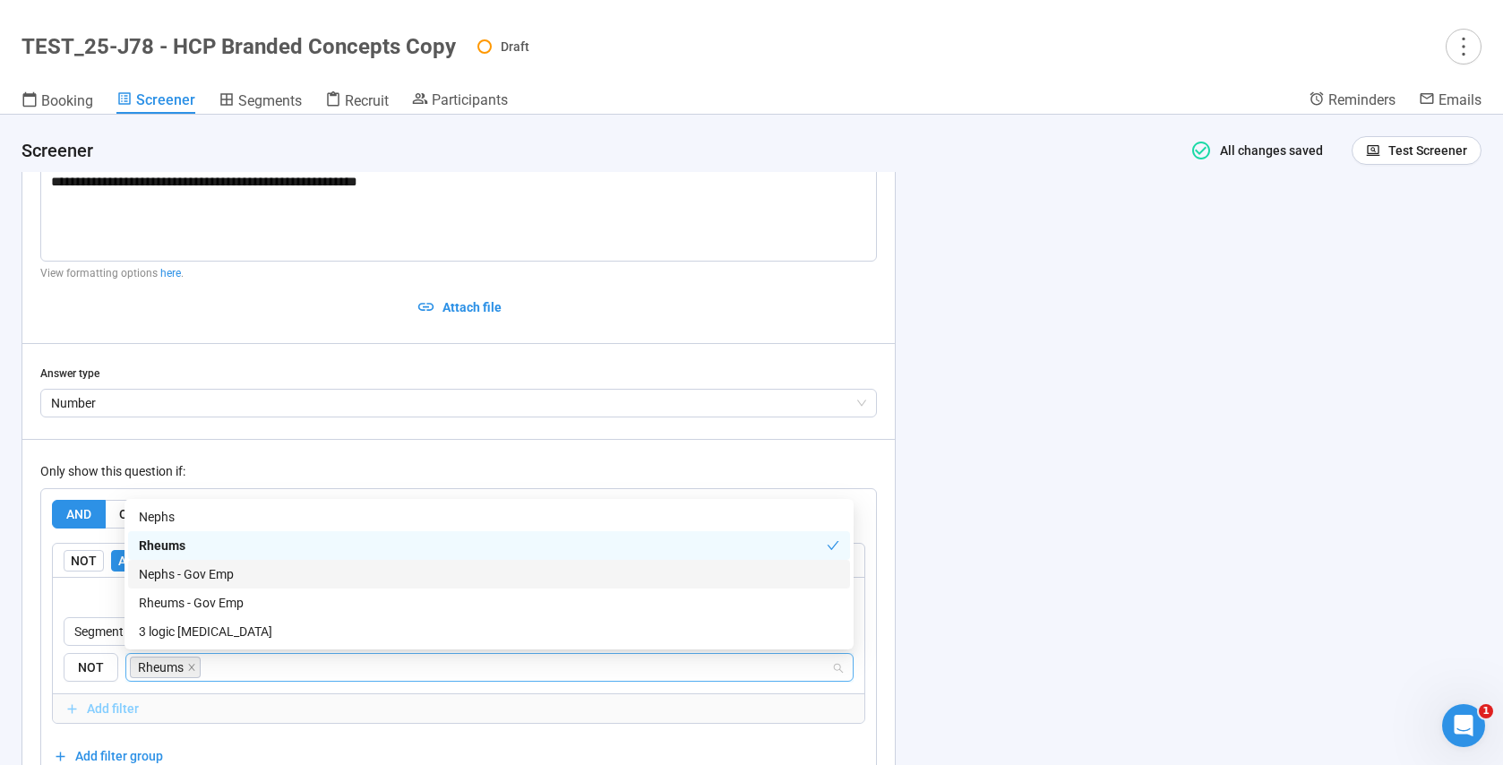
click at [279, 708] on span "Add filter" at bounding box center [458, 709] width 788 height 20
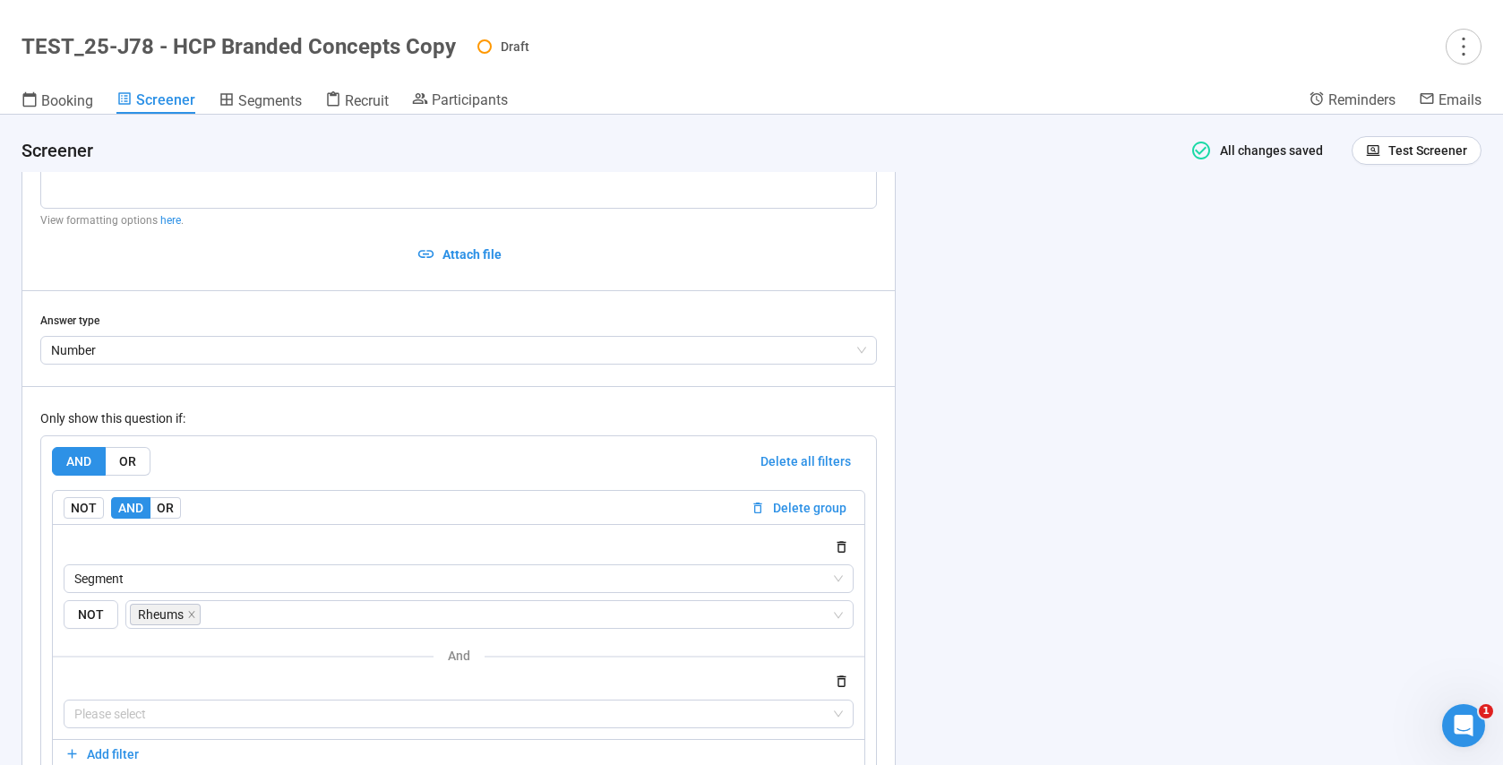
scroll to position [7489, 0]
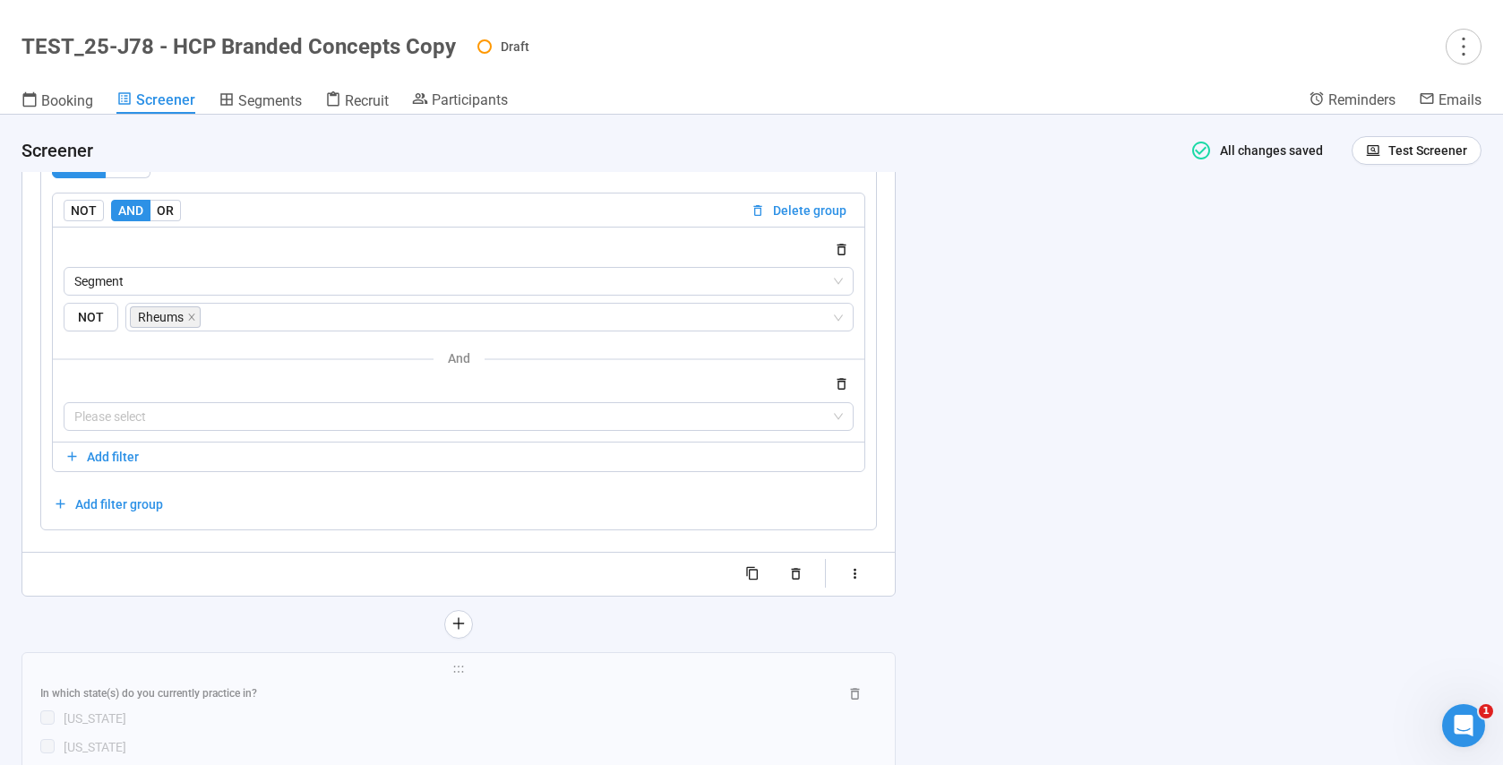
click at [843, 387] on icon "button" at bounding box center [841, 383] width 15 height 15
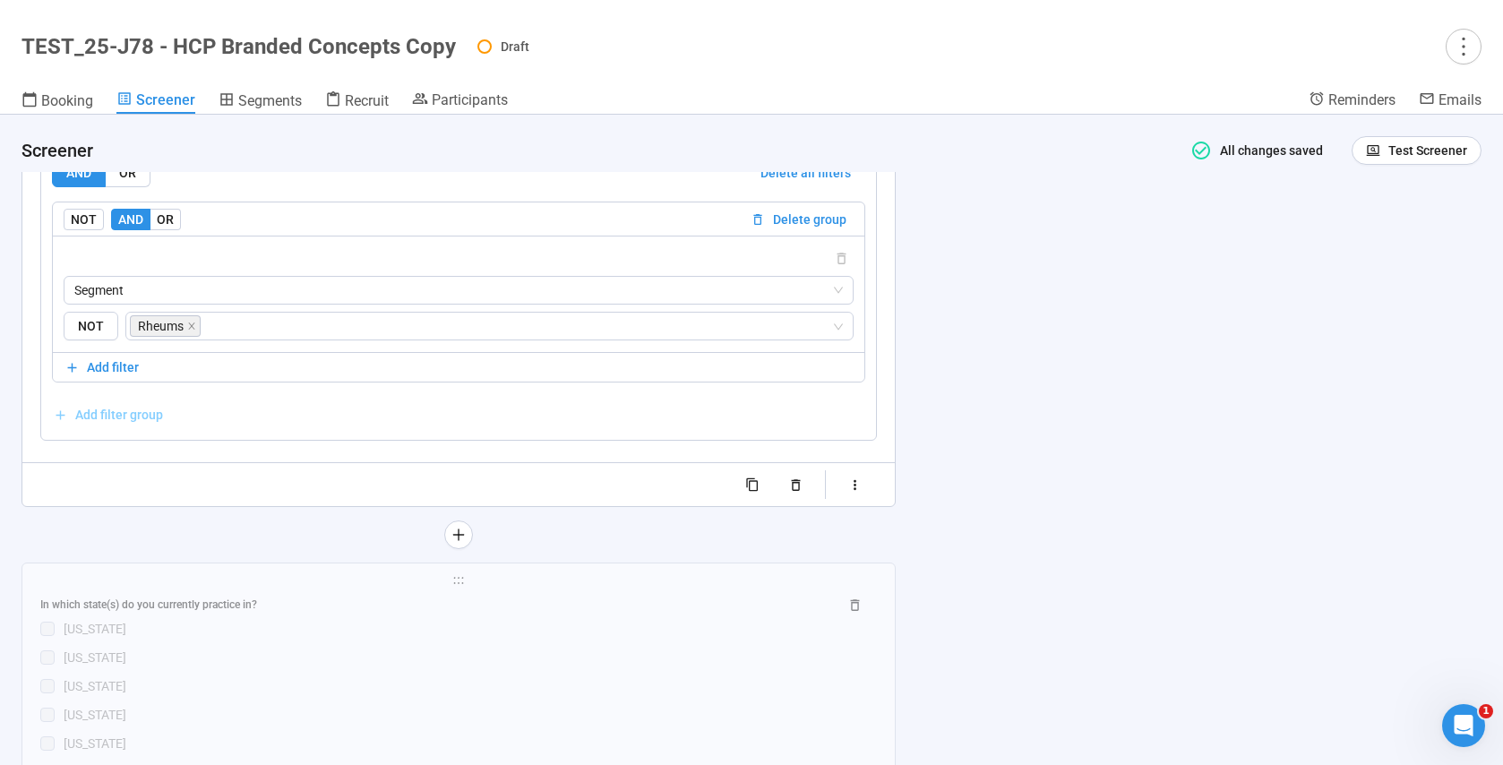
scroll to position [7519, 0]
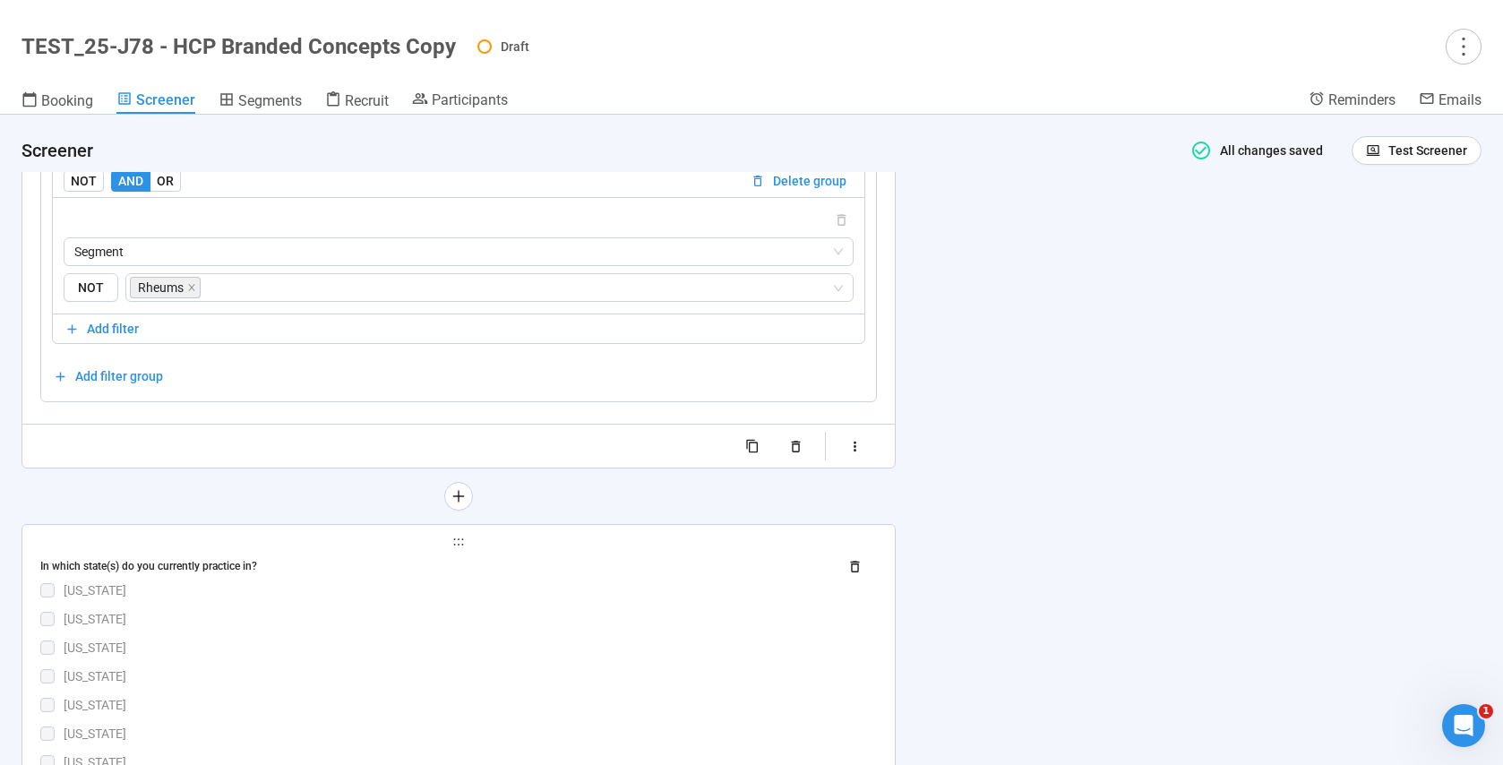
click at [305, 618] on div "[US_STATE]" at bounding box center [470, 619] width 813 height 20
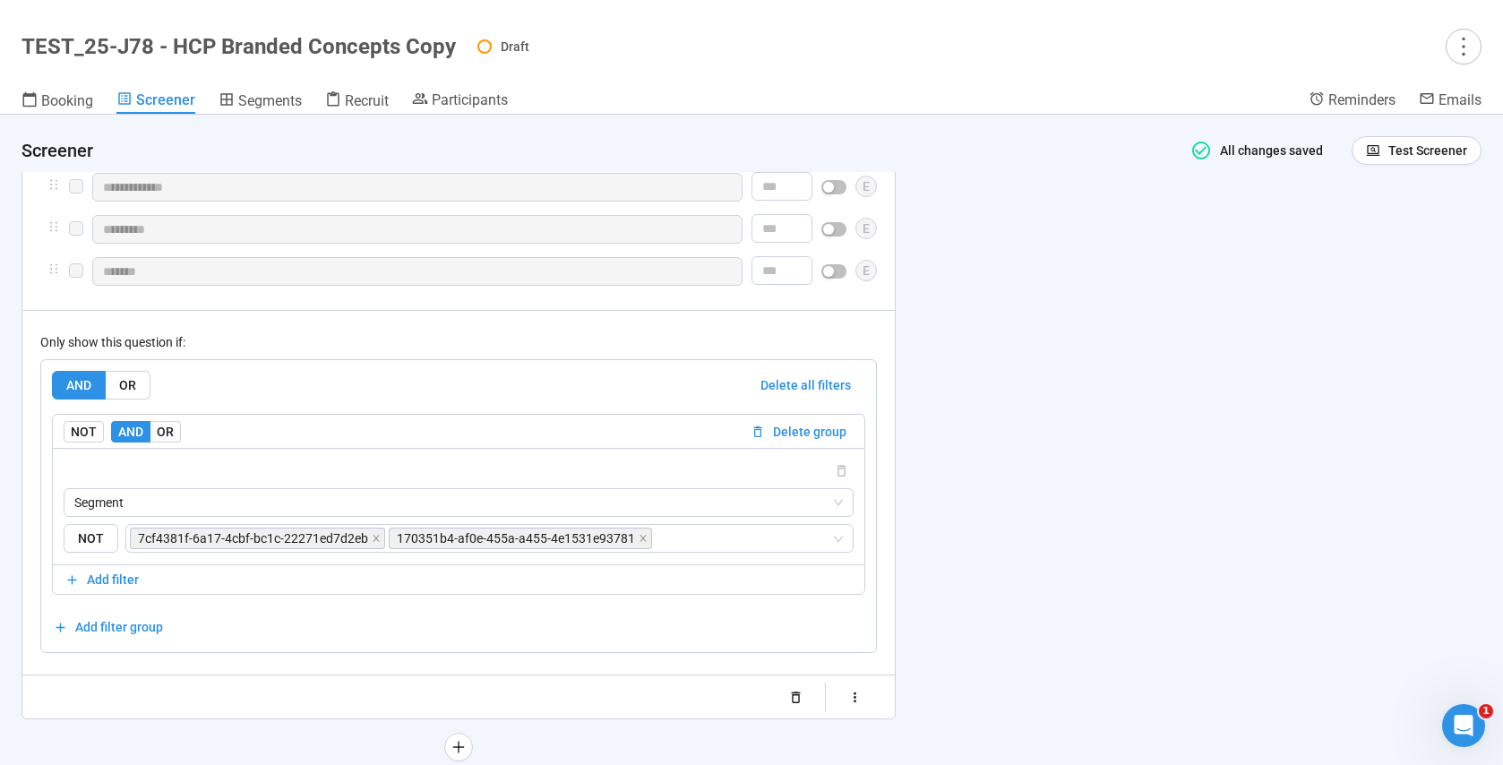
scroll to position [9617, 0]
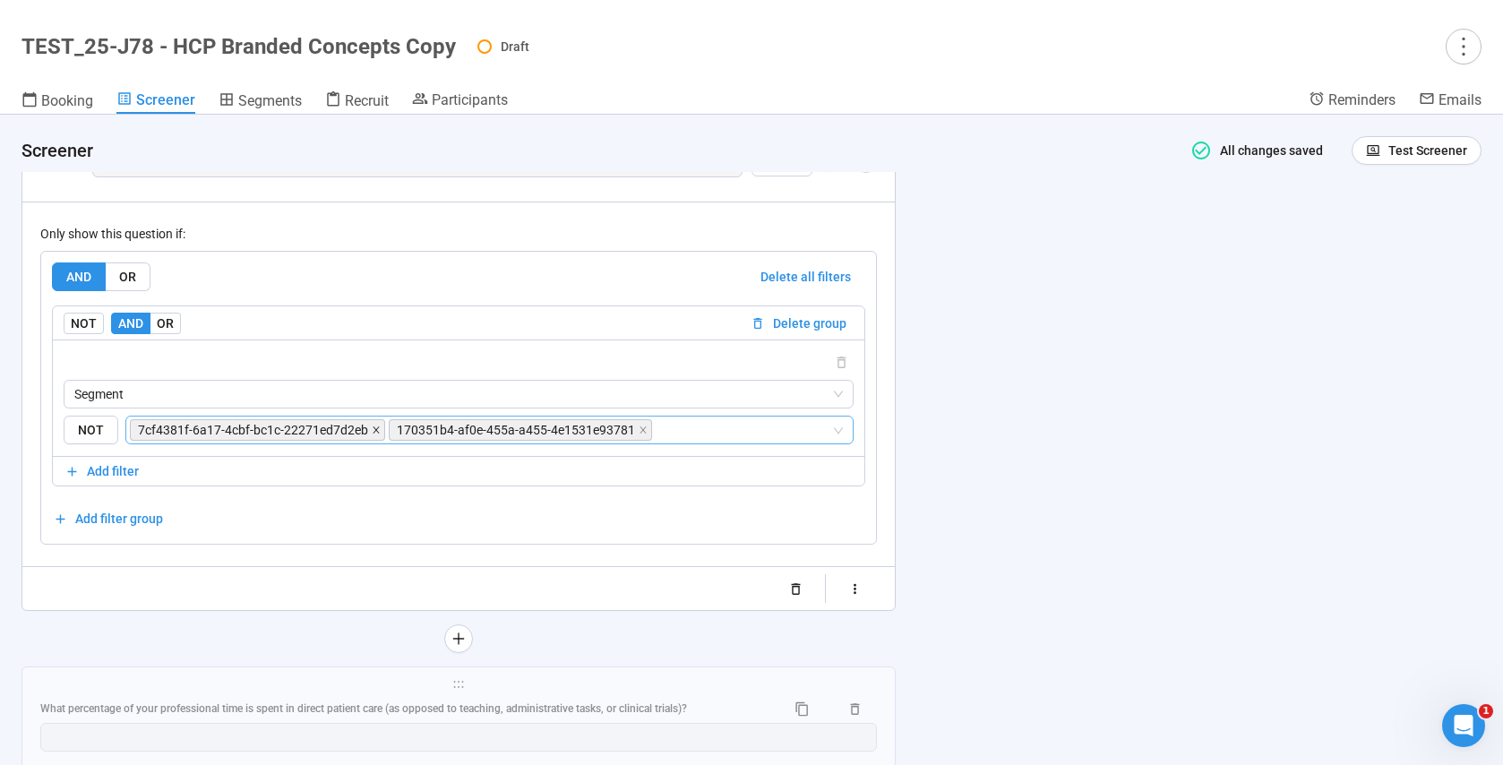
click at [373, 434] on icon "close" at bounding box center [376, 429] width 9 height 9
click at [380, 434] on icon "close" at bounding box center [384, 429] width 9 height 9
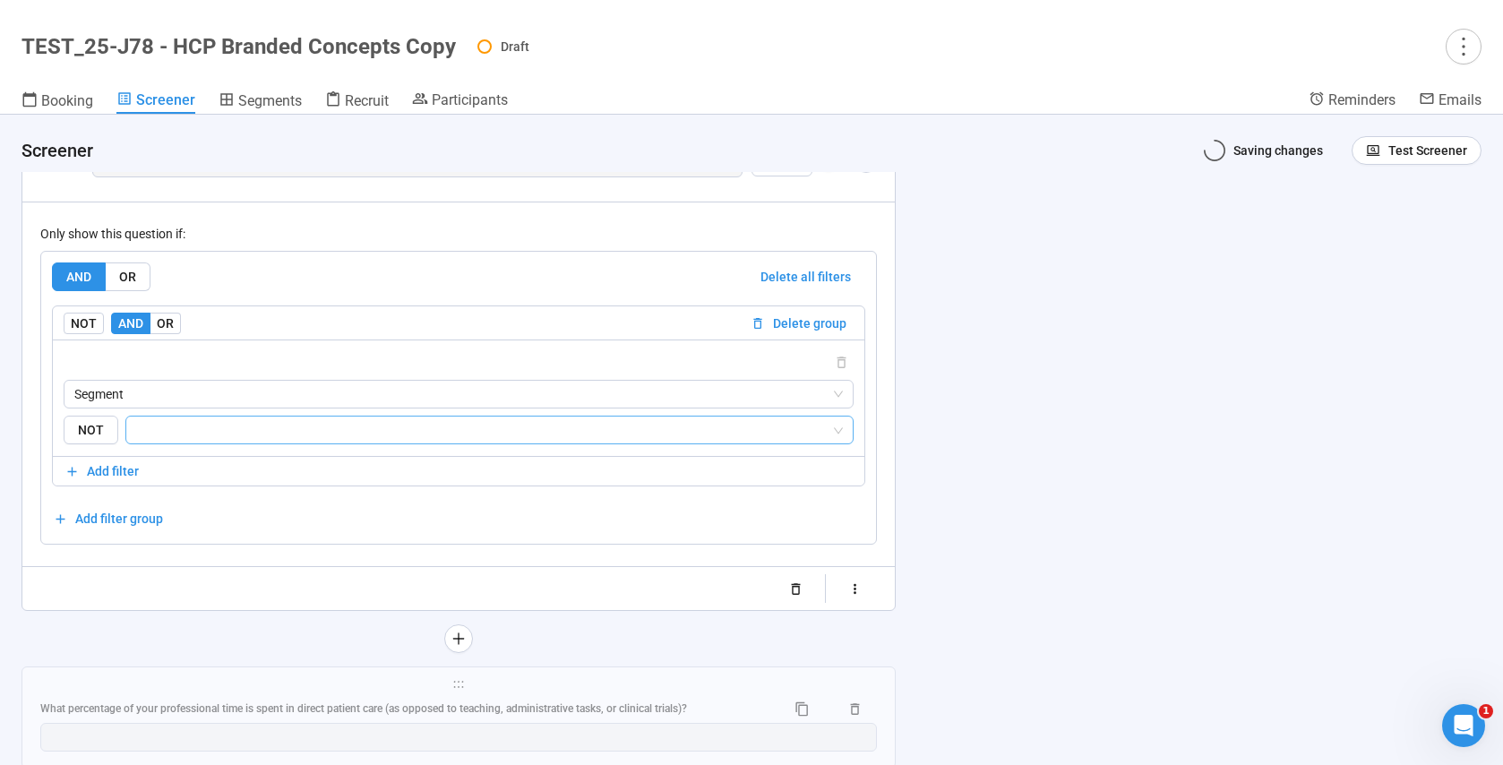
click at [391, 441] on input "search" at bounding box center [484, 429] width 694 height 21
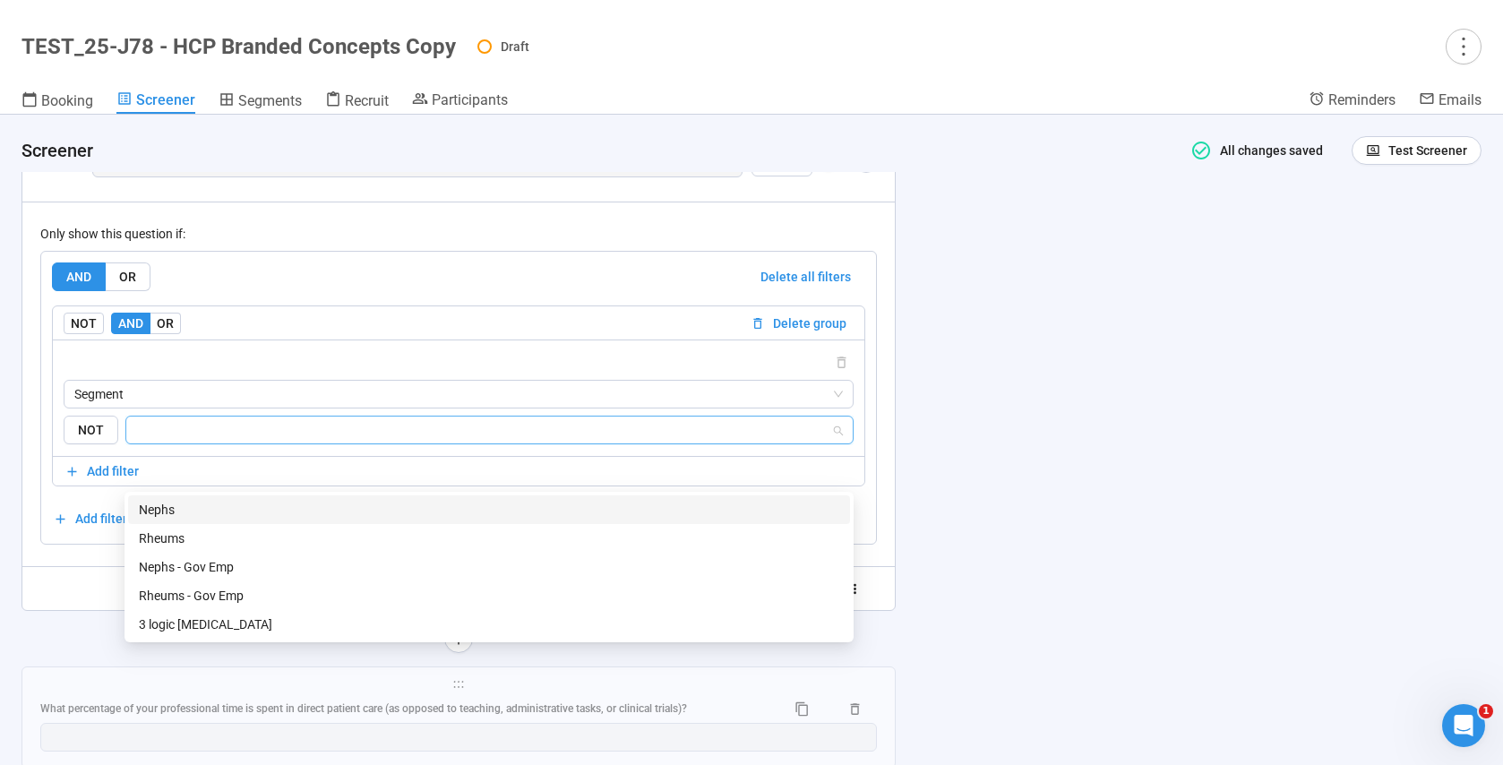
drag, startPoint x: 208, startPoint y: 507, endPoint x: 344, endPoint y: 485, distance: 137.8
click at [207, 507] on div "Nephs" at bounding box center [489, 510] width 700 height 20
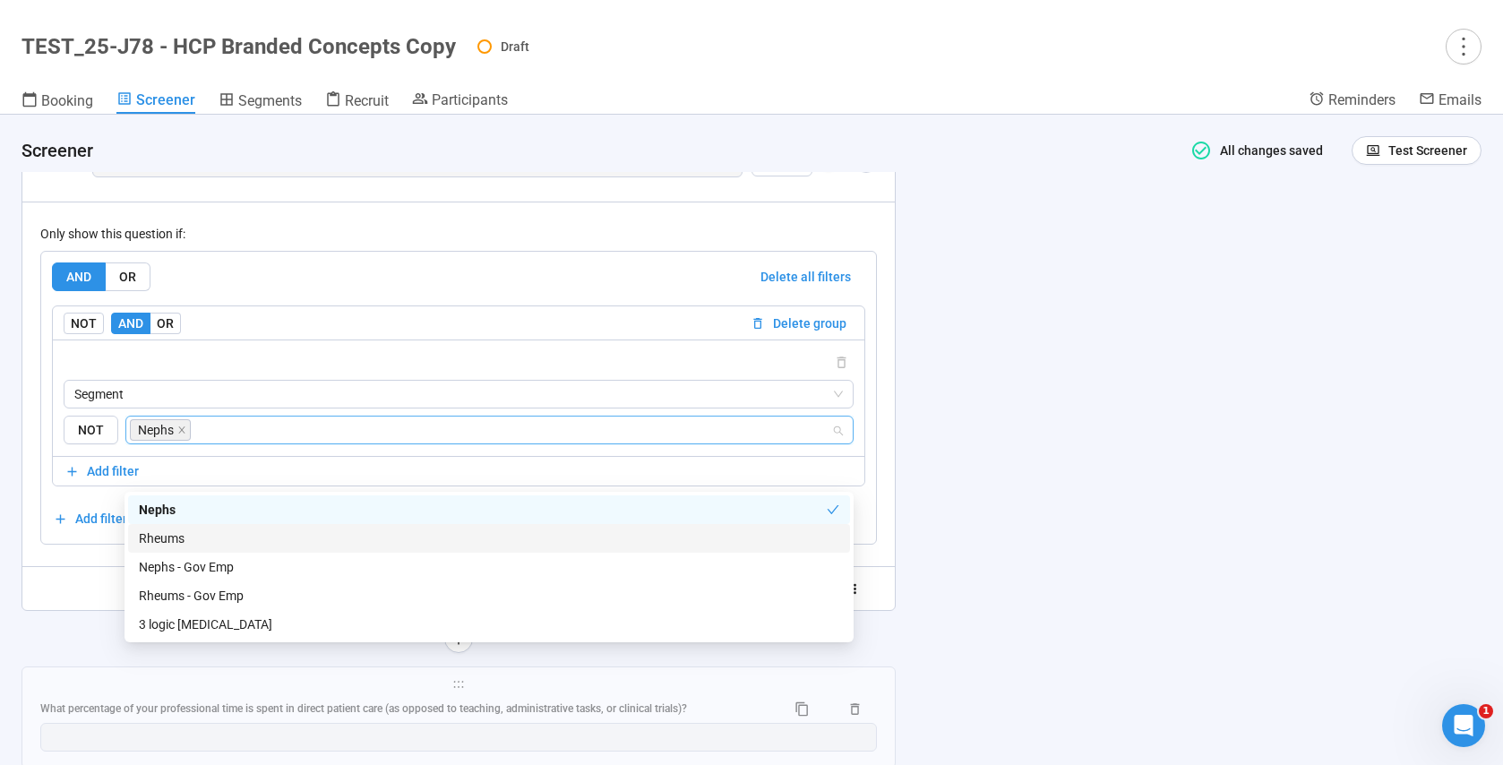
click at [189, 539] on div "Rheums" at bounding box center [489, 538] width 700 height 20
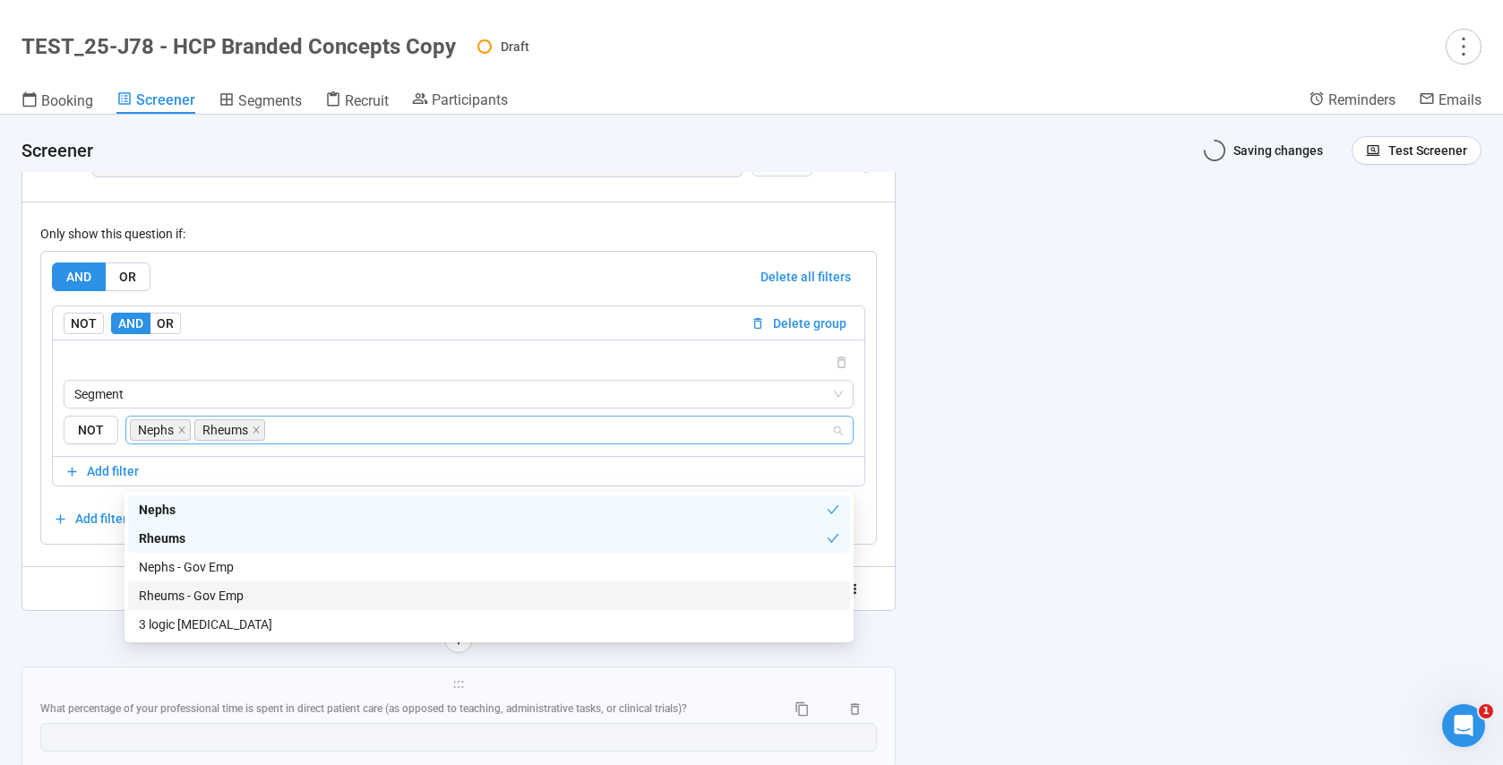
click at [92, 603] on div at bounding box center [458, 588] width 837 height 29
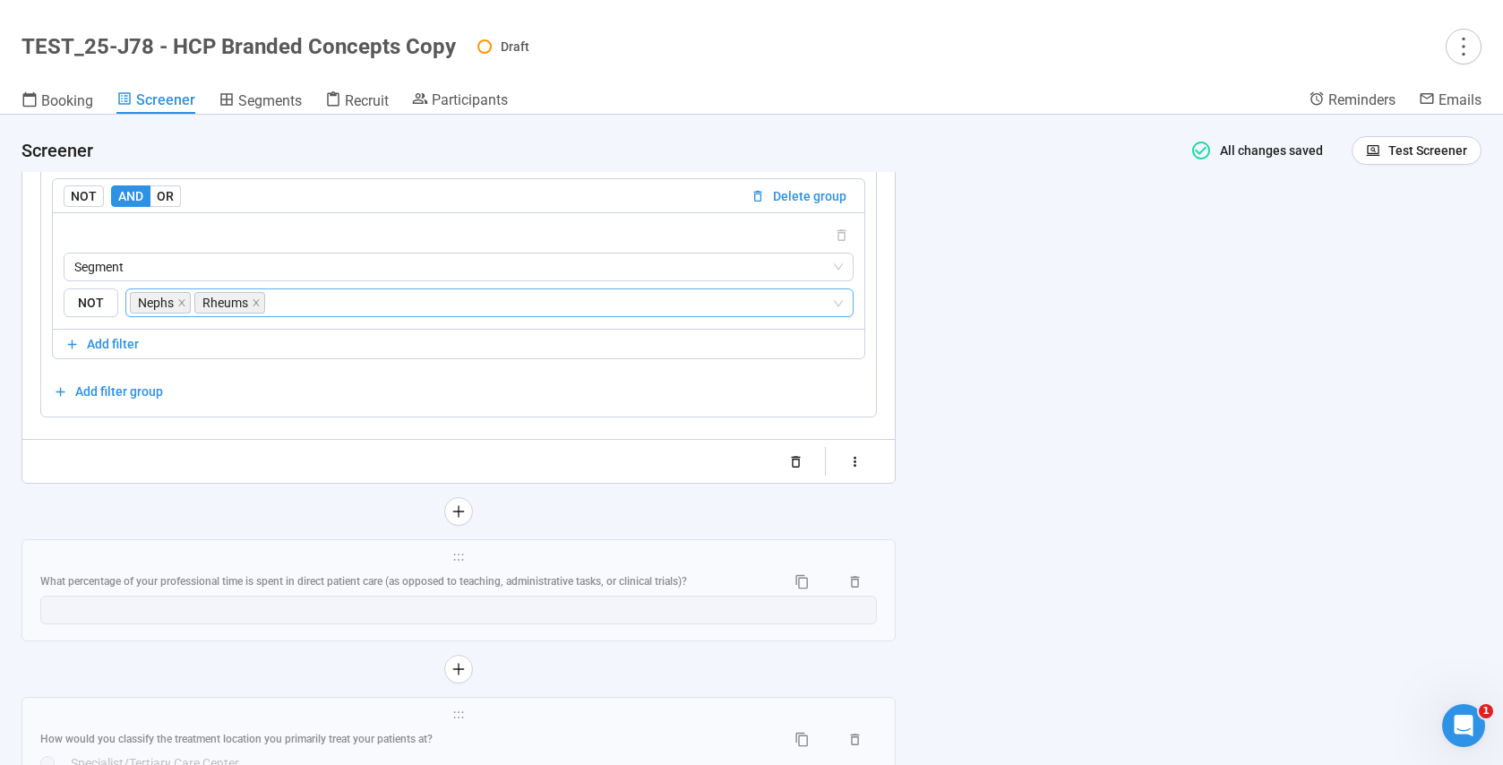
scroll to position [9974, 0]
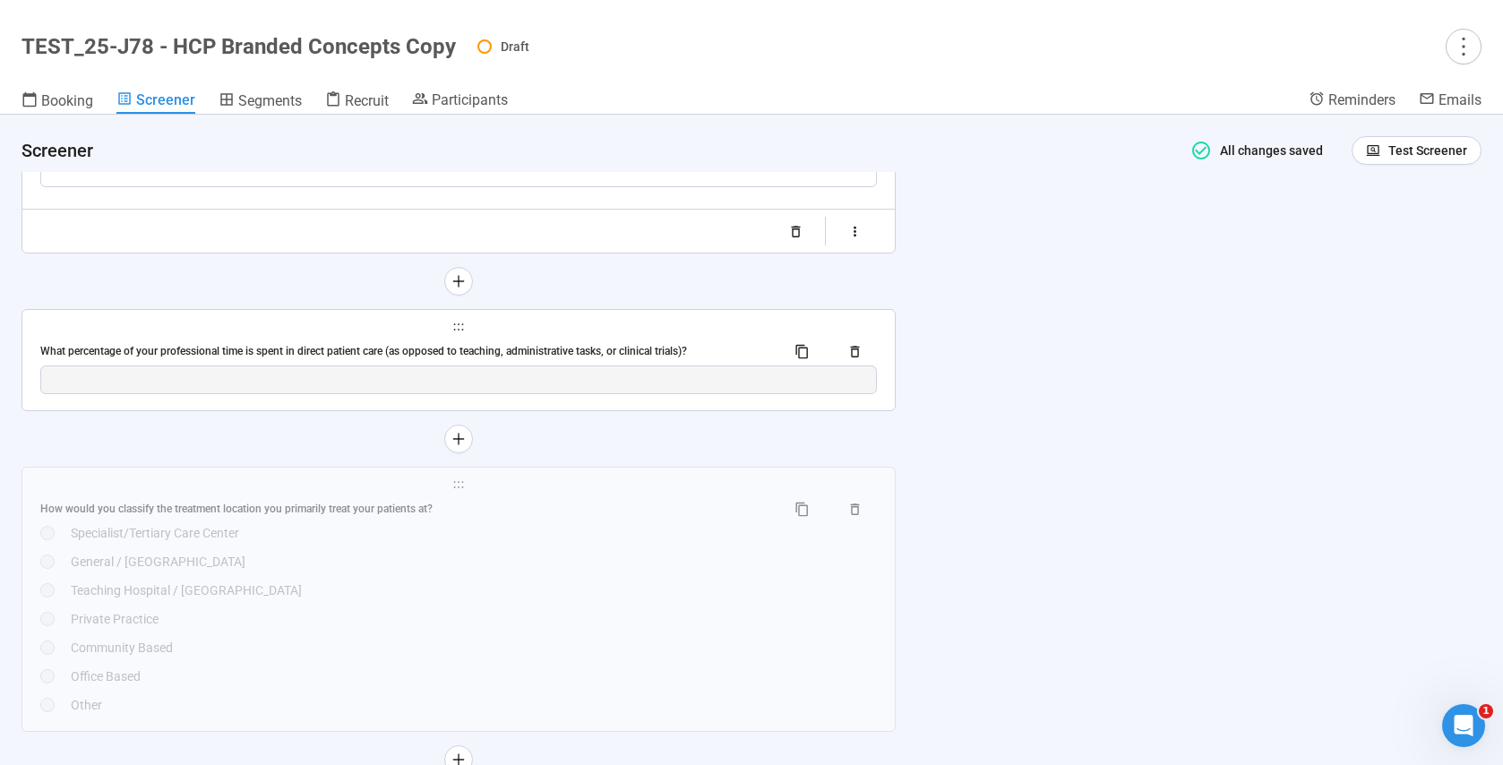
click at [244, 360] on div "What percentage of your professional time is spent in direct patient care (as o…" at bounding box center [405, 351] width 731 height 17
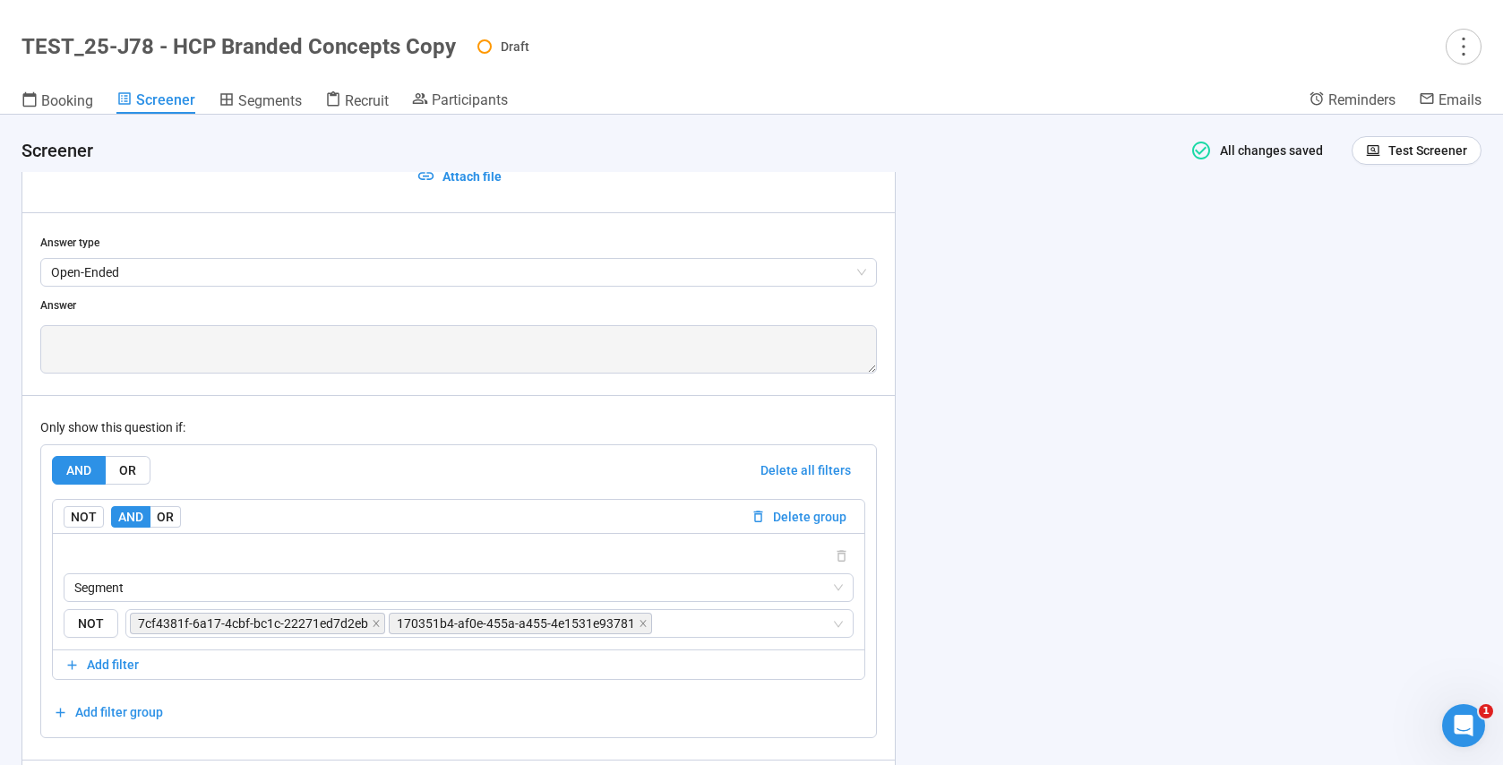
scroll to position [9026, 0]
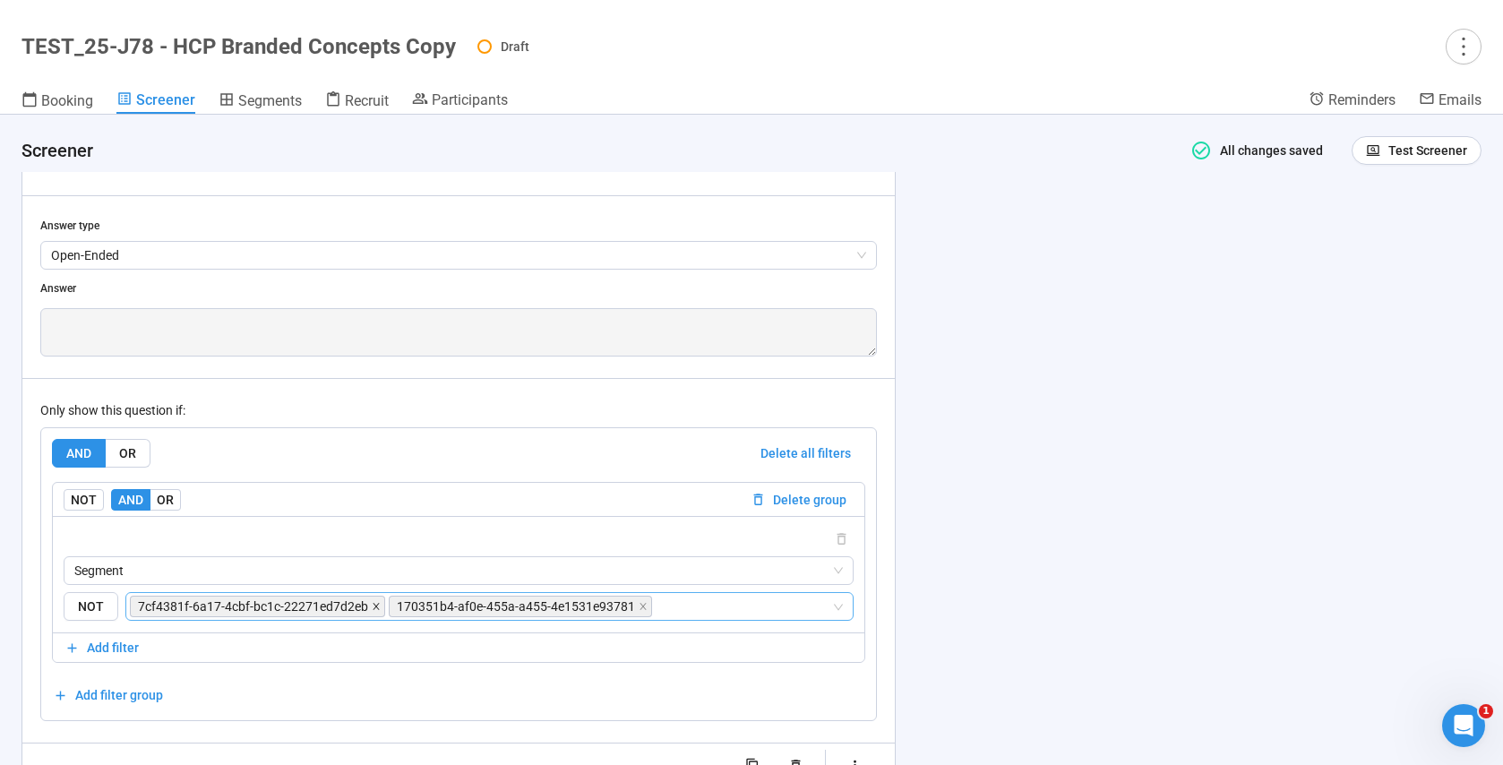
click at [373, 607] on icon "close" at bounding box center [376, 607] width 6 height 6
click at [381, 605] on icon "close" at bounding box center [384, 607] width 6 height 6
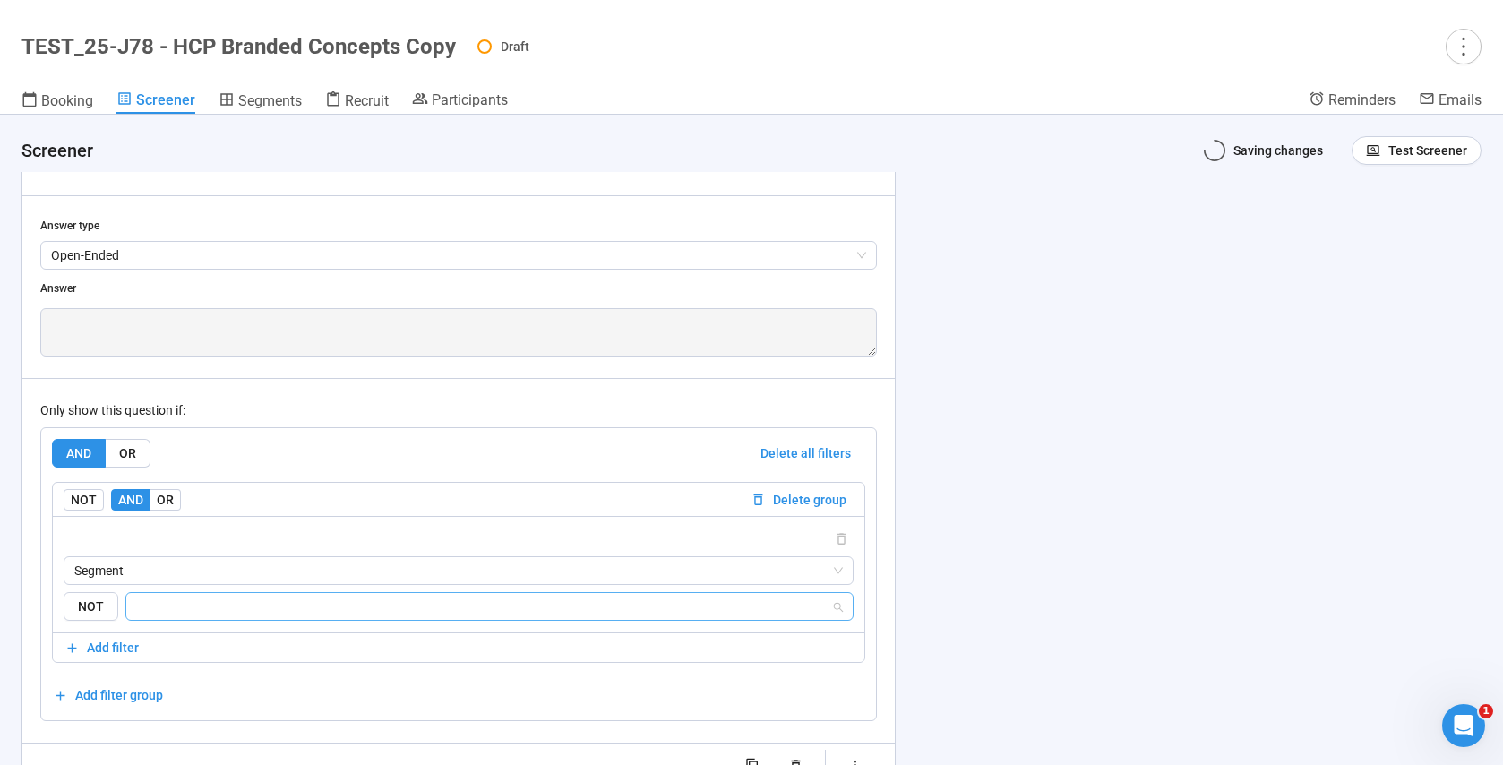
click at [248, 608] on input "search" at bounding box center [484, 606] width 694 height 21
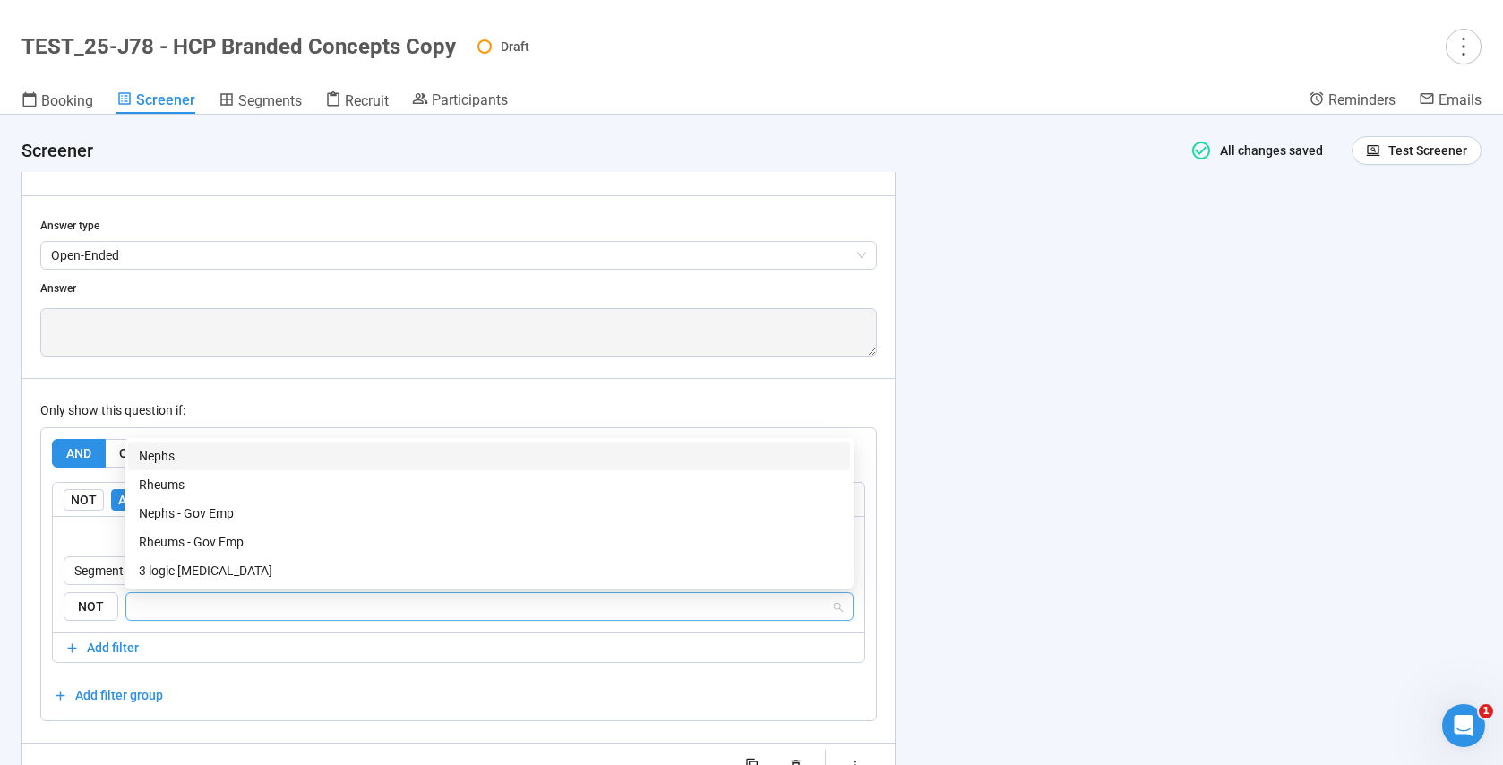
click at [176, 458] on div "Nephs" at bounding box center [489, 456] width 700 height 20
click at [176, 479] on div "Rheums" at bounding box center [489, 485] width 700 height 20
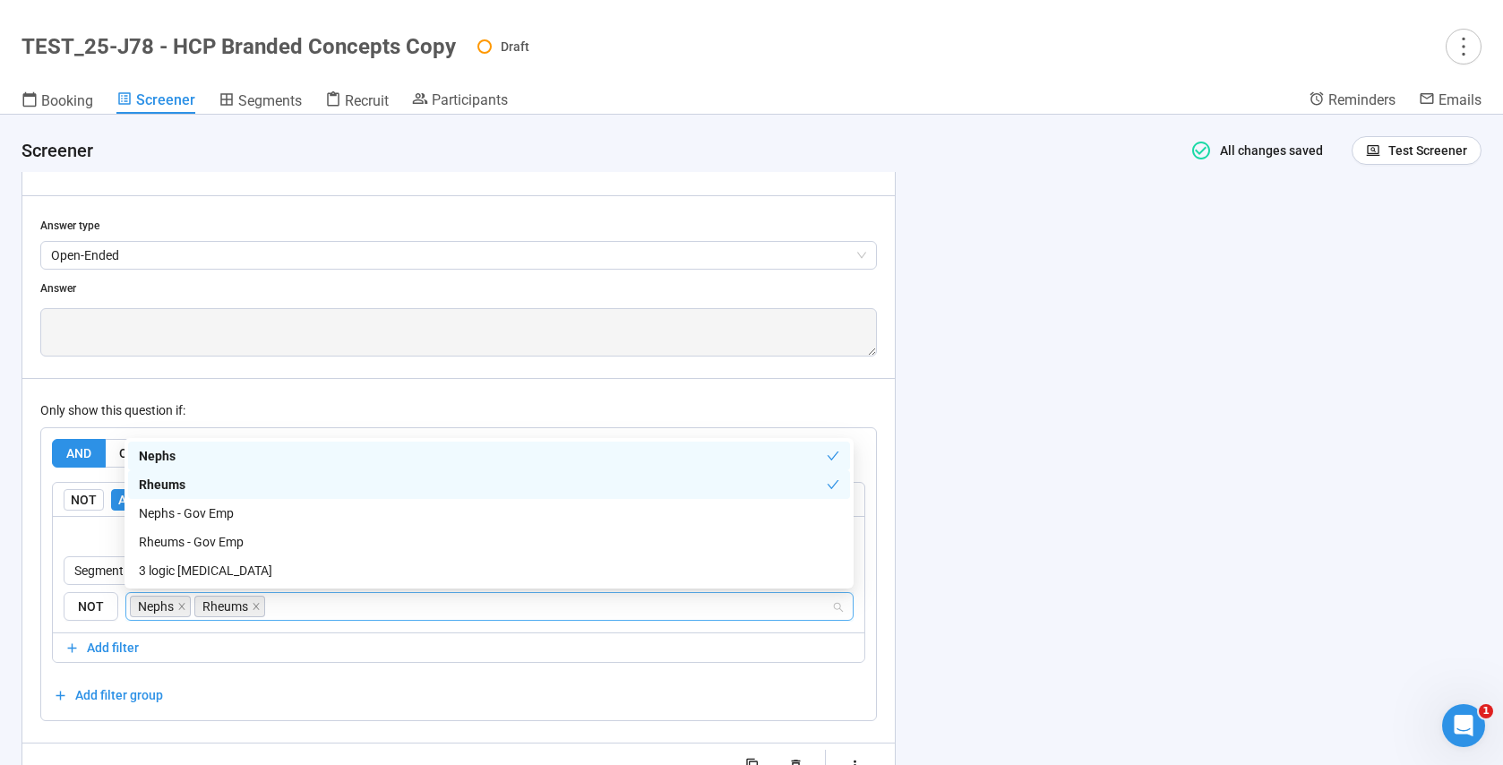
click at [275, 720] on div "AND OR Delete all filters NOT AND OR Delete group Segment NOT Nephs Rheums Add …" at bounding box center [458, 574] width 837 height 294
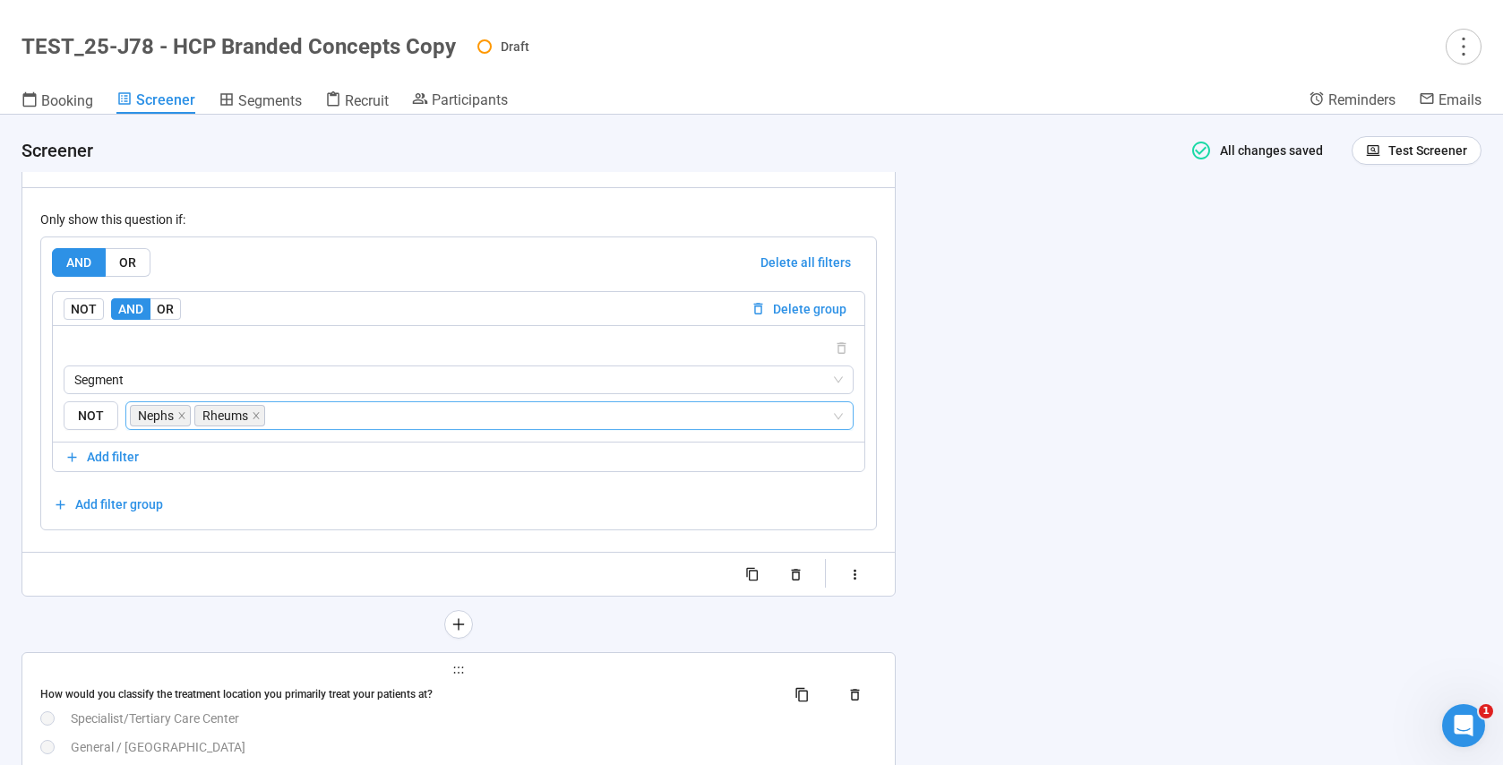
scroll to position [9346, 0]
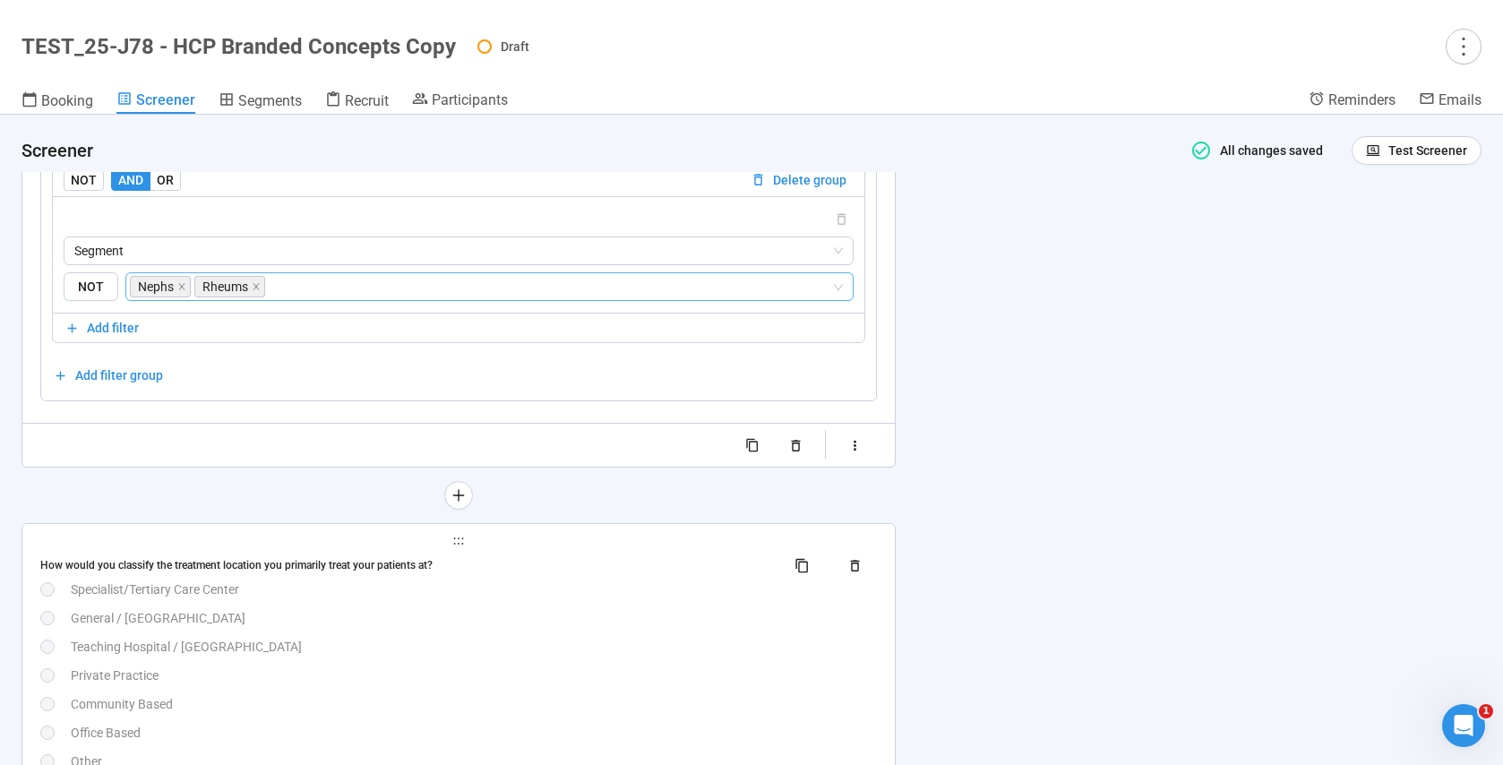
click at [391, 644] on div "Teaching Hospital / [GEOGRAPHIC_DATA]" at bounding box center [474, 647] width 806 height 20
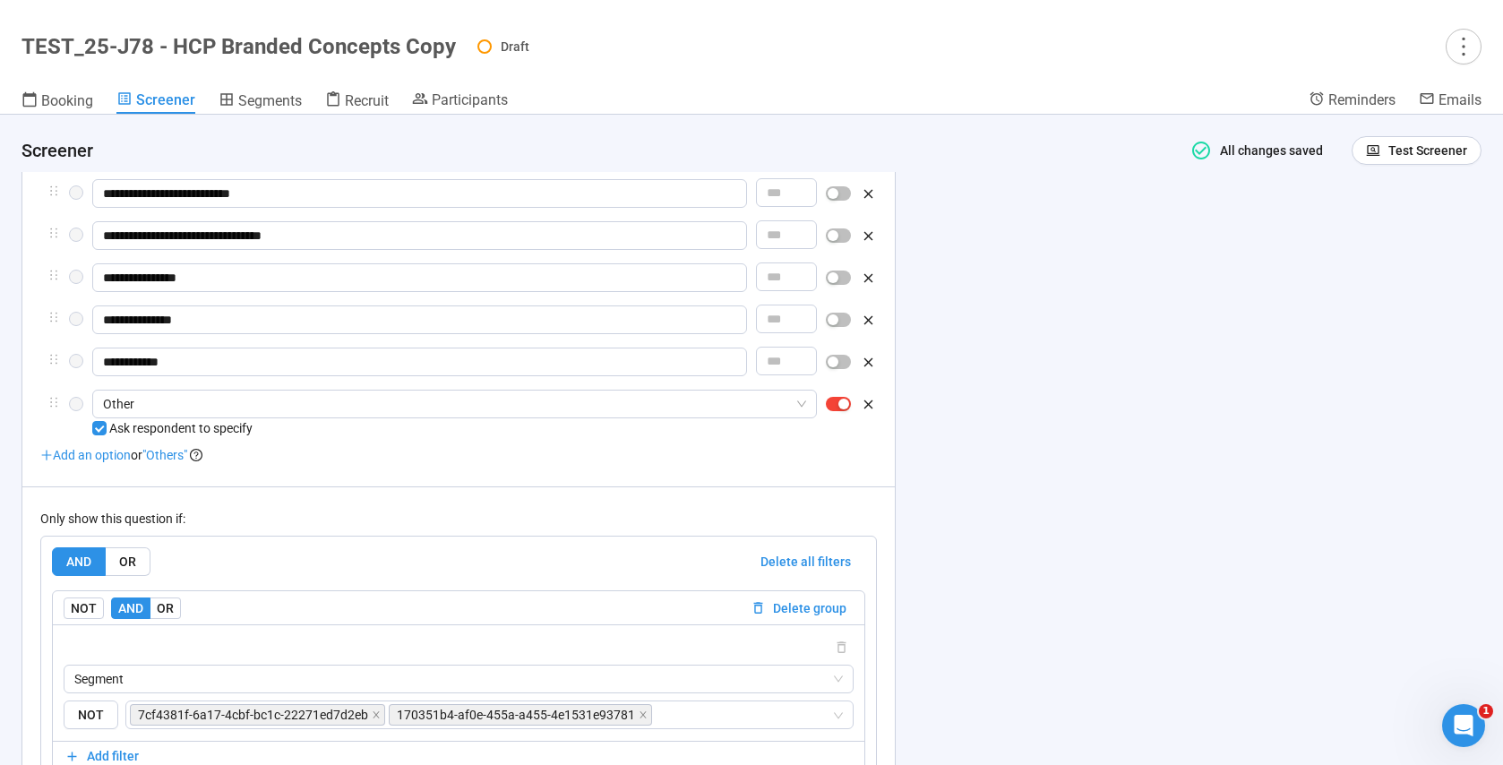
scroll to position [9518, 0]
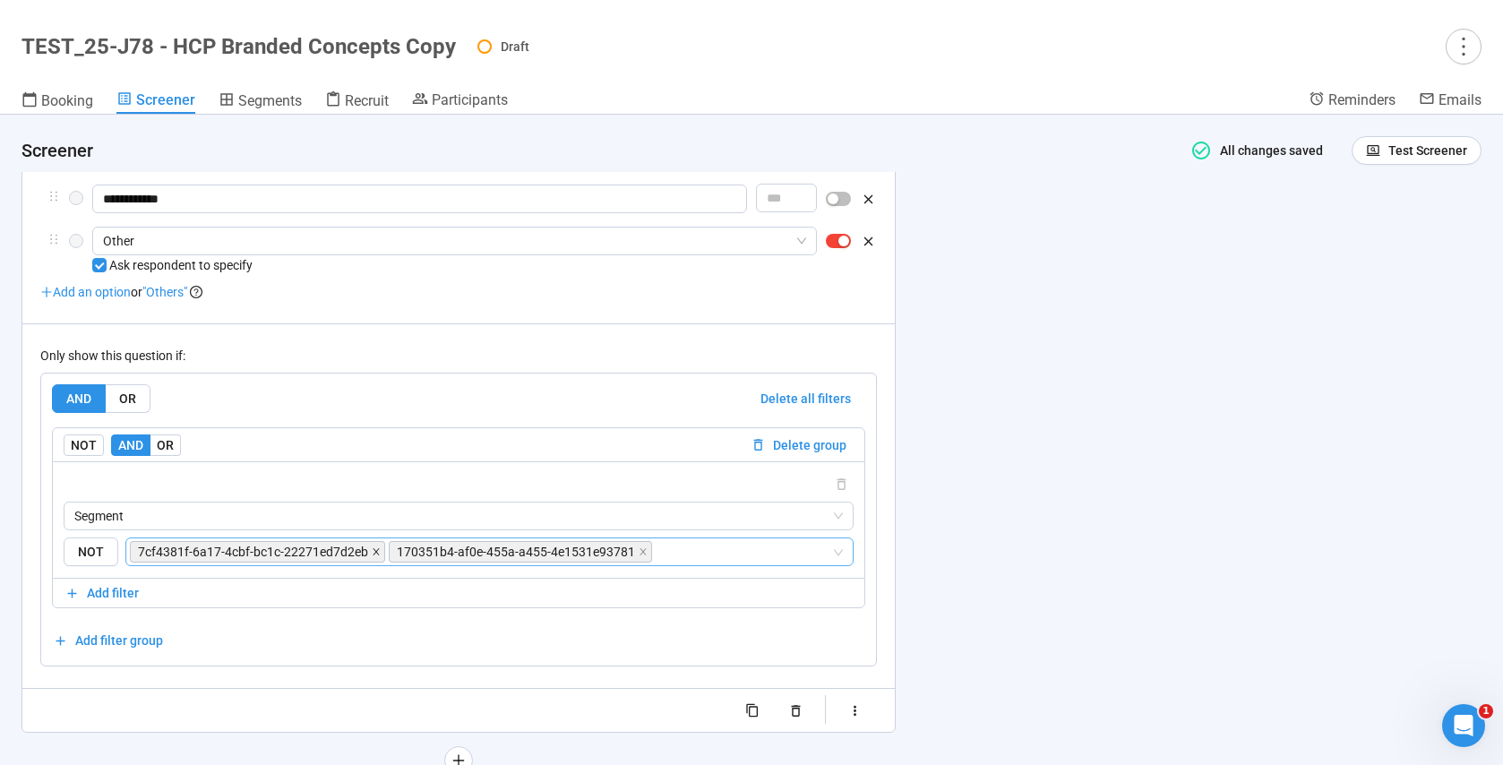
click at [373, 555] on icon "close" at bounding box center [376, 552] width 6 height 6
click at [373, 557] on span "170351b4-af0e-455a-a455-4e1531e93781" at bounding box center [261, 551] width 263 height 21
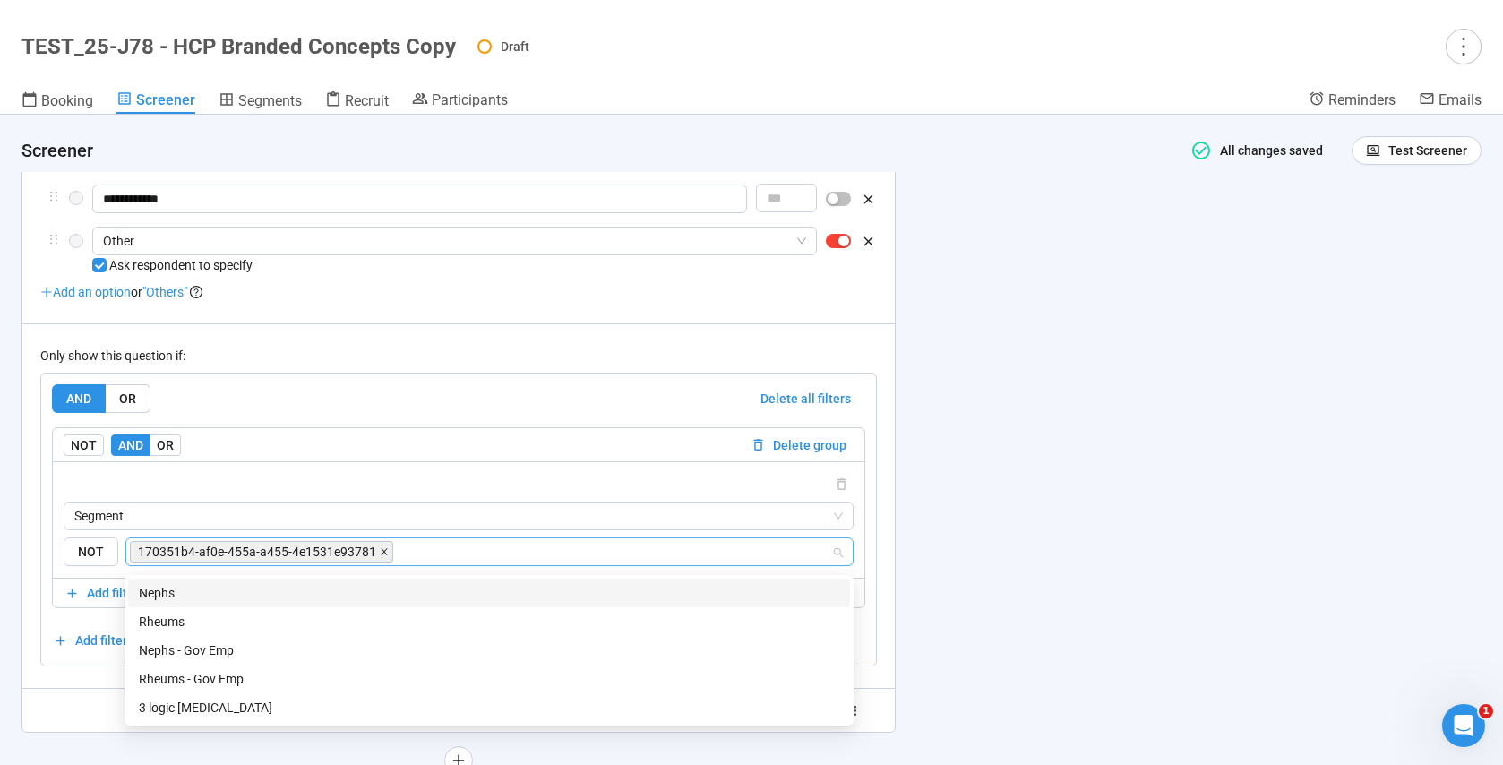
click at [380, 556] on icon "close" at bounding box center [384, 551] width 9 height 9
click at [150, 591] on div "Nephs" at bounding box center [489, 593] width 700 height 20
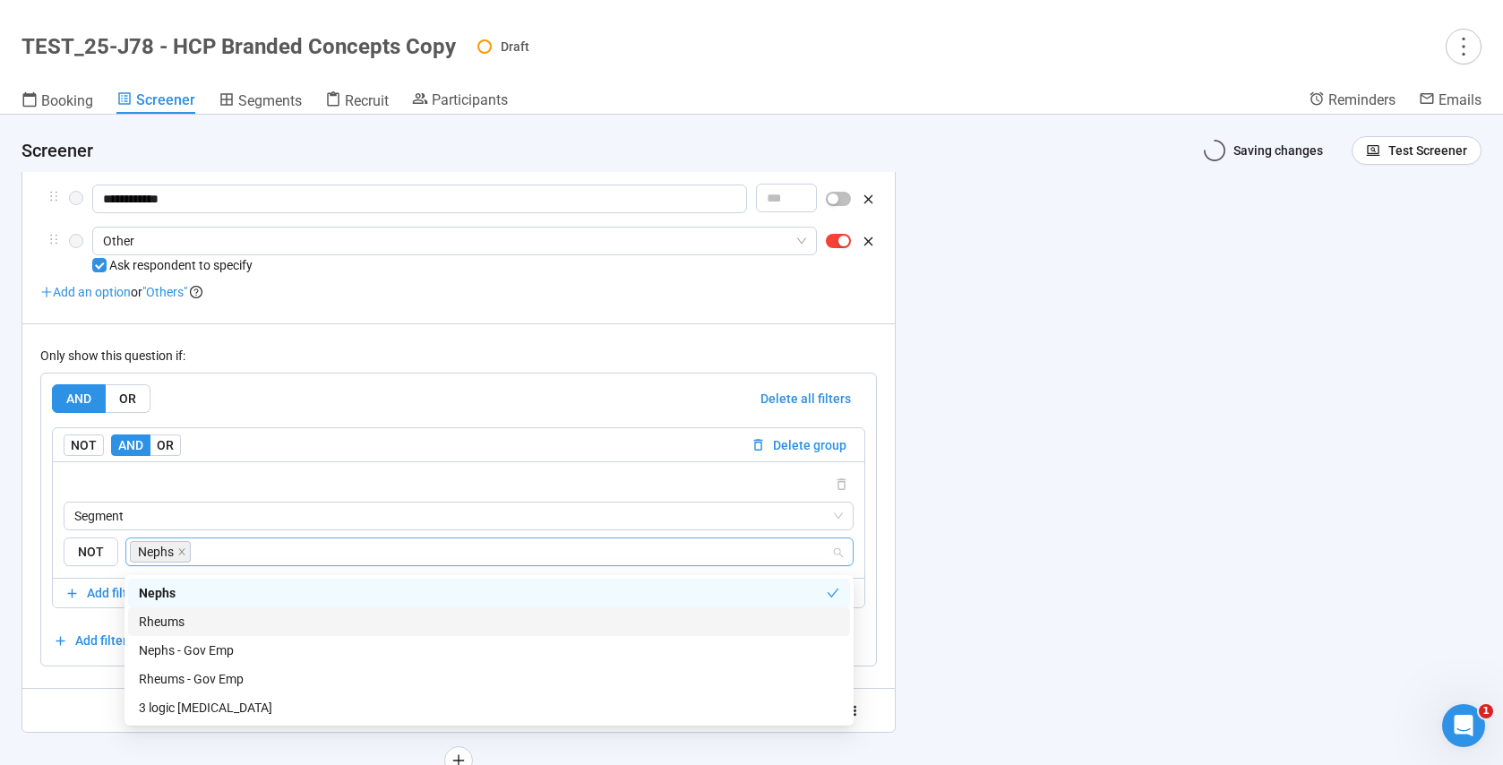
click at [183, 622] on div "Rheums" at bounding box center [489, 622] width 700 height 20
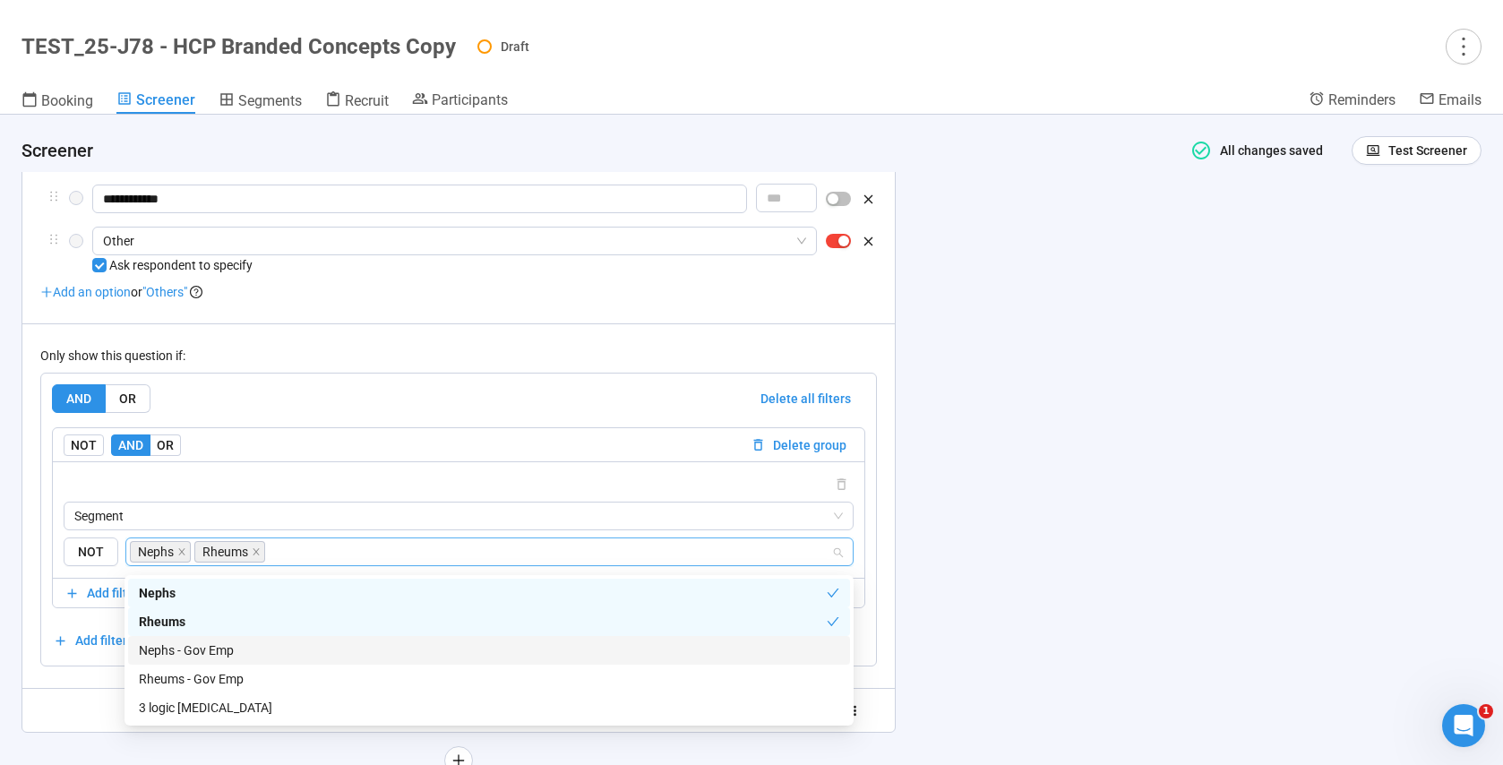
click at [74, 691] on div "**********" at bounding box center [458, 193] width 837 height 1064
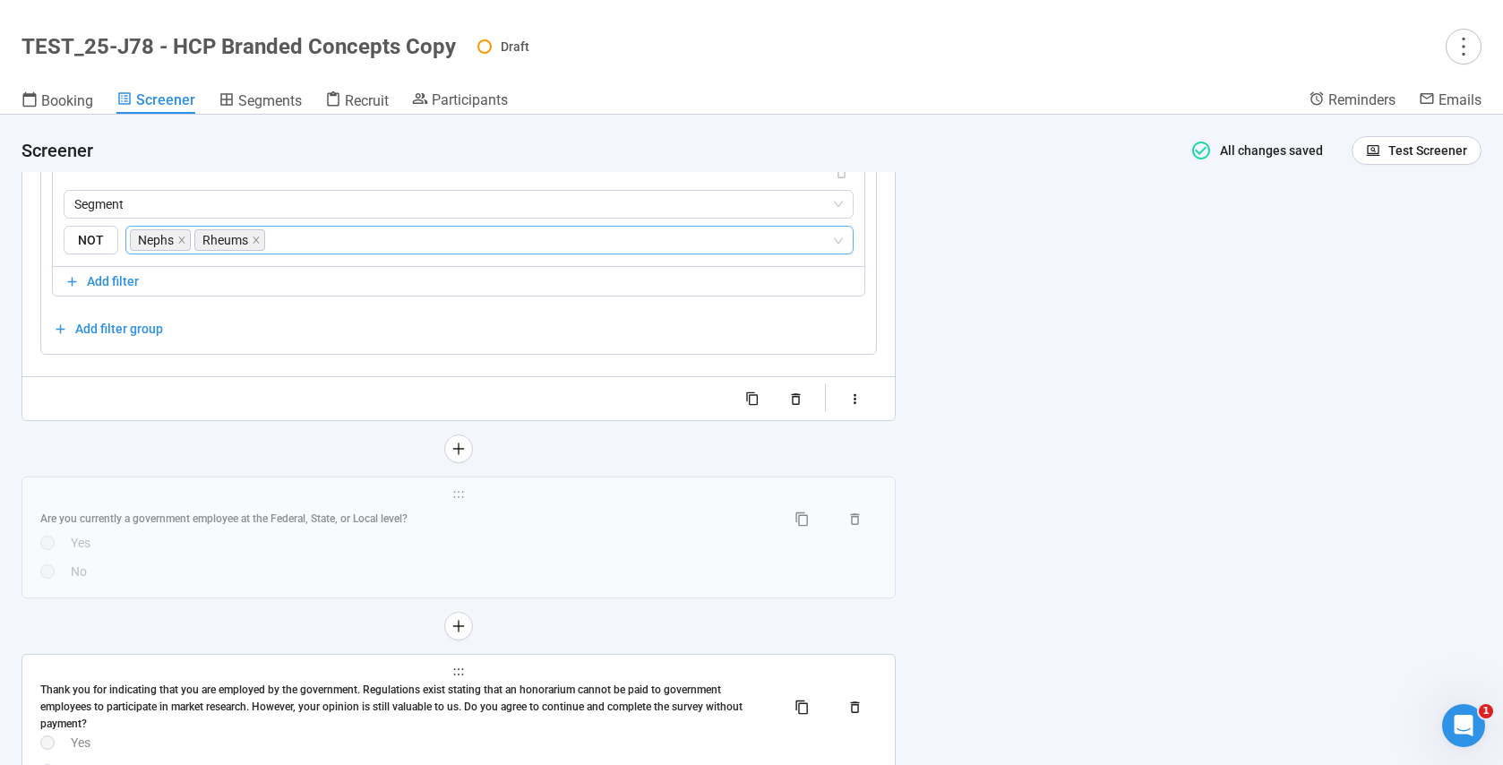
scroll to position [9912, 0]
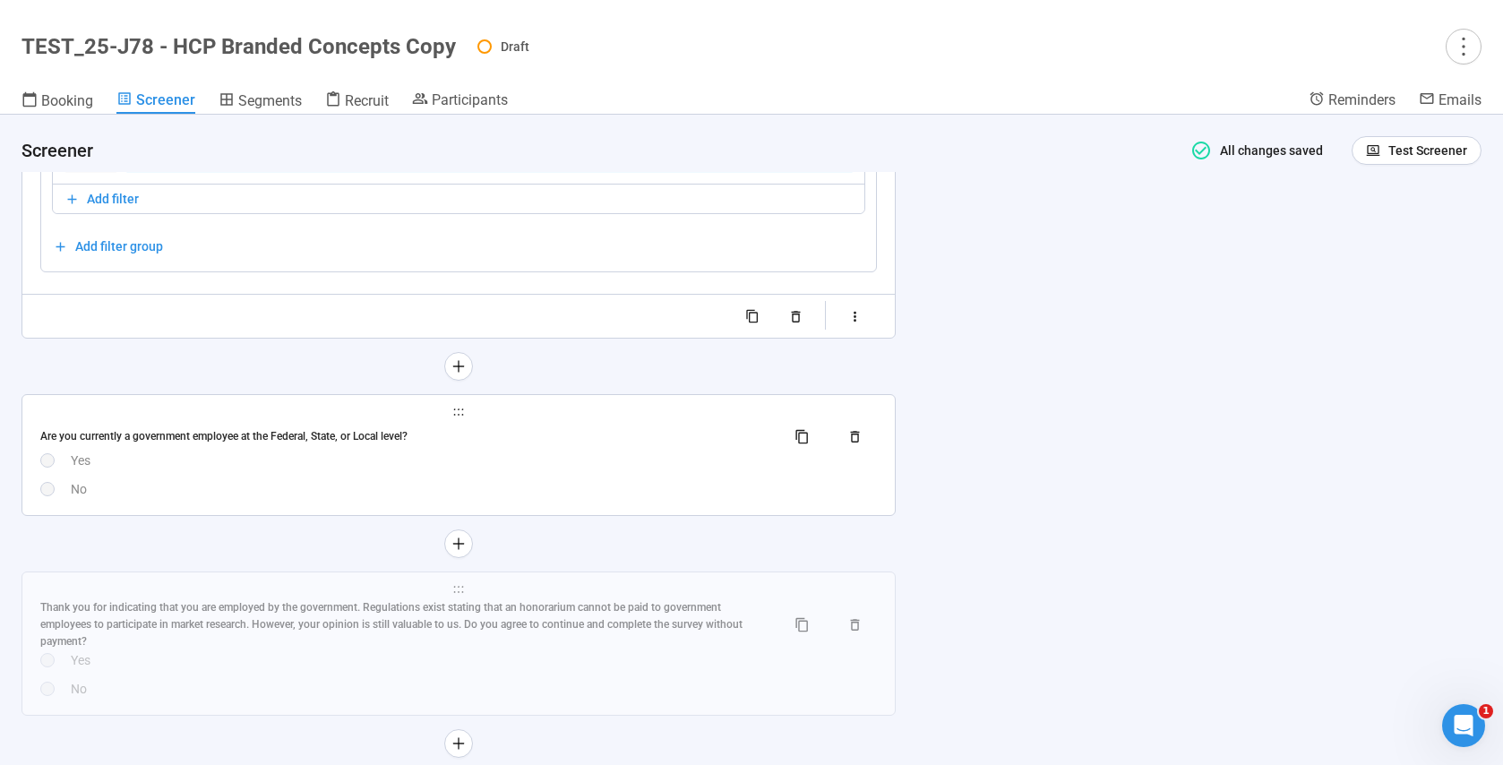
click at [329, 499] on div "No" at bounding box center [474, 489] width 806 height 20
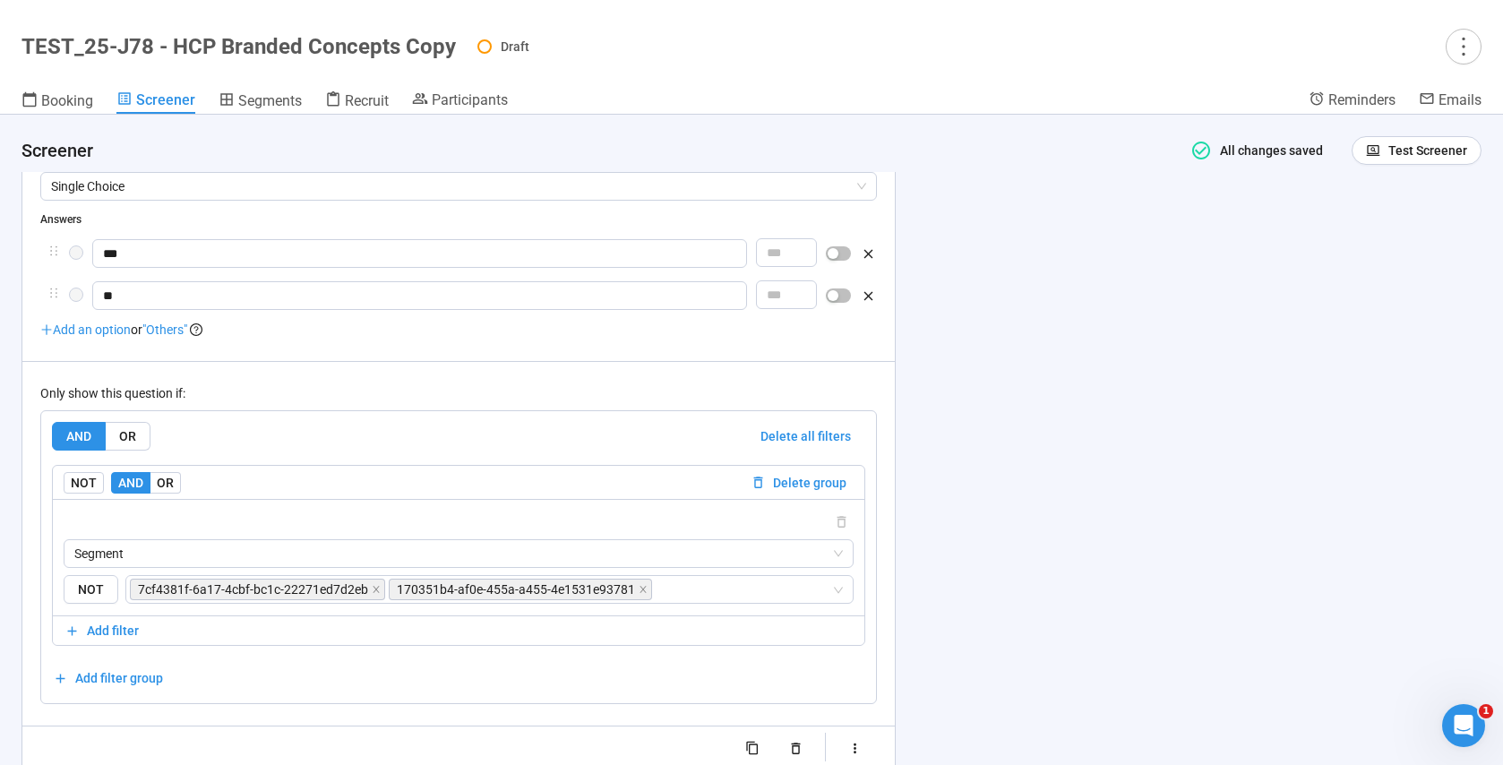
scroll to position [9575, 0]
click at [372, 591] on icon "close" at bounding box center [376, 588] width 9 height 9
click at [380, 589] on icon "close" at bounding box center [384, 588] width 9 height 9
click at [246, 592] on input "search" at bounding box center [484, 588] width 694 height 21
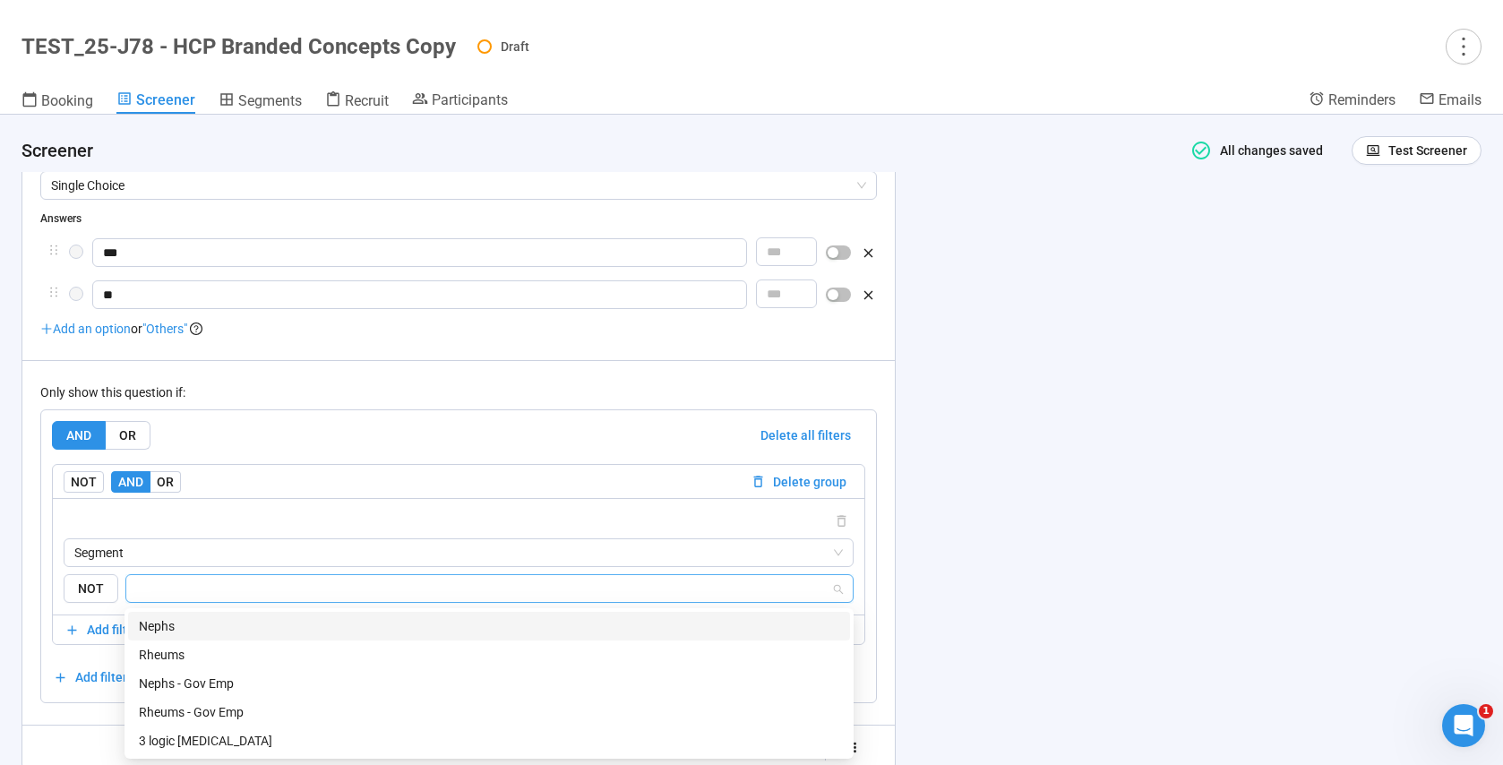
click at [183, 622] on div "Nephs" at bounding box center [489, 626] width 700 height 20
drag, startPoint x: 174, startPoint y: 648, endPoint x: 33, endPoint y: 692, distance: 147.3
click at [174, 648] on div "Rheums" at bounding box center [489, 655] width 700 height 20
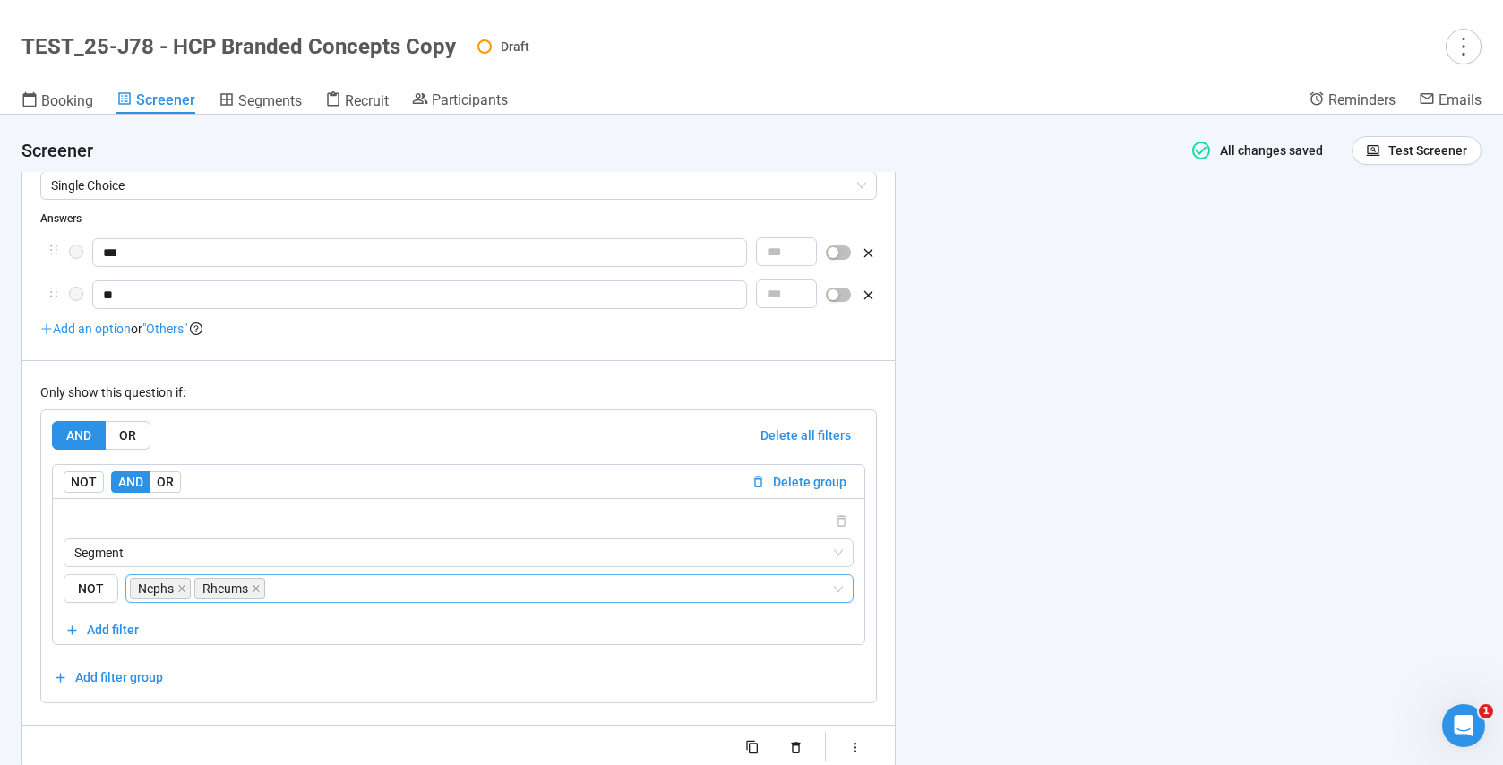
click at [29, 665] on div "**********" at bounding box center [458, 333] width 872 height 871
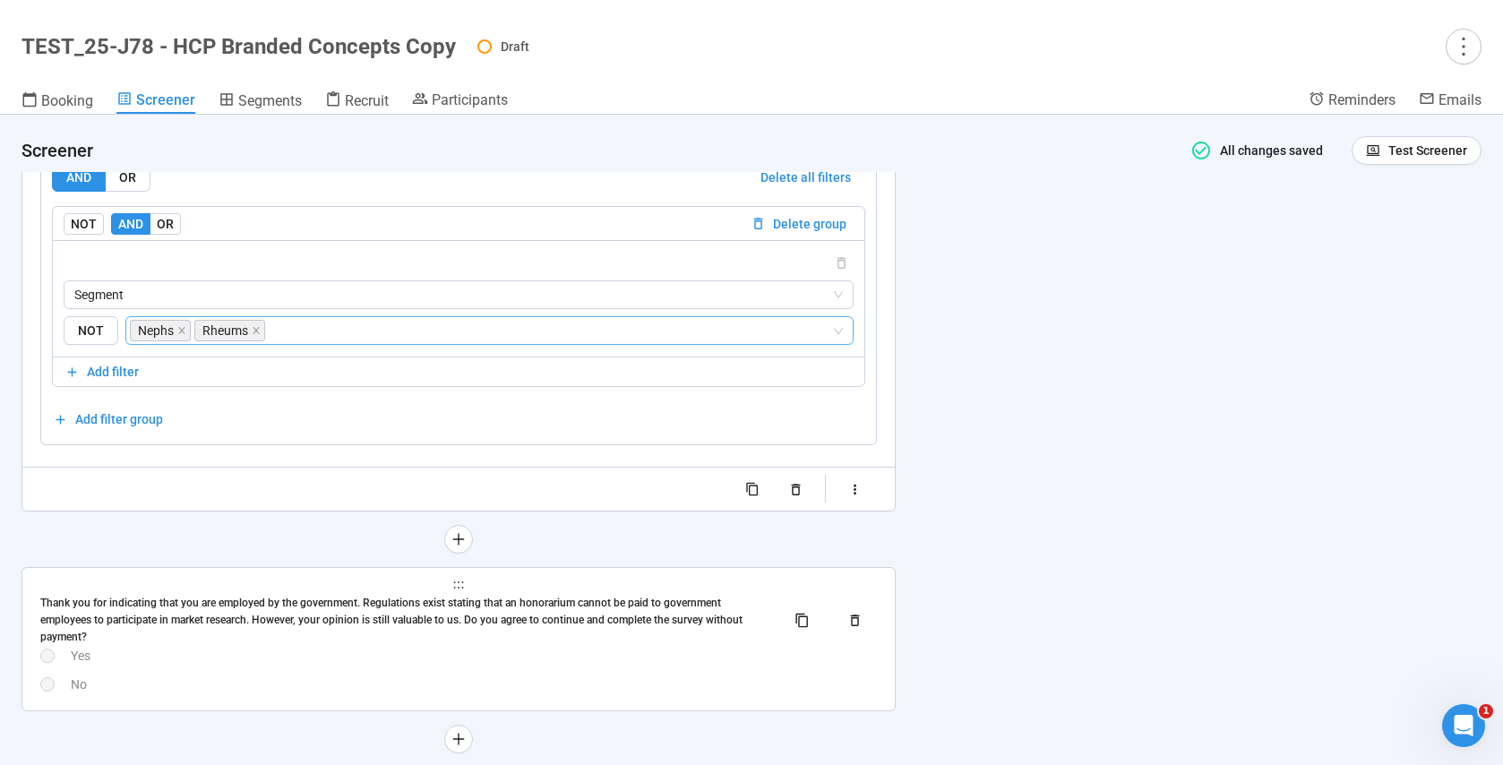
scroll to position [9868, 0]
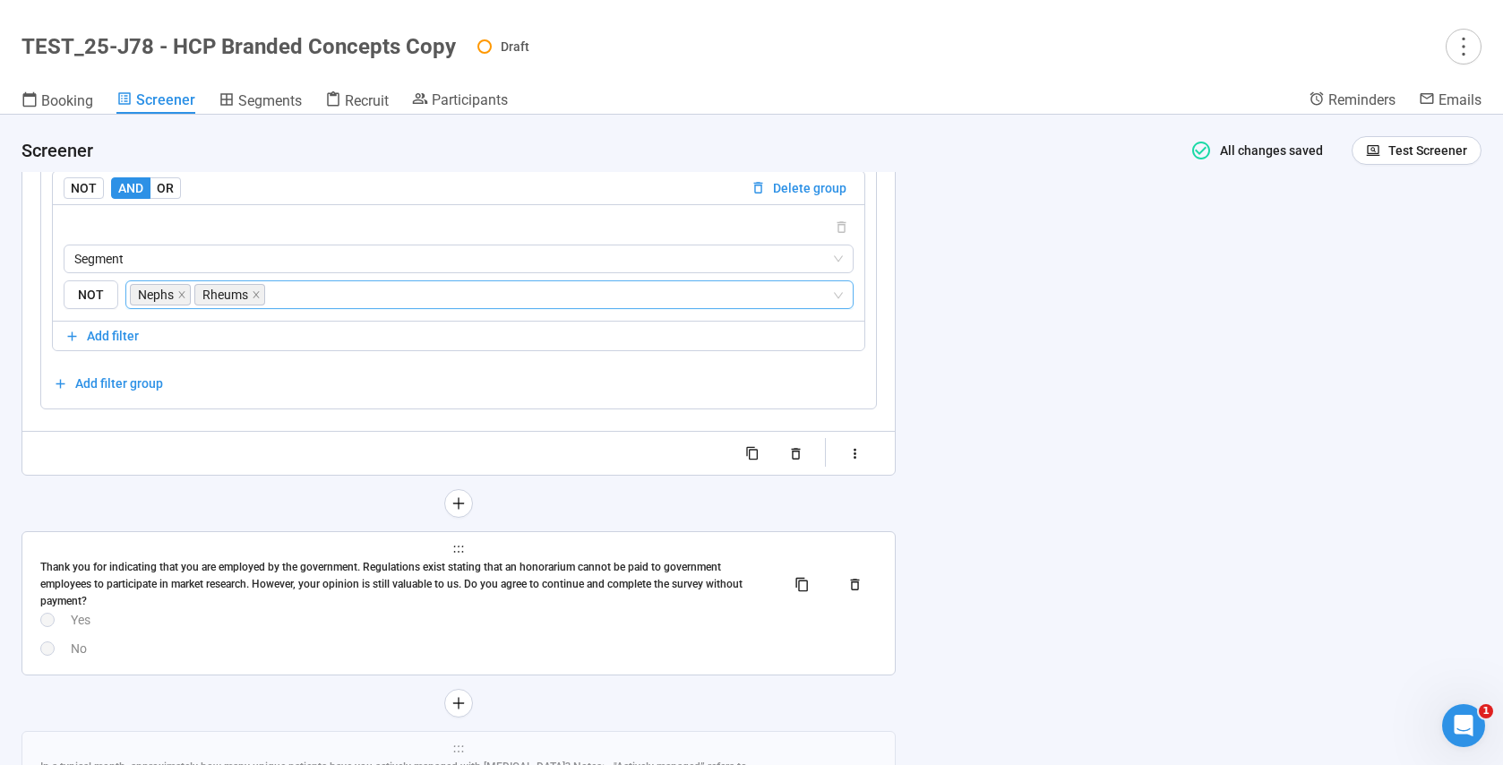
click at [171, 611] on div "Yes" at bounding box center [474, 620] width 806 height 20
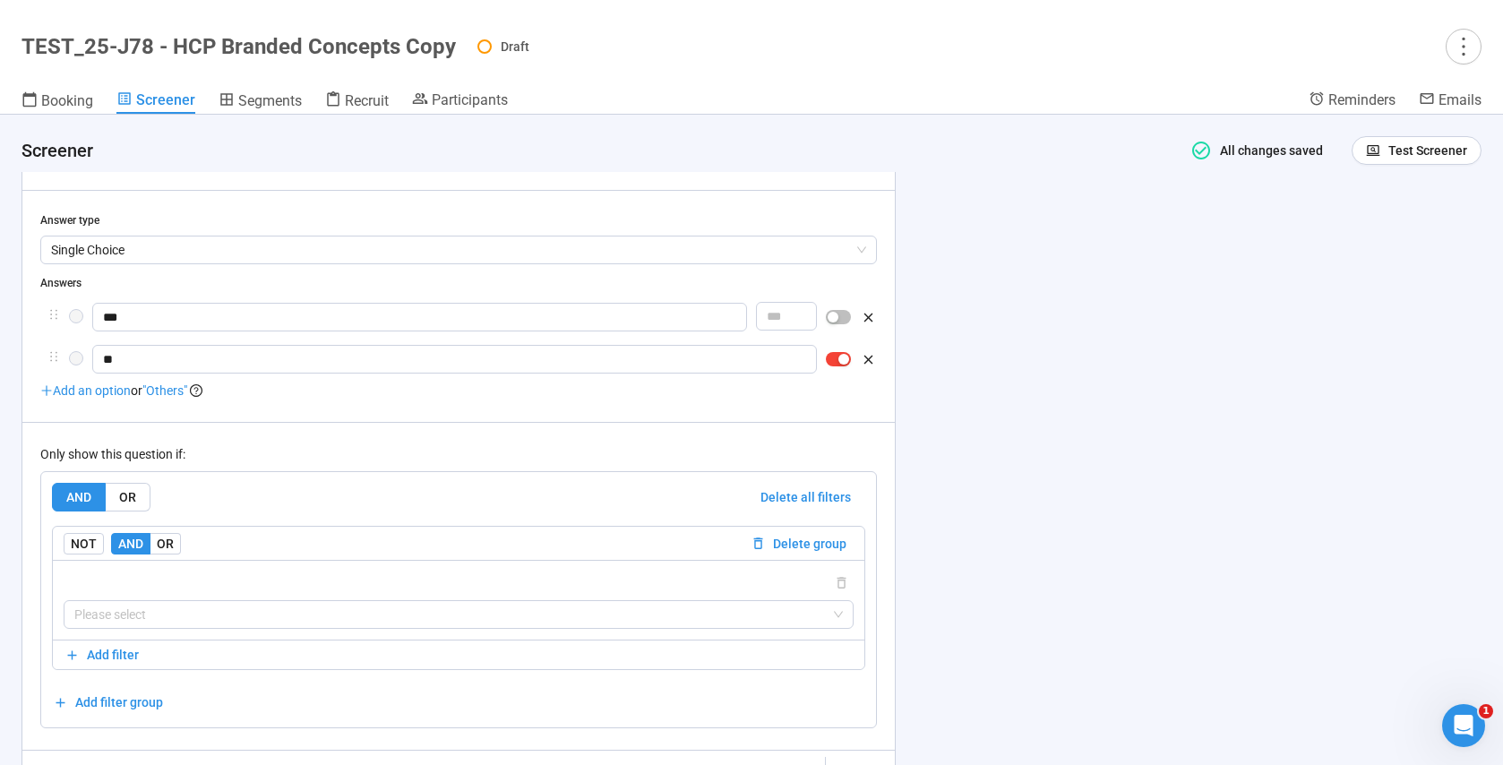
scroll to position [9713, 0]
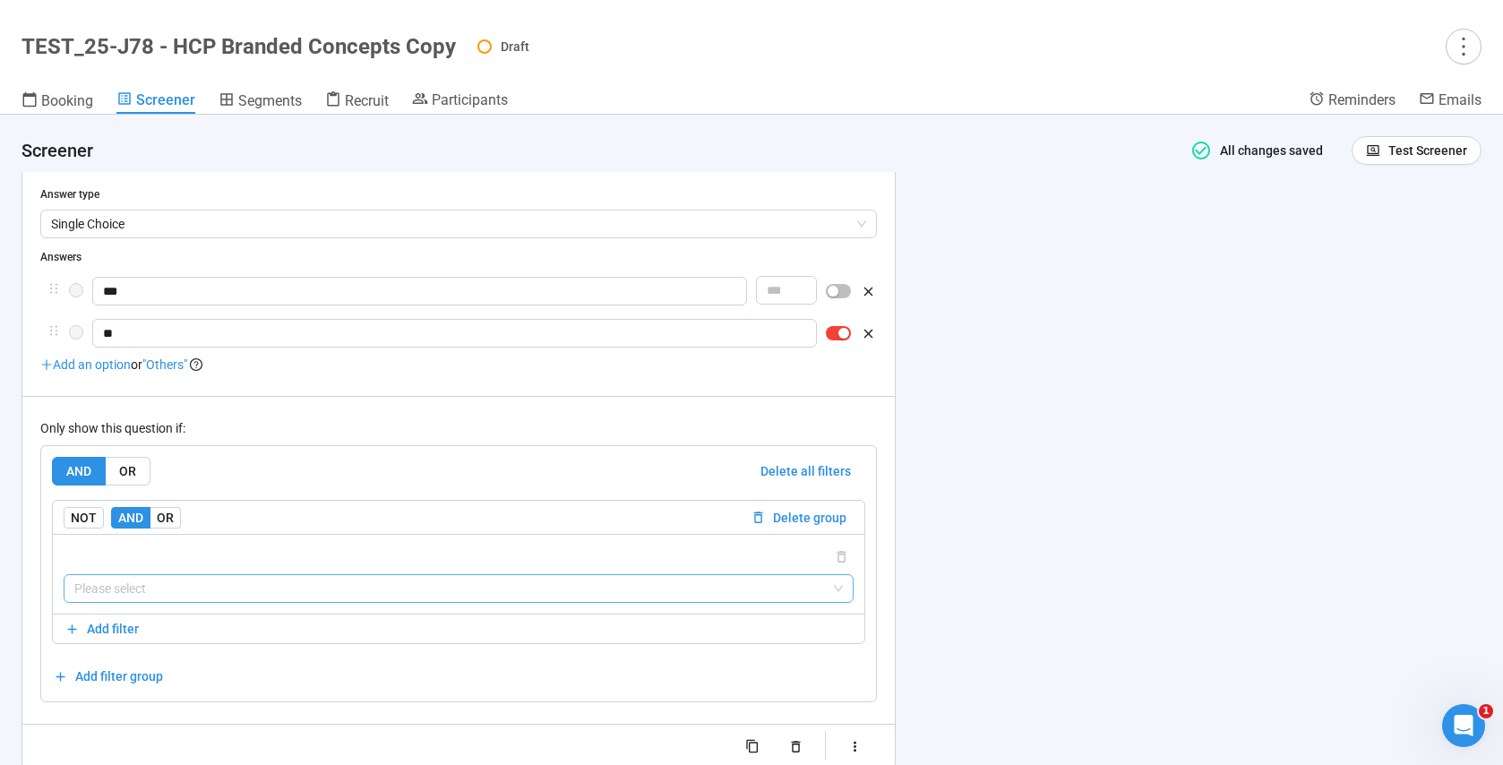
click at [178, 595] on input "search" at bounding box center [458, 588] width 768 height 27
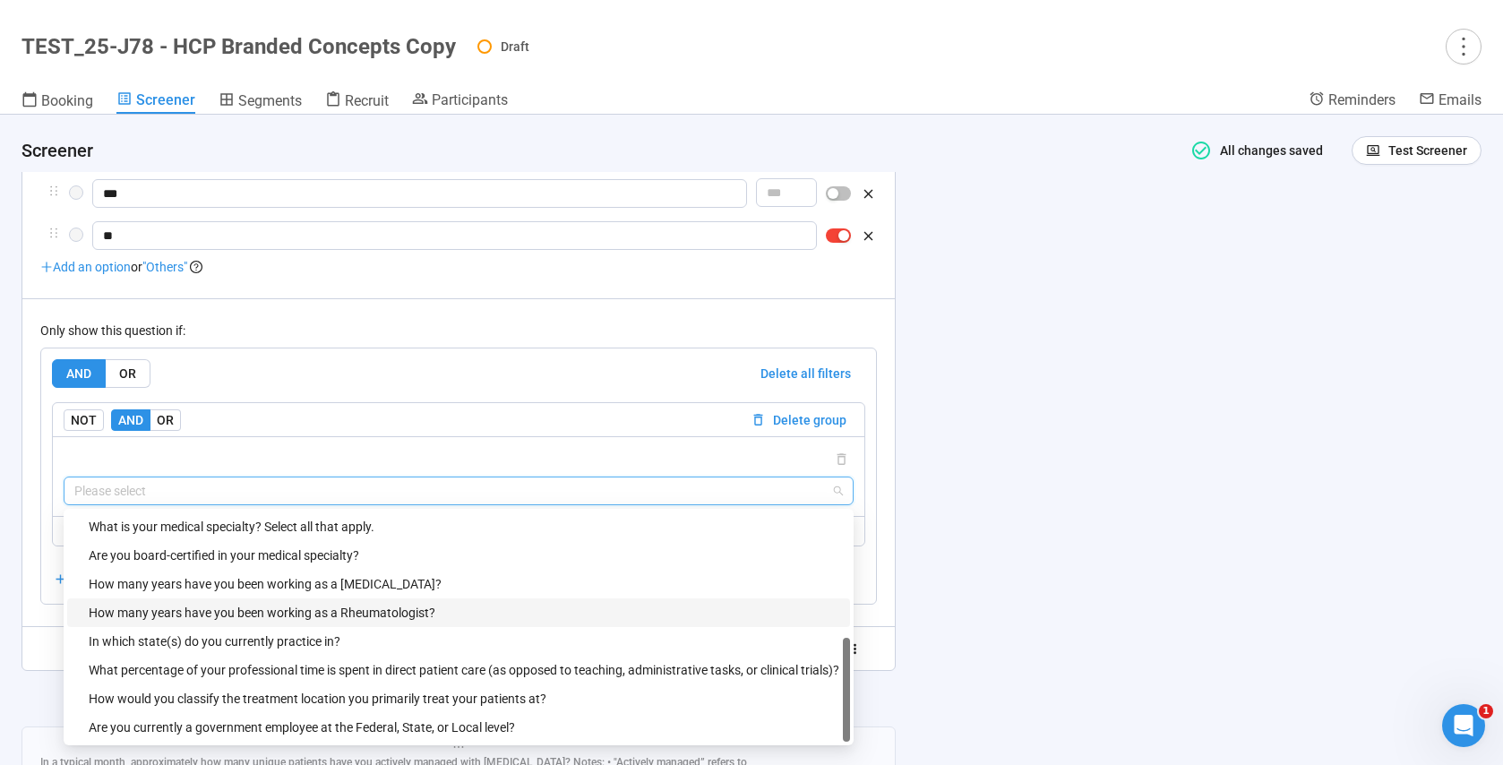
scroll to position [9812, 0]
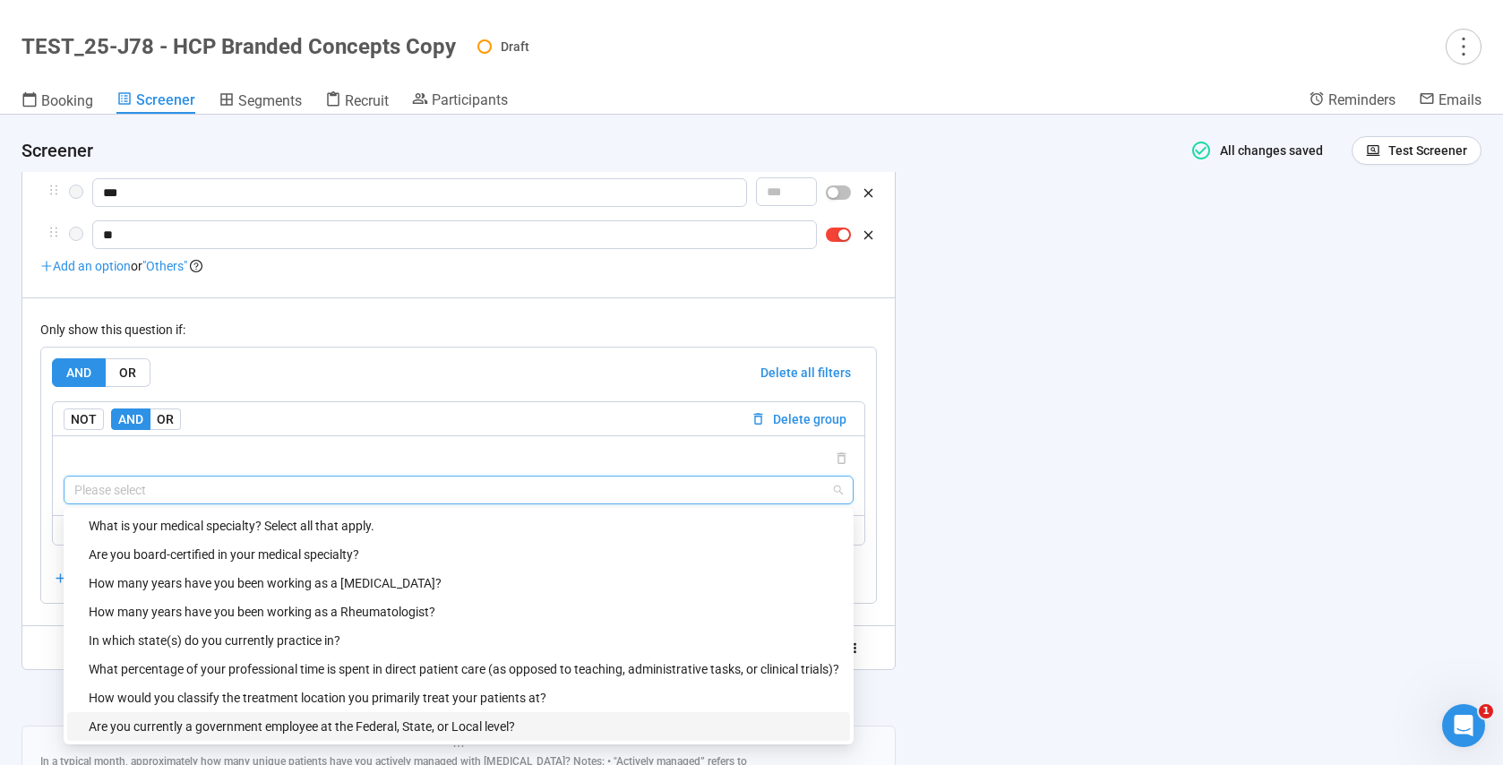
click at [232, 723] on div "Are you currently a government employee at the Federal, State, or Local level?" at bounding box center [464, 727] width 751 height 20
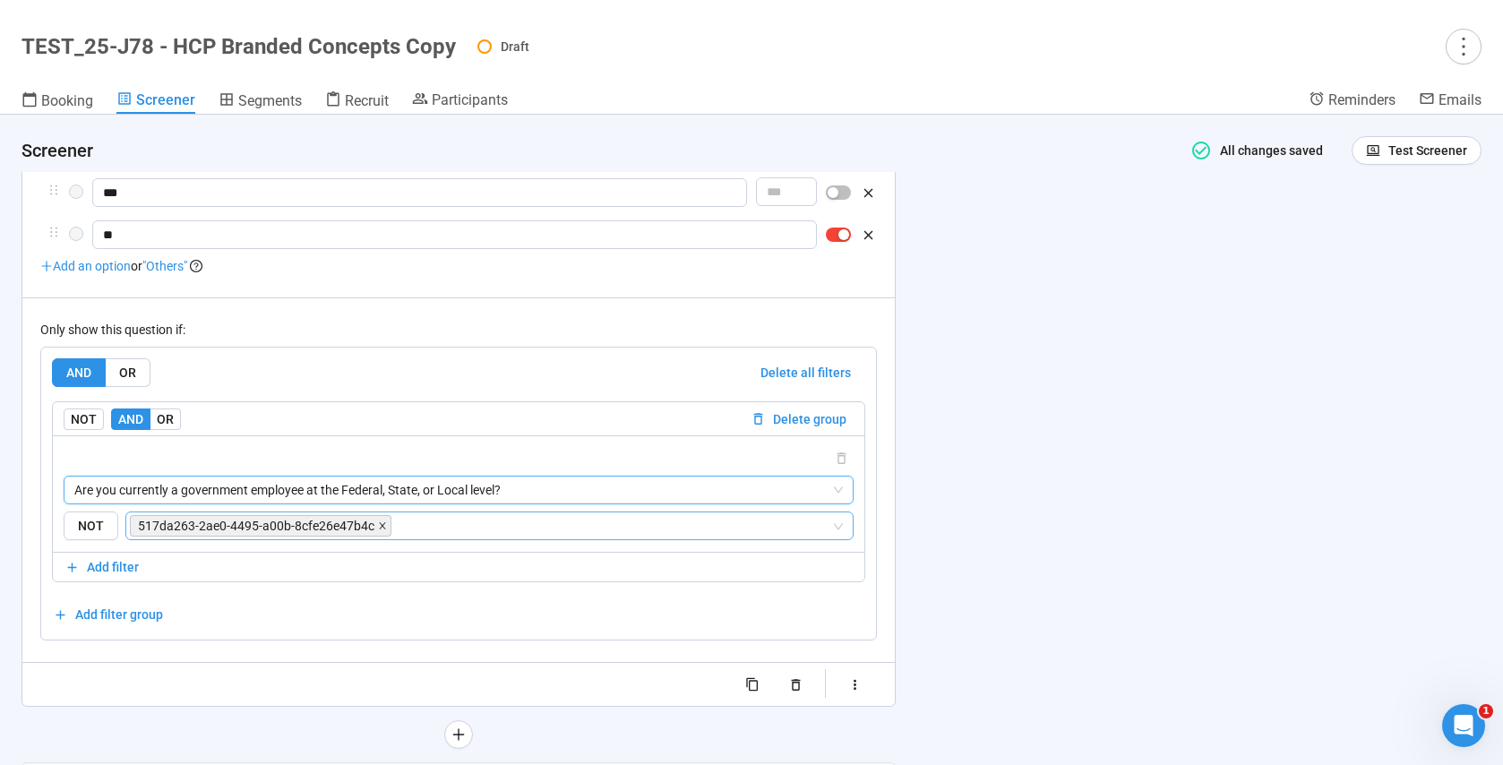
click at [378, 531] on span at bounding box center [382, 526] width 9 height 20
click at [302, 527] on input "search" at bounding box center [484, 525] width 694 height 21
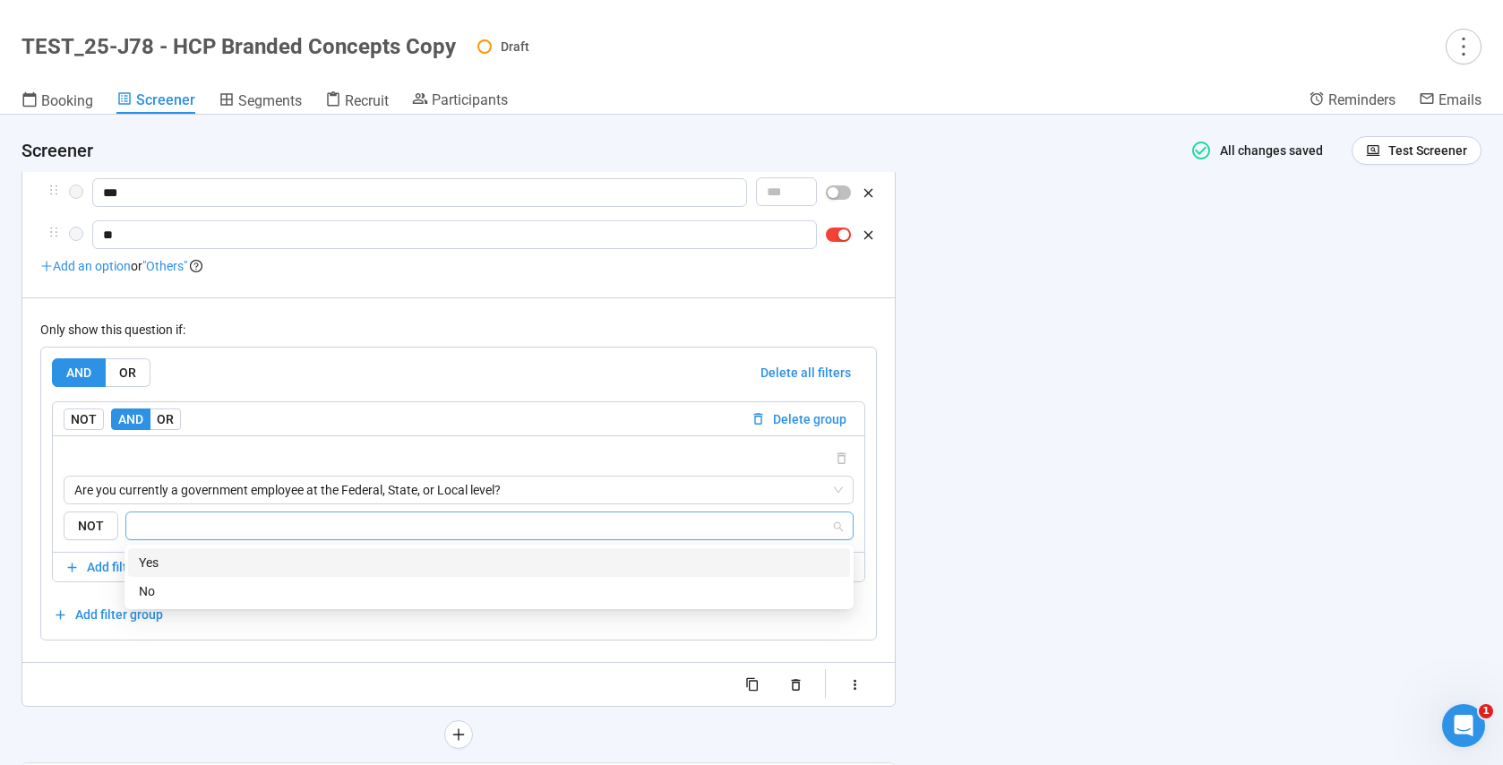
click at [182, 562] on div "Yes" at bounding box center [489, 563] width 700 height 20
click at [196, 683] on div at bounding box center [458, 684] width 837 height 29
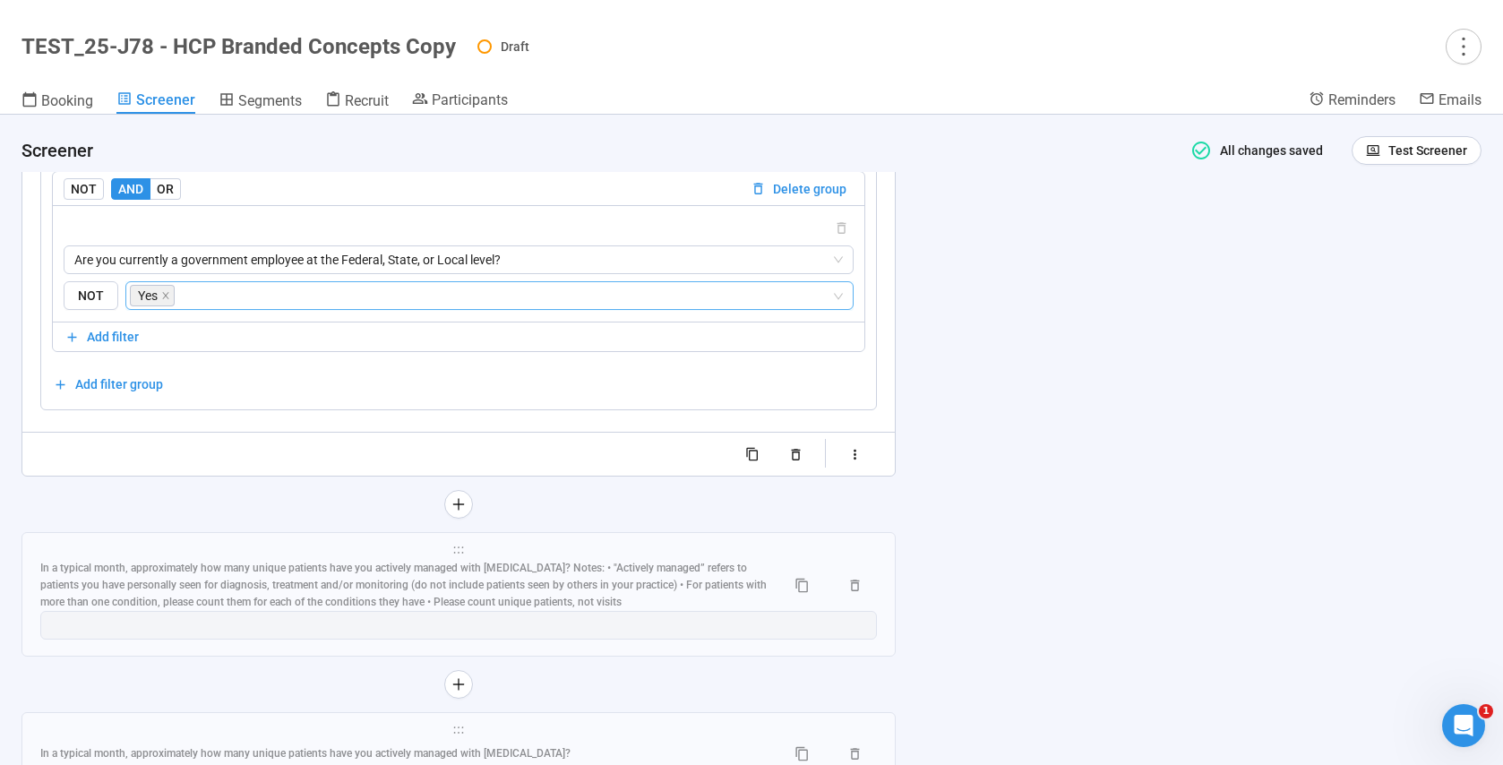
scroll to position [10097, 0]
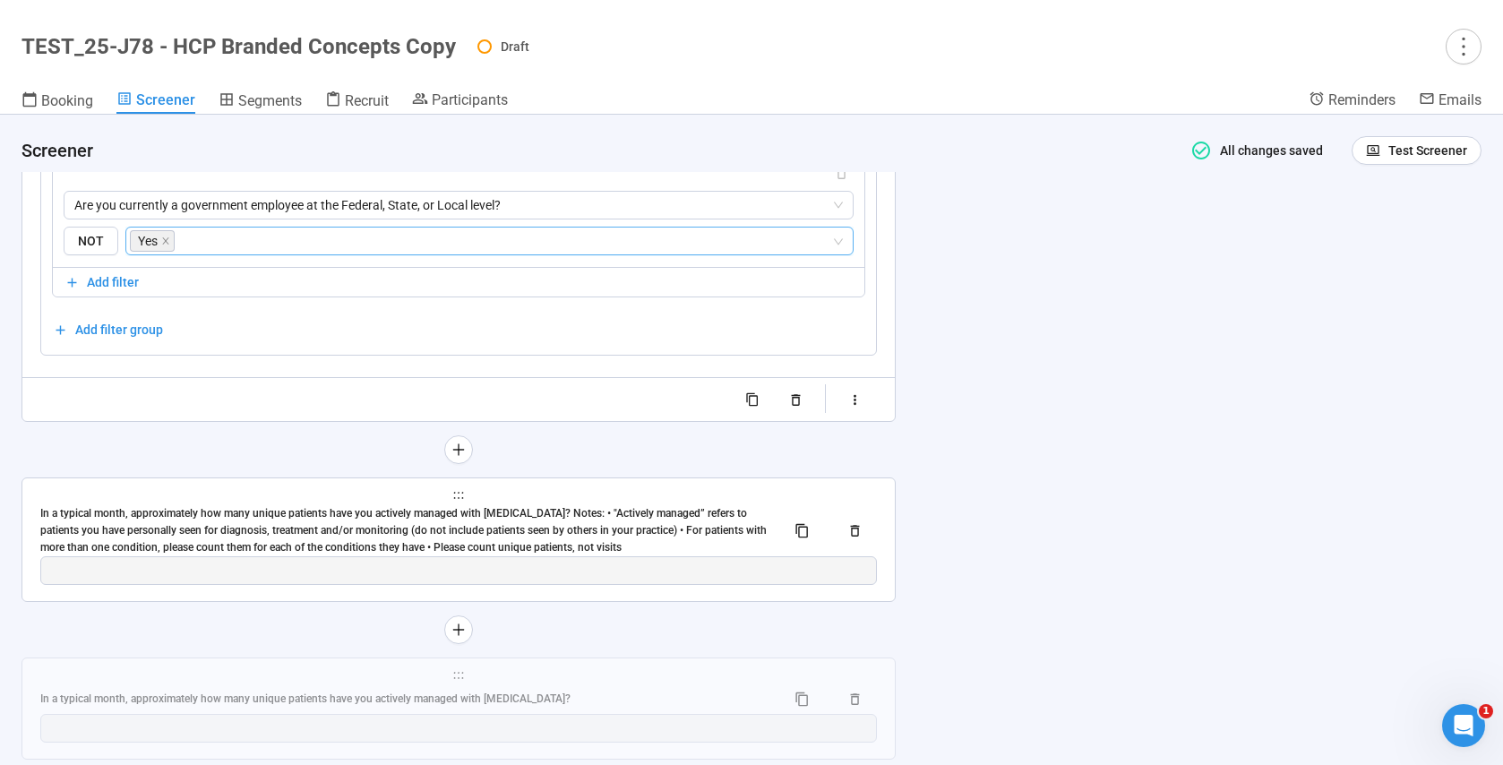
click at [108, 500] on span "holder" at bounding box center [458, 495] width 837 height 13
click at [218, 534] on div "In a typical month, approximately how many unique patients have you actively ma…" at bounding box center [405, 530] width 731 height 51
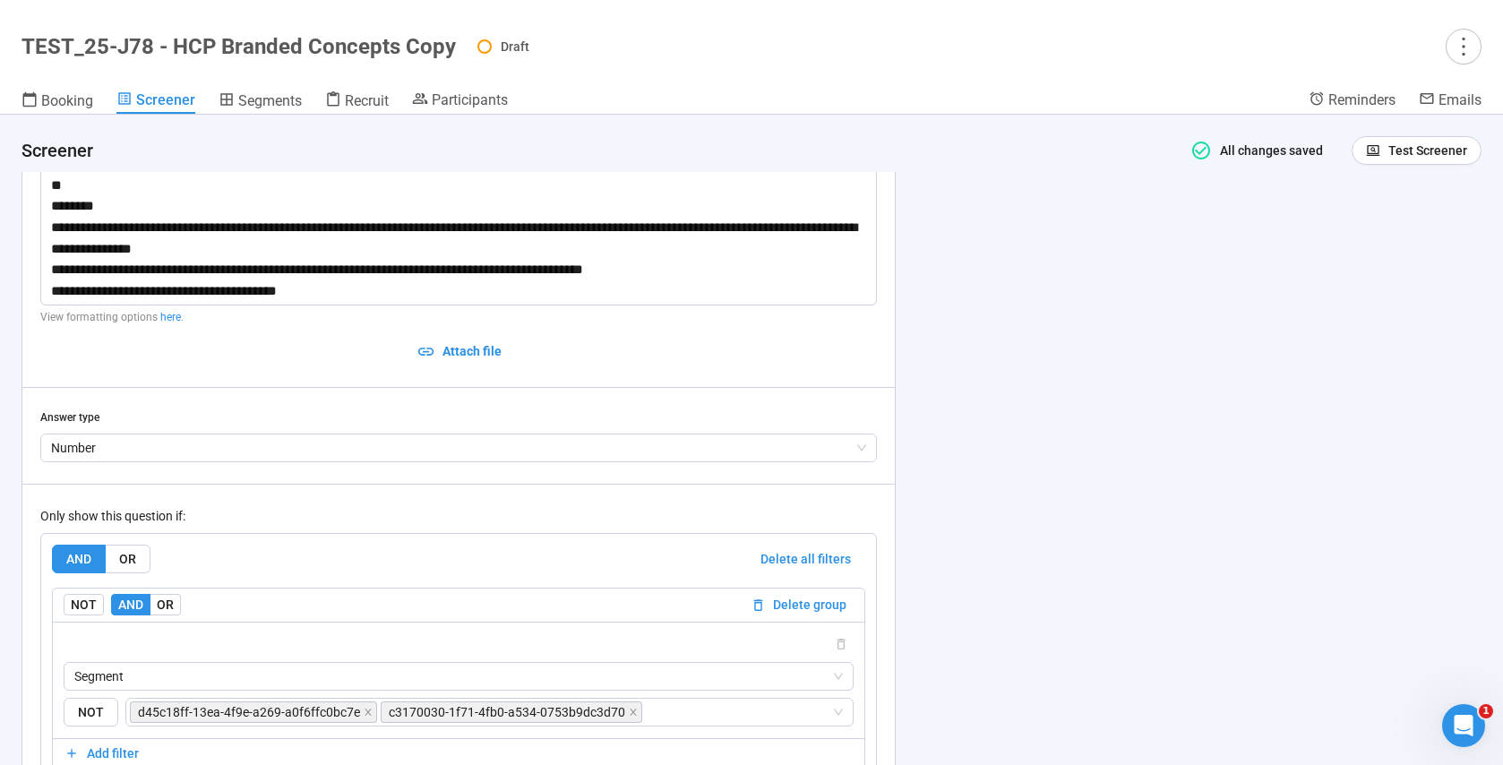
scroll to position [9887, 0]
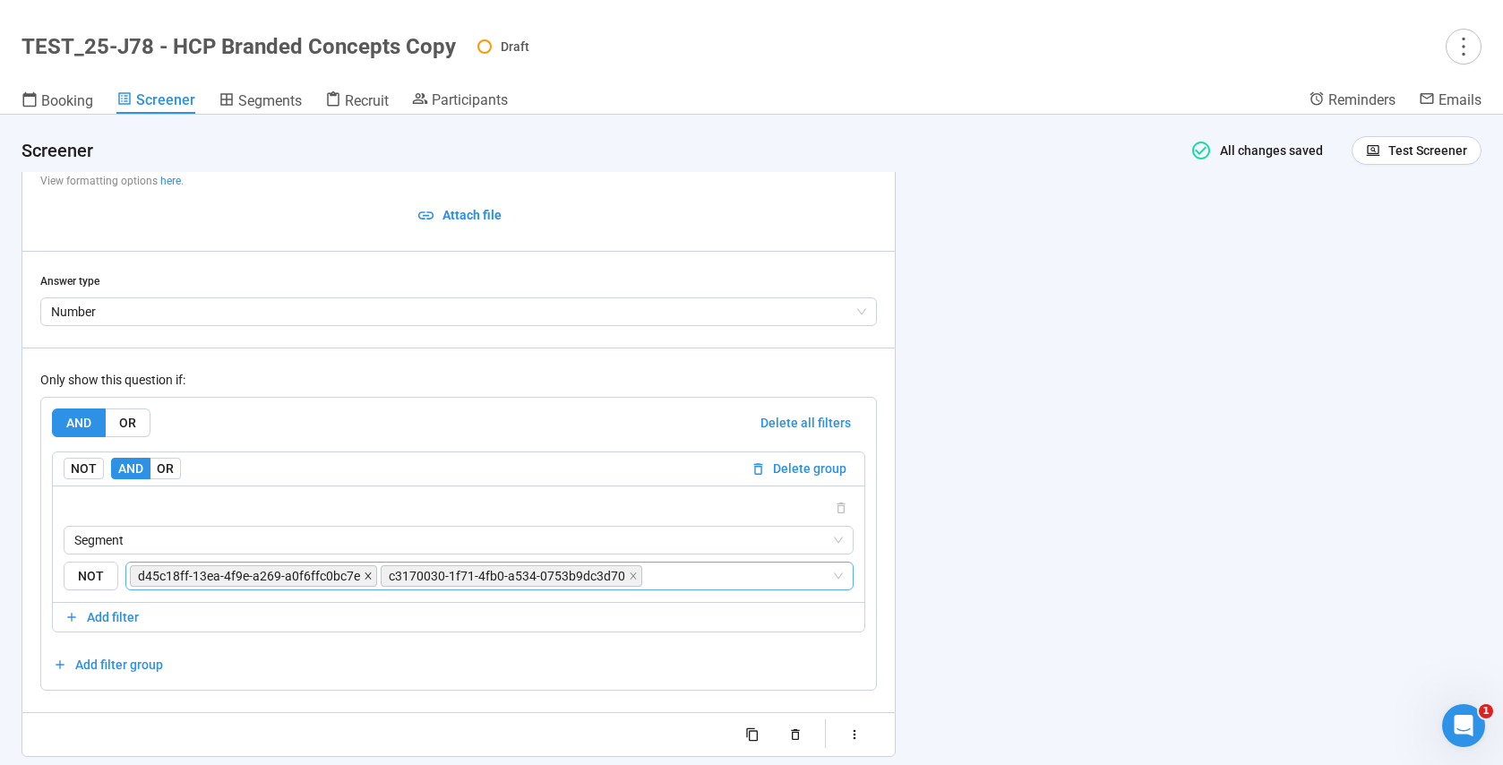
click at [365, 575] on icon "close" at bounding box center [368, 575] width 6 height 6
click at [378, 575] on icon "close" at bounding box center [382, 575] width 9 height 9
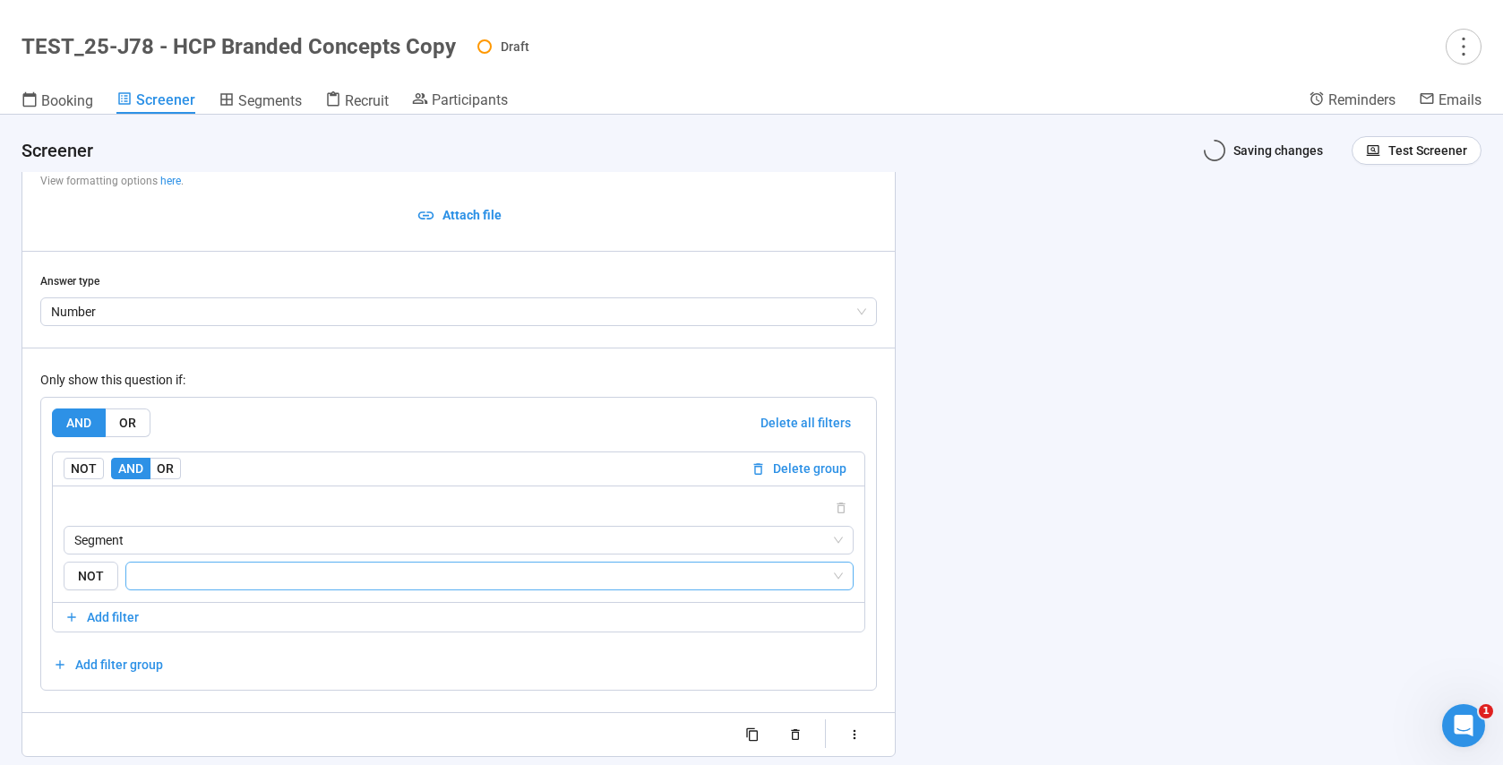
click at [266, 576] on input "search" at bounding box center [484, 575] width 694 height 21
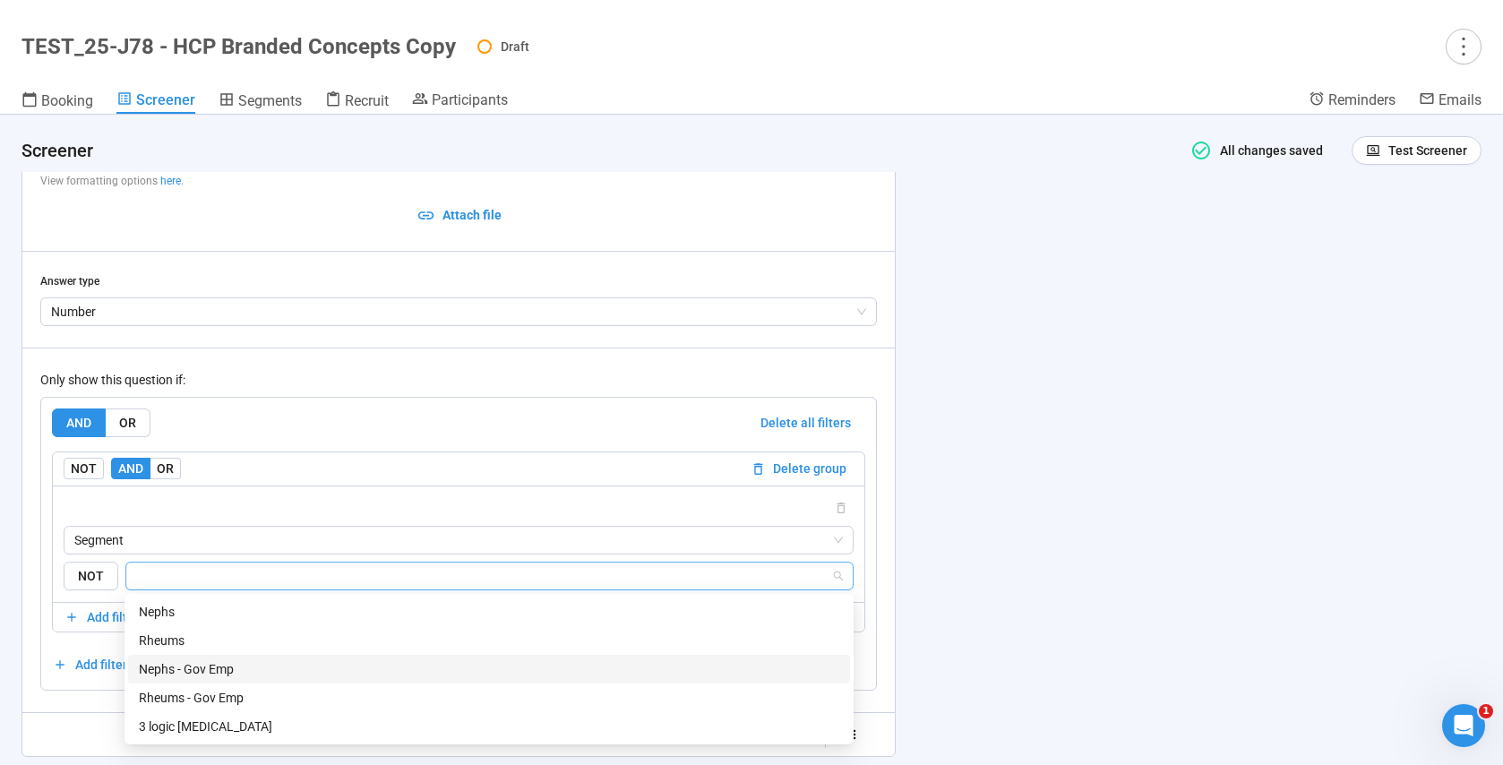
click at [210, 672] on div "Nephs - Gov Emp" at bounding box center [489, 669] width 700 height 20
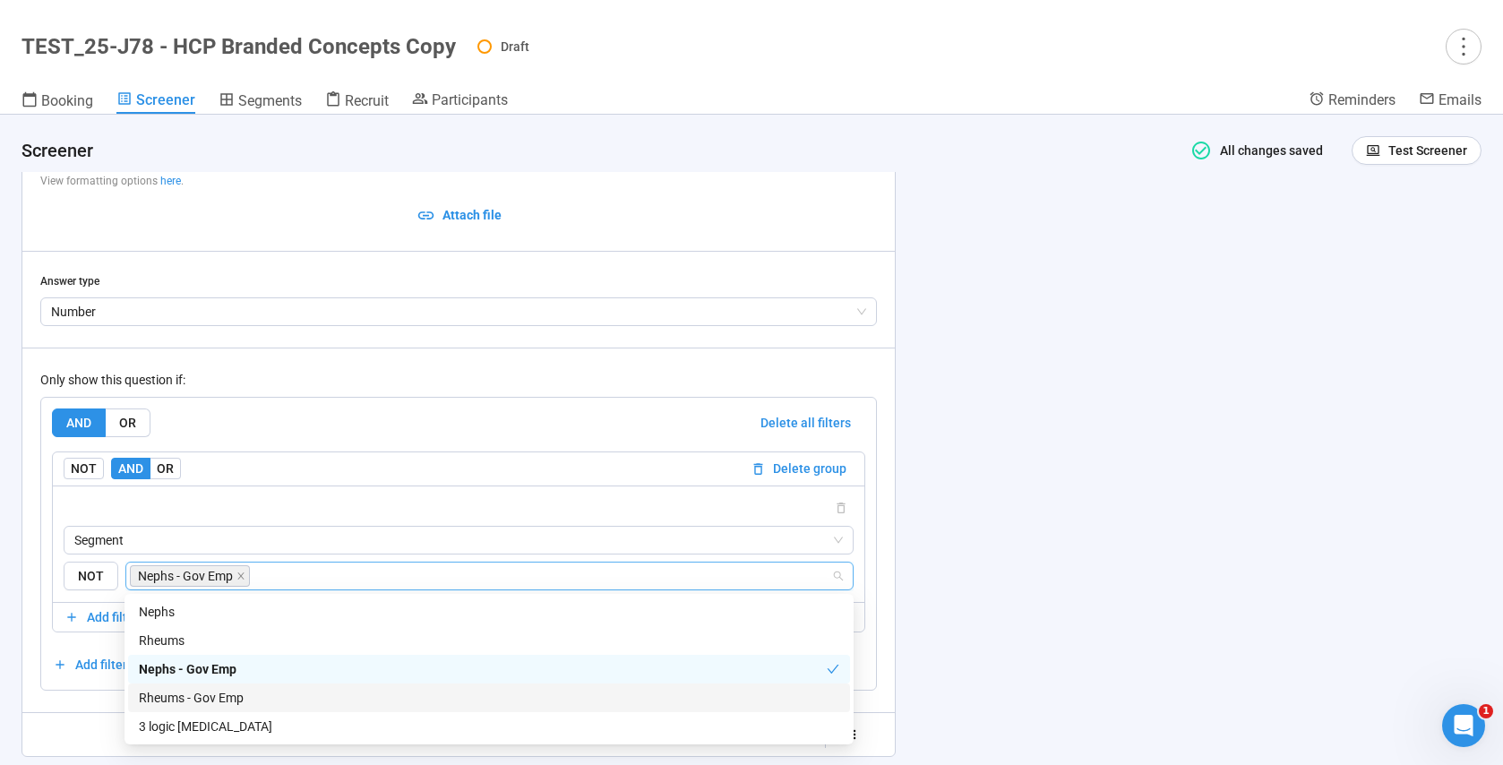
click at [210, 694] on div "Rheums - Gov Emp" at bounding box center [489, 698] width 700 height 20
click at [23, 684] on div "**********" at bounding box center [458, 358] width 872 height 794
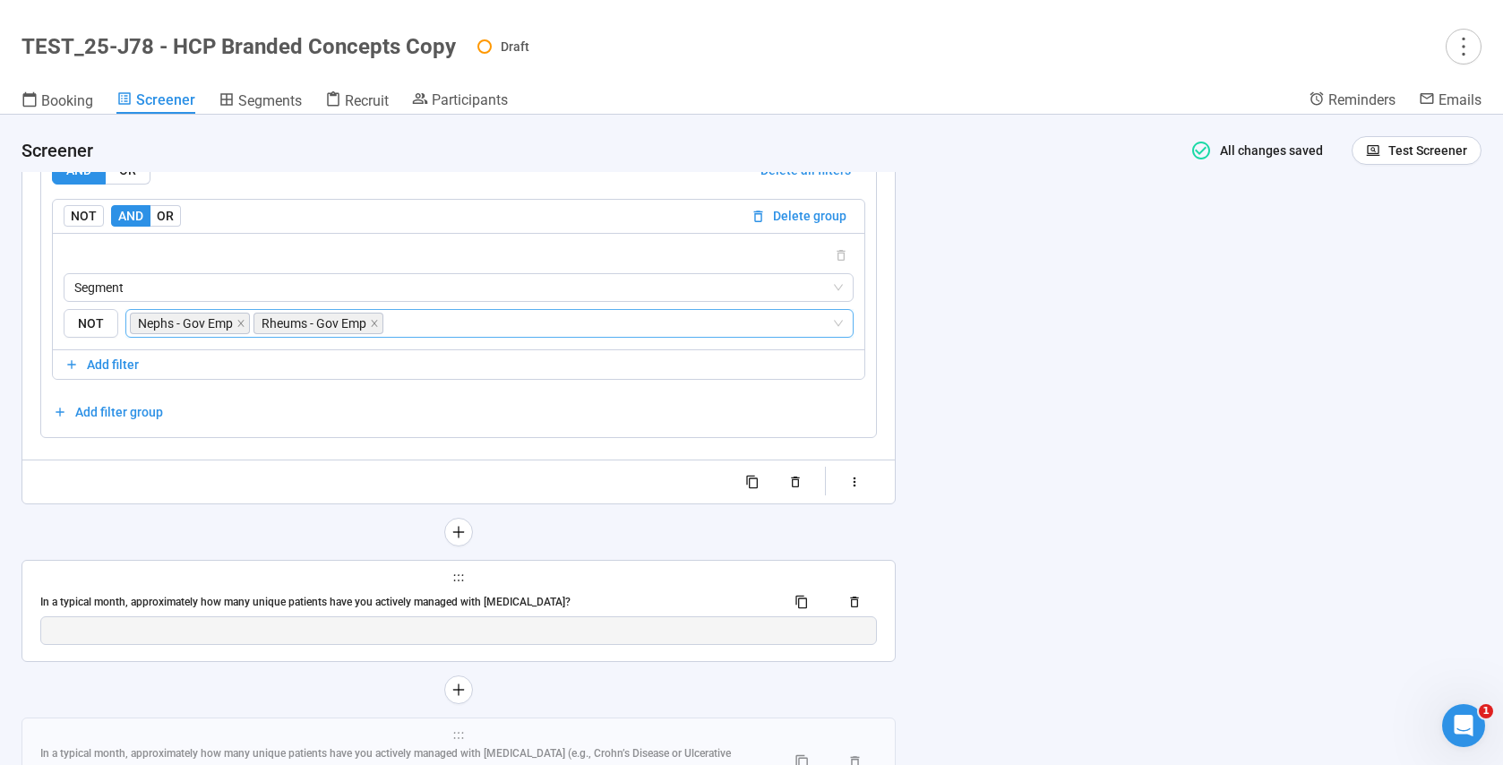
click at [145, 602] on div "In a typical month, approximately how many unique patients have you actively ma…" at bounding box center [405, 602] width 731 height 17
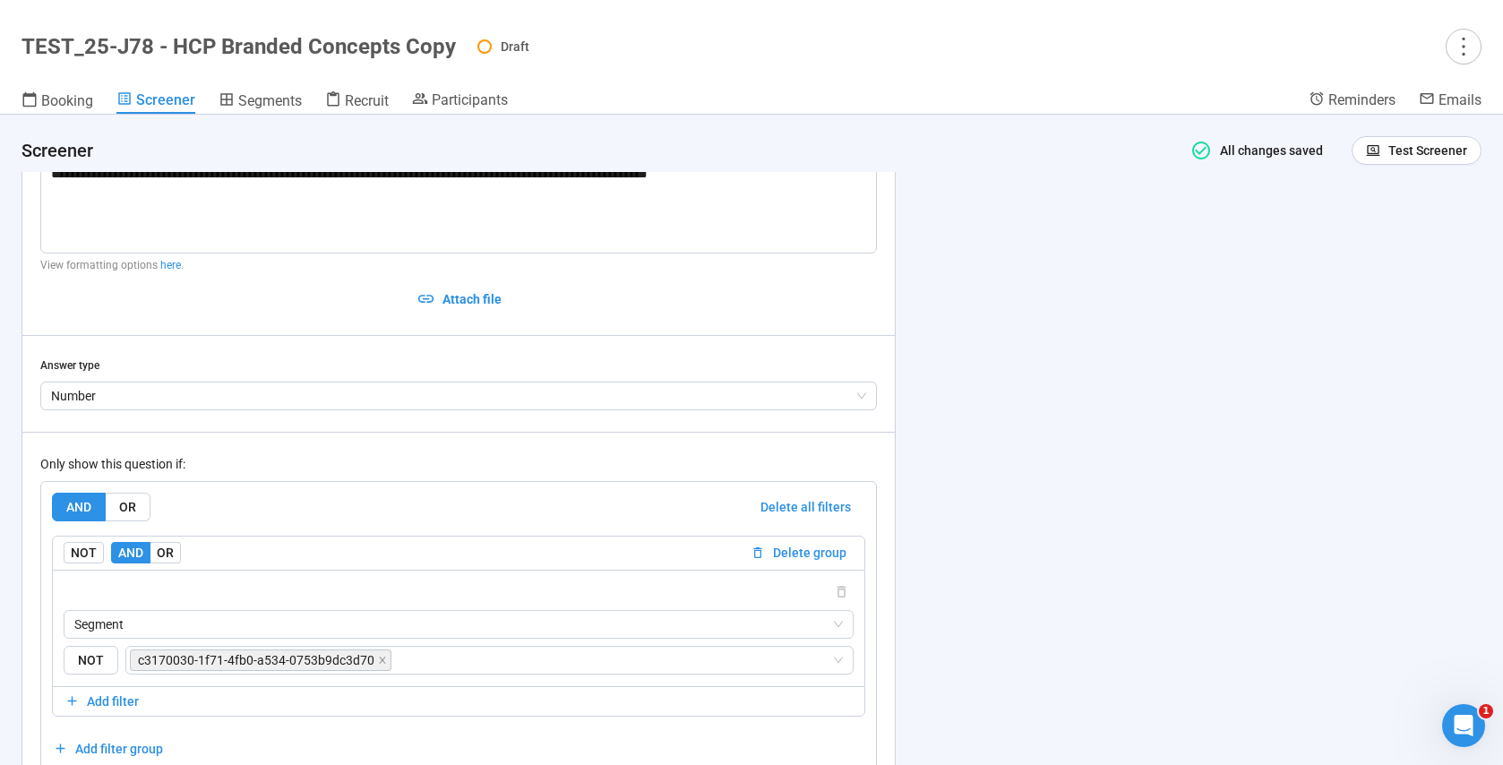
scroll to position [9913, 0]
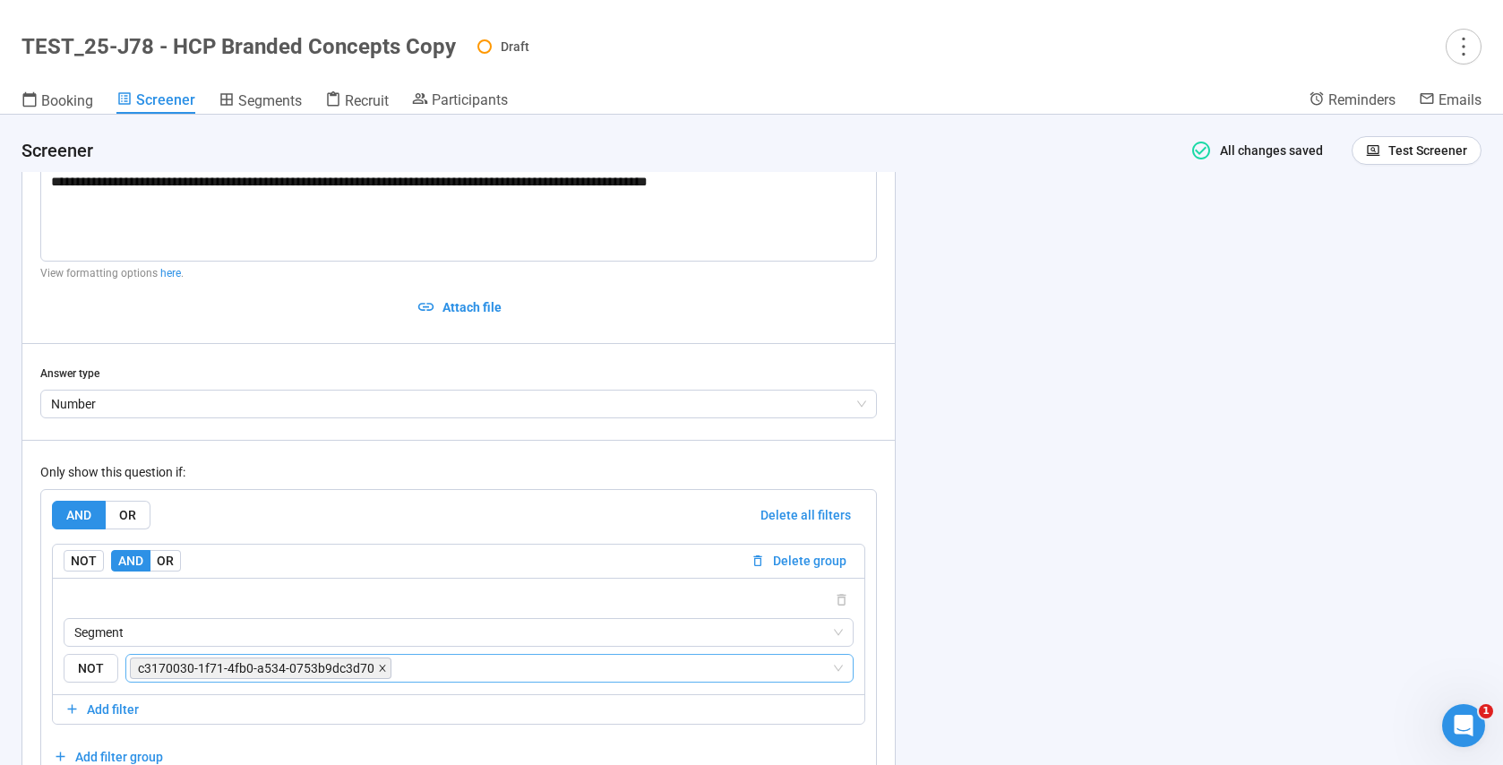
click at [378, 670] on icon "close" at bounding box center [382, 668] width 9 height 9
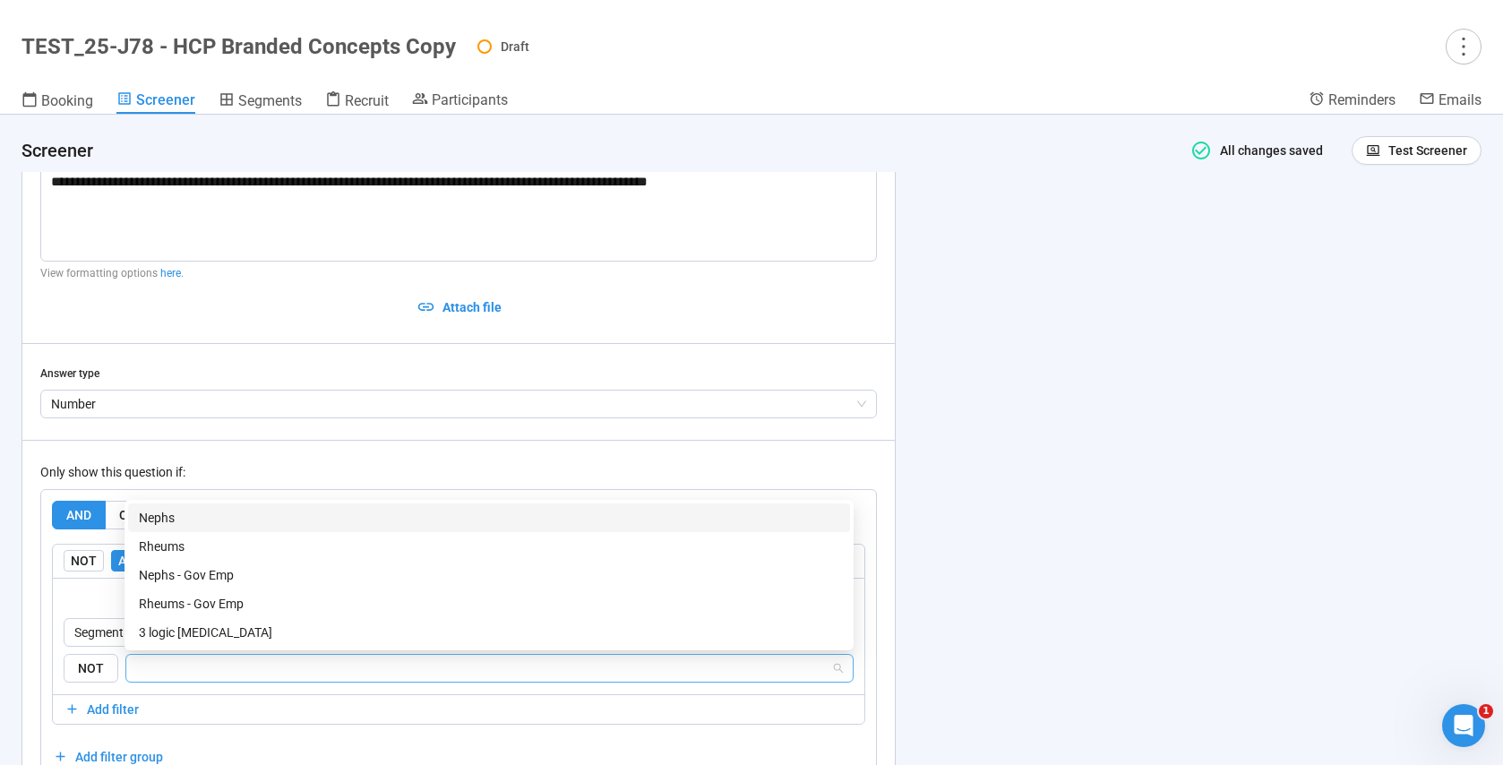
click at [308, 670] on input "search" at bounding box center [484, 667] width 694 height 21
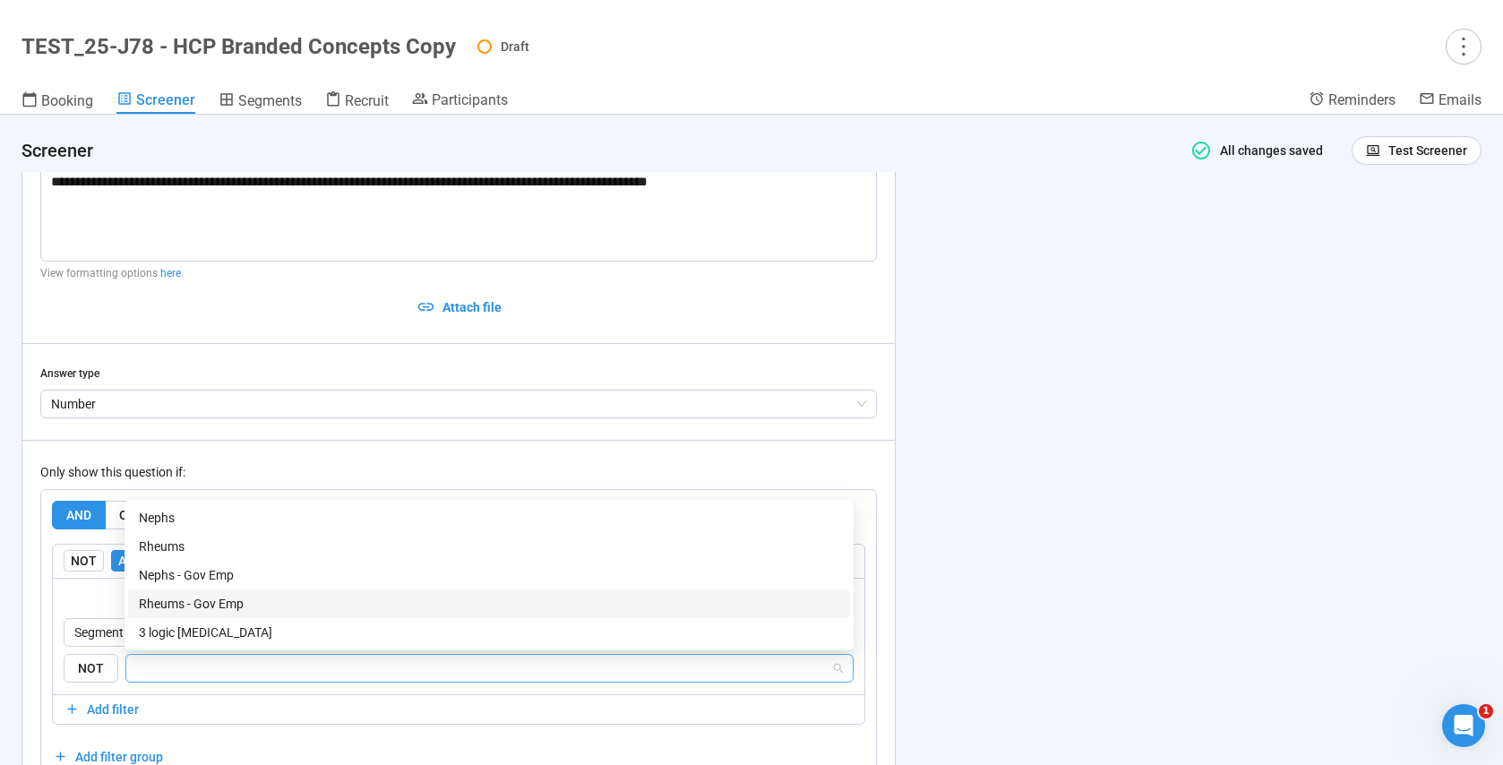
click at [256, 602] on div "Rheums - Gov Emp" at bounding box center [489, 604] width 700 height 20
click at [36, 631] on div "**********" at bounding box center [458, 482] width 872 height 733
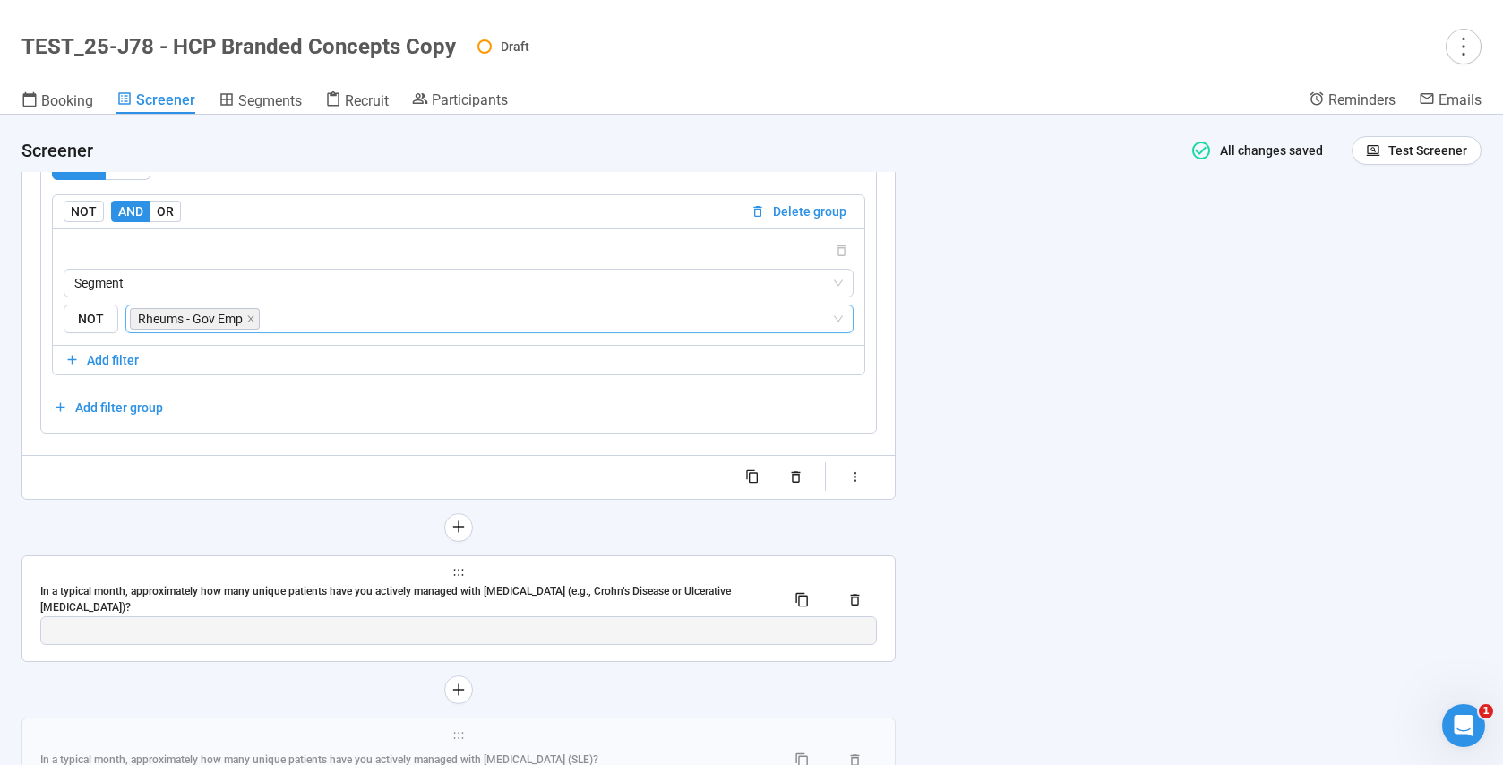
scroll to position [10266, 0]
click at [227, 593] on div "In a typical month, approximately how many unique patients have you actively ma…" at bounding box center [405, 596] width 731 height 34
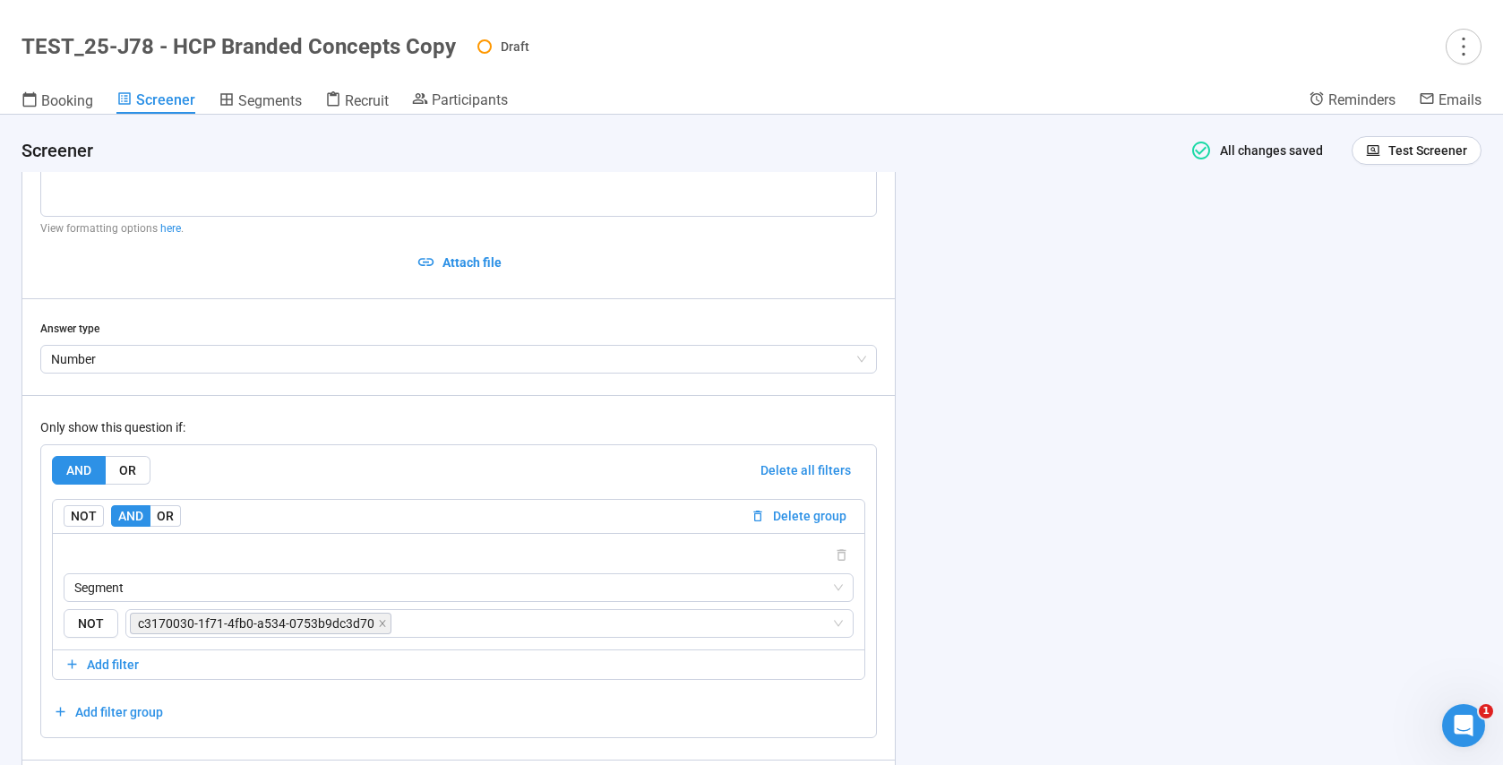
scroll to position [10071, 0]
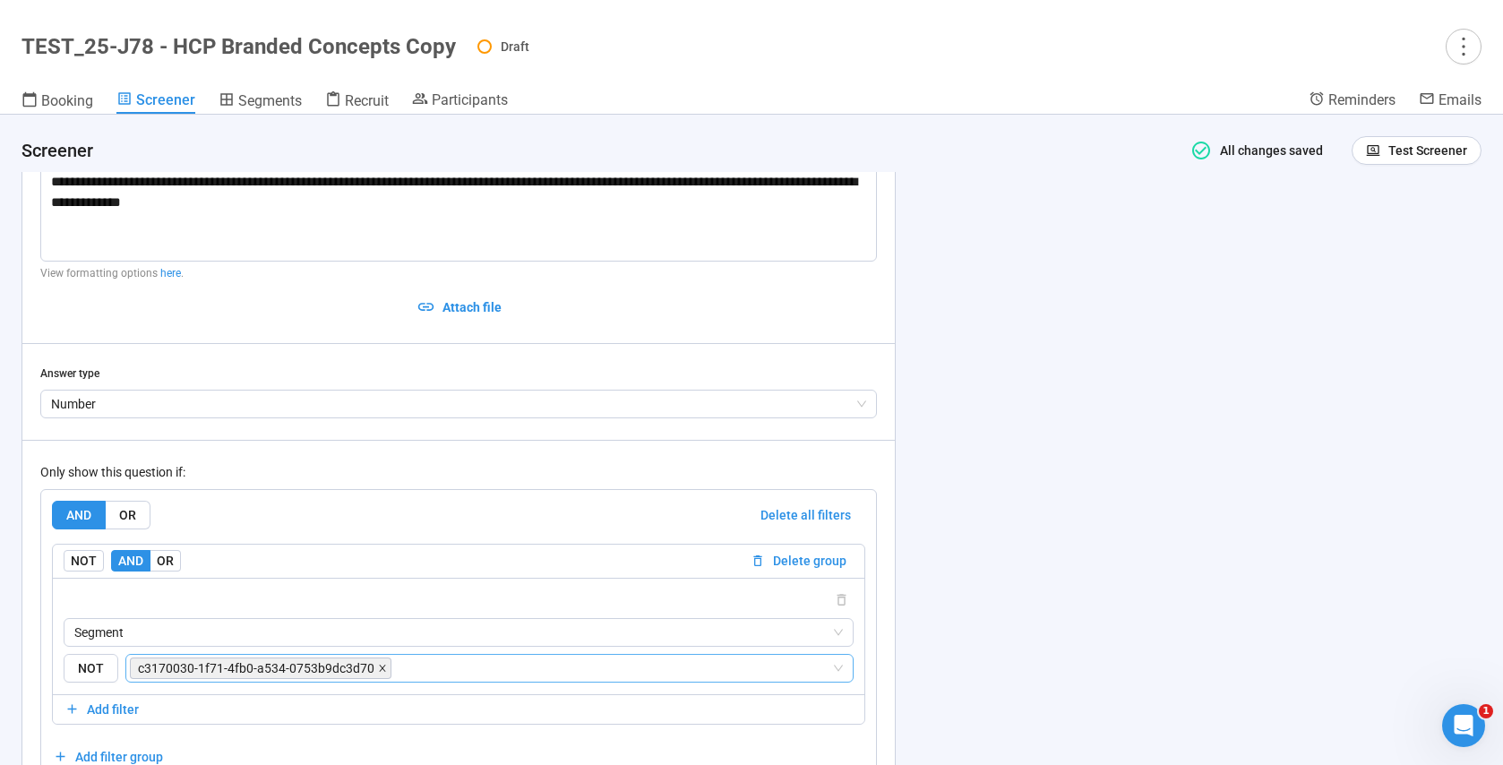
click at [378, 667] on icon "close" at bounding box center [382, 668] width 9 height 9
click at [289, 671] on input "search" at bounding box center [484, 667] width 694 height 21
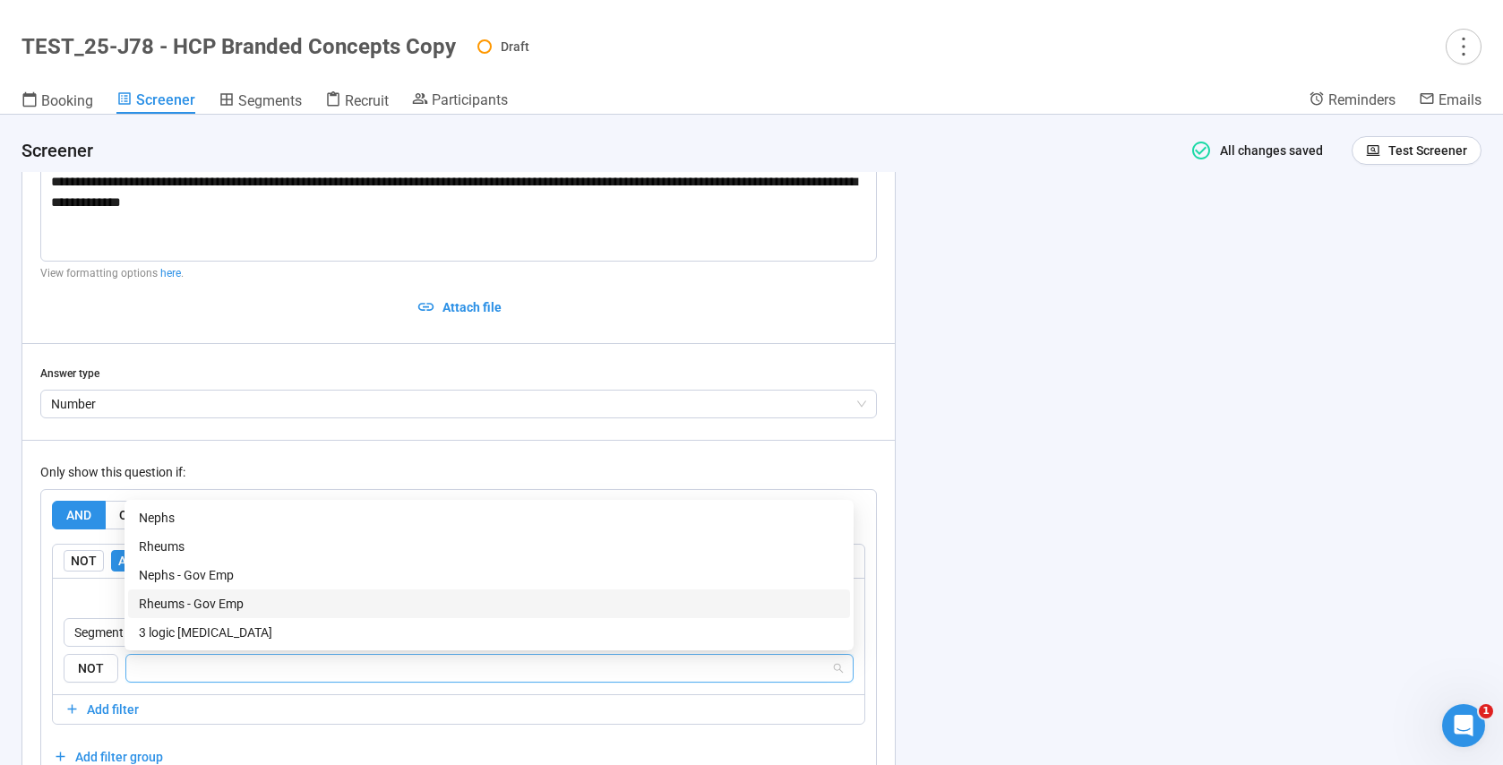
click at [240, 604] on div "Rheums - Gov Emp" at bounding box center [489, 604] width 700 height 20
click at [62, 597] on div "Segment NOT Rheums - Gov Emp" at bounding box center [458, 636] width 811 height 116
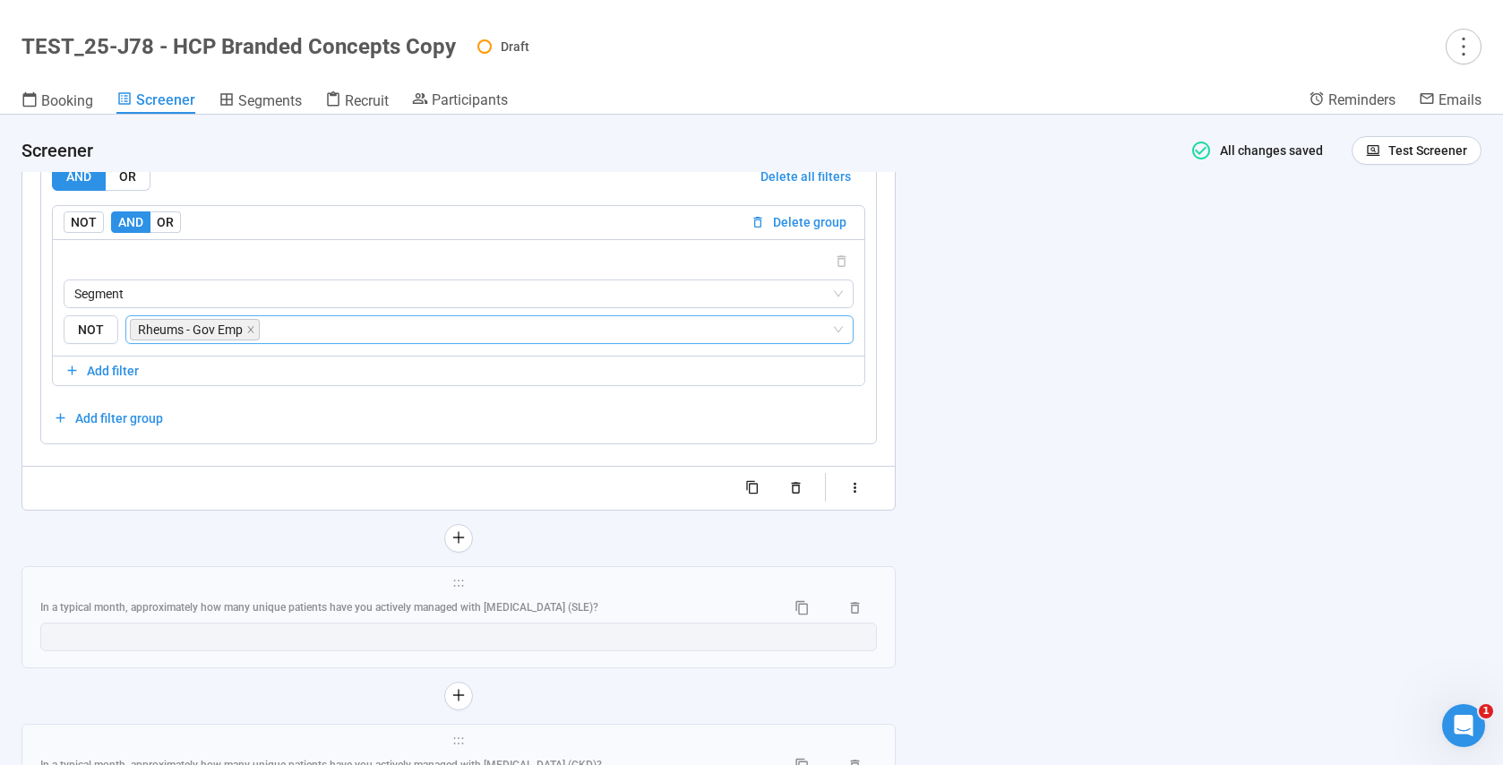
scroll to position [10506, 0]
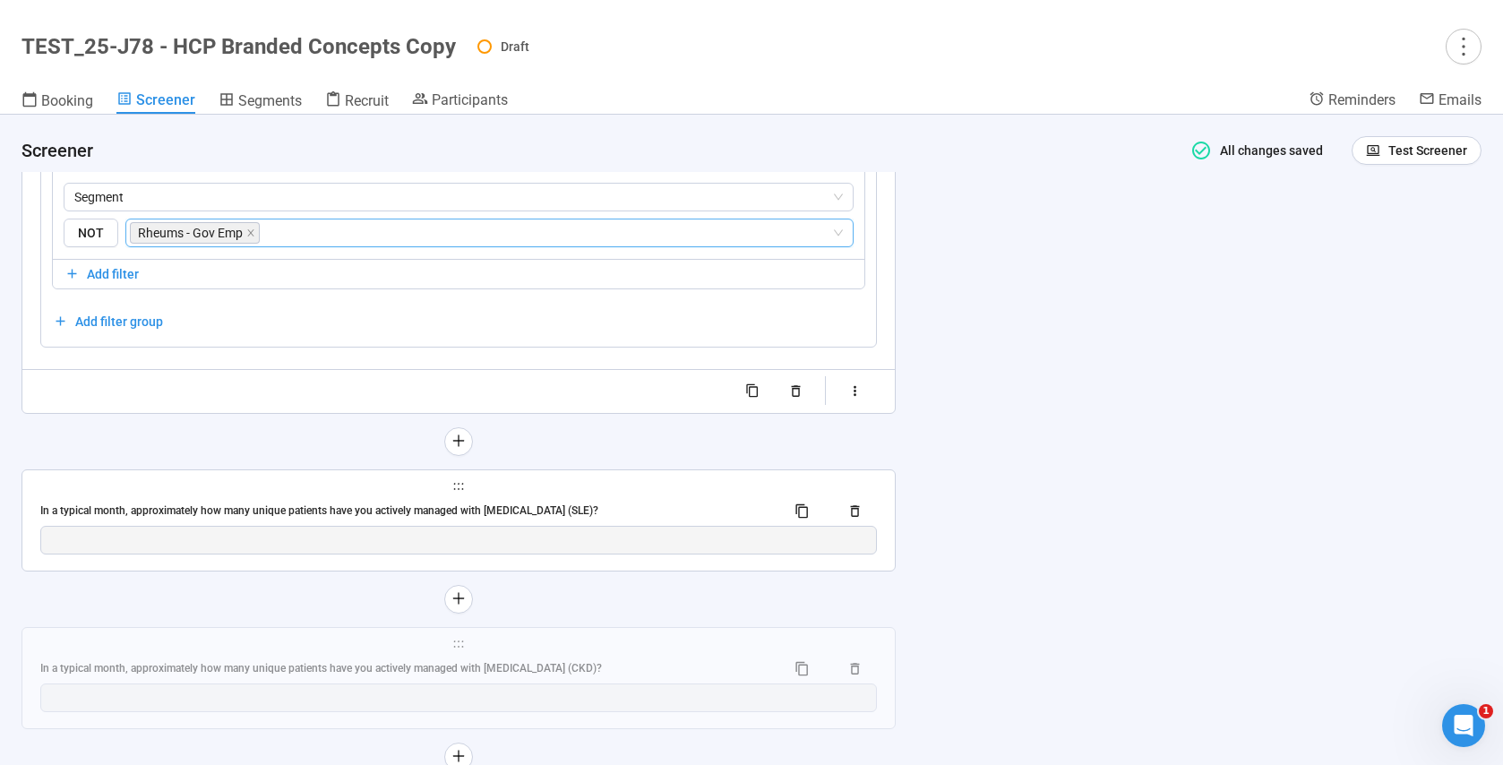
click at [288, 493] on span "holder" at bounding box center [458, 486] width 837 height 13
click at [351, 503] on div "In a typical month, approximately how many unique patients have you actively ma…" at bounding box center [405, 510] width 731 height 17
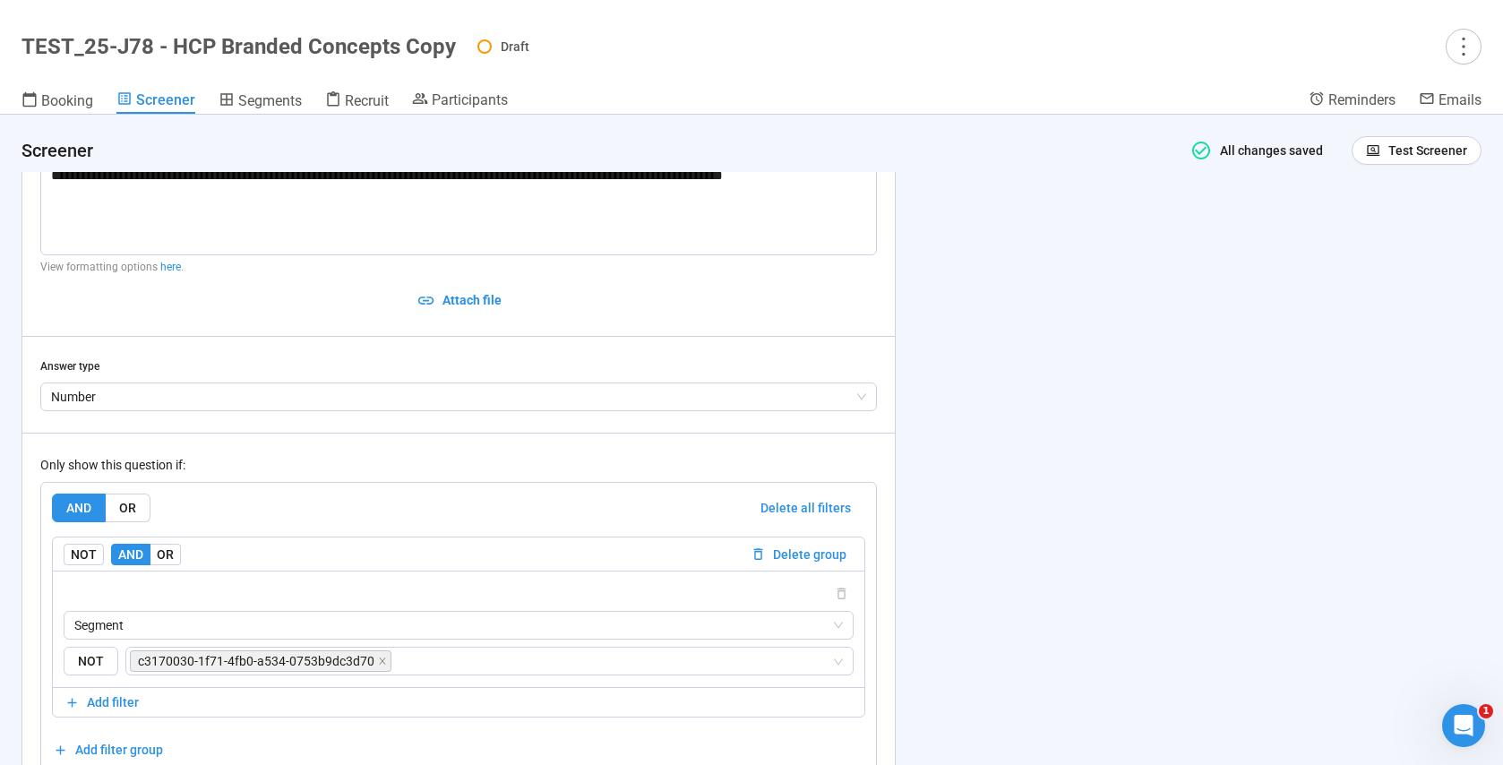
scroll to position [10234, 0]
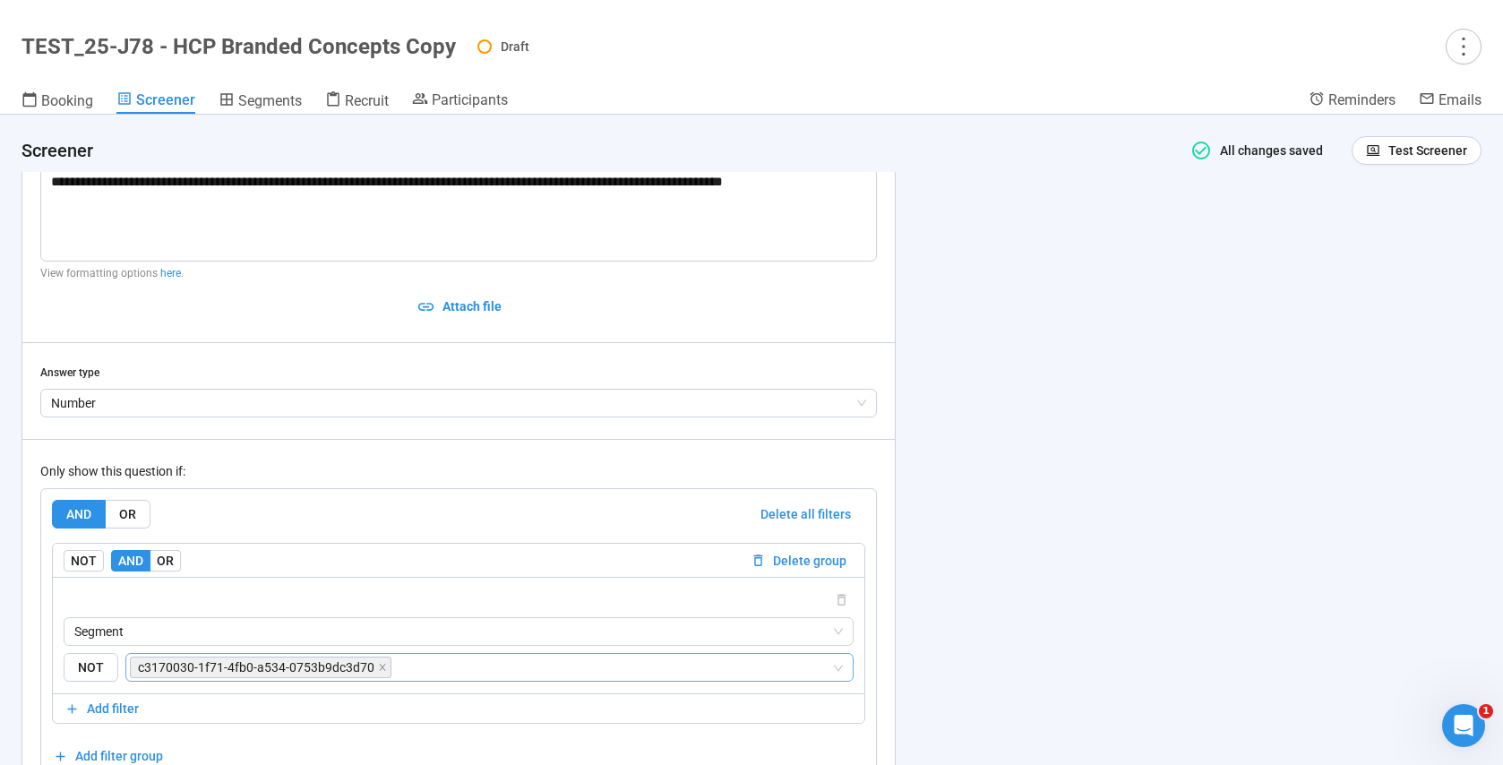
click at [378, 666] on icon "close" at bounding box center [382, 667] width 9 height 9
click at [395, 666] on input "search" at bounding box center [613, 667] width 436 height 21
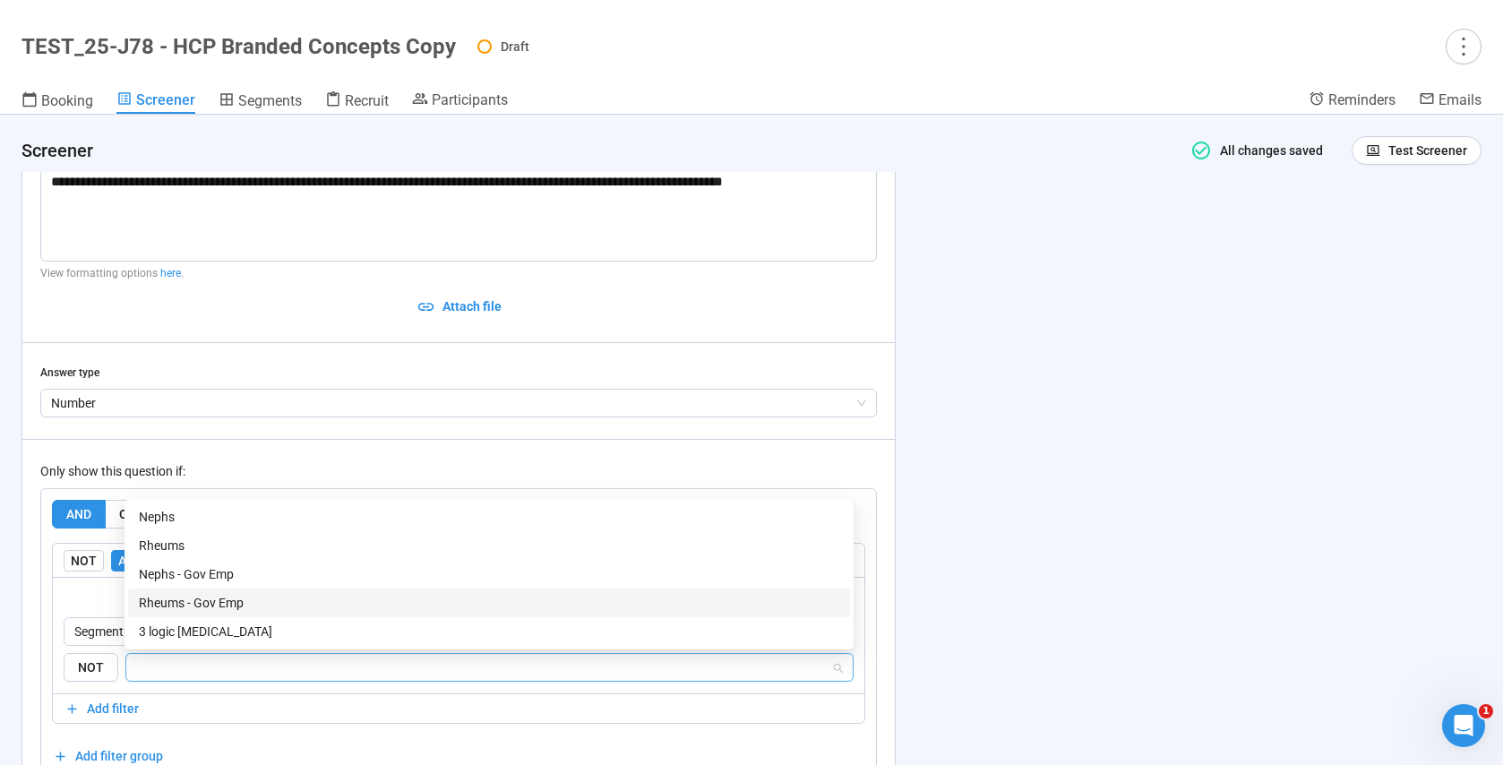
click at [224, 607] on div "Rheums - Gov Emp" at bounding box center [489, 603] width 700 height 20
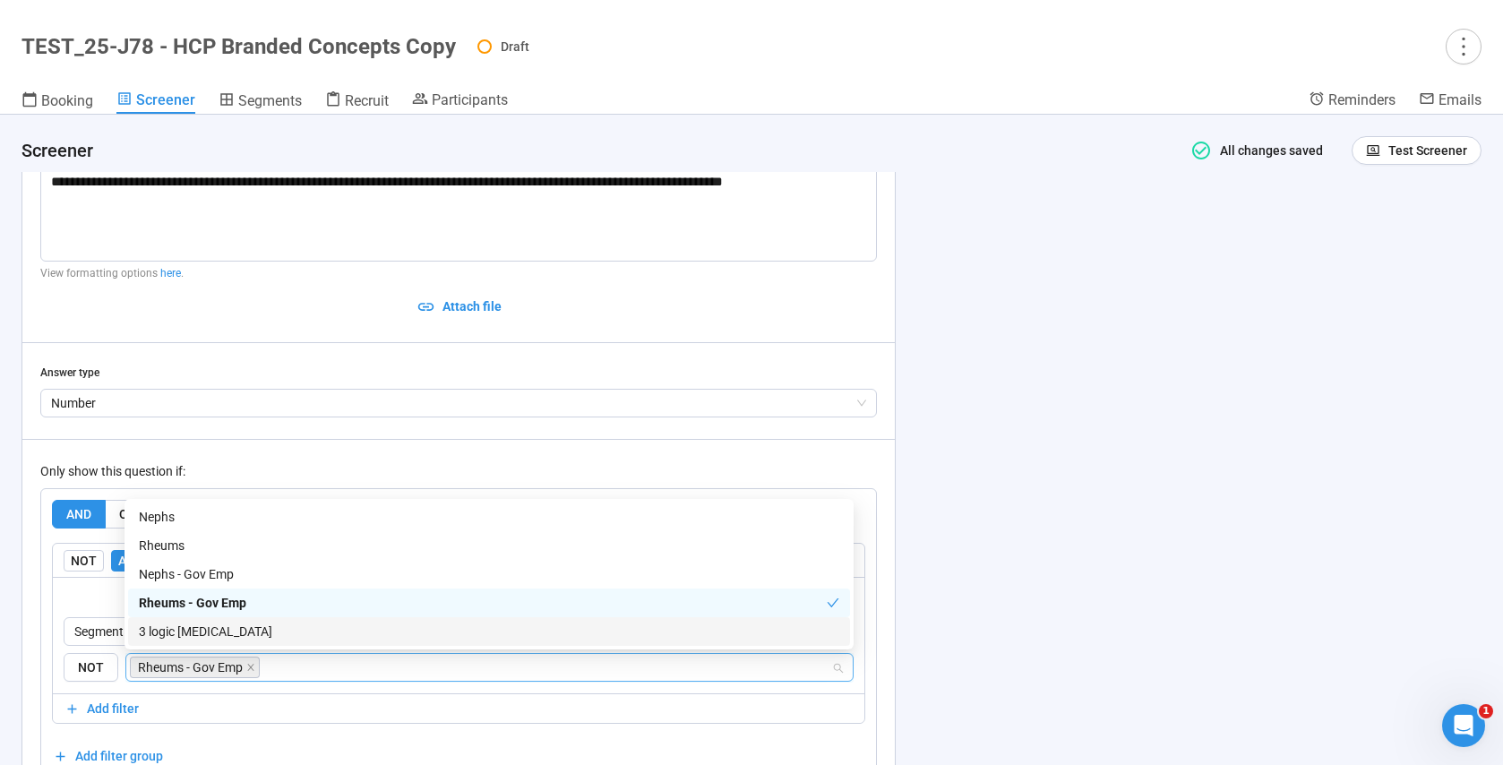
click at [32, 634] on div "**********" at bounding box center [458, 482] width 872 height 733
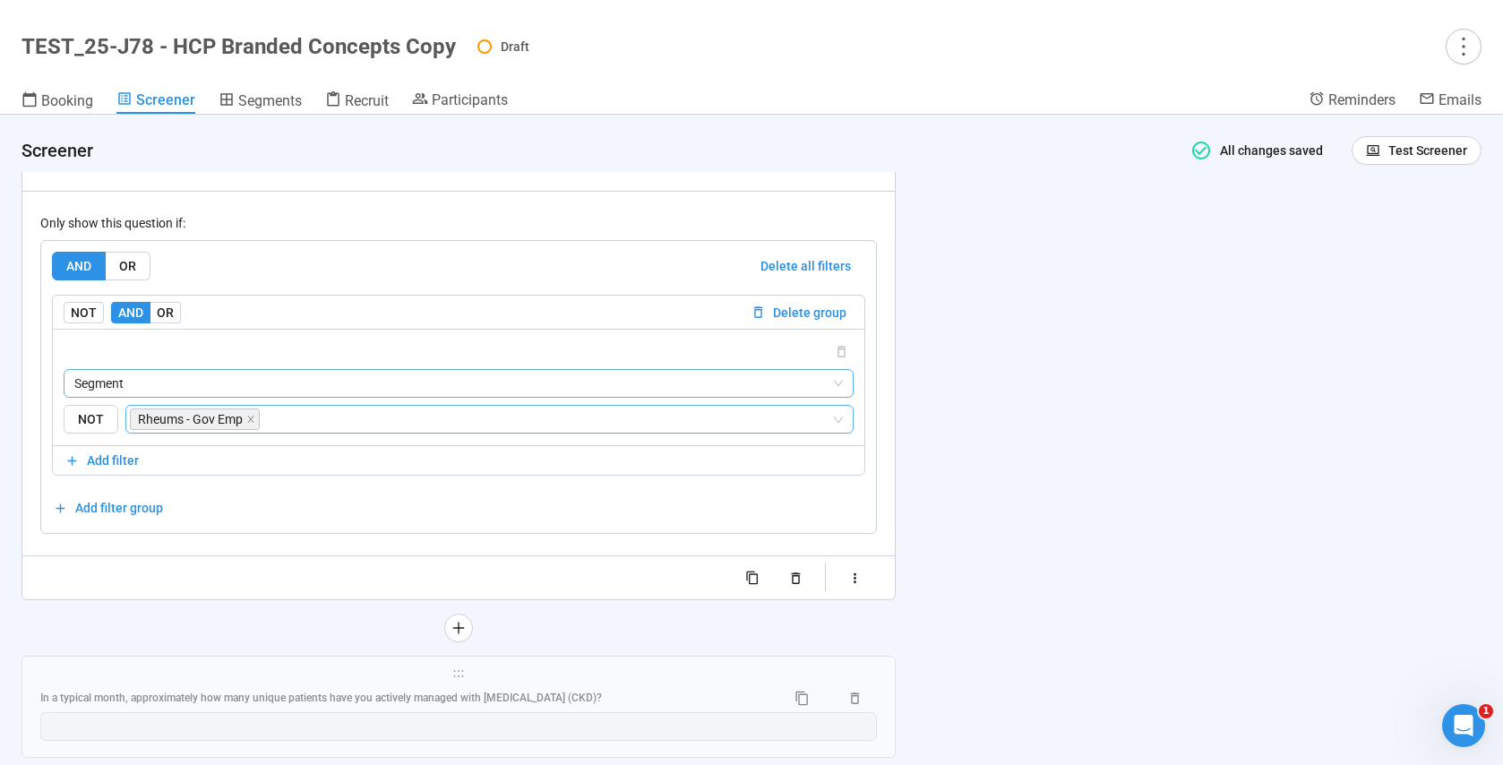
scroll to position [10489, 0]
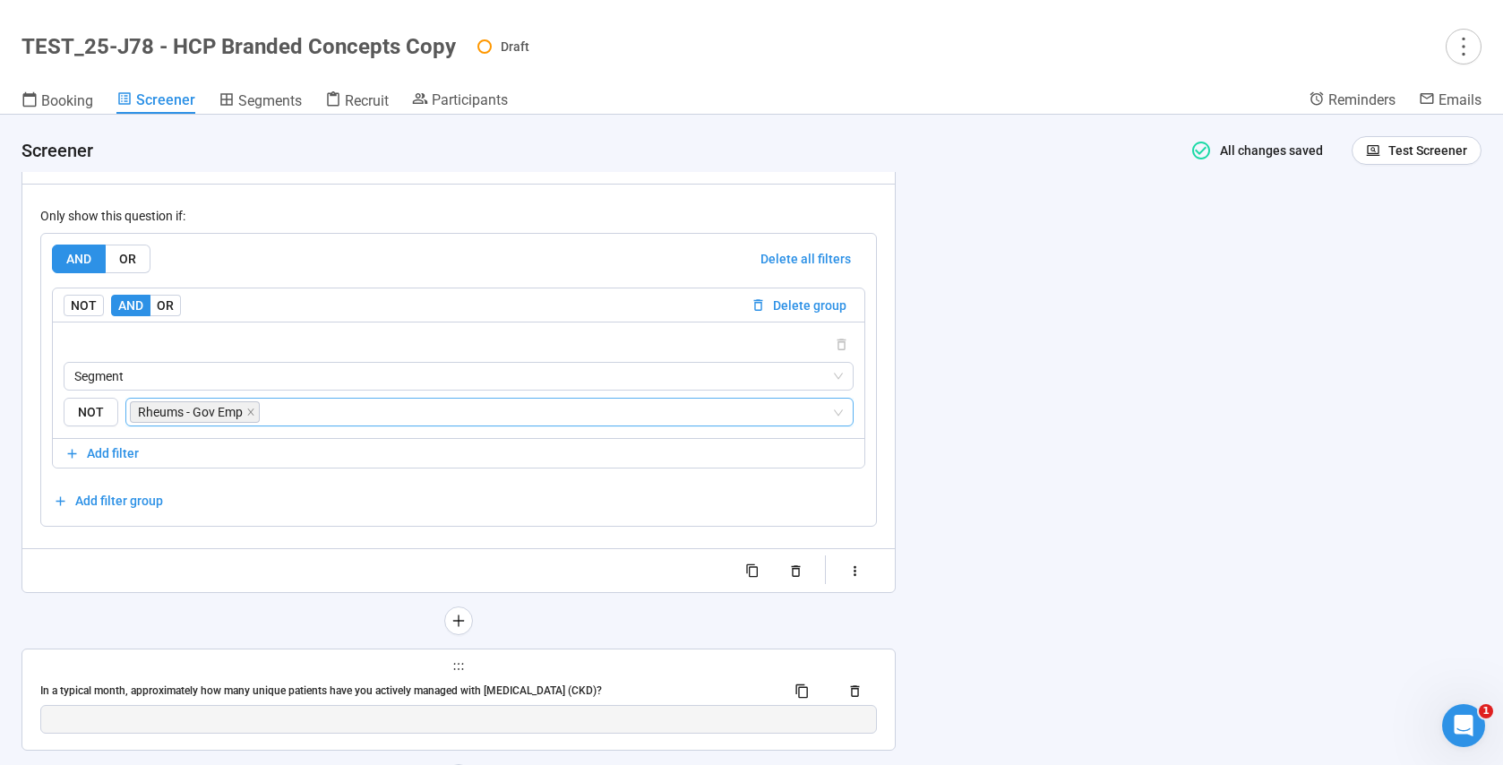
click at [225, 677] on div "In a typical month, approximately how many unique patients have you actively ma…" at bounding box center [458, 690] width 837 height 29
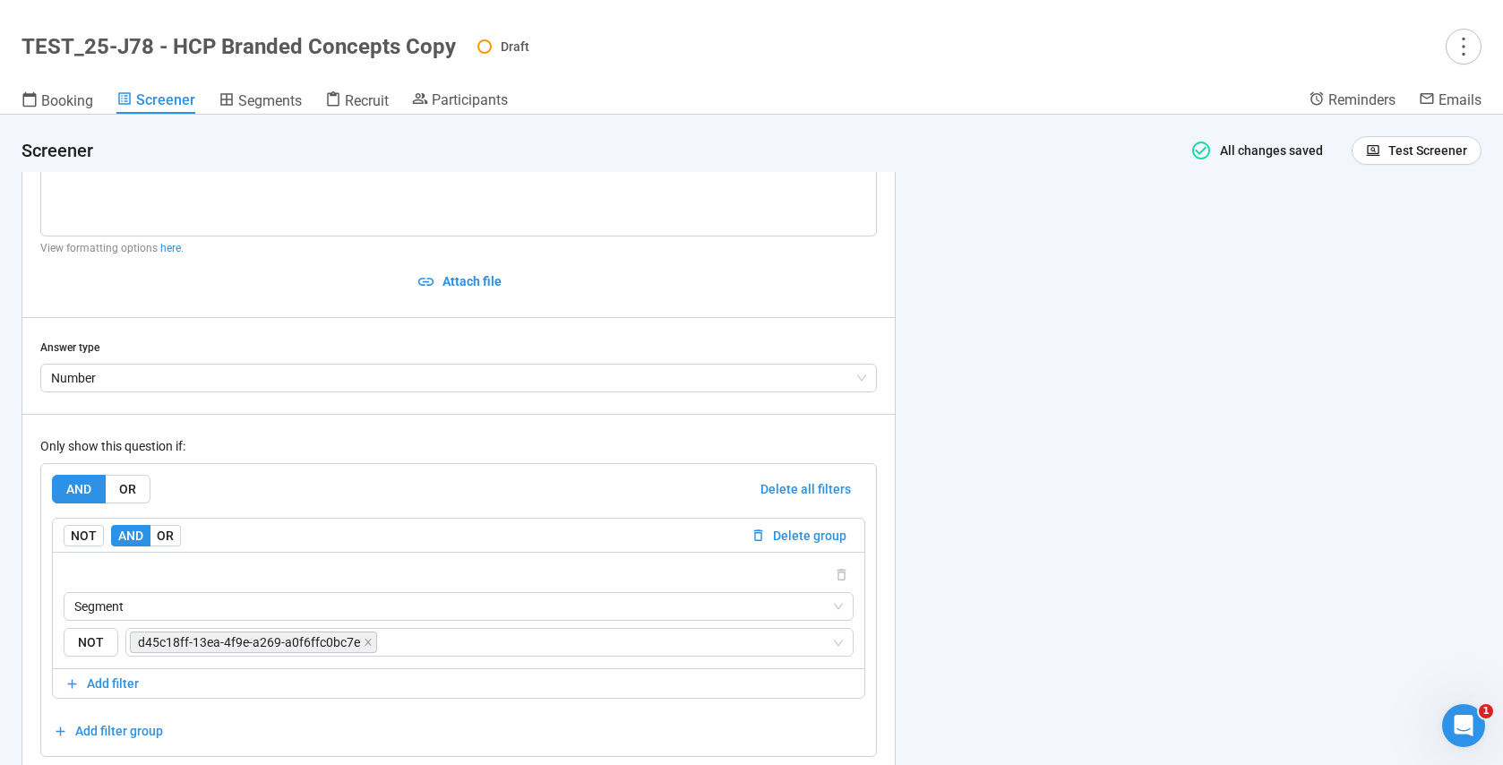
scroll to position [10418, 0]
click at [365, 639] on icon "close" at bounding box center [368, 641] width 6 height 6
click at [311, 645] on input "search" at bounding box center [484, 640] width 694 height 21
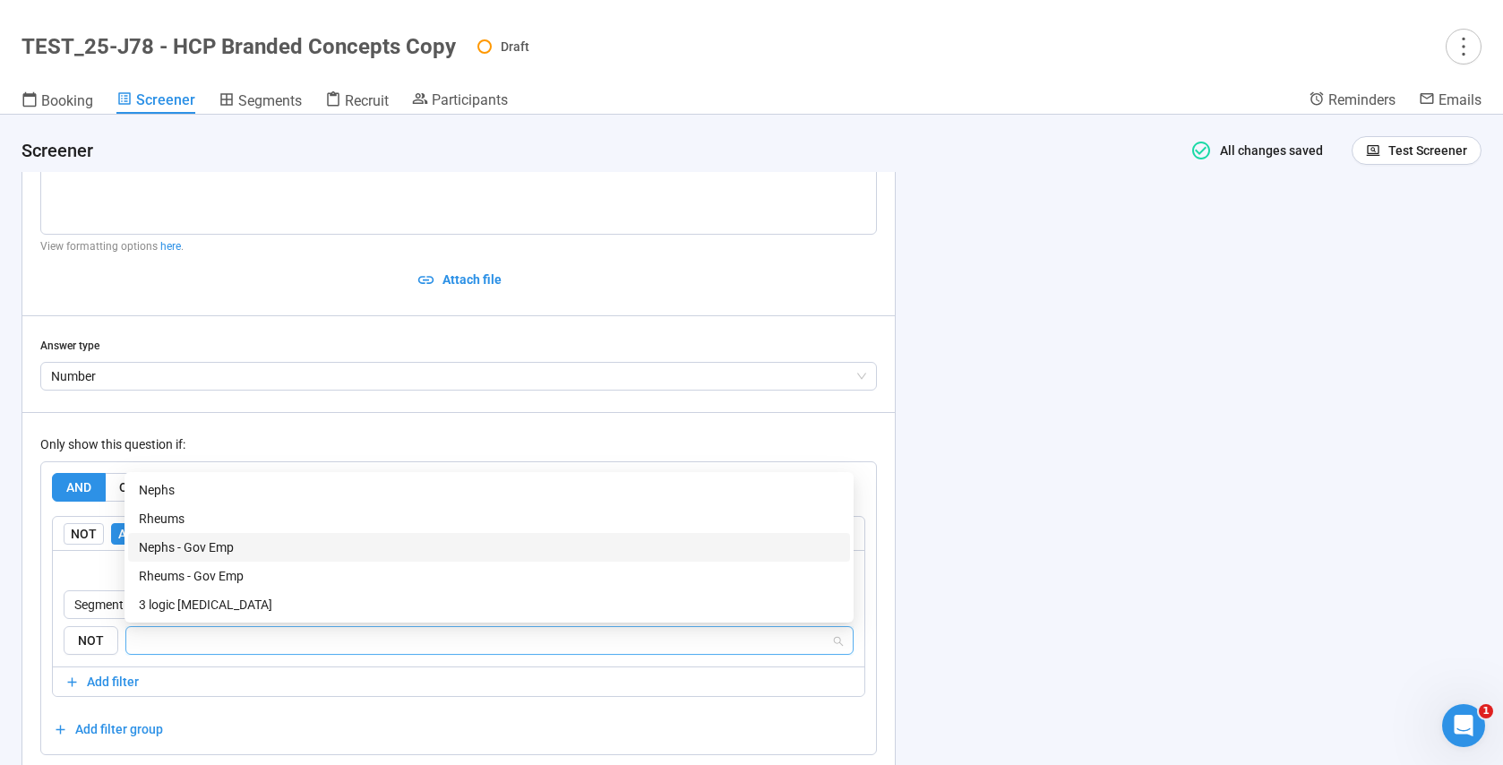
click at [167, 552] on div "Nephs - Gov Emp" at bounding box center [489, 547] width 700 height 20
click at [30, 583] on div "**********" at bounding box center [458, 455] width 872 height 733
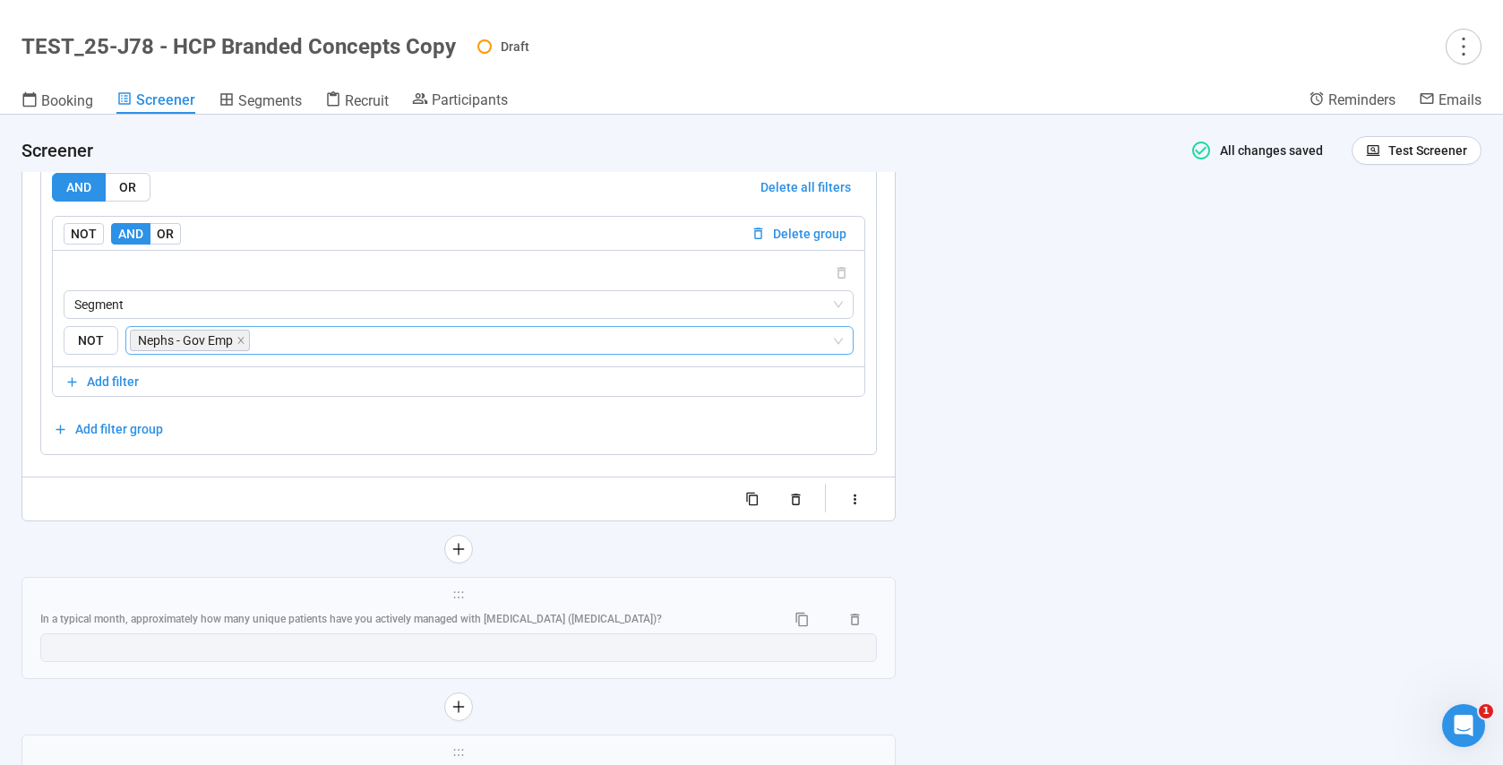
scroll to position [10813, 0]
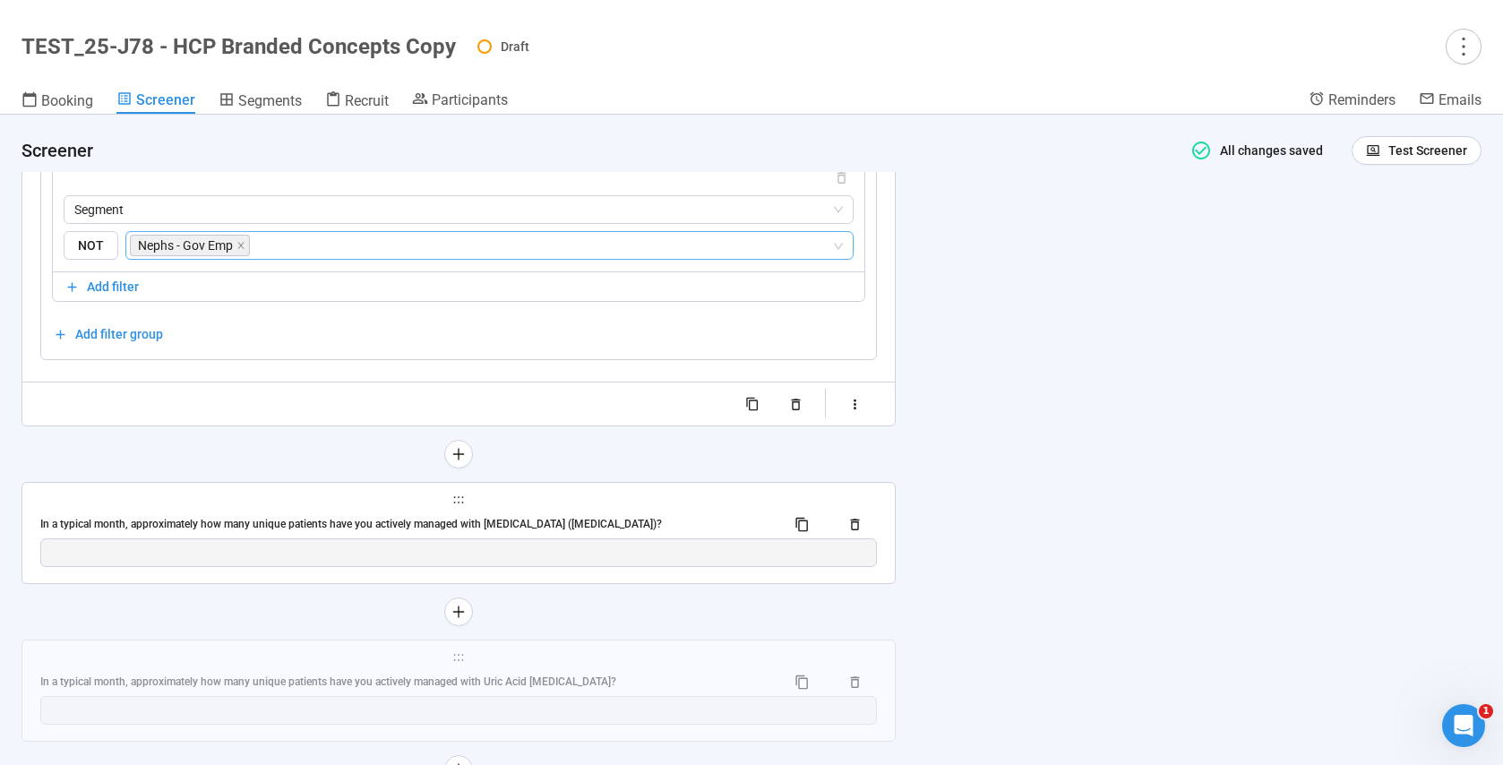
click at [355, 530] on div "In a typical month, approximately how many unique patients have you actively ma…" at bounding box center [405, 524] width 731 height 17
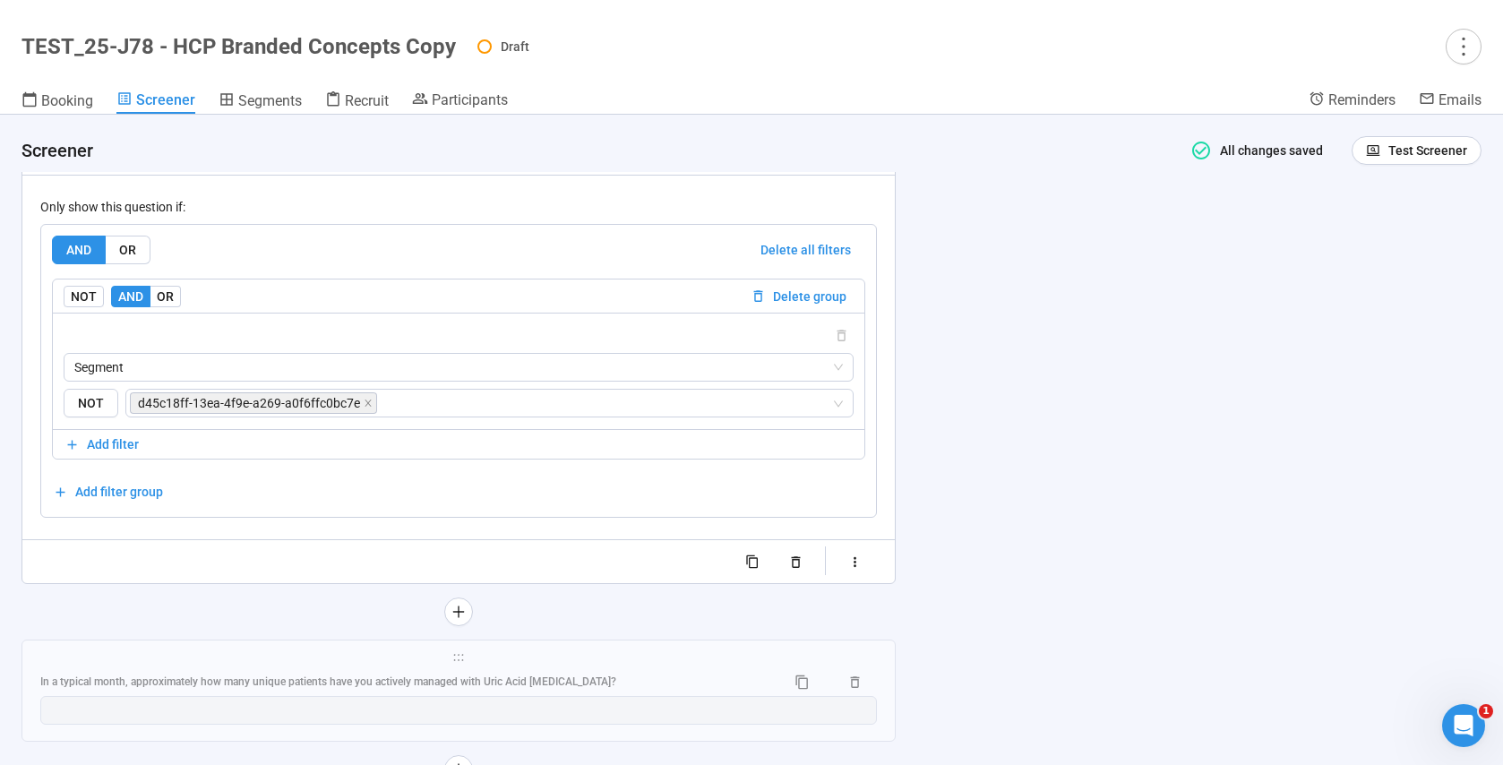
click at [349, 525] on div "**********" at bounding box center [458, 227] width 837 height 699
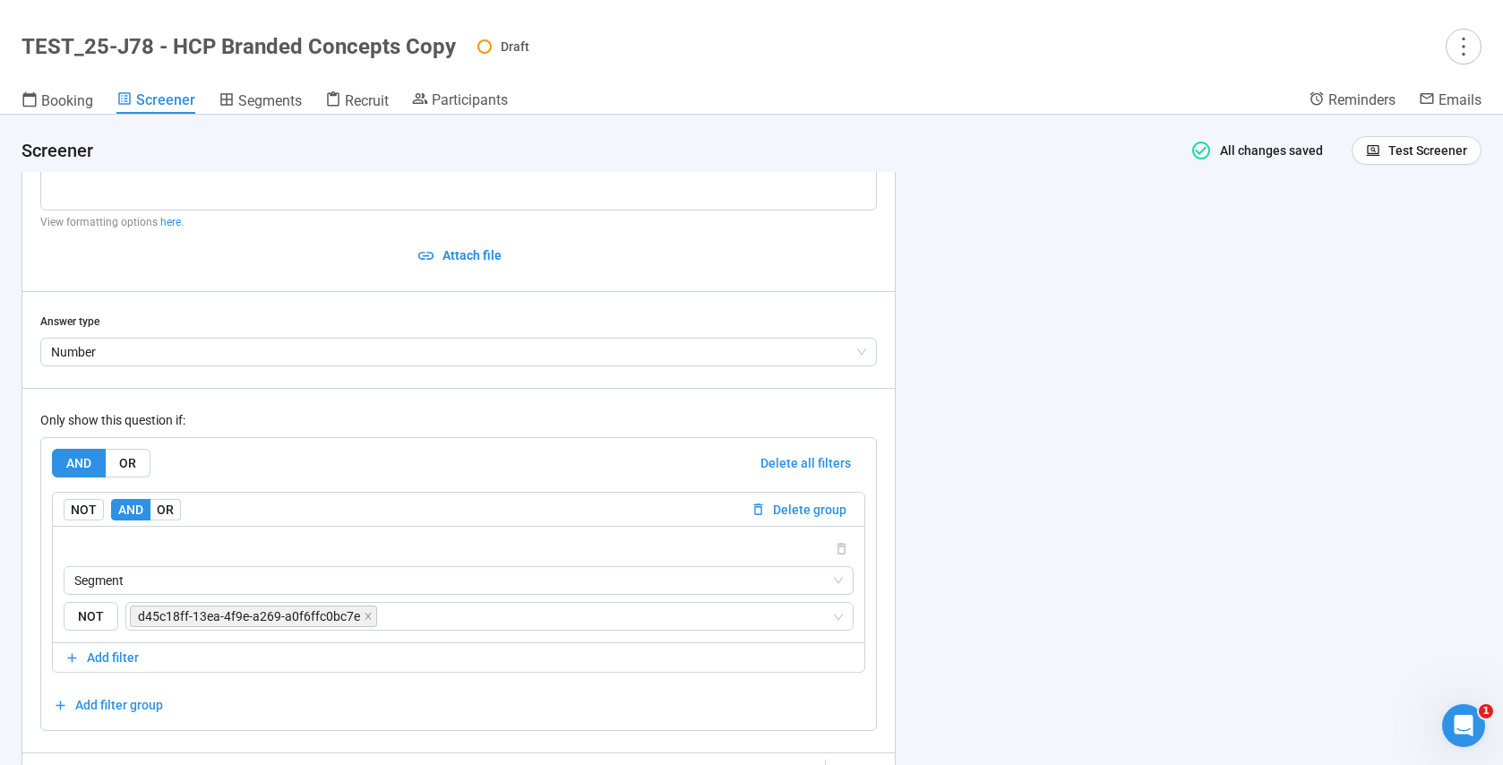
scroll to position [10631, 0]
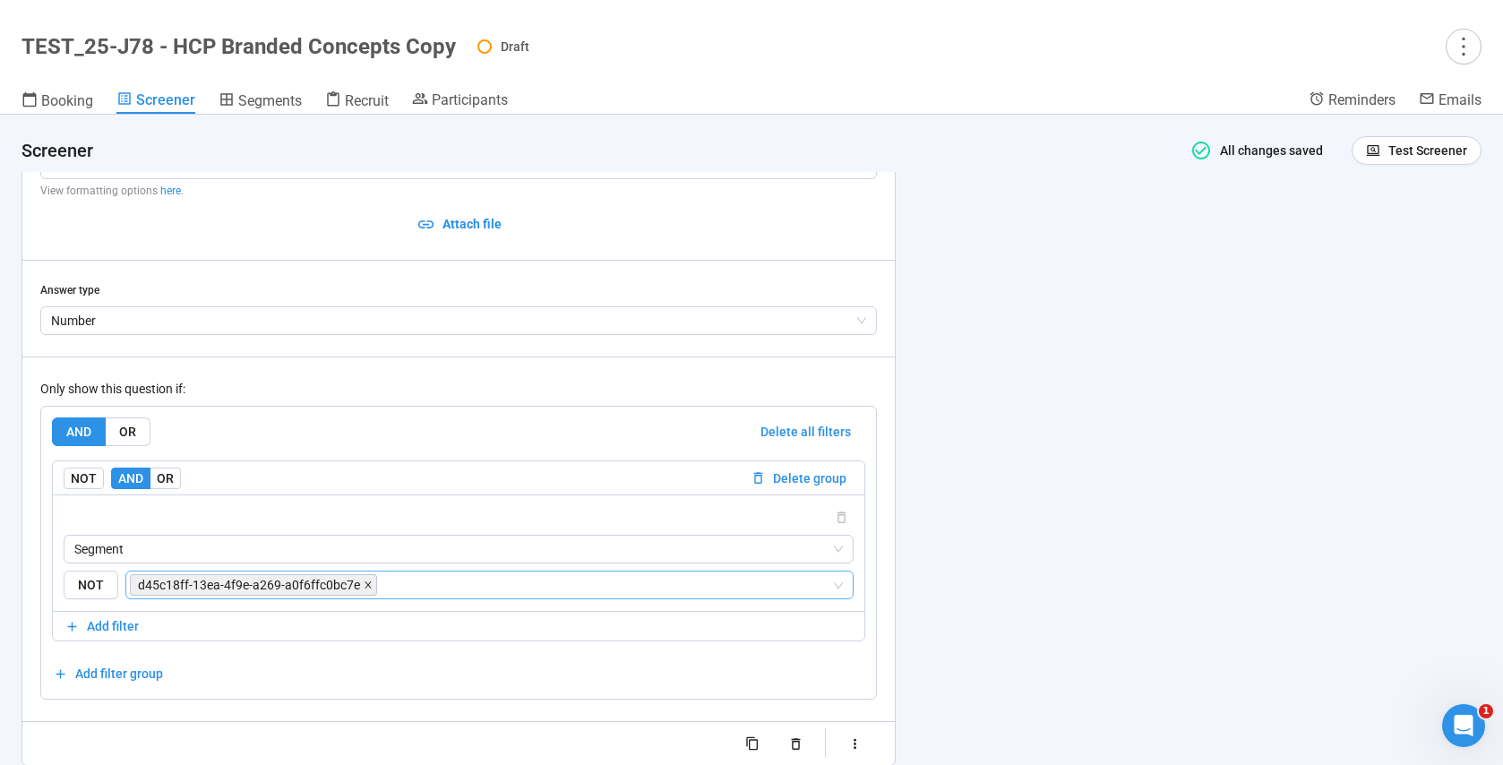
click at [365, 586] on icon "close" at bounding box center [368, 584] width 9 height 9
click at [381, 586] on input "search" at bounding box center [606, 584] width 451 height 21
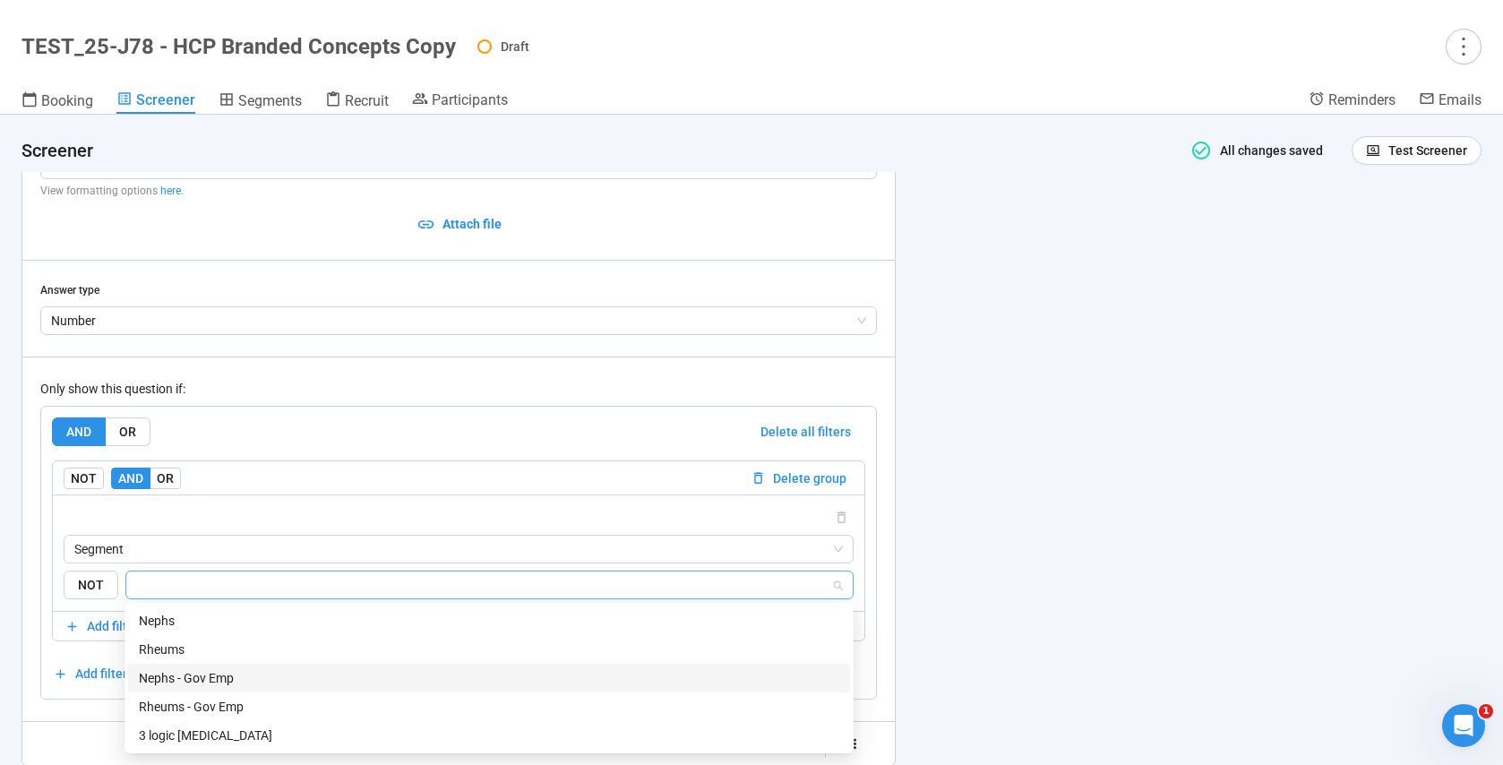
click at [221, 684] on div "Nephs - Gov Emp" at bounding box center [489, 678] width 700 height 20
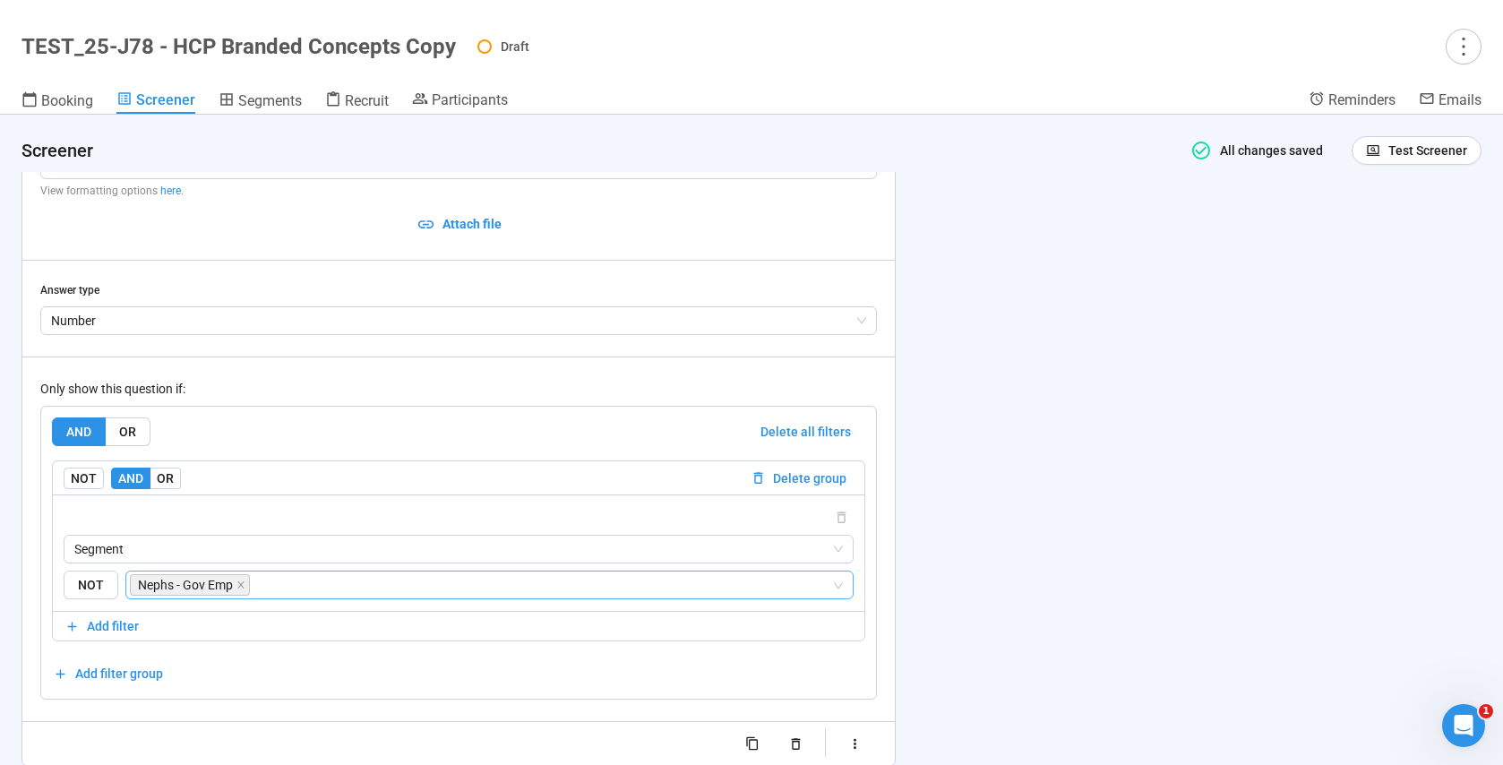
click at [25, 671] on div "**********" at bounding box center [458, 399] width 872 height 733
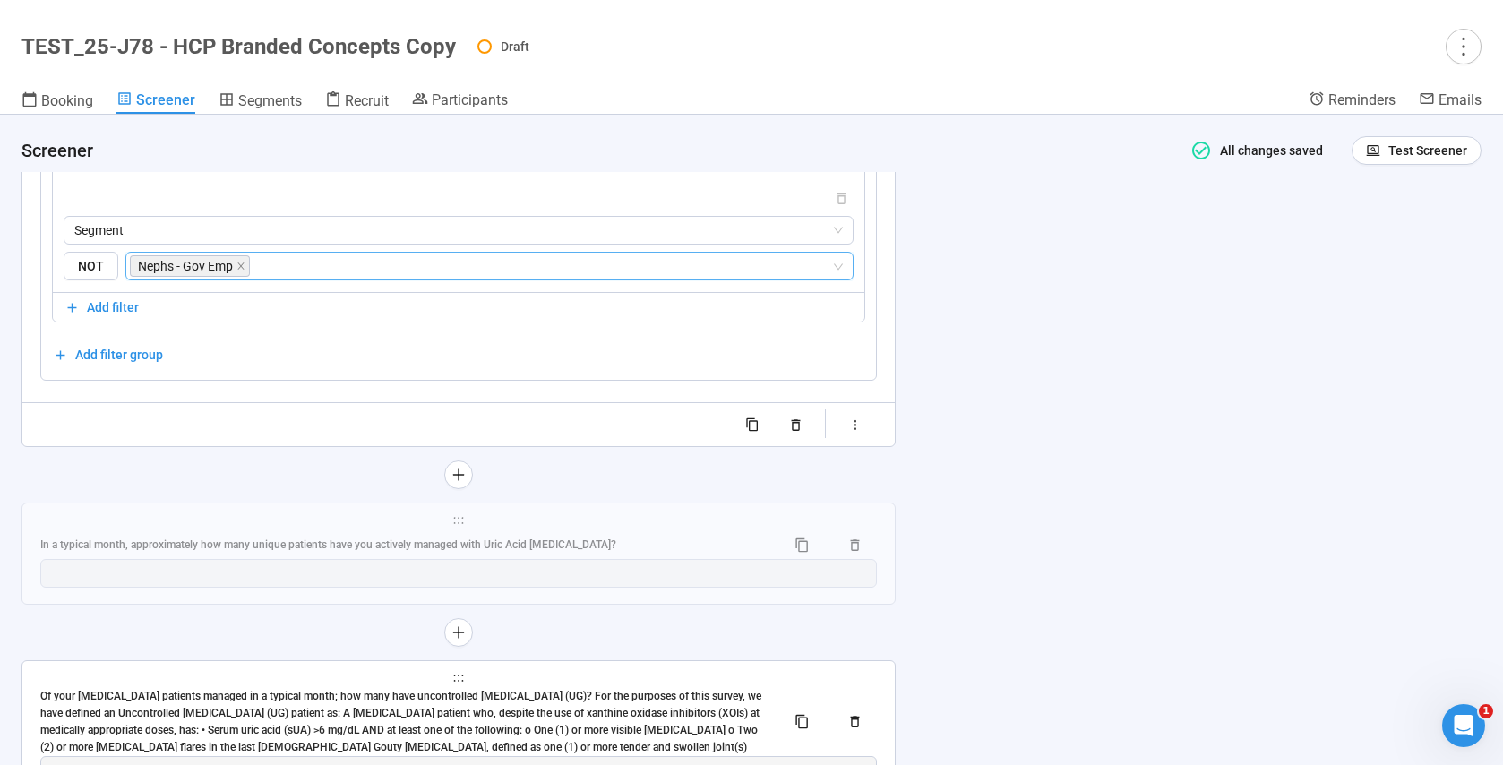
scroll to position [11061, 0]
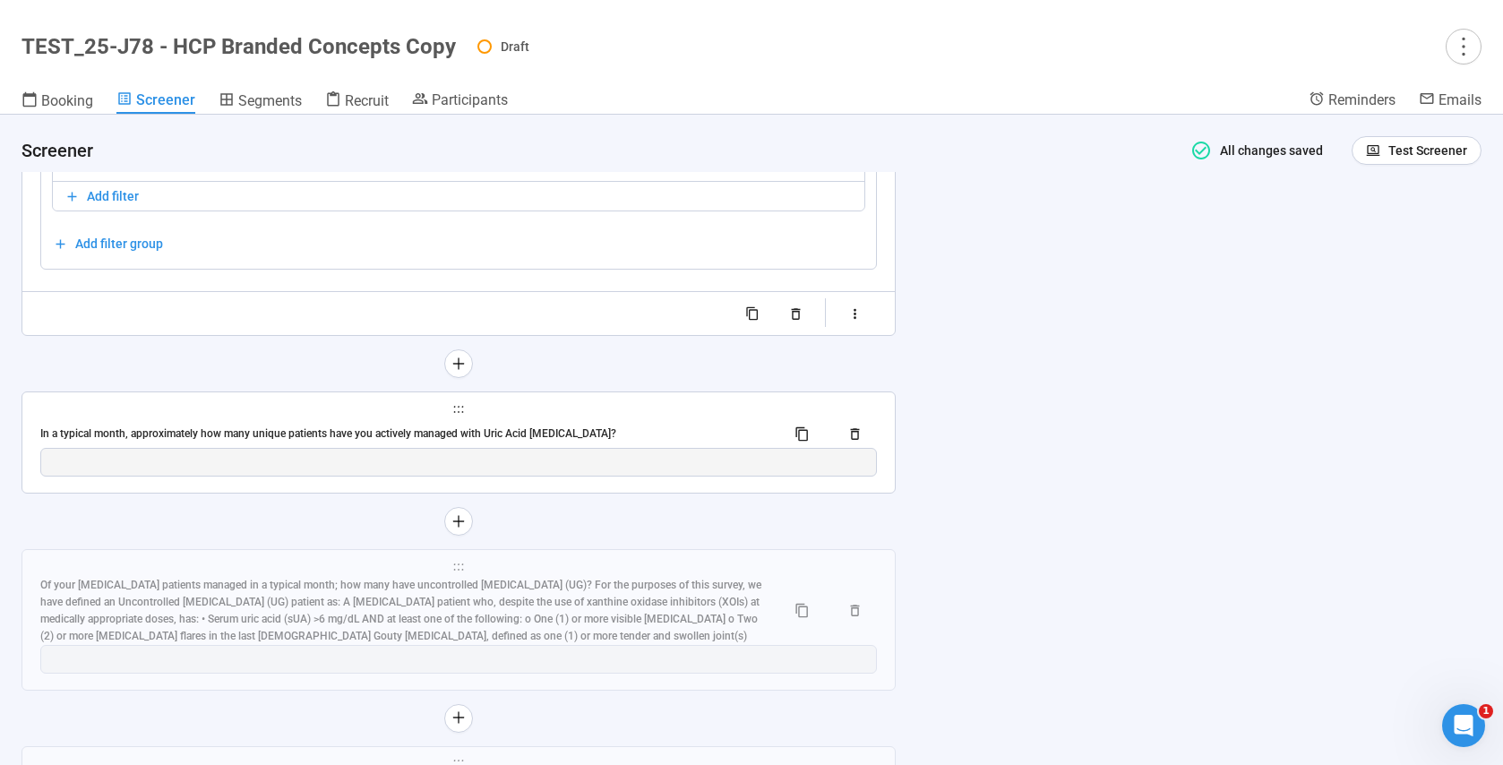
click at [134, 437] on div "In a typical month, approximately how many unique patients have you actively ma…" at bounding box center [405, 433] width 731 height 17
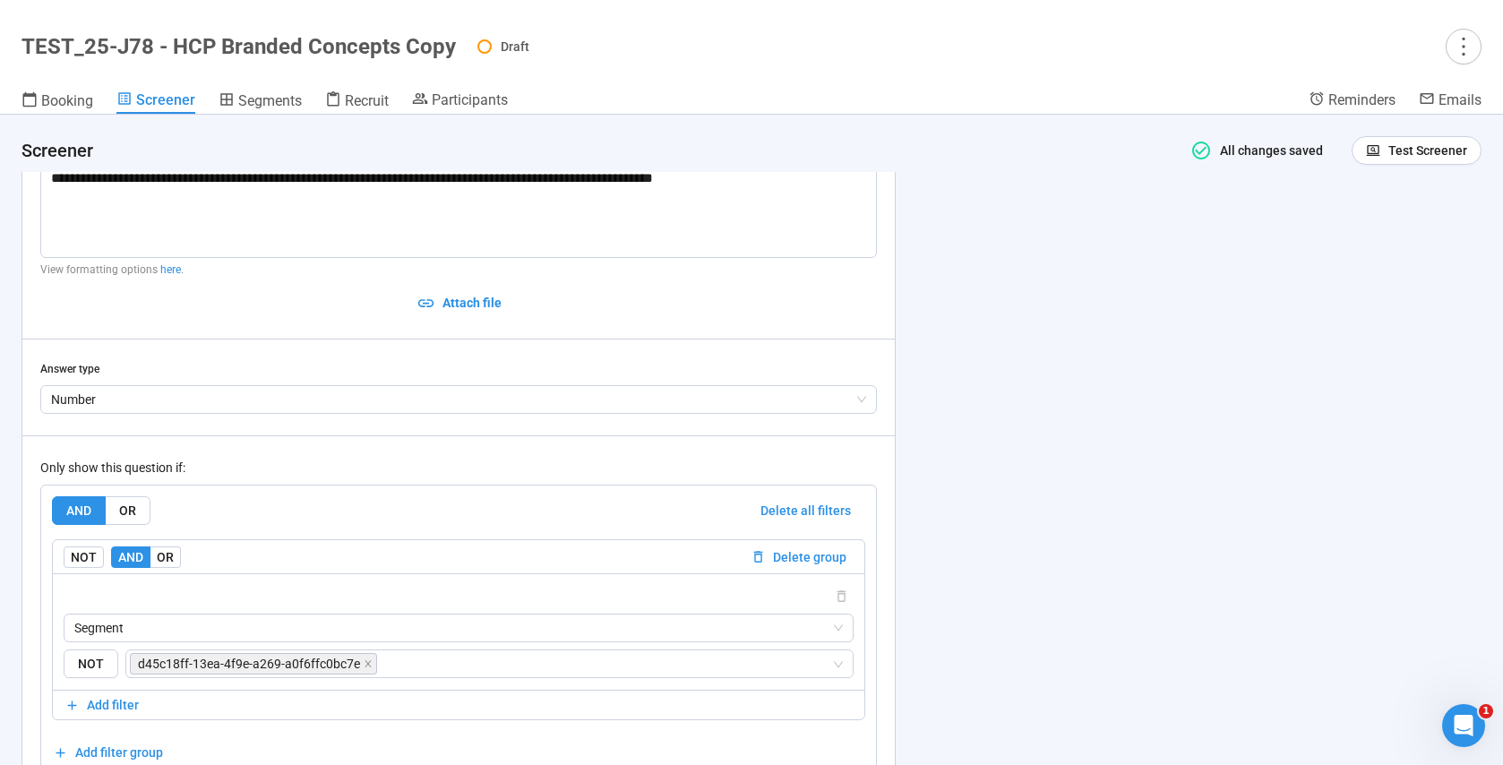
scroll to position [10707, 0]
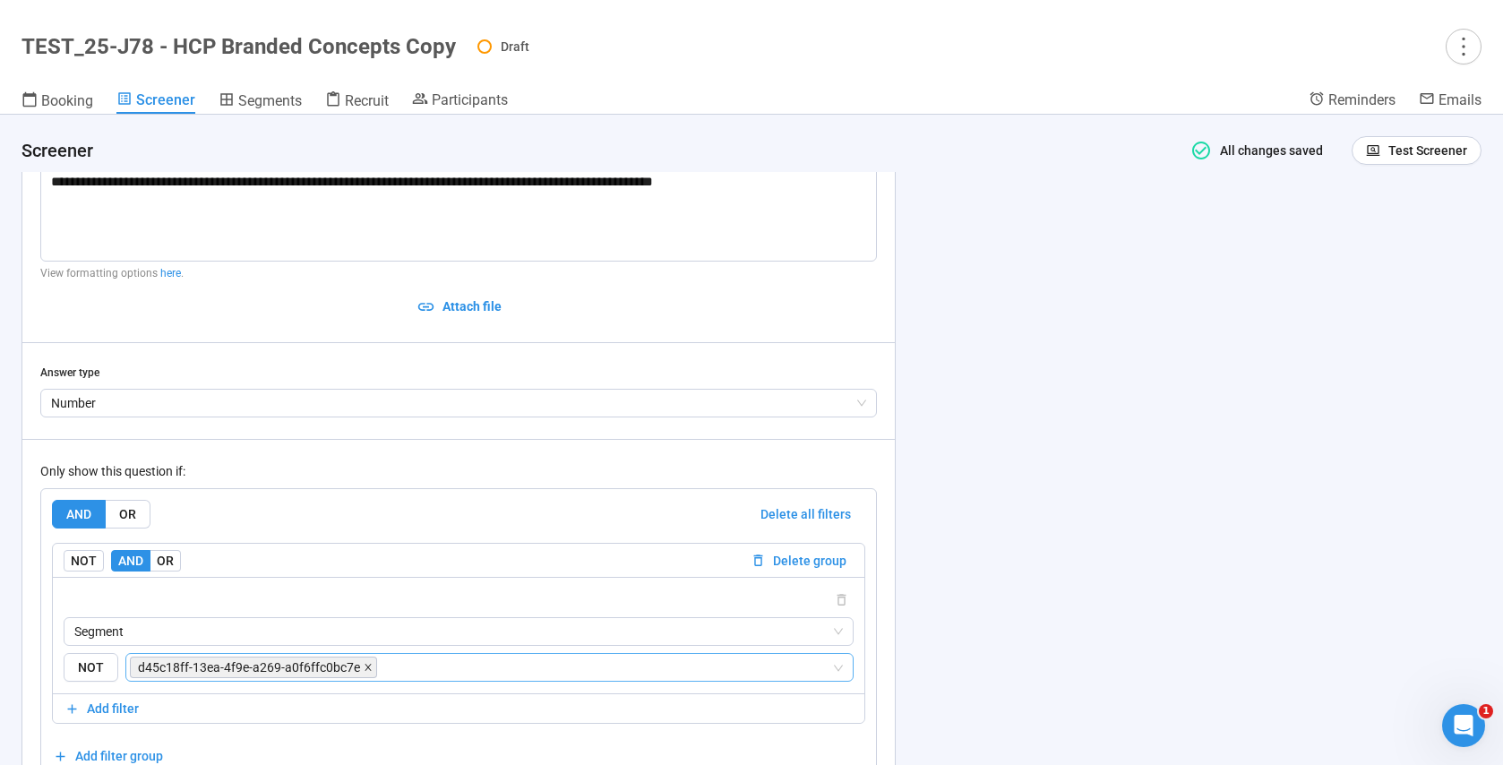
click at [365, 668] on icon "close" at bounding box center [368, 668] width 6 height 6
click at [290, 669] on input "search" at bounding box center [484, 667] width 694 height 21
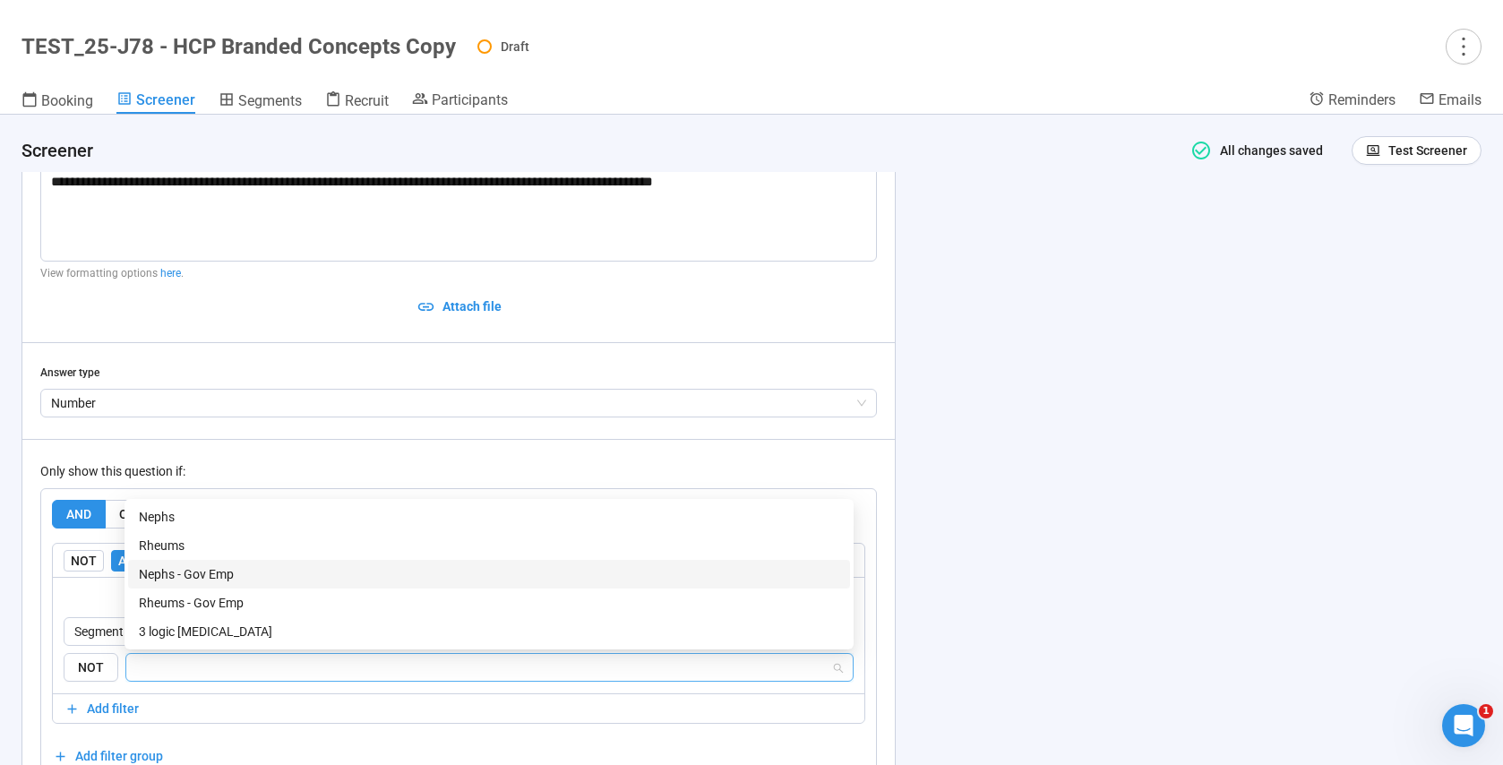
click at [250, 574] on div "Nephs - Gov Emp" at bounding box center [489, 574] width 700 height 20
click at [37, 593] on div "**********" at bounding box center [458, 482] width 872 height 733
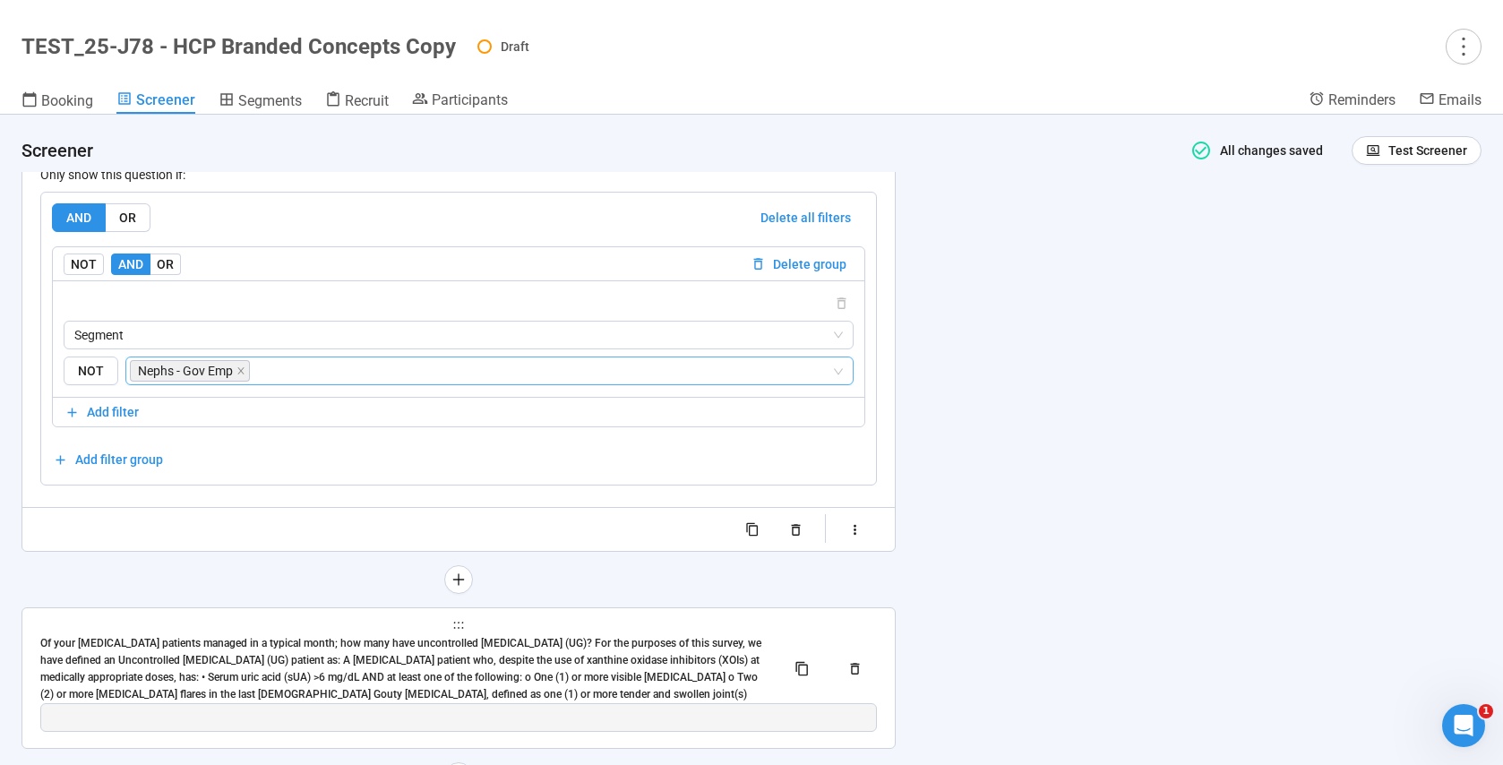
click at [110, 650] on div "Of your [MEDICAL_DATA] patients managed in a typical month; how many have uncon…" at bounding box center [405, 668] width 731 height 67
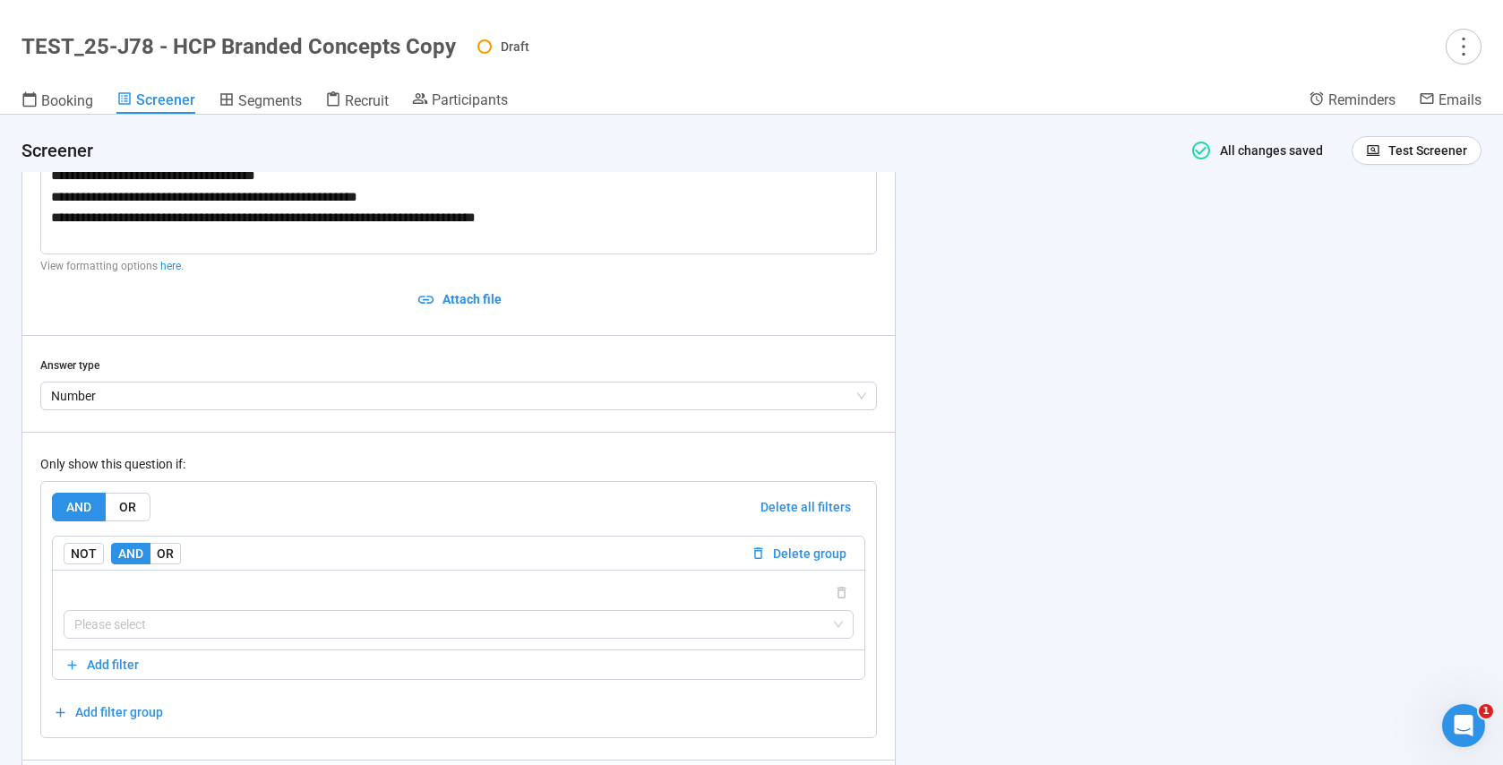
scroll to position [11006, 0]
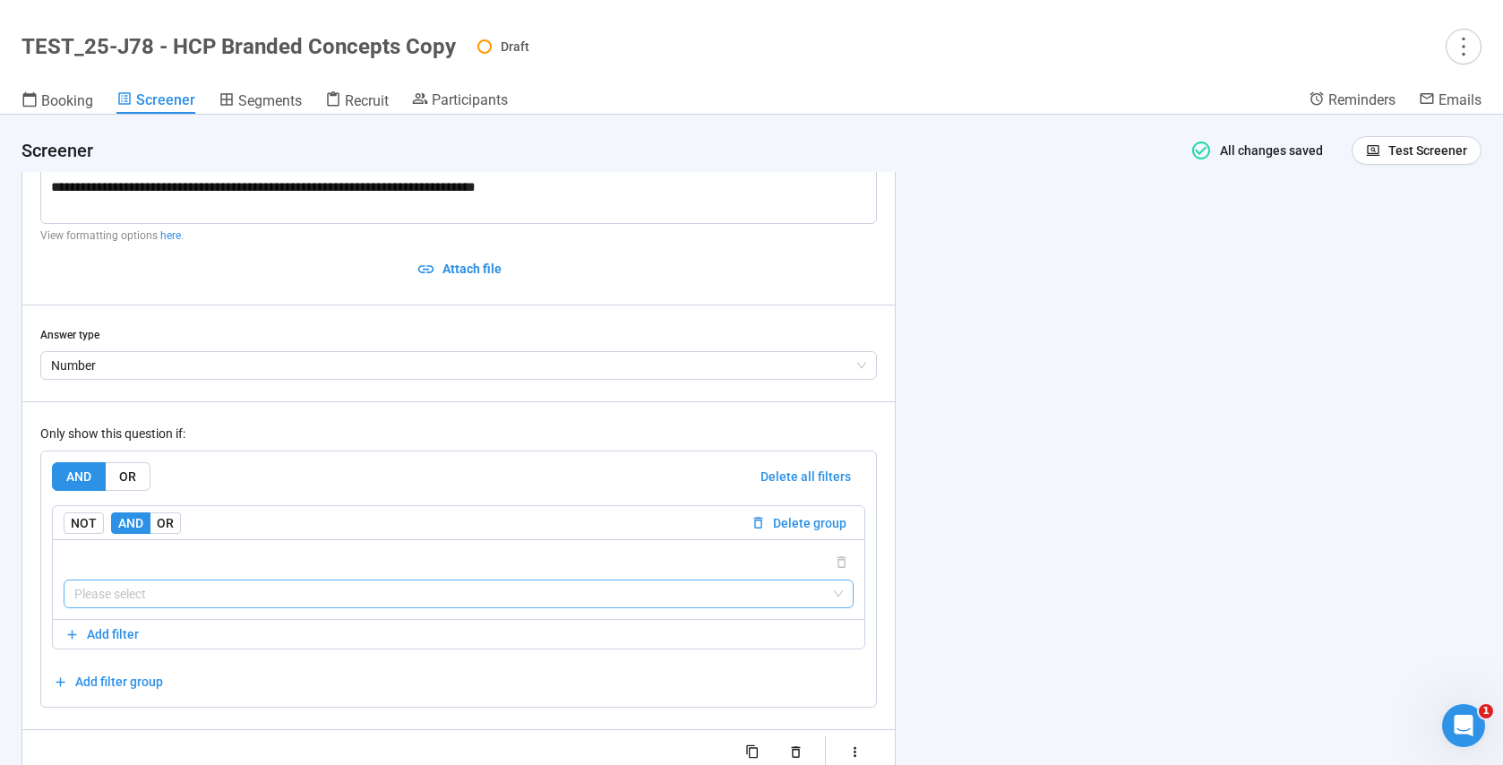
click at [145, 594] on input "search" at bounding box center [458, 593] width 768 height 27
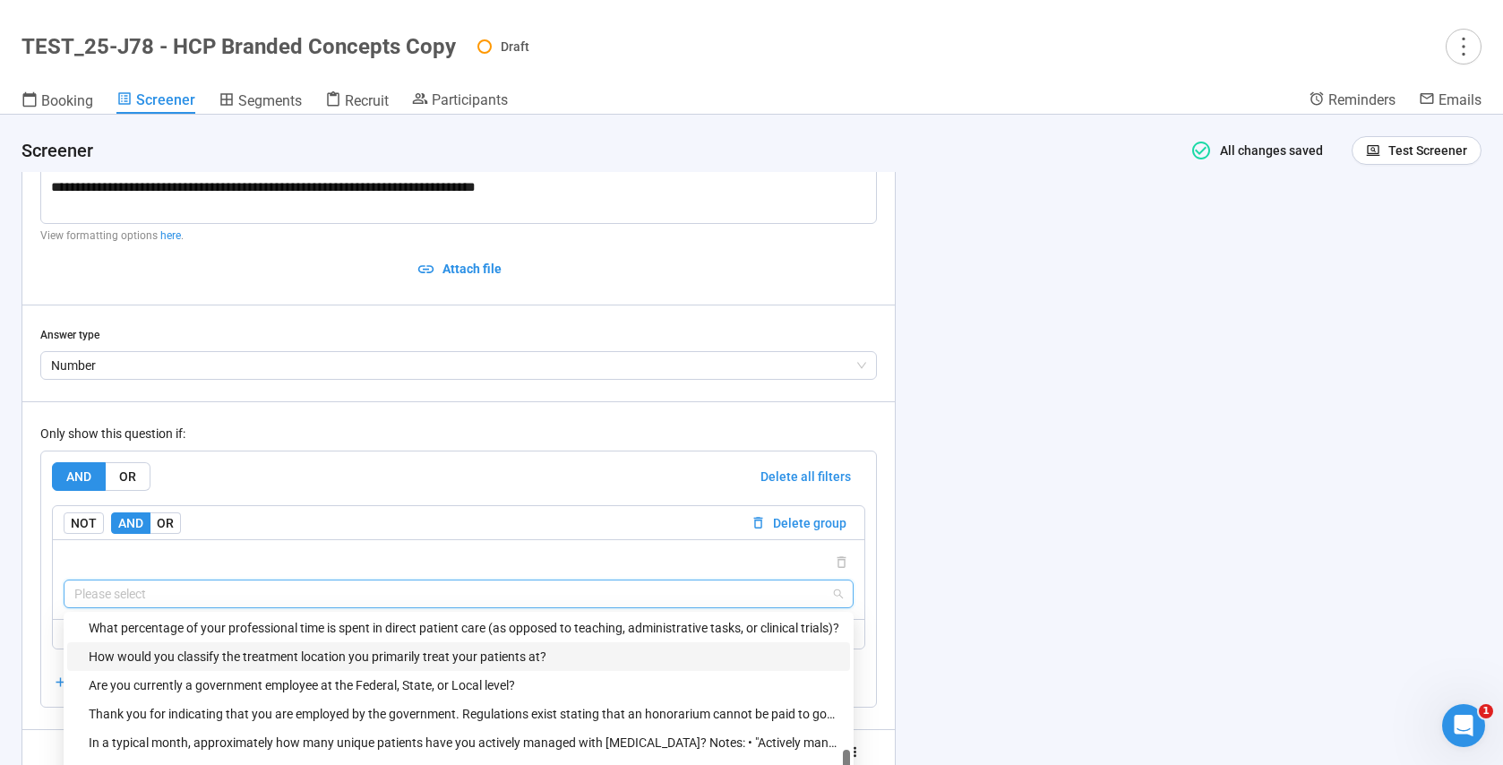
scroll to position [550, 0]
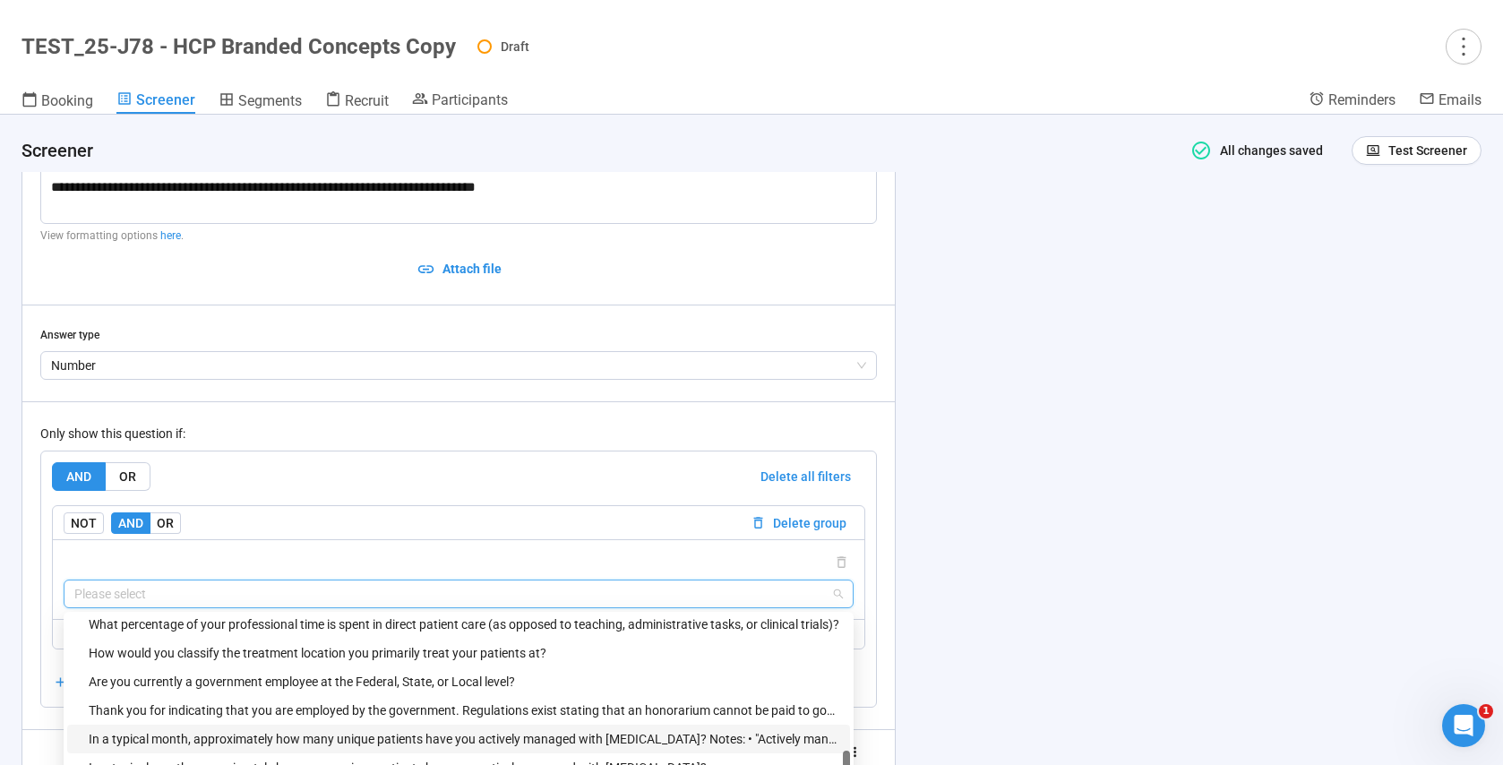
click at [242, 738] on div "In a typical month, approximately how many unique patients have you actively ma…" at bounding box center [464, 739] width 751 height 20
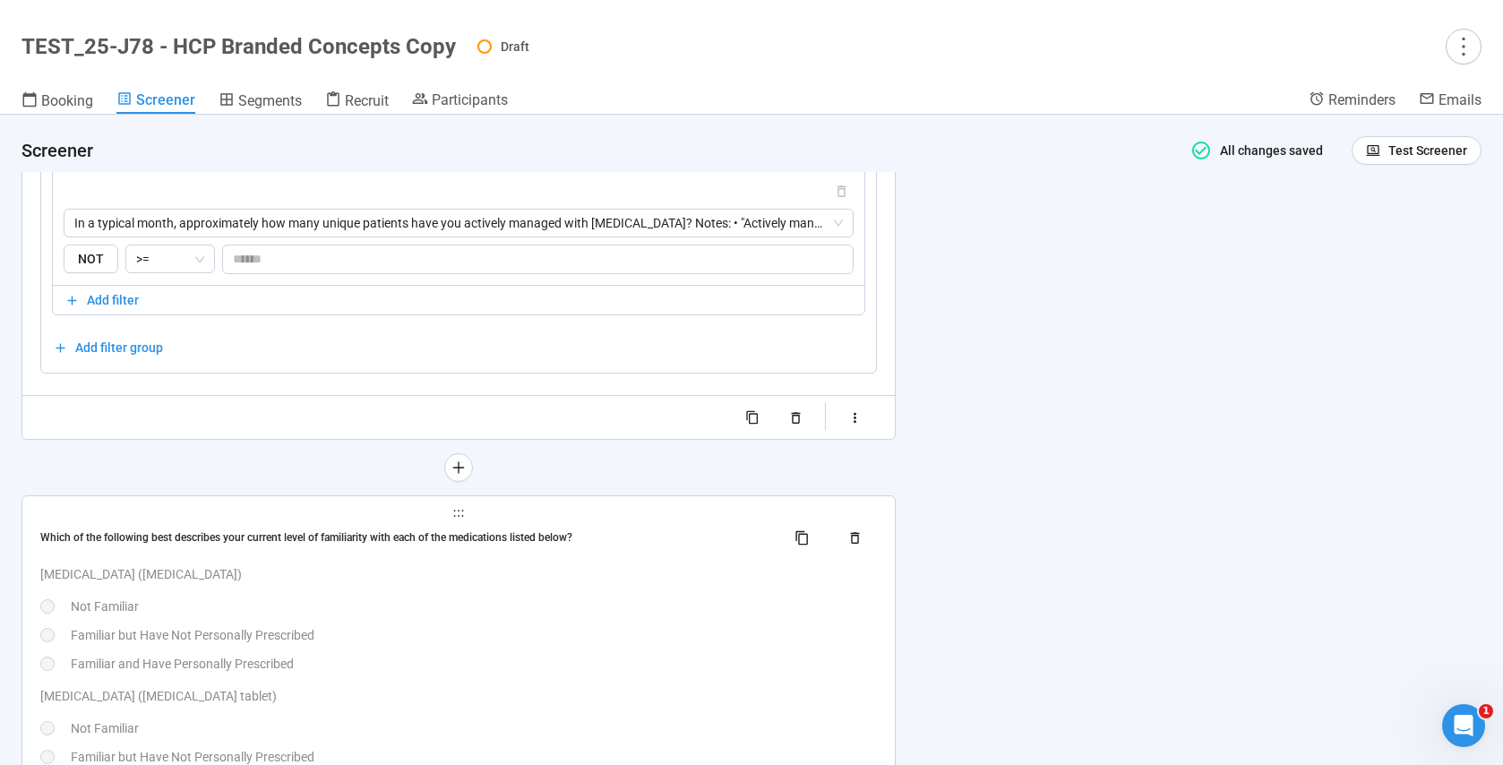
click at [293, 608] on div "Not Familiar" at bounding box center [474, 607] width 806 height 20
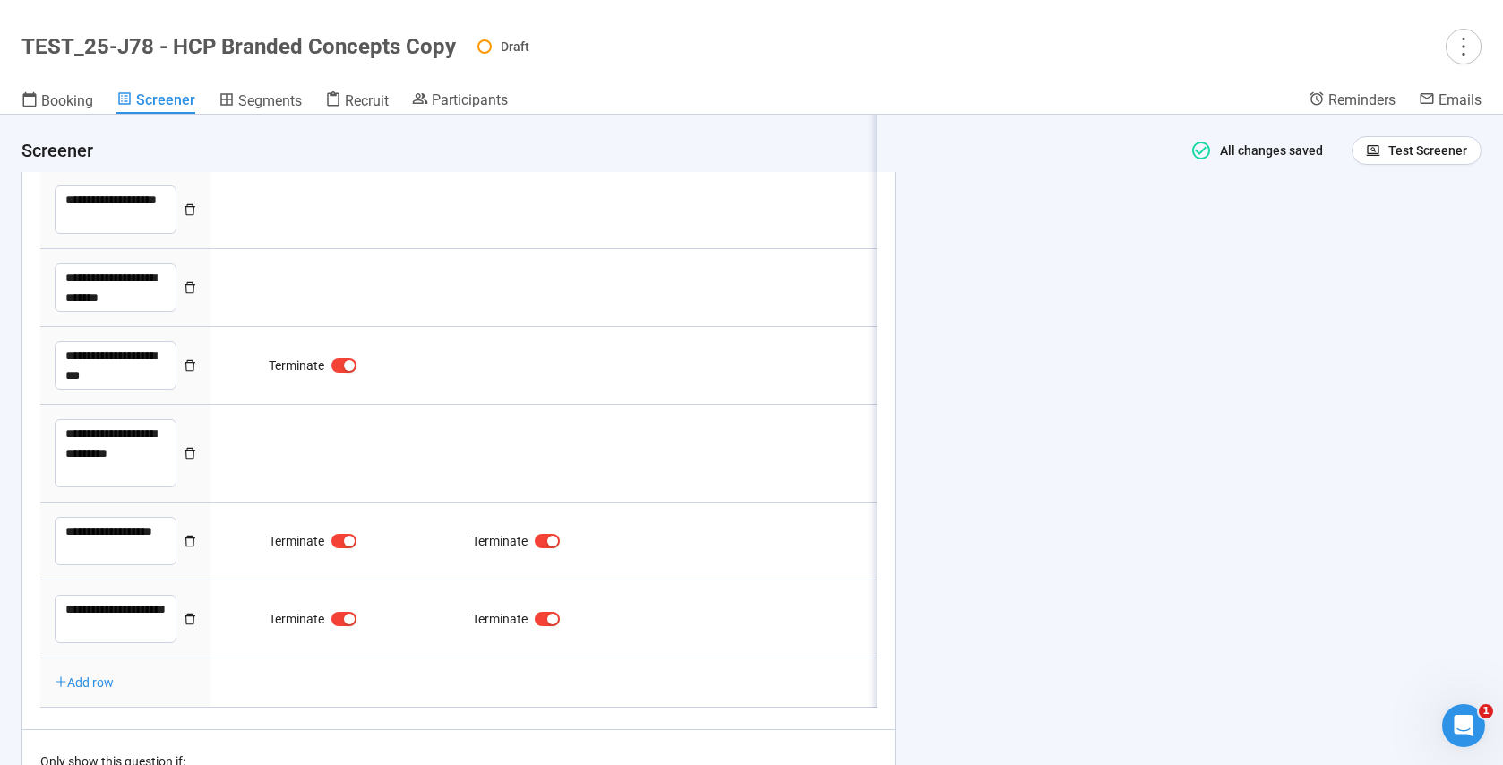
type textarea "**********"
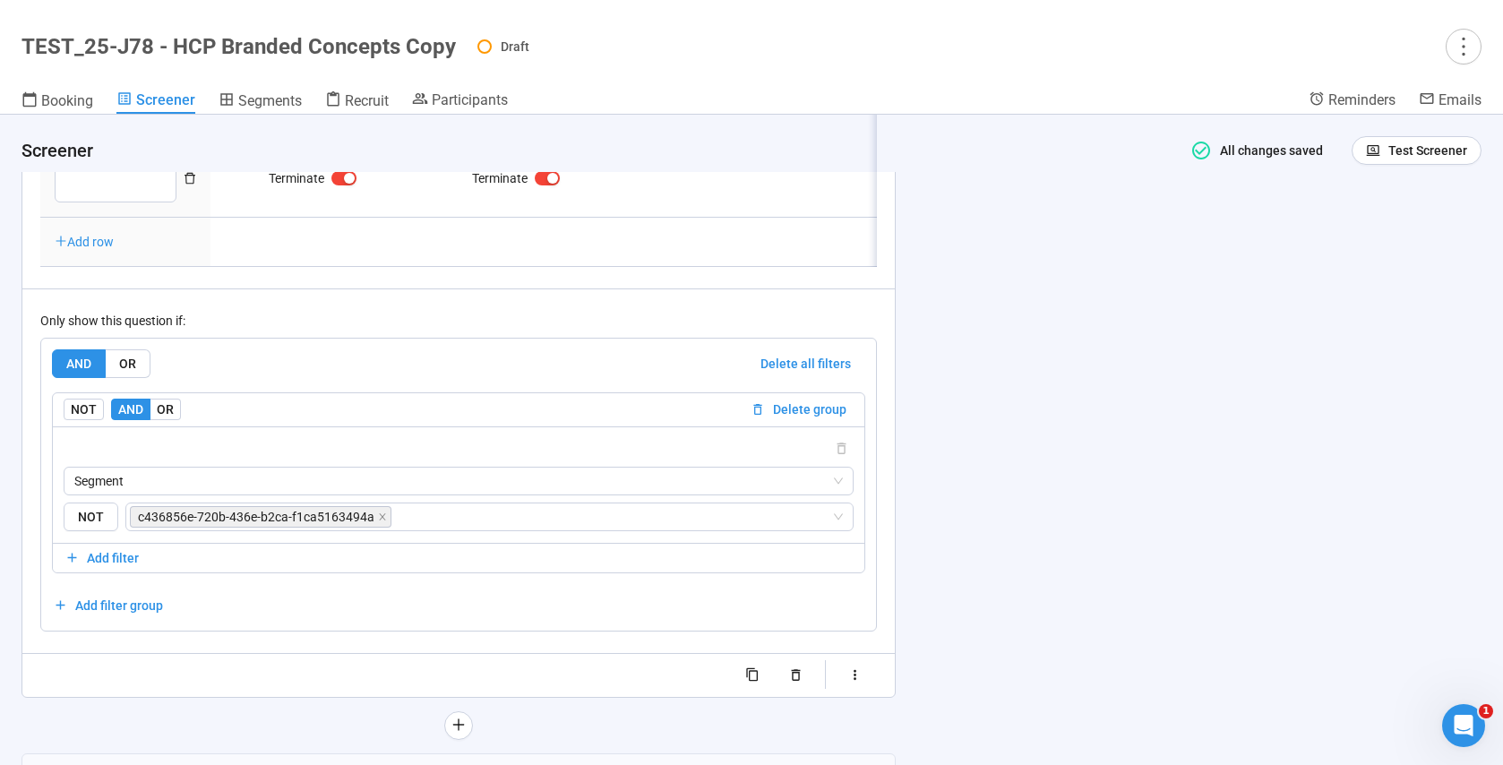
scroll to position [11864, 0]
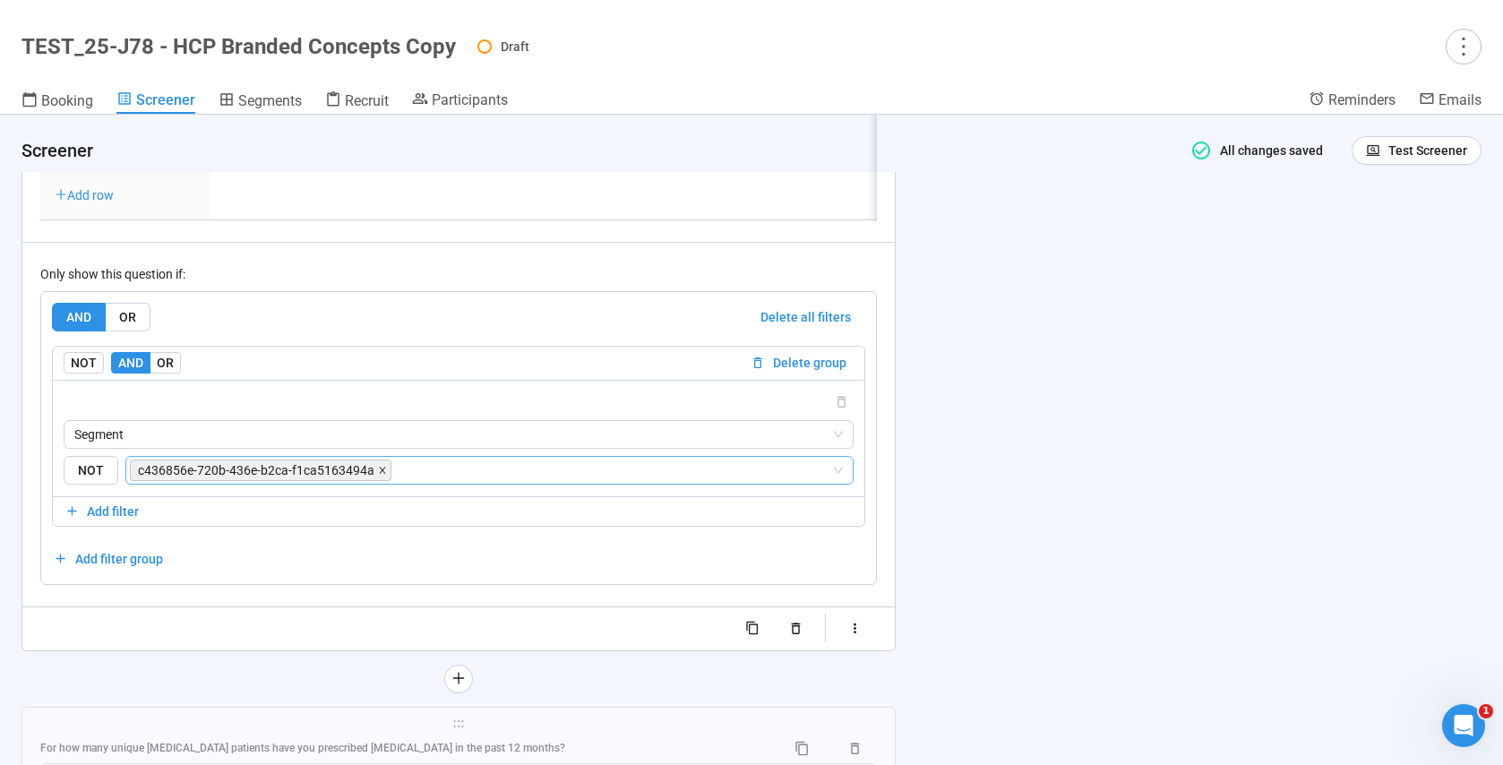
click at [381, 473] on icon "close" at bounding box center [382, 470] width 6 height 6
click at [395, 481] on input "search" at bounding box center [613, 469] width 436 height 21
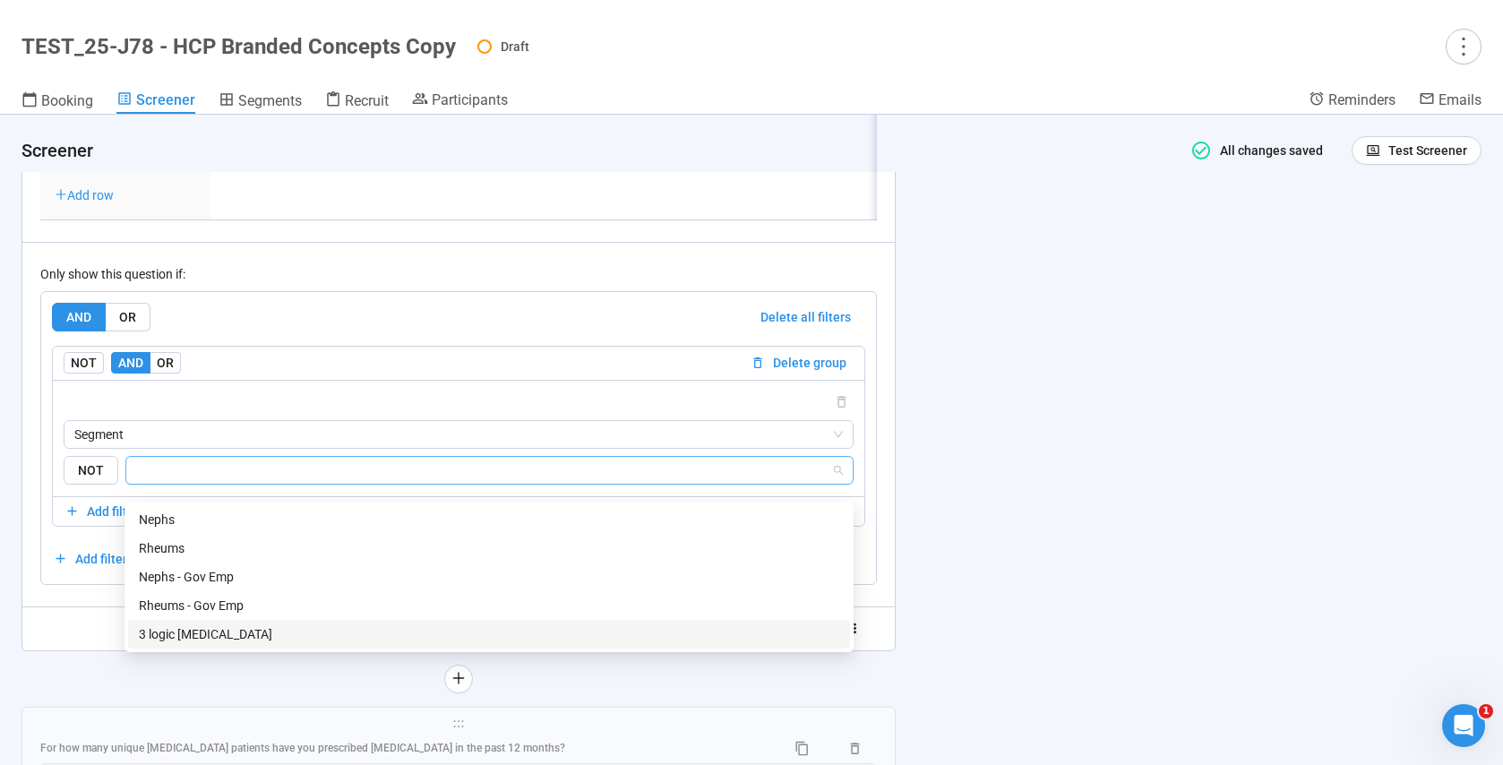
click at [194, 633] on div "3 logic [MEDICAL_DATA]" at bounding box center [489, 634] width 700 height 20
click at [94, 693] on div at bounding box center [458, 679] width 874 height 29
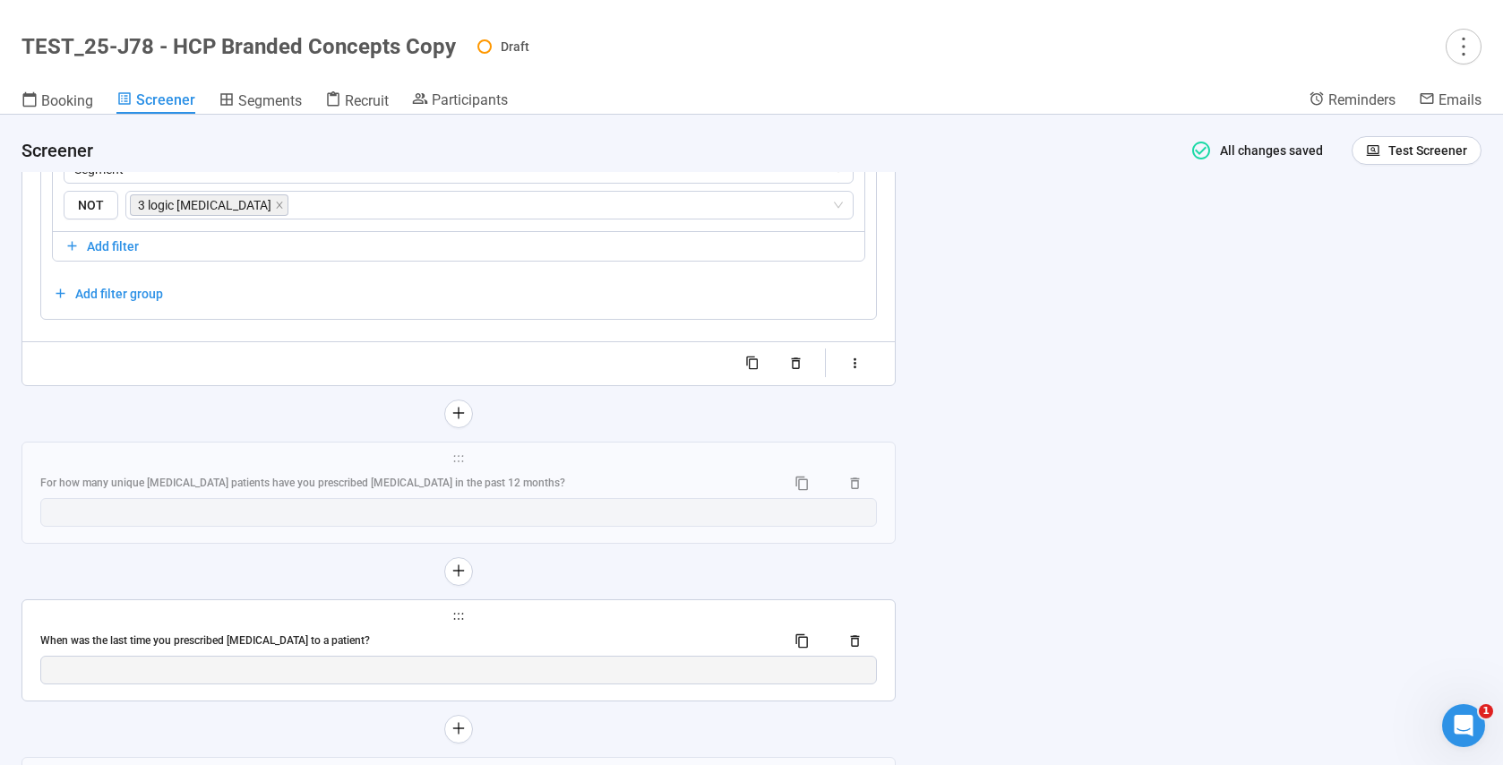
scroll to position [12219, 0]
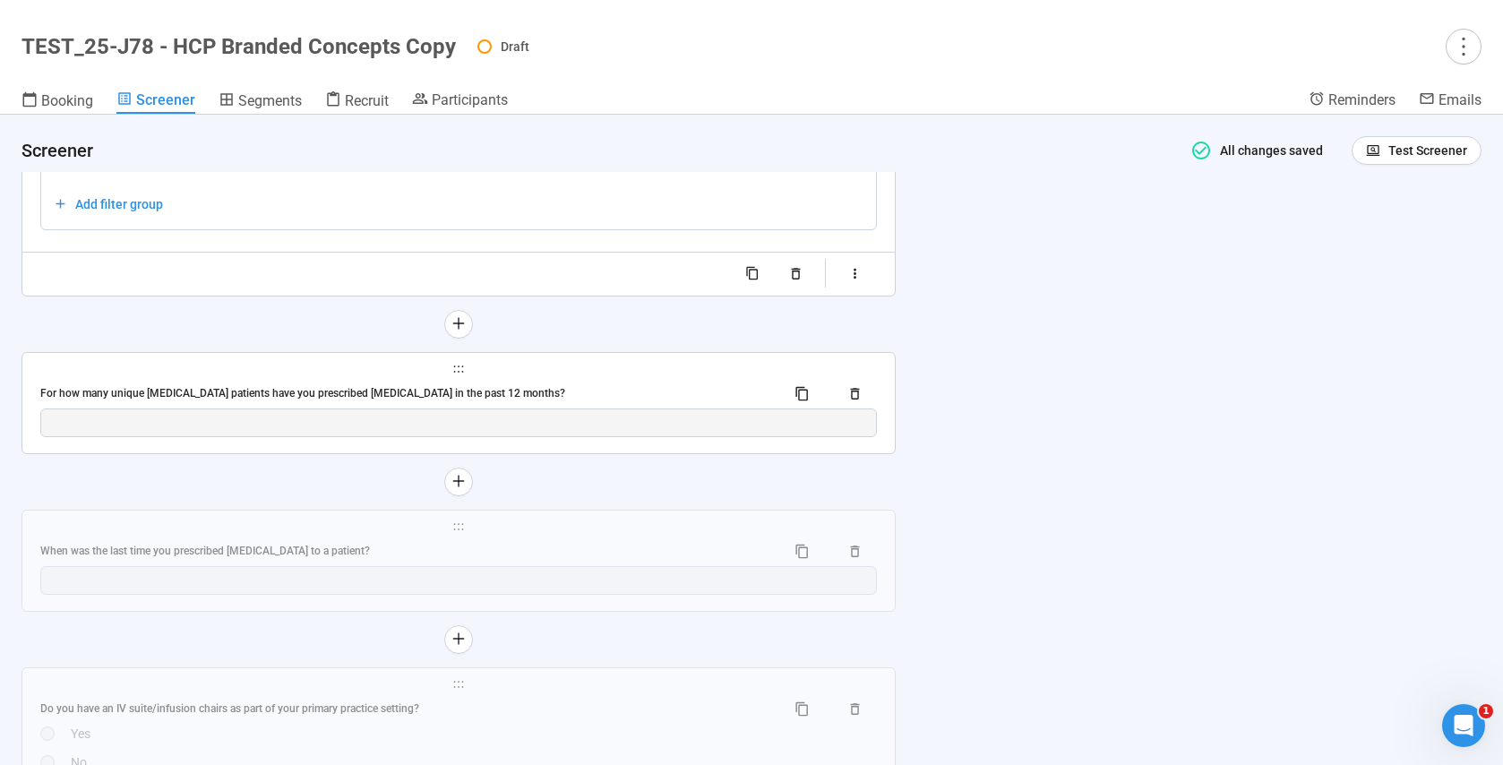
click at [569, 408] on div "For how many unique [MEDICAL_DATA] patients have you prescribed [MEDICAL_DATA] …" at bounding box center [458, 394] width 837 height 29
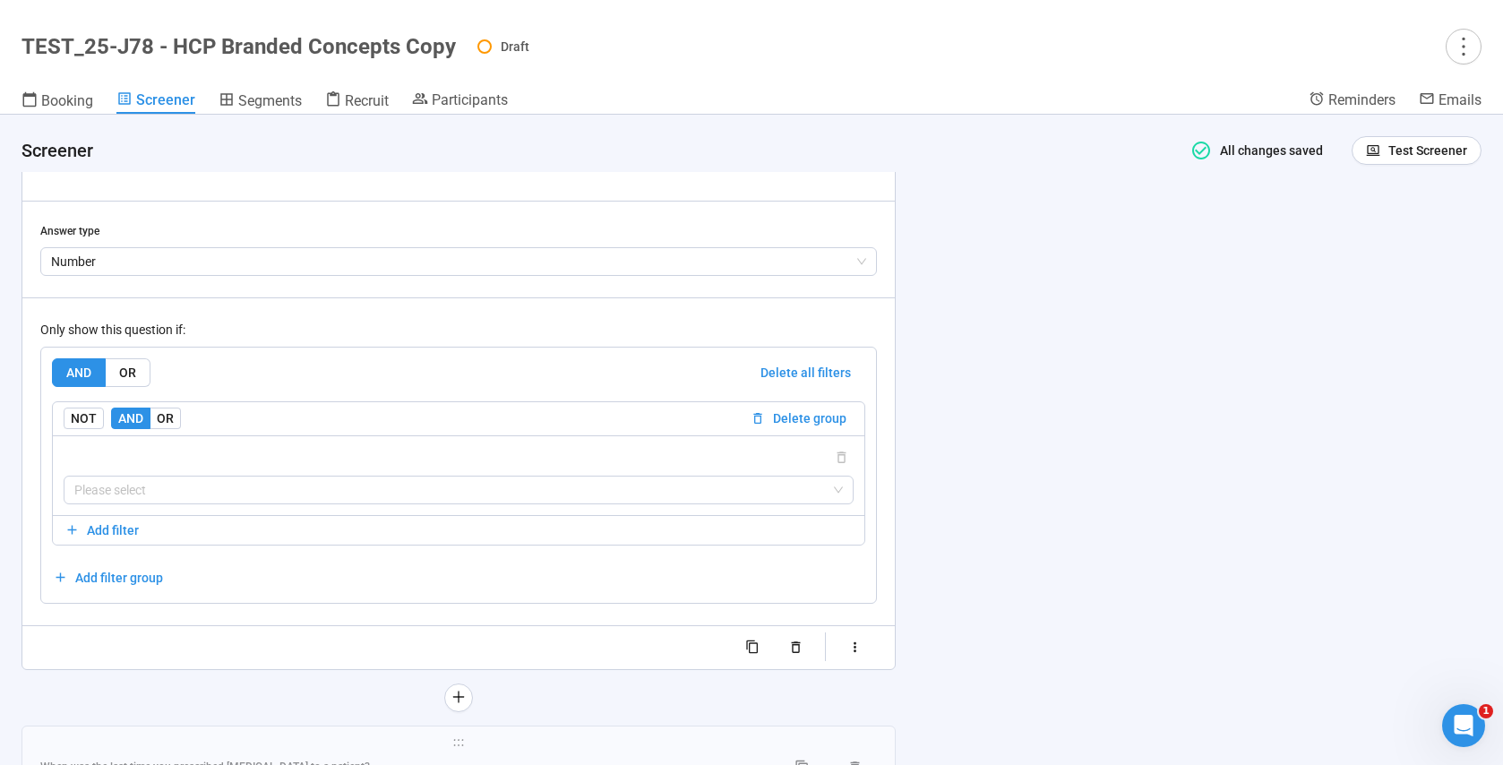
scroll to position [12068, 0]
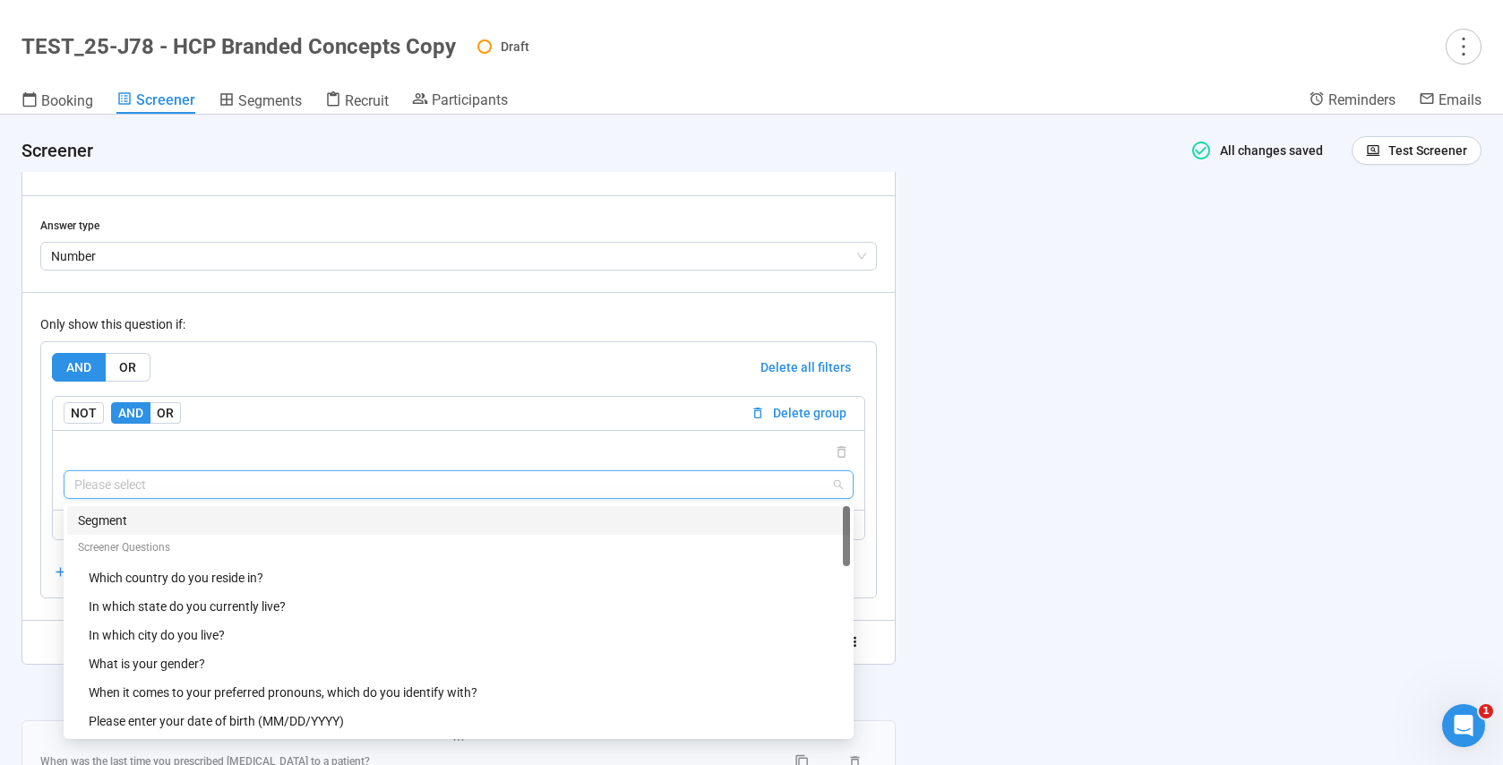
click at [114, 490] on input "search" at bounding box center [458, 484] width 768 height 27
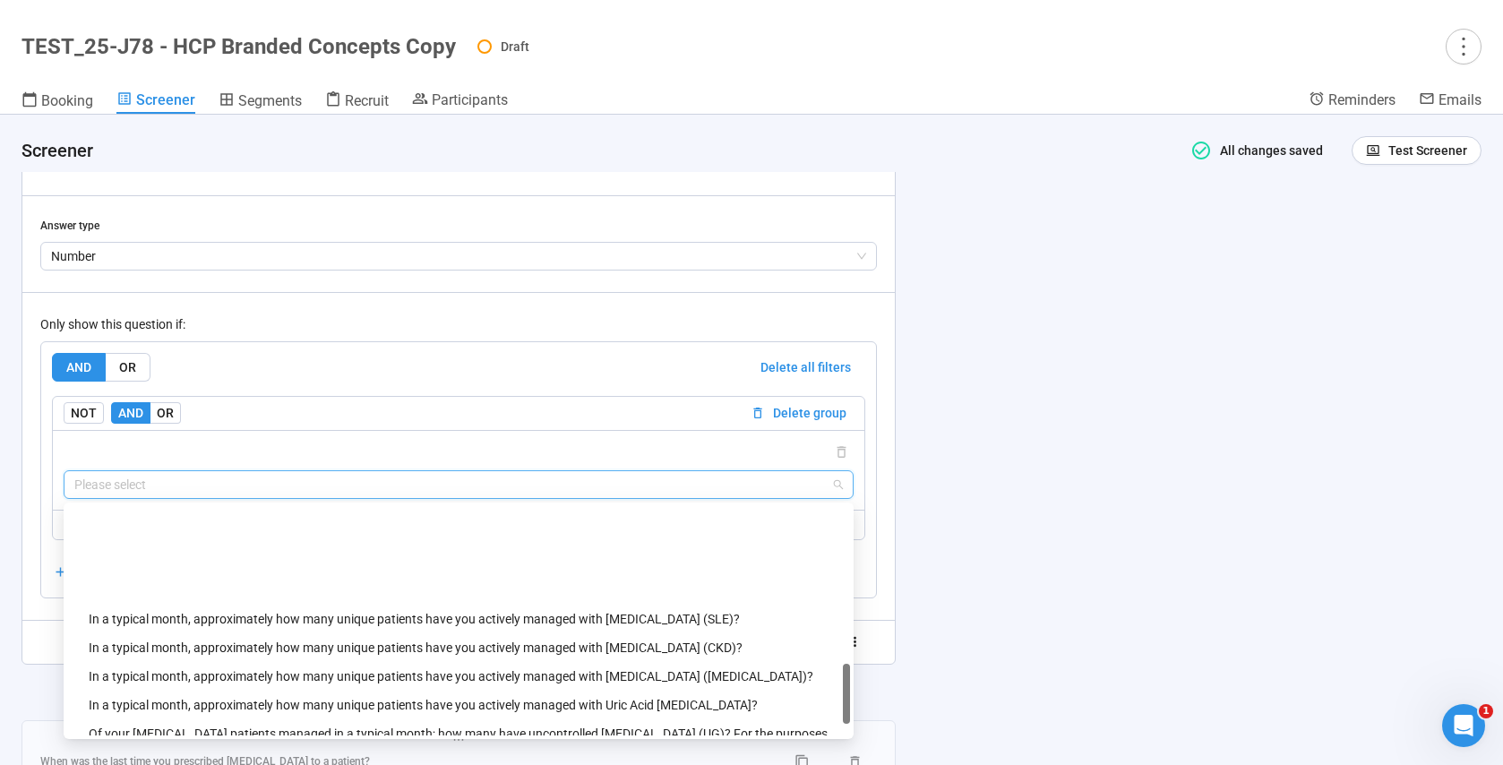
scroll to position [853, 0]
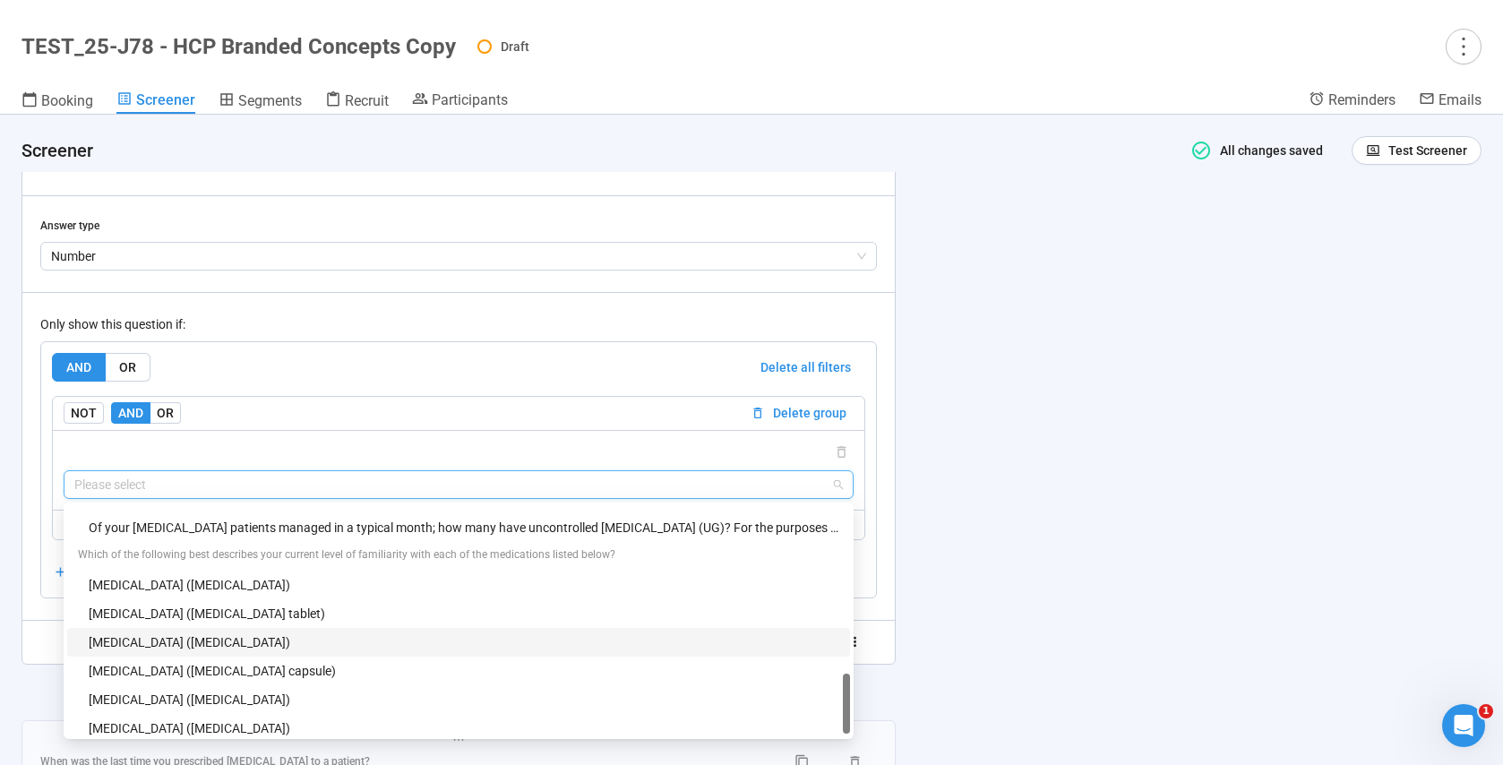
click at [182, 641] on div "[MEDICAL_DATA] ([MEDICAL_DATA])" at bounding box center [464, 642] width 751 height 20
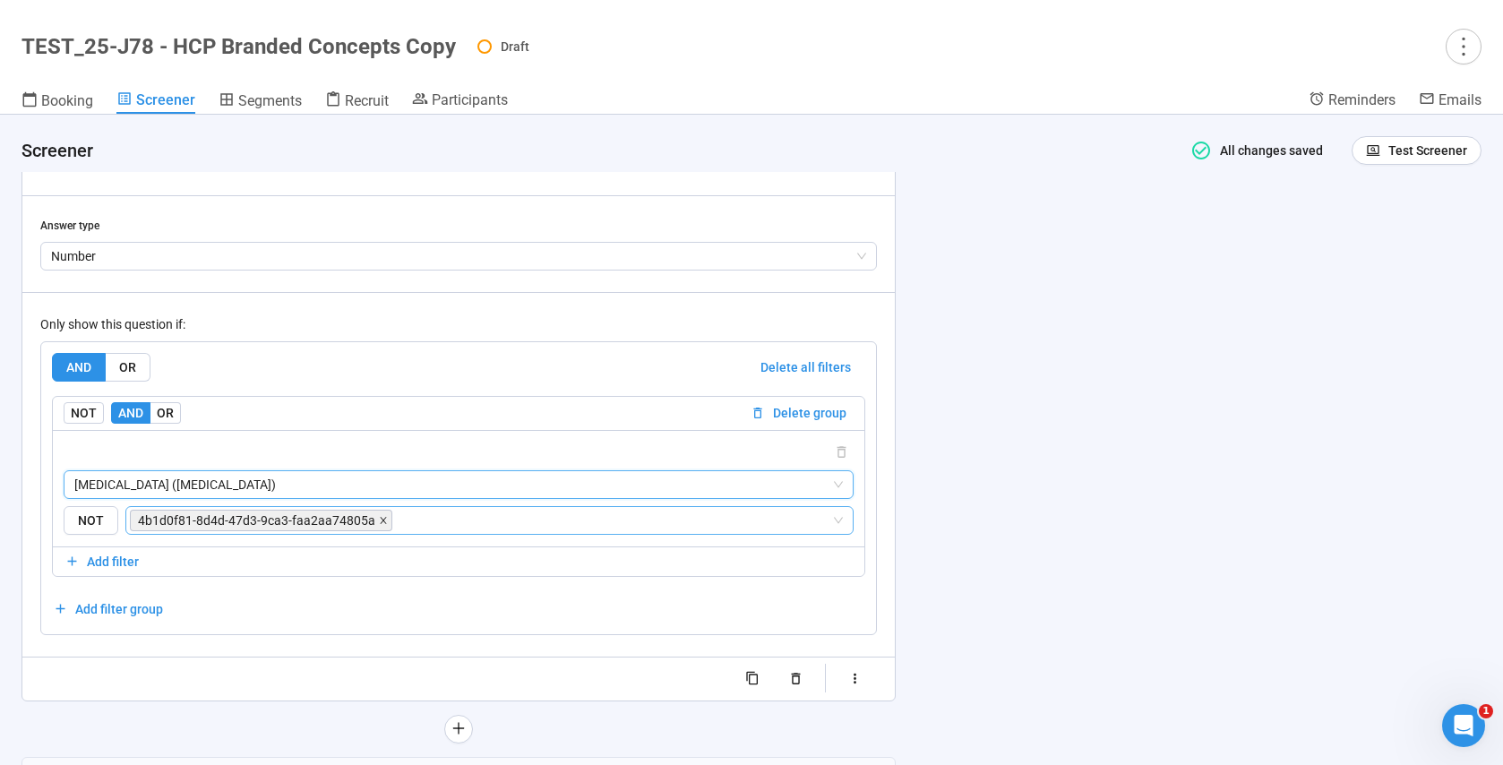
click at [379, 517] on icon "close" at bounding box center [383, 520] width 9 height 9
click at [340, 522] on input "search" at bounding box center [484, 520] width 694 height 21
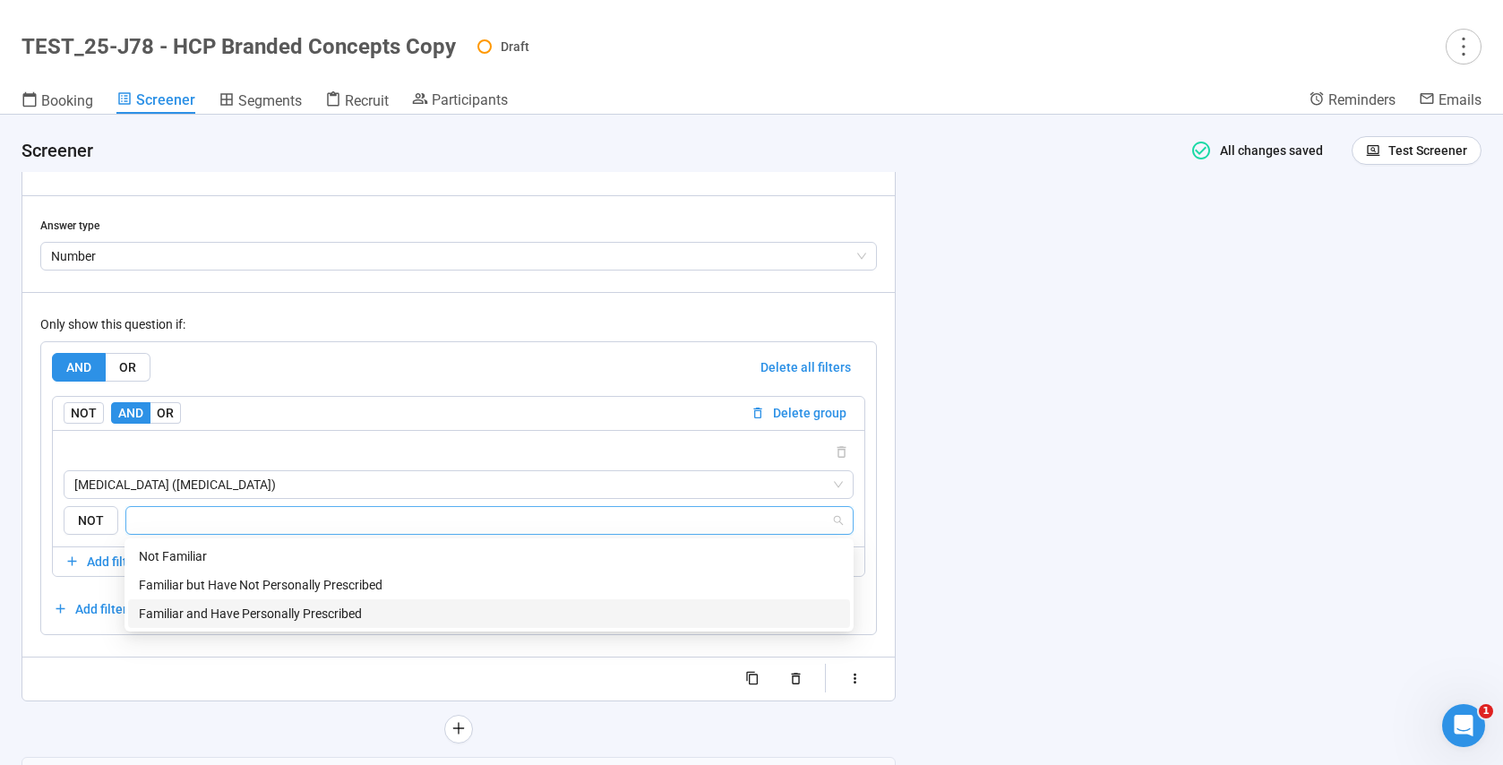
click at [302, 622] on div "Familiar and Have Personally Prescribed" at bounding box center [489, 613] width 722 height 29
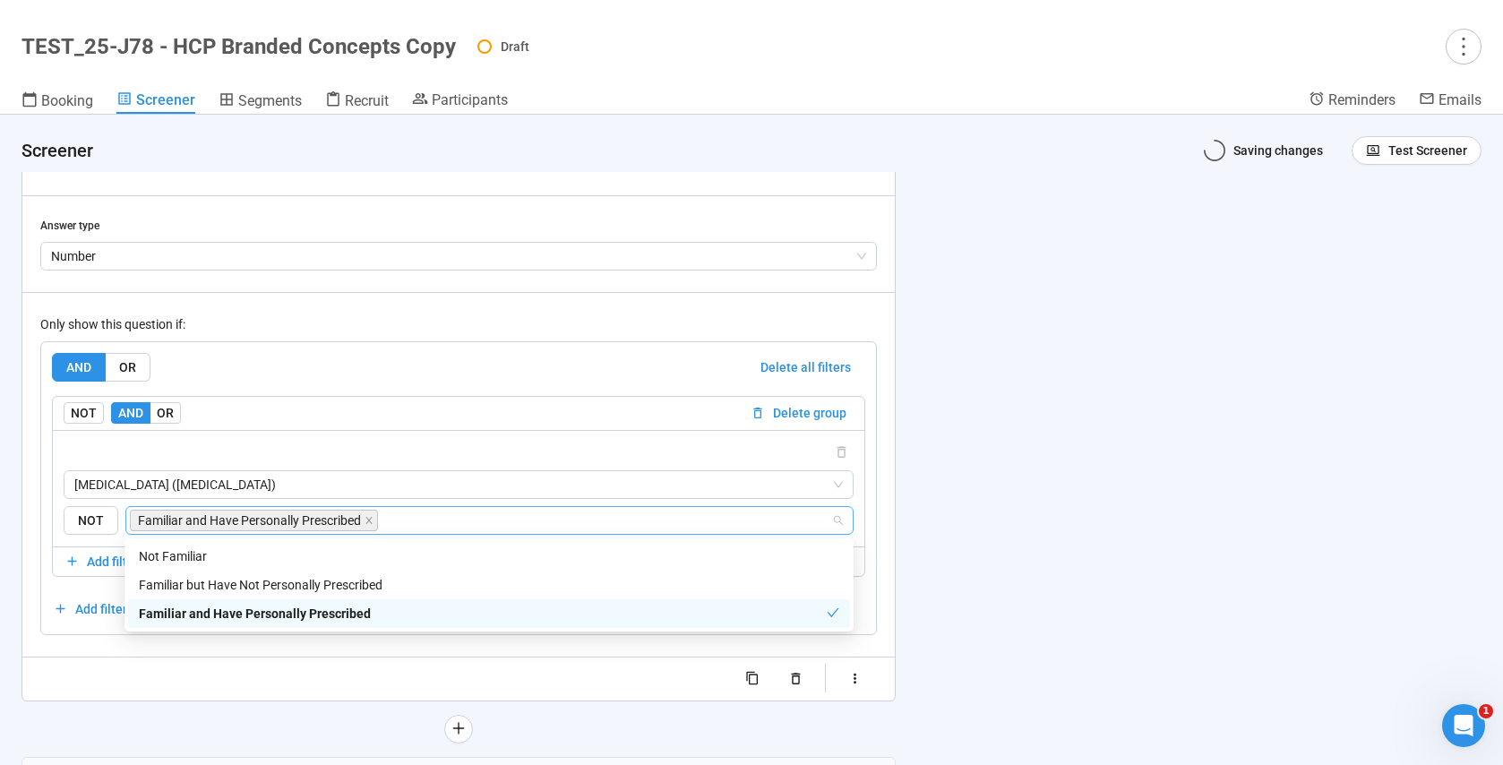
click at [207, 698] on div "**********" at bounding box center [458, 334] width 872 height 733
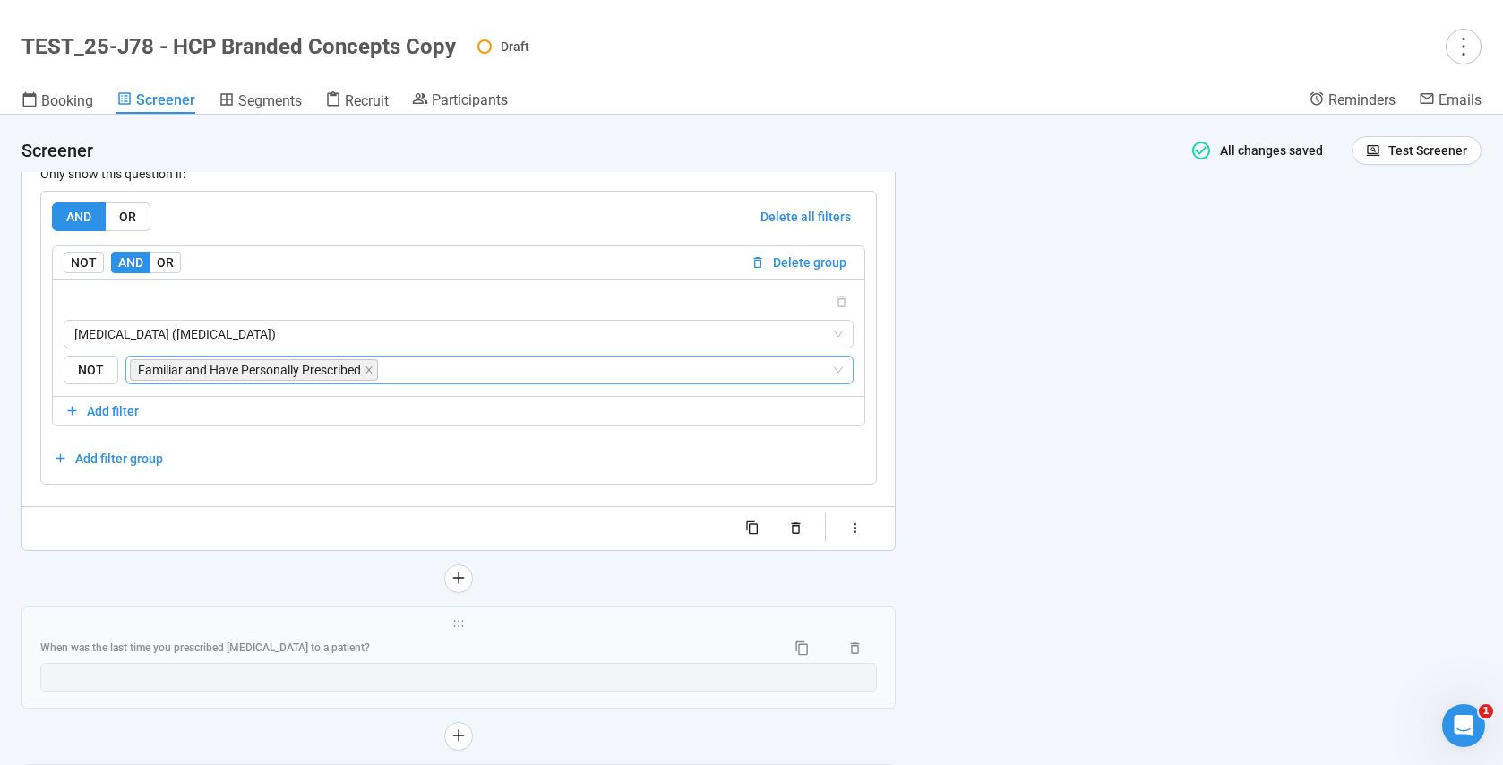
scroll to position [12370, 0]
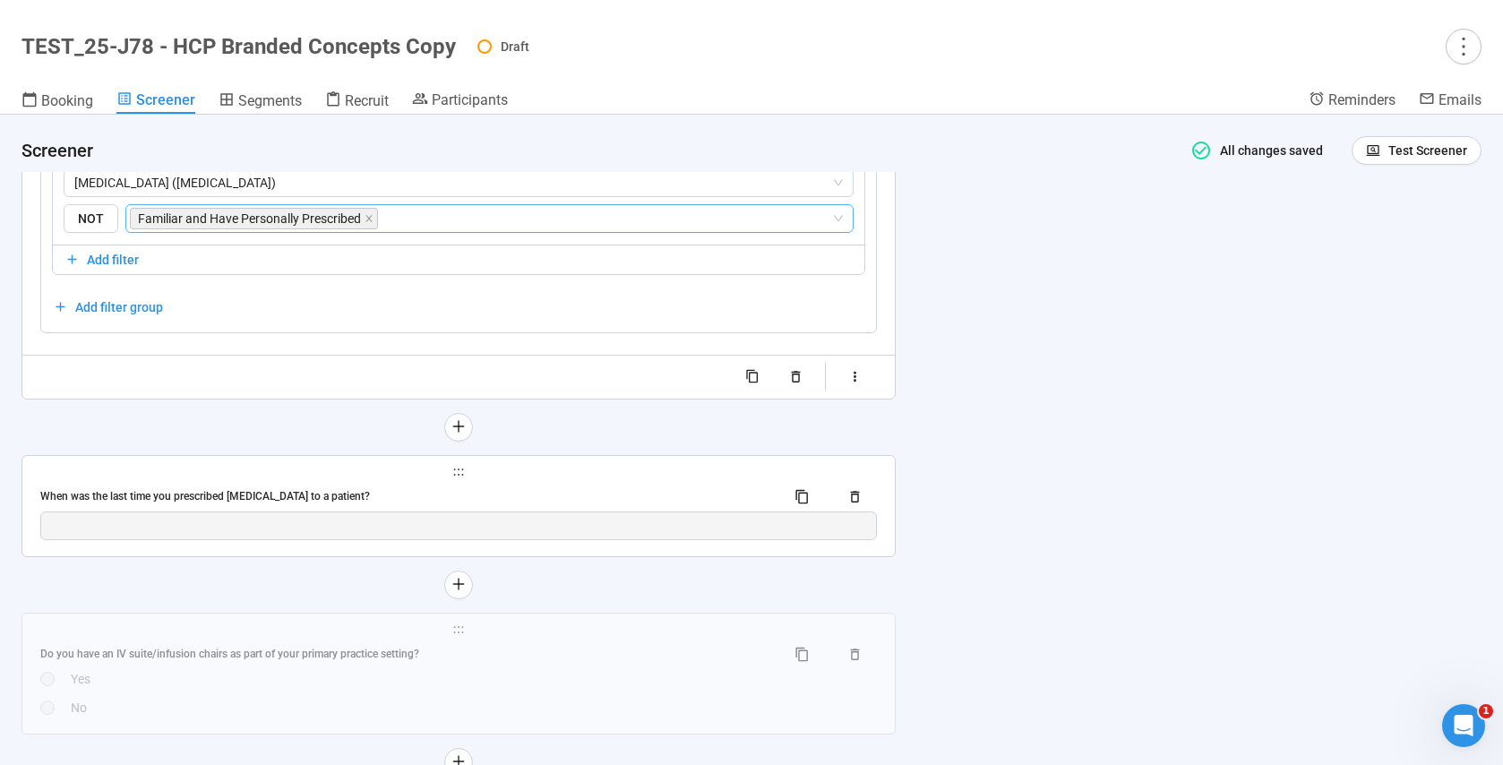
click at [386, 494] on div "When was the last time you prescribed [MEDICAL_DATA] to a patient?" at bounding box center [405, 496] width 731 height 17
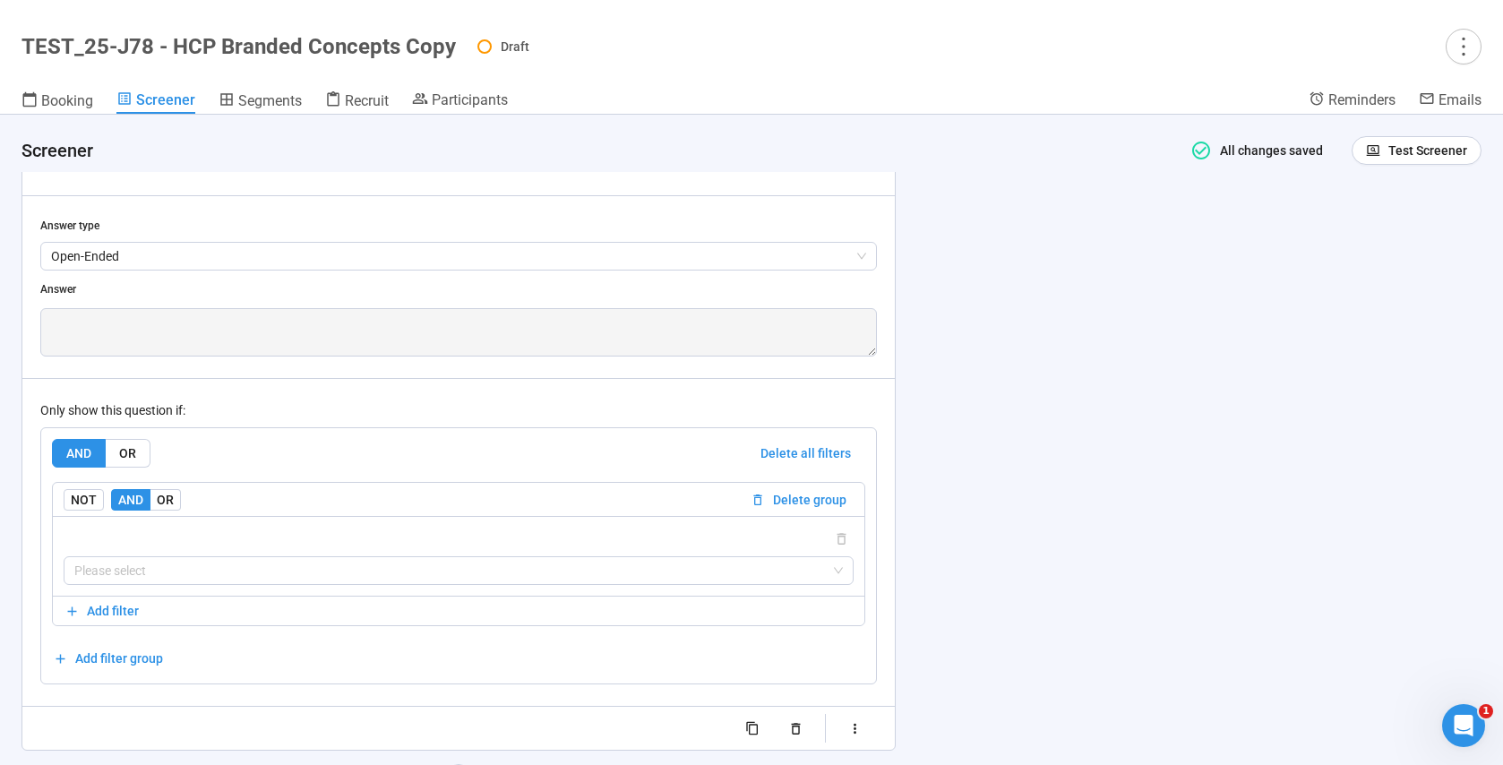
scroll to position [12288, 0]
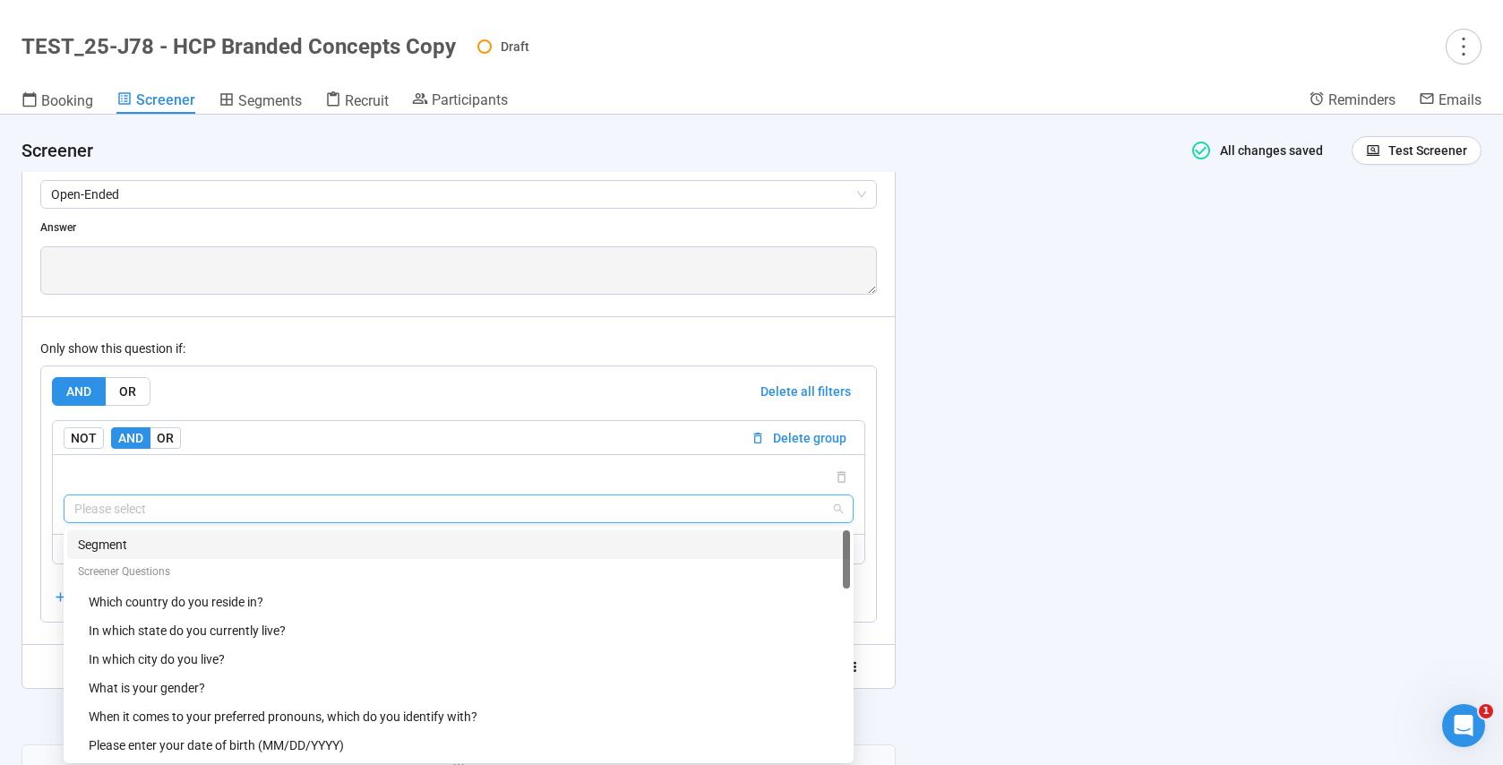
click at [149, 505] on input "search" at bounding box center [458, 508] width 768 height 27
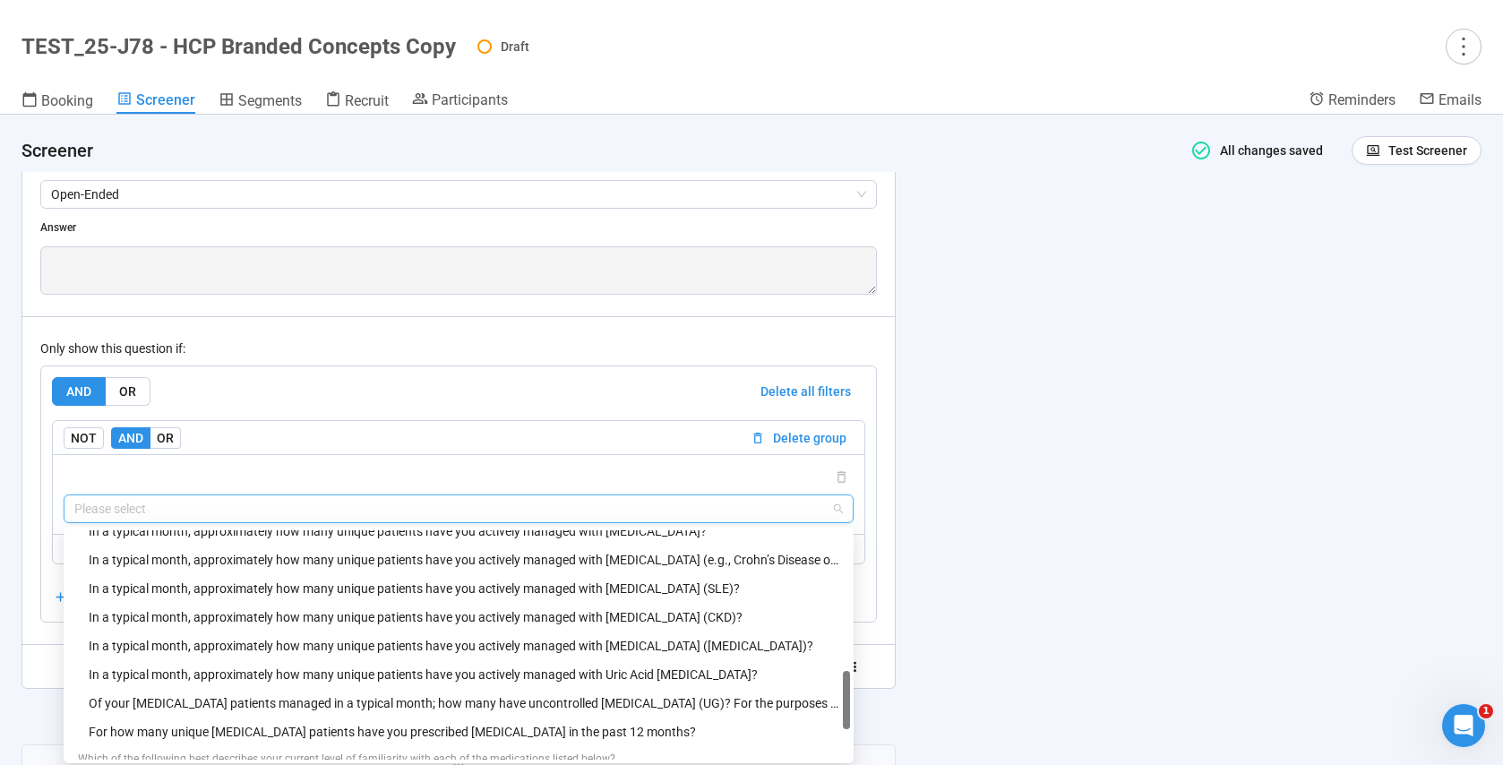
scroll to position [711, 0]
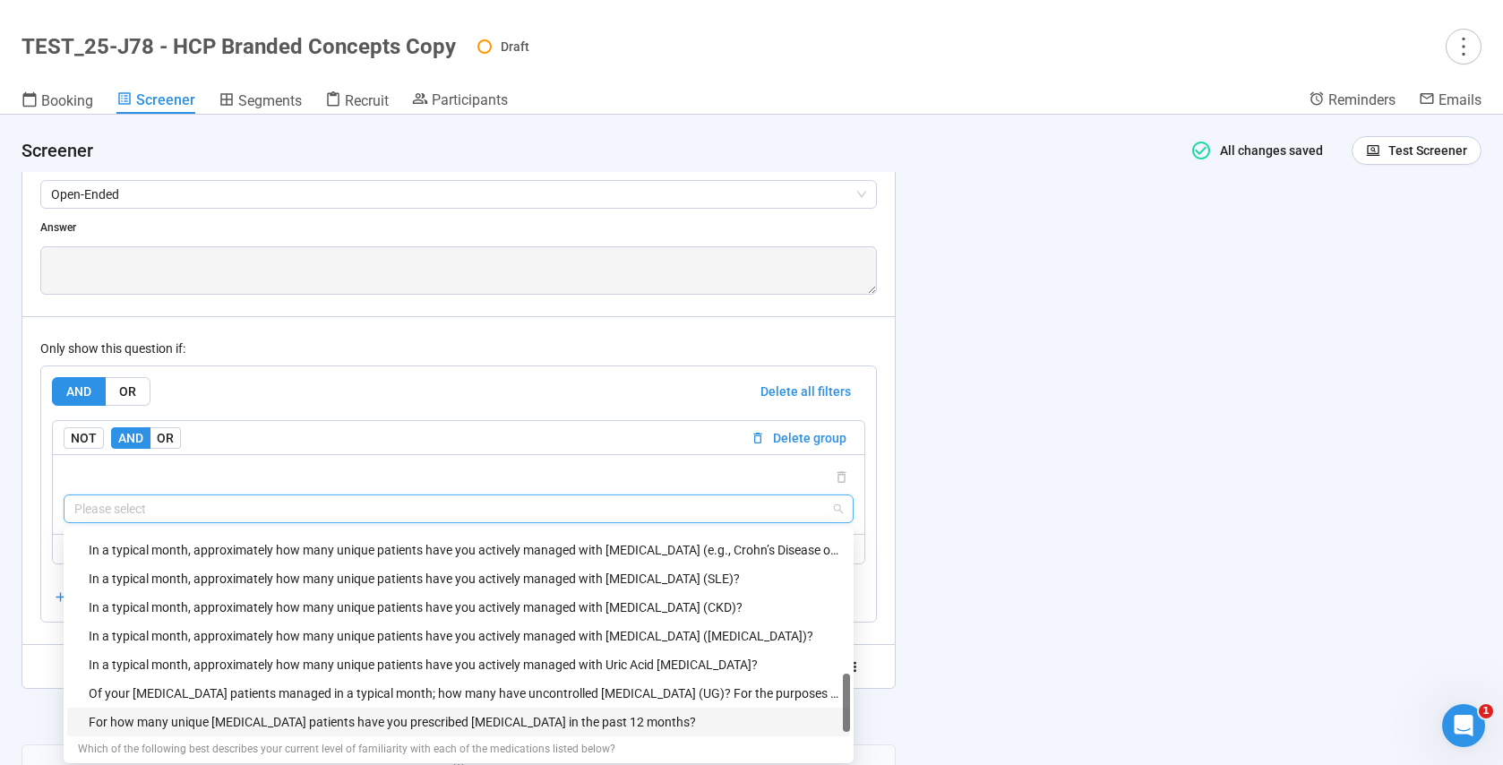
click at [219, 718] on div "For how many unique [MEDICAL_DATA] patients have you prescribed [MEDICAL_DATA] …" at bounding box center [464, 722] width 751 height 20
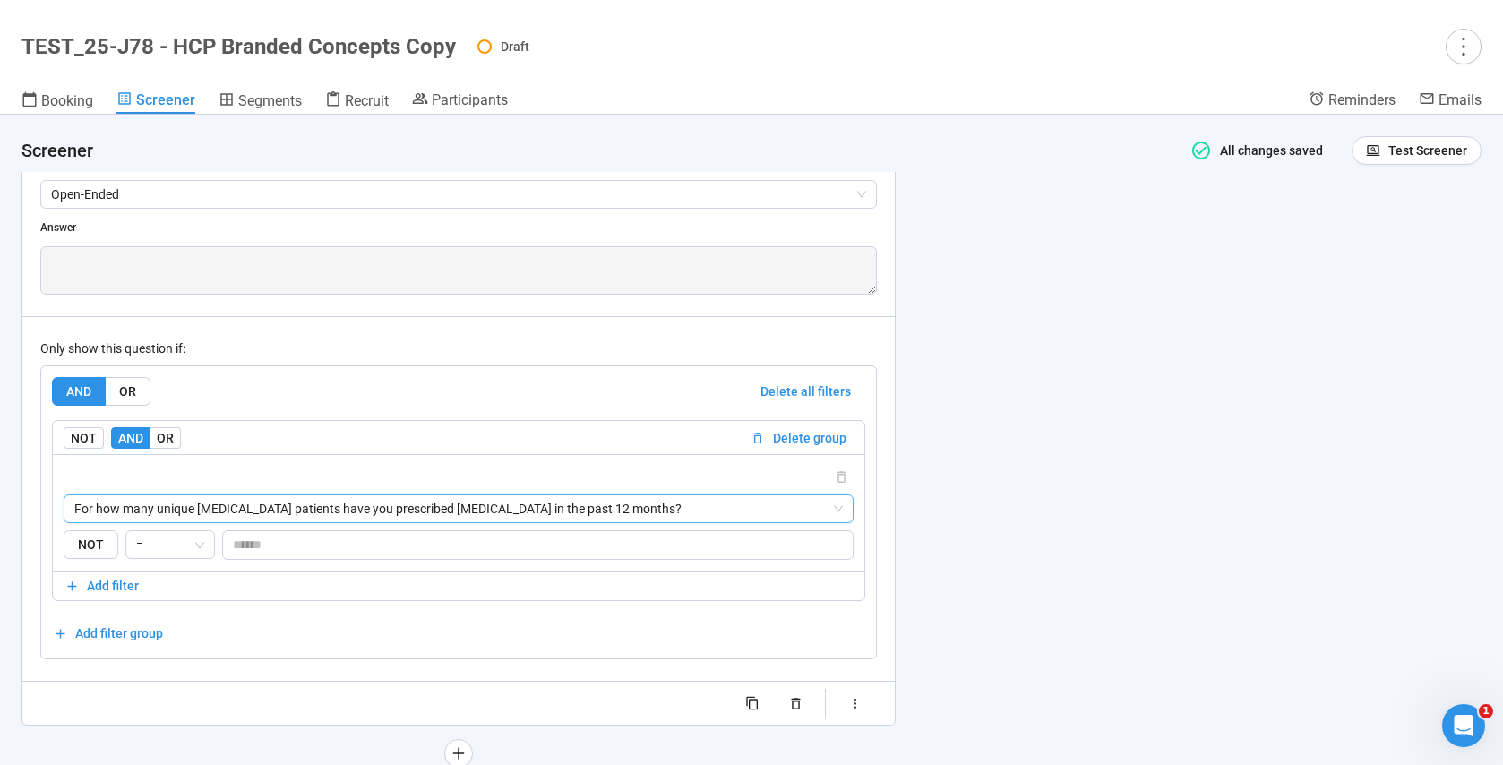
click at [118, 694] on div at bounding box center [458, 703] width 837 height 29
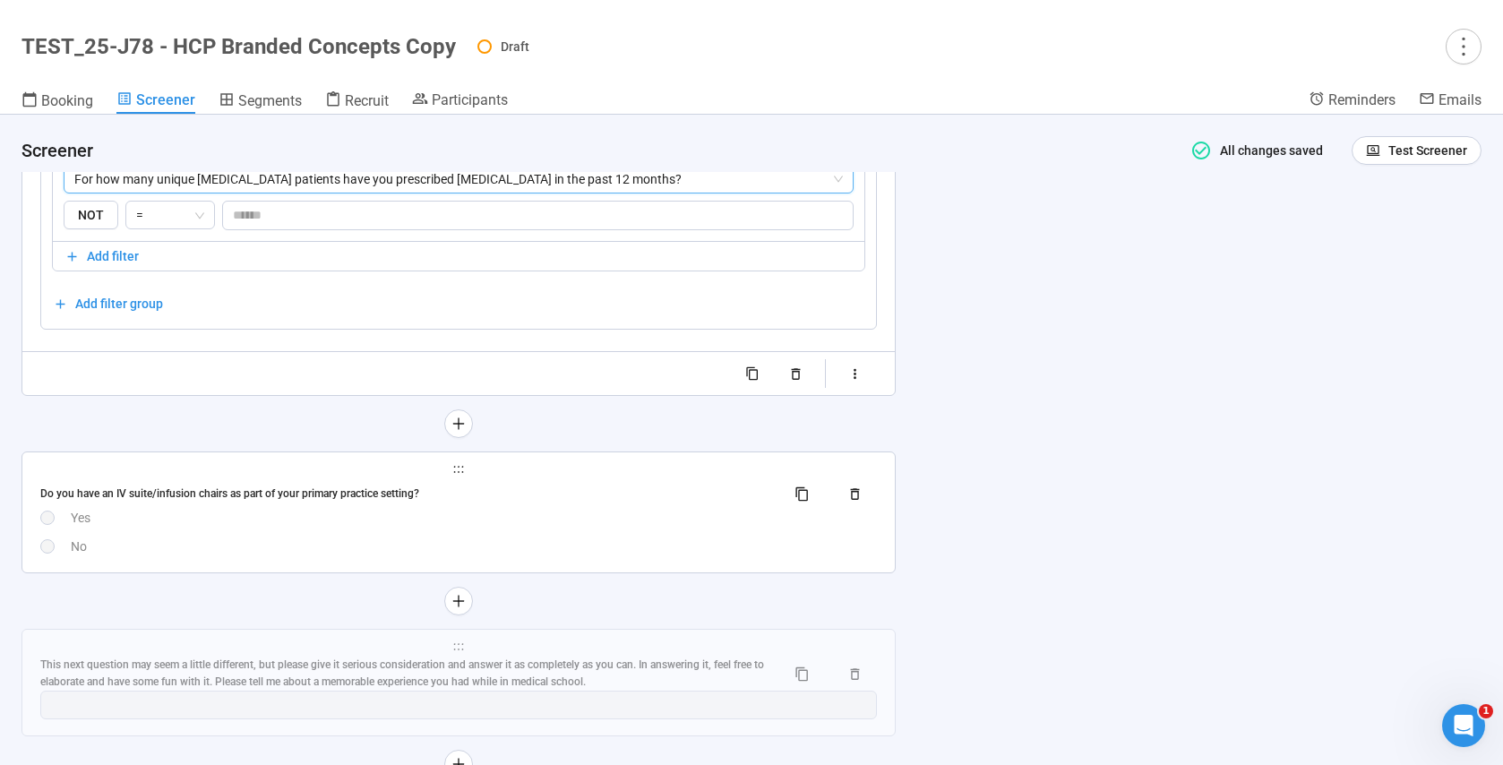
click at [185, 545] on div "No" at bounding box center [474, 546] width 806 height 20
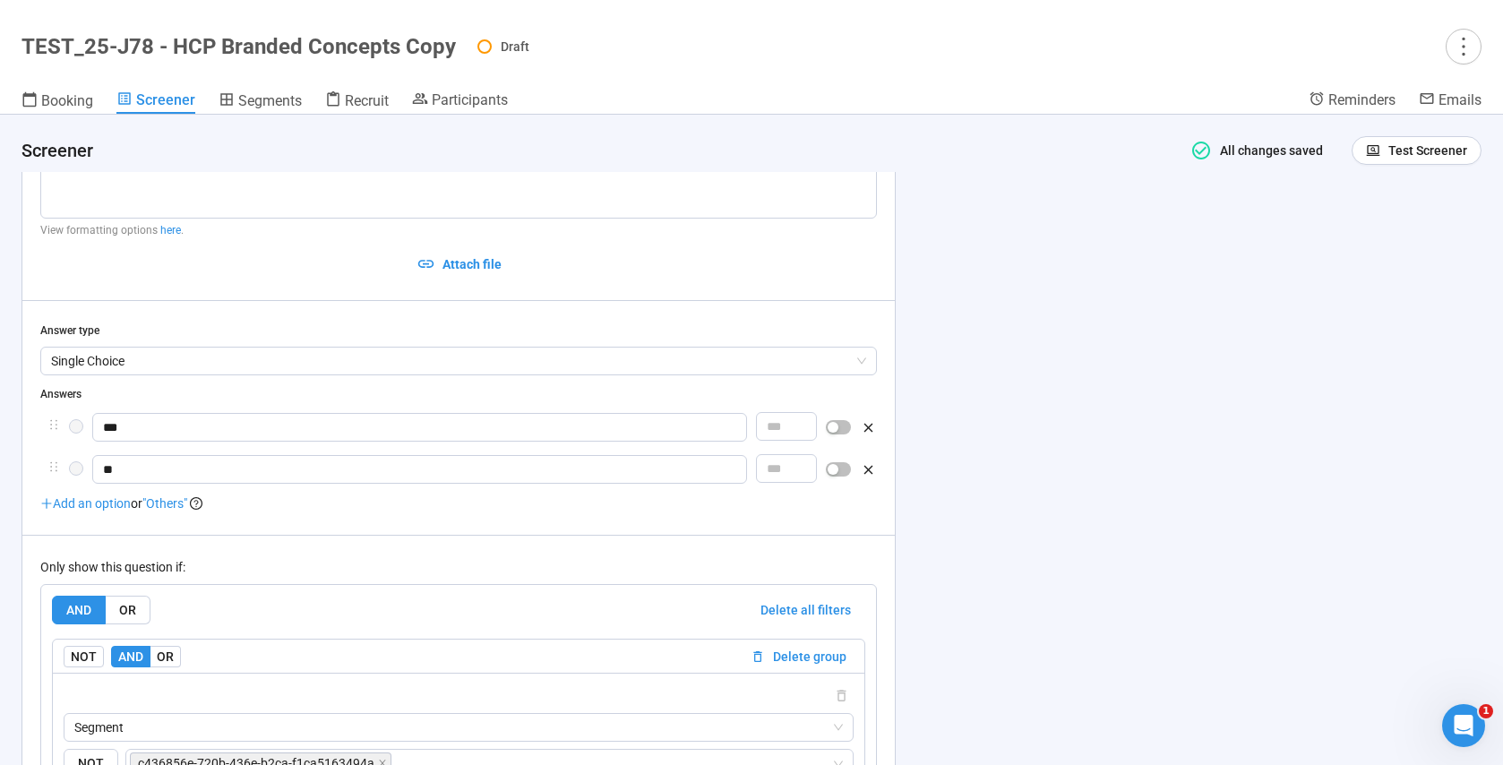
scroll to position [12324, 0]
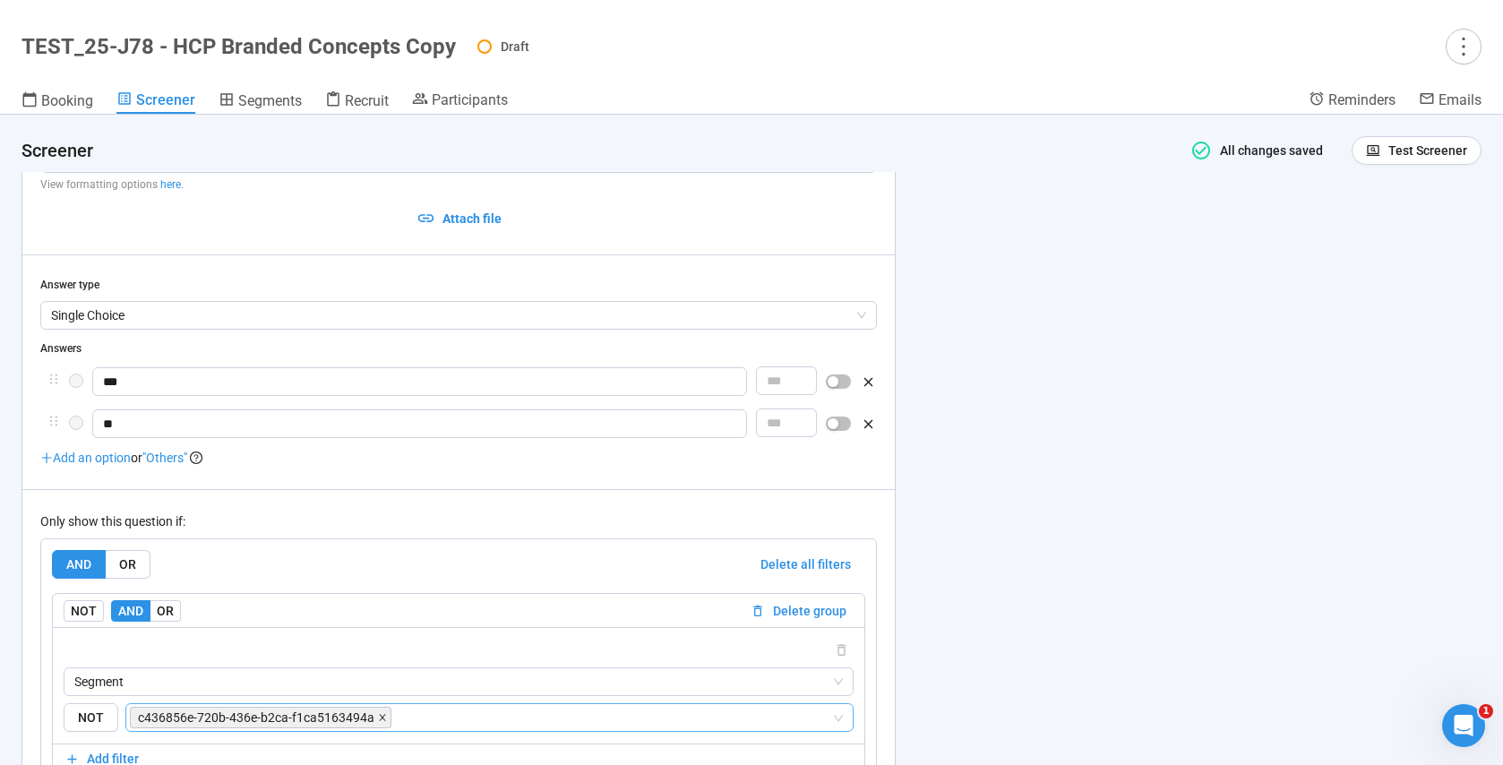
click at [380, 719] on icon "close" at bounding box center [382, 717] width 9 height 9
click at [395, 719] on input "search" at bounding box center [613, 717] width 436 height 21
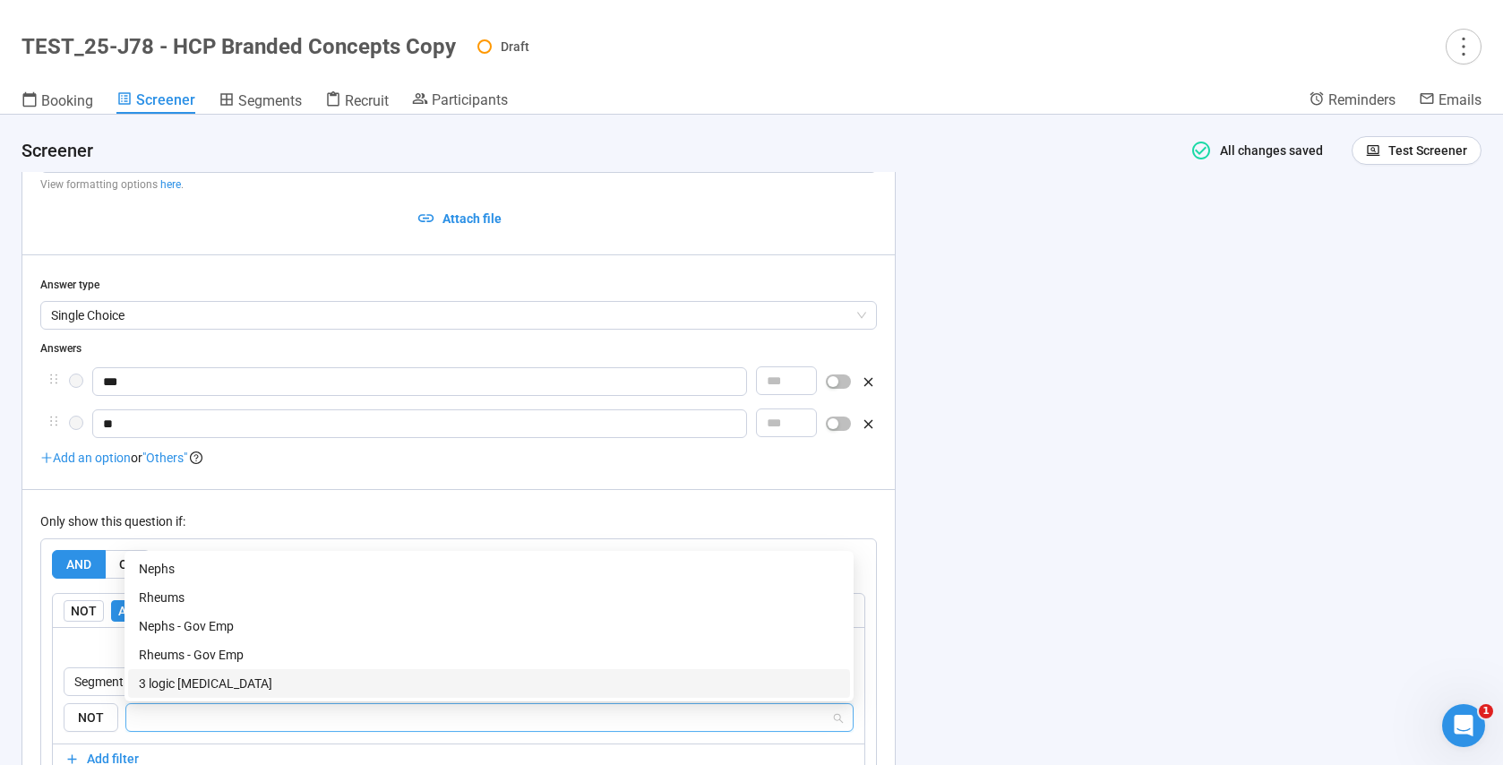
click at [189, 687] on div "3 logic [MEDICAL_DATA]" at bounding box center [489, 684] width 700 height 20
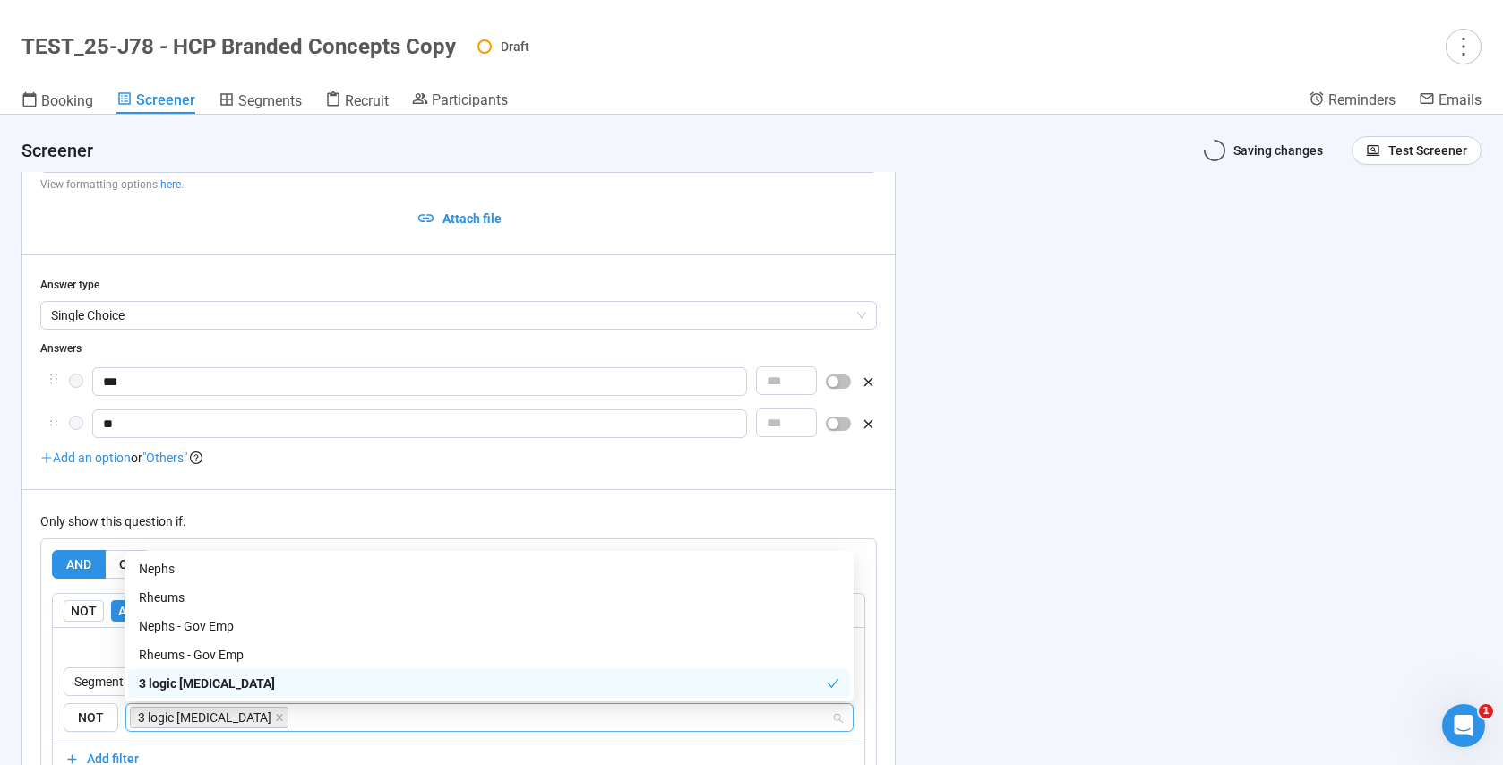
click at [31, 697] on div "**********" at bounding box center [458, 462] width 872 height 871
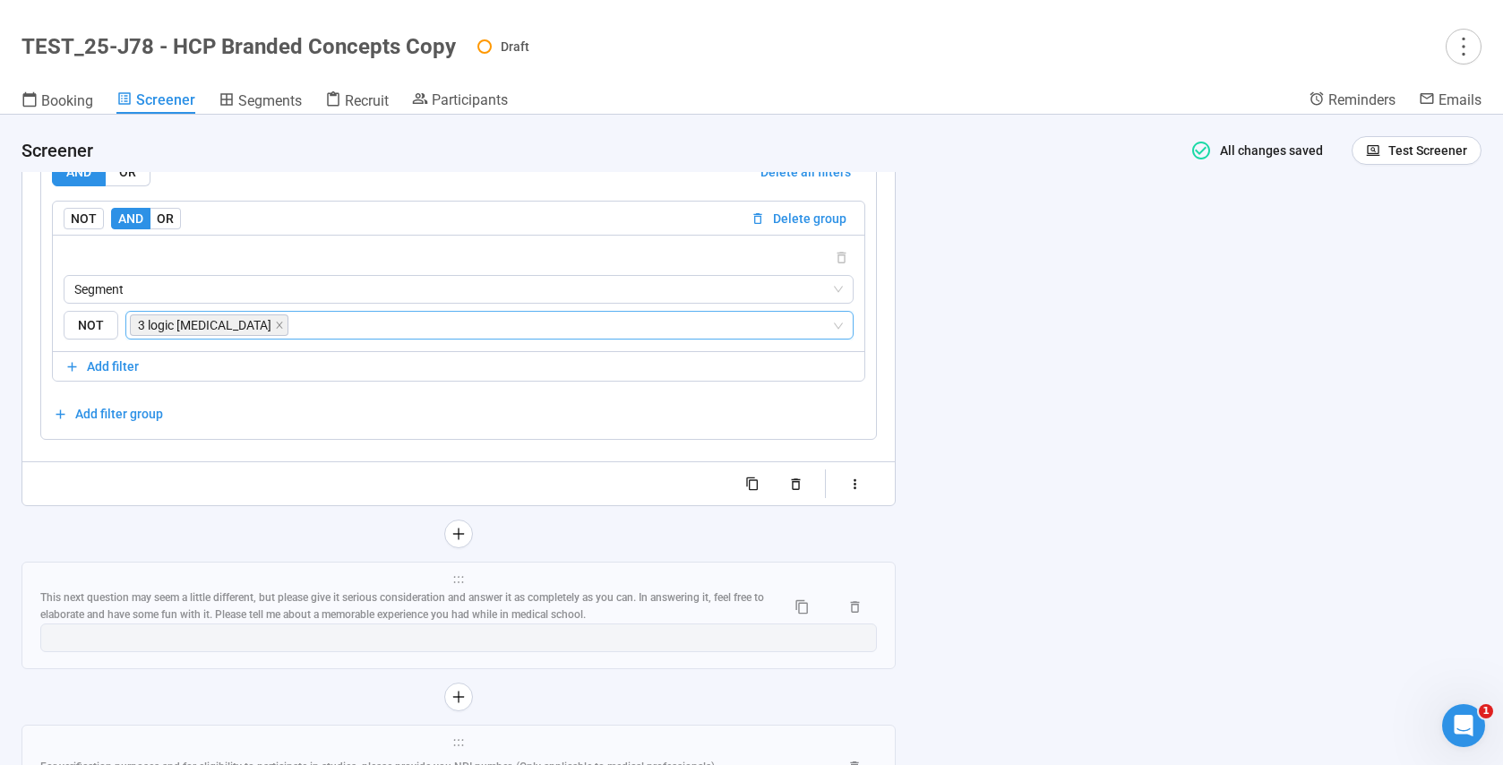
scroll to position [12878, 0]
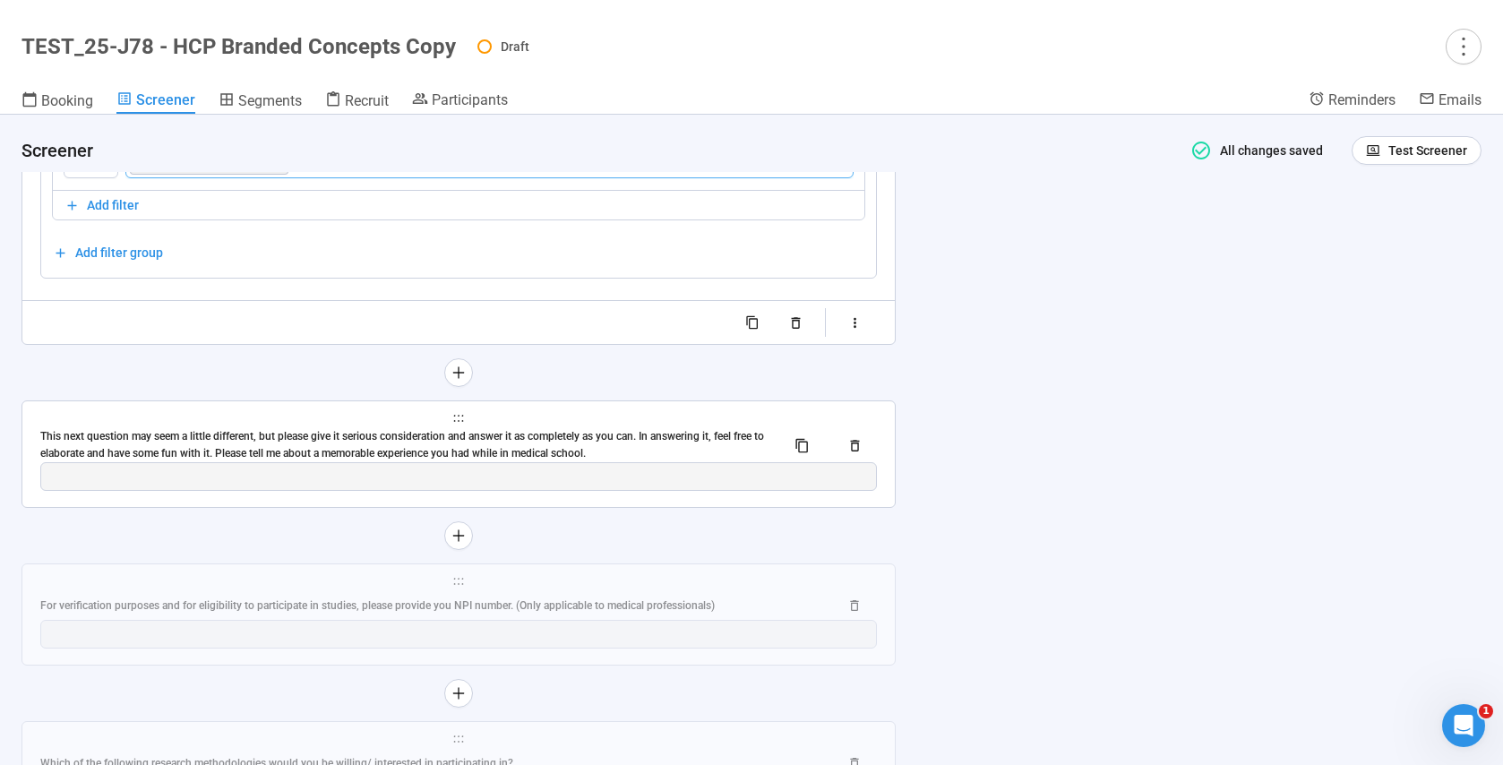
click at [348, 435] on div "This next question may seem a little different, but please give it serious cons…" at bounding box center [405, 445] width 731 height 34
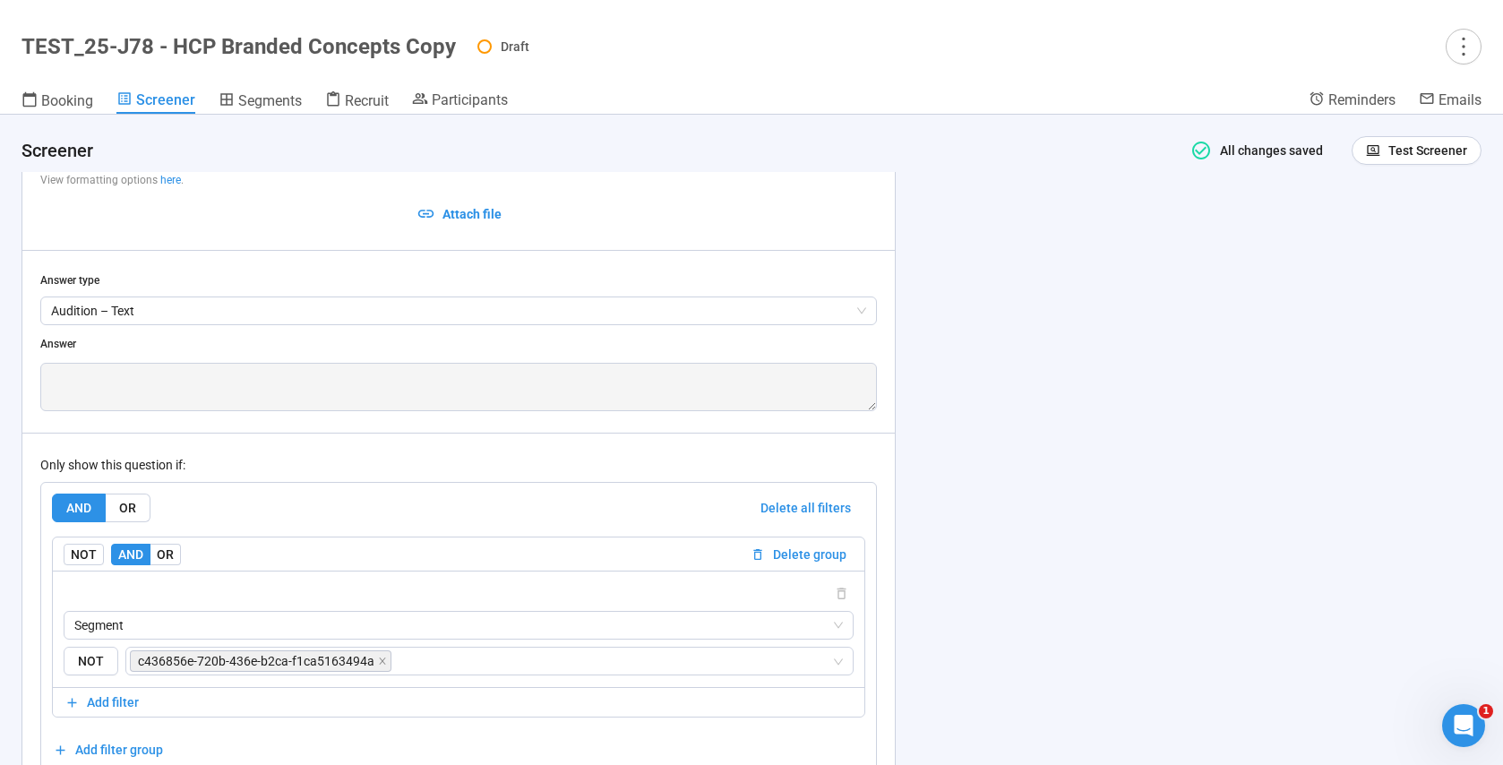
scroll to position [12616, 0]
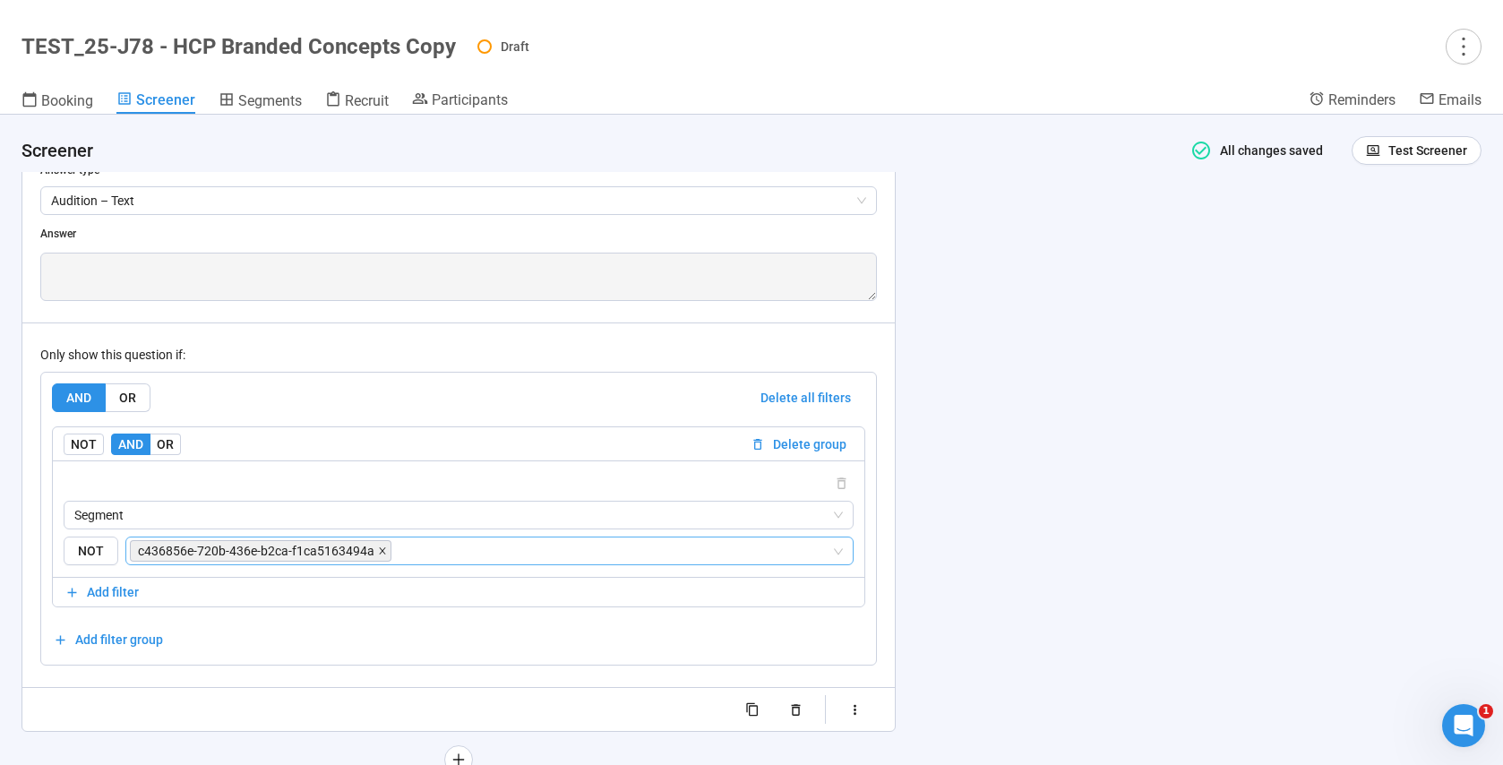
click at [378, 550] on icon "close" at bounding box center [382, 550] width 9 height 9
click at [395, 551] on input "search" at bounding box center [613, 550] width 436 height 21
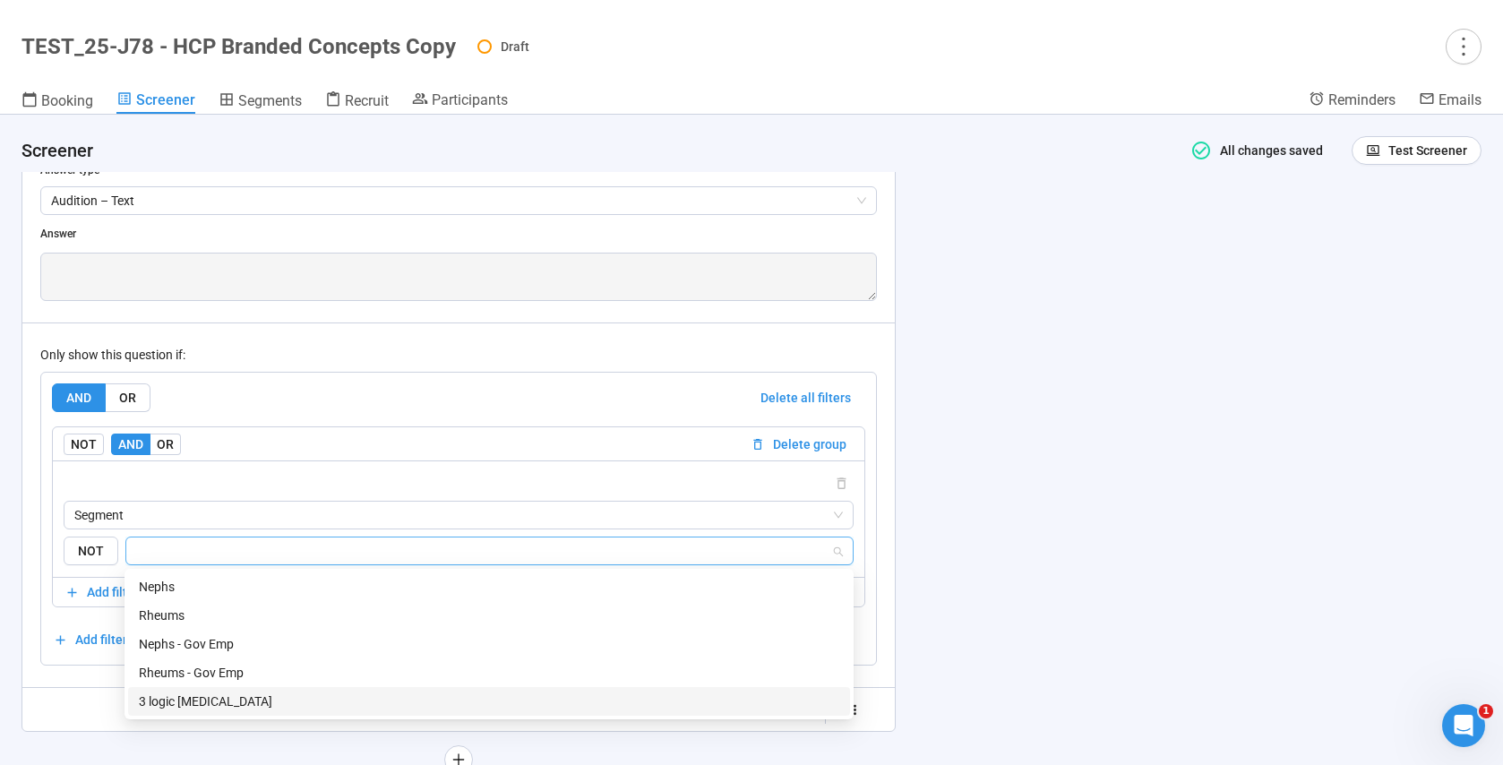
click at [188, 700] on div "3 logic [MEDICAL_DATA]" at bounding box center [489, 701] width 700 height 20
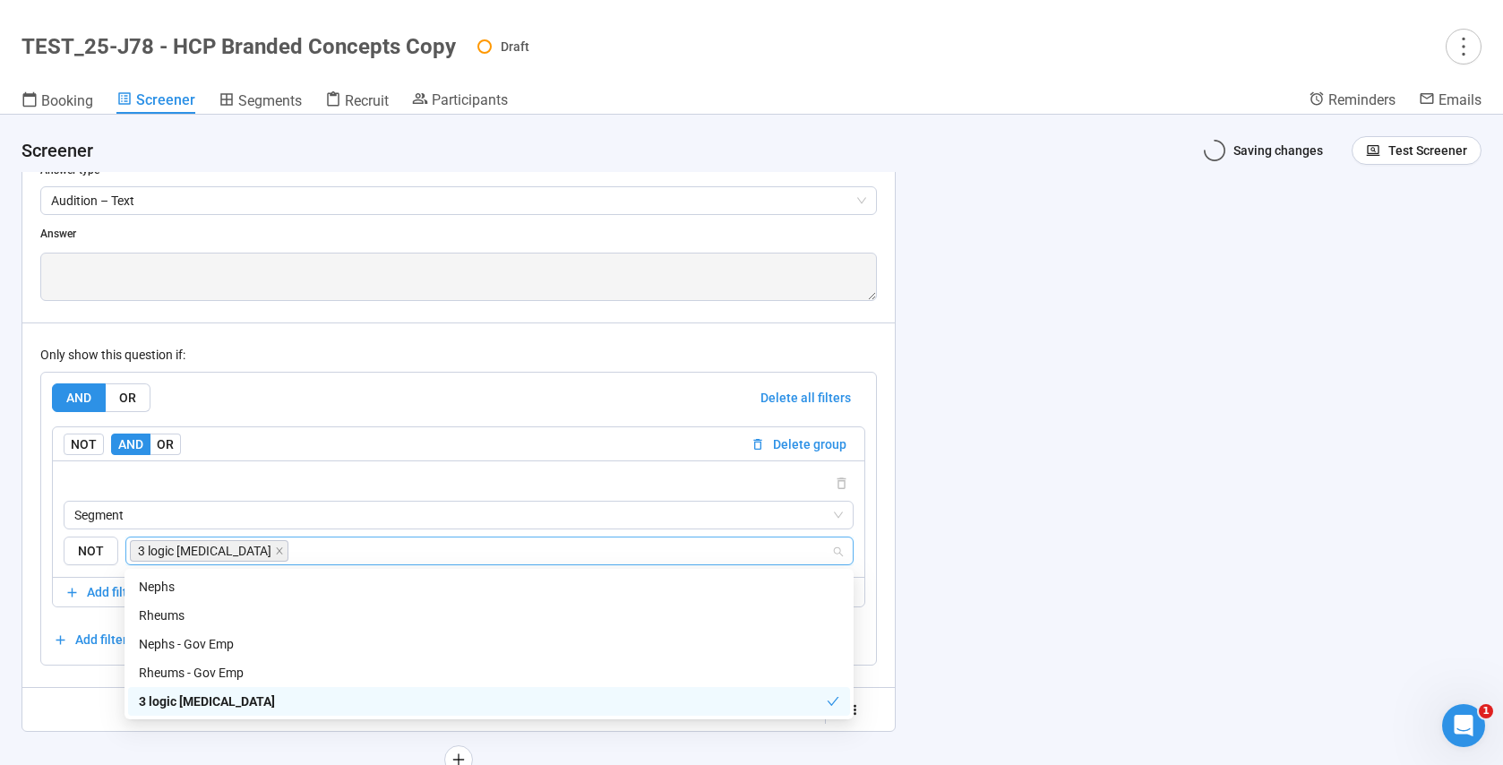
click at [37, 639] on div "**********" at bounding box center [458, 321] width 872 height 819
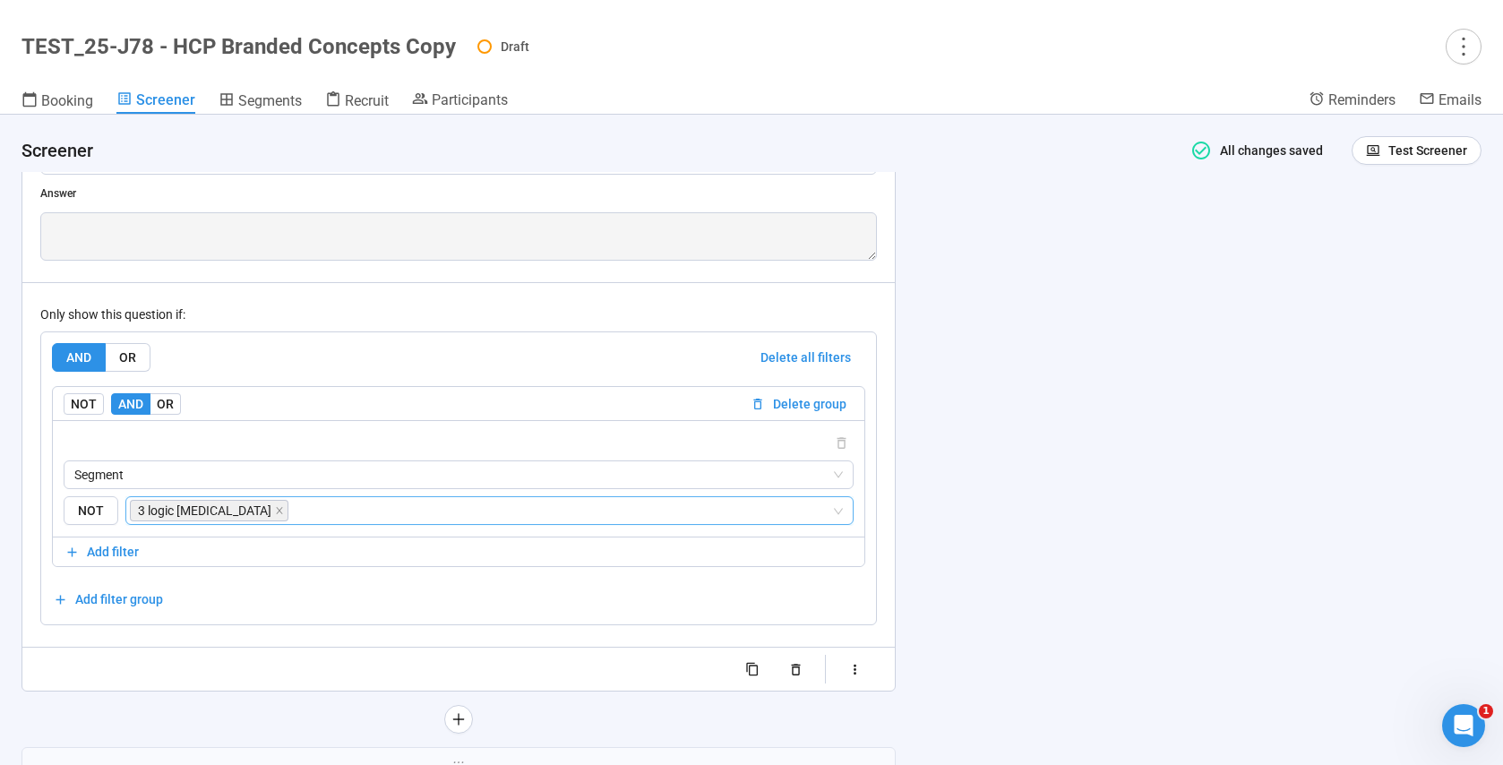
scroll to position [12820, 0]
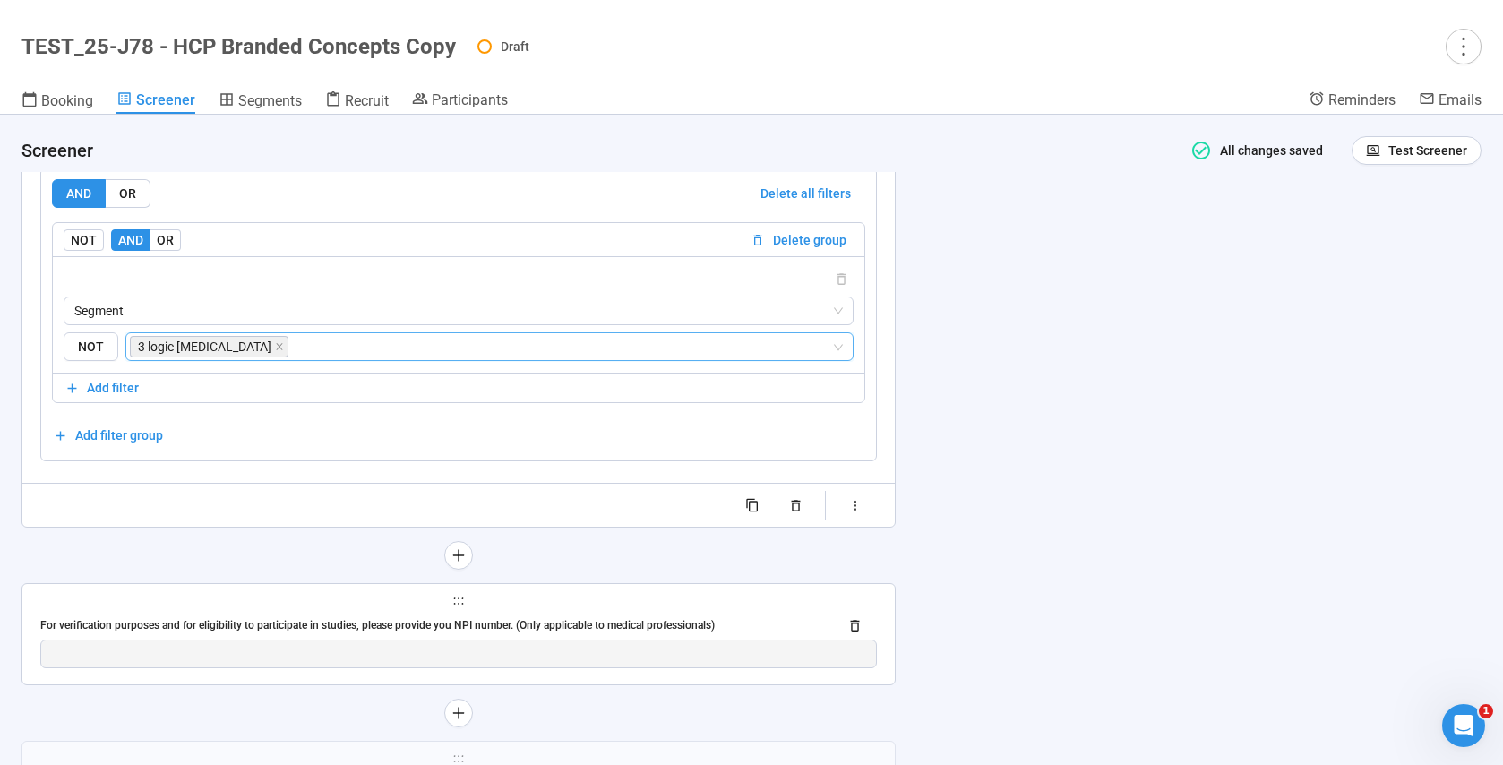
click at [278, 615] on div "For verification purposes and for eligibility to participate in studies, please…" at bounding box center [458, 625] width 837 height 29
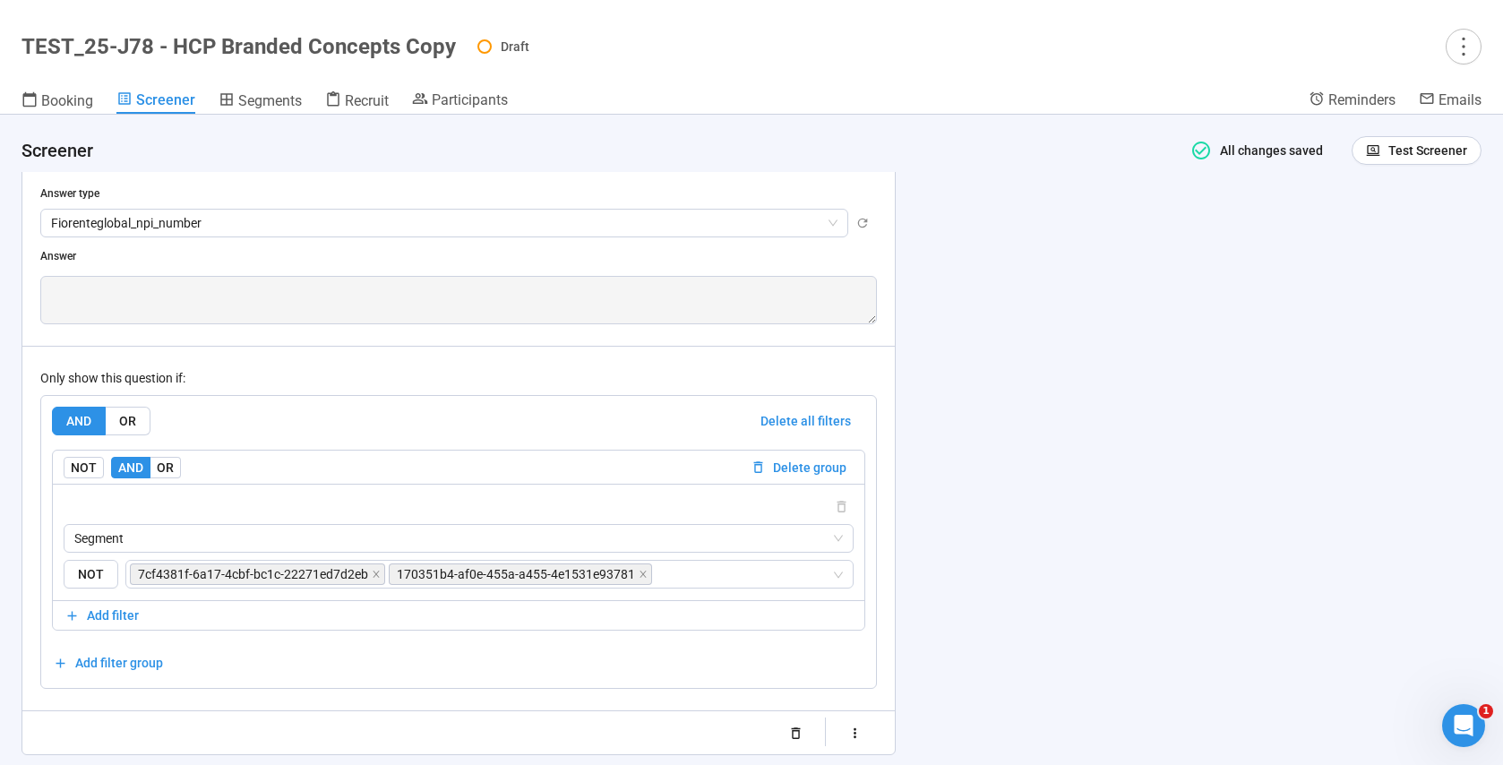
scroll to position [12671, 0]
click at [375, 572] on icon "close" at bounding box center [376, 572] width 9 height 9
click at [380, 572] on icon "close" at bounding box center [384, 572] width 9 height 9
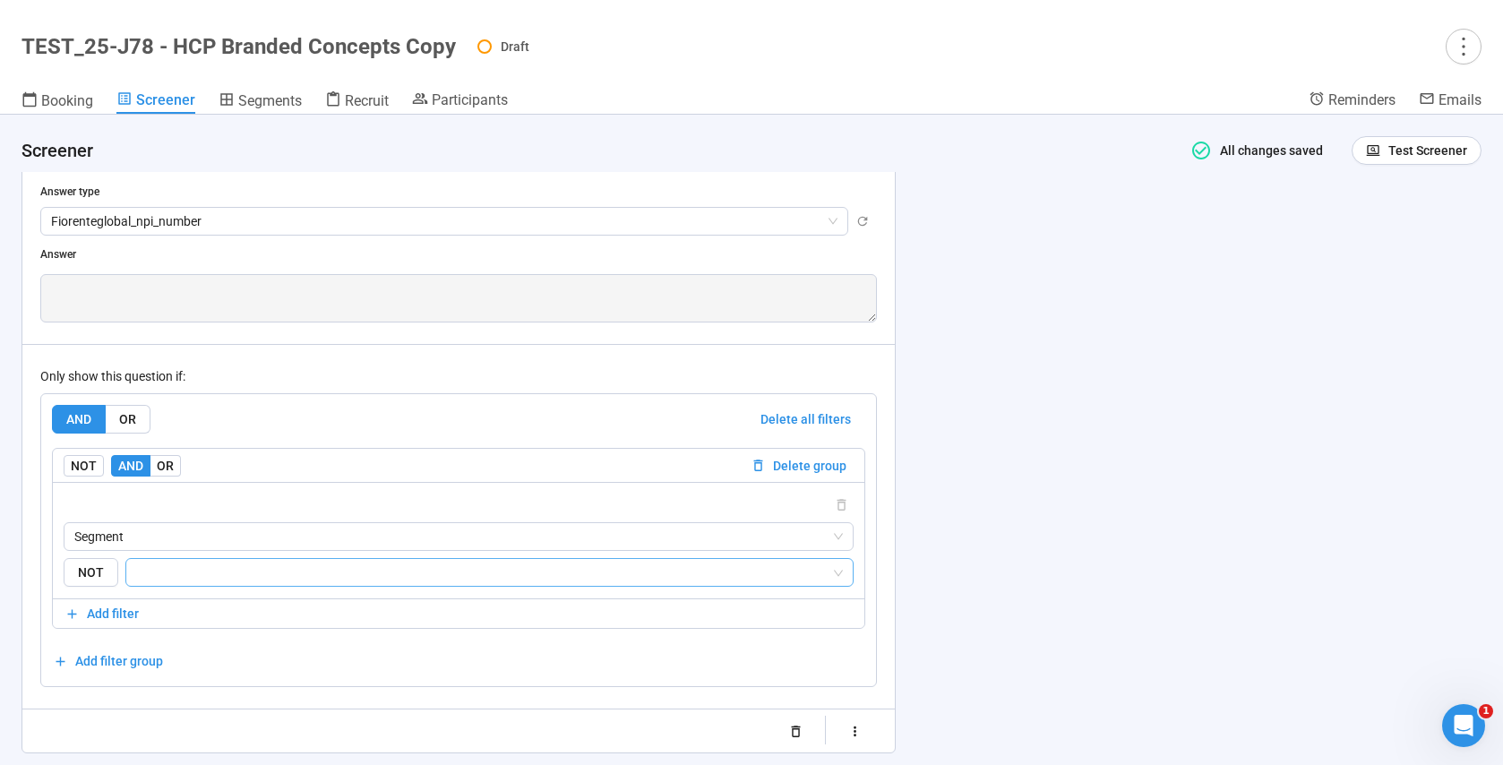
click at [183, 580] on input "search" at bounding box center [484, 572] width 694 height 21
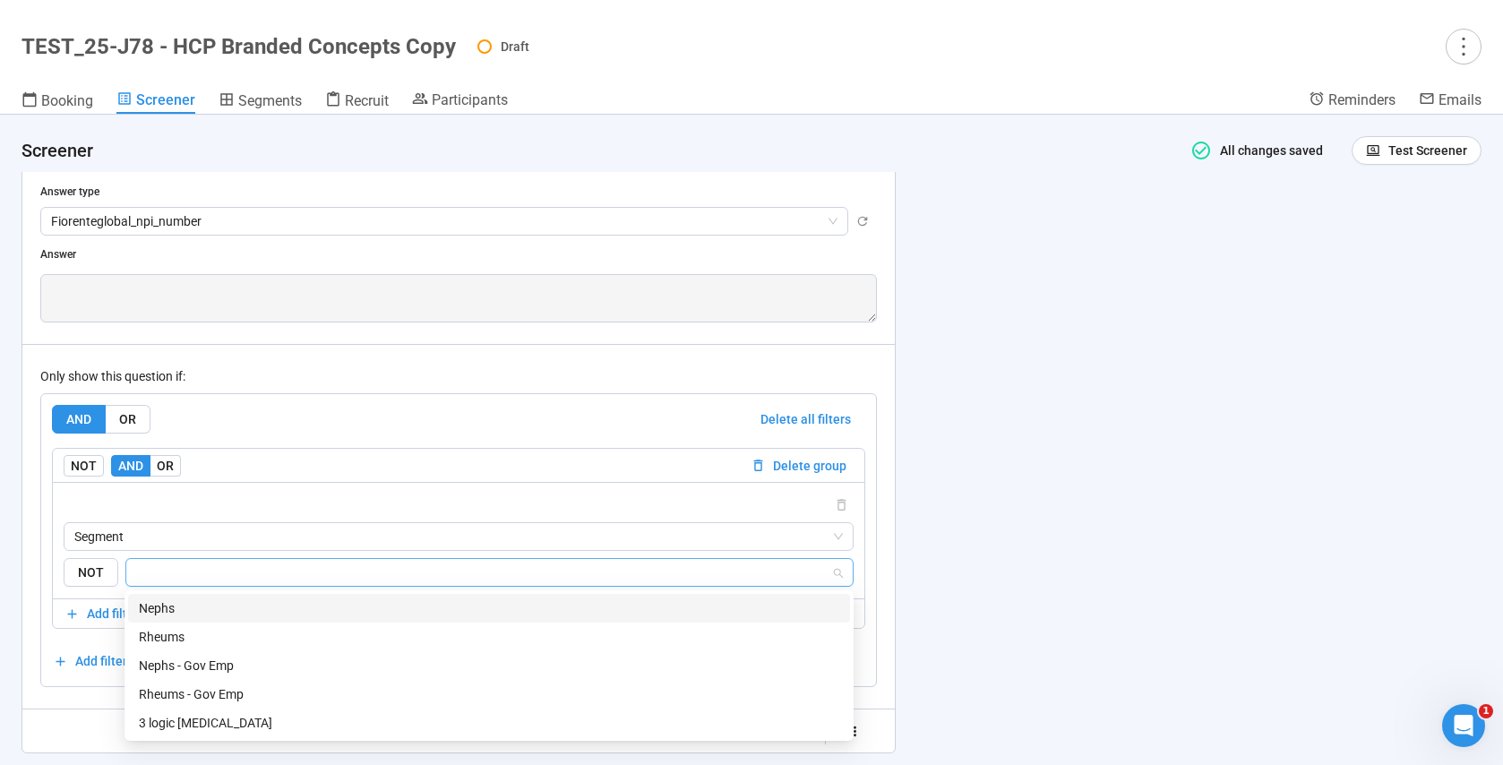
click at [177, 608] on div "Nephs" at bounding box center [489, 608] width 700 height 20
click at [173, 638] on div "Rheums" at bounding box center [489, 637] width 700 height 20
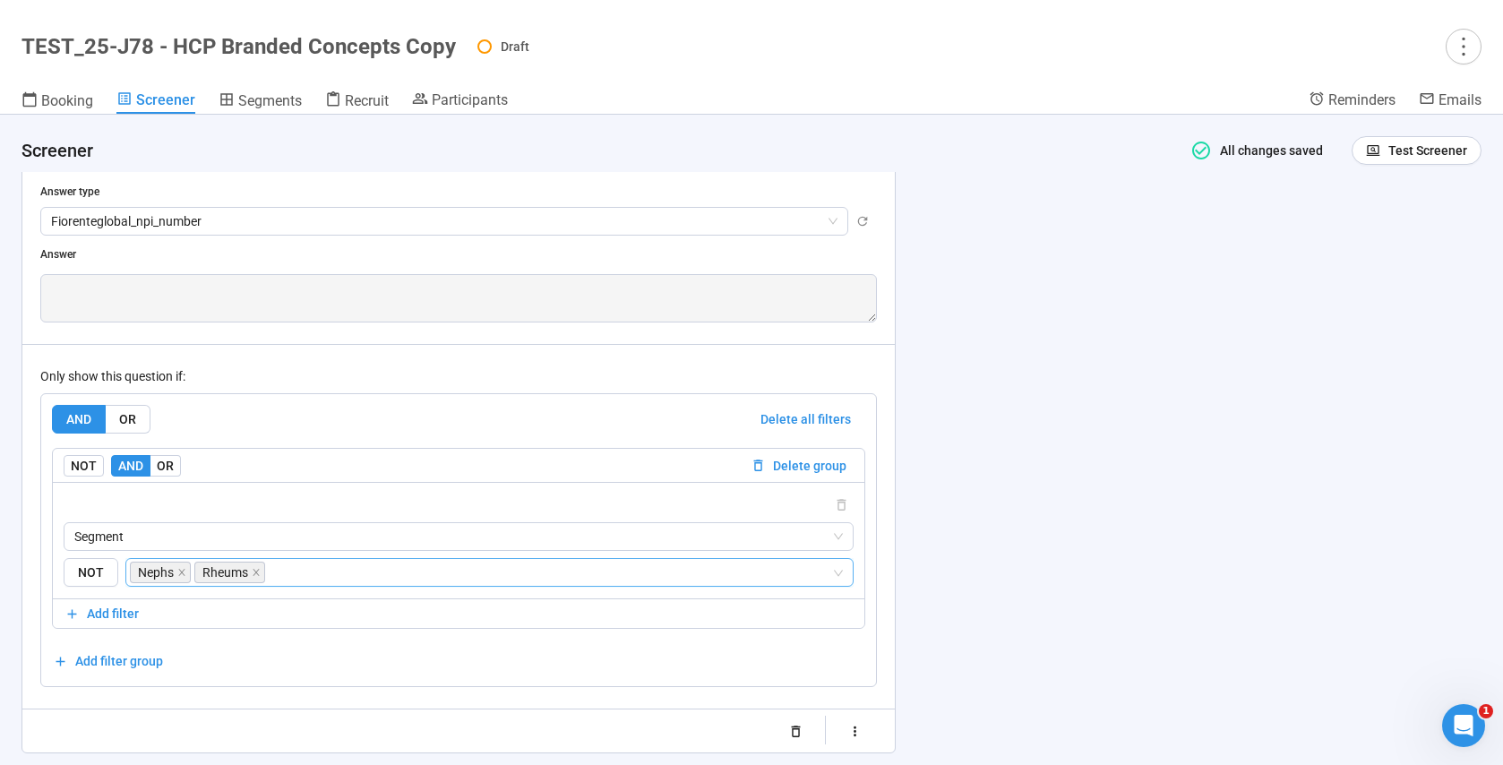
click at [37, 610] on div "**********" at bounding box center [458, 387] width 872 height 733
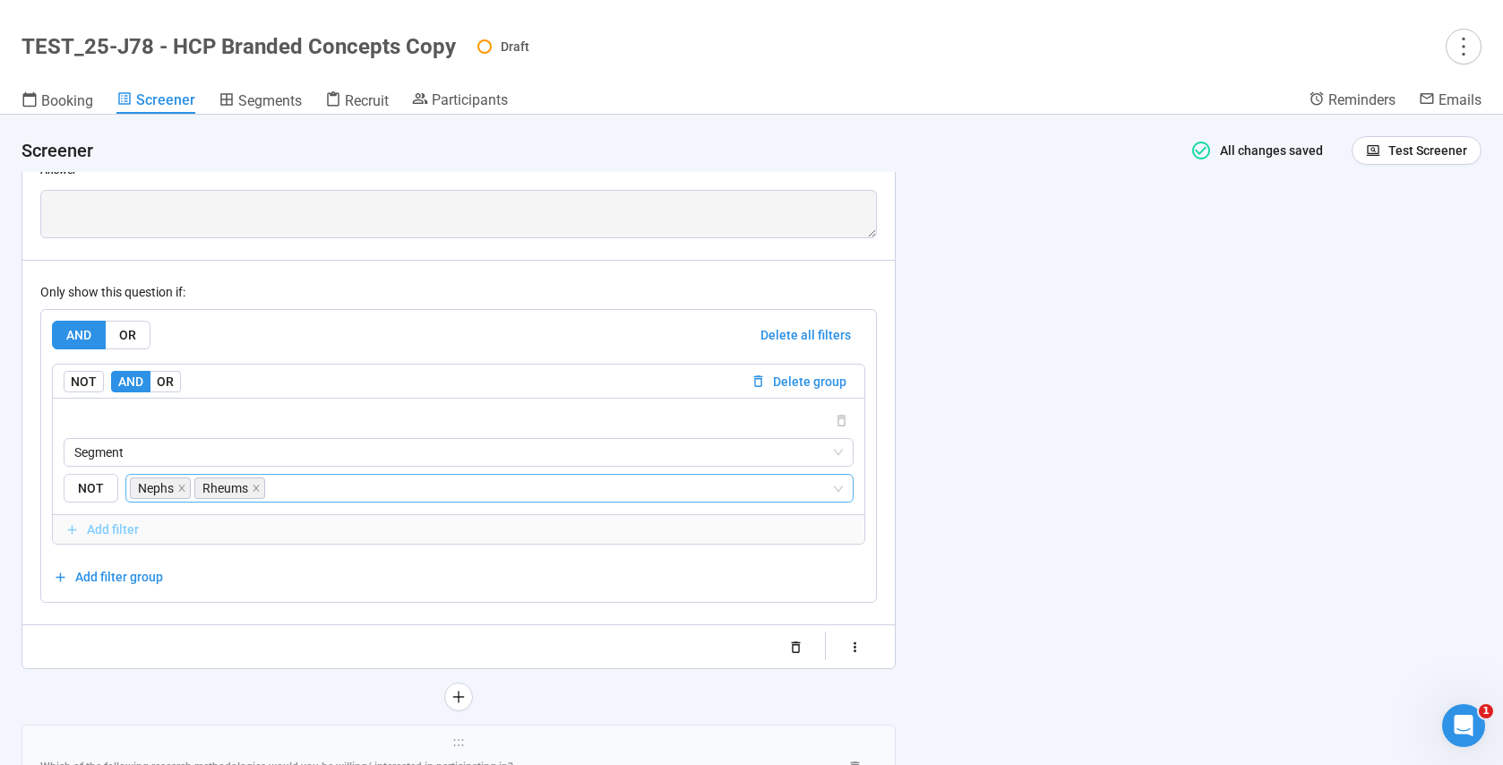
scroll to position [12877, 0]
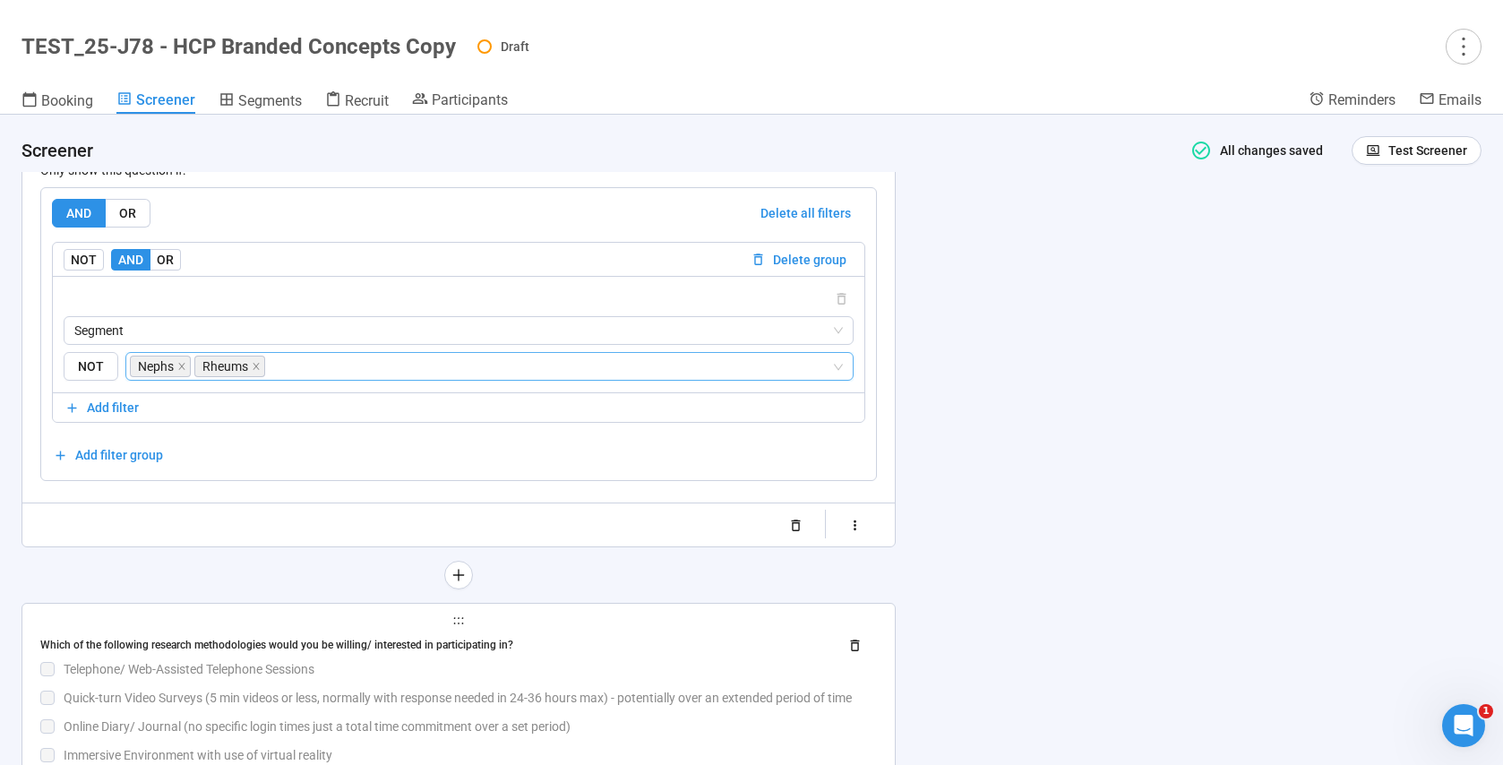
click at [169, 629] on div "**********" at bounding box center [458, 721] width 872 height 235
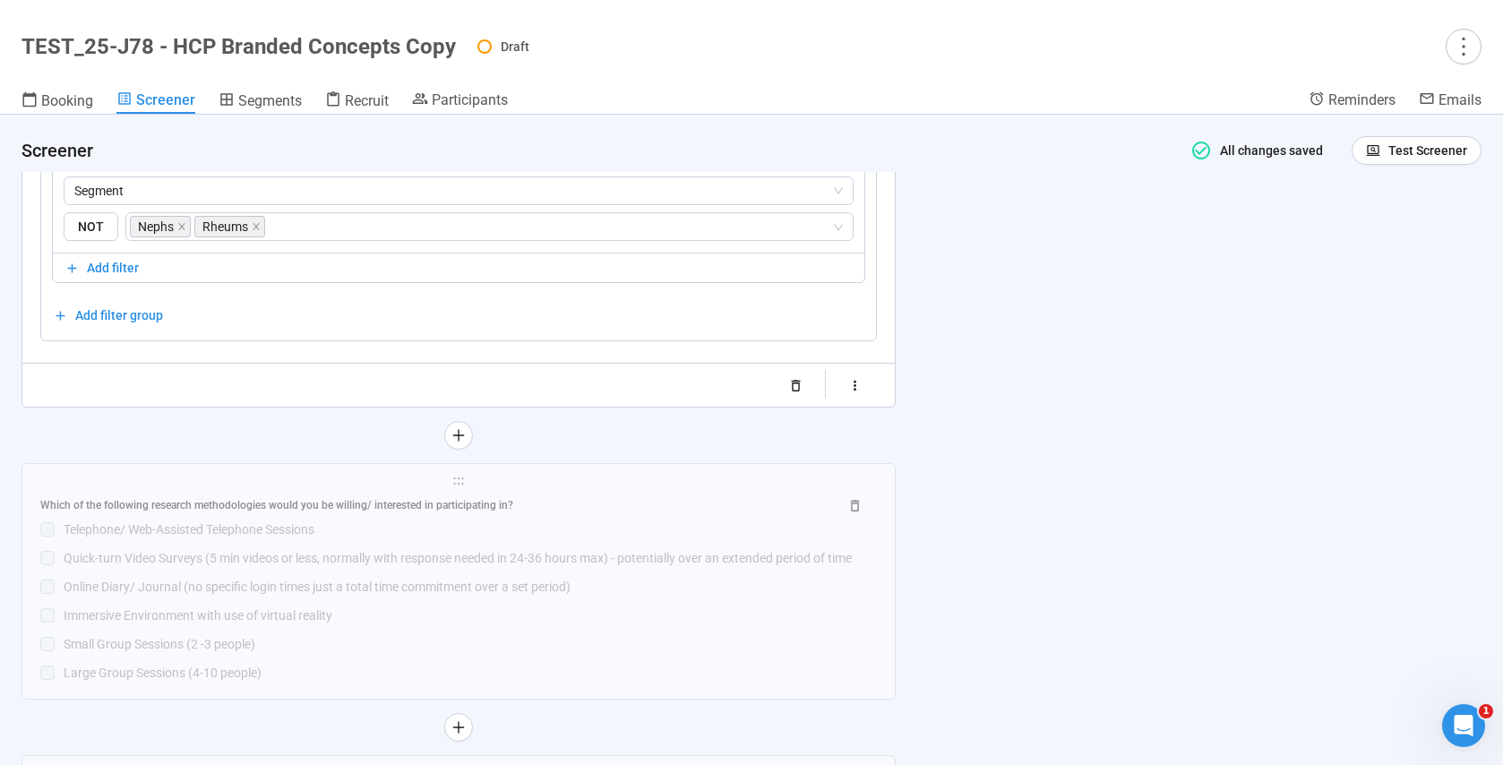
scroll to position [13023, 0]
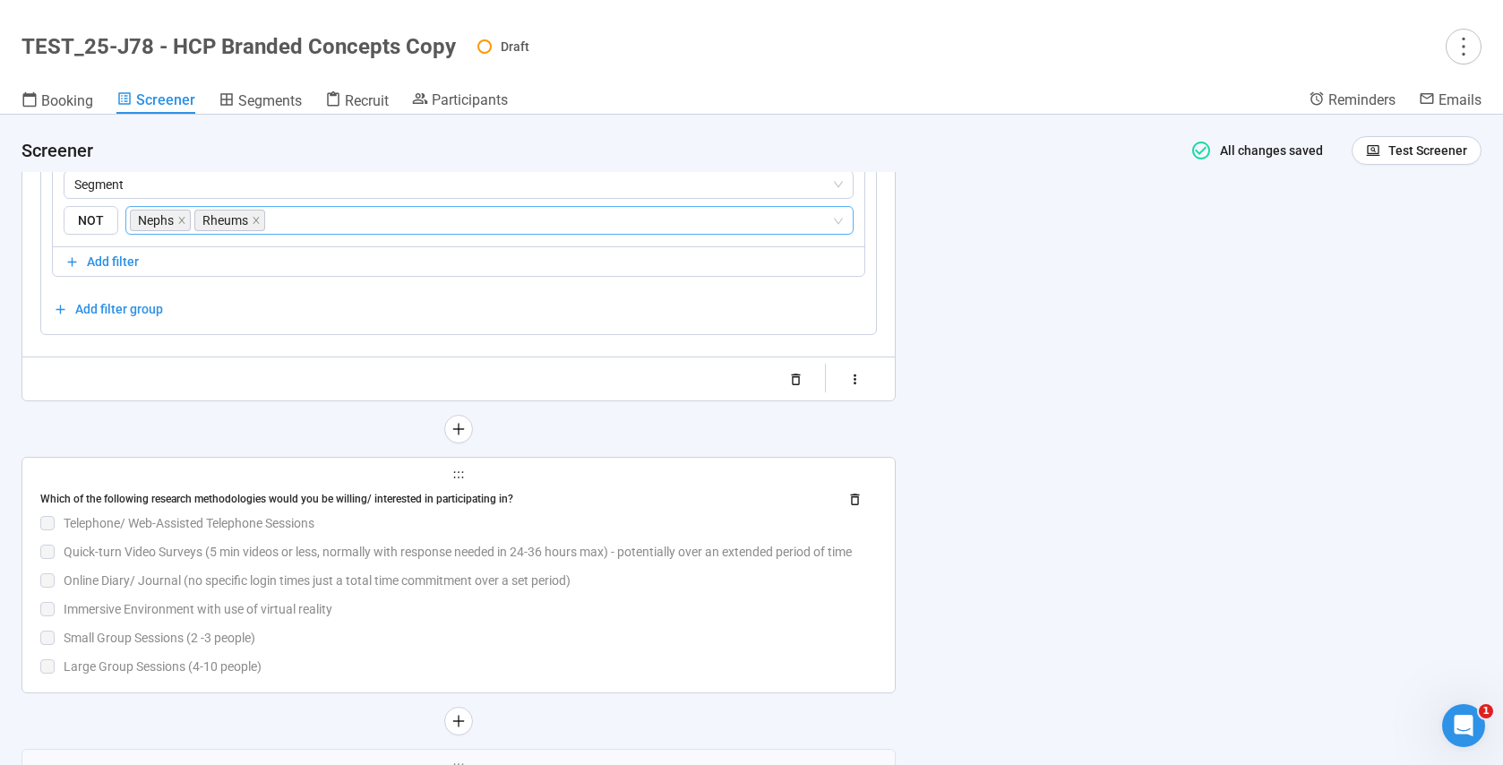
click at [551, 511] on div "Which of the following research methodologies would you be willing/ interested …" at bounding box center [458, 499] width 837 height 29
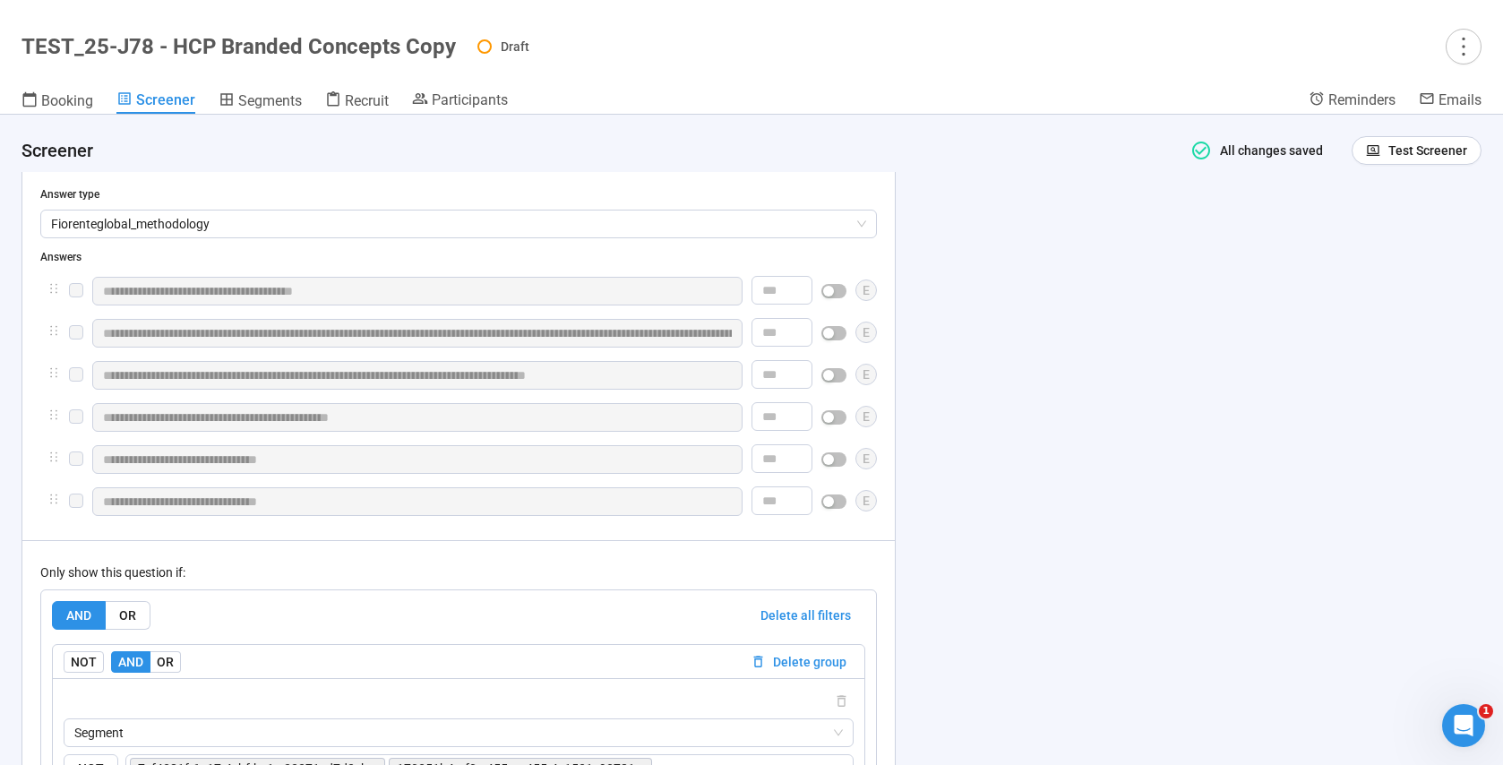
scroll to position [12989, 0]
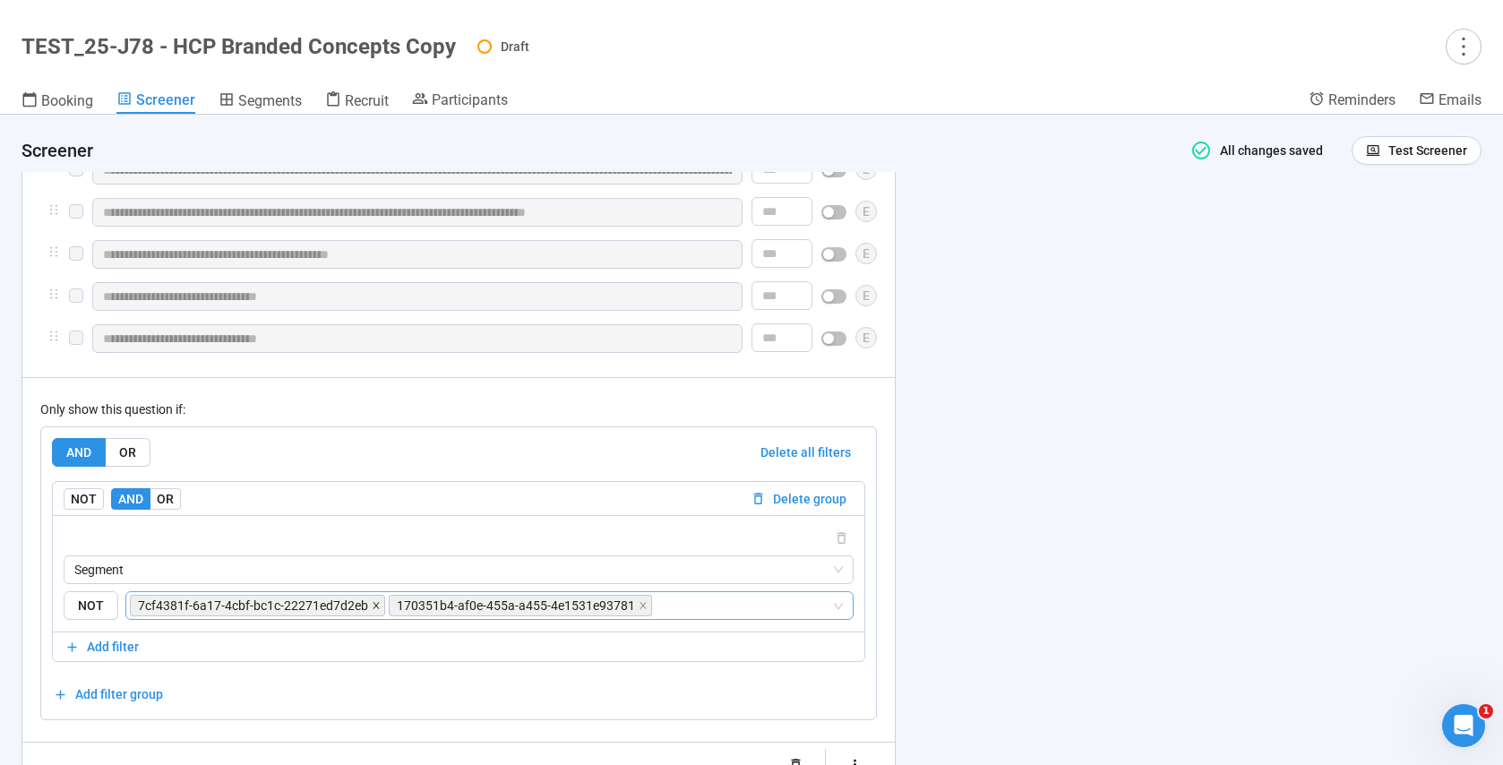
click at [376, 610] on icon "close" at bounding box center [376, 605] width 9 height 9
click at [380, 610] on icon "close" at bounding box center [384, 605] width 9 height 9
click at [204, 612] on input "search" at bounding box center [484, 605] width 694 height 21
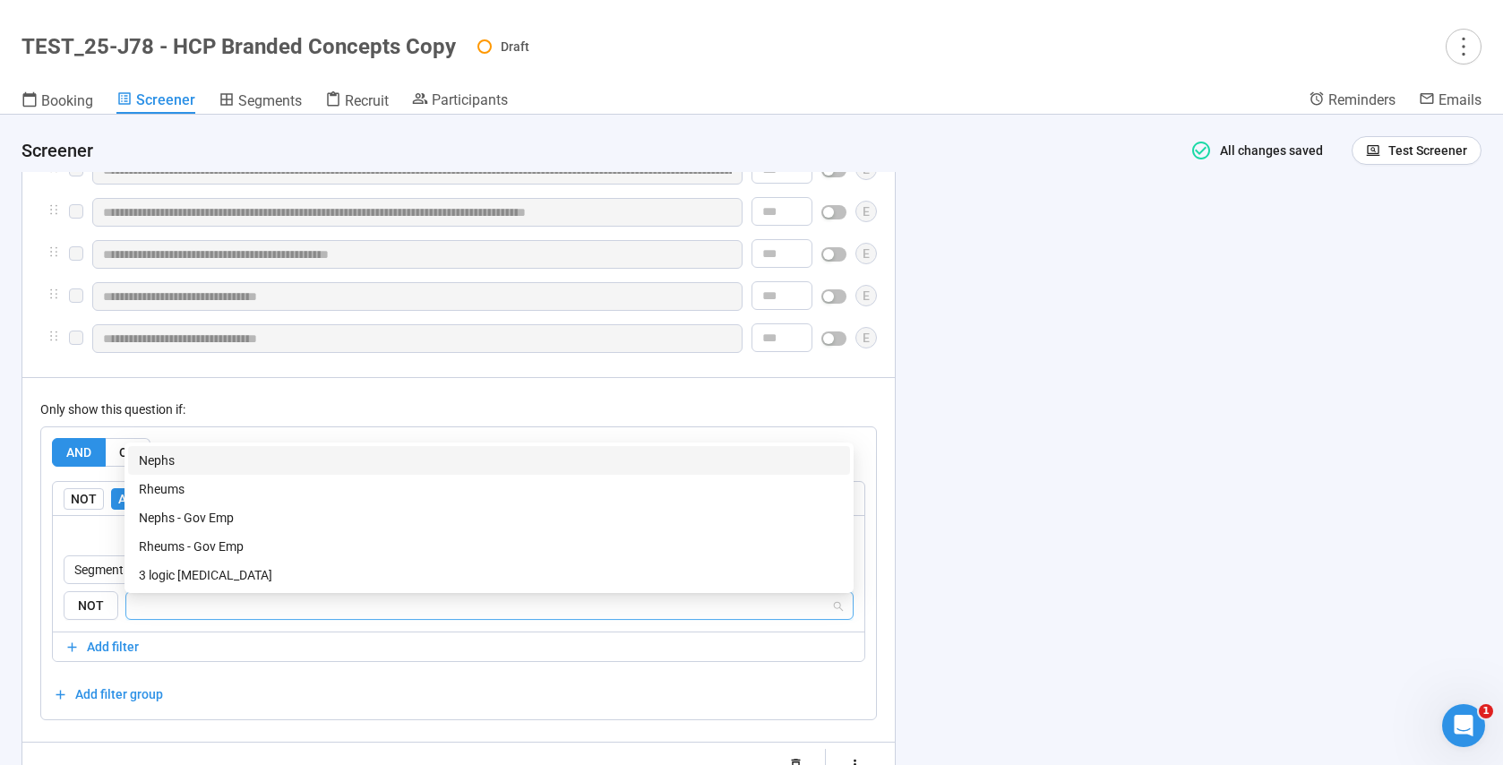
click at [172, 467] on div "Nephs" at bounding box center [489, 461] width 700 height 20
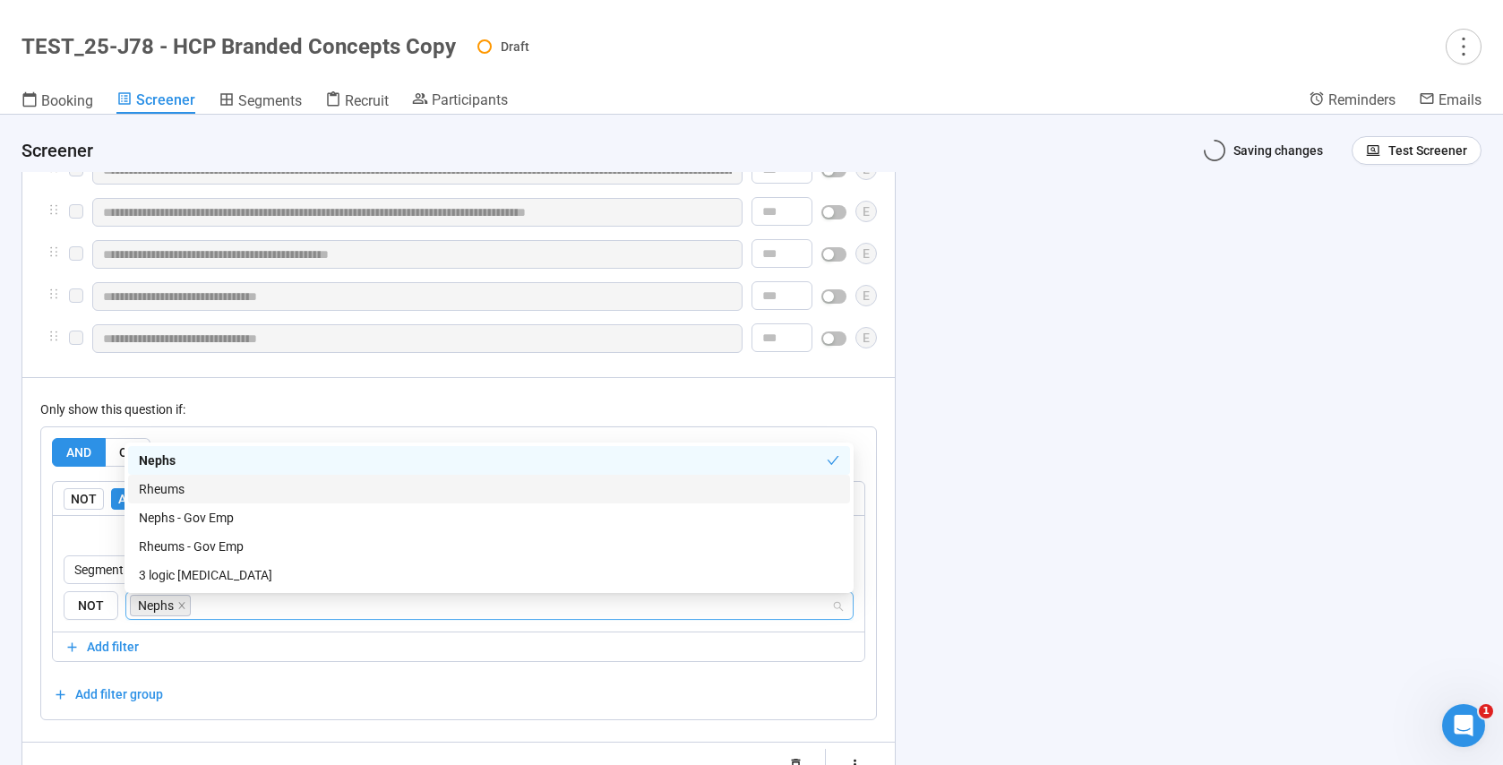
click at [173, 486] on div "Rheums" at bounding box center [489, 489] width 700 height 20
drag, startPoint x: 942, startPoint y: 598, endPoint x: 931, endPoint y: 598, distance: 11.6
click at [940, 597] on div "**********" at bounding box center [751, 440] width 1503 height 650
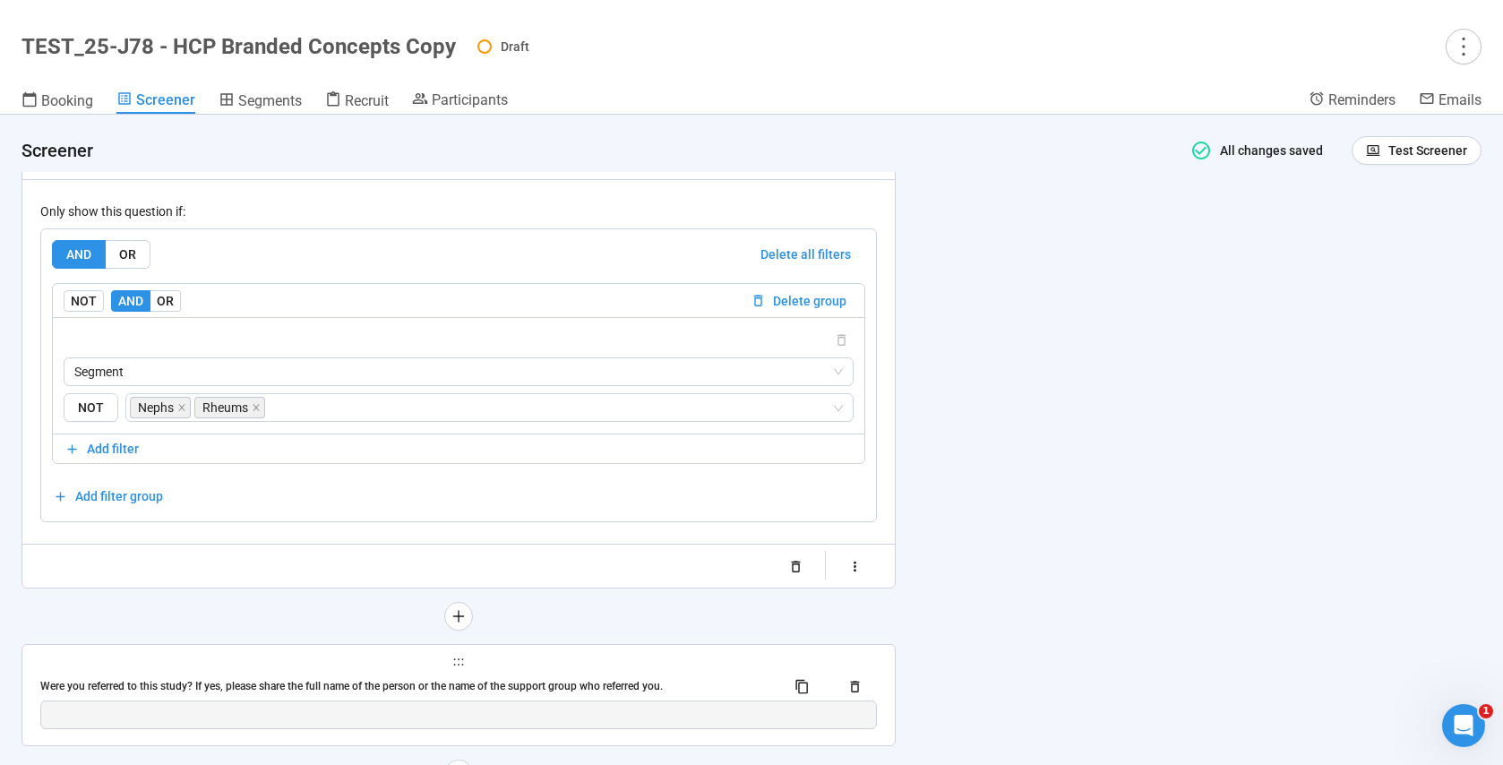
scroll to position [13272, 0]
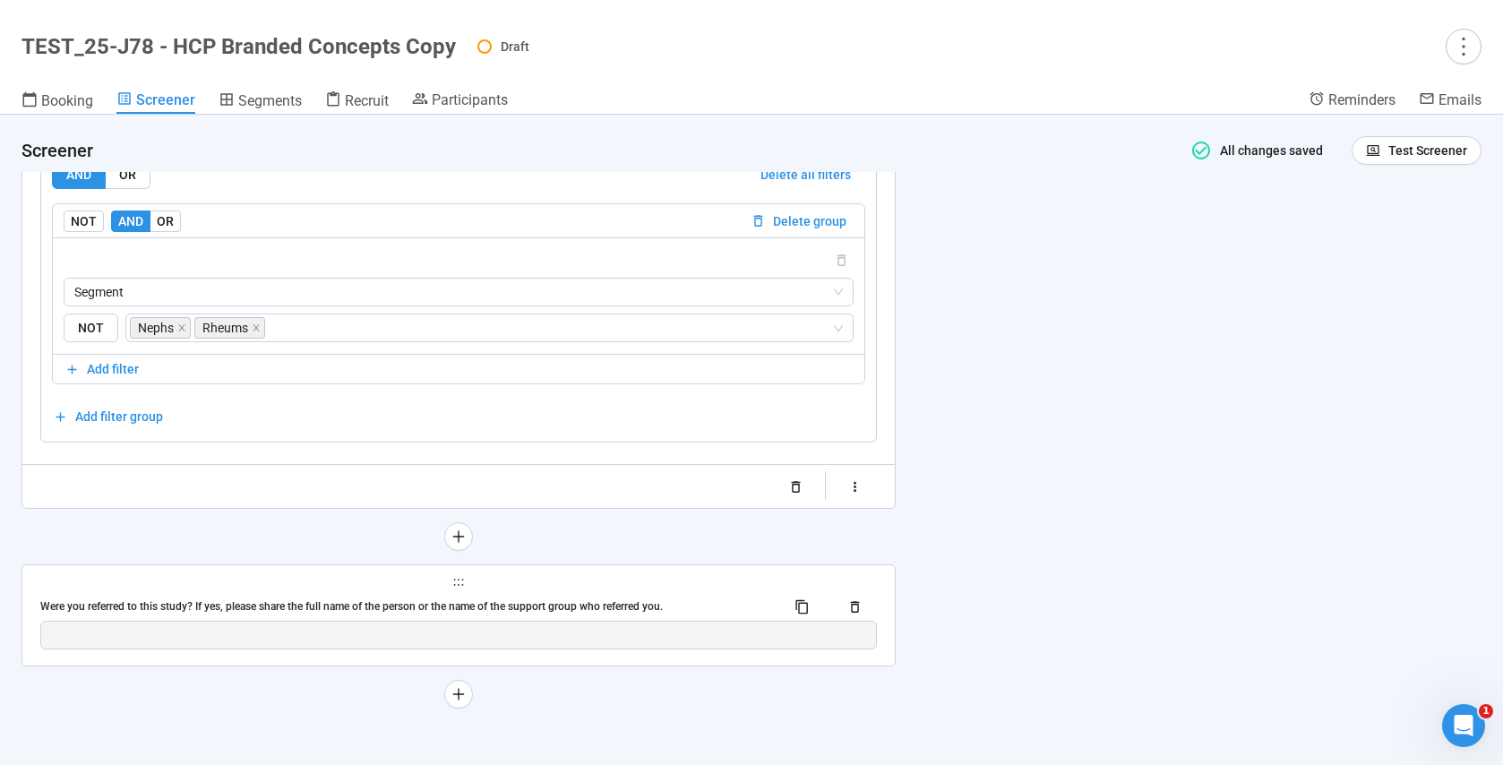
click at [322, 579] on span "holder" at bounding box center [458, 582] width 837 height 13
click at [223, 586] on span "holder" at bounding box center [458, 582] width 837 height 13
click at [285, 594] on div "Were you referred to this study? If yes, please share the full name of the pers…" at bounding box center [458, 606] width 837 height 29
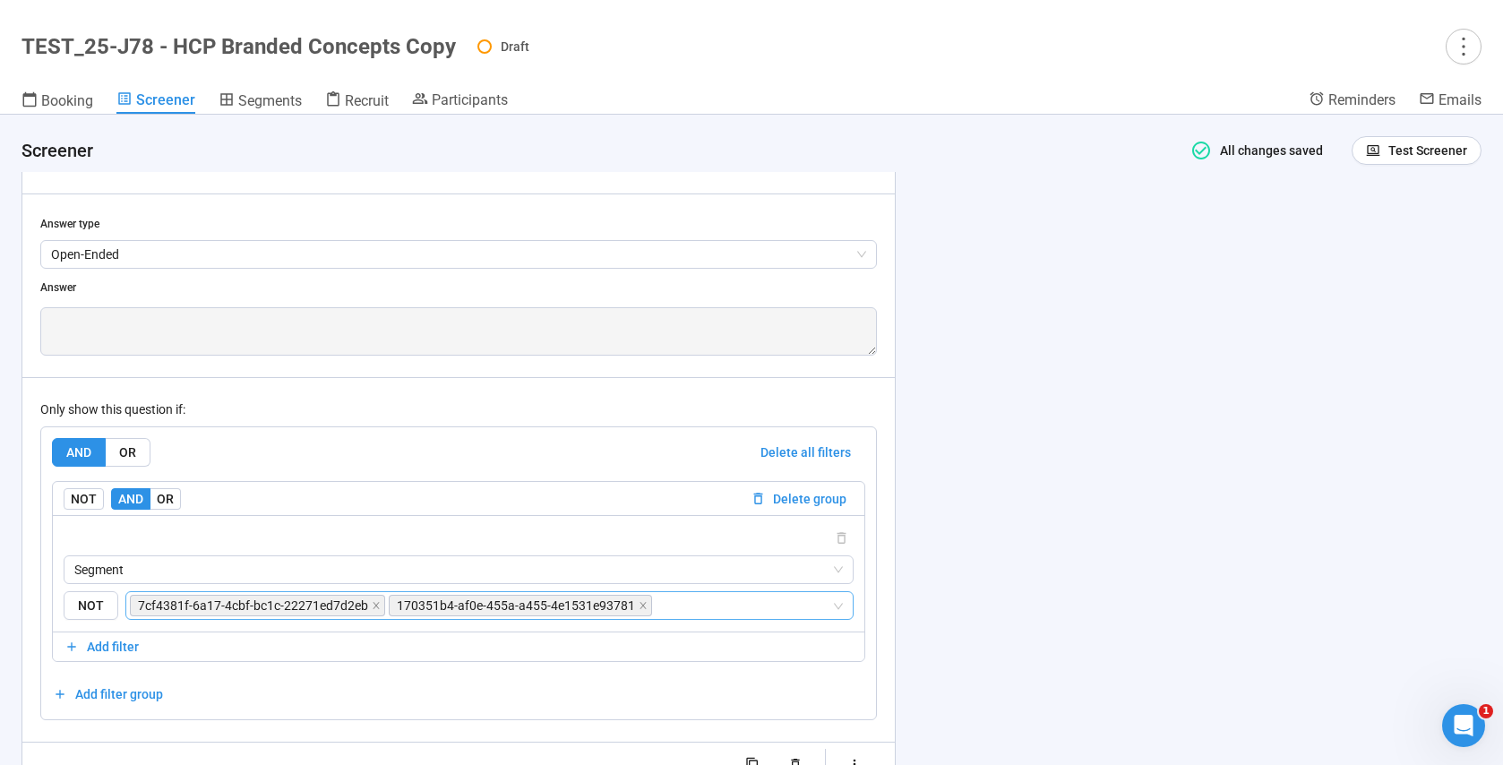
scroll to position [13215, 0]
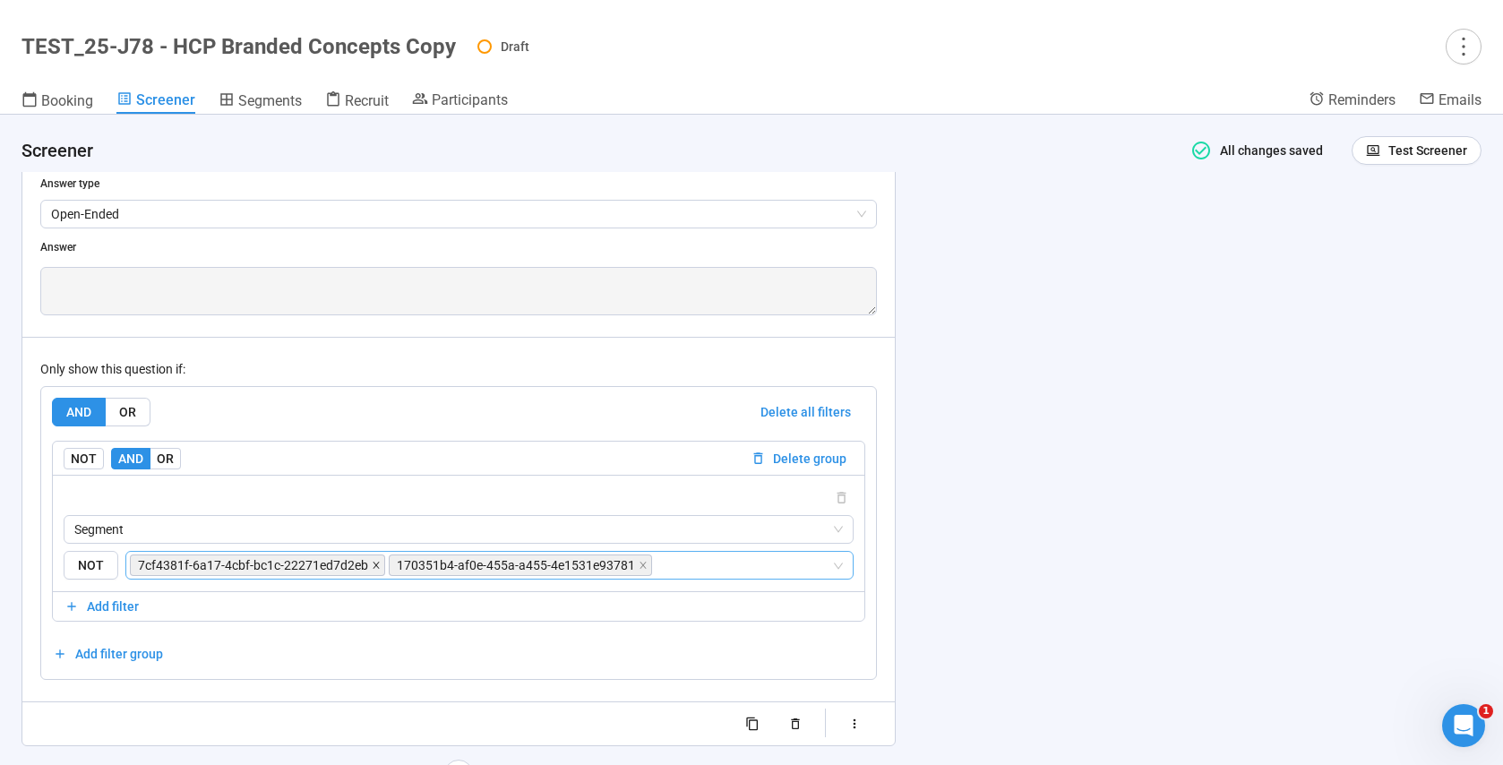
click at [372, 566] on icon "close" at bounding box center [376, 565] width 9 height 9
click at [397, 566] on span "170351b4-af0e-455a-a455-4e1531e93781" at bounding box center [516, 565] width 238 height 20
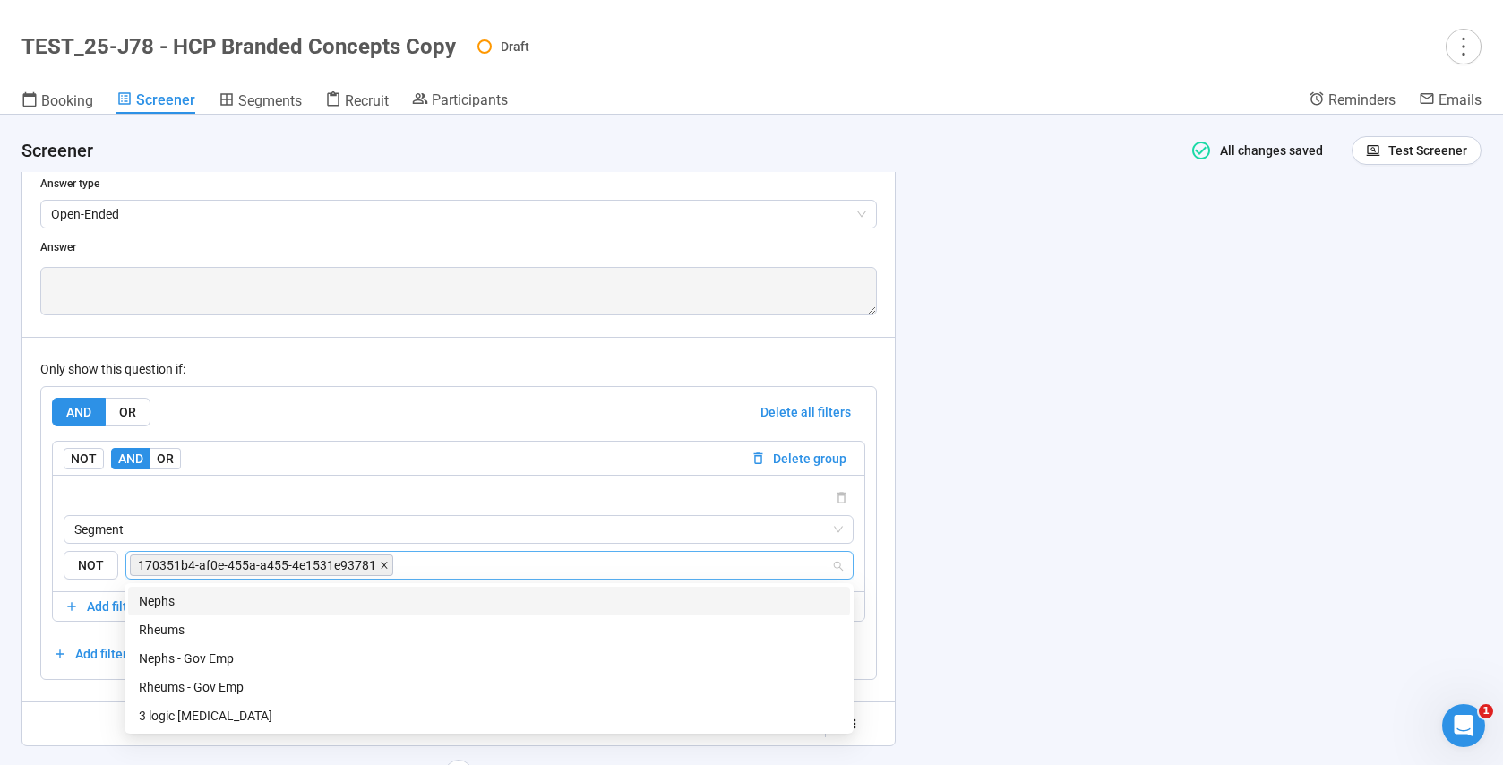
click at [380, 565] on icon "close" at bounding box center [384, 565] width 9 height 9
click at [207, 593] on div "Nephs" at bounding box center [489, 601] width 700 height 20
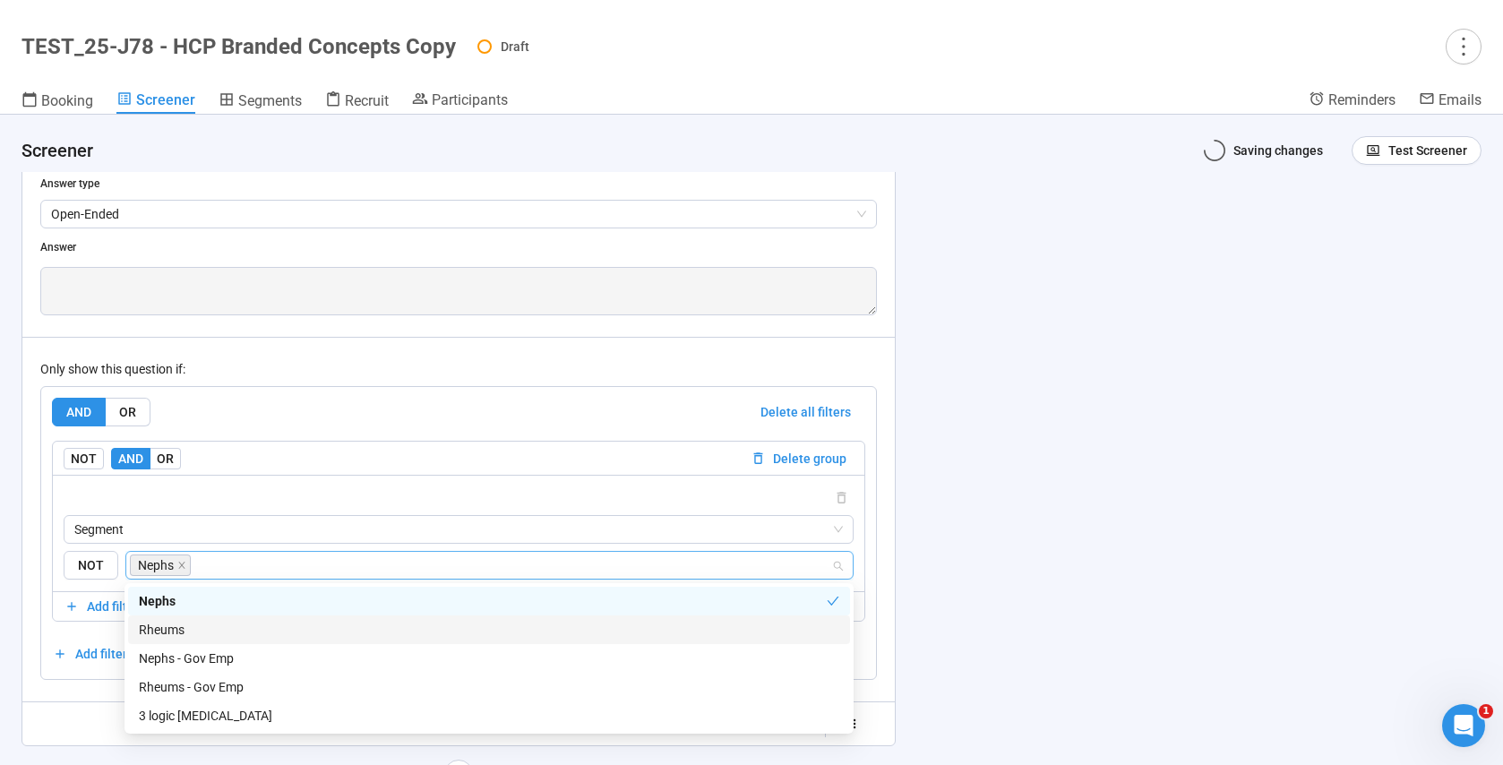
click at [171, 624] on div "Rheums" at bounding box center [489, 630] width 700 height 20
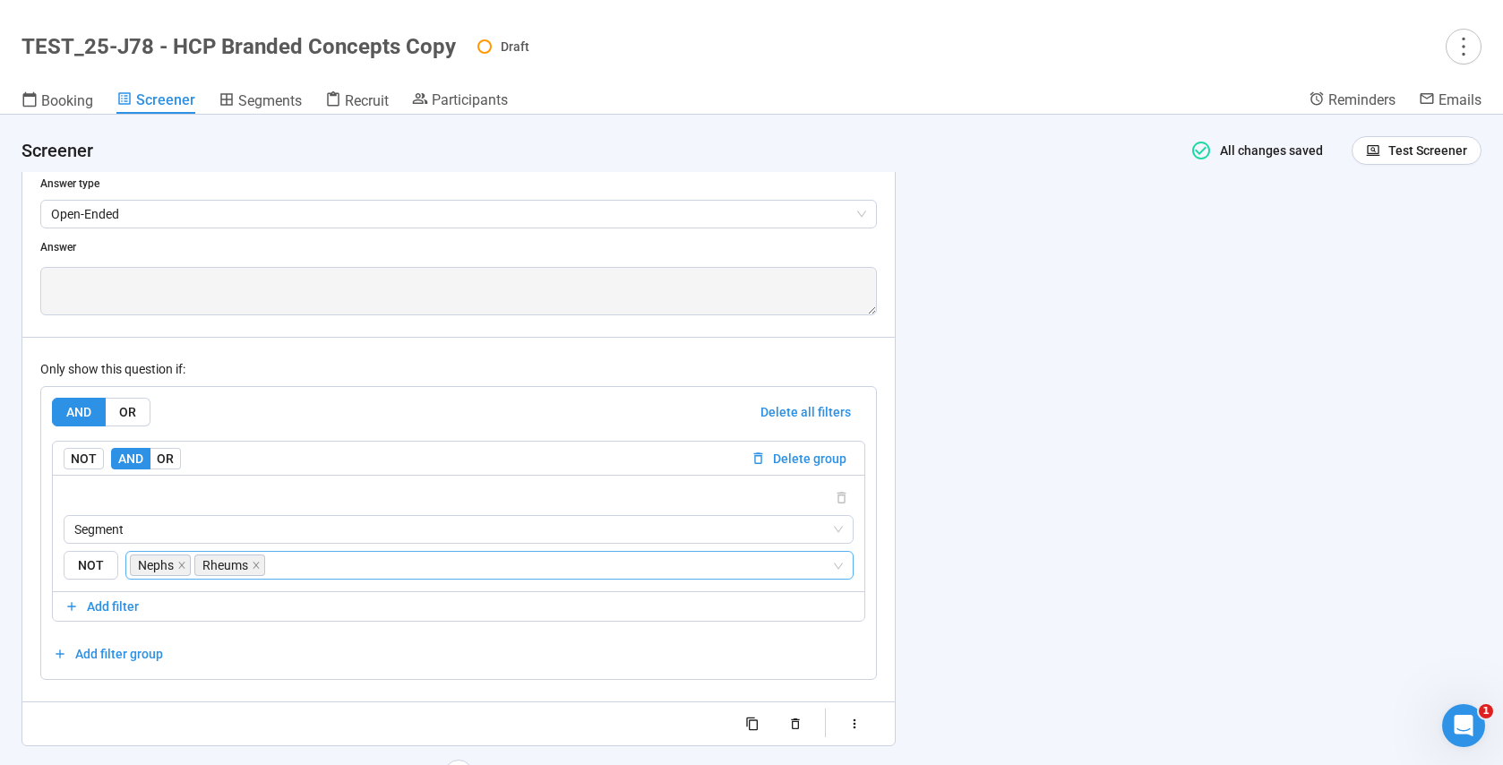
click at [40, 648] on div "AND OR Delete all filters NOT AND OR Delete group Segment NOT Nephs, Rheums Nep…" at bounding box center [458, 533] width 837 height 294
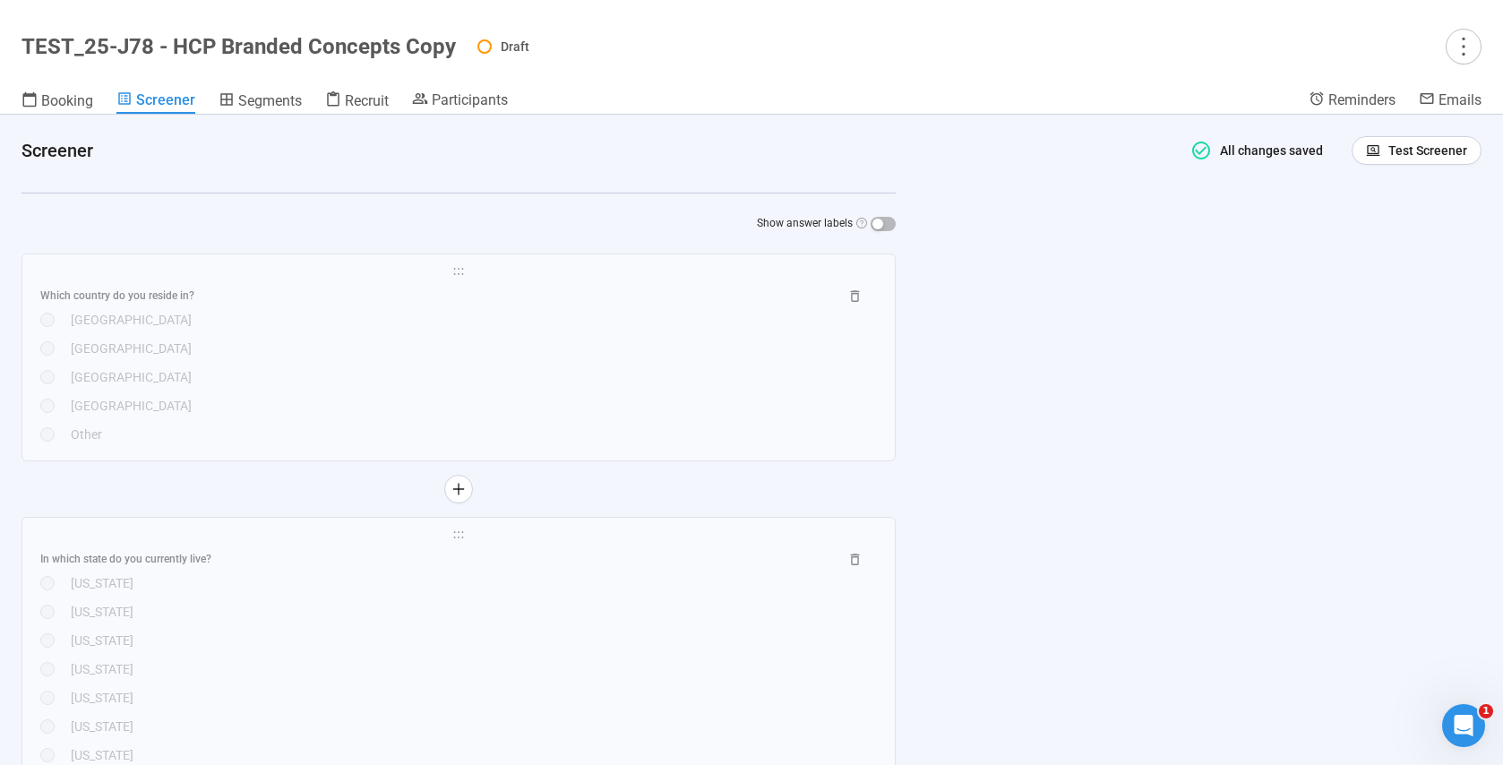
scroll to position [581, 0]
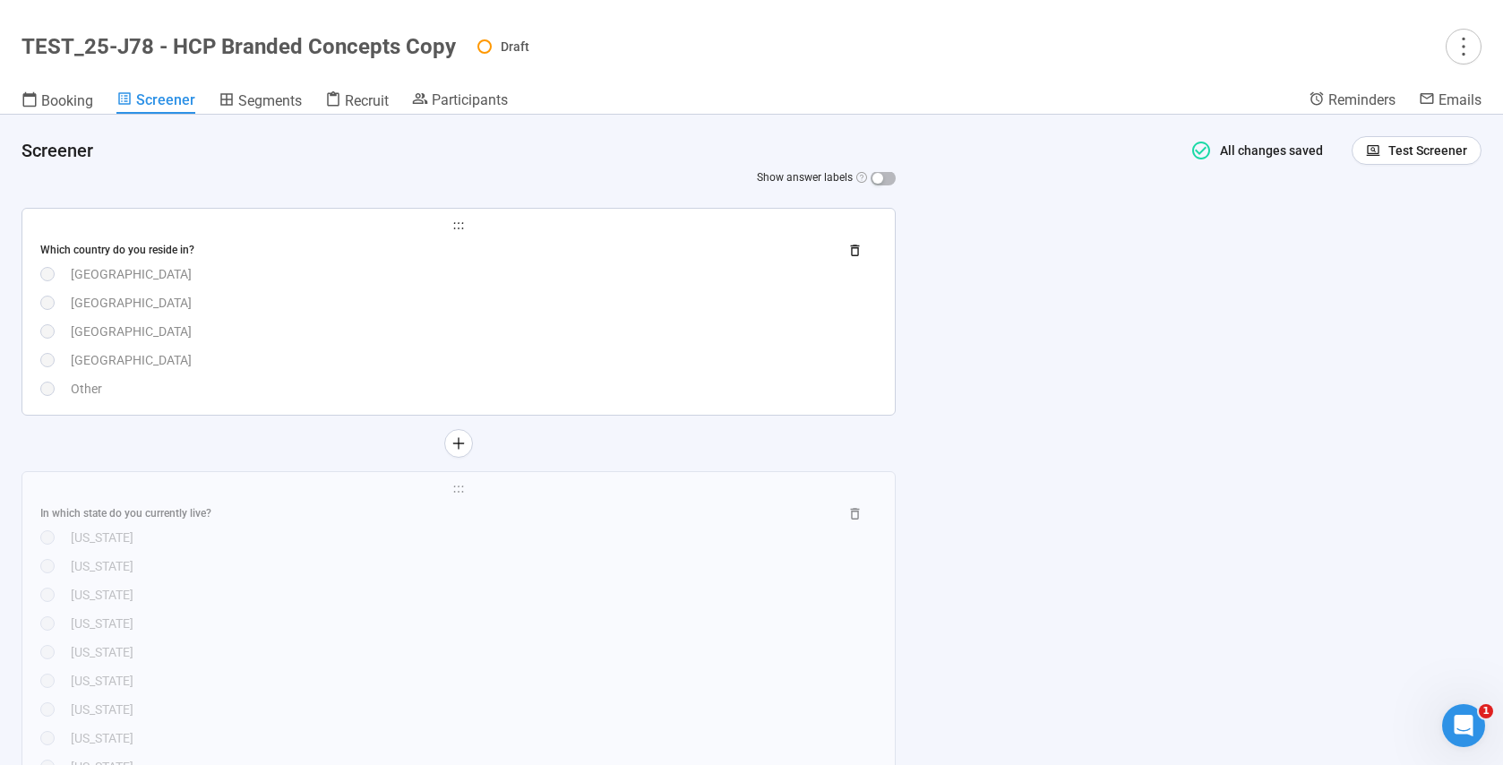
click at [457, 346] on div "Which country do you reside in? [GEOGRAPHIC_DATA] [GEOGRAPHIC_DATA] [GEOGRAPHIC…" at bounding box center [458, 317] width 837 height 163
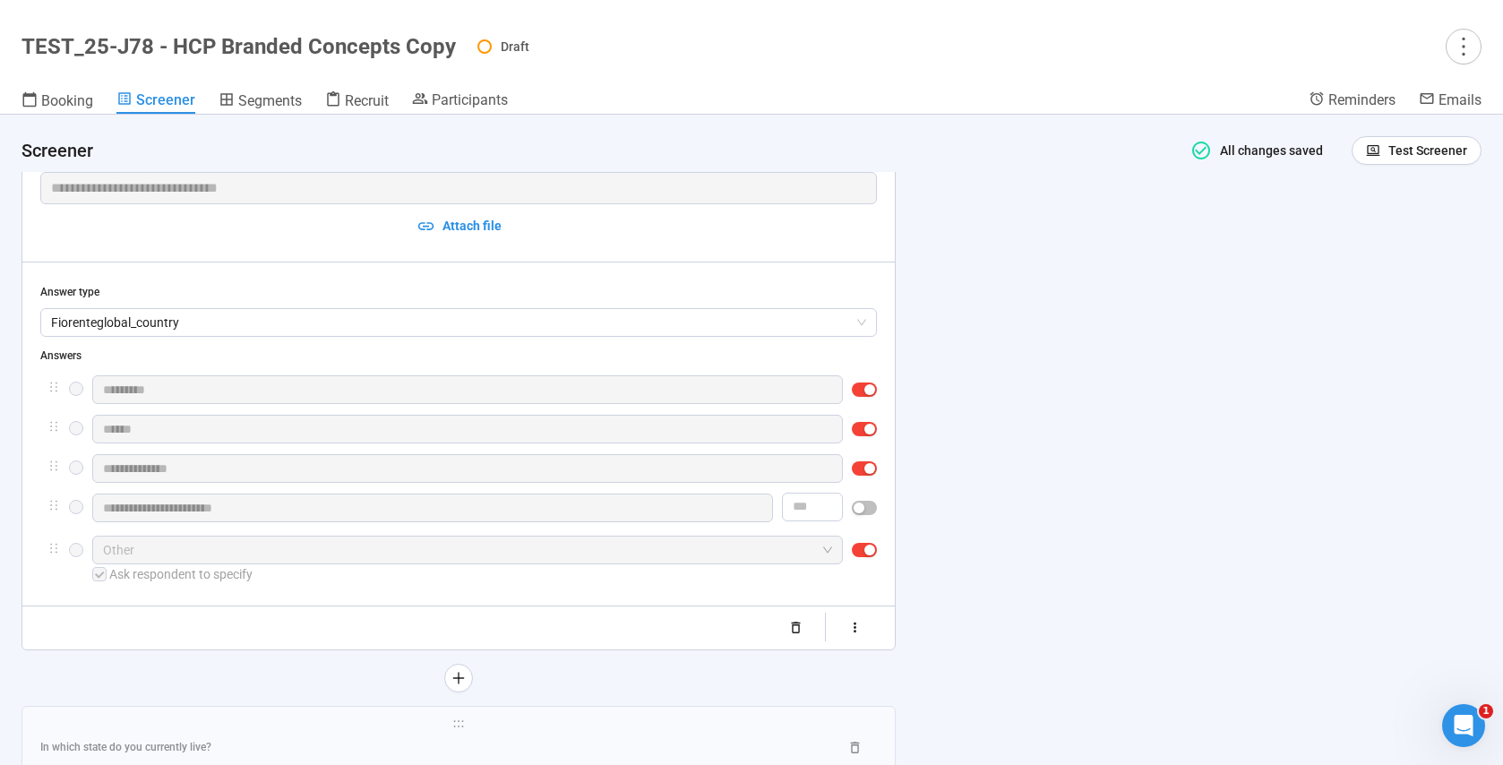
scroll to position [674, 0]
click at [48, 41] on h1 "TEST_25-J78 - HCP Branded Concepts Copy" at bounding box center [238, 46] width 434 height 25
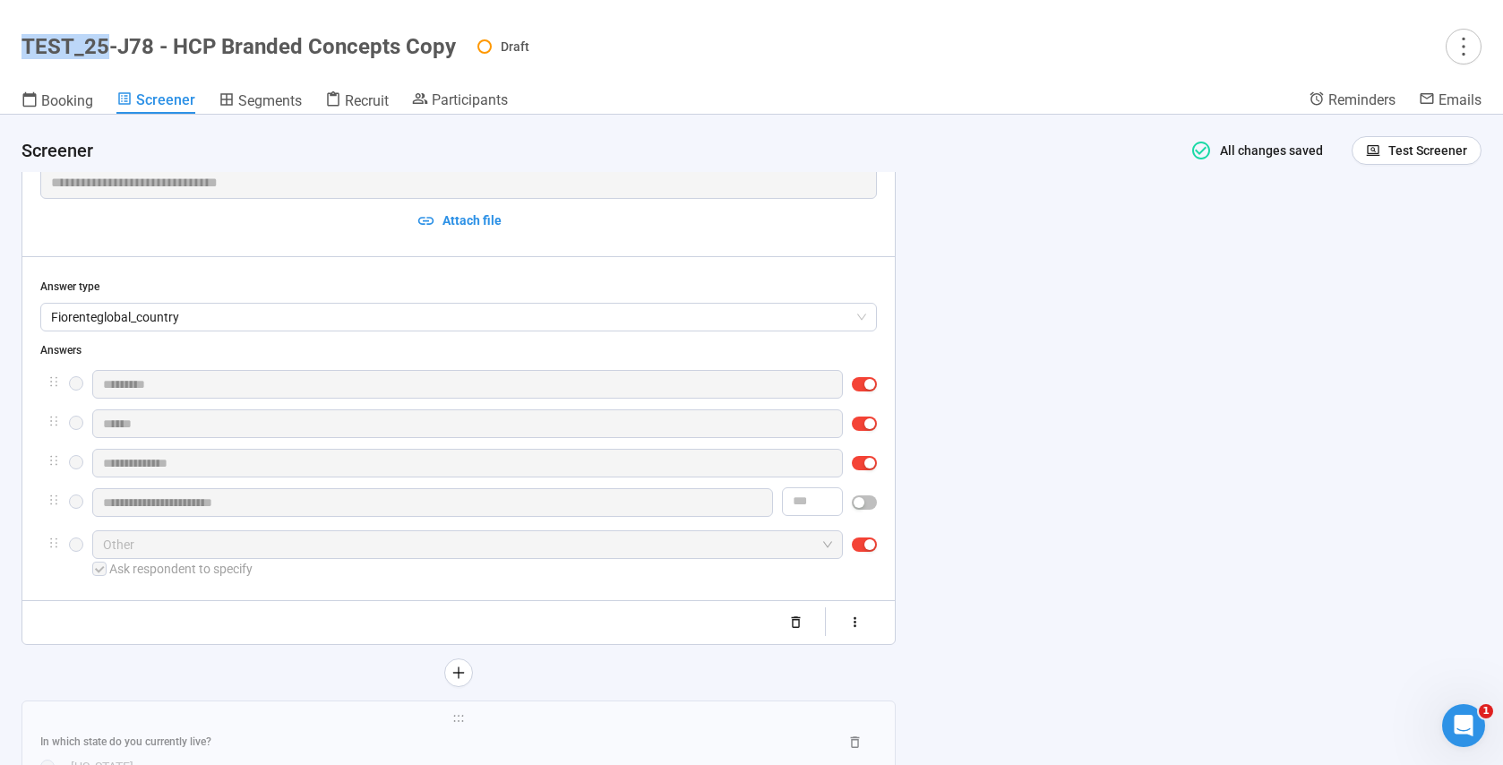
click at [48, 41] on h1 "TEST_25-J78 - HCP Branded Concepts Copy" at bounding box center [238, 46] width 434 height 25
copy h1 "TEST_25-J78 - HCP Branded Concepts Copy"
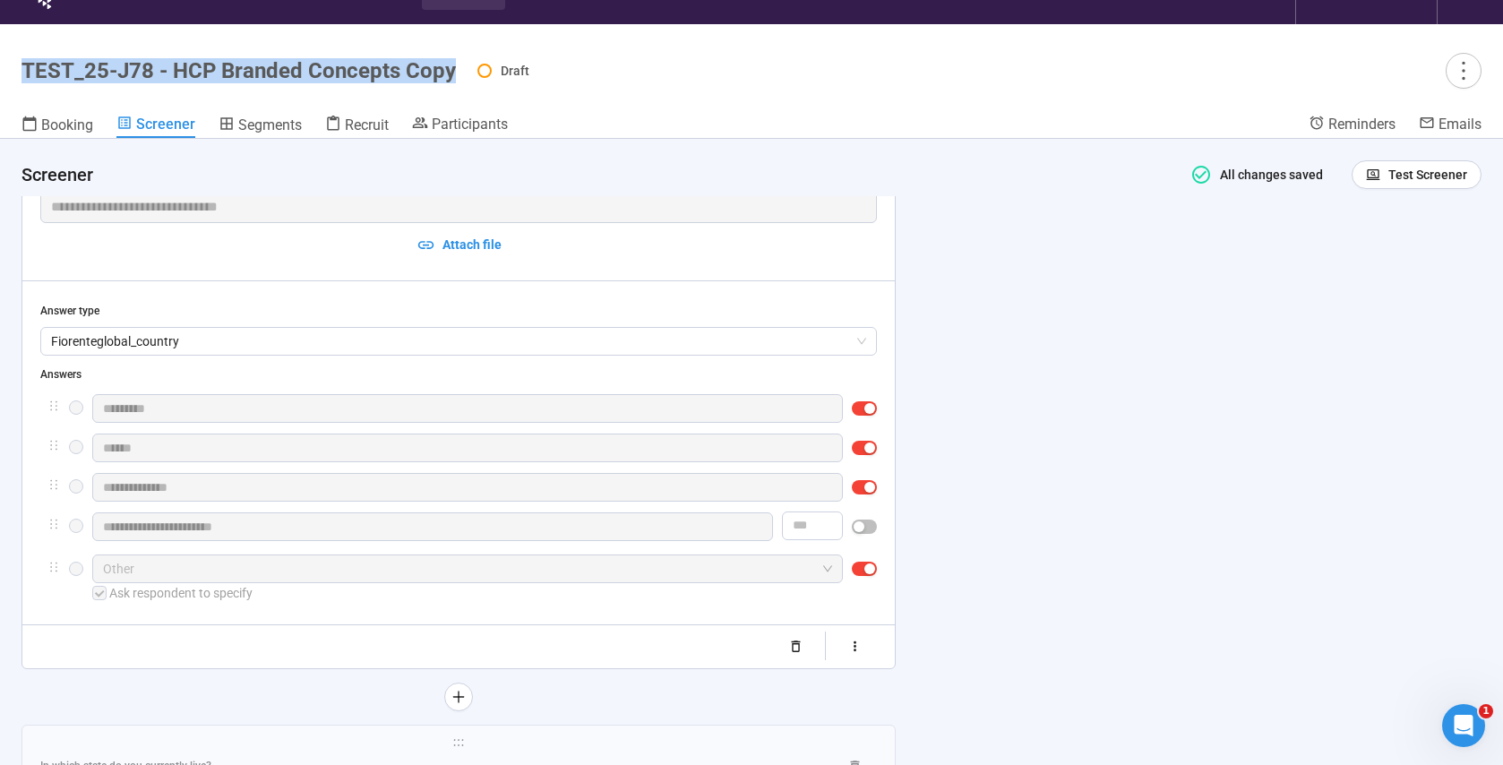
scroll to position [0, 0]
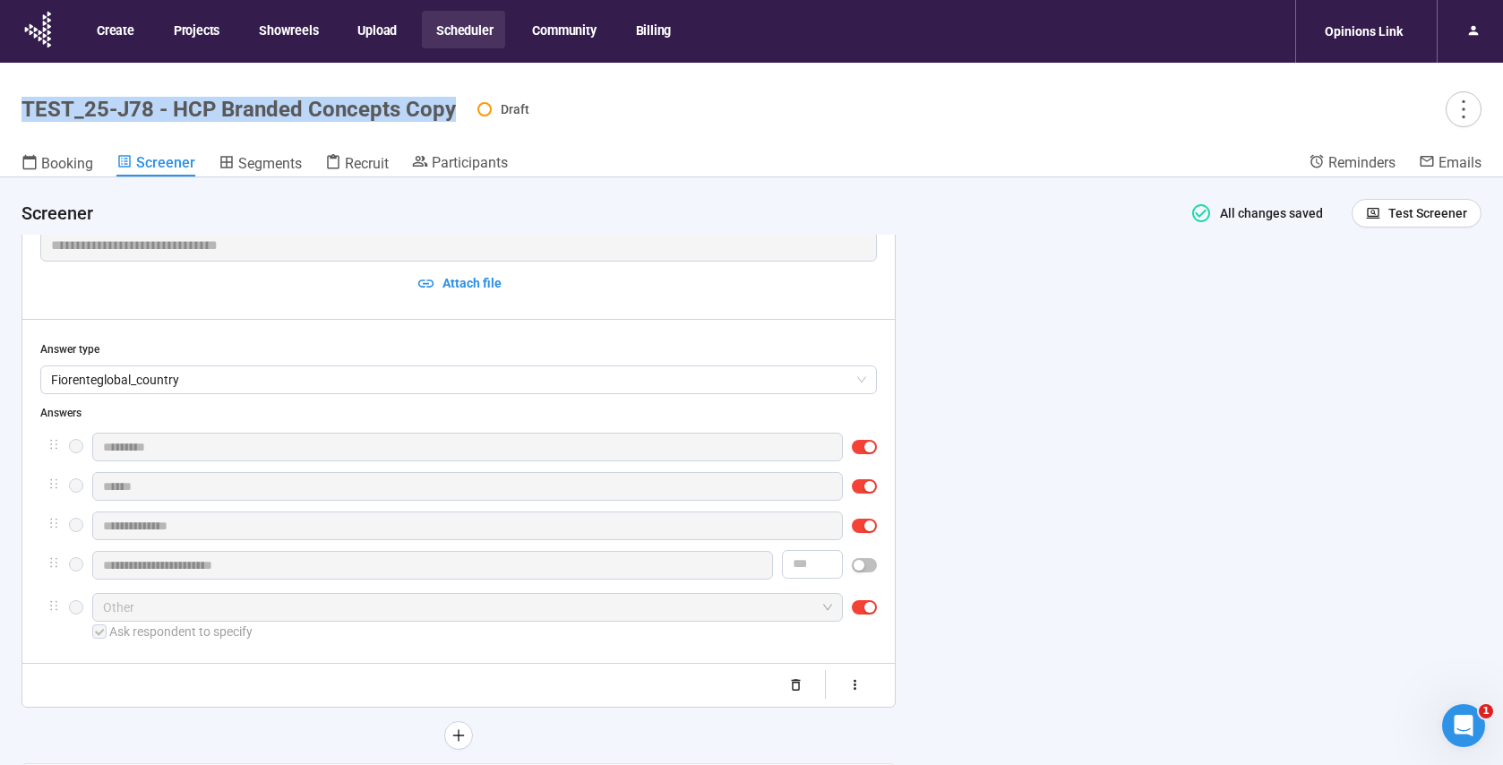
click at [460, 21] on button "Scheduler" at bounding box center [463, 30] width 83 height 38
